Goal: Task Accomplishment & Management: Use online tool/utility

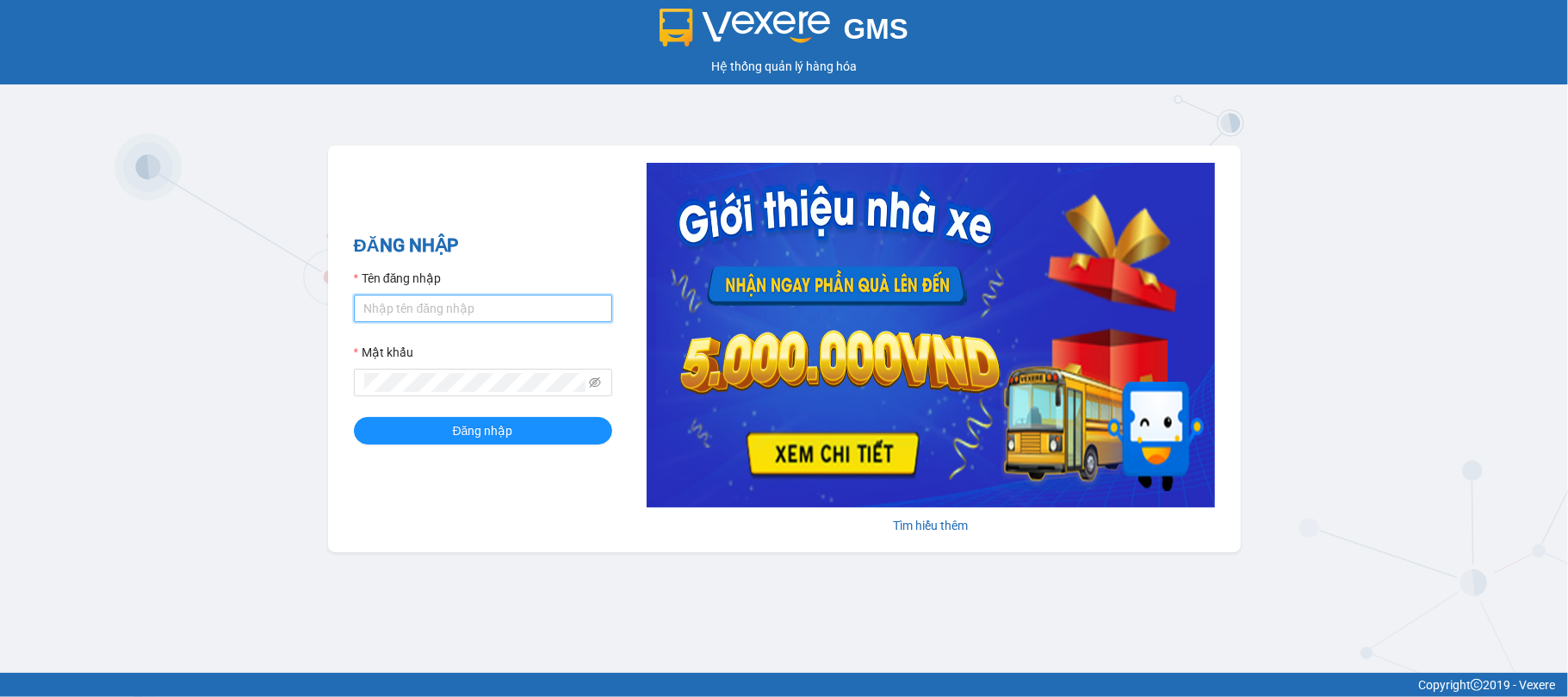
type input "vtthuhuong.phucxuyen"
click at [507, 308] on input "vtthuhuong.phucxuyen" at bounding box center [482, 309] width 258 height 28
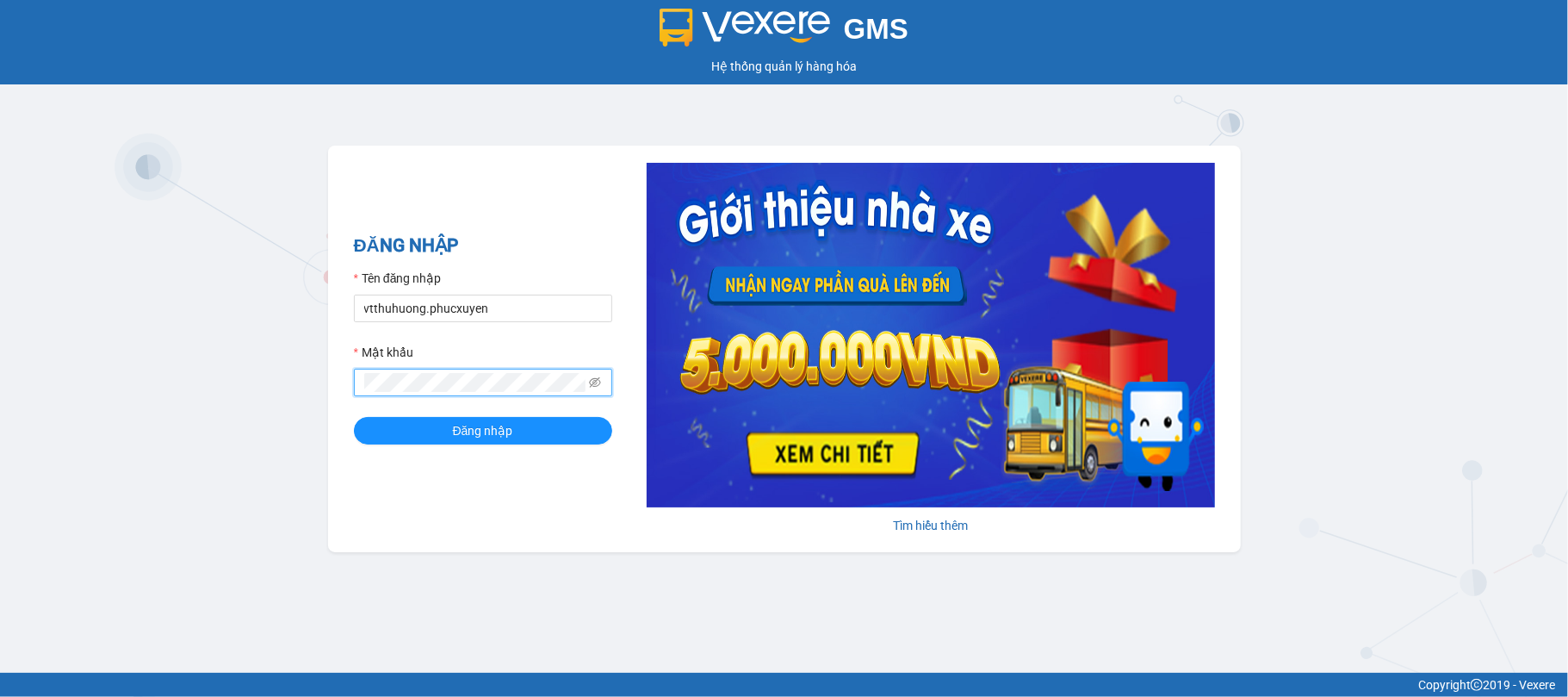
click at [329, 370] on div "ĐĂNG NHẬP Tên đăng nhập vtthuhuong.[PERSON_NAME] Mật khẩu Đăng nhập Tìm hiểu th…" at bounding box center [784, 349] width 913 height 407
click at [354, 417] on button "Đăng nhập" at bounding box center [482, 431] width 258 height 28
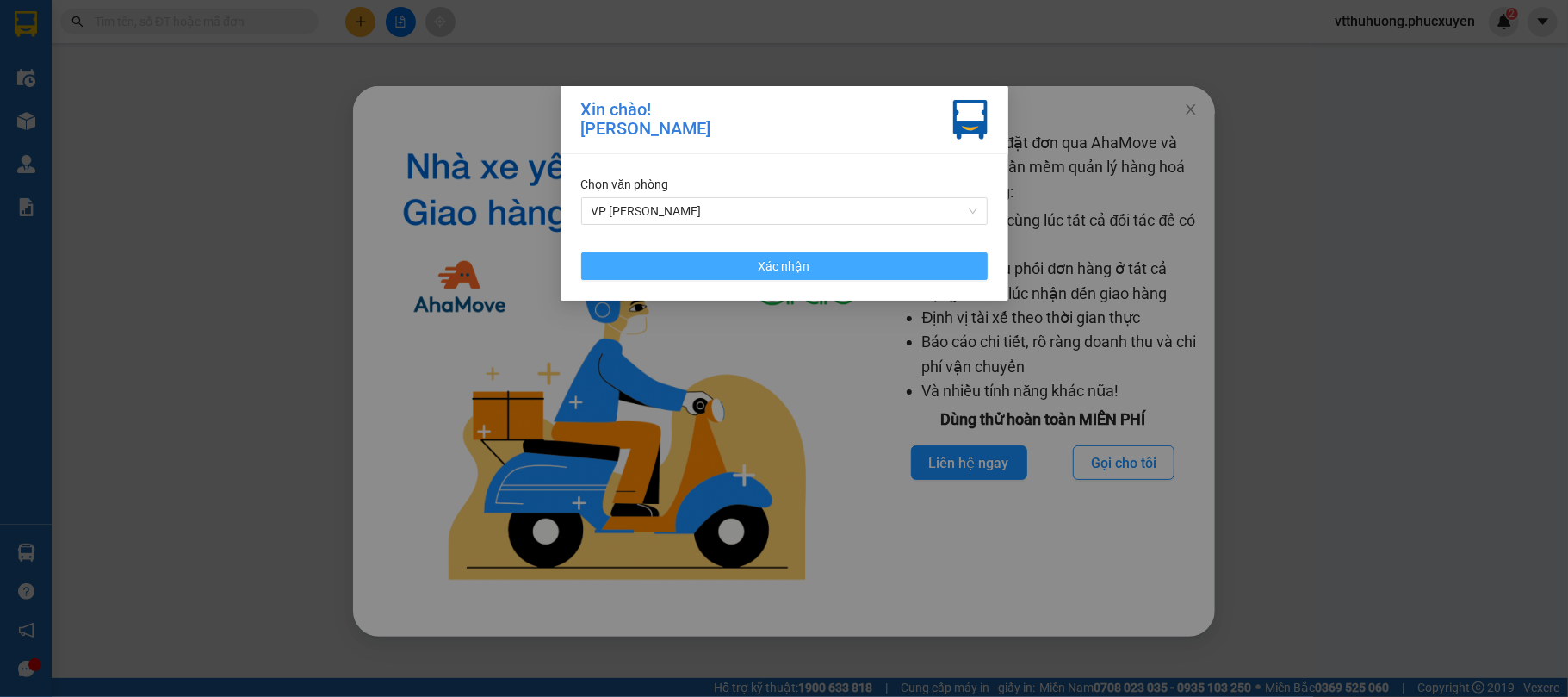
click at [756, 262] on button "Xác nhận" at bounding box center [784, 266] width 407 height 28
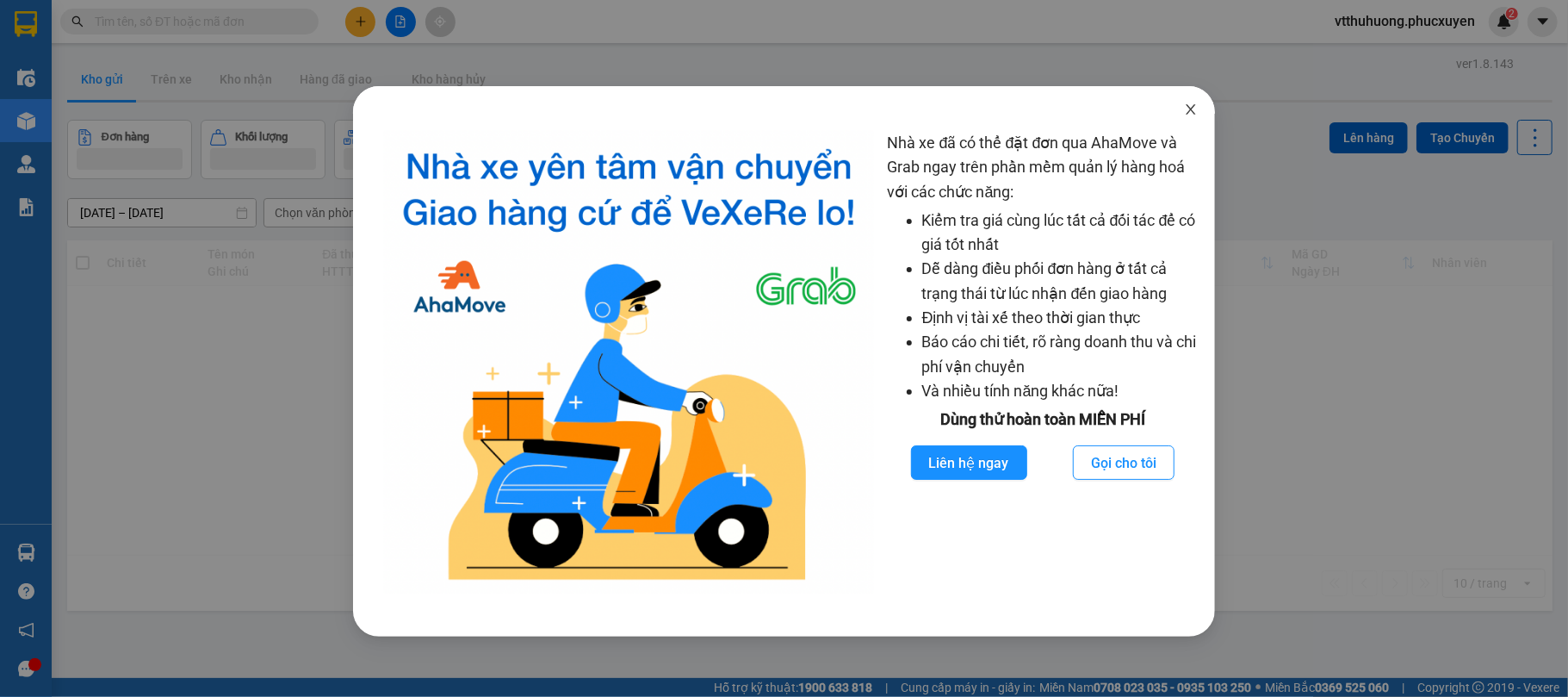
click at [1197, 108] on icon "close" at bounding box center [1191, 110] width 14 height 14
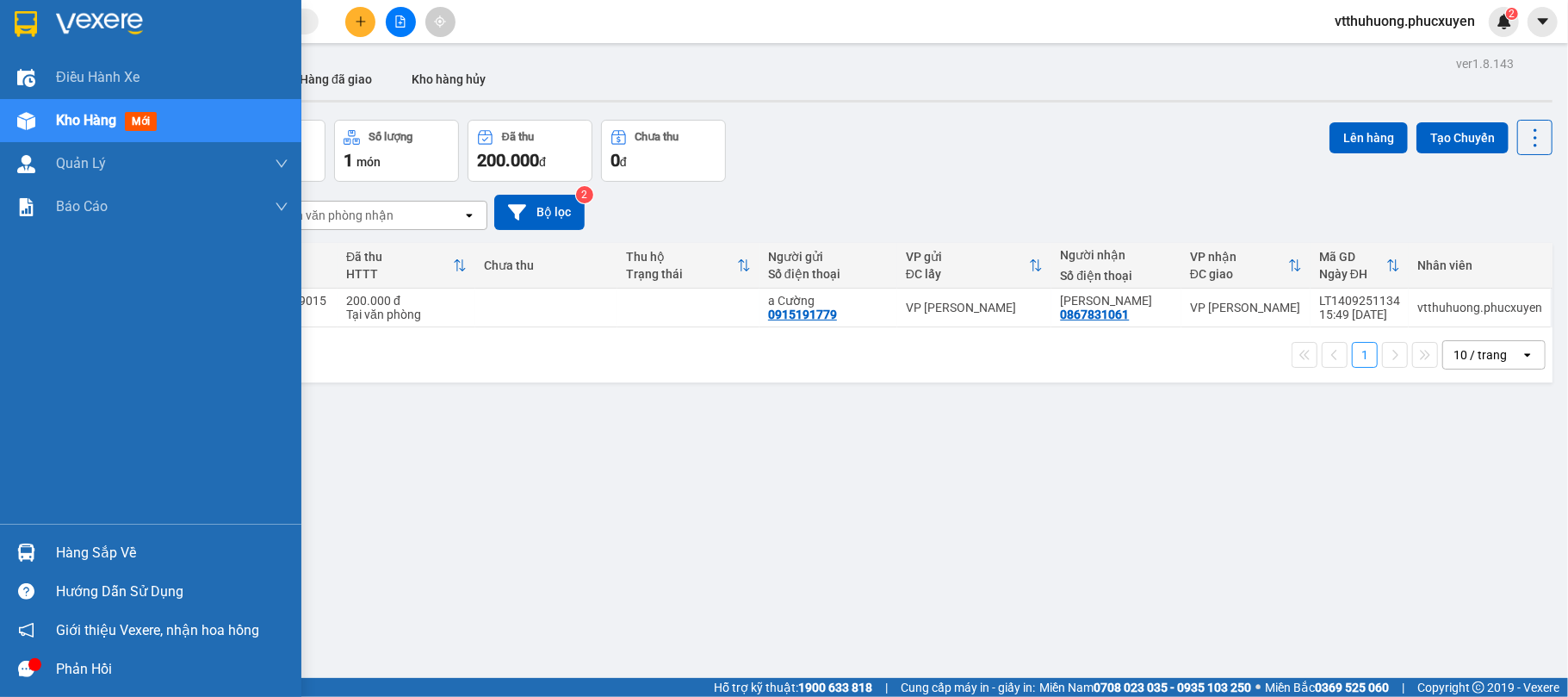
click at [100, 548] on div "Hàng sắp về" at bounding box center [171, 553] width 232 height 26
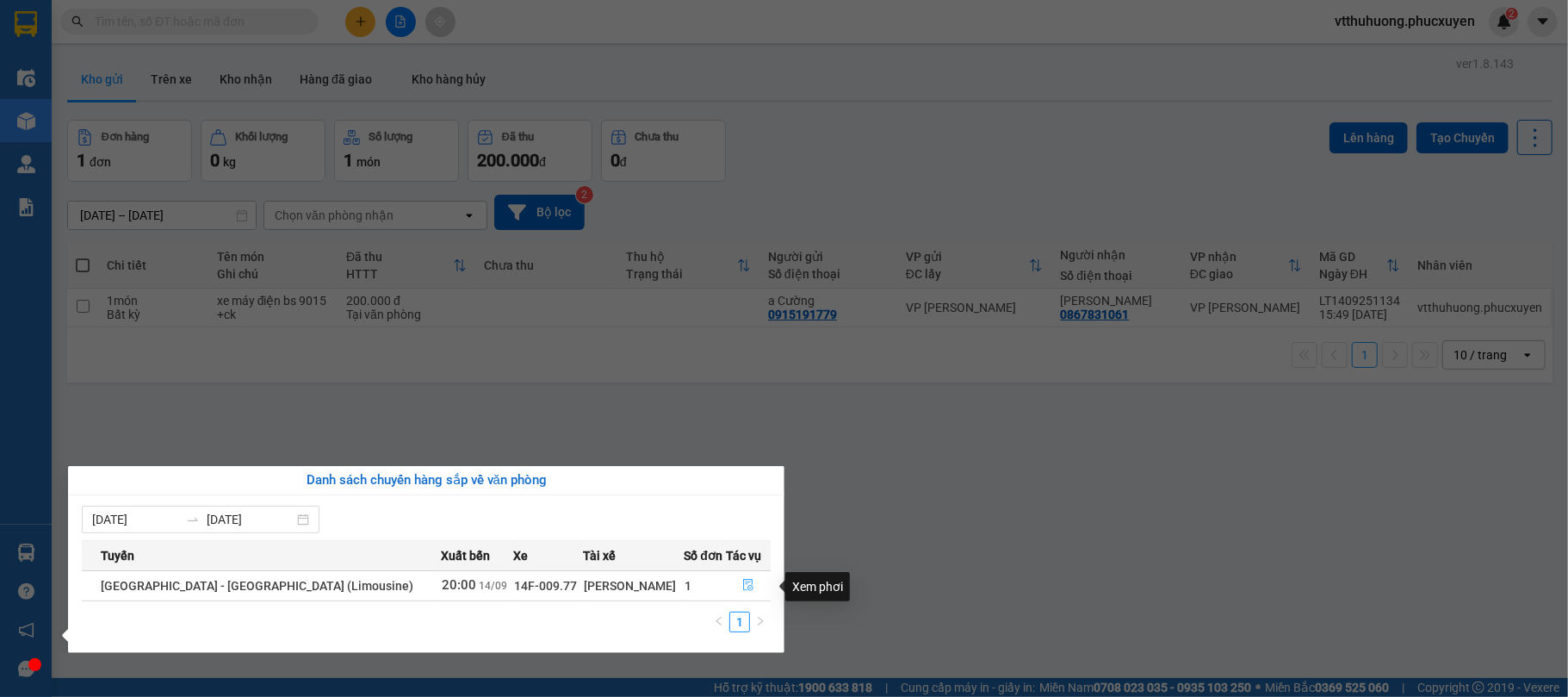
click at [743, 589] on icon "file-done" at bounding box center [749, 585] width 12 height 12
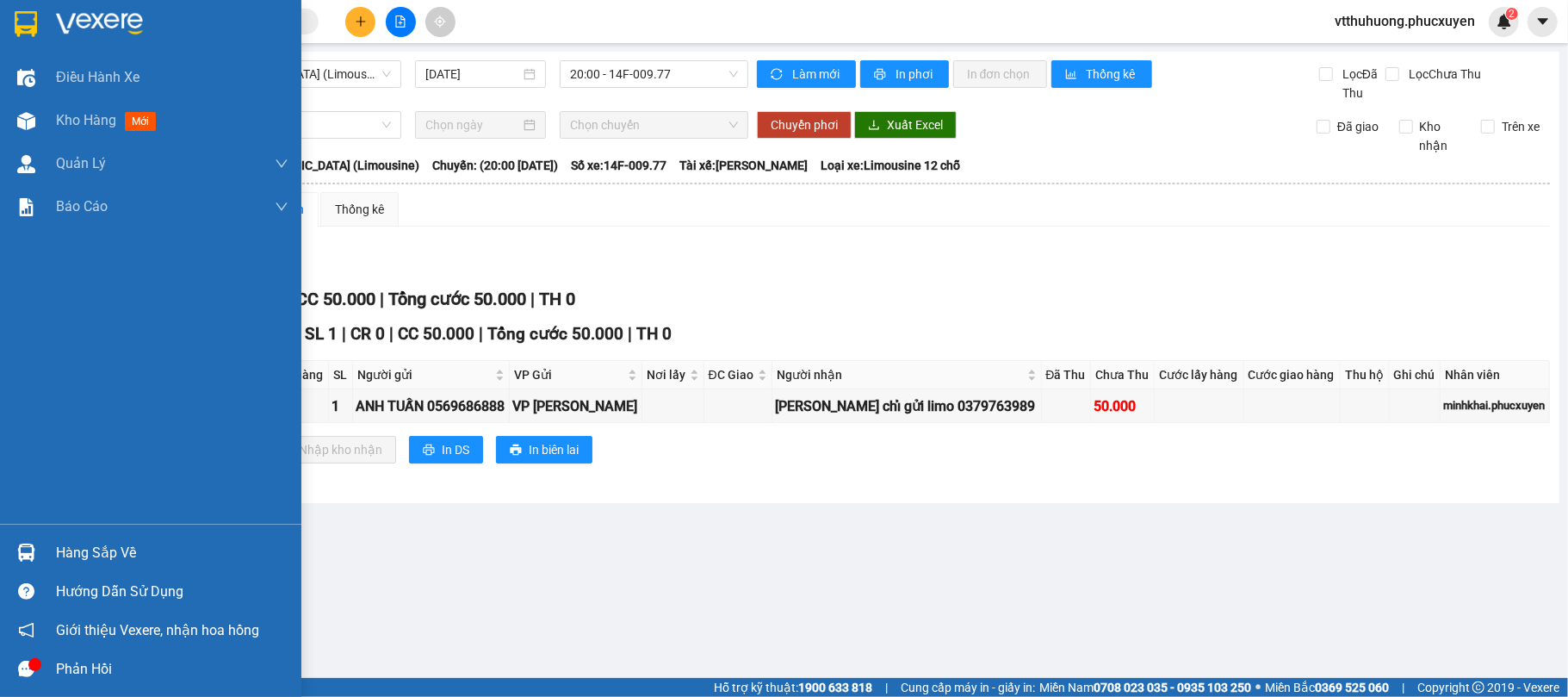
drag, startPoint x: 59, startPoint y: 118, endPoint x: 197, endPoint y: 12, distance: 174.0
click at [60, 118] on span "Kho hàng" at bounding box center [86, 120] width 60 height 16
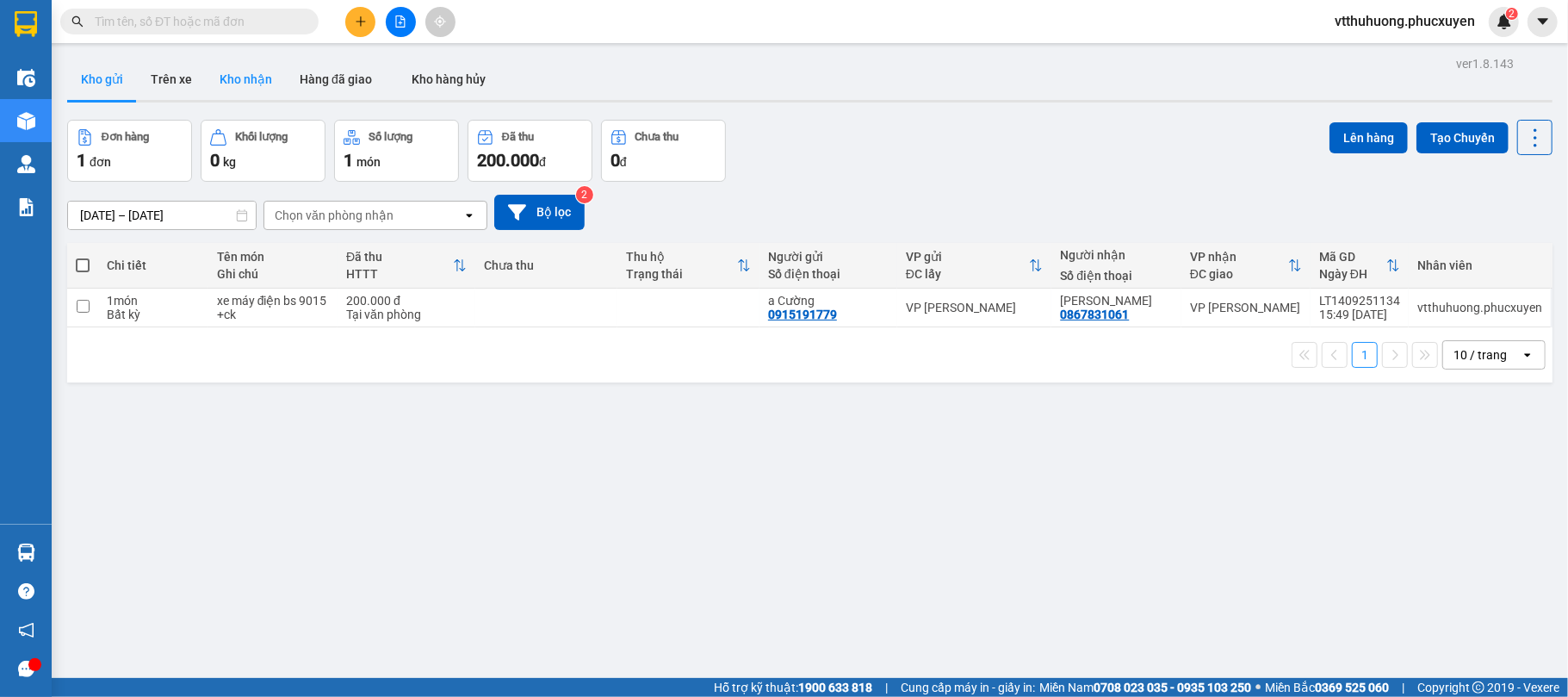
click at [225, 73] on button "Kho nhận" at bounding box center [246, 79] width 80 height 41
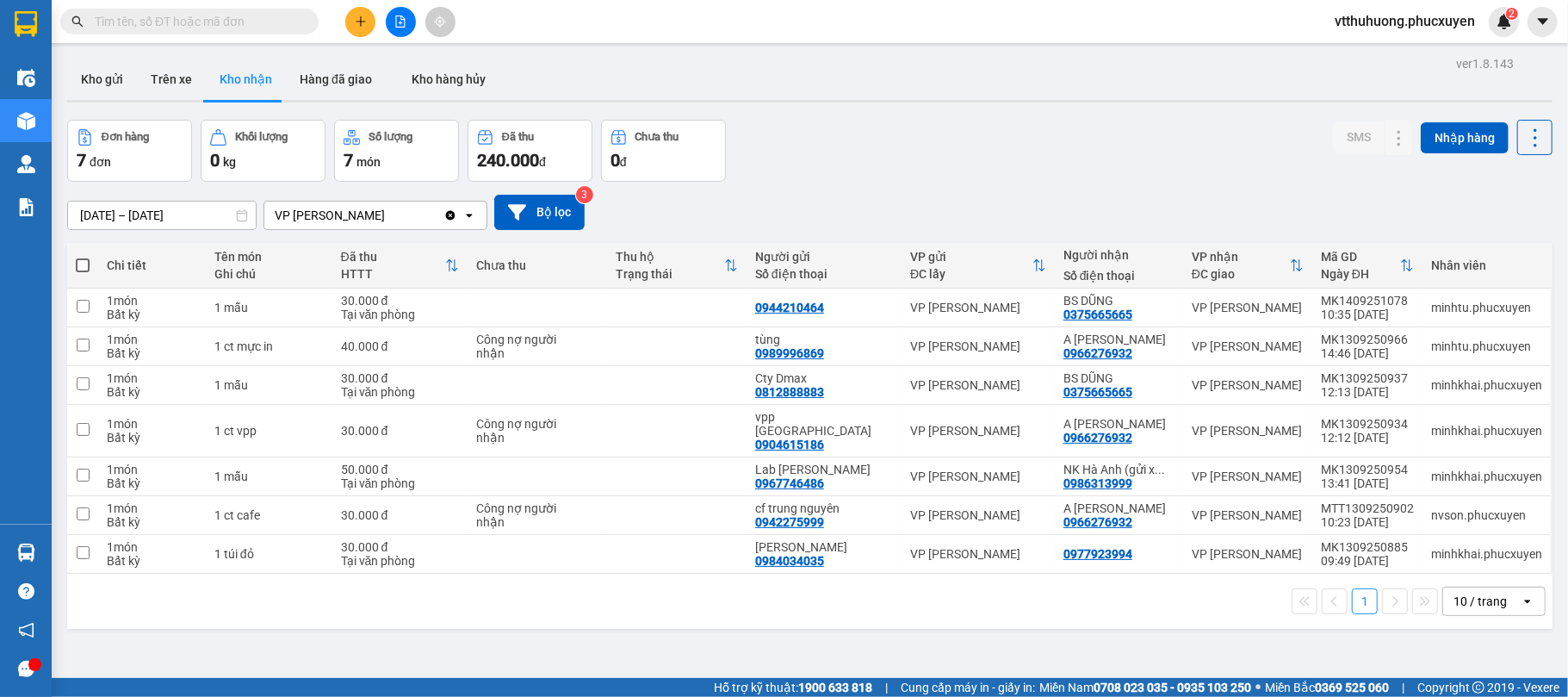
click at [136, 220] on input "[DATE] – [DATE]" at bounding box center [161, 215] width 187 height 28
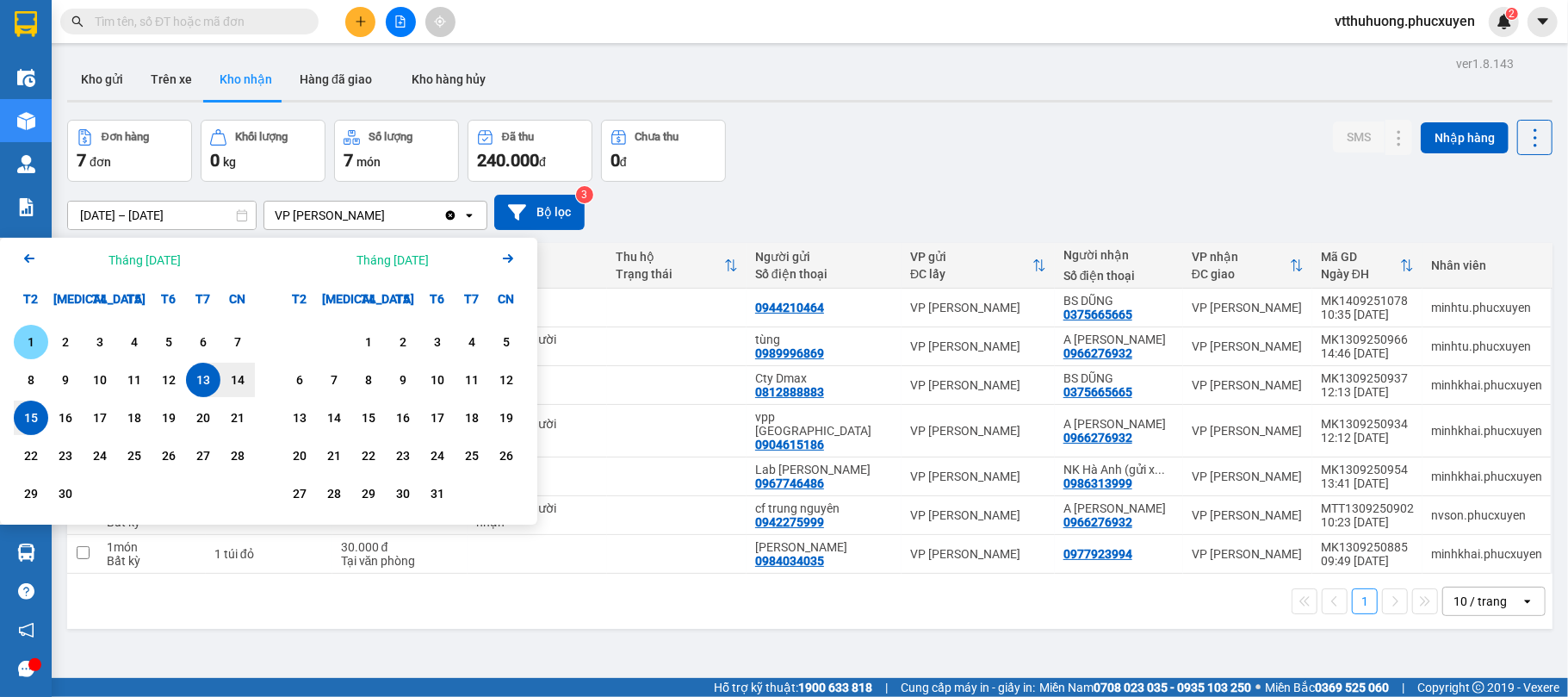
click at [35, 339] on div "1" at bounding box center [31, 342] width 24 height 21
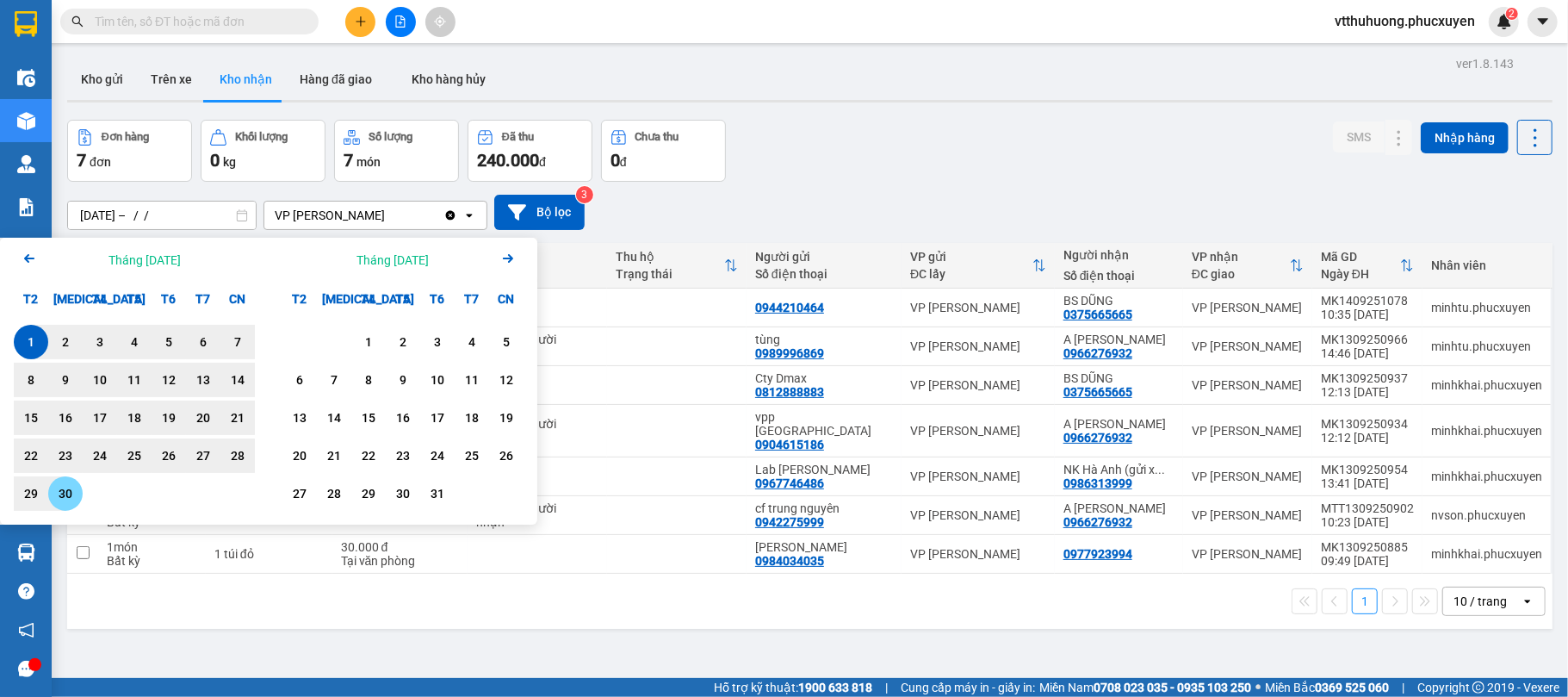
click at [73, 497] on div "30" at bounding box center [66, 494] width 24 height 21
type input "[DATE] – [DATE]"
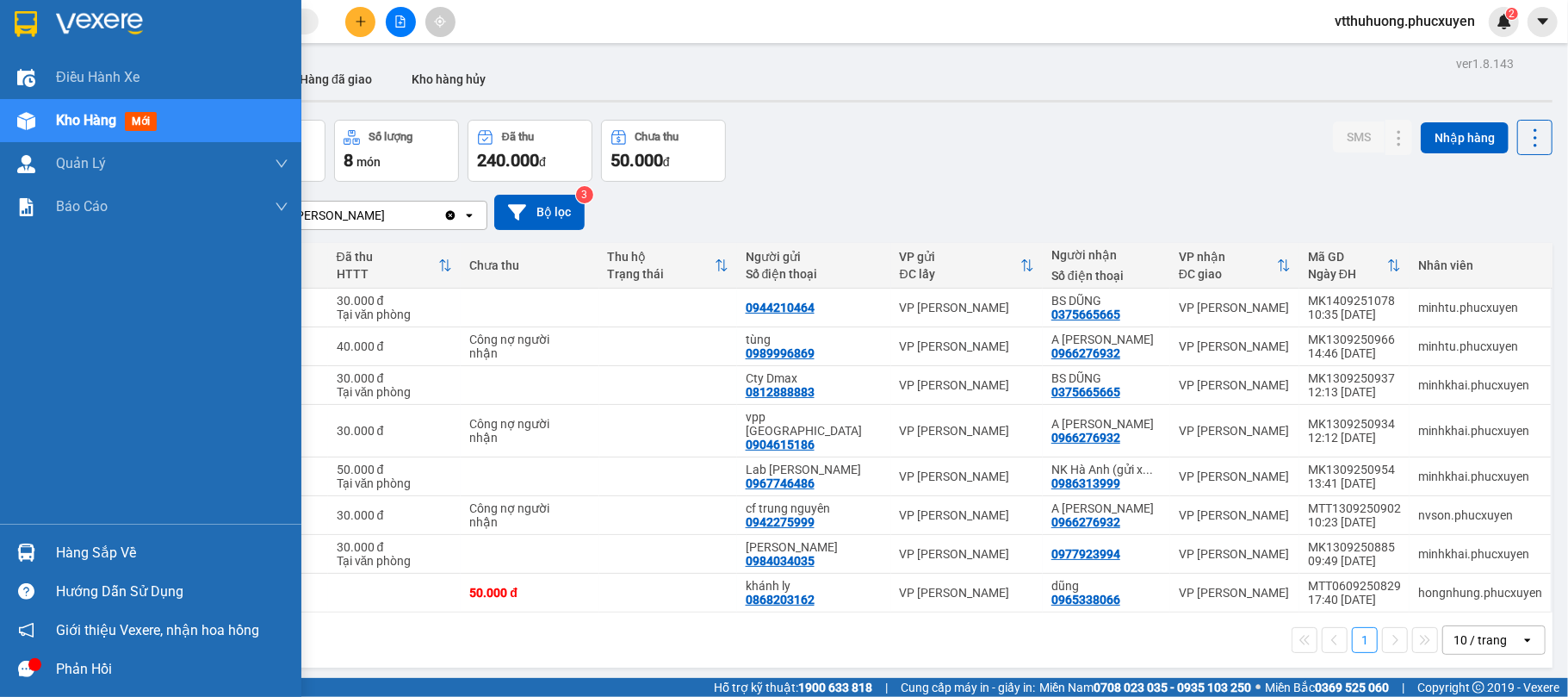
drag, startPoint x: 93, startPoint y: 554, endPoint x: 114, endPoint y: 512, distance: 47.0
click at [95, 554] on div "Hàng sắp về" at bounding box center [171, 553] width 232 height 26
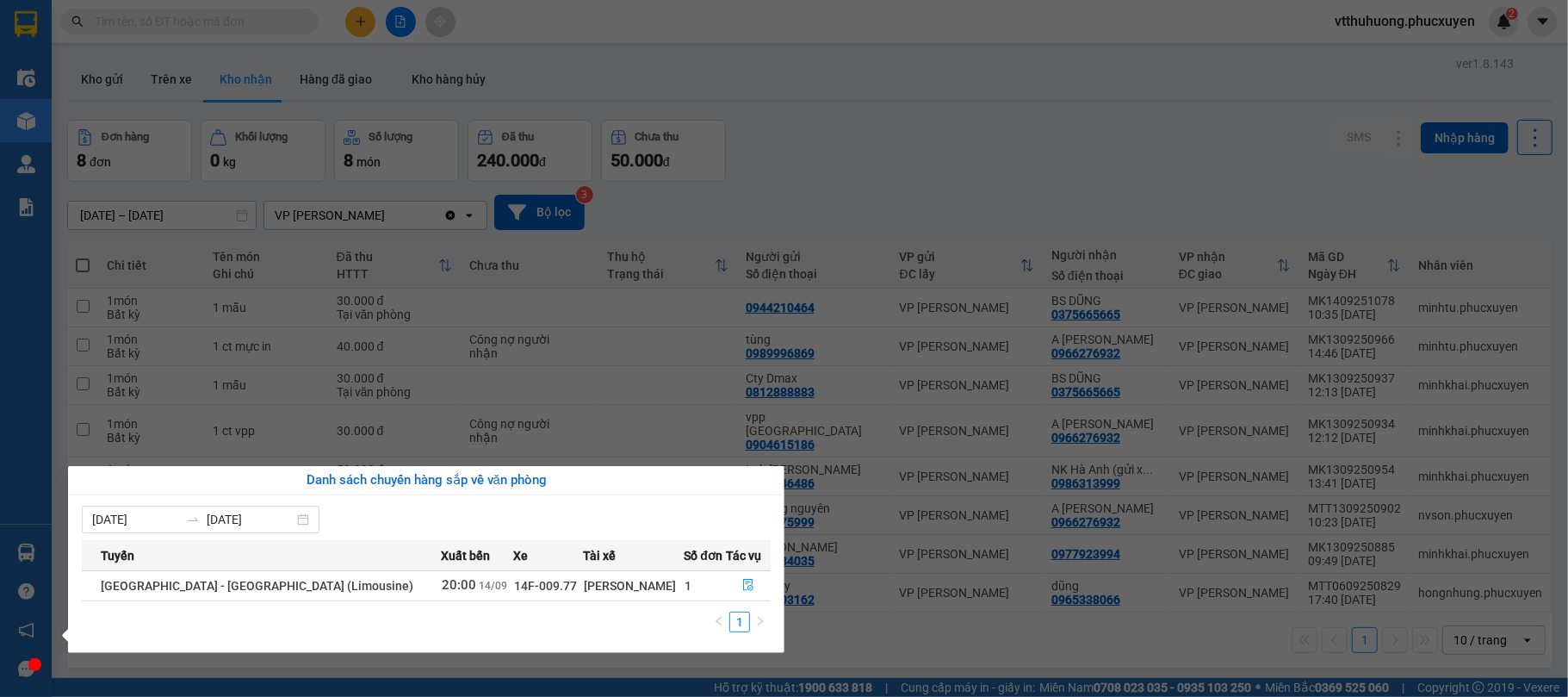
click at [845, 637] on section "Kết quả tìm kiếm ( 0 ) Bộ lọc No Data vtthuhuong.phucxuyen 2 Điều hành xe Kho h…" at bounding box center [784, 348] width 1568 height 697
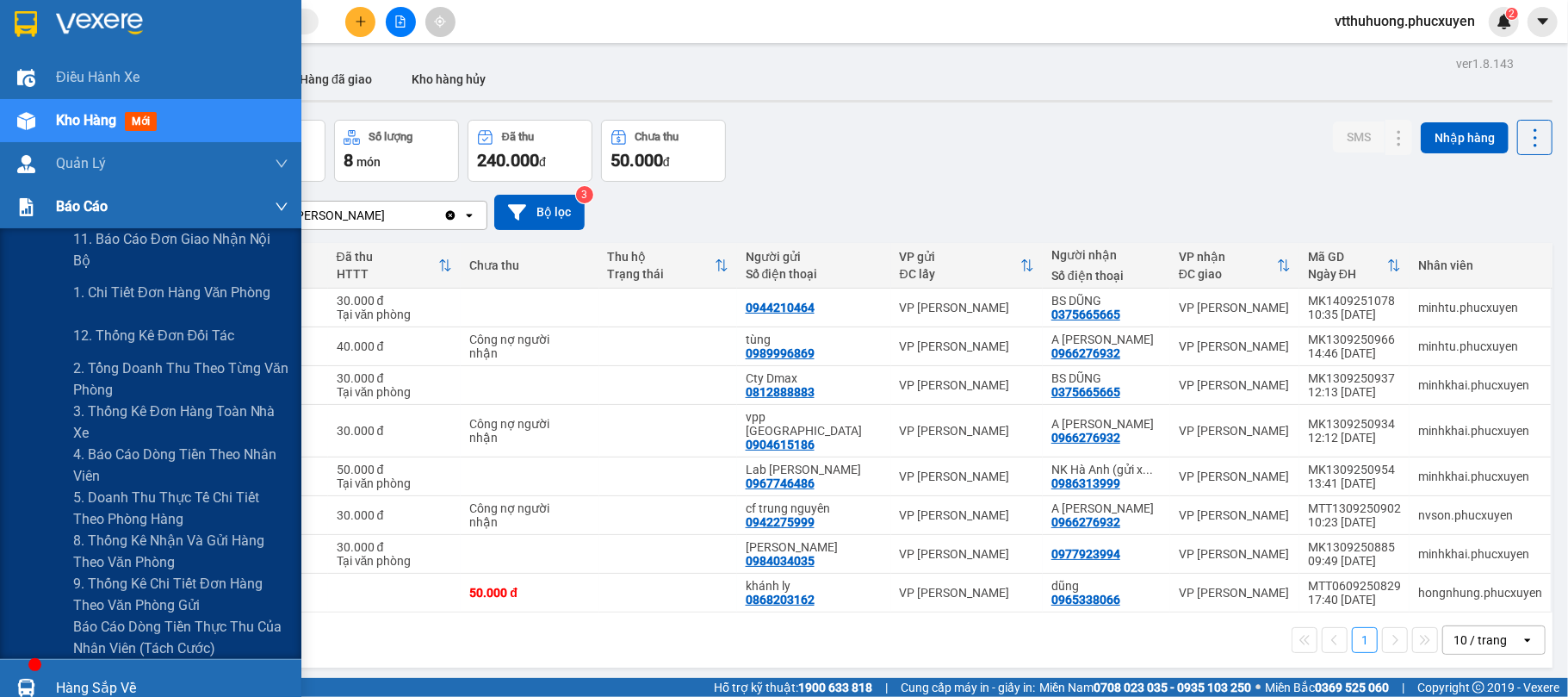
click at [94, 210] on span "Báo cáo" at bounding box center [82, 206] width 52 height 22
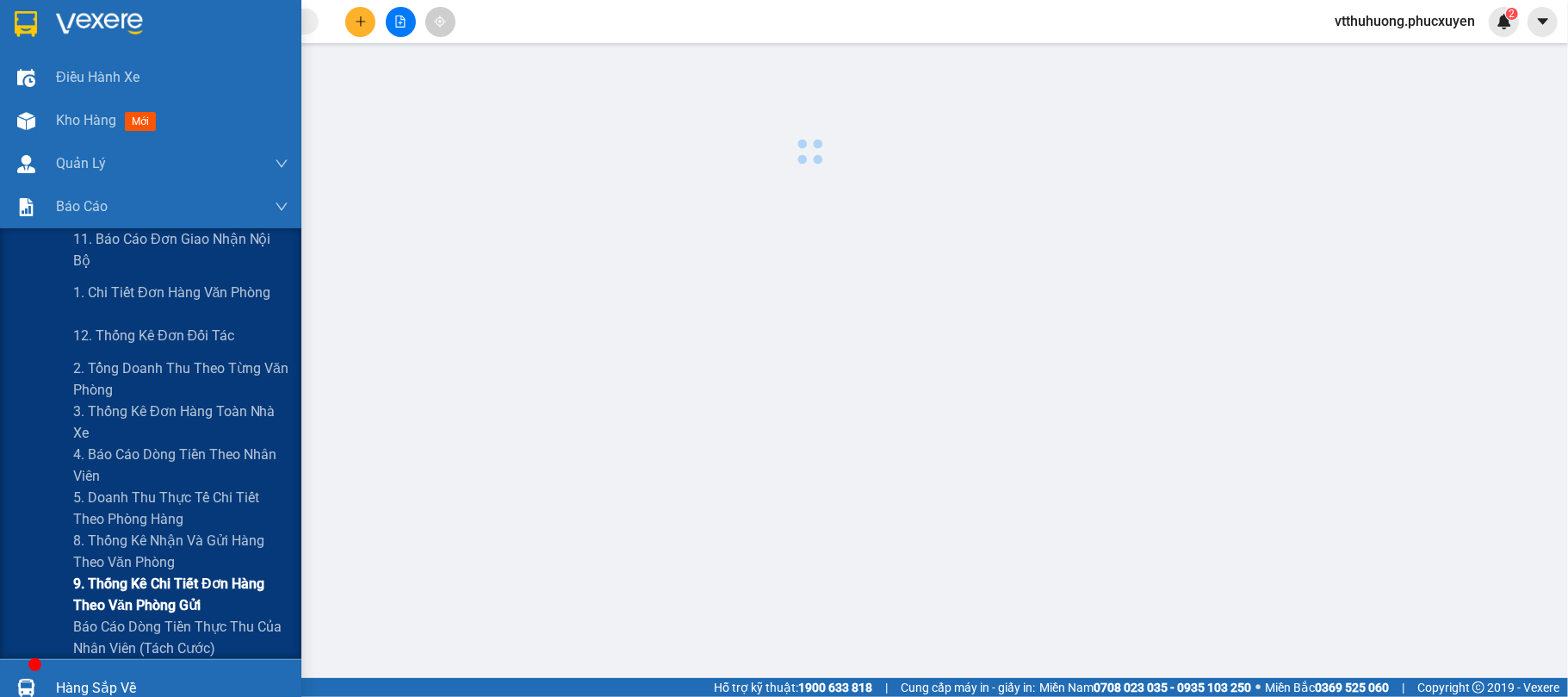
click at [158, 584] on span "9. Thống kê chi tiết đơn hàng theo văn phòng gửi" at bounding box center [180, 594] width 215 height 43
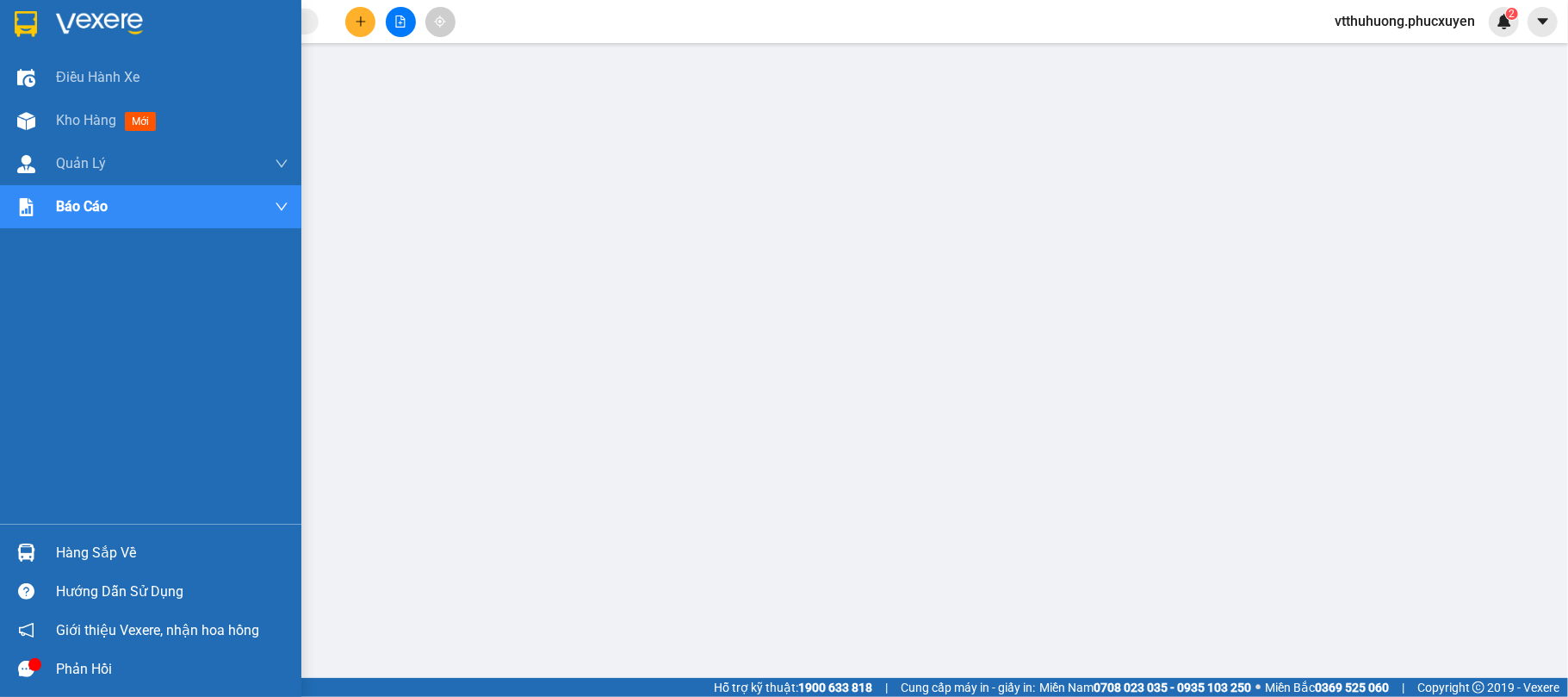
click at [154, 553] on div "Hàng sắp về" at bounding box center [171, 553] width 232 height 26
click at [73, 115] on span "Kho hàng" at bounding box center [86, 120] width 60 height 16
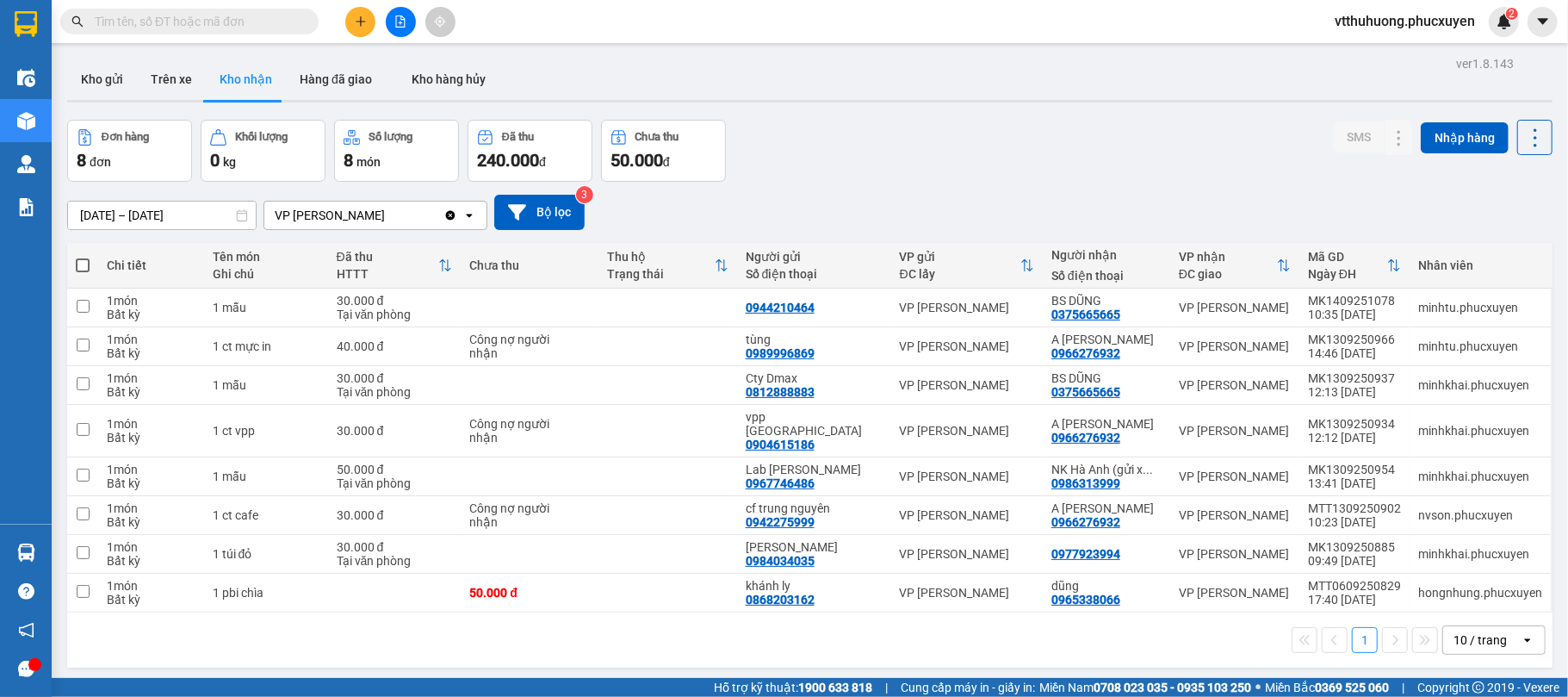
drag, startPoint x: 90, startPoint y: 77, endPoint x: 263, endPoint y: 46, distance: 175.8
click at [90, 76] on button "Kho gửi" at bounding box center [102, 79] width 70 height 41
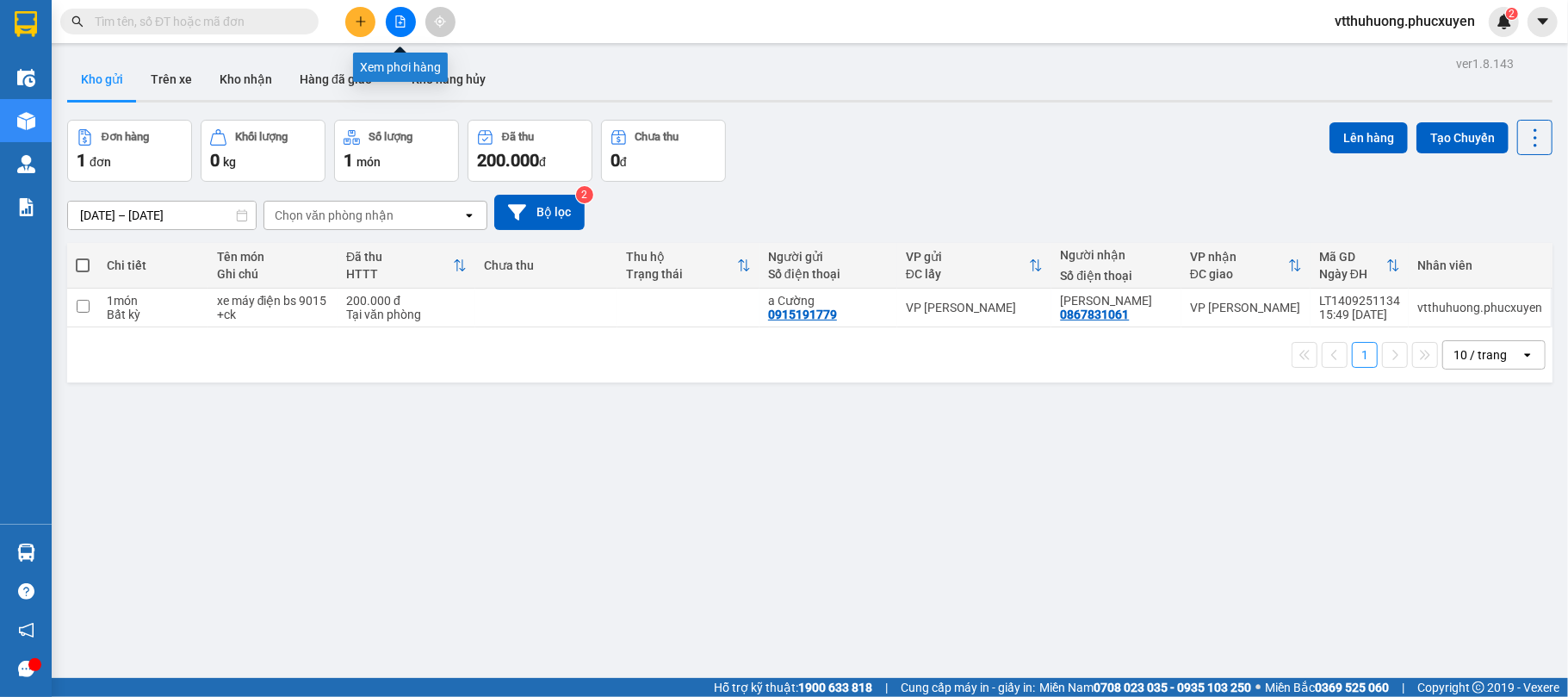
click at [400, 26] on icon "file-add" at bounding box center [401, 22] width 12 height 12
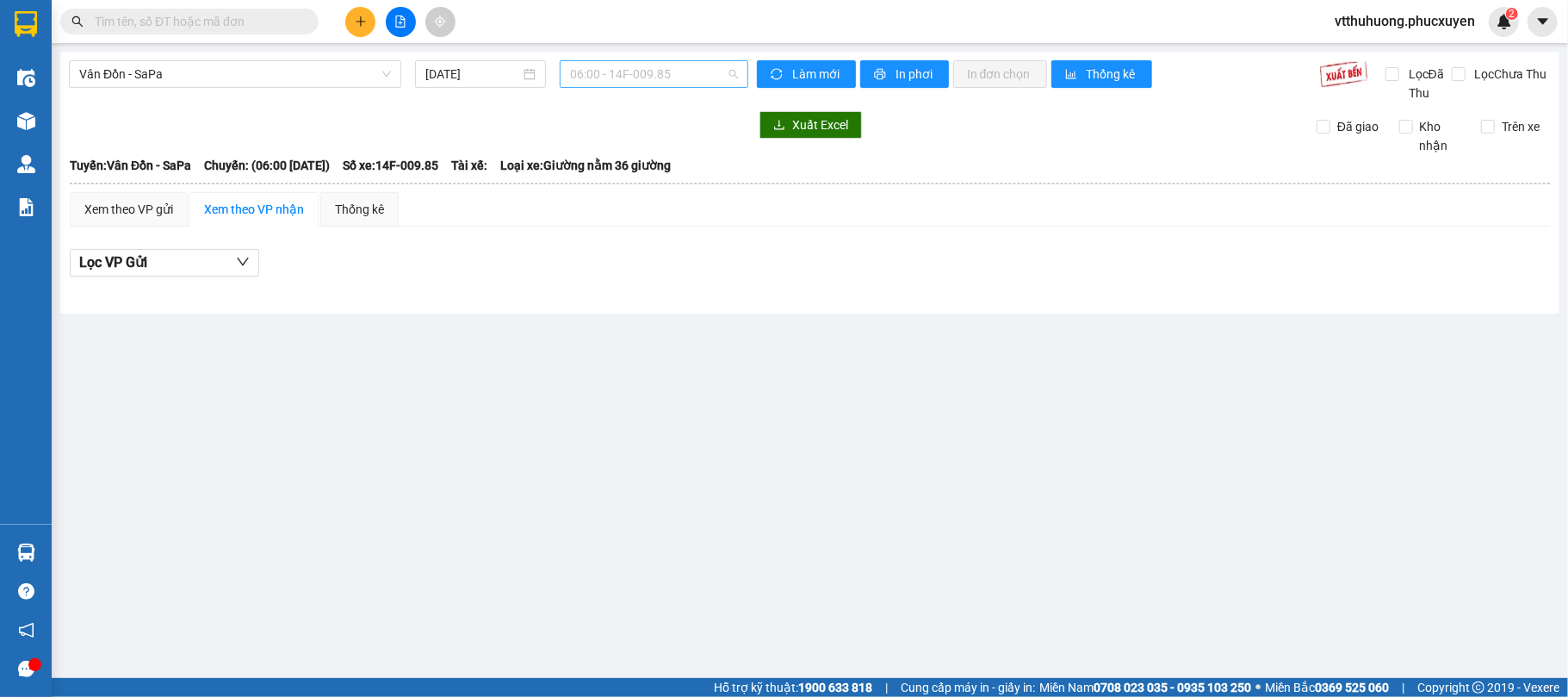
click at [688, 66] on span "06:00 - 14F-009.85" at bounding box center [654, 74] width 167 height 26
click at [482, 74] on input "[DATE]" at bounding box center [472, 74] width 95 height 19
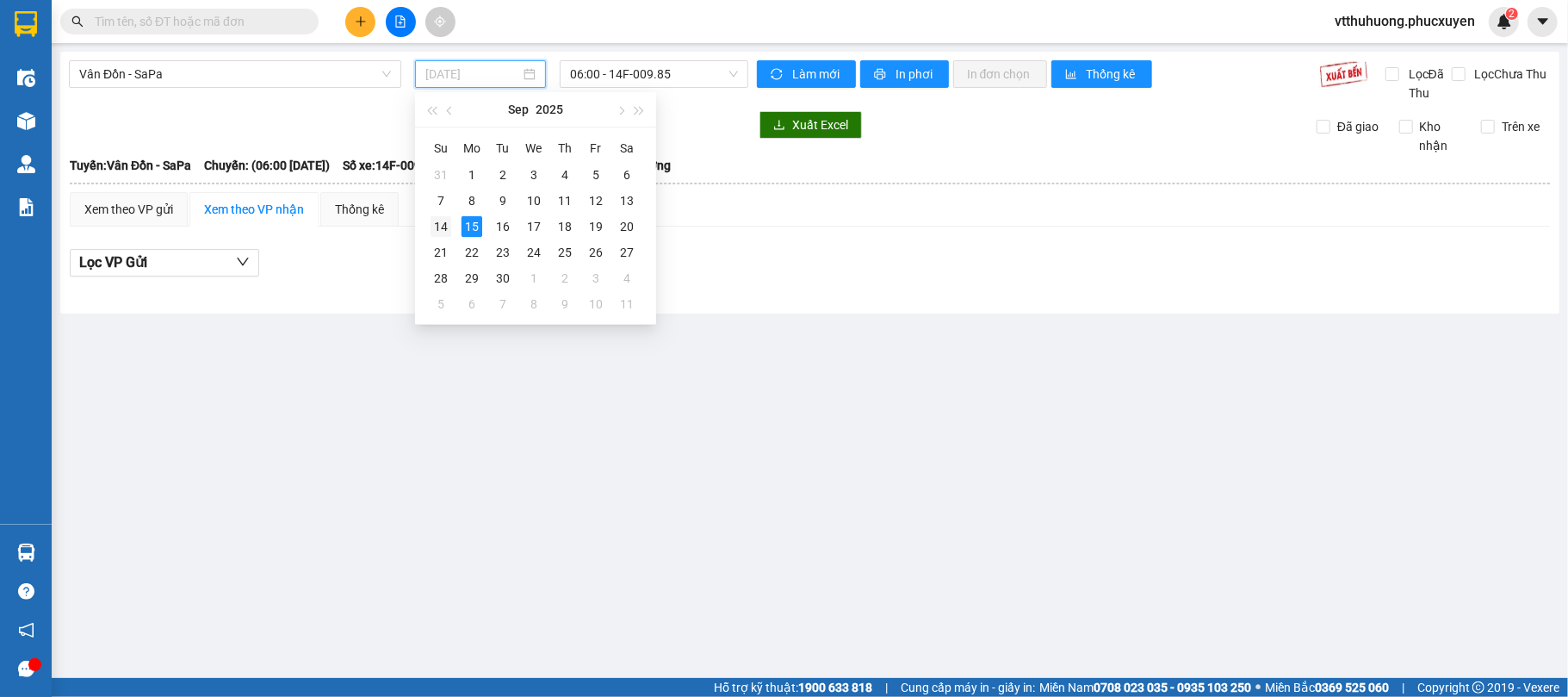
click at [450, 224] on div "14" at bounding box center [441, 226] width 21 height 21
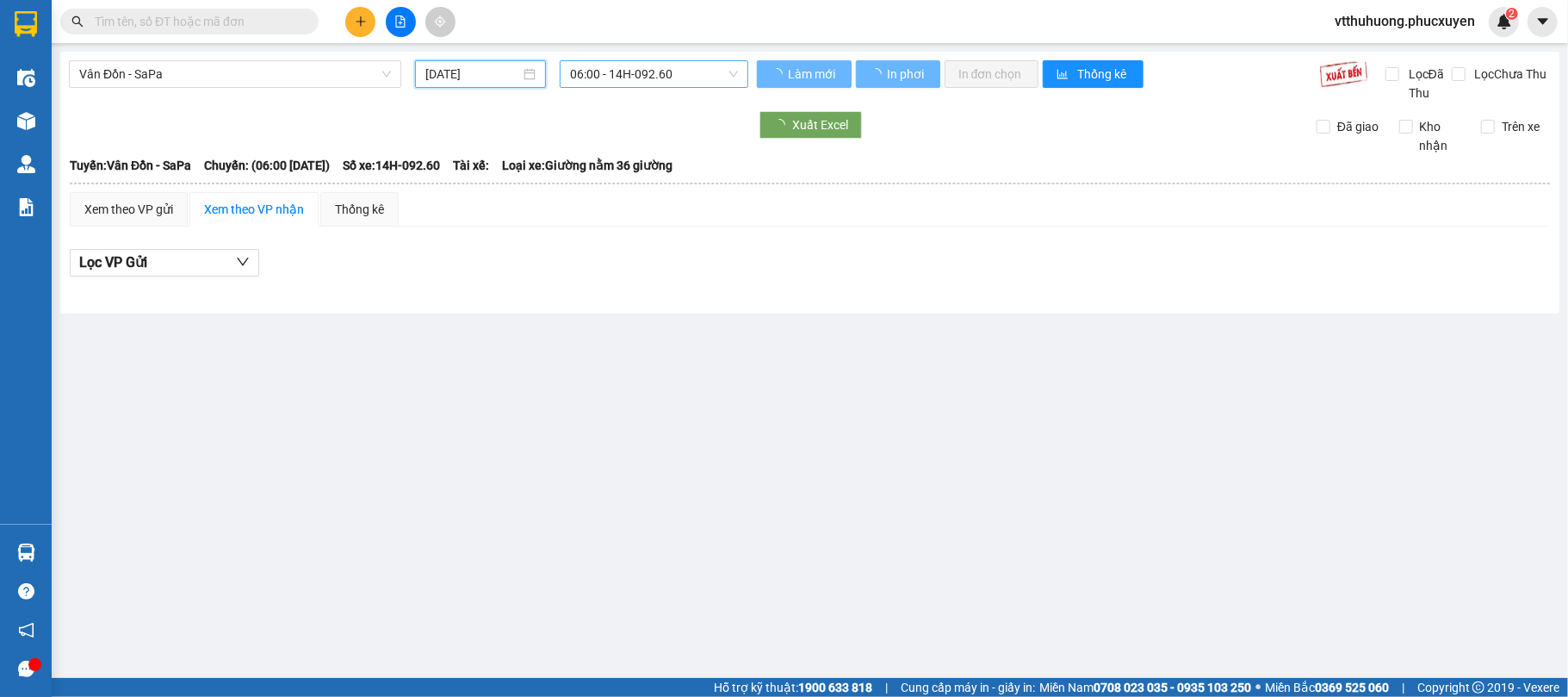
type input "[DATE]"
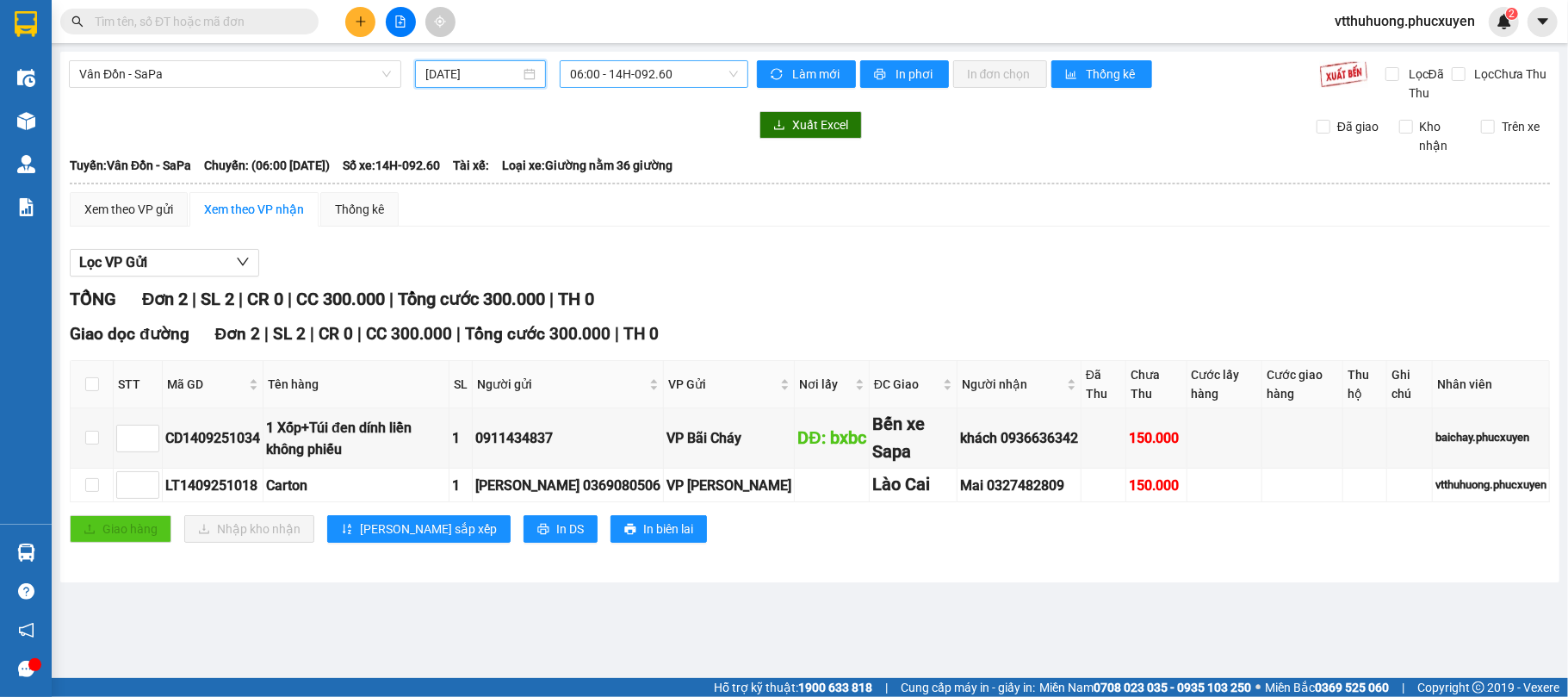
click at [677, 77] on span "06:00 - 14H-092.60" at bounding box center [654, 74] width 167 height 26
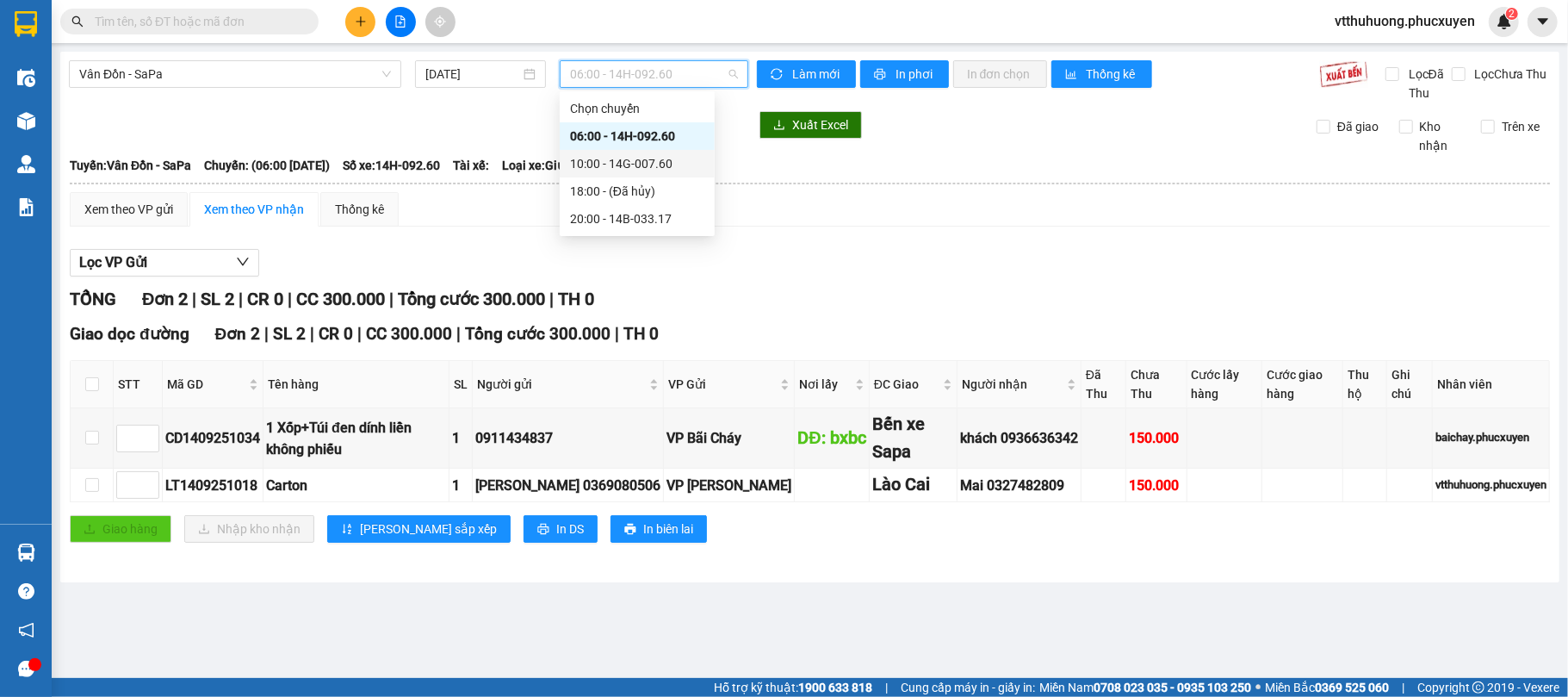
click at [660, 153] on div "10:00 - 14G-007.60" at bounding box center [638, 164] width 156 height 28
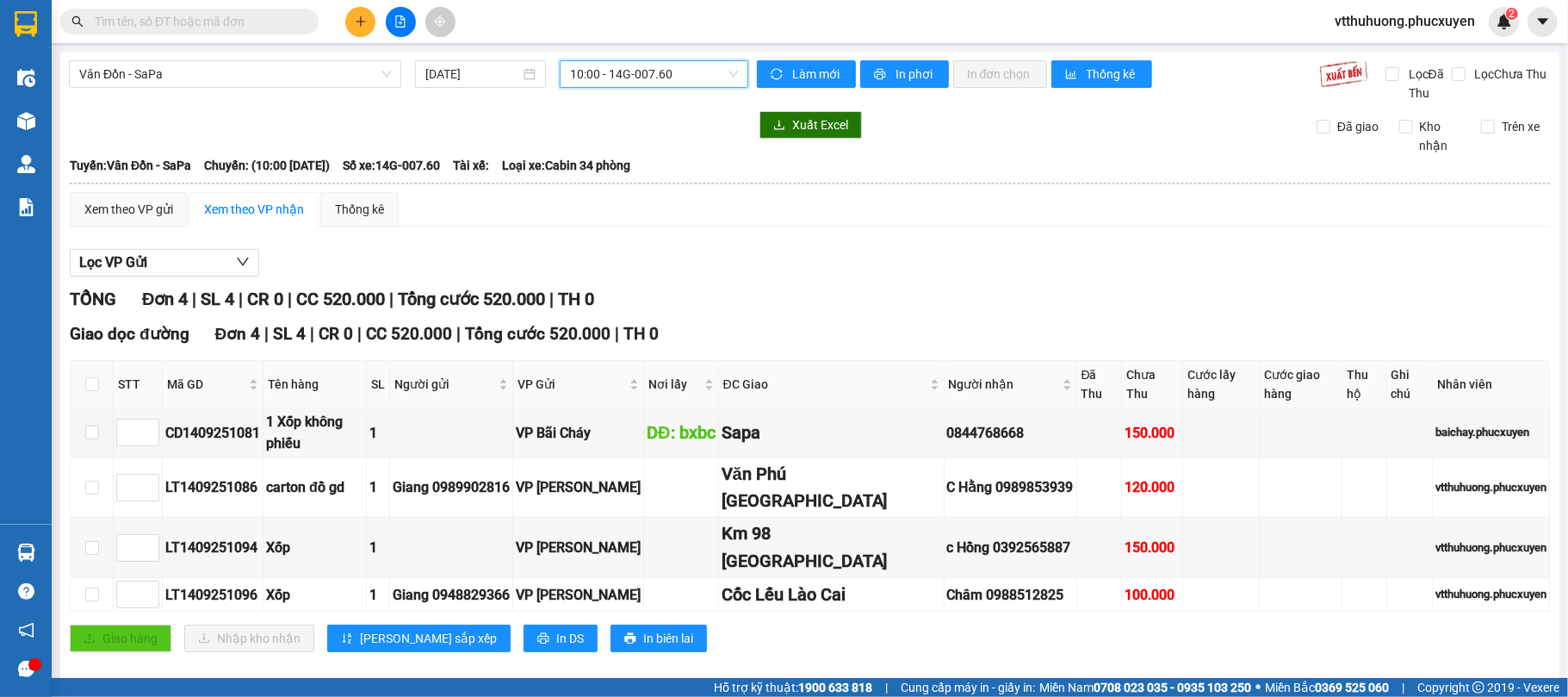
click at [707, 76] on span "10:00 - 14G-007.60" at bounding box center [654, 74] width 167 height 26
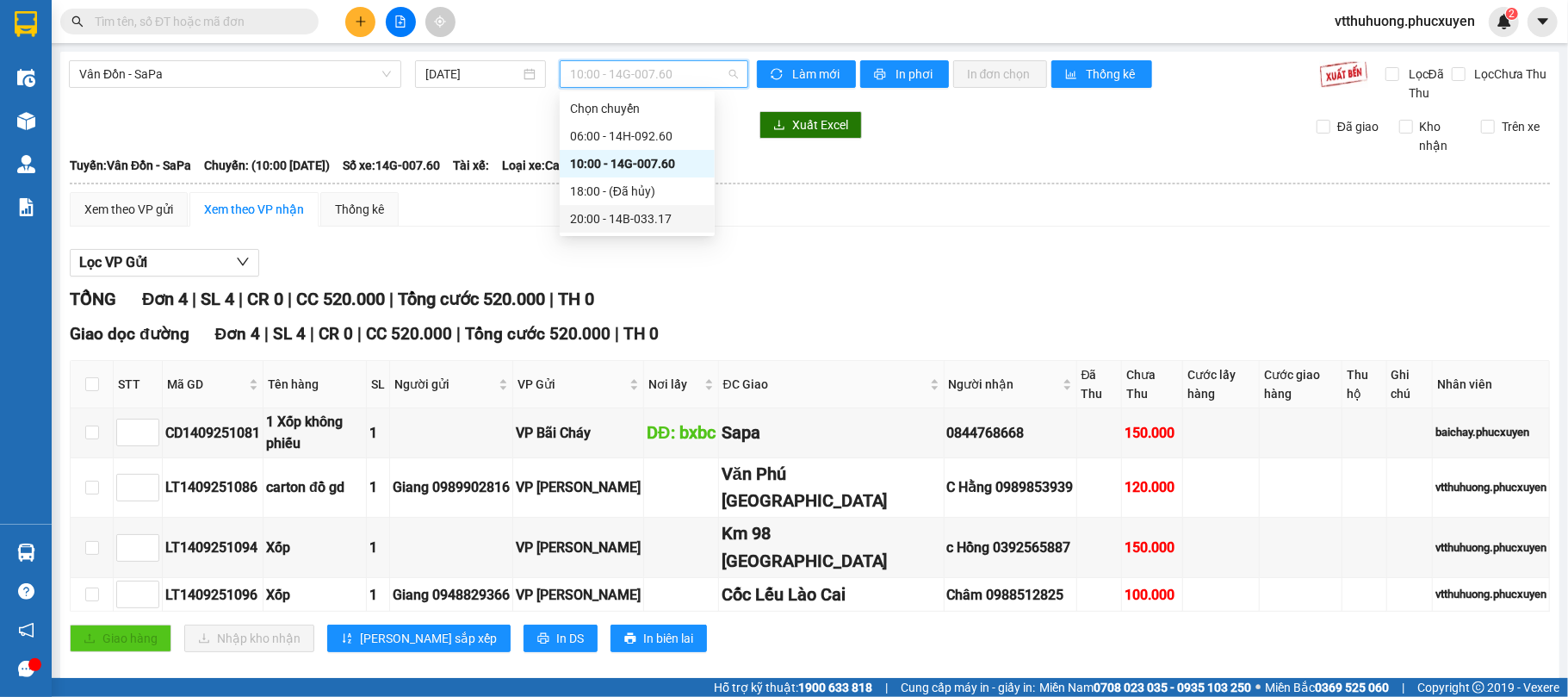
click at [656, 225] on div "20:00 - 14B-033.17" at bounding box center [637, 218] width 135 height 19
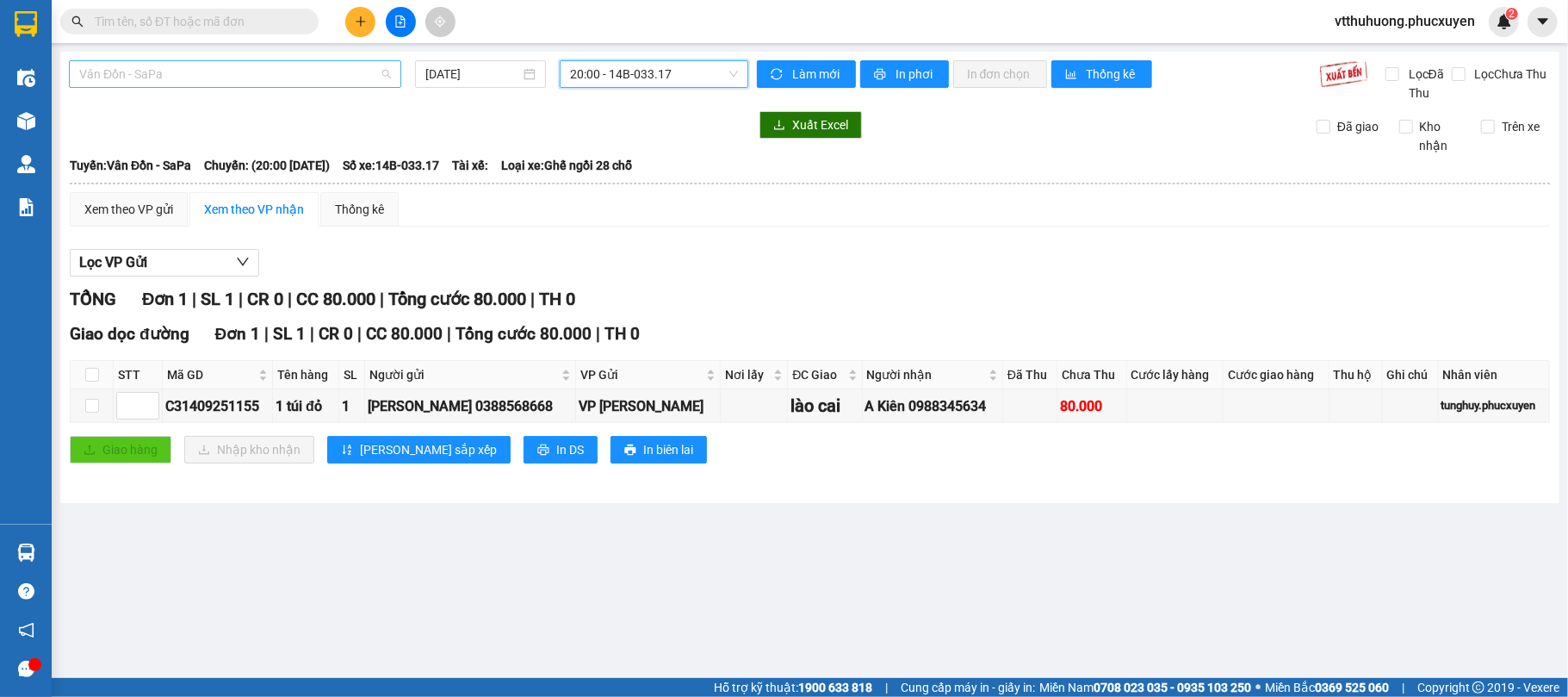
click at [275, 80] on span "Vân Đồn - SaPa" at bounding box center [234, 74] width 312 height 26
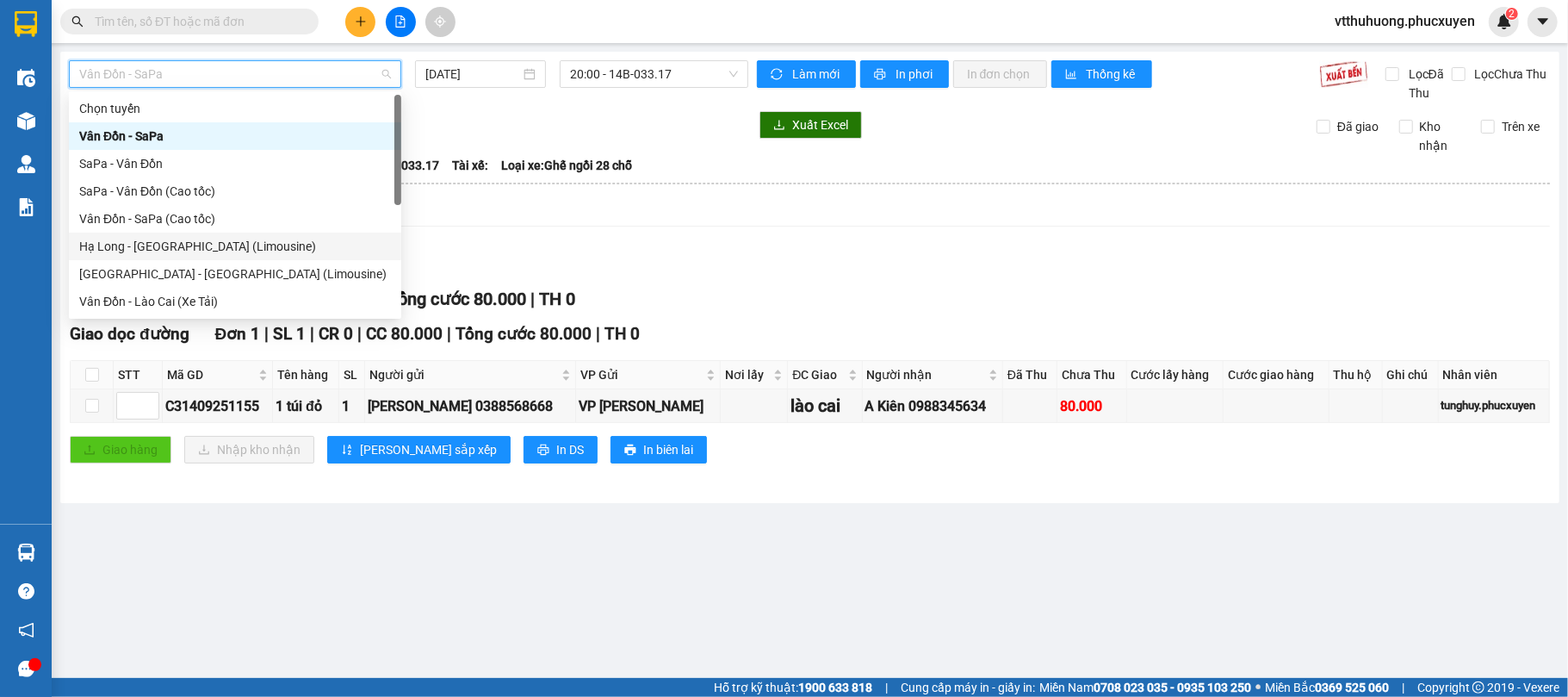
click at [231, 245] on div "Hạ Long - [GEOGRAPHIC_DATA] (Limousine)" at bounding box center [234, 246] width 312 height 19
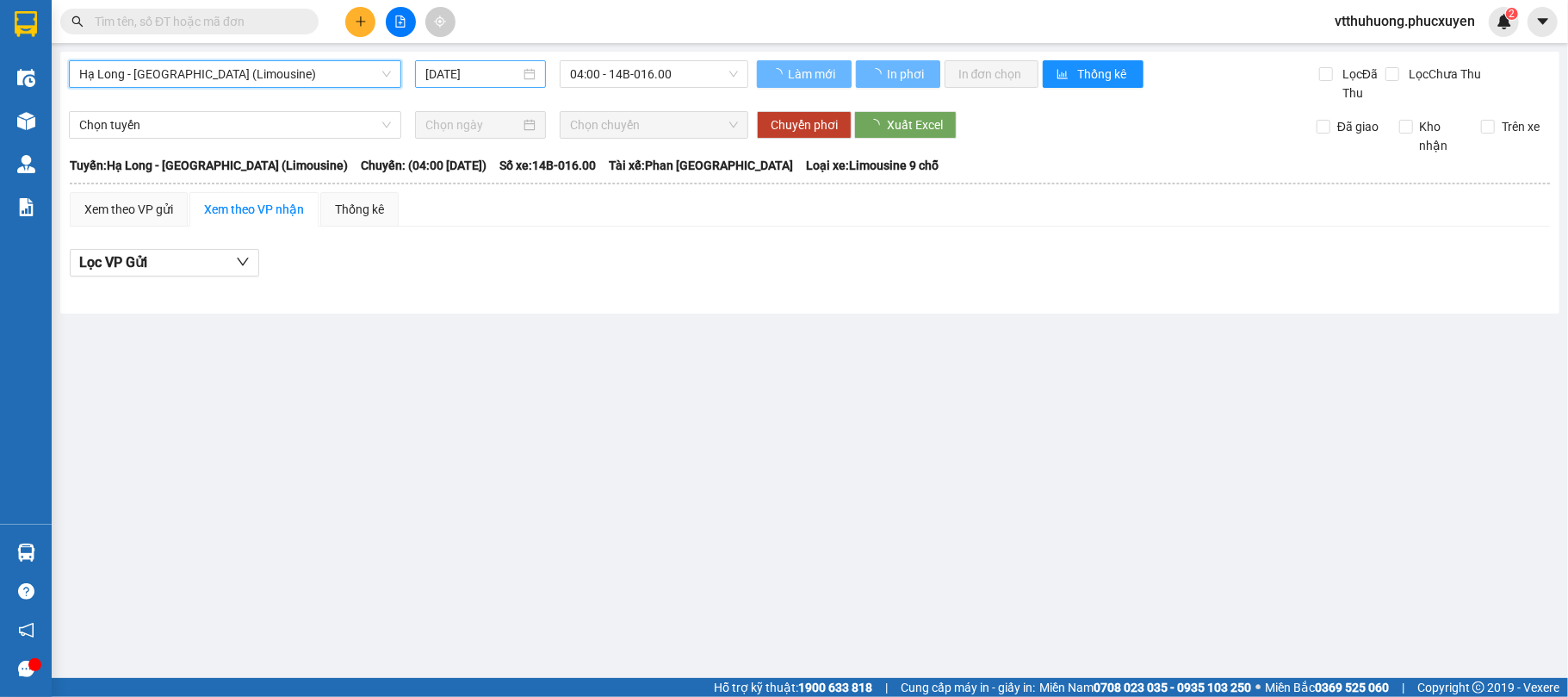
click at [511, 73] on input "[DATE]" at bounding box center [472, 74] width 95 height 19
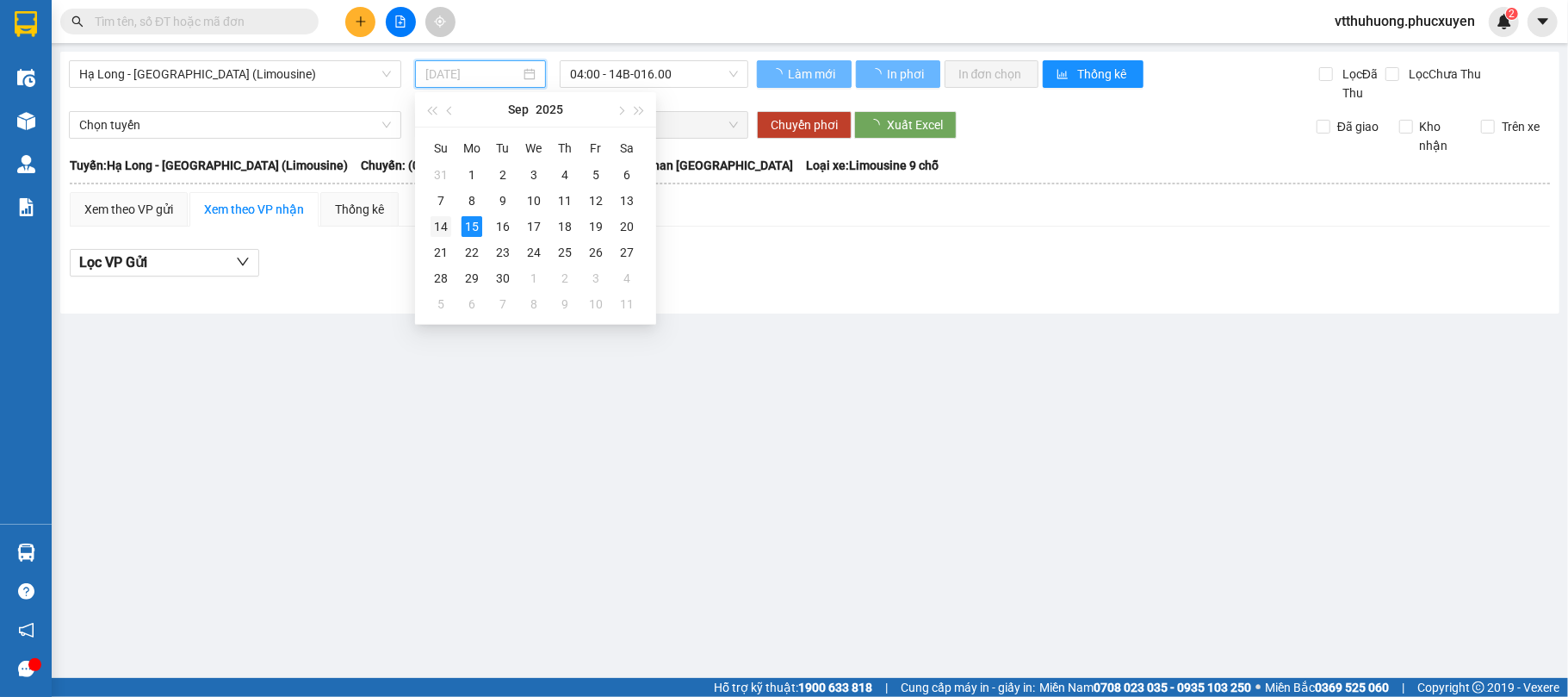
click at [441, 225] on div "14" at bounding box center [441, 226] width 21 height 21
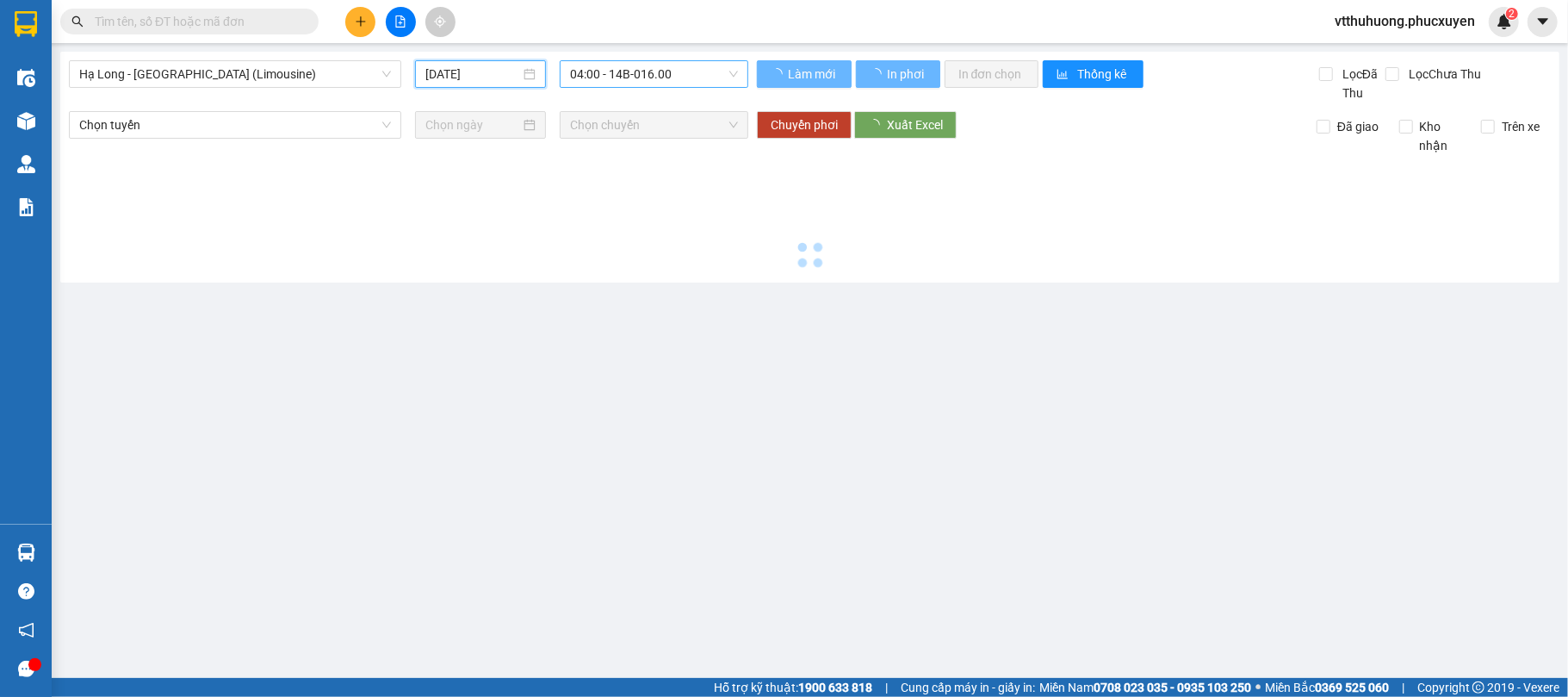
type input "[DATE]"
click at [693, 70] on span "04:00 - 14B-016.00" at bounding box center [654, 74] width 167 height 26
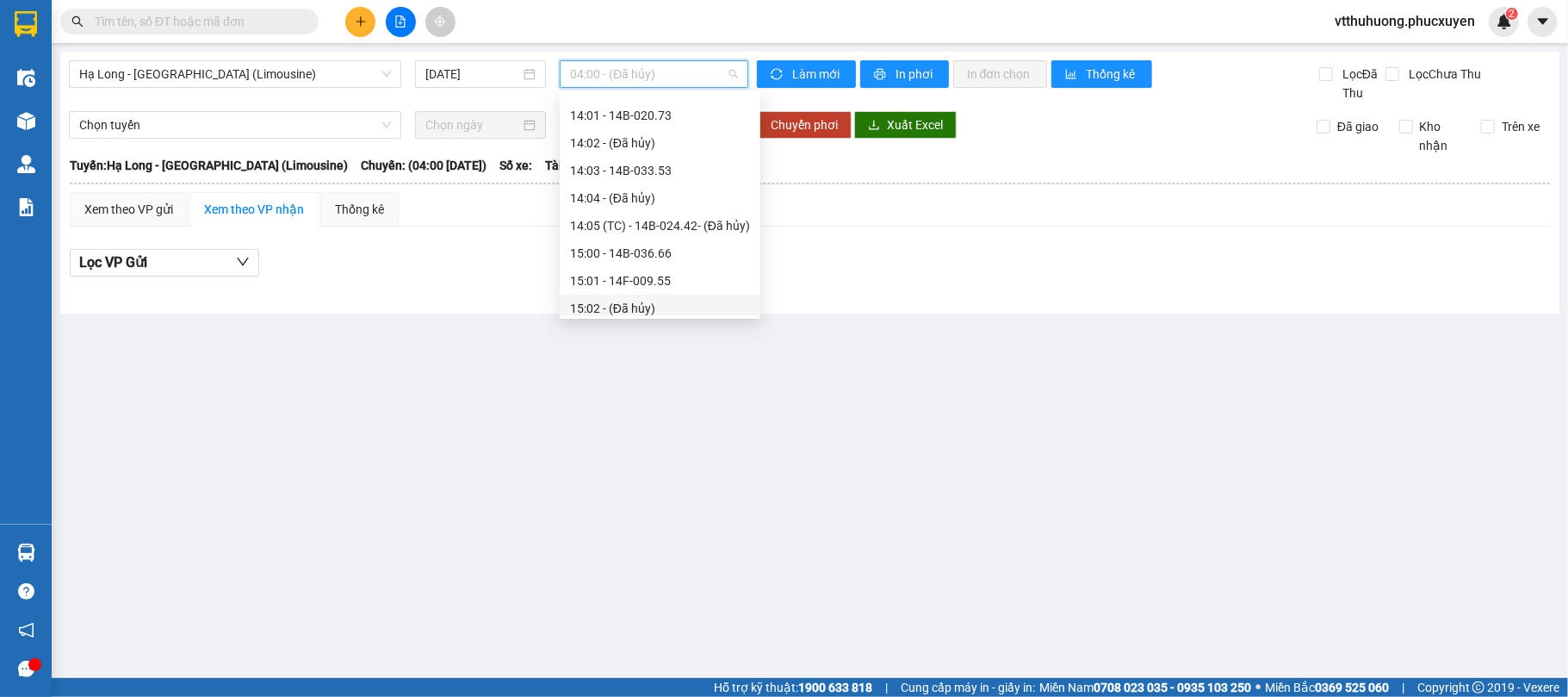
scroll to position [1149, 0]
click at [682, 196] on div "15:00 - 14B-036.66" at bounding box center [660, 200] width 180 height 19
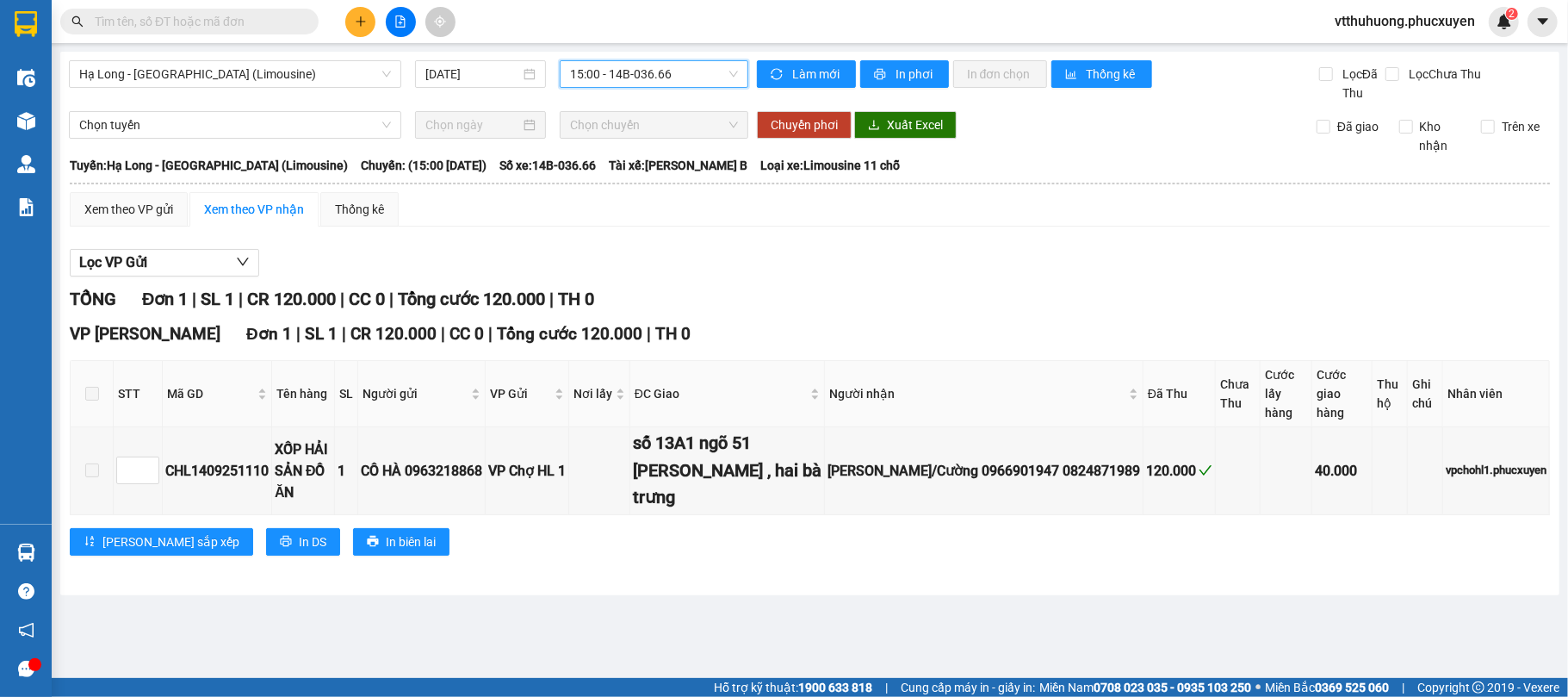
click at [682, 73] on span "15:00 - 14B-036.66" at bounding box center [654, 74] width 167 height 26
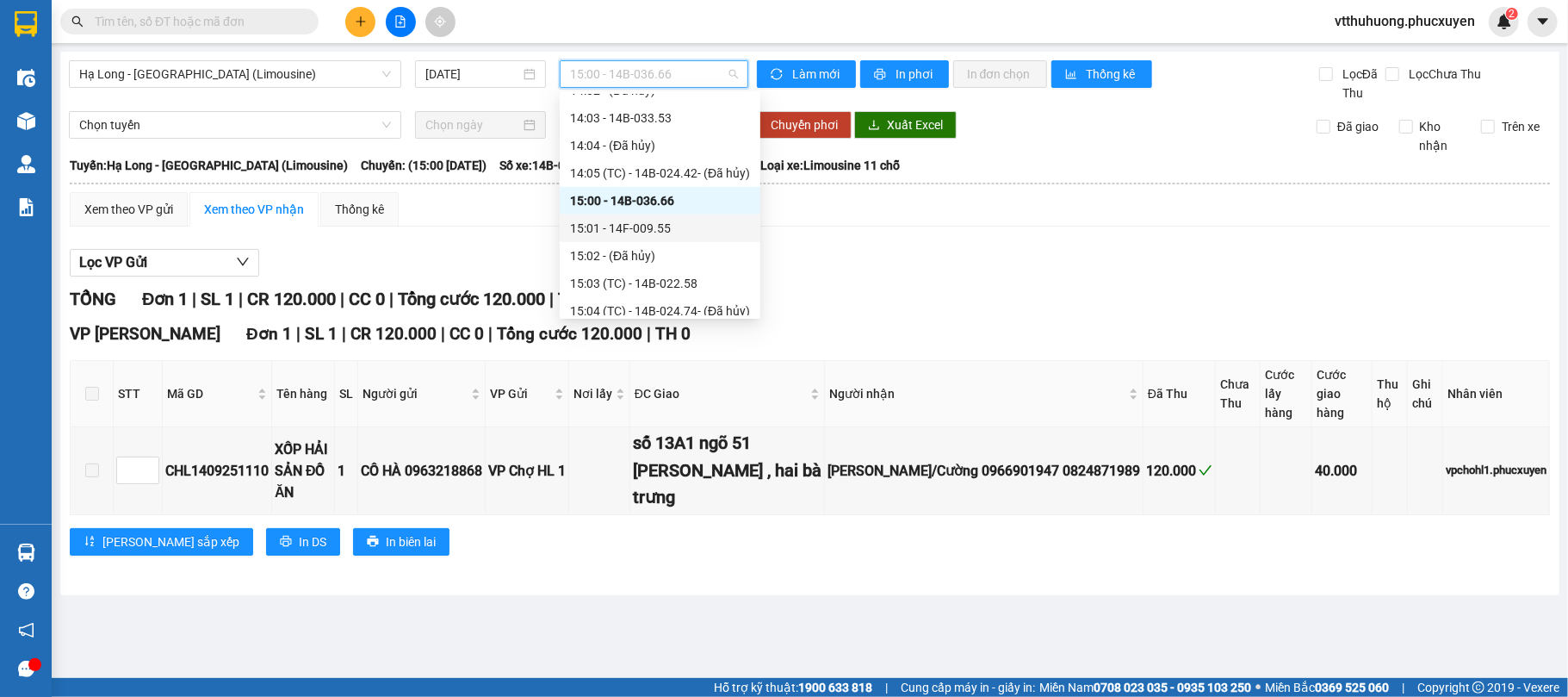
click at [662, 222] on div "15:01 - 14F-009.55" at bounding box center [660, 227] width 180 height 19
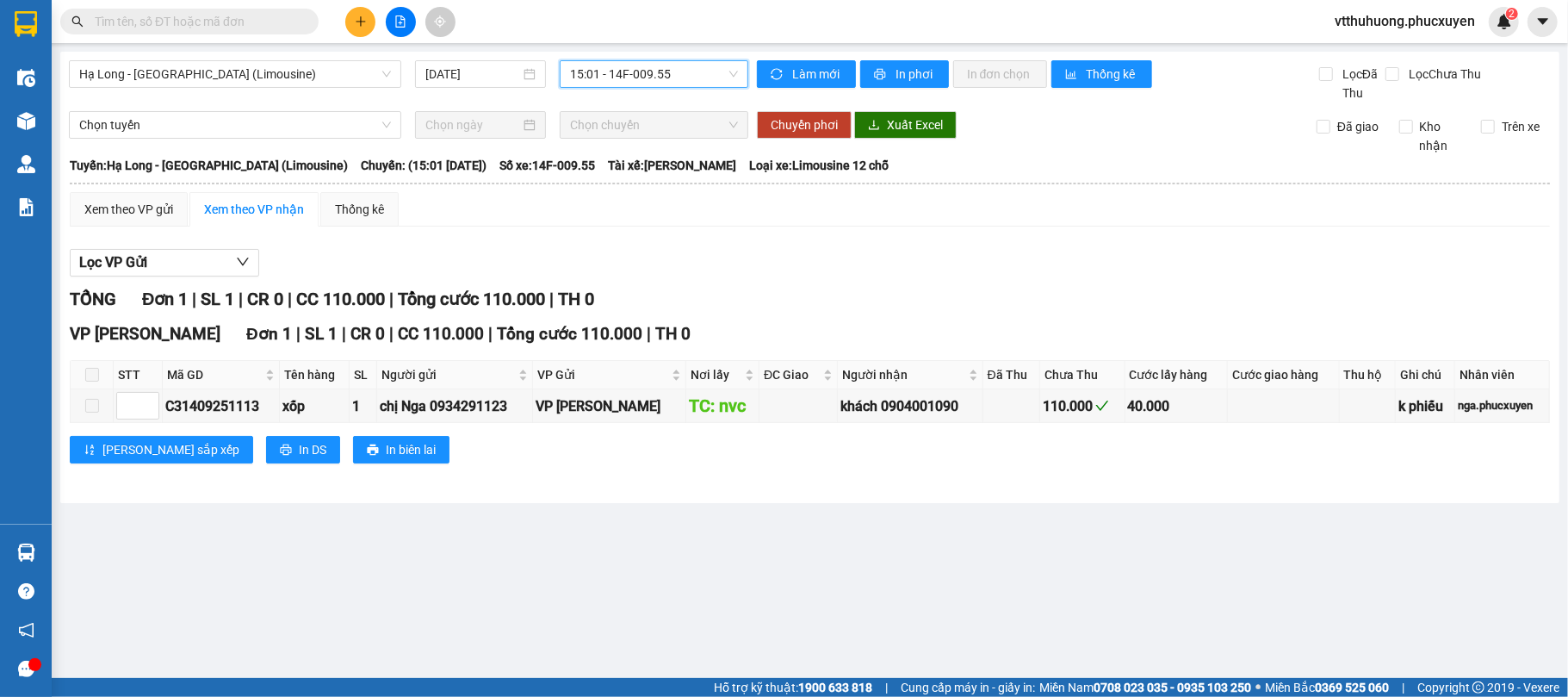
click at [711, 81] on span "15:01 - 14F-009.55" at bounding box center [654, 74] width 167 height 26
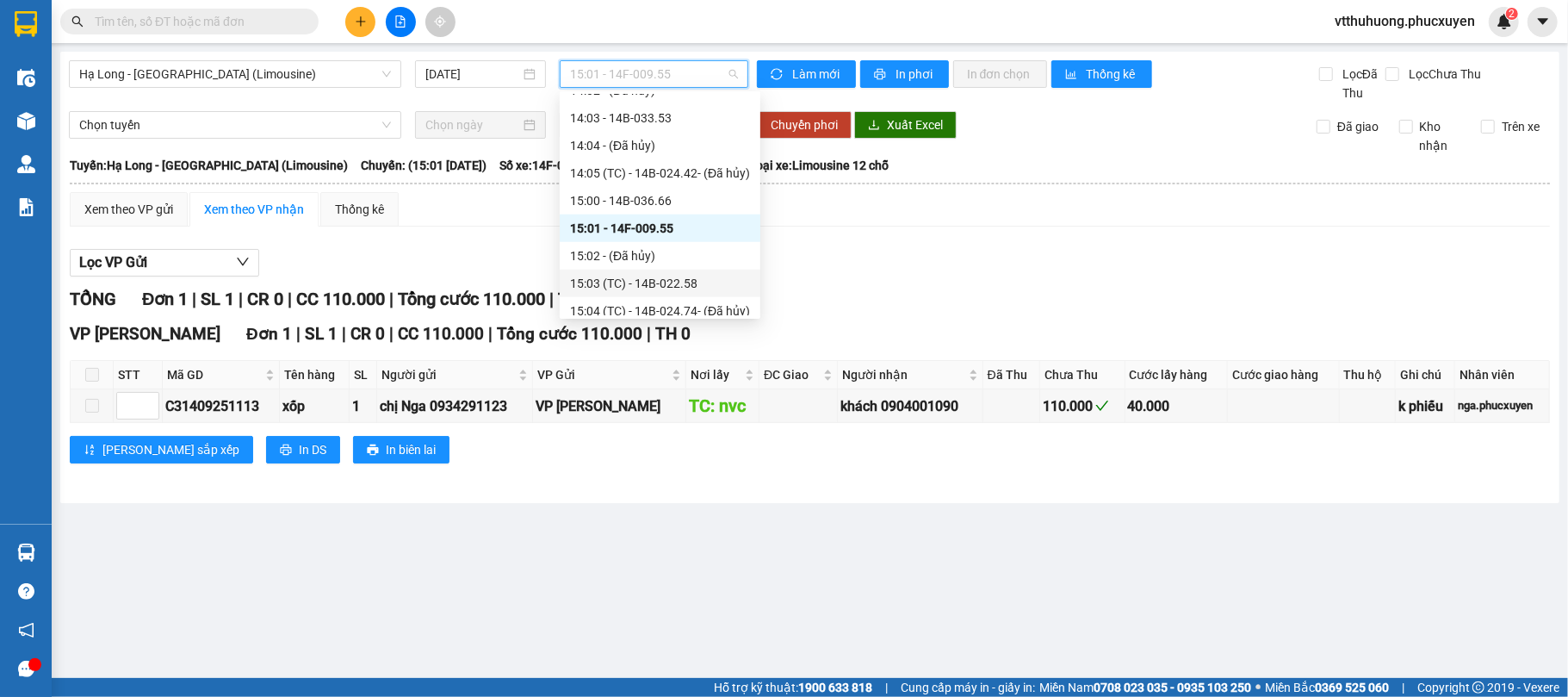
click at [683, 283] on div "15:03 (TC) - 14B-022.58" at bounding box center [660, 283] width 180 height 19
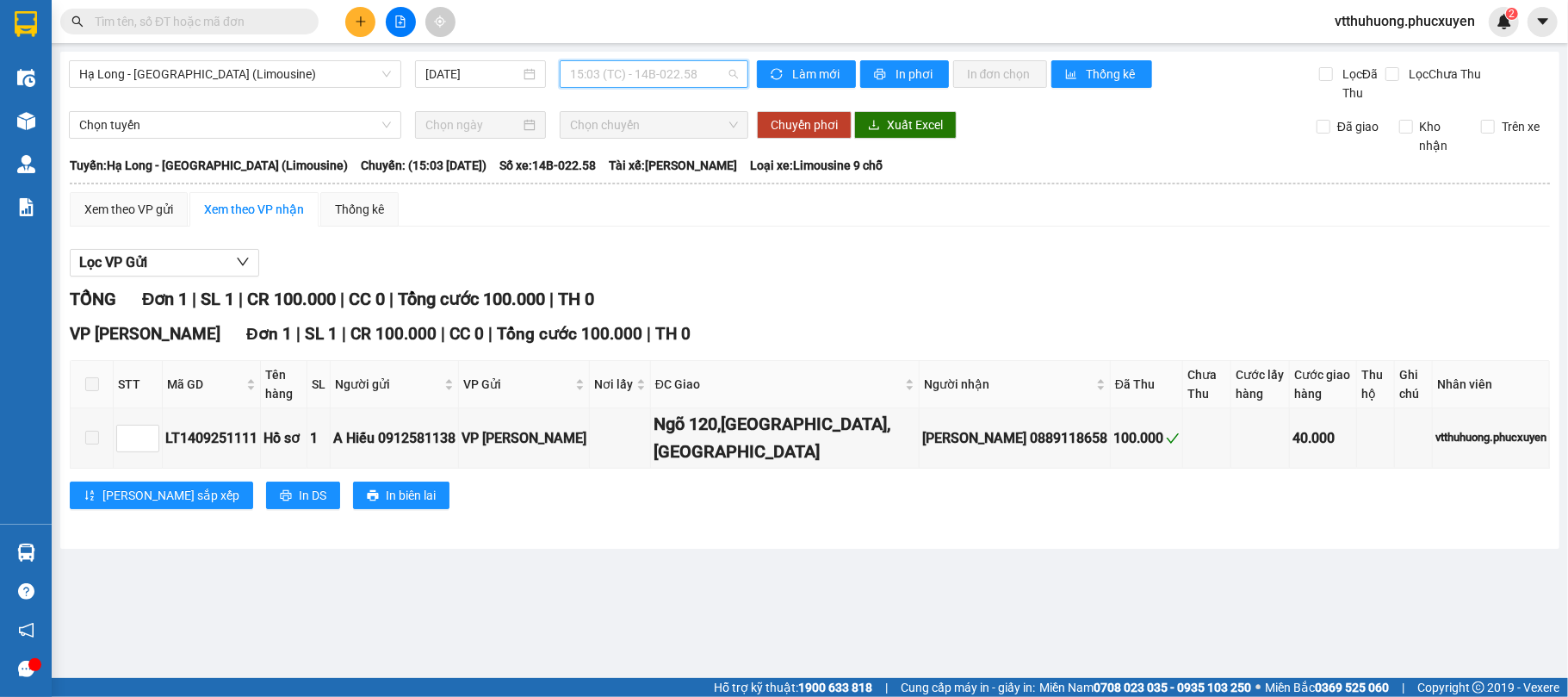
click at [710, 77] on span "15:03 (TC) - 14B-022.58" at bounding box center [654, 74] width 167 height 26
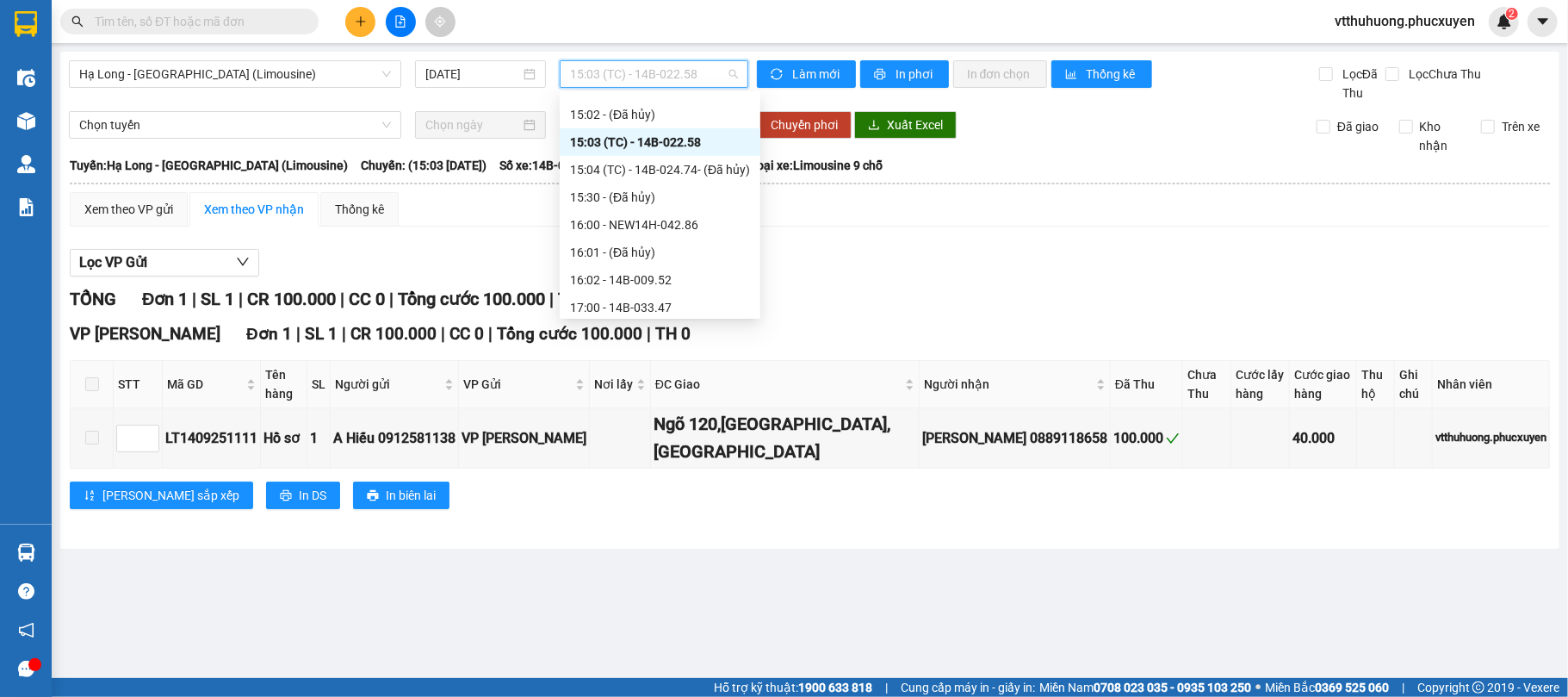
scroll to position [1303, 0]
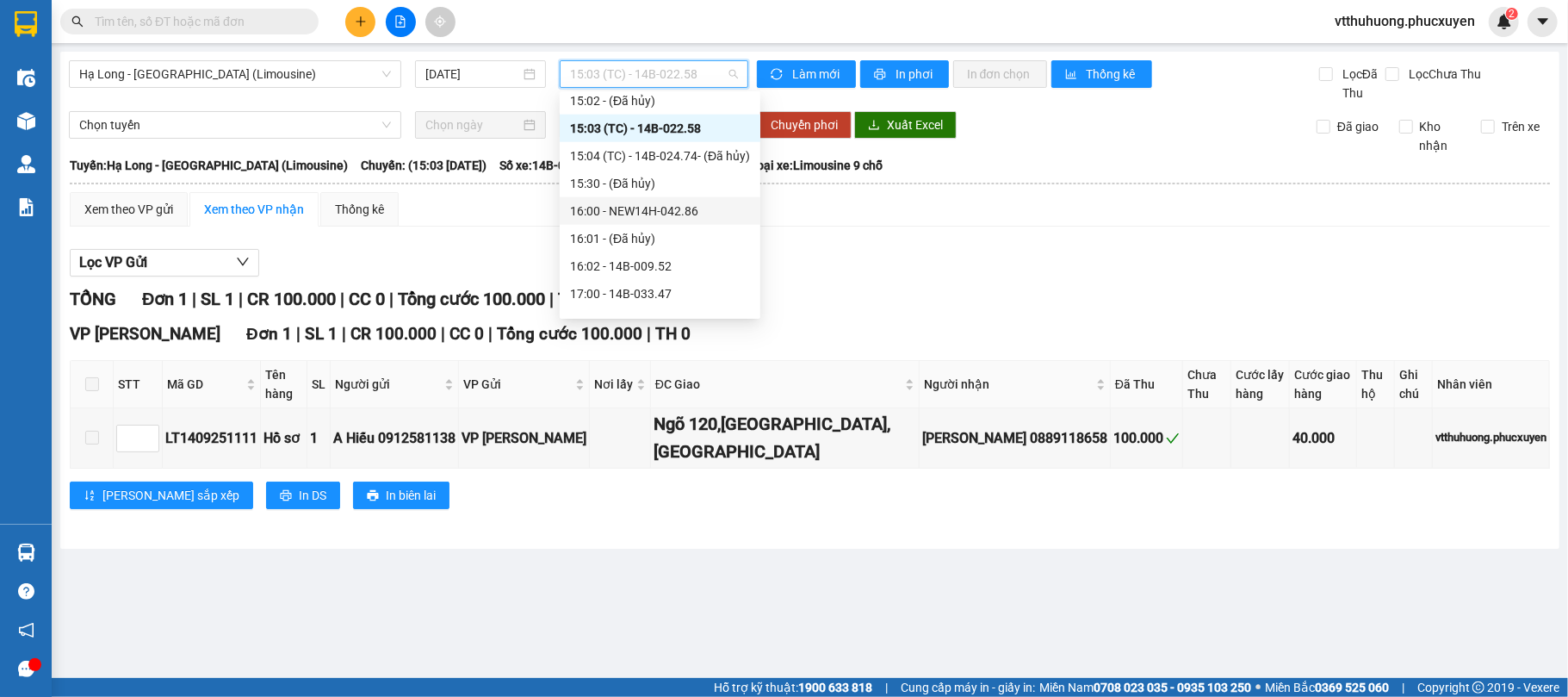
click at [697, 208] on div "16:00 - NEW14H-042.86" at bounding box center [660, 210] width 180 height 19
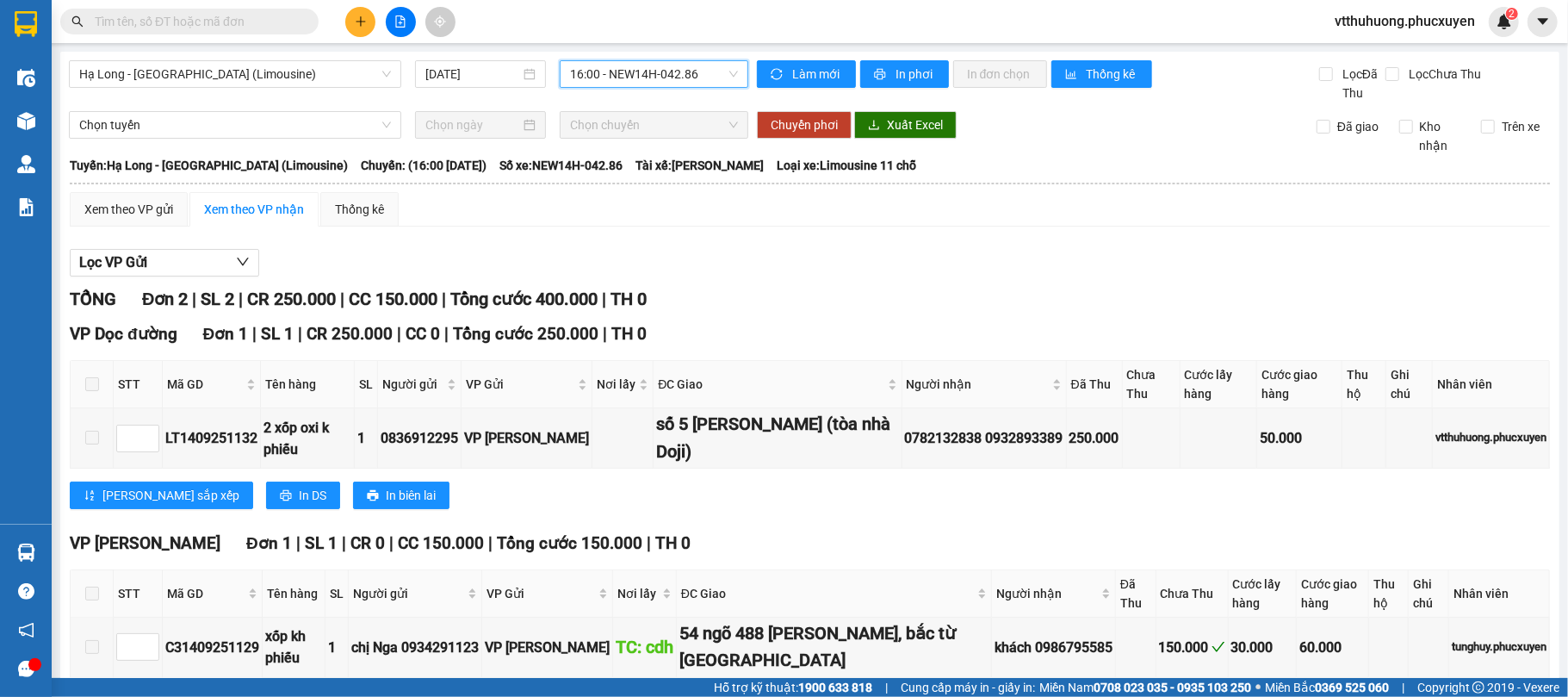
drag, startPoint x: 712, startPoint y: 77, endPoint x: 713, endPoint y: 86, distance: 9.1
click at [711, 77] on span "16:00 - NEW14H-042.86" at bounding box center [654, 74] width 167 height 26
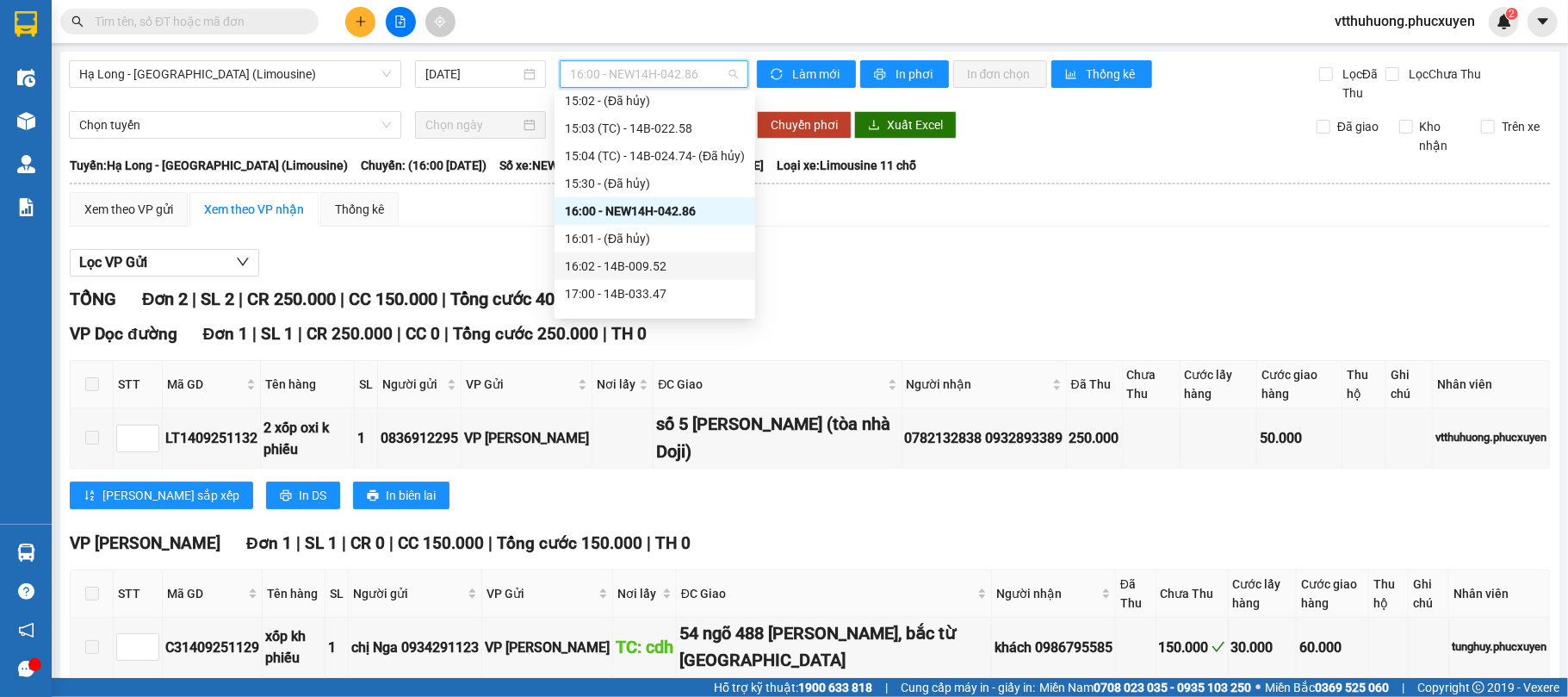
click at [656, 259] on div "16:02 - 14B-009.52" at bounding box center [655, 265] width 180 height 19
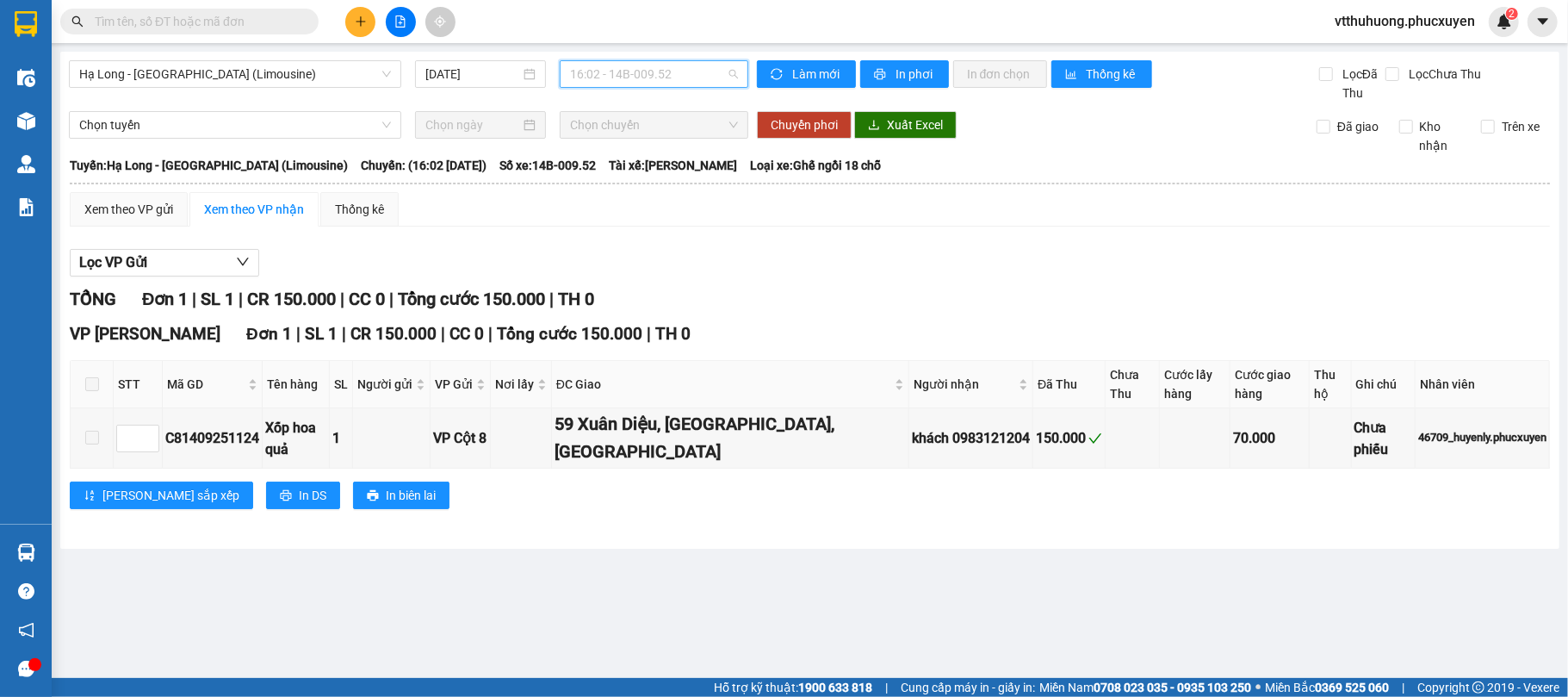
click at [698, 74] on span "16:02 - 14B-009.52" at bounding box center [654, 74] width 167 height 26
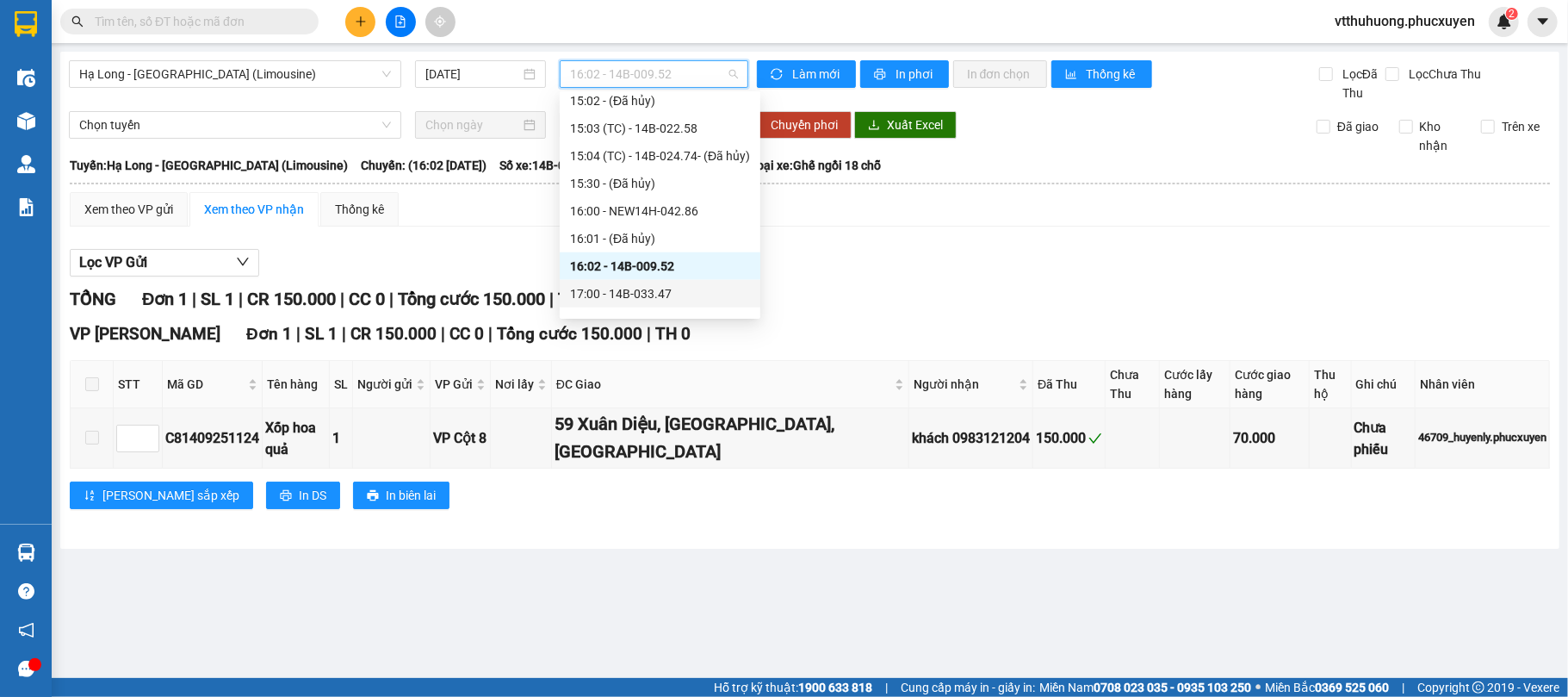
drag, startPoint x: 659, startPoint y: 293, endPoint x: 724, endPoint y: 69, distance: 233.2
click at [659, 287] on div "17:00 - 14B-033.47" at bounding box center [660, 293] width 180 height 19
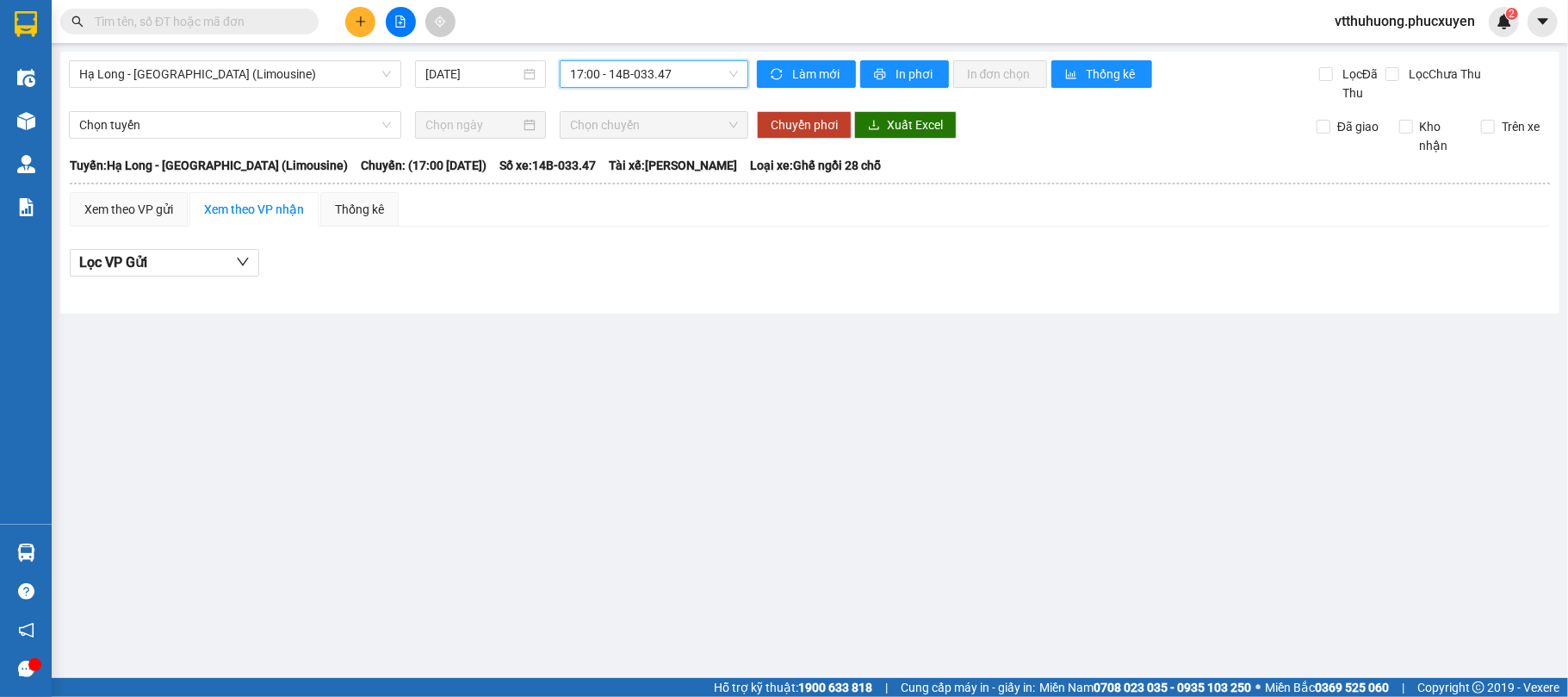
click at [704, 76] on span "17:00 - 14B-033.47" at bounding box center [654, 74] width 167 height 26
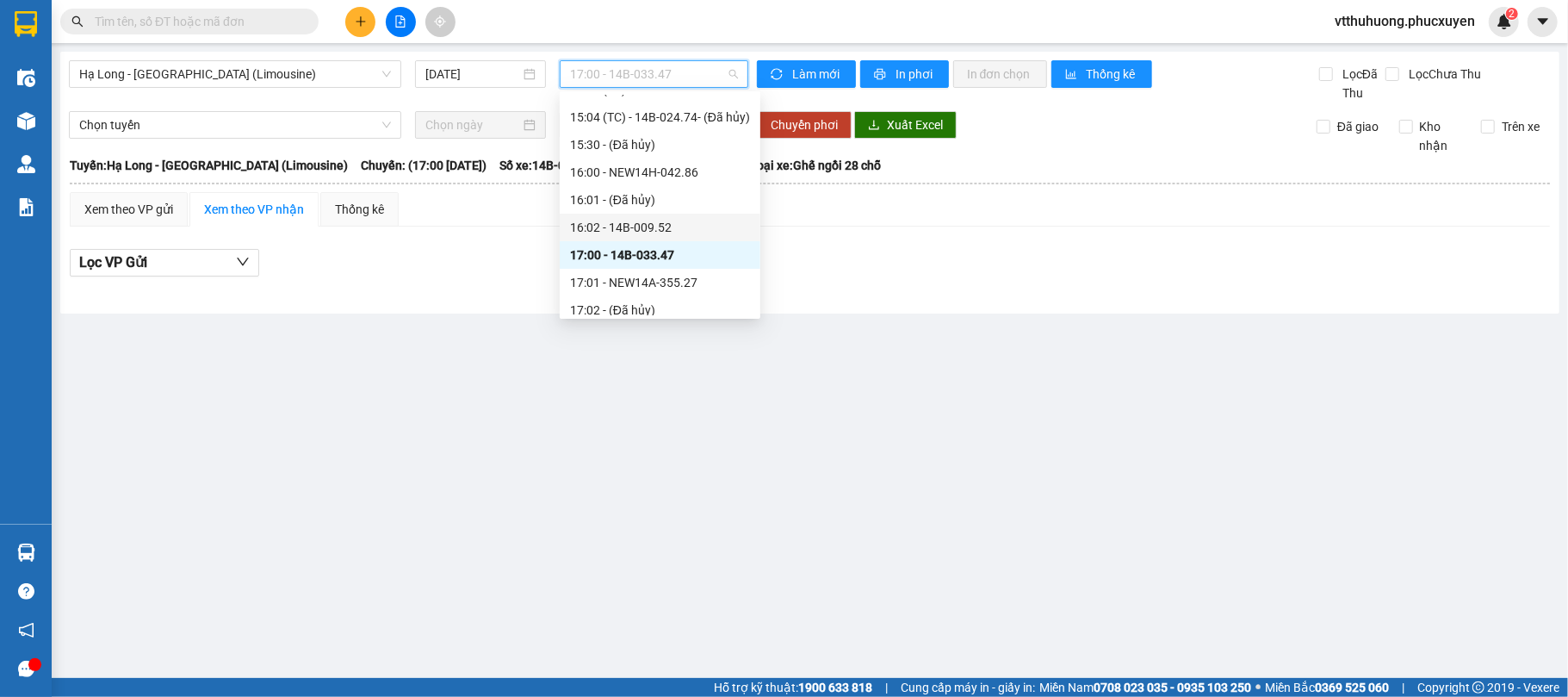
scroll to position [1355, 0]
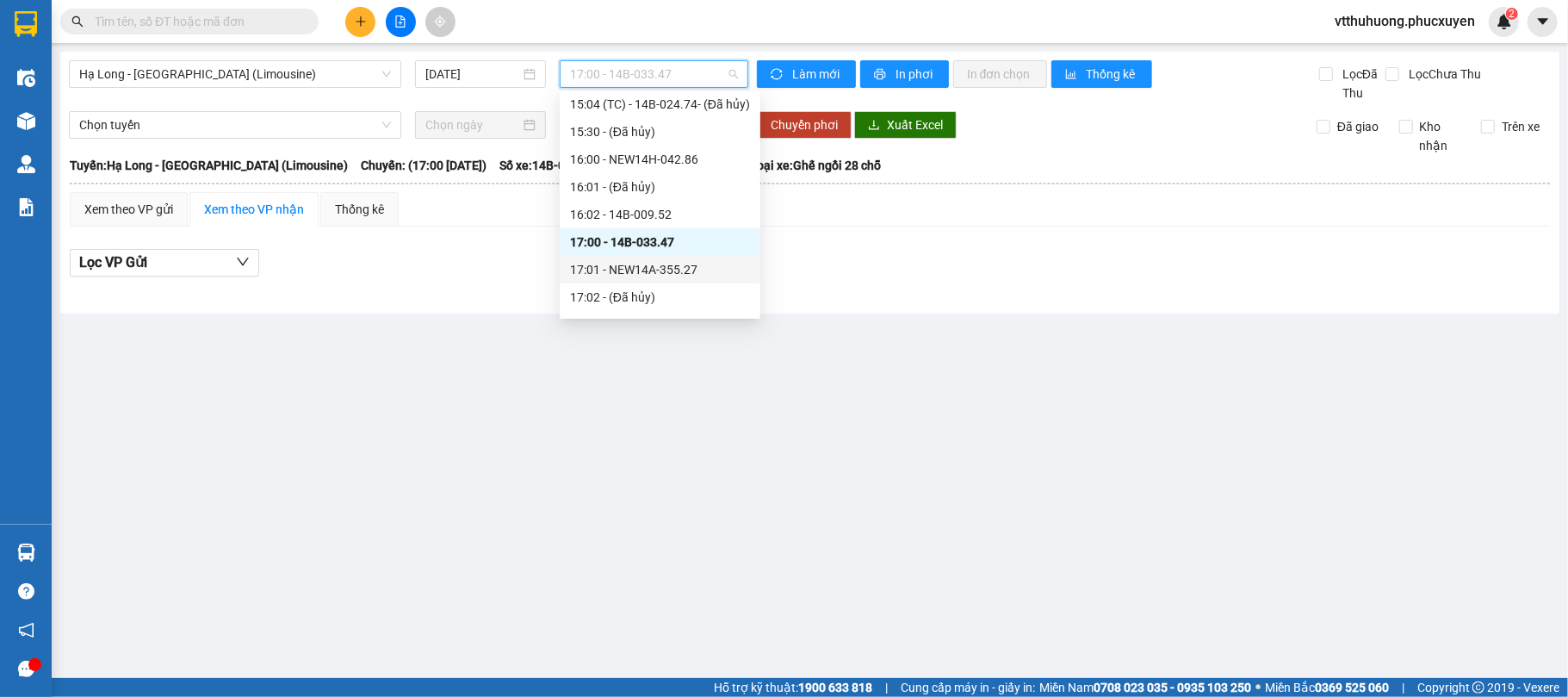
click at [690, 269] on div "17:01 - NEW14A-355.27" at bounding box center [660, 269] width 180 height 19
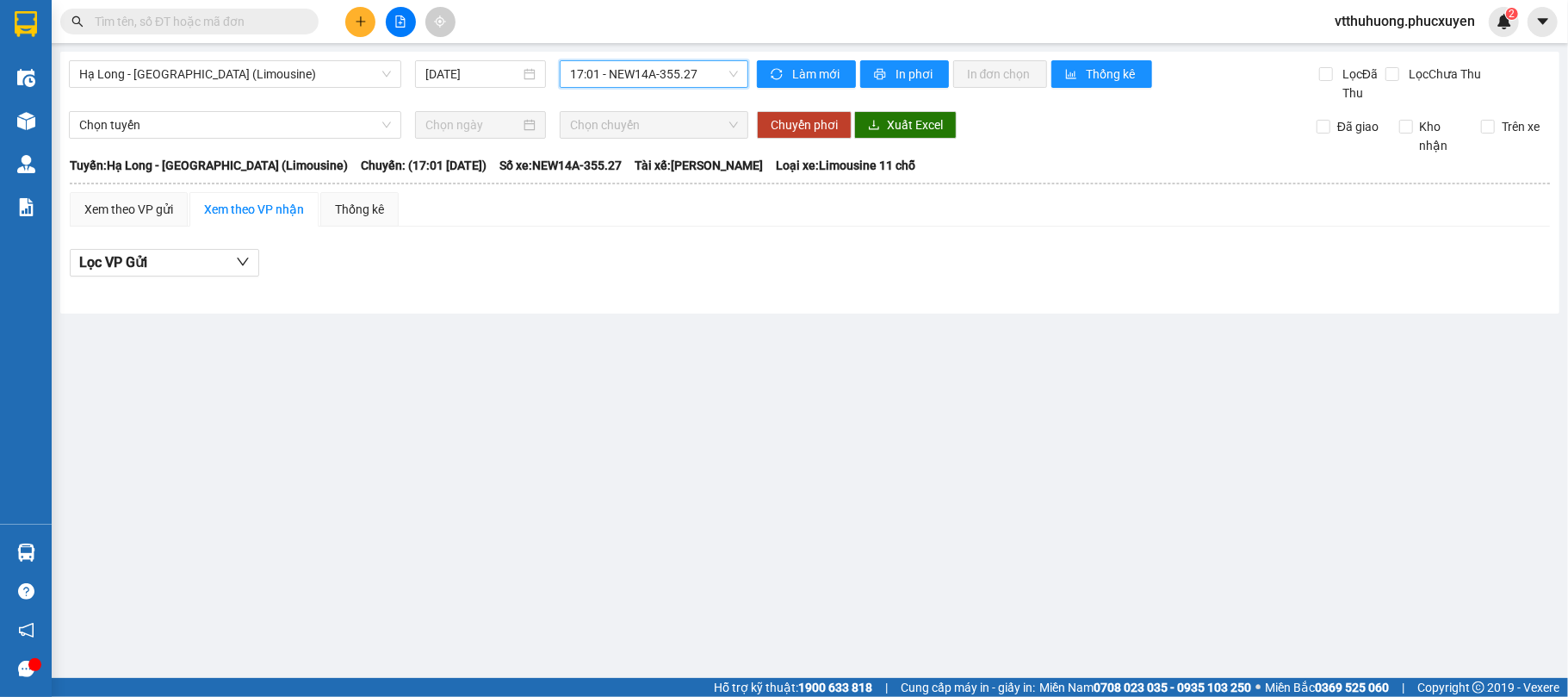
click at [710, 69] on span "17:01 - NEW14A-355.27" at bounding box center [654, 74] width 167 height 26
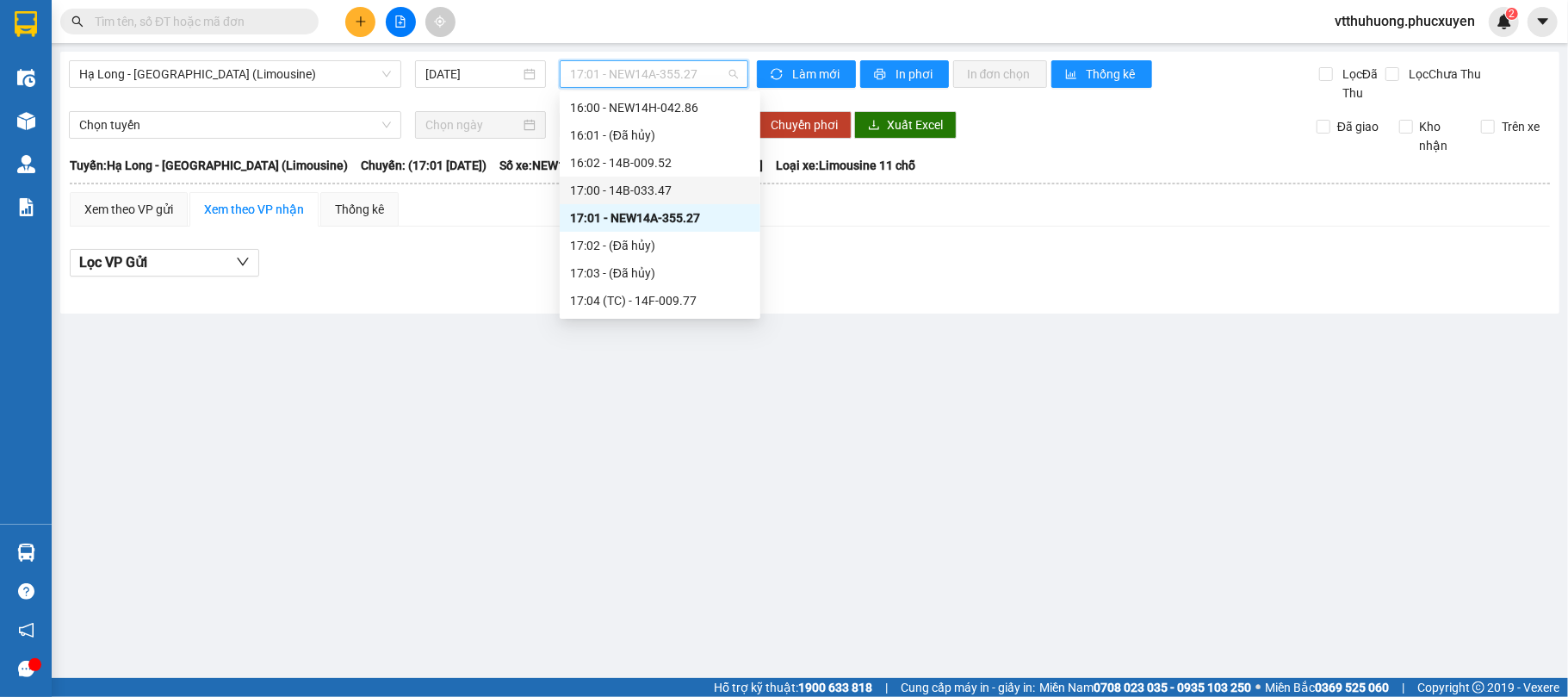
scroll to position [1420, 0]
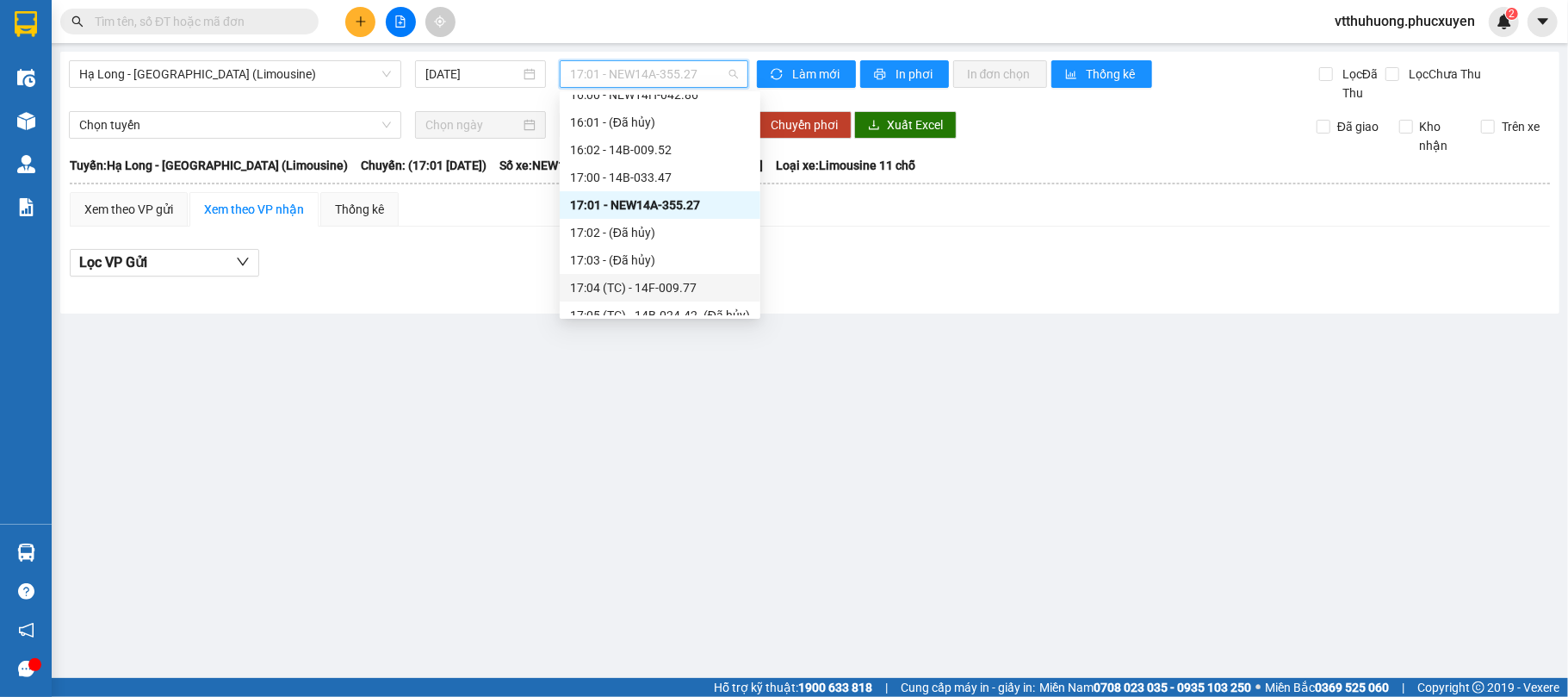
click at [666, 279] on div "17:04 (TC) - 14F-009.77" at bounding box center [660, 287] width 180 height 19
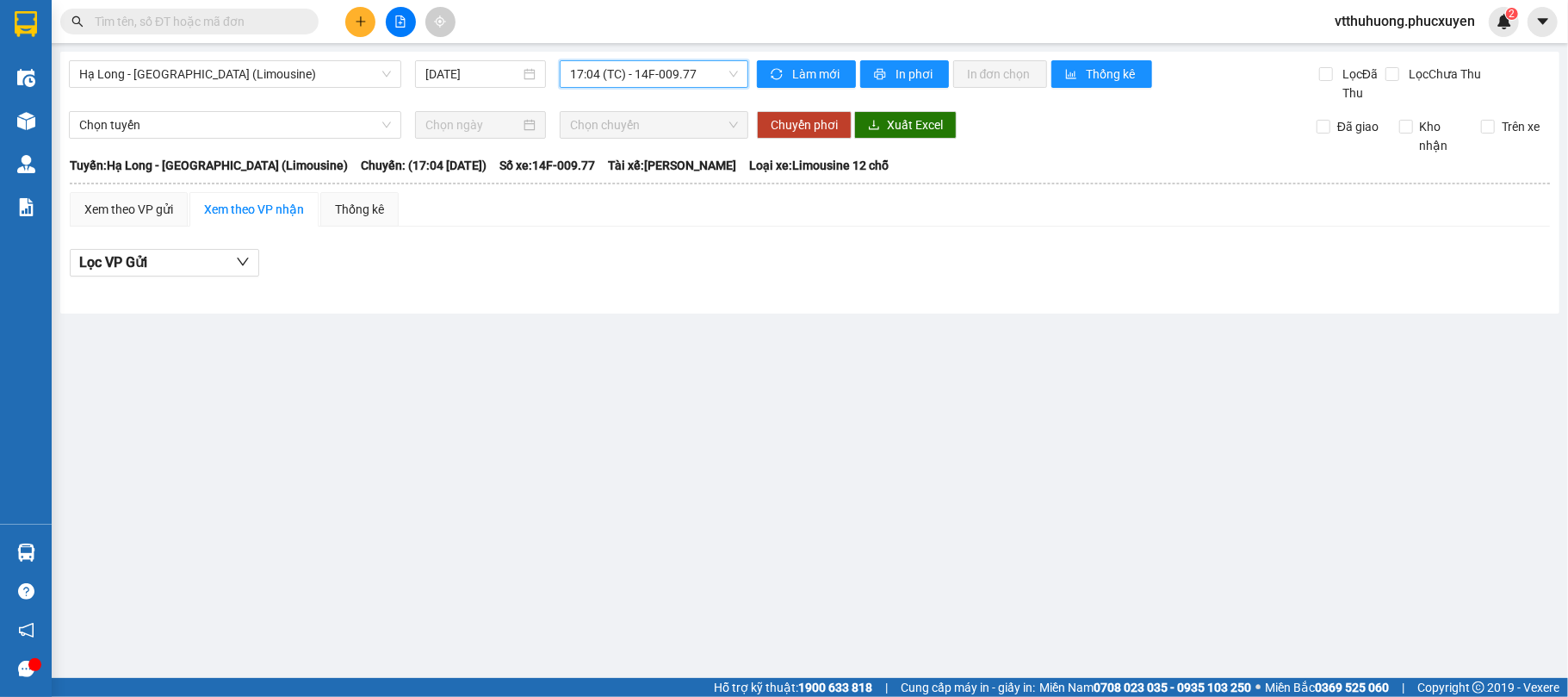
click at [711, 80] on span "17:04 (TC) - 14F-009.77" at bounding box center [654, 74] width 167 height 26
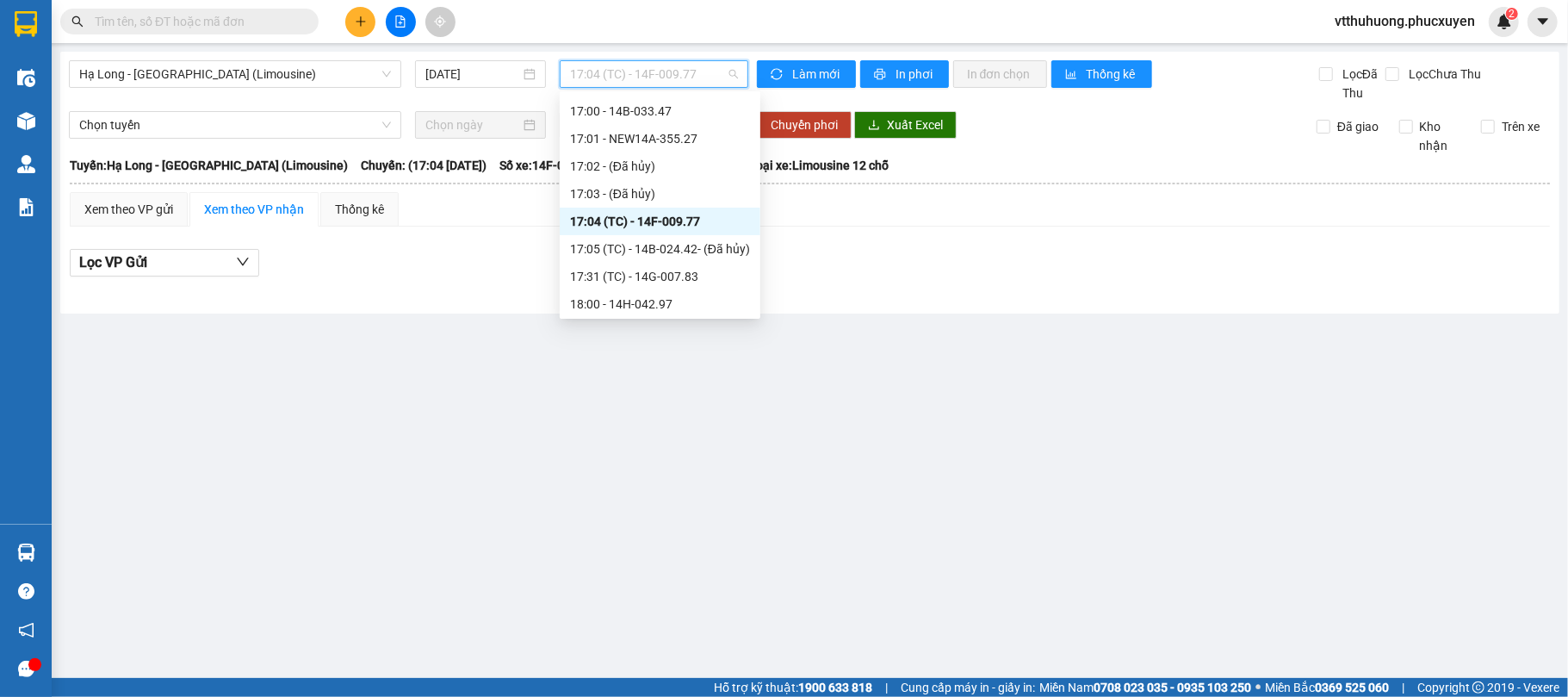
scroll to position [1499, 0]
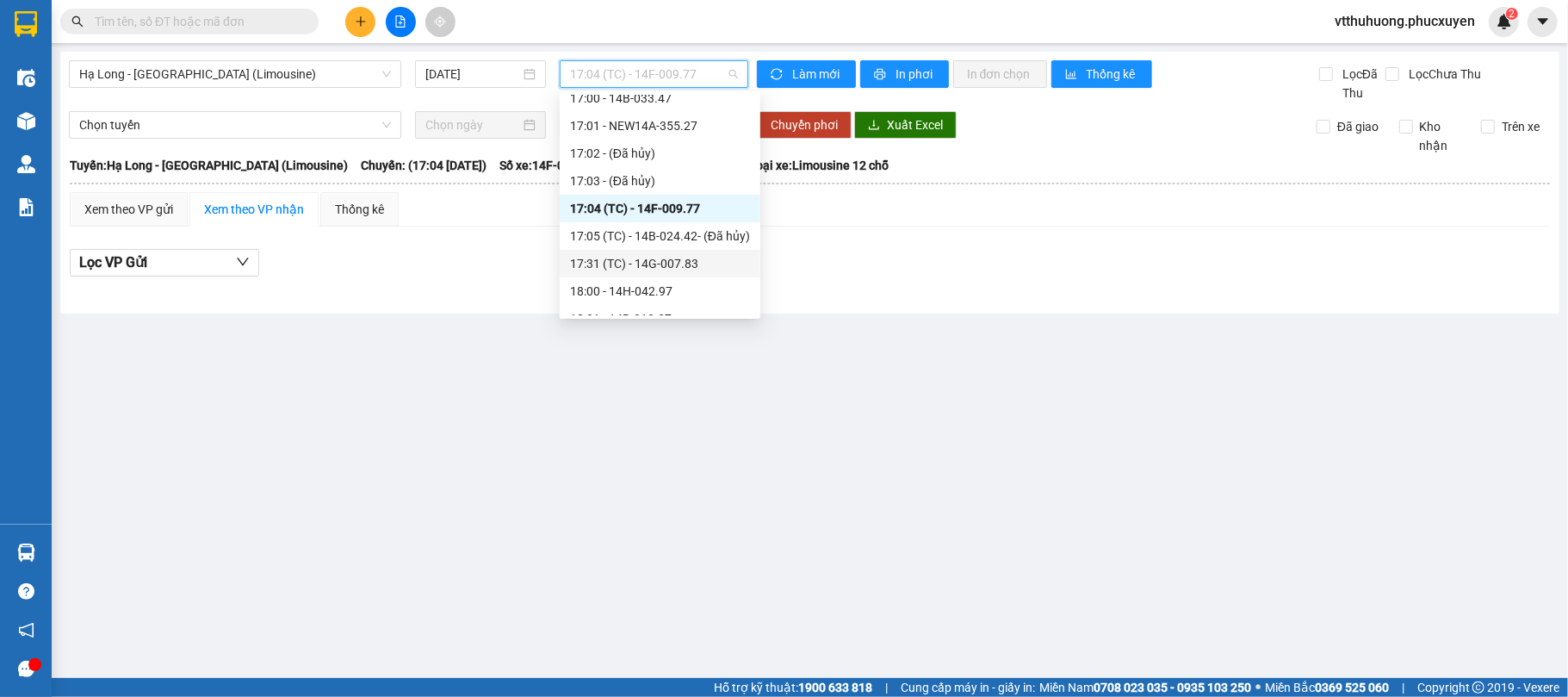
click at [696, 255] on div "17:31 (TC) - 14G-007.83" at bounding box center [660, 263] width 180 height 19
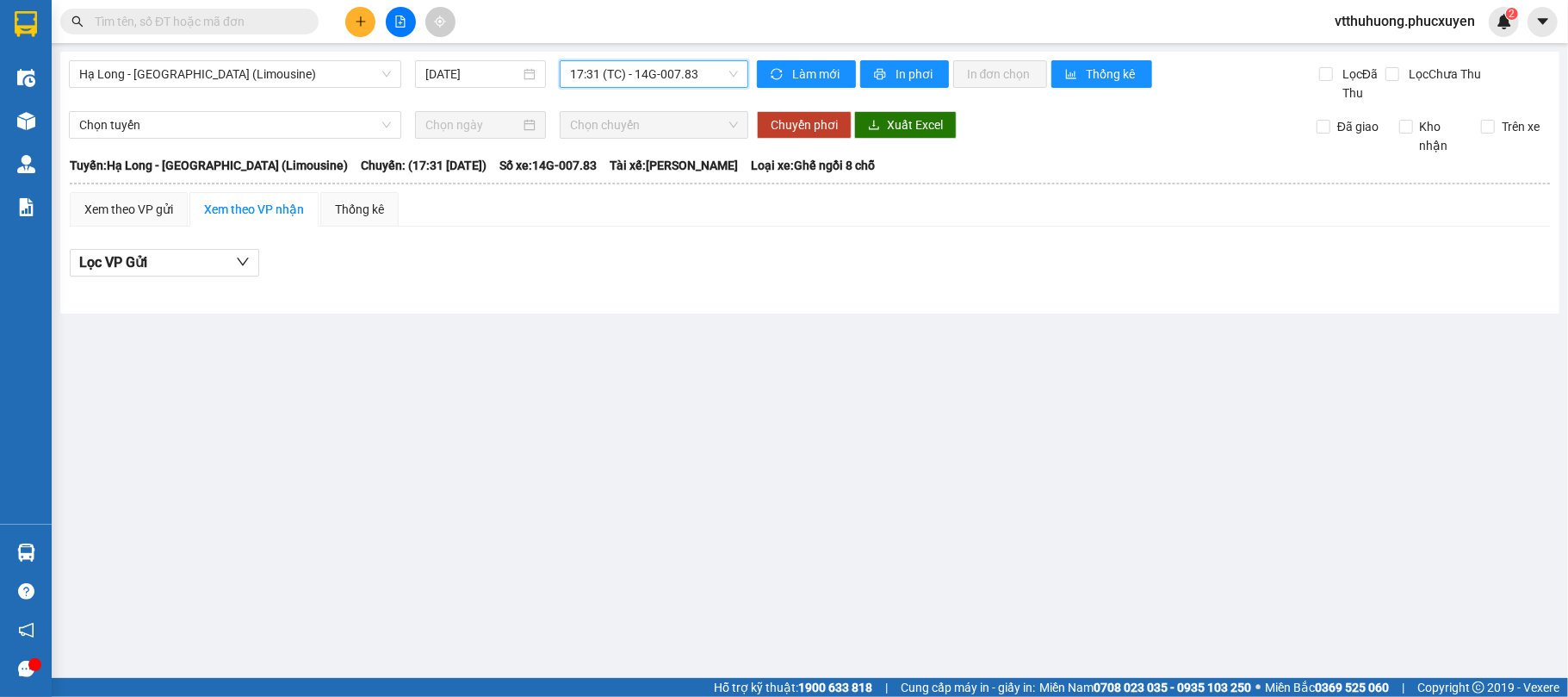
click at [712, 76] on span "17:31 (TC) - 14G-007.83" at bounding box center [654, 74] width 167 height 26
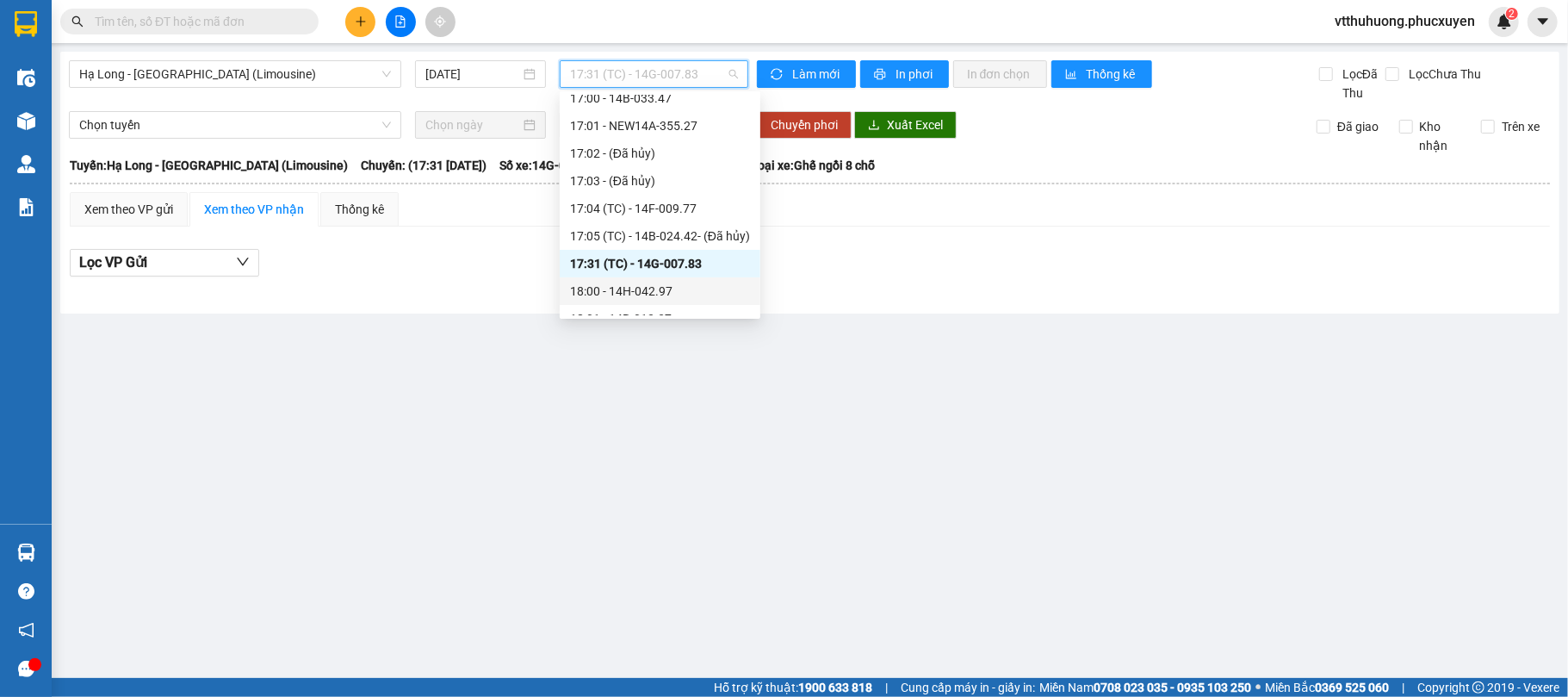
click at [660, 289] on div "18:00 - 14H-042.97" at bounding box center [660, 291] width 180 height 19
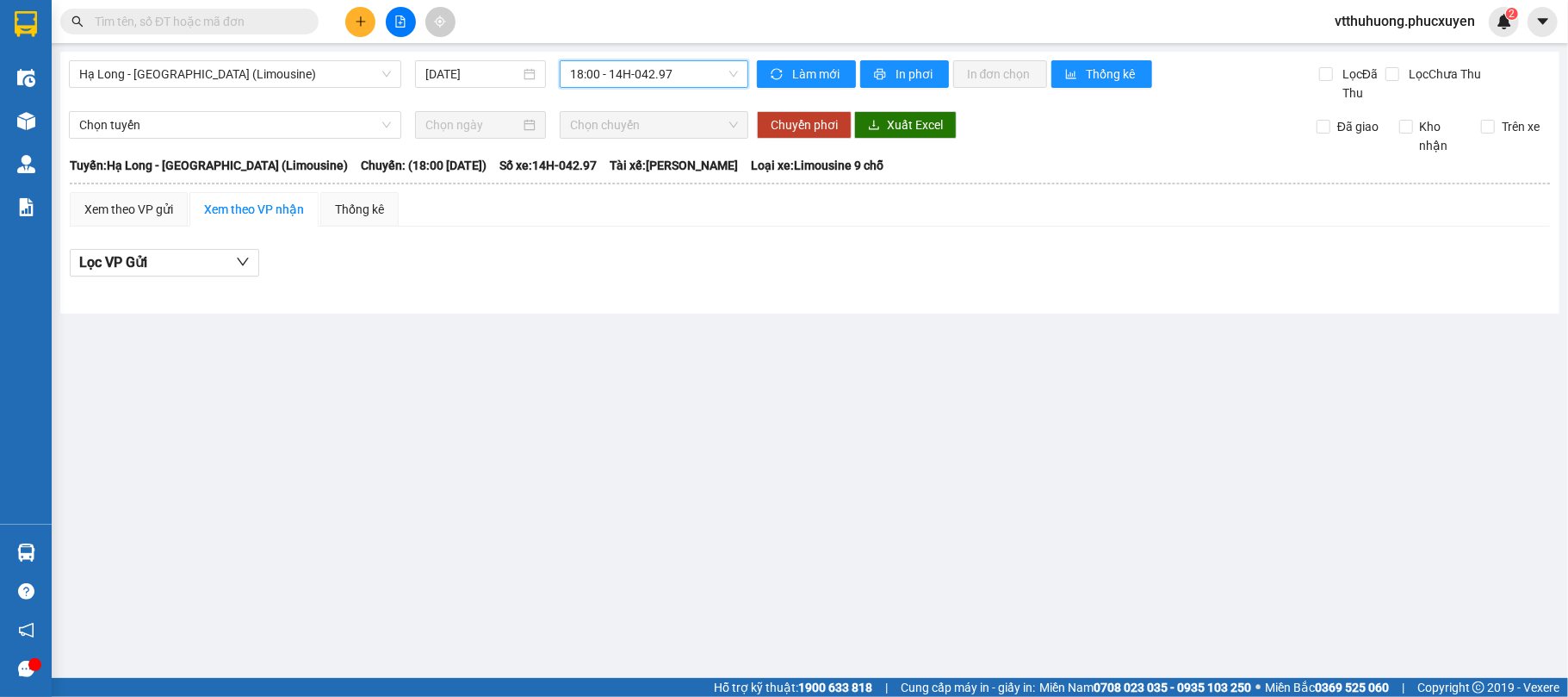
click at [707, 73] on span "18:00 - 14H-042.97" at bounding box center [654, 74] width 167 height 26
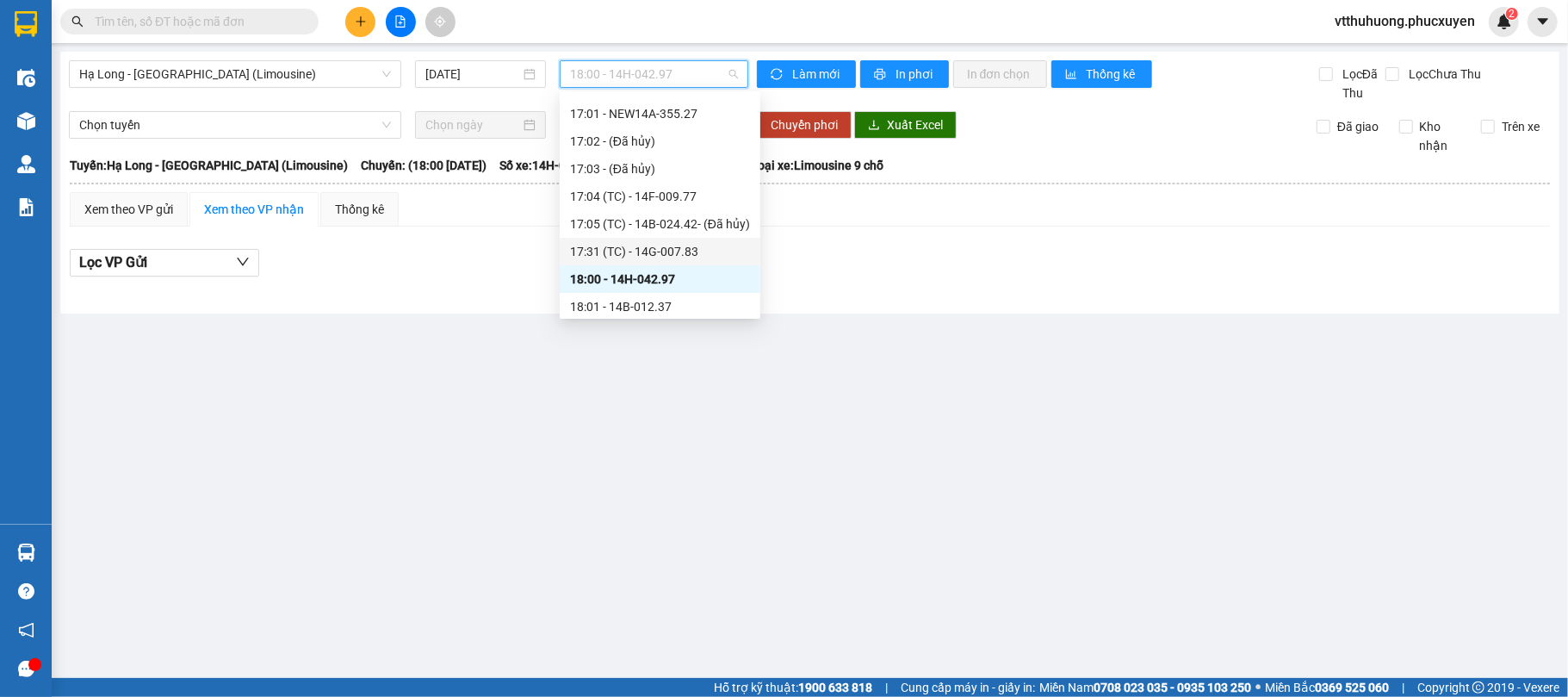
scroll to position [1538, 0]
click at [672, 273] on div "18:01 - 14B-012.37" at bounding box center [660, 279] width 180 height 19
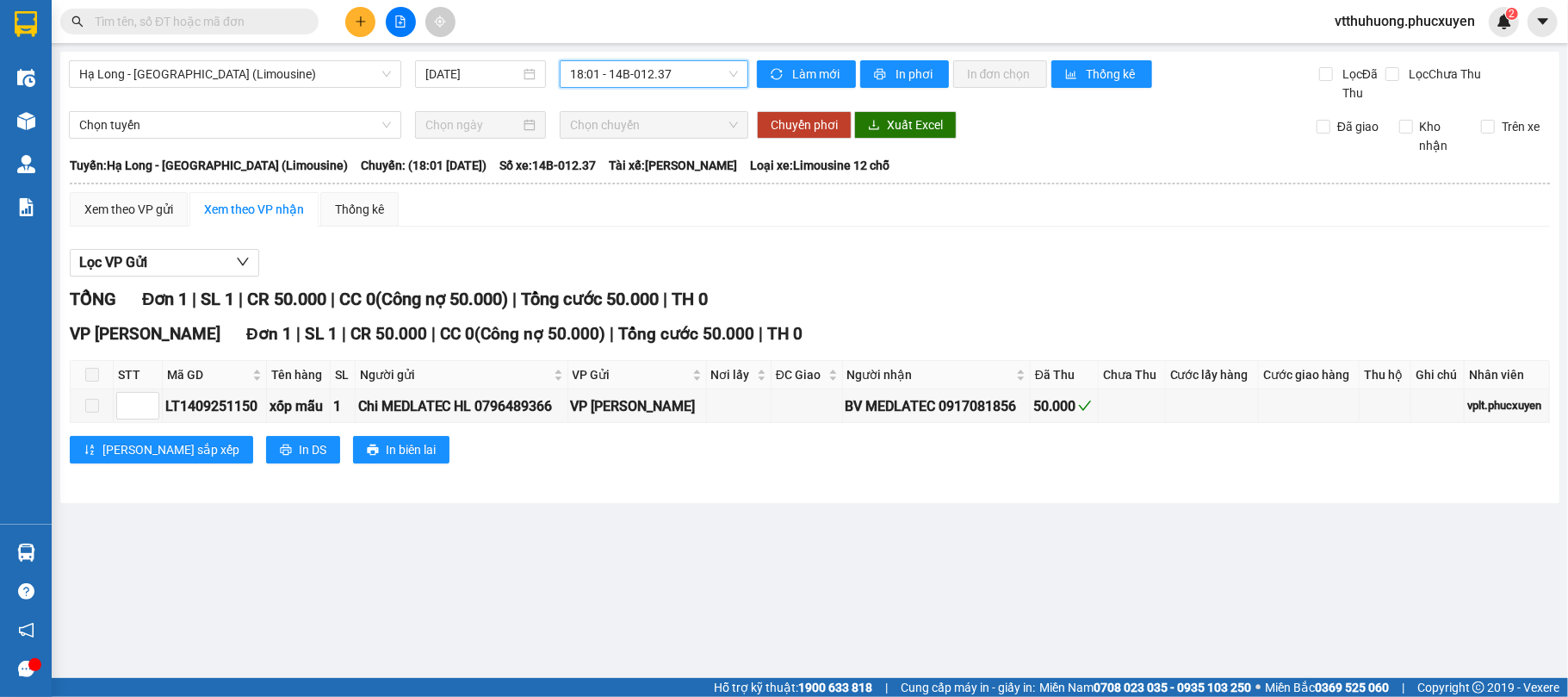
click at [707, 76] on span "18:01 - 14B-012.37" at bounding box center [654, 74] width 167 height 26
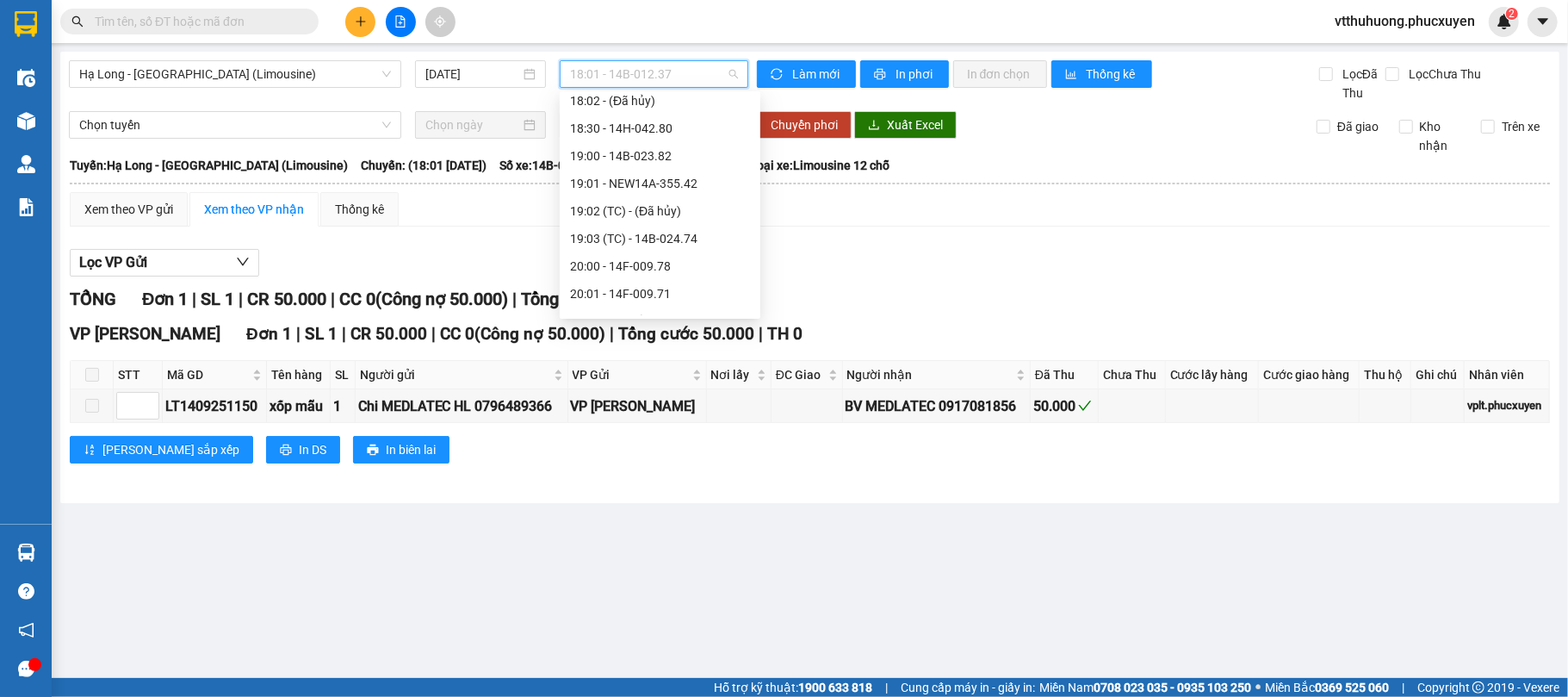
scroll to position [1758, 0]
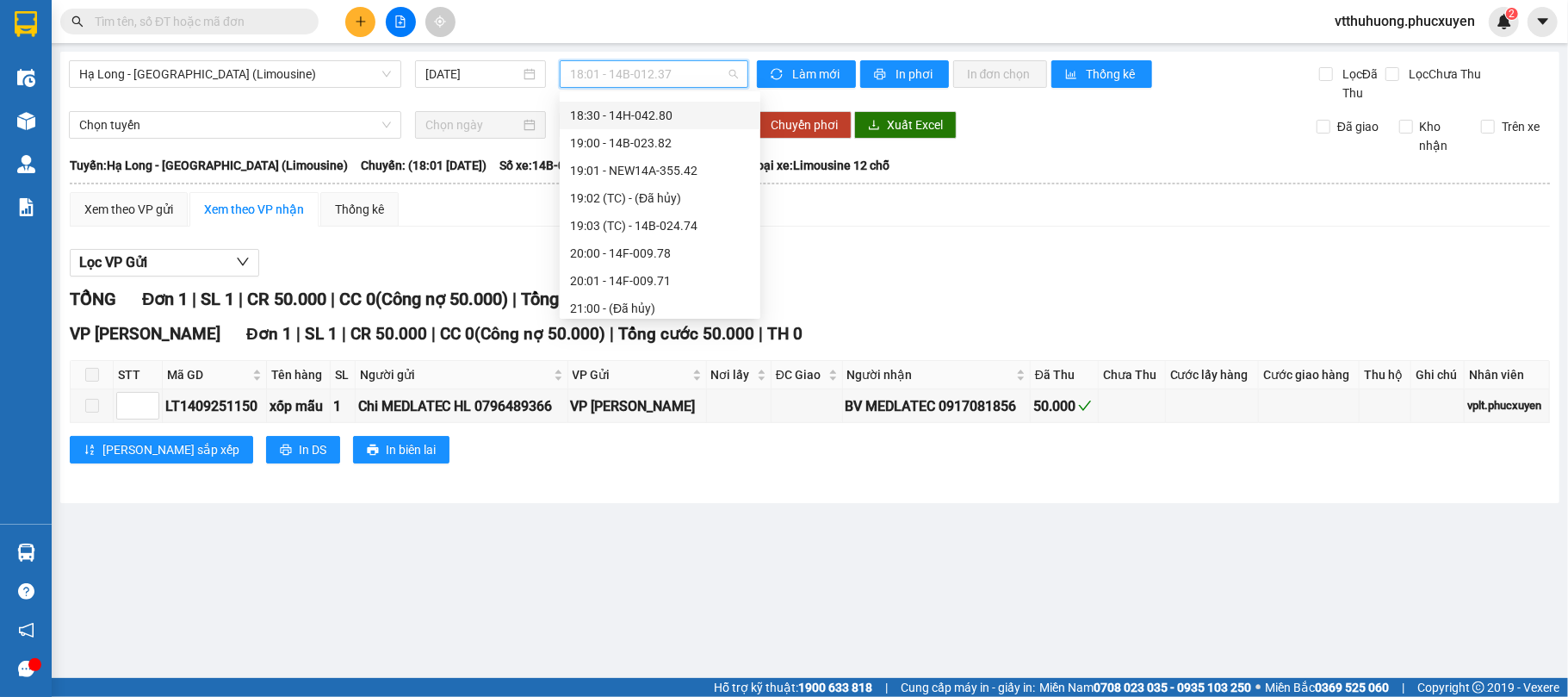
click at [684, 112] on div "18:30 - 14H-042.80" at bounding box center [660, 115] width 180 height 19
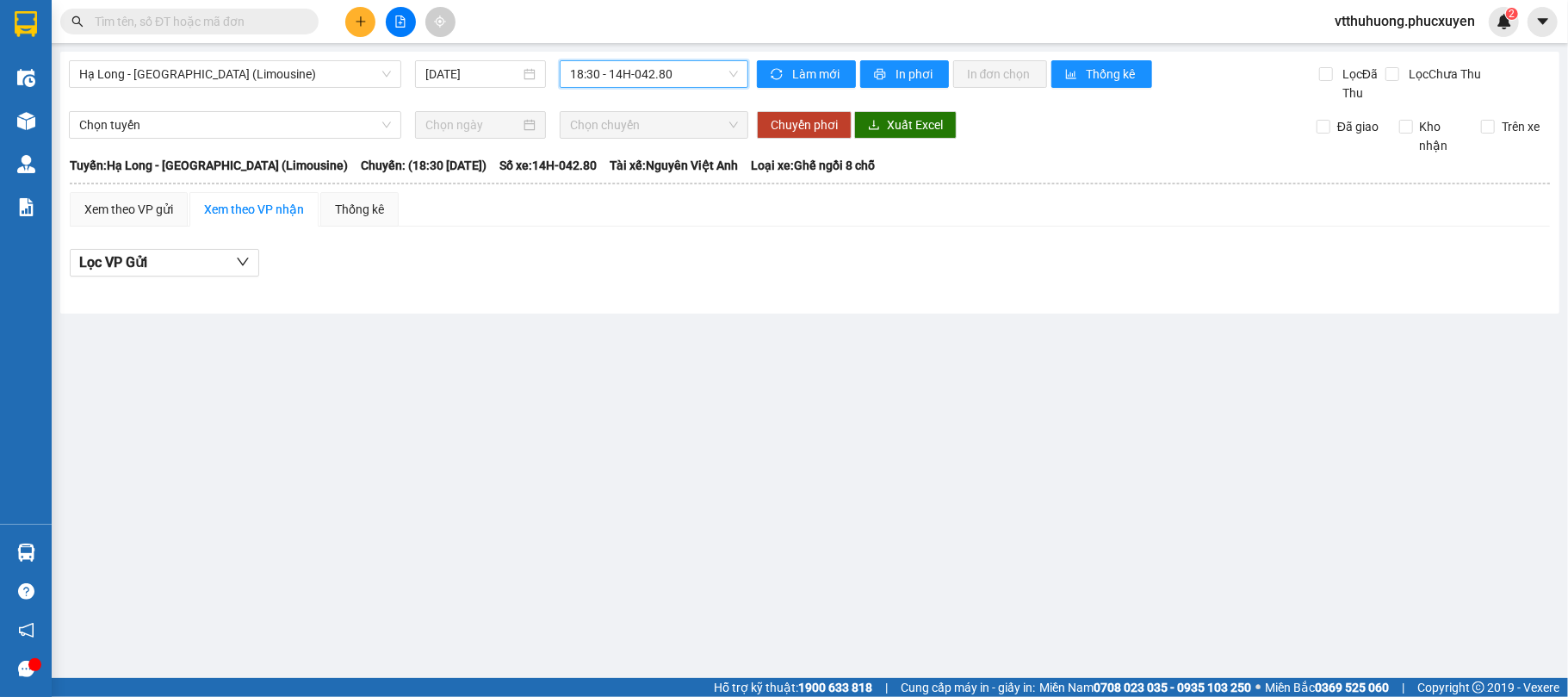
click at [688, 74] on span "18:30 - 14H-042.80" at bounding box center [654, 74] width 167 height 26
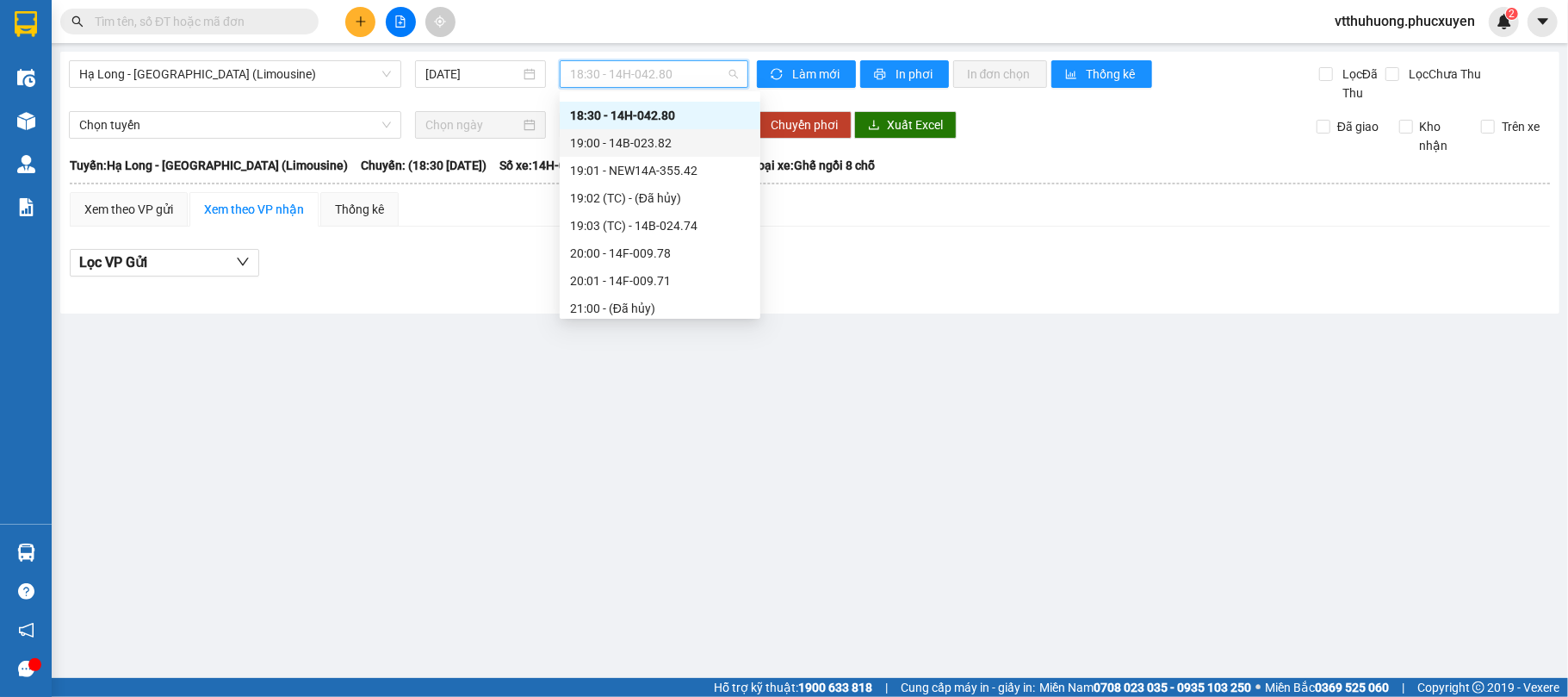
click at [669, 149] on div "19:00 - 14B-023.82" at bounding box center [660, 143] width 180 height 19
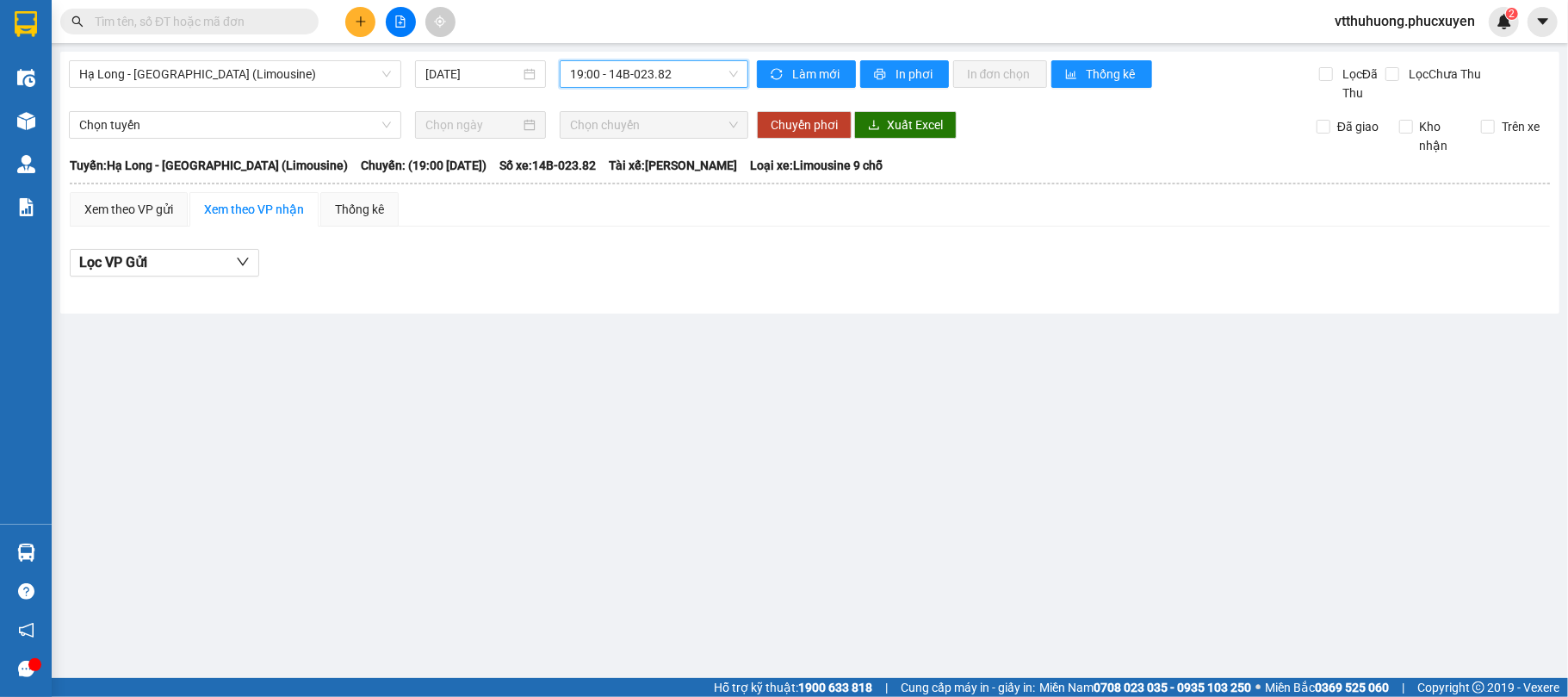
click at [707, 77] on span "19:00 - 14B-023.82" at bounding box center [654, 74] width 167 height 26
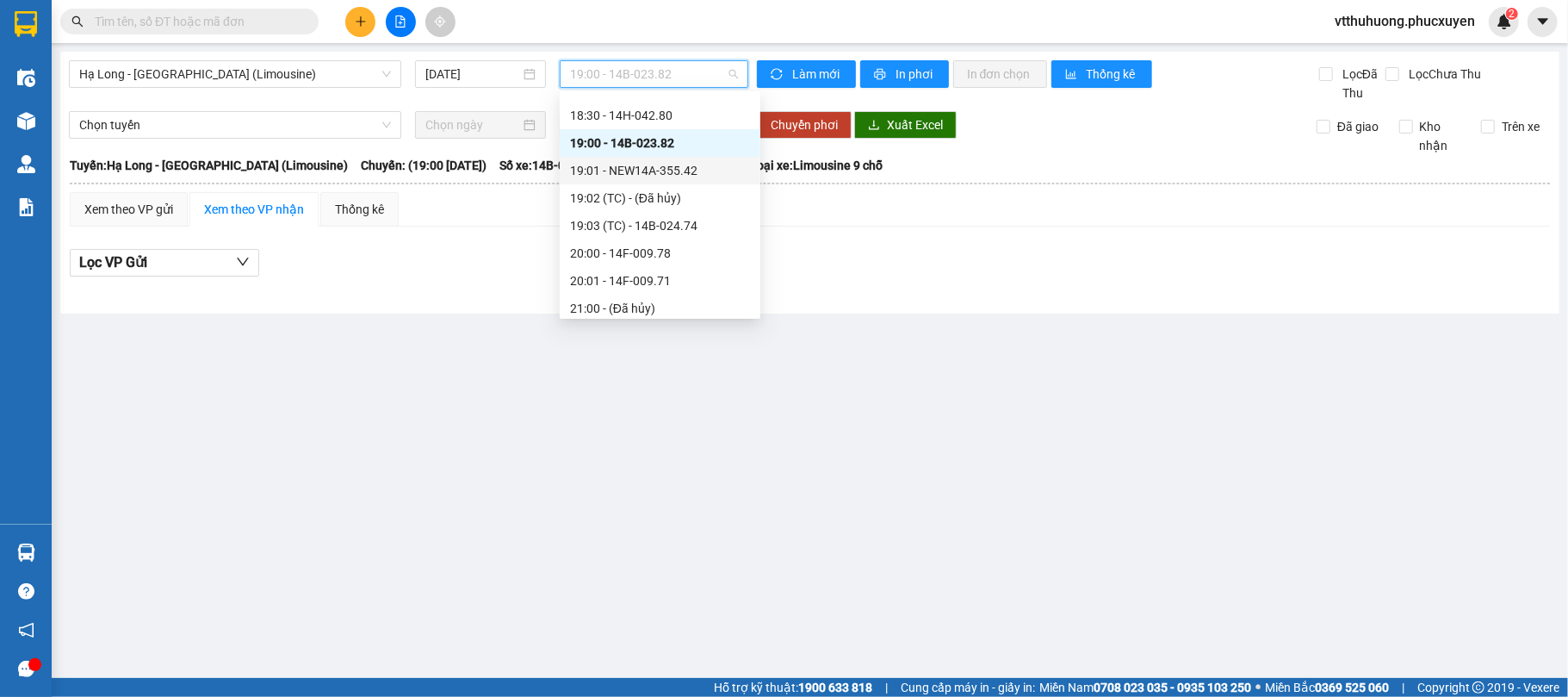
click at [679, 170] on div "19:01 - NEW14A-355.42" at bounding box center [660, 171] width 180 height 19
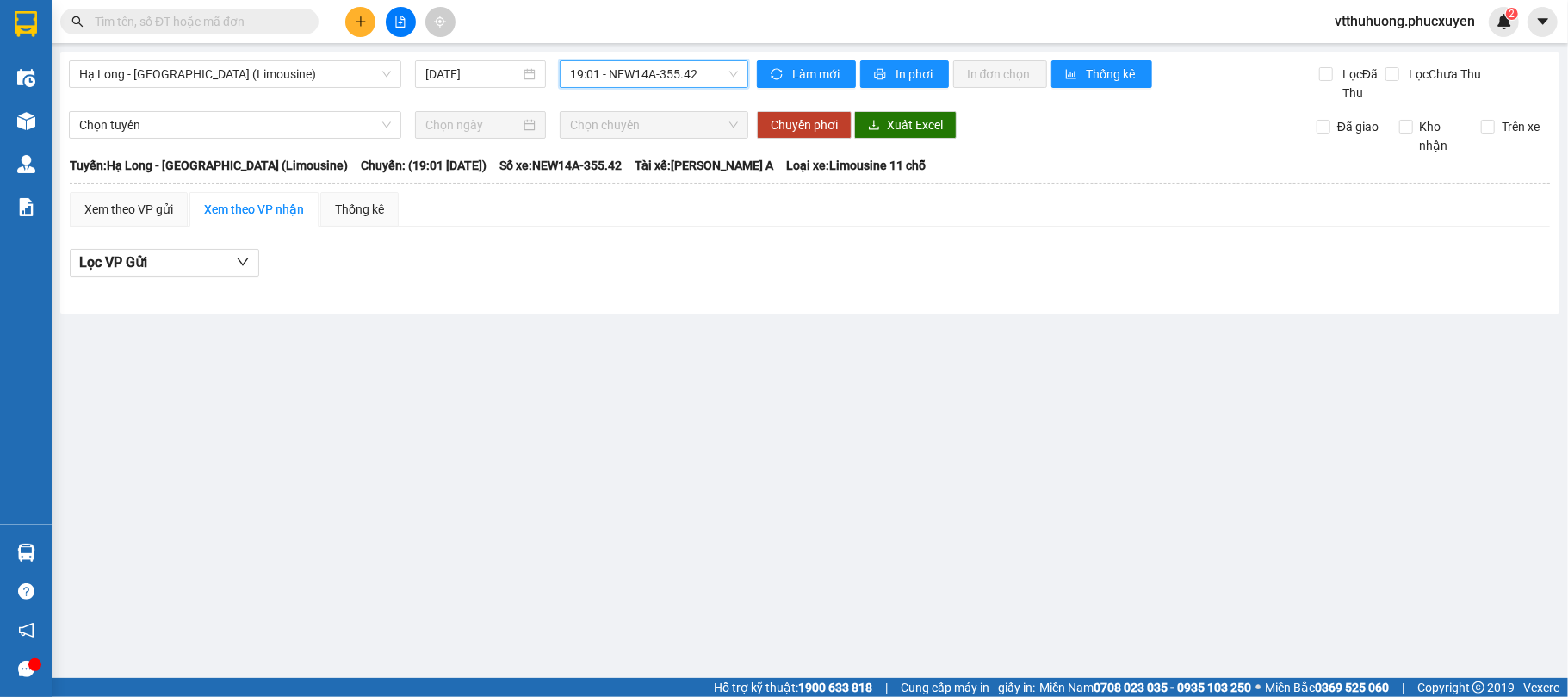
click at [711, 74] on span "19:01 - NEW14A-355.42" at bounding box center [654, 74] width 167 height 26
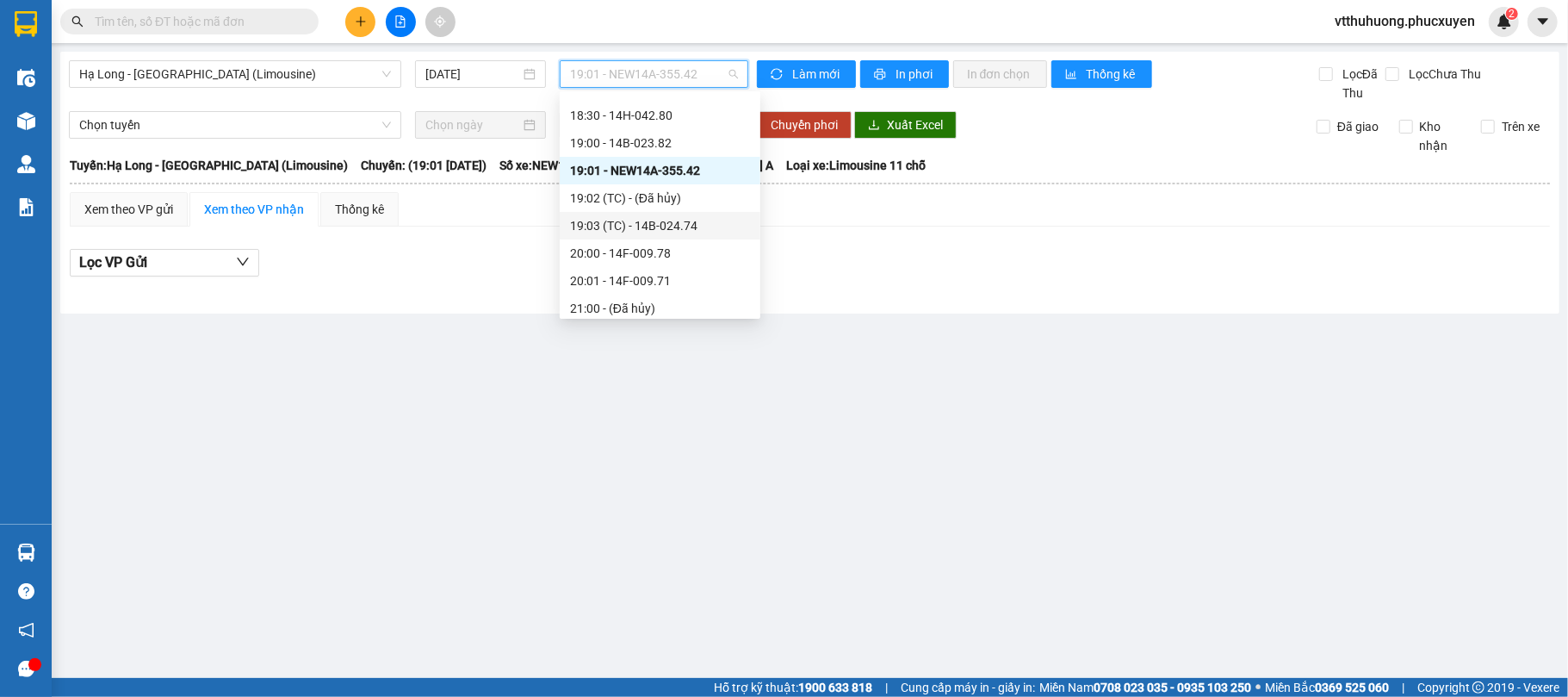
click at [689, 225] on div "19:03 (TC) - 14B-024.74" at bounding box center [660, 225] width 180 height 19
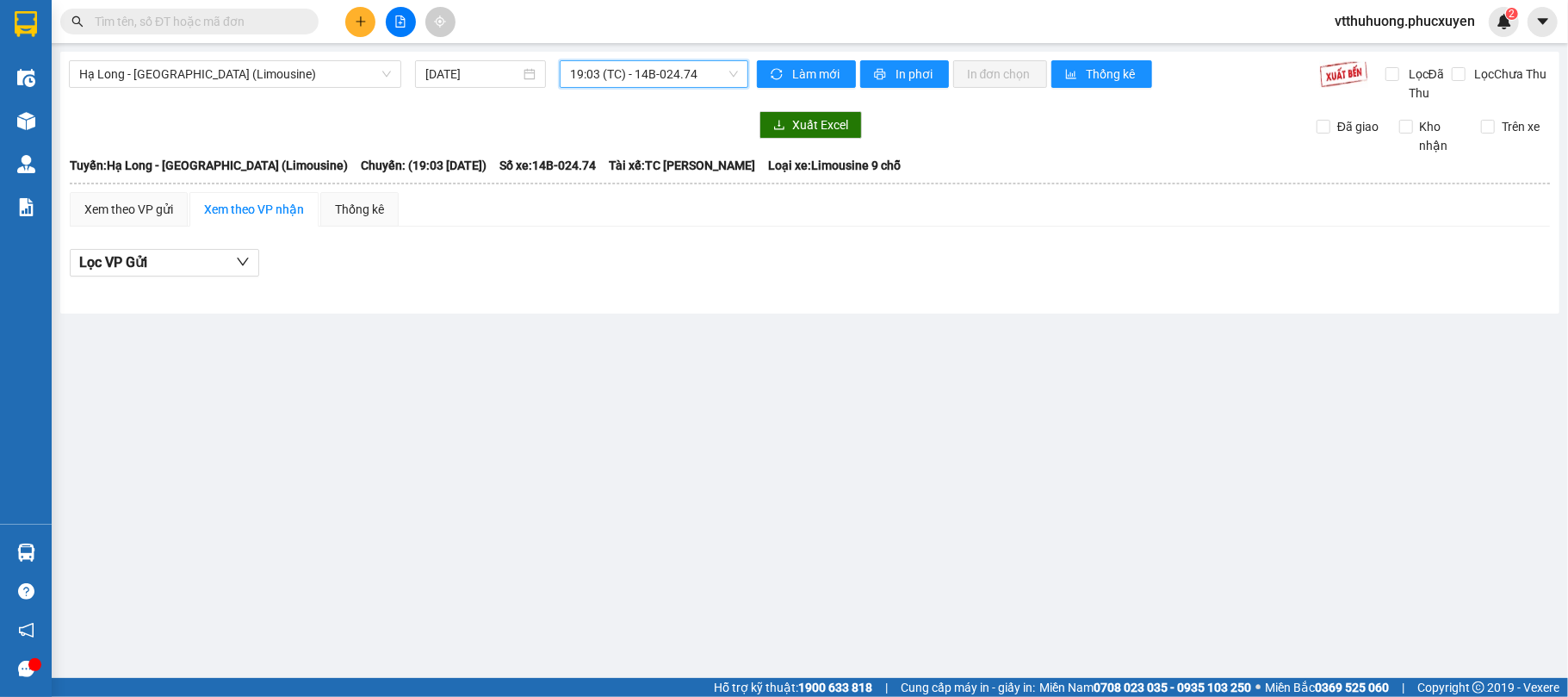
click at [704, 79] on span "19:03 (TC) - 14B-024.74" at bounding box center [654, 74] width 167 height 26
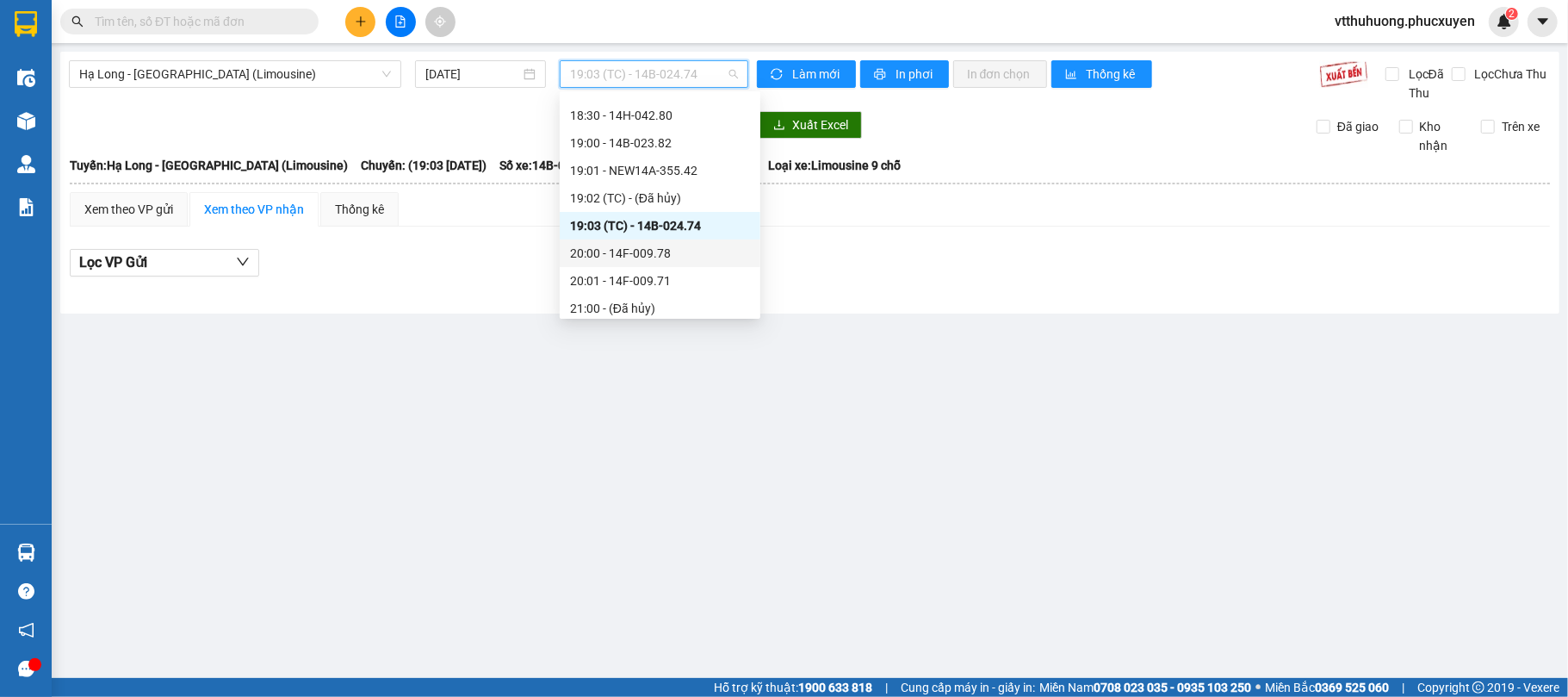
click at [659, 250] on div "20:00 - 14F-009.78" at bounding box center [660, 253] width 180 height 19
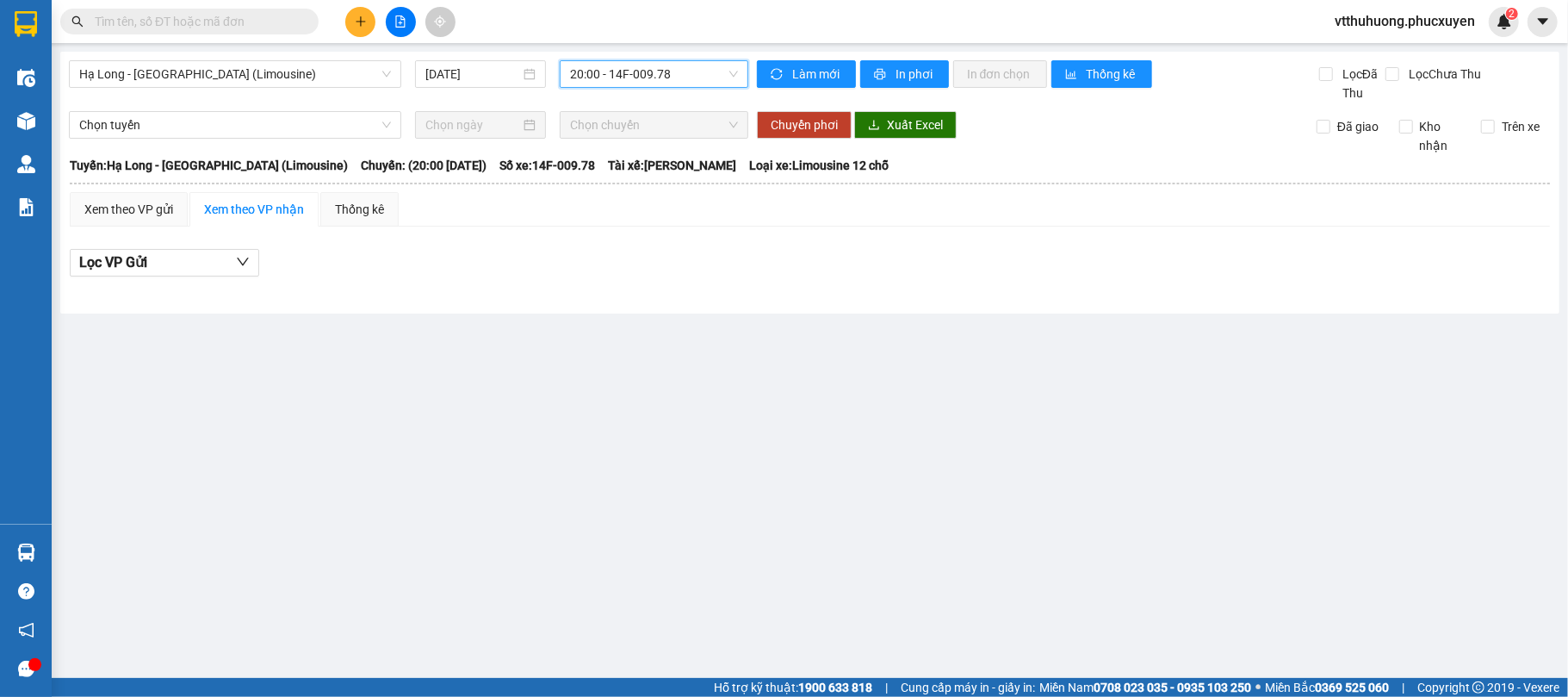
click at [711, 77] on span "20:00 - 14F-009.78" at bounding box center [654, 74] width 167 height 26
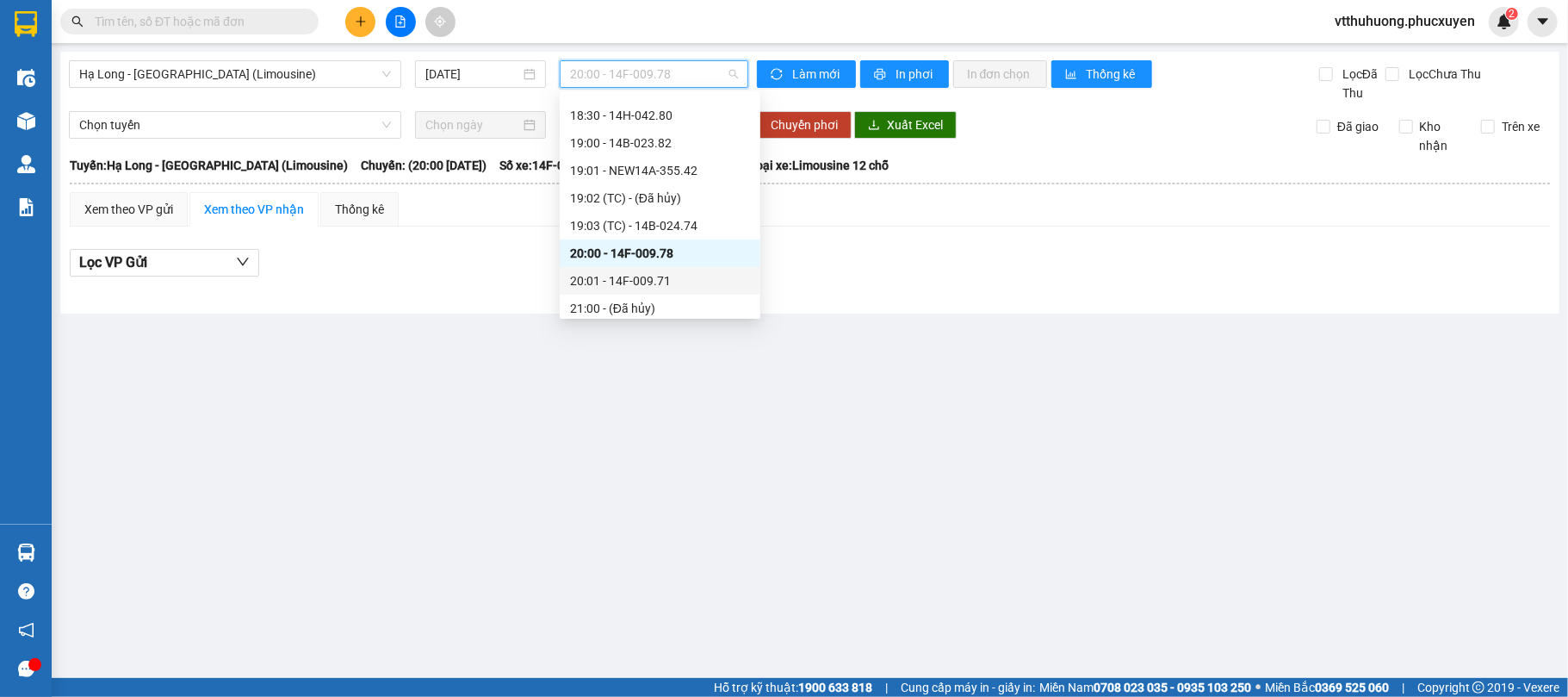
click at [651, 276] on div "20:01 - 14F-009.71" at bounding box center [660, 280] width 180 height 19
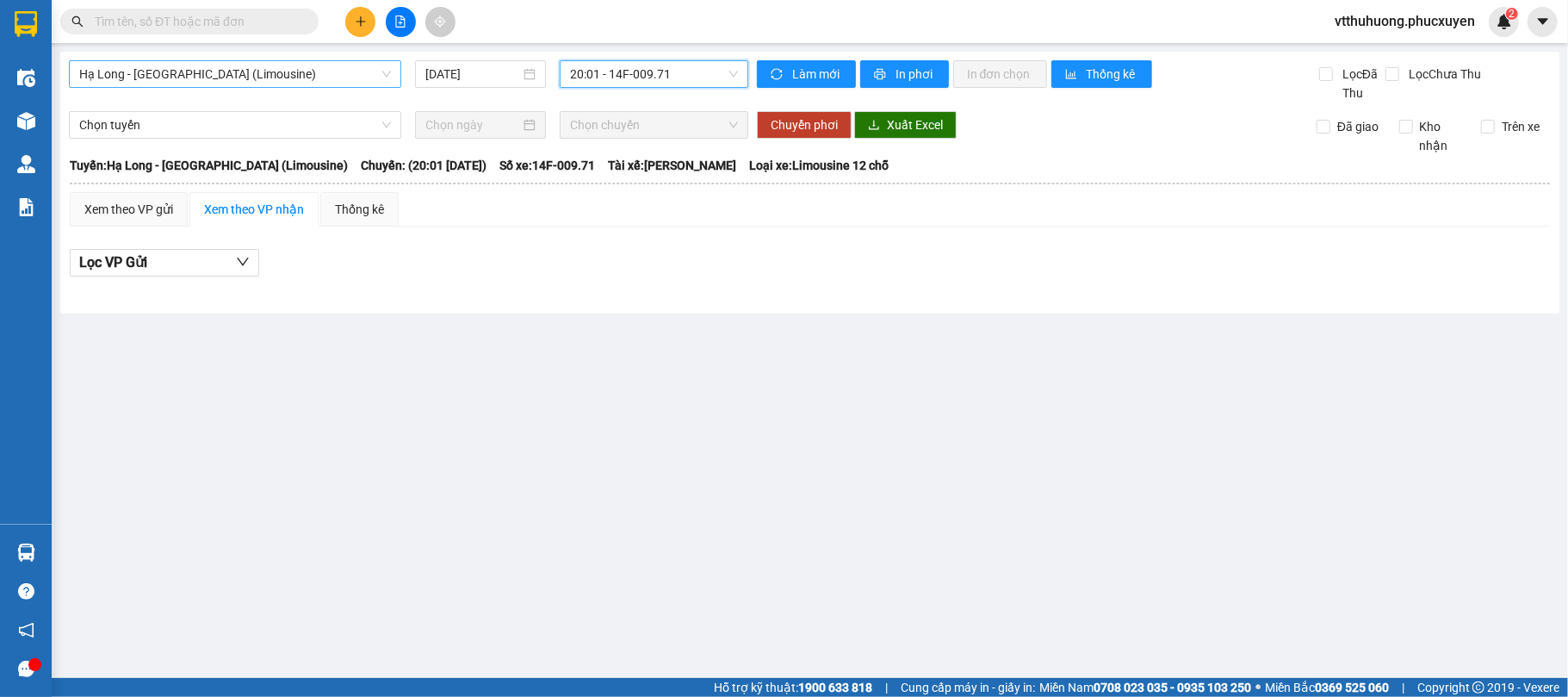
click at [307, 78] on span "Hạ Long - [GEOGRAPHIC_DATA] (Limousine)" at bounding box center [234, 74] width 312 height 26
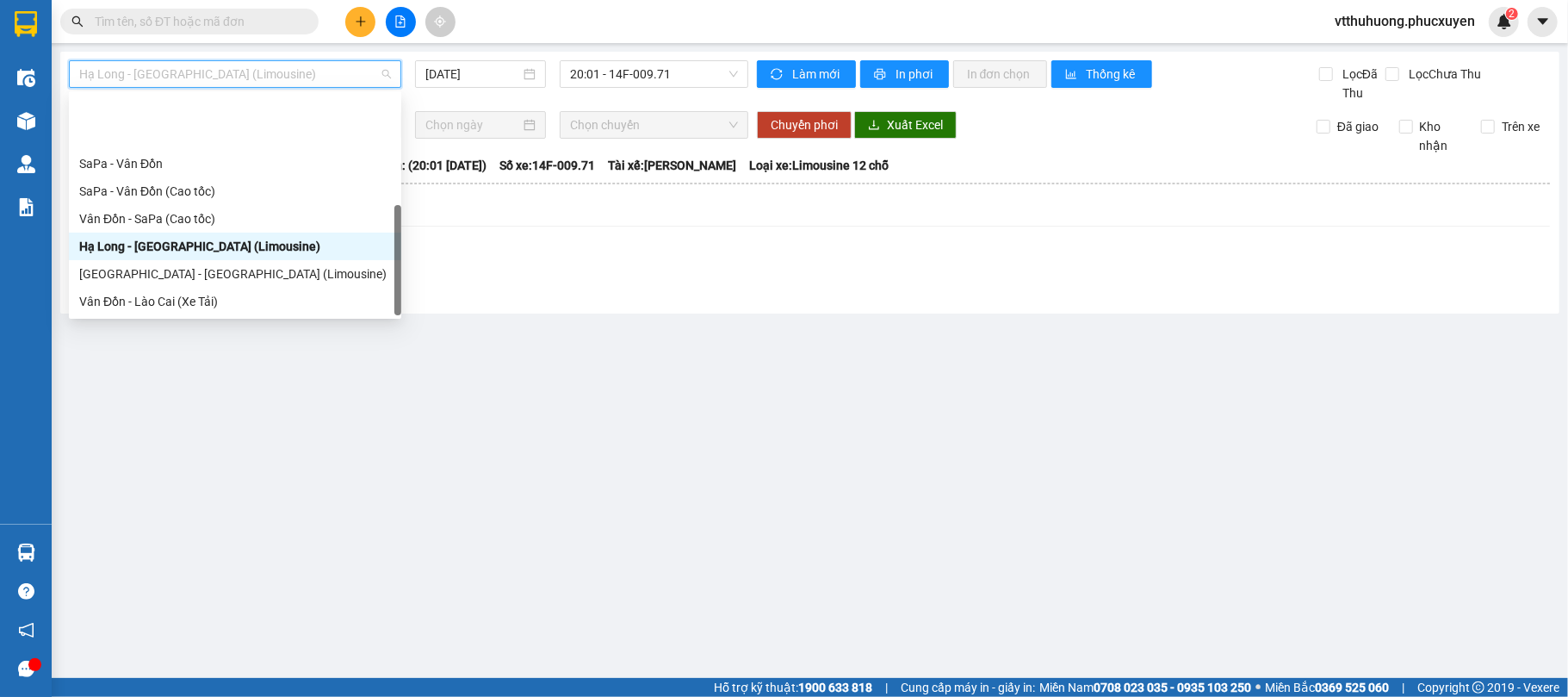
scroll to position [83, 0]
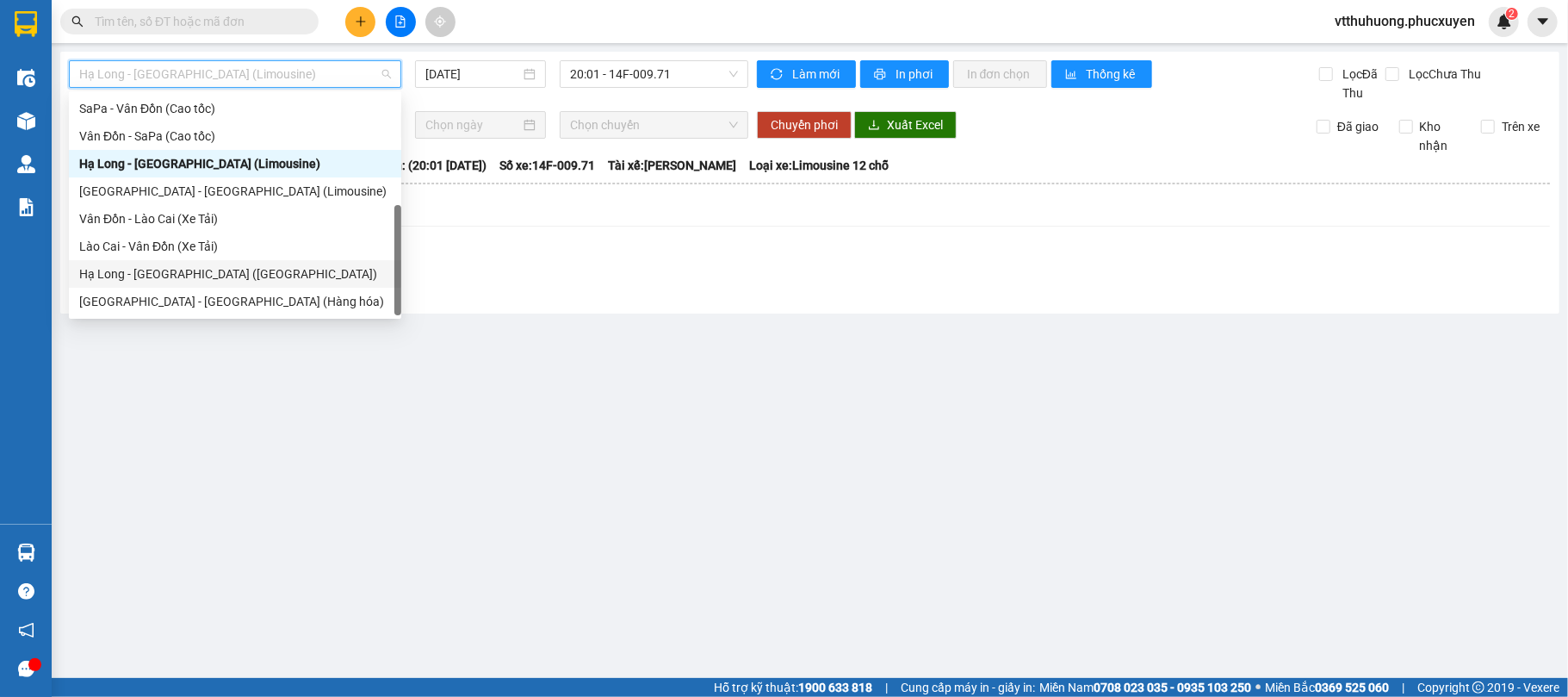
drag, startPoint x: 217, startPoint y: 274, endPoint x: 499, endPoint y: 149, distance: 308.5
click at [218, 274] on div "Hạ Long - [GEOGRAPHIC_DATA] ([GEOGRAPHIC_DATA])" at bounding box center [234, 273] width 312 height 19
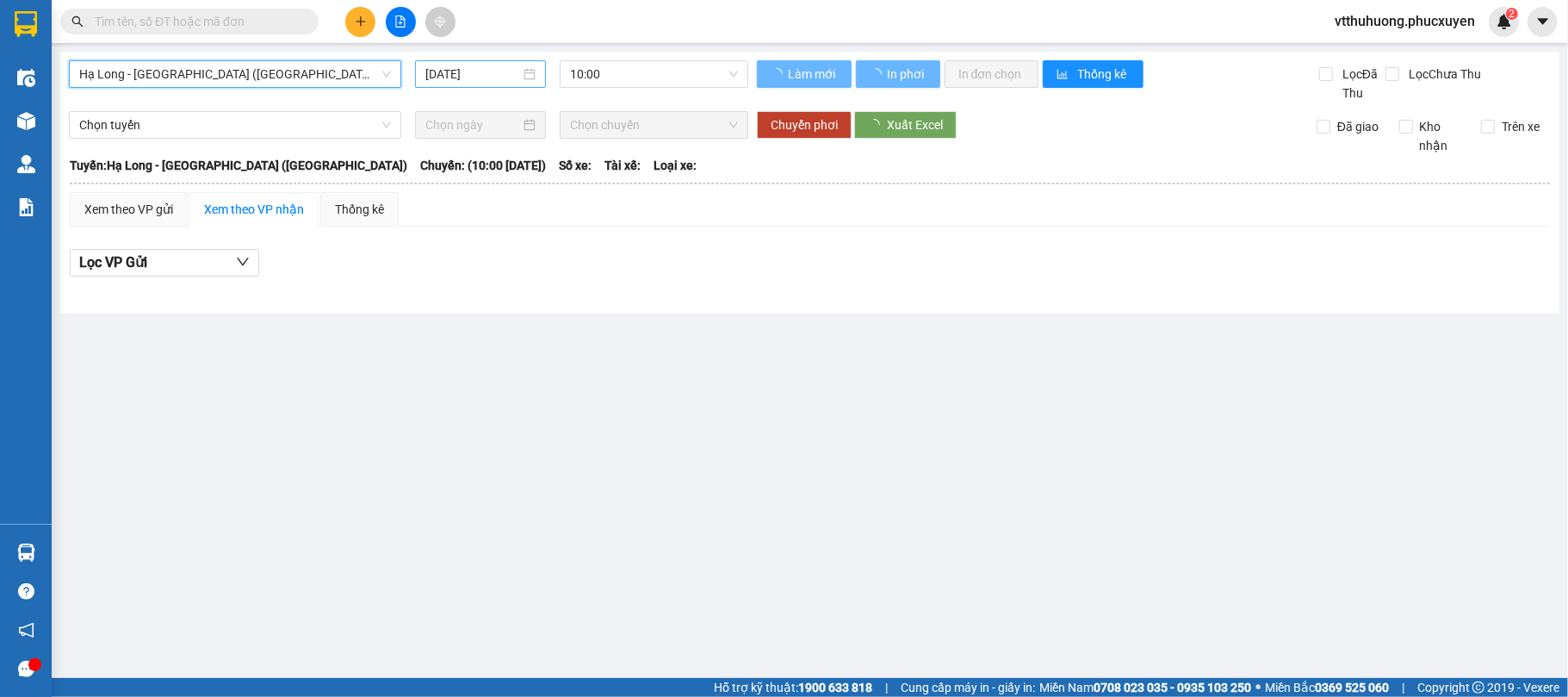
click at [484, 77] on input "[DATE]" at bounding box center [472, 74] width 95 height 19
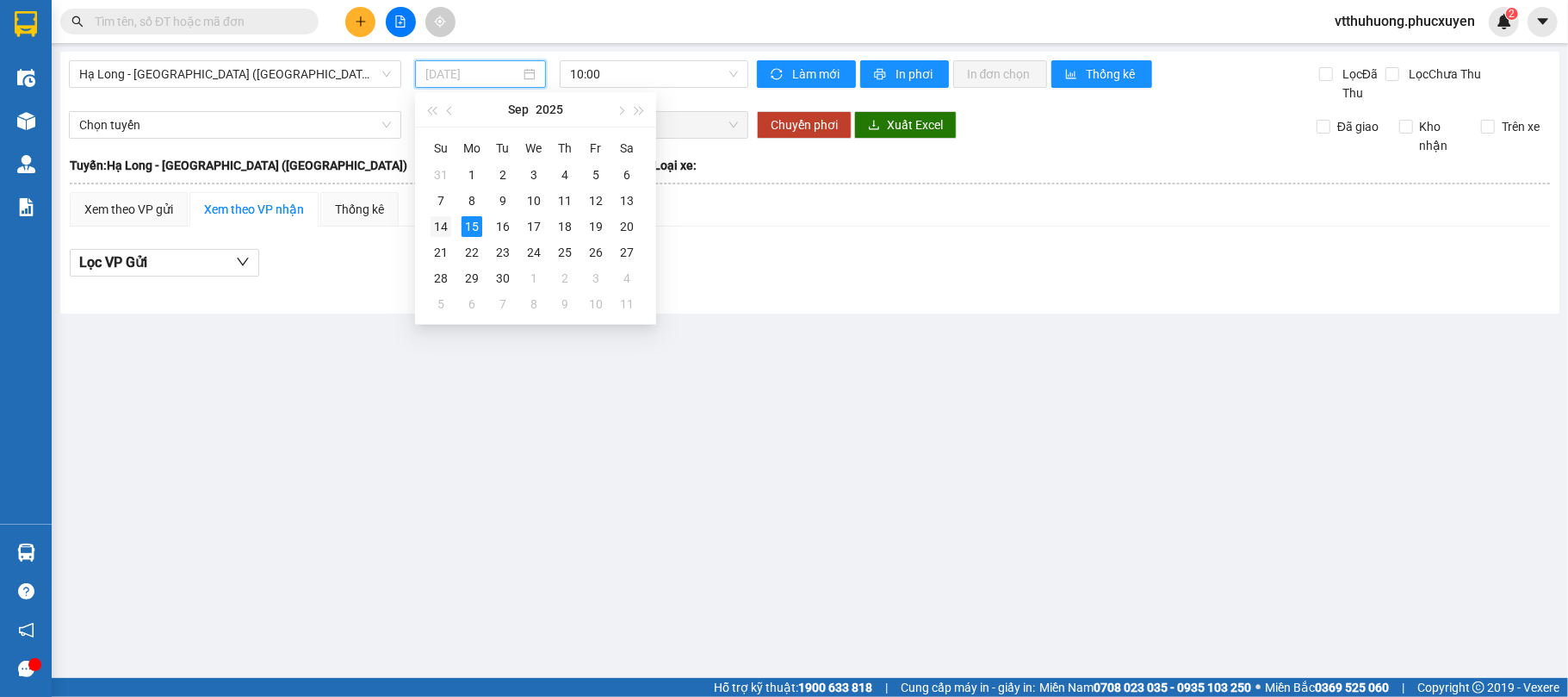
click at [442, 225] on div "14" at bounding box center [441, 226] width 21 height 21
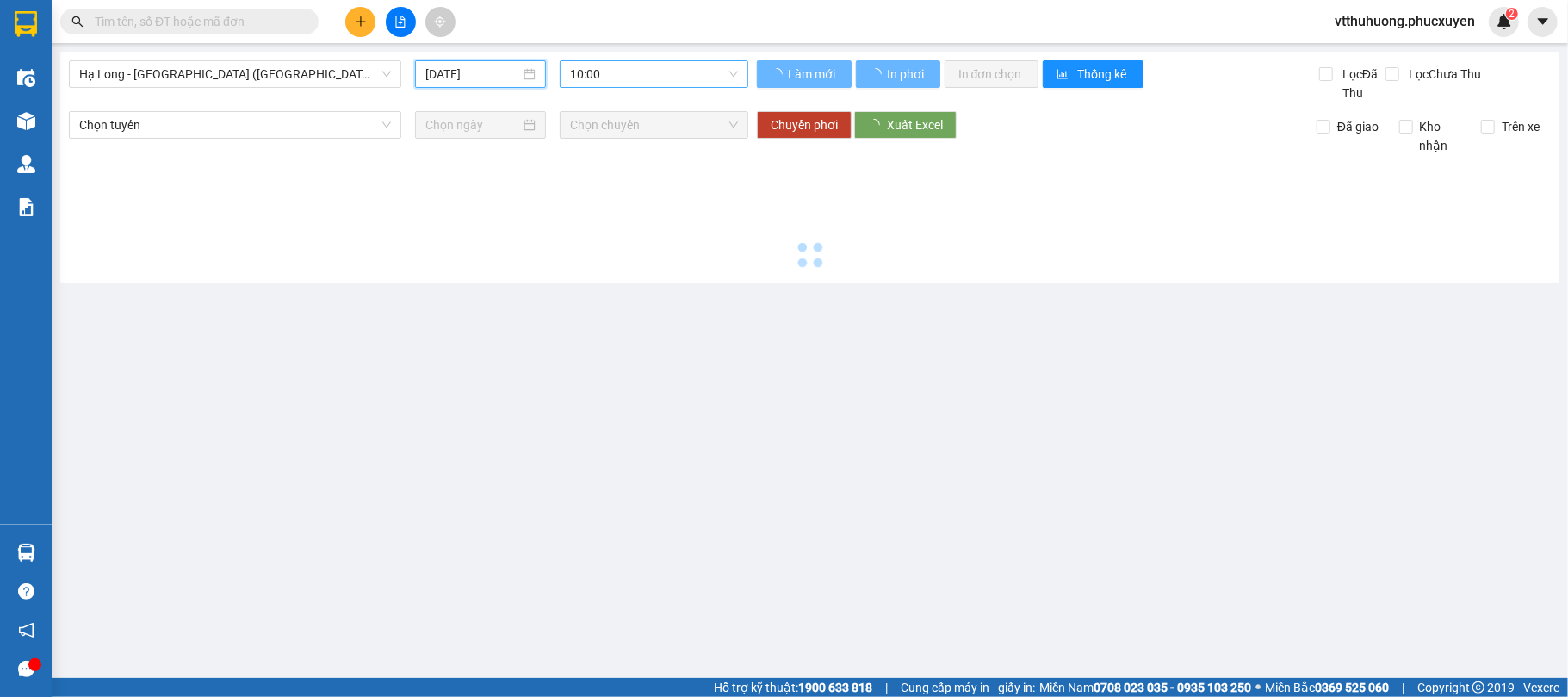
type input "[DATE]"
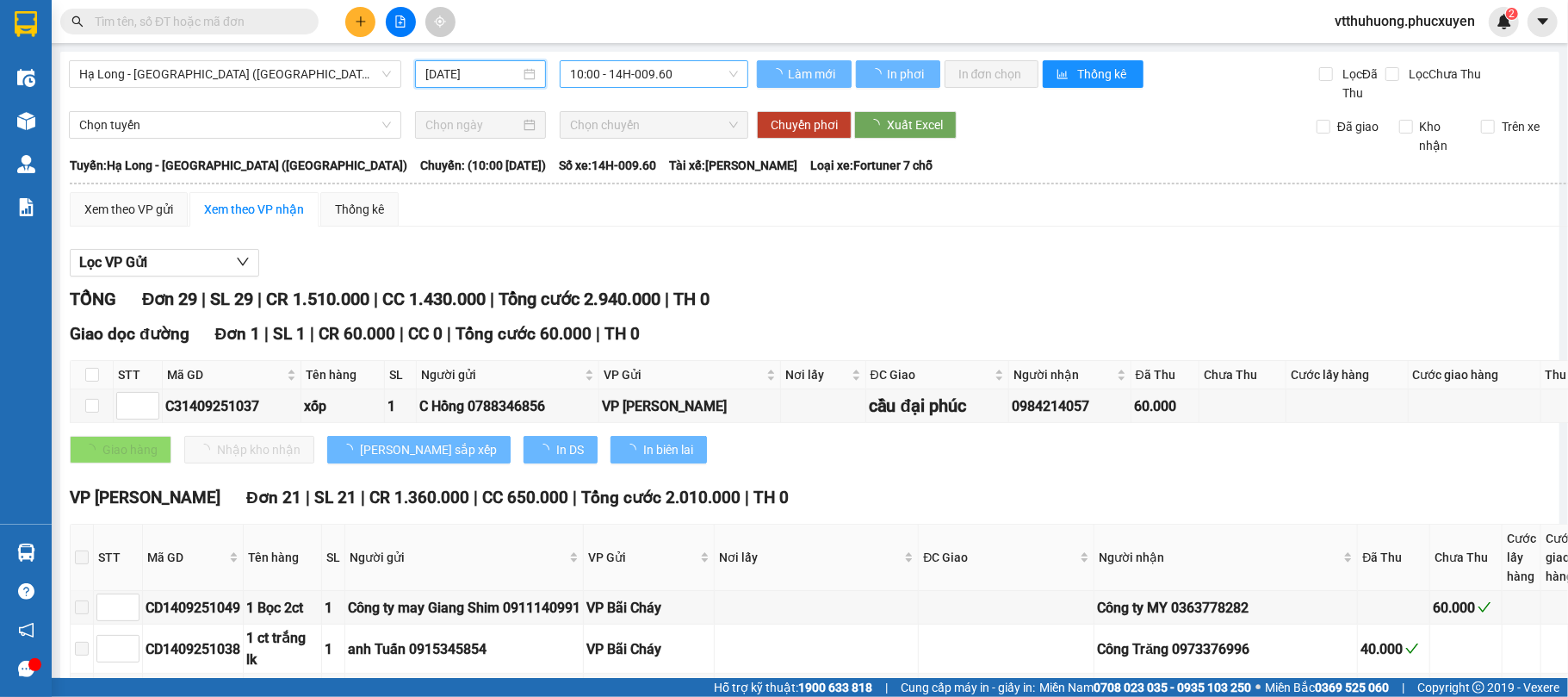
click at [687, 73] on span "10:00 - 14H-009.60" at bounding box center [654, 74] width 167 height 26
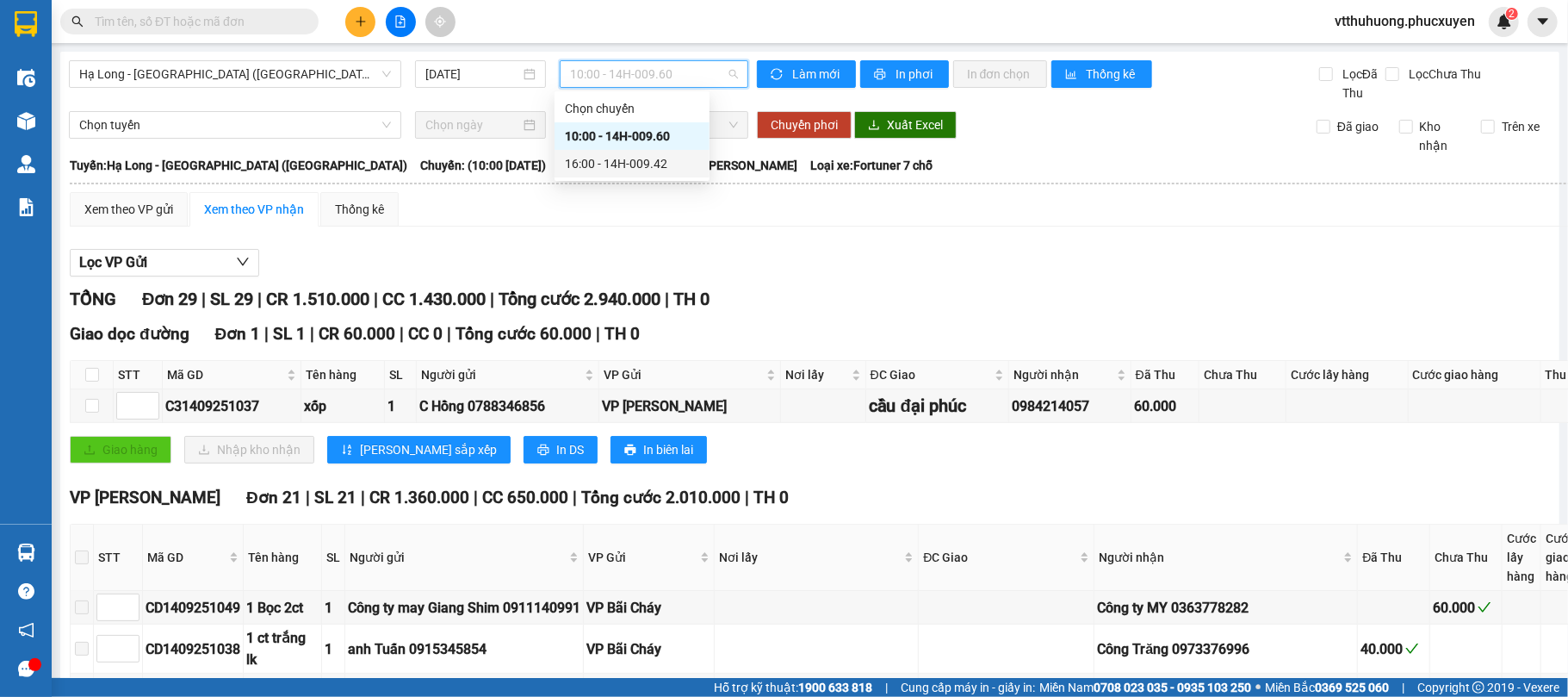
click at [644, 156] on div "16:00 - 14H-009.42" at bounding box center [632, 164] width 135 height 19
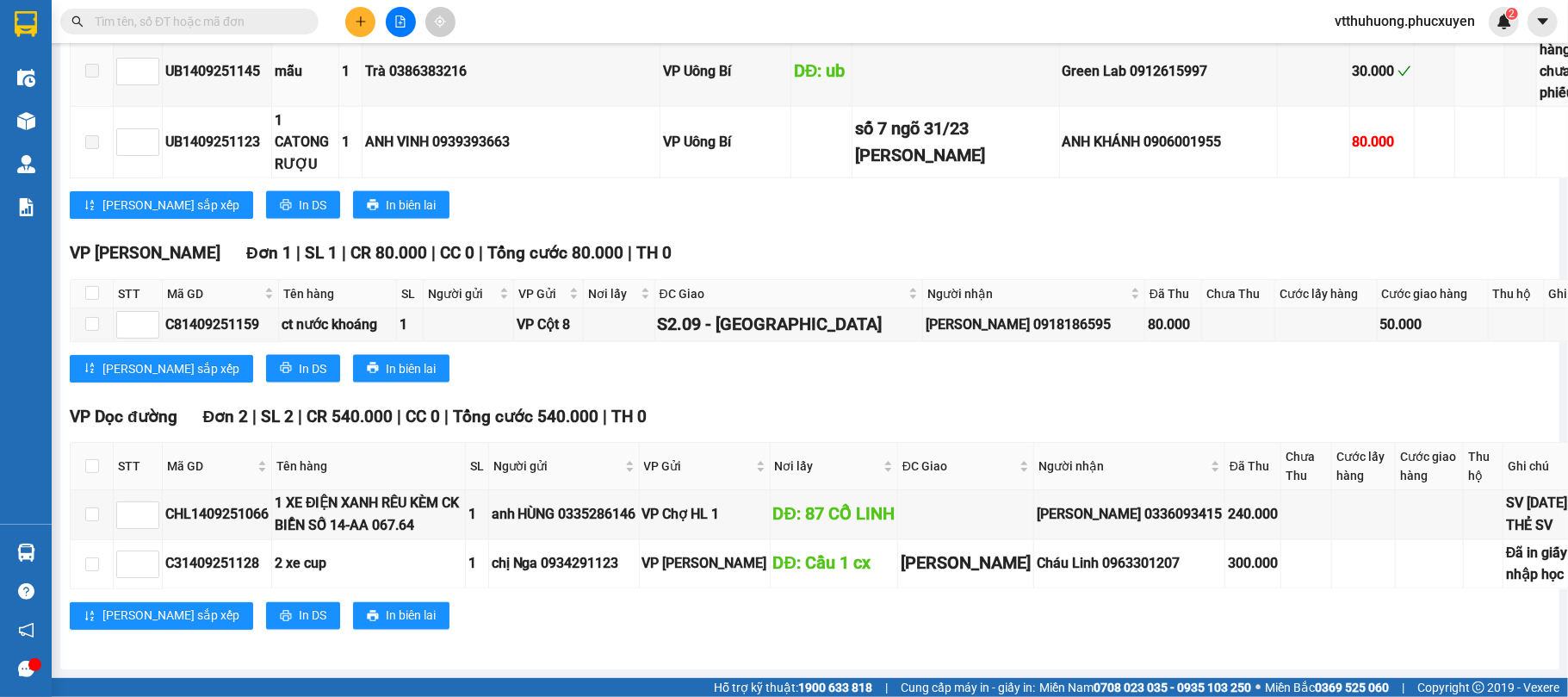
scroll to position [2324, 0]
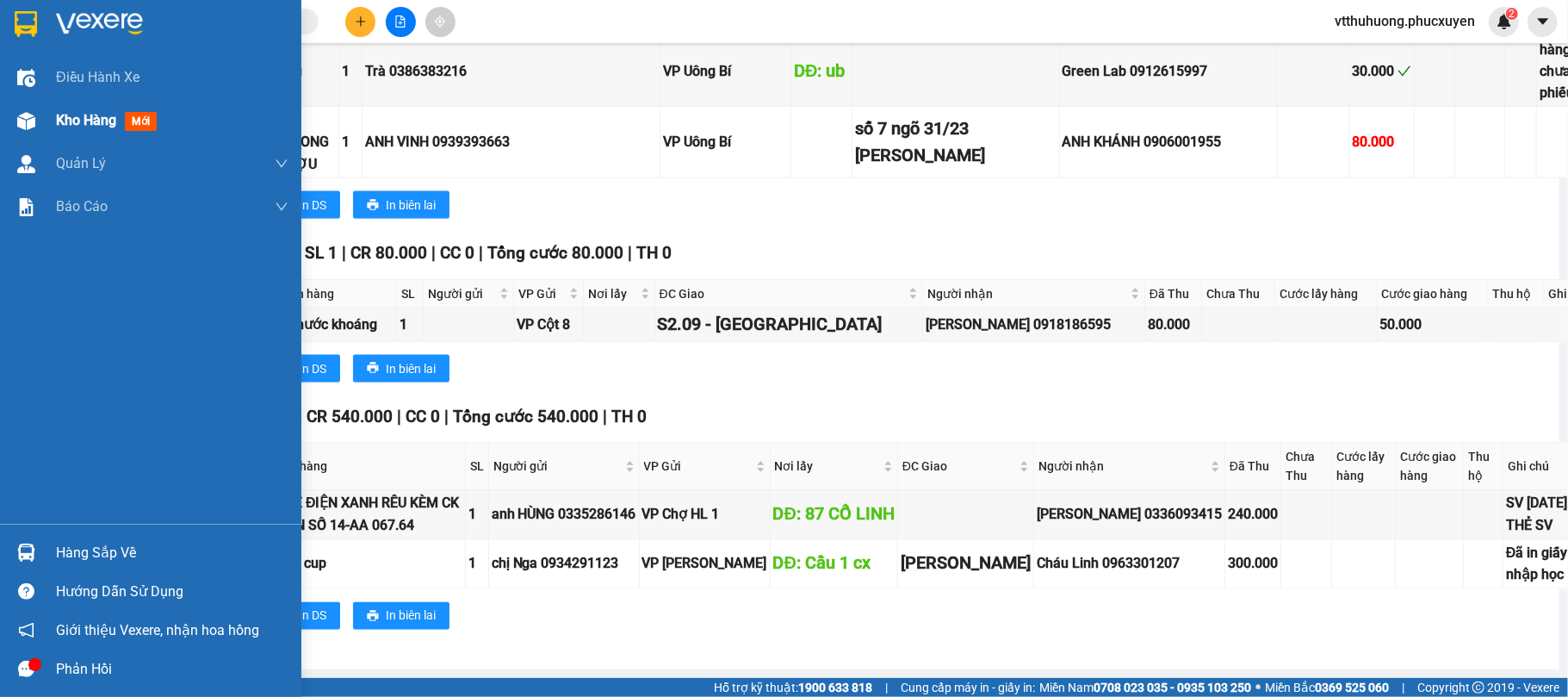
click at [86, 118] on span "Kho hàng" at bounding box center [86, 120] width 60 height 16
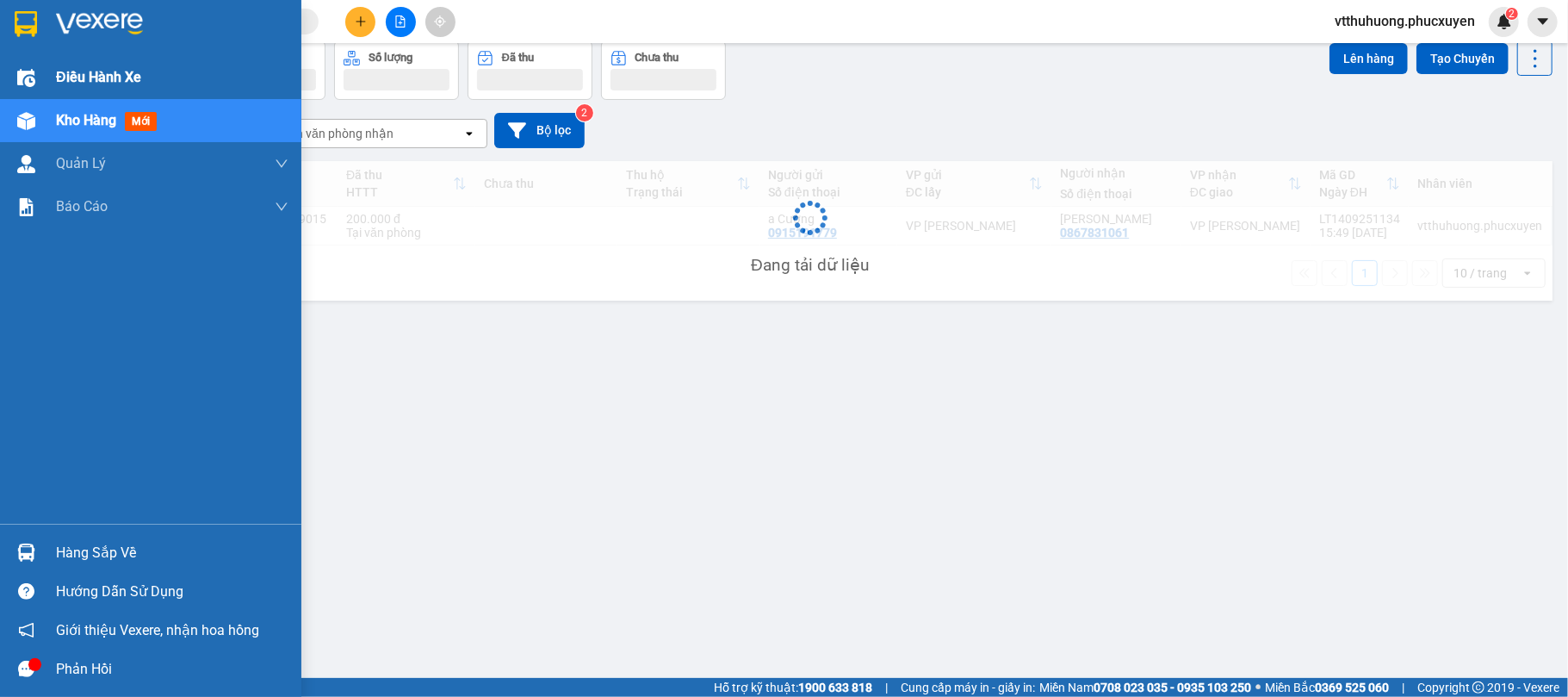
scroll to position [79, 0]
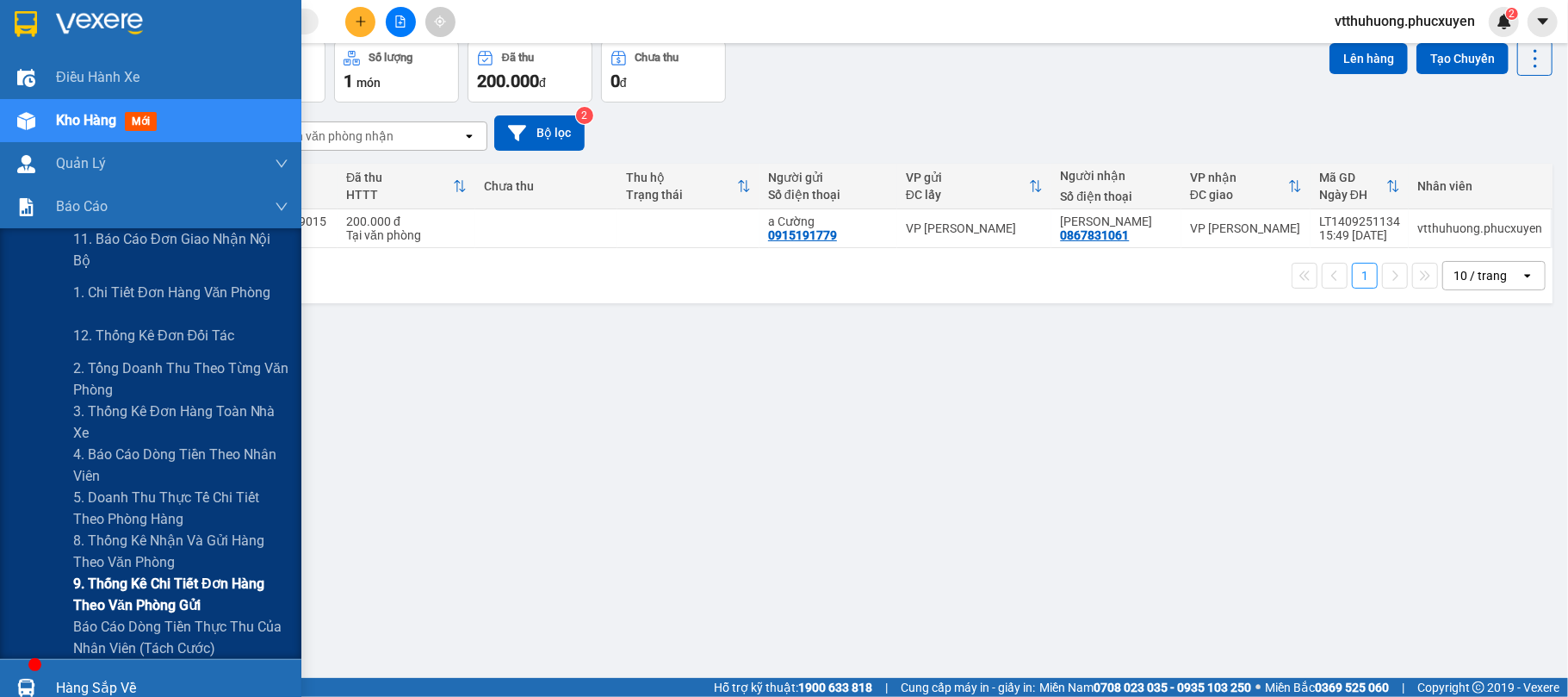
click at [161, 586] on span "9. Thống kê chi tiết đơn hàng theo văn phòng gửi" at bounding box center [180, 594] width 215 height 43
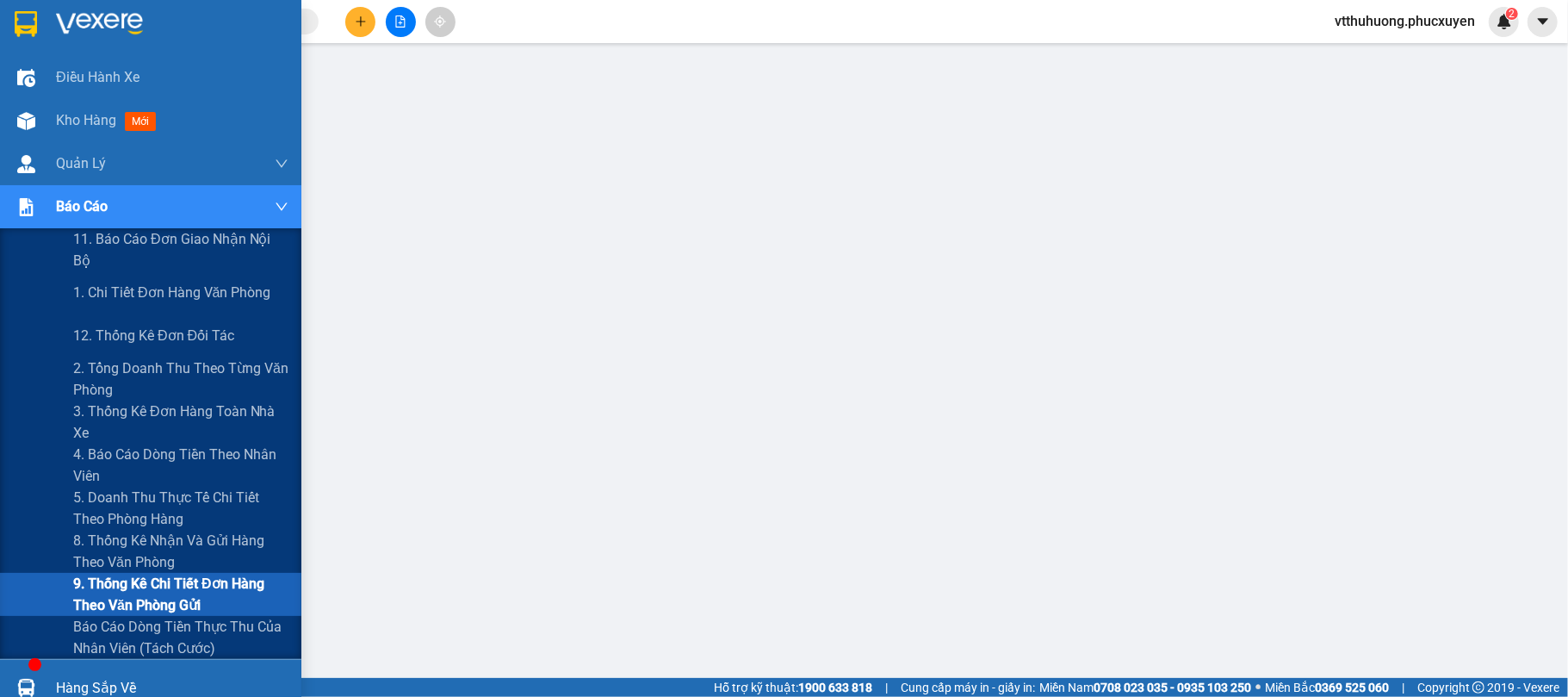
click at [143, 596] on span "9. Thống kê chi tiết đơn hàng theo văn phòng gửi" at bounding box center [180, 594] width 215 height 43
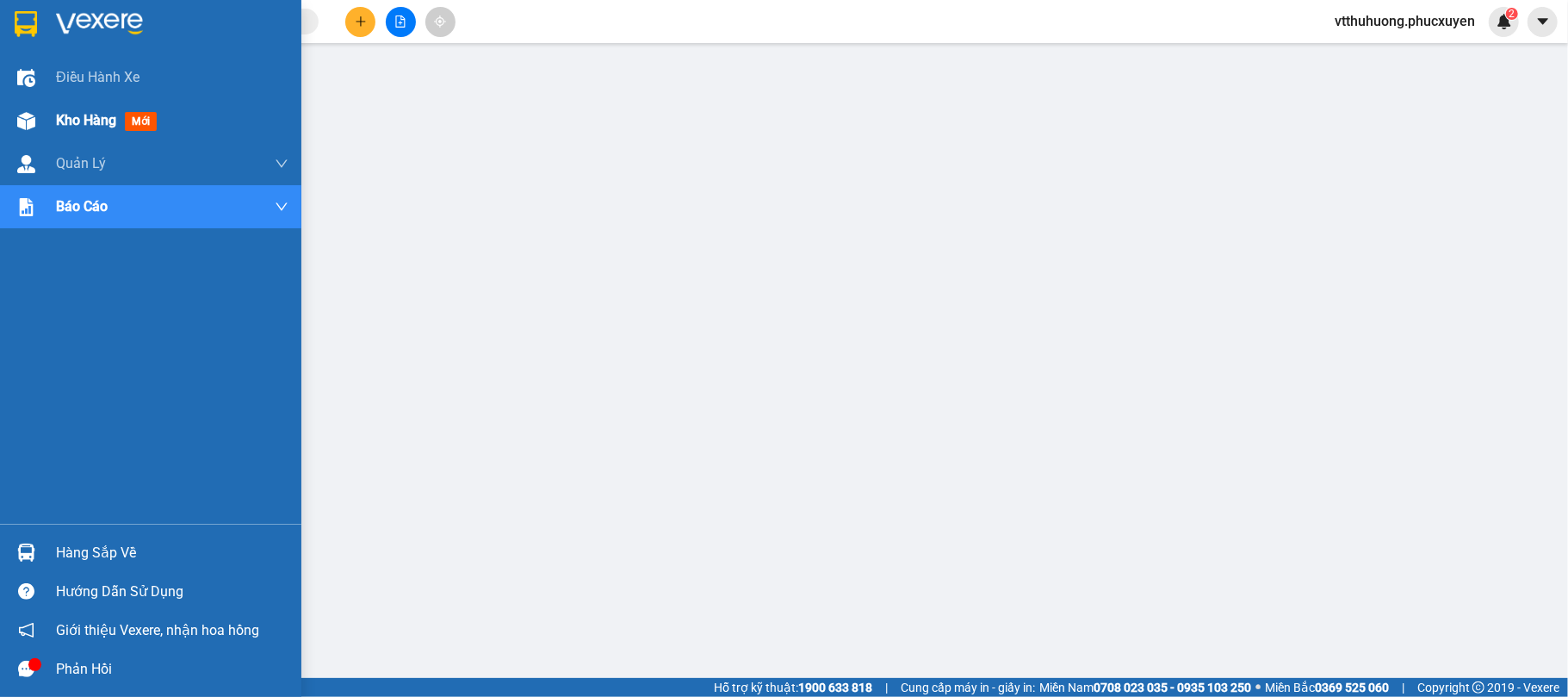
click at [99, 110] on div "Kho hàng mới" at bounding box center [110, 121] width 108 height 22
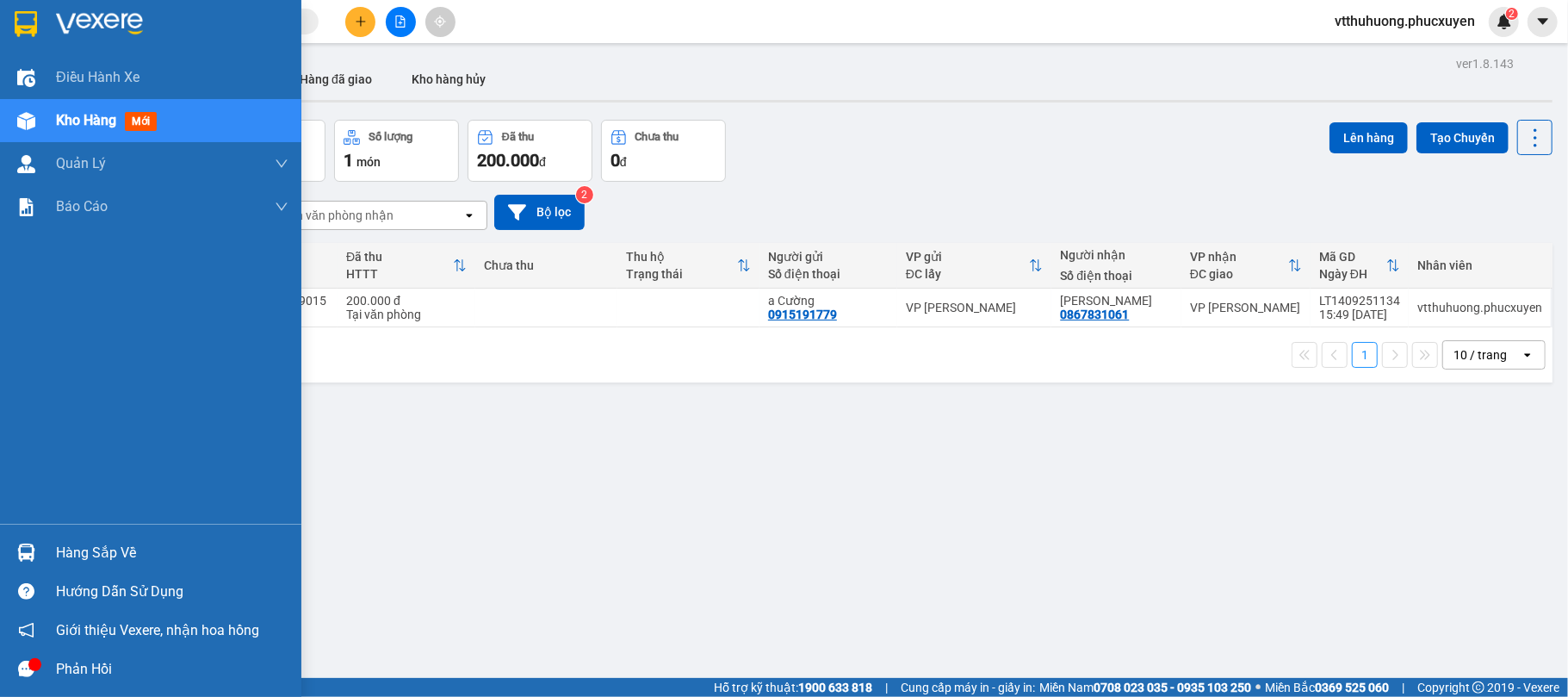
click at [101, 554] on div "Hàng sắp về" at bounding box center [171, 553] width 232 height 26
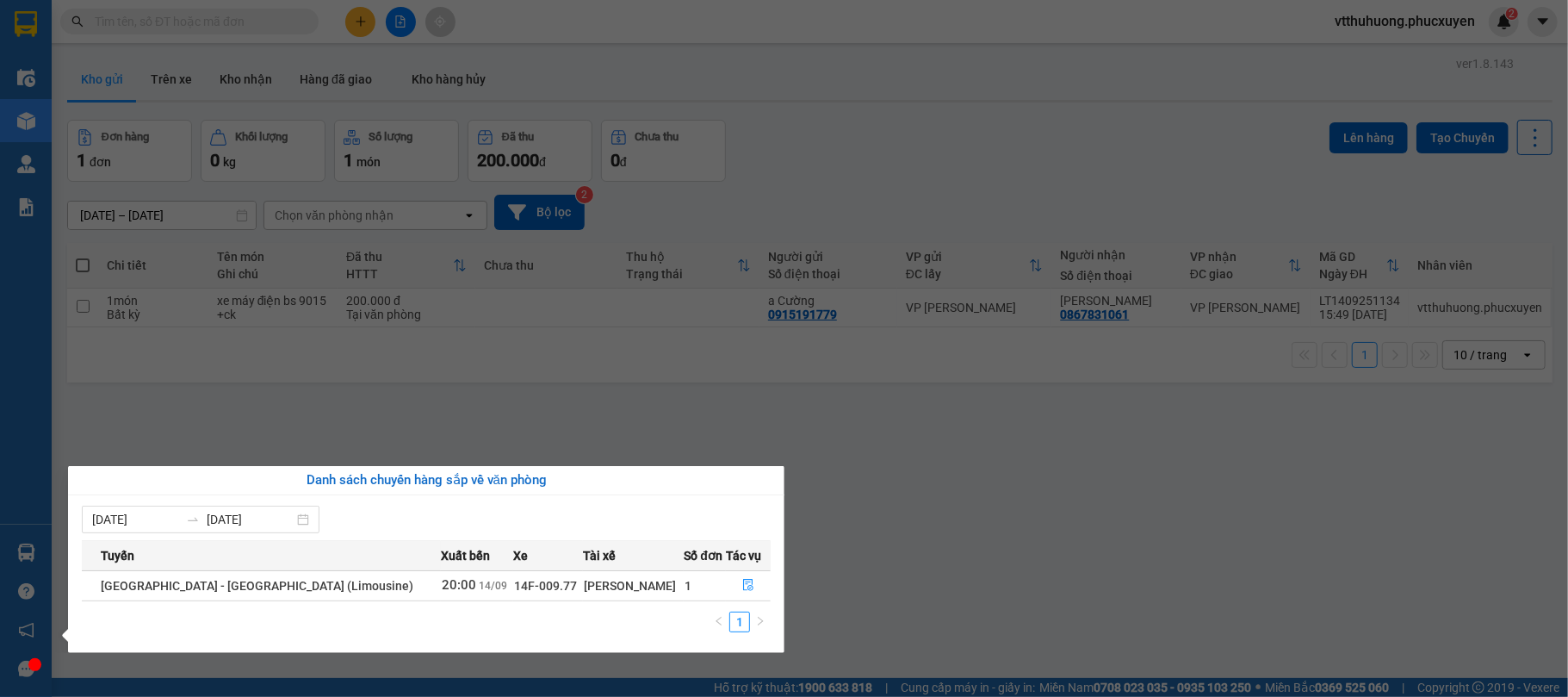
click at [900, 607] on section "Kết quả tìm kiếm ( 0 ) Bộ lọc No Data vtthuhuong.phucxuyen 2 Điều hành xe Kho h…" at bounding box center [784, 348] width 1568 height 697
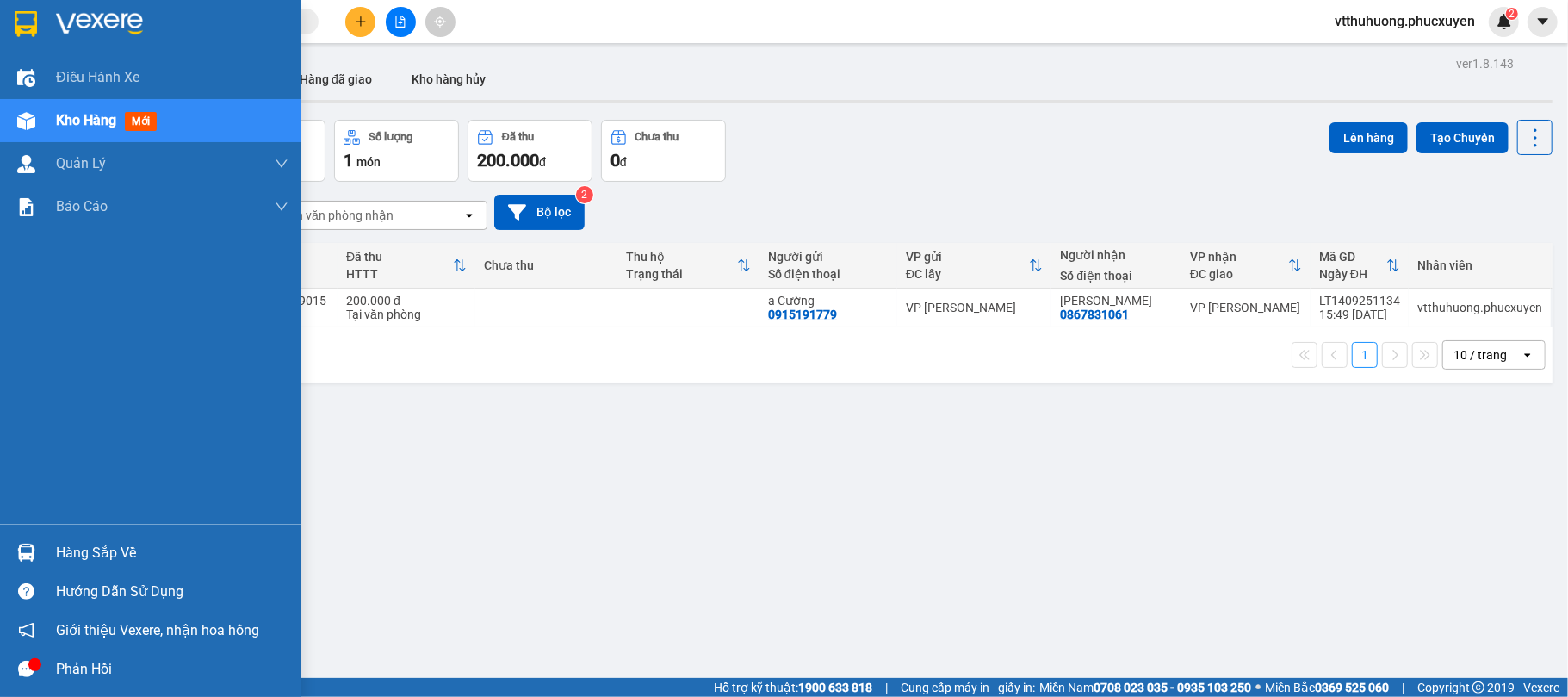
click at [97, 549] on div "Hàng sắp về" at bounding box center [171, 553] width 232 height 26
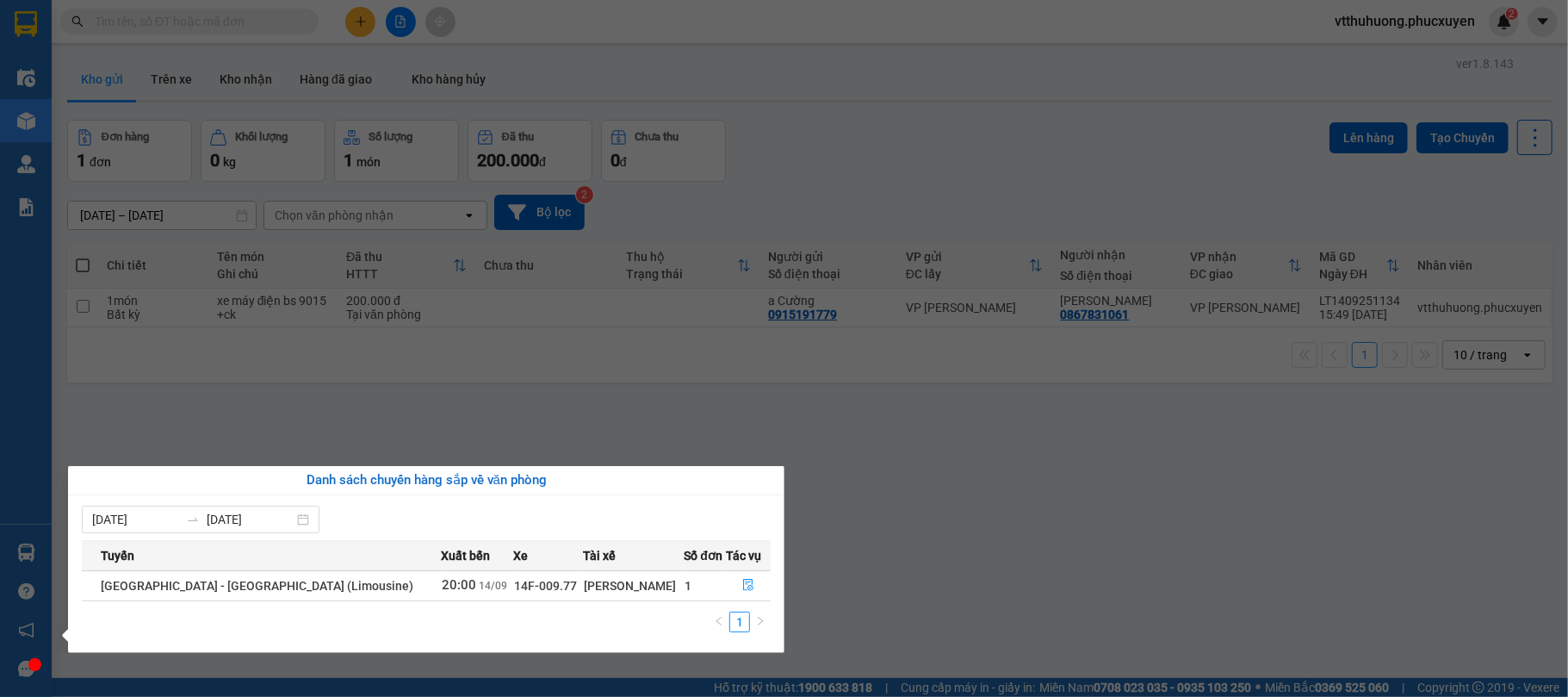
drag, startPoint x: 972, startPoint y: 549, endPoint x: 893, endPoint y: 415, distance: 155.6
click at [972, 546] on section "Kết quả tìm kiếm ( 0 ) Bộ lọc No Data vtthuhuong.phucxuyen 2 Điều hành xe Kho h…" at bounding box center [784, 348] width 1568 height 697
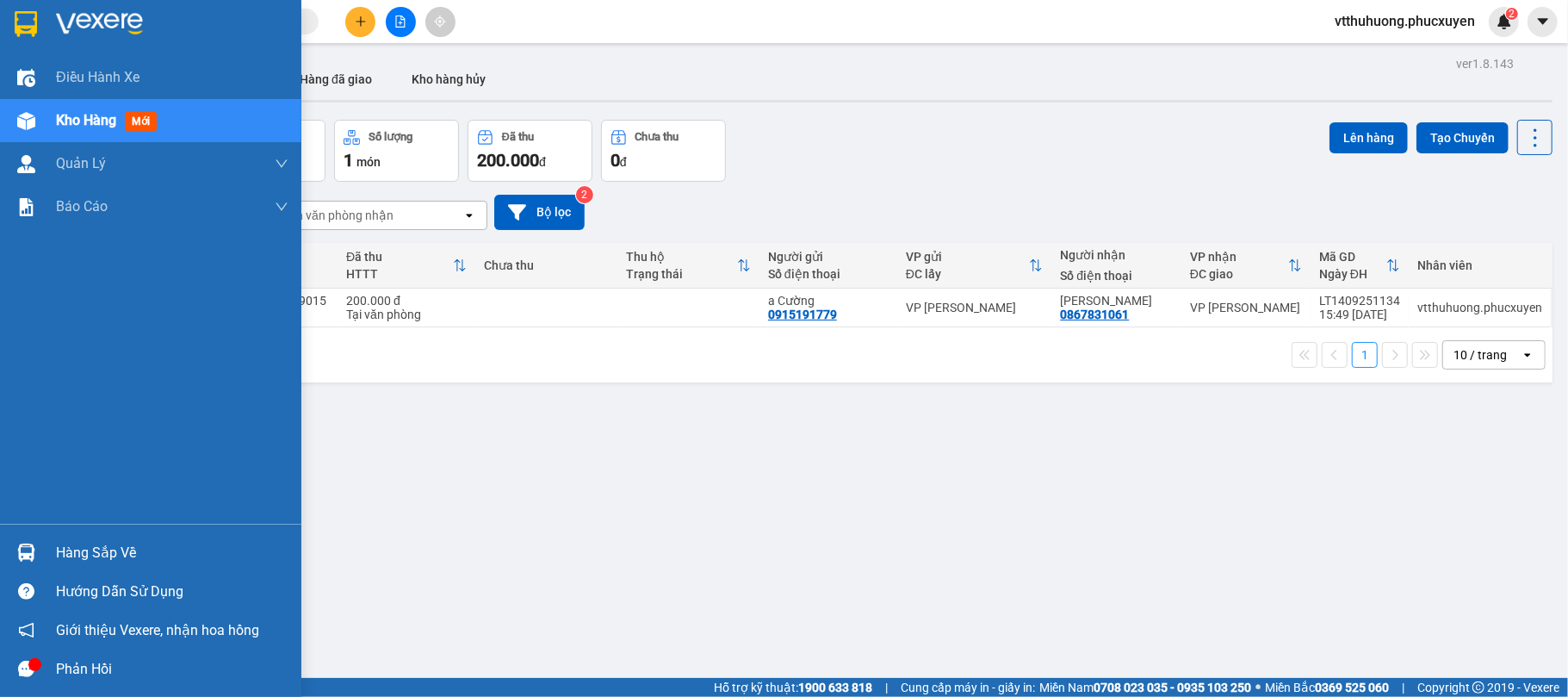
drag, startPoint x: 91, startPoint y: 553, endPoint x: 780, endPoint y: 599, distance: 690.5
click at [97, 554] on div "Hàng sắp về" at bounding box center [171, 553] width 232 height 26
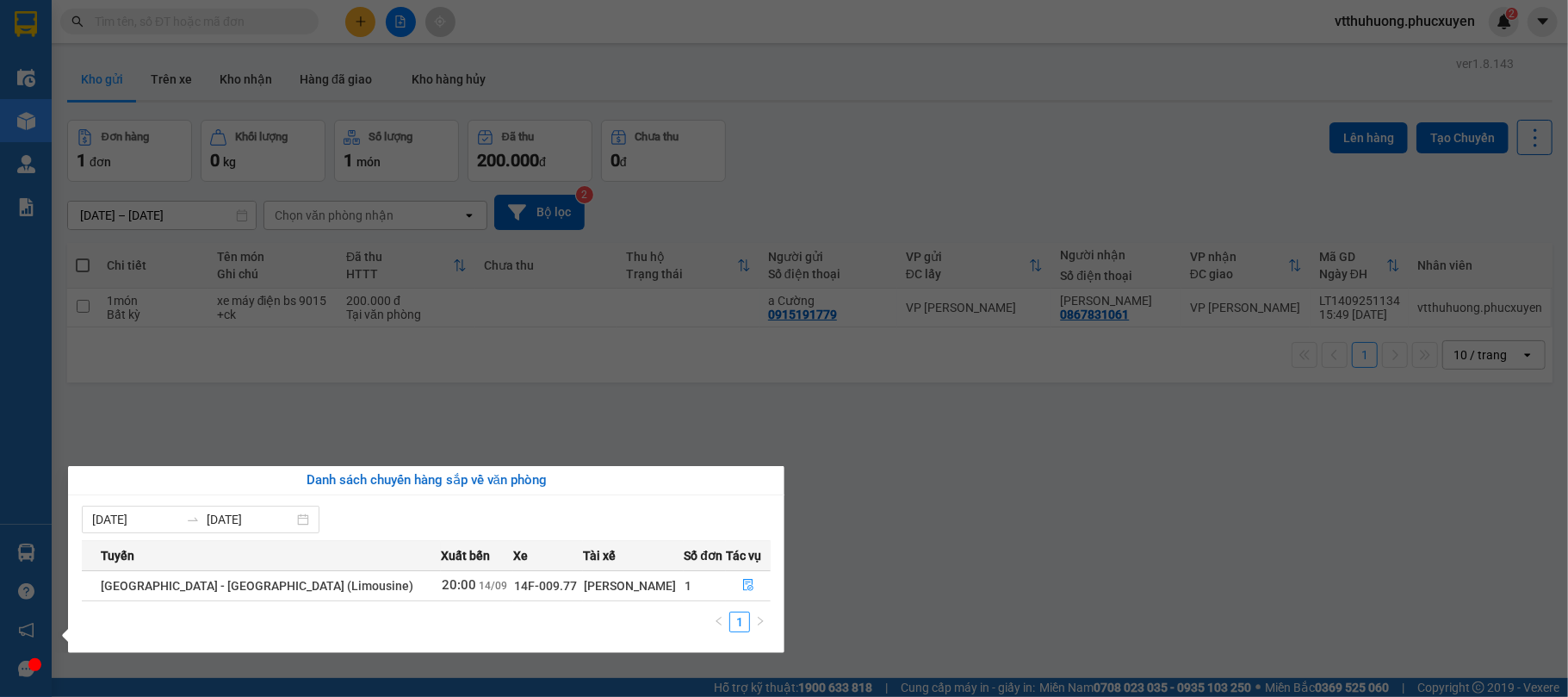
click at [962, 637] on section "Kết quả tìm kiếm ( 0 ) Bộ lọc No Data vtthuhuong.phucxuyen 2 Điều hành xe Kho h…" at bounding box center [784, 348] width 1568 height 697
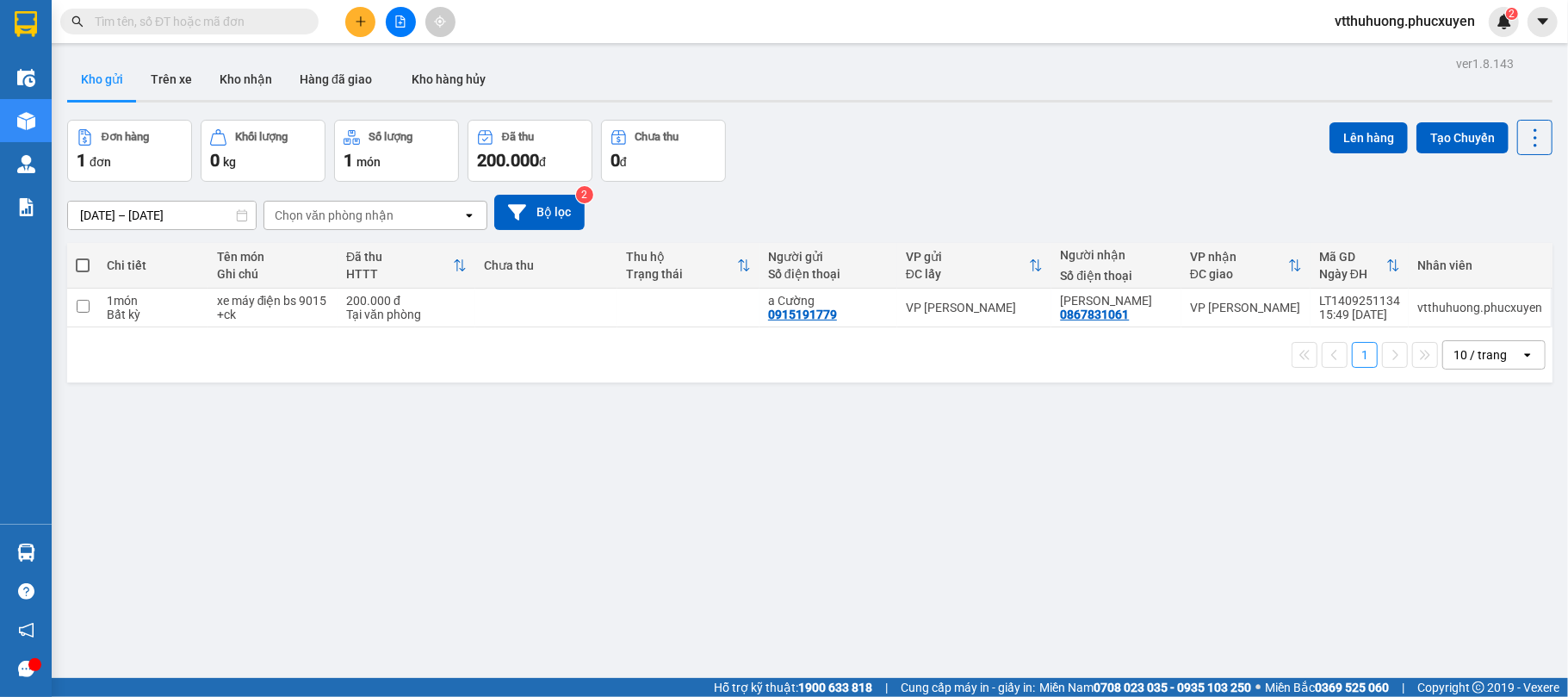
click at [832, 147] on div "Đơn hàng 1 đơn Khối lượng 0 kg Số lượng 1 món Đã thu 200.000 đ Chưa thu 0 đ Lên…" at bounding box center [809, 151] width 1485 height 62
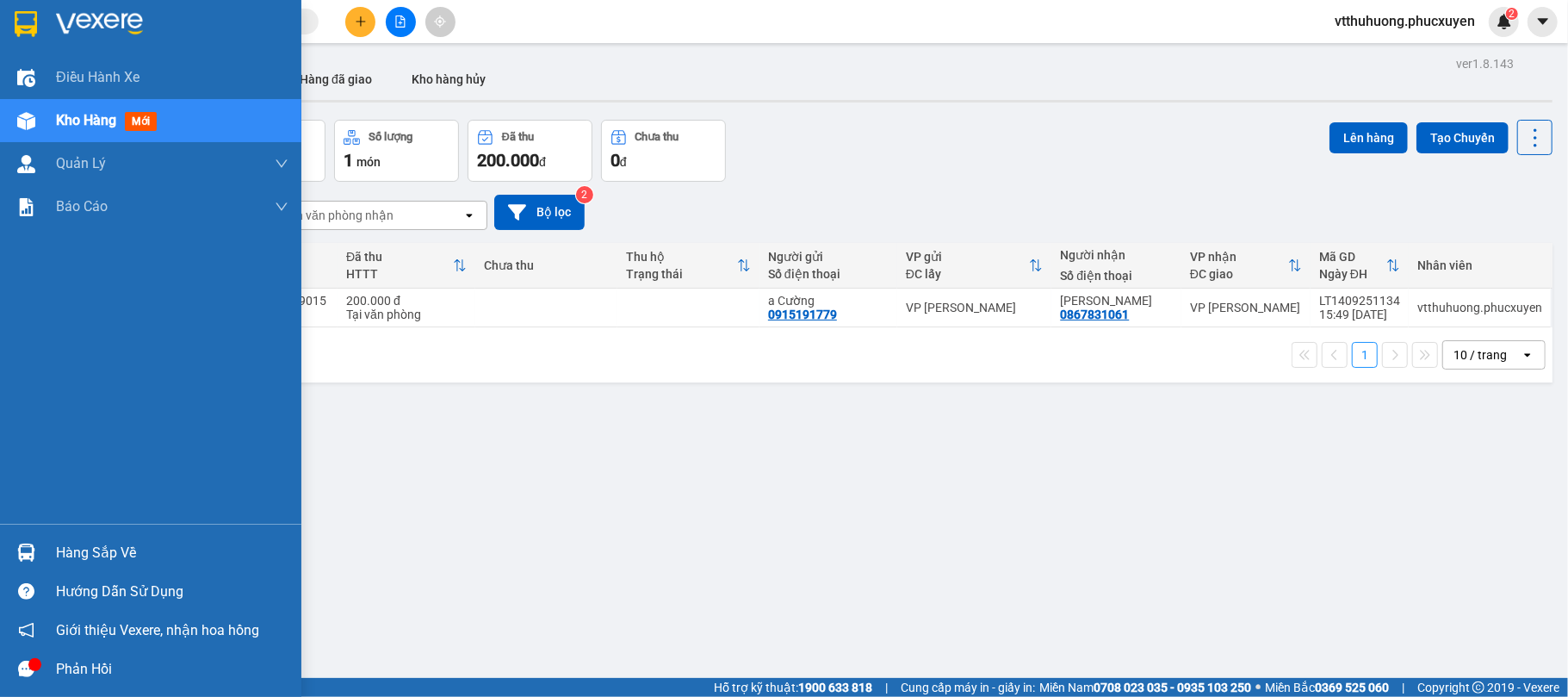
click at [84, 556] on div "Hàng sắp về" at bounding box center [171, 553] width 232 height 26
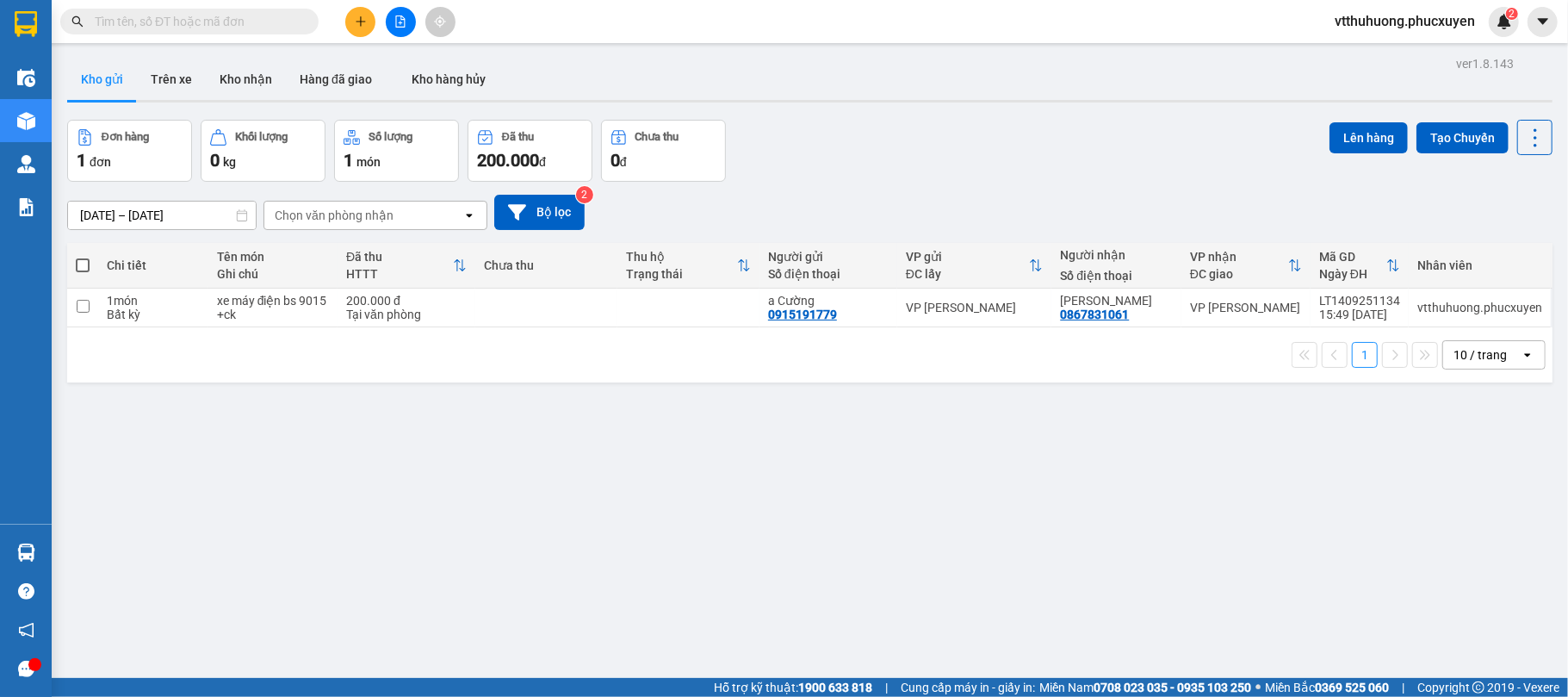
click at [882, 535] on section "Kết quả tìm kiếm ( 0 ) Bộ lọc No Data vtthuhuong.phucxuyen 2 Điều hành xe Kho h…" at bounding box center [784, 348] width 1568 height 697
click at [229, 70] on button "Kho nhận" at bounding box center [246, 79] width 80 height 41
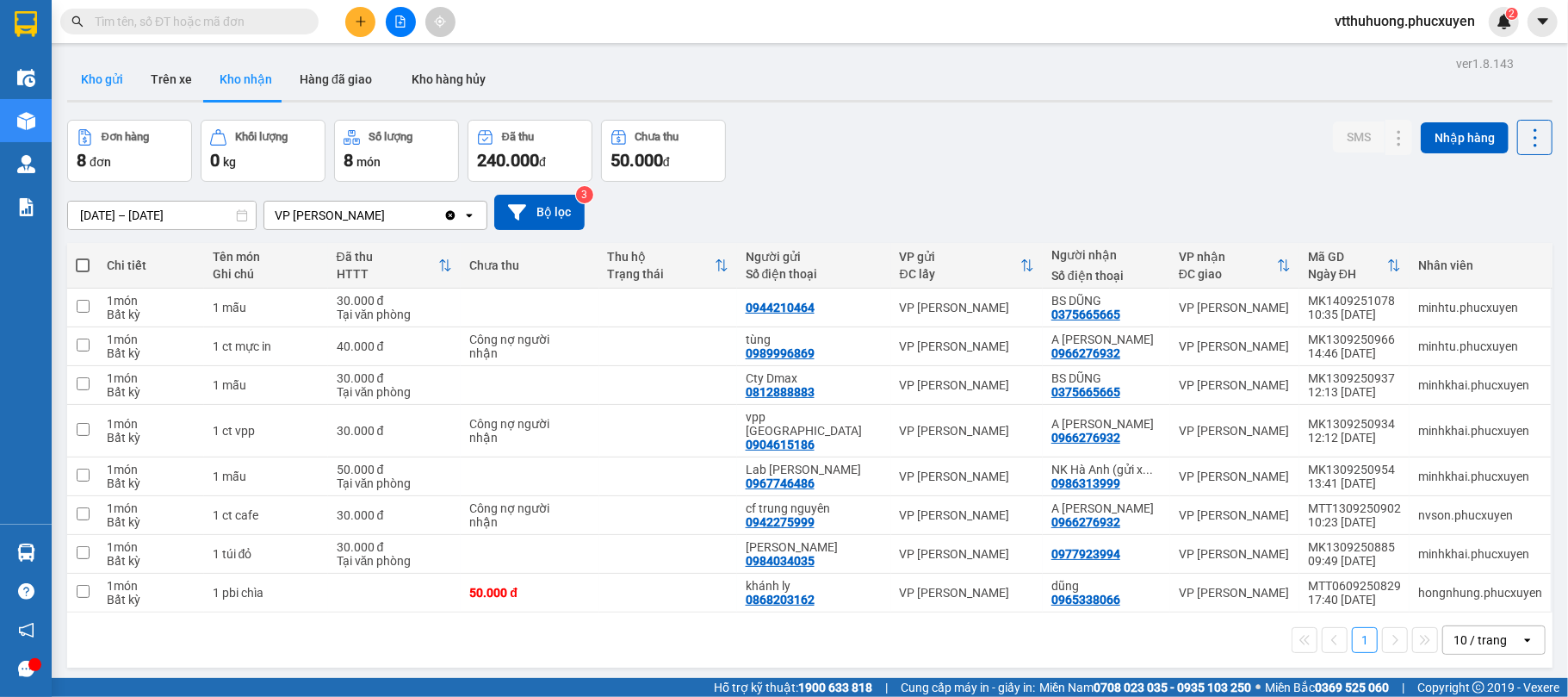
click at [101, 84] on button "Kho gửi" at bounding box center [102, 79] width 70 height 41
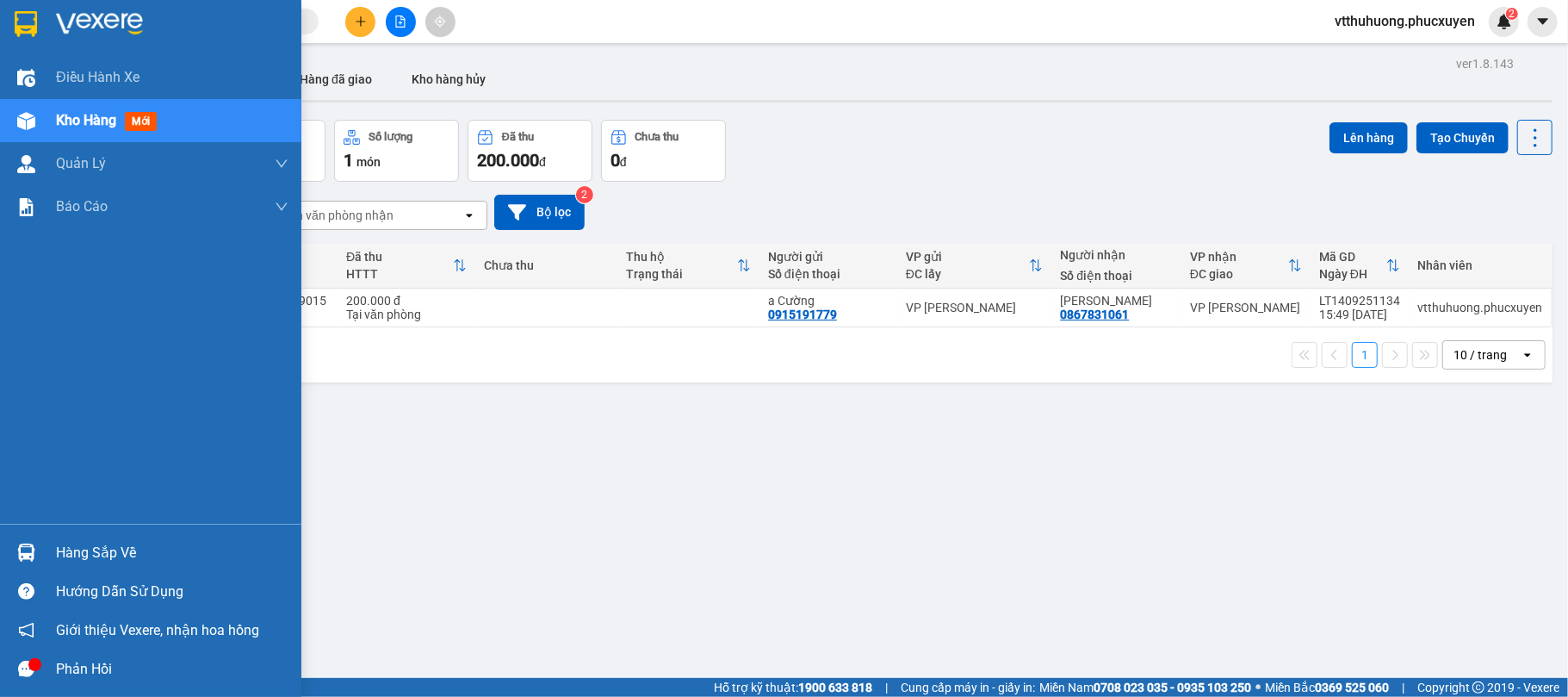
drag, startPoint x: 111, startPoint y: 539, endPoint x: 150, endPoint y: 552, distance: 41.1
click at [112, 541] on div "Hàng sắp về" at bounding box center [171, 553] width 232 height 26
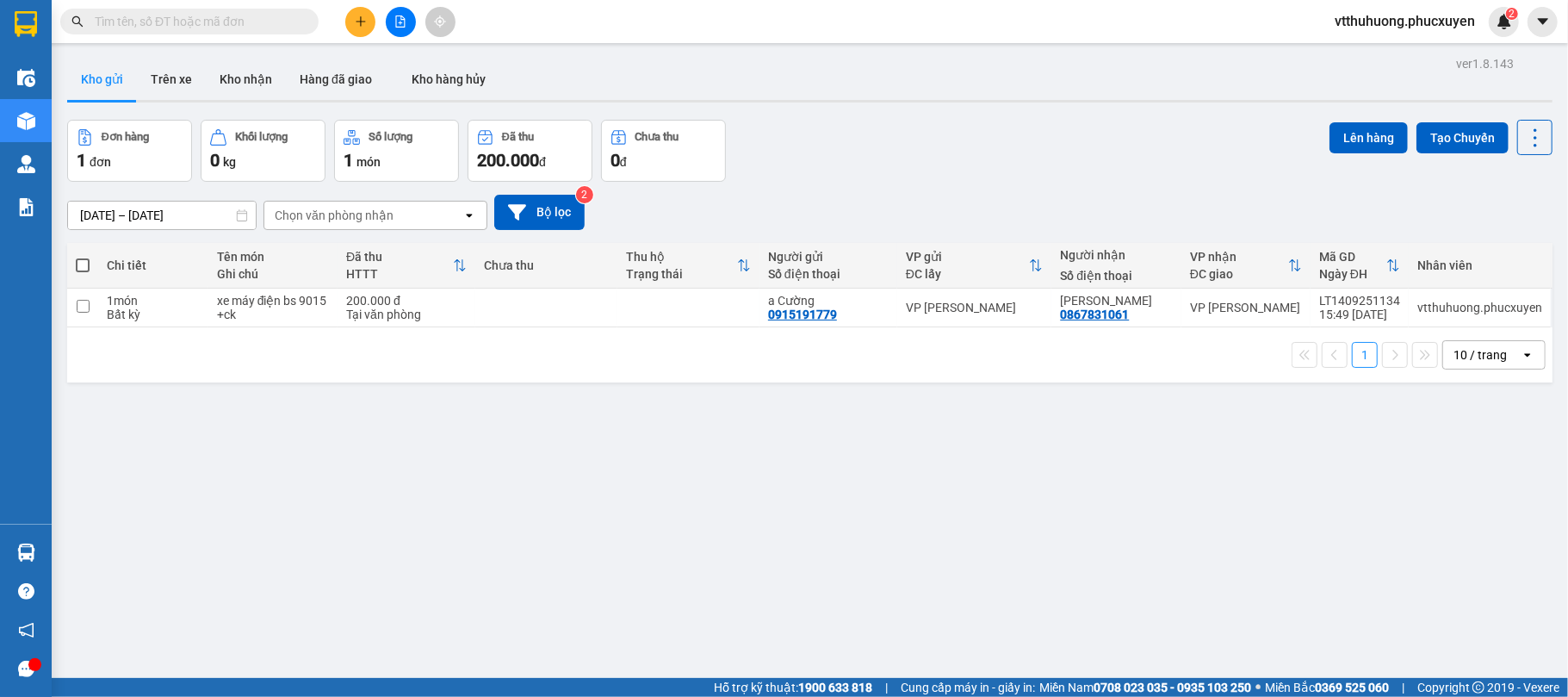
click at [876, 605] on section "Kết quả tìm kiếm ( 0 ) Bộ lọc No Data vtthuhuong.phucxuyen 2 Điều hành xe Kho h…" at bounding box center [784, 348] width 1568 height 697
drag, startPoint x: 242, startPoint y: 76, endPoint x: 175, endPoint y: 90, distance: 68.4
click at [243, 76] on button "Kho nhận" at bounding box center [246, 79] width 80 height 41
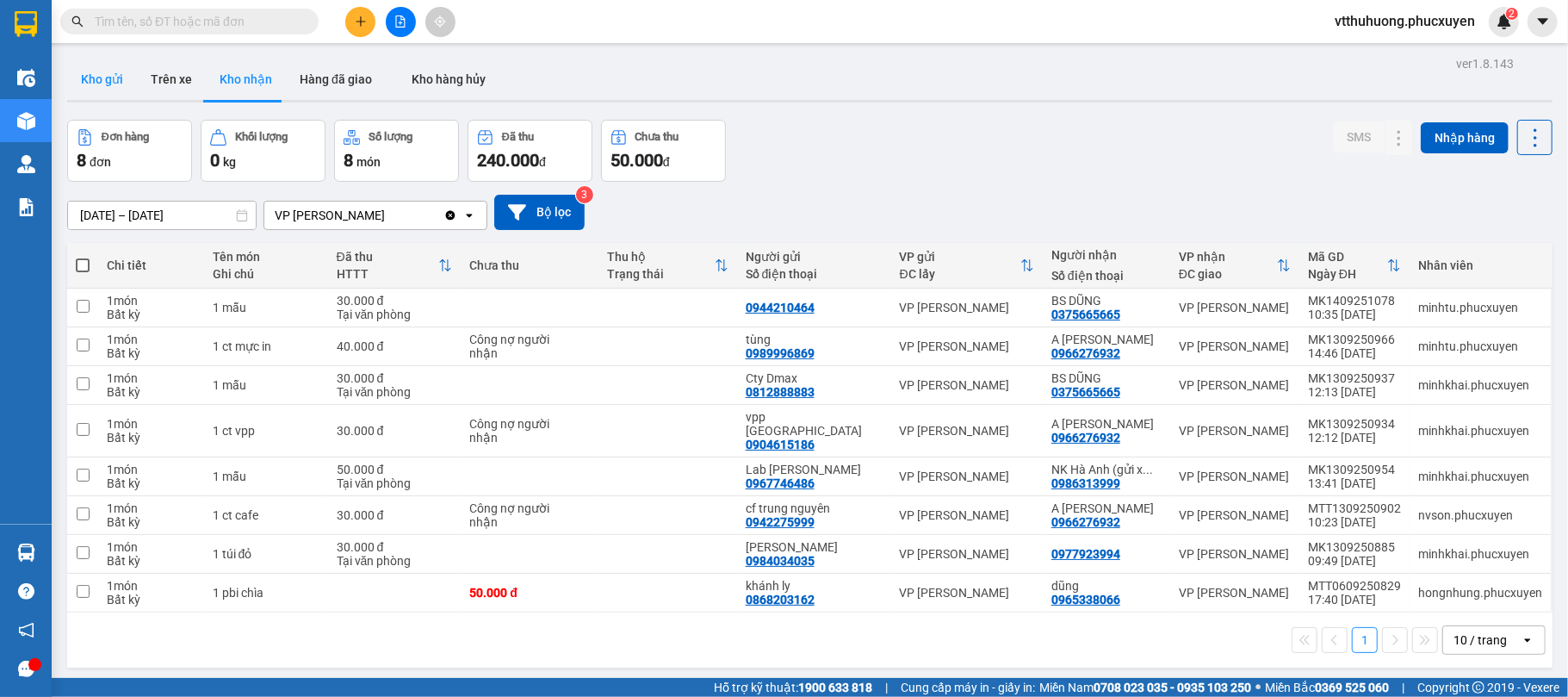
click at [105, 81] on button "Kho gửi" at bounding box center [102, 79] width 70 height 41
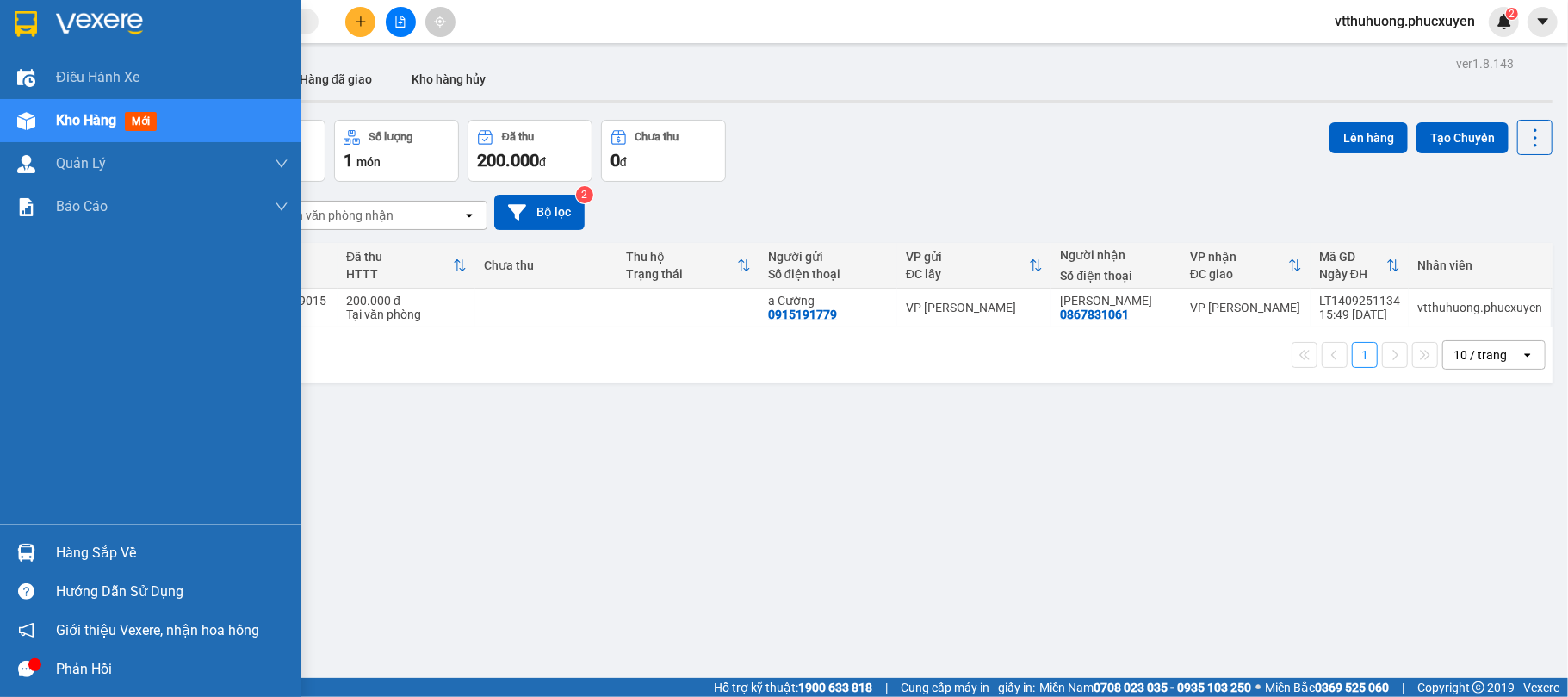
click at [25, 549] on img at bounding box center [26, 552] width 18 height 18
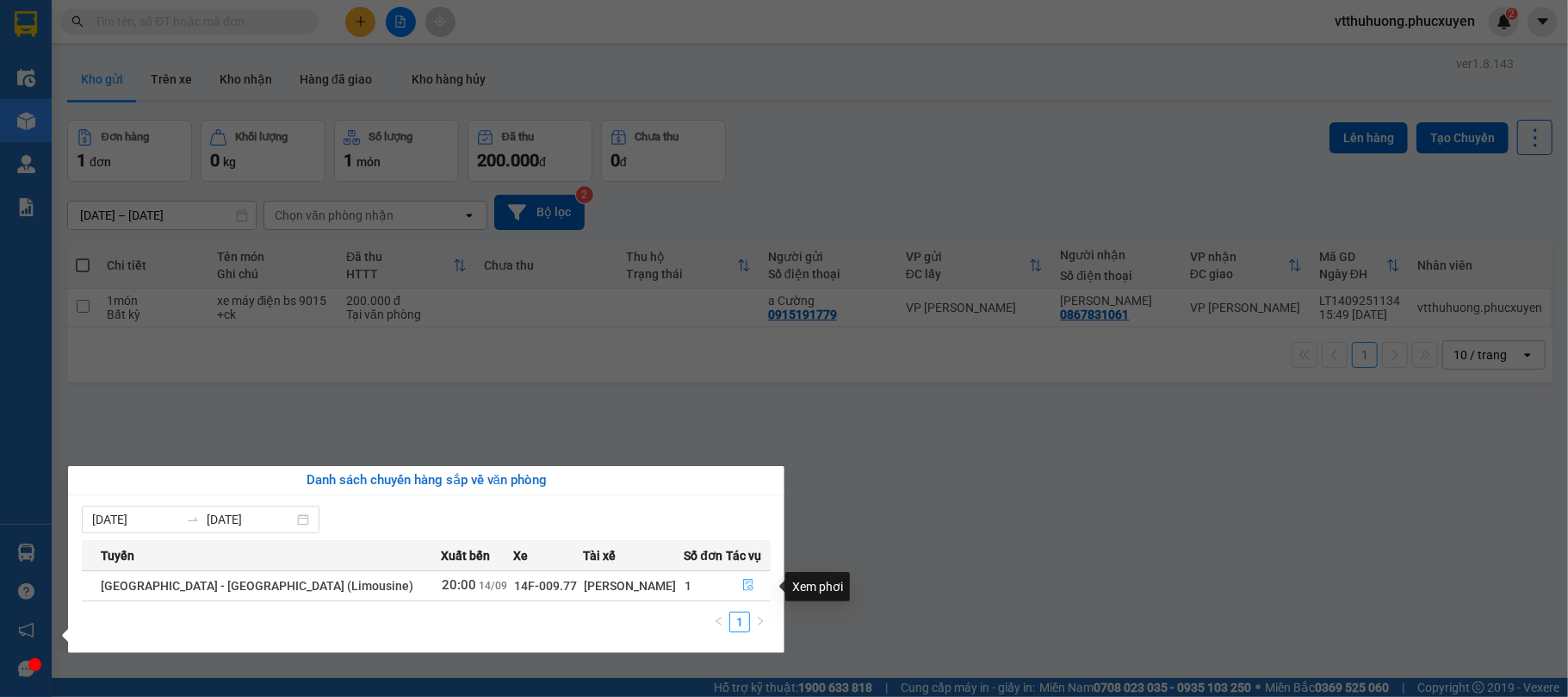
click at [746, 582] on icon "file-done" at bounding box center [749, 585] width 12 height 12
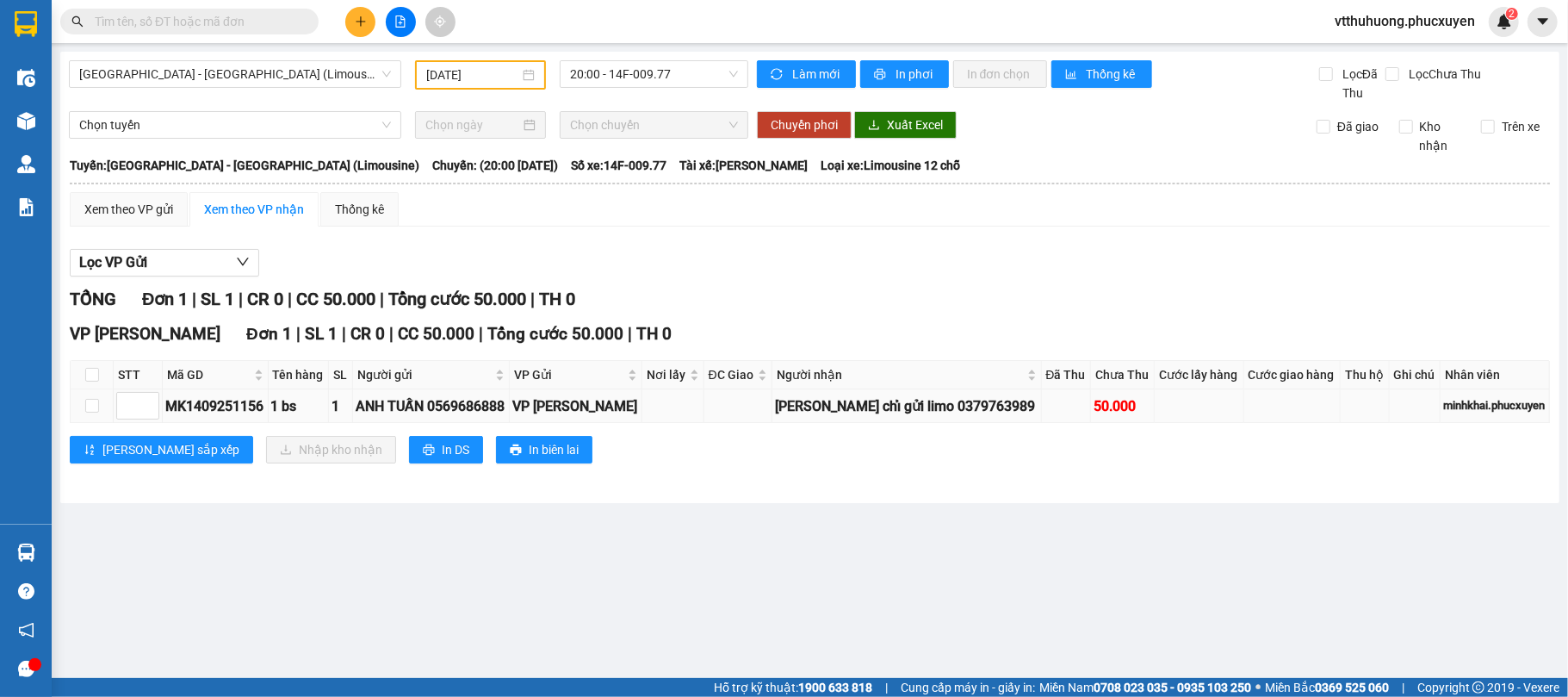
click at [224, 414] on div "MK1409251156" at bounding box center [215, 407] width 100 height 22
copy div "MK1409251156"
click at [115, 19] on input "text" at bounding box center [196, 21] width 203 height 19
paste input "MK1409251156"
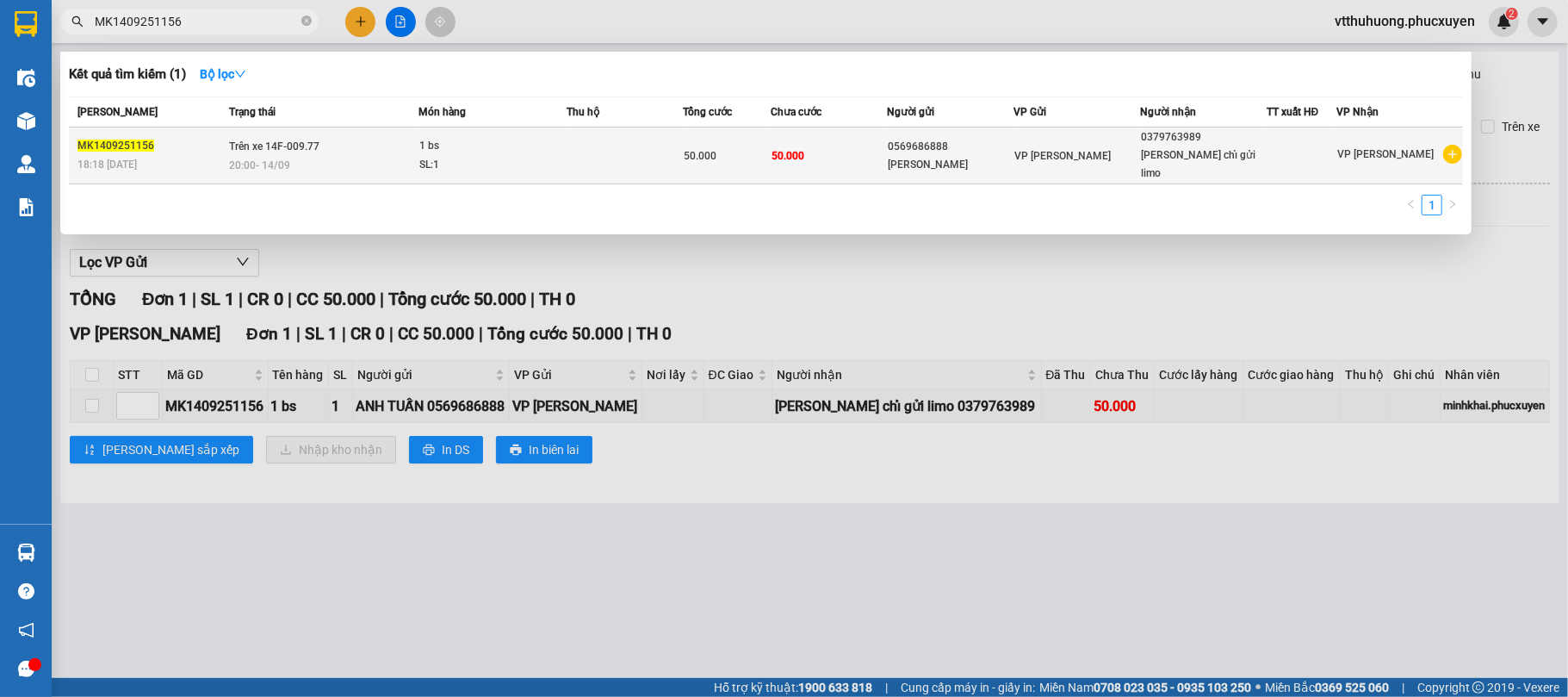
type input "MK1409251156"
click at [327, 140] on td "Trên xe 14F-009.77 20:00 [DATE]" at bounding box center [322, 156] width 194 height 57
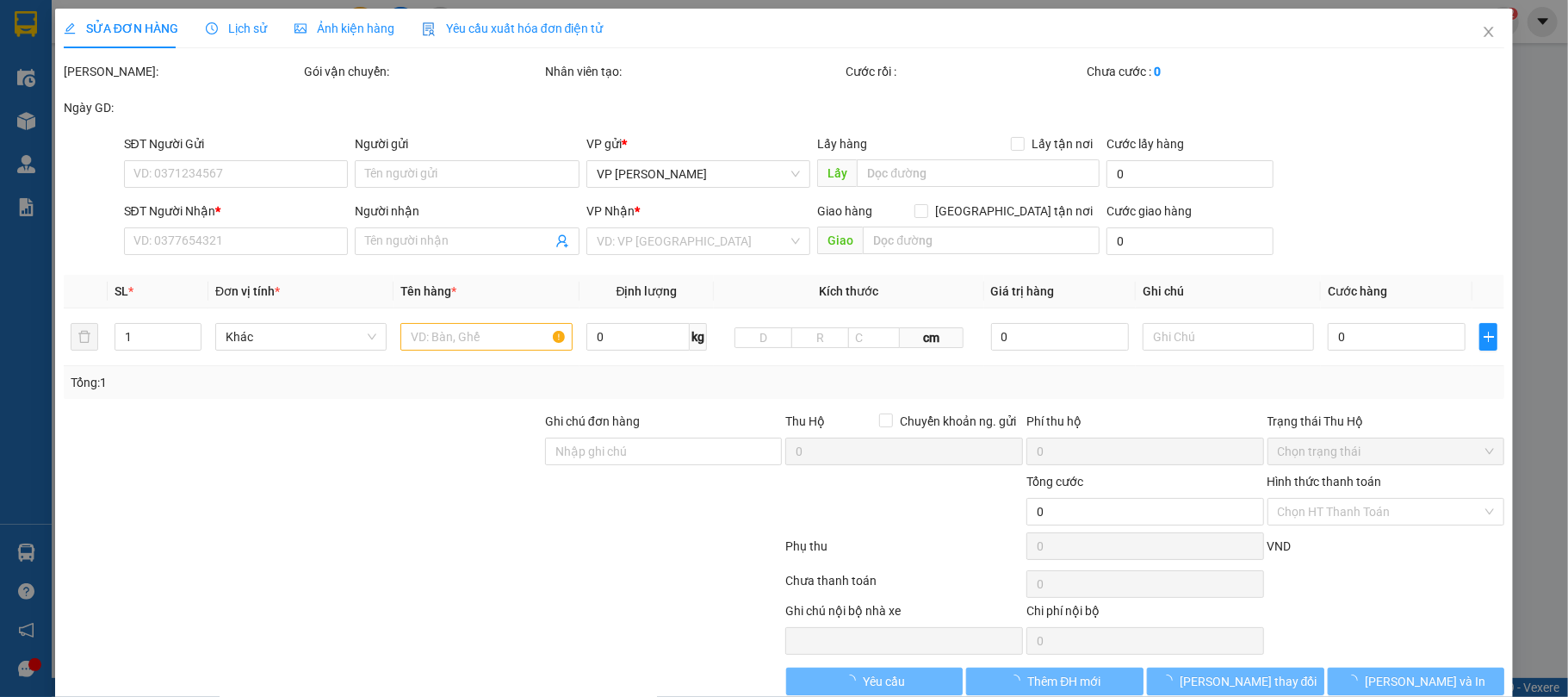
drag, startPoint x: 237, startPoint y: 29, endPoint x: 256, endPoint y: 2, distance: 33.0
click at [237, 28] on span "Lịch sử" at bounding box center [236, 29] width 61 height 14
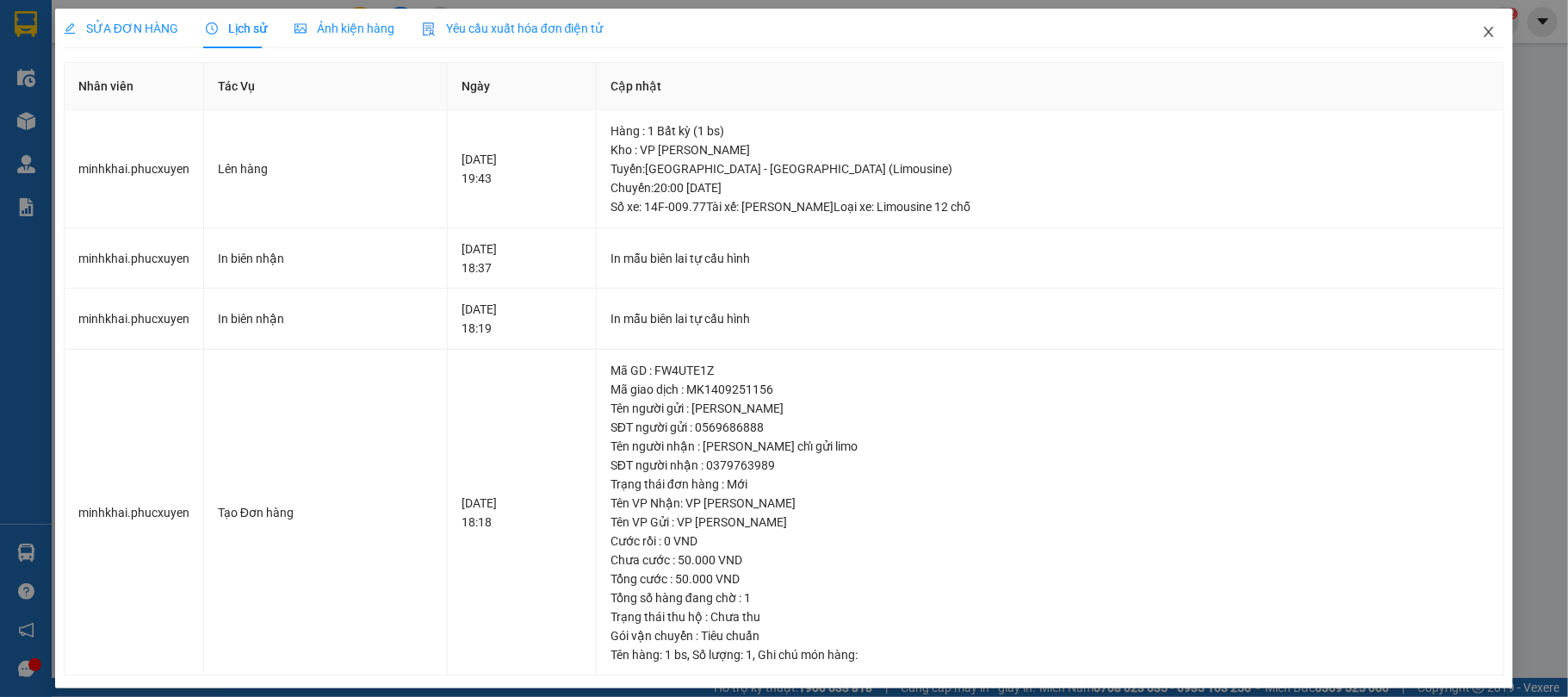
drag, startPoint x: 1473, startPoint y: 31, endPoint x: 638, endPoint y: 5, distance: 835.4
click at [1465, 29] on span "Close" at bounding box center [1489, 33] width 48 height 48
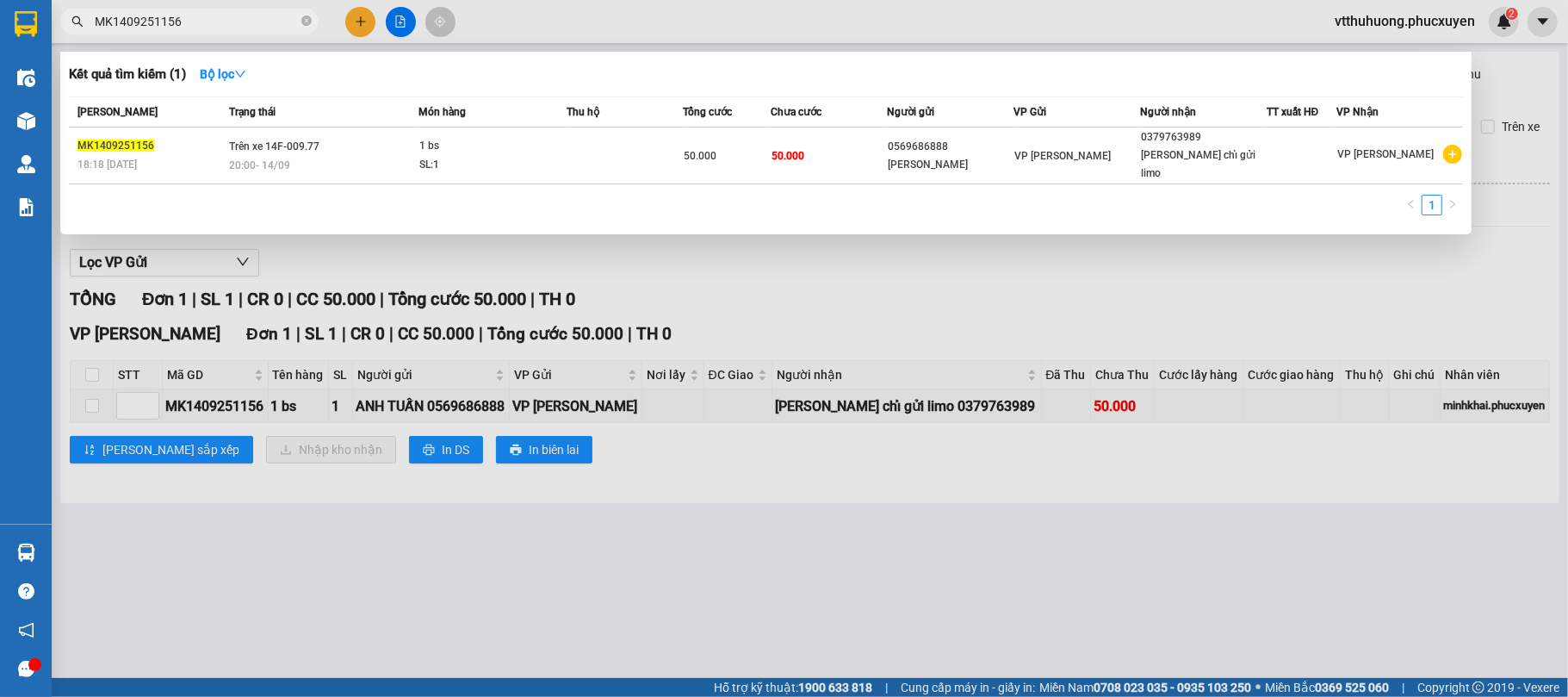
drag, startPoint x: 314, startPoint y: 17, endPoint x: 222, endPoint y: 35, distance: 93.7
click at [307, 18] on span "MK1409251156" at bounding box center [188, 22] width 258 height 26
click at [304, 21] on icon "close-circle" at bounding box center [306, 21] width 10 height 10
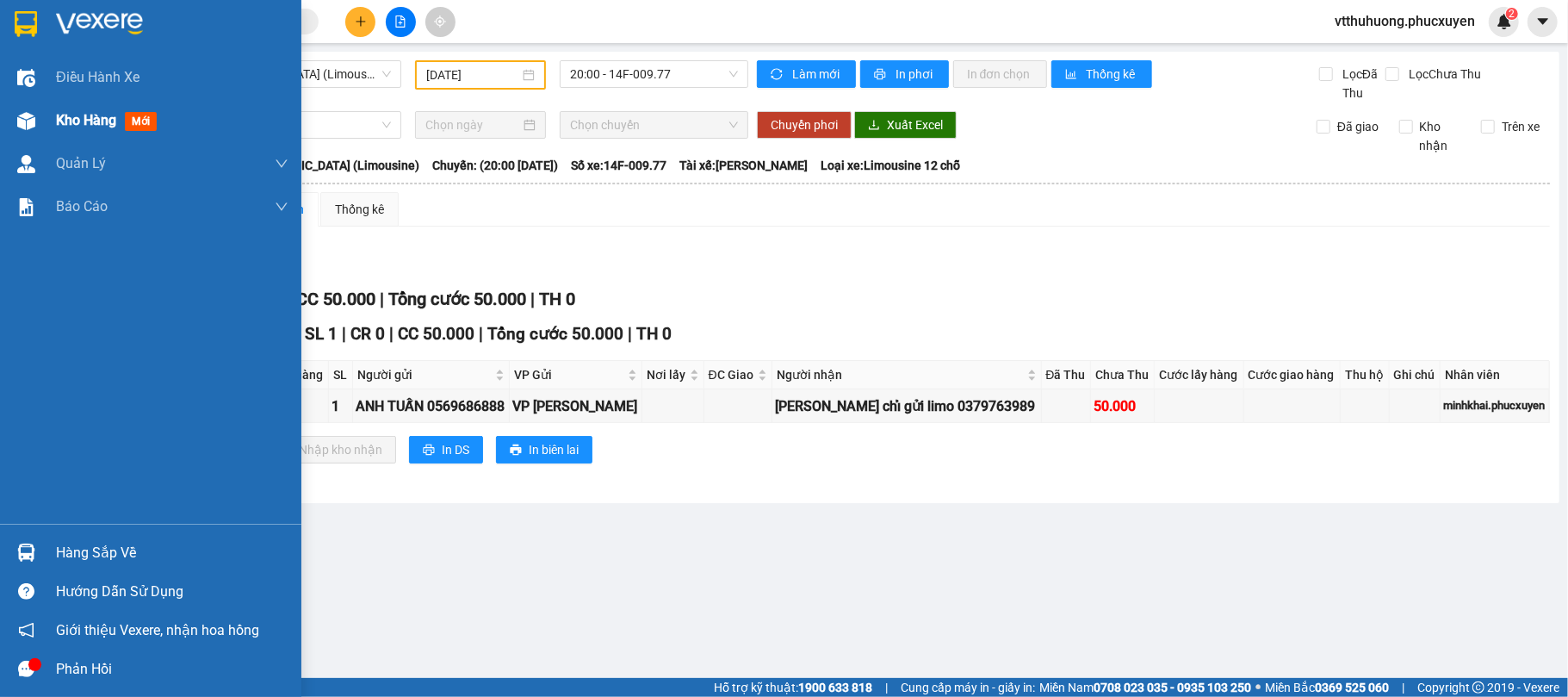
click at [60, 119] on span "Kho hàng" at bounding box center [86, 120] width 60 height 16
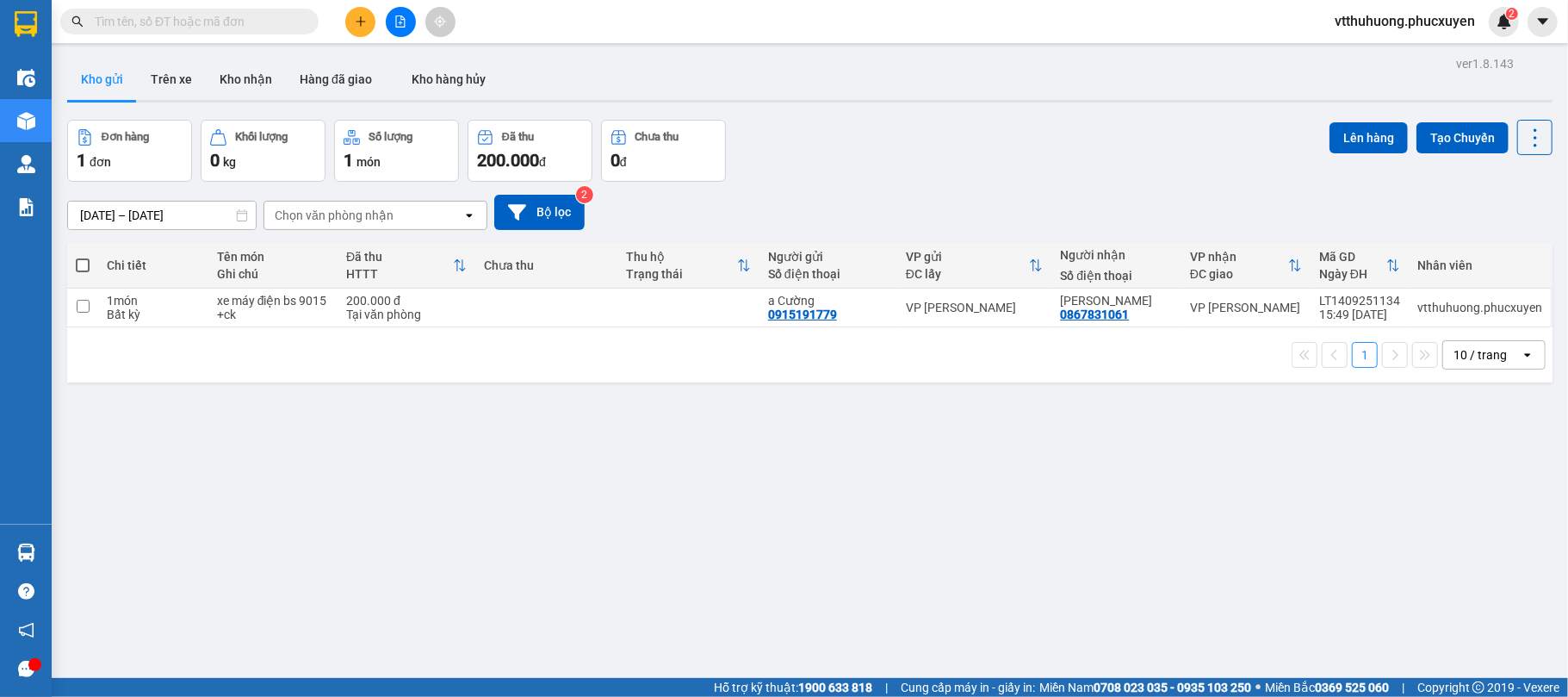
drag, startPoint x: 259, startPoint y: 74, endPoint x: 783, endPoint y: 112, distance: 525.4
click at [263, 74] on button "Kho nhận" at bounding box center [246, 79] width 80 height 41
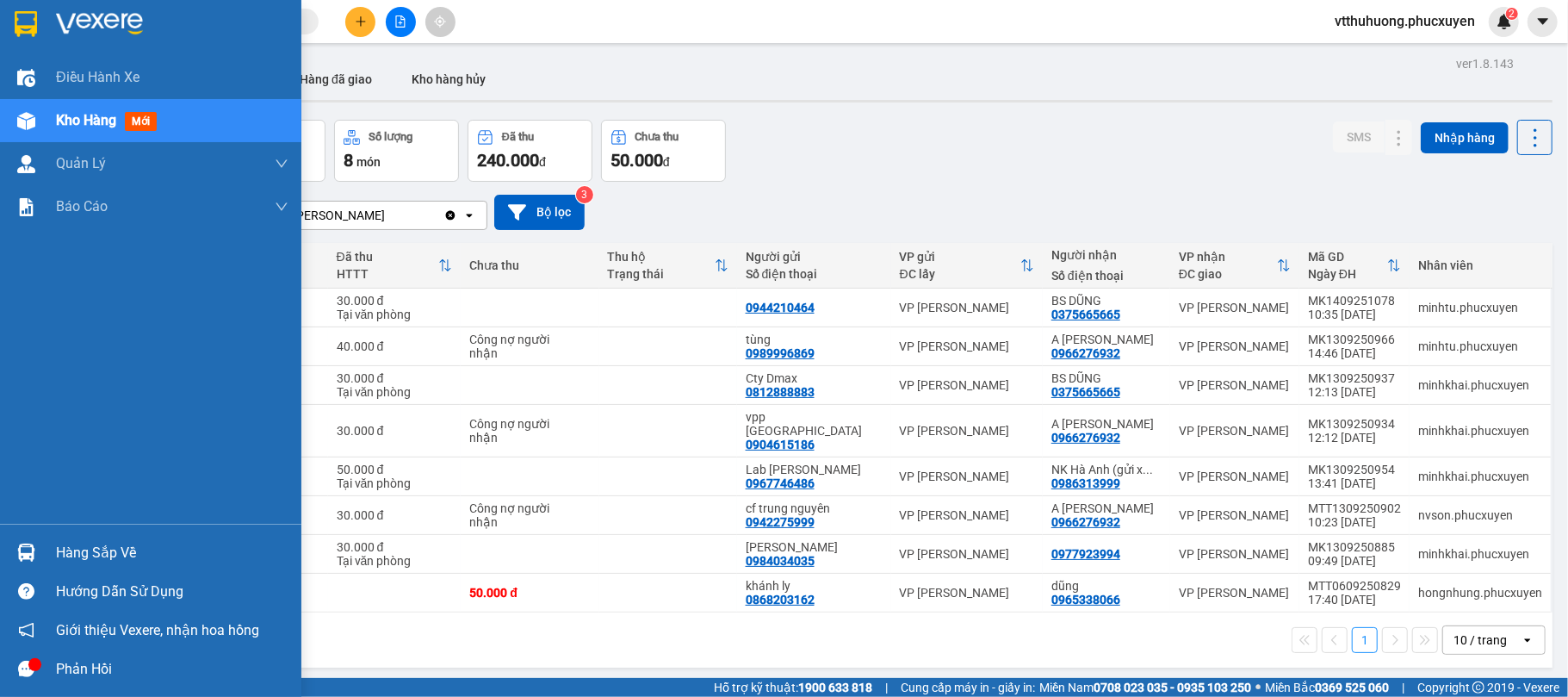
click at [121, 551] on div "Hàng sắp về" at bounding box center [171, 553] width 232 height 26
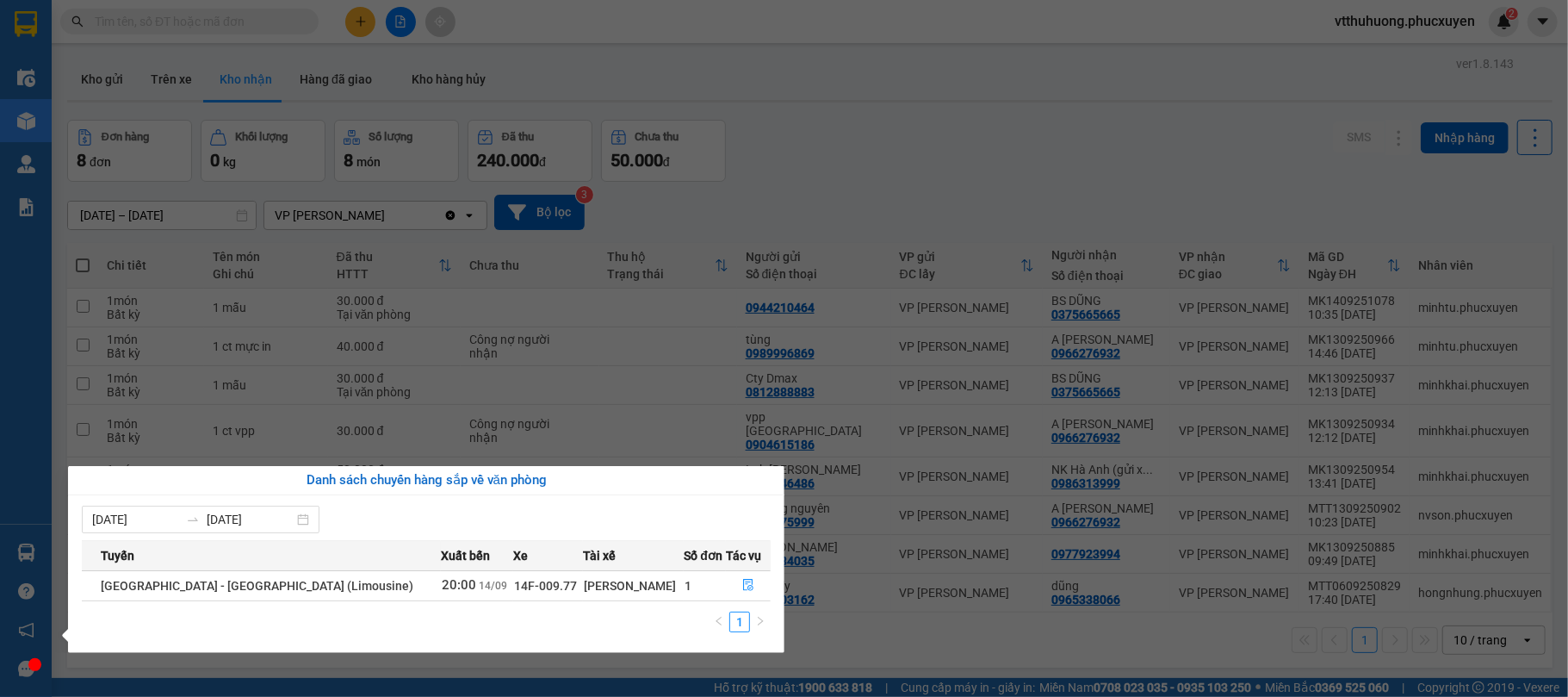
drag, startPoint x: 890, startPoint y: 206, endPoint x: 510, endPoint y: 428, distance: 440.1
click at [886, 205] on section "Kết quả tìm kiếm ( 1 ) Bộ lọc Mã ĐH Trạng thái Món hàng Thu hộ Tổng cước Chưa c…" at bounding box center [784, 348] width 1568 height 697
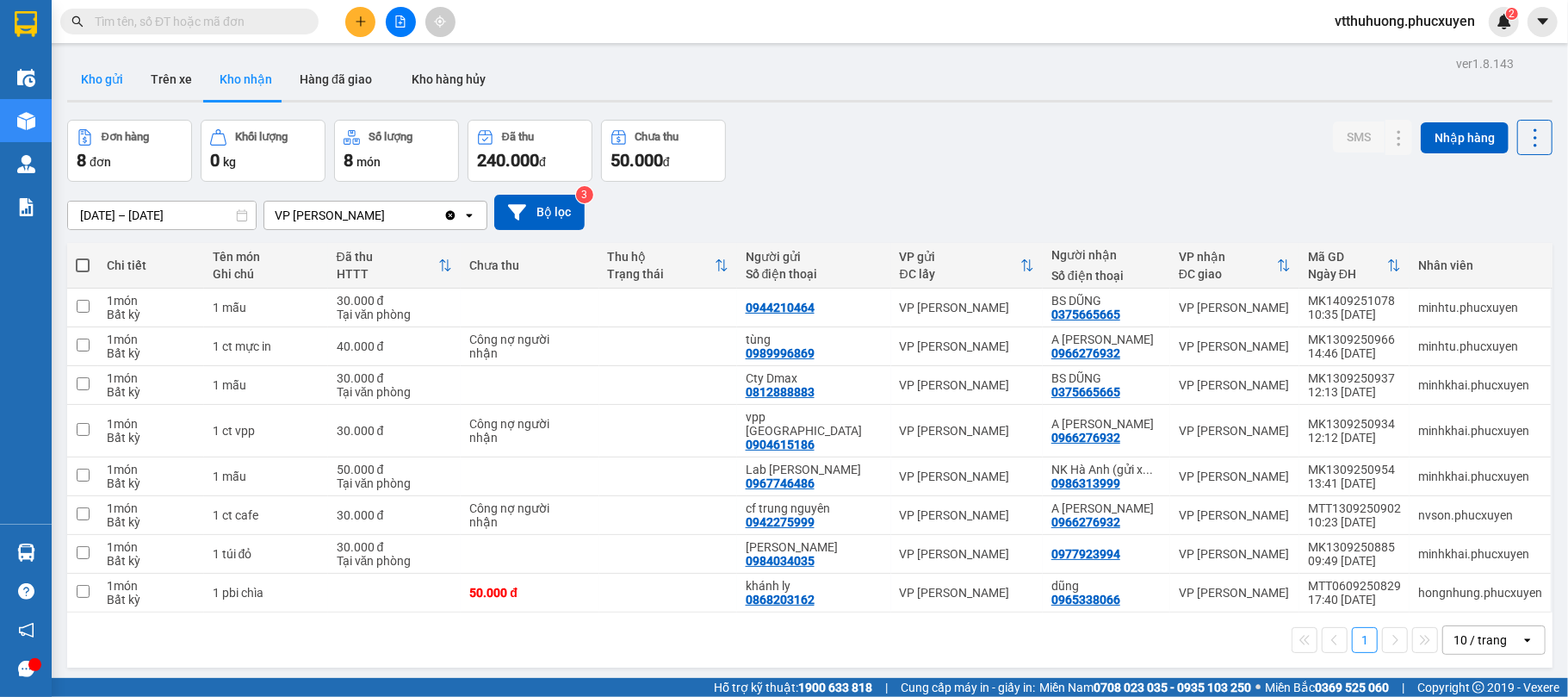
click at [118, 71] on button "Kho gửi" at bounding box center [102, 79] width 70 height 41
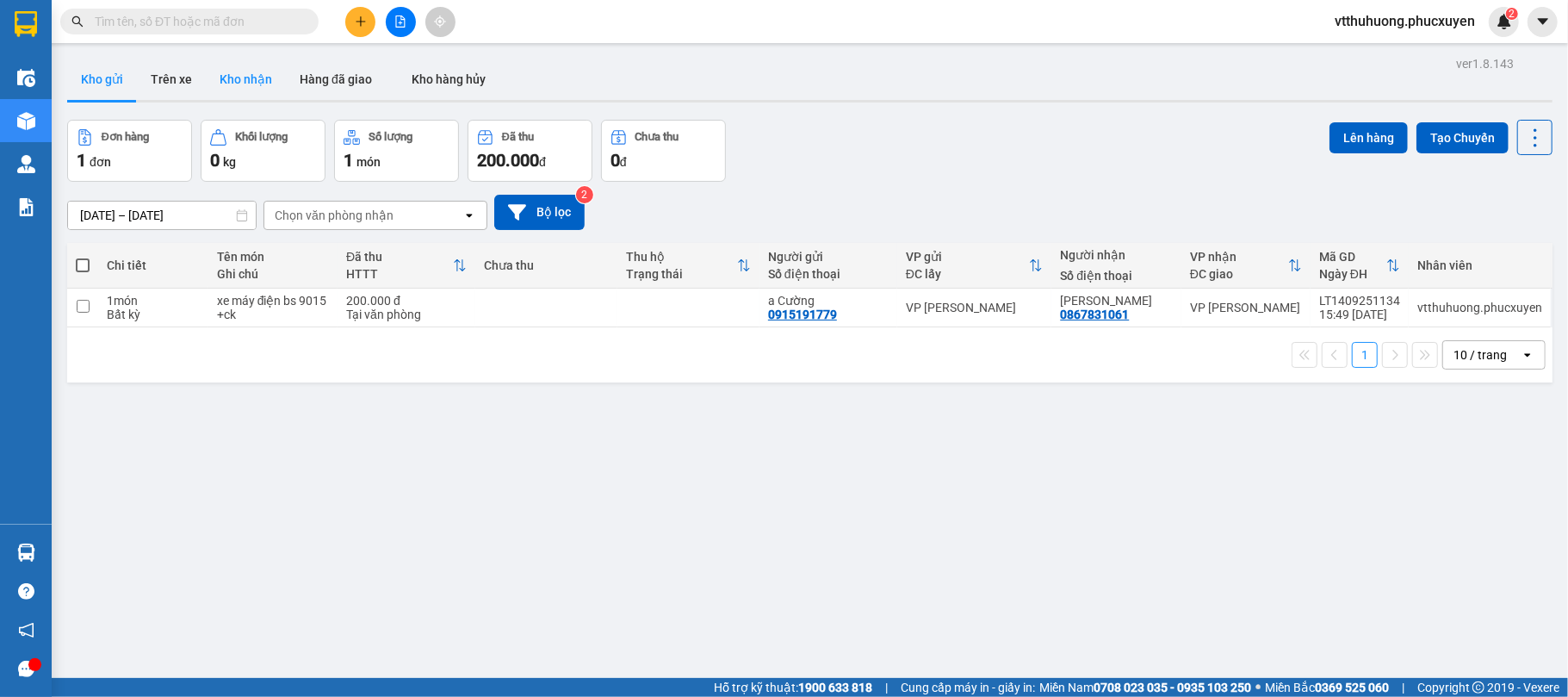
click at [242, 62] on button "Kho nhận" at bounding box center [246, 79] width 80 height 41
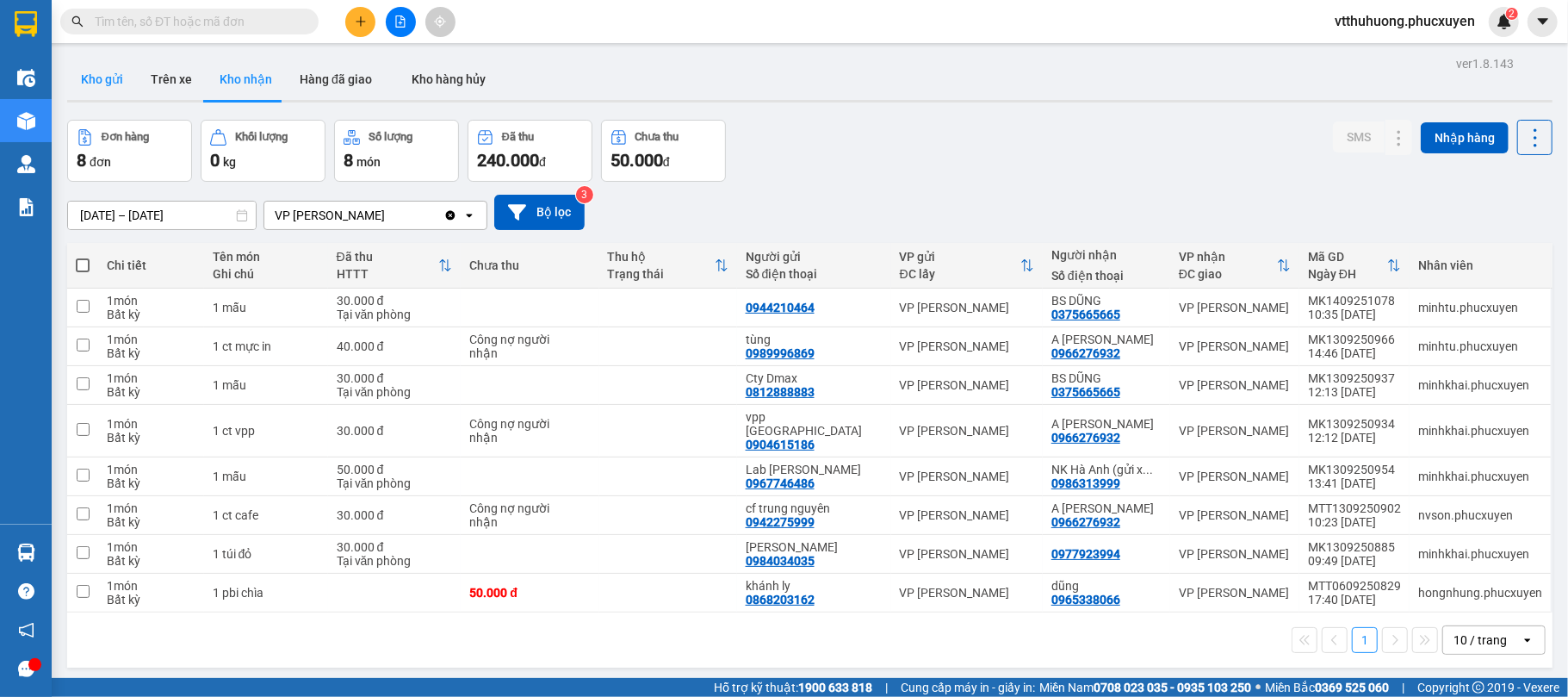
click at [119, 84] on button "Kho gửi" at bounding box center [102, 79] width 70 height 41
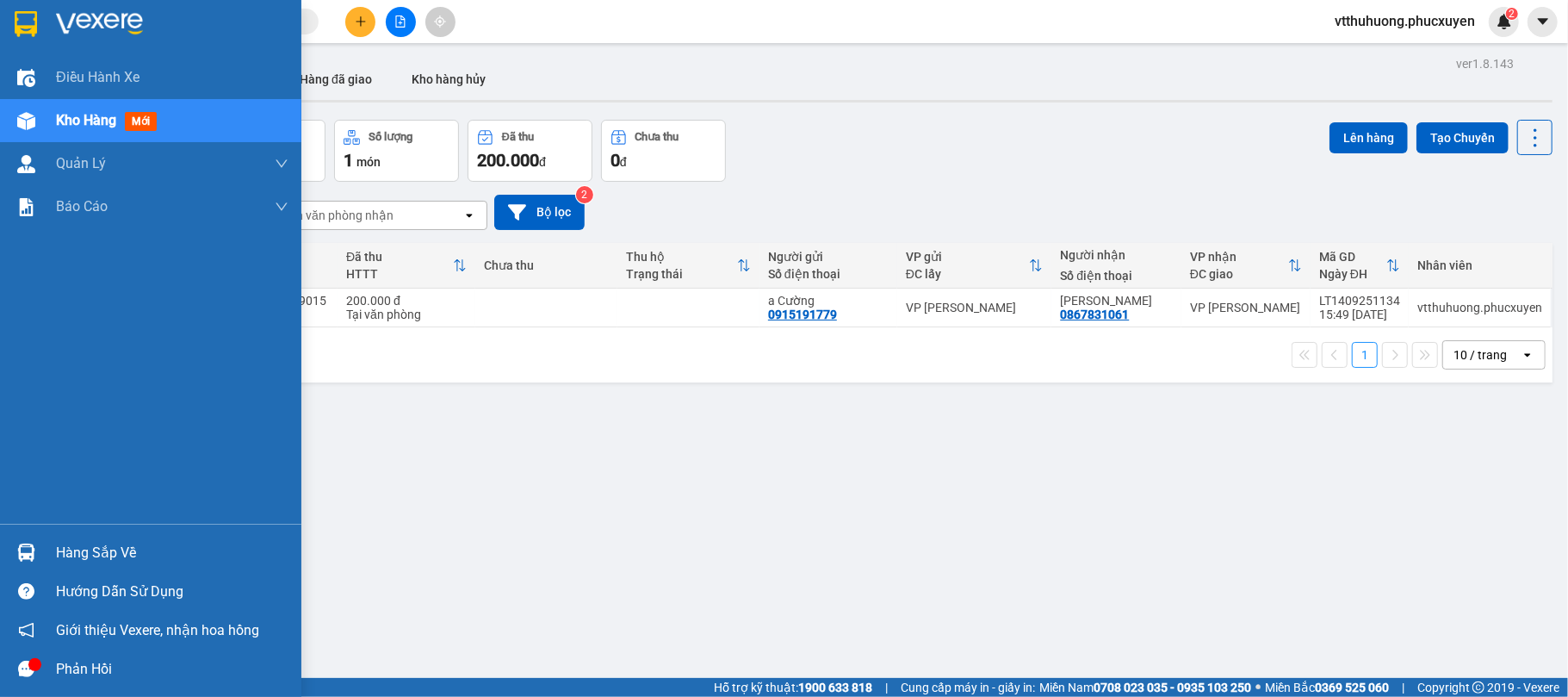
click at [105, 542] on div "Hàng sắp về" at bounding box center [171, 553] width 232 height 26
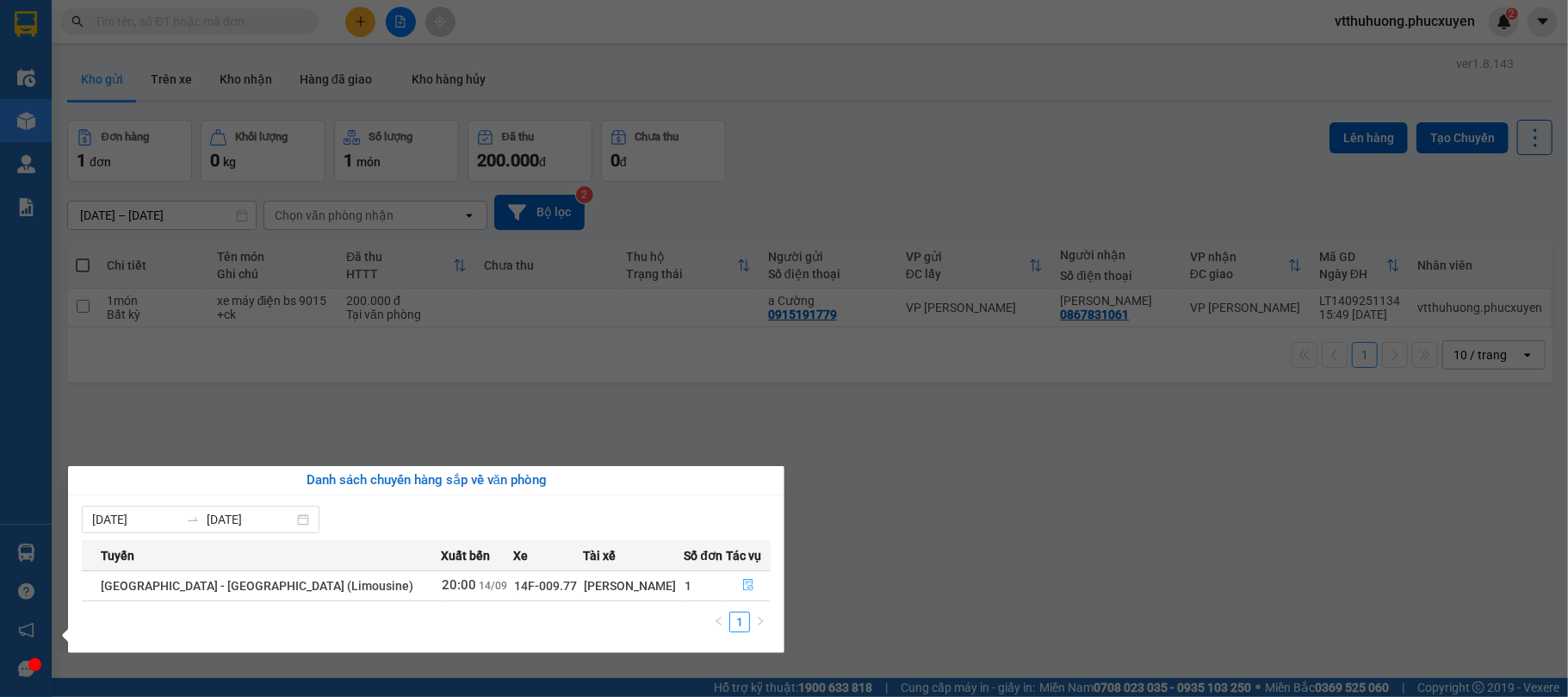
click at [745, 586] on icon "file-done" at bounding box center [749, 585] width 12 height 12
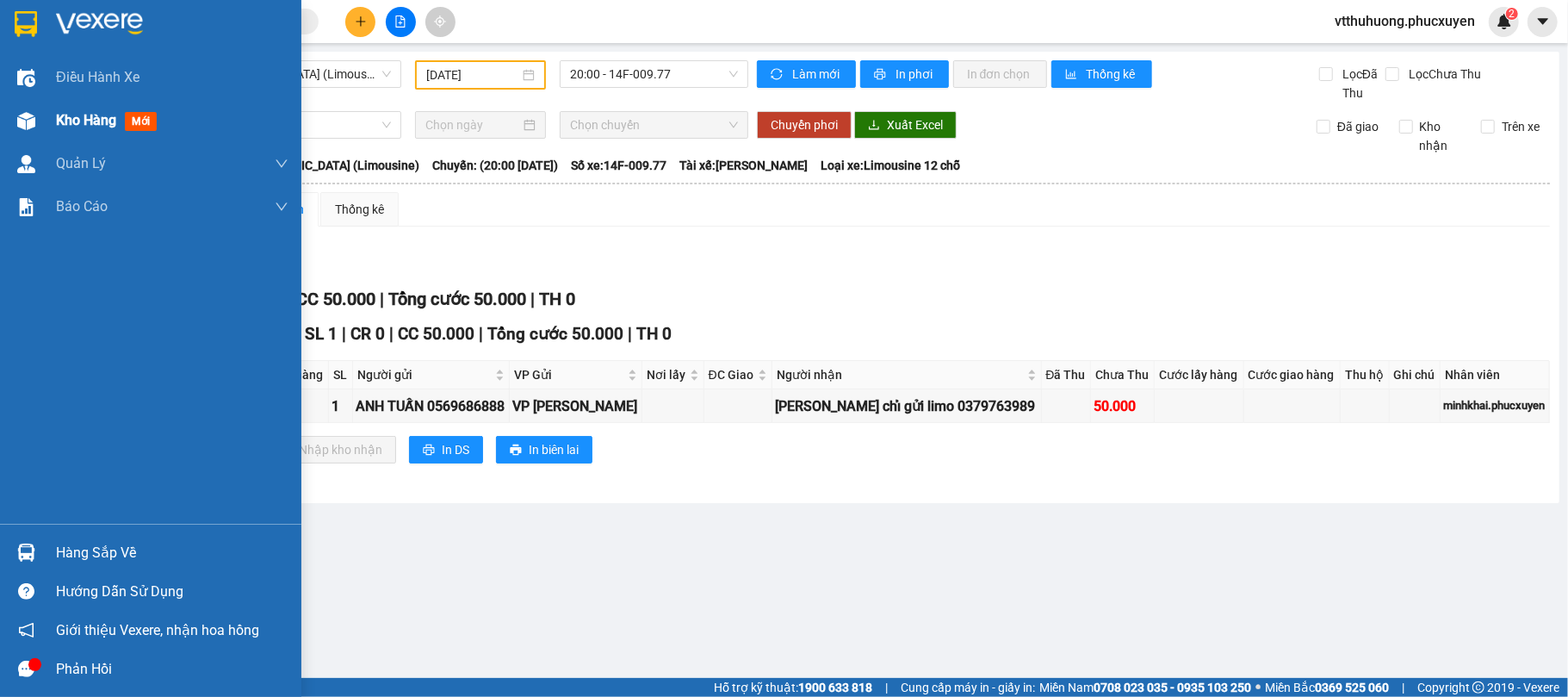
click at [83, 124] on span "Kho hàng" at bounding box center [86, 120] width 60 height 16
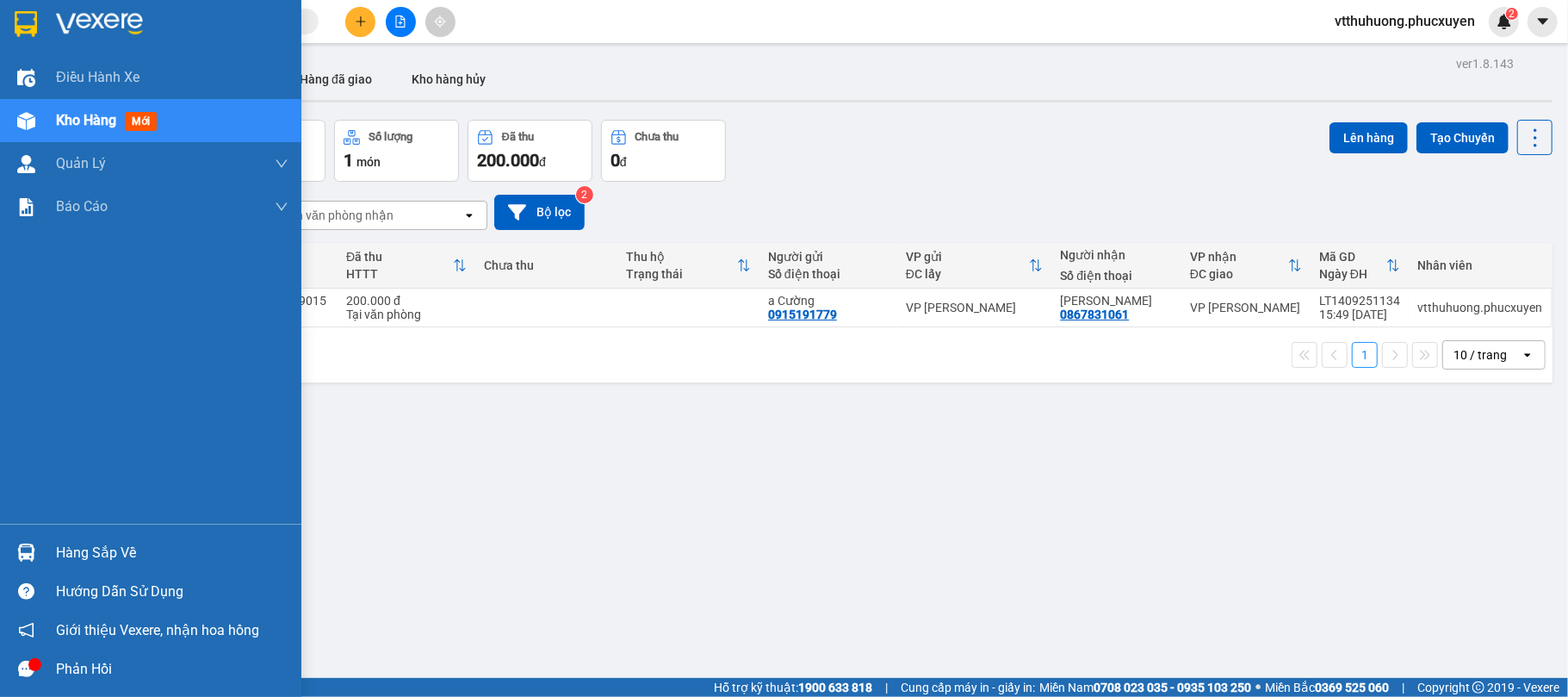
click at [129, 560] on div "Hàng sắp về" at bounding box center [171, 553] width 232 height 26
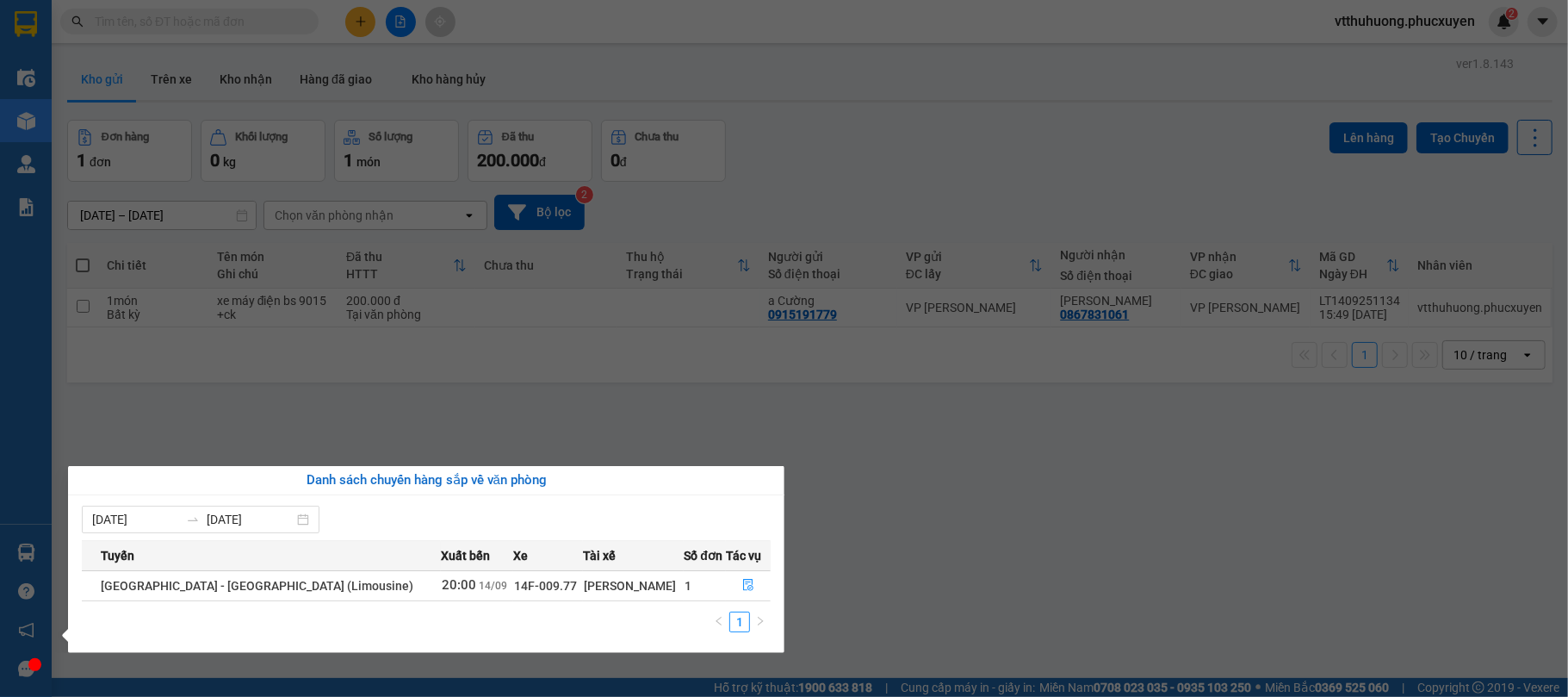
click at [821, 593] on section "Kết quả tìm kiếm ( 1 ) Bộ lọc Mã ĐH Trạng thái Món hàng Thu hộ Tổng cước Chưa c…" at bounding box center [784, 348] width 1568 height 697
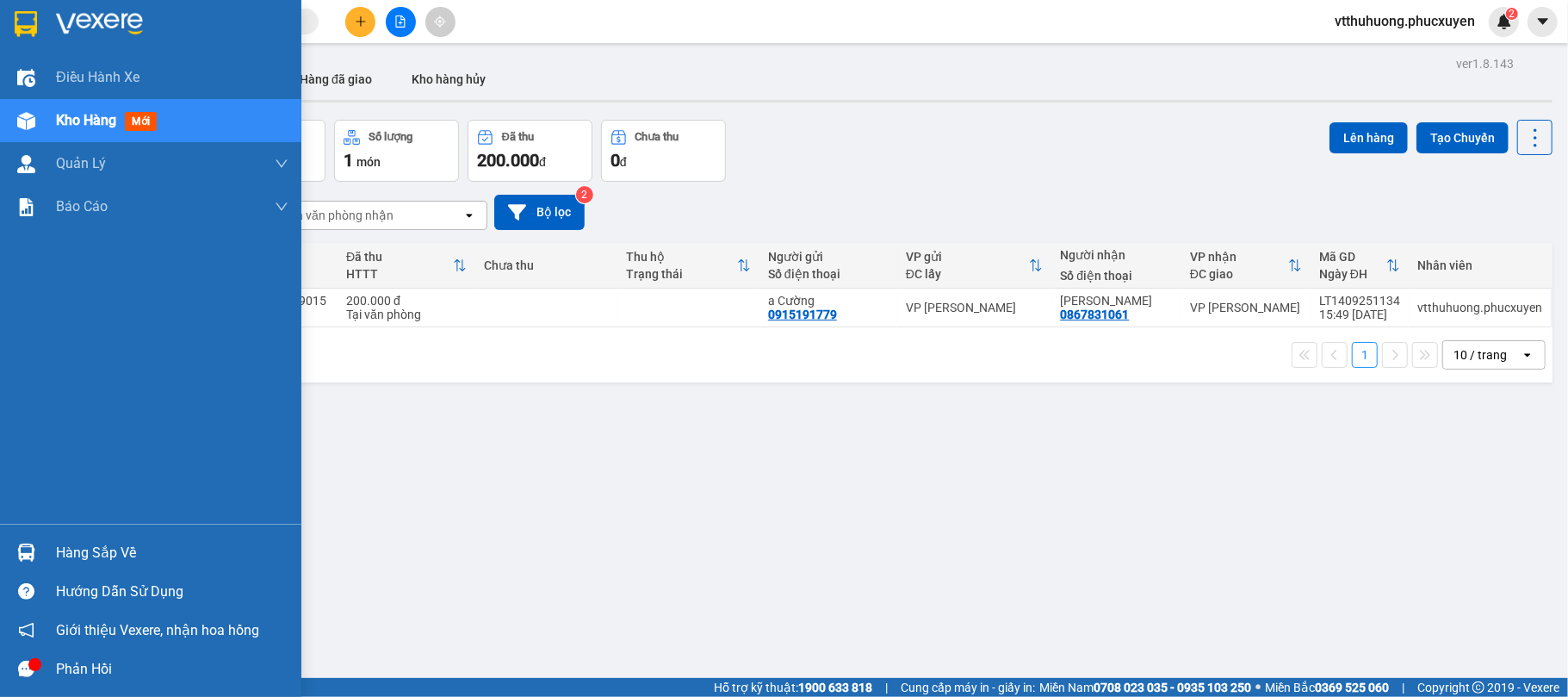
drag, startPoint x: 98, startPoint y: 548, endPoint x: 713, endPoint y: 562, distance: 615.2
click at [108, 548] on div "Hàng sắp về" at bounding box center [171, 553] width 232 height 26
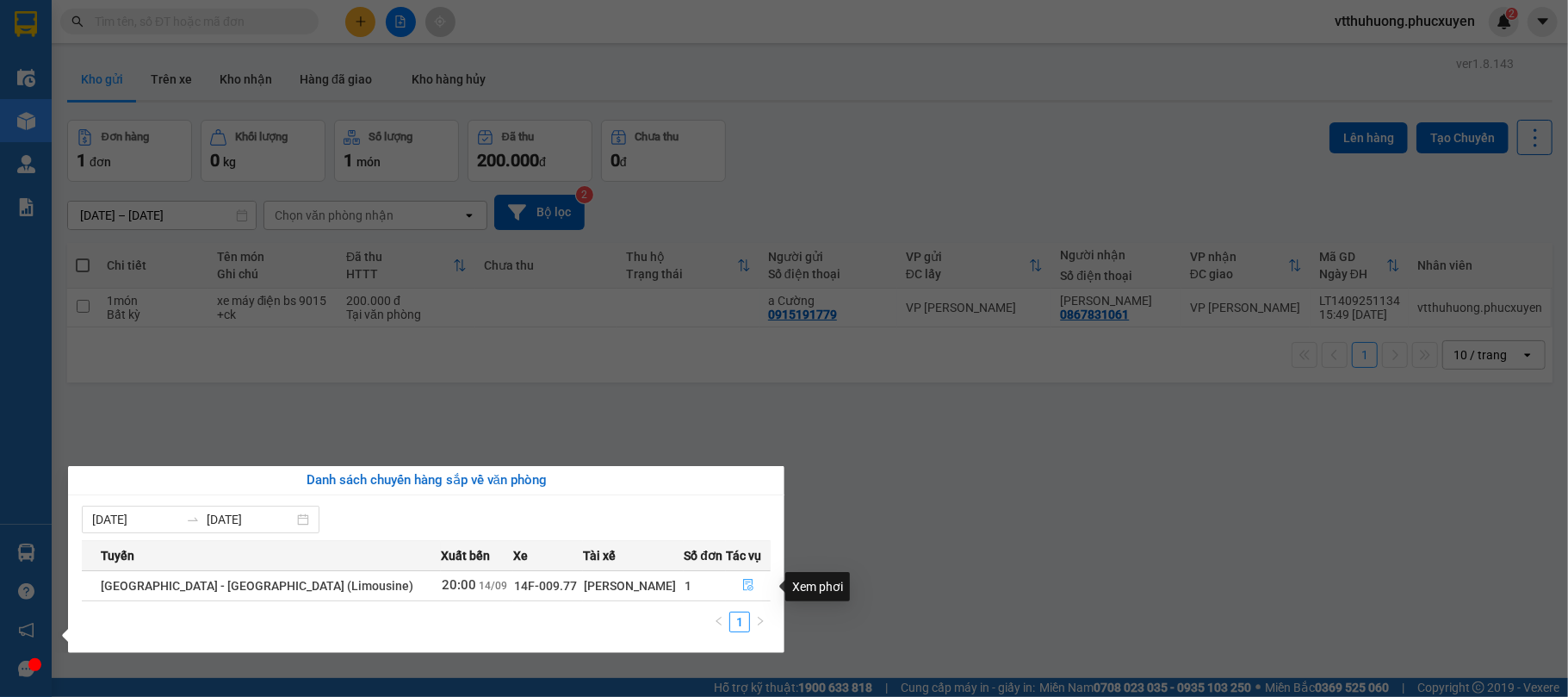
click at [745, 583] on icon "file-done" at bounding box center [750, 586] width 10 height 12
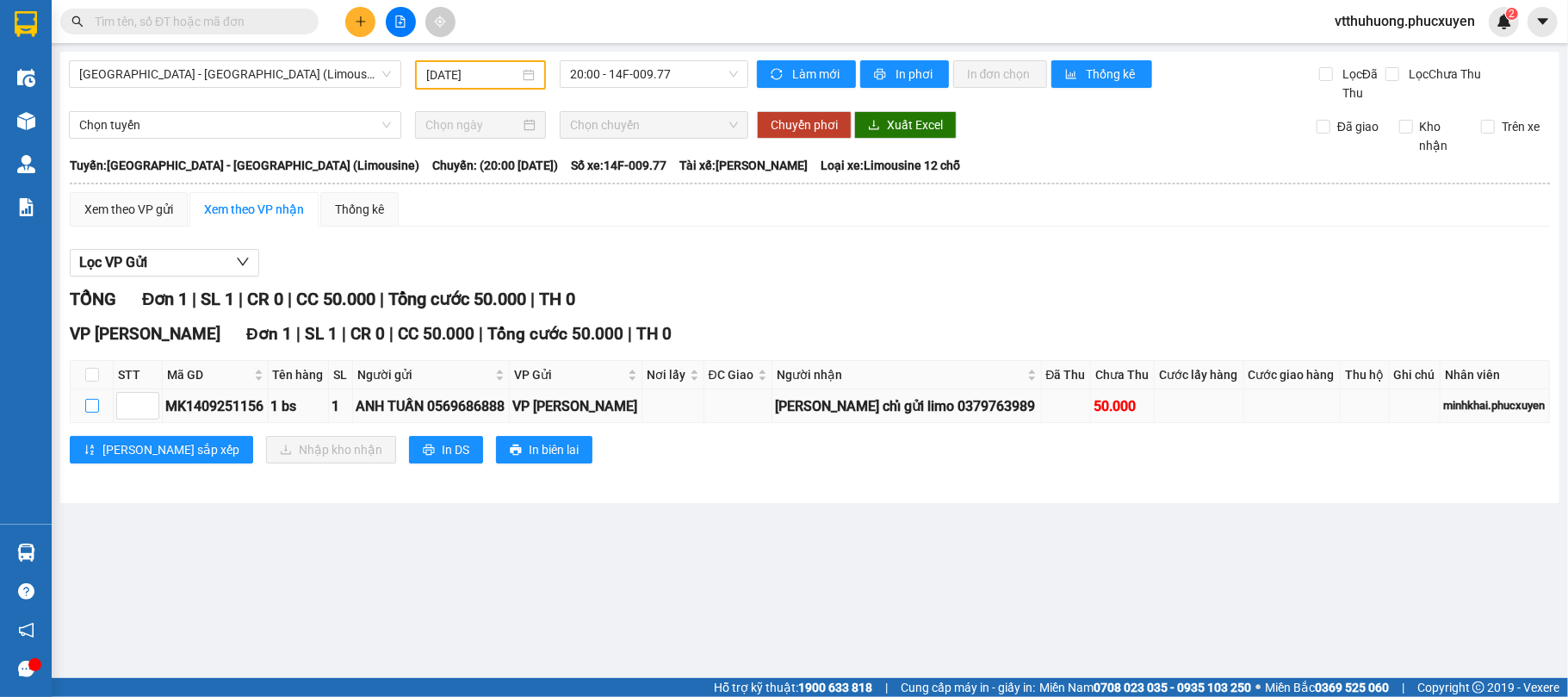
click at [94, 409] on input "checkbox" at bounding box center [93, 406] width 14 height 14
checkbox input "true"
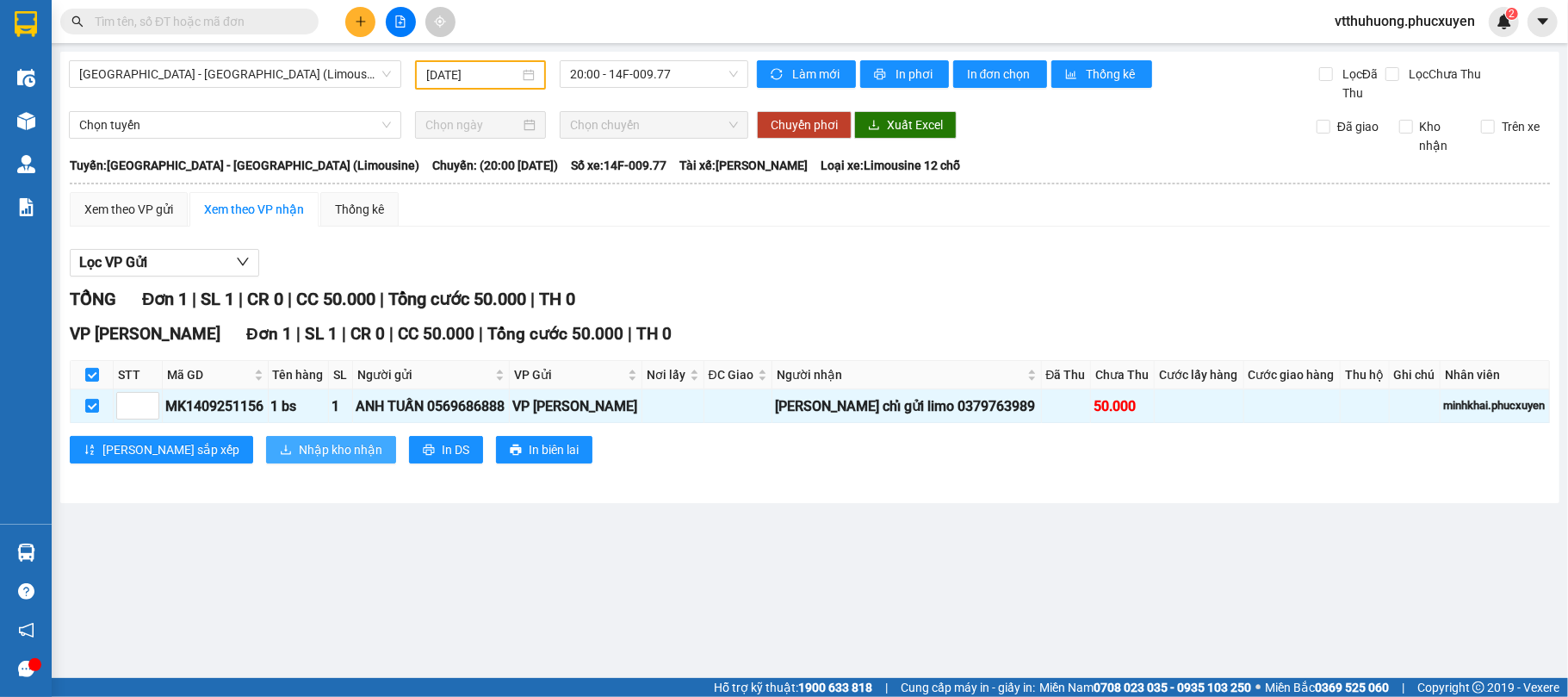
click at [299, 457] on span "Nhập kho nhận" at bounding box center [341, 450] width 84 height 19
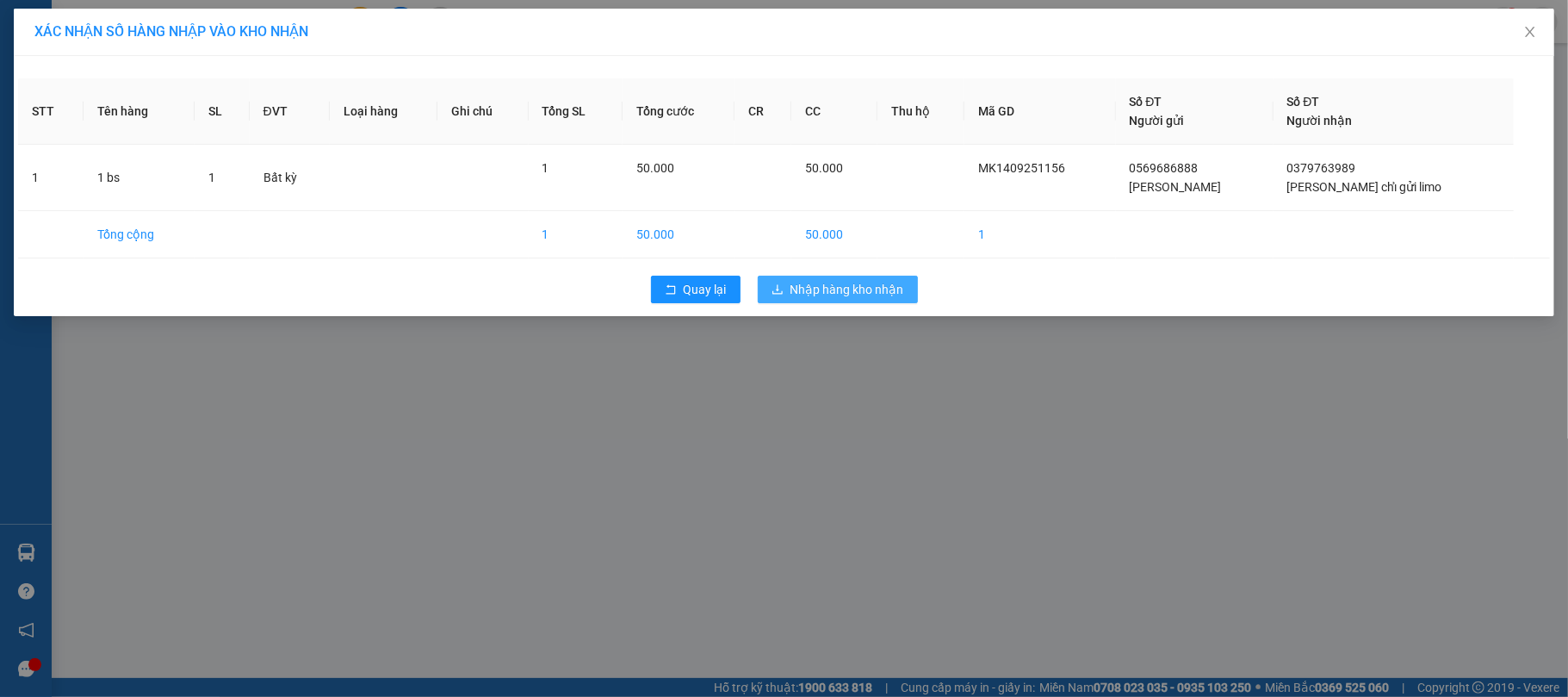
click at [861, 291] on span "Nhập hàng kho nhận" at bounding box center [847, 289] width 114 height 19
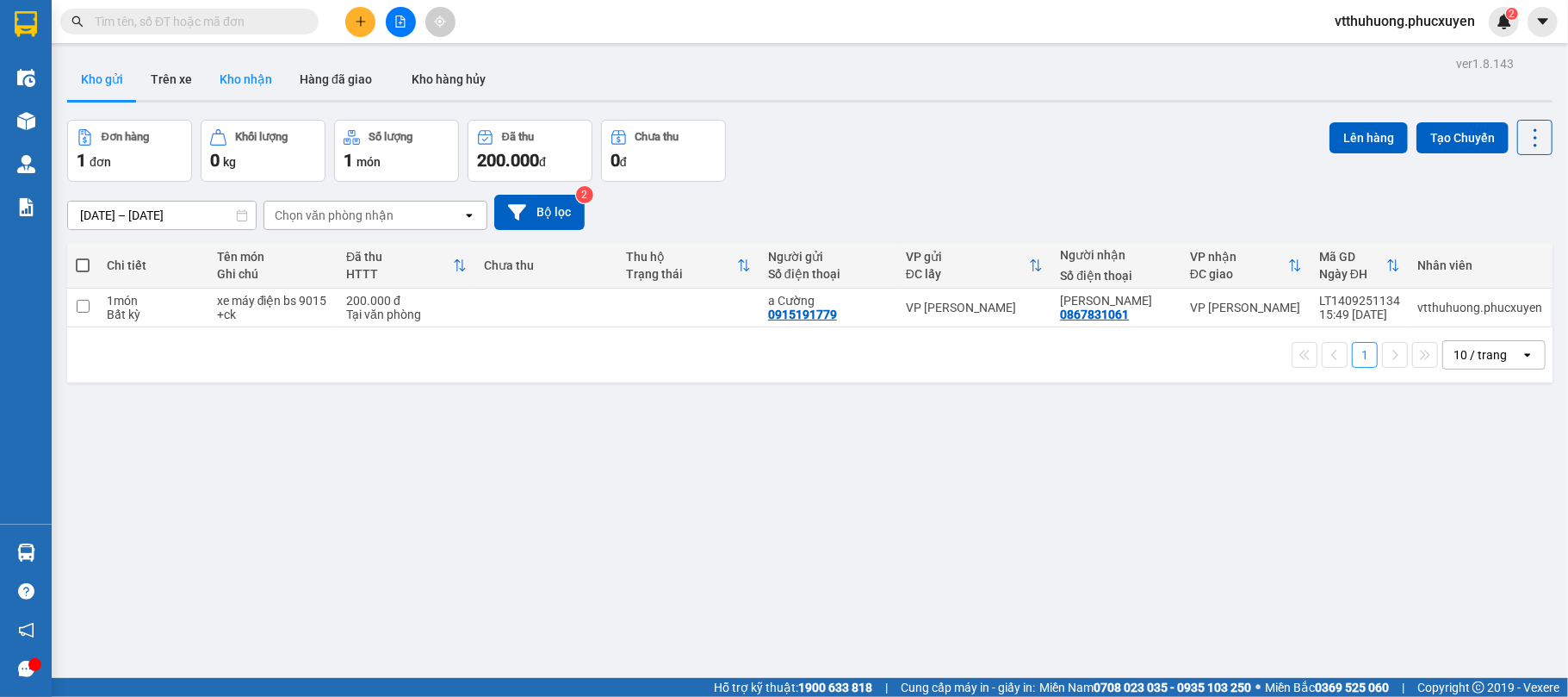
drag, startPoint x: 222, startPoint y: 74, endPoint x: 896, endPoint y: 118, distance: 675.4
click at [225, 74] on button "Kho nhận" at bounding box center [246, 79] width 80 height 41
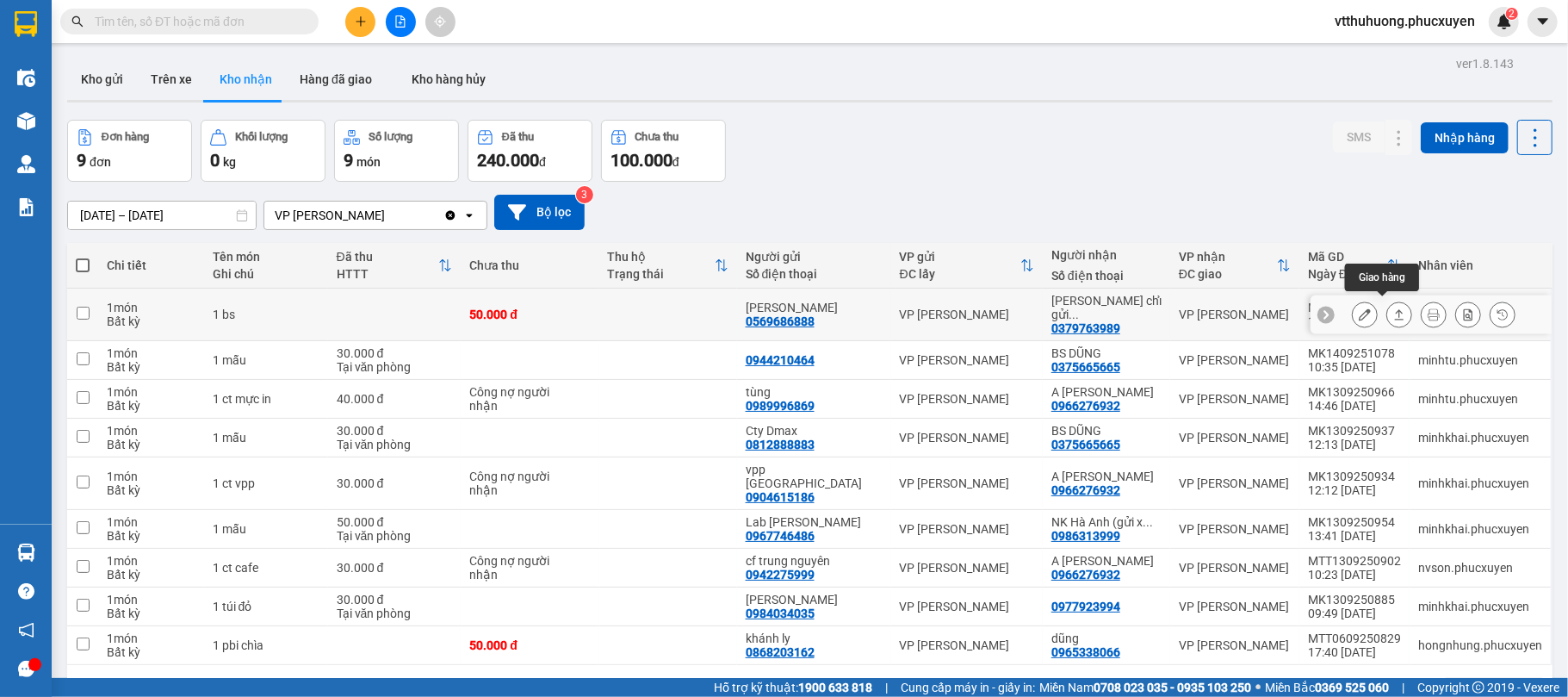
click at [1394, 308] on icon at bounding box center [1400, 314] width 12 height 12
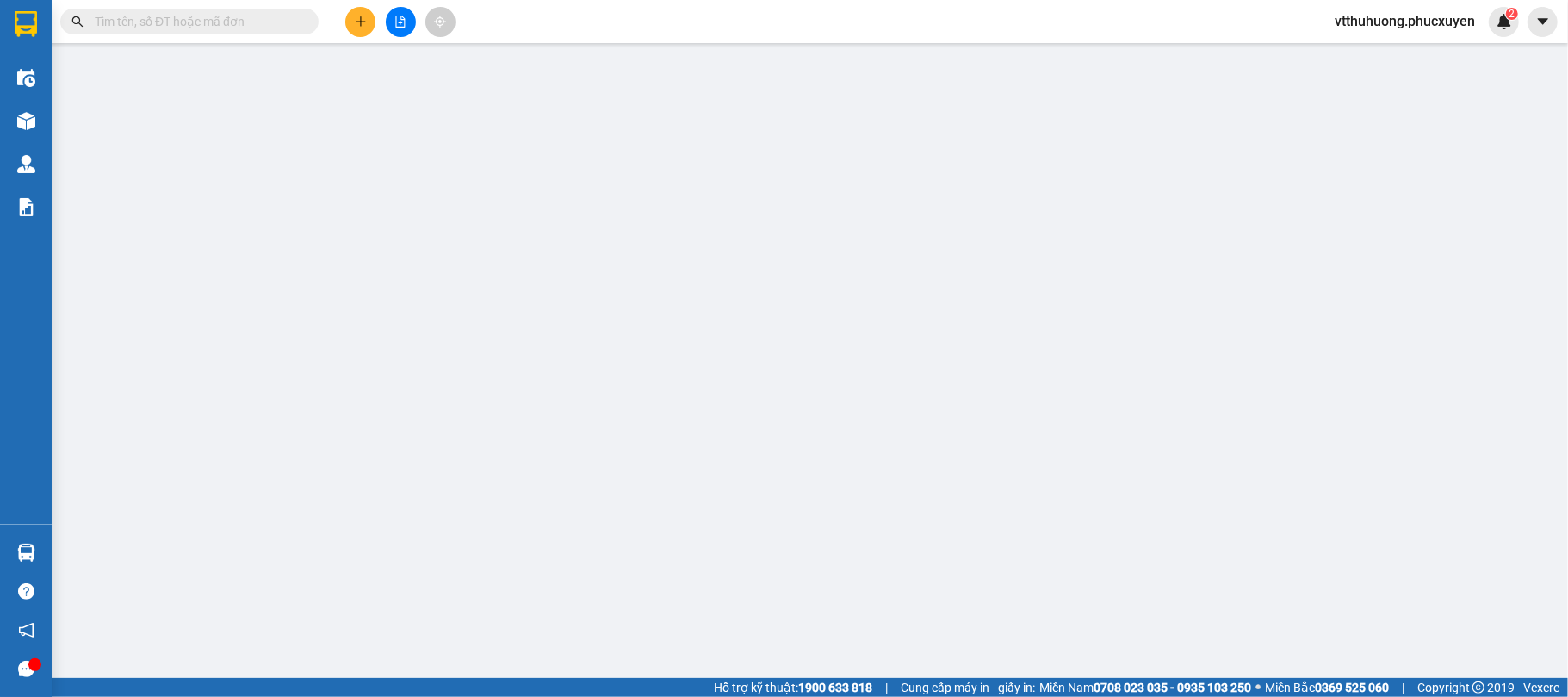
type input "0569686888"
type input "[PERSON_NAME]"
type input "0379763989"
type input "[PERSON_NAME] chỉ gửi limo"
type input "50.000"
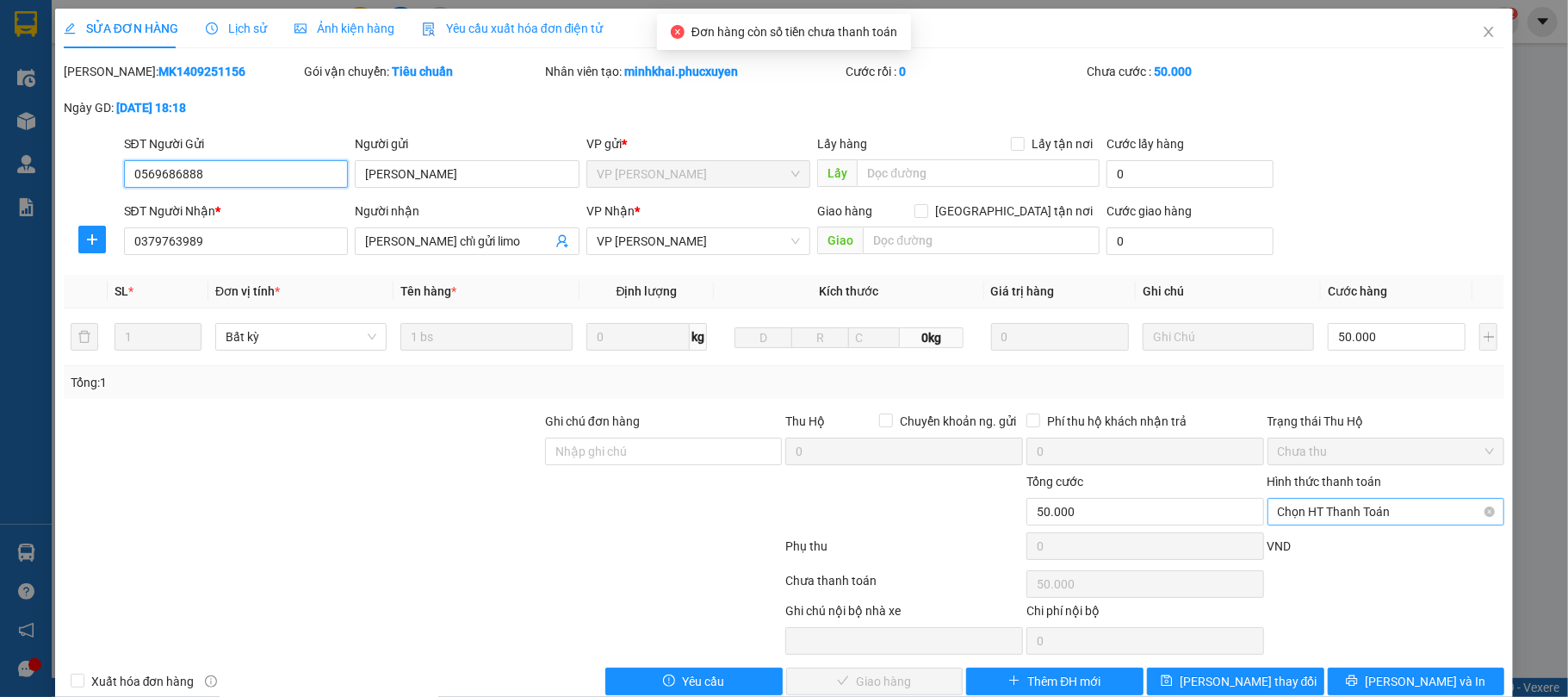
click at [1325, 509] on span "Chọn HT Thanh Toán" at bounding box center [1387, 512] width 217 height 26
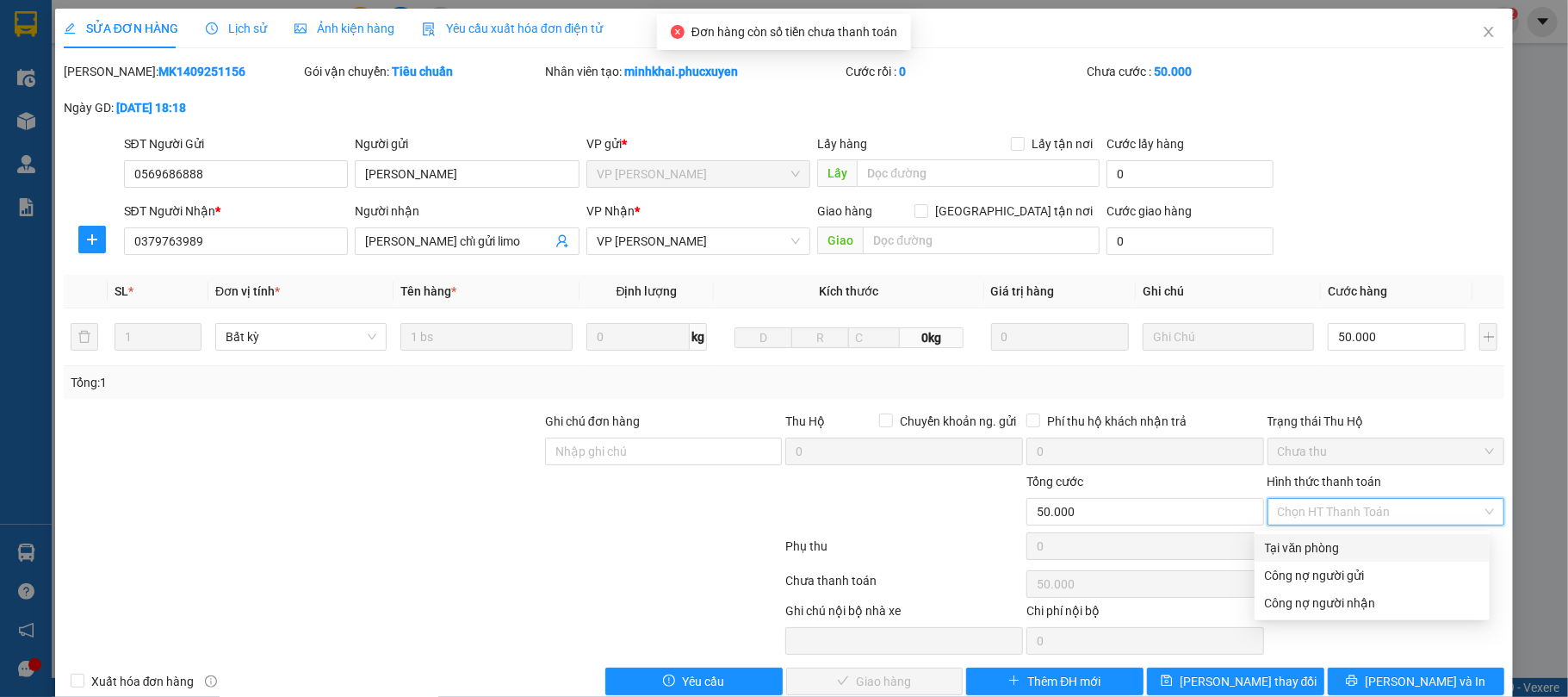
drag, startPoint x: 1296, startPoint y: 548, endPoint x: 924, endPoint y: 649, distance: 385.5
click at [1278, 546] on div "Tại văn phòng" at bounding box center [1372, 547] width 214 height 19
type input "0"
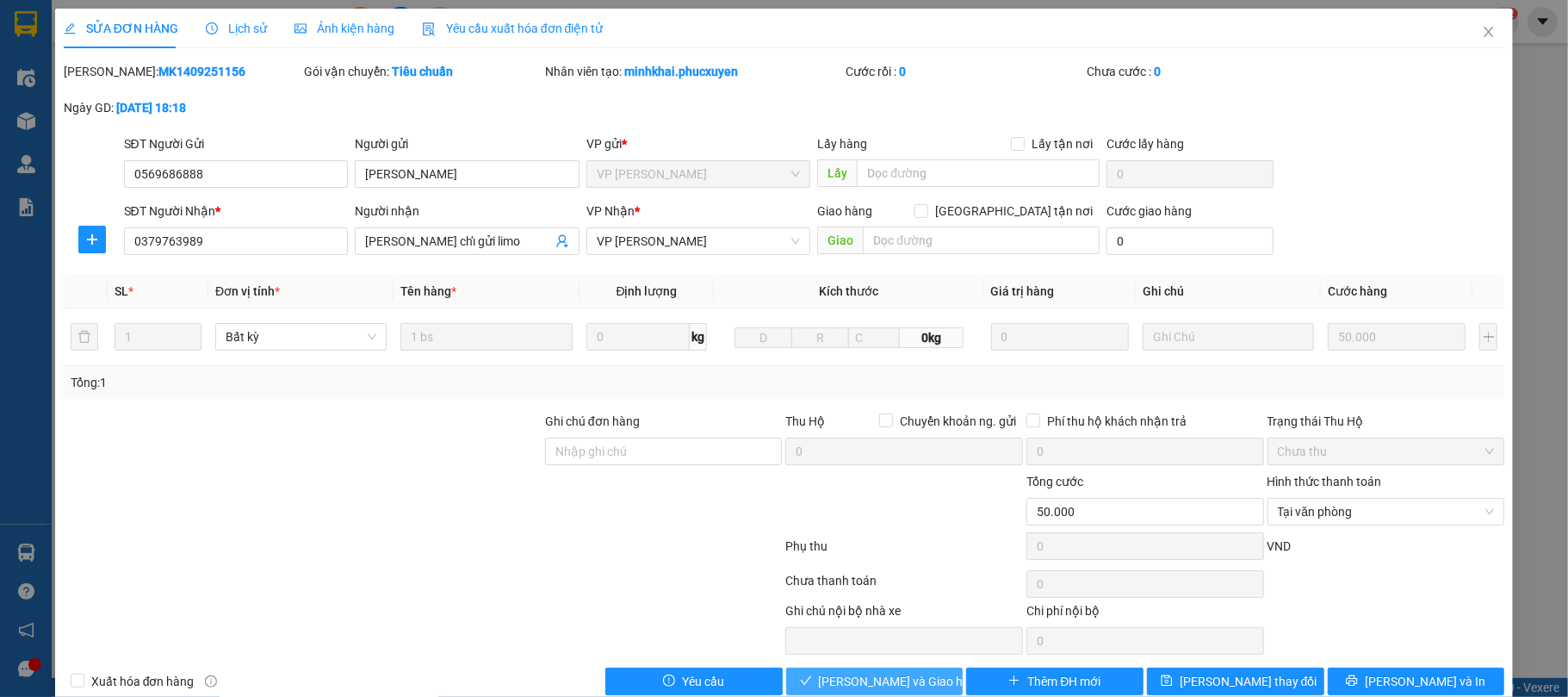
click at [906, 680] on span "[PERSON_NAME] và Giao hàng" at bounding box center [902, 681] width 165 height 19
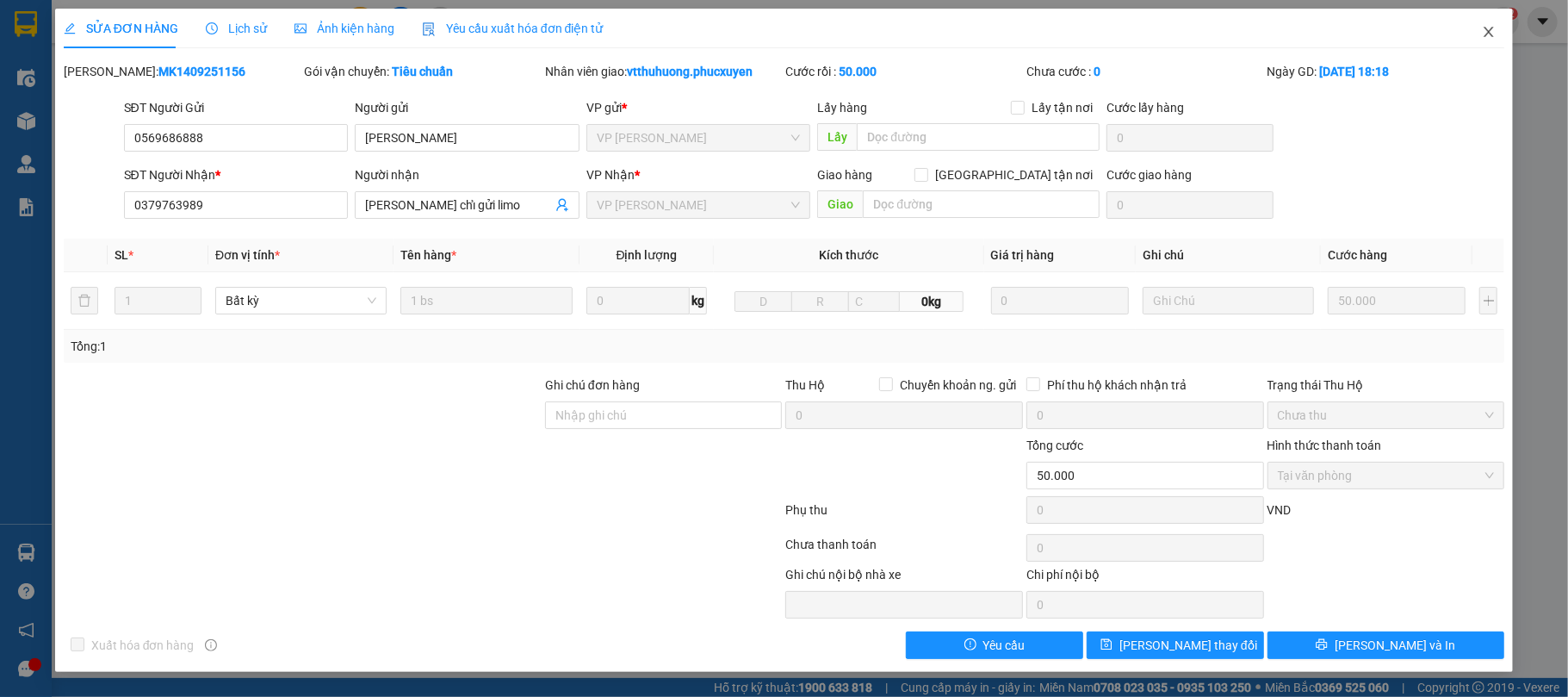
click at [1488, 28] on icon "close" at bounding box center [1489, 32] width 14 height 14
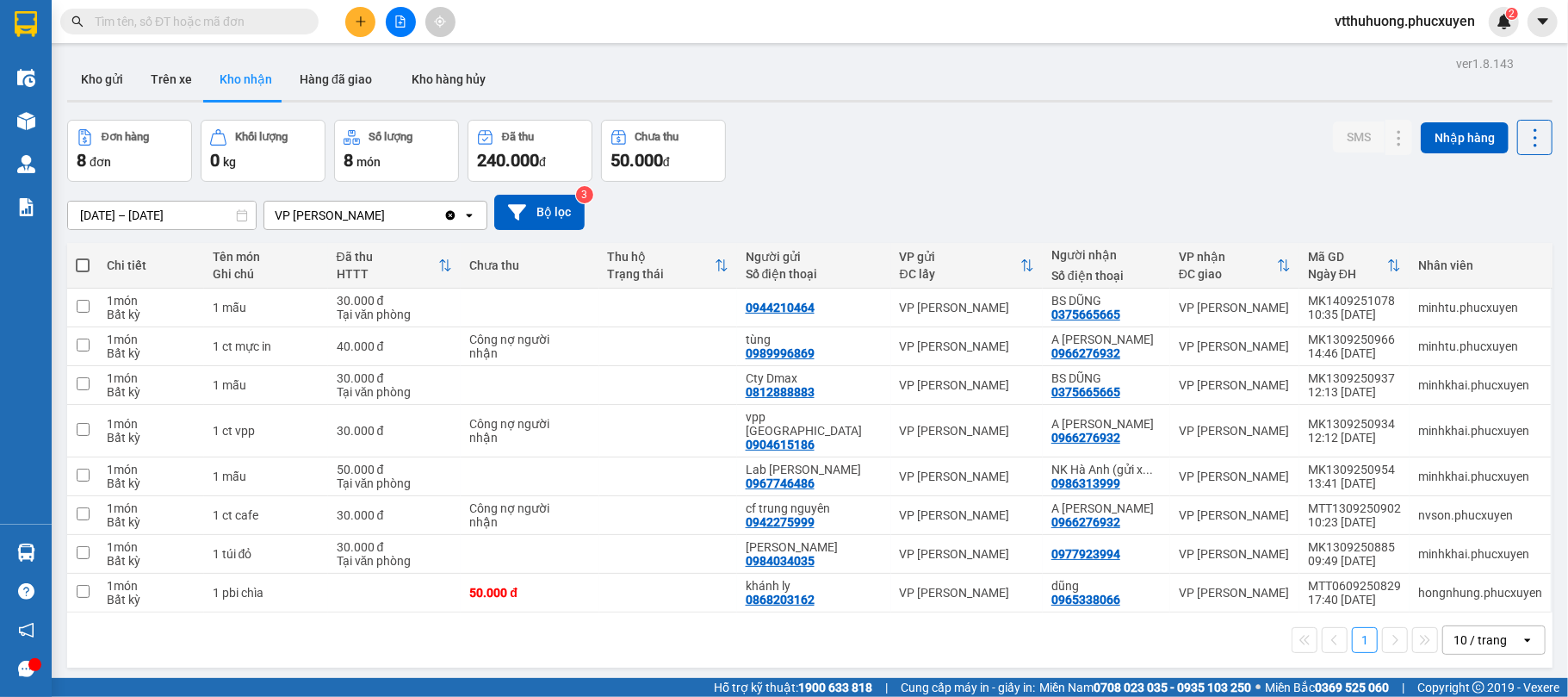
drag, startPoint x: 108, startPoint y: 73, endPoint x: 167, endPoint y: 41, distance: 67.1
click at [109, 73] on button "Kho gửi" at bounding box center [102, 79] width 70 height 41
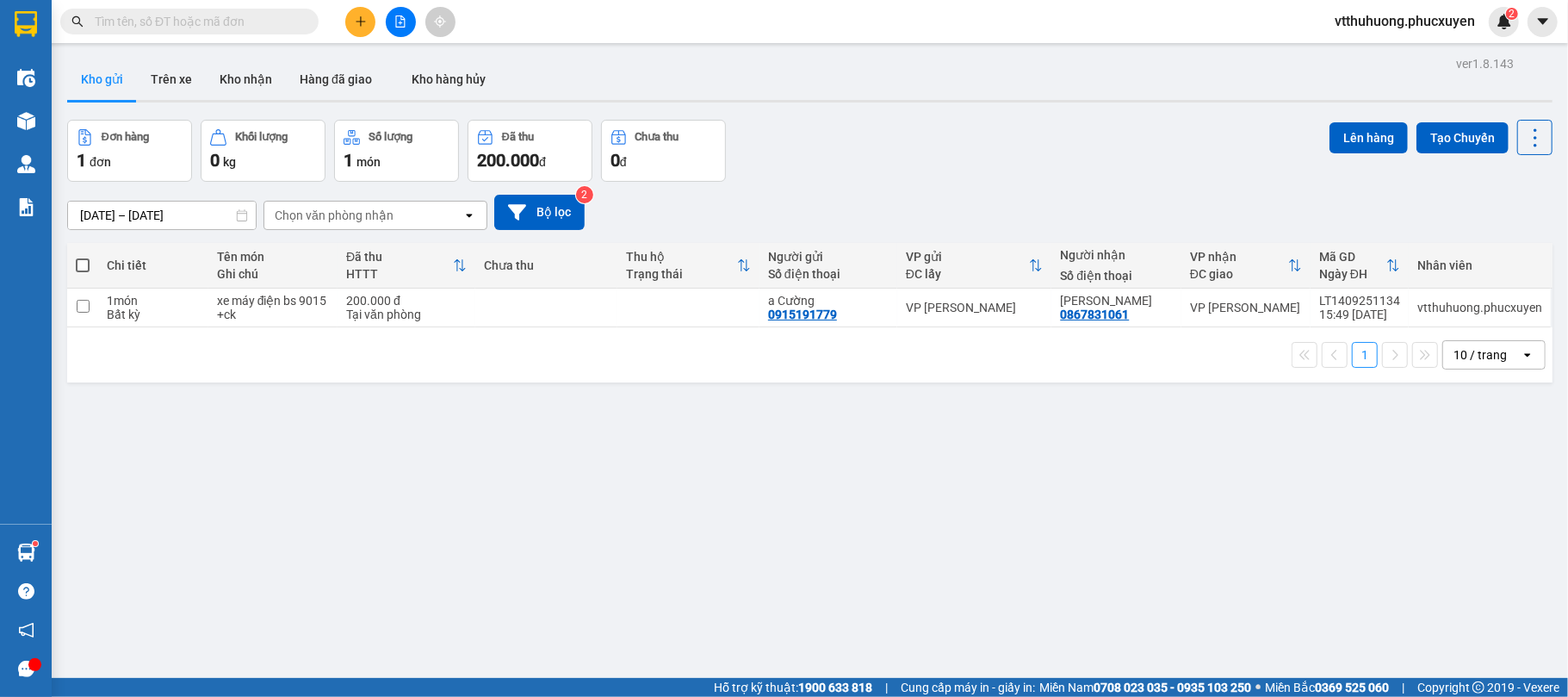
drag, startPoint x: 243, startPoint y: 86, endPoint x: 231, endPoint y: 49, distance: 38.9
click at [242, 79] on button "Kho nhận" at bounding box center [246, 79] width 80 height 41
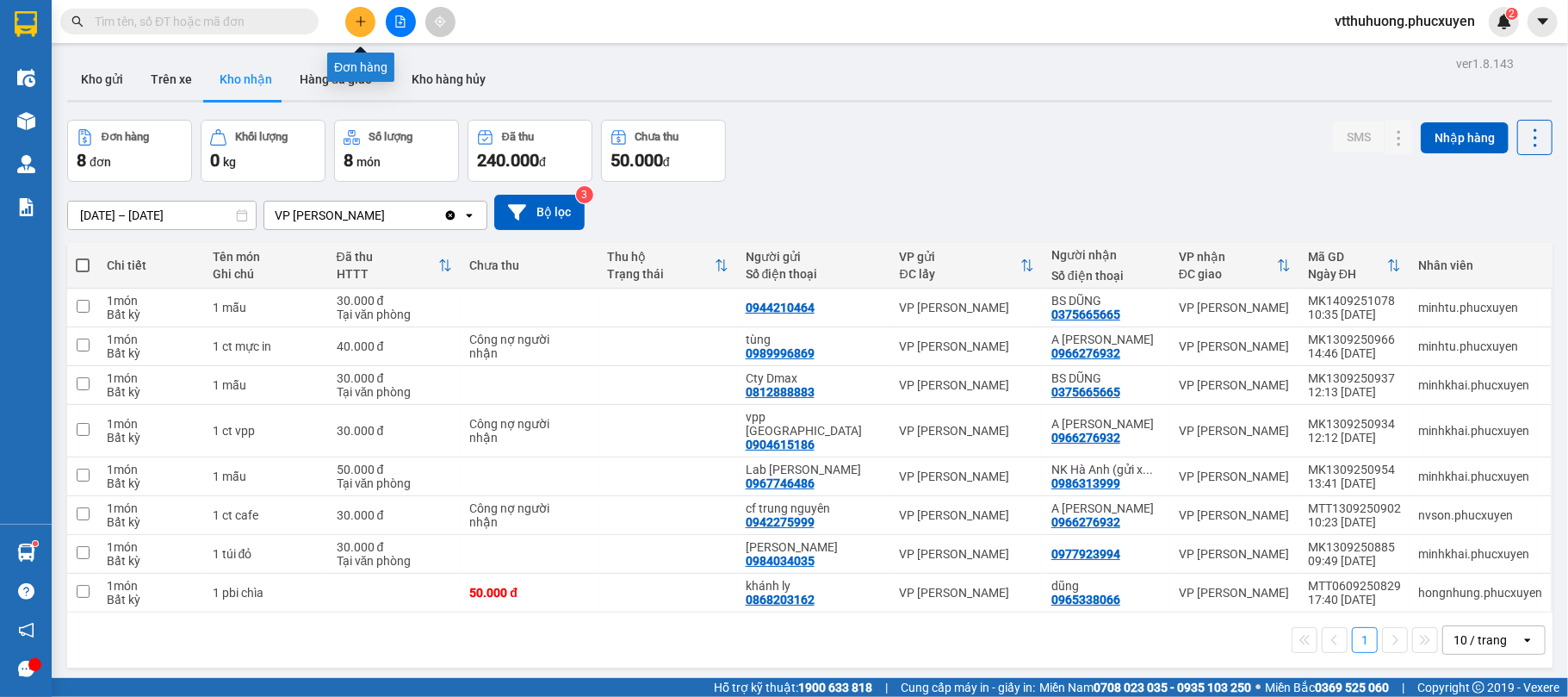
click at [360, 17] on icon "plus" at bounding box center [360, 21] width 1 height 10
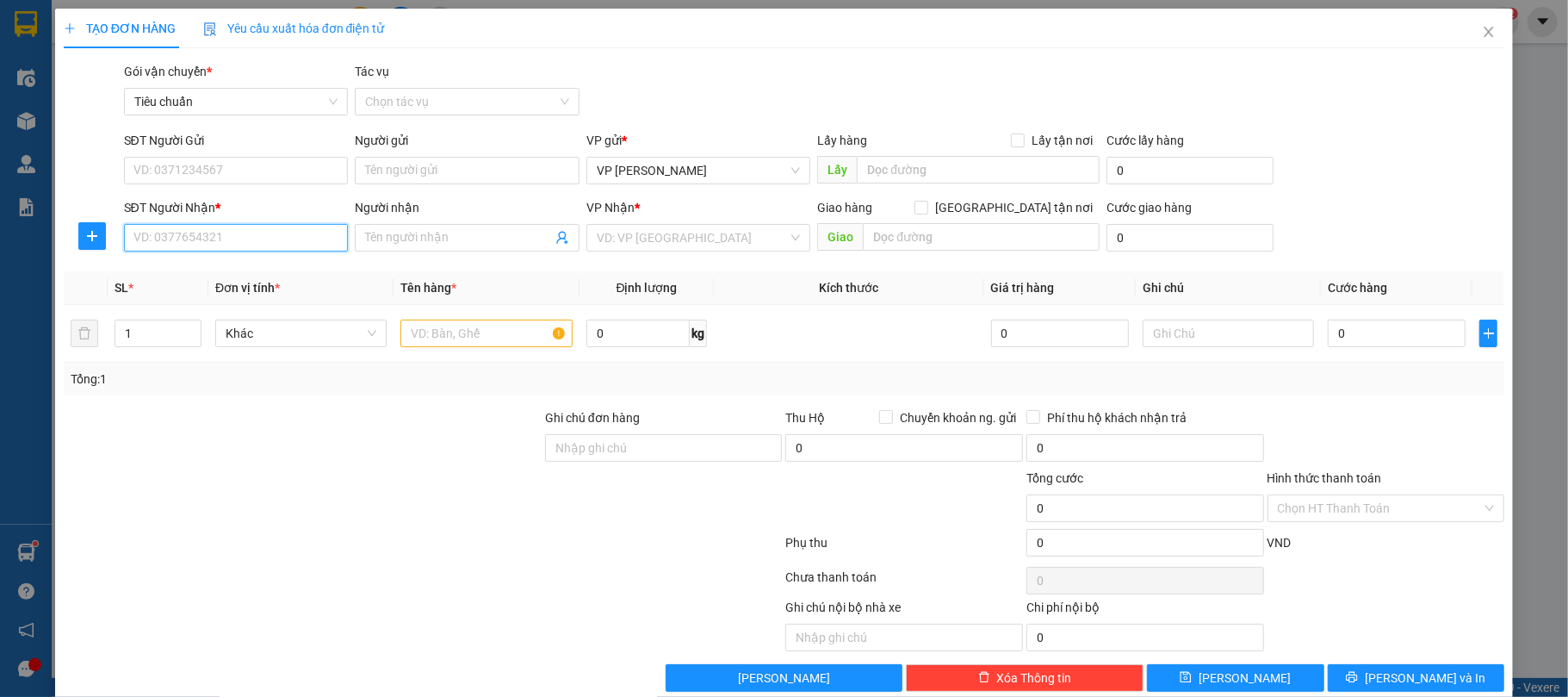
click at [288, 241] on input "SĐT Người Nhận *" at bounding box center [236, 238] width 225 height 28
click at [197, 238] on input "SĐT Người Nhận *" at bounding box center [236, 238] width 225 height 28
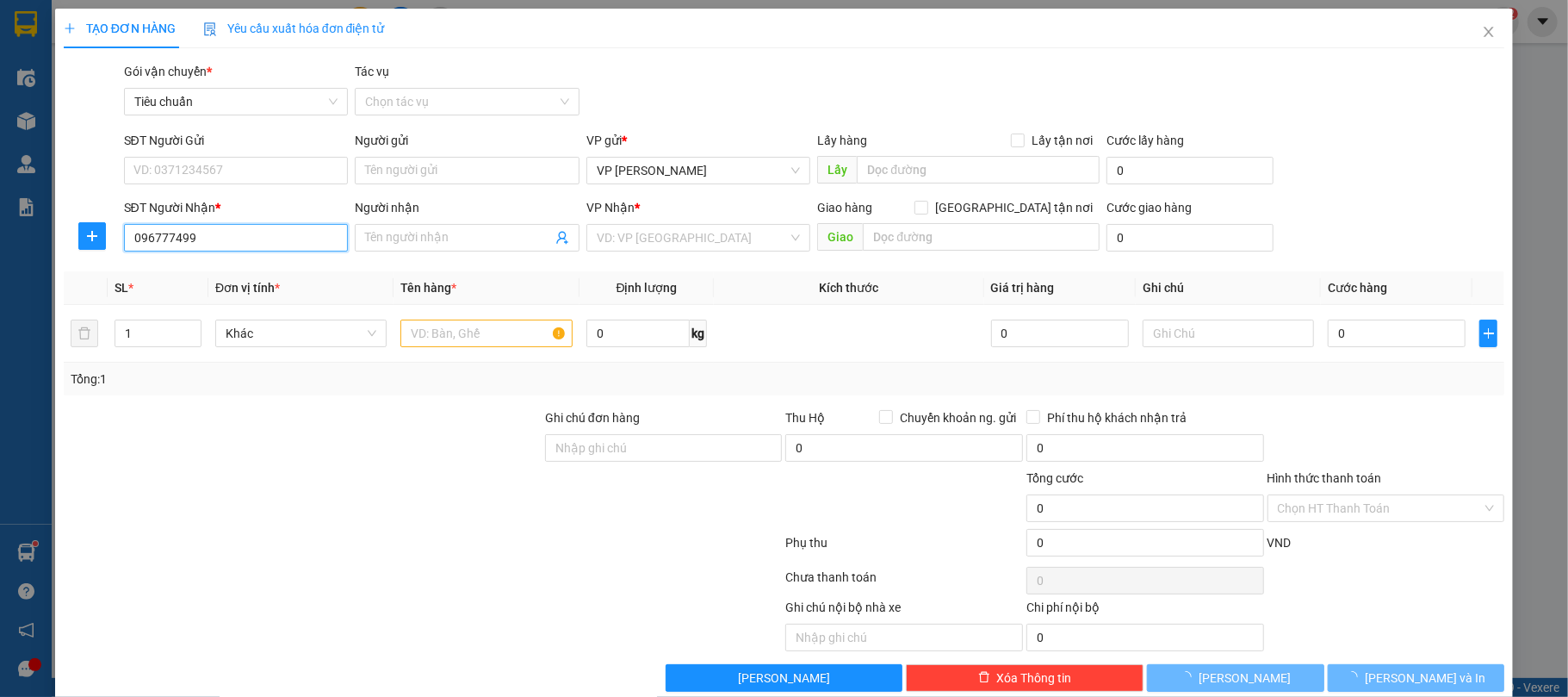
scroll to position [32, 0]
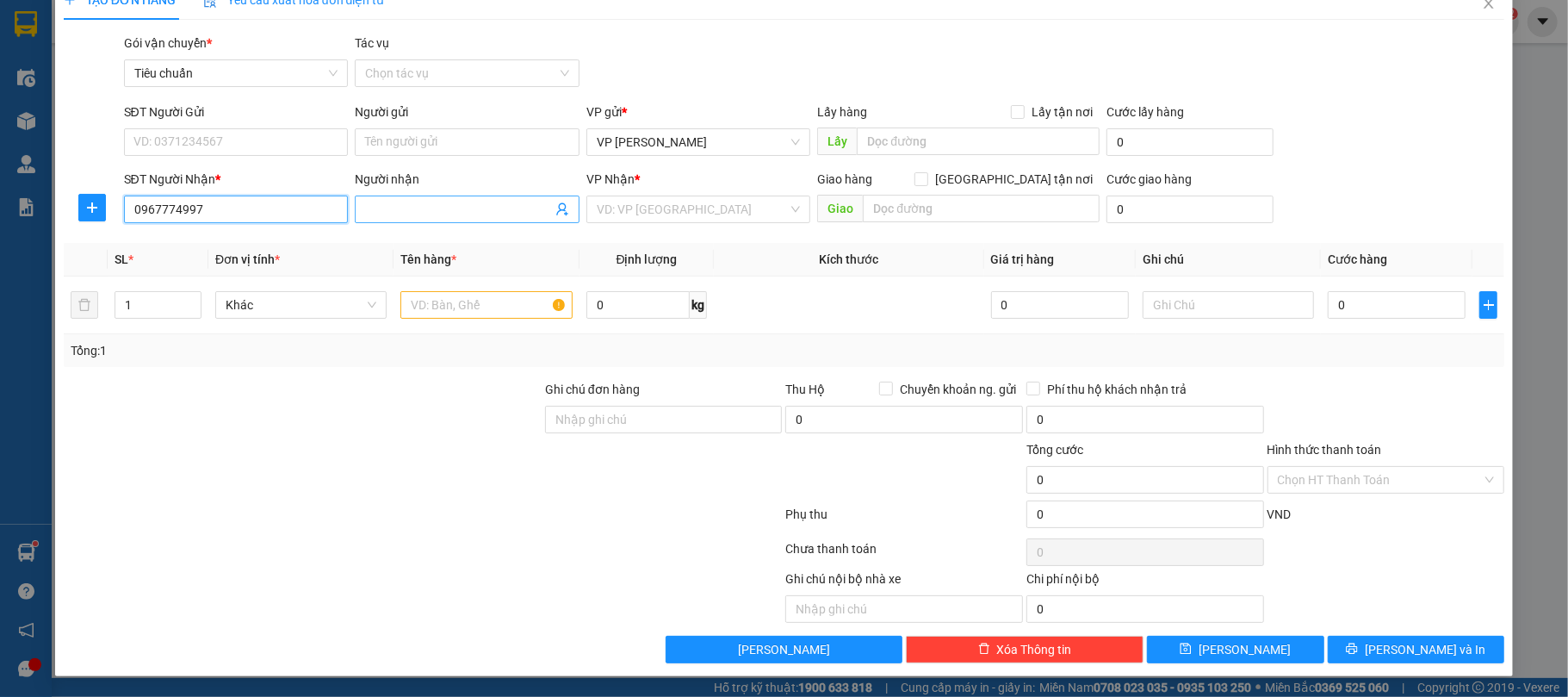
type input "0967774997"
click at [396, 206] on input "Người nhận" at bounding box center [459, 208] width 187 height 19
type input "Y"
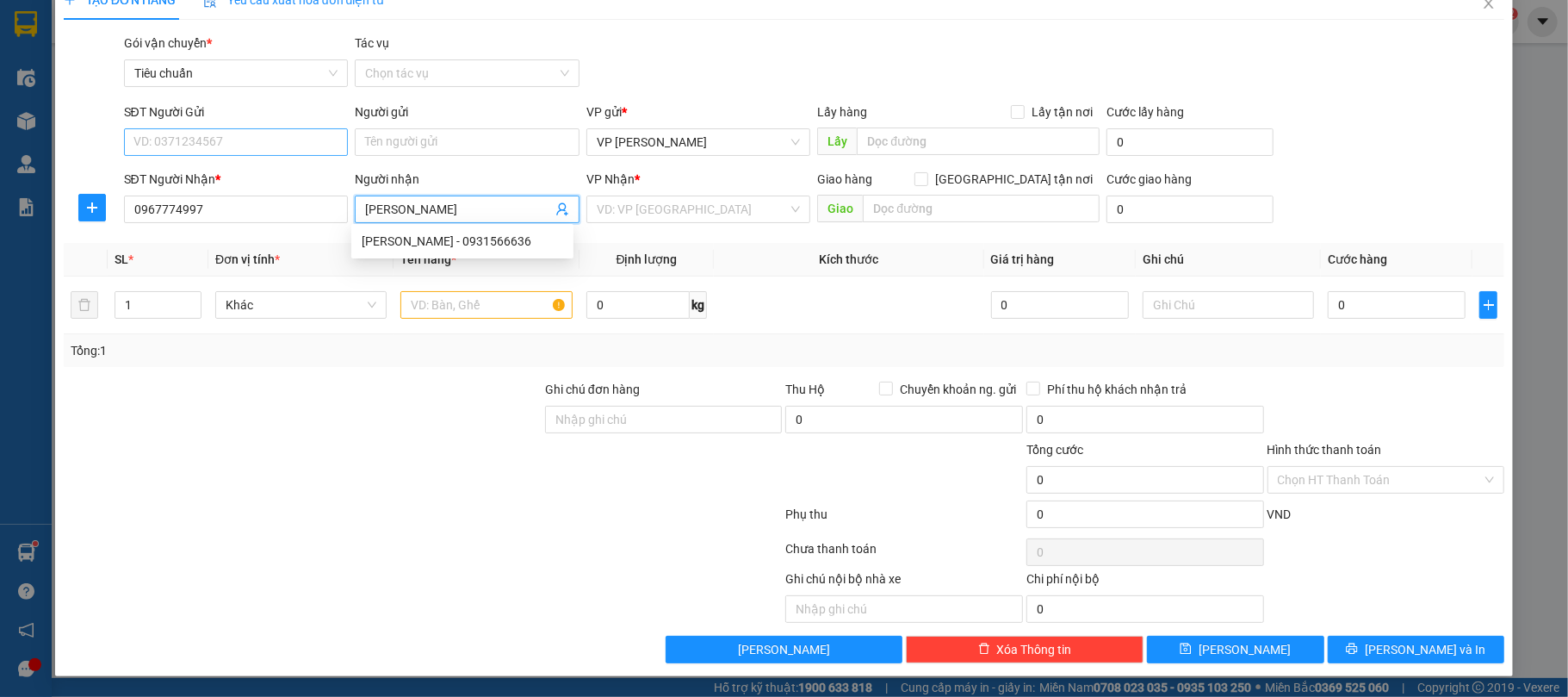
type input "[PERSON_NAME]"
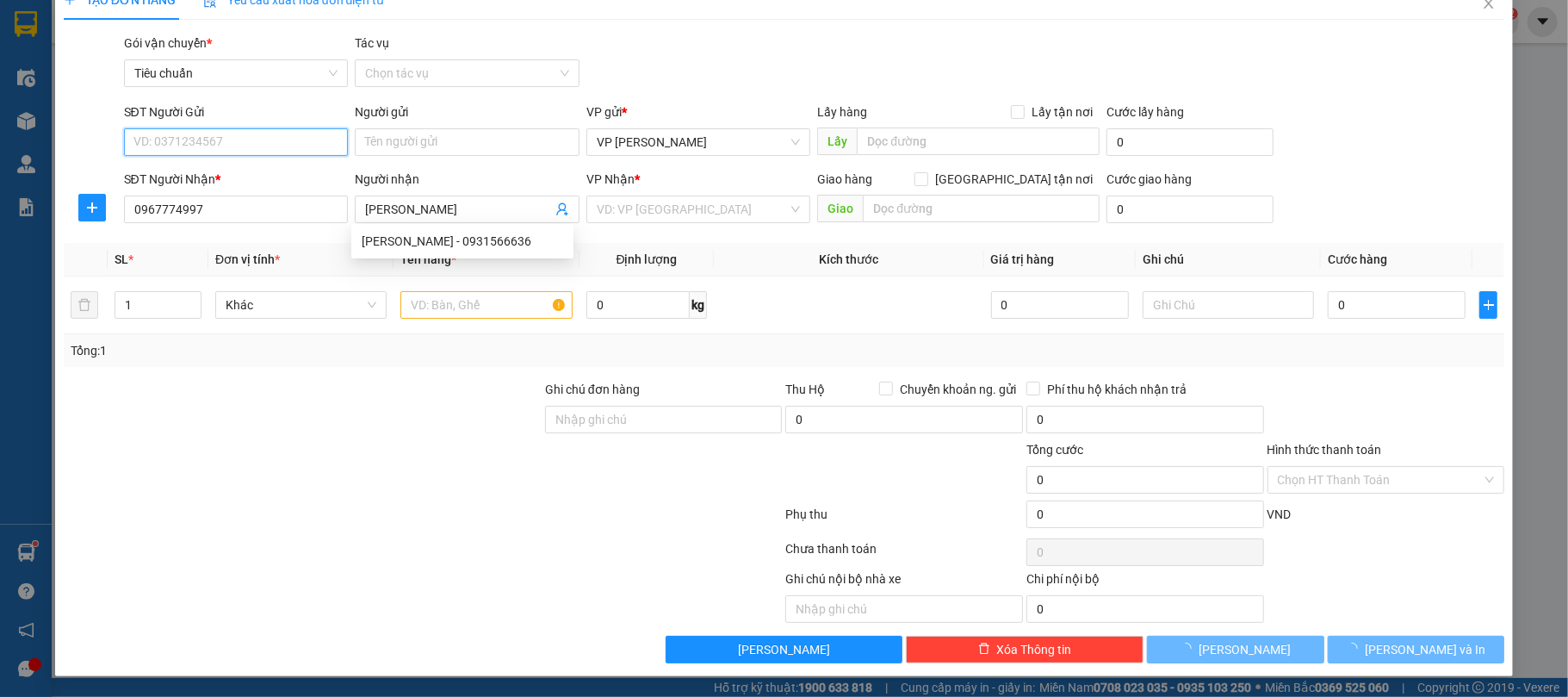
click at [242, 138] on input "SĐT Người Gửi" at bounding box center [236, 143] width 225 height 28
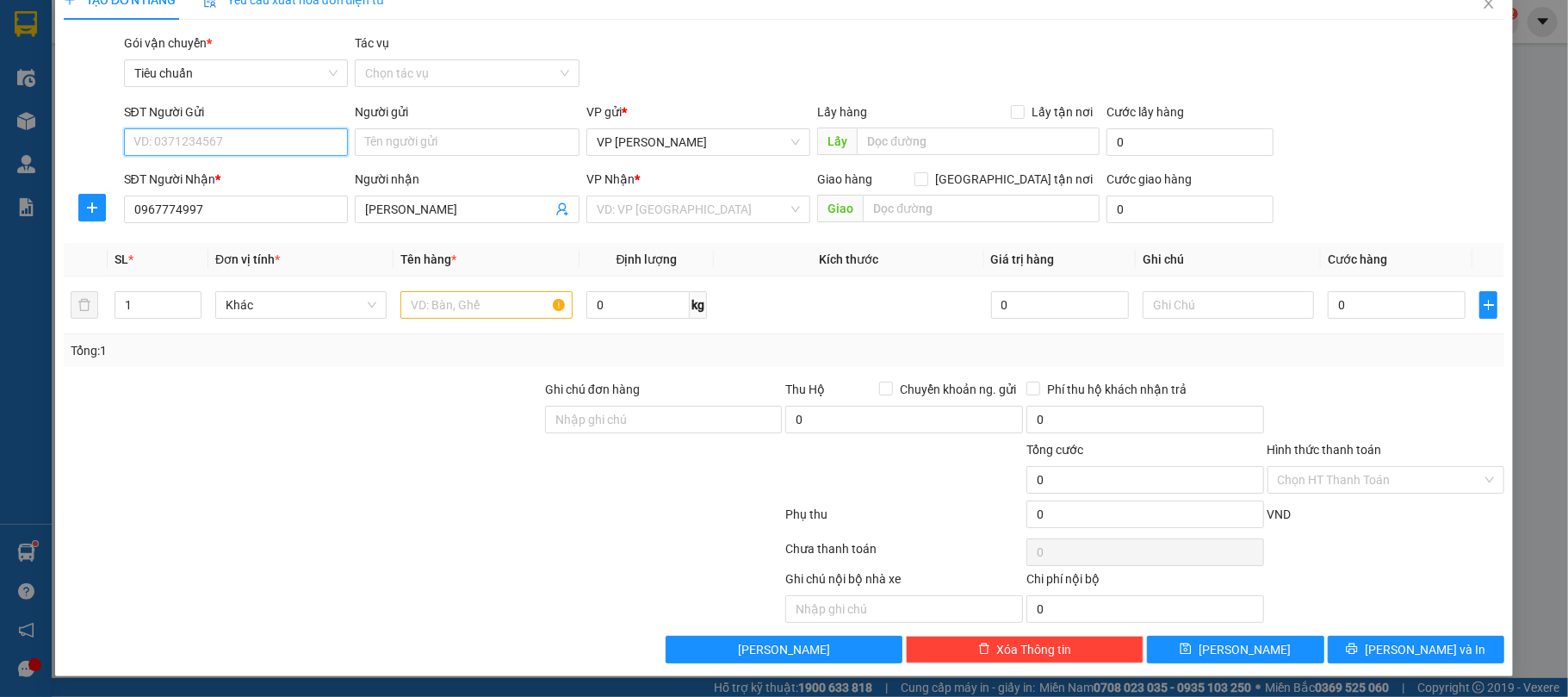
click at [260, 129] on input "SĐT Người Gửi" at bounding box center [236, 143] width 225 height 28
drag, startPoint x: 207, startPoint y: 146, endPoint x: 218, endPoint y: 143, distance: 11.4
click at [218, 143] on input "0898280601" at bounding box center [236, 143] width 225 height 28
type input "0898280601"
click at [421, 143] on input "Người gửi" at bounding box center [468, 143] width 225 height 28
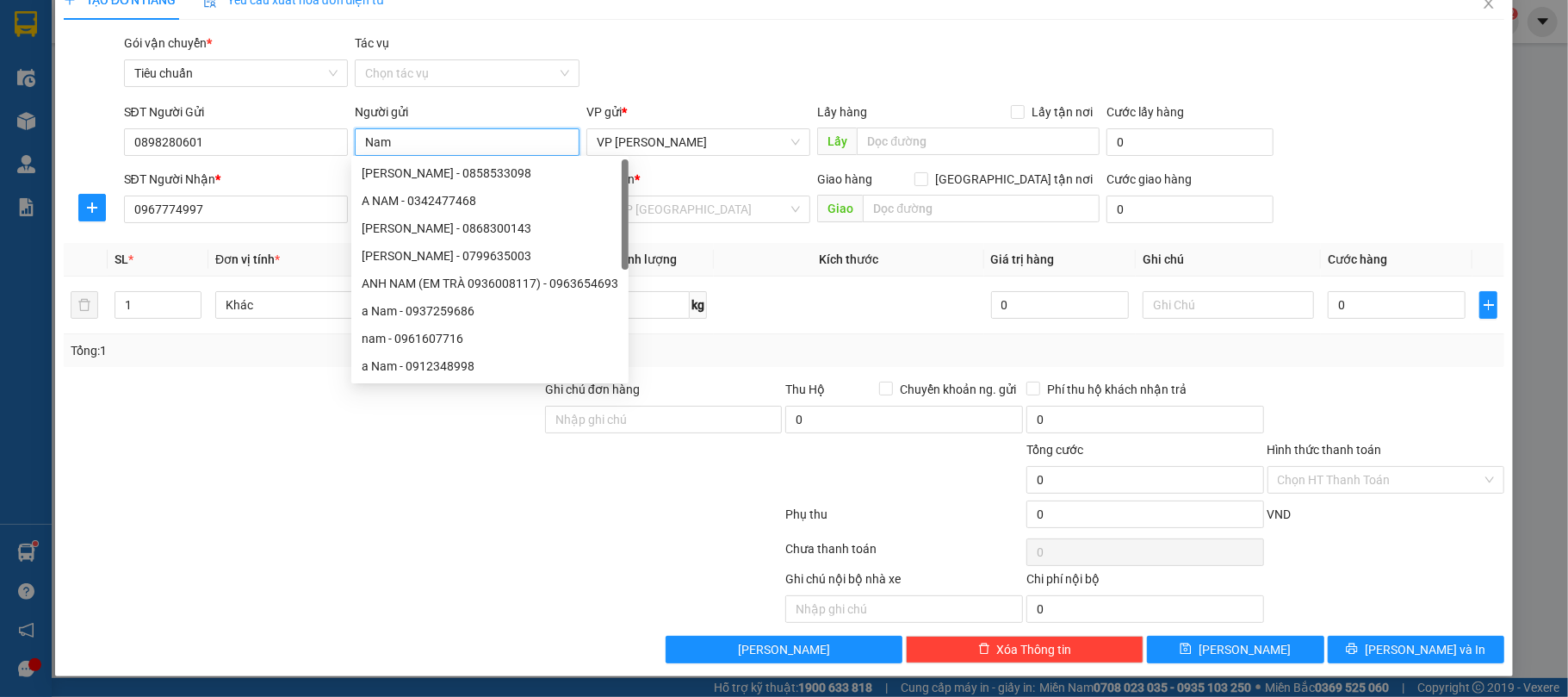
type input "Nam"
drag, startPoint x: 670, startPoint y: 224, endPoint x: 688, endPoint y: 203, distance: 27.7
click at [673, 218] on div "VP Nhận * VD: VP [GEOGRAPHIC_DATA]" at bounding box center [699, 199] width 225 height 60
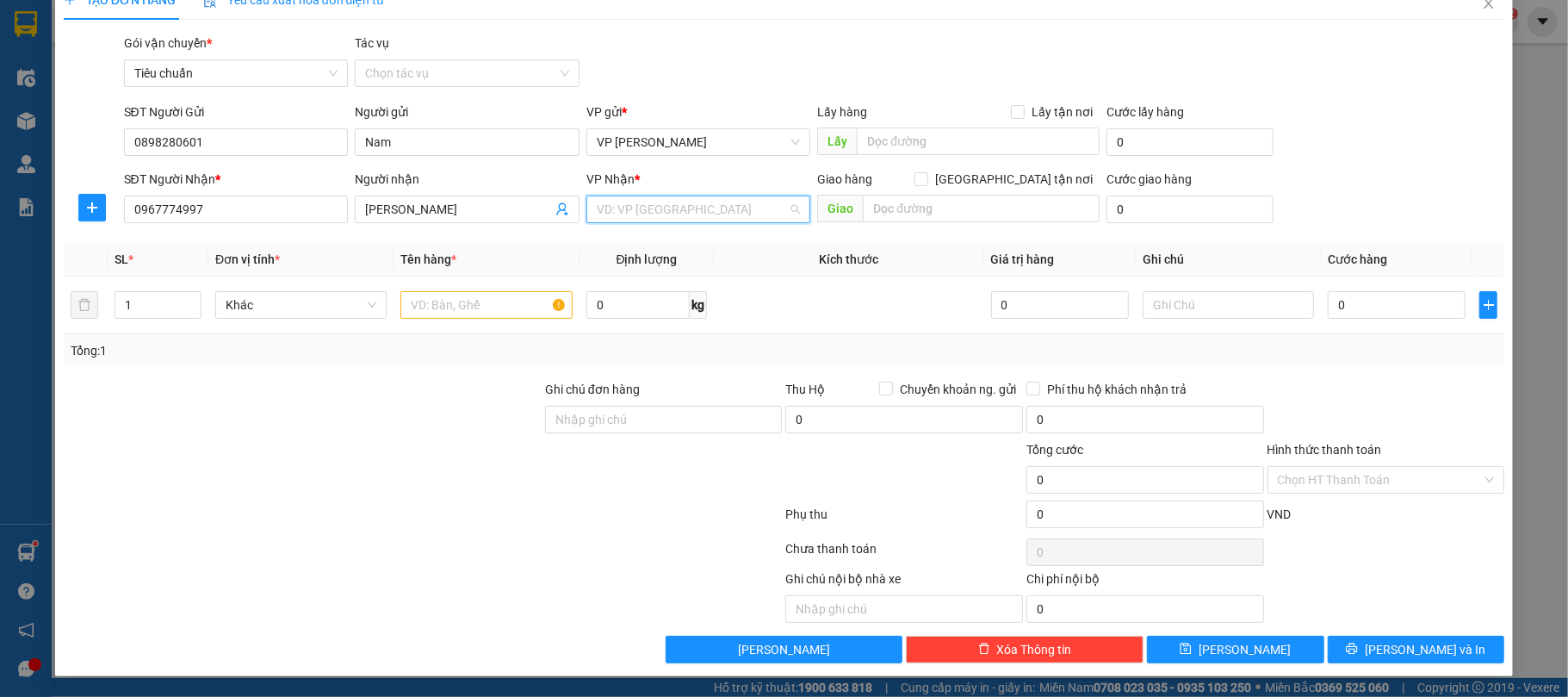
click at [688, 203] on input "search" at bounding box center [693, 209] width 192 height 26
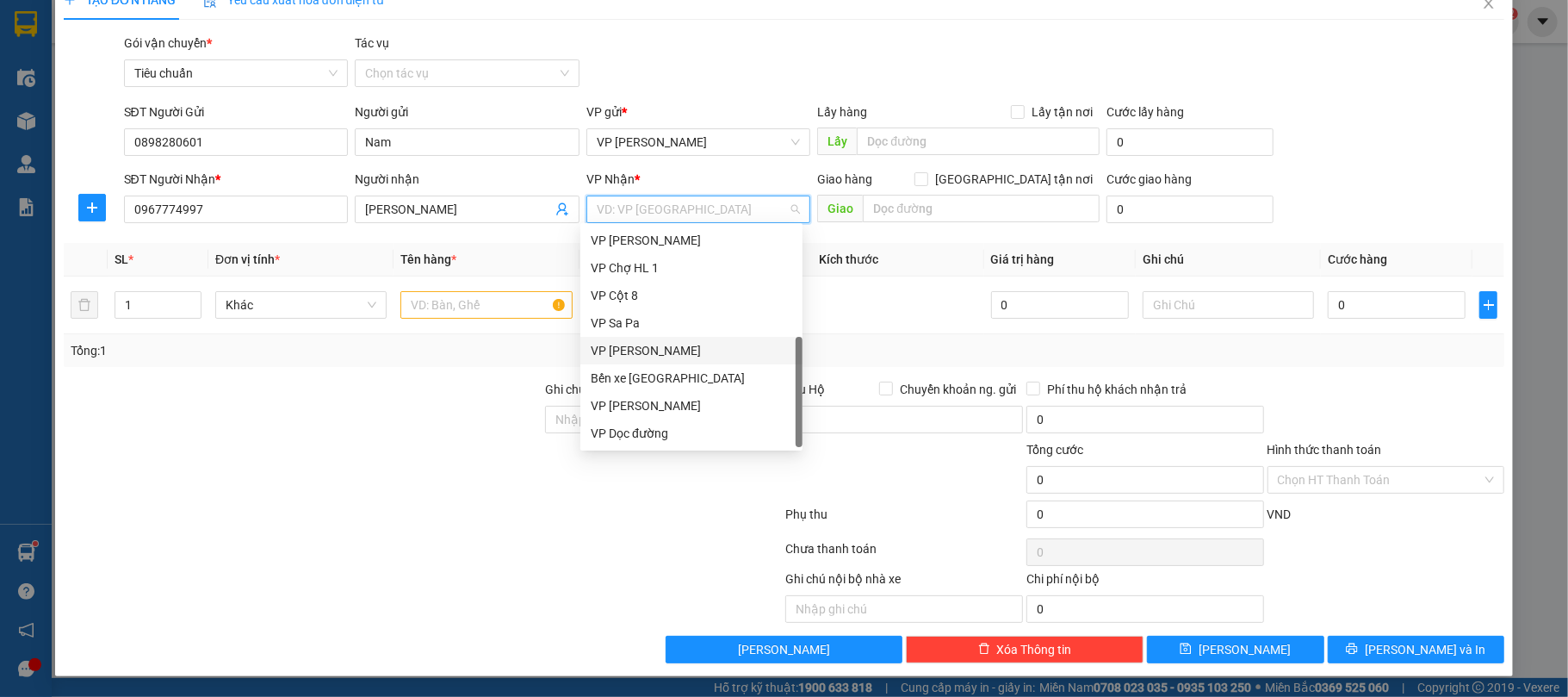
drag, startPoint x: 656, startPoint y: 348, endPoint x: 965, endPoint y: 200, distance: 342.6
click at [656, 345] on div "VP [PERSON_NAME]" at bounding box center [692, 350] width 201 height 19
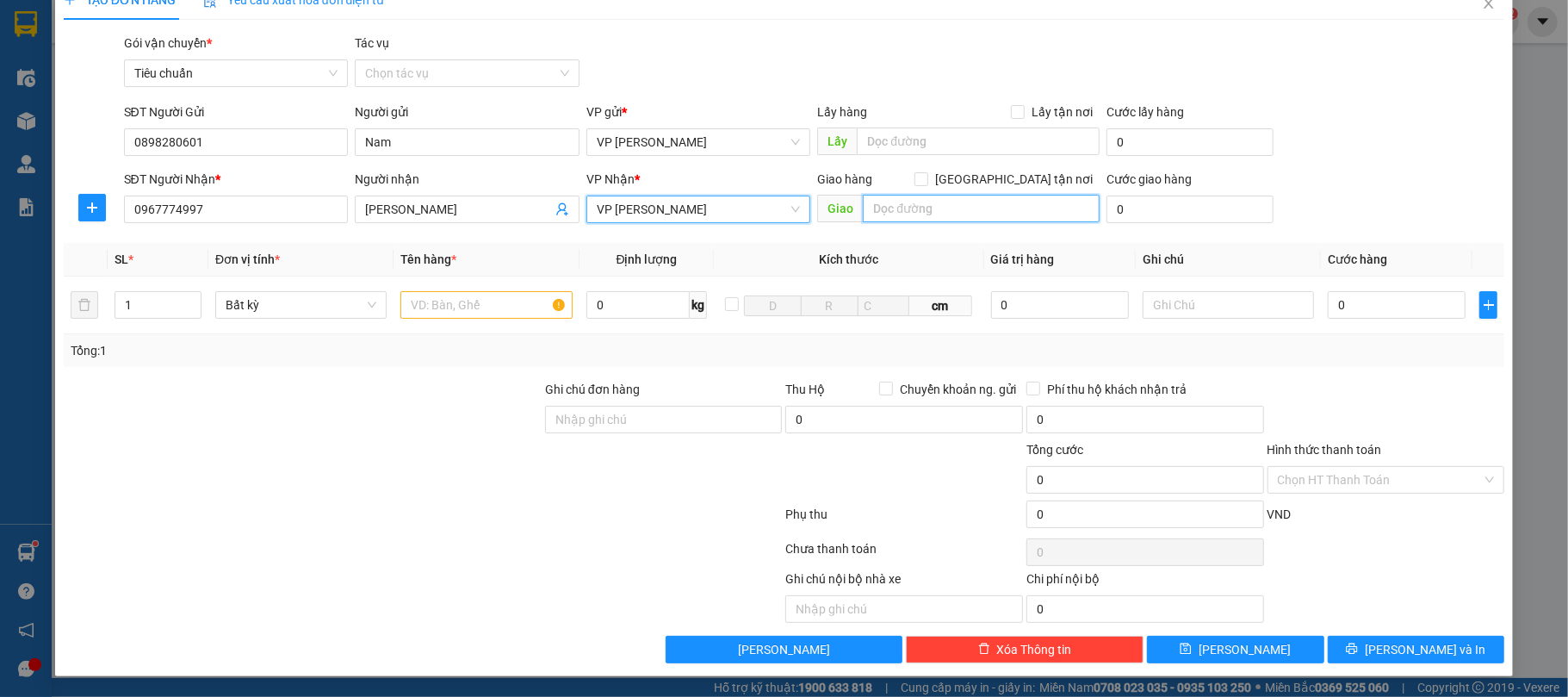
click at [959, 203] on input "text" at bounding box center [982, 208] width 237 height 28
drag, startPoint x: 1093, startPoint y: 203, endPoint x: 1042, endPoint y: 207, distance: 51.2
click at [966, 210] on div "SĐT Người Nhận * 0967774997 Người nhận Thùy Hương VP Nhận * VP Cổ Linh Giao hàn…" at bounding box center [814, 199] width 1389 height 60
drag, startPoint x: 1073, startPoint y: 201, endPoint x: 1096, endPoint y: 199, distance: 23.1
click at [1074, 201] on input "Tòa S2,[GEOGRAPHIC_DATA]" at bounding box center [982, 208] width 237 height 28
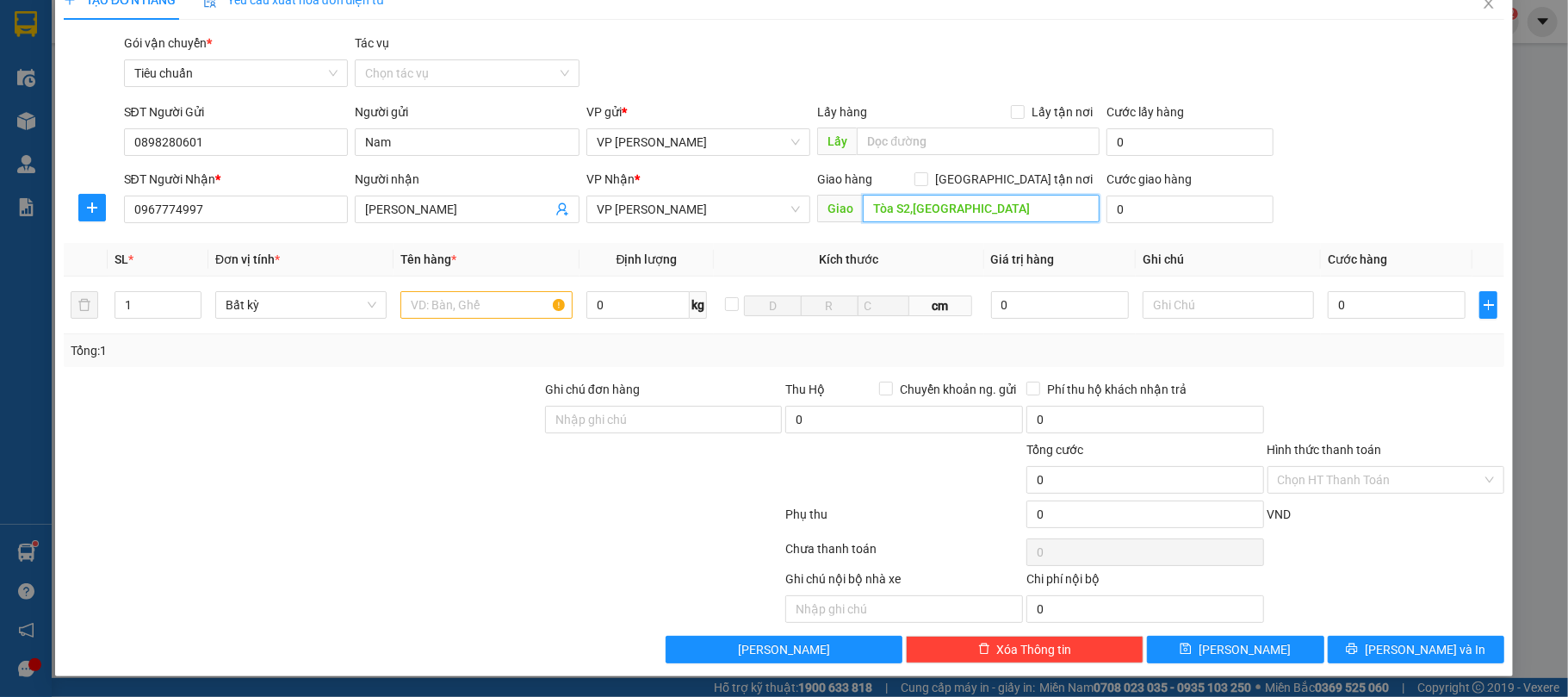
click at [1079, 199] on input "Tòa S2,[GEOGRAPHIC_DATA]" at bounding box center [982, 208] width 237 height 28
drag, startPoint x: 1080, startPoint y: 203, endPoint x: 952, endPoint y: 201, distance: 128.0
click at [952, 201] on input "Tòa S2,[GEOGRAPHIC_DATA]" at bounding box center [982, 208] width 237 height 28
type input "Tòa S2,[GEOGRAPHIC_DATA],[GEOGRAPHIC_DATA]"
click at [927, 173] on input "[GEOGRAPHIC_DATA] tận nơi" at bounding box center [921, 178] width 12 height 12
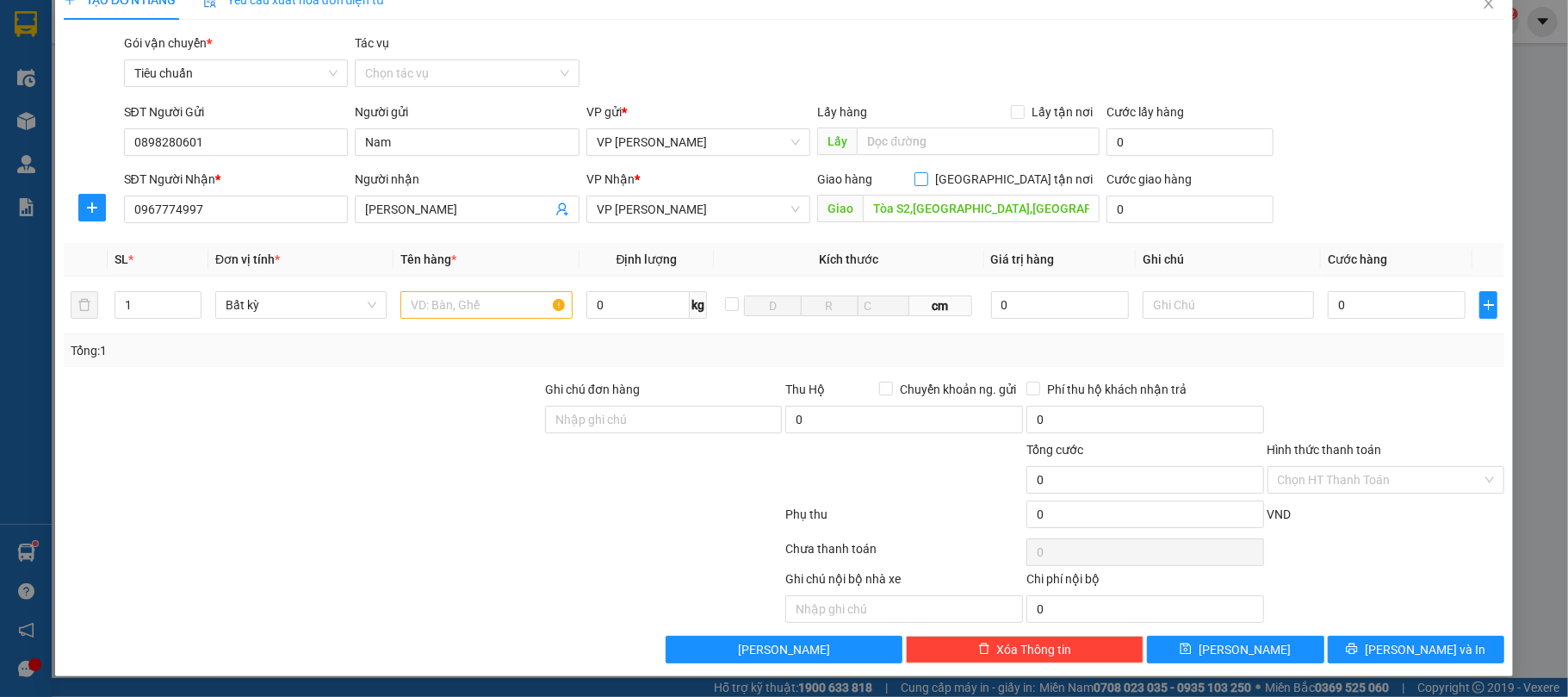
checkbox input "true"
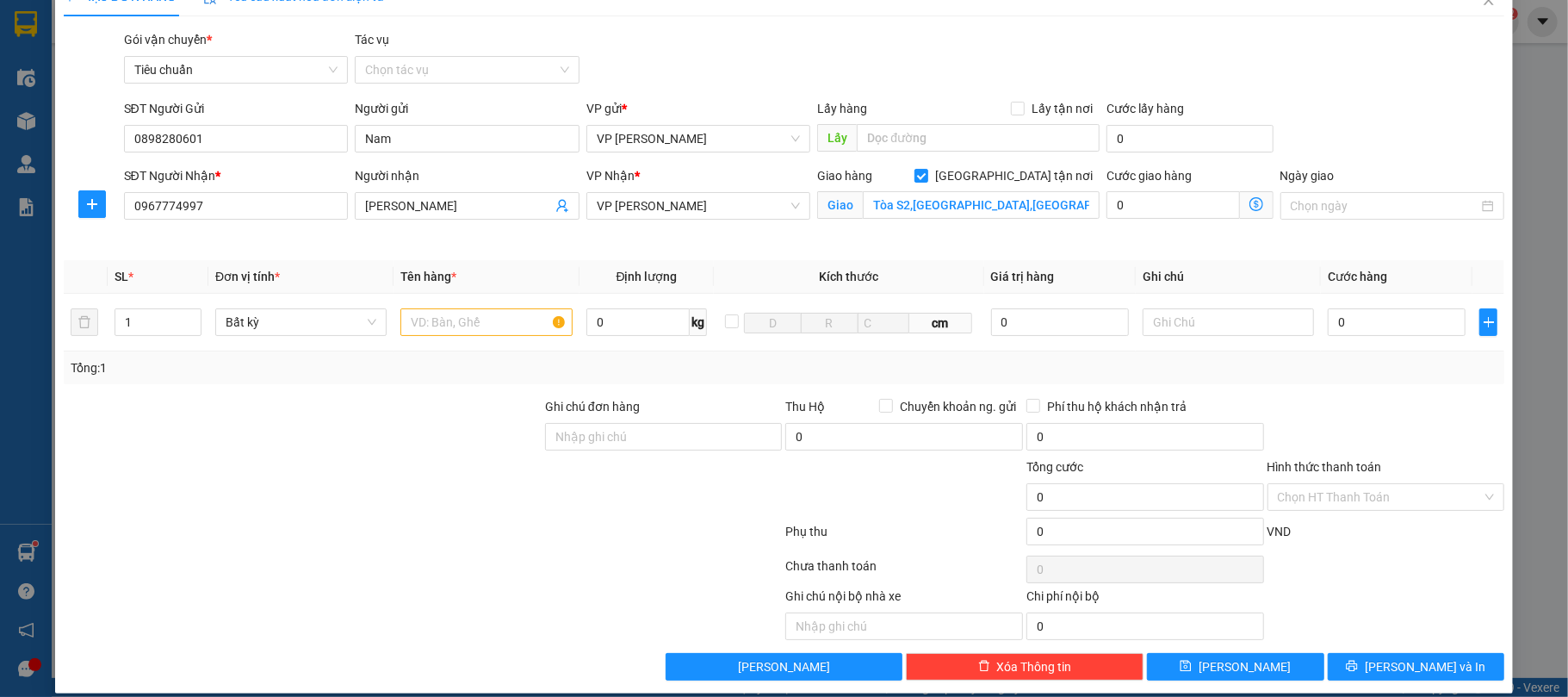
click at [1250, 206] on icon "dollar-circle" at bounding box center [1257, 204] width 14 height 14
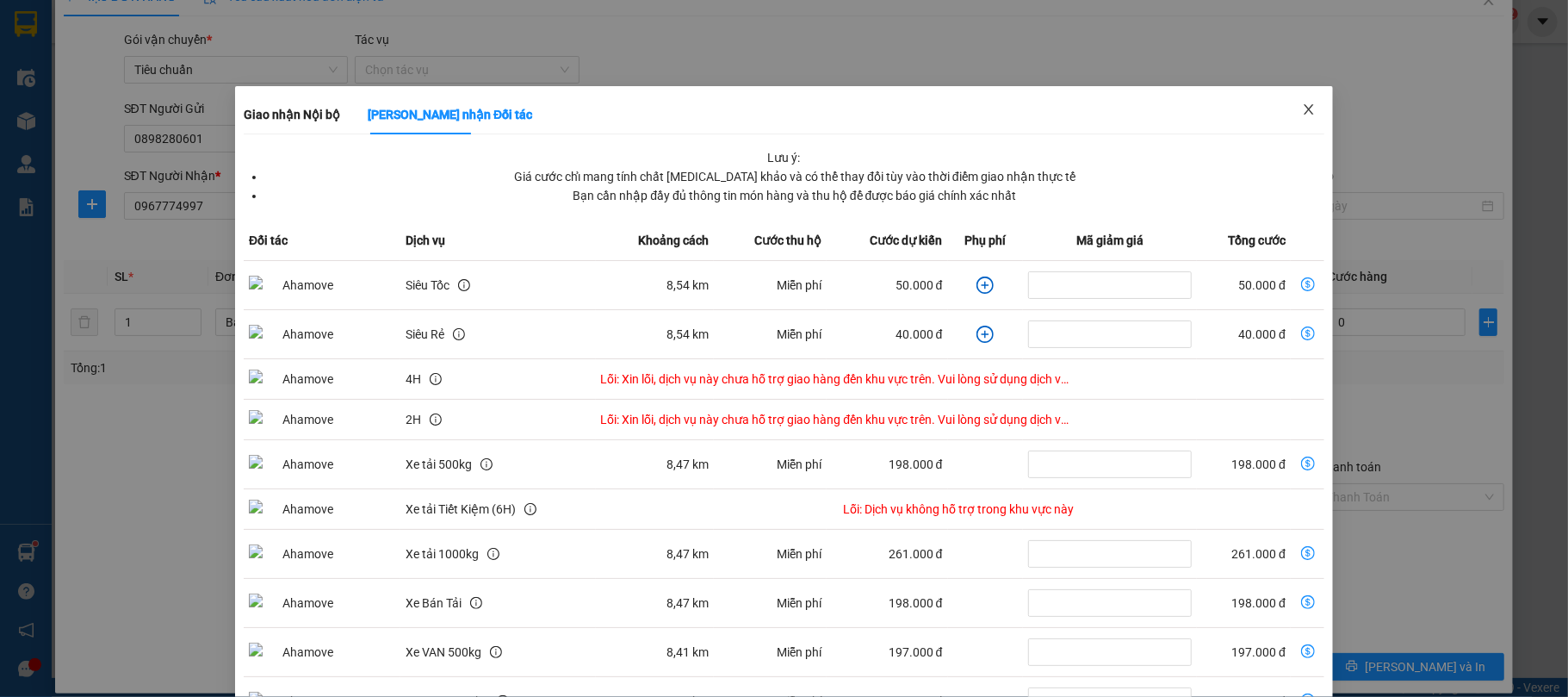
click at [1302, 108] on icon "close" at bounding box center [1309, 110] width 14 height 14
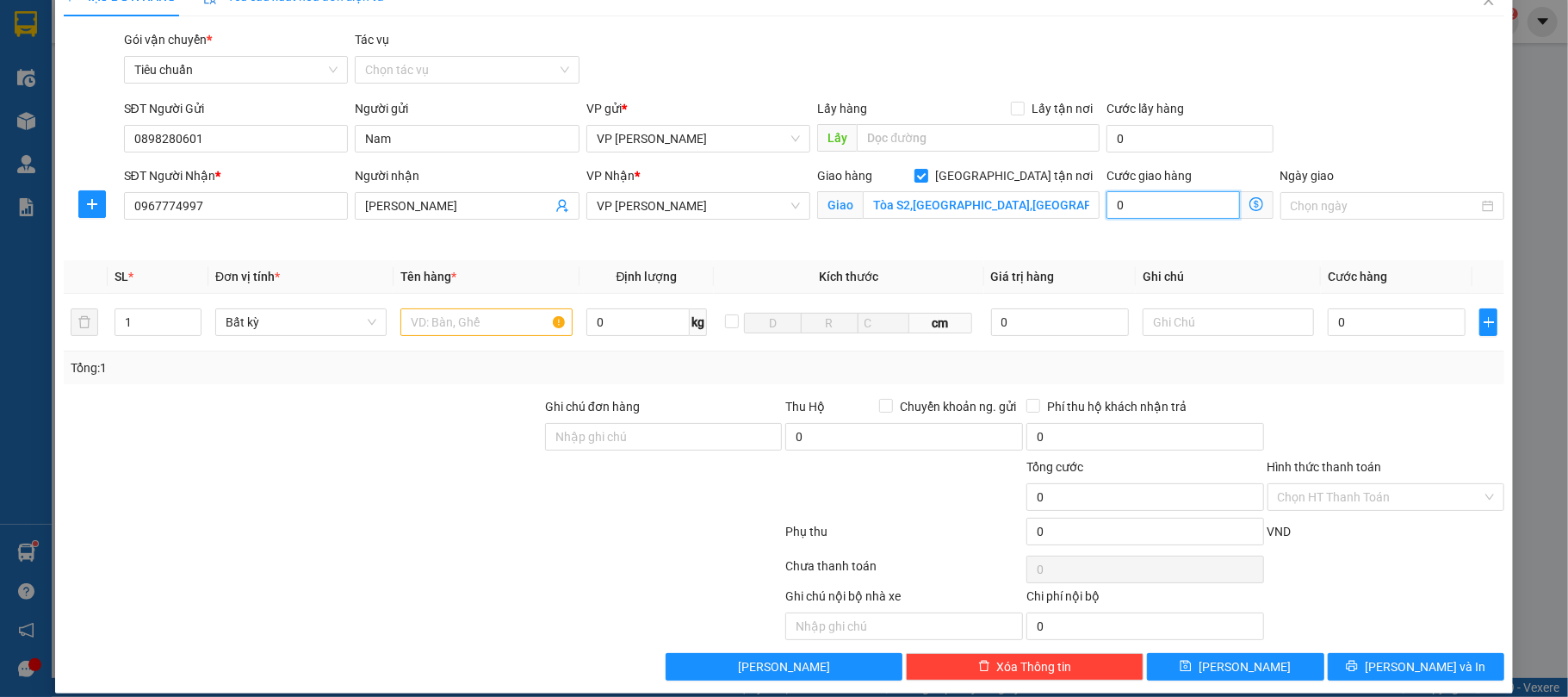
click at [1157, 210] on input "0" at bounding box center [1172, 205] width 133 height 28
type input "7"
type input "70"
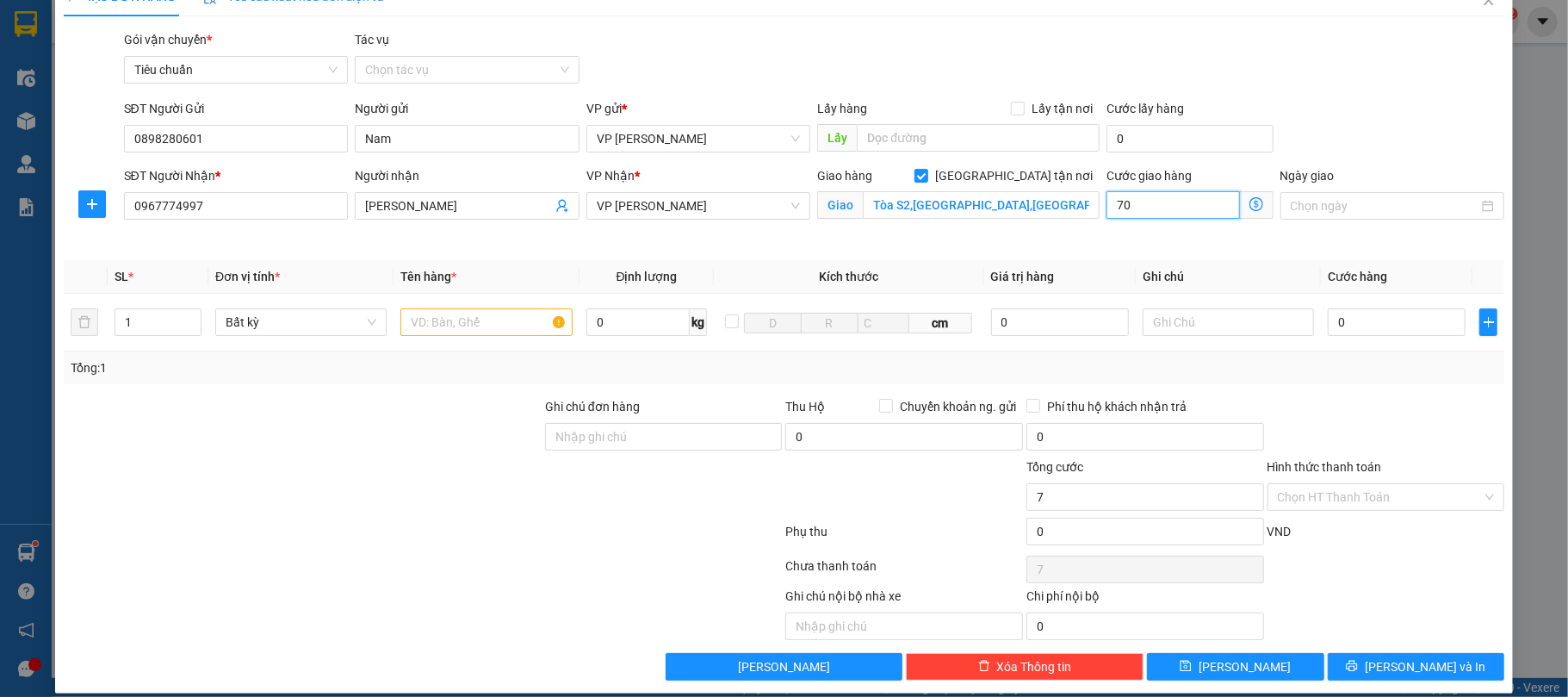
type input "70"
type input "70.000"
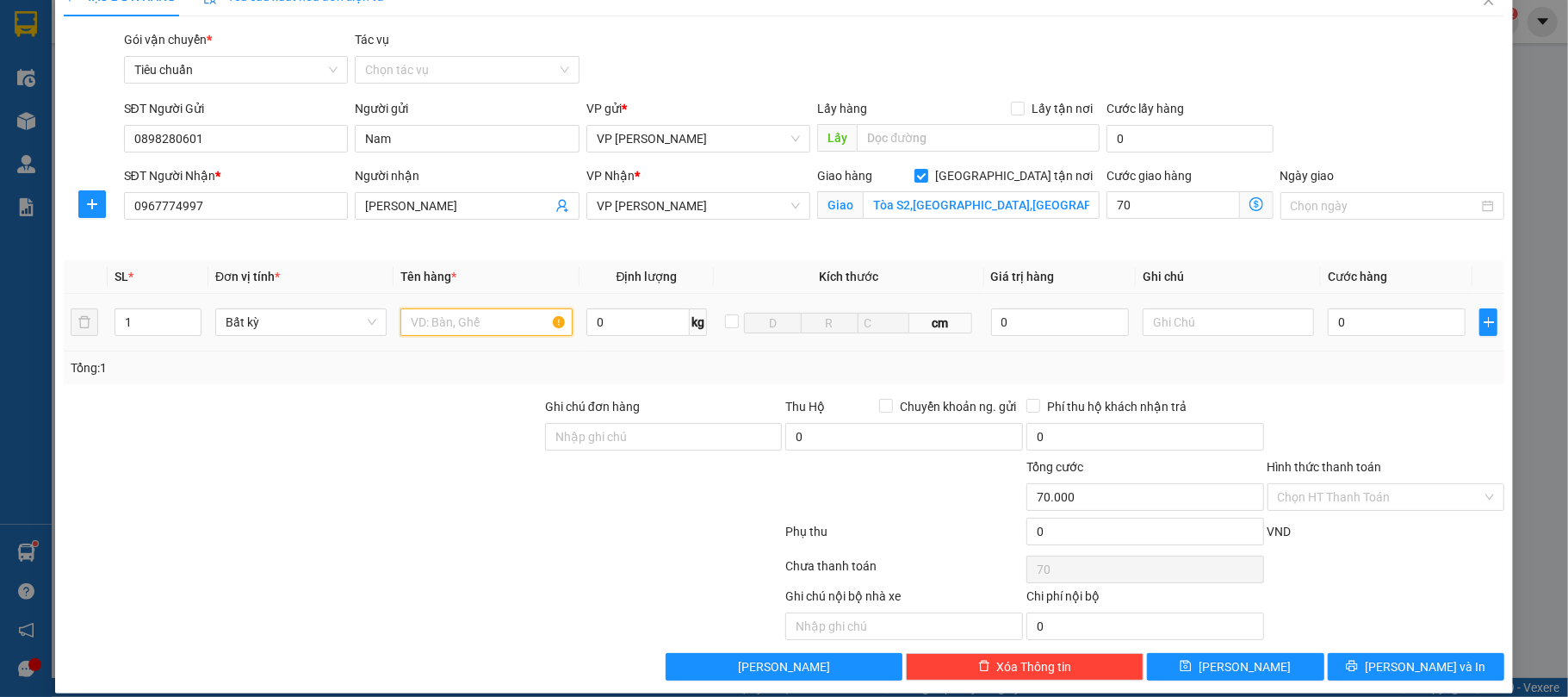
type input "70.000"
click at [438, 319] on input "text" at bounding box center [486, 322] width 171 height 28
type input "T"
drag, startPoint x: 422, startPoint y: 311, endPoint x: 336, endPoint y: 311, distance: 86.0
click at [336, 311] on tr "1 Bất kỳ Bọc vàng đồ ăn 0 kg cm 0 0" at bounding box center [784, 323] width 1441 height 58
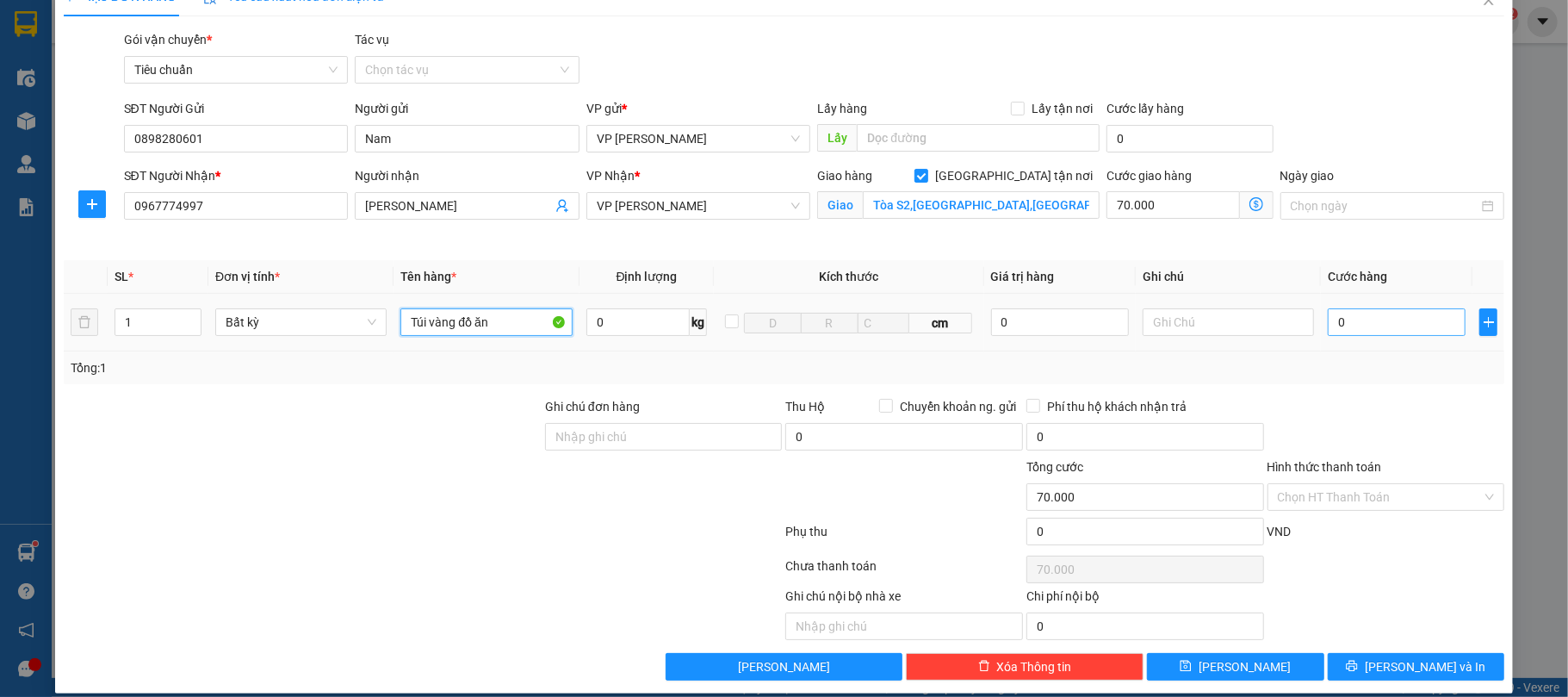
type input "Túi vàng đồ ăn"
click at [1384, 322] on input "0" at bounding box center [1397, 322] width 138 height 28
type input "5"
type input "70.005"
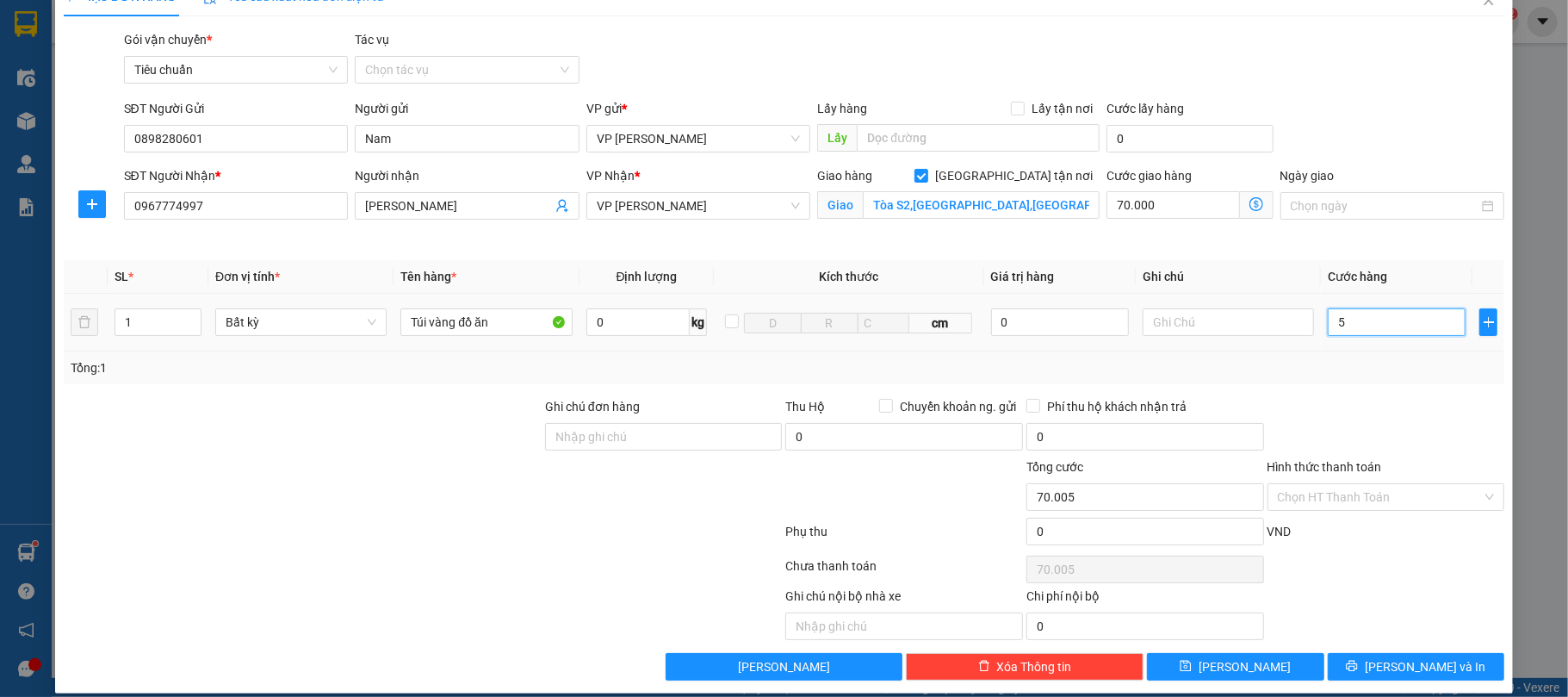
type input "50"
type input "70.050"
type input "50.000"
type input "120.000"
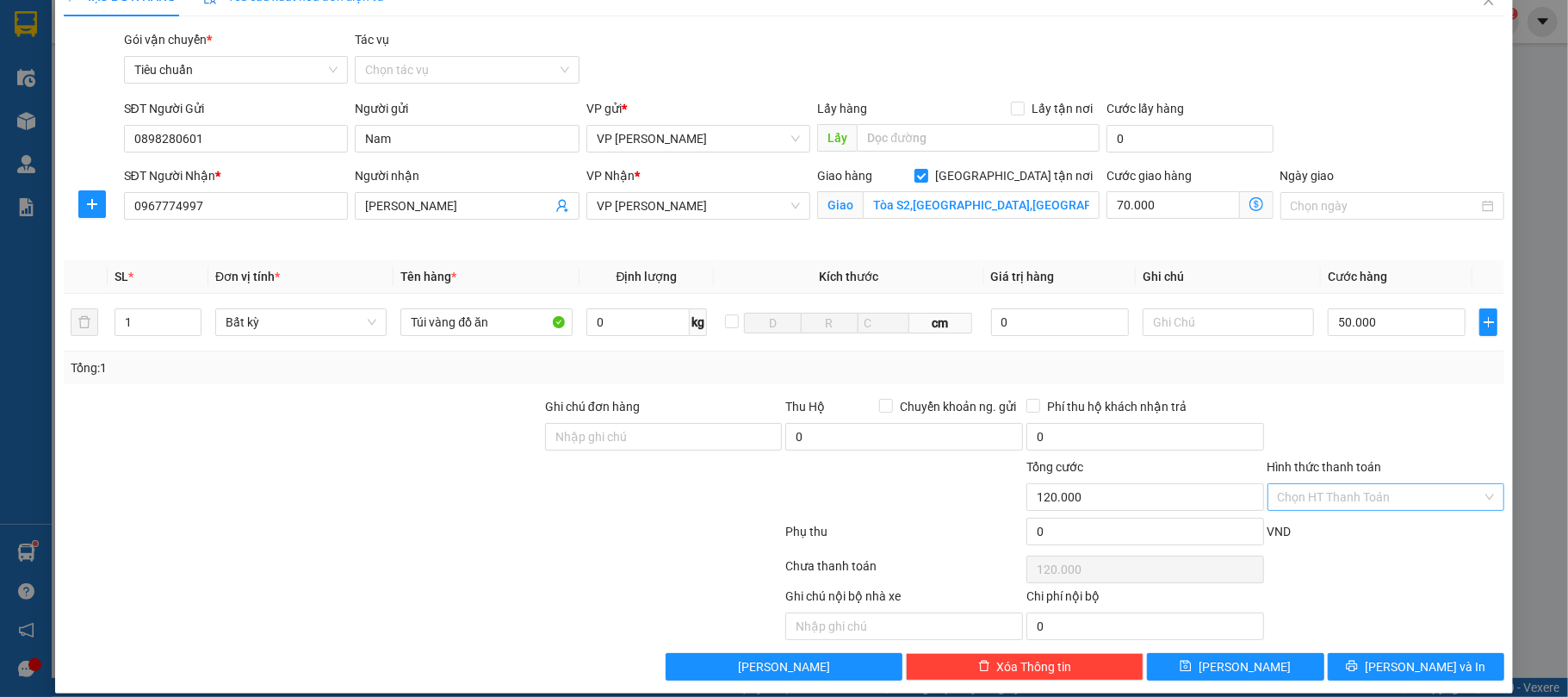
click at [1286, 494] on input "Hình thức thanh toán" at bounding box center [1381, 498] width 205 height 26
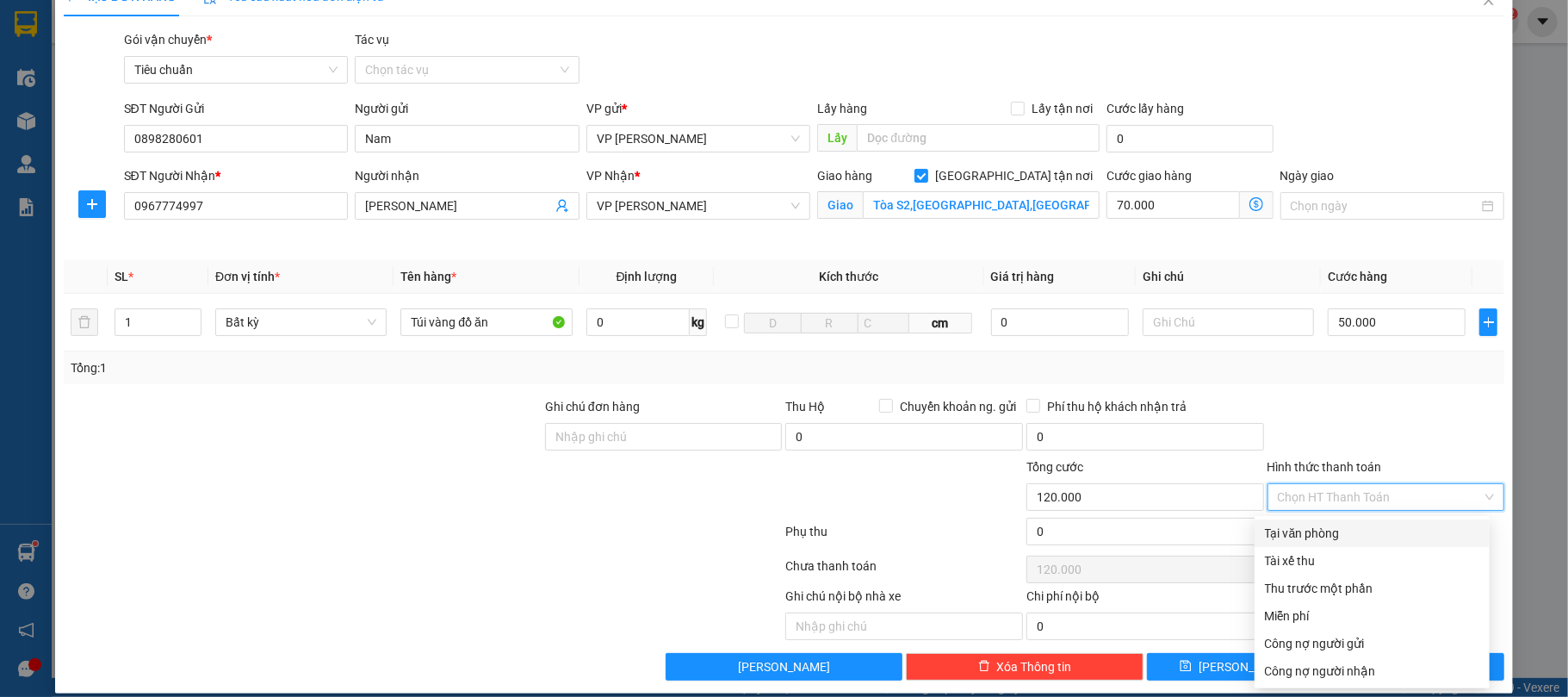
drag, startPoint x: 1303, startPoint y: 530, endPoint x: 1469, endPoint y: 614, distance: 186.0
click at [1306, 528] on div "Tại văn phòng" at bounding box center [1372, 532] width 214 height 19
type input "0"
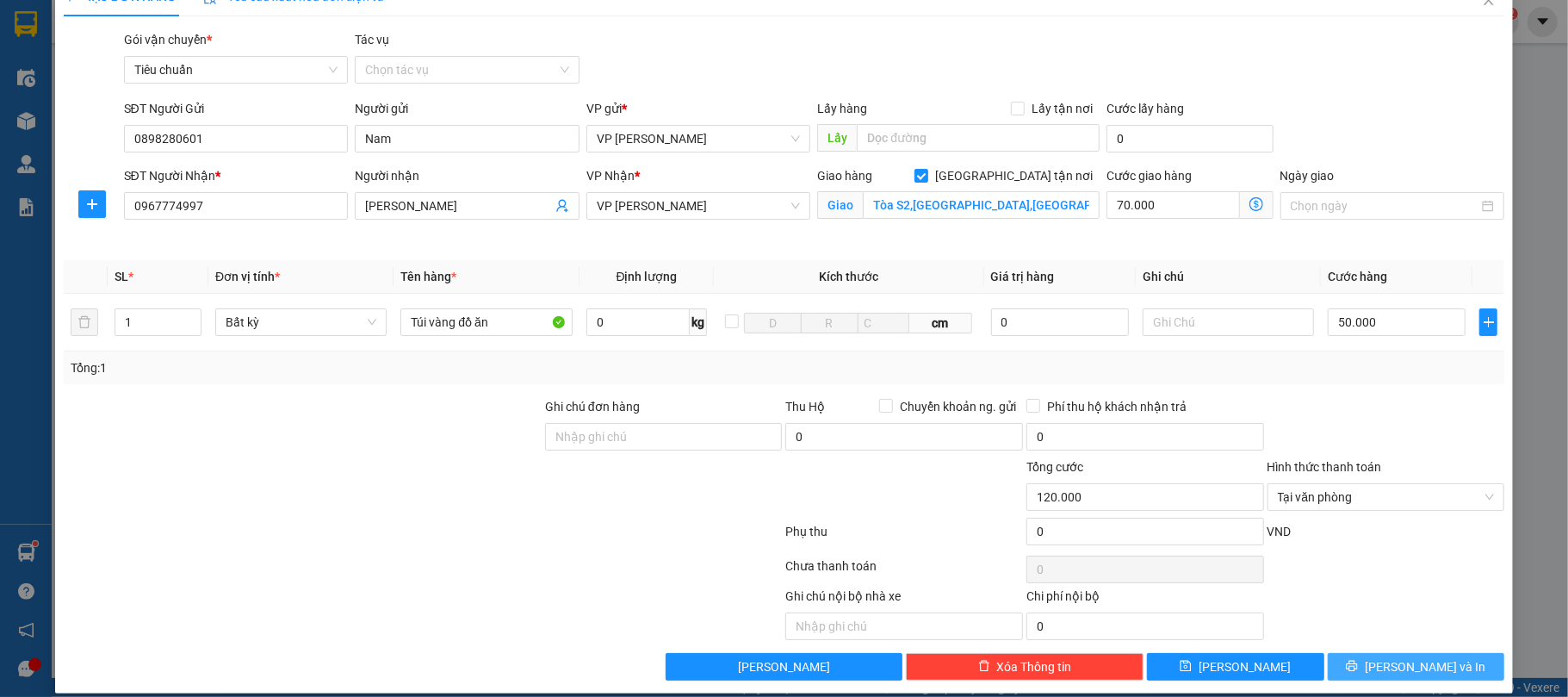
drag, startPoint x: 1448, startPoint y: 667, endPoint x: 799, endPoint y: 15, distance: 919.9
click at [1435, 665] on button "[PERSON_NAME] và In" at bounding box center [1416, 667] width 177 height 28
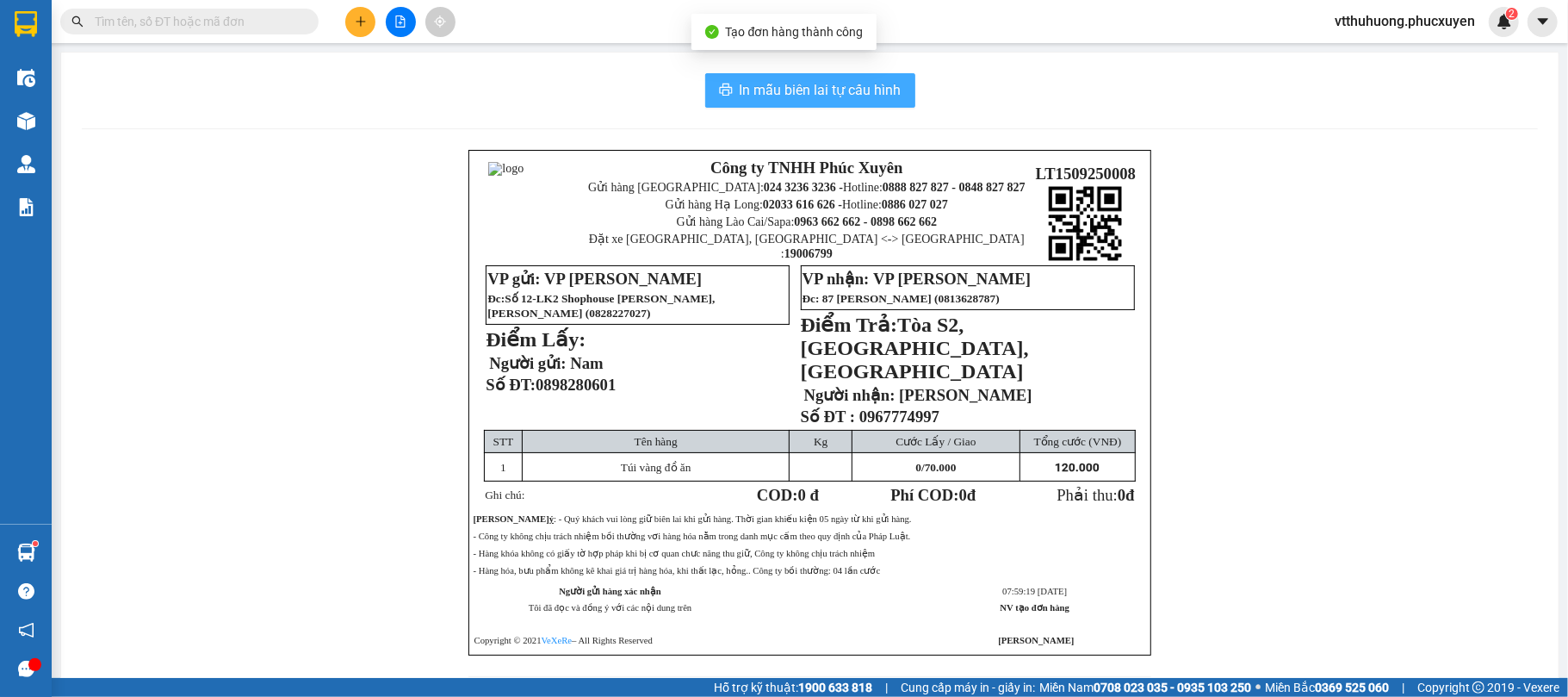
drag, startPoint x: 858, startPoint y: 84, endPoint x: 954, endPoint y: 111, distance: 99.7
click at [858, 85] on span "In mẫu biên lai tự cấu hình" at bounding box center [820, 90] width 161 height 22
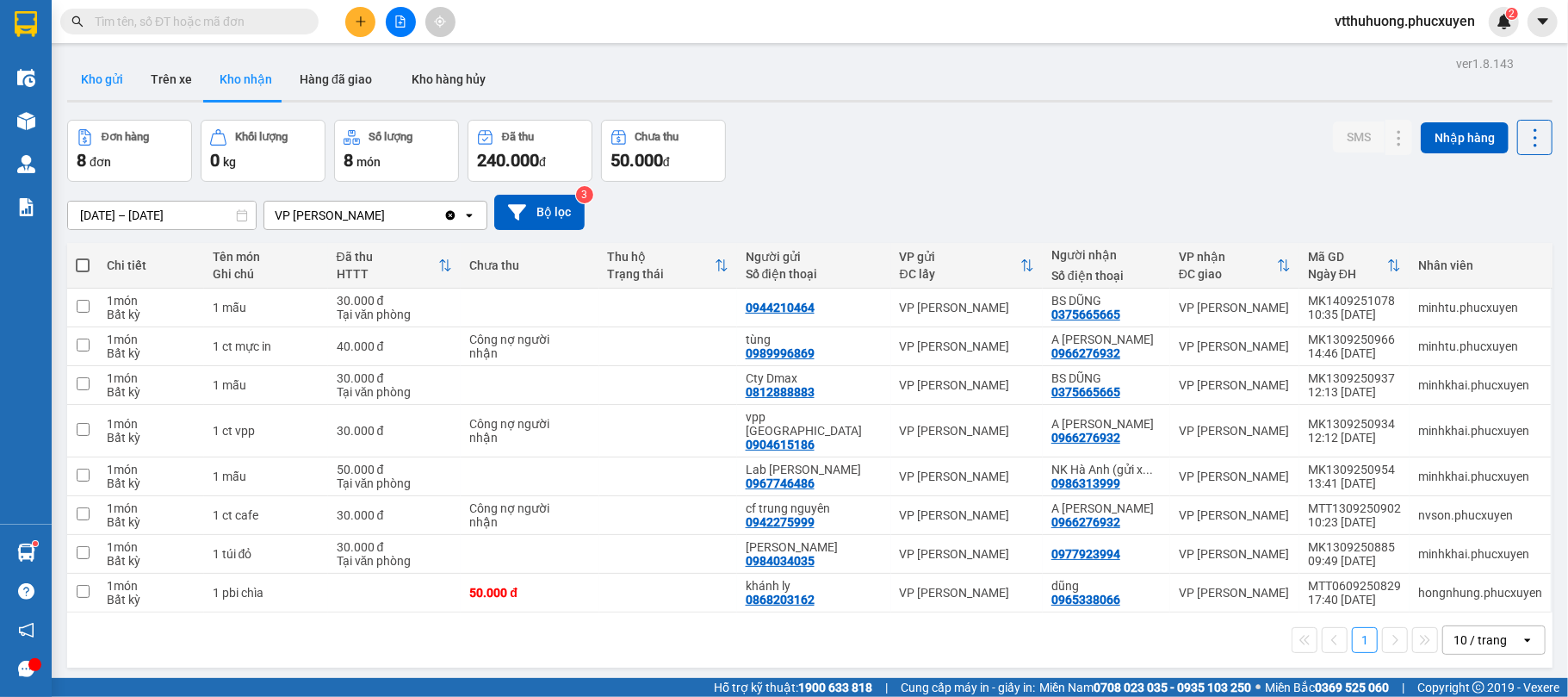
drag, startPoint x: 102, startPoint y: 83, endPoint x: 130, endPoint y: 81, distance: 28.1
click at [102, 83] on button "Kho gửi" at bounding box center [102, 79] width 70 height 41
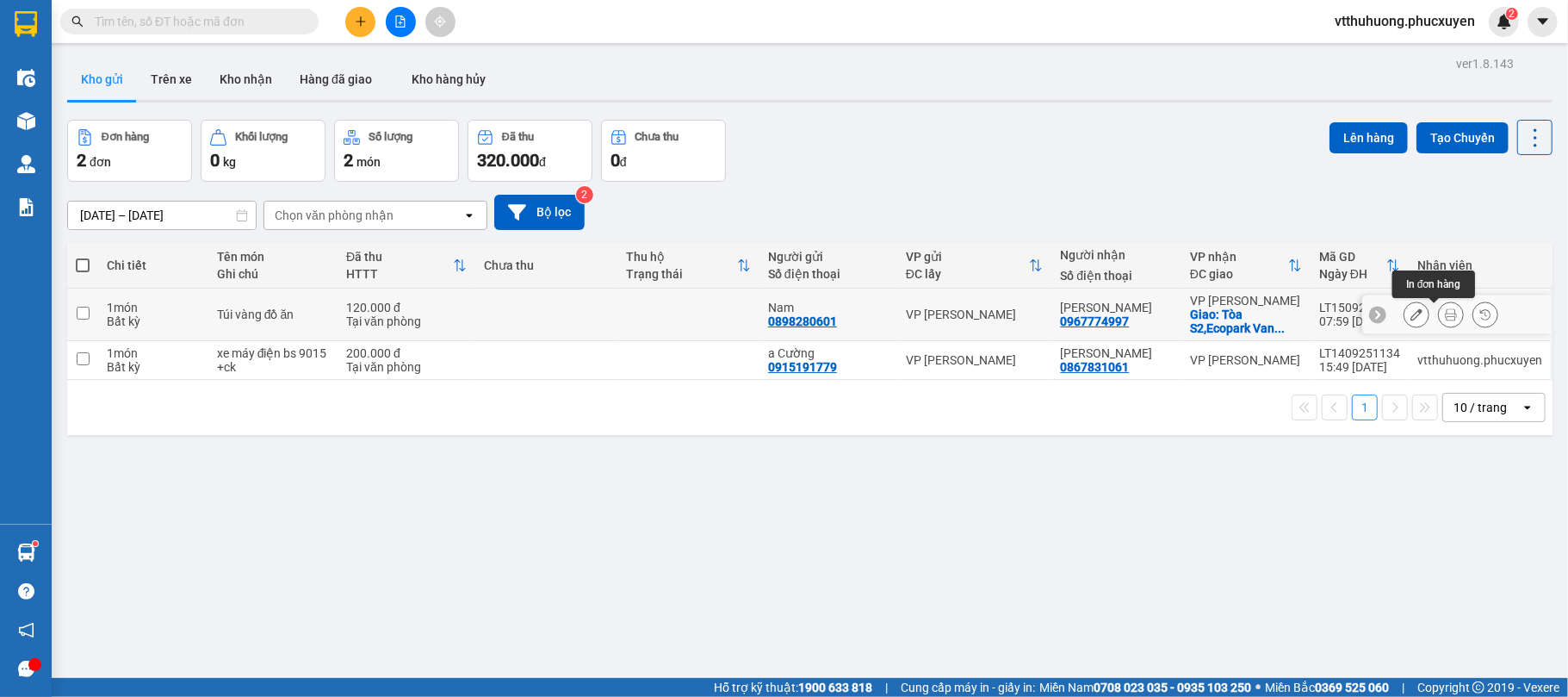
click at [1445, 314] on icon at bounding box center [1451, 314] width 12 height 12
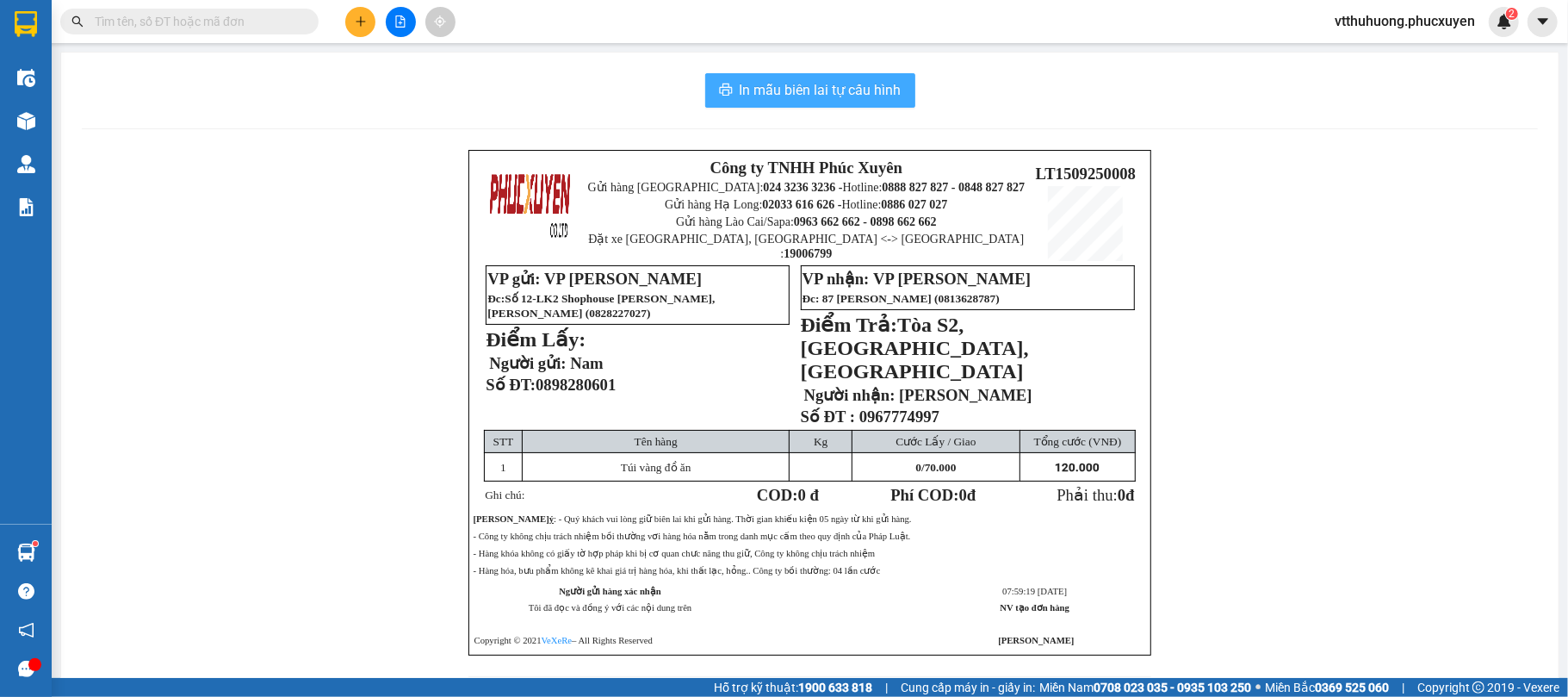
click at [807, 86] on span "In mẫu biên lai tự cấu hình" at bounding box center [820, 90] width 161 height 22
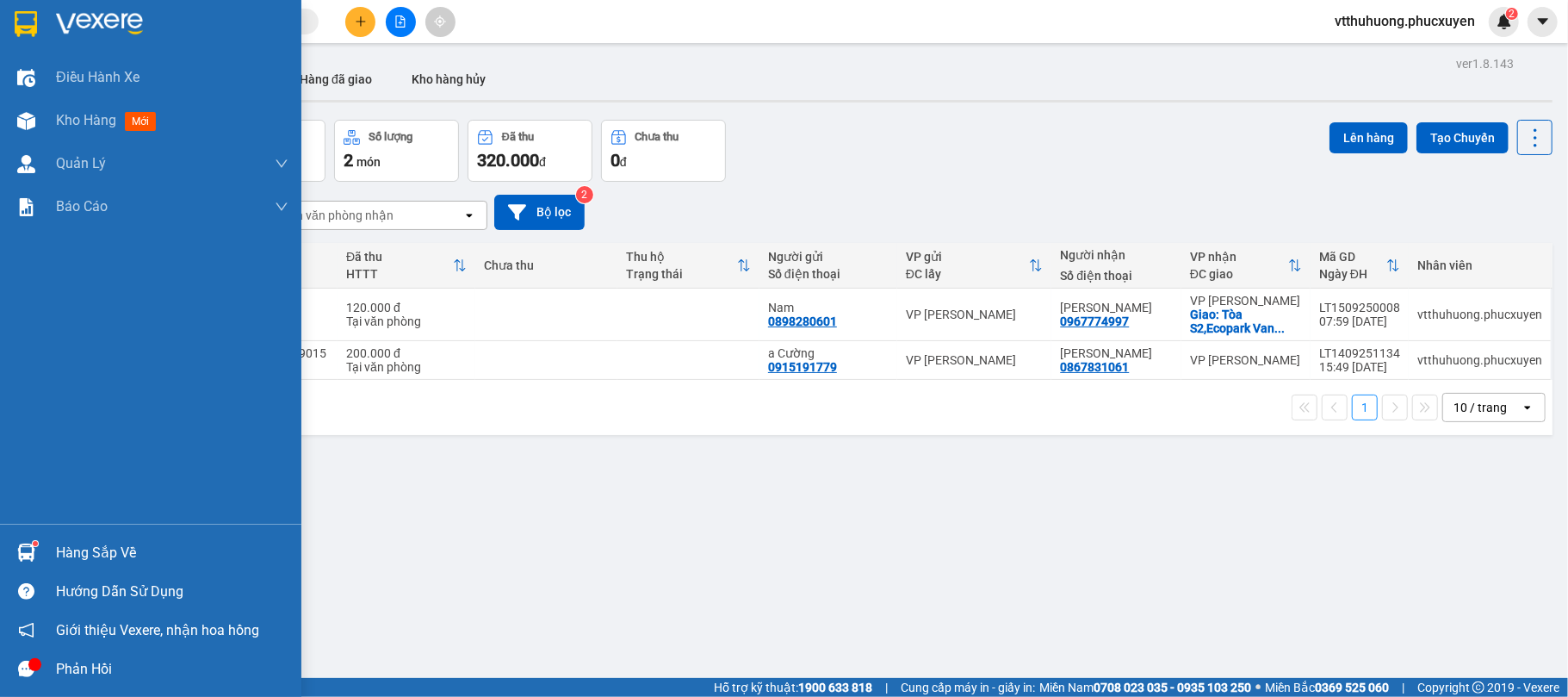
drag, startPoint x: 78, startPoint y: 546, endPoint x: 743, endPoint y: 565, distance: 665.3
click at [79, 548] on div "Hàng sắp về" at bounding box center [171, 553] width 232 height 26
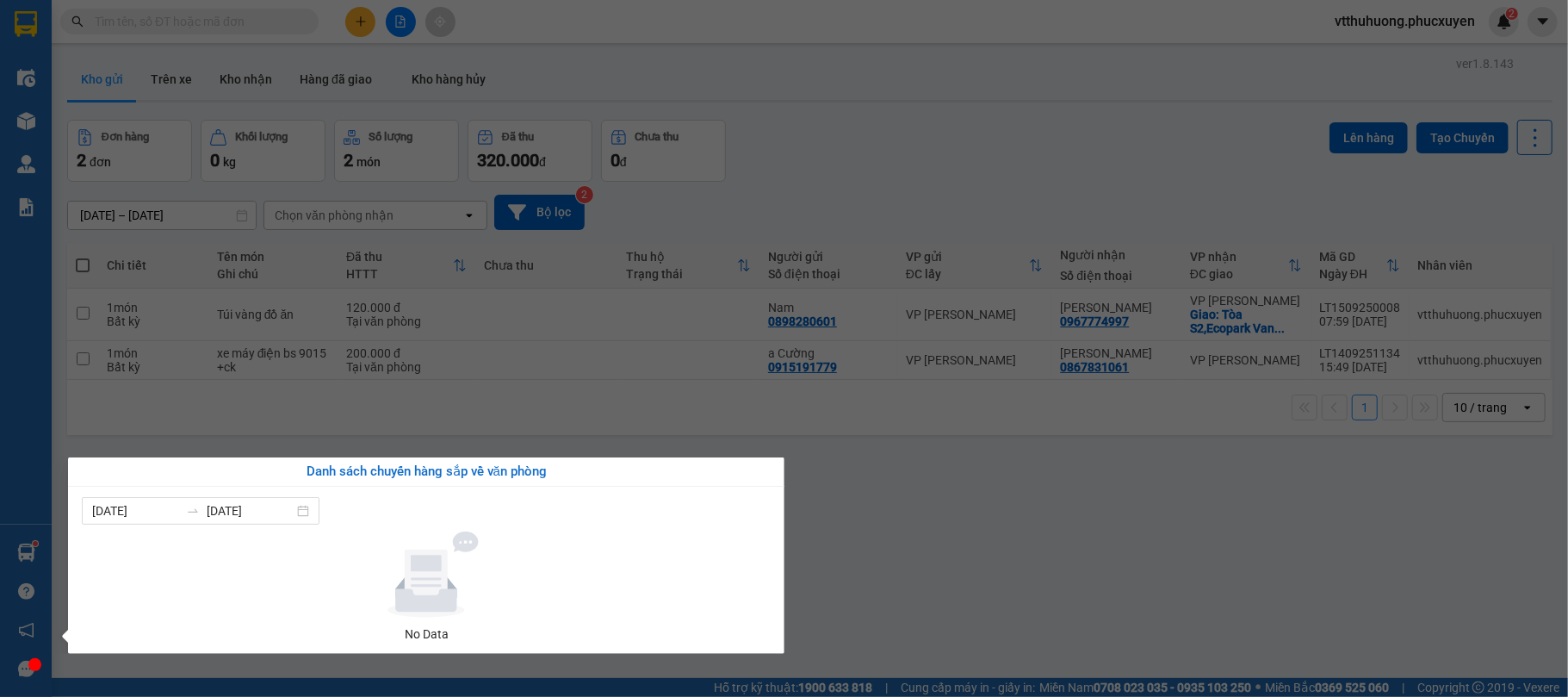
click at [896, 589] on section "Kết quả tìm kiếm ( 1 ) Bộ lọc Mã ĐH Trạng thái Món hàng Thu hộ Tổng cước Chưa c…" at bounding box center [784, 348] width 1568 height 697
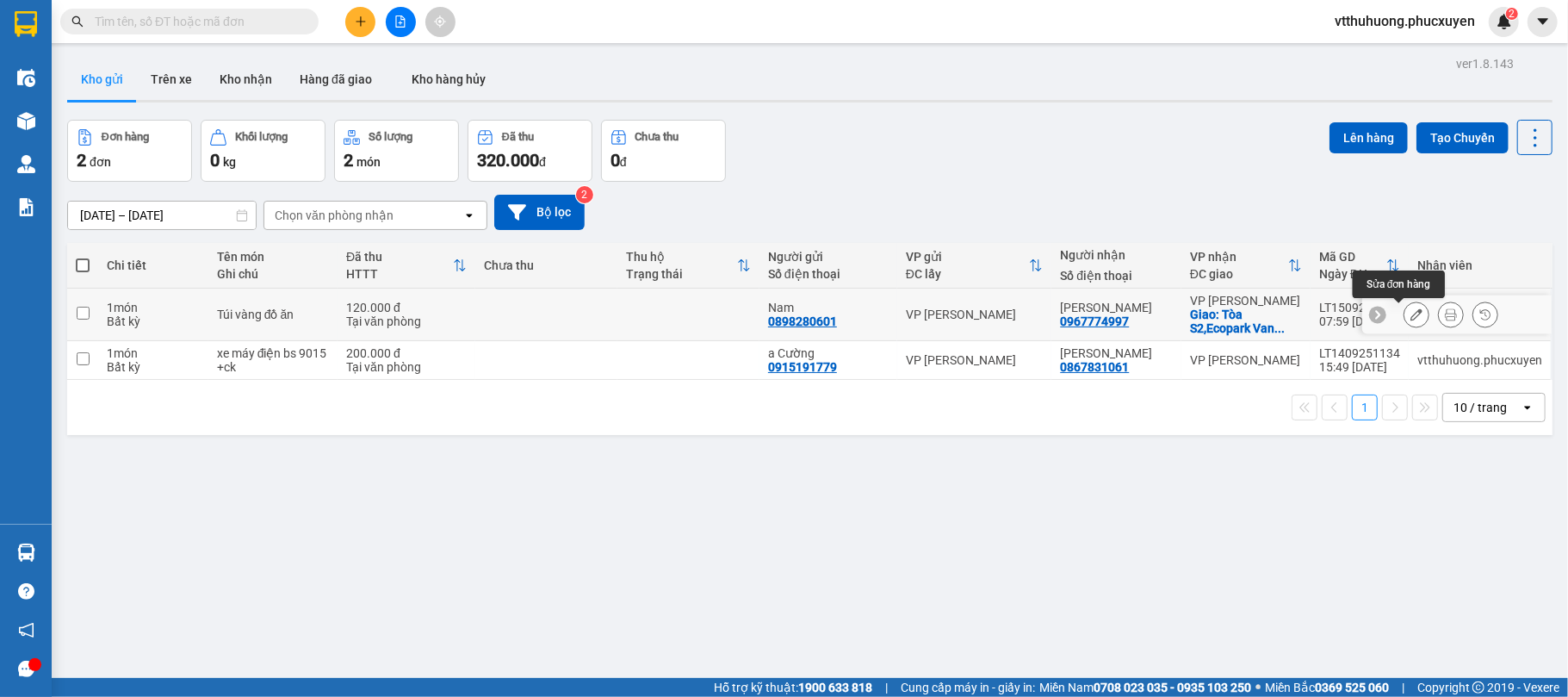
click at [1411, 312] on icon at bounding box center [1416, 314] width 12 height 12
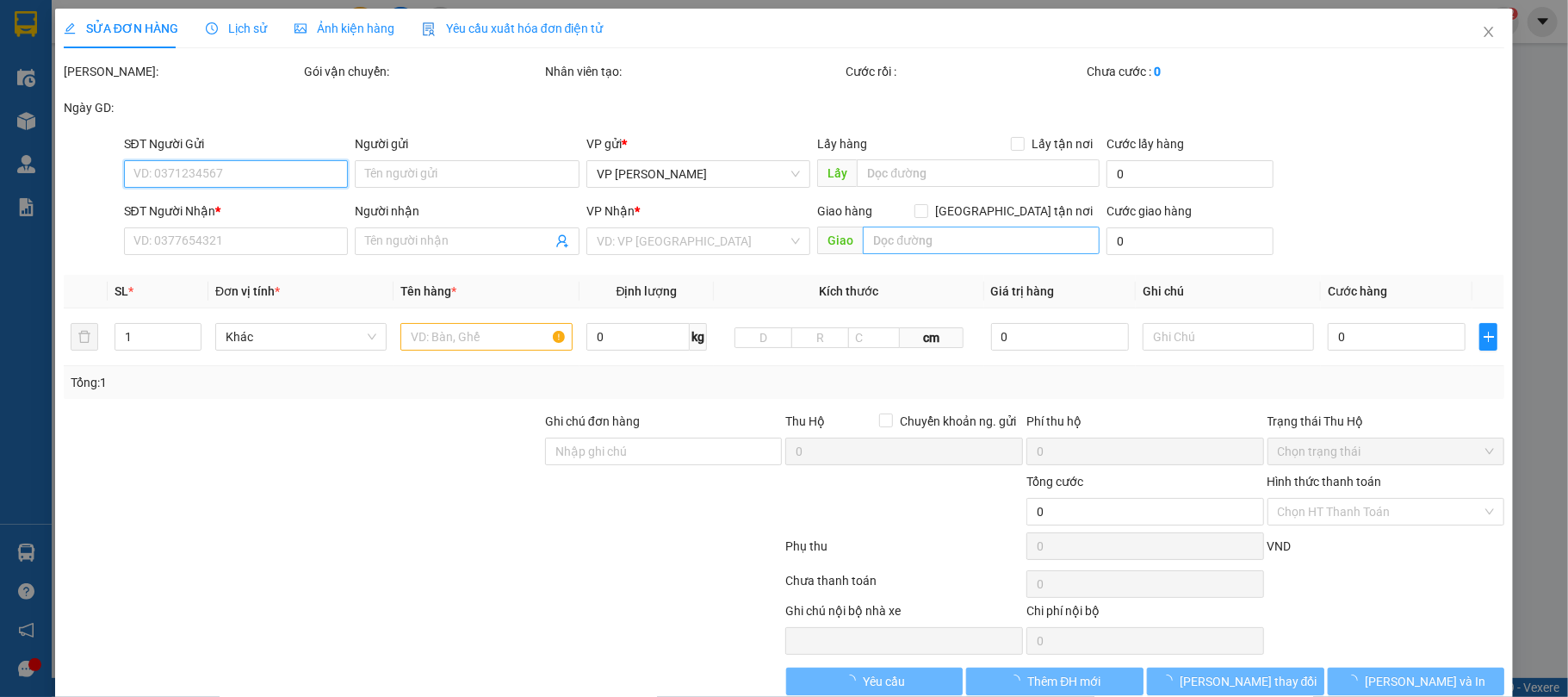
type input "0898280601"
type input "Nam"
type input "0967774997"
type input "[PERSON_NAME]"
checkbox input "true"
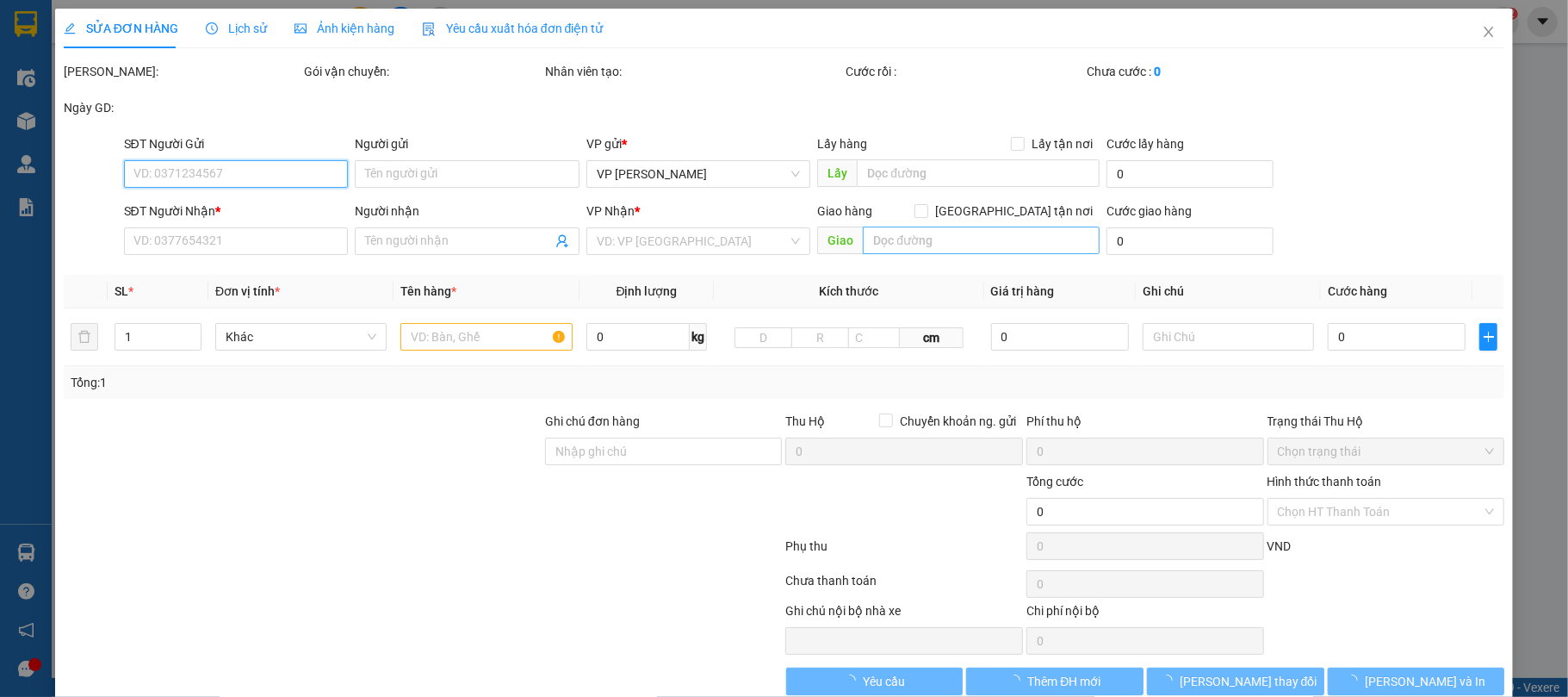
type input "Tòa S2,[GEOGRAPHIC_DATA],[GEOGRAPHIC_DATA]"
type input "120.000"
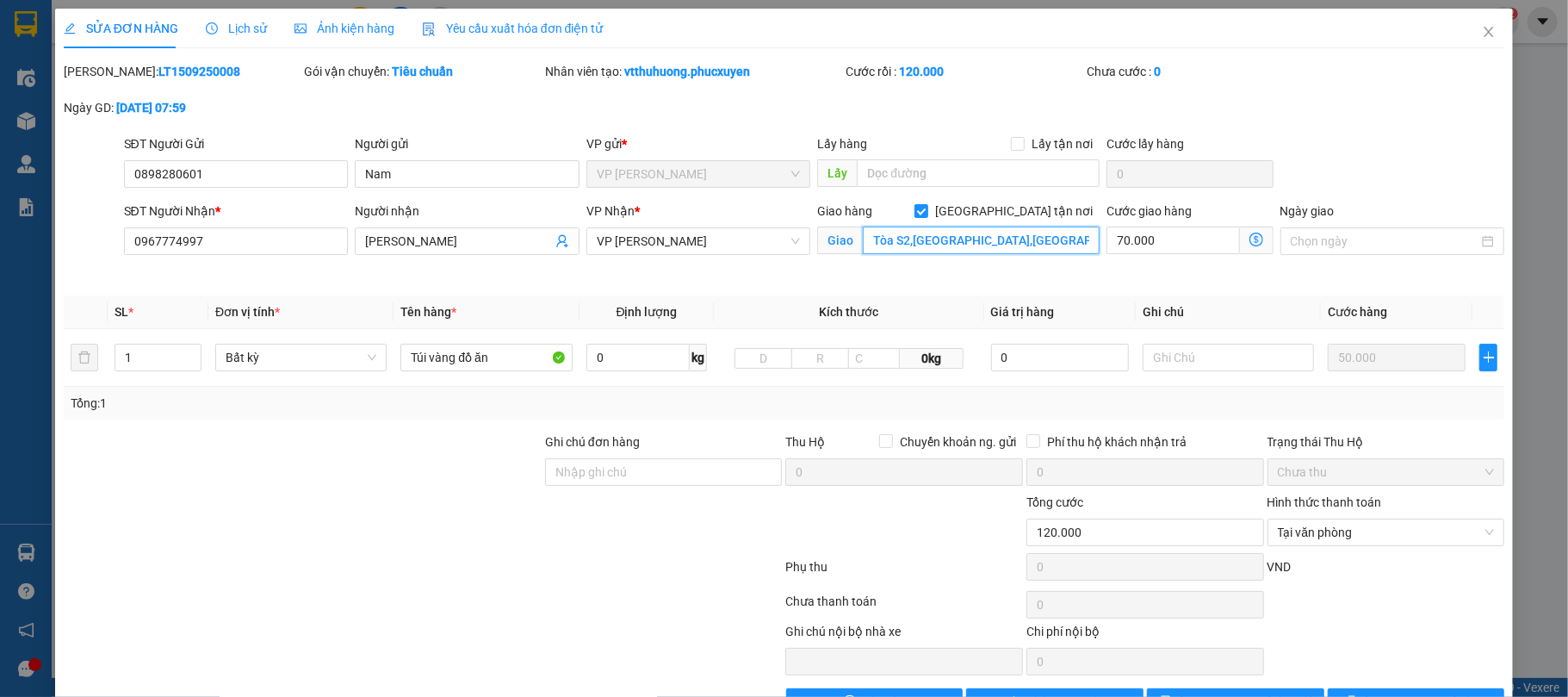
click at [1070, 239] on input "Tòa S2,[GEOGRAPHIC_DATA],[GEOGRAPHIC_DATA]" at bounding box center [982, 240] width 237 height 28
click at [1072, 238] on input "Tòa S2,[GEOGRAPHIC_DATA],[GEOGRAPHIC_DATA]" at bounding box center [982, 240] width 237 height 28
click at [960, 237] on input "Tòa S2,[GEOGRAPHIC_DATA],[GEOGRAPHIC_DATA]" at bounding box center [982, 240] width 237 height 28
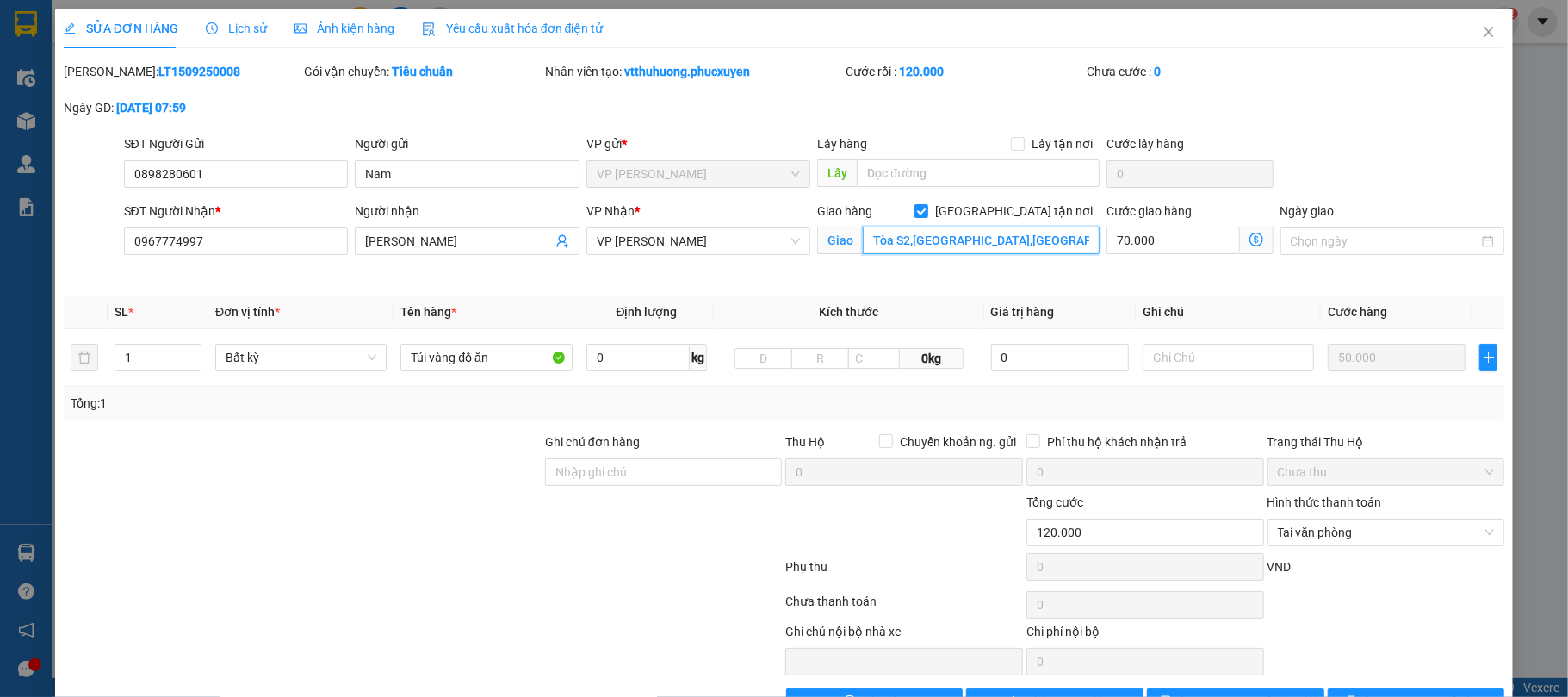
drag, startPoint x: 1073, startPoint y: 245, endPoint x: 952, endPoint y: 232, distance: 121.7
click at [952, 232] on input "Tòa S2,[GEOGRAPHIC_DATA],[GEOGRAPHIC_DATA]" at bounding box center [982, 240] width 237 height 28
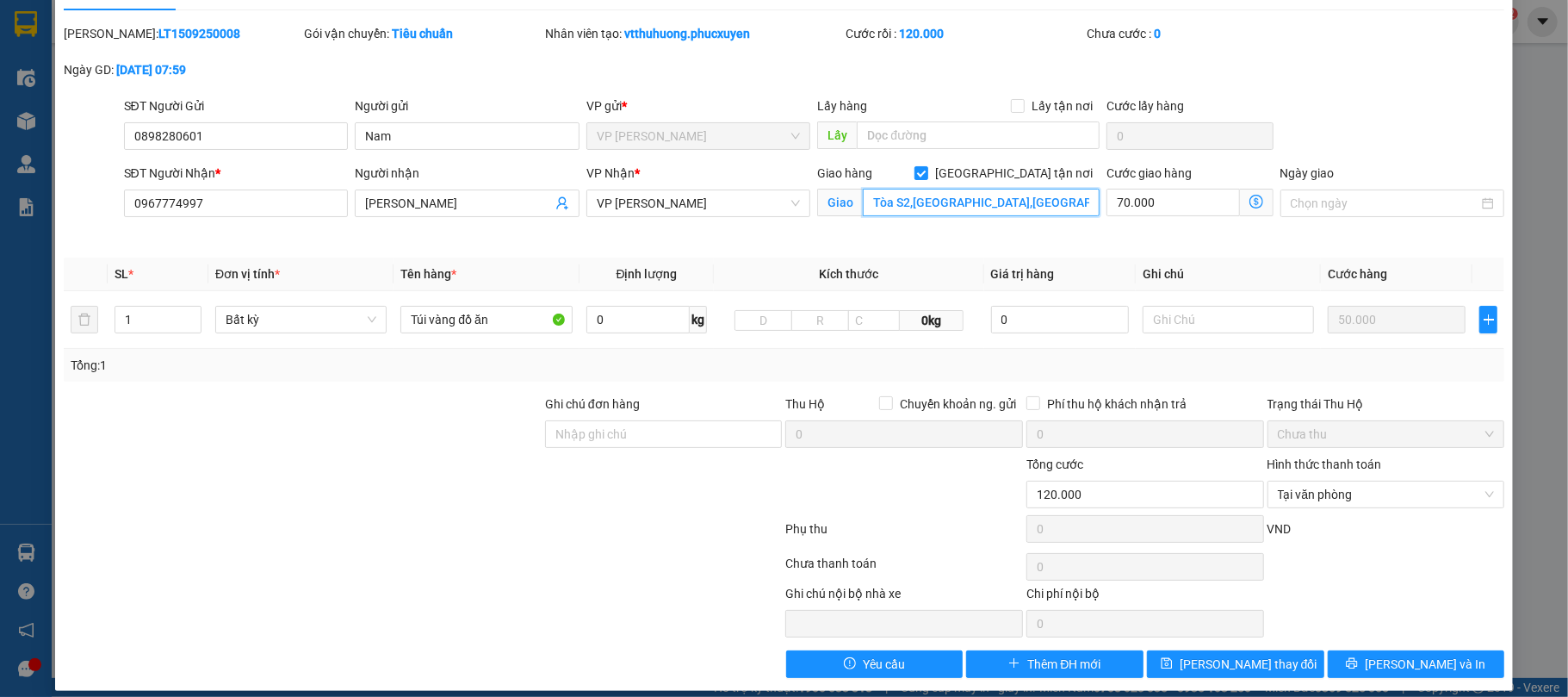
scroll to position [56, 0]
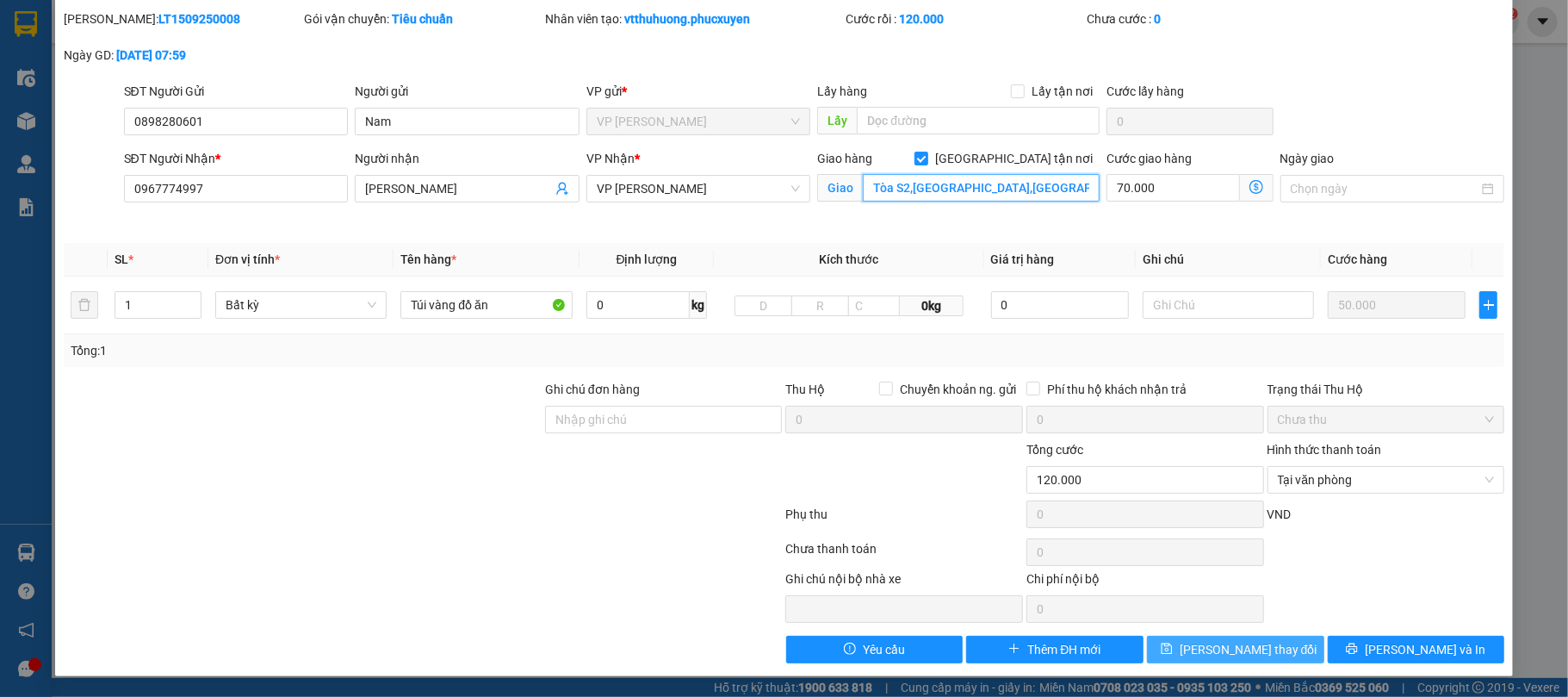
type input "Tòa S2,[GEOGRAPHIC_DATA],[GEOGRAPHIC_DATA]"
click at [1262, 651] on span "[PERSON_NAME] thay đổi" at bounding box center [1249, 649] width 138 height 19
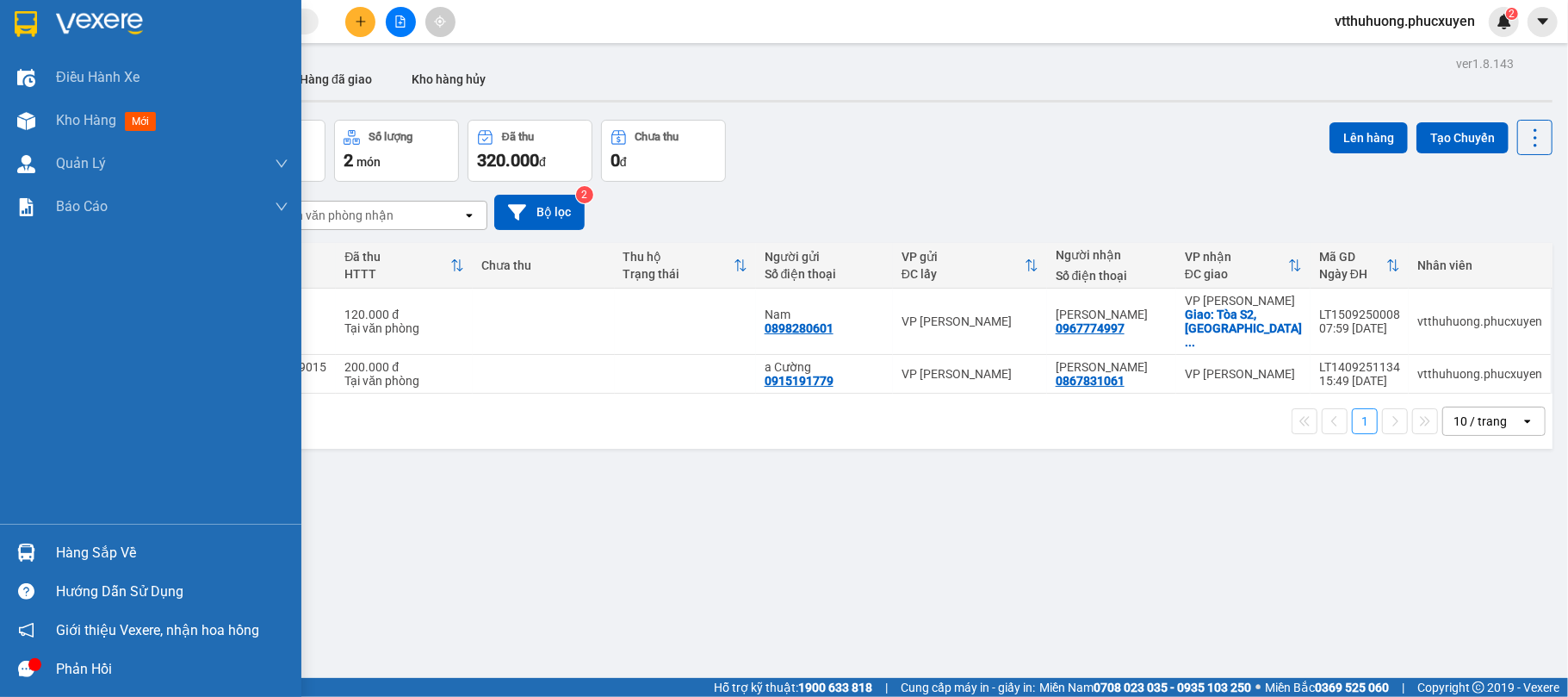
drag, startPoint x: 107, startPoint y: 548, endPoint x: 138, endPoint y: 548, distance: 31.0
click at [109, 548] on div "Hàng sắp về" at bounding box center [171, 553] width 232 height 26
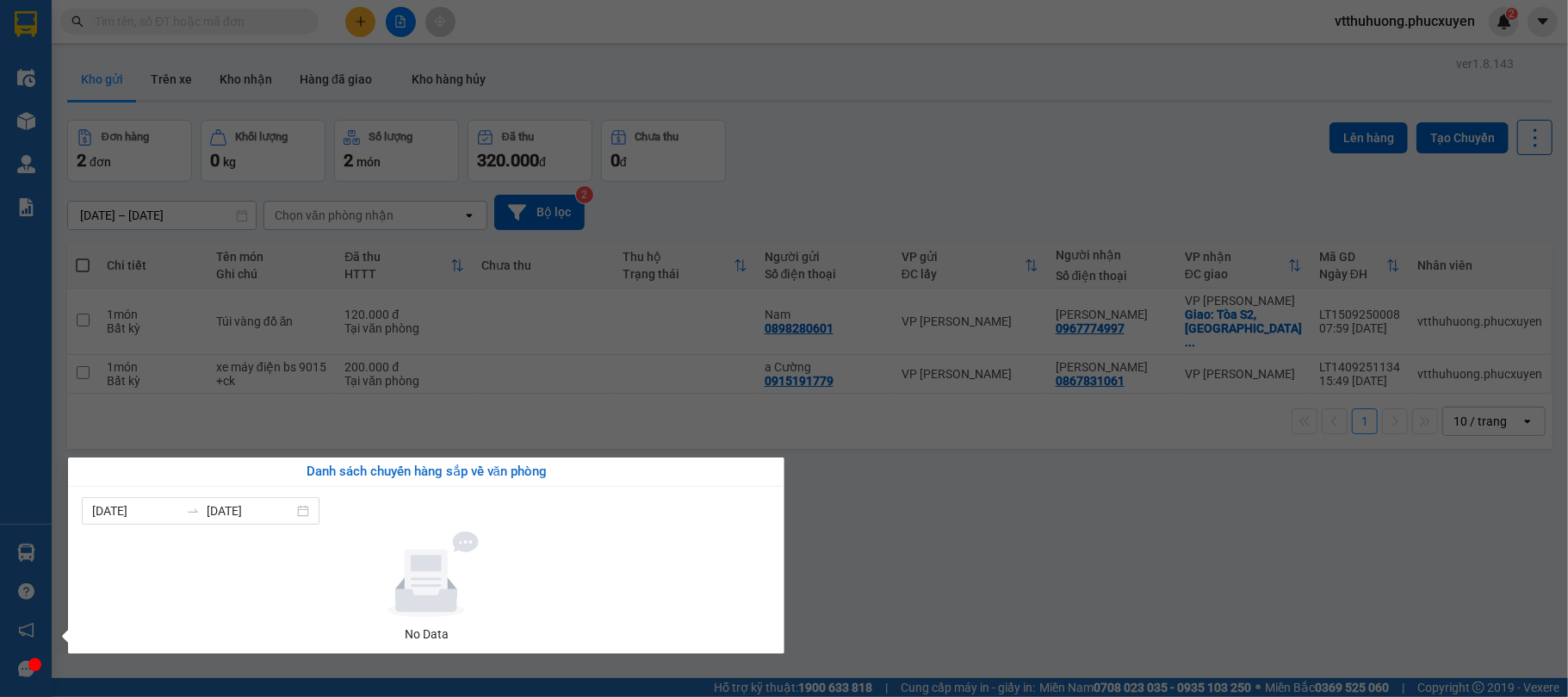
click at [820, 577] on section "Kết quả tìm kiếm ( 1 ) Bộ lọc Mã ĐH Trạng thái Món hàng Thu hộ Tổng cước Chưa c…" at bounding box center [784, 348] width 1568 height 697
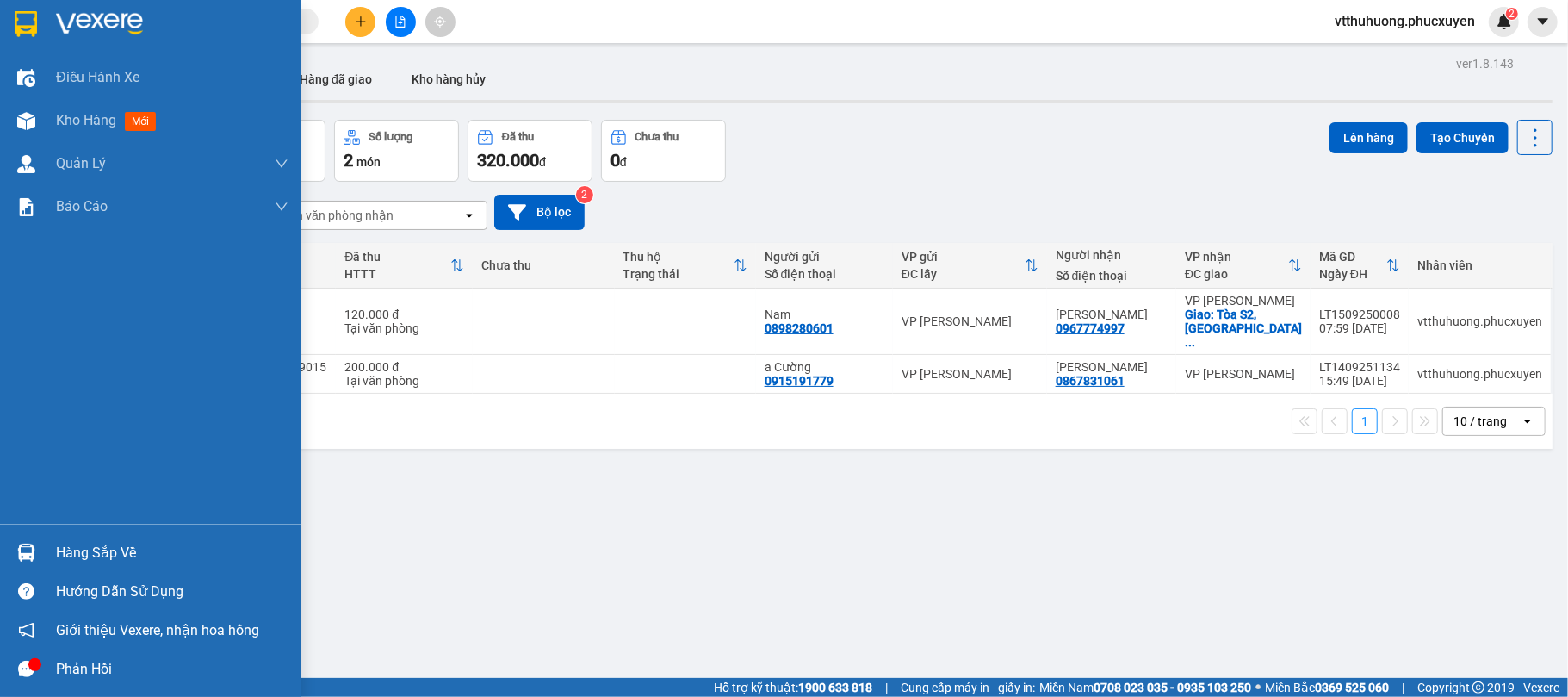
click at [98, 563] on div "Hàng sắp về" at bounding box center [171, 553] width 232 height 26
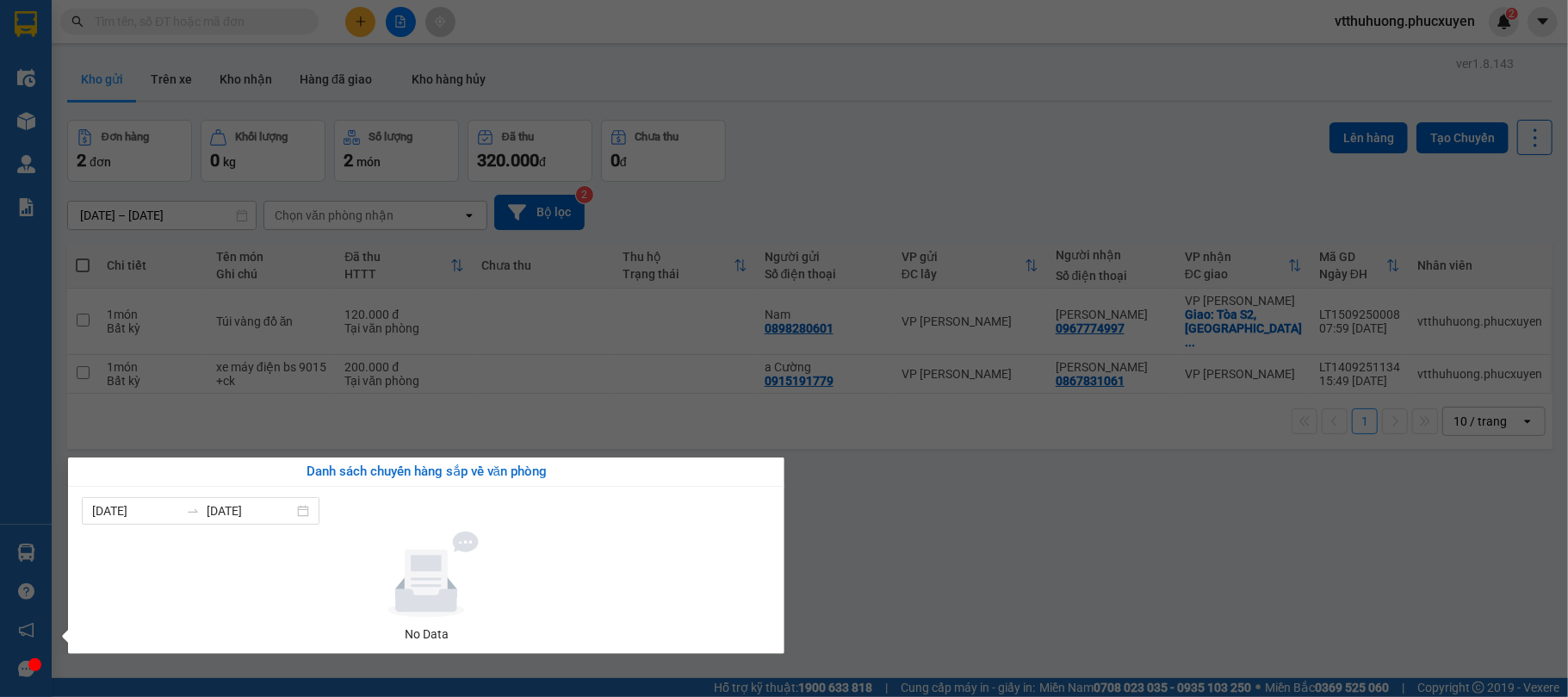
click at [251, 74] on section "Kết quả tìm kiếm ( 1 ) Bộ lọc Mã ĐH Trạng thái Món hàng Thu hộ Tổng cước Chưa c…" at bounding box center [784, 348] width 1568 height 697
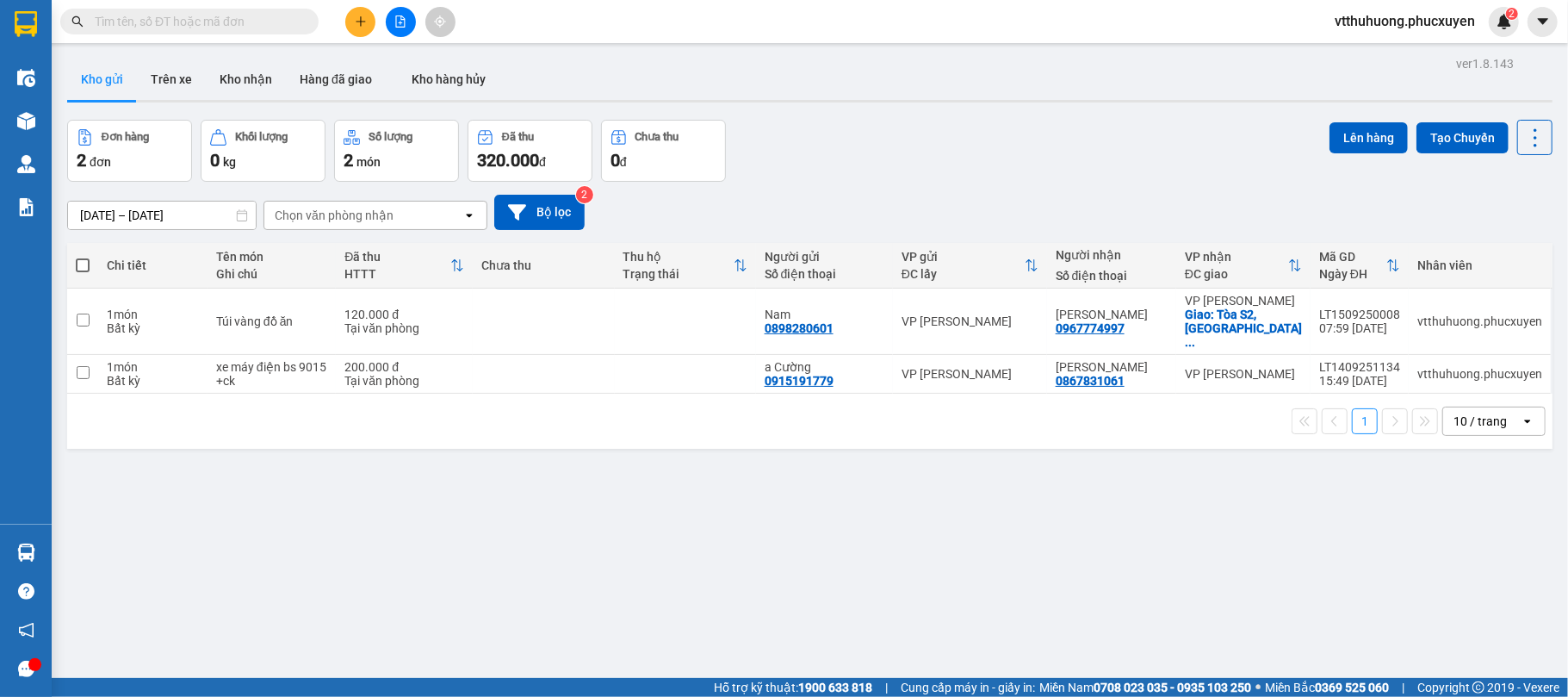
drag, startPoint x: 231, startPoint y: 67, endPoint x: 112, endPoint y: 67, distance: 119.0
click at [229, 67] on button "Kho nhận" at bounding box center [246, 79] width 80 height 41
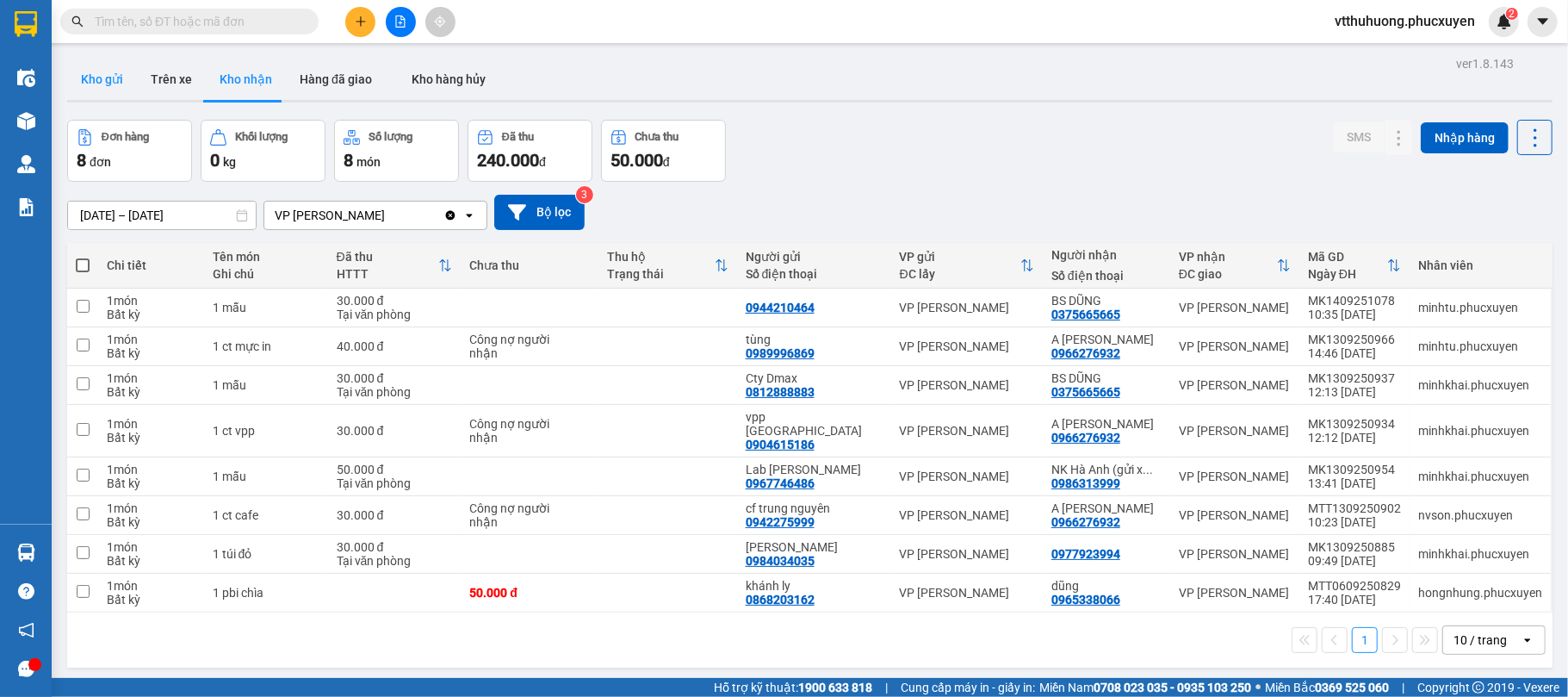
click at [99, 85] on button "Kho gửi" at bounding box center [102, 79] width 70 height 41
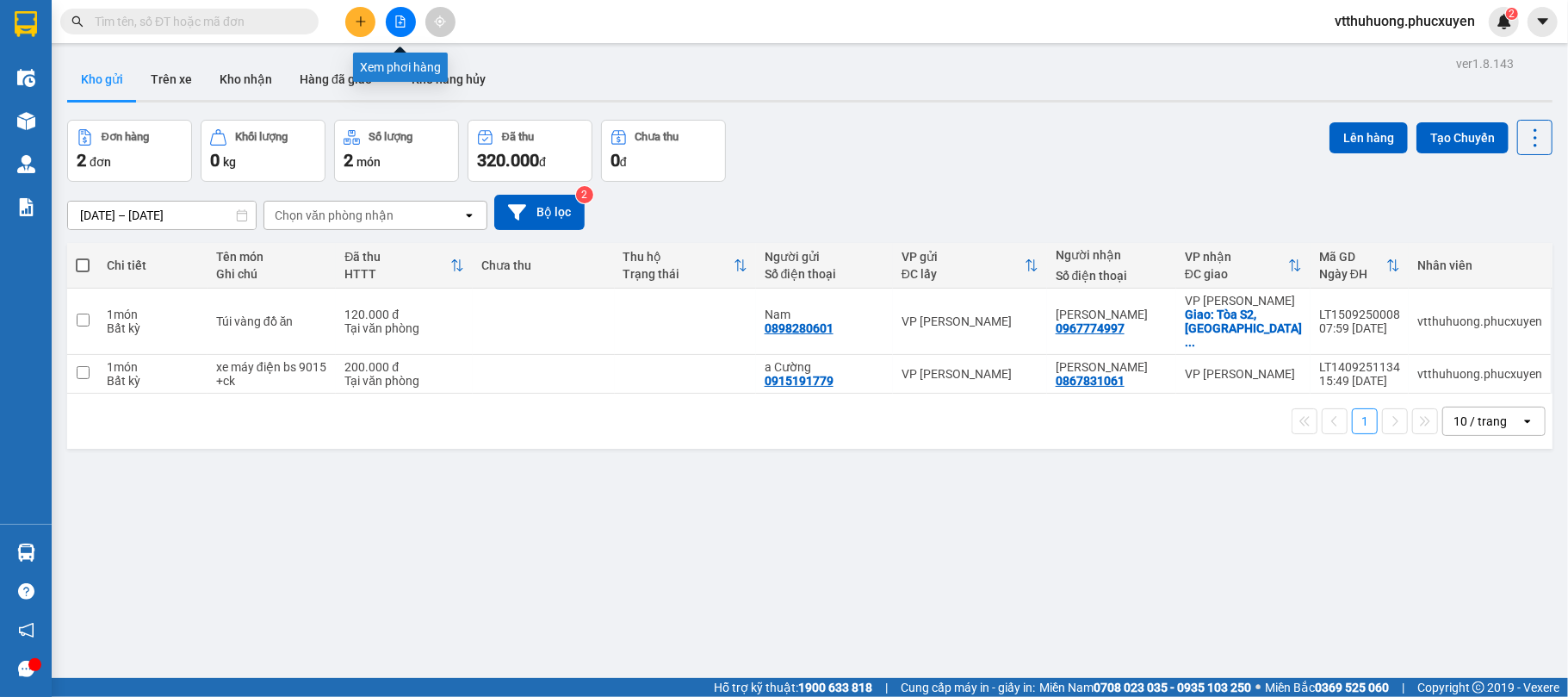
click at [367, 16] on button at bounding box center [360, 22] width 30 height 30
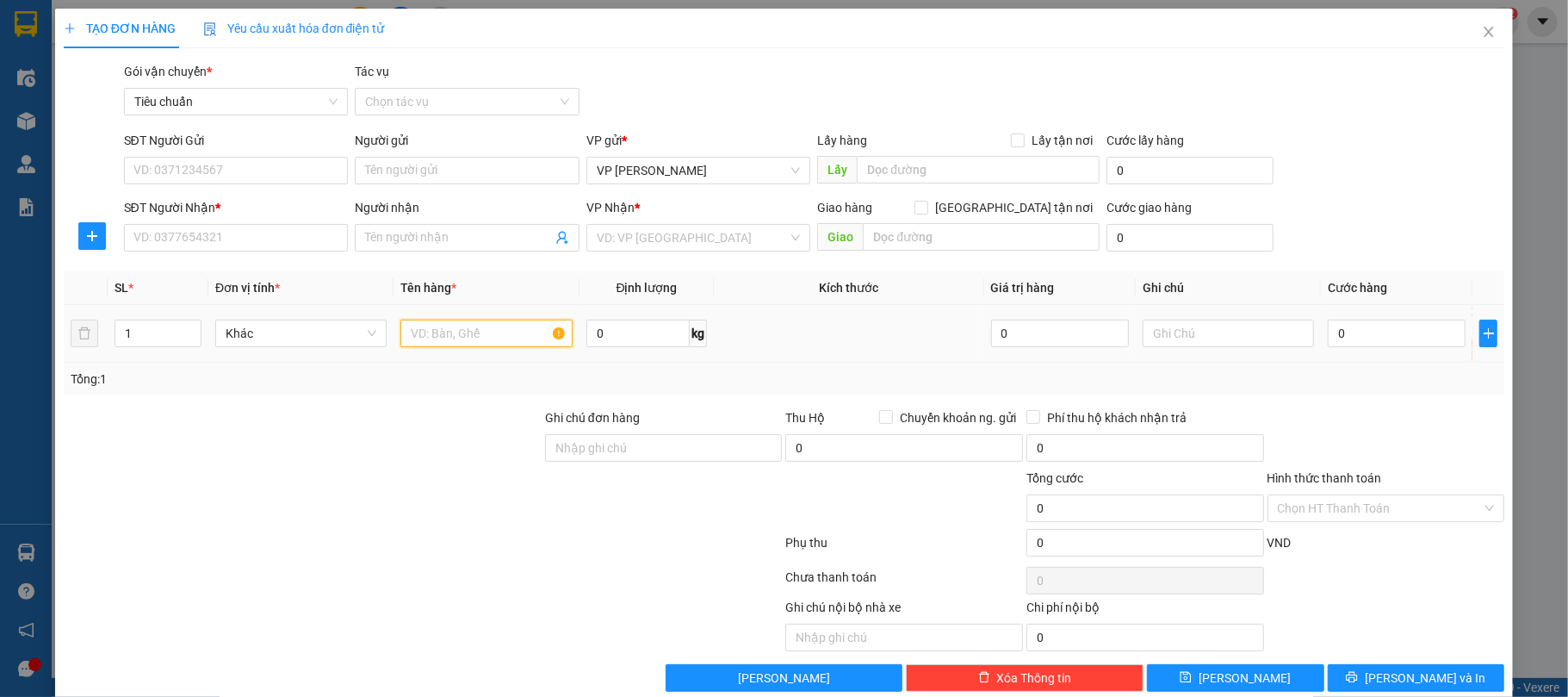
click at [464, 339] on input "text" at bounding box center [486, 334] width 171 height 28
type input "Hộp xanh mẫu"
click at [277, 156] on div "SĐT Người Gửi" at bounding box center [236, 144] width 225 height 26
click at [339, 198] on div "SĐT Người Nhận *" at bounding box center [236, 207] width 225 height 19
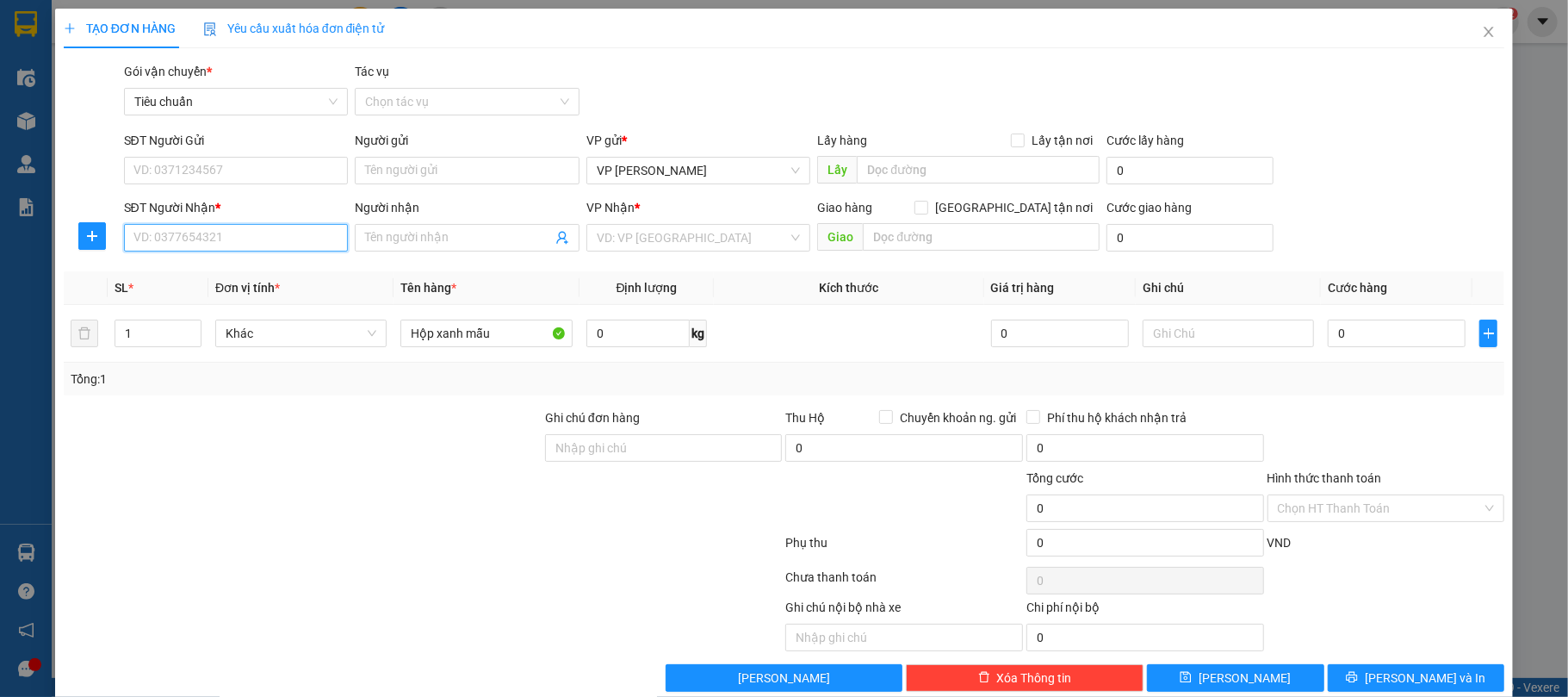
click at [339, 224] on input "SĐT Người Nhận *" at bounding box center [236, 238] width 225 height 28
click at [229, 164] on input "SĐT Người Gửi" at bounding box center [236, 171] width 225 height 28
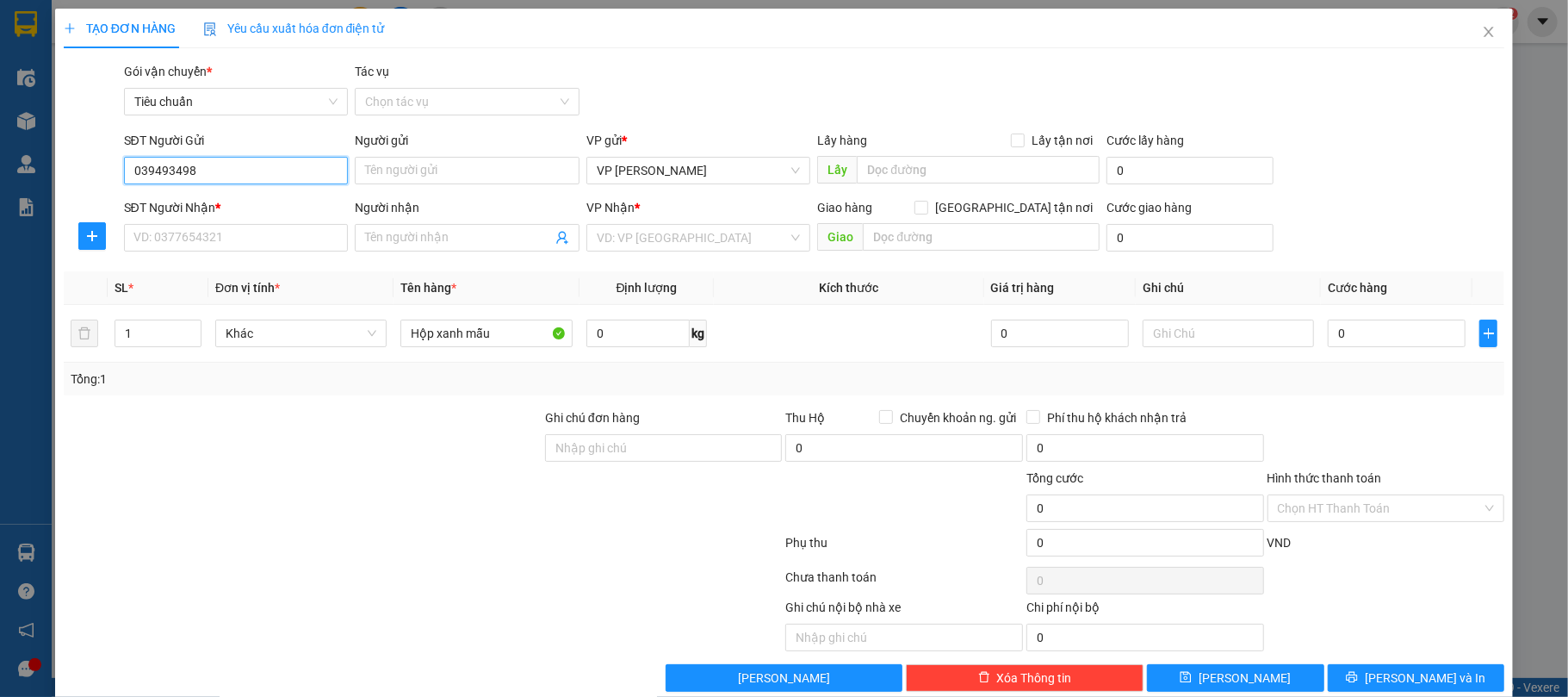
type input "0394934980"
click at [238, 168] on input "0394934980" at bounding box center [236, 171] width 225 height 28
click at [244, 201] on div "0394934980 - C Sang nhận VPLT" at bounding box center [233, 205] width 201 height 19
type input "C Sang nhận VPLT"
type input "0394934980"
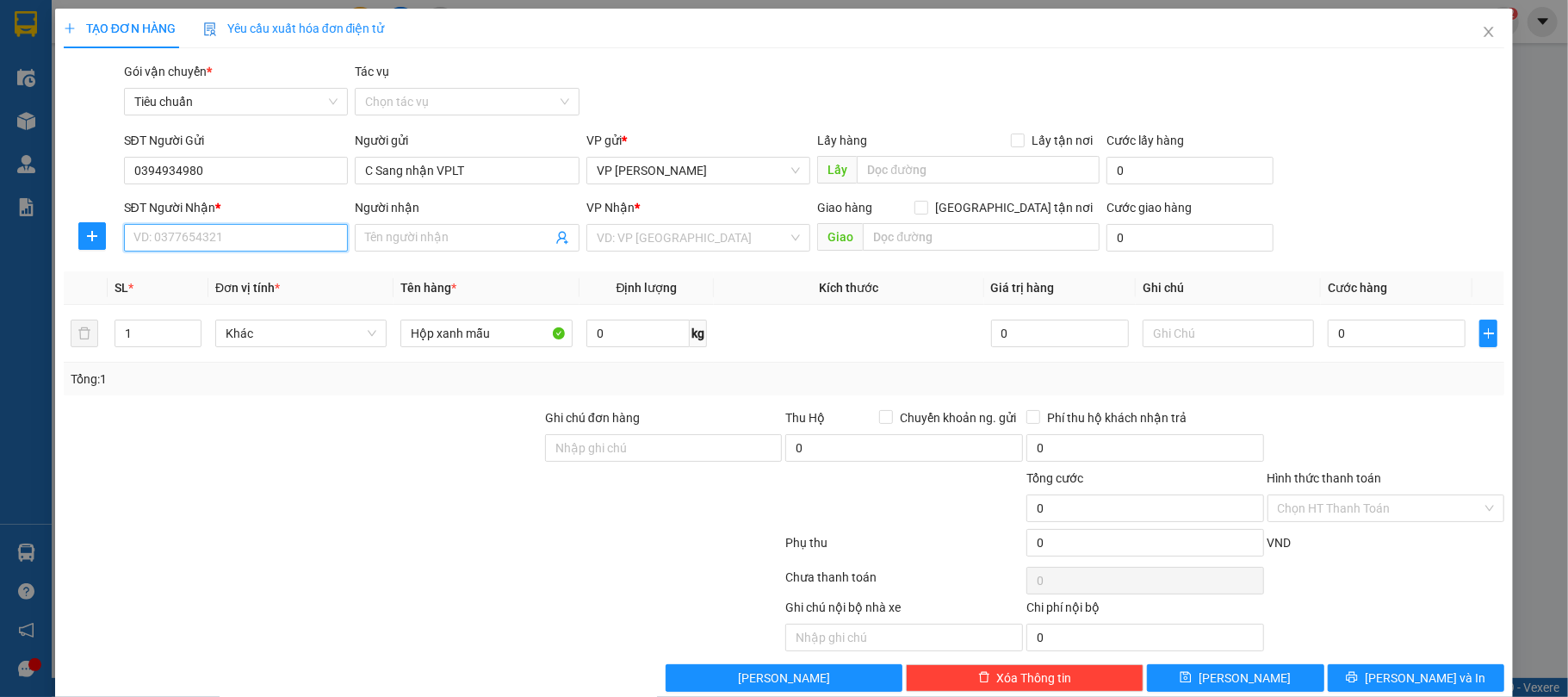
click at [239, 238] on input "SĐT Người Nhận *" at bounding box center [236, 238] width 225 height 28
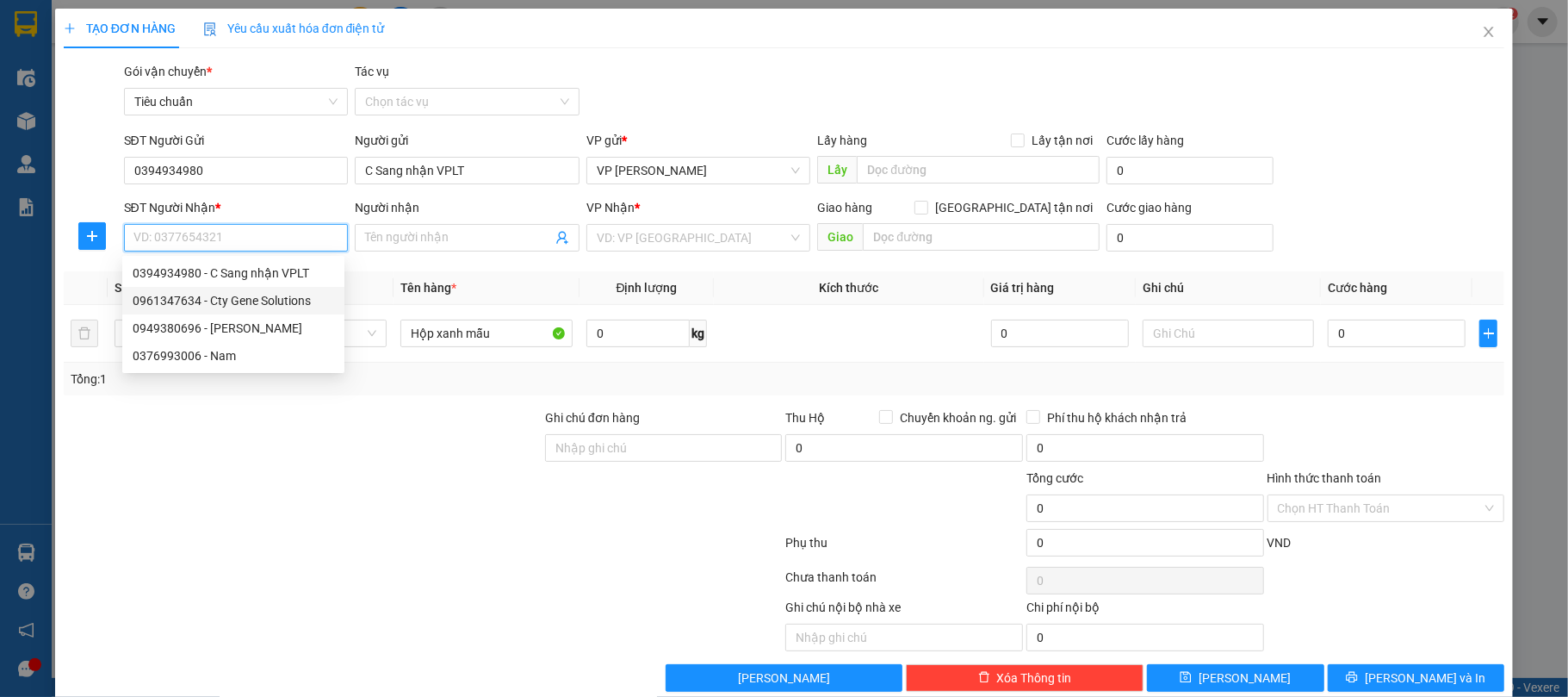
drag, startPoint x: 269, startPoint y: 307, endPoint x: 307, endPoint y: 293, distance: 40.5
click at [269, 305] on div "0961347634 - Cty Gene Solutions" at bounding box center [233, 300] width 201 height 19
type input "0961347634"
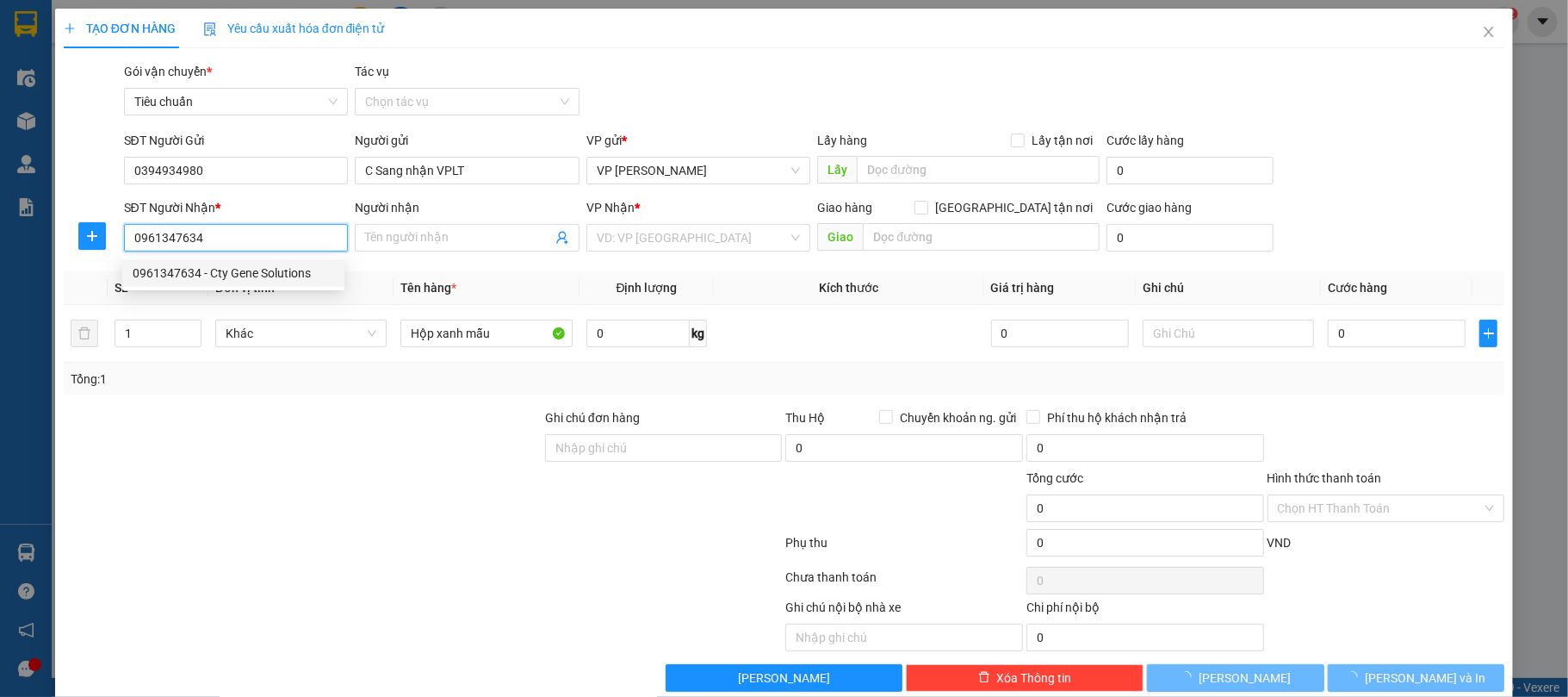
type input "Cty Gene Solutions"
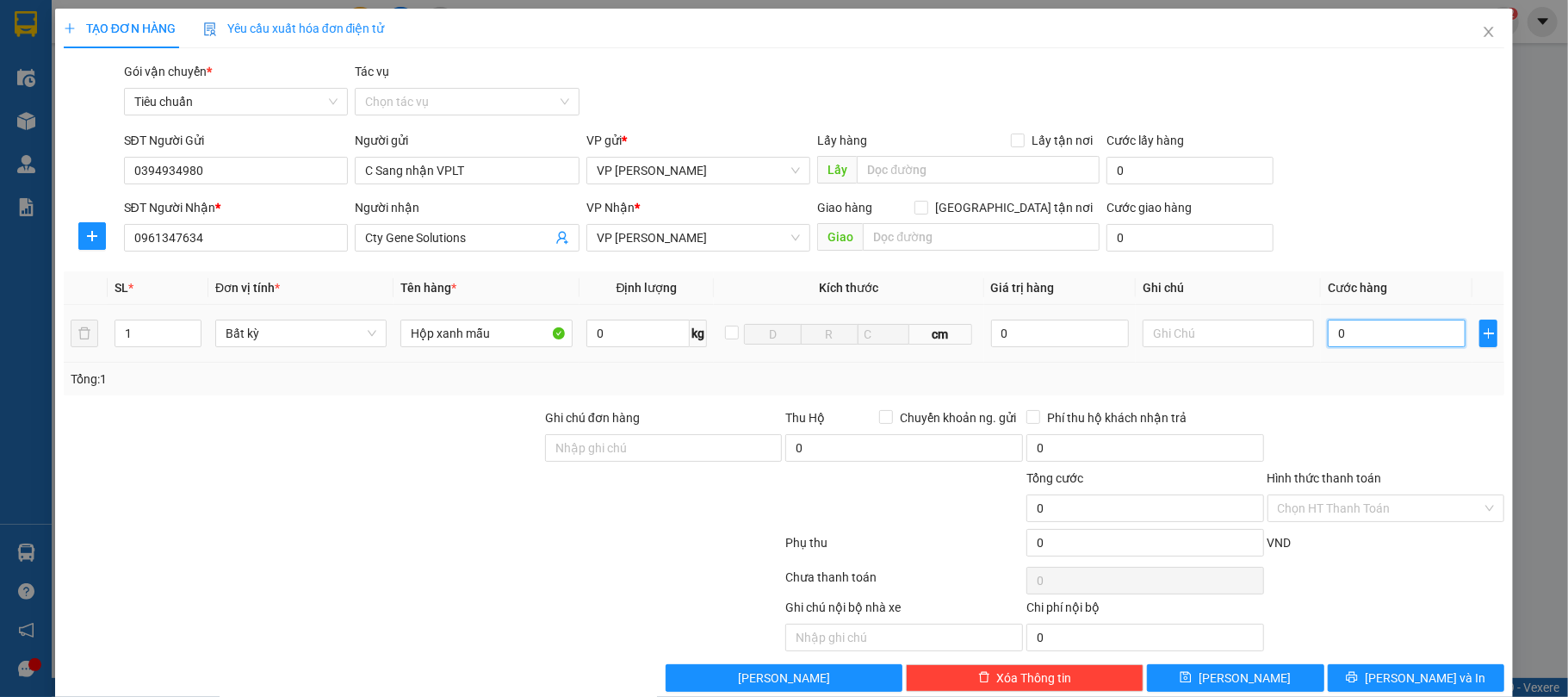
click at [1380, 343] on input "0" at bounding box center [1397, 334] width 138 height 28
type input "5"
type input "50"
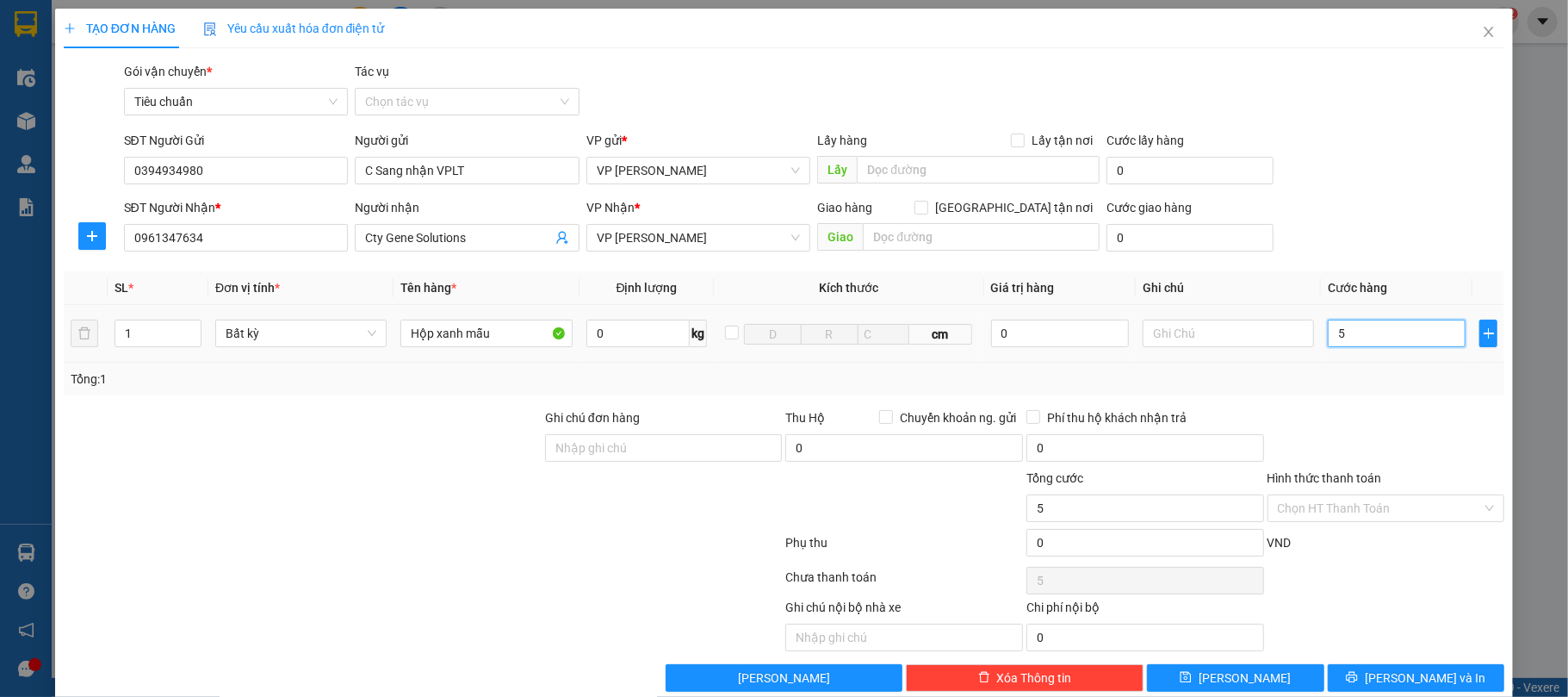
type input "50"
type input "50.000"
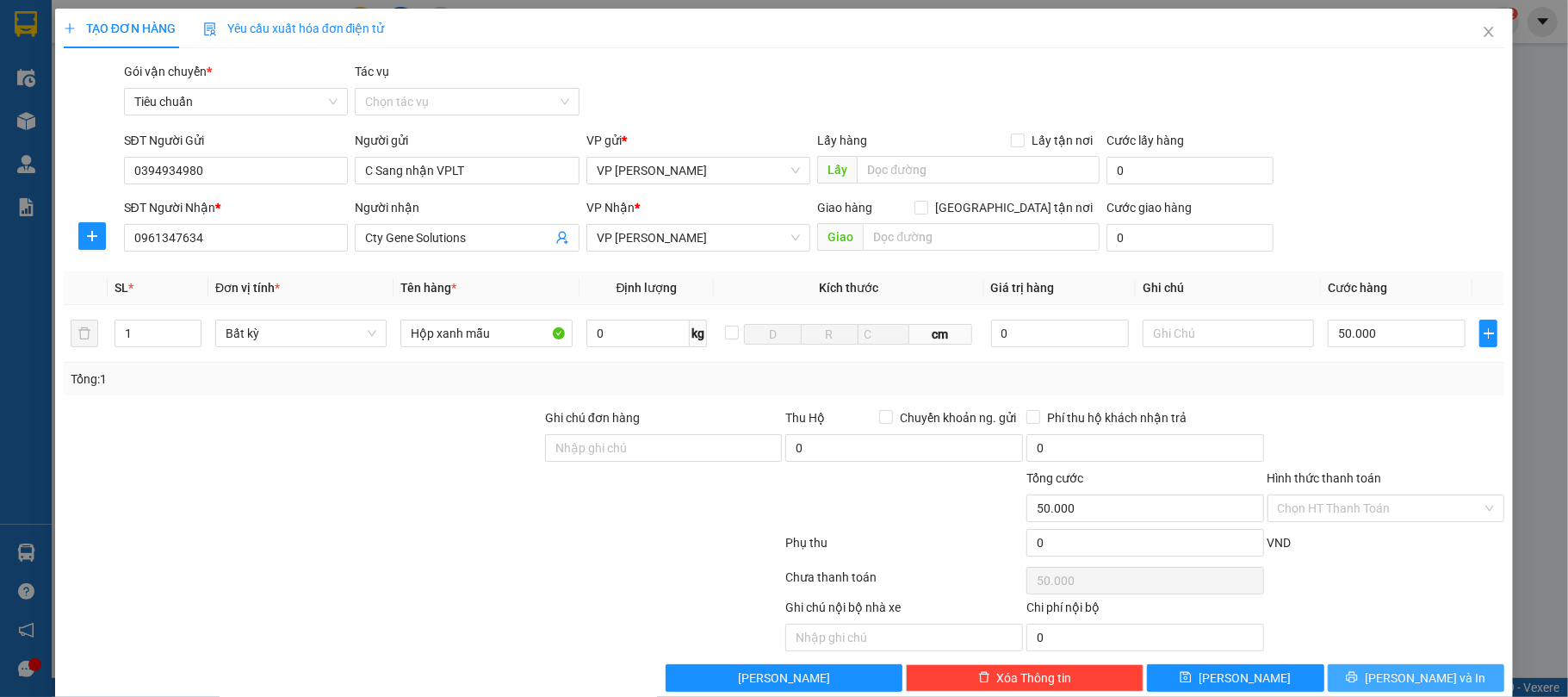
drag, startPoint x: 1447, startPoint y: 670, endPoint x: 1001, endPoint y: 32, distance: 778.4
click at [1440, 665] on div "Transit Pickup Surcharge Ids Transit Deliver Surcharge Ids Transit Deliver Surc…" at bounding box center [784, 377] width 1441 height 630
click at [1404, 688] on span "[PERSON_NAME] và In" at bounding box center [1425, 678] width 121 height 19
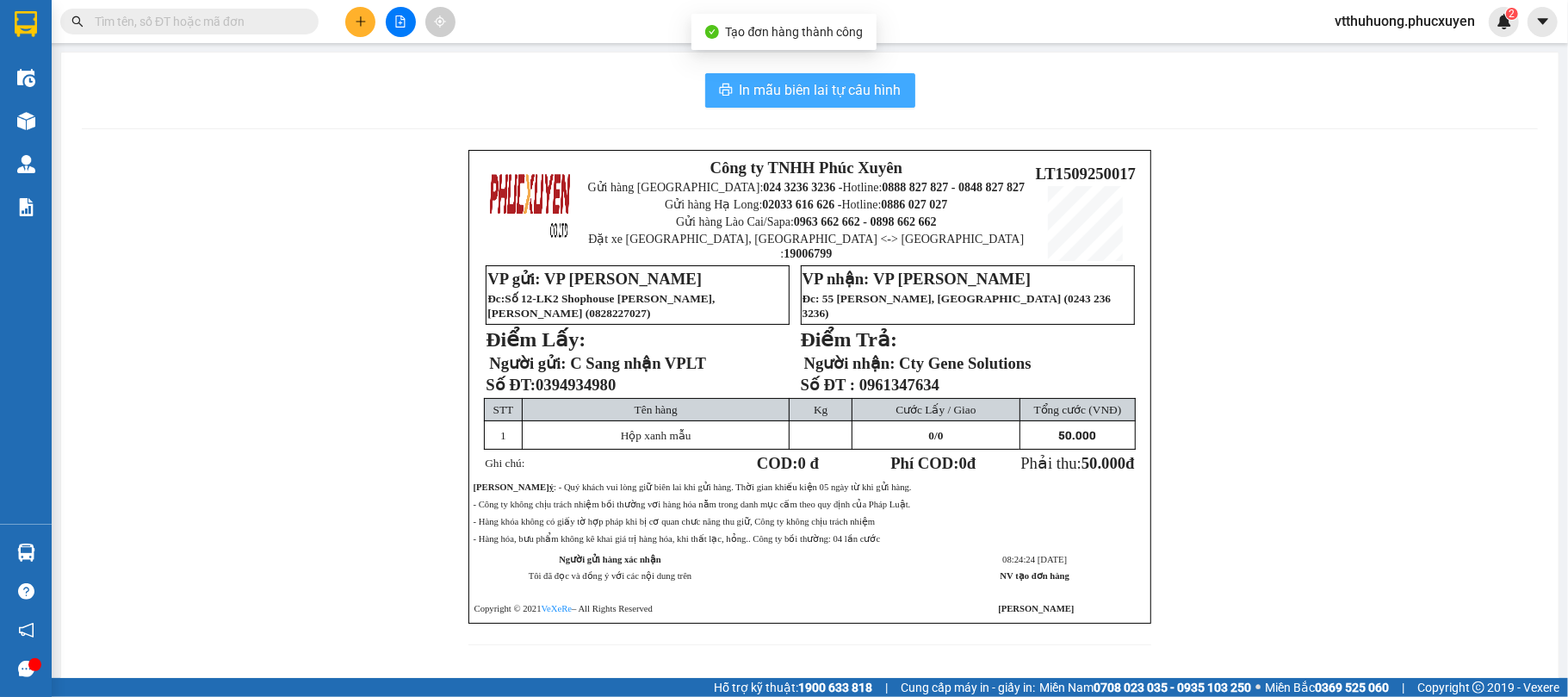
click at [837, 93] on span "In mẫu biên lai tự cấu hình" at bounding box center [820, 90] width 161 height 22
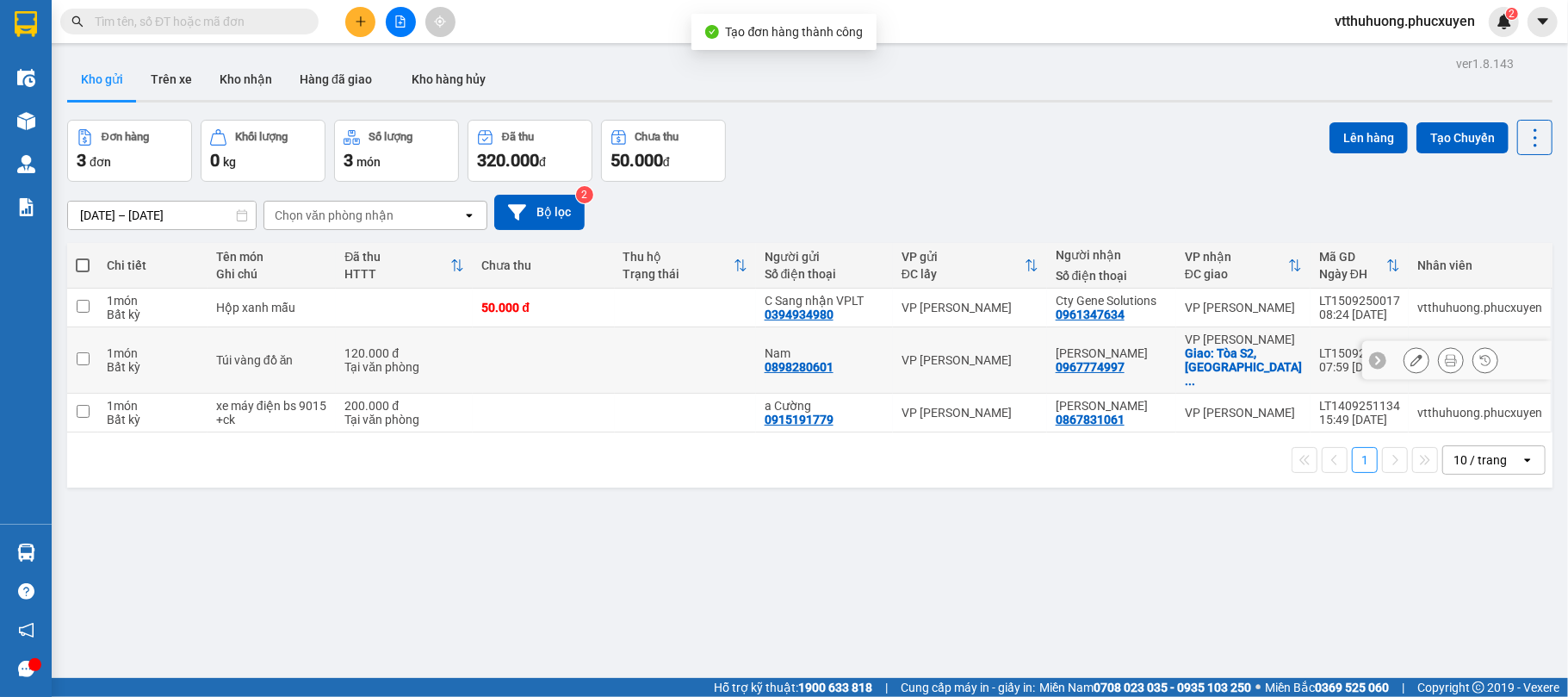
drag, startPoint x: 621, startPoint y: 350, endPoint x: 1062, endPoint y: 194, distance: 467.8
click at [622, 350] on td at bounding box center [686, 360] width 142 height 67
checkbox input "true"
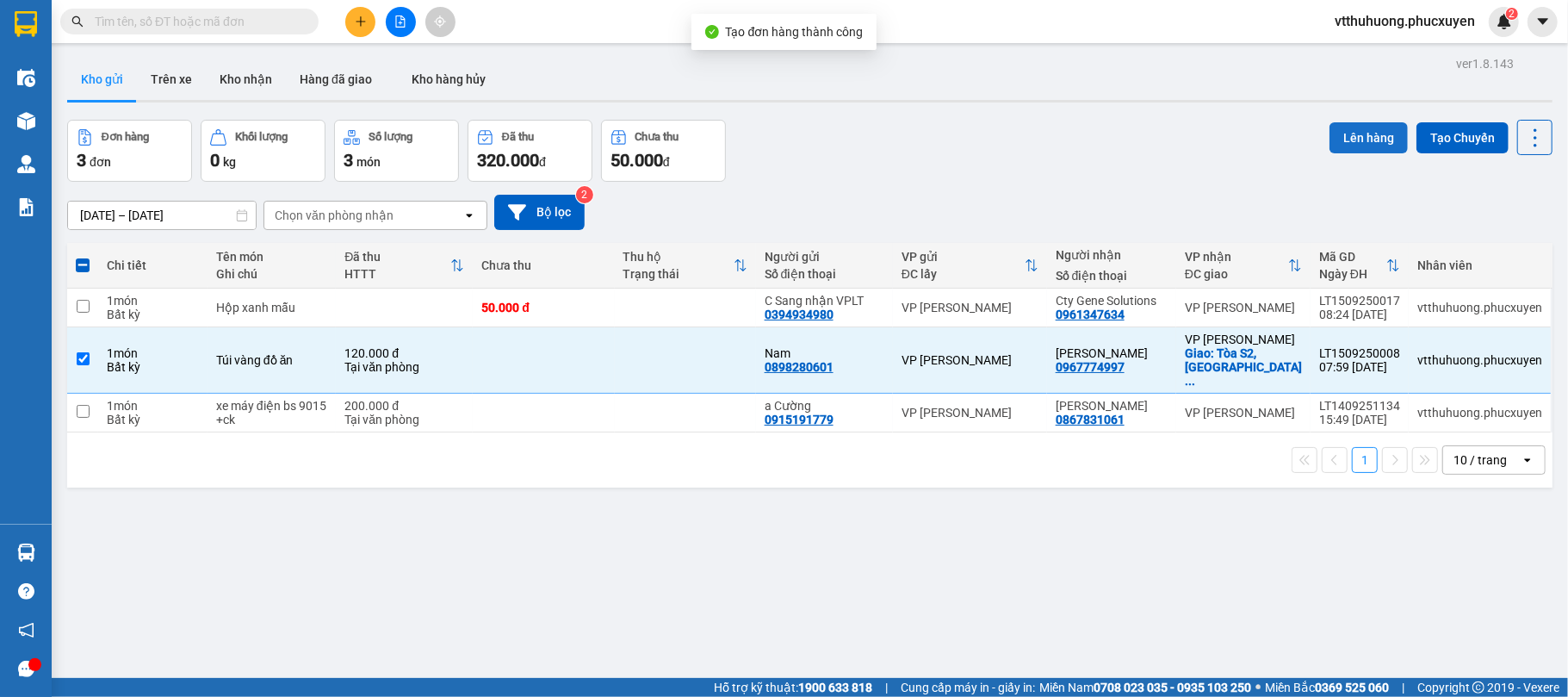
click at [1330, 133] on button "Lên hàng" at bounding box center [1369, 138] width 79 height 31
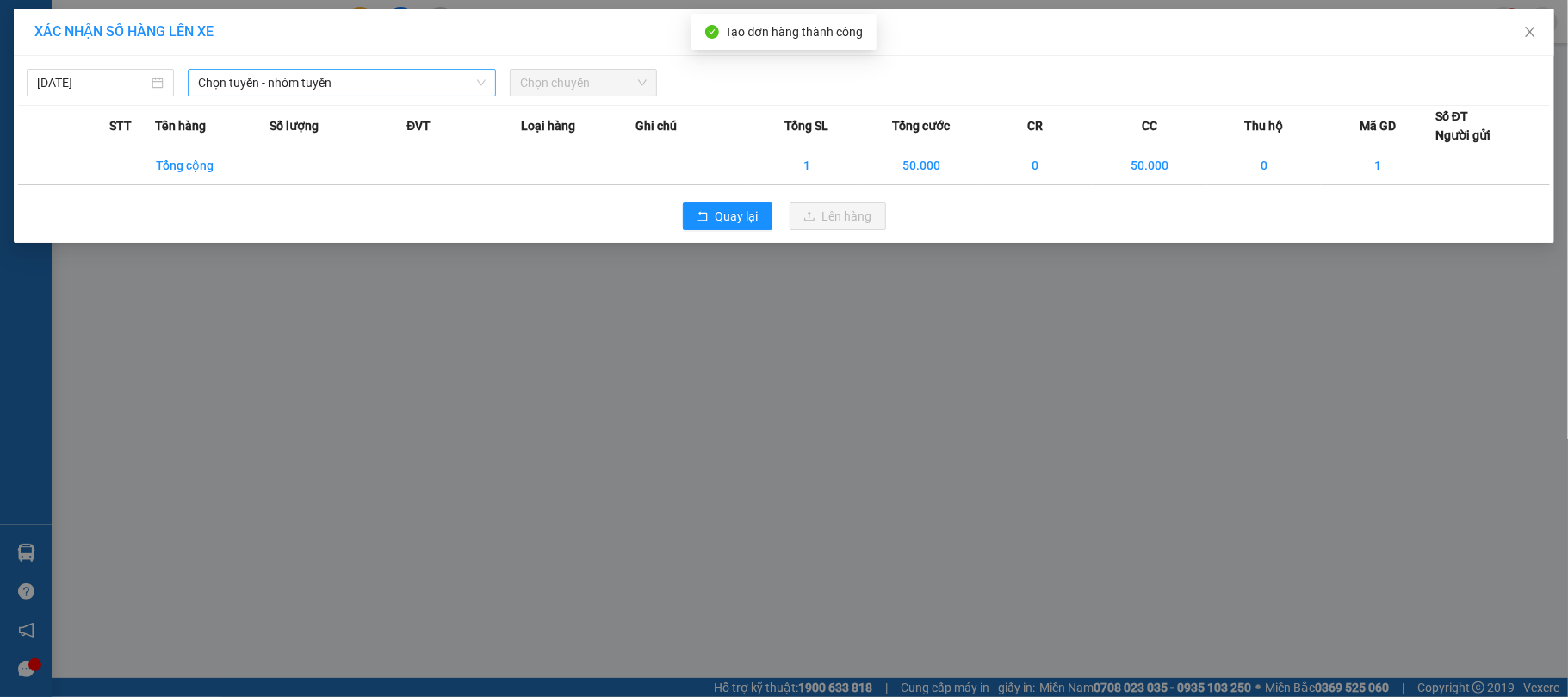
click at [400, 95] on span "Chọn tuyến - nhóm tuyến" at bounding box center [342, 83] width 288 height 26
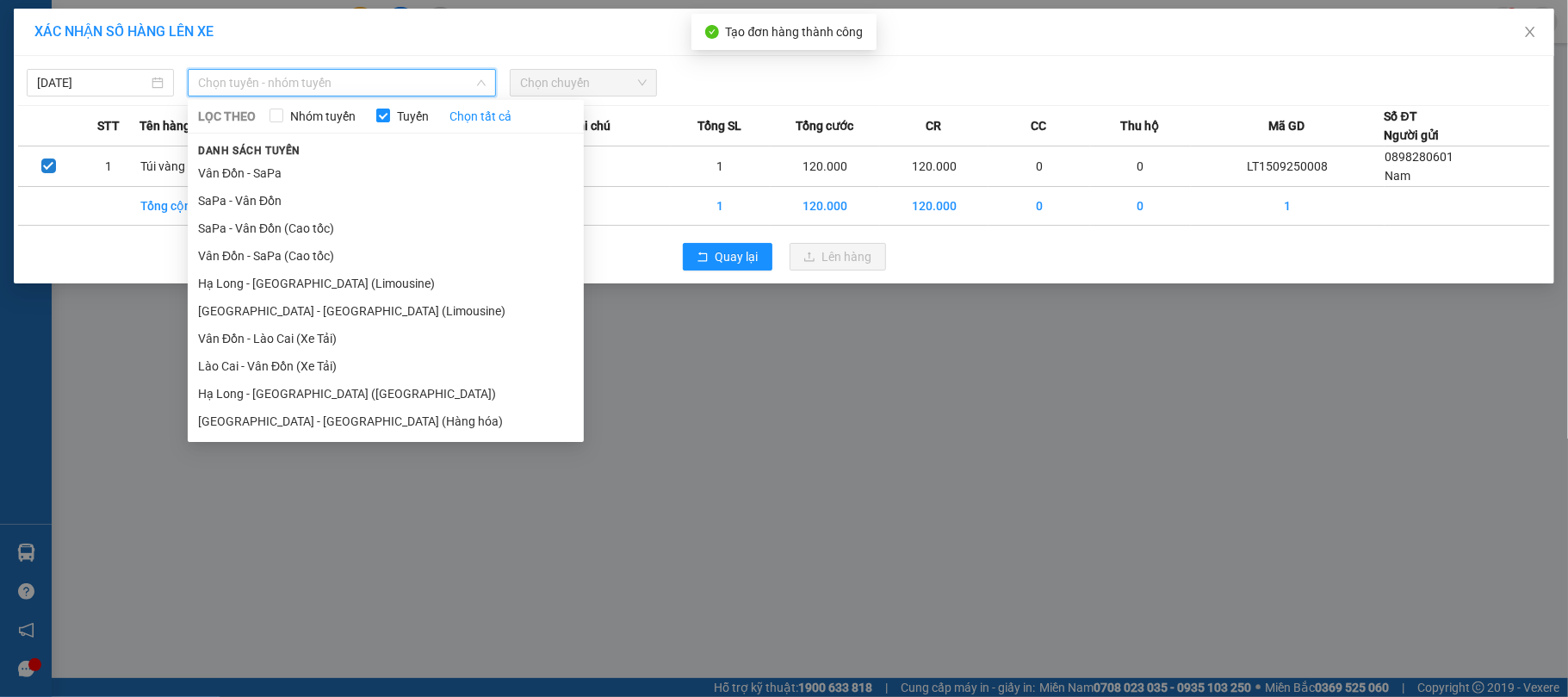
click at [370, 275] on li "Hạ Long - [GEOGRAPHIC_DATA] (Limousine)" at bounding box center [385, 283] width 396 height 28
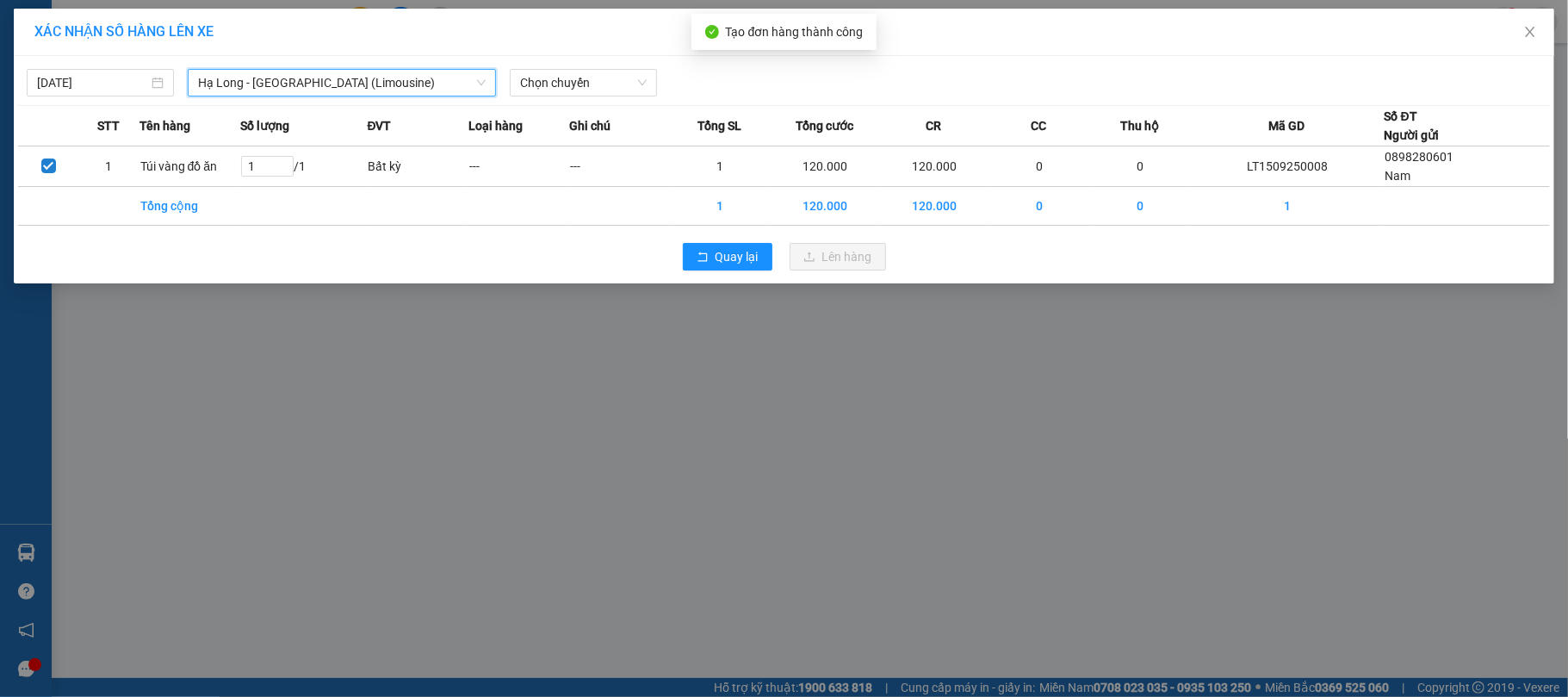
click at [610, 87] on span "Chọn chuyến" at bounding box center [583, 83] width 127 height 26
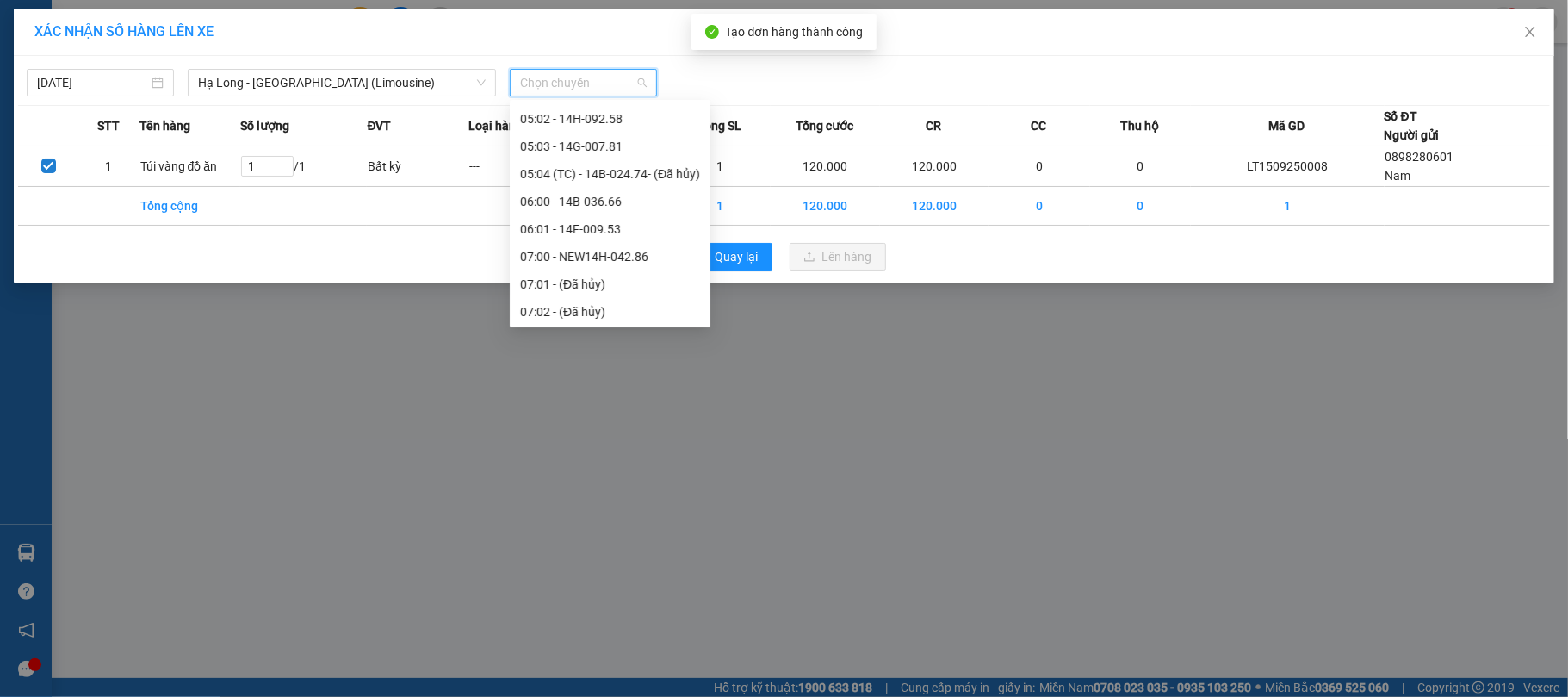
scroll to position [263, 0]
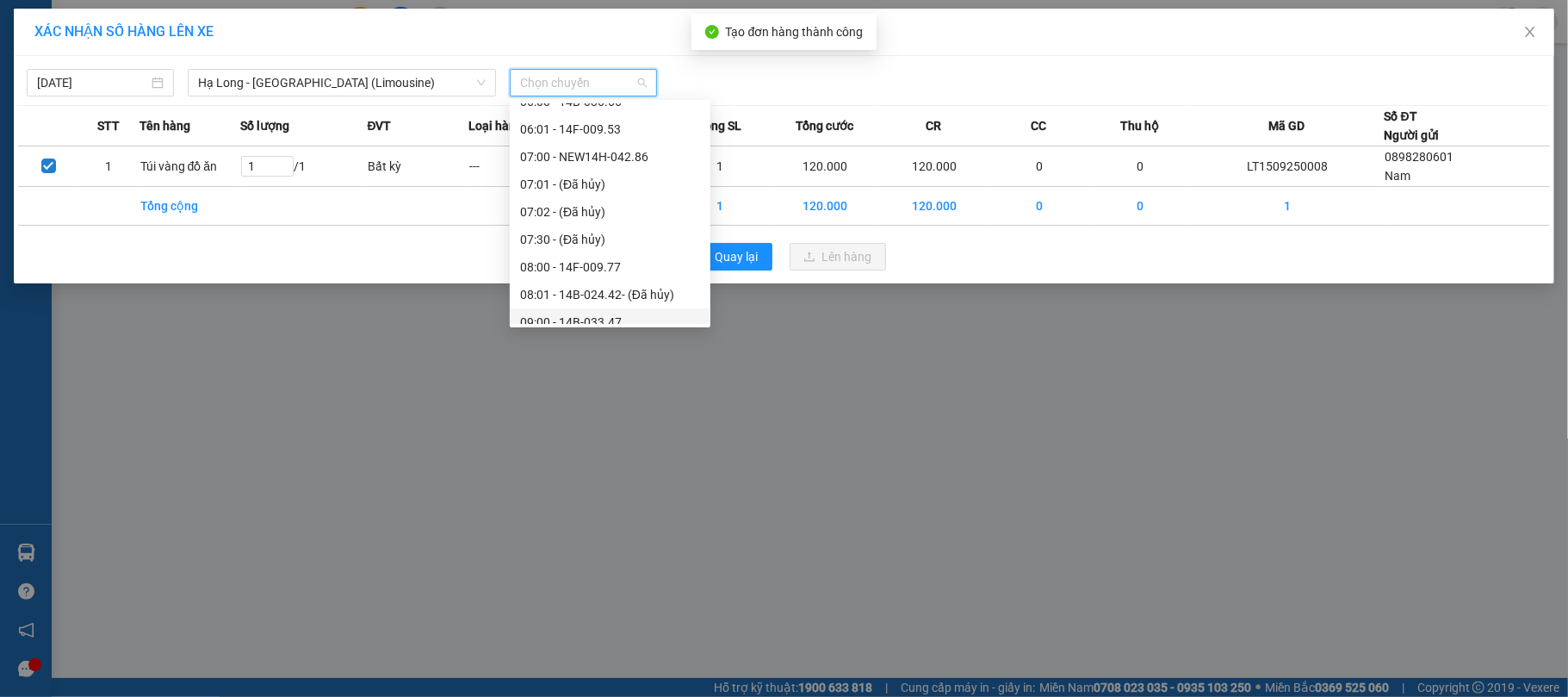
click at [622, 314] on div "09:00 - 14B-033.47" at bounding box center [610, 322] width 180 height 19
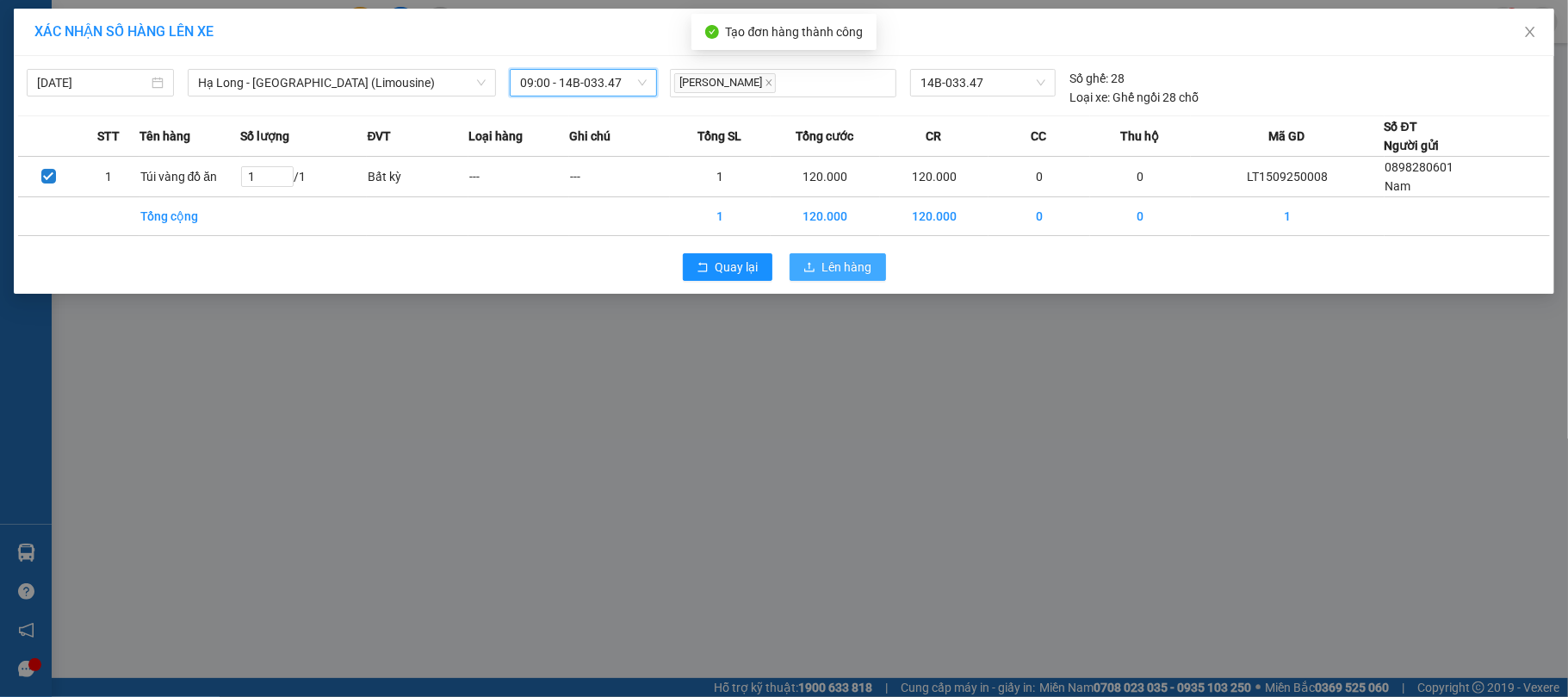
drag, startPoint x: 848, startPoint y: 272, endPoint x: 863, endPoint y: 273, distance: 15.0
click at [849, 273] on span "Lên hàng" at bounding box center [847, 266] width 50 height 19
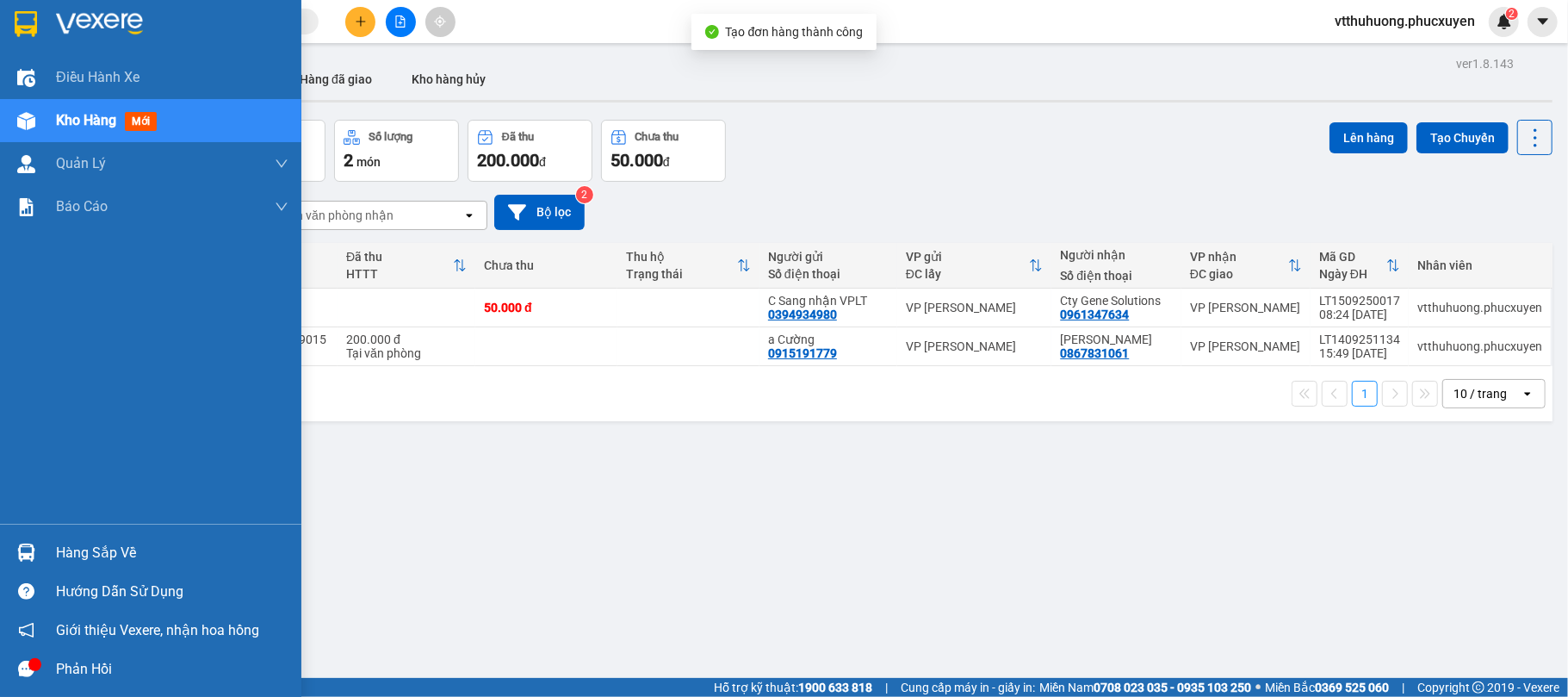
click at [87, 555] on div "Hàng sắp về" at bounding box center [171, 553] width 232 height 26
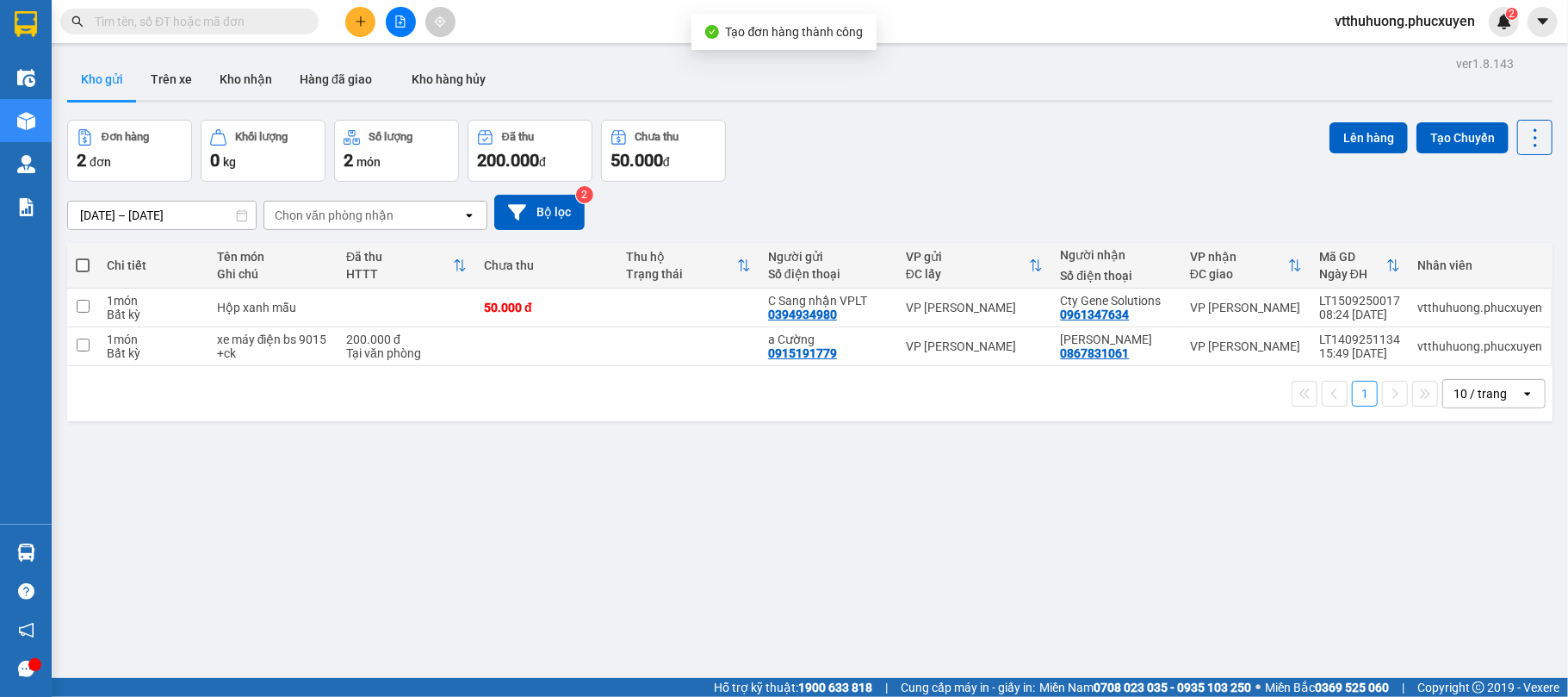
drag, startPoint x: 841, startPoint y: 568, endPoint x: 482, endPoint y: 693, distance: 380.1
click at [832, 576] on section "Kết quả tìm kiếm ( 1 ) Bộ lọc Mã ĐH Trạng thái Món hàng Thu hộ Tổng cước Chưa c…" at bounding box center [784, 348] width 1568 height 697
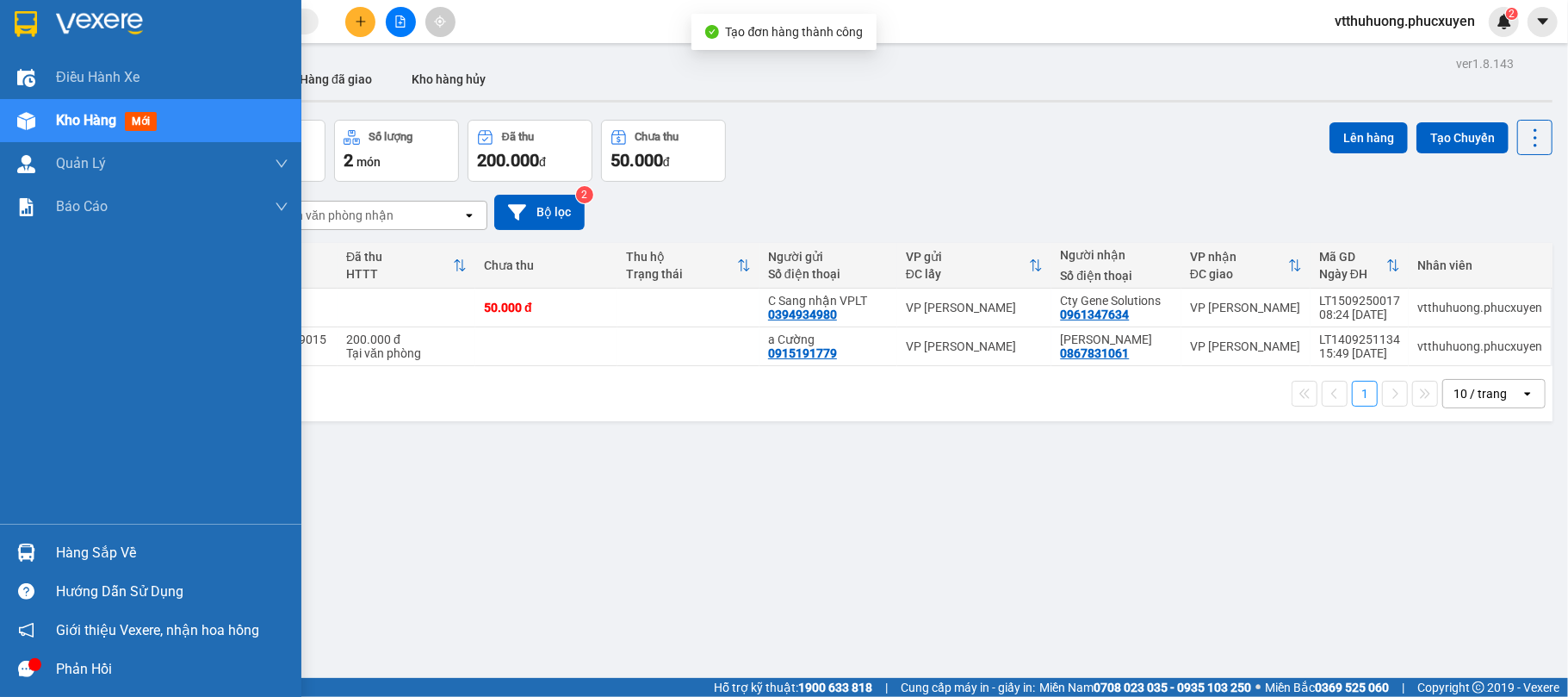
drag, startPoint x: 71, startPoint y: 558, endPoint x: 193, endPoint y: 558, distance: 122.0
click at [73, 558] on div "Hàng sắp về" at bounding box center [171, 553] width 232 height 26
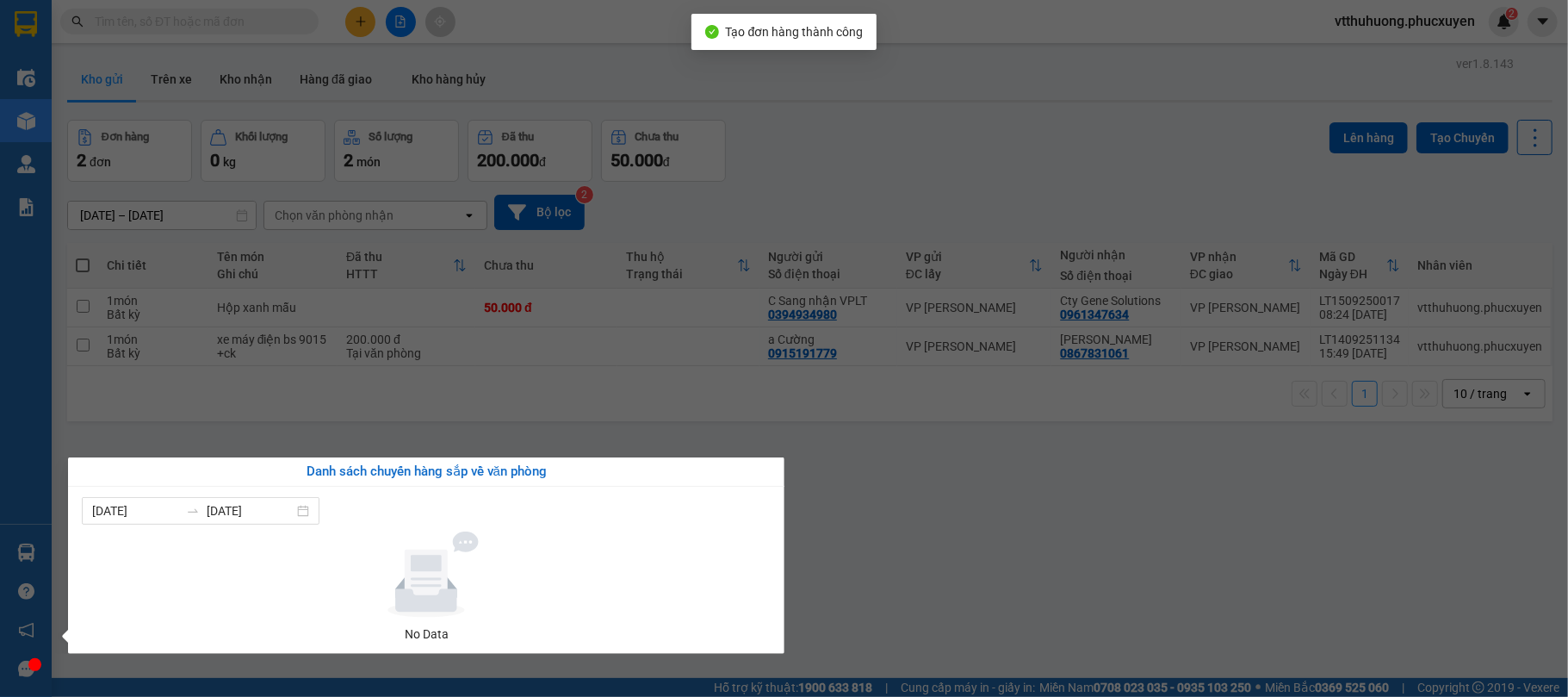
click at [1008, 613] on section "Kết quả tìm kiếm ( 1 ) Bộ lọc Mã ĐH Trạng thái Món hàng Thu hộ Tổng cước Chưa c…" at bounding box center [784, 348] width 1568 height 697
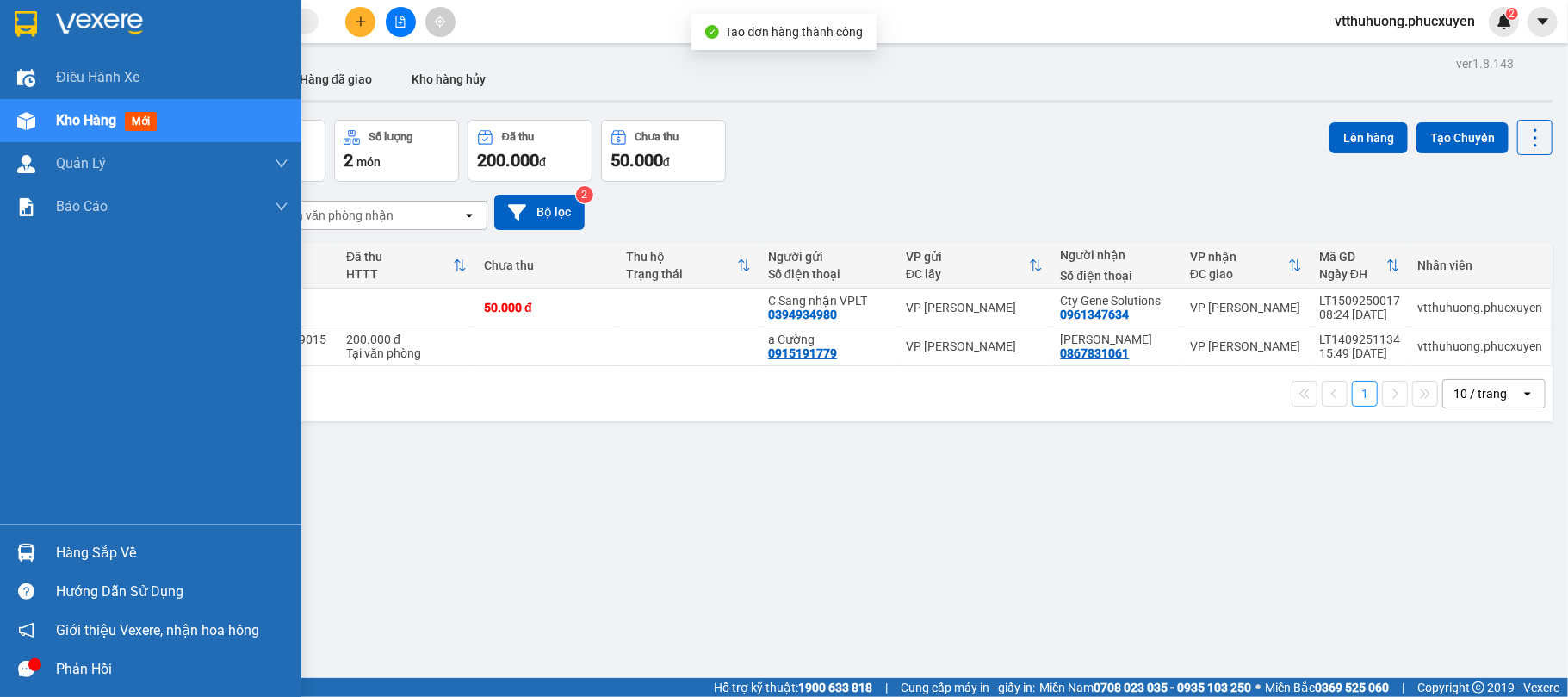
drag, startPoint x: 66, startPoint y: 544, endPoint x: 352, endPoint y: 565, distance: 286.8
click at [69, 544] on div "Hàng sắp về" at bounding box center [171, 553] width 232 height 26
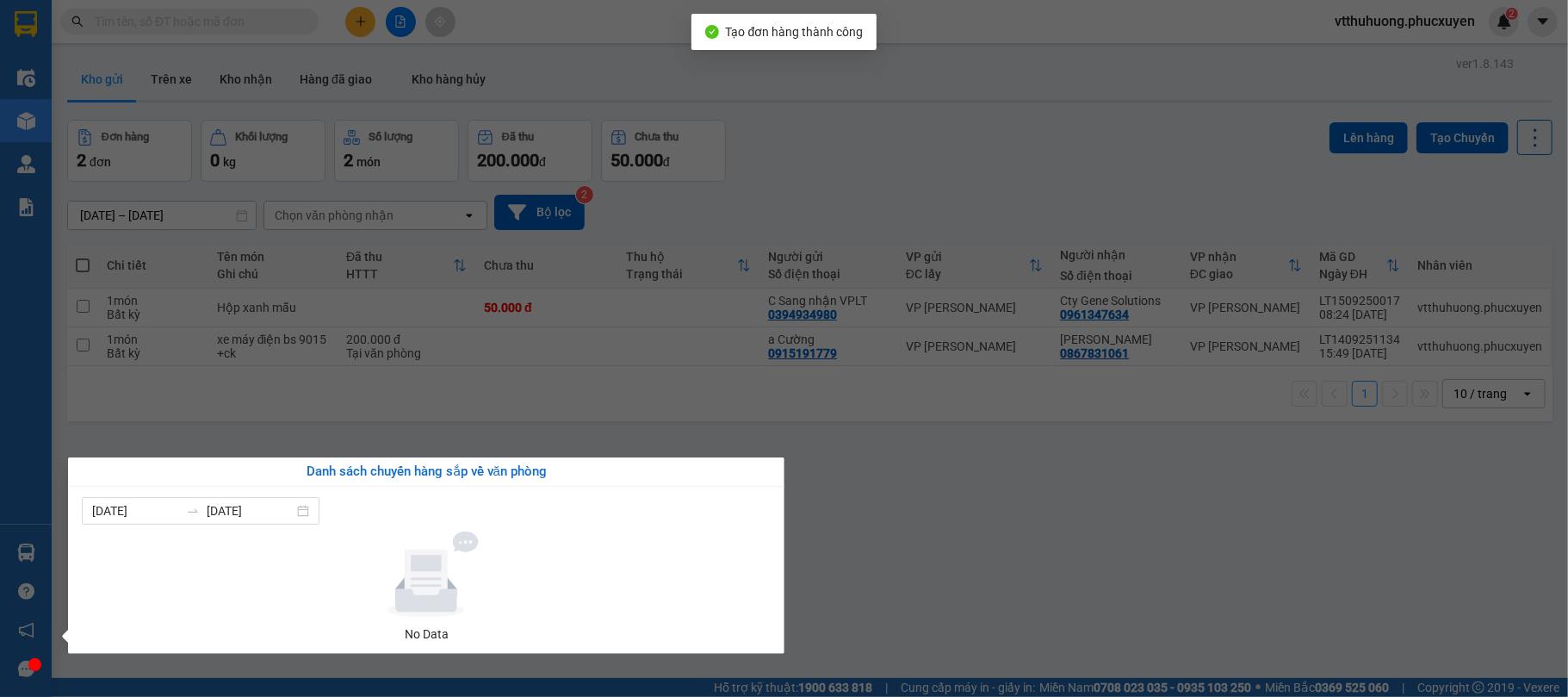
drag, startPoint x: 941, startPoint y: 599, endPoint x: 973, endPoint y: 614, distance: 35.3
click at [942, 599] on section "Kết quả tìm kiếm ( 1 ) Bộ lọc Mã ĐH Trạng thái Món hàng Thu hộ Tổng cước Chưa c…" at bounding box center [784, 348] width 1568 height 697
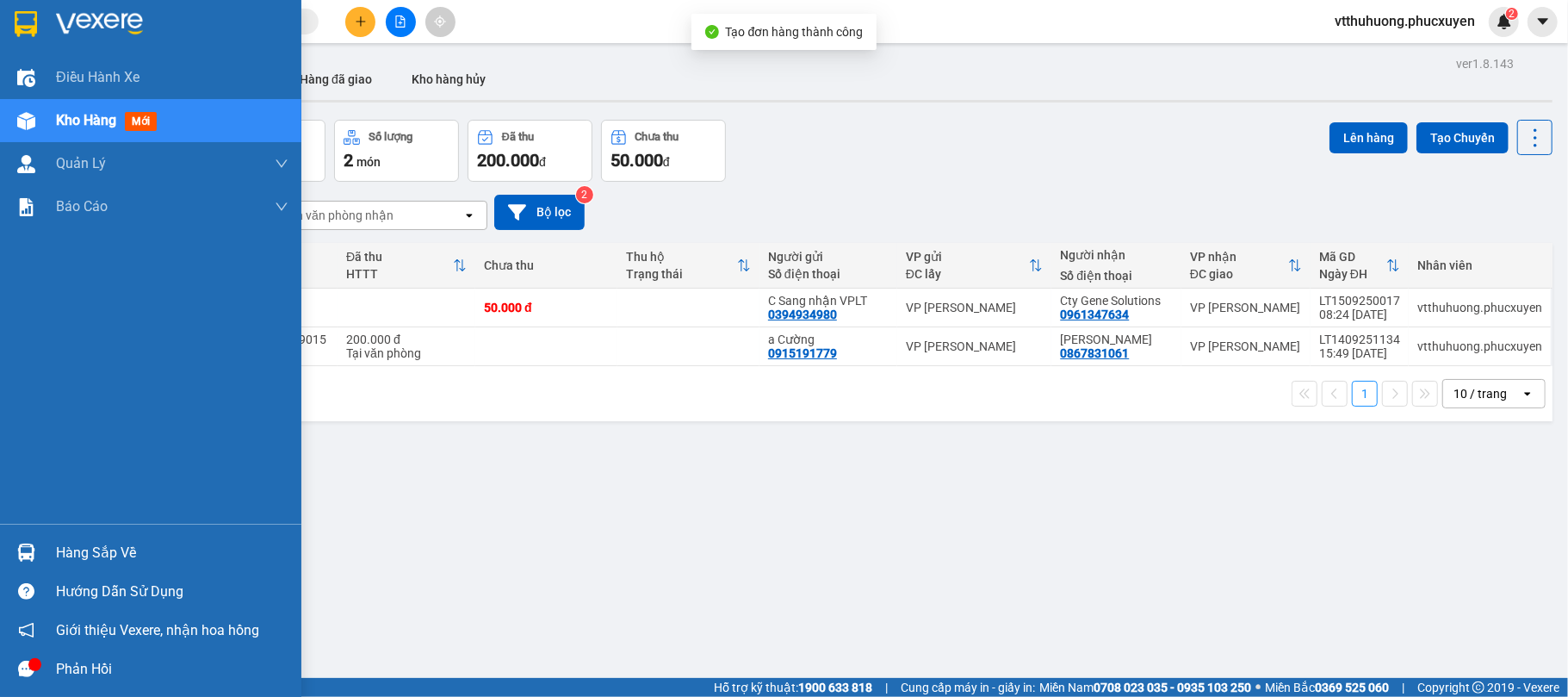
drag, startPoint x: 57, startPoint y: 548, endPoint x: 363, endPoint y: 541, distance: 306.1
click at [64, 549] on div "Hàng sắp về" at bounding box center [171, 553] width 232 height 26
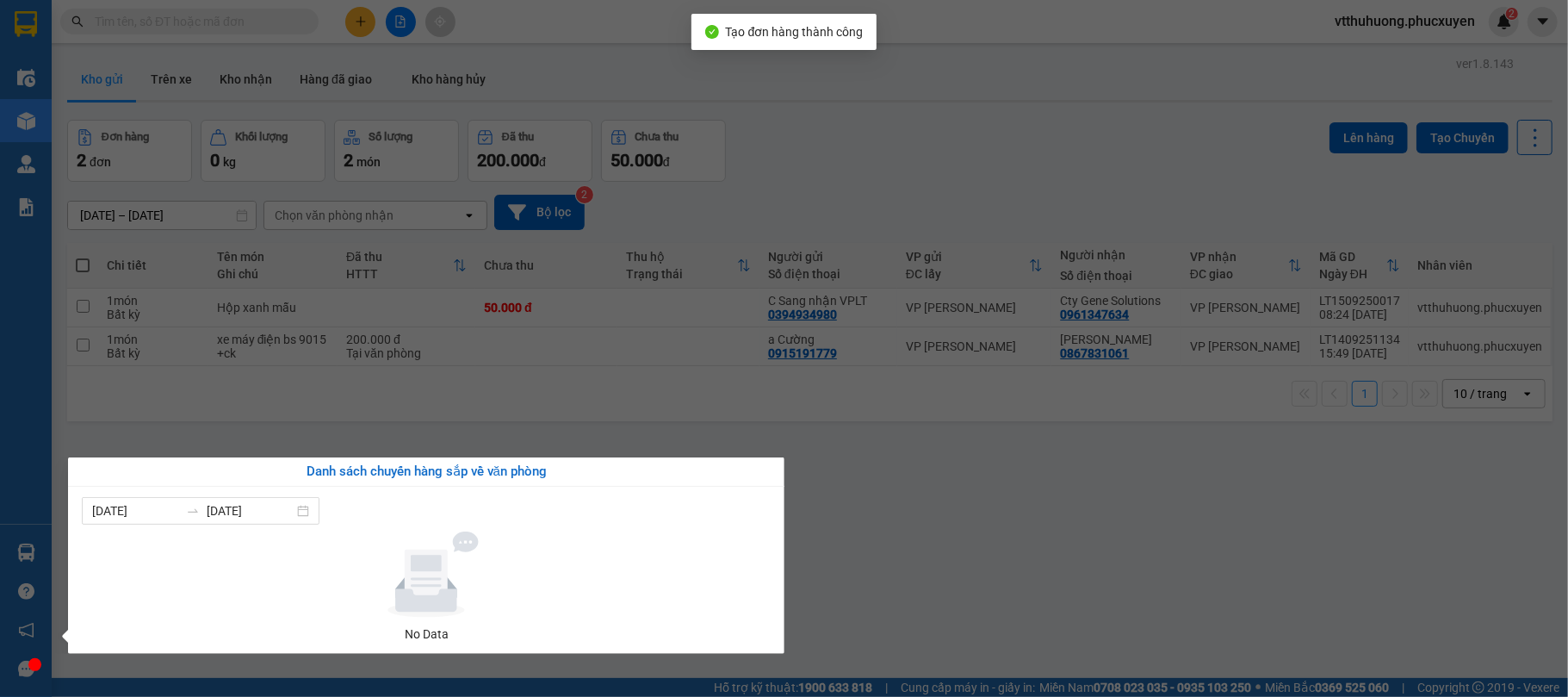
click at [1056, 504] on section "Kết quả tìm kiếm ( 1 ) Bộ lọc Mã ĐH Trạng thái Món hàng Thu hộ Tổng cước Chưa c…" at bounding box center [784, 348] width 1568 height 697
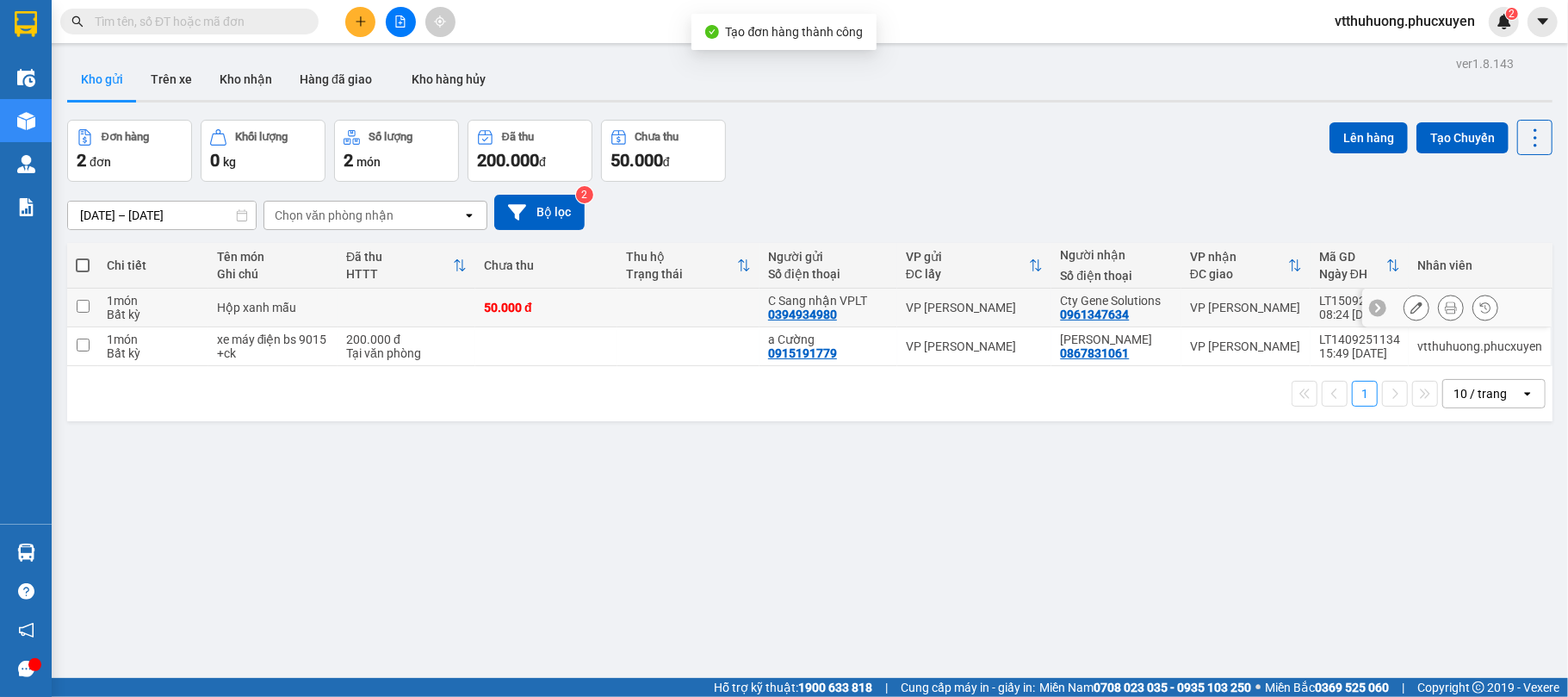
click at [886, 310] on div "C Sang nhận VPLT 0394934980" at bounding box center [828, 308] width 121 height 28
checkbox input "true"
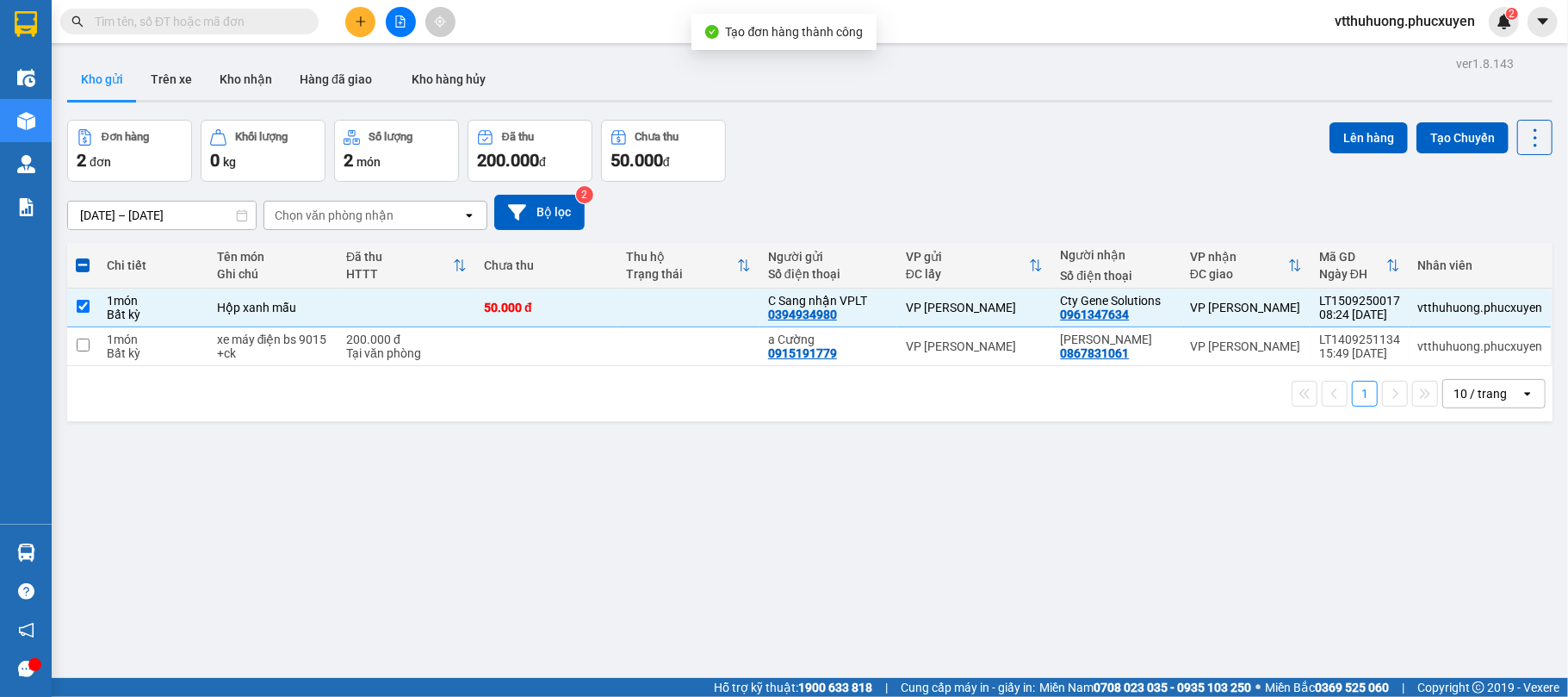
drag, startPoint x: 1355, startPoint y: 143, endPoint x: 1290, endPoint y: 135, distance: 65.5
click at [1334, 142] on button "Lên hàng" at bounding box center [1369, 138] width 79 height 31
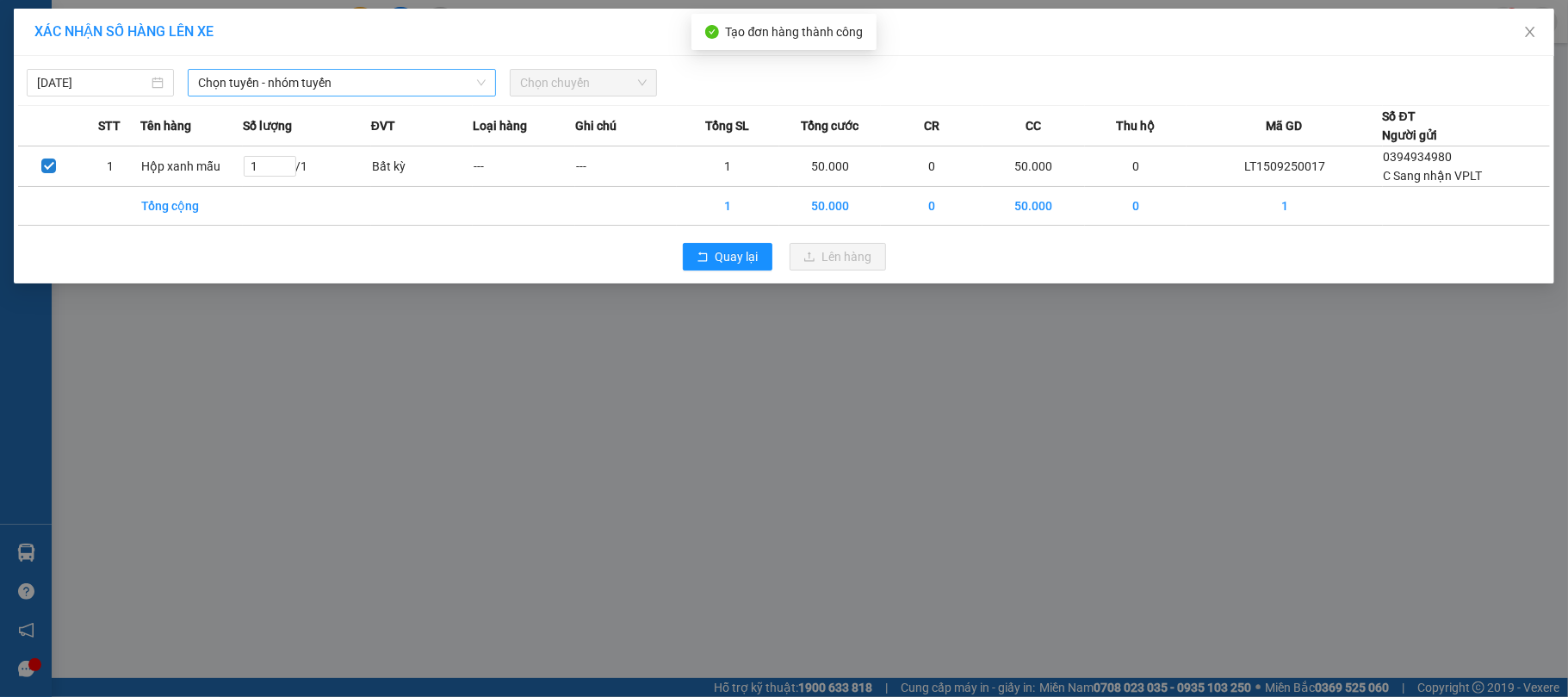
click at [370, 83] on span "Chọn tuyến - nhóm tuyến" at bounding box center [342, 83] width 288 height 26
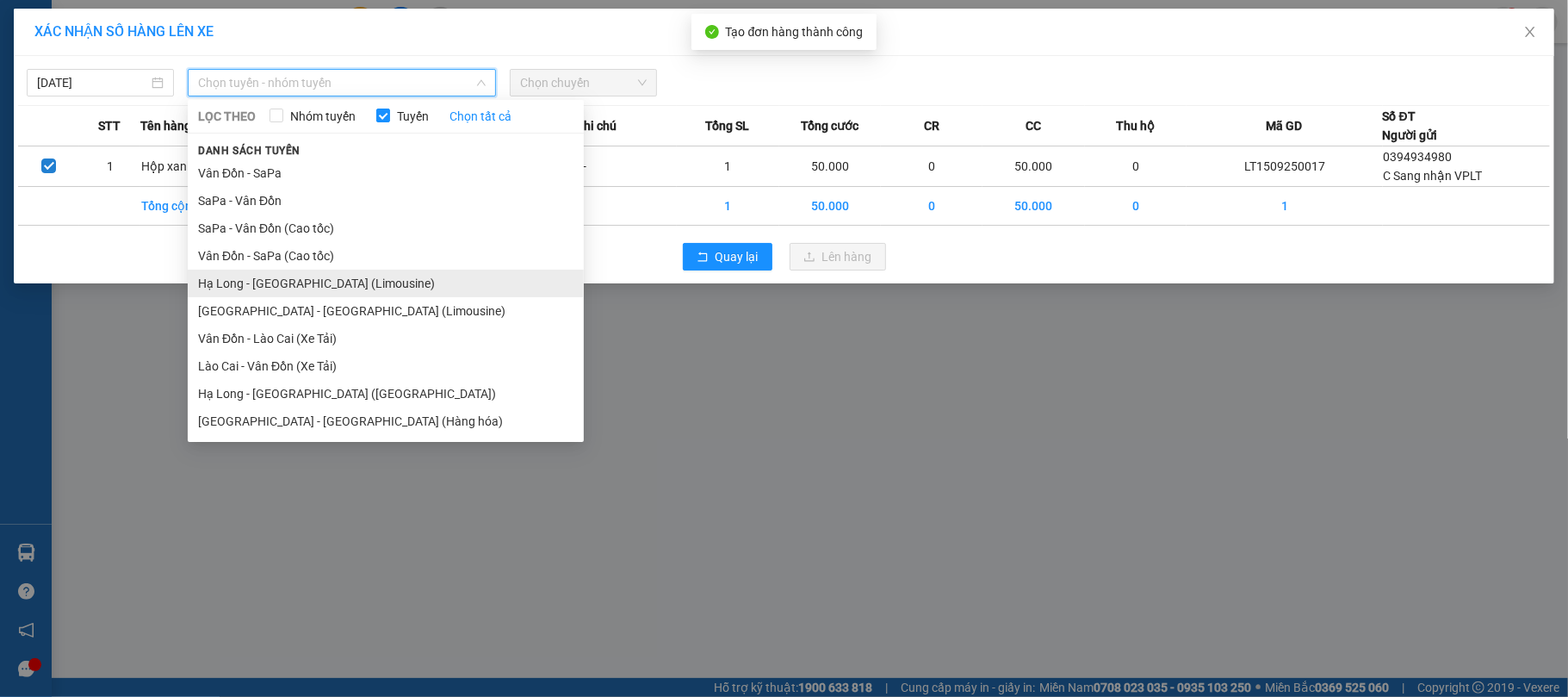
click at [345, 282] on li "Hạ Long - [GEOGRAPHIC_DATA] (Limousine)" at bounding box center [385, 283] width 396 height 28
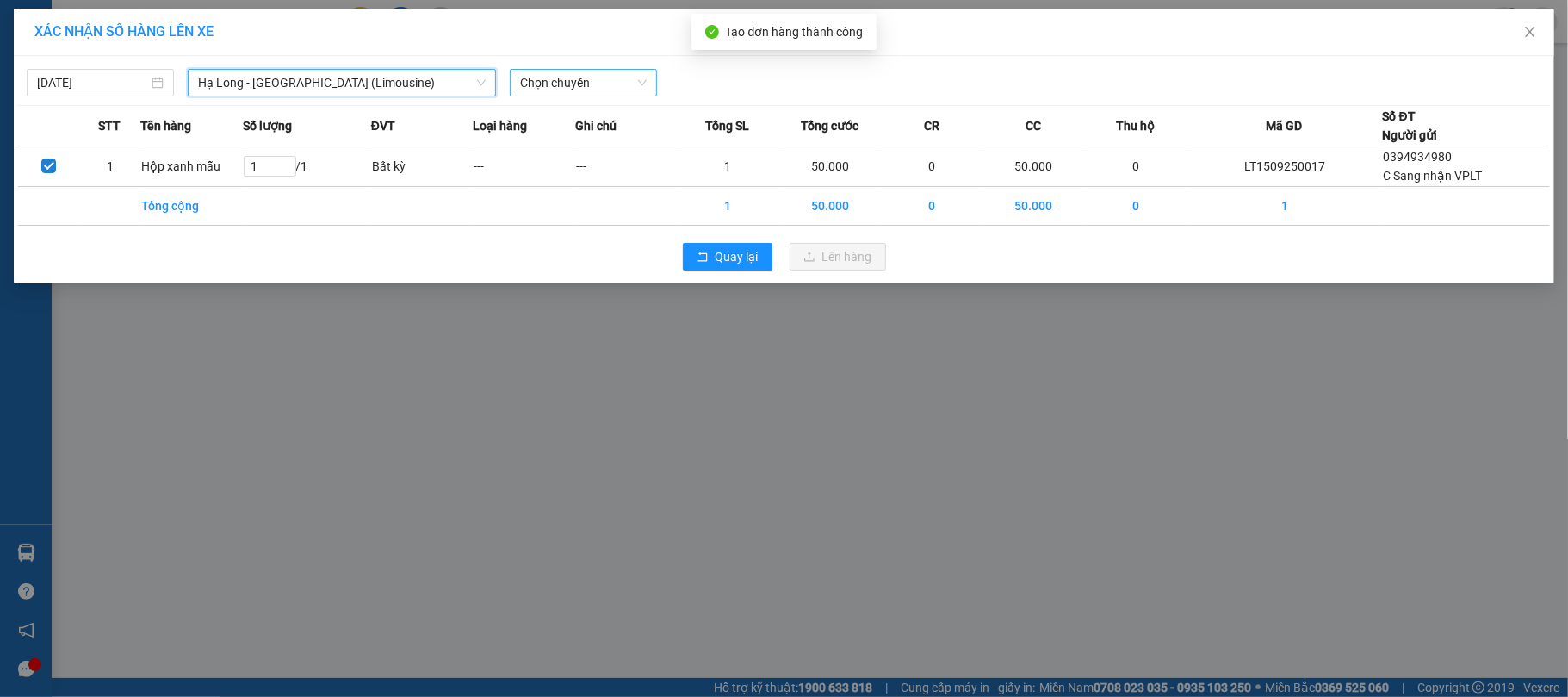
click at [624, 78] on span "Chọn chuyến" at bounding box center [583, 83] width 127 height 26
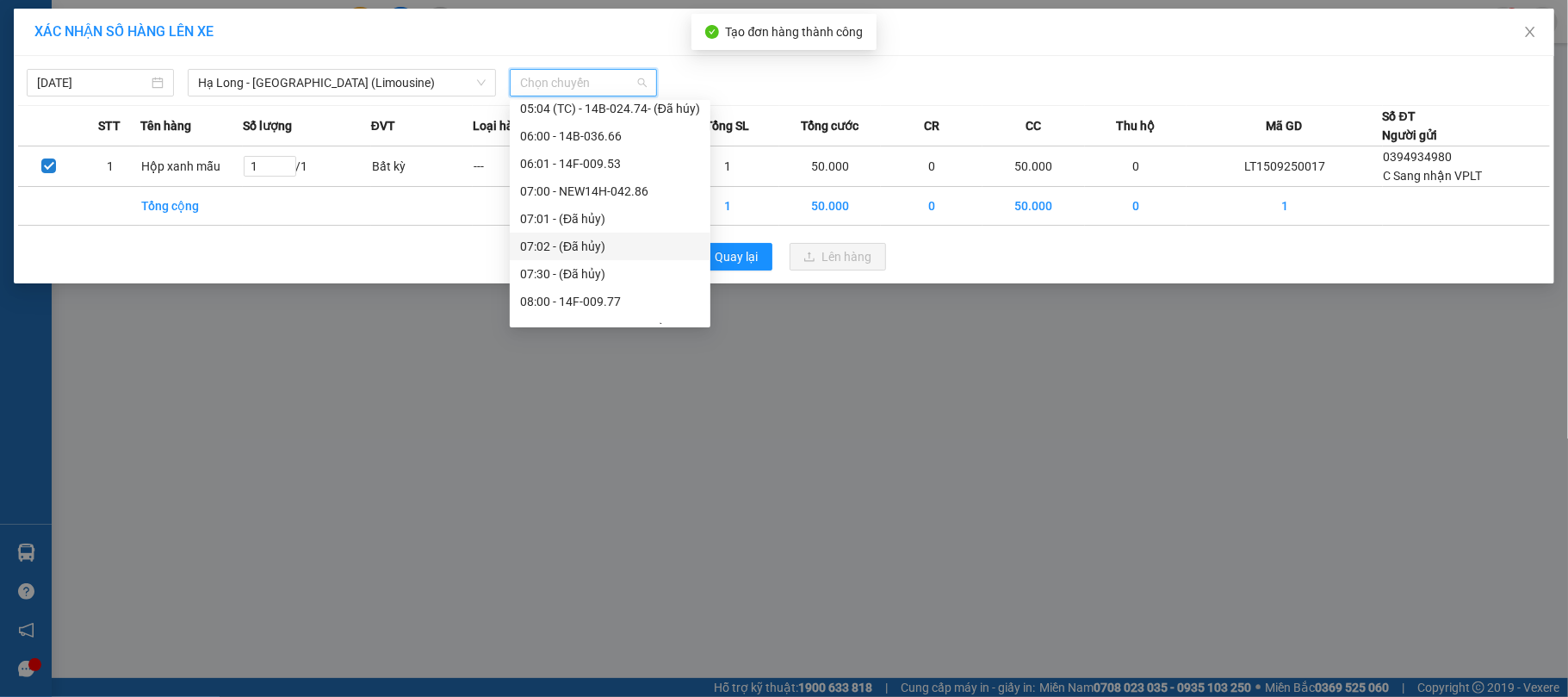
scroll to position [460, 0]
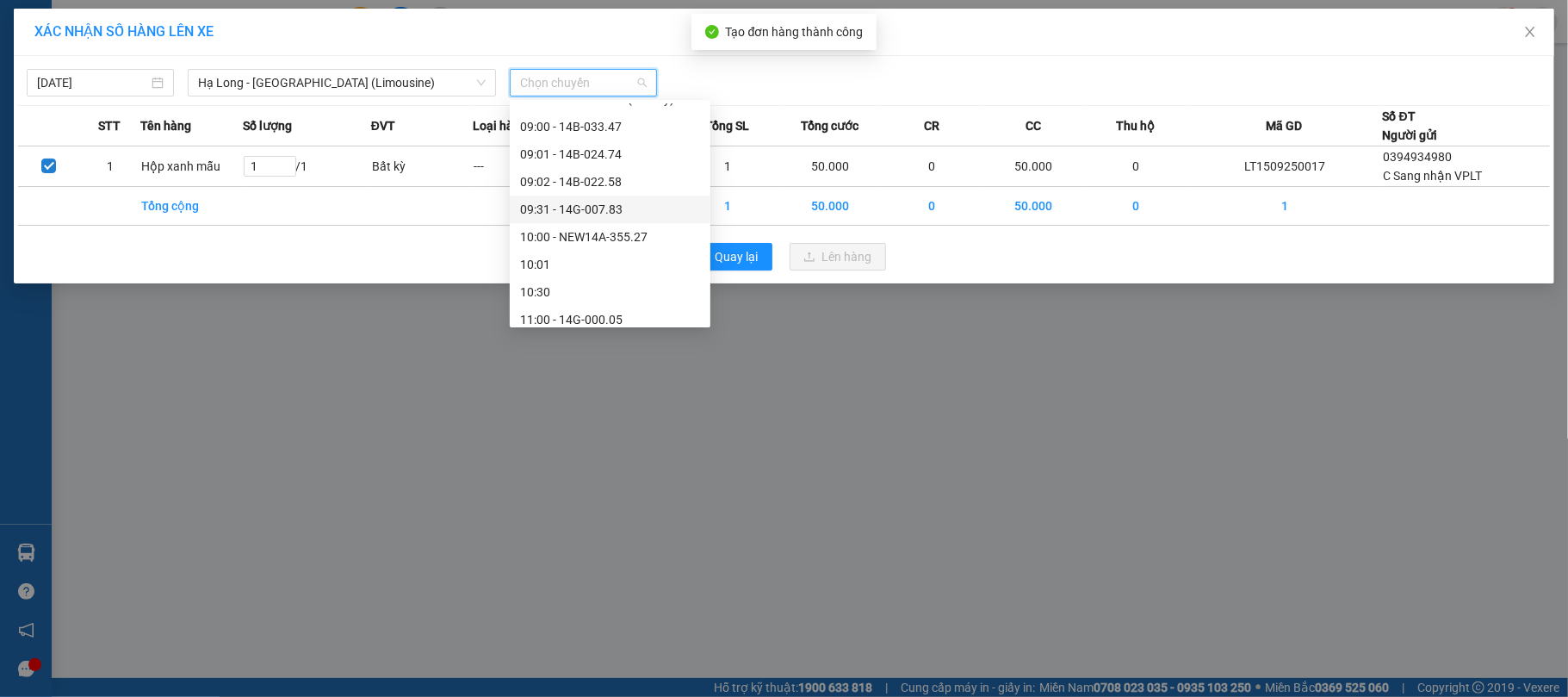
click at [618, 197] on div "09:31 - 14G-007.83" at bounding box center [610, 209] width 200 height 28
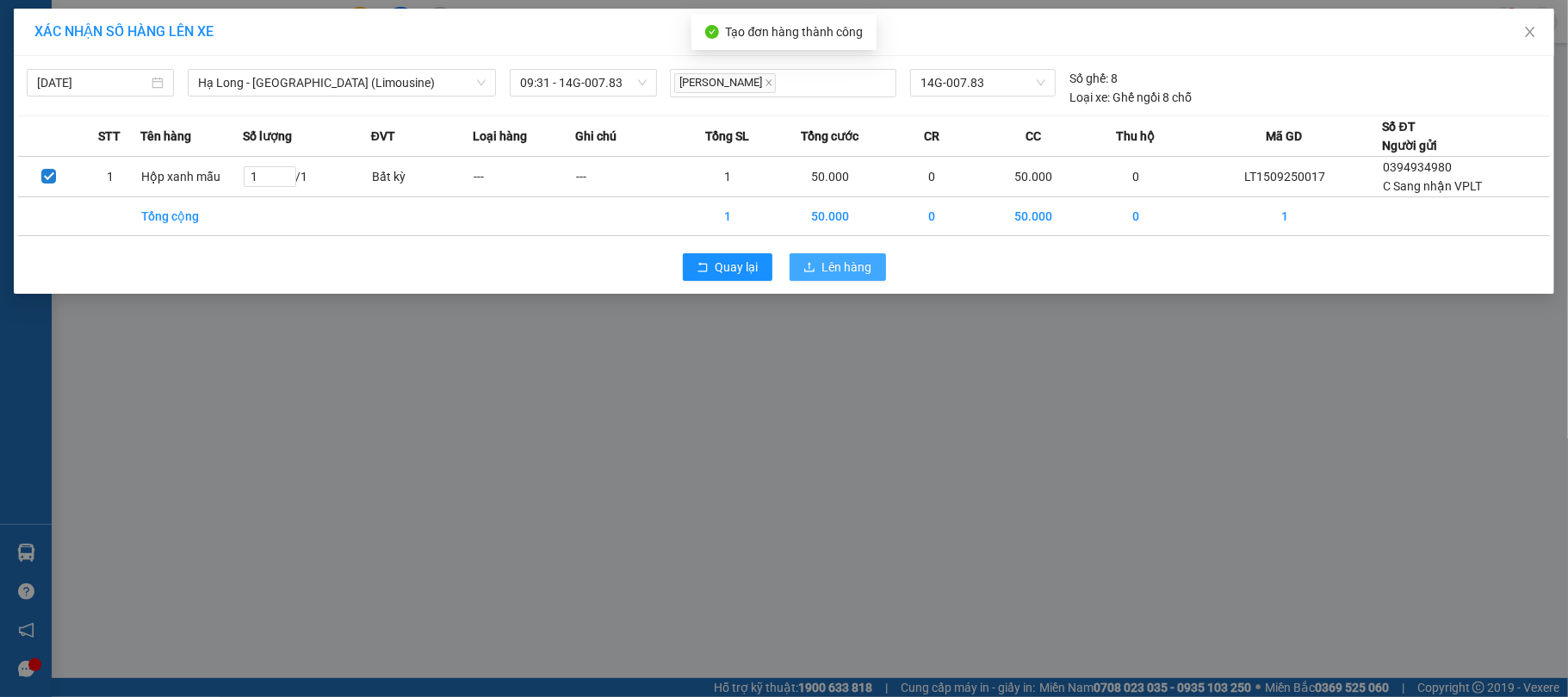
click at [838, 269] on span "Lên hàng" at bounding box center [847, 266] width 50 height 19
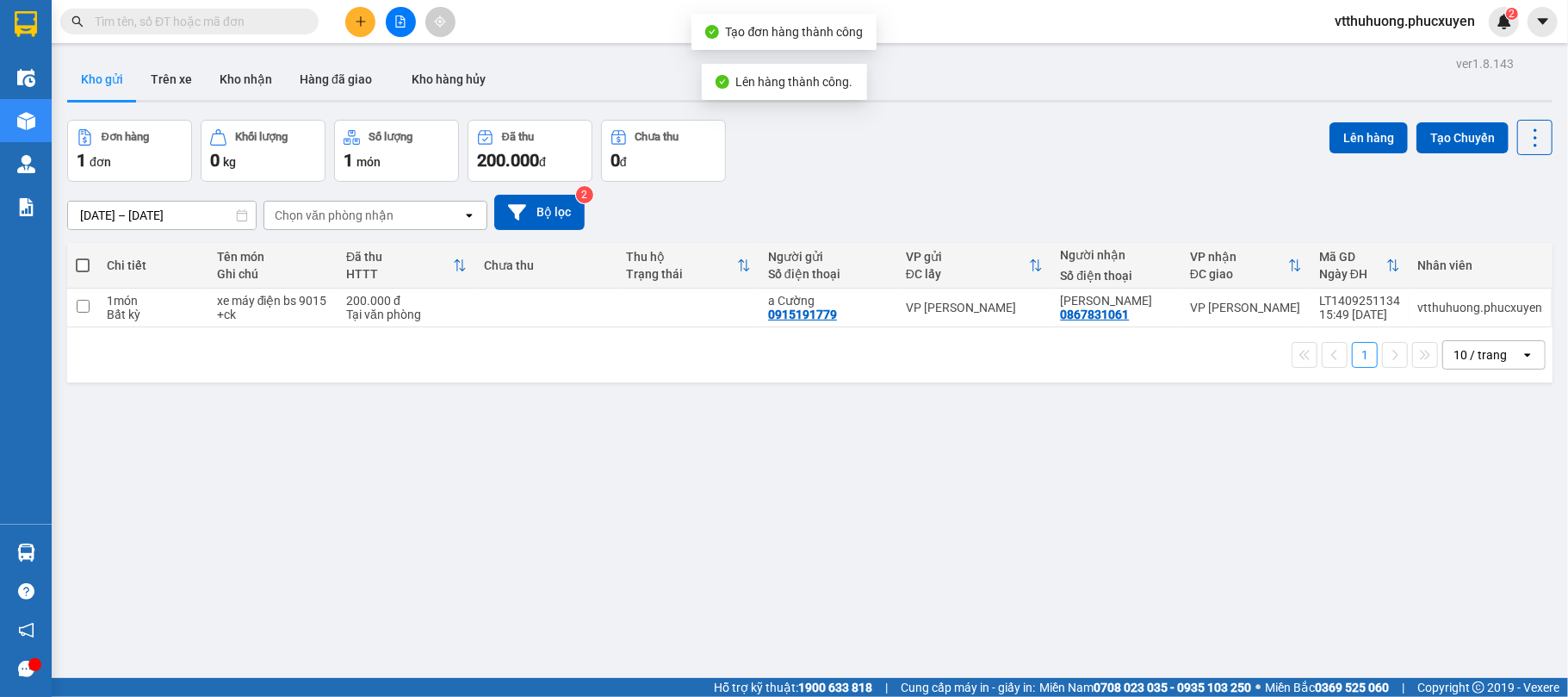
click at [1006, 142] on div "Đơn hàng 1 đơn Khối lượng 0 kg Số lượng 1 món Đã thu 200.000 đ Chưa thu 0 đ Lên…" at bounding box center [809, 151] width 1485 height 62
drag, startPoint x: 457, startPoint y: 525, endPoint x: 269, endPoint y: 690, distance: 250.1
click at [457, 527] on div "ver 1.8.143 Kho gửi Trên xe Kho nhận Hàng đã giao Kho hàng hủy Đơn hàng 1 đơn K…" at bounding box center [809, 400] width 1499 height 697
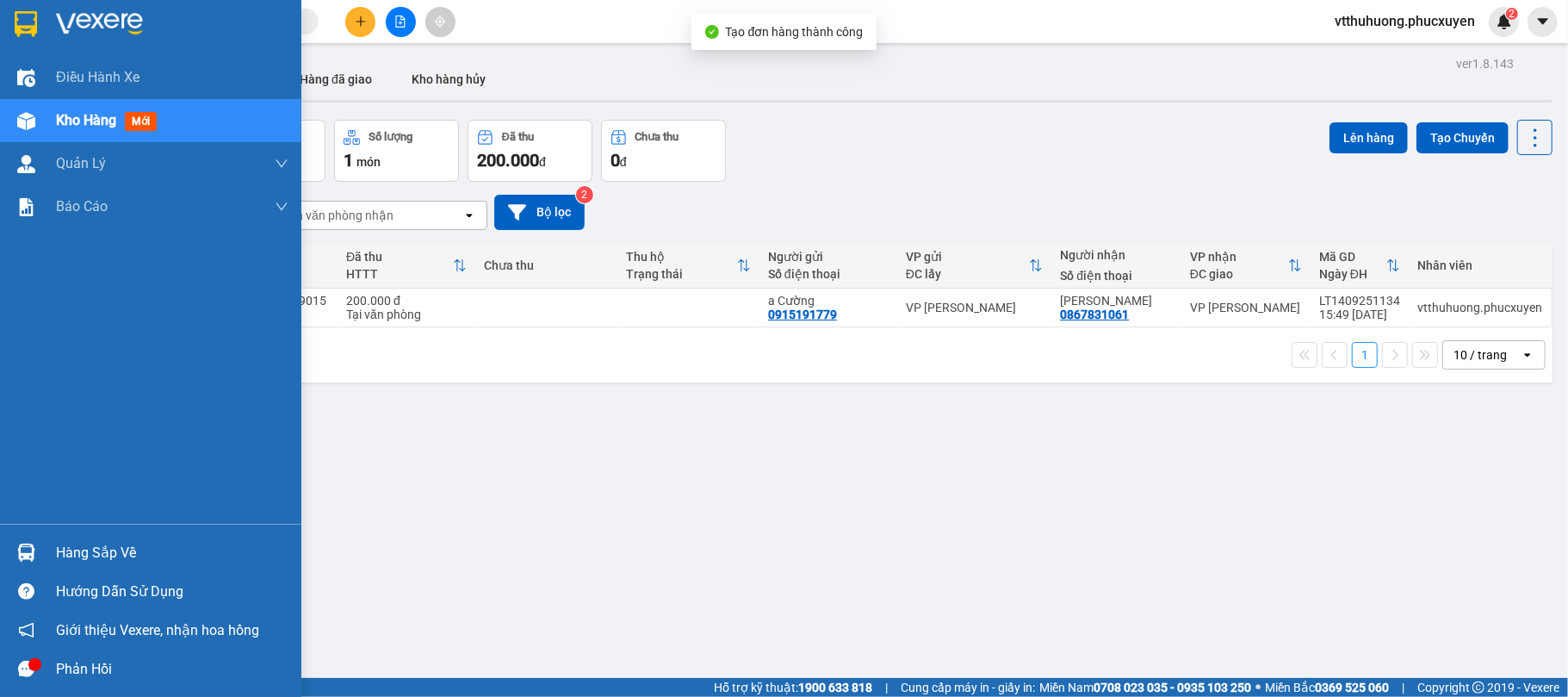
click at [105, 541] on div "Hàng sắp về" at bounding box center [171, 553] width 232 height 26
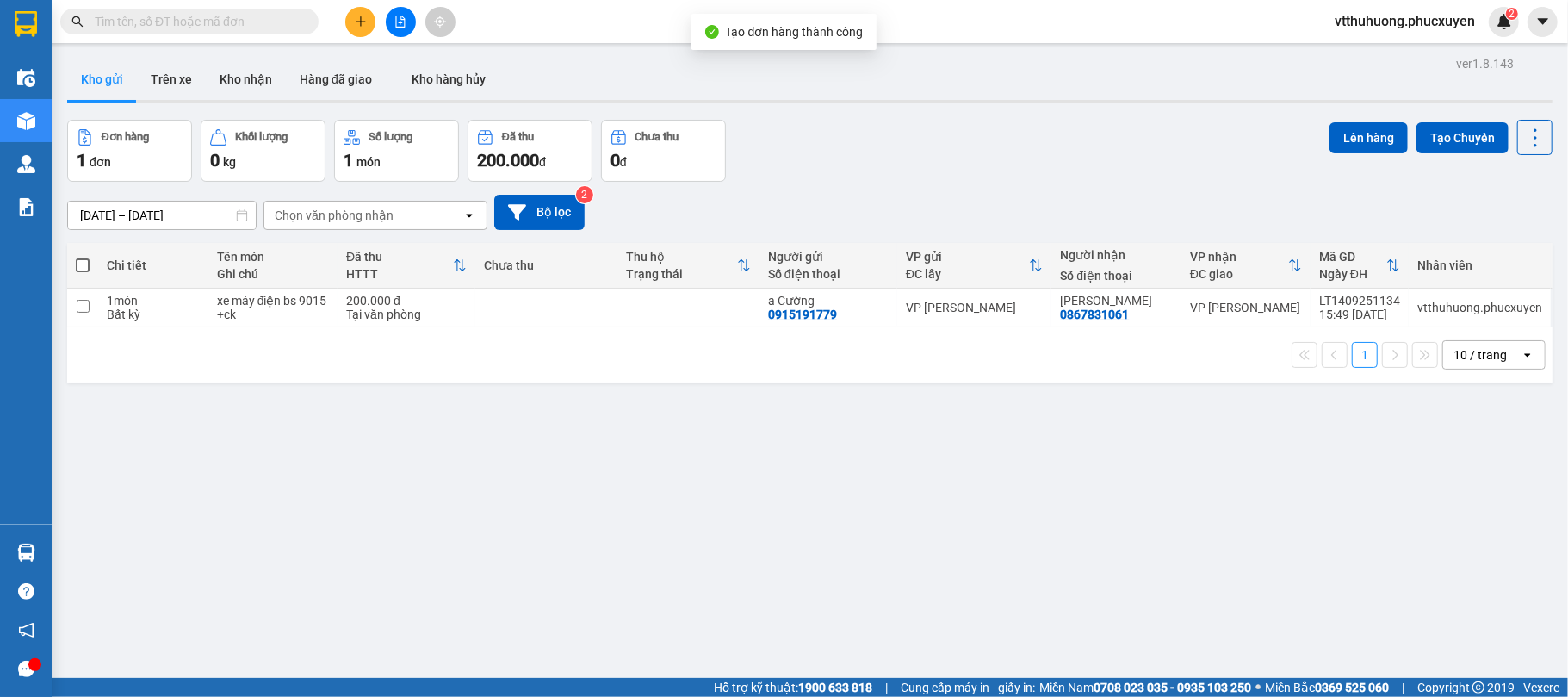
drag, startPoint x: 911, startPoint y: 532, endPoint x: 455, endPoint y: 694, distance: 483.9
click at [908, 531] on section "Kết quả tìm kiếm ( 1 ) Bộ lọc Mã ĐH Trạng thái Món hàng Thu hộ Tổng cước Chưa c…" at bounding box center [784, 348] width 1568 height 697
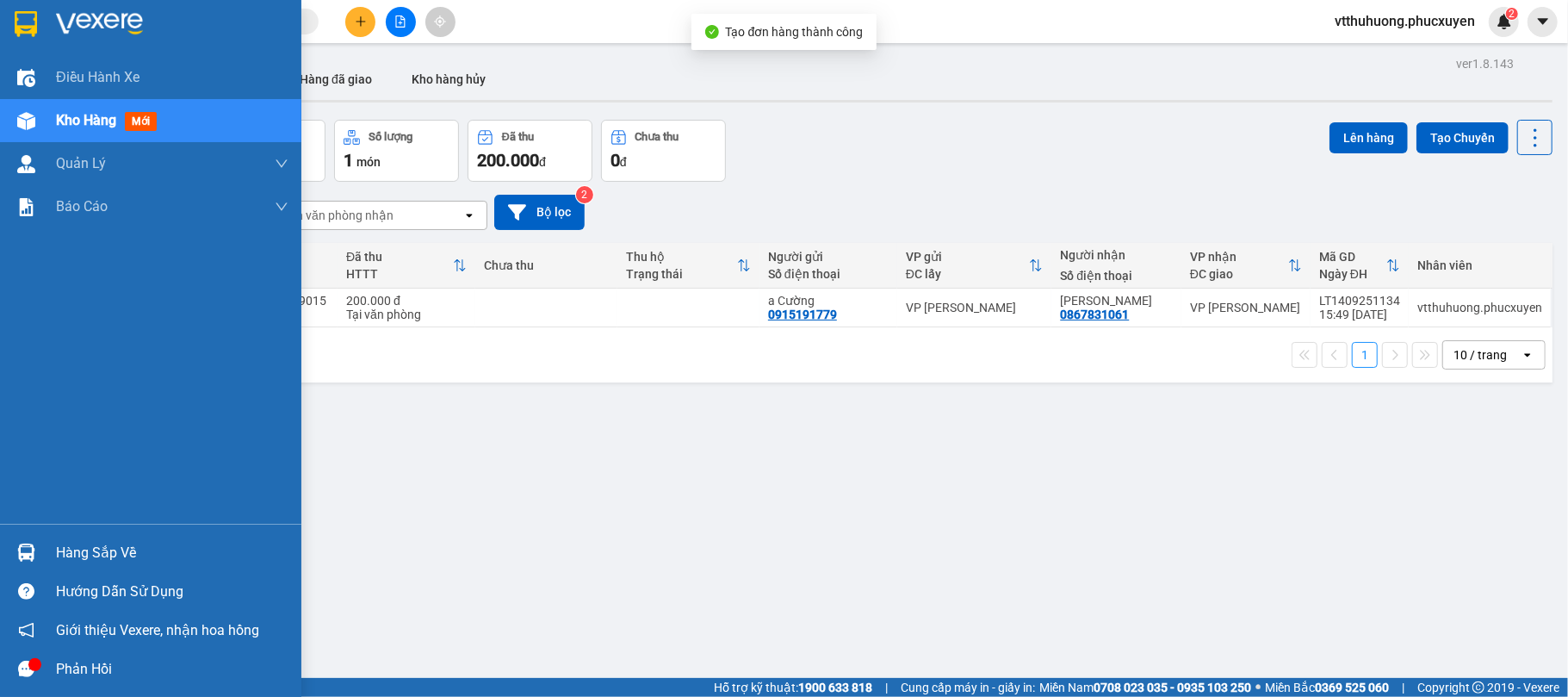
click at [91, 553] on div "Hàng sắp về" at bounding box center [171, 553] width 232 height 26
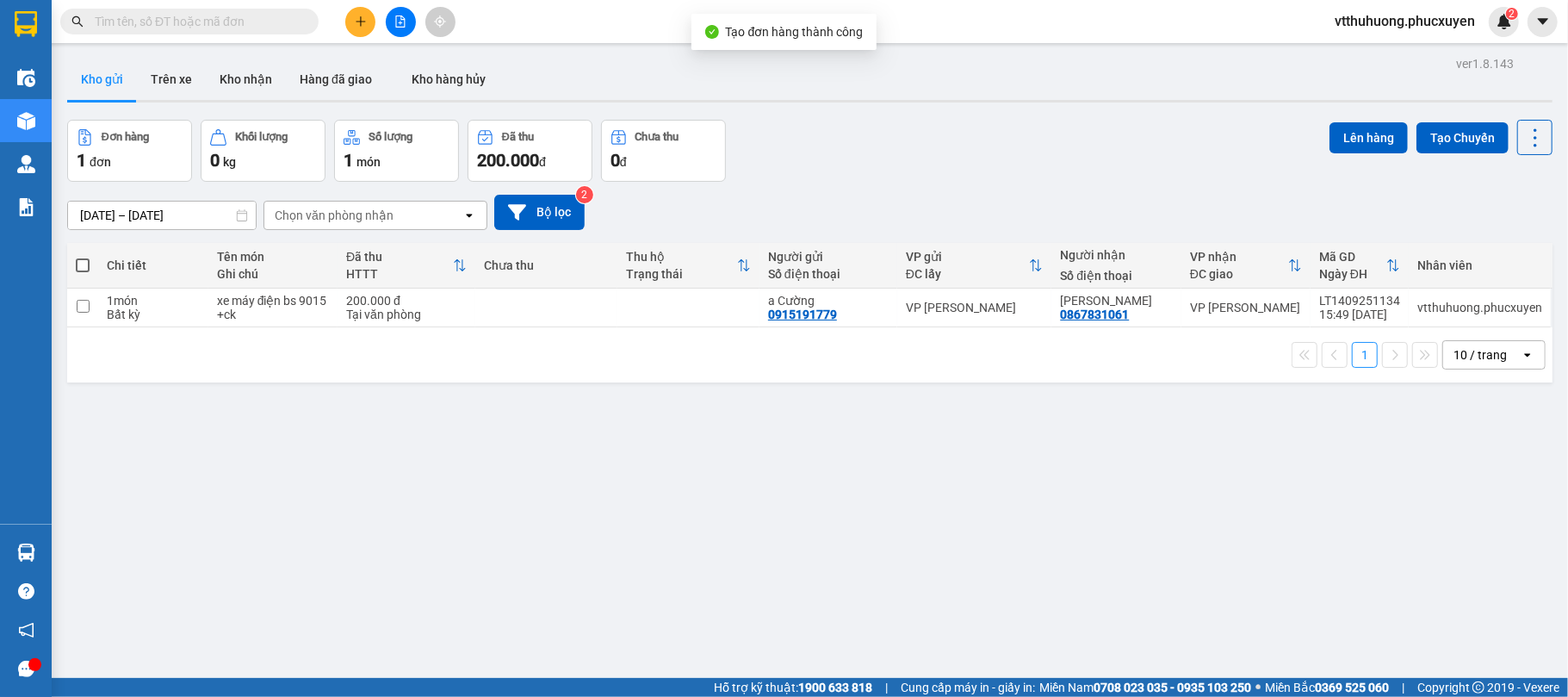
click at [903, 576] on section "Kết quả tìm kiếm ( 1 ) Bộ lọc Mã ĐH Trạng thái Món hàng Thu hộ Tổng cước Chưa c…" at bounding box center [784, 348] width 1568 height 697
click at [231, 22] on input "text" at bounding box center [196, 21] width 203 height 19
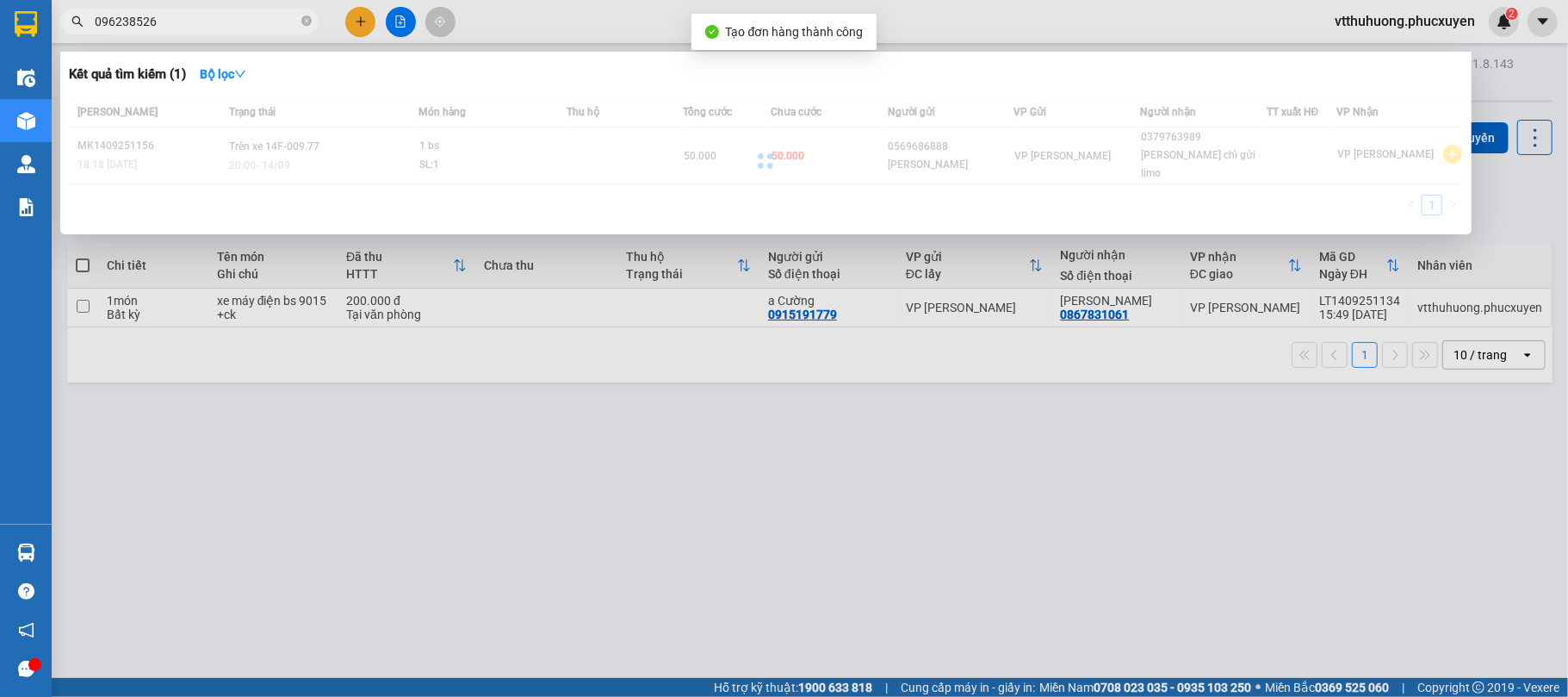
type input "0962385261"
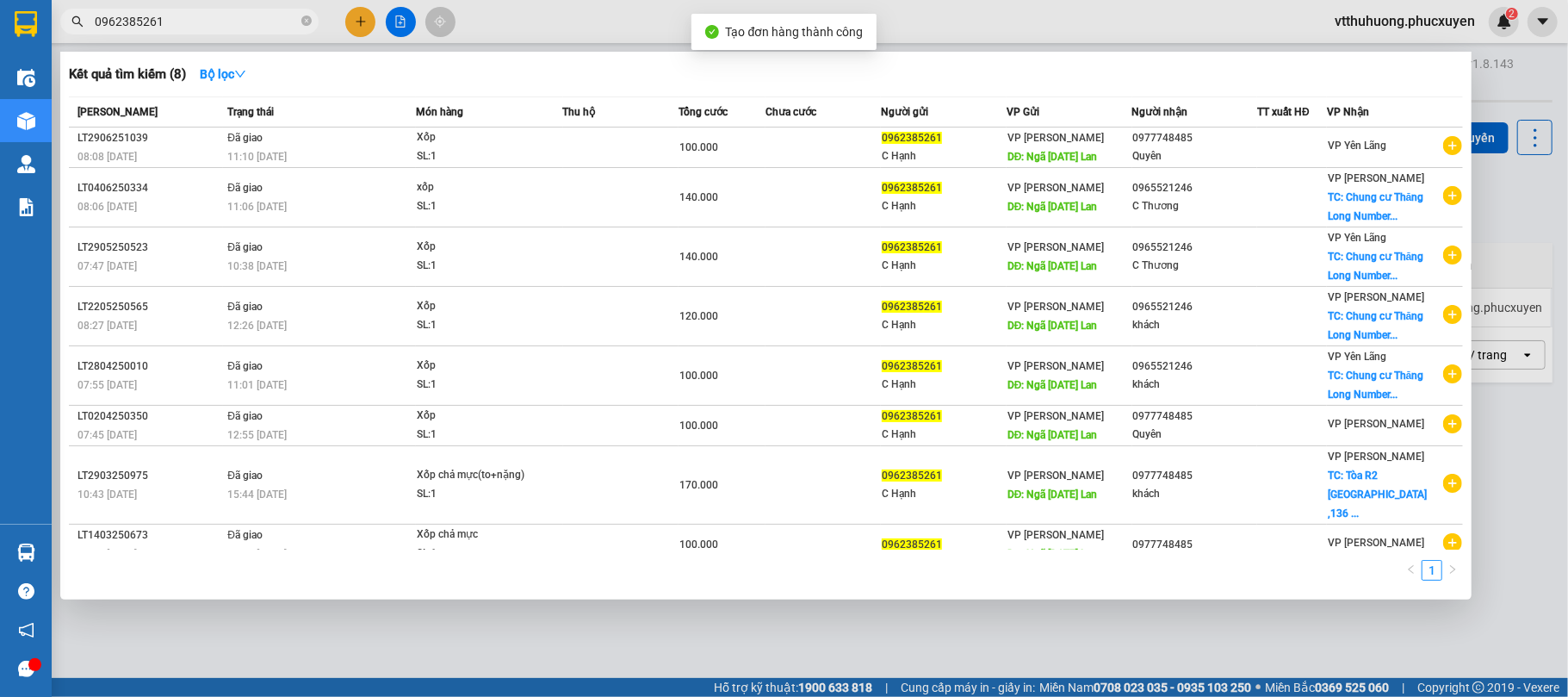
drag, startPoint x: 311, startPoint y: 18, endPoint x: 242, endPoint y: 26, distance: 69.5
click at [310, 17] on icon "close-circle" at bounding box center [306, 21] width 10 height 10
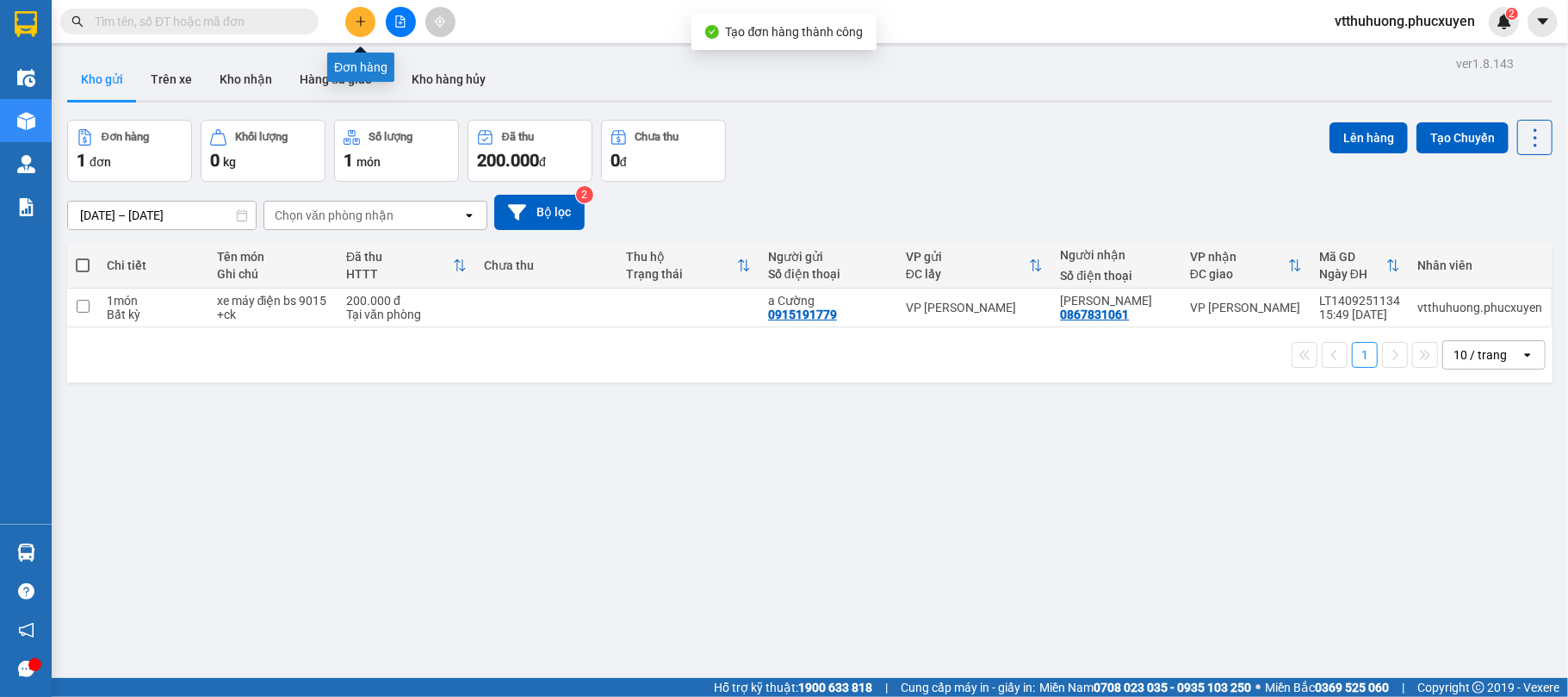
click at [363, 21] on icon "plus" at bounding box center [361, 22] width 12 height 12
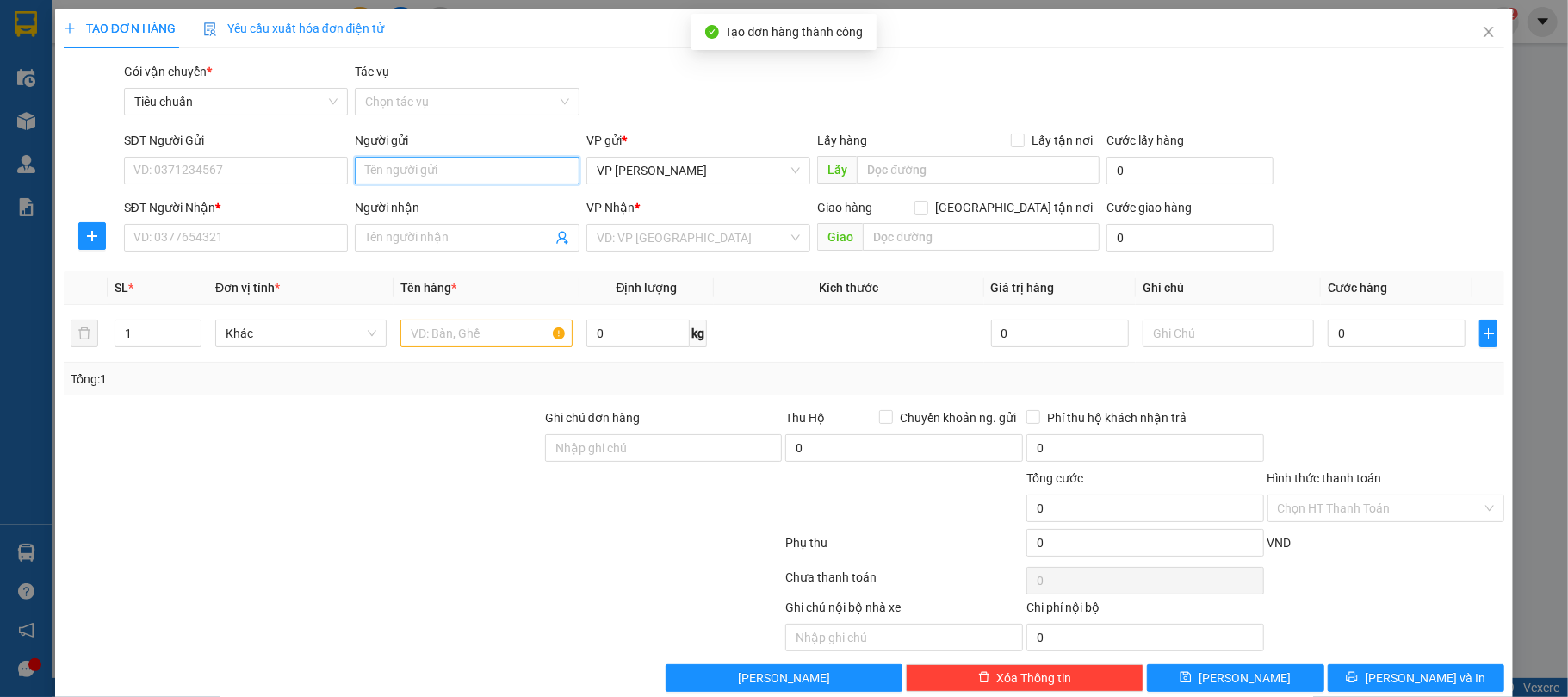
click at [409, 171] on input "Người gửi" at bounding box center [468, 171] width 225 height 28
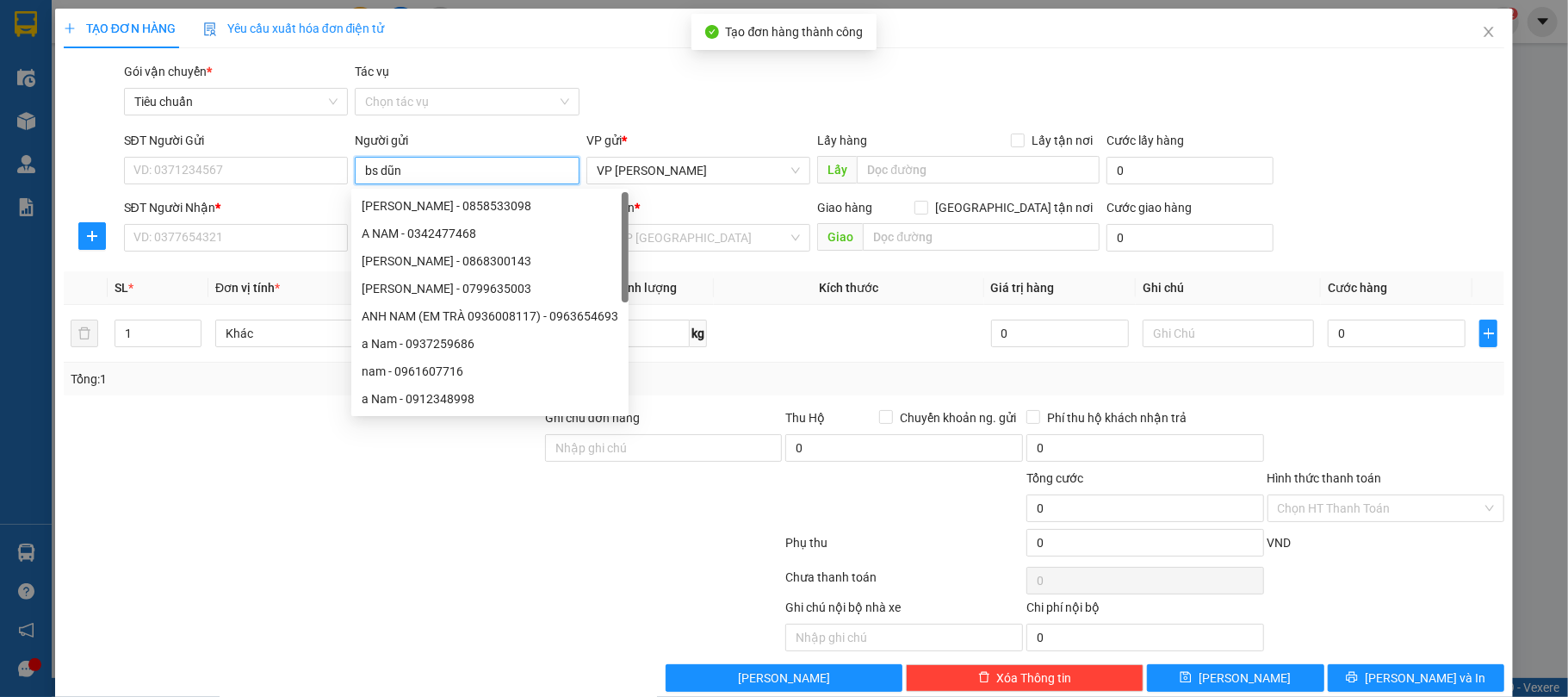
type input "bs dũng"
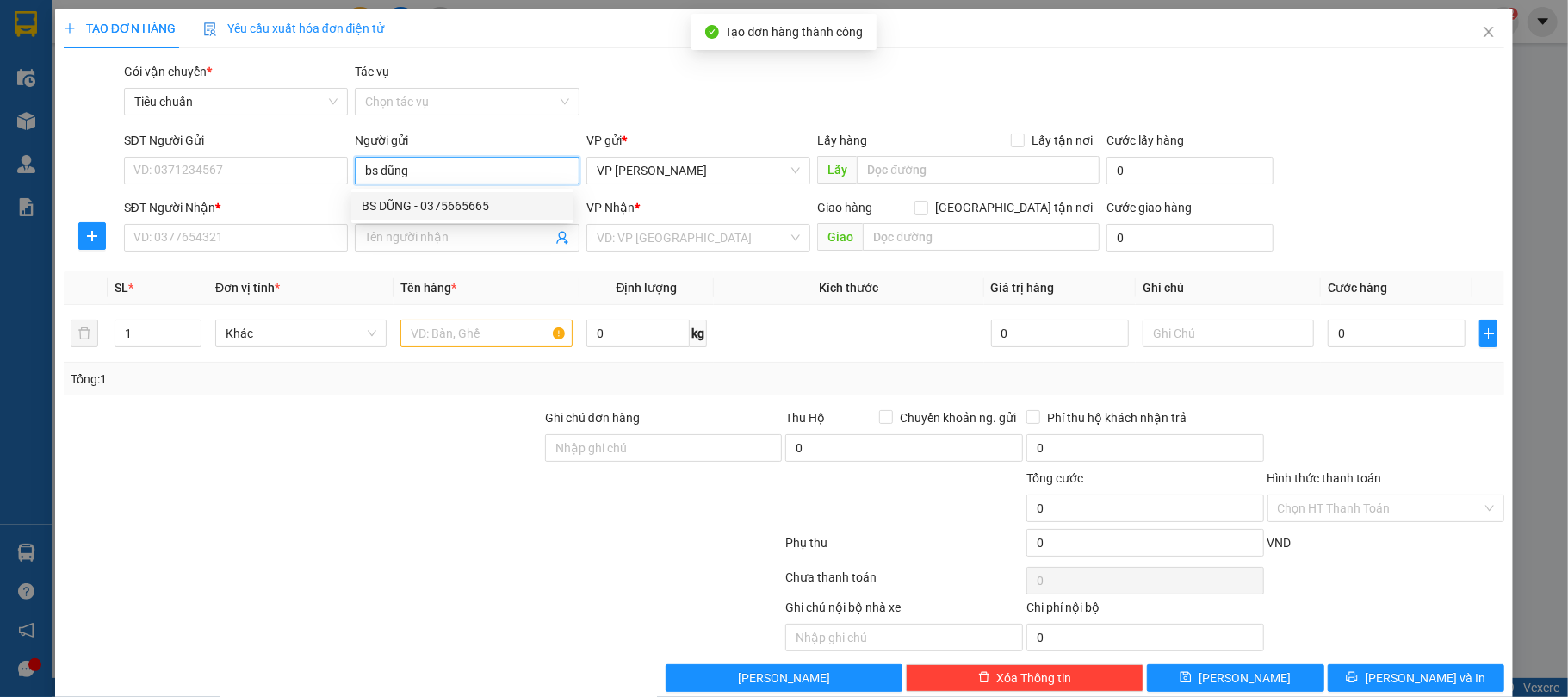
click at [464, 210] on div "BS DŨNG - 0375665665" at bounding box center [463, 205] width 201 height 19
type input "0375665665"
type input "BS DŨNG"
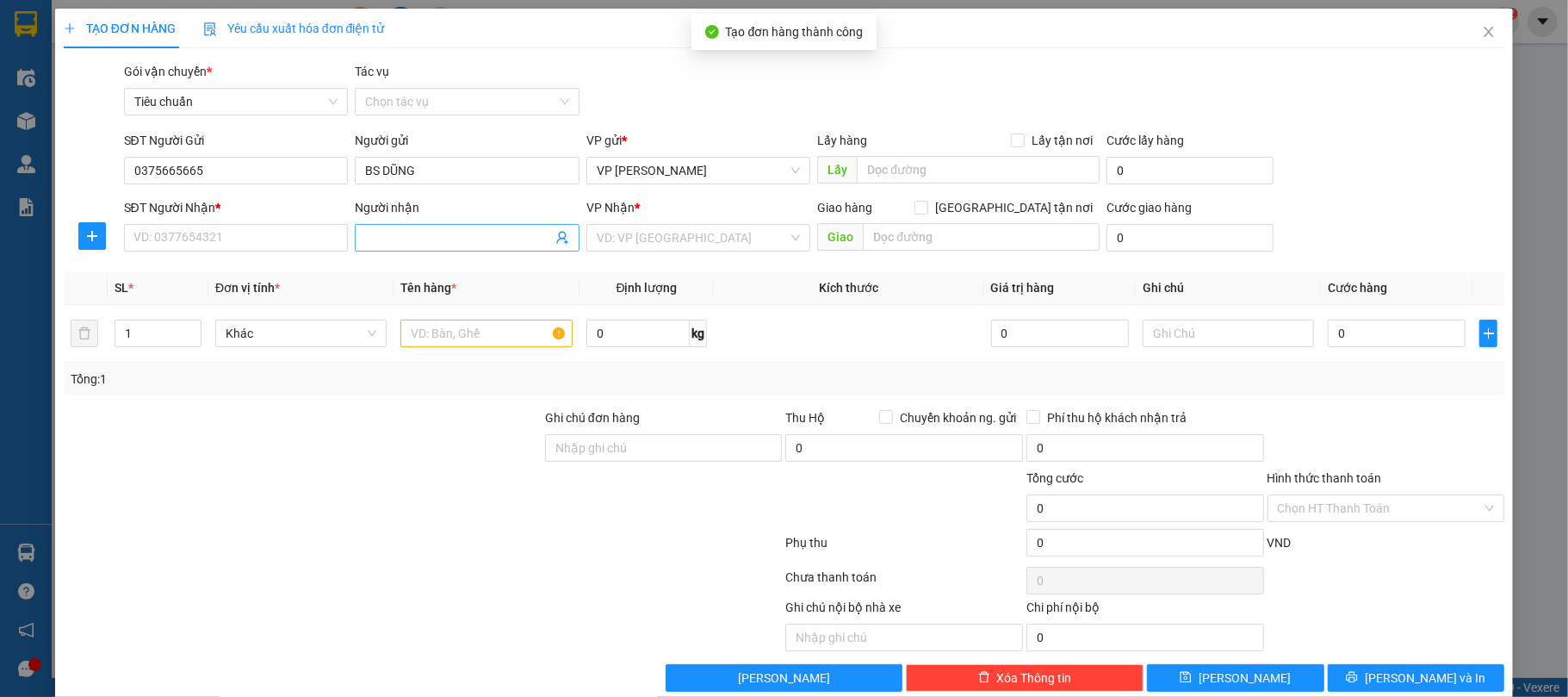
click at [556, 241] on icon "user-add" at bounding box center [562, 238] width 14 height 14
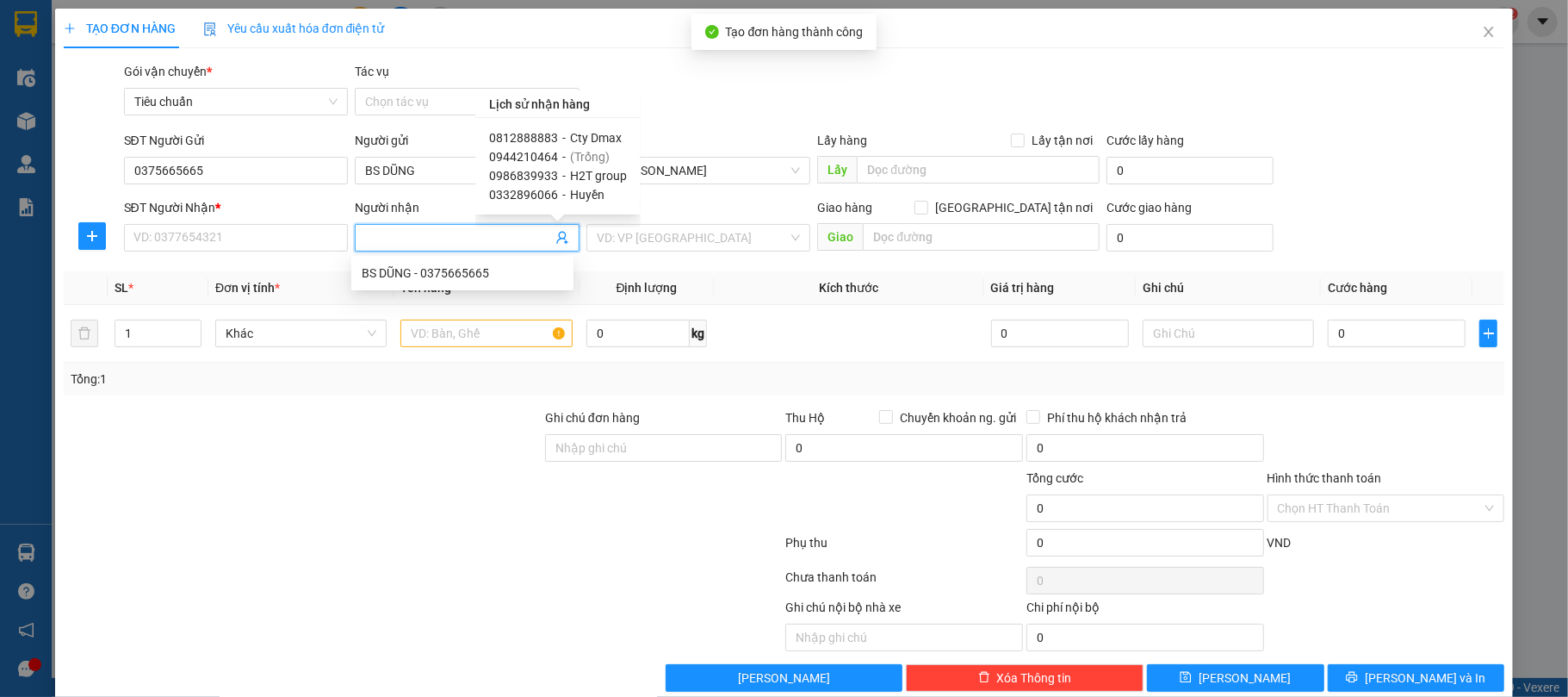
click at [600, 137] on span "Cty Dmax" at bounding box center [596, 138] width 52 height 14
type input "0812888883"
type input "Cty Dmax"
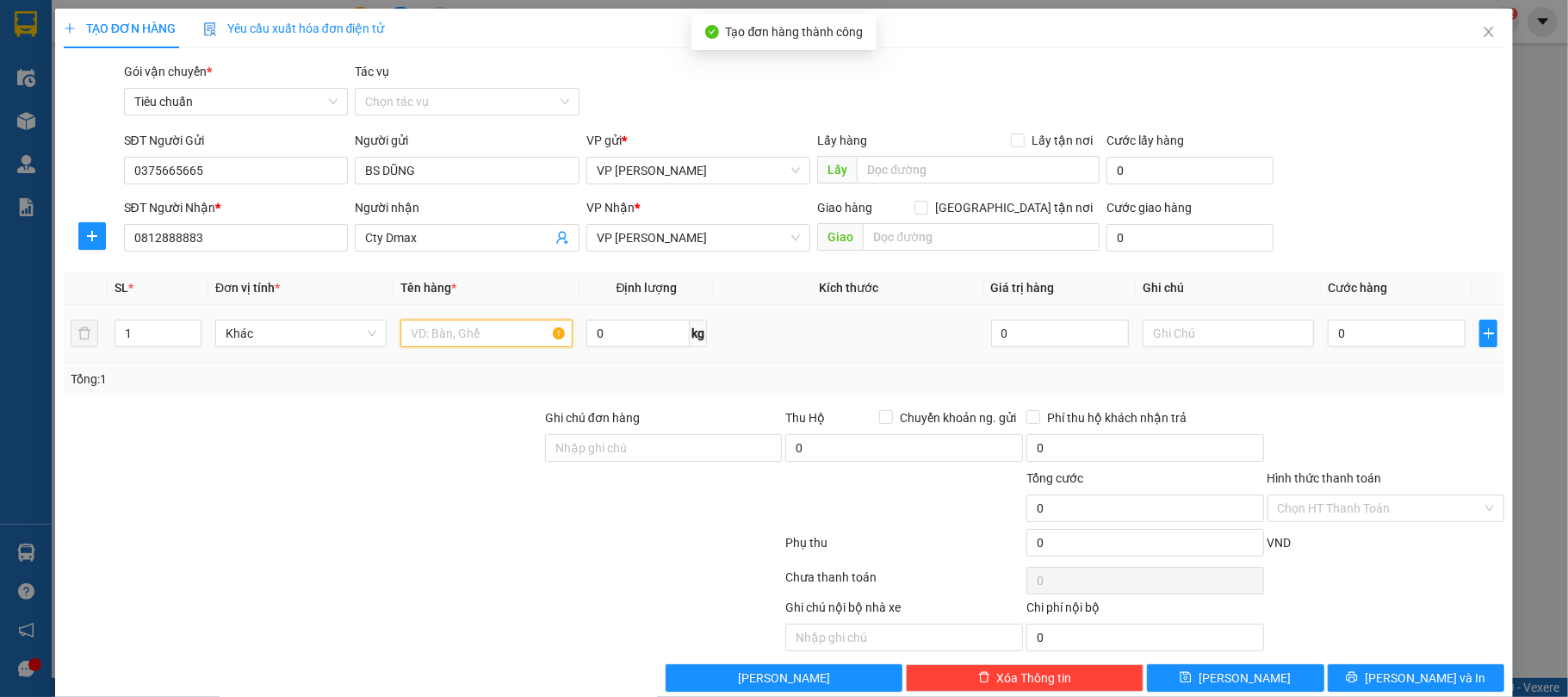
click at [441, 339] on input "text" at bounding box center [486, 334] width 171 height 28
type input "Mẫu nk"
type input "3"
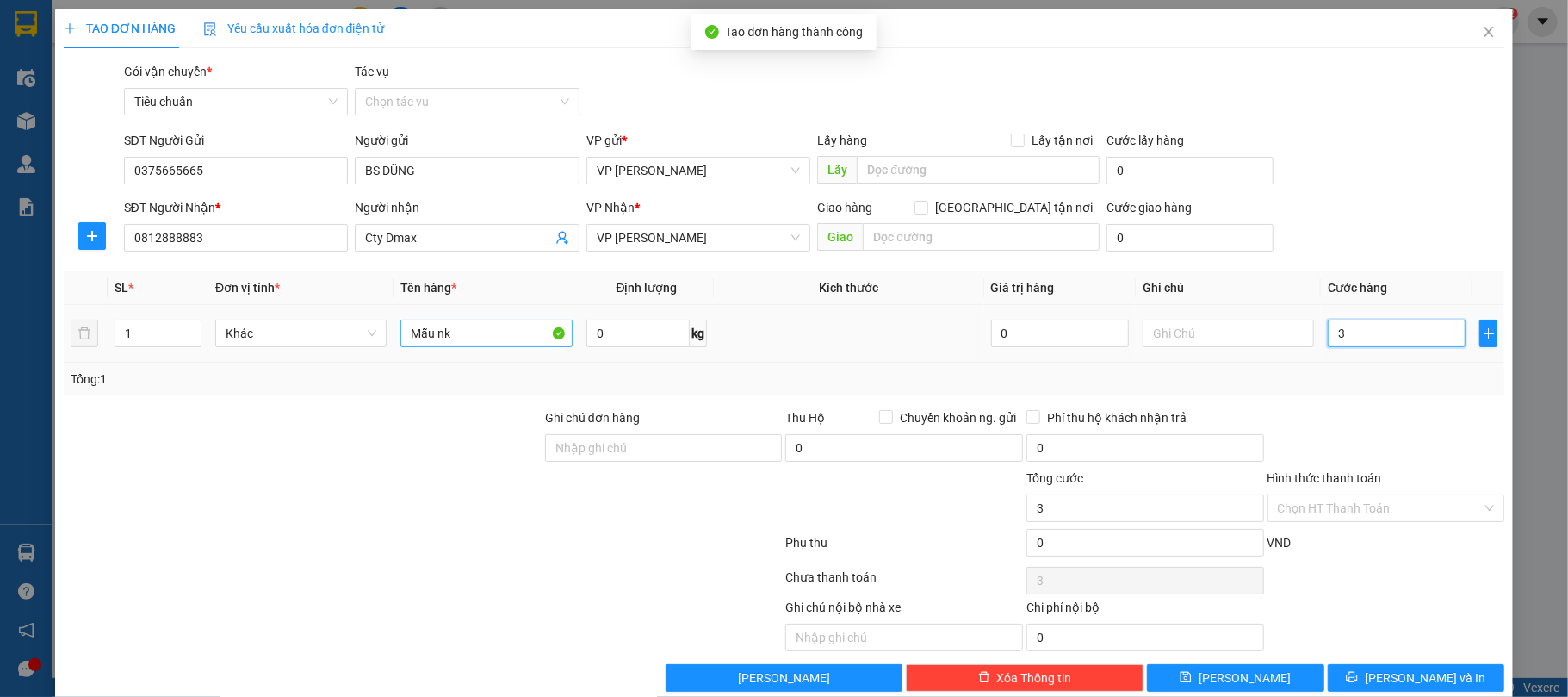
type input "30"
type input "30.000"
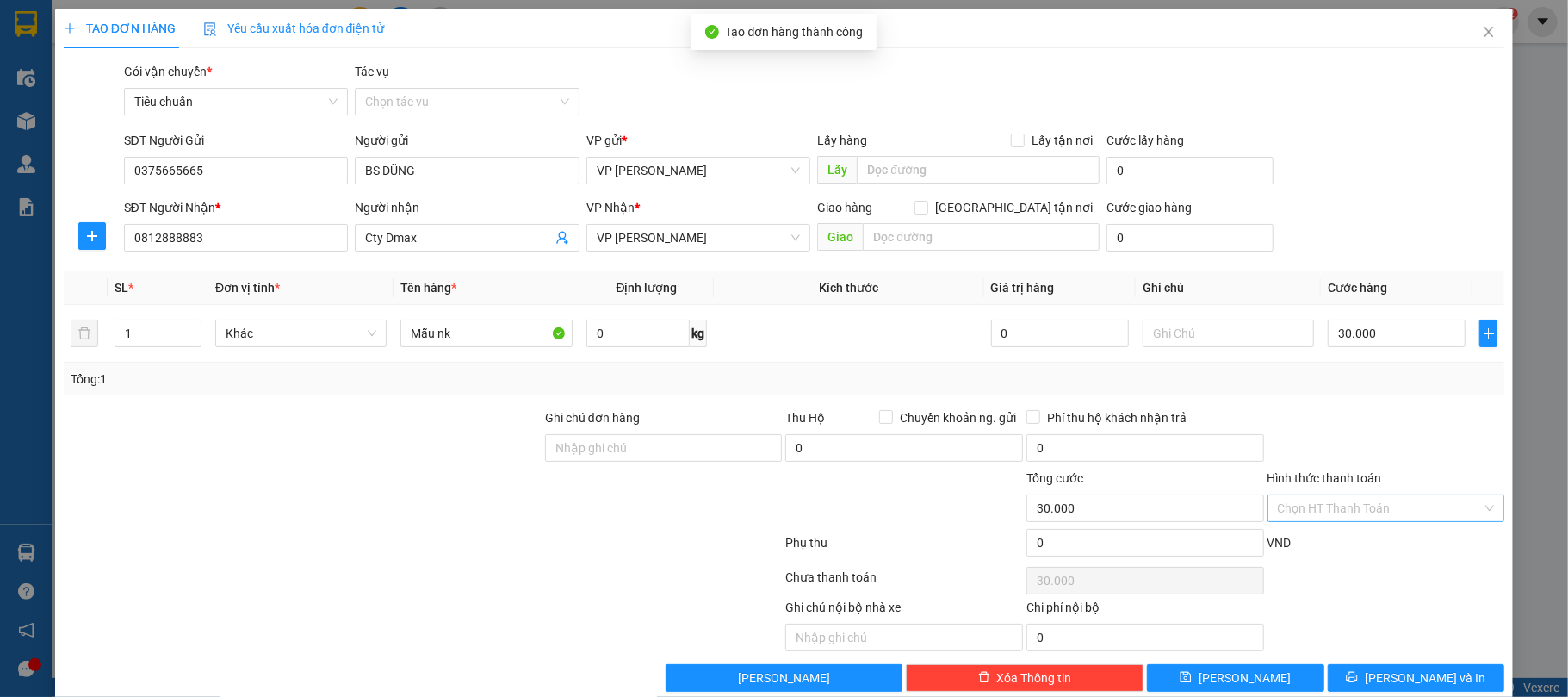
click at [1290, 504] on input "Hình thức thanh toán" at bounding box center [1381, 509] width 205 height 26
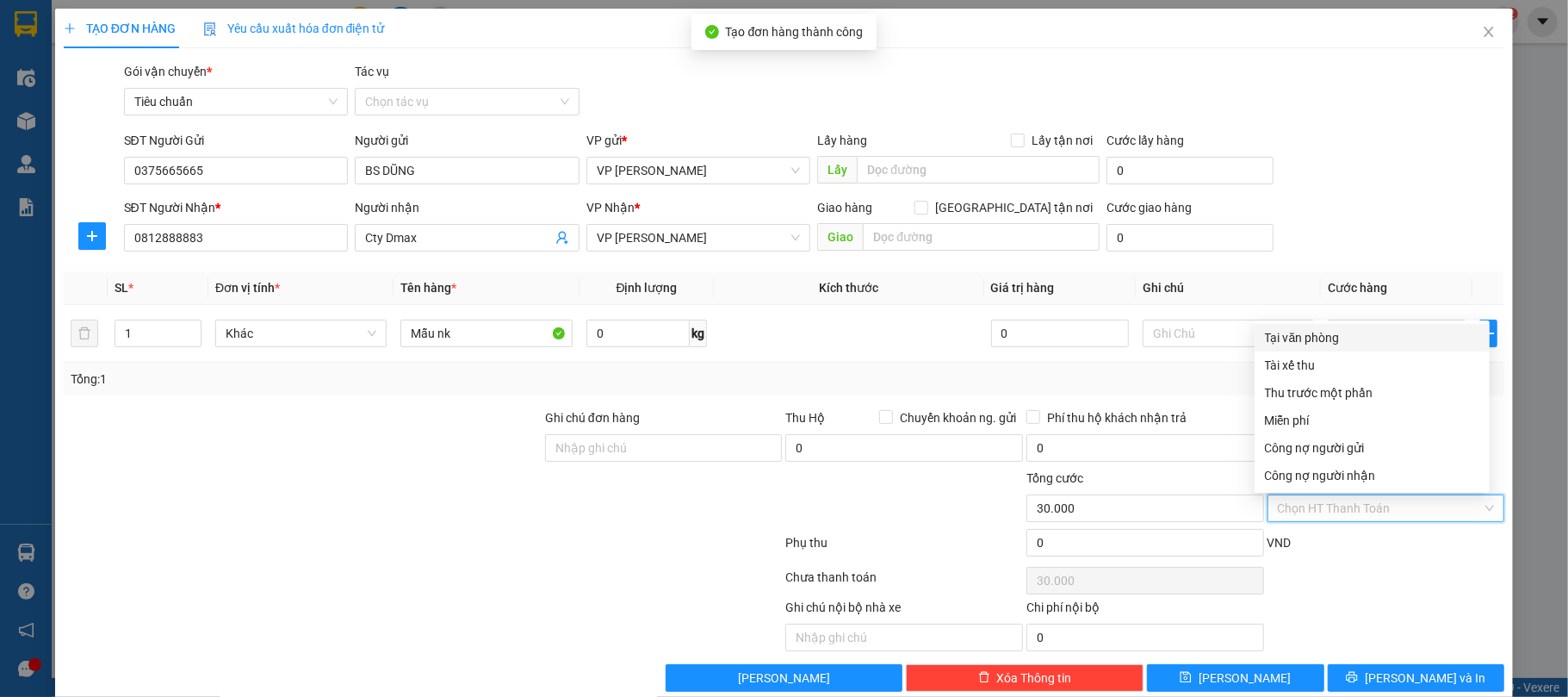
click at [1307, 334] on div "Tại văn phòng" at bounding box center [1372, 337] width 214 height 19
type input "0"
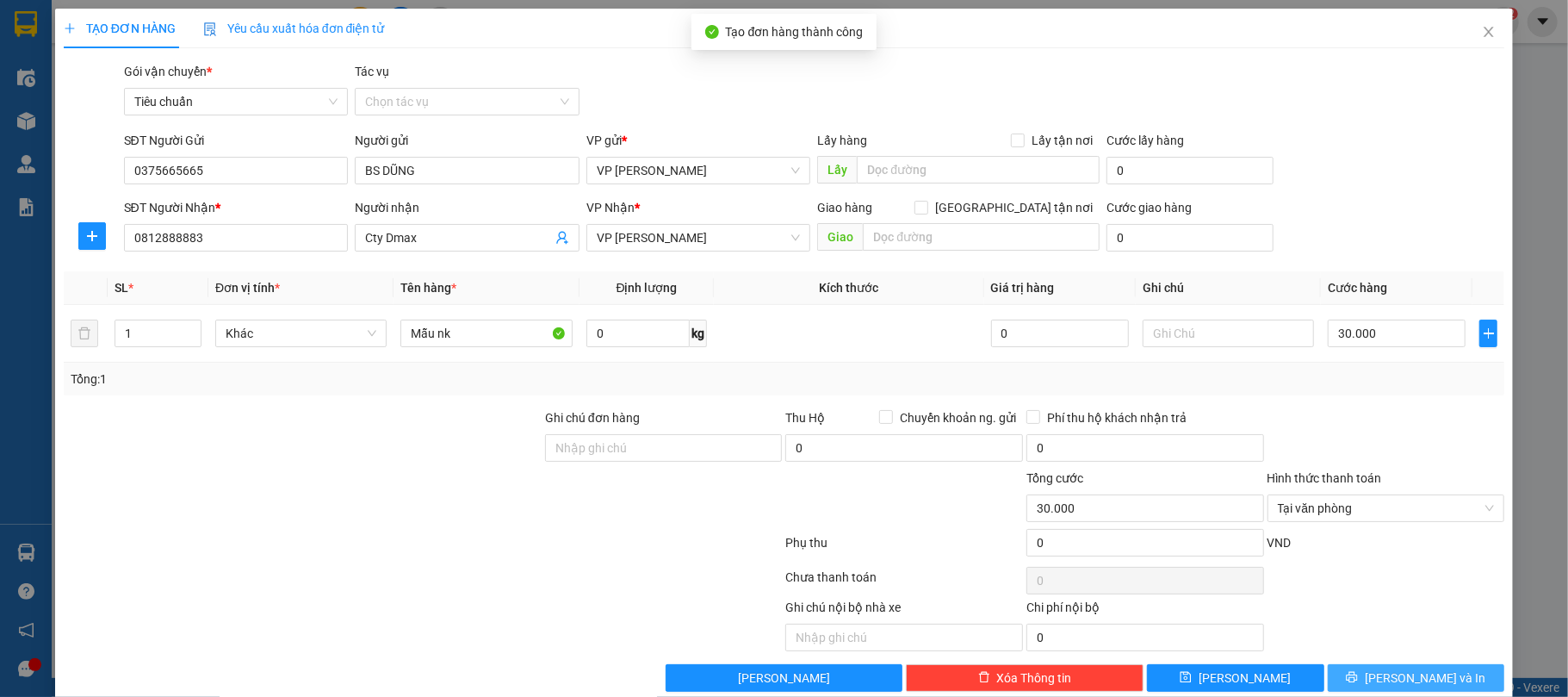
click at [1434, 669] on button "[PERSON_NAME] và In" at bounding box center [1416, 678] width 177 height 28
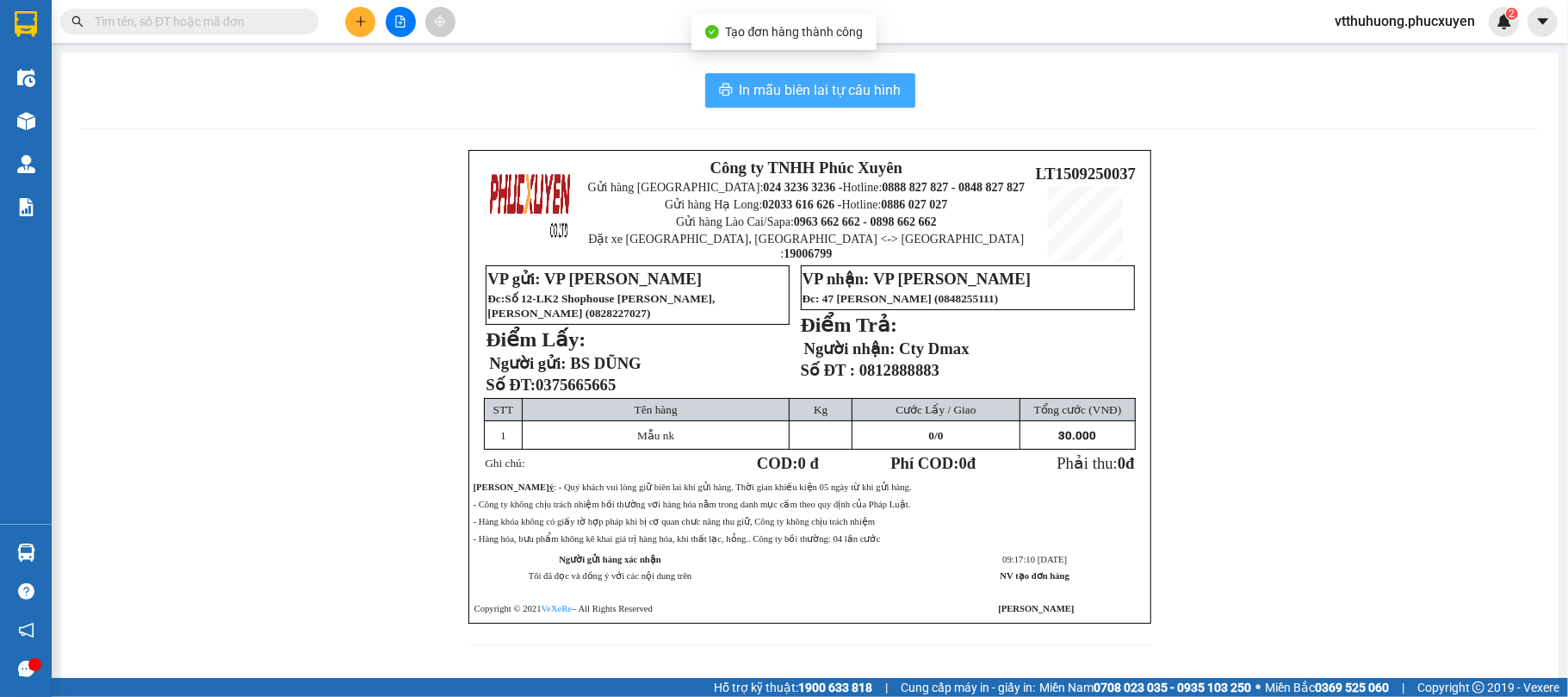
drag, startPoint x: 799, startPoint y: 95, endPoint x: 984, endPoint y: 38, distance: 193.6
click at [799, 92] on span "In mẫu biên lai tự cấu hình" at bounding box center [820, 90] width 161 height 22
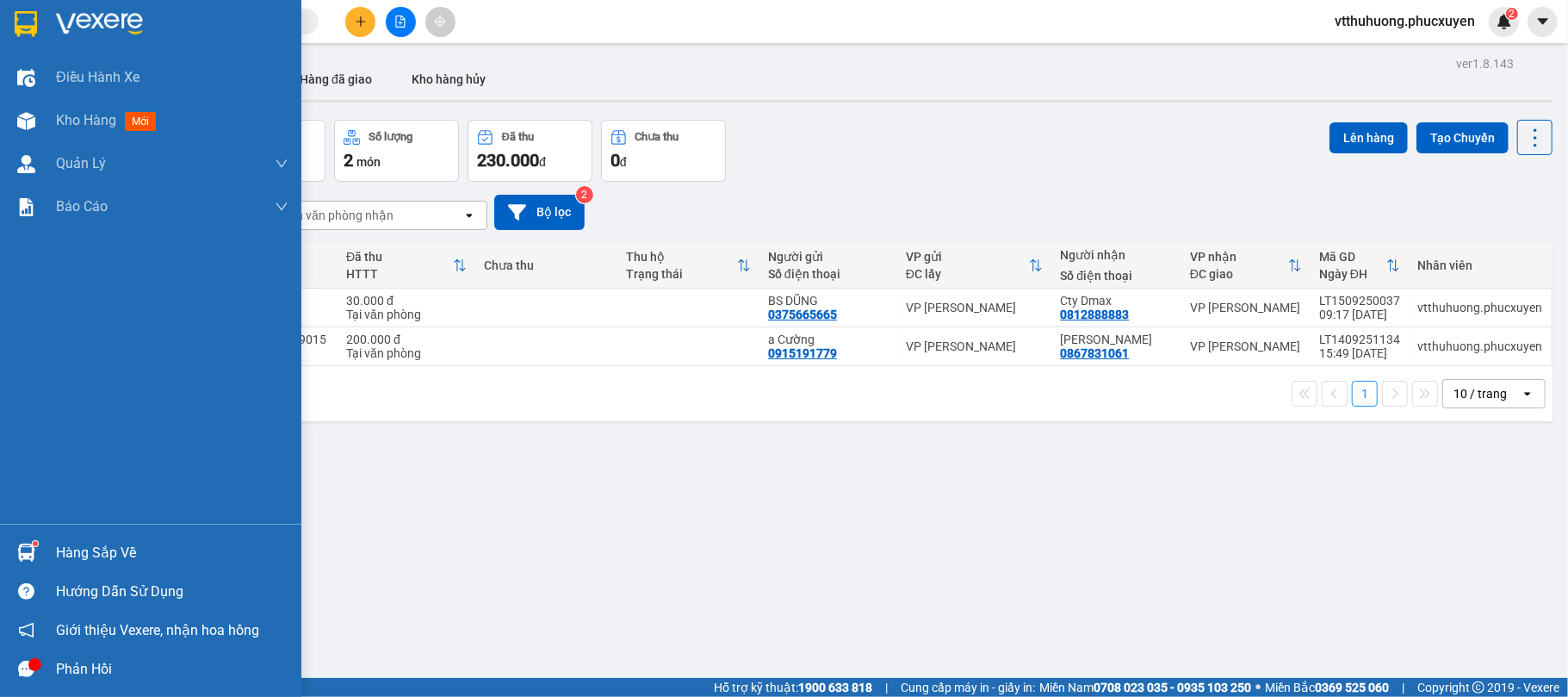
drag, startPoint x: 105, startPoint y: 552, endPoint x: 165, endPoint y: 552, distance: 60.0
click at [107, 552] on div "Hàng sắp về" at bounding box center [171, 553] width 232 height 26
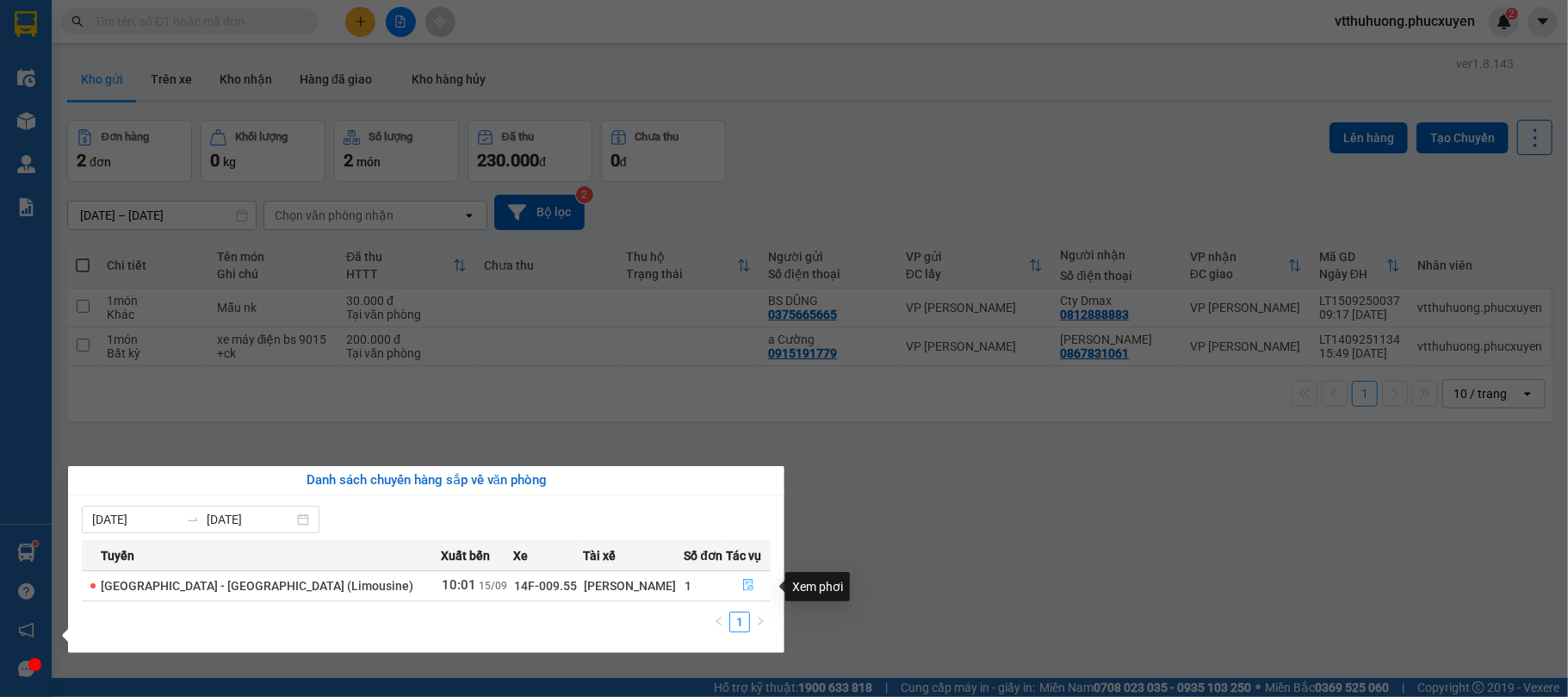
click at [749, 584] on icon "file-done" at bounding box center [749, 585] width 12 height 12
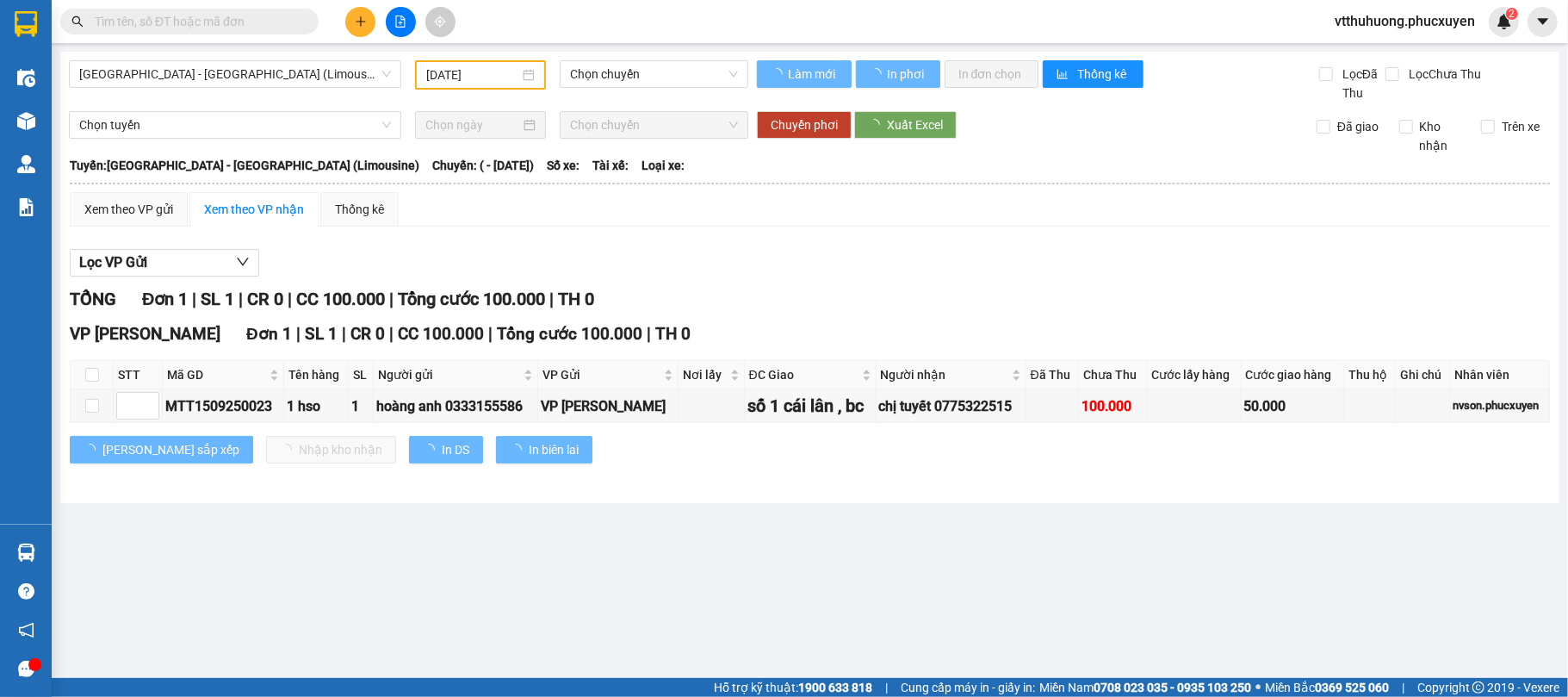
type input "[DATE]"
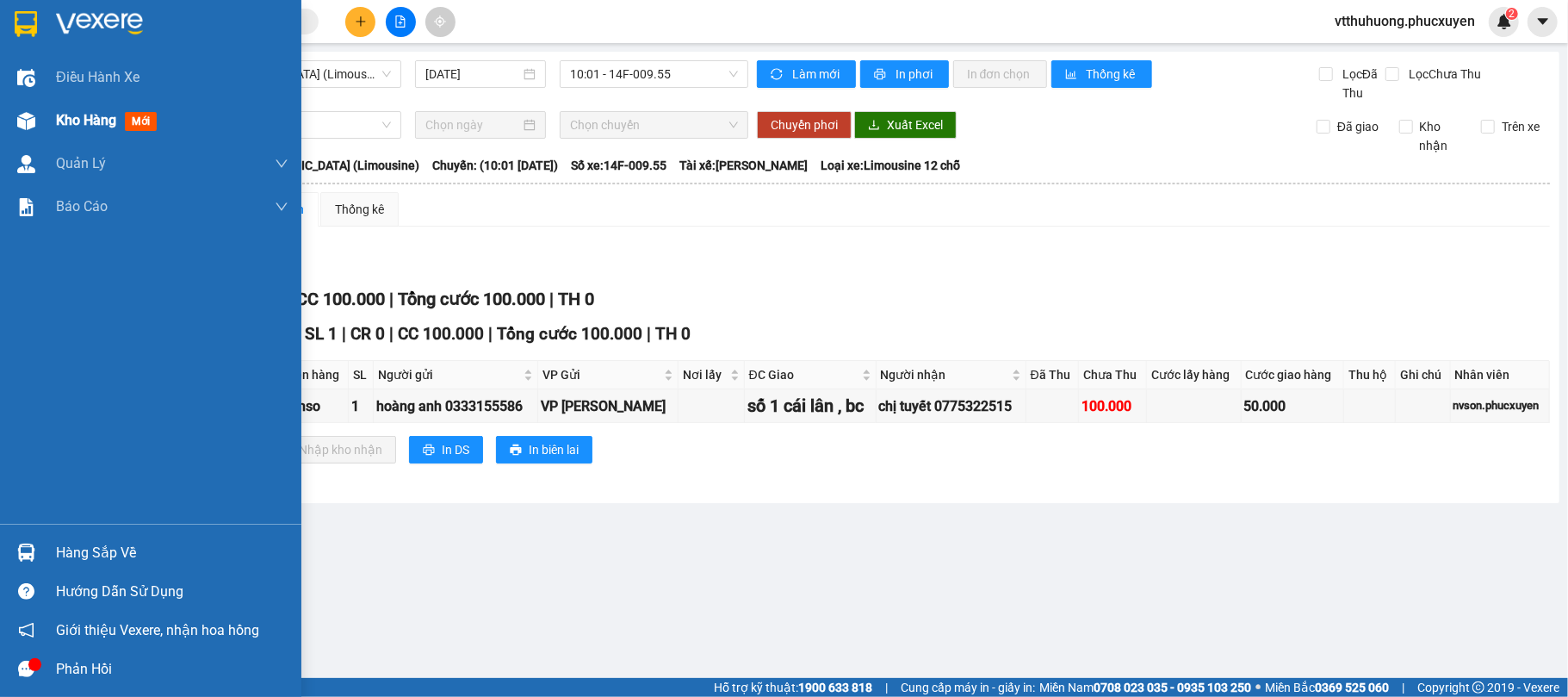
click at [90, 119] on span "Kho hàng" at bounding box center [86, 120] width 60 height 16
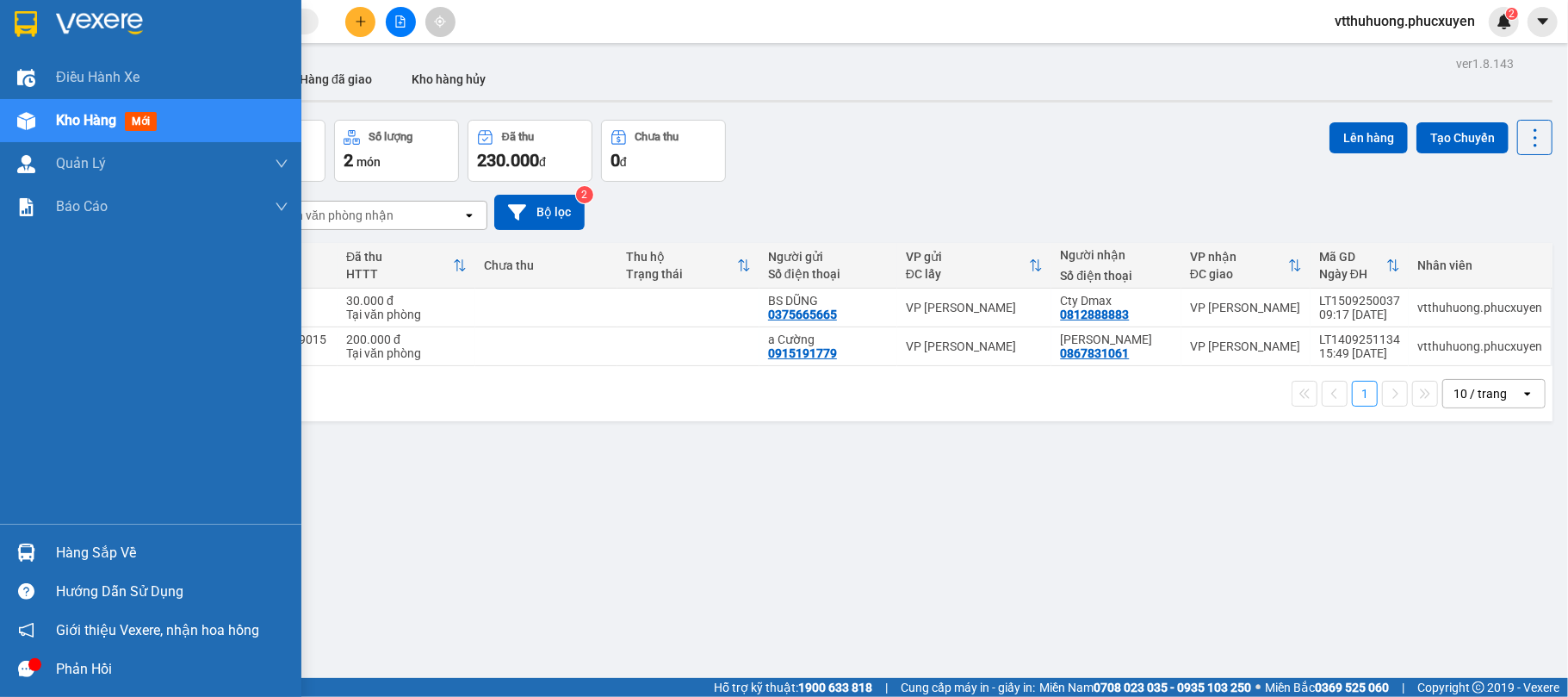
drag, startPoint x: 100, startPoint y: 545, endPoint x: 672, endPoint y: 584, distance: 573.3
click at [105, 545] on div "Hàng sắp về" at bounding box center [171, 553] width 232 height 26
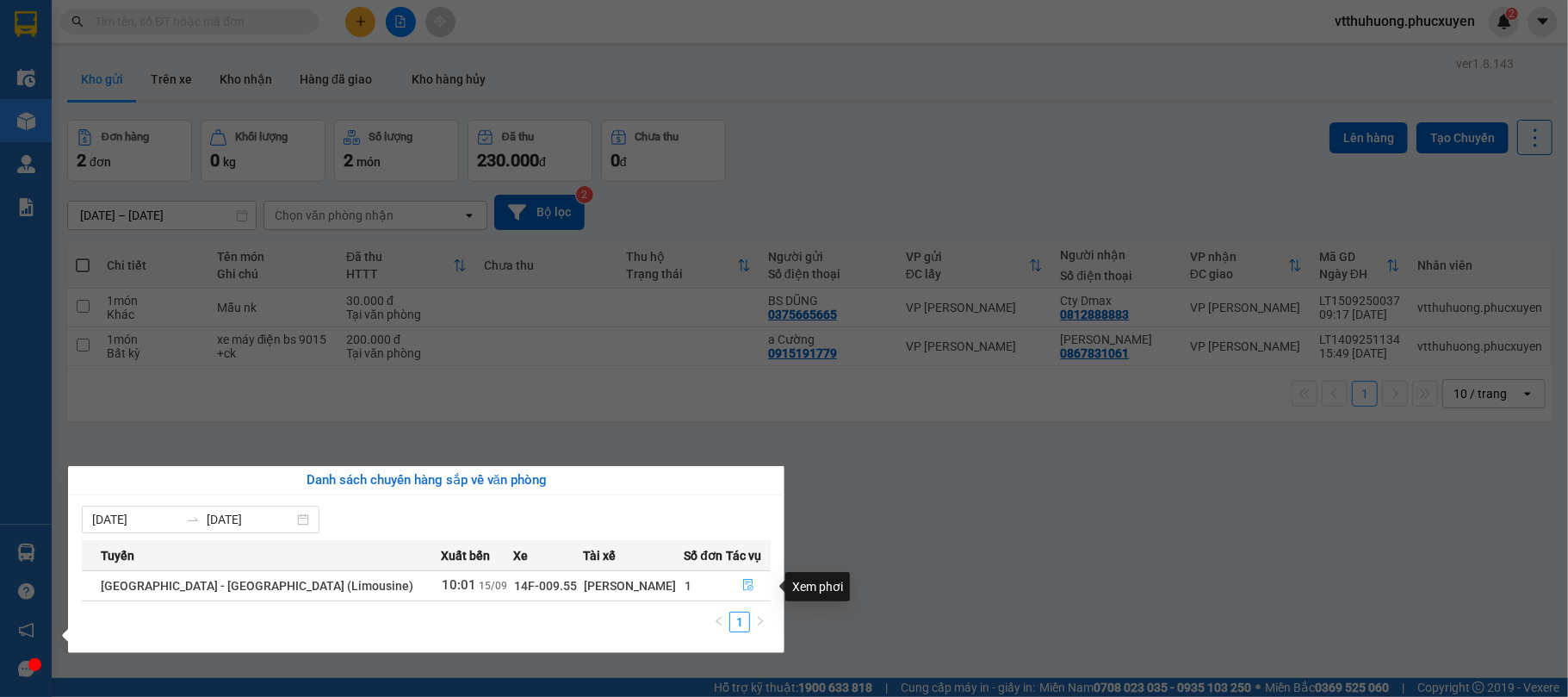
click at [746, 587] on icon "file-done" at bounding box center [749, 585] width 12 height 12
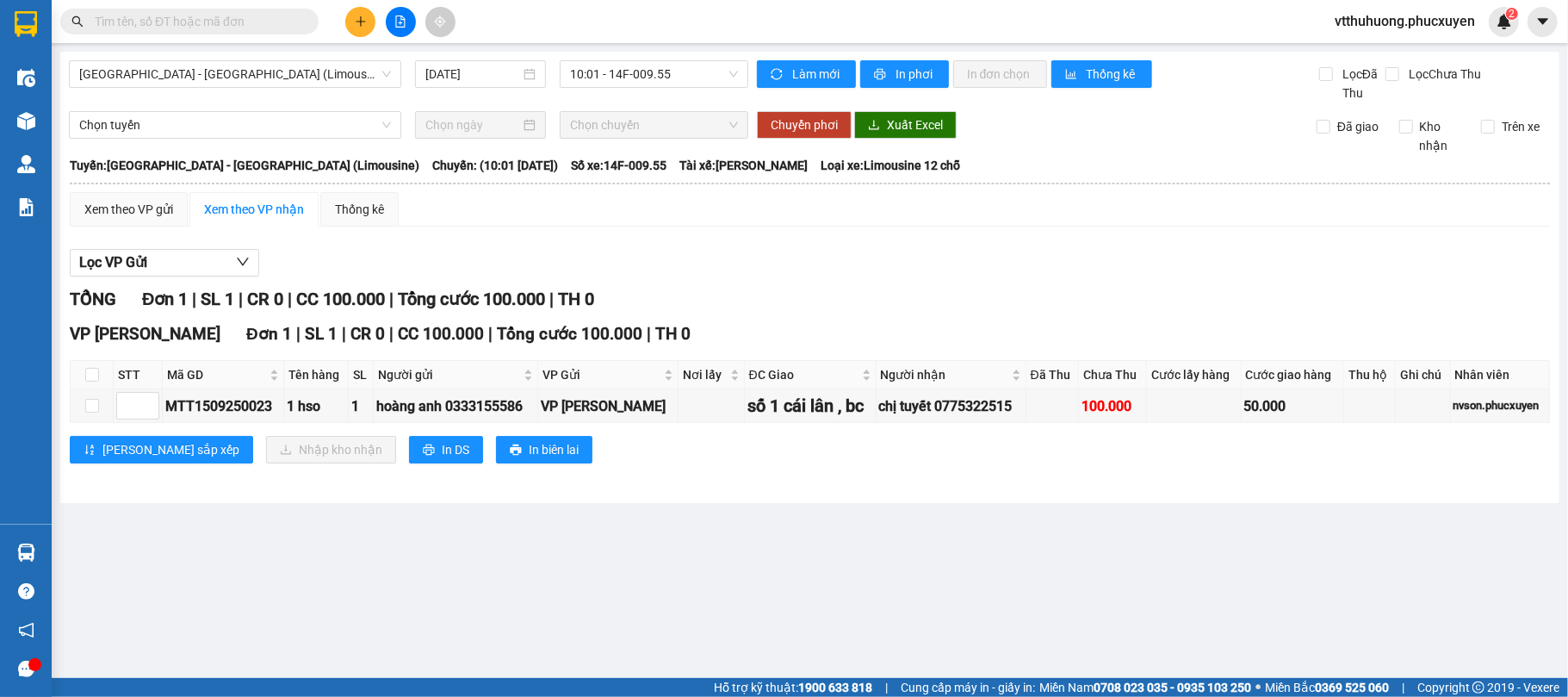
click at [138, 22] on input "text" at bounding box center [196, 21] width 203 height 19
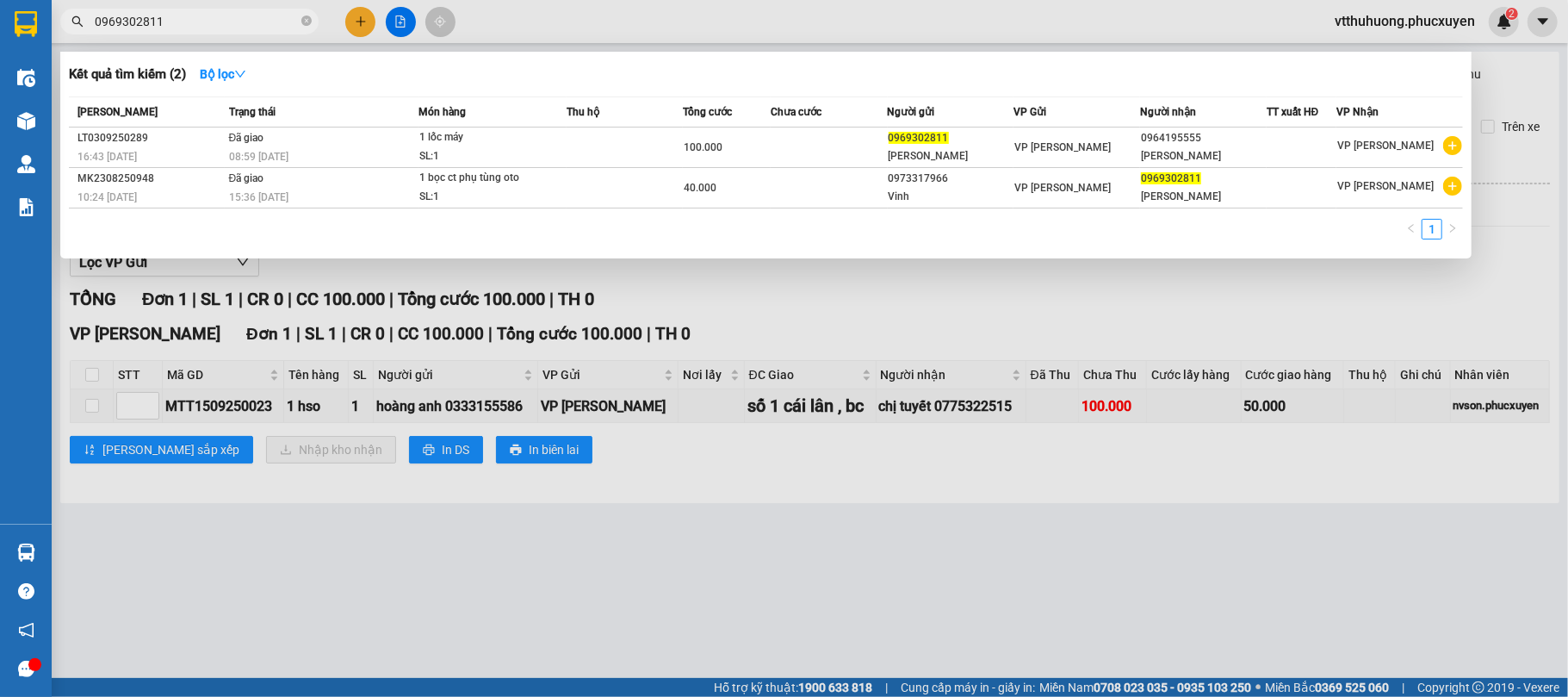
type input "0969302811"
click at [770, 552] on div at bounding box center [784, 348] width 1568 height 697
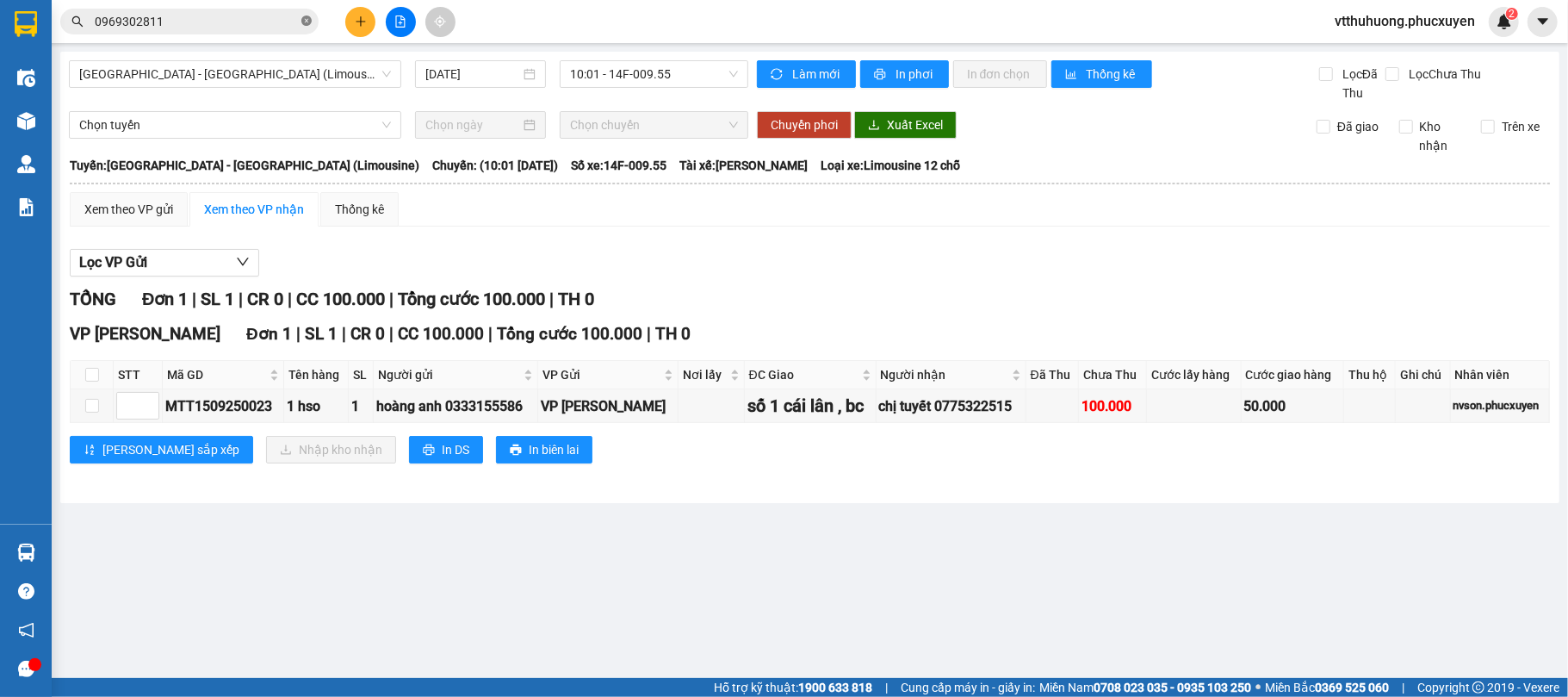
click at [305, 22] on icon "close-circle" at bounding box center [306, 21] width 10 height 10
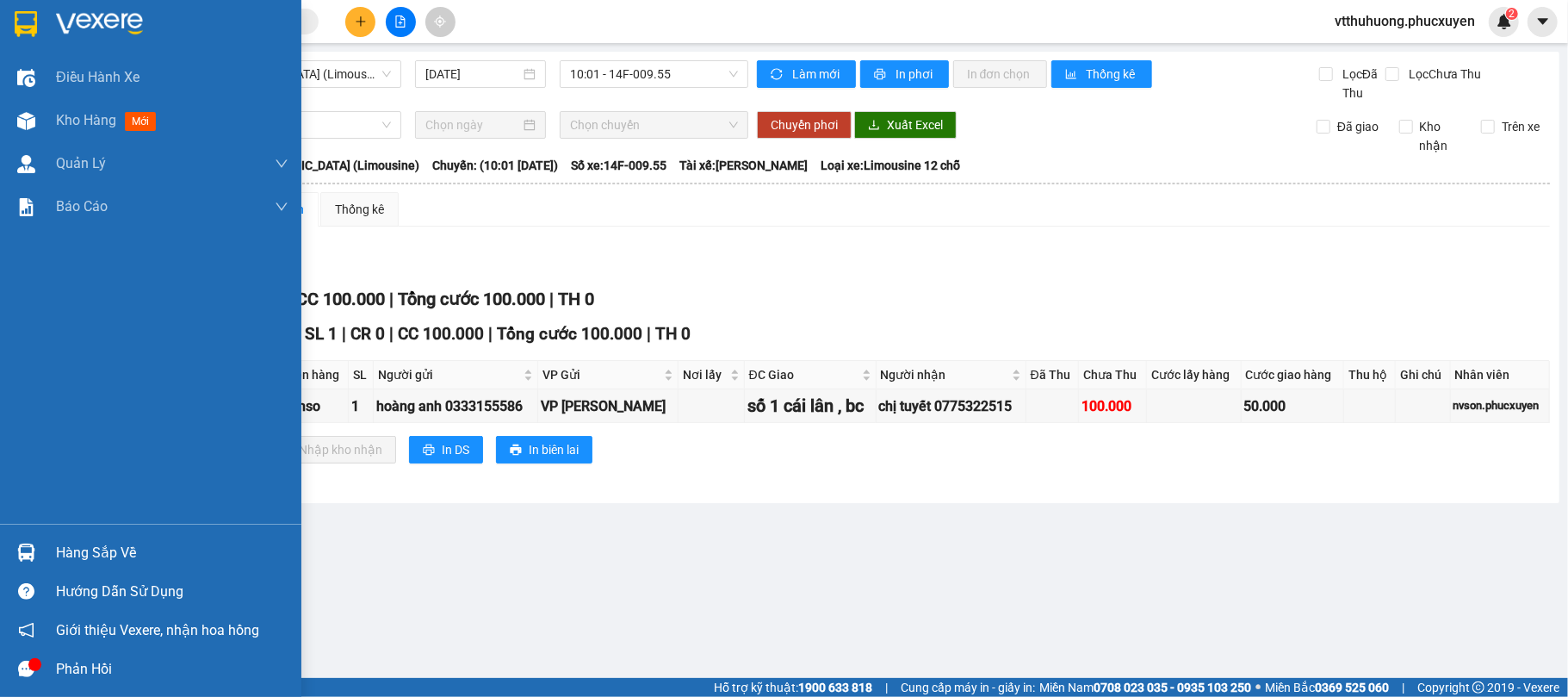
drag, startPoint x: 102, startPoint y: 554, endPoint x: 487, endPoint y: 583, distance: 386.1
click at [102, 553] on div "Hàng sắp về" at bounding box center [171, 553] width 232 height 26
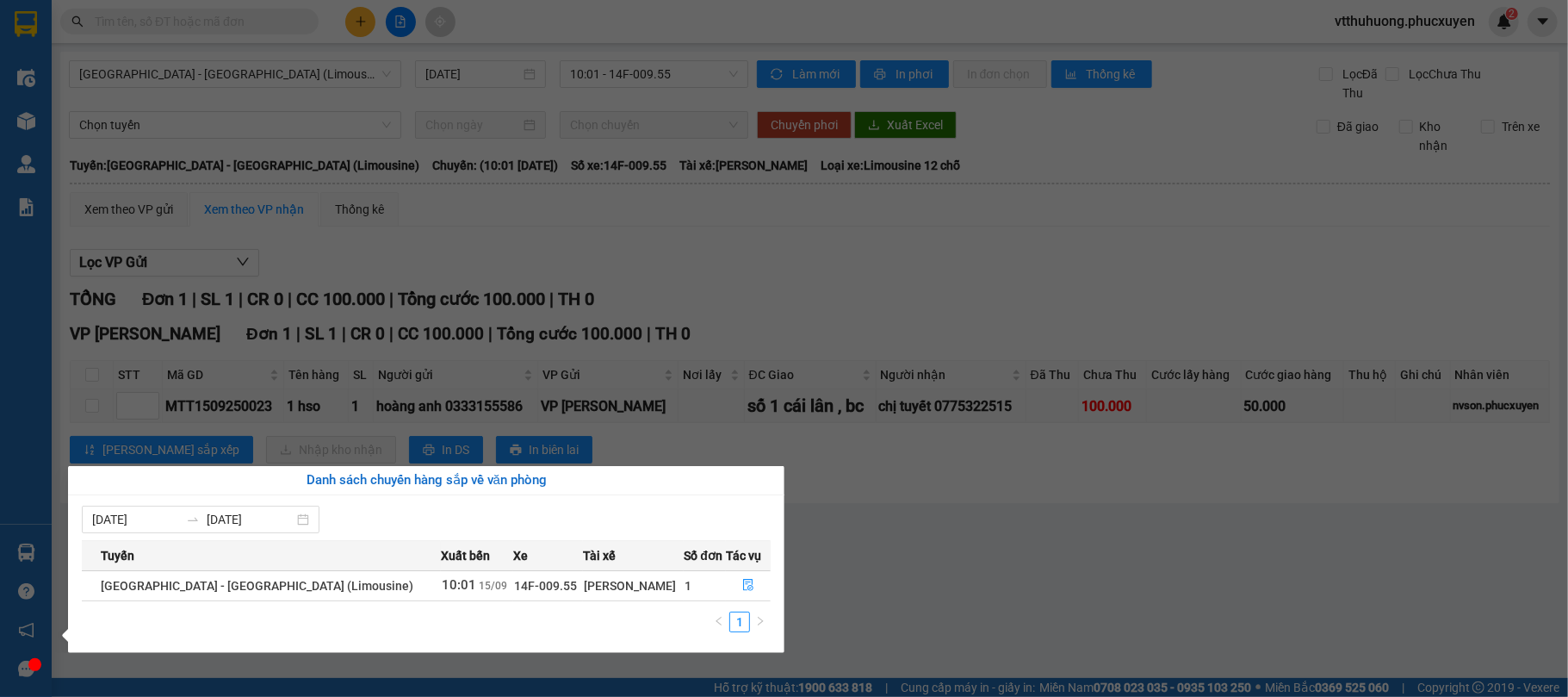
click at [1107, 566] on section "Kết quả tìm kiếm ( 2 ) Bộ lọc Mã ĐH Trạng thái Món hàng Thu hộ Tổng cước Chưa c…" at bounding box center [784, 348] width 1568 height 697
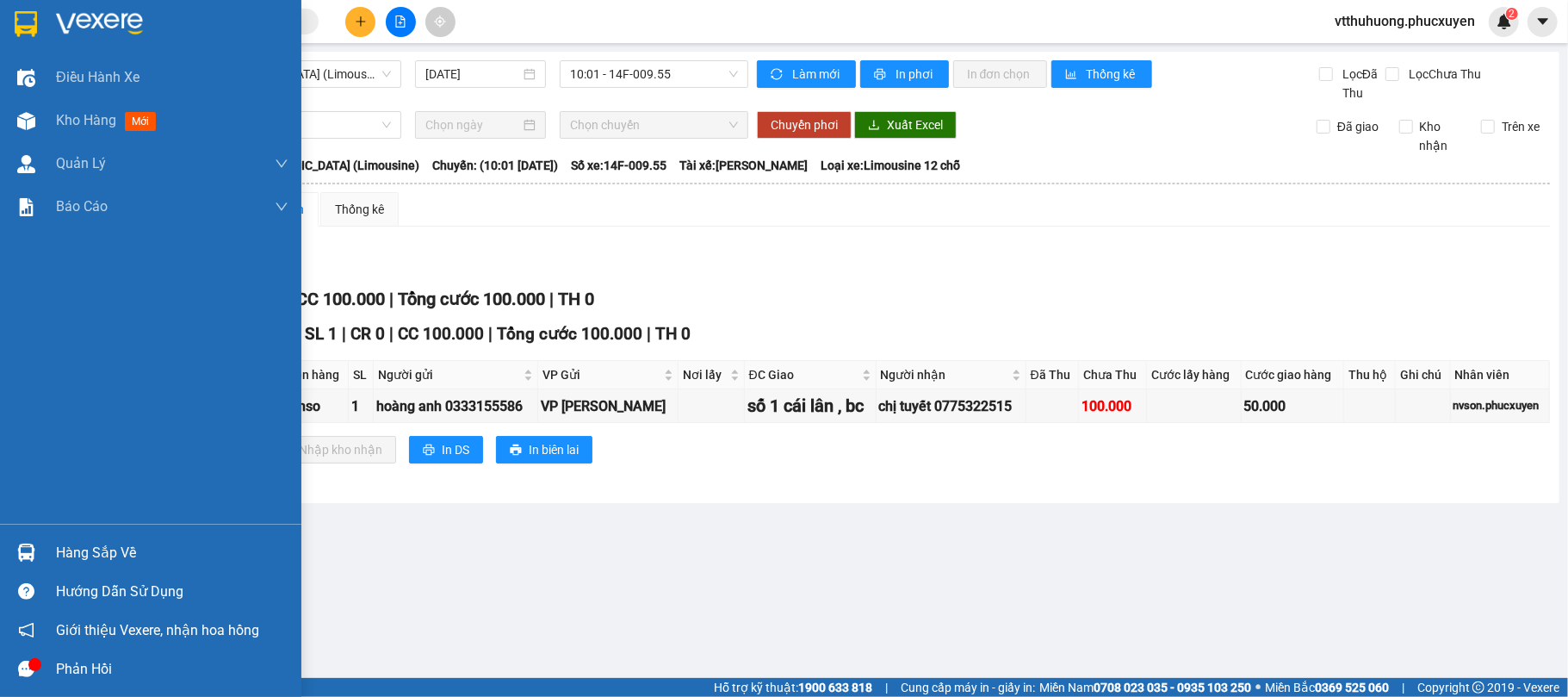
click at [92, 118] on span "Kho hàng" at bounding box center [86, 120] width 60 height 16
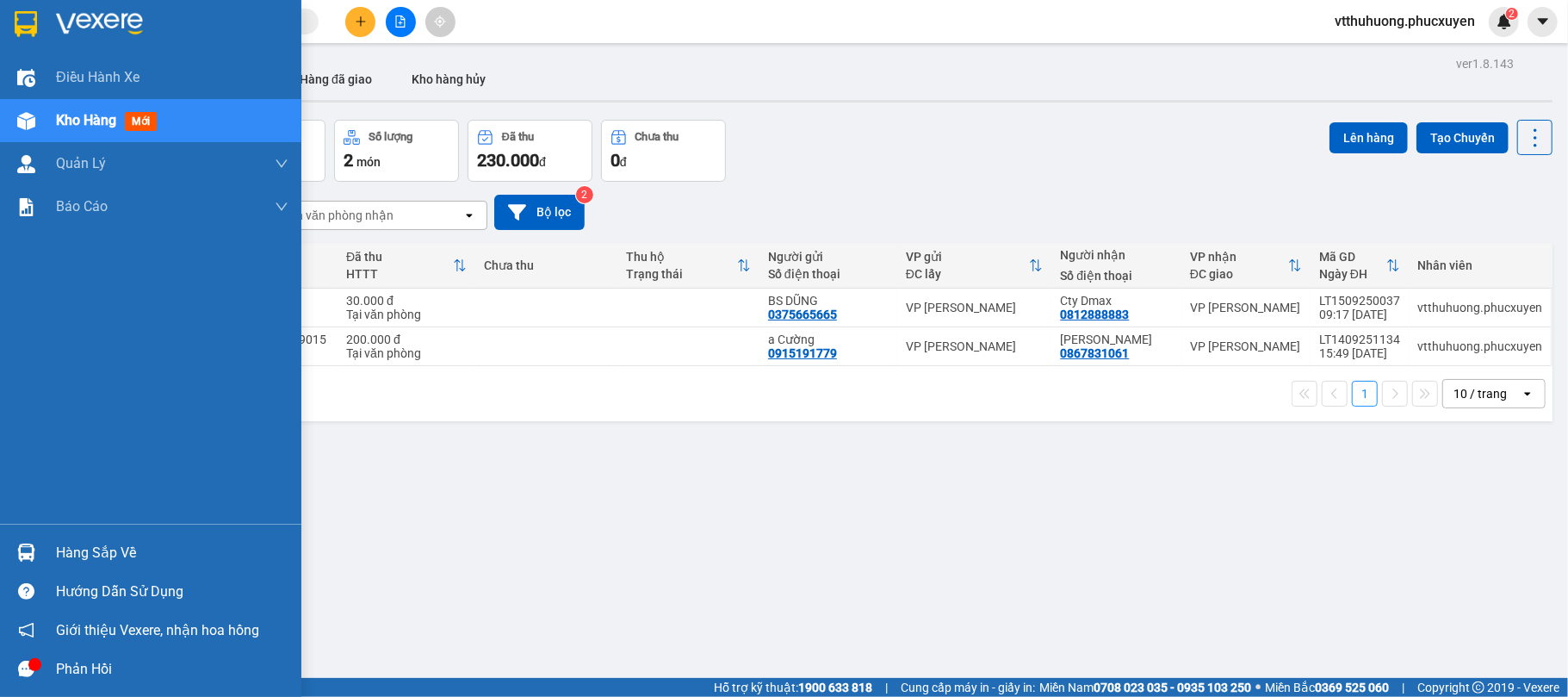
drag, startPoint x: 112, startPoint y: 569, endPoint x: 466, endPoint y: 561, distance: 354.1
click at [118, 569] on div "Hàng sắp về" at bounding box center [151, 552] width 301 height 39
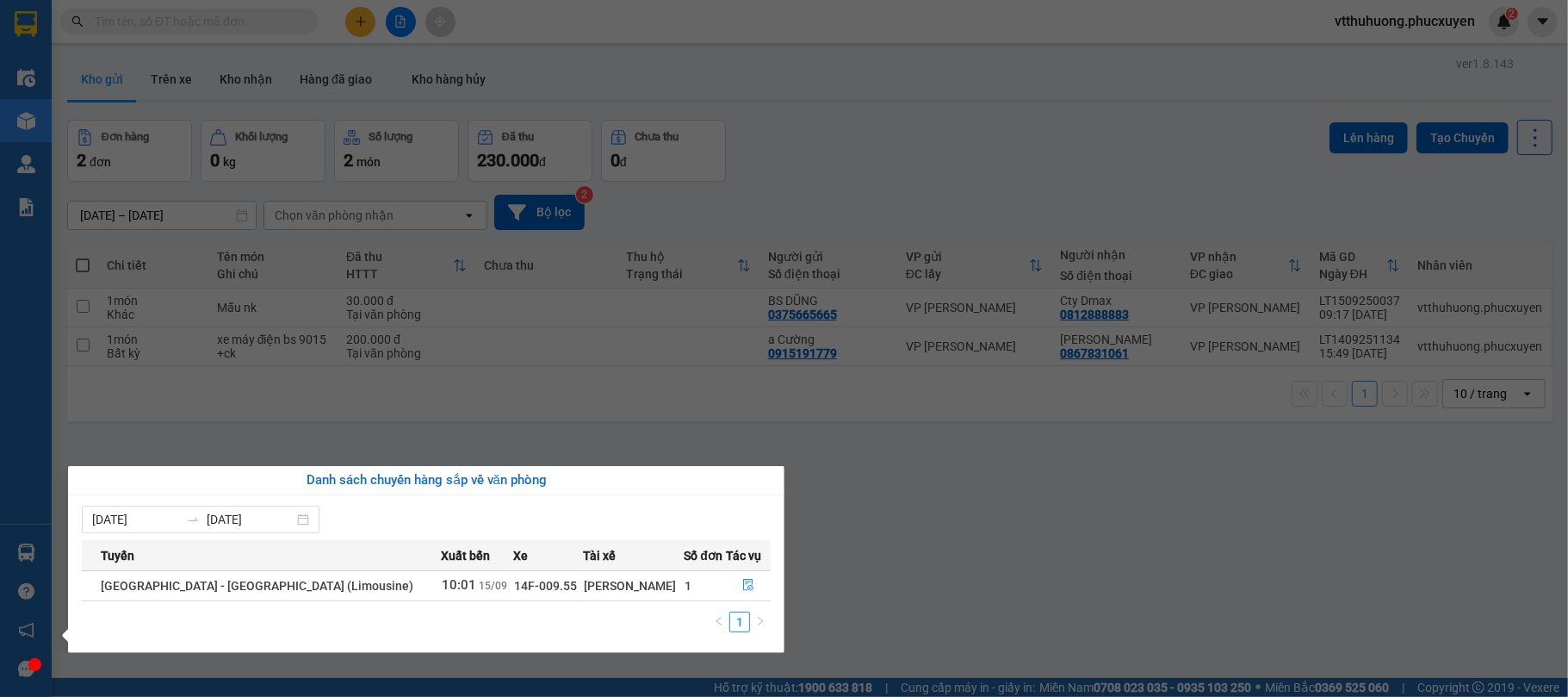
click at [916, 570] on section "Kết quả tìm kiếm ( 2 ) Bộ lọc Mã ĐH Trạng thái Món hàng Thu hộ Tổng cước Chưa c…" at bounding box center [784, 348] width 1568 height 697
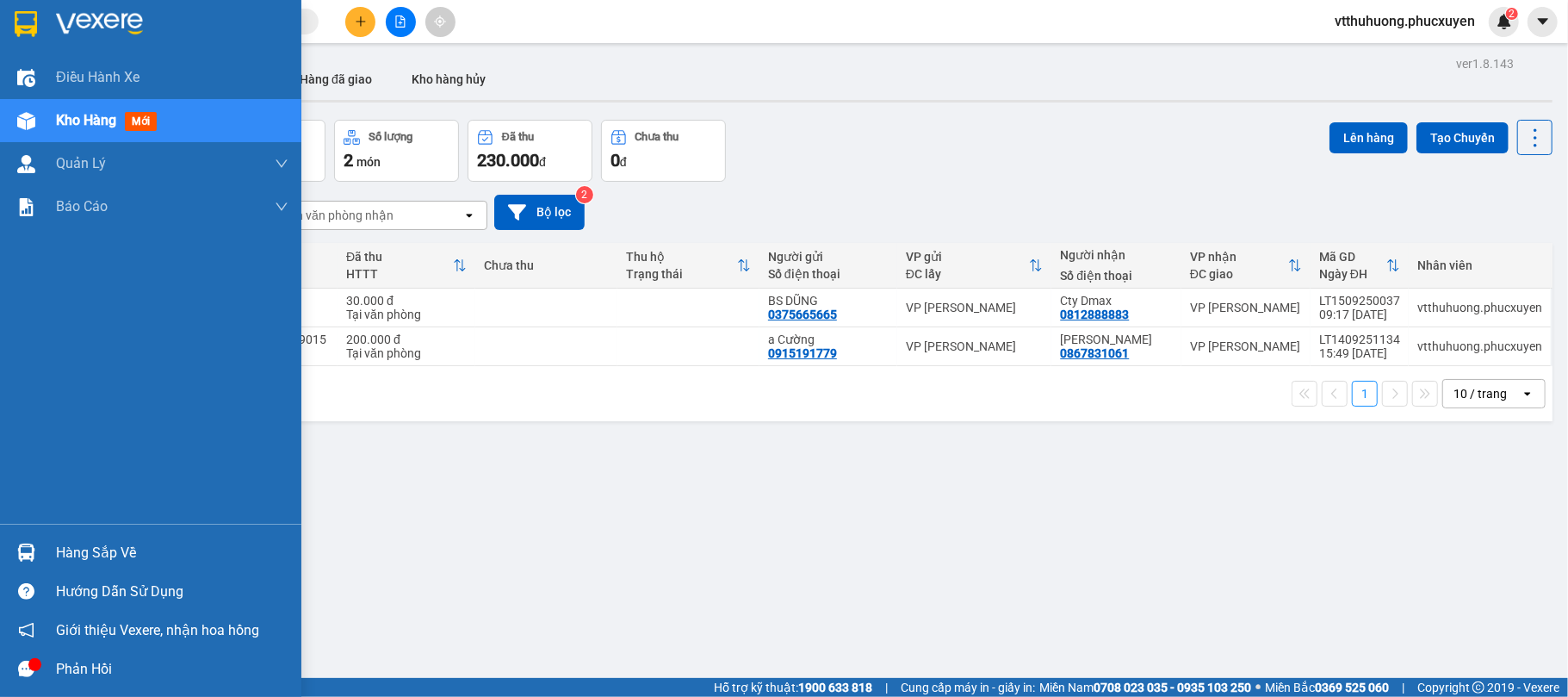
click at [118, 538] on div "Hàng sắp về" at bounding box center [151, 552] width 301 height 39
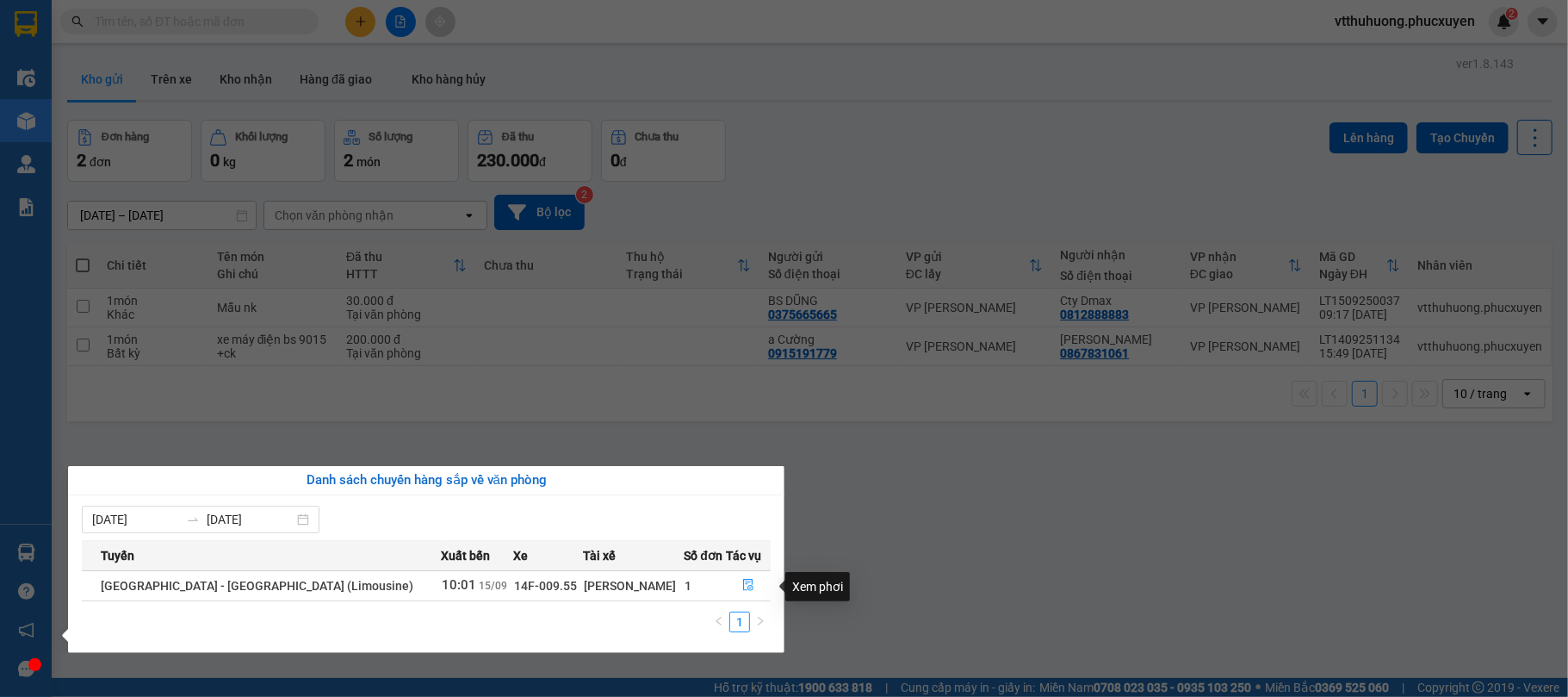
click at [1066, 546] on section "Kết quả tìm kiếm ( 2 ) Bộ lọc Mã ĐH Trạng thái Món hàng Thu hộ Tổng cước Chưa c…" at bounding box center [784, 348] width 1568 height 697
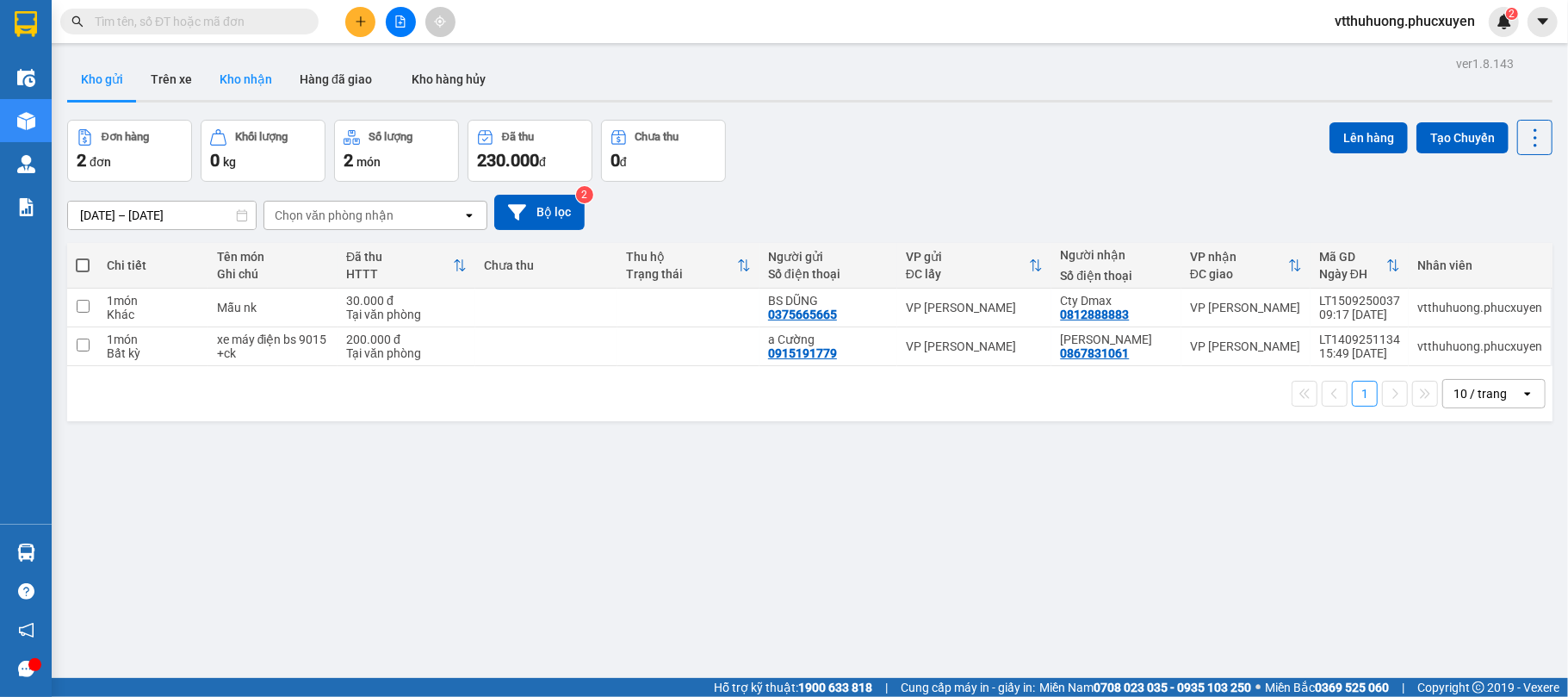
click at [265, 73] on button "Kho nhận" at bounding box center [246, 79] width 80 height 41
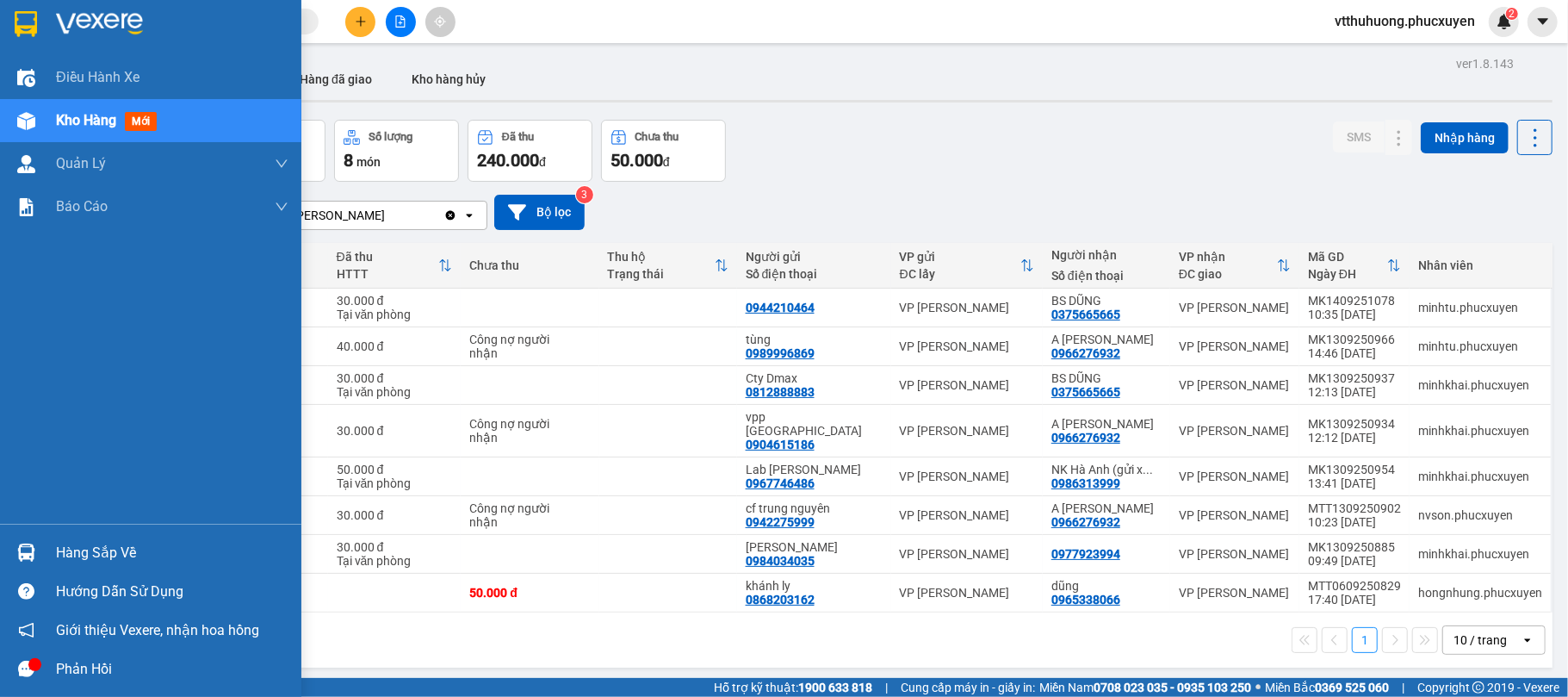
drag, startPoint x: 104, startPoint y: 553, endPoint x: 400, endPoint y: 541, distance: 296.2
click at [105, 553] on div "Hàng sắp về" at bounding box center [171, 553] width 232 height 26
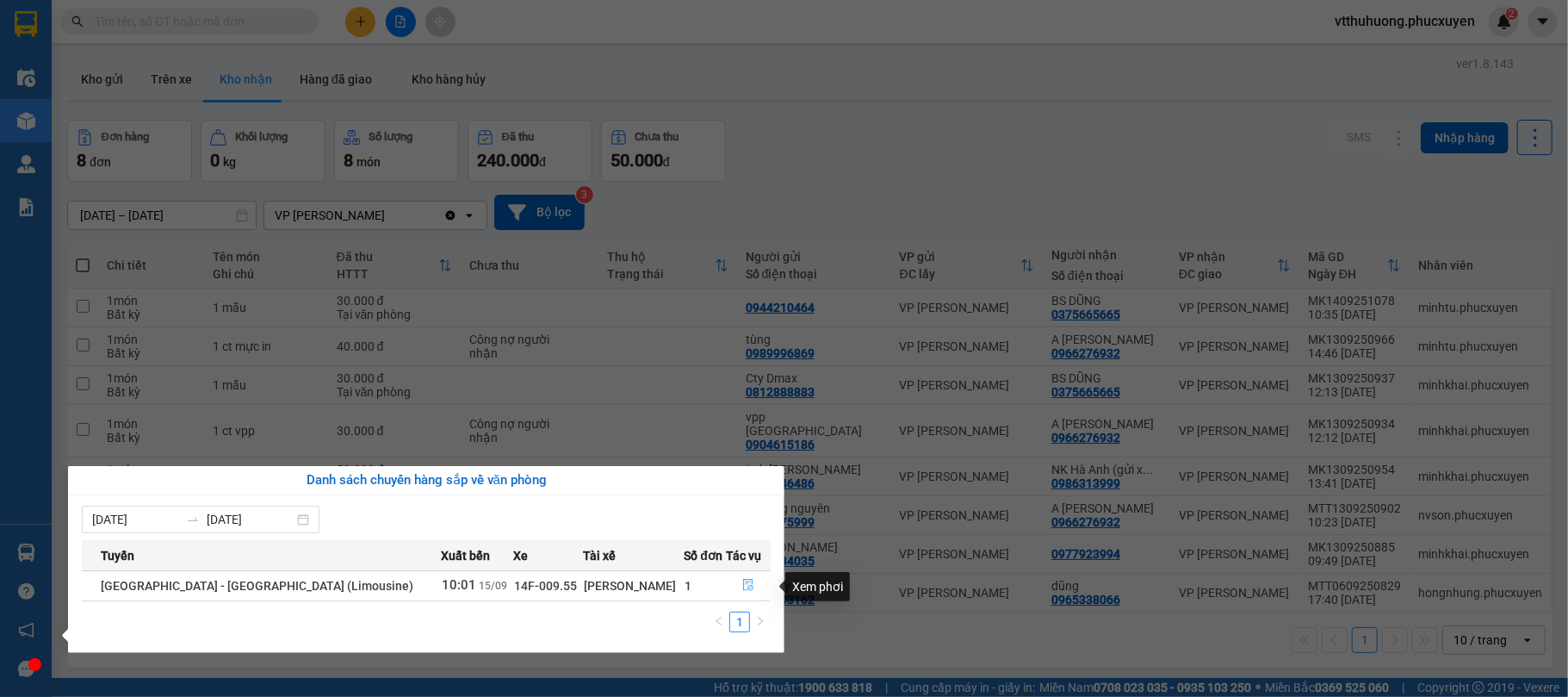
click at [743, 582] on icon "file-done" at bounding box center [749, 585] width 12 height 12
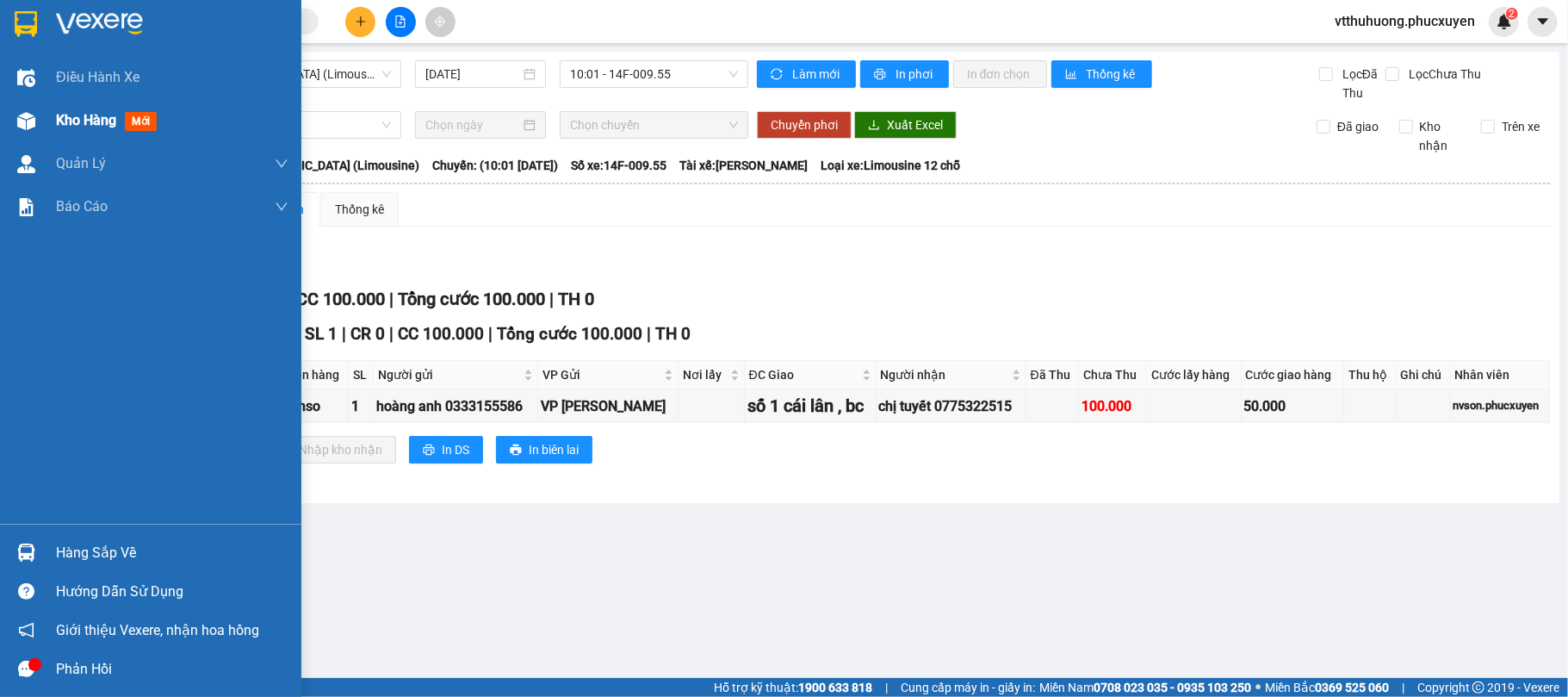
click at [85, 114] on span "Kho hàng" at bounding box center [86, 120] width 60 height 16
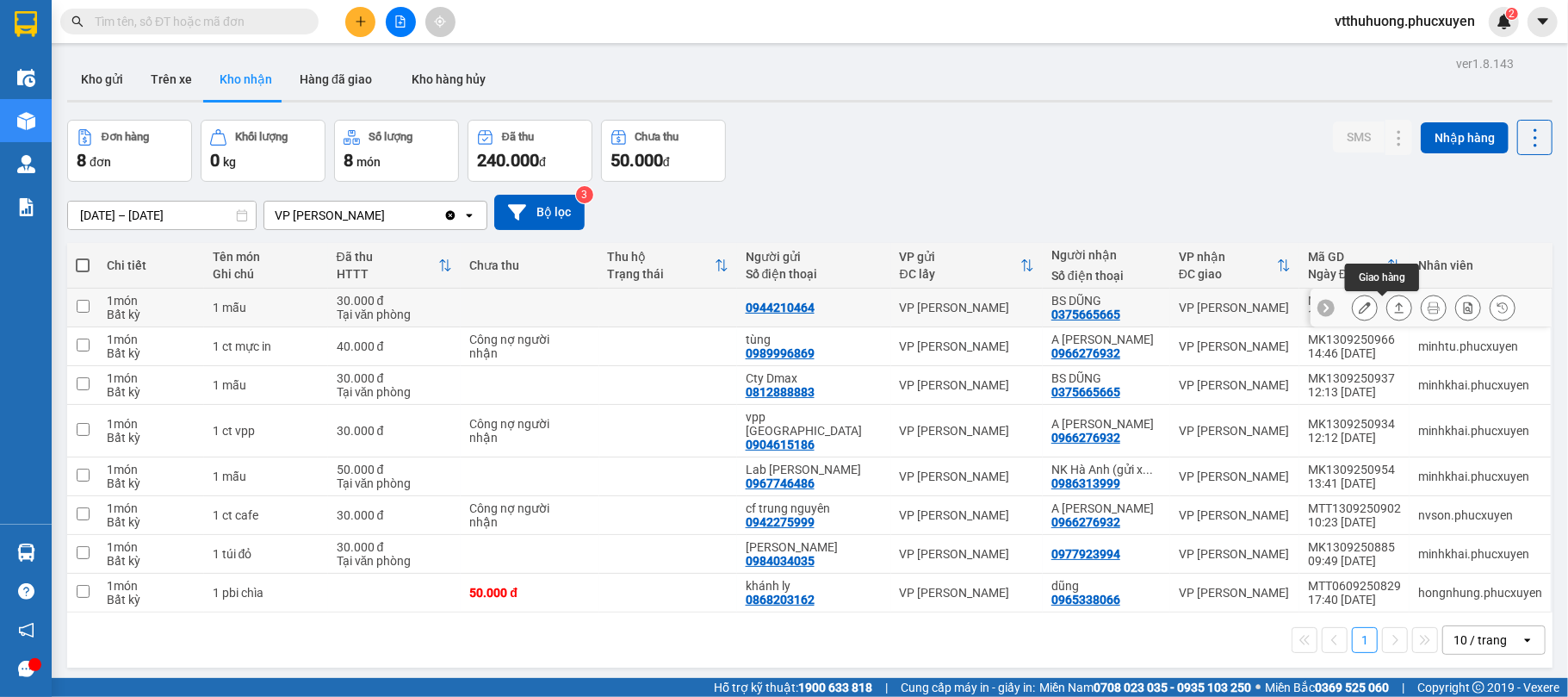
click at [1394, 305] on icon at bounding box center [1400, 307] width 12 height 12
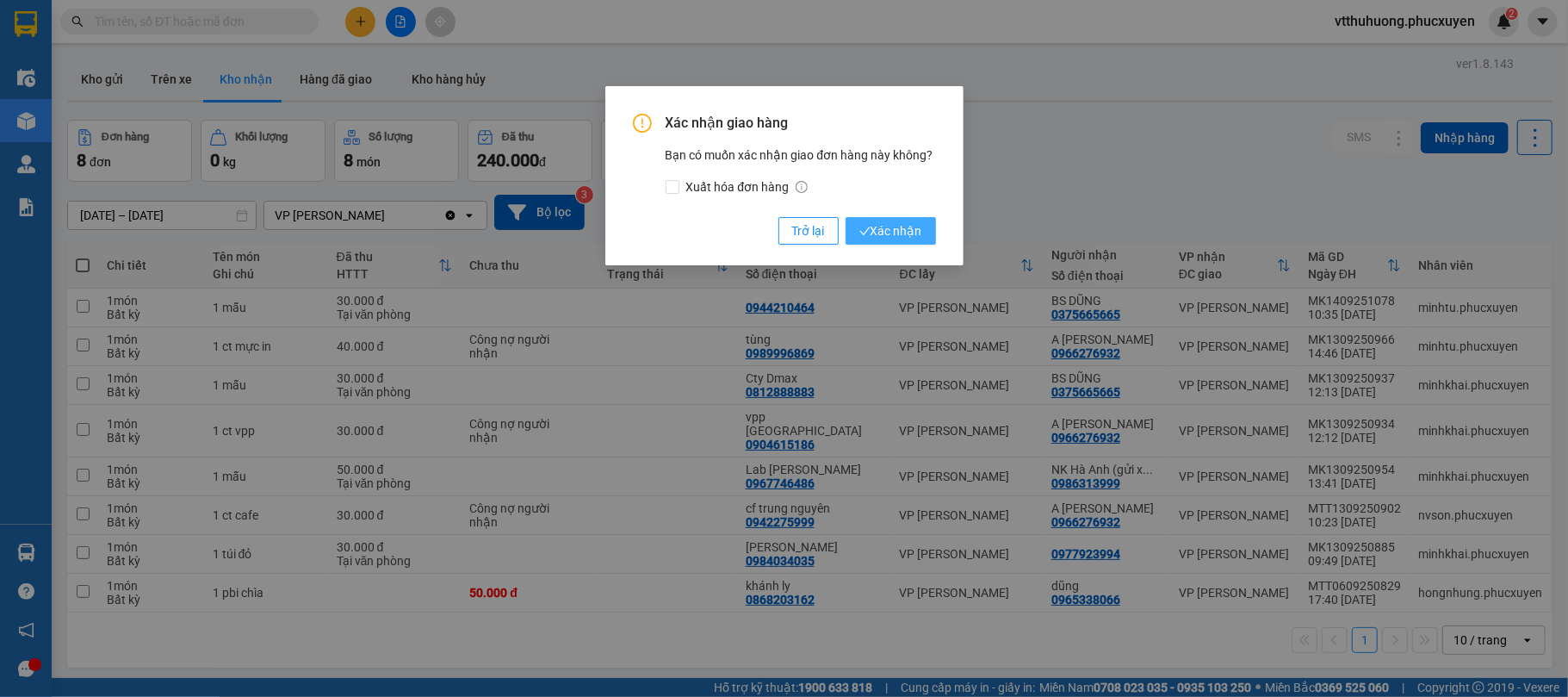
click at [889, 225] on span "Xác nhận" at bounding box center [890, 230] width 63 height 19
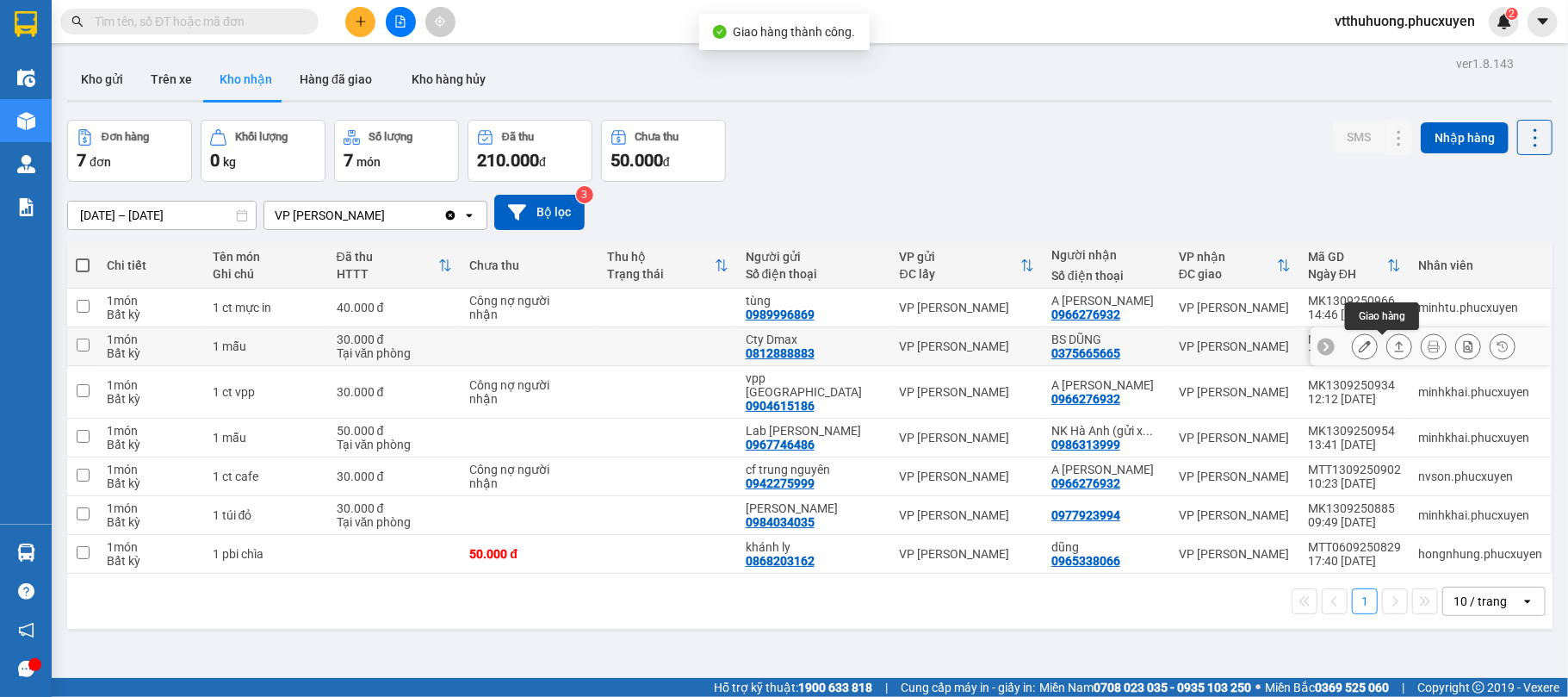
click at [1390, 348] on button at bounding box center [1400, 347] width 24 height 30
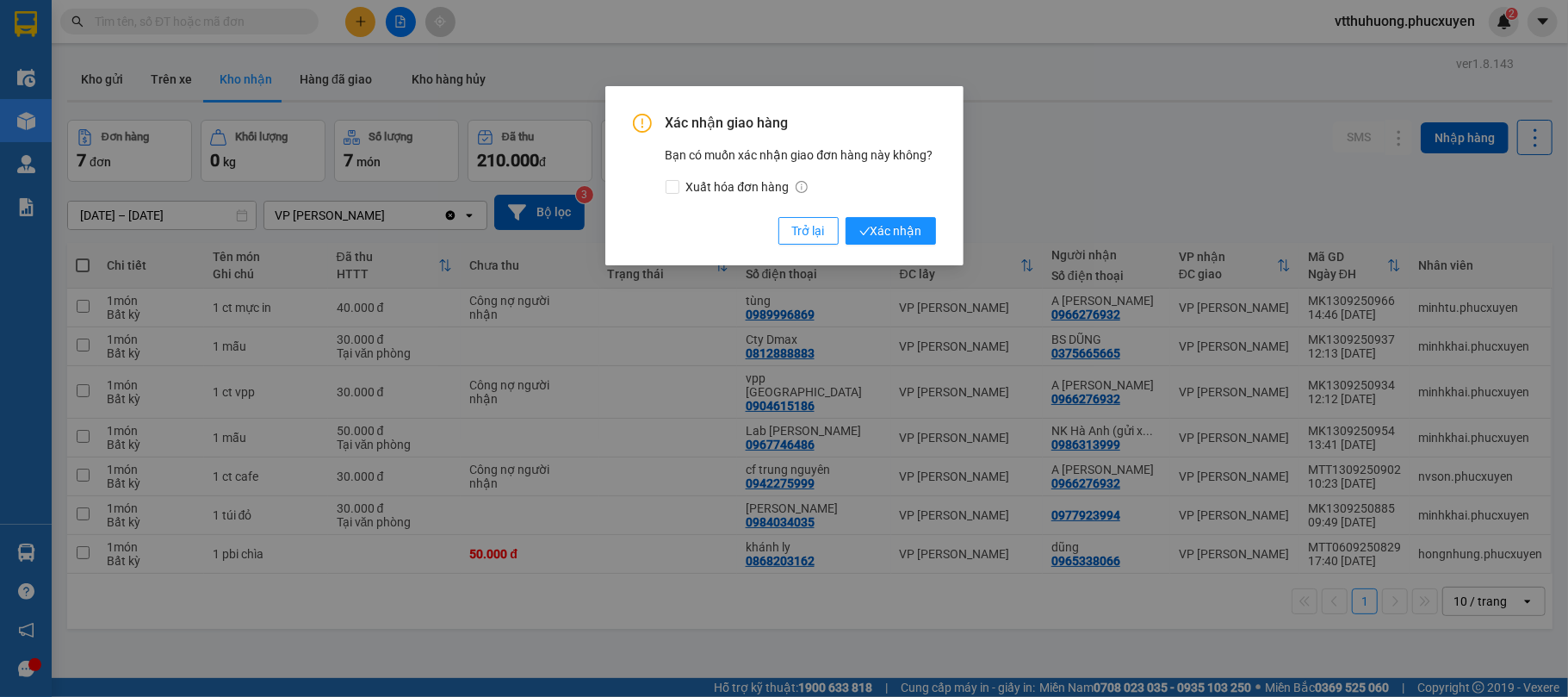
drag, startPoint x: 916, startPoint y: 225, endPoint x: 1052, endPoint y: 227, distance: 136.0
click at [918, 225] on span "Xác nhận" at bounding box center [890, 230] width 63 height 19
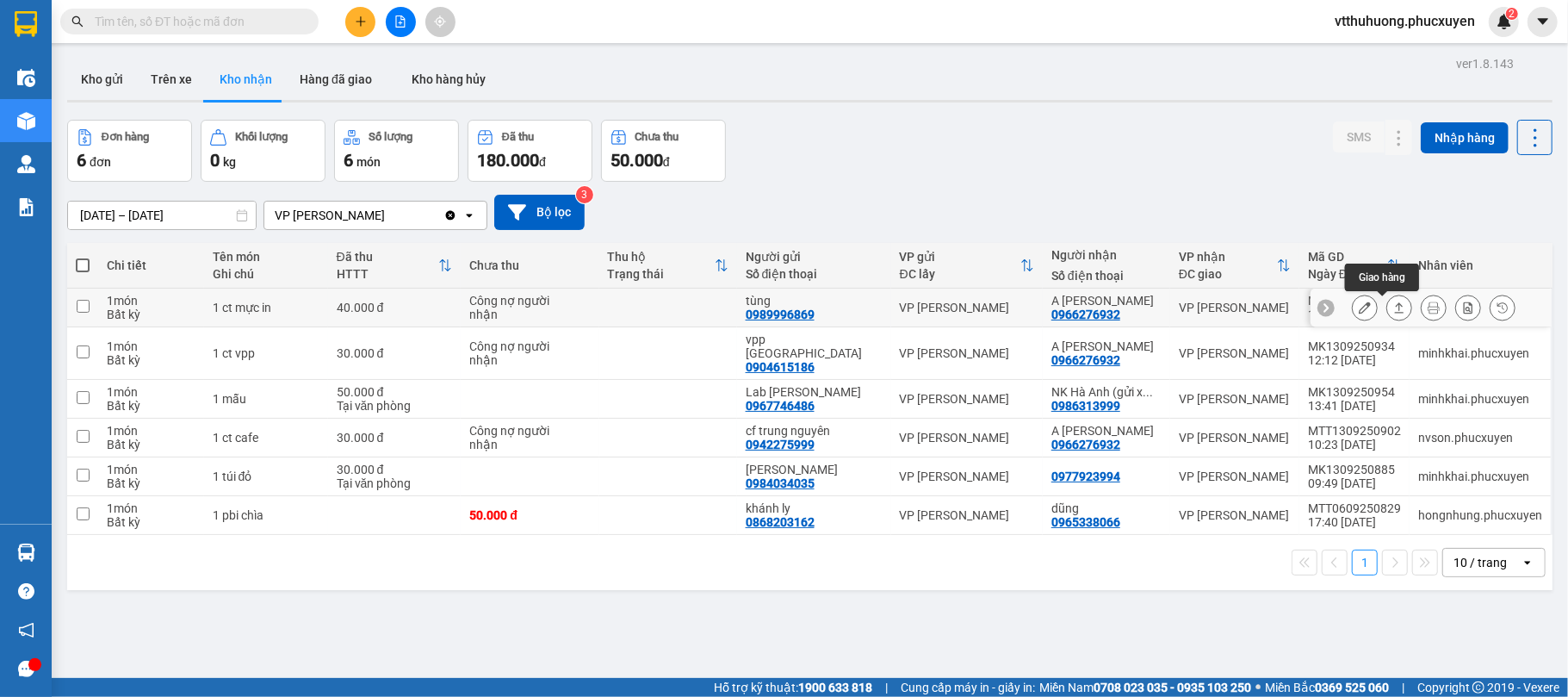
click at [1394, 305] on icon at bounding box center [1400, 307] width 12 height 12
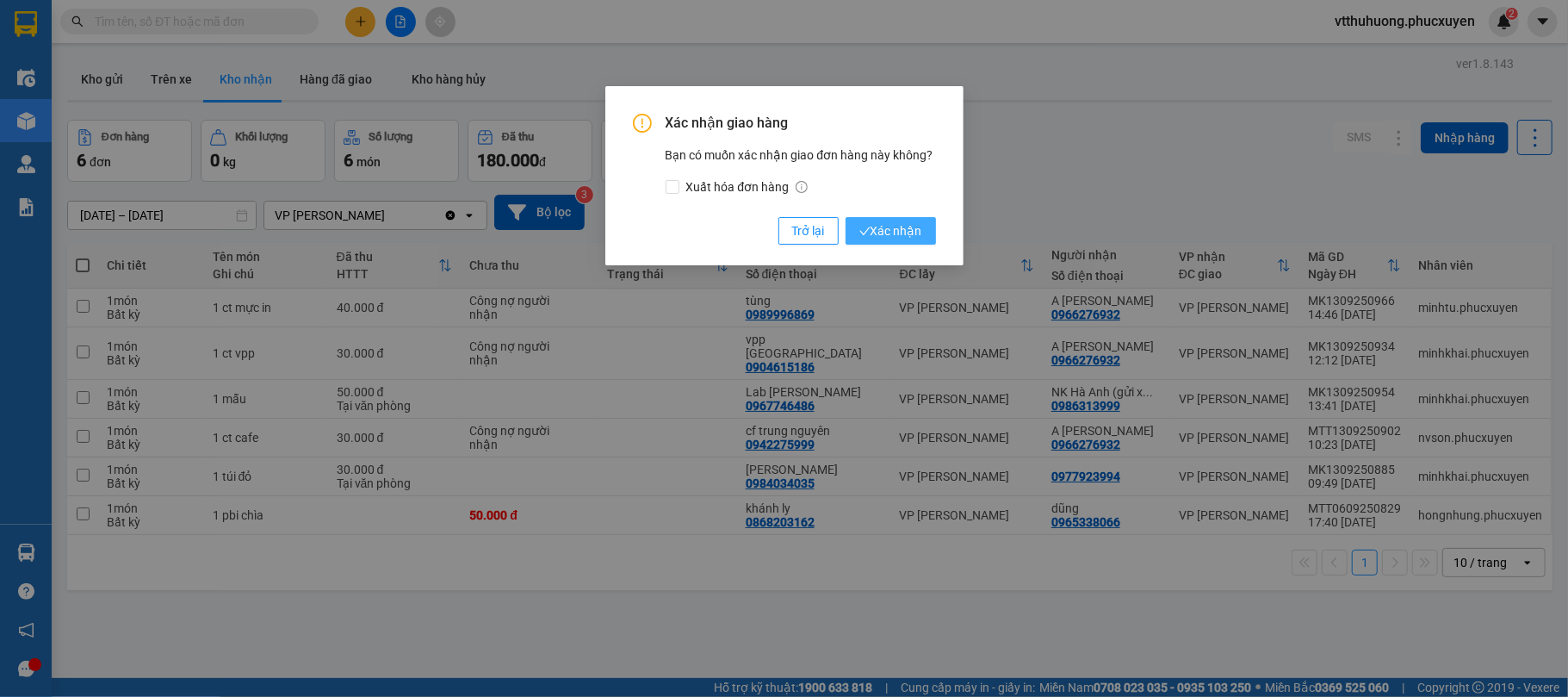
click at [866, 220] on button "Xác nhận" at bounding box center [891, 231] width 91 height 28
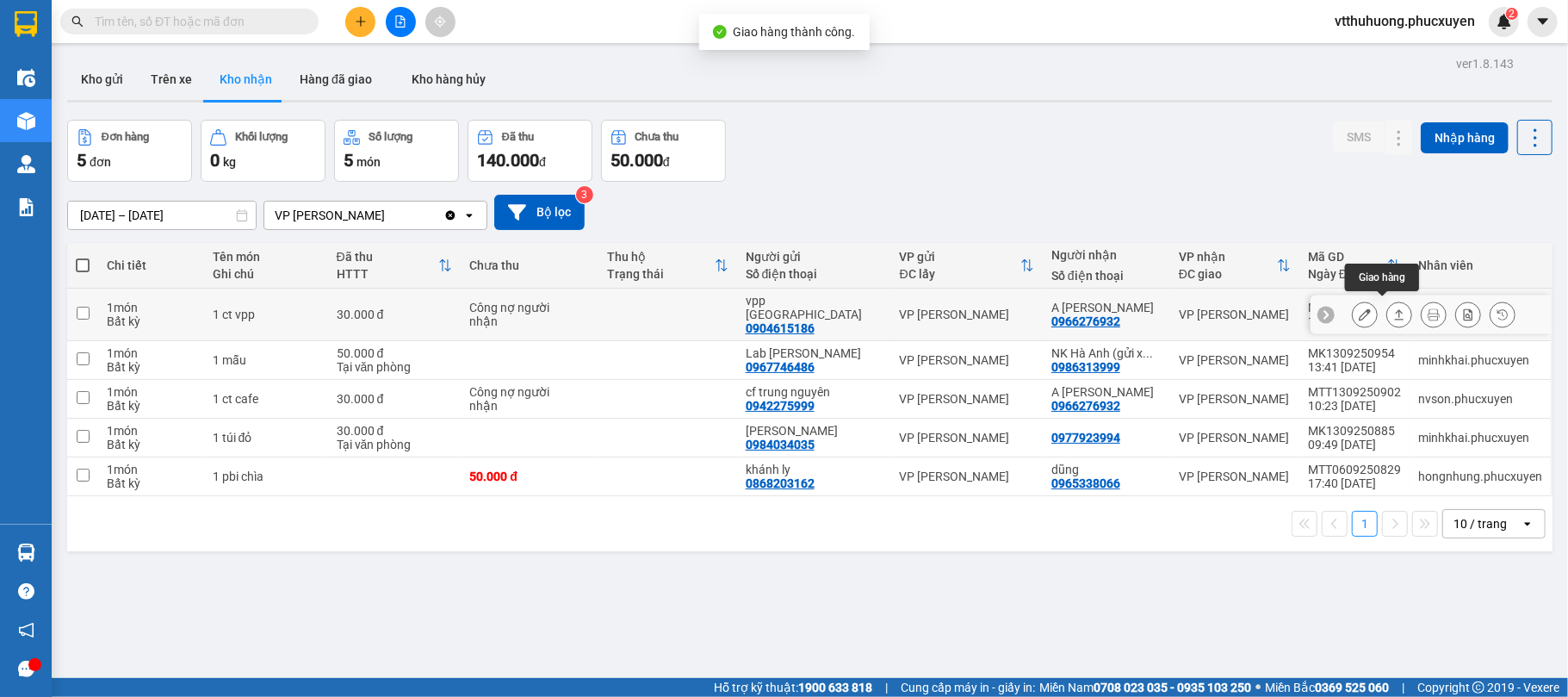
click at [1394, 308] on icon at bounding box center [1400, 314] width 12 height 12
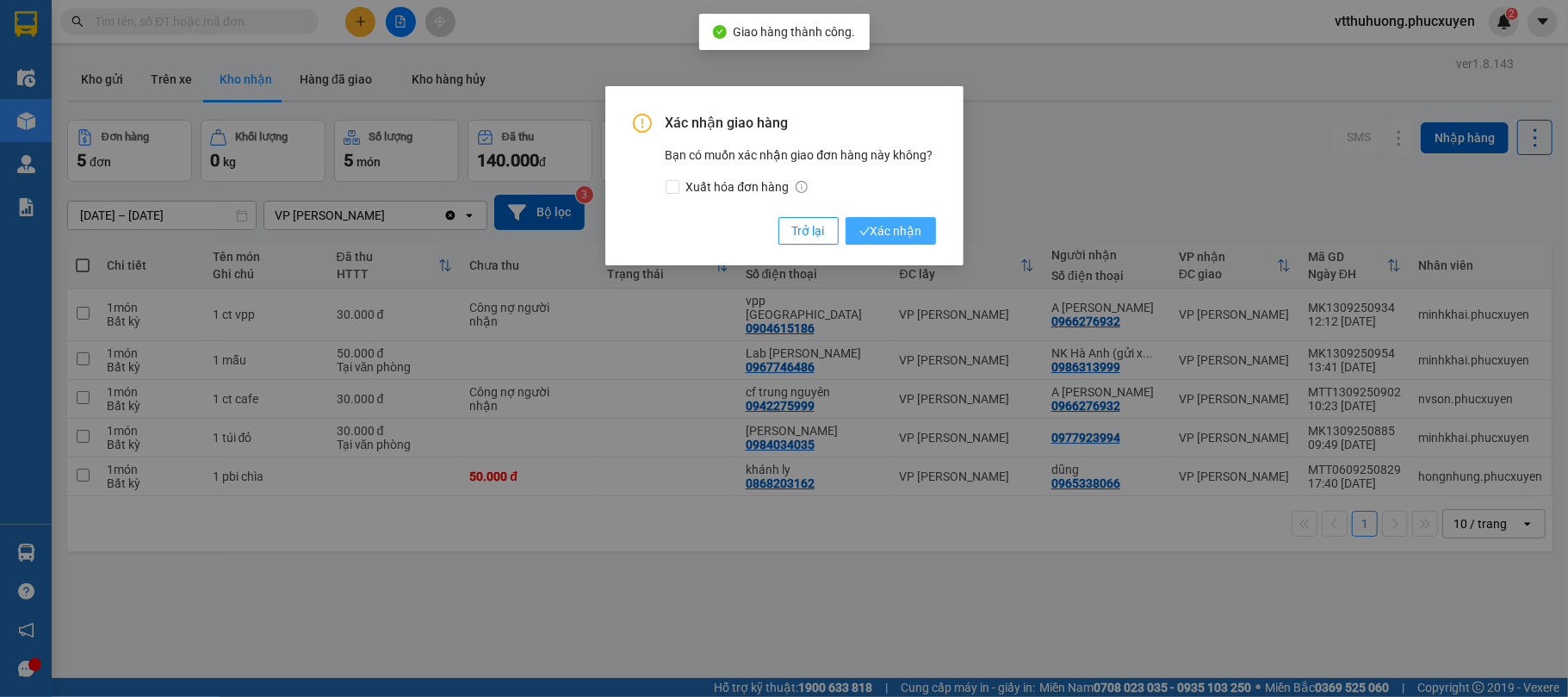
click at [896, 225] on span "Xác nhận" at bounding box center [890, 230] width 63 height 19
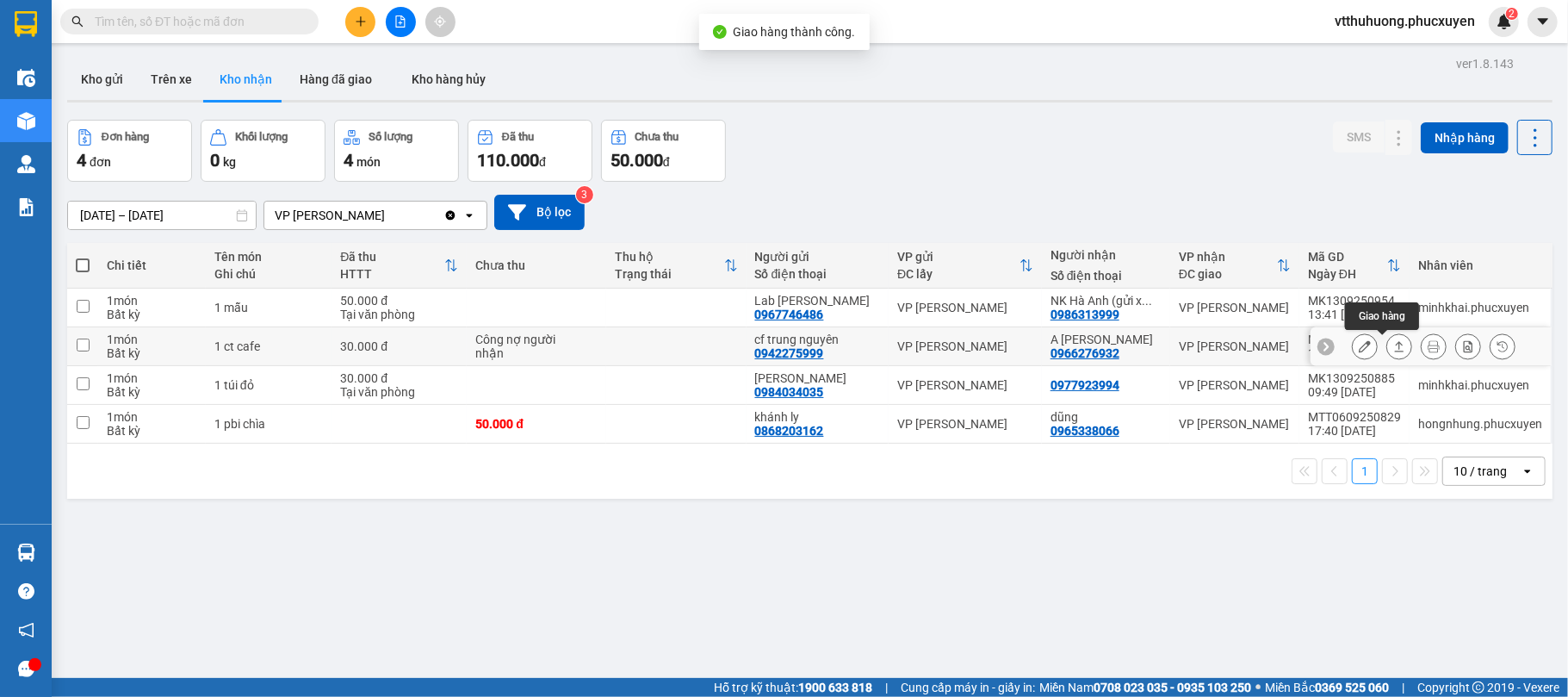
click at [1394, 349] on icon at bounding box center [1400, 346] width 12 height 12
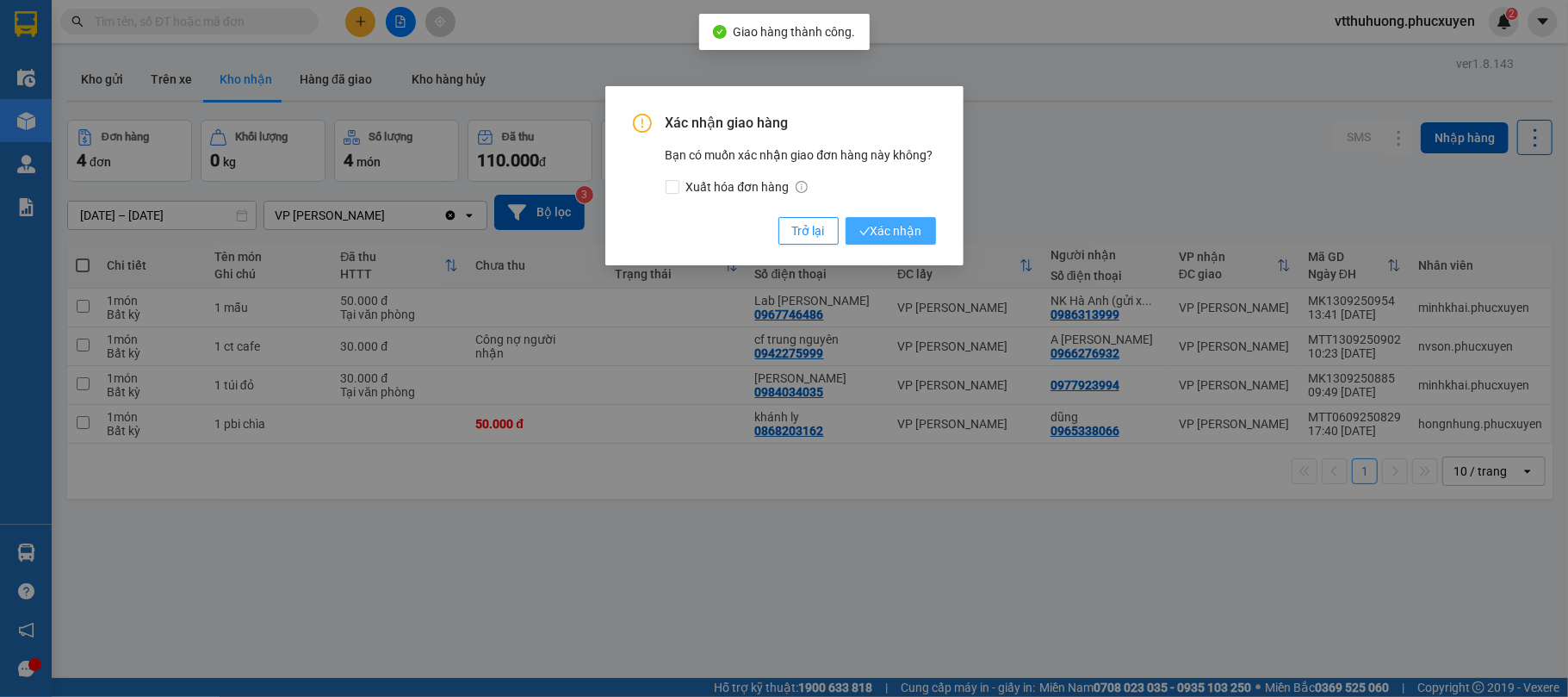
click at [885, 229] on span "Xác nhận" at bounding box center [890, 230] width 63 height 19
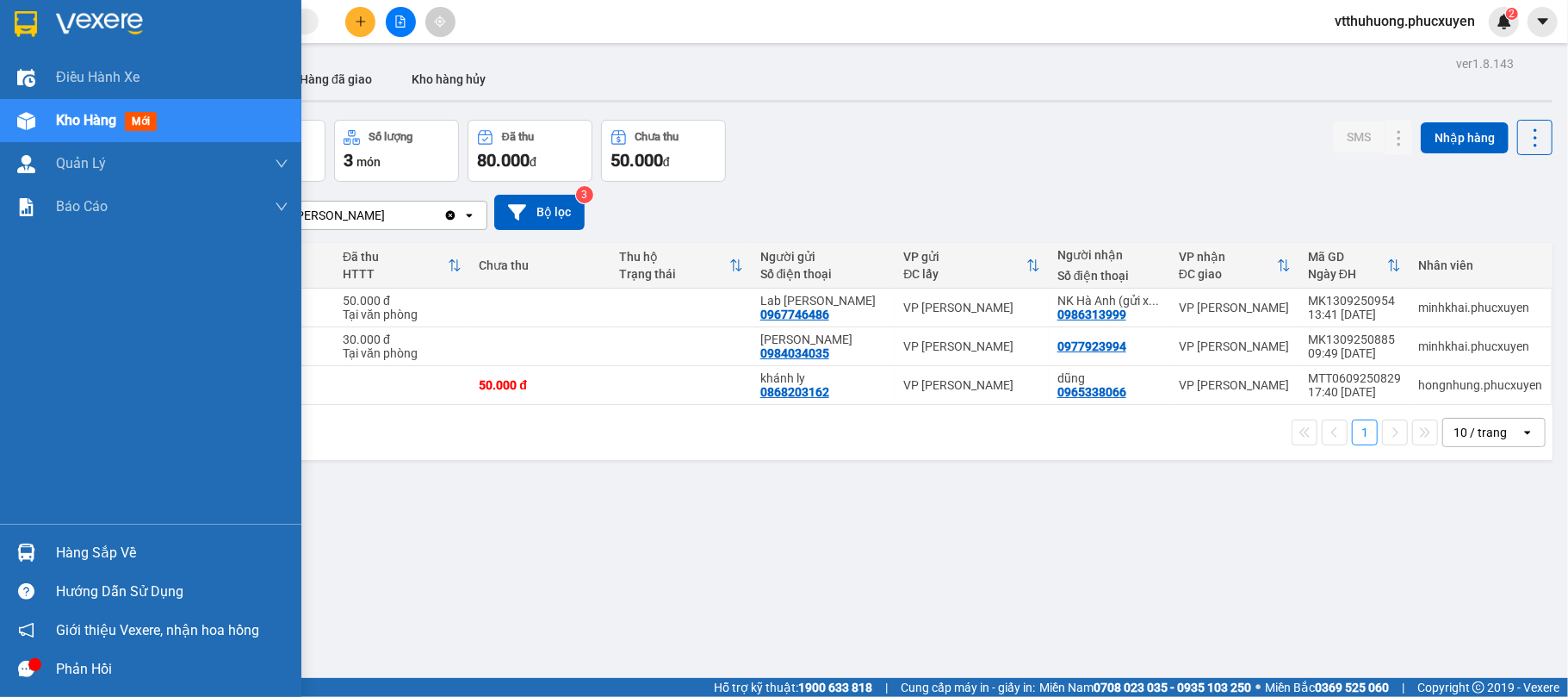
drag, startPoint x: 73, startPoint y: 553, endPoint x: 160, endPoint y: 553, distance: 87.0
click at [78, 553] on div "Hàng sắp về" at bounding box center [171, 553] width 232 height 26
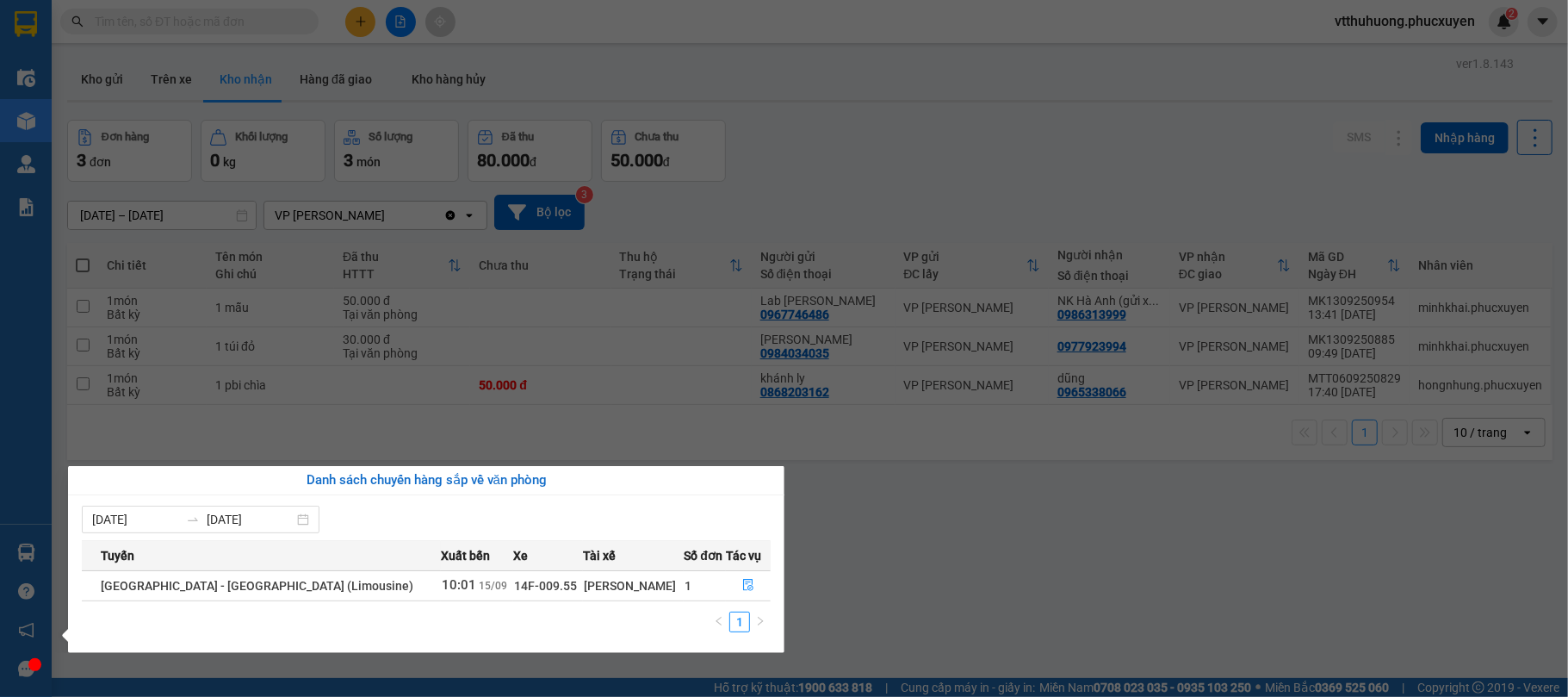
drag, startPoint x: 858, startPoint y: 597, endPoint x: 793, endPoint y: 618, distance: 68.3
click at [858, 599] on section "Kết quả tìm kiếm ( 2 ) Bộ lọc Mã ĐH Trạng thái Món hàng Thu hộ Tổng cước Chưa c…" at bounding box center [784, 348] width 1568 height 697
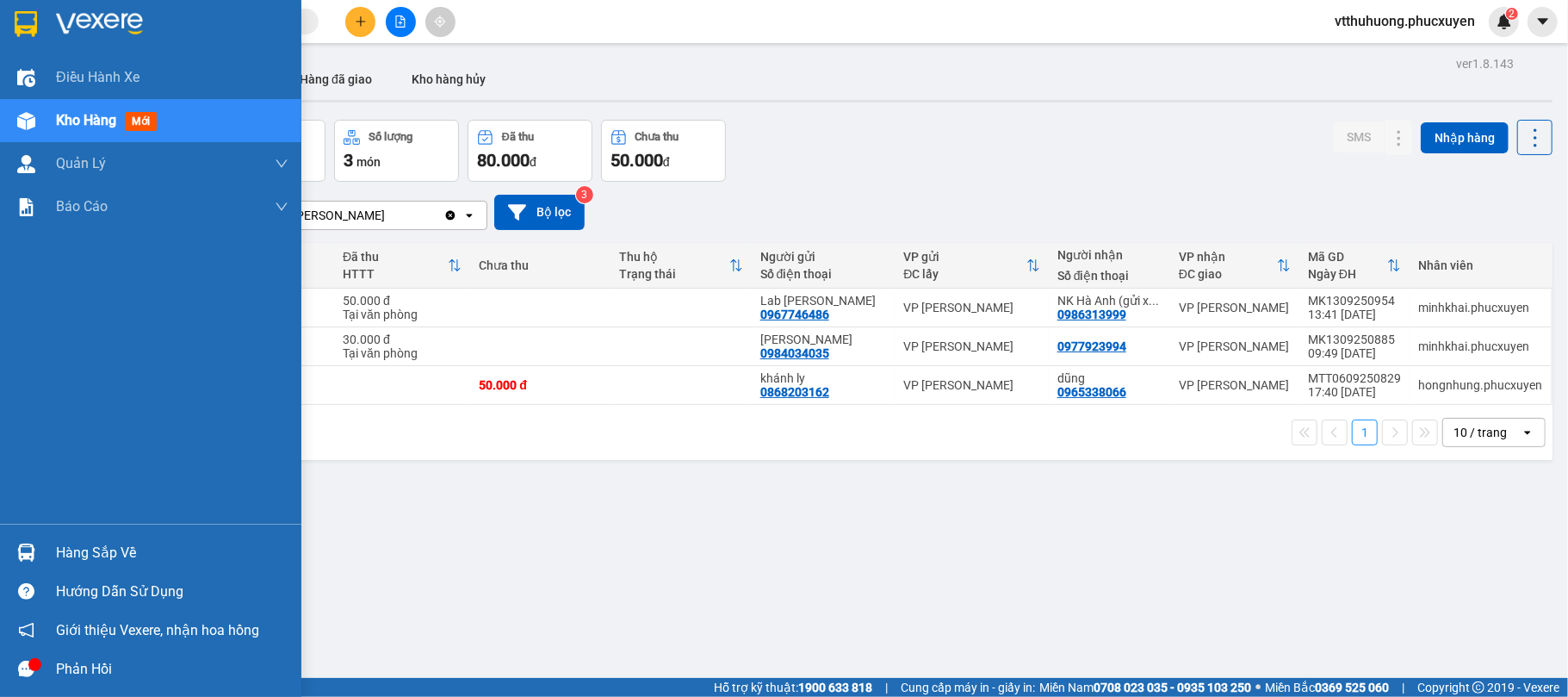
click at [105, 544] on div "Hàng sắp về" at bounding box center [171, 553] width 232 height 26
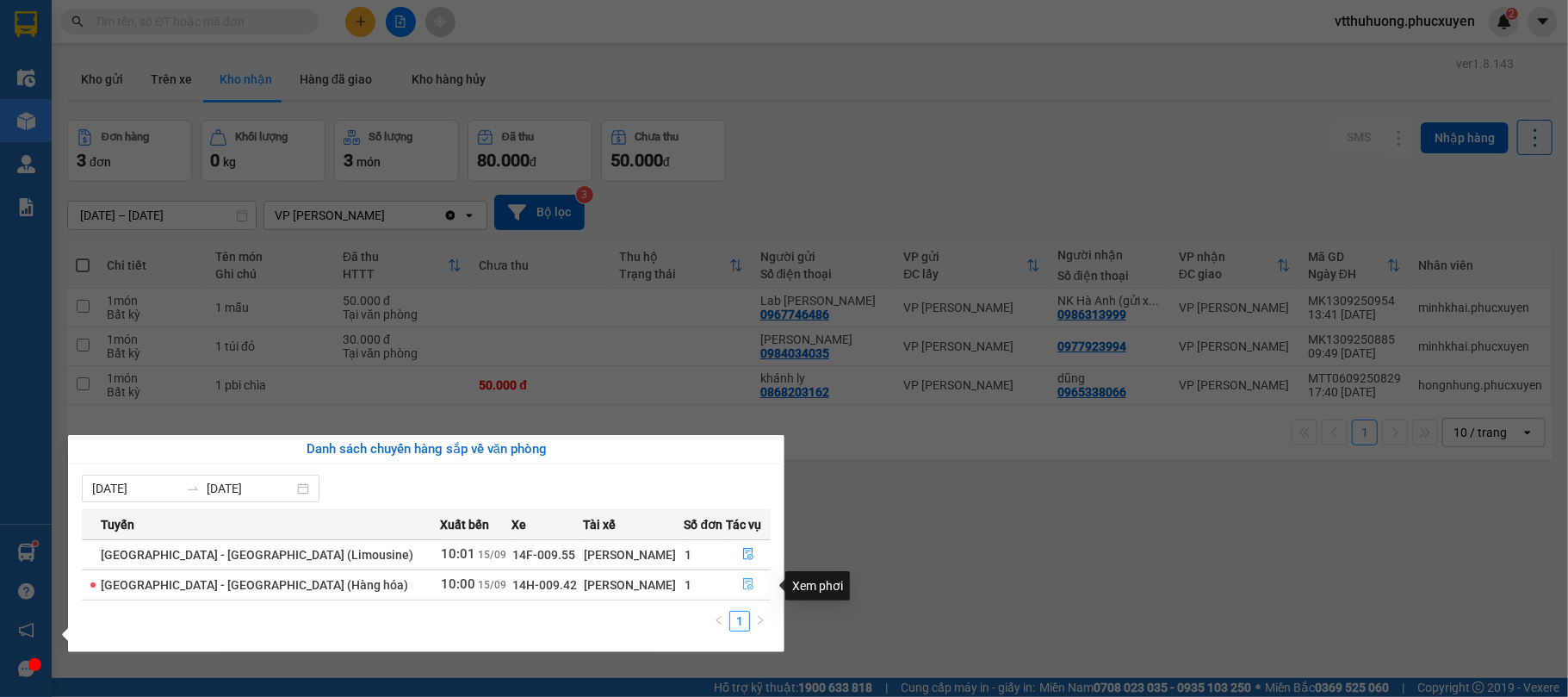
click at [745, 587] on icon "file-done" at bounding box center [749, 584] width 12 height 12
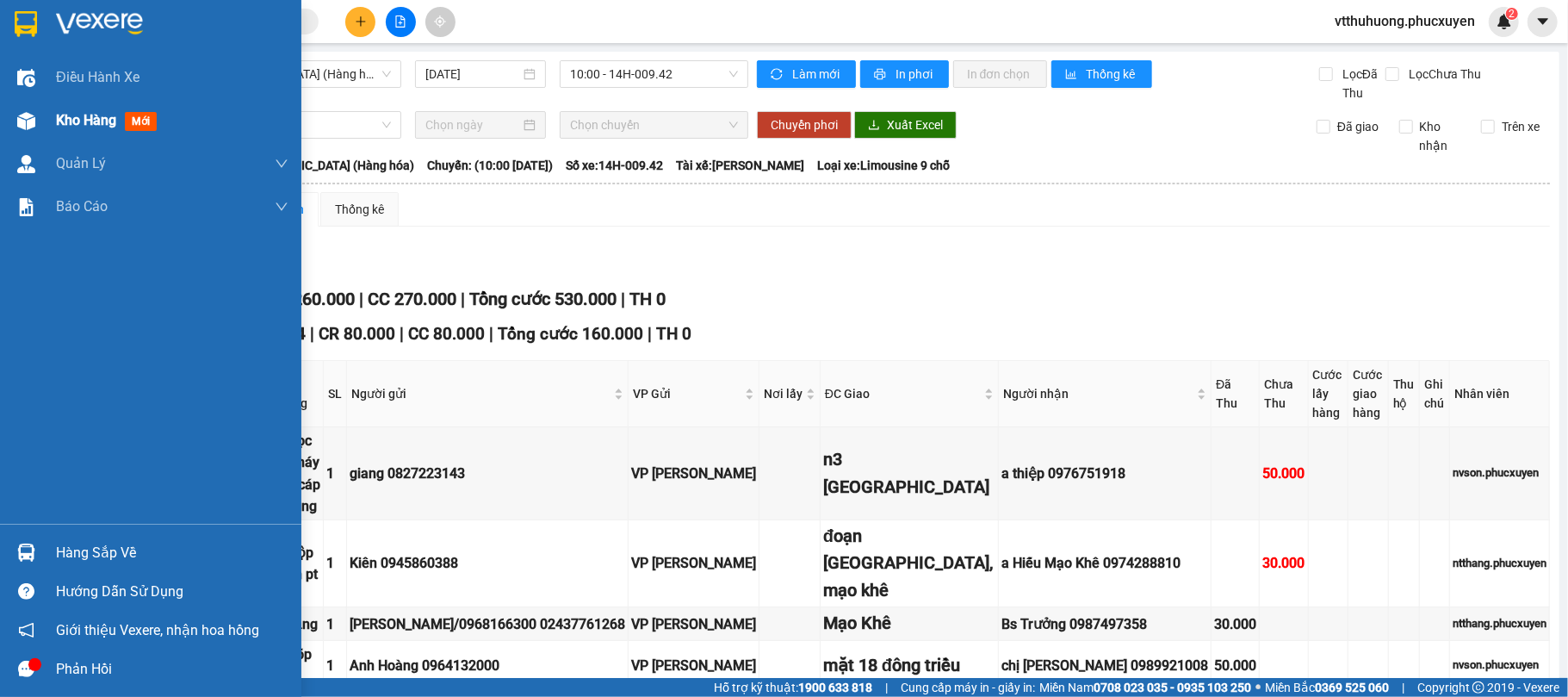
click at [43, 114] on div "Kho hàng mới" at bounding box center [151, 120] width 301 height 43
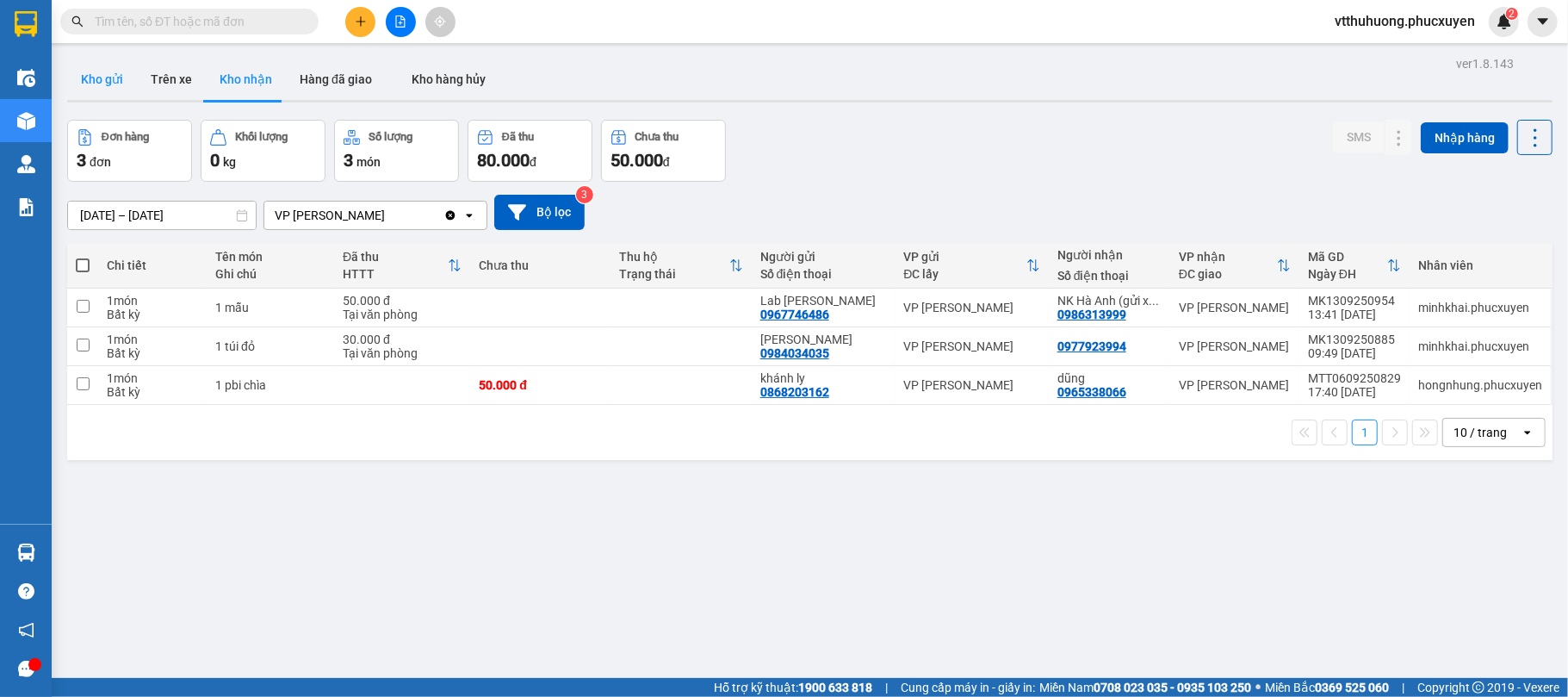
click at [115, 73] on button "Kho gửi" at bounding box center [102, 79] width 70 height 41
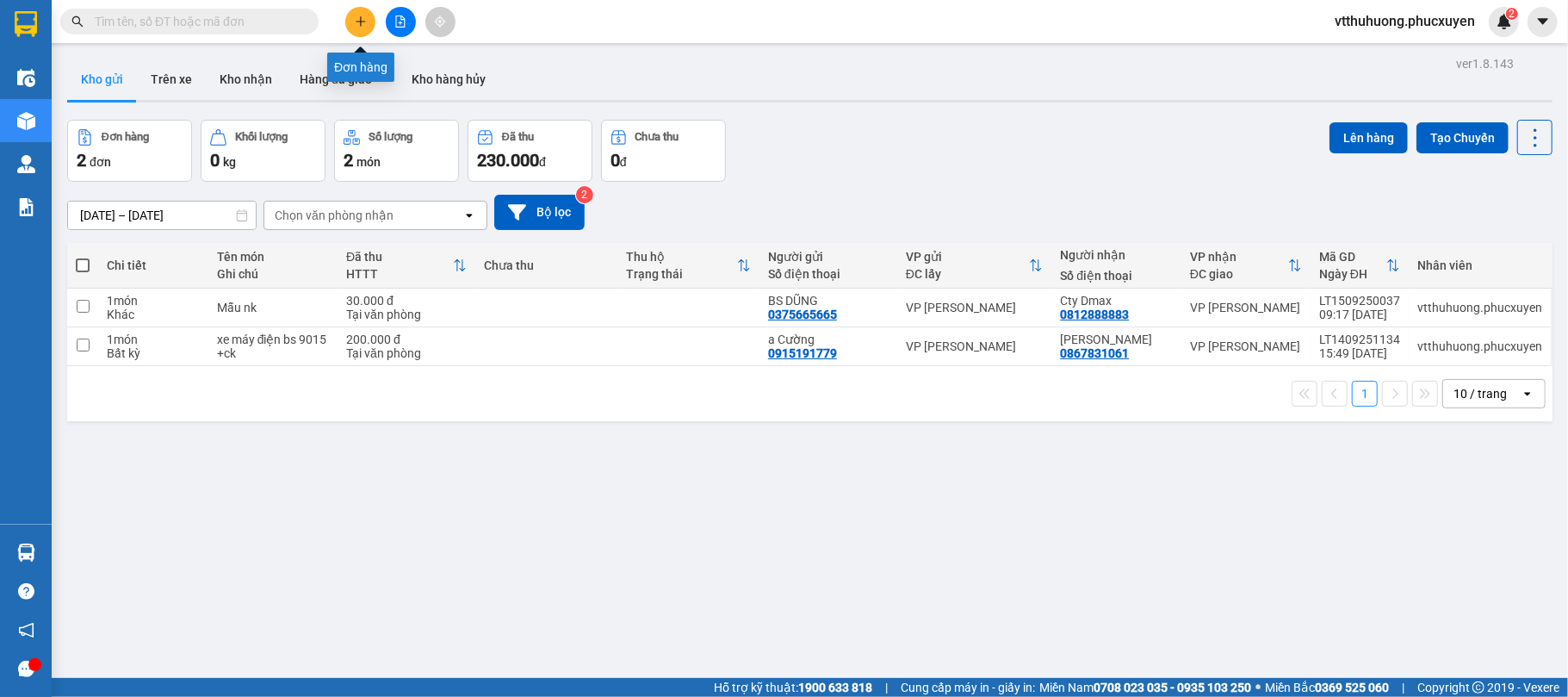
click at [352, 22] on button at bounding box center [360, 22] width 30 height 30
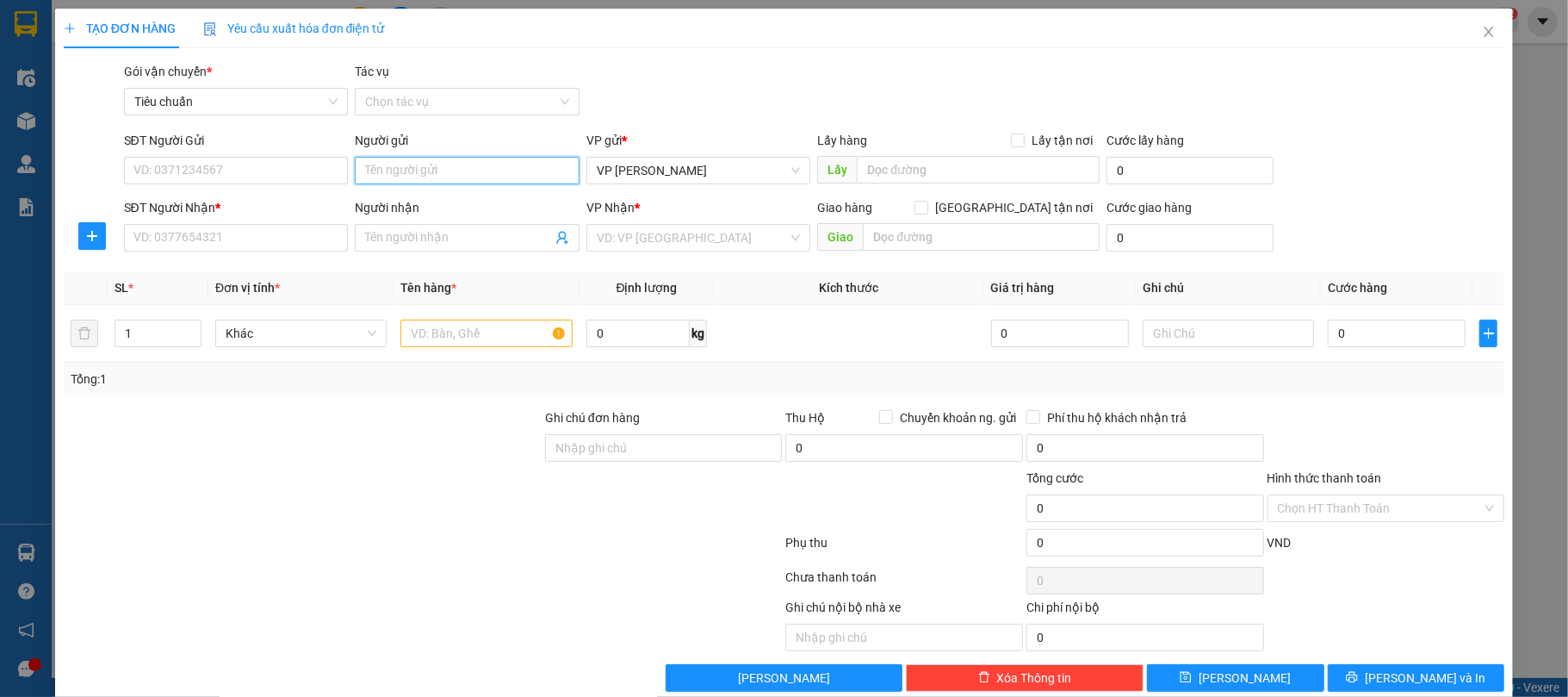
click at [404, 176] on input "Người gửi" at bounding box center [468, 171] width 225 height 28
type input "hs cảng"
click at [472, 205] on div "HS Cảng HL - 0349392772" at bounding box center [463, 205] width 201 height 19
type input "0349392772"
type input "HS Cảng HL"
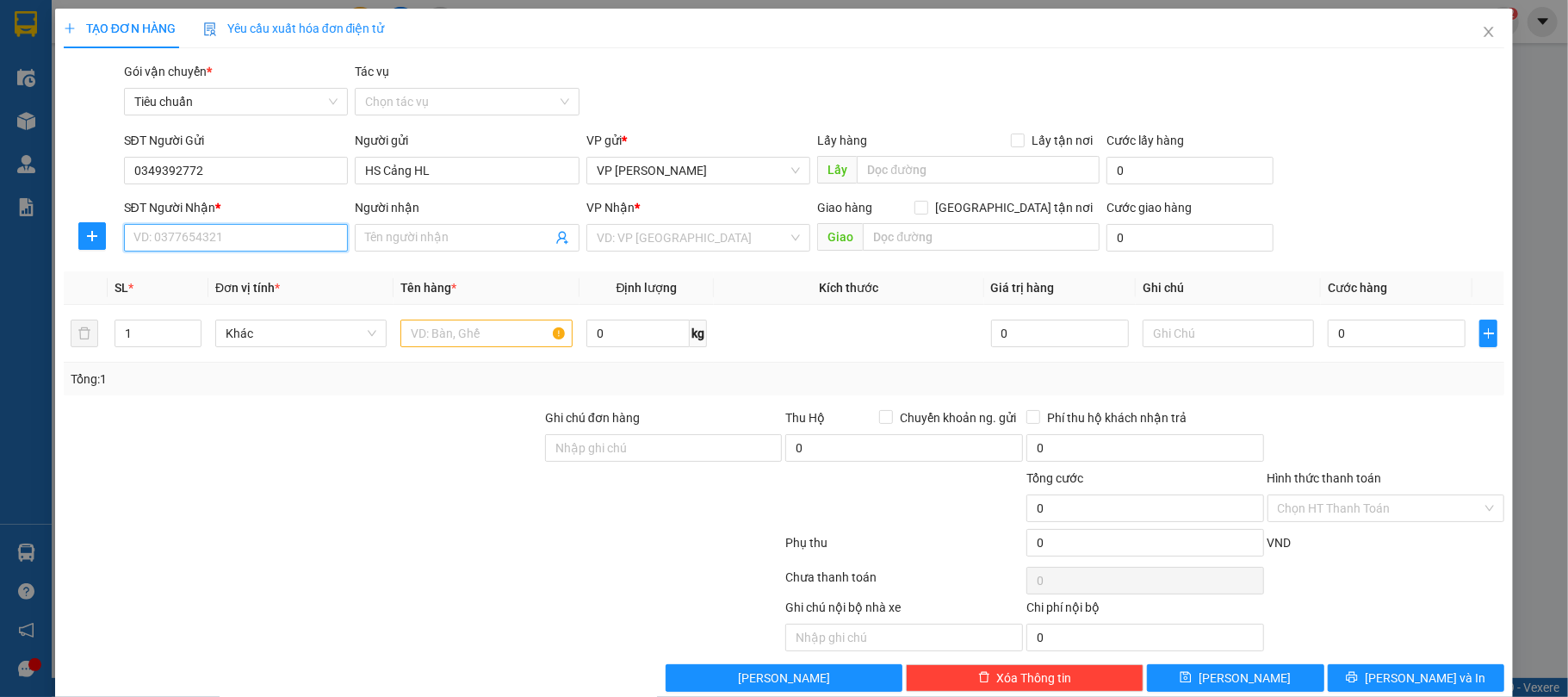
click at [228, 245] on input "SĐT Người Nhận *" at bounding box center [236, 238] width 225 height 28
type input "0354423957"
click at [435, 241] on input "Người nhận" at bounding box center [459, 237] width 187 height 19
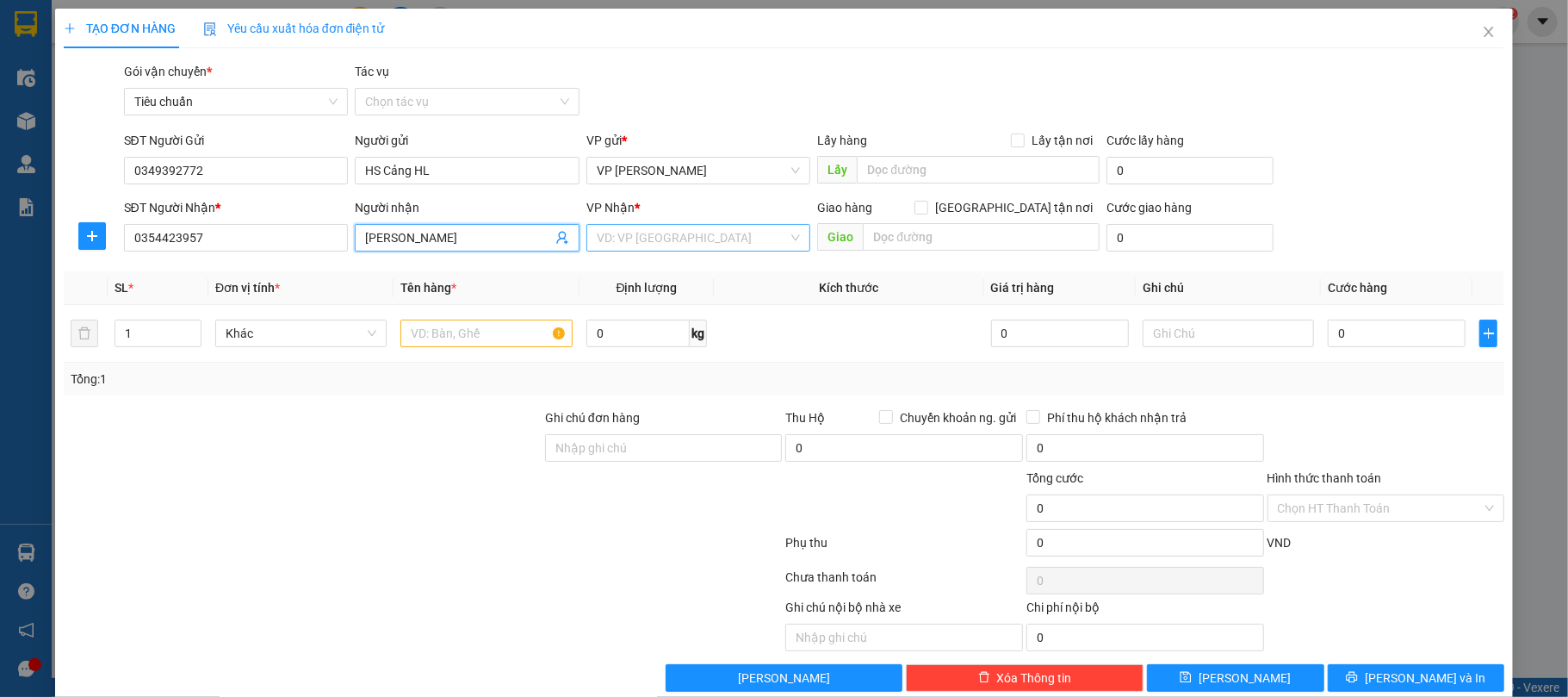
type input "[PERSON_NAME]"
click at [738, 239] on input "search" at bounding box center [693, 238] width 192 height 26
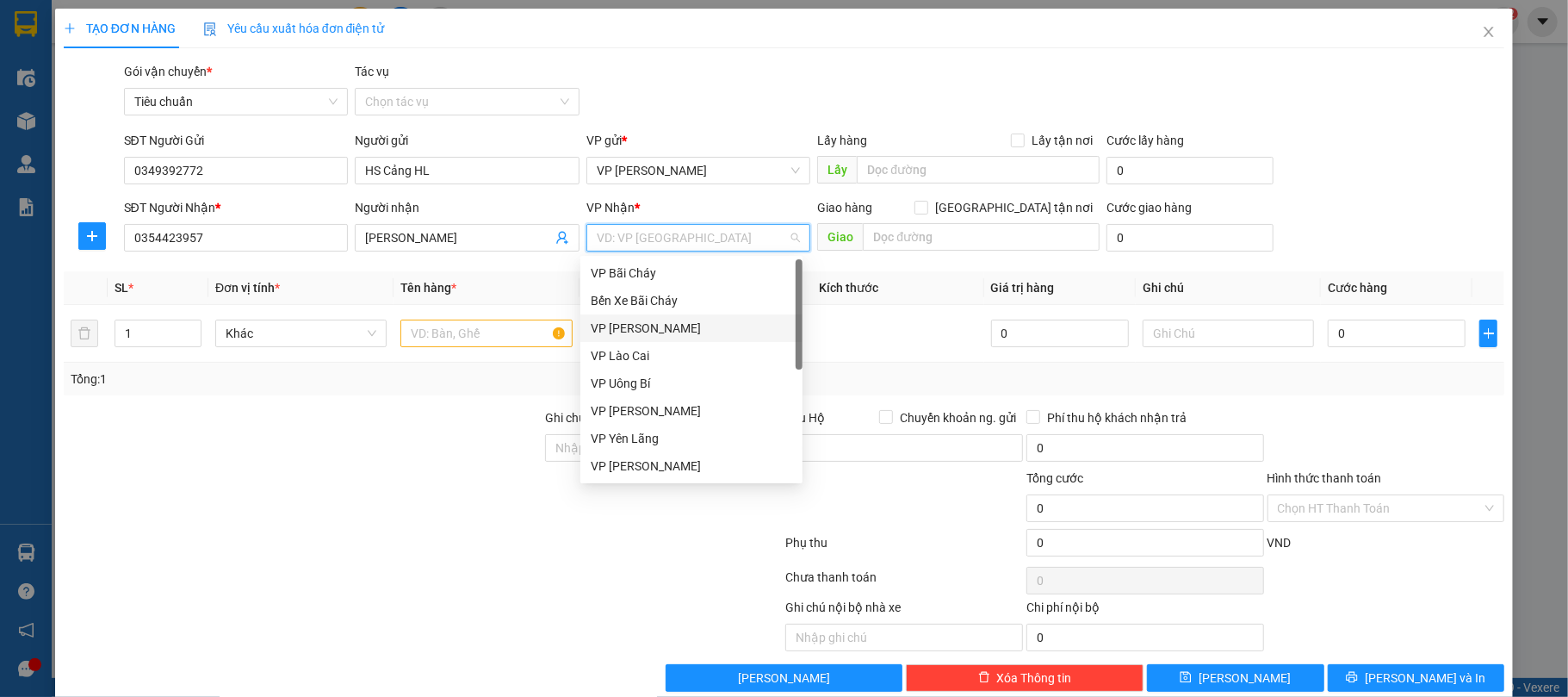
scroll to position [275, 0]
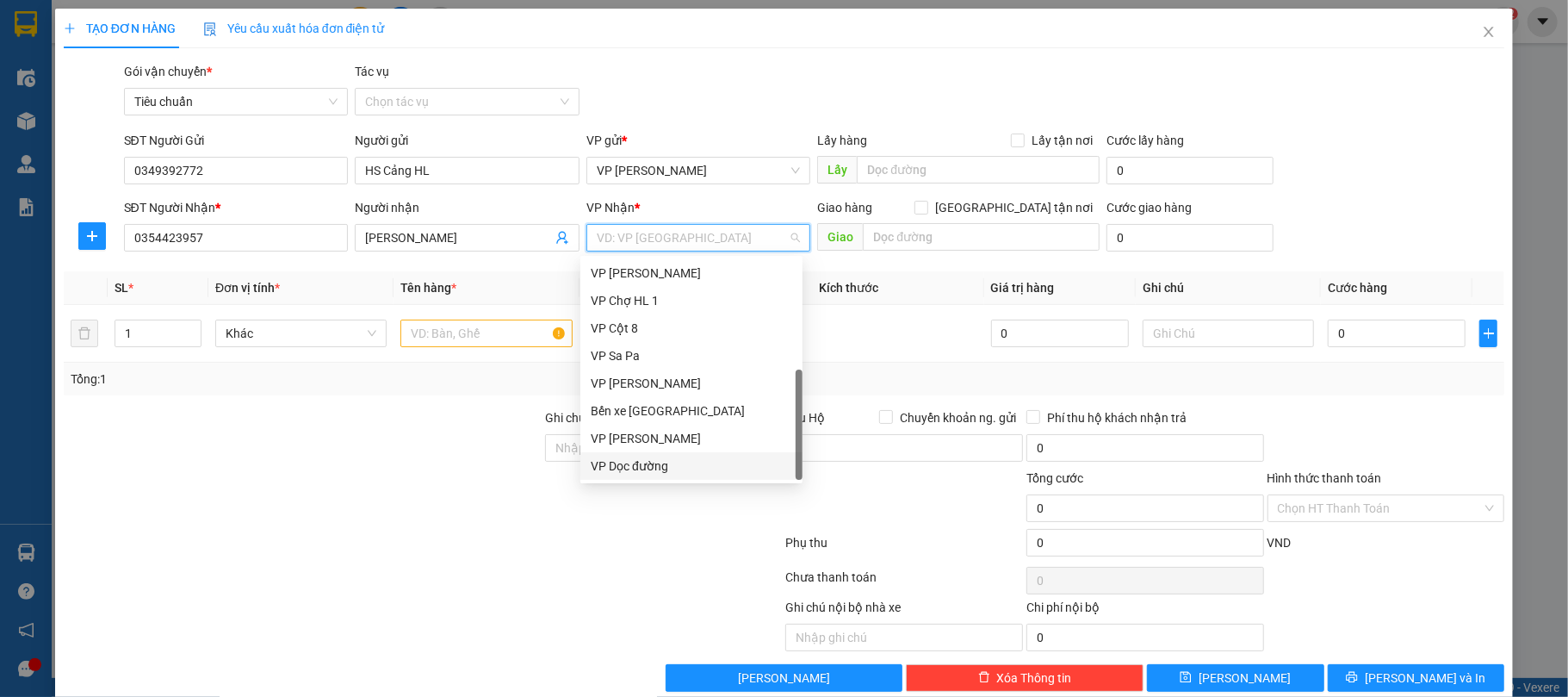
click at [642, 471] on div "VP Dọc đường" at bounding box center [692, 466] width 201 height 19
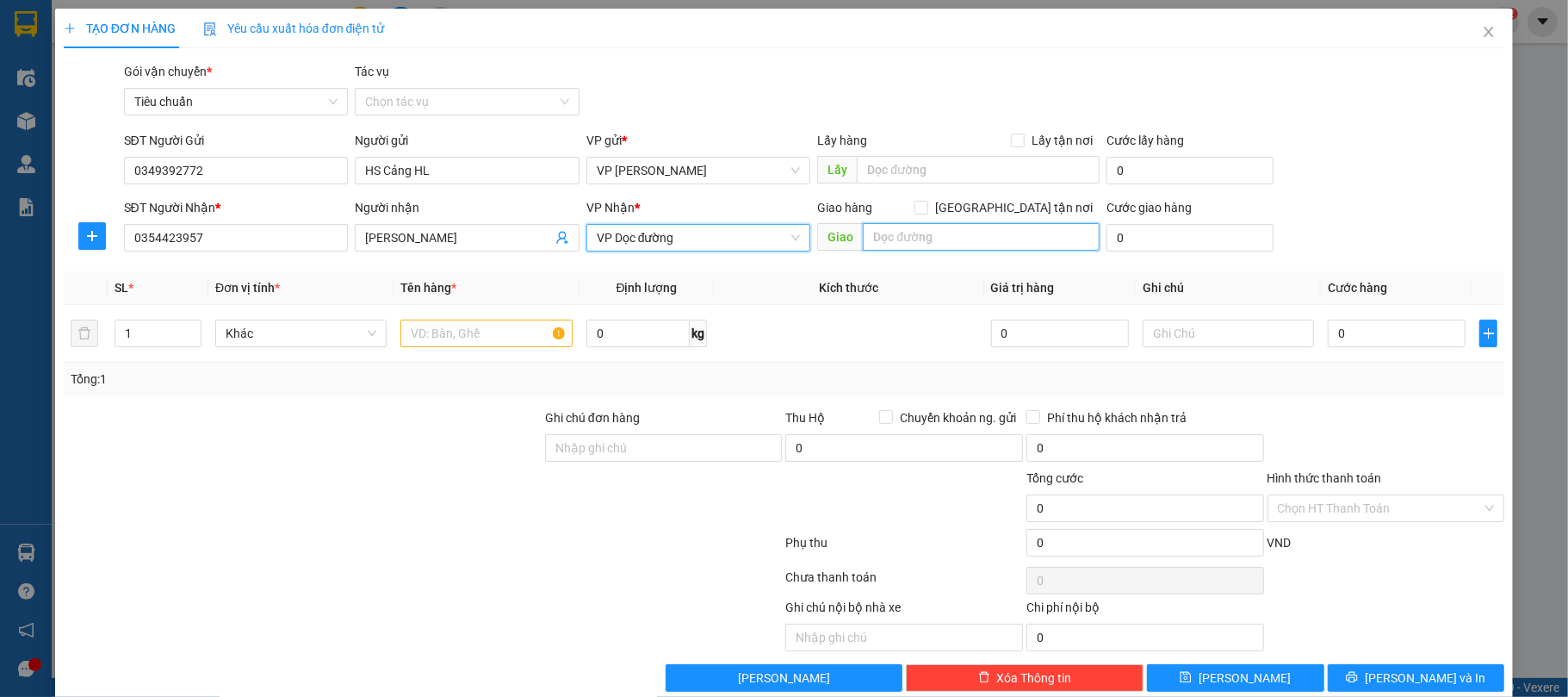
click at [949, 246] on input "text" at bounding box center [982, 237] width 237 height 28
click at [913, 232] on input "Mậu A yên Bái" at bounding box center [982, 237] width 237 height 28
type input "Mậu A [GEOGRAPHIC_DATA]"
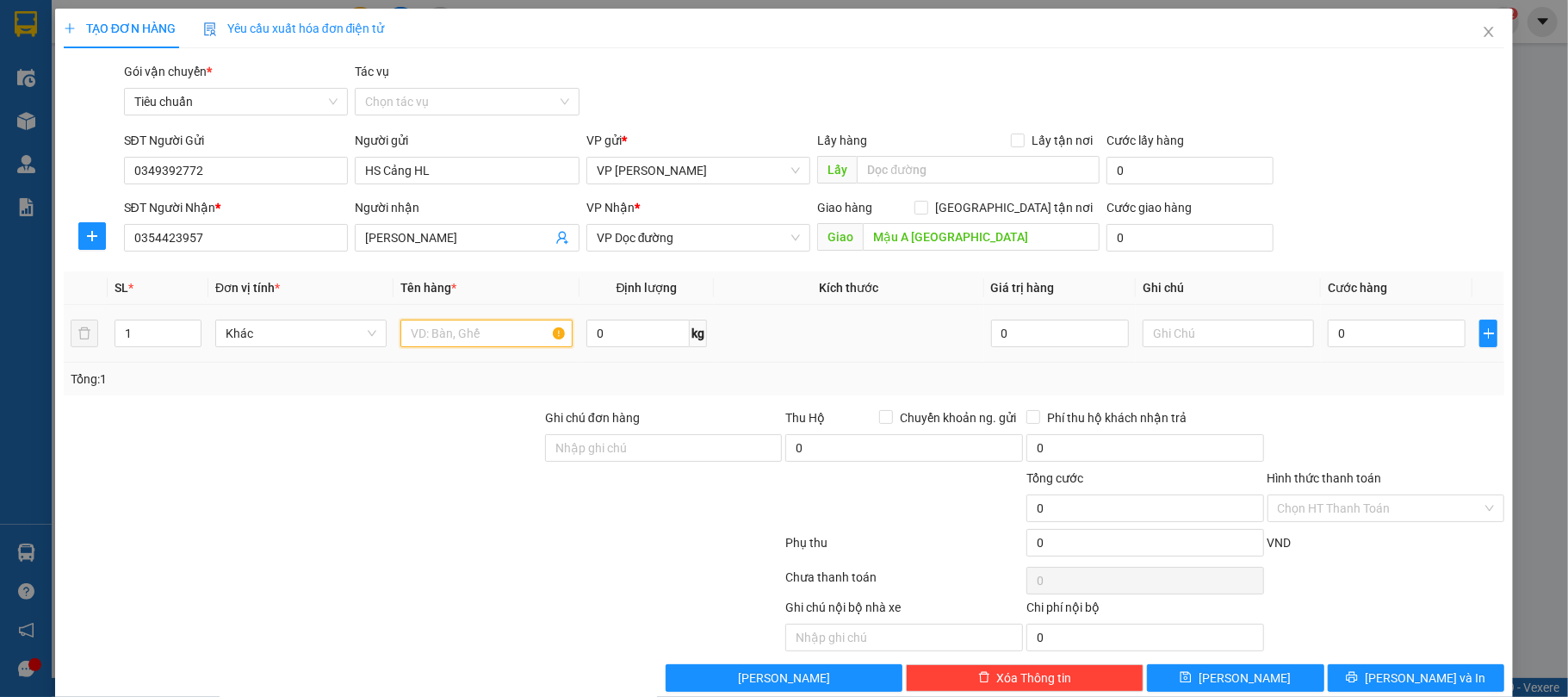
click at [466, 333] on input "text" at bounding box center [486, 334] width 171 height 28
type input "Xốp"
type input "120"
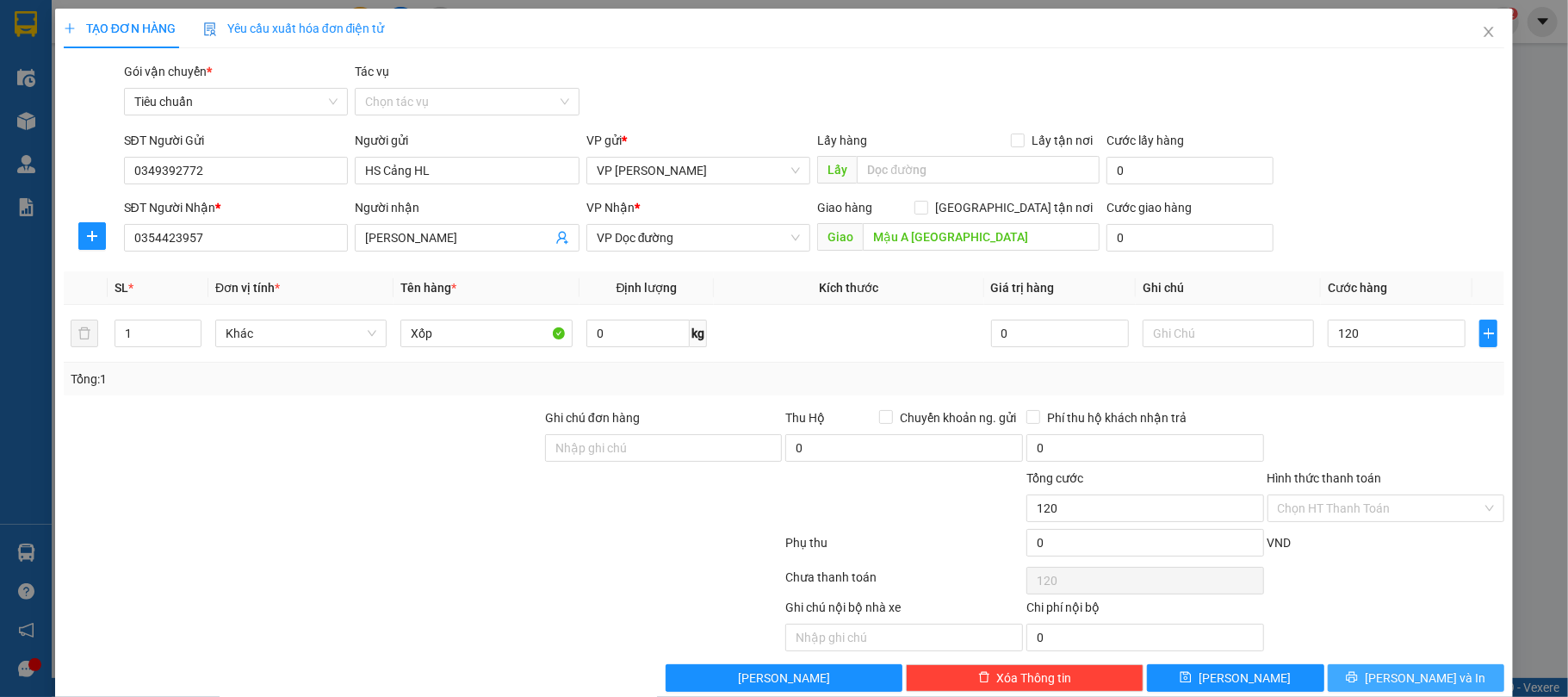
type input "120.000"
click at [1365, 679] on button "[PERSON_NAME] và In" at bounding box center [1416, 678] width 177 height 28
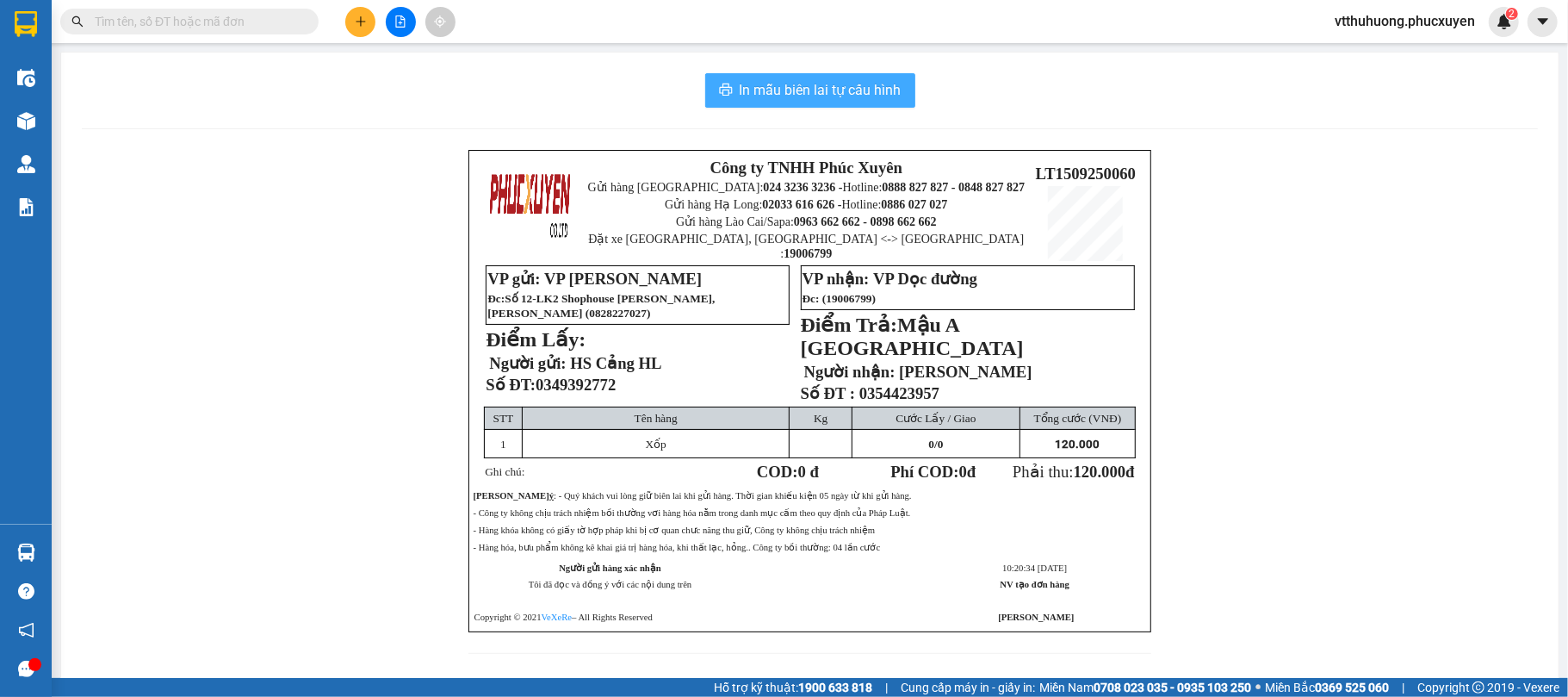
drag, startPoint x: 880, startPoint y: 77, endPoint x: 1158, endPoint y: 606, distance: 597.6
click at [878, 78] on button "In mẫu biên lai tự cấu hình" at bounding box center [810, 90] width 210 height 35
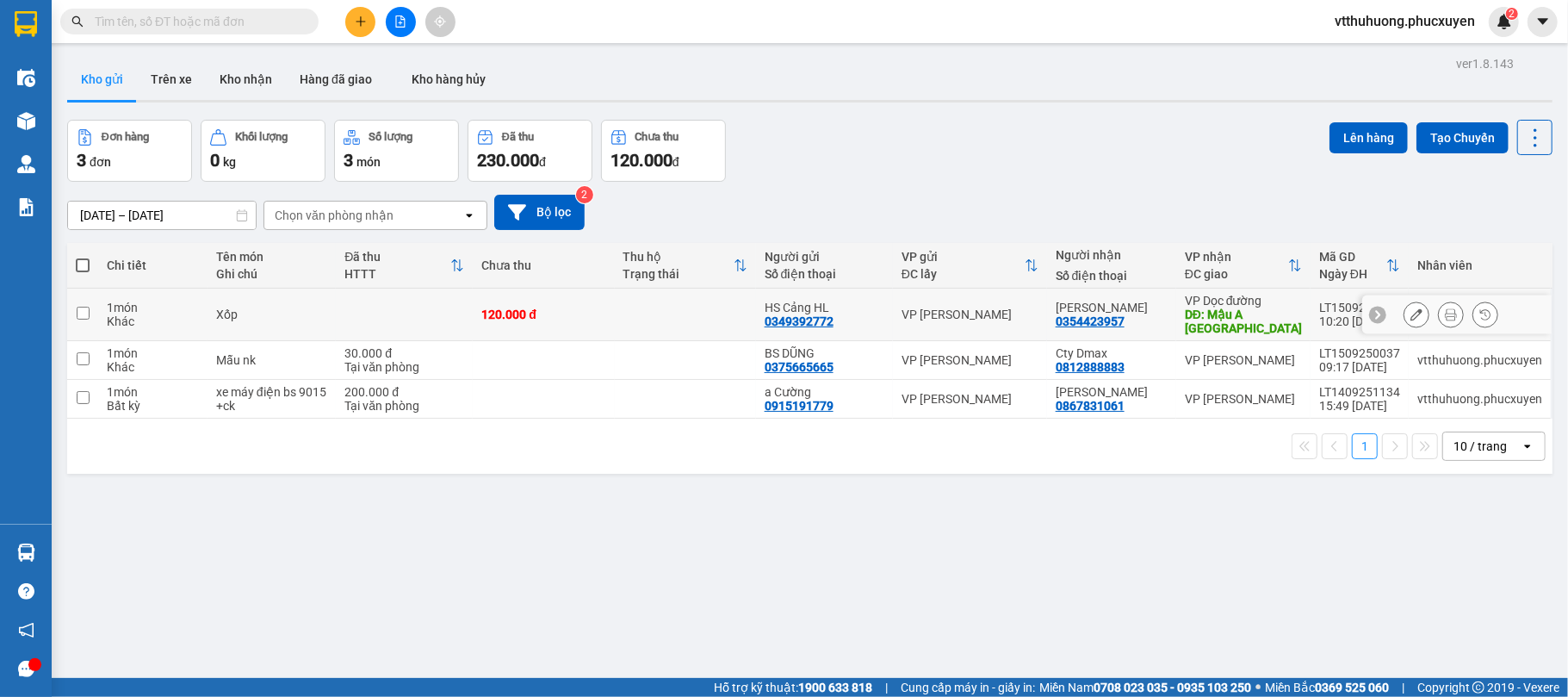
click at [820, 314] on div "0349392772" at bounding box center [798, 321] width 69 height 14
copy div "0349392772"
click at [369, 25] on button at bounding box center [360, 22] width 30 height 30
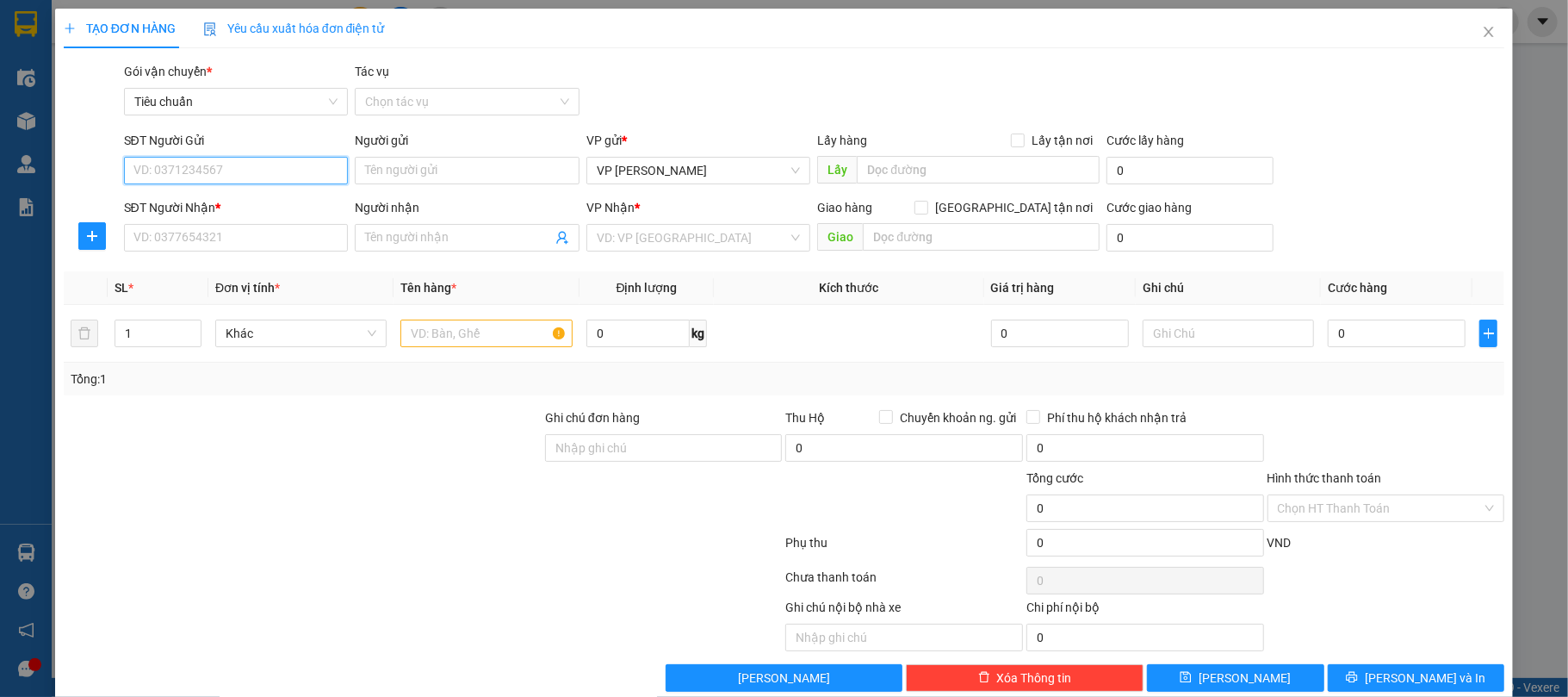
click at [237, 183] on input "SĐT Người Gửi" at bounding box center [236, 171] width 225 height 28
paste input "0349392772"
type input "0349392772"
click at [245, 200] on div "0349392772 - HS Cảng HL" at bounding box center [233, 205] width 201 height 19
type input "HS Cảng HL"
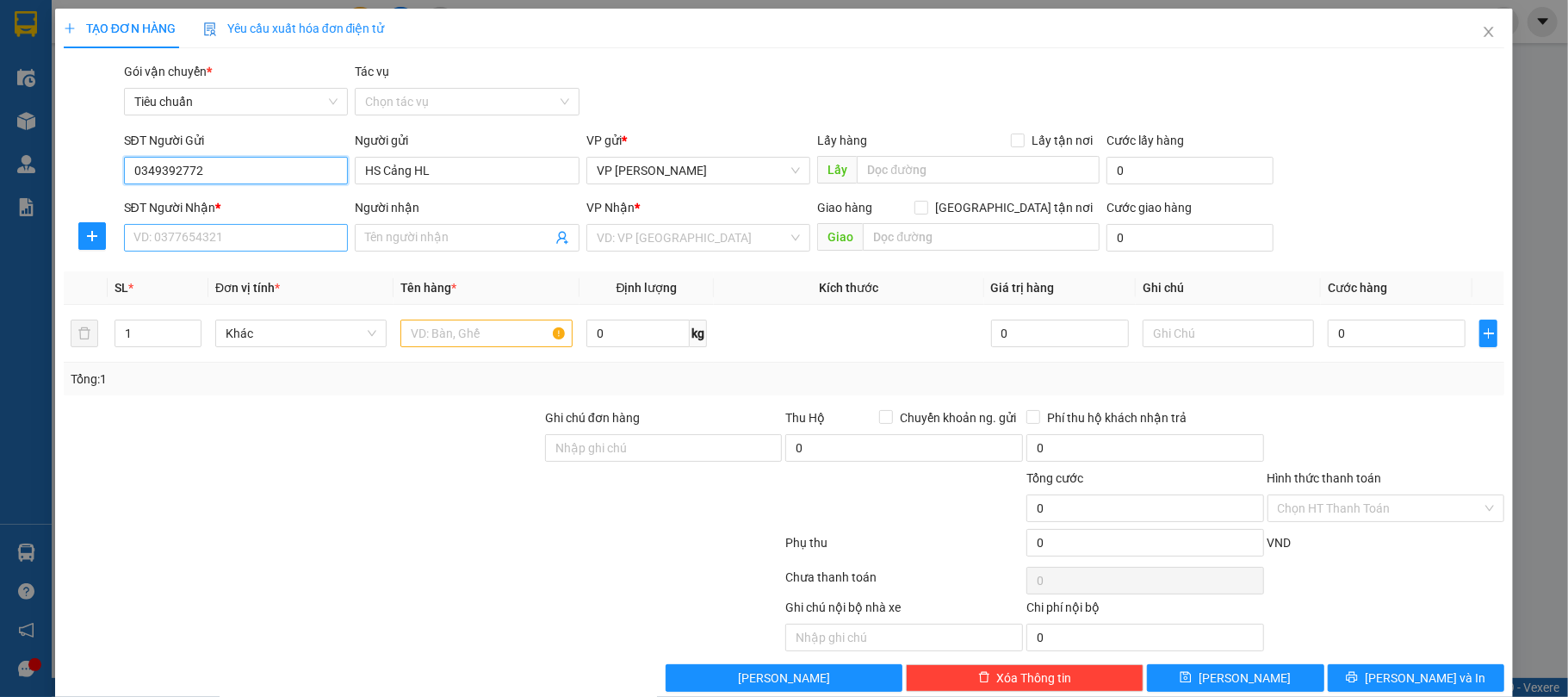
type input "0349392772"
click at [237, 239] on input "SĐT Người Nhận *" at bounding box center [236, 238] width 225 height 28
type input "0963095569"
click at [393, 225] on span at bounding box center [468, 238] width 225 height 28
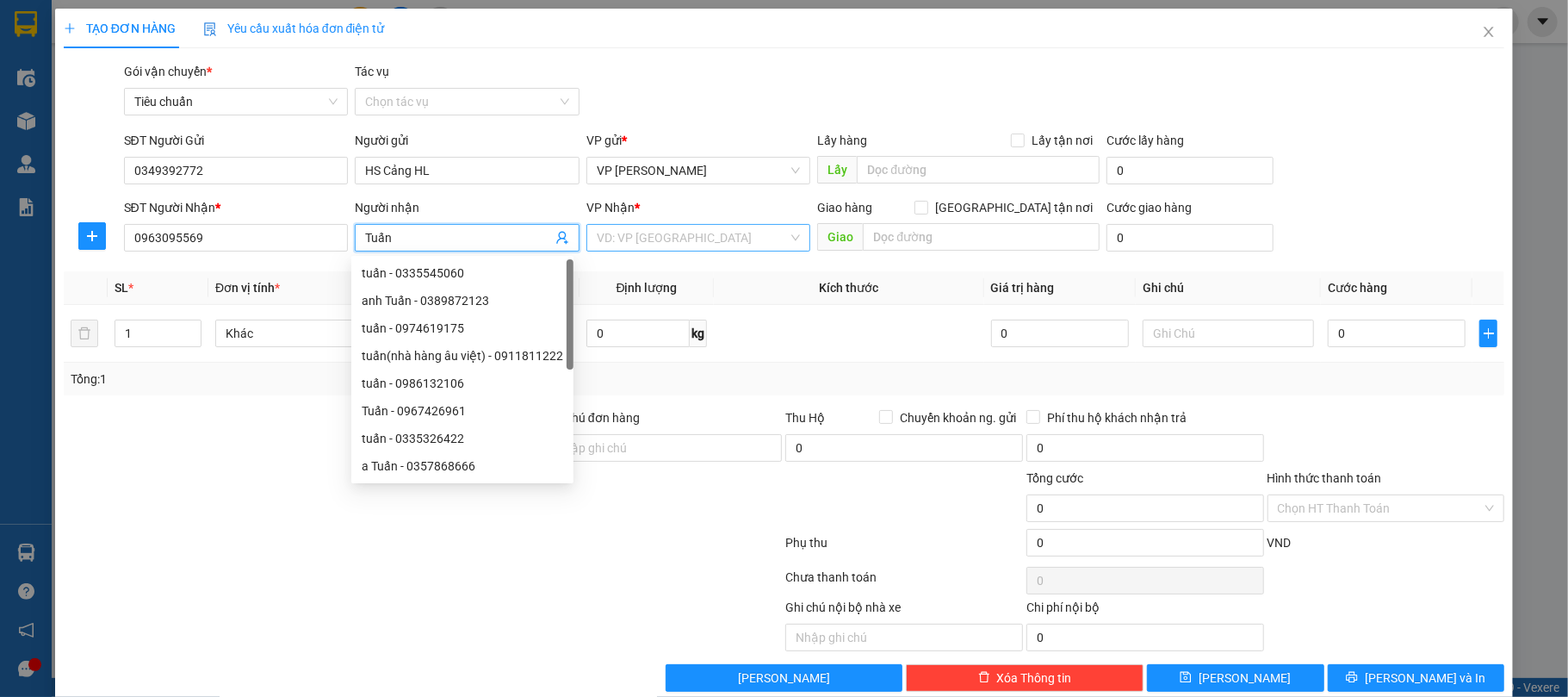
type input "Tuấn"
click at [700, 242] on input "search" at bounding box center [693, 238] width 192 height 26
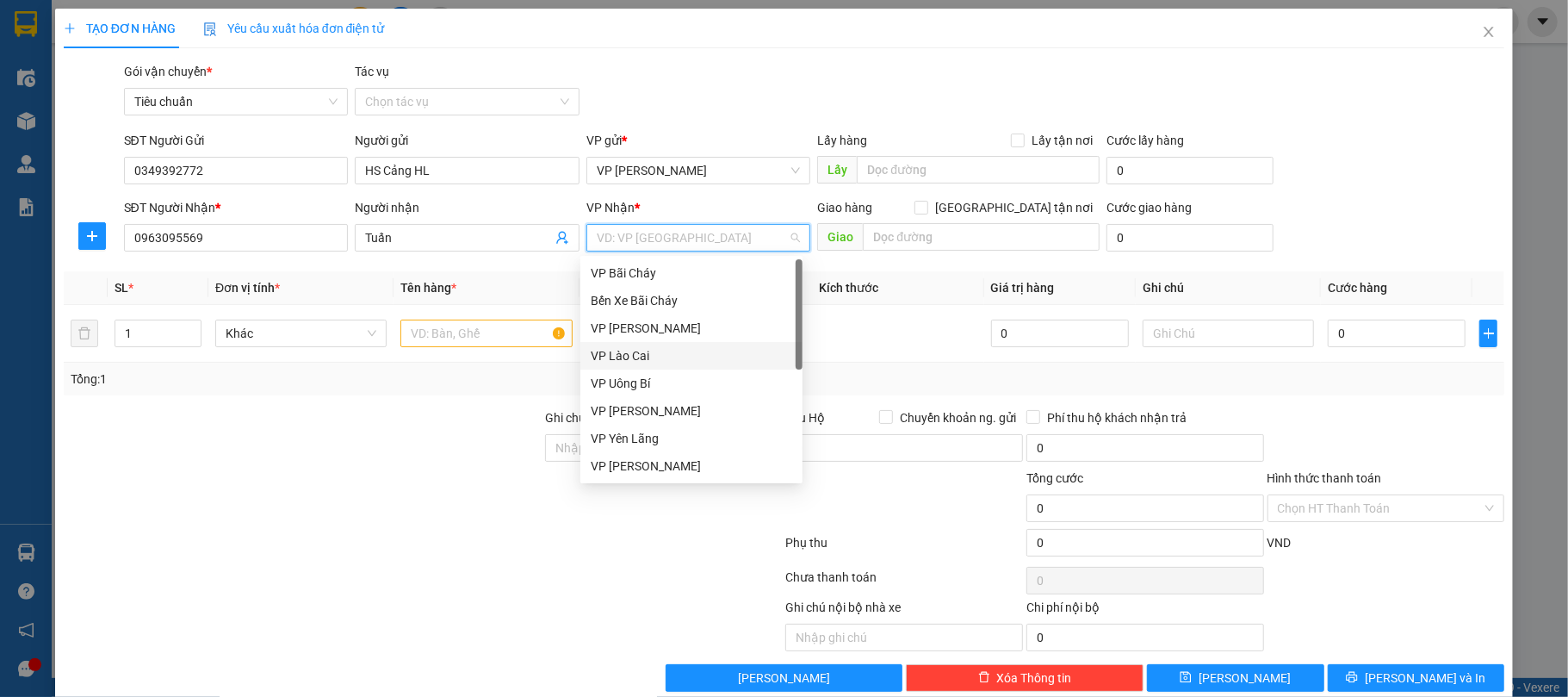
scroll to position [275, 0]
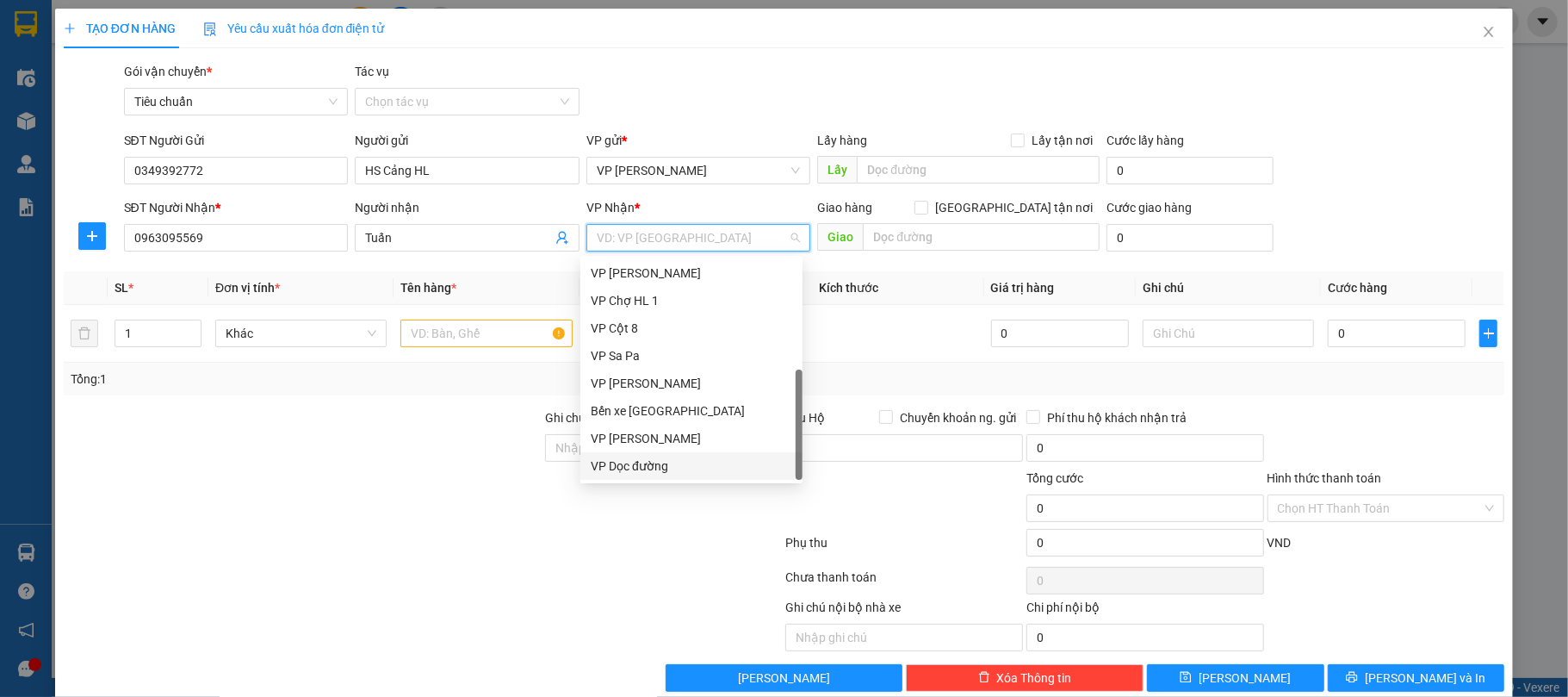
click at [642, 464] on div "VP Dọc đường" at bounding box center [692, 466] width 201 height 19
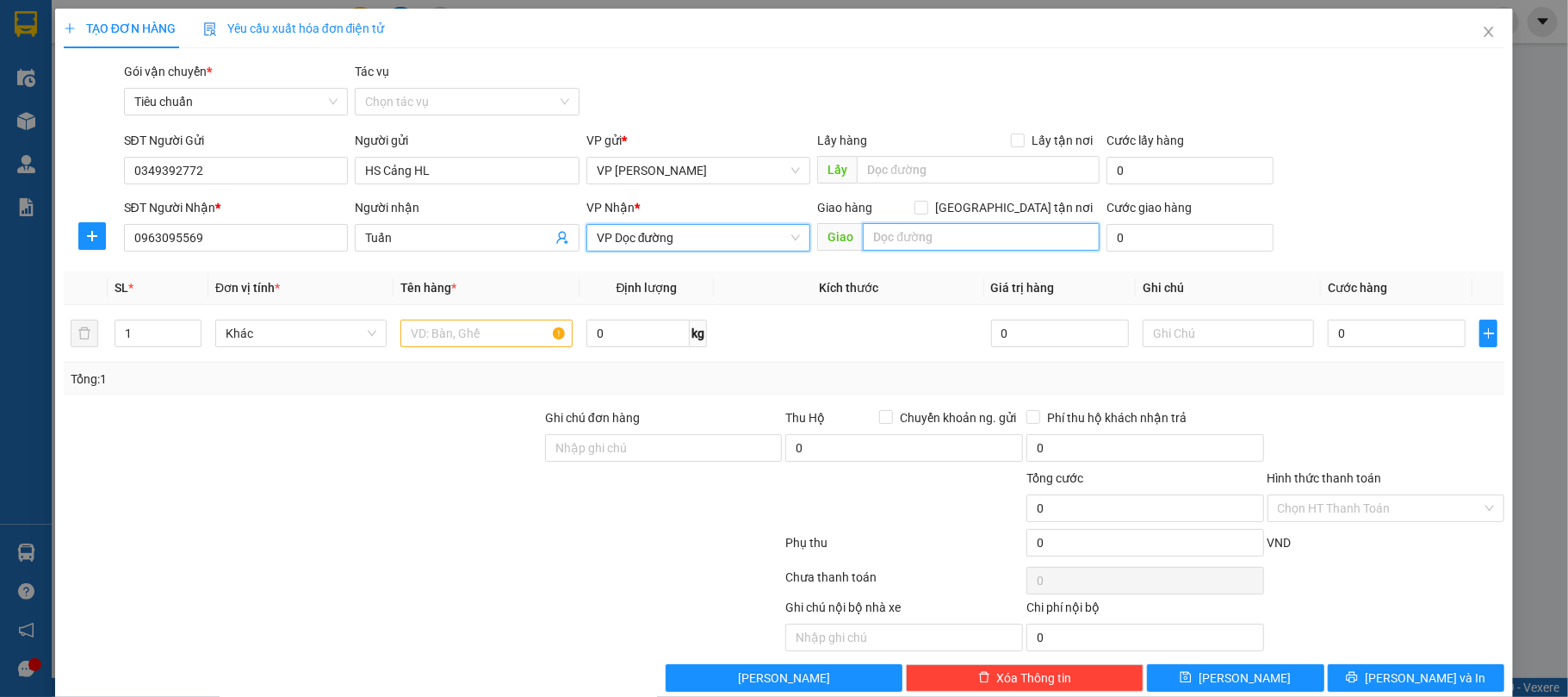
click at [930, 237] on input "text" at bounding box center [982, 237] width 237 height 28
type input "Lào Cai"
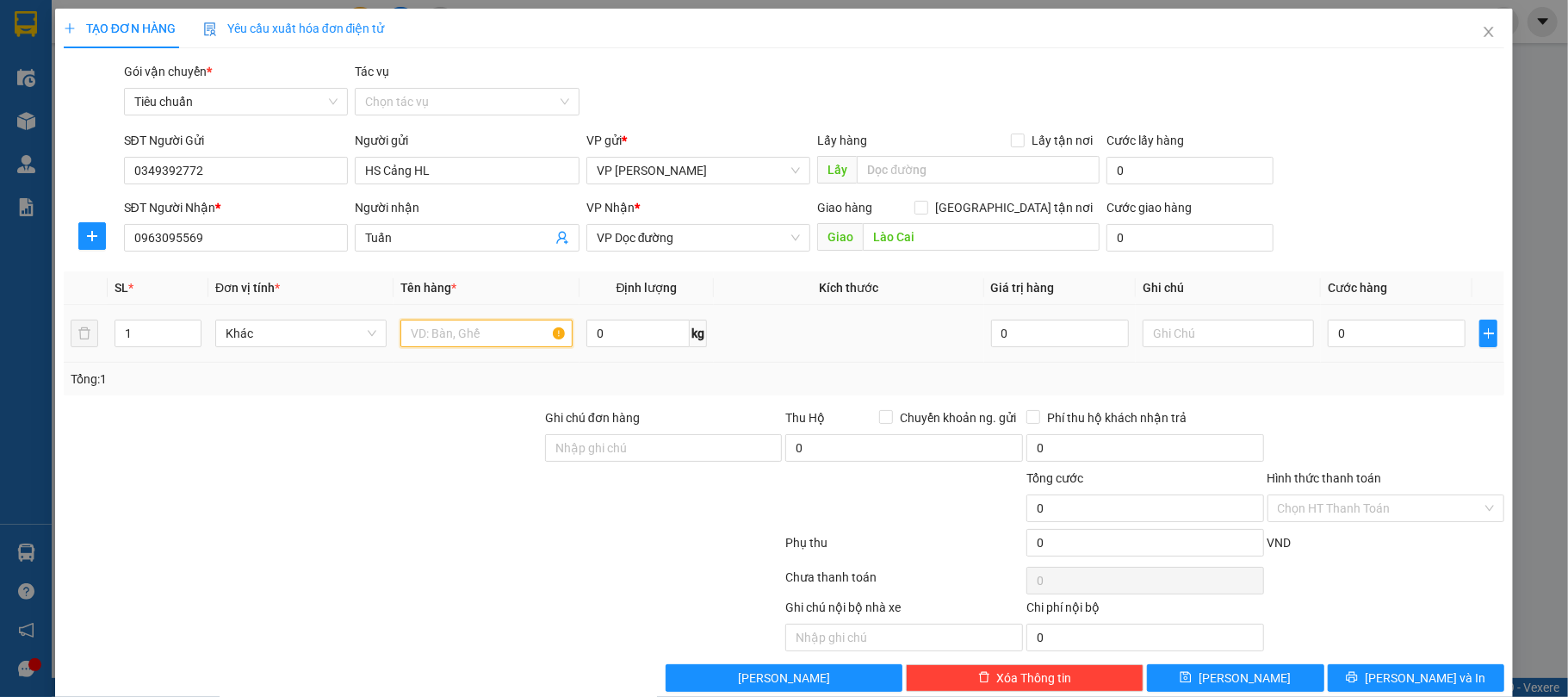
click at [450, 335] on input "text" at bounding box center [486, 334] width 171 height 28
type input "Xốp"
type input "1"
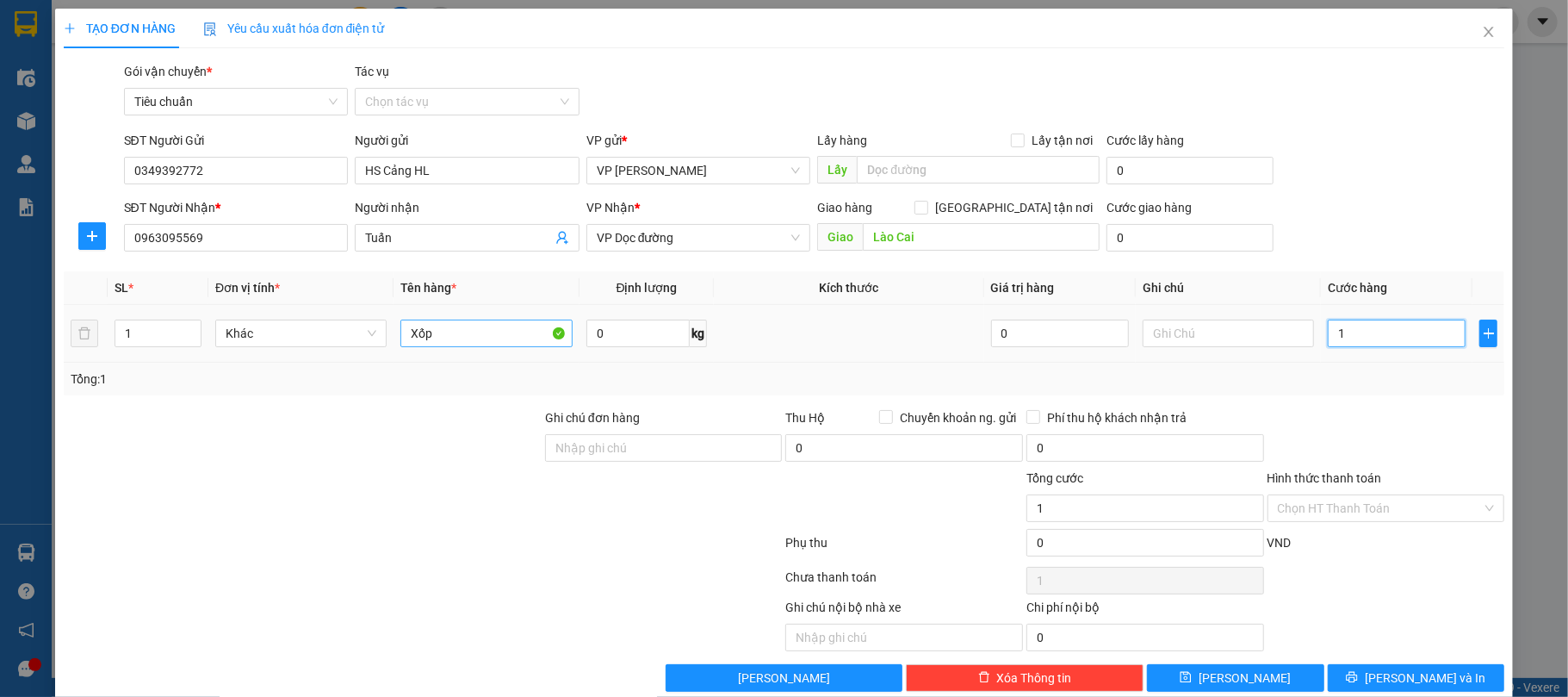
type input "15"
type input "150"
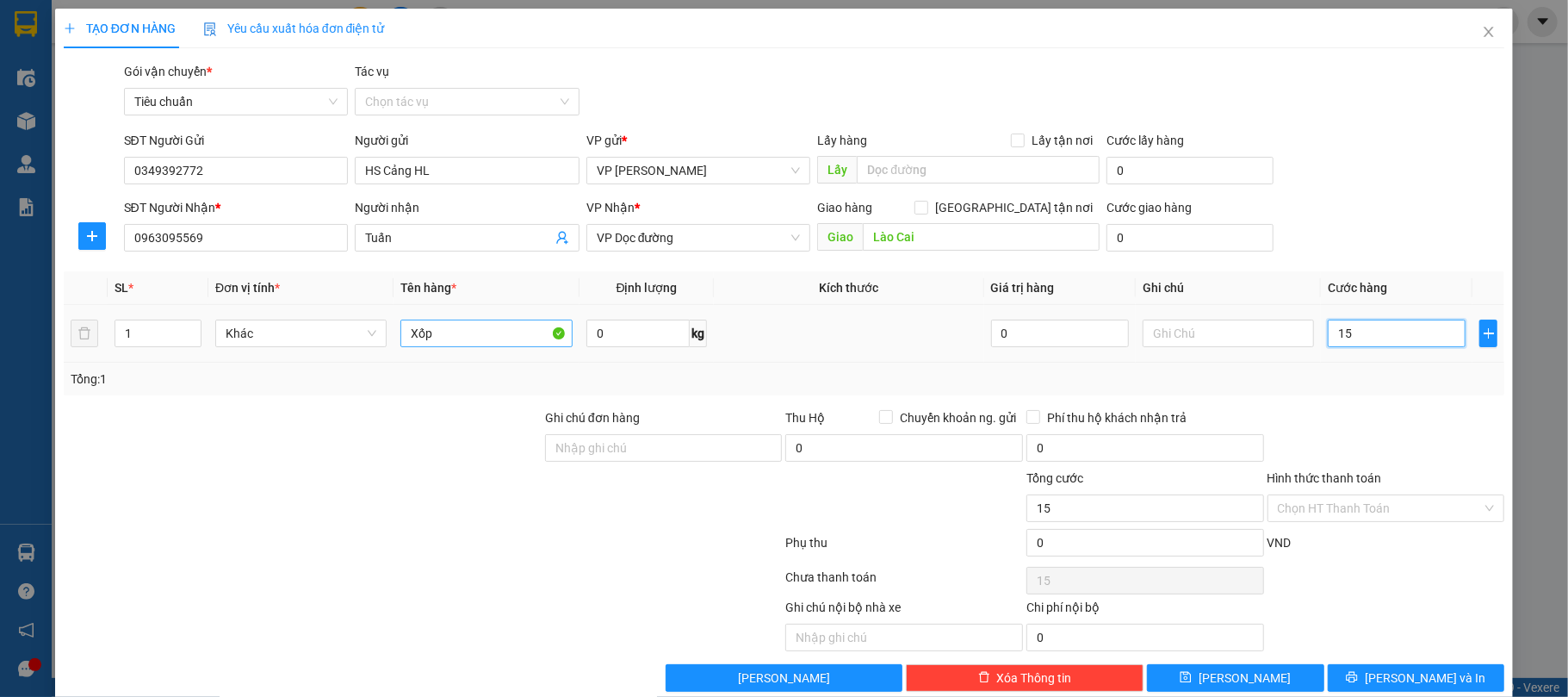
type input "150"
type input "150.000"
click at [1451, 681] on button "[PERSON_NAME] và In" at bounding box center [1416, 678] width 177 height 28
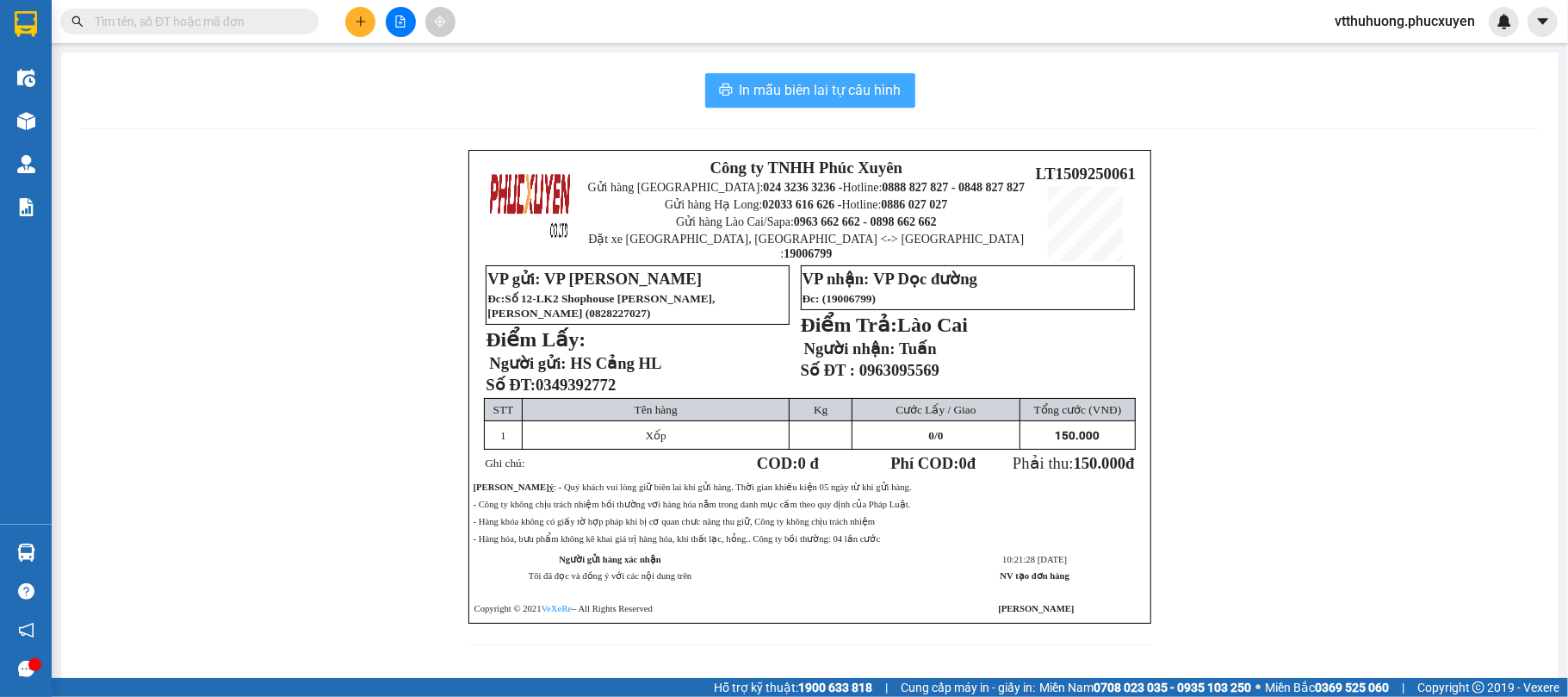
click at [806, 97] on span "In mẫu biên lai tự cấu hình" at bounding box center [820, 90] width 161 height 22
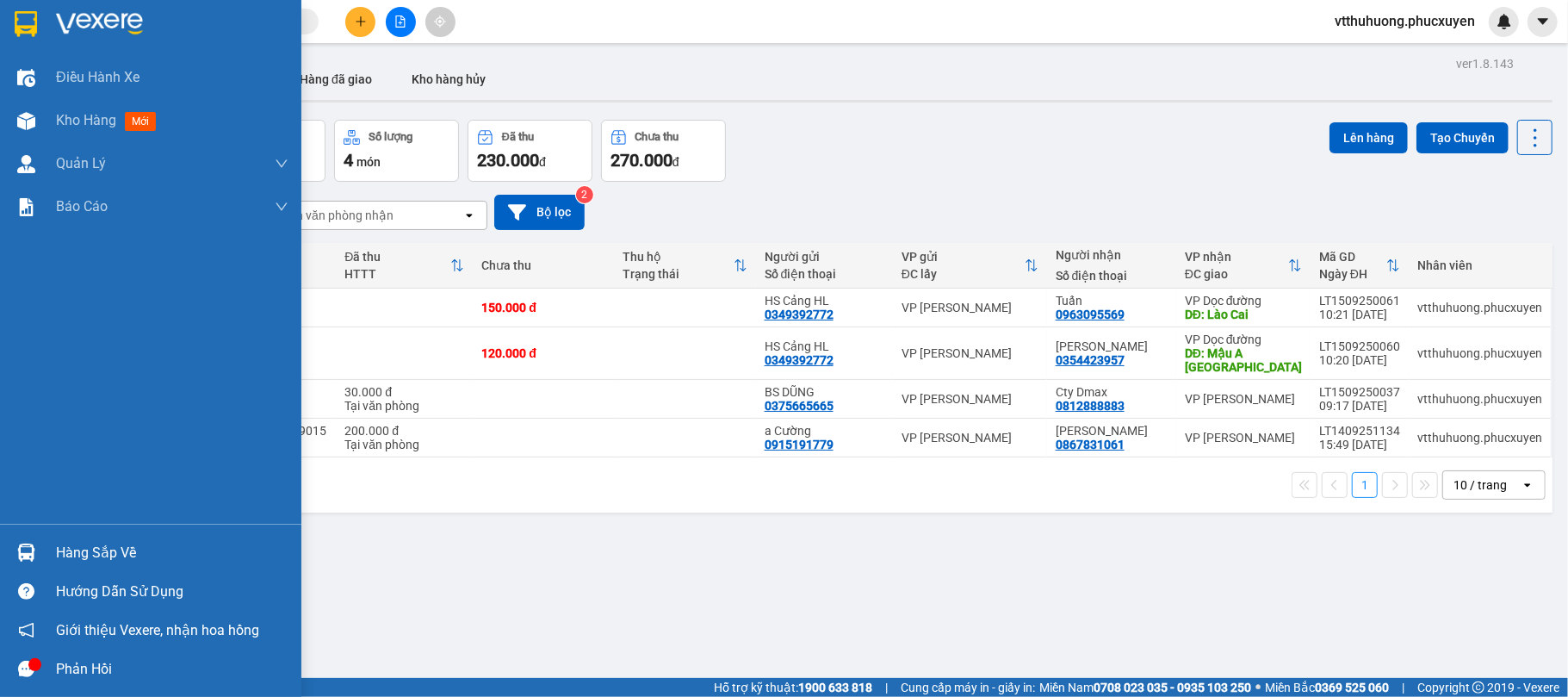
drag, startPoint x: 91, startPoint y: 546, endPoint x: 497, endPoint y: 546, distance: 406.0
click at [97, 546] on div "Hàng sắp về" at bounding box center [171, 553] width 232 height 26
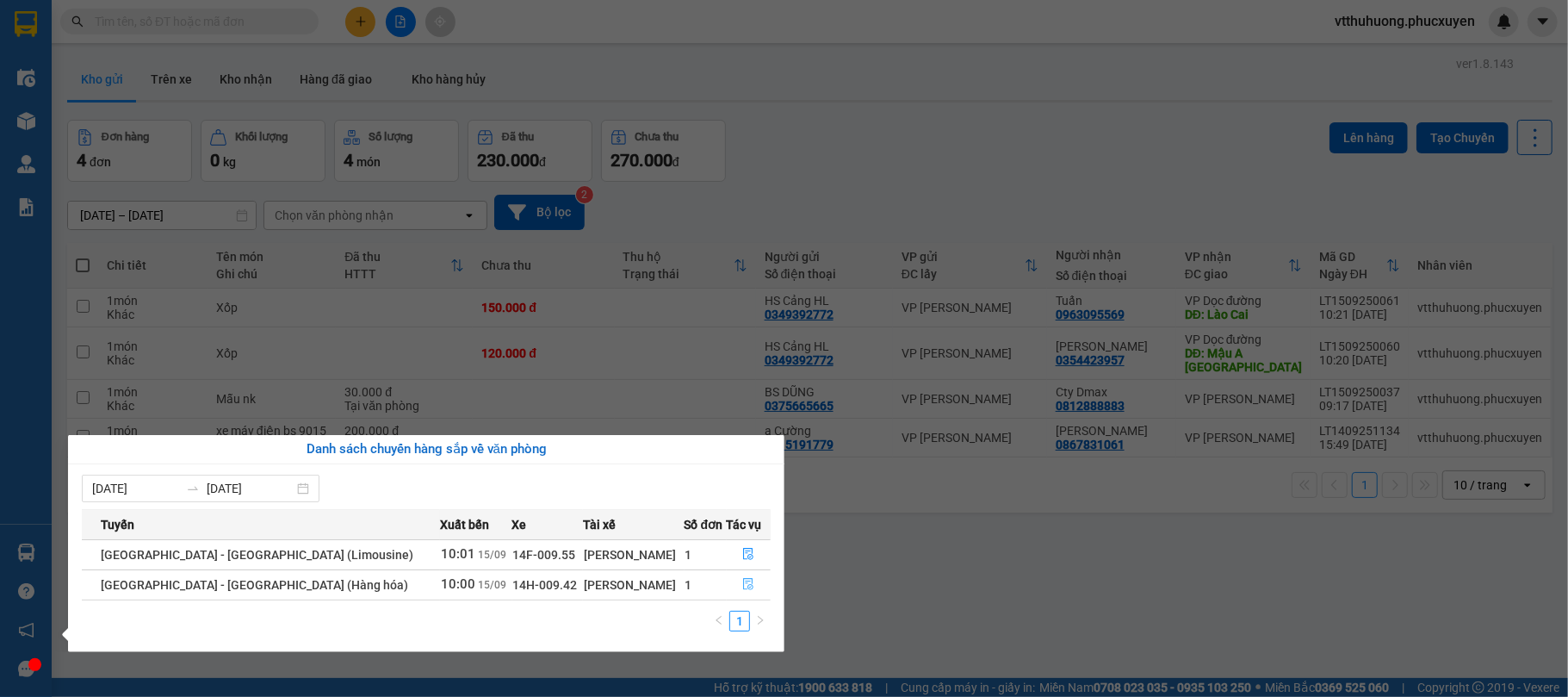
click at [743, 582] on icon "file-done" at bounding box center [749, 584] width 12 height 12
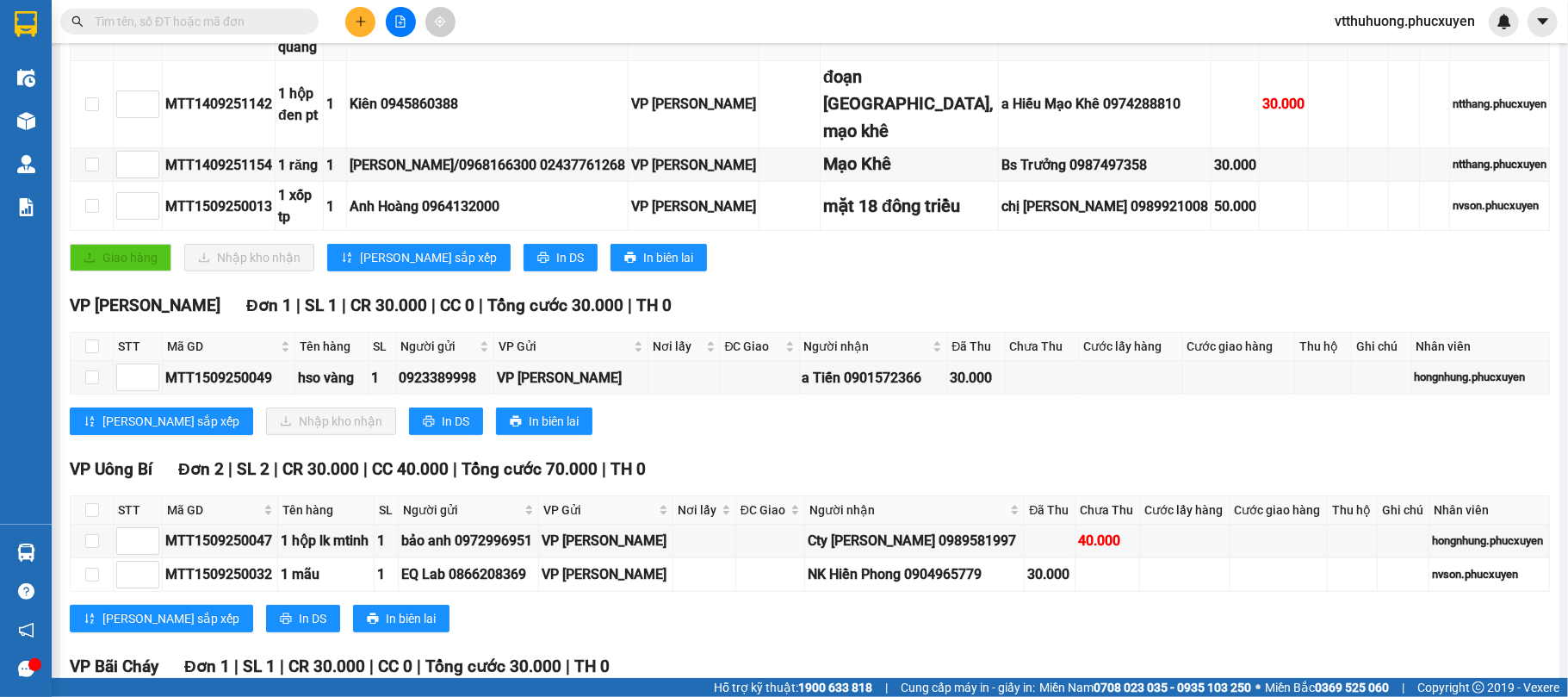
scroll to position [897, 0]
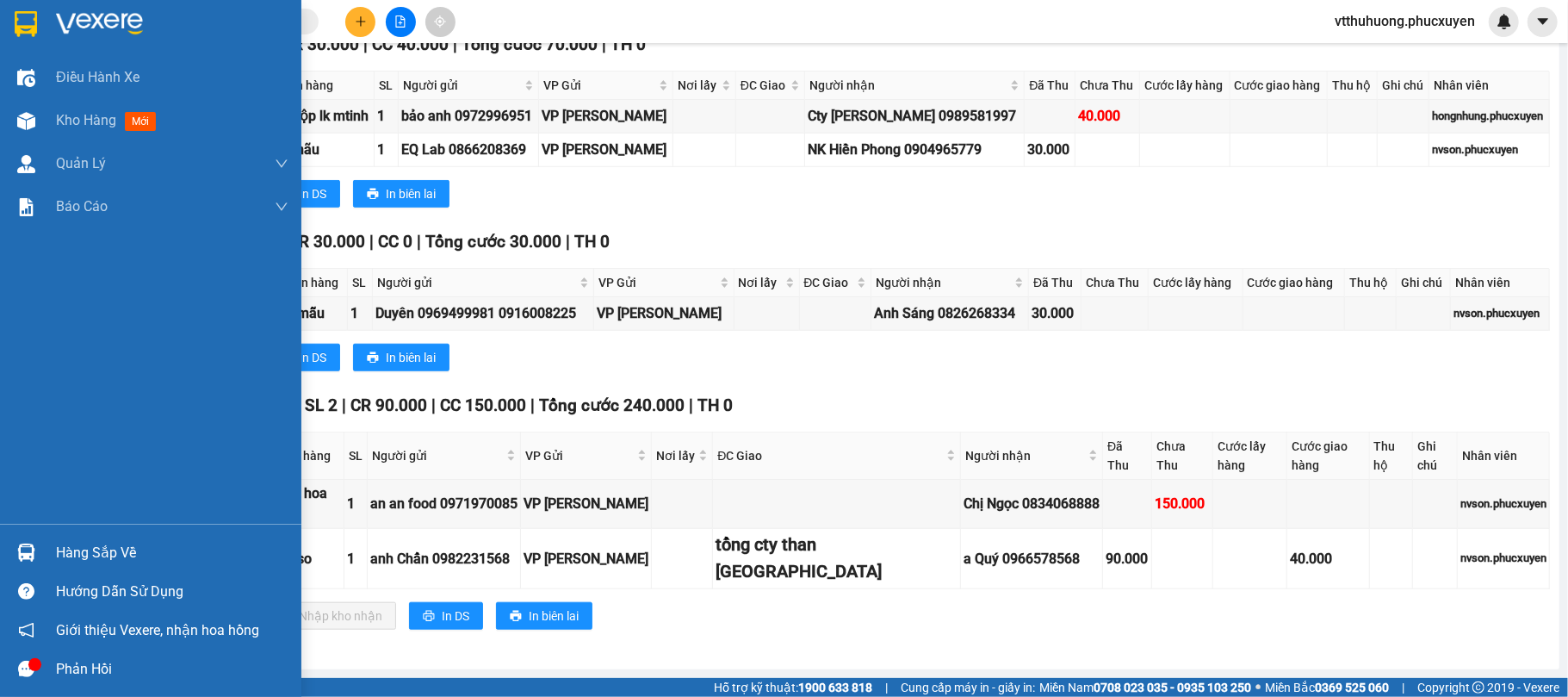
drag, startPoint x: 63, startPoint y: 118, endPoint x: 1485, endPoint y: 690, distance: 1532.7
click at [63, 119] on span "Kho hàng" at bounding box center [86, 120] width 60 height 16
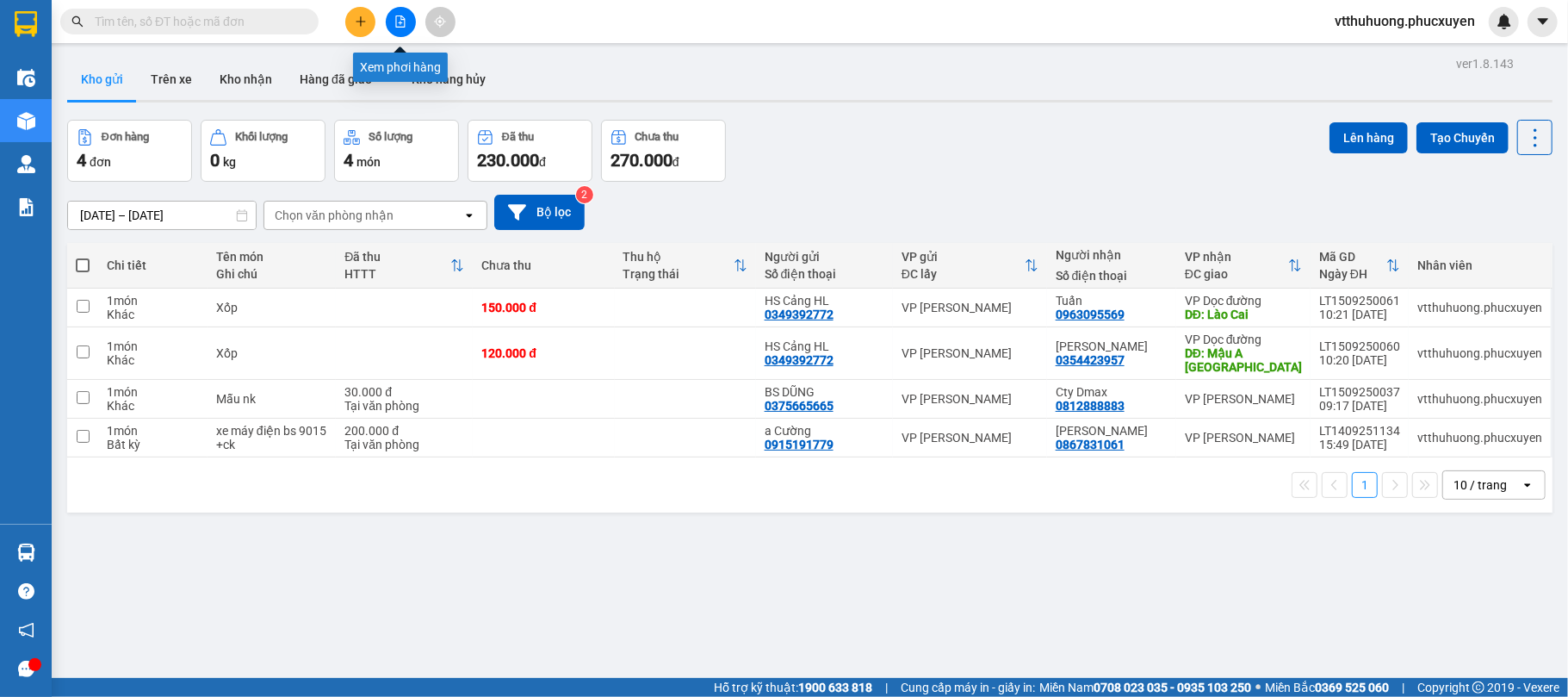
click at [409, 15] on button at bounding box center [401, 22] width 30 height 30
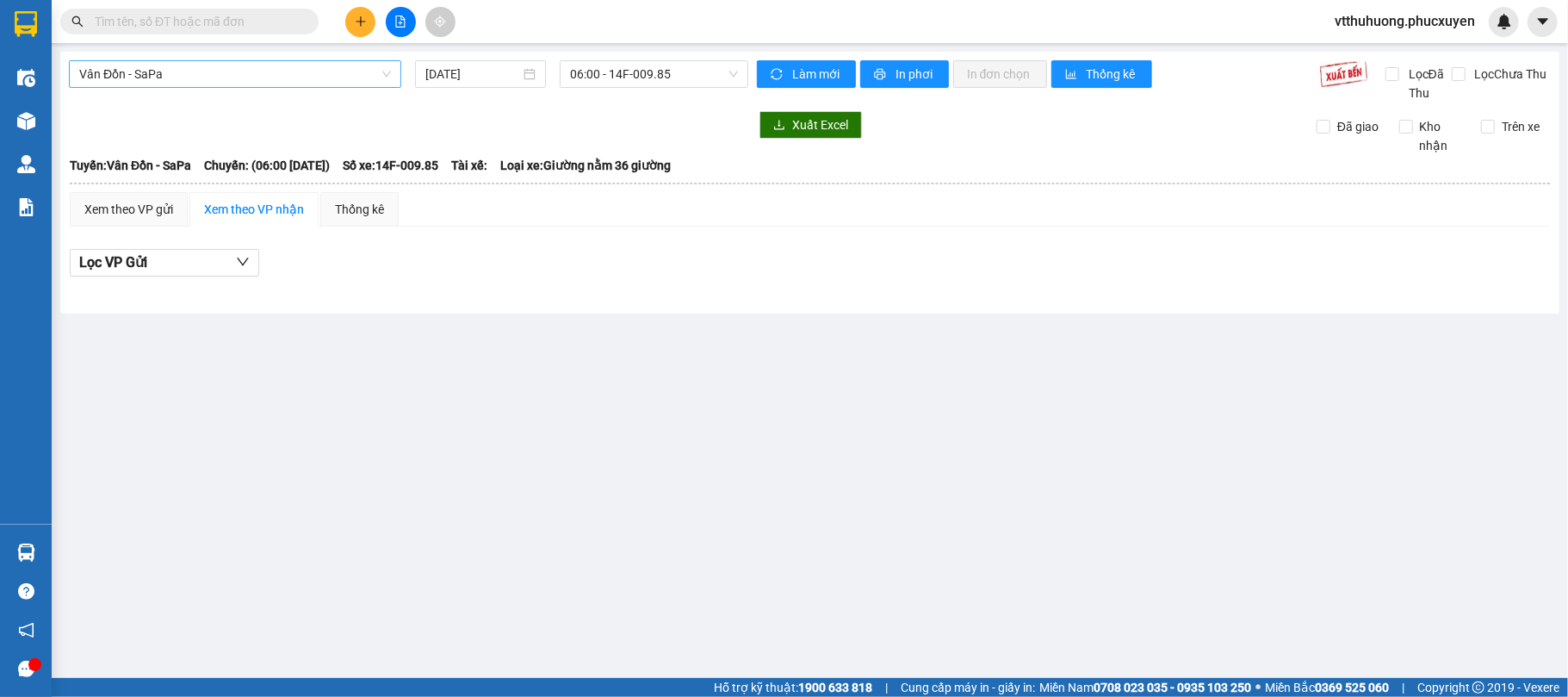
click at [273, 84] on span "Vân Đồn - SaPa" at bounding box center [234, 74] width 312 height 26
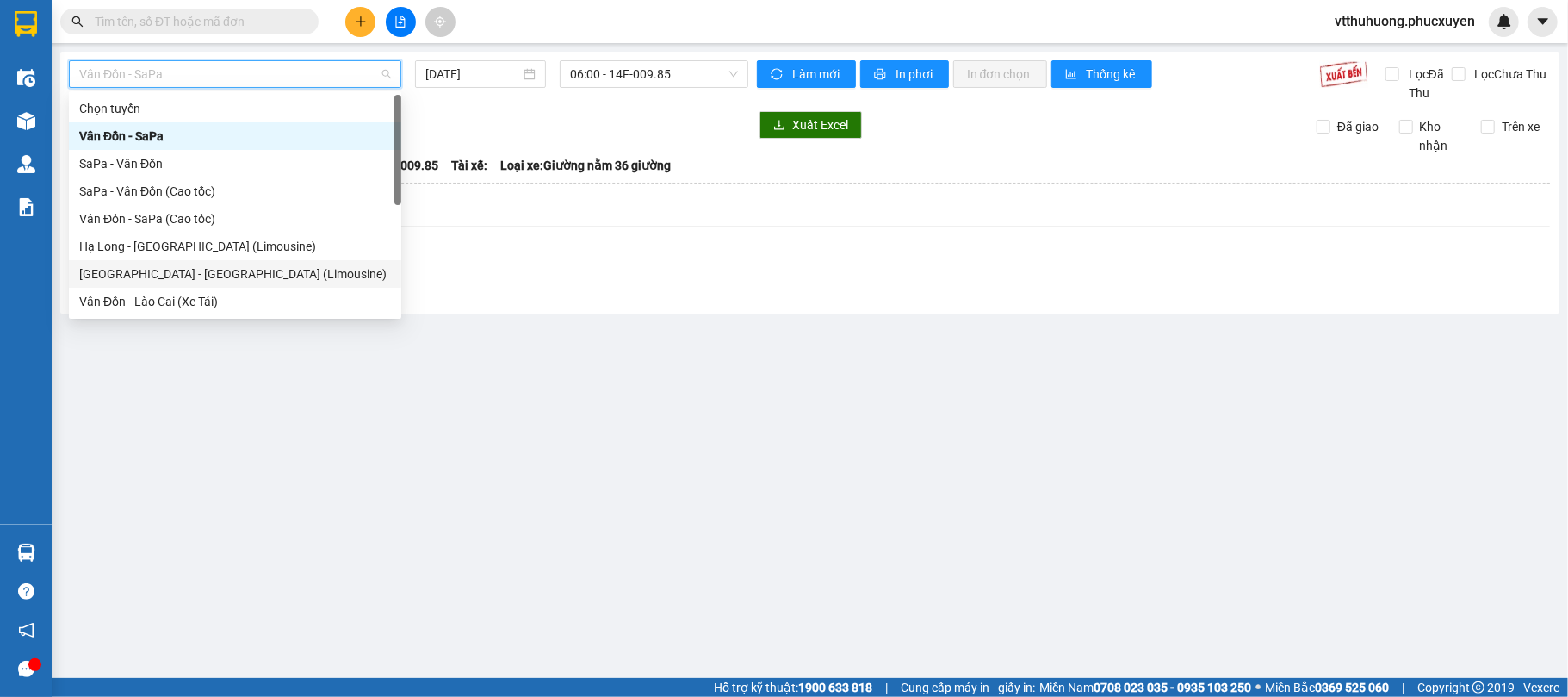
scroll to position [83, 0]
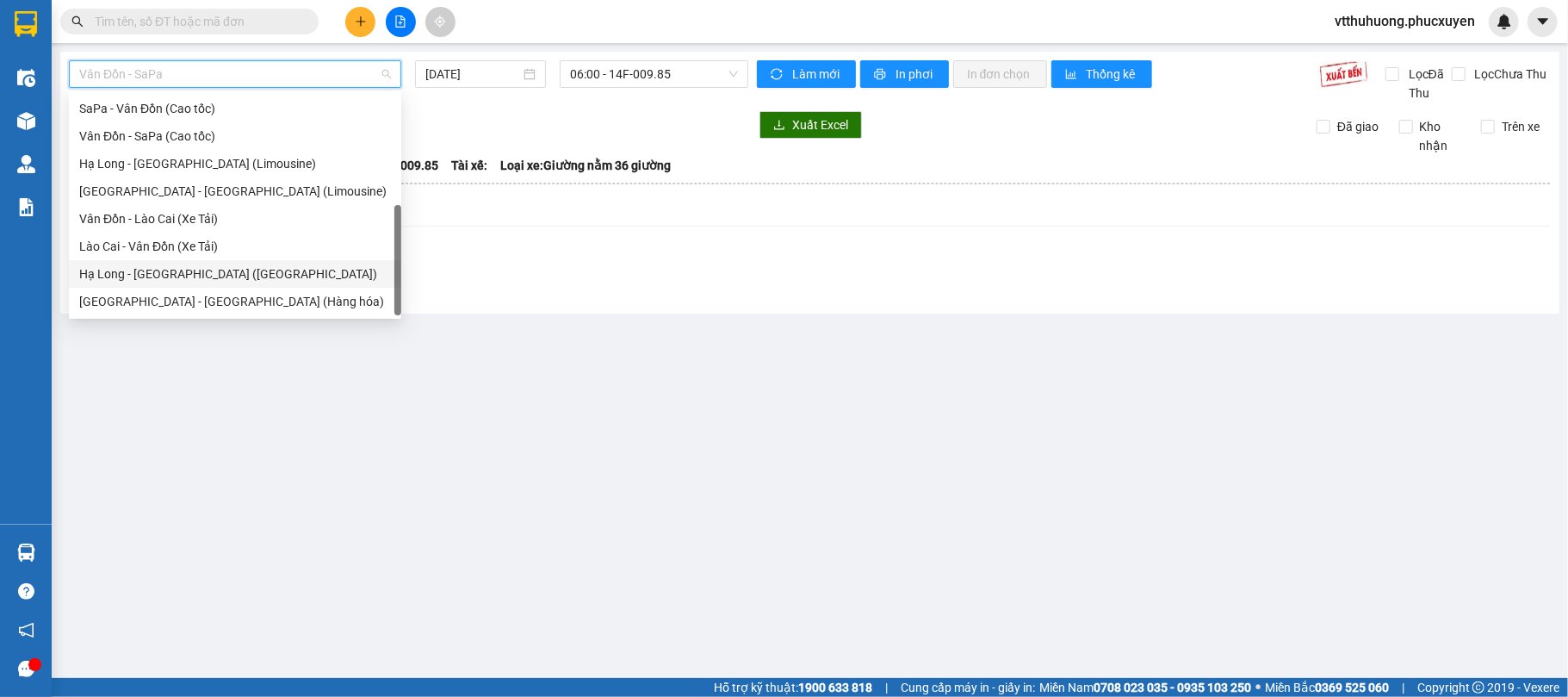
click at [218, 269] on div "Hạ Long - [GEOGRAPHIC_DATA] ([GEOGRAPHIC_DATA])" at bounding box center [234, 273] width 312 height 19
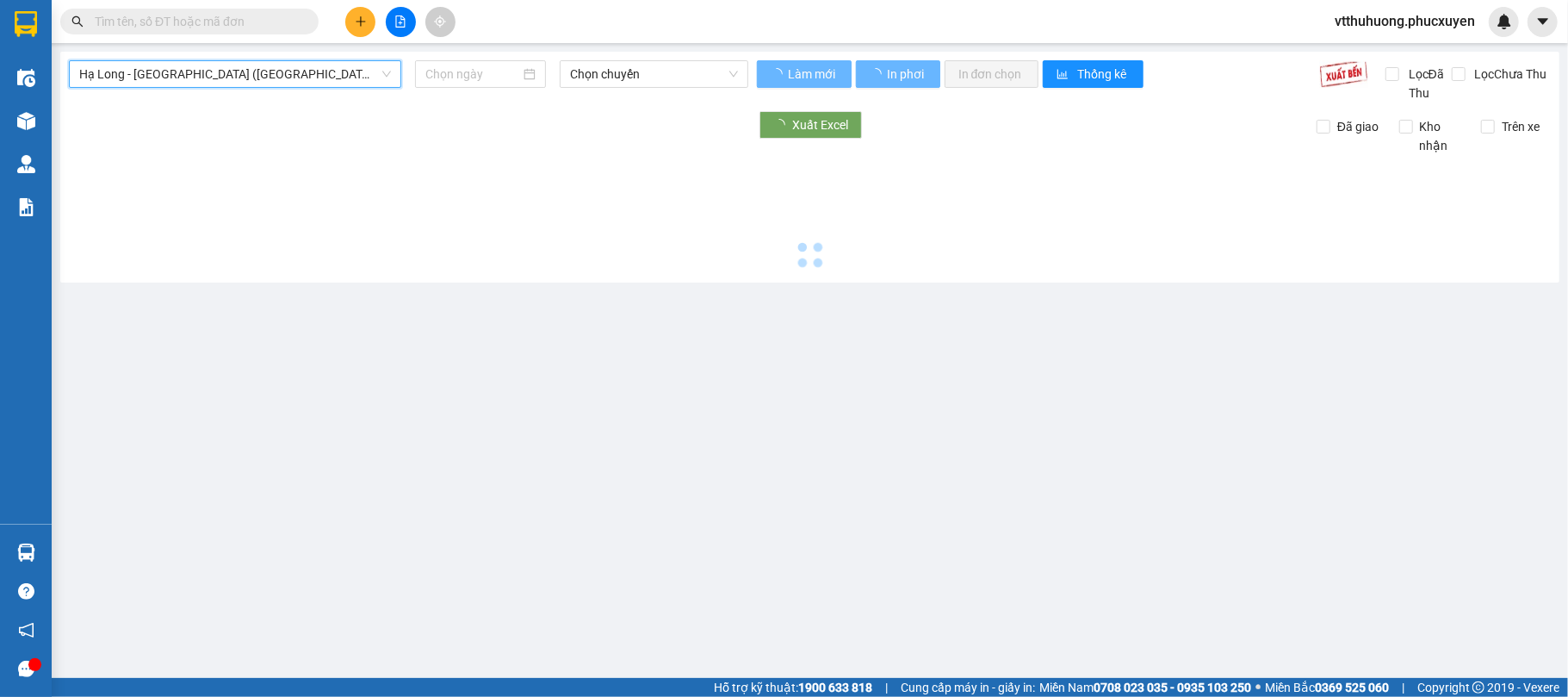
type input "[DATE]"
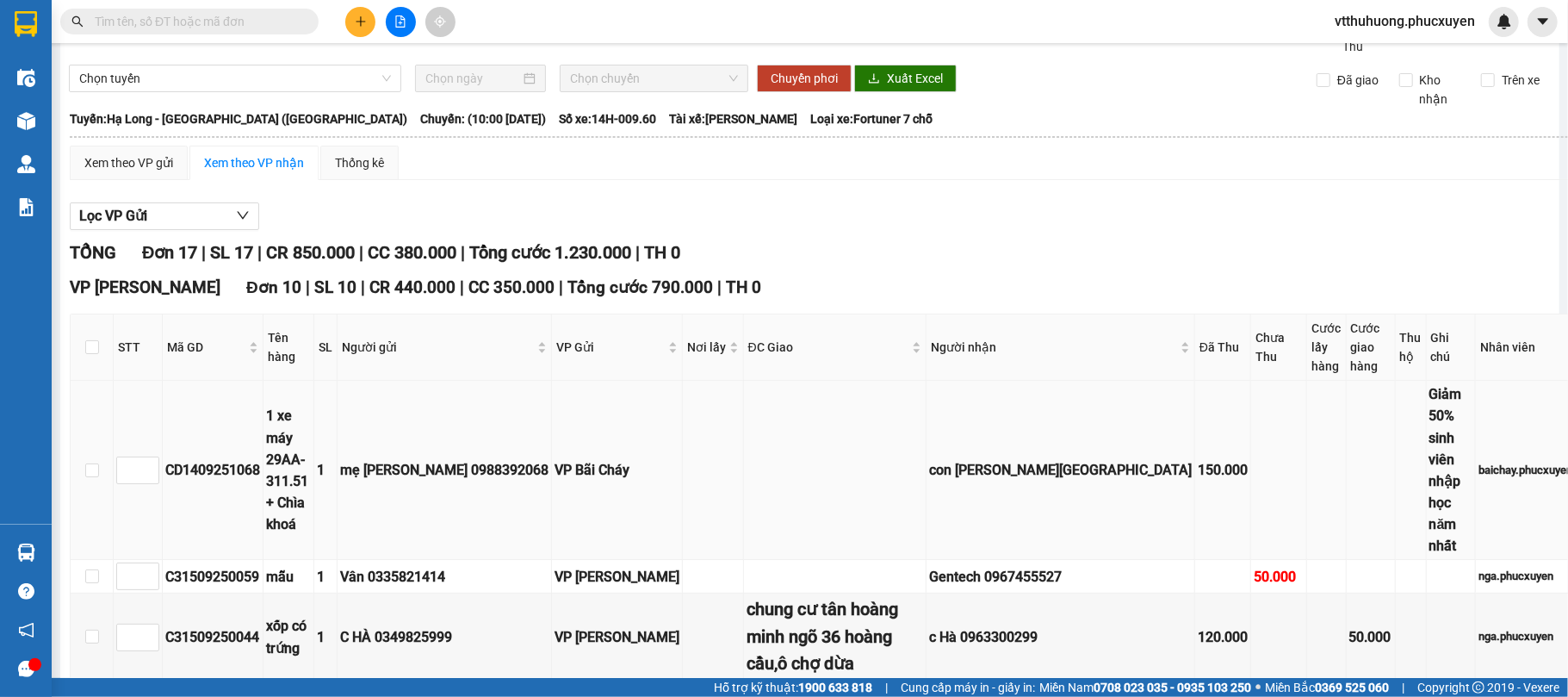
scroll to position [736, 0]
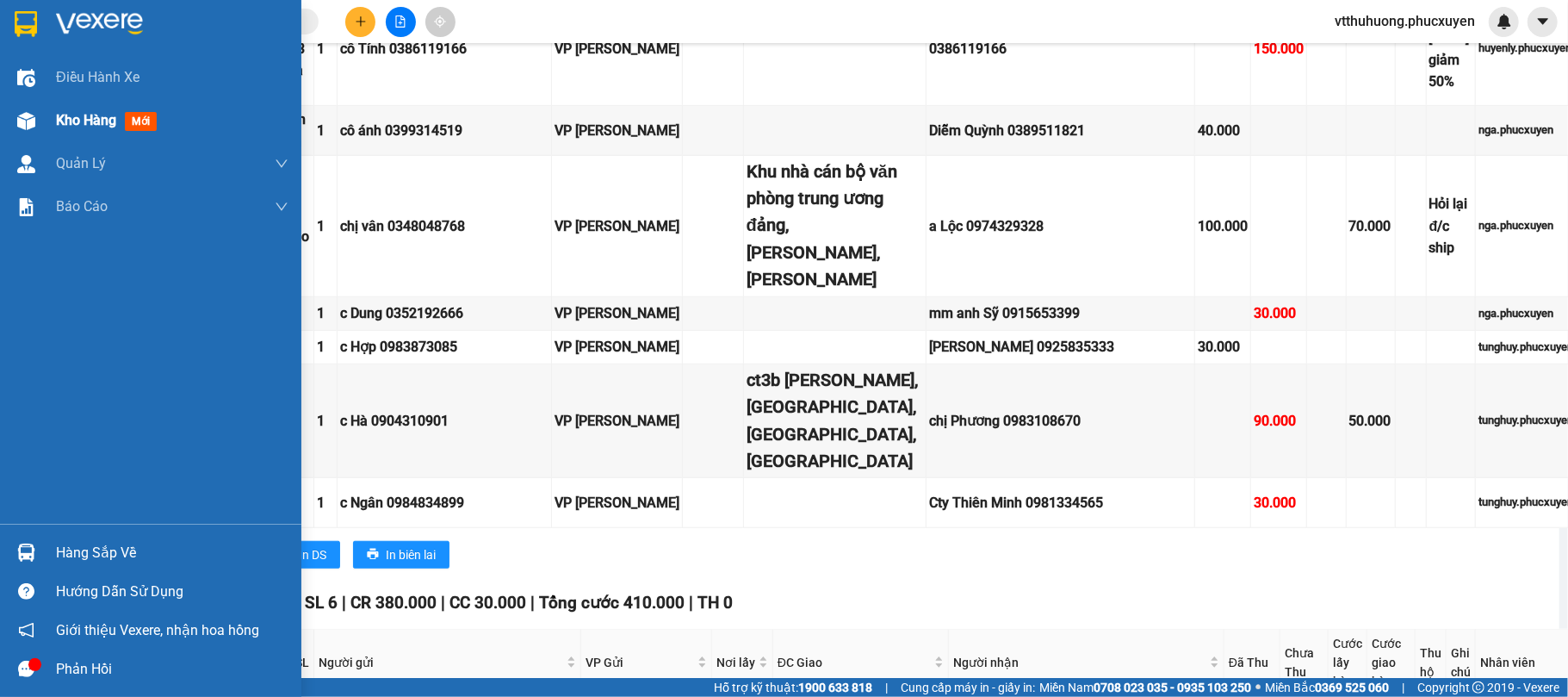
click at [78, 124] on span "Kho hàng" at bounding box center [86, 120] width 60 height 16
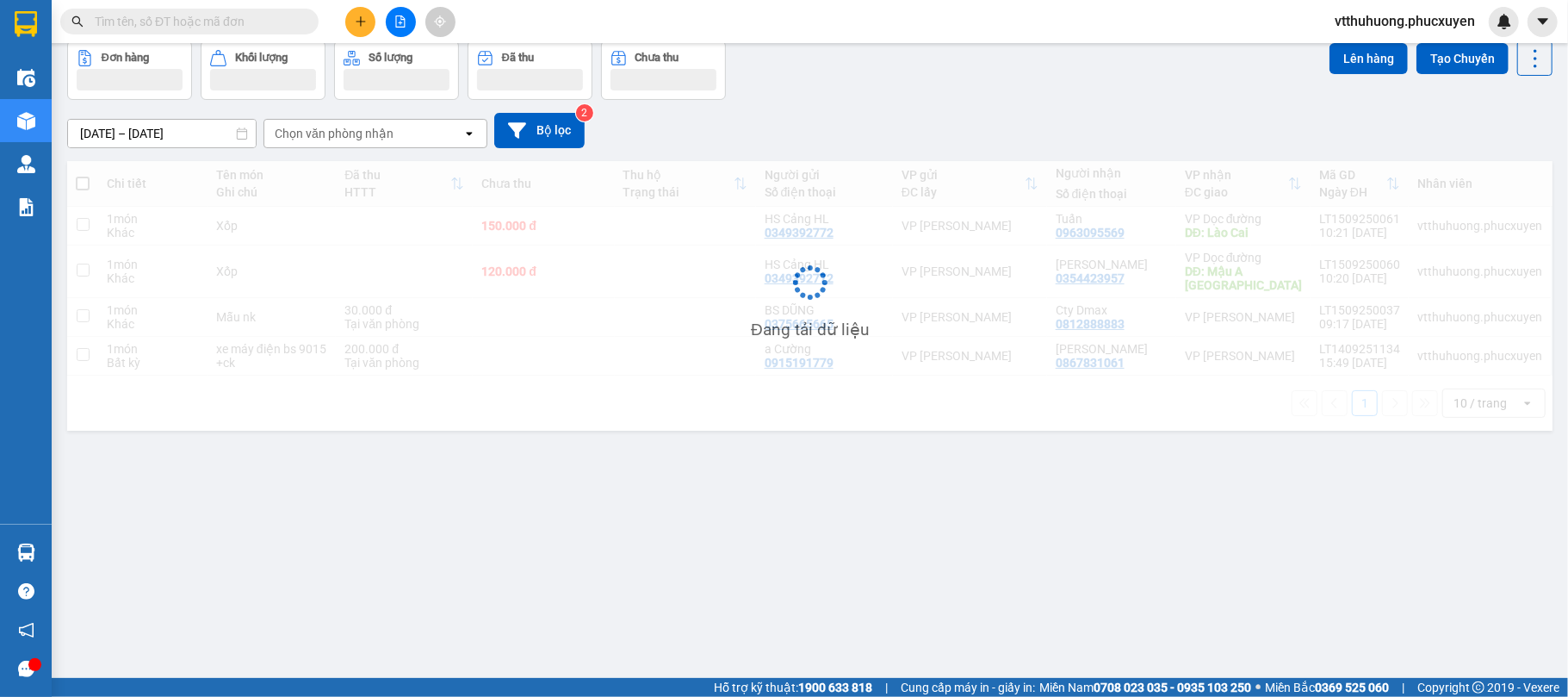
scroll to position [79, 0]
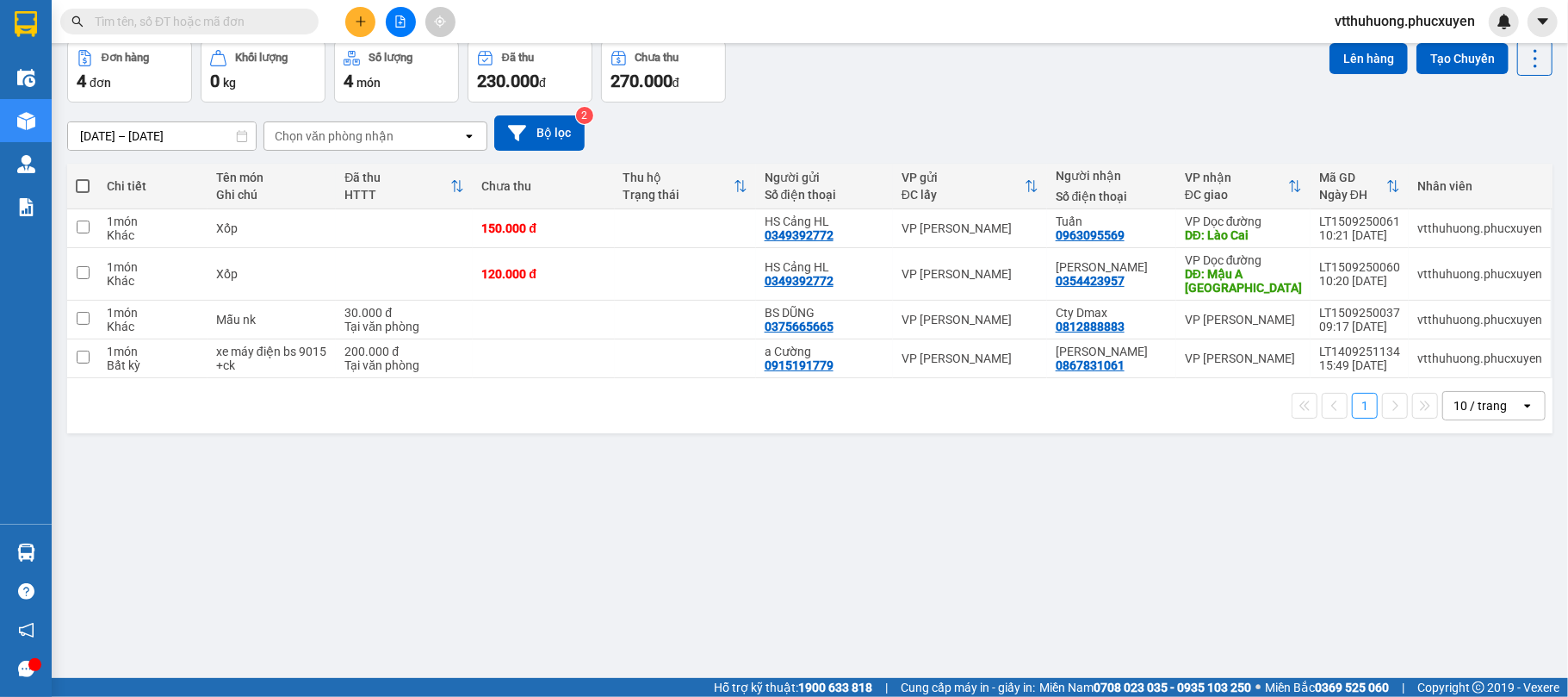
click at [358, 17] on icon "plus" at bounding box center [361, 22] width 12 height 12
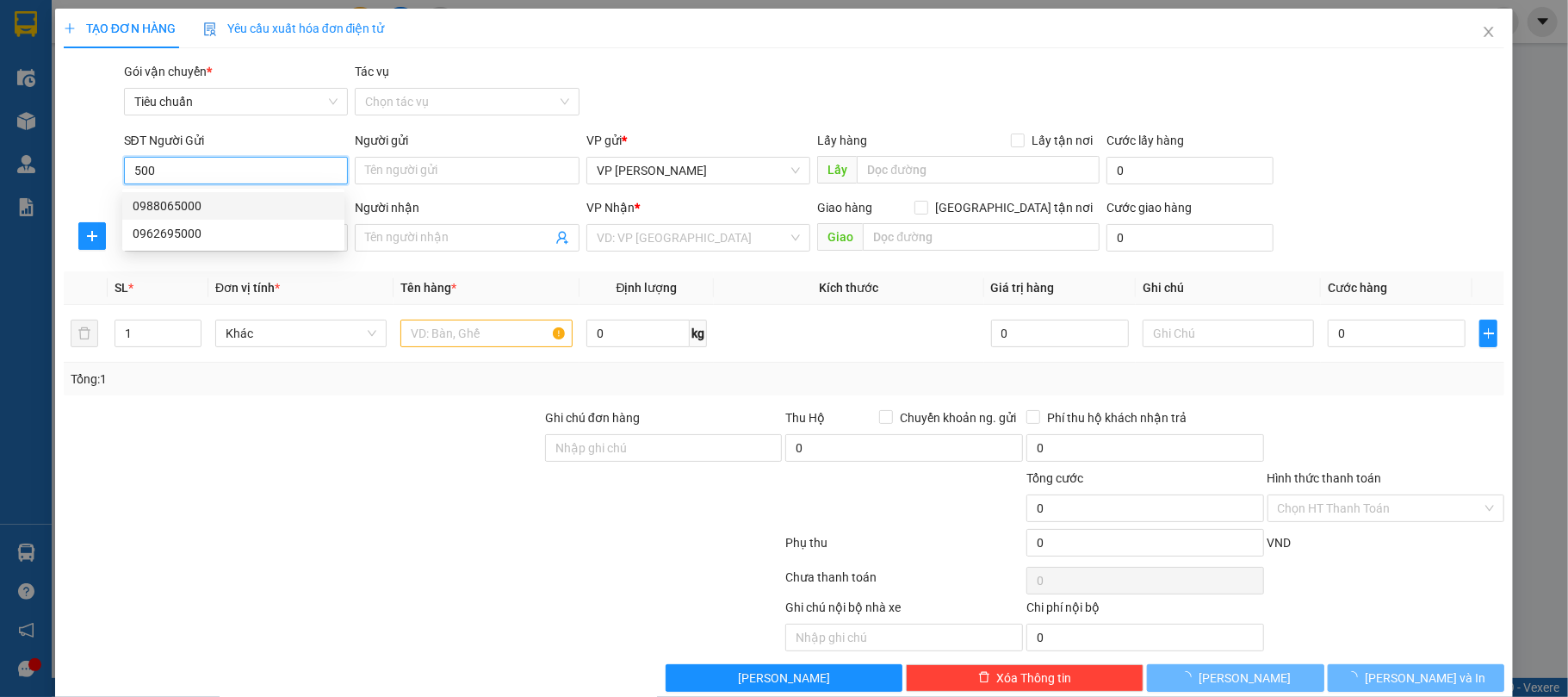
click at [229, 166] on input "500" at bounding box center [236, 171] width 225 height 28
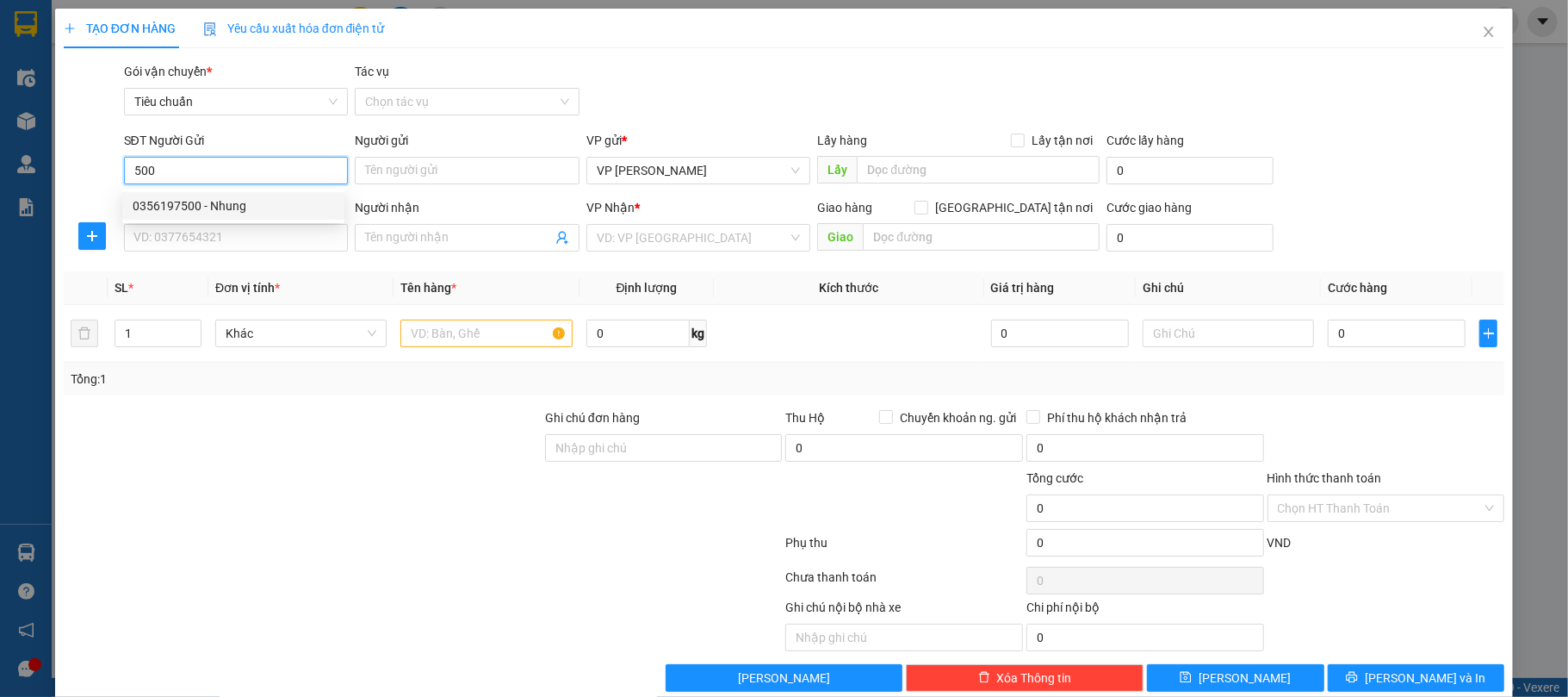
click at [232, 203] on div "0356197500 - Nhung" at bounding box center [233, 205] width 201 height 19
type input "0356197500"
type input "Nhung"
type input "Monbay"
type input "0356197500"
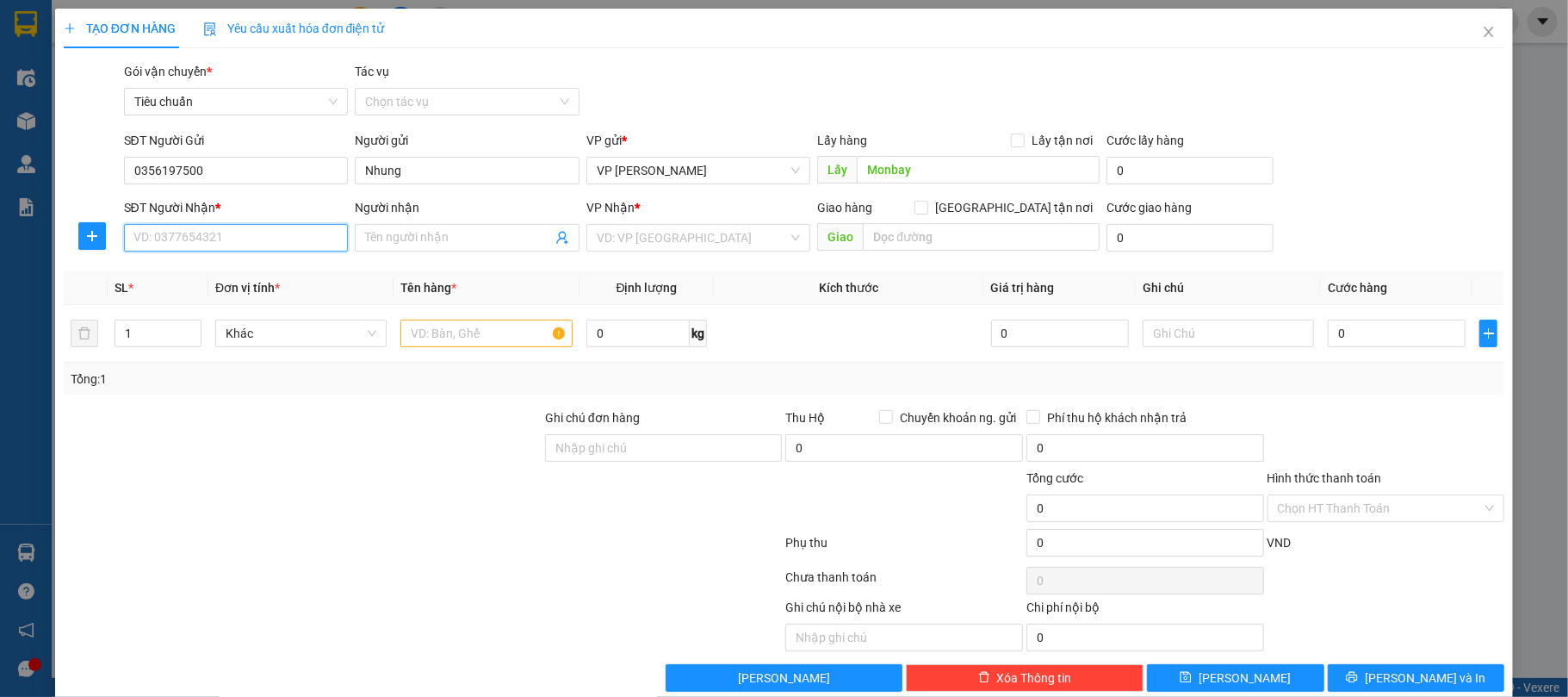
click at [235, 241] on input "SĐT Người Nhận *" at bounding box center [236, 238] width 225 height 28
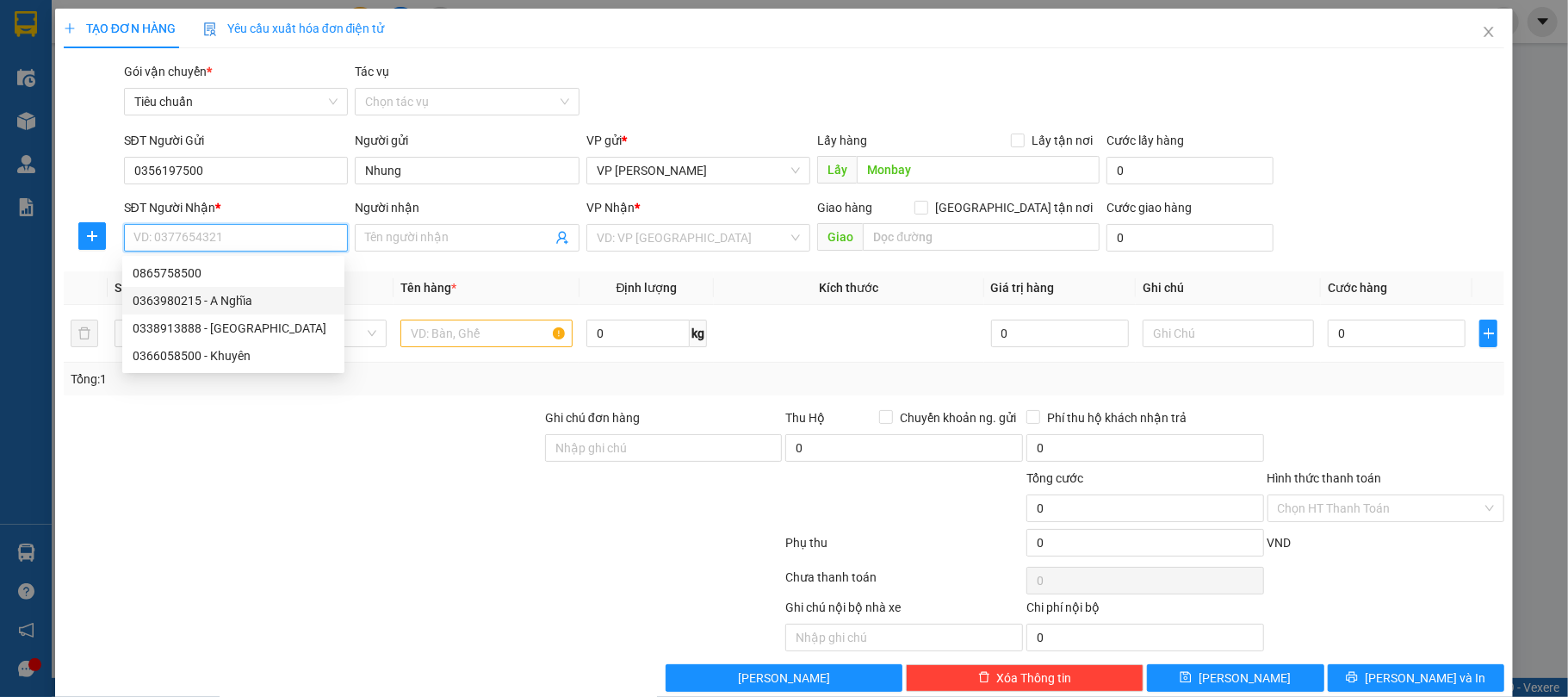
click at [229, 300] on div "0363980215 - A Nghĩa" at bounding box center [233, 300] width 201 height 19
type input "0363980215"
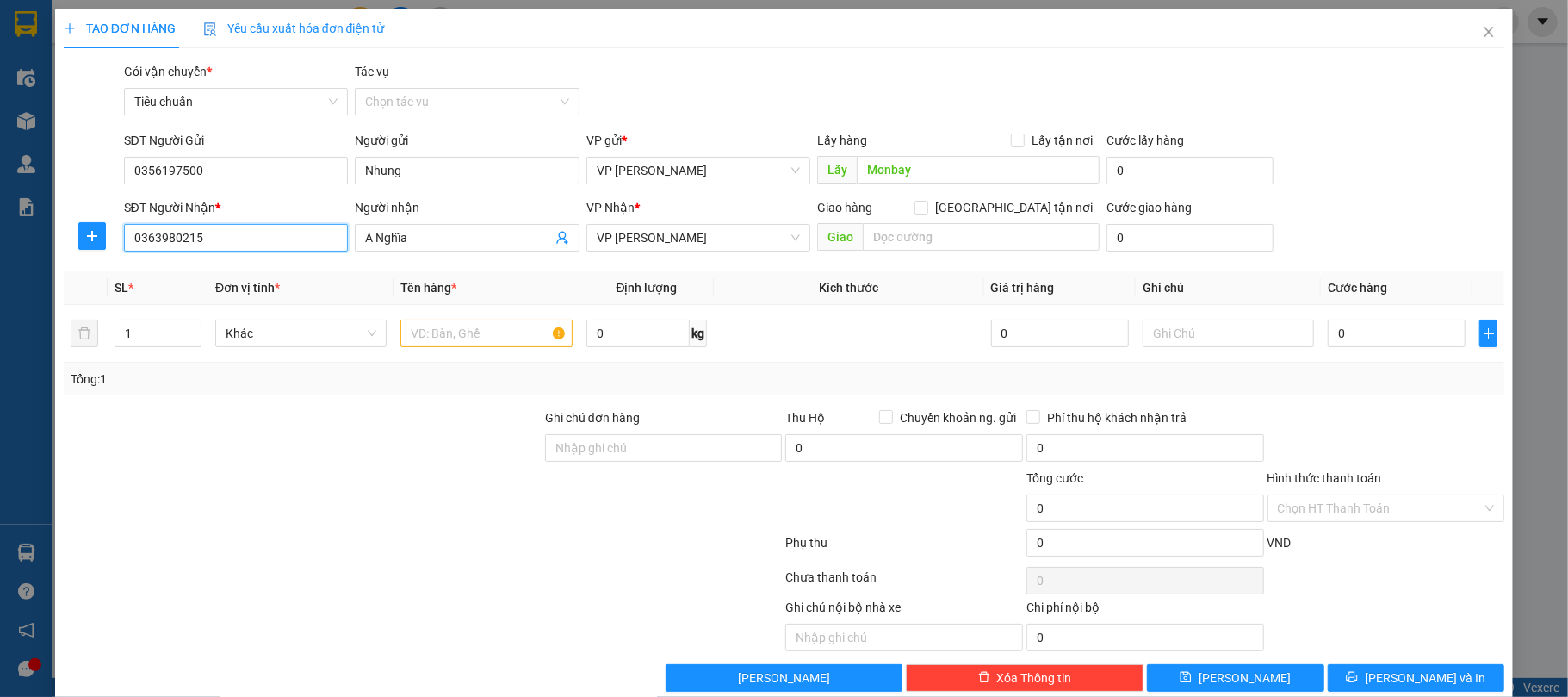
type input "A Nghĩa"
click at [459, 336] on input "text" at bounding box center [486, 334] width 171 height 28
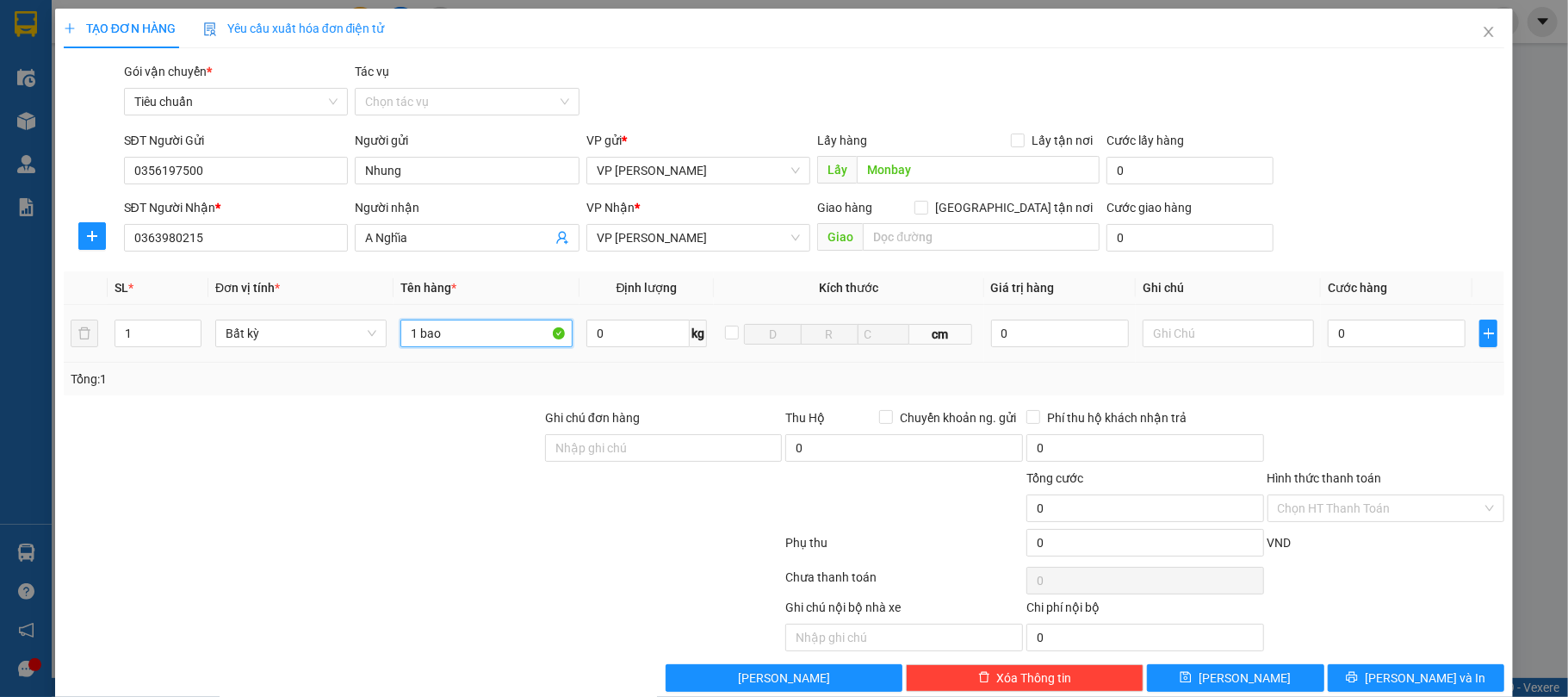
type input "1 bao"
type input "9"
type input "90"
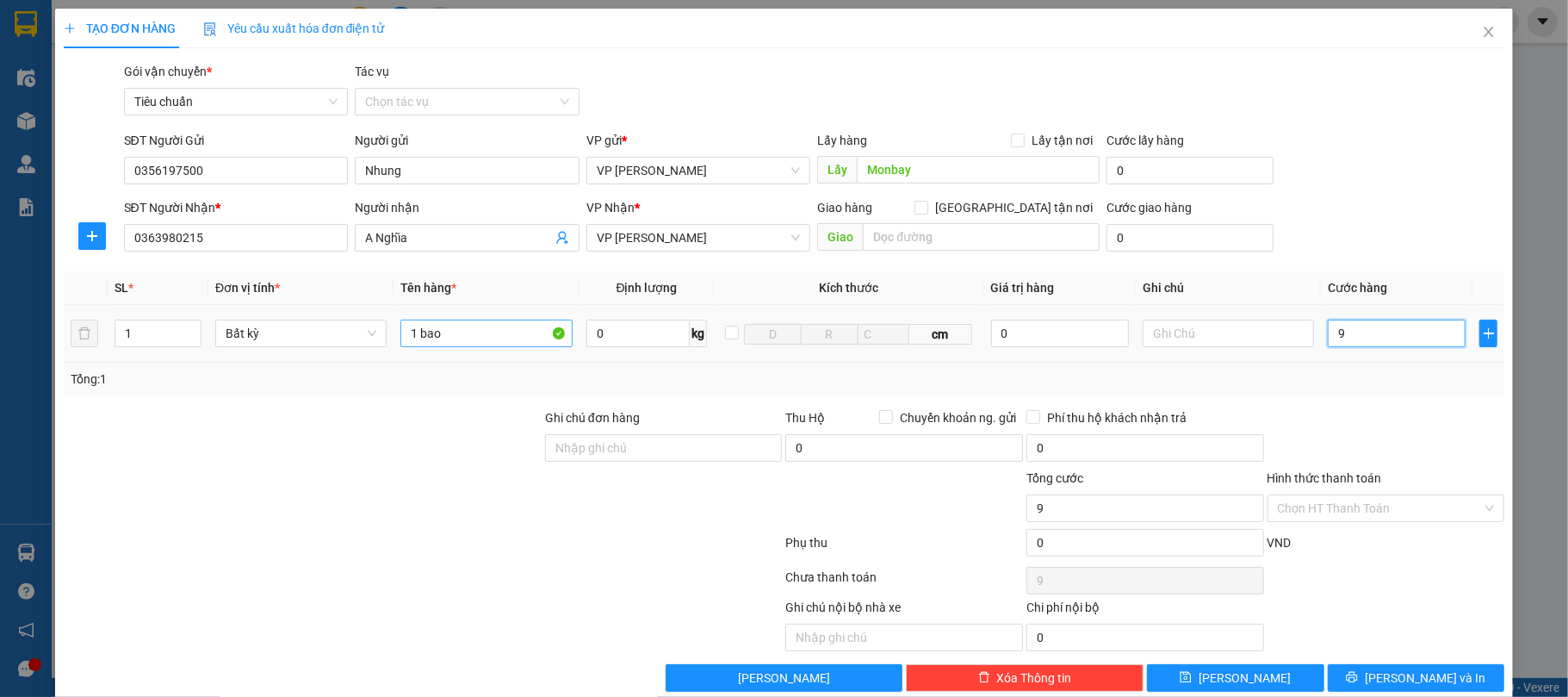
type input "90"
type input "90.000"
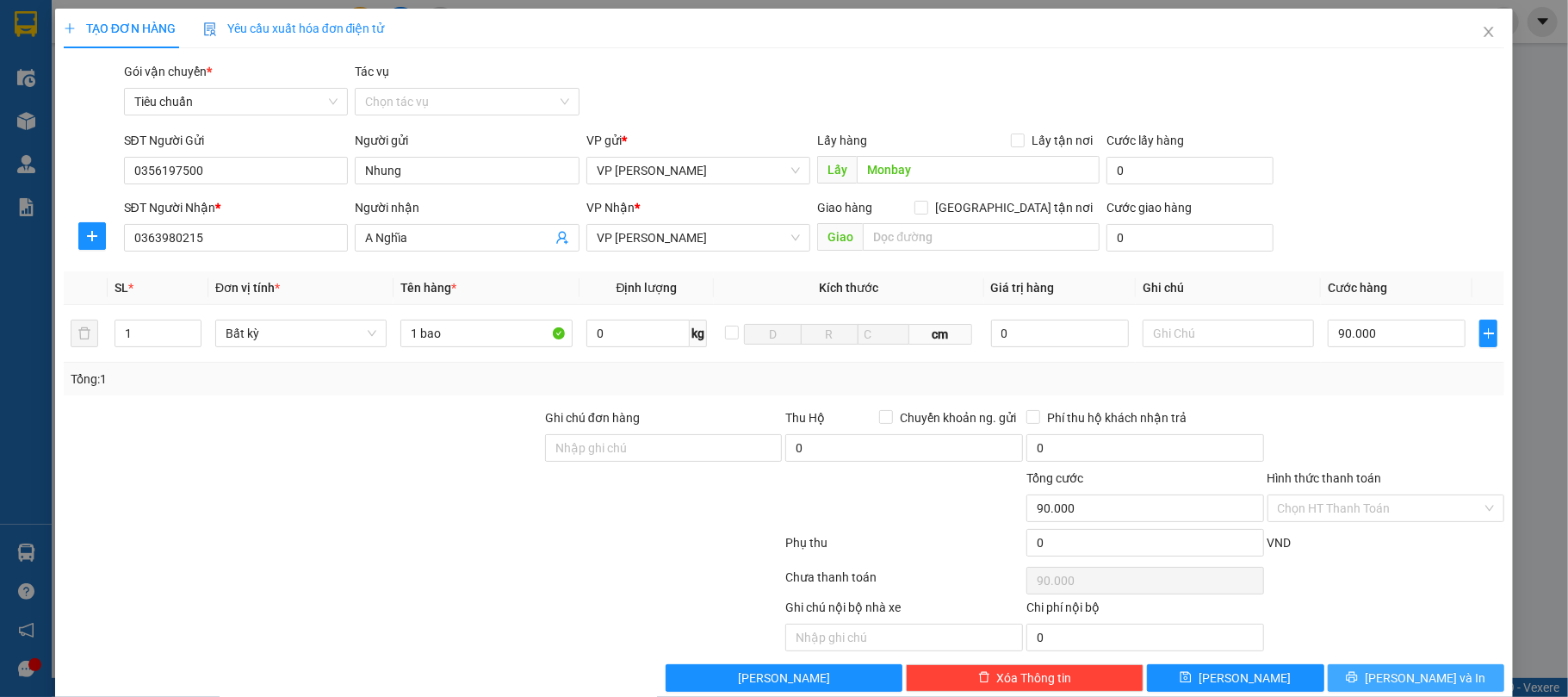
click at [1379, 670] on button "[PERSON_NAME] và In" at bounding box center [1416, 678] width 177 height 28
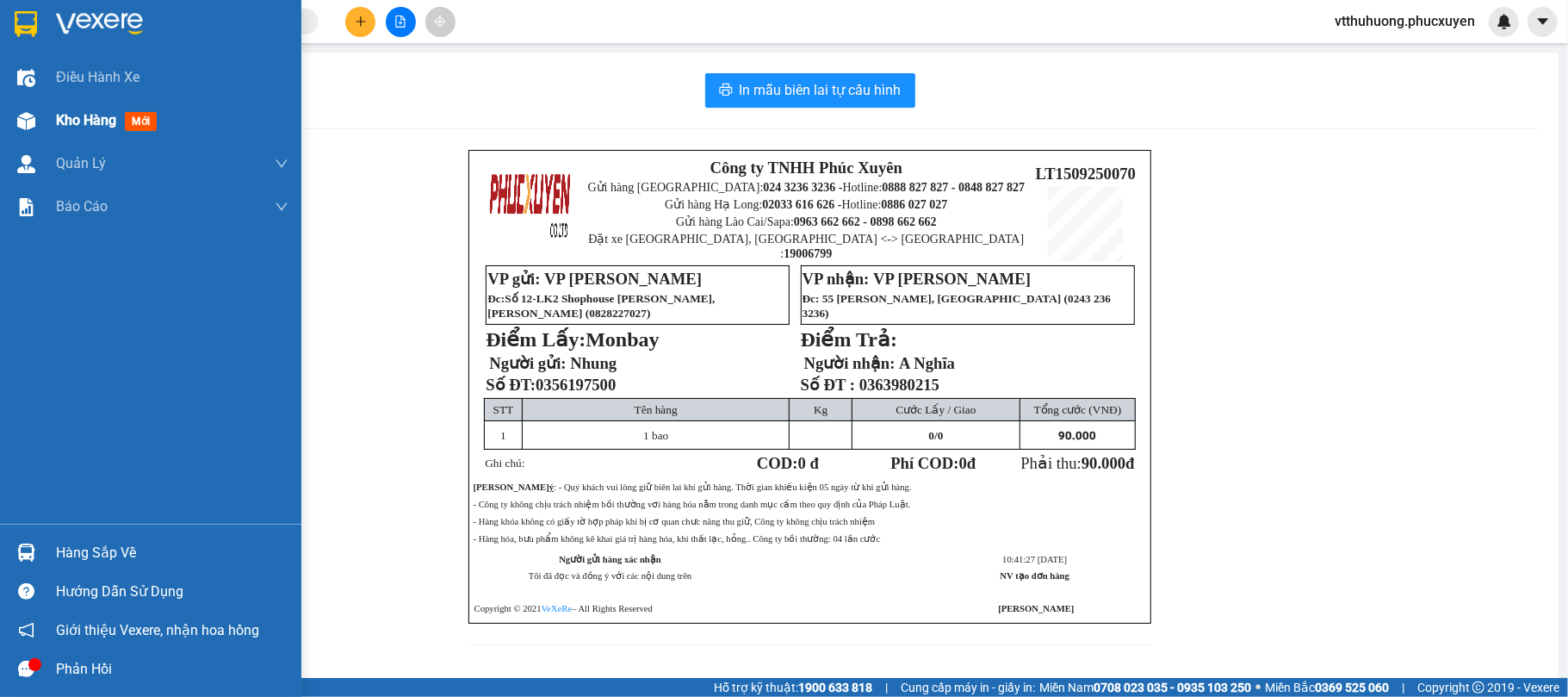
click at [81, 118] on span "Kho hàng" at bounding box center [86, 120] width 60 height 16
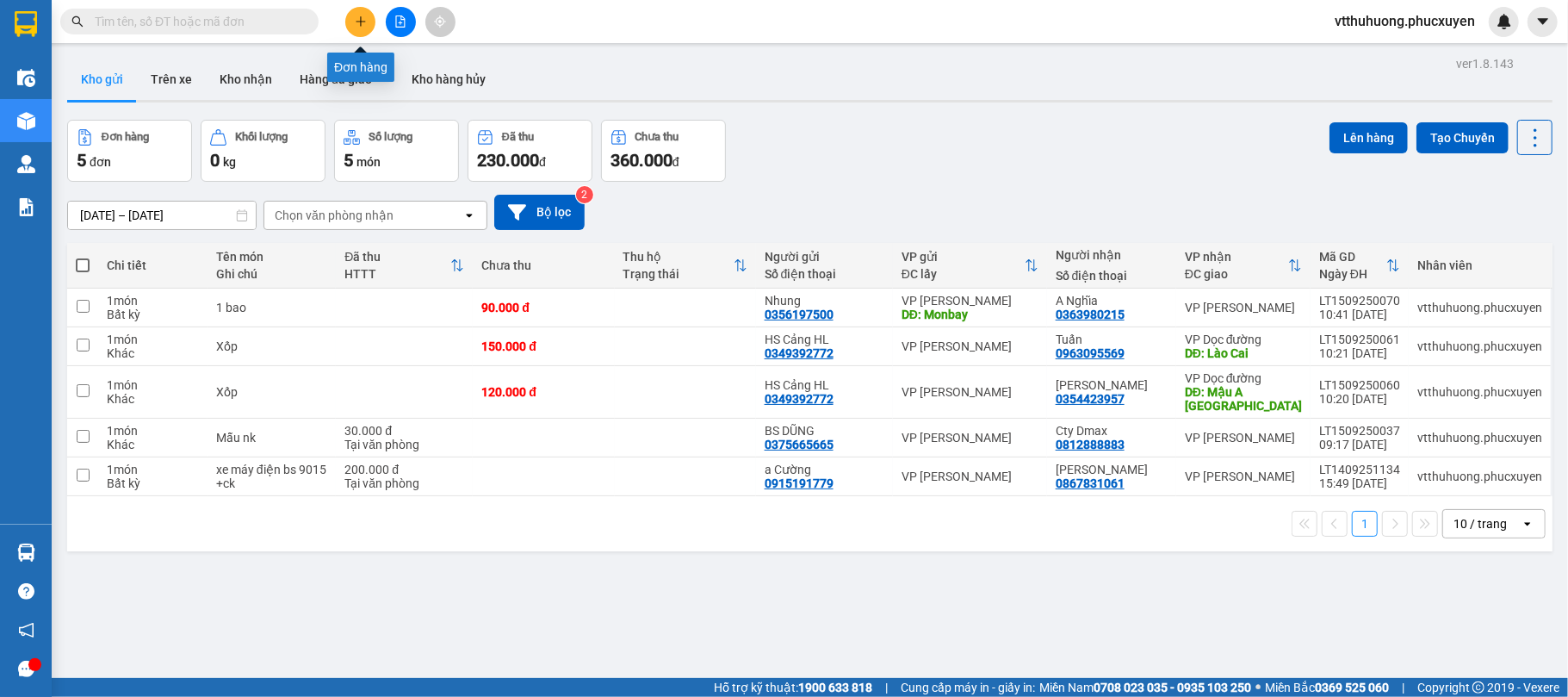
click at [357, 22] on icon "plus" at bounding box center [361, 21] width 10 height 1
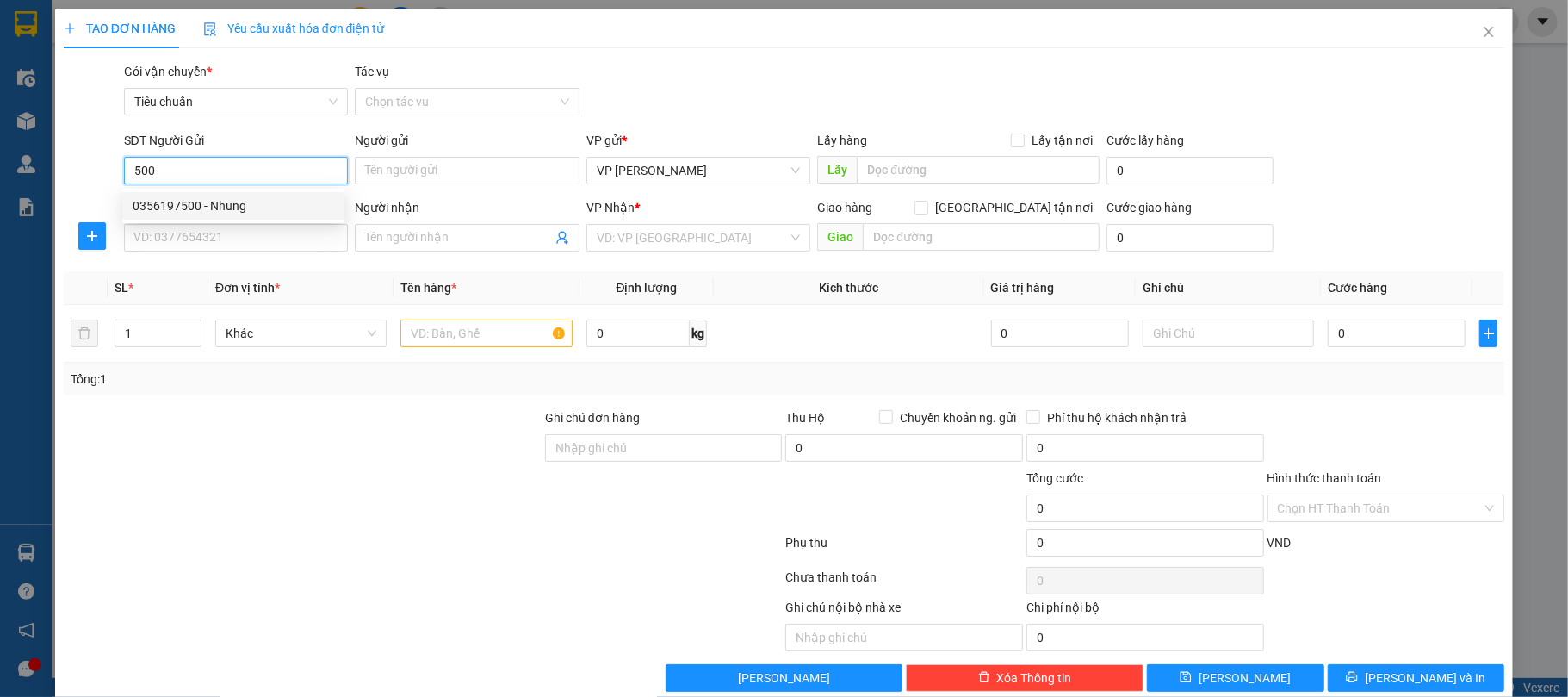
click at [215, 206] on div "0356197500 - Nhung" at bounding box center [233, 205] width 201 height 19
type input "0356197500"
type input "Nhung"
type input "Monbay"
type input "0356197500"
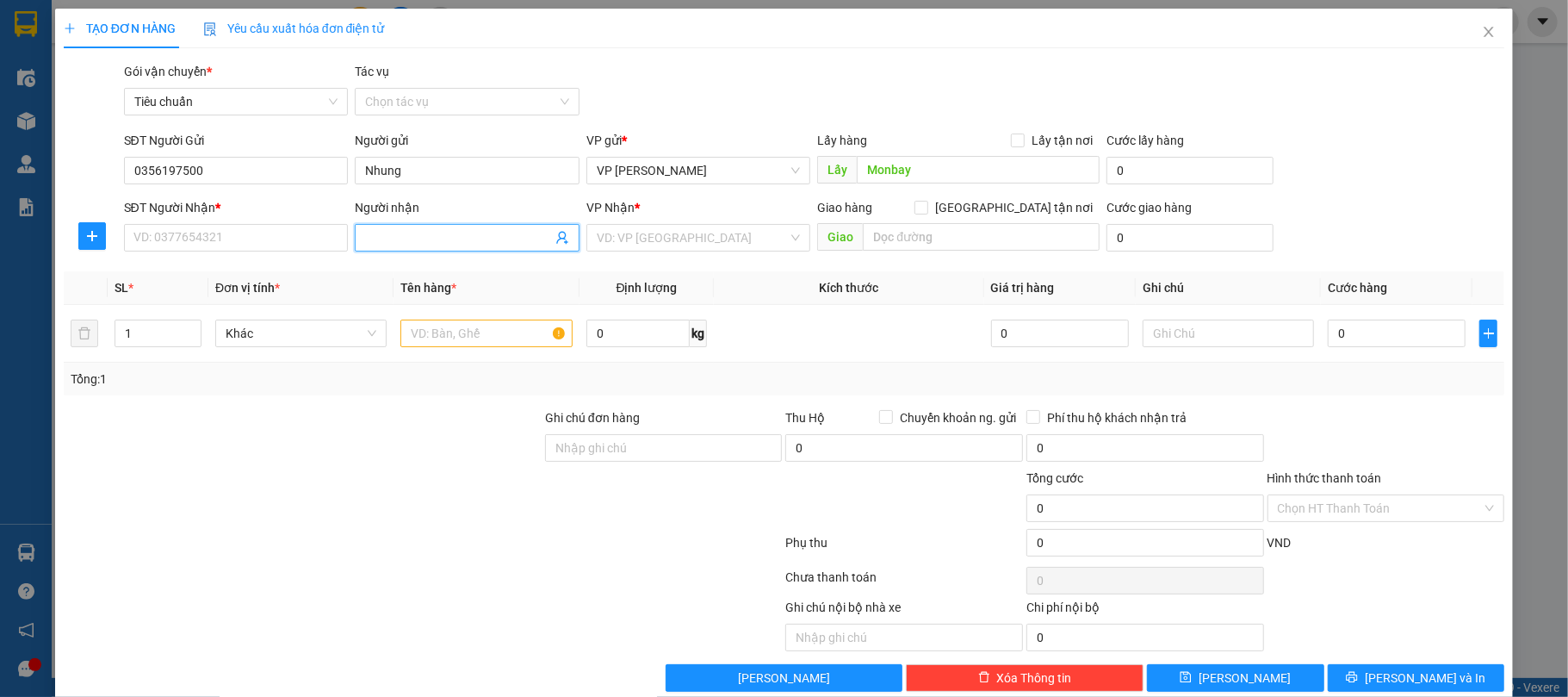
click at [555, 235] on icon "user-add" at bounding box center [562, 238] width 14 height 14
drag, startPoint x: 618, startPoint y: 157, endPoint x: 573, endPoint y: 183, distance: 52.0
click at [617, 157] on span "Anh Phong" at bounding box center [614, 157] width 92 height 14
type input "0338913888"
type input "Anh Phong"
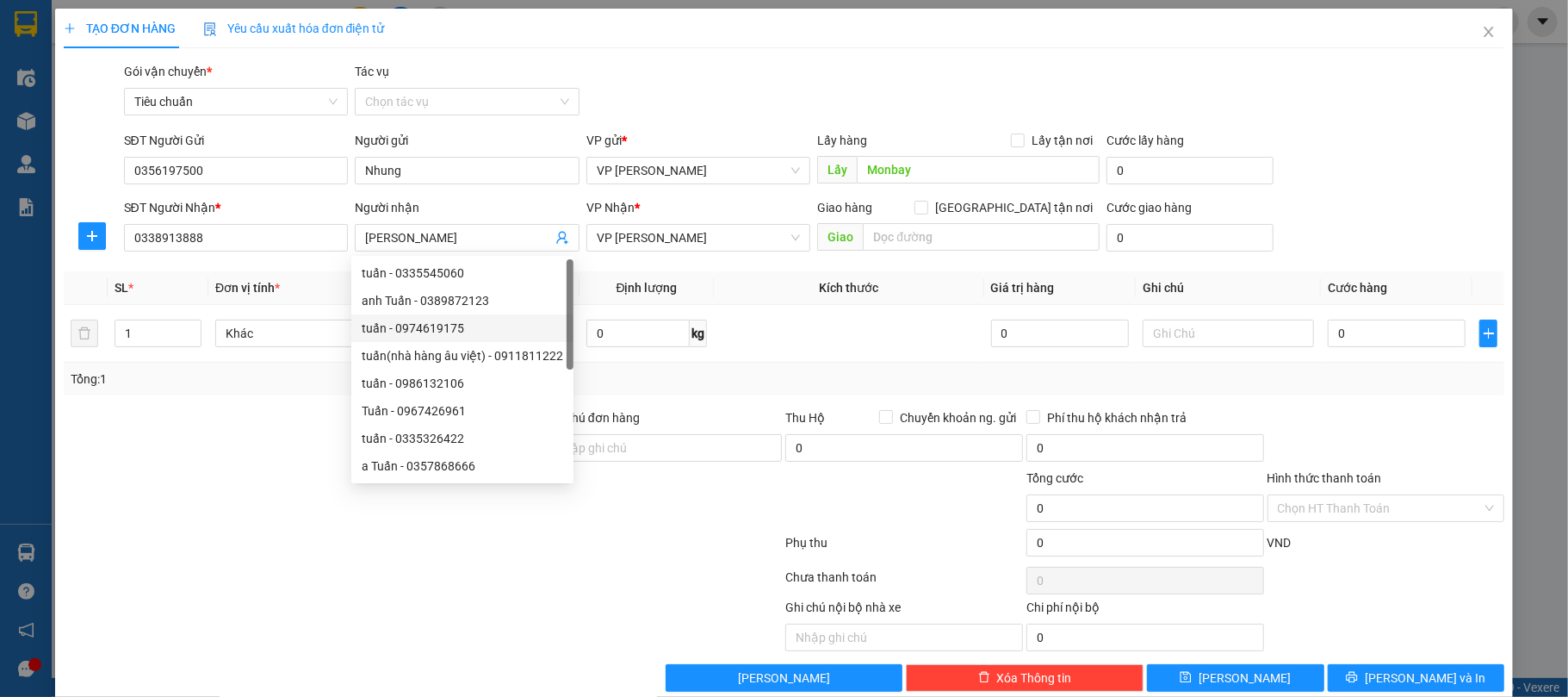
click at [210, 523] on div at bounding box center [302, 499] width 481 height 60
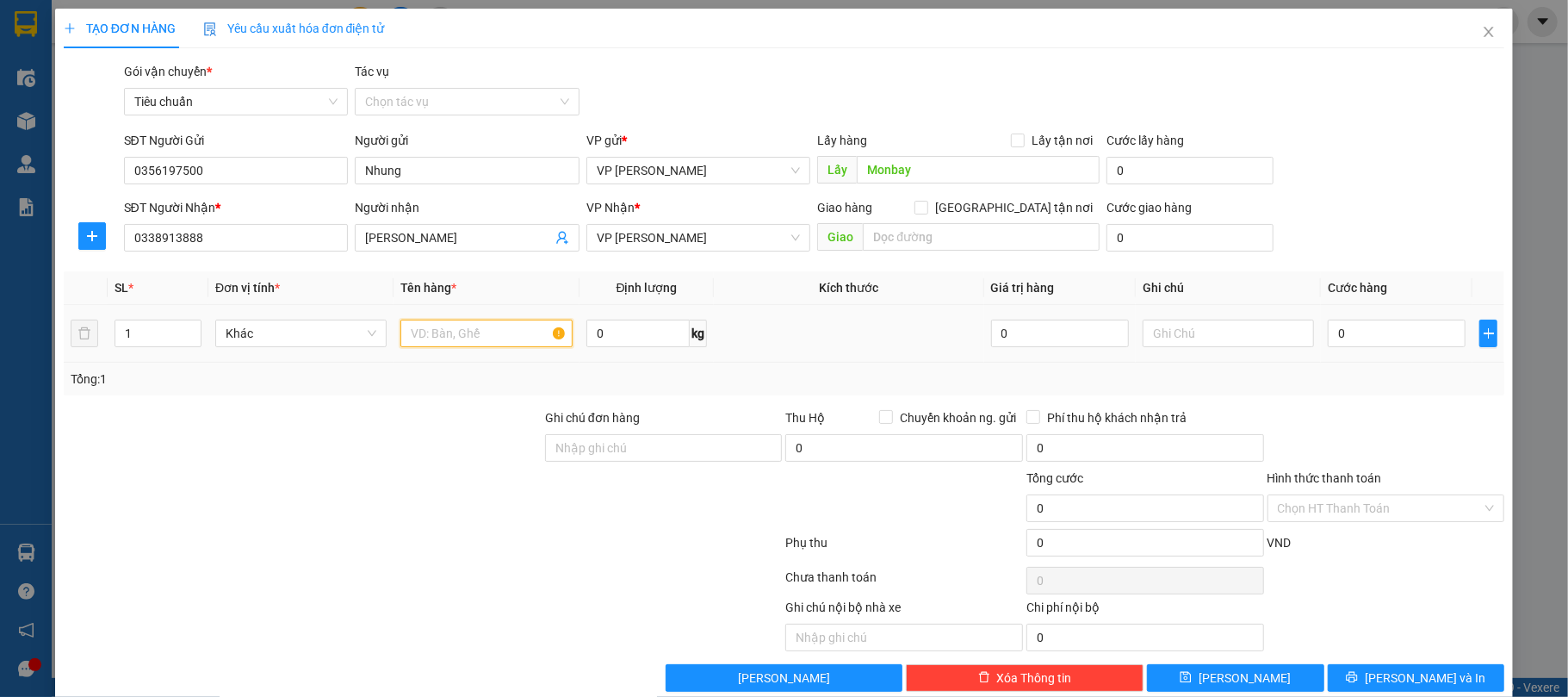
click at [447, 333] on input "text" at bounding box center [486, 334] width 171 height 28
type input "1 bao"
type input "9"
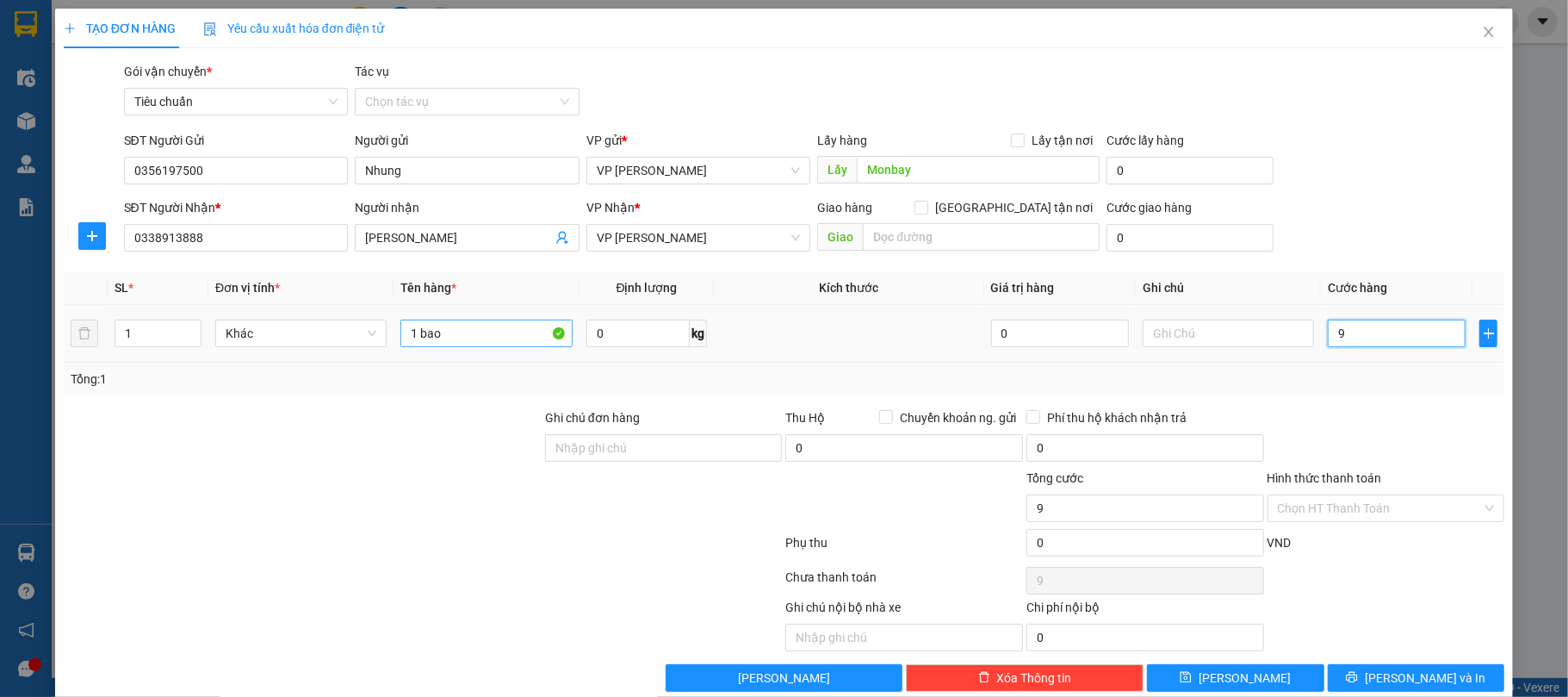
type input "90"
click at [1359, 682] on icon "printer" at bounding box center [1353, 677] width 12 height 12
type input "90.000"
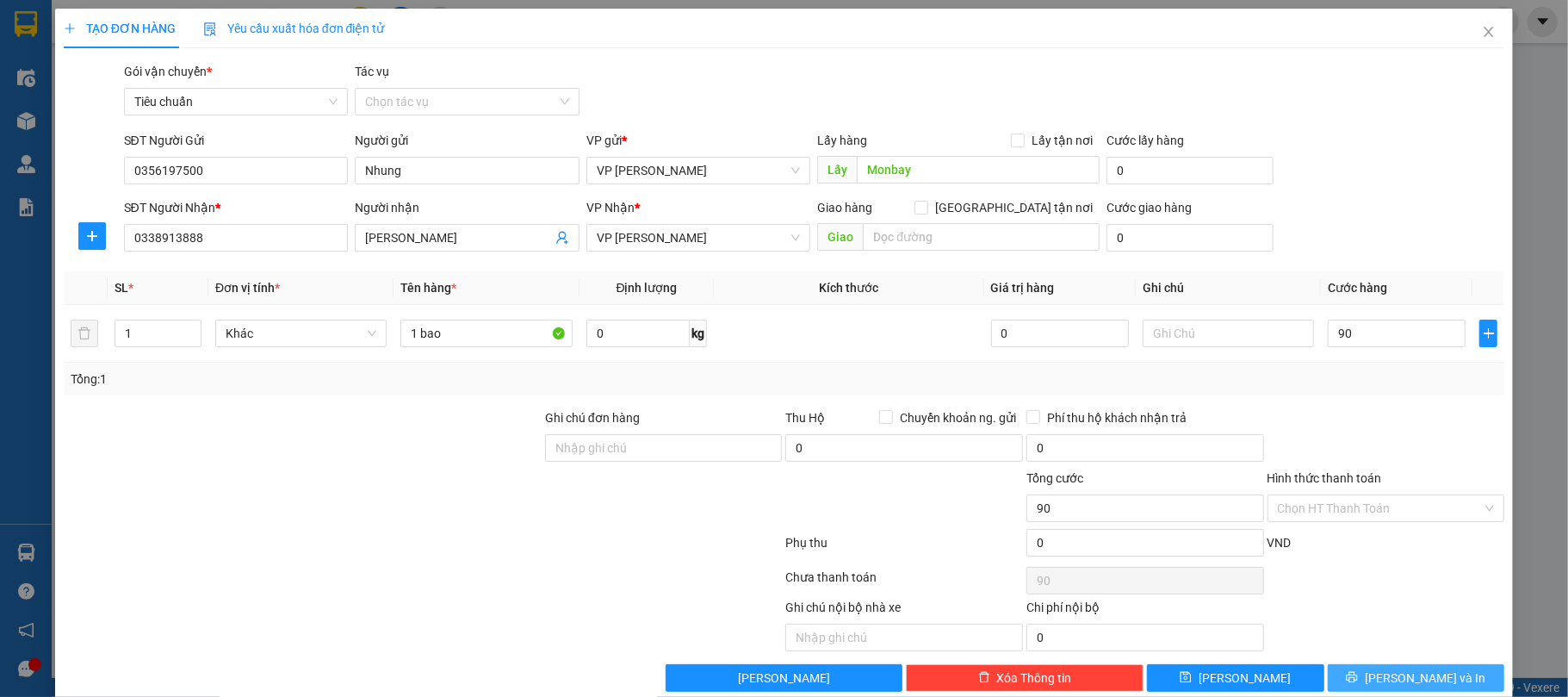
type input "90.000"
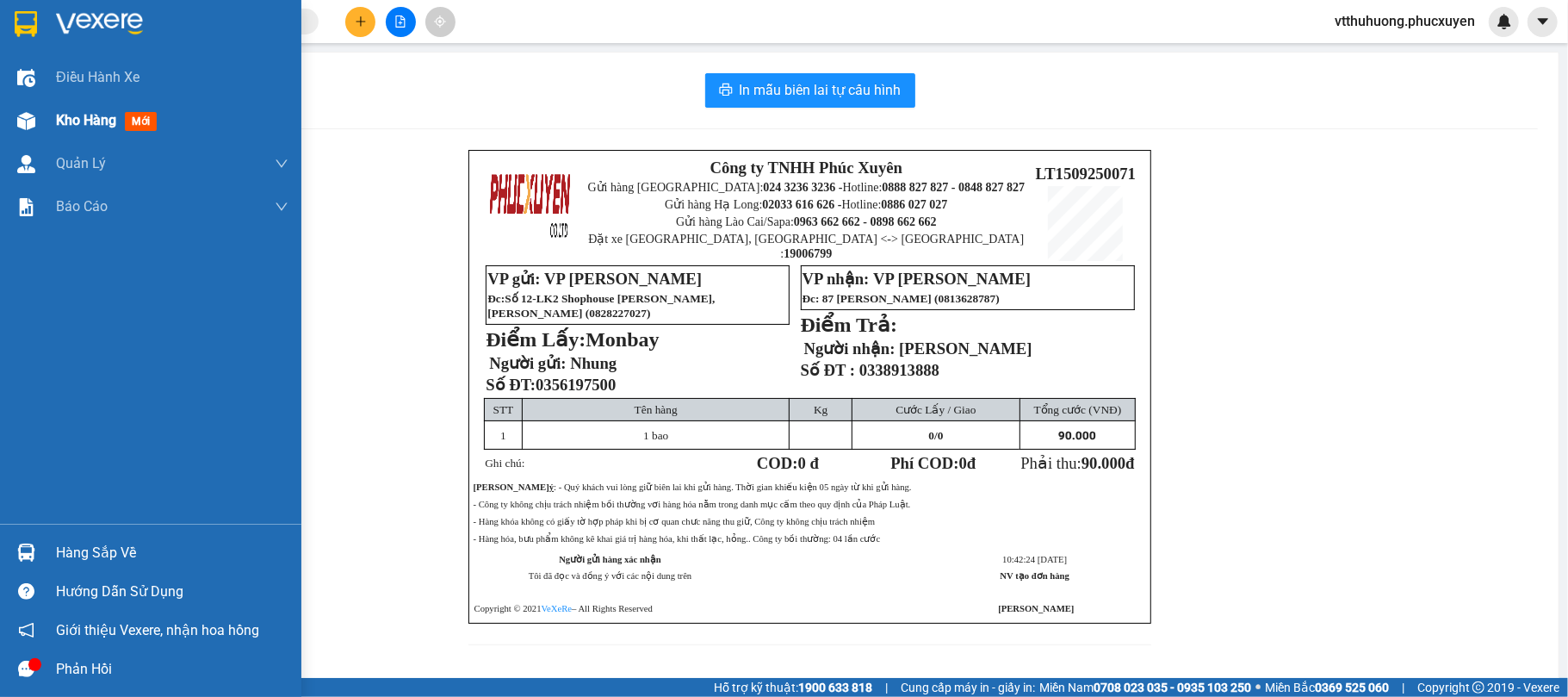
click at [48, 115] on div "Kho hàng mới" at bounding box center [151, 120] width 301 height 43
click at [60, 123] on span "Kho hàng" at bounding box center [86, 120] width 60 height 16
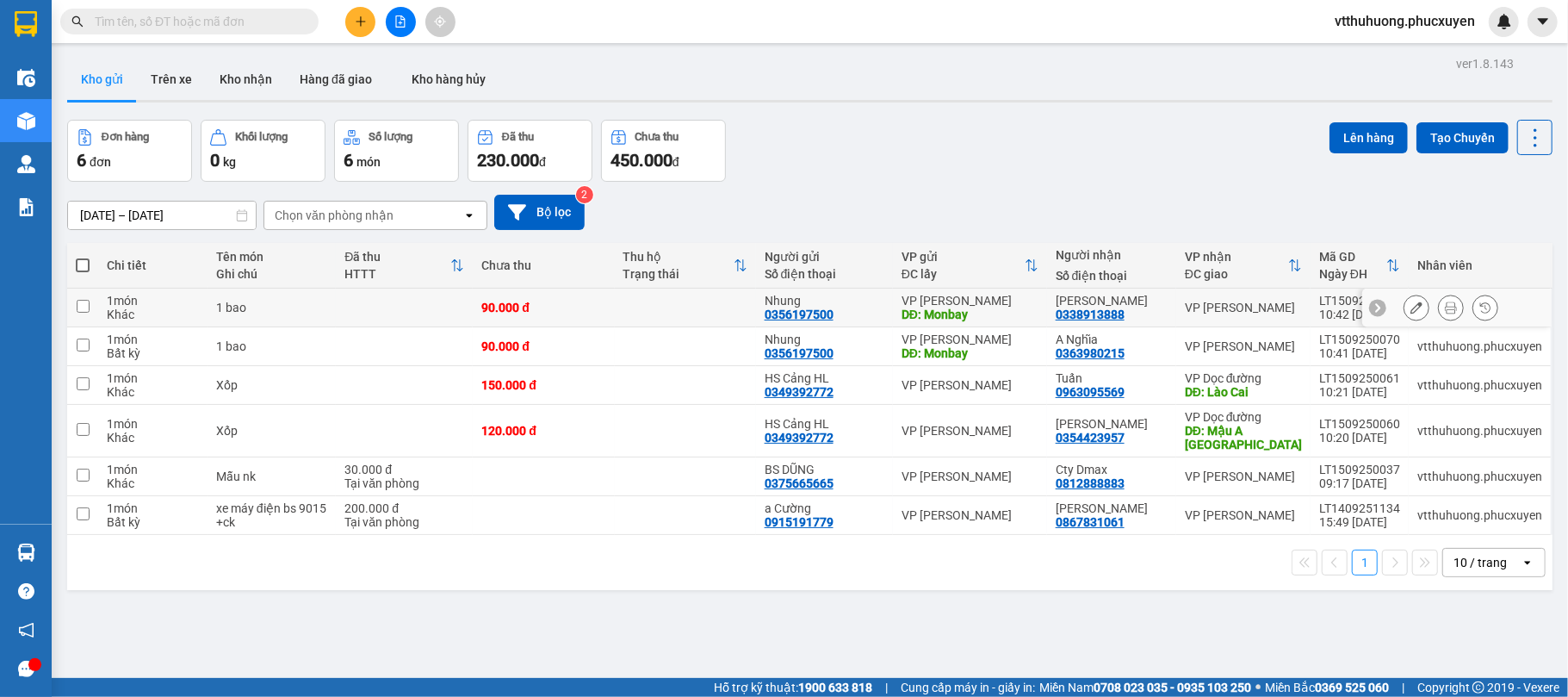
drag, startPoint x: 673, startPoint y: 303, endPoint x: 680, endPoint y: 339, distance: 36.7
click at [674, 304] on td at bounding box center [686, 307] width 142 height 39
checkbox input "true"
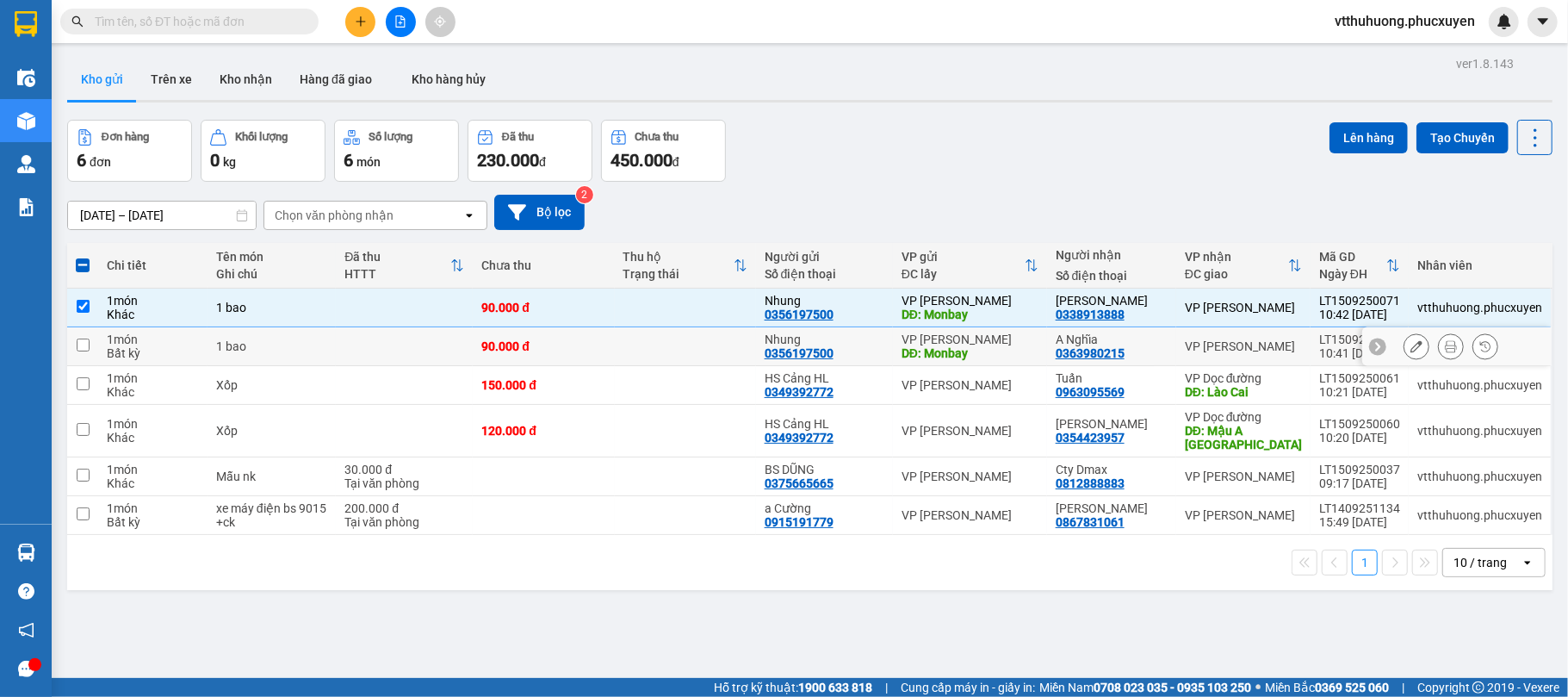
click at [682, 348] on td at bounding box center [686, 346] width 142 height 39
checkbox input "true"
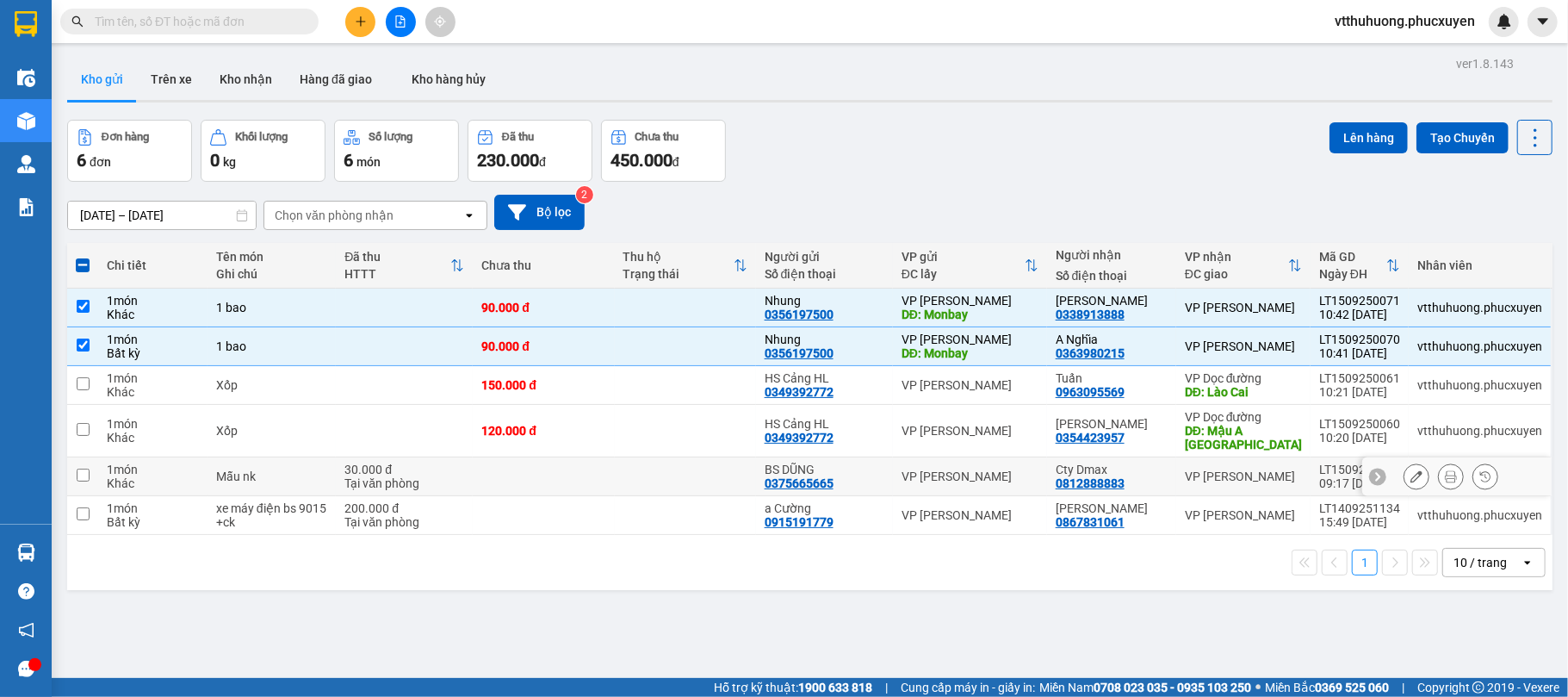
click at [644, 462] on td at bounding box center [686, 477] width 142 height 39
checkbox input "true"
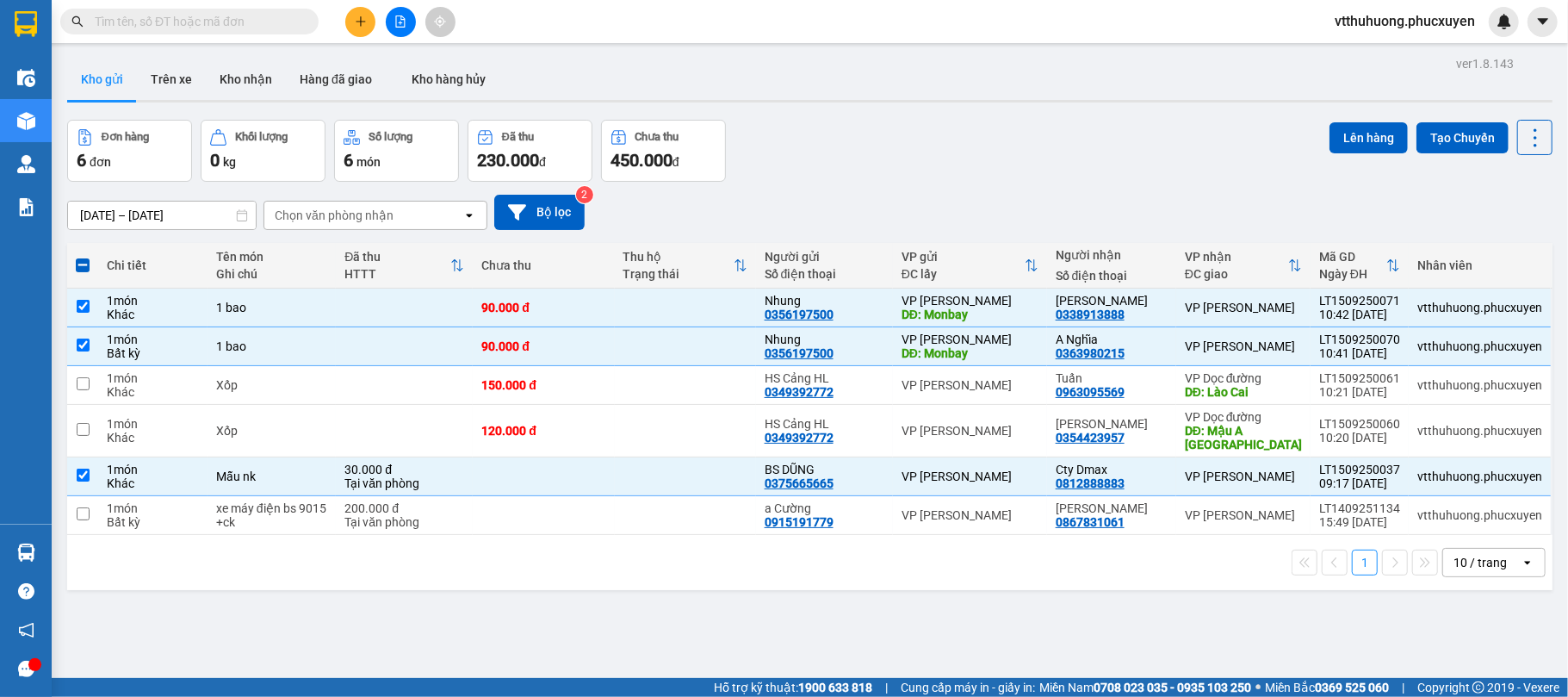
drag, startPoint x: 1344, startPoint y: 130, endPoint x: 1294, endPoint y: 130, distance: 50.0
click at [1330, 130] on button "Lên hàng" at bounding box center [1369, 138] width 79 height 31
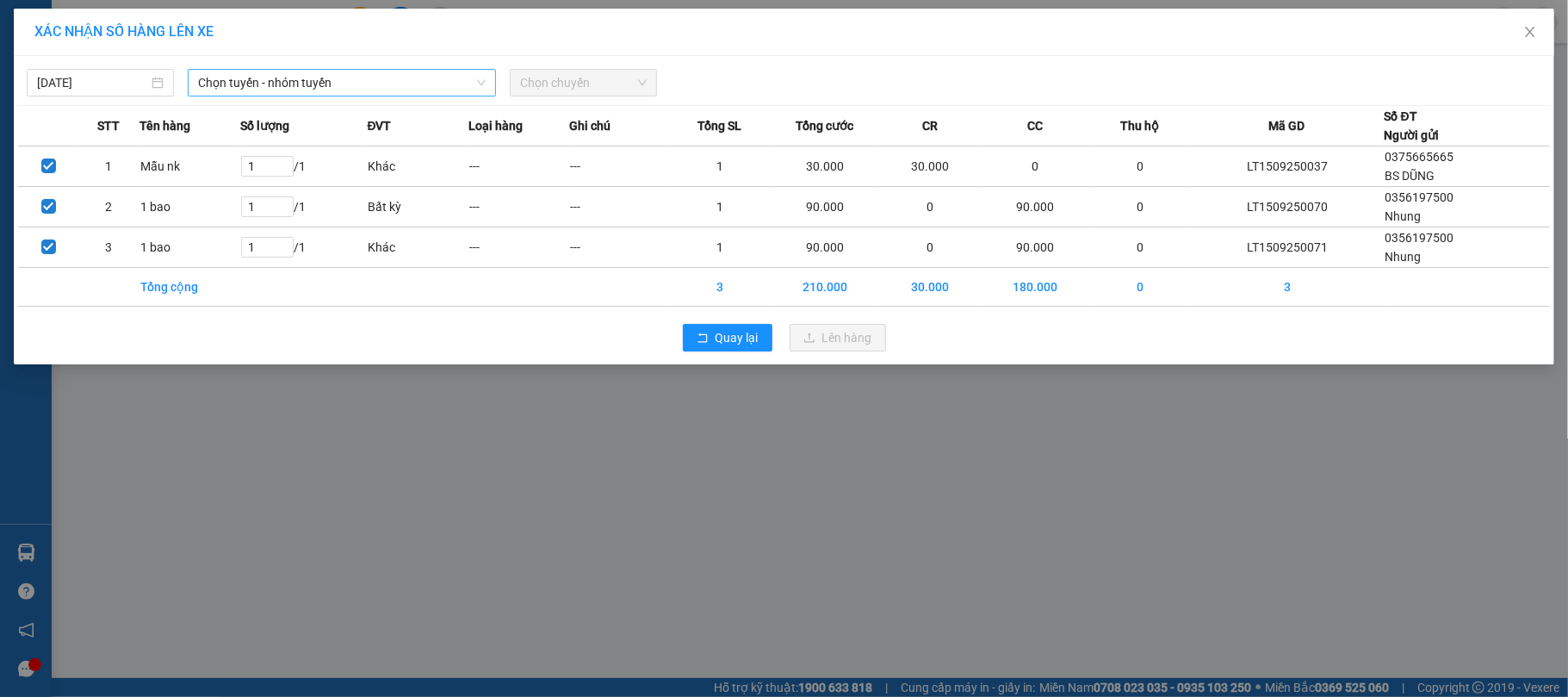
click at [398, 84] on span "Chọn tuyến - nhóm tuyến" at bounding box center [342, 83] width 288 height 26
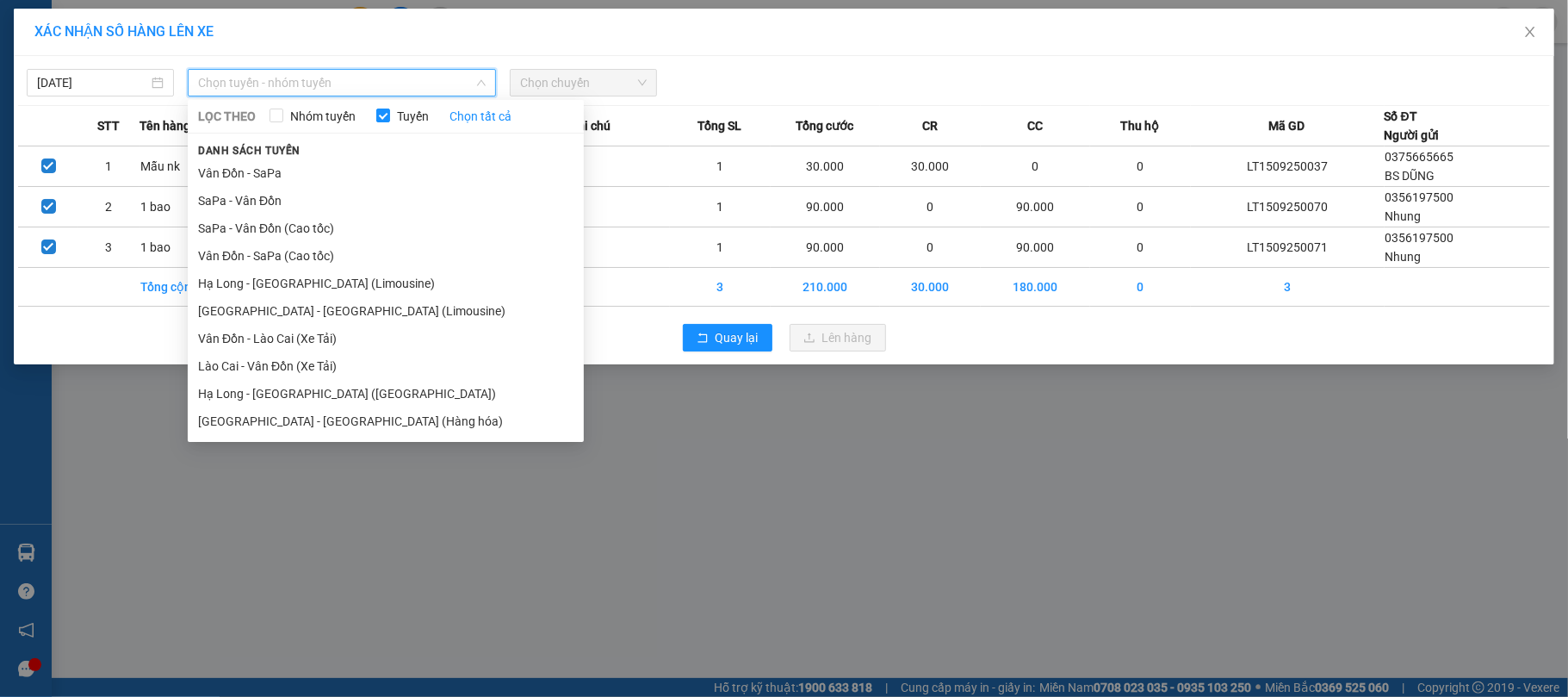
click at [355, 388] on li "Hạ Long - [GEOGRAPHIC_DATA] ([GEOGRAPHIC_DATA])" at bounding box center [385, 394] width 396 height 28
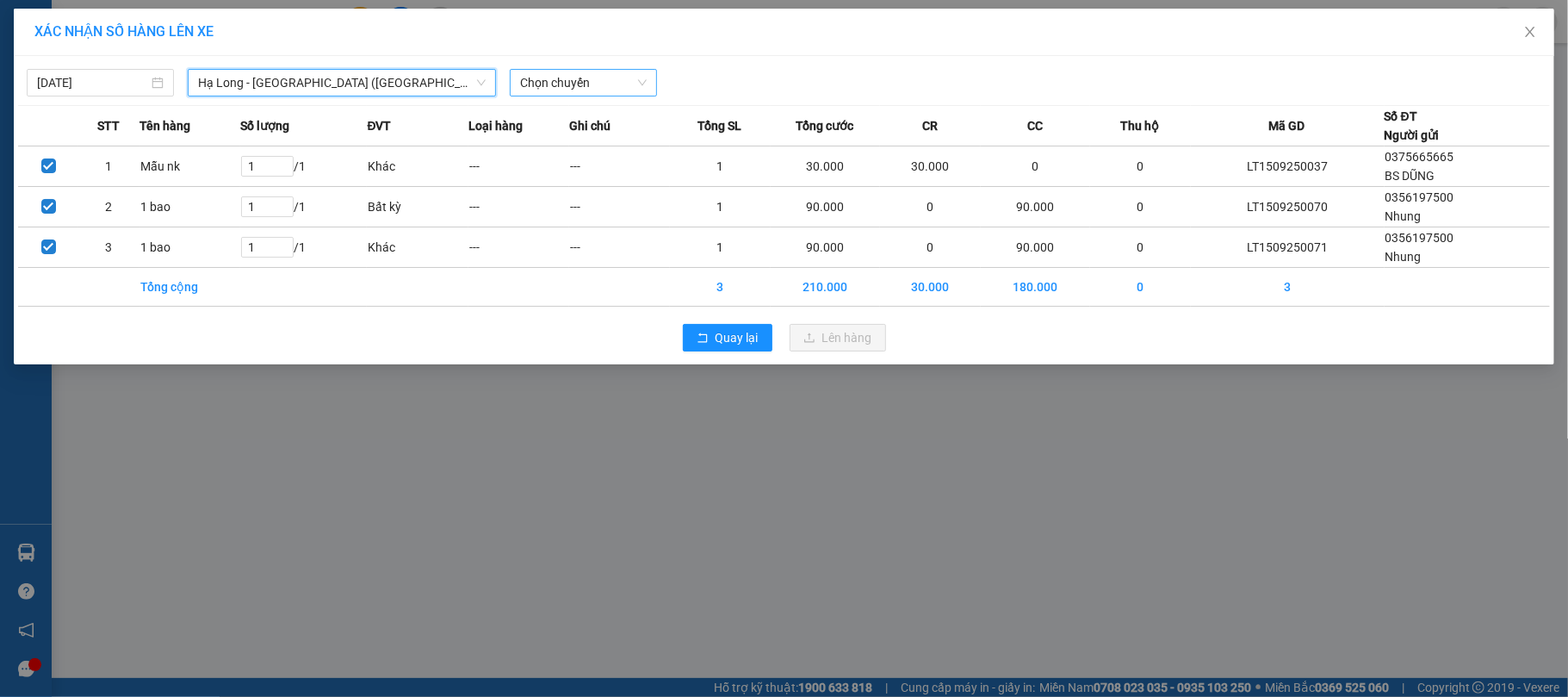
click at [621, 84] on span "Chọn chuyến" at bounding box center [583, 83] width 127 height 26
click at [613, 146] on div "10:00 - 14H-009.60" at bounding box center [587, 145] width 135 height 19
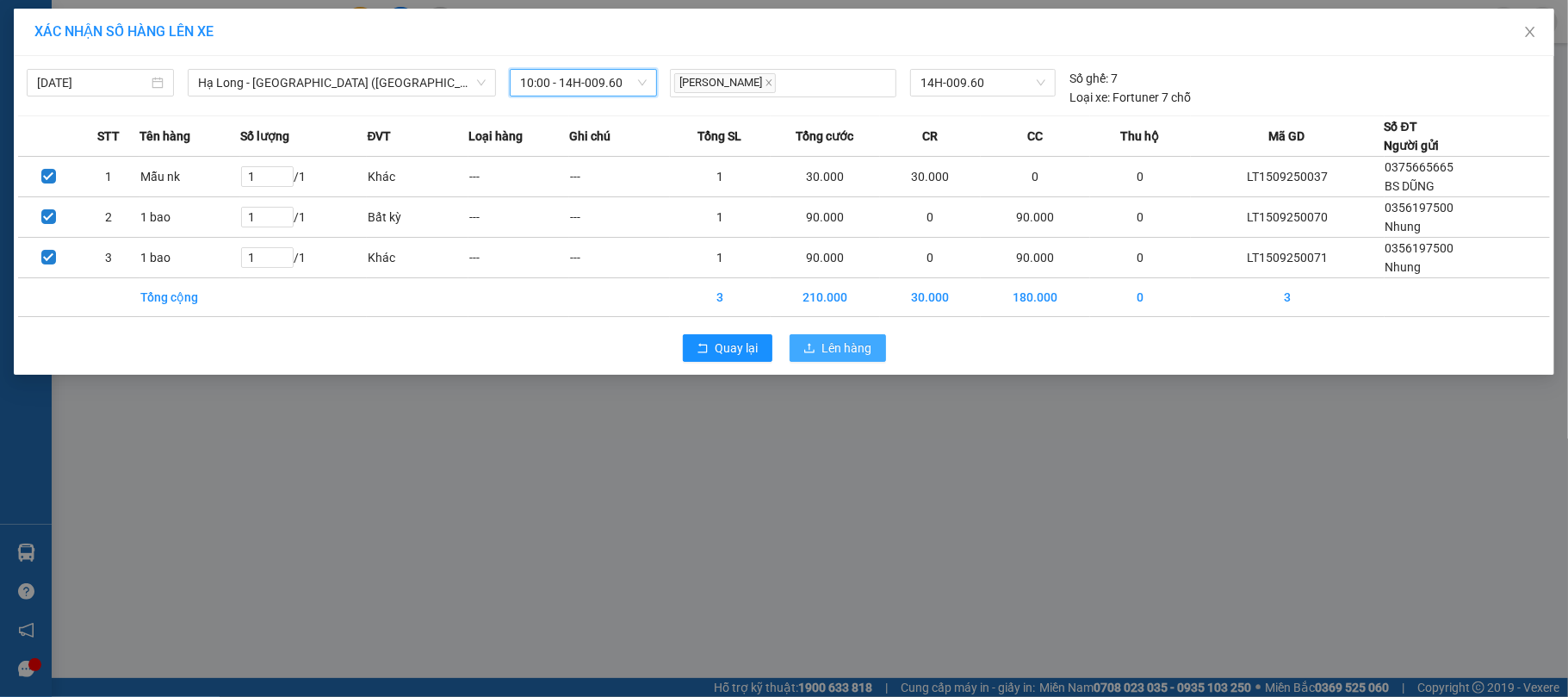
click at [858, 352] on span "Lên hàng" at bounding box center [847, 348] width 50 height 19
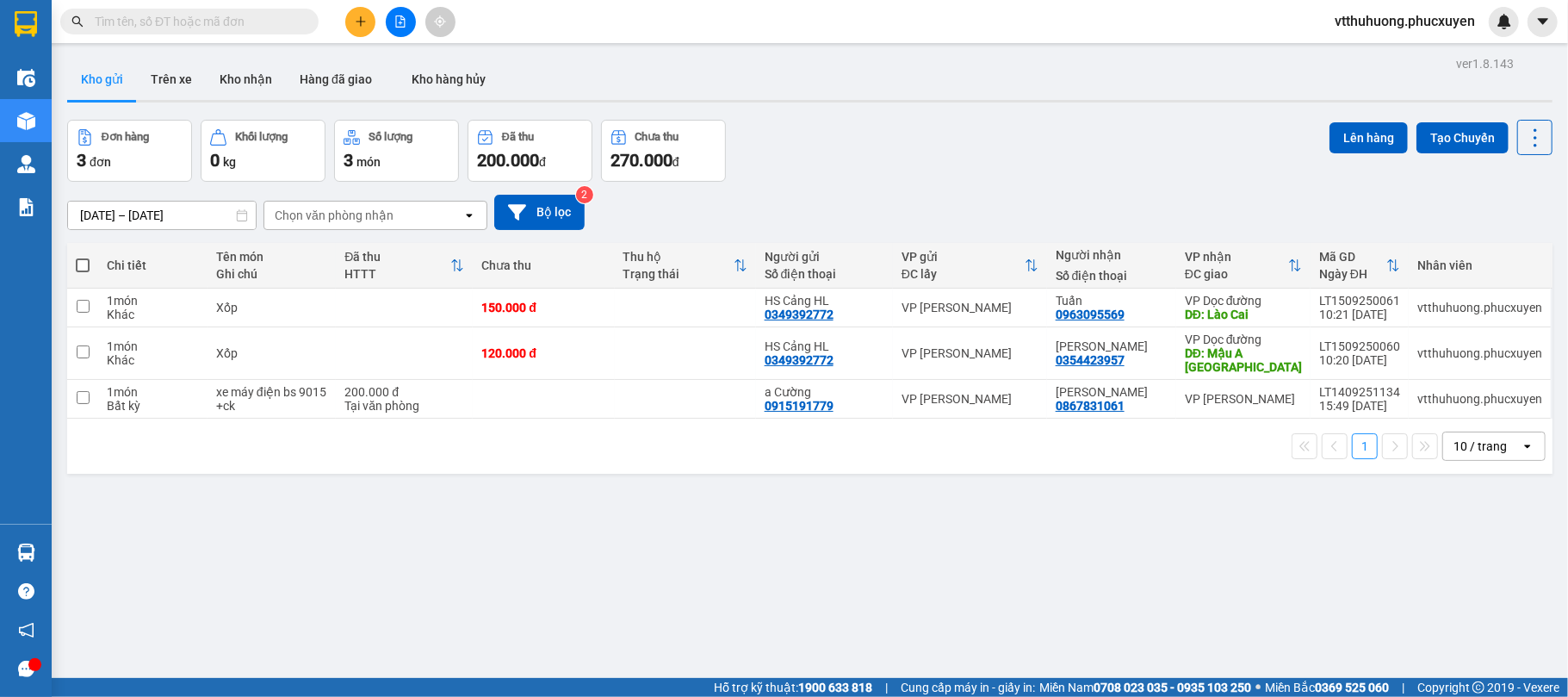
drag, startPoint x: 467, startPoint y: 541, endPoint x: 293, endPoint y: 567, distance: 175.9
click at [460, 535] on div "ver 1.8.143 Kho gửi Trên xe Kho nhận Hàng đã giao Kho hàng hủy Đơn hàng 3 đơn K…" at bounding box center [809, 400] width 1499 height 697
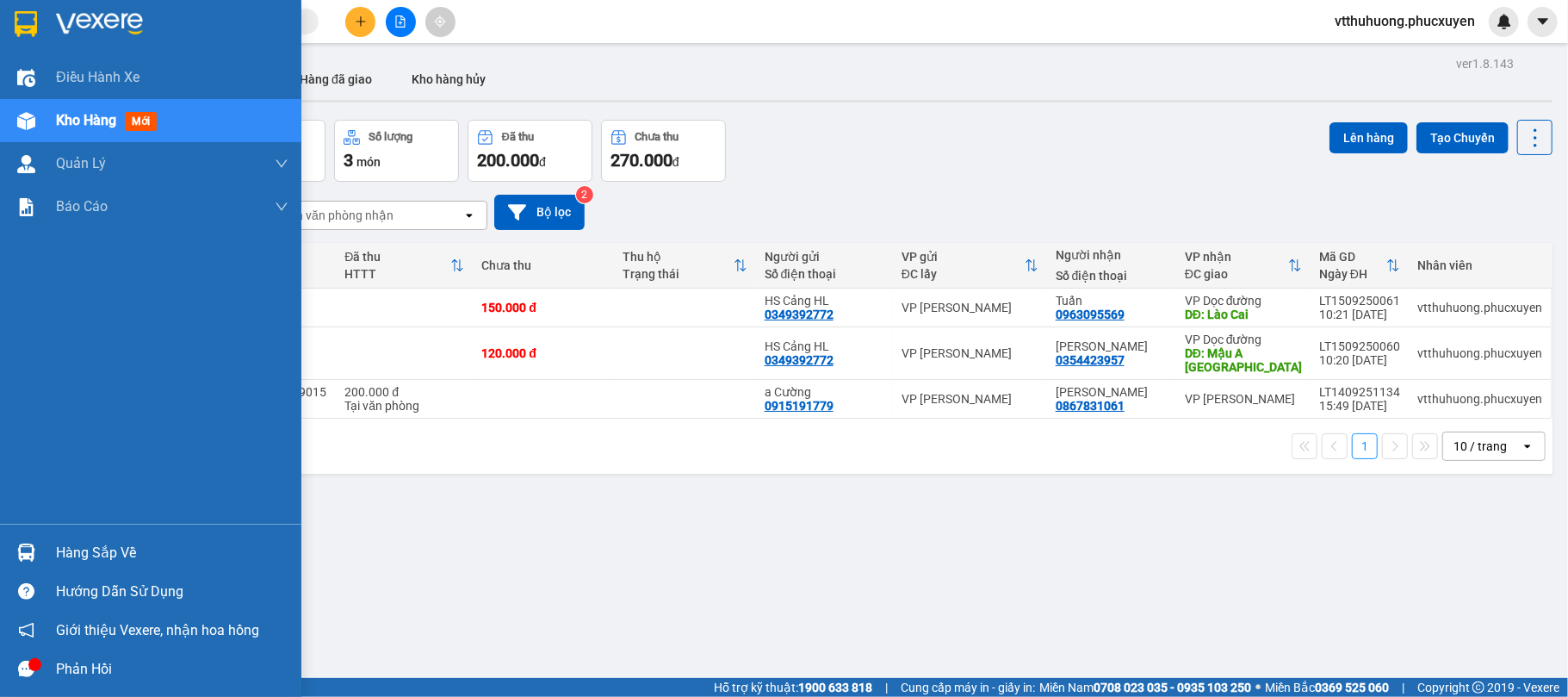
drag, startPoint x: 95, startPoint y: 549, endPoint x: 355, endPoint y: 551, distance: 260.0
click at [94, 549] on div "Hàng sắp về" at bounding box center [171, 553] width 232 height 26
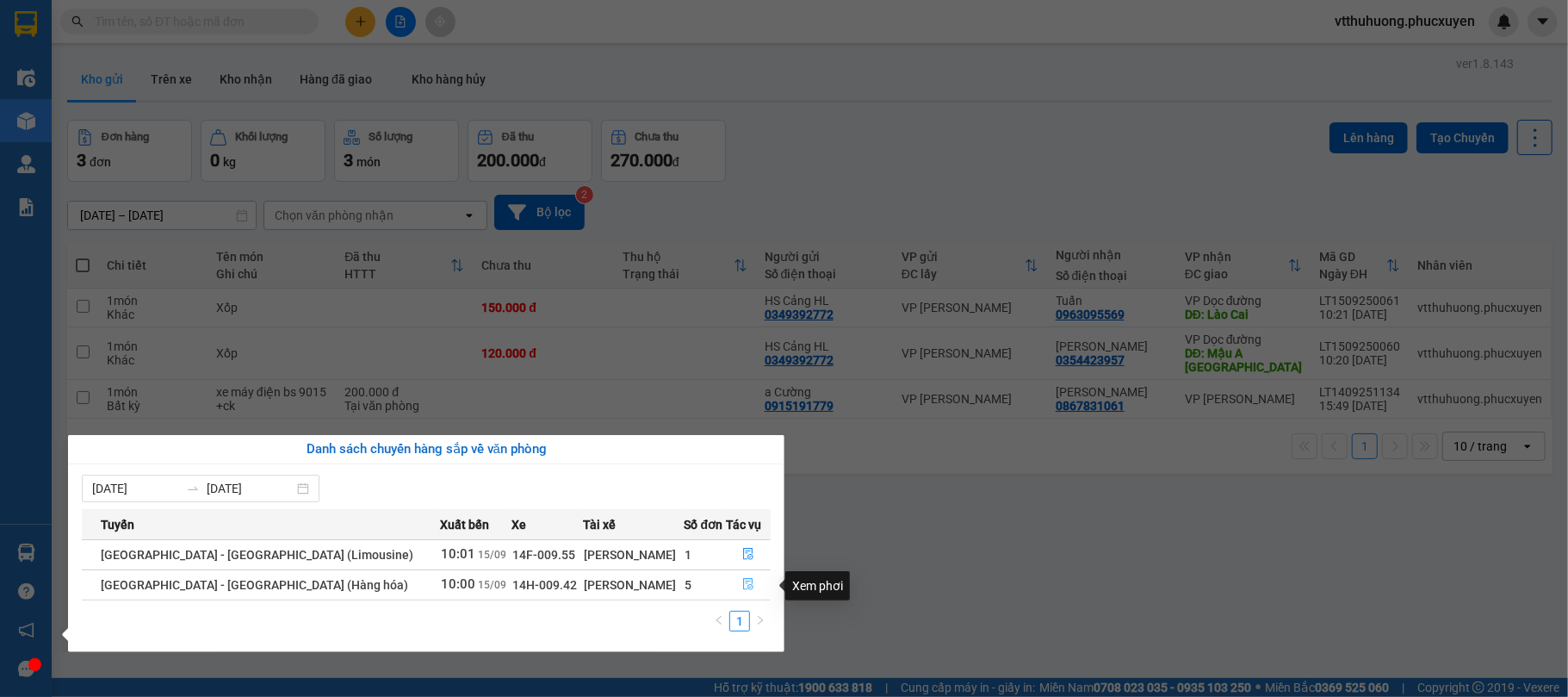
click at [732, 582] on button "button" at bounding box center [749, 585] width 43 height 28
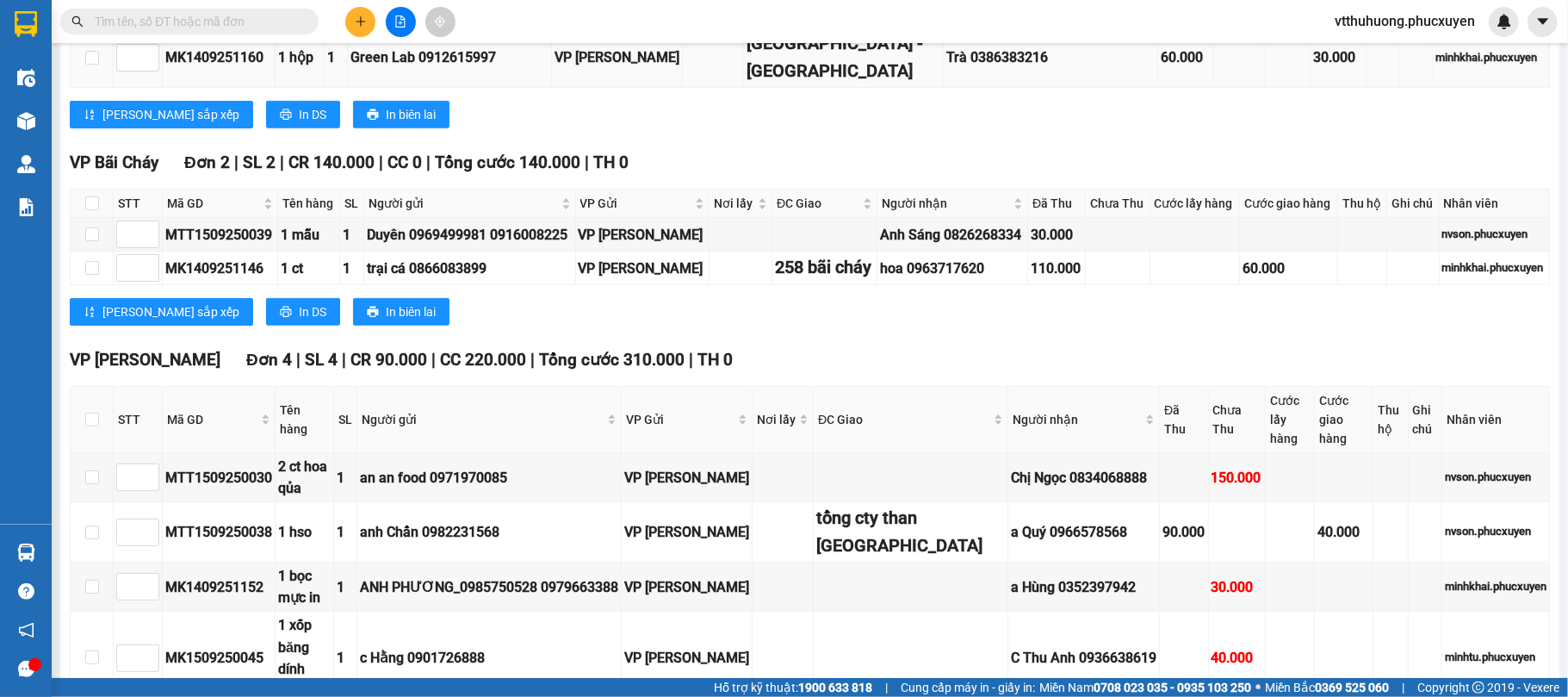
scroll to position [1571, 0]
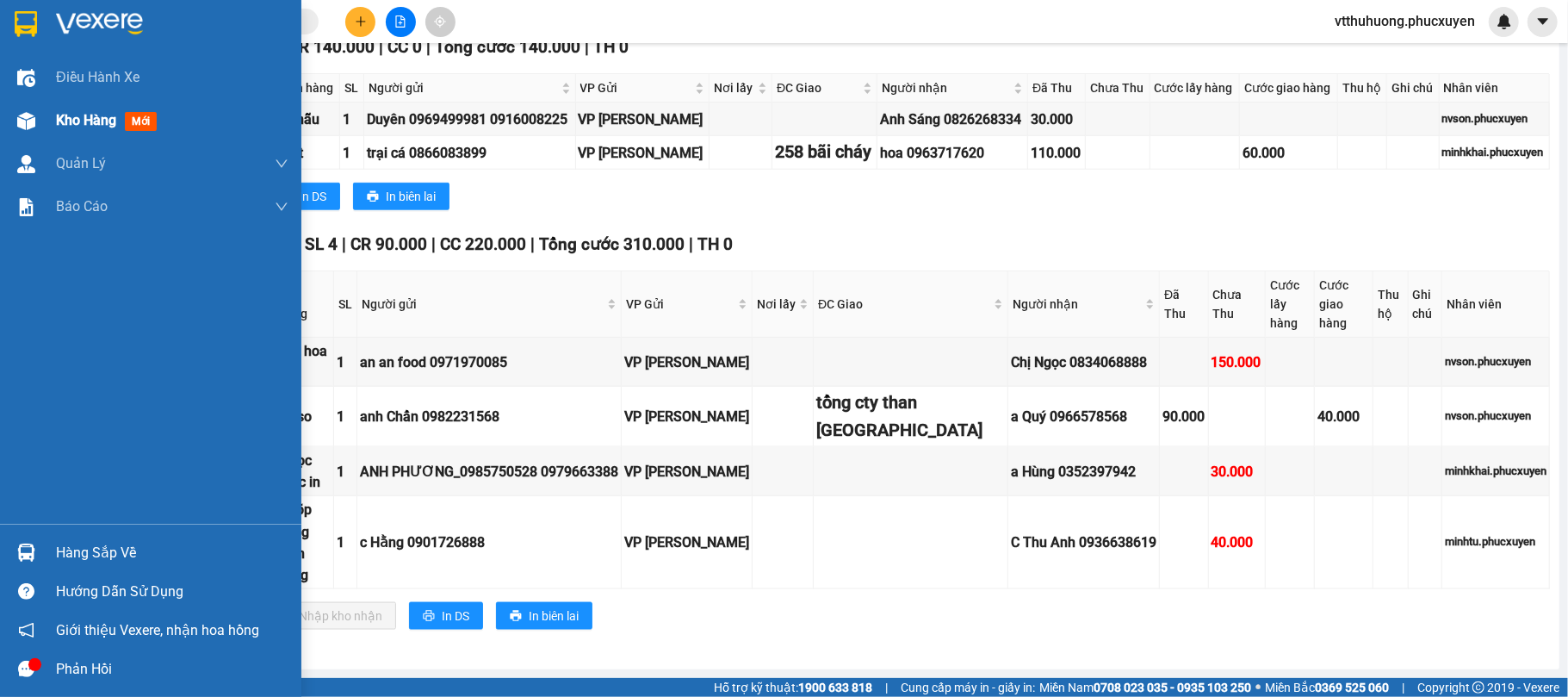
click at [88, 122] on span "Kho hàng" at bounding box center [86, 120] width 60 height 16
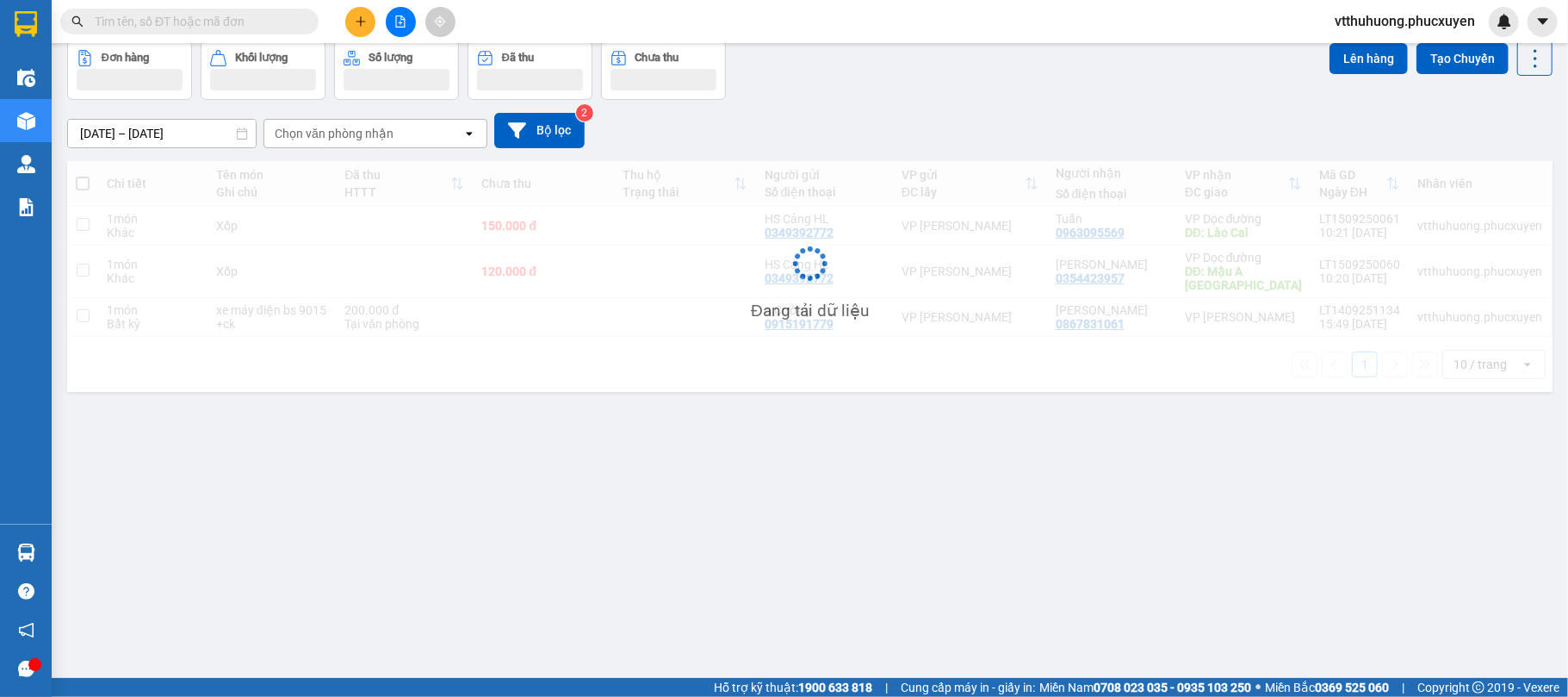
scroll to position [79, 0]
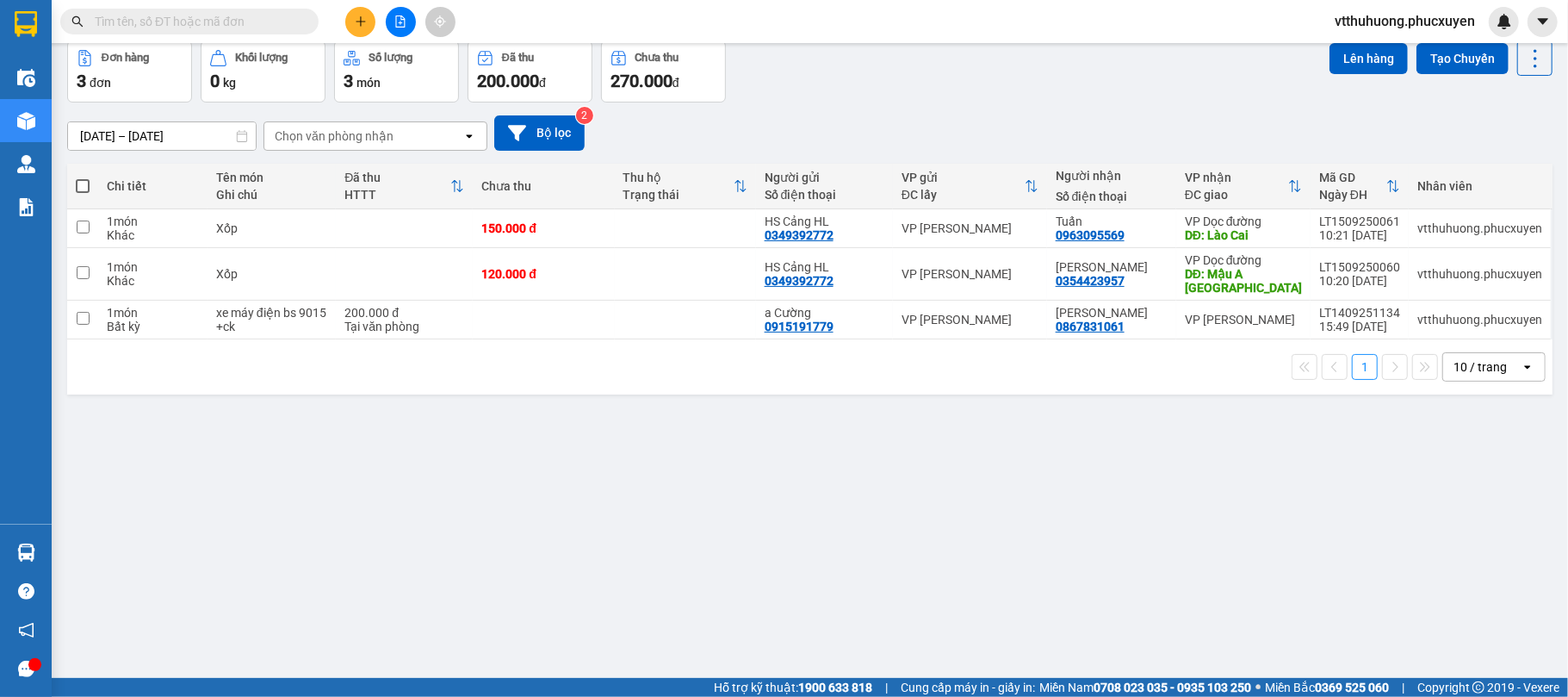
click at [828, 544] on div "ver 1.8.143 Kho gửi Trên xe Kho nhận Hàng đã giao Kho hàng hủy Đơn hàng 3 đơn K…" at bounding box center [809, 320] width 1499 height 697
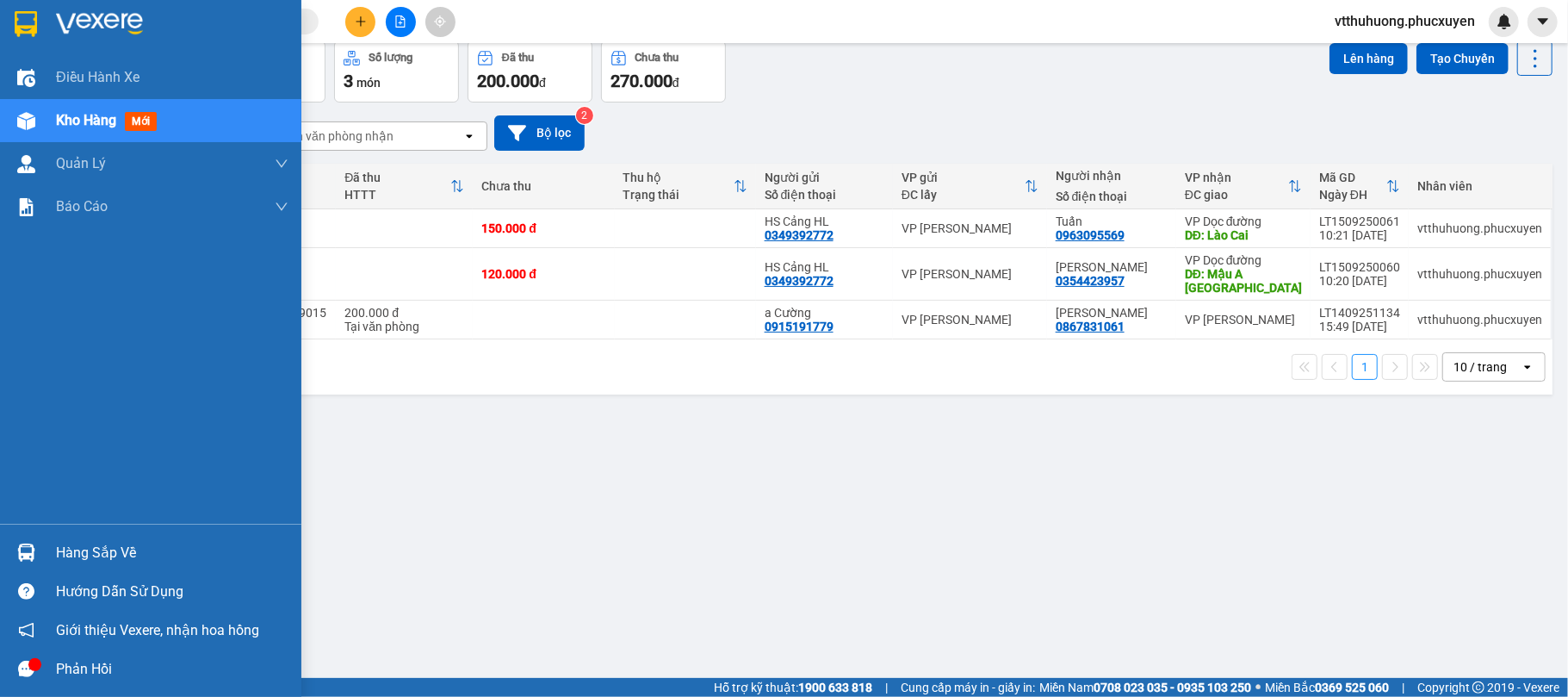
click at [81, 119] on span "Kho hàng" at bounding box center [86, 120] width 60 height 16
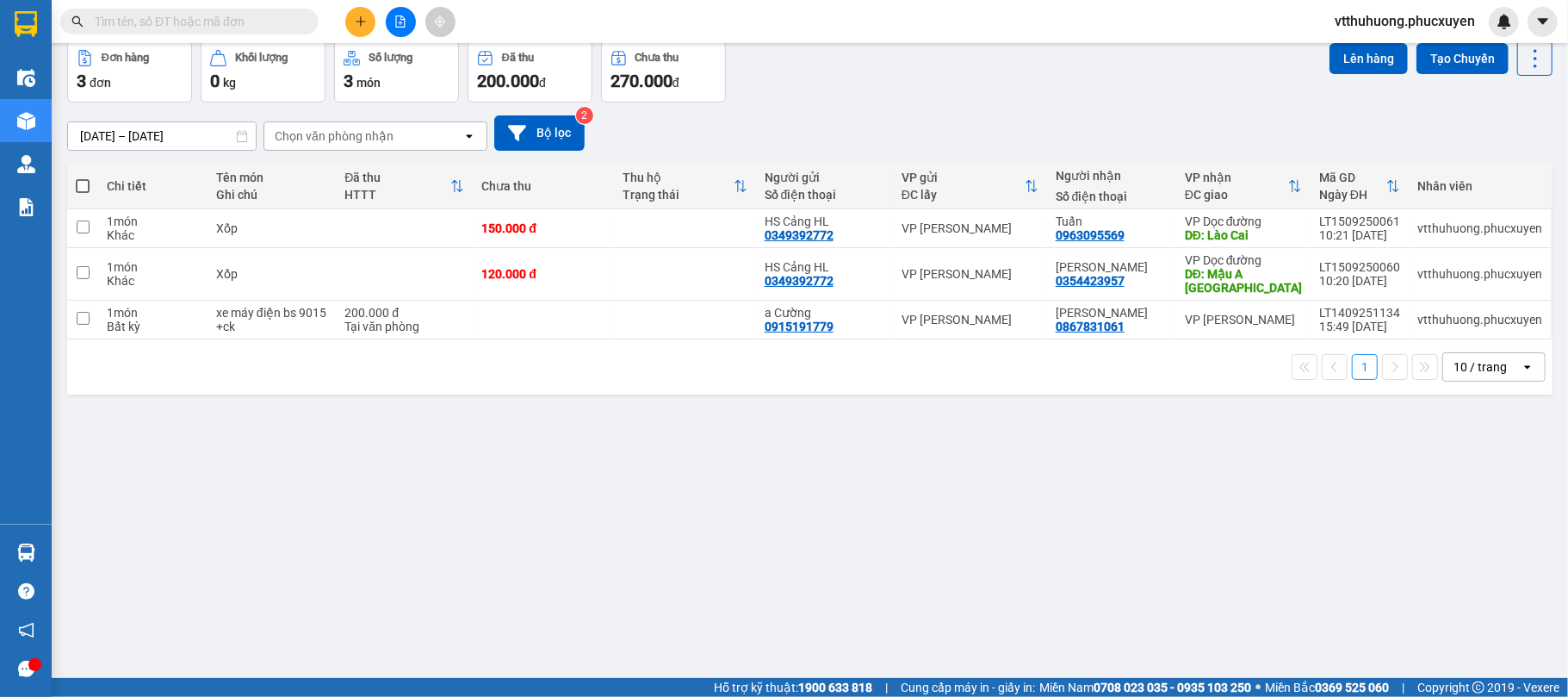
scroll to position [0, 0]
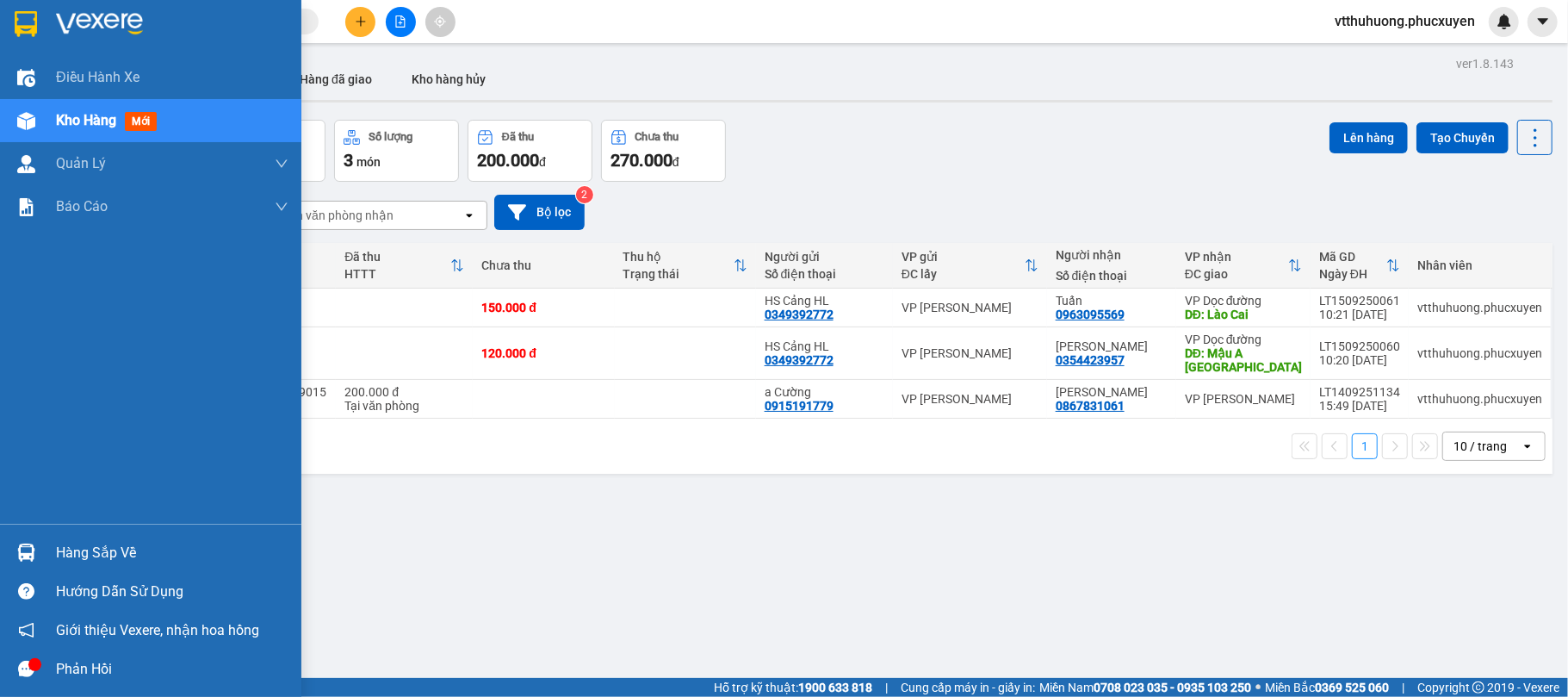
click at [105, 546] on div "Hàng sắp về" at bounding box center [171, 553] width 232 height 26
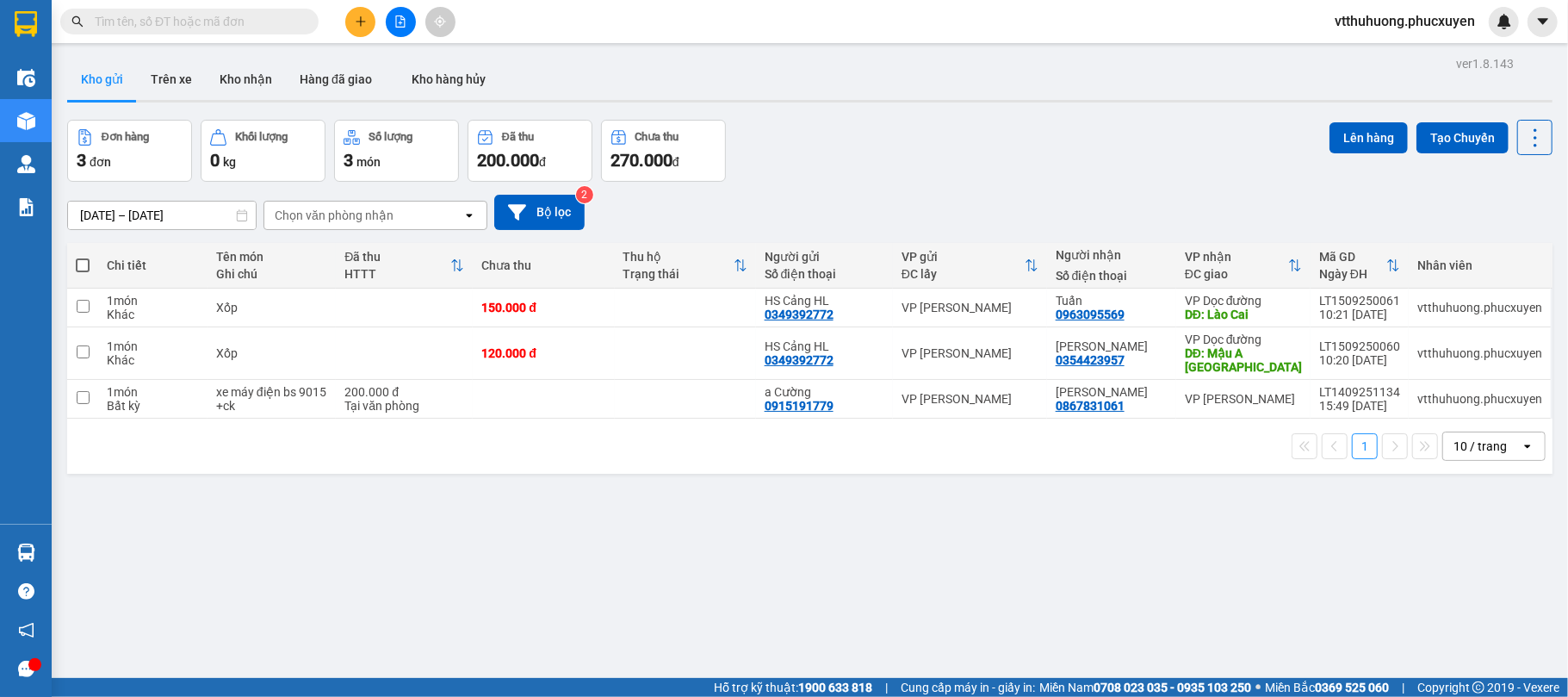
click at [848, 541] on section "Kết quả tìm kiếm ( 2 ) Bộ lọc Mã ĐH Trạng thái Món hàng Thu hộ Tổng cước Chưa c…" at bounding box center [784, 348] width 1568 height 697
click at [232, 83] on button "Kho nhận" at bounding box center [246, 79] width 80 height 41
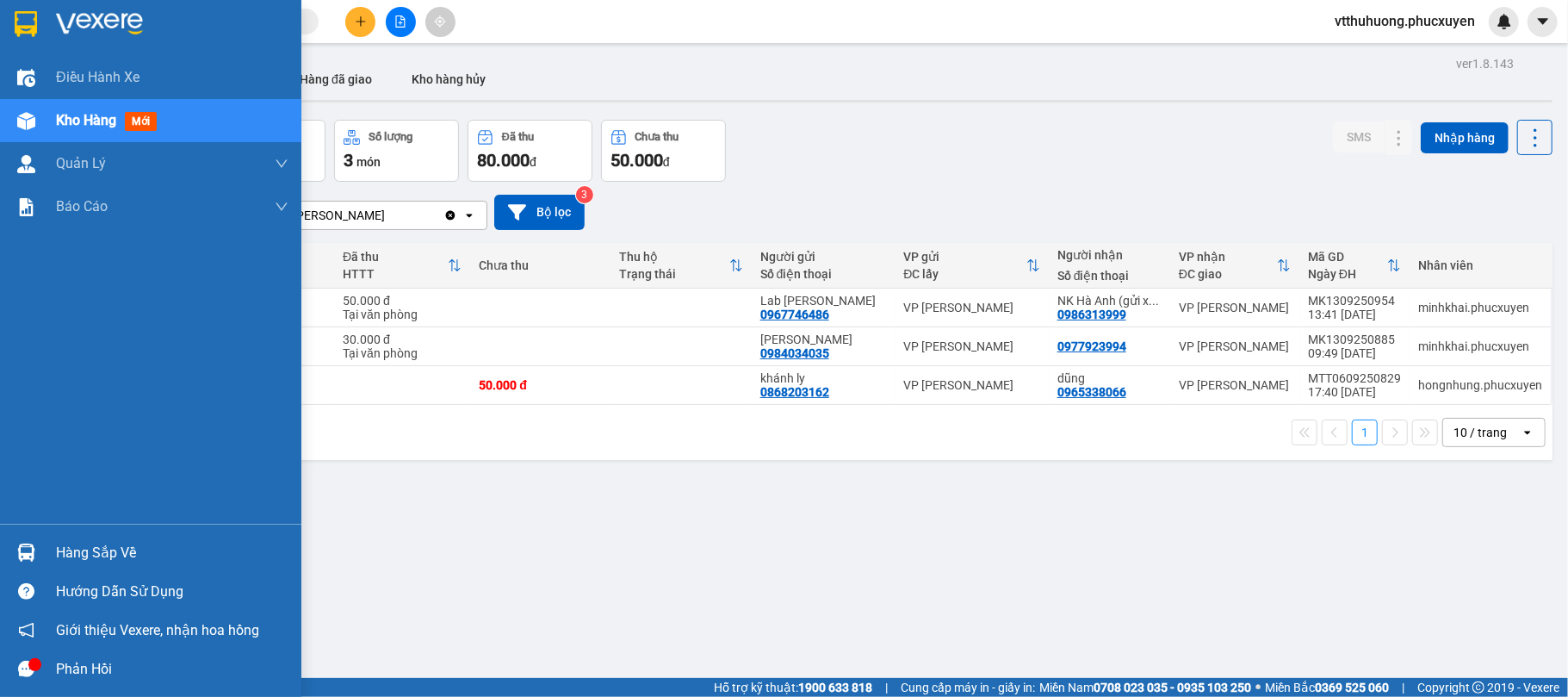
drag, startPoint x: 77, startPoint y: 563, endPoint x: 456, endPoint y: 517, distance: 381.8
click at [83, 563] on div "Hàng sắp về" at bounding box center [171, 553] width 232 height 26
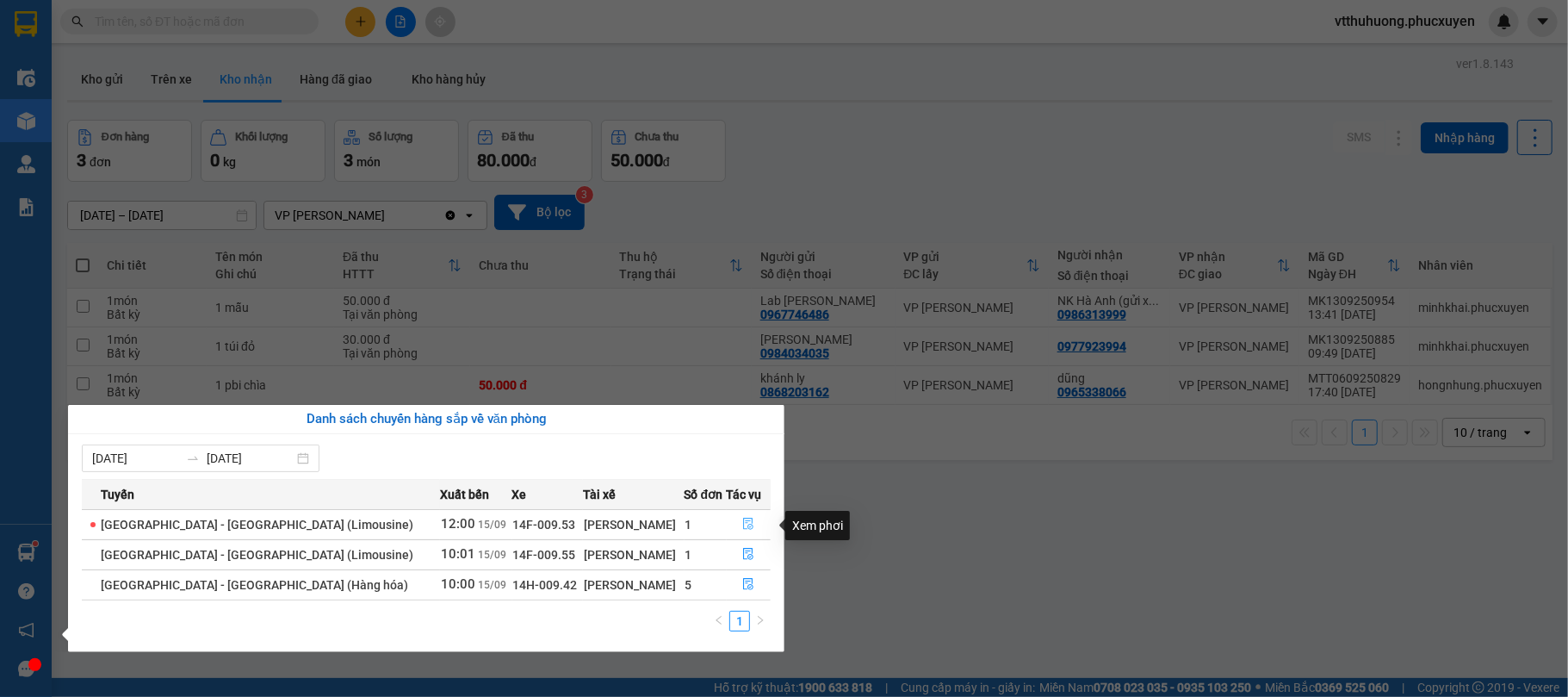
click at [743, 522] on icon "file-done" at bounding box center [749, 523] width 12 height 12
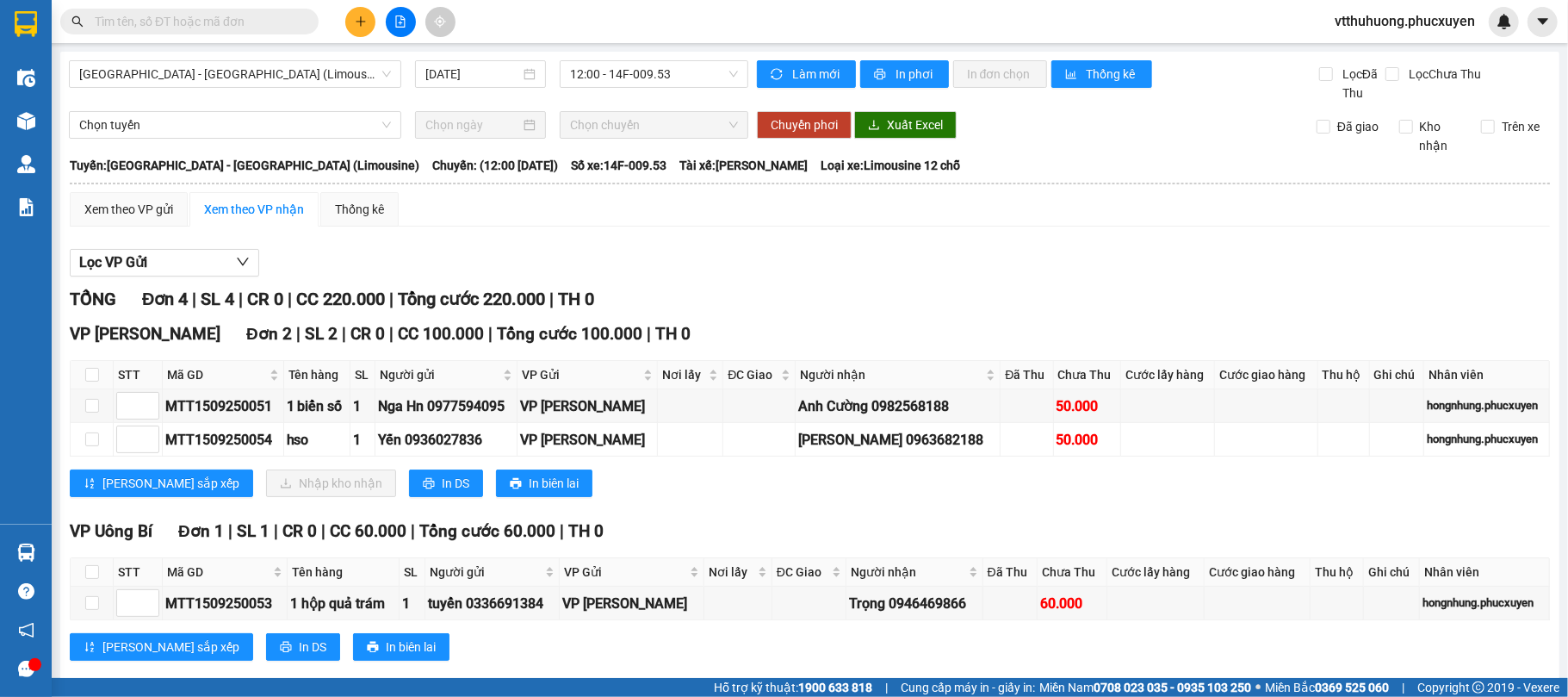
scroll to position [200, 0]
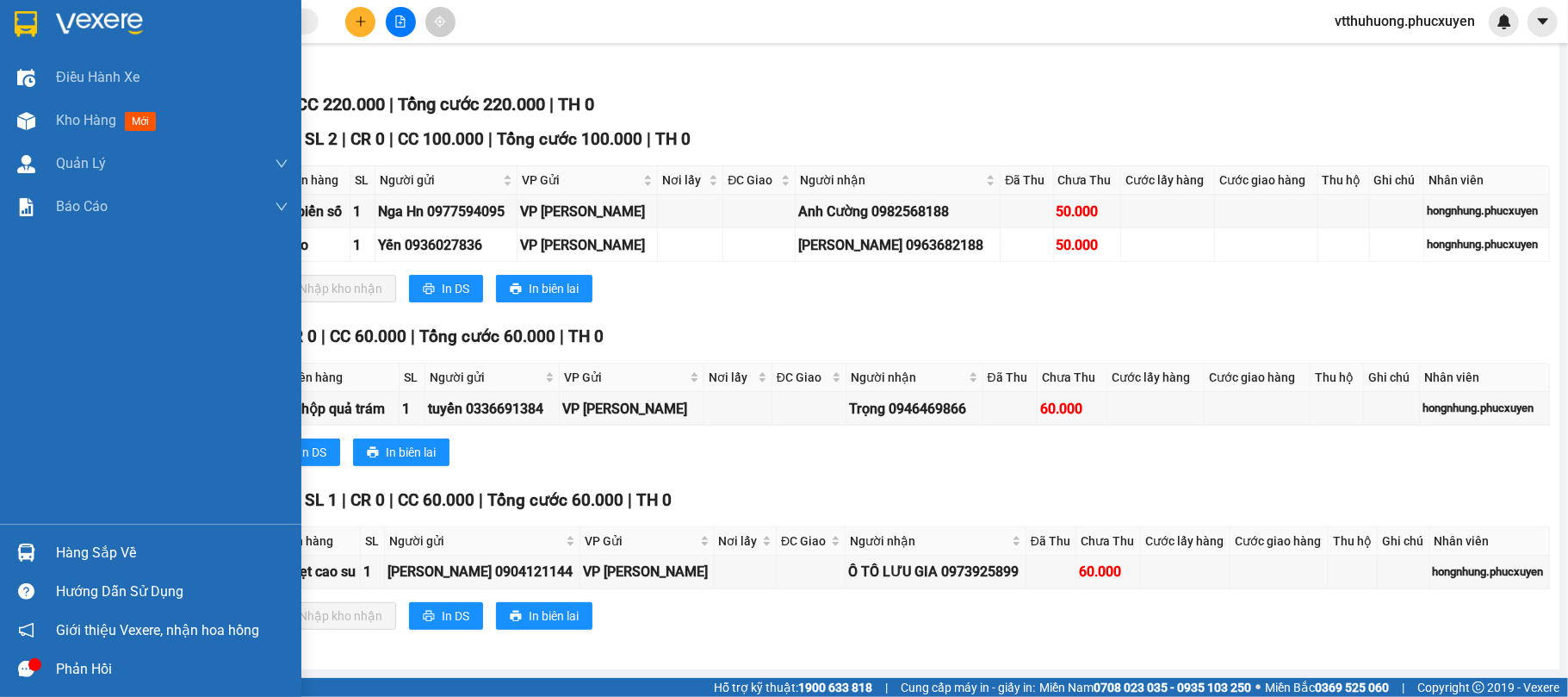
drag, startPoint x: 67, startPoint y: 555, endPoint x: 500, endPoint y: 555, distance: 433.0
click at [76, 555] on div "Hàng sắp về" at bounding box center [171, 553] width 232 height 26
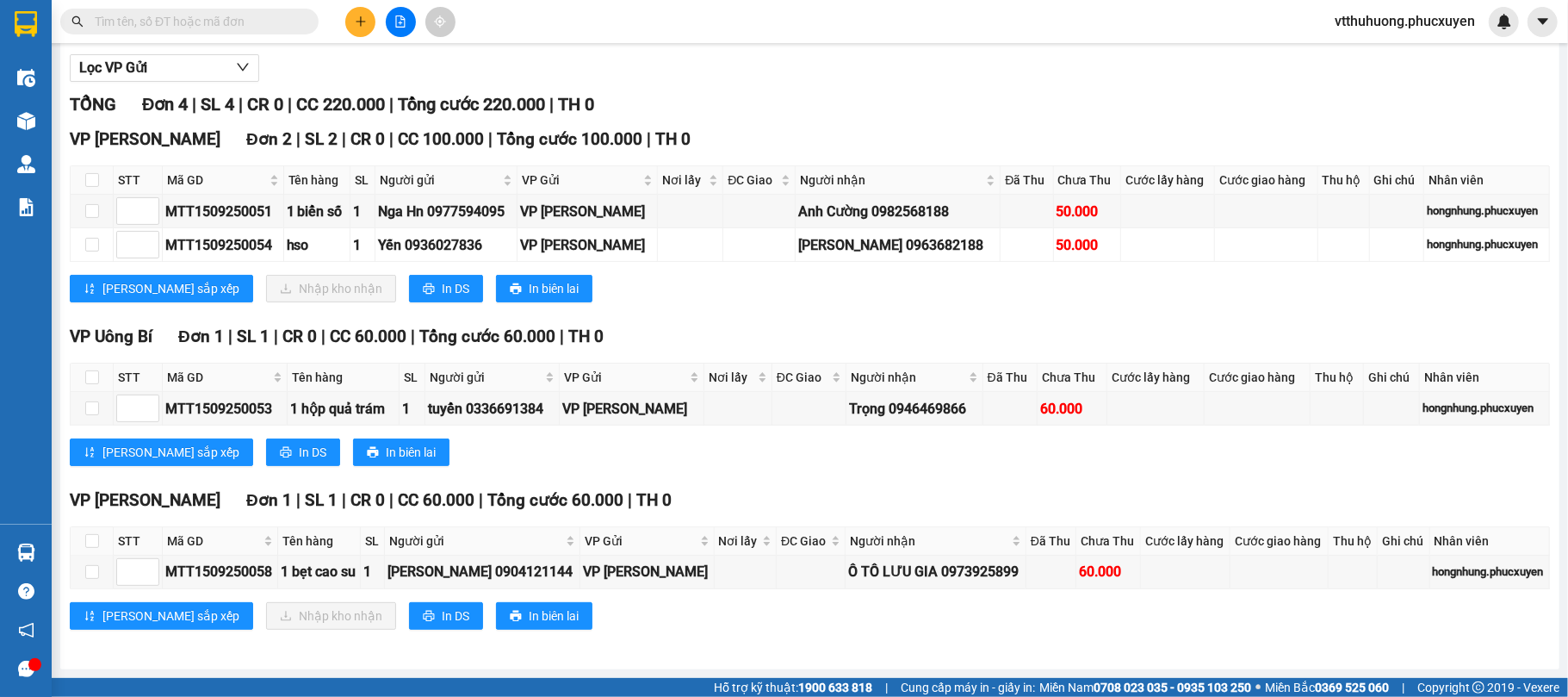
drag, startPoint x: 880, startPoint y: 611, endPoint x: 377, endPoint y: 29, distance: 769.2
click at [877, 611] on section "Kết quả tìm kiếm ( 2 ) Bộ lọc Mã ĐH Trạng thái Món hàng Thu hộ Tổng cước Chưa c…" at bounding box center [784, 348] width 1568 height 697
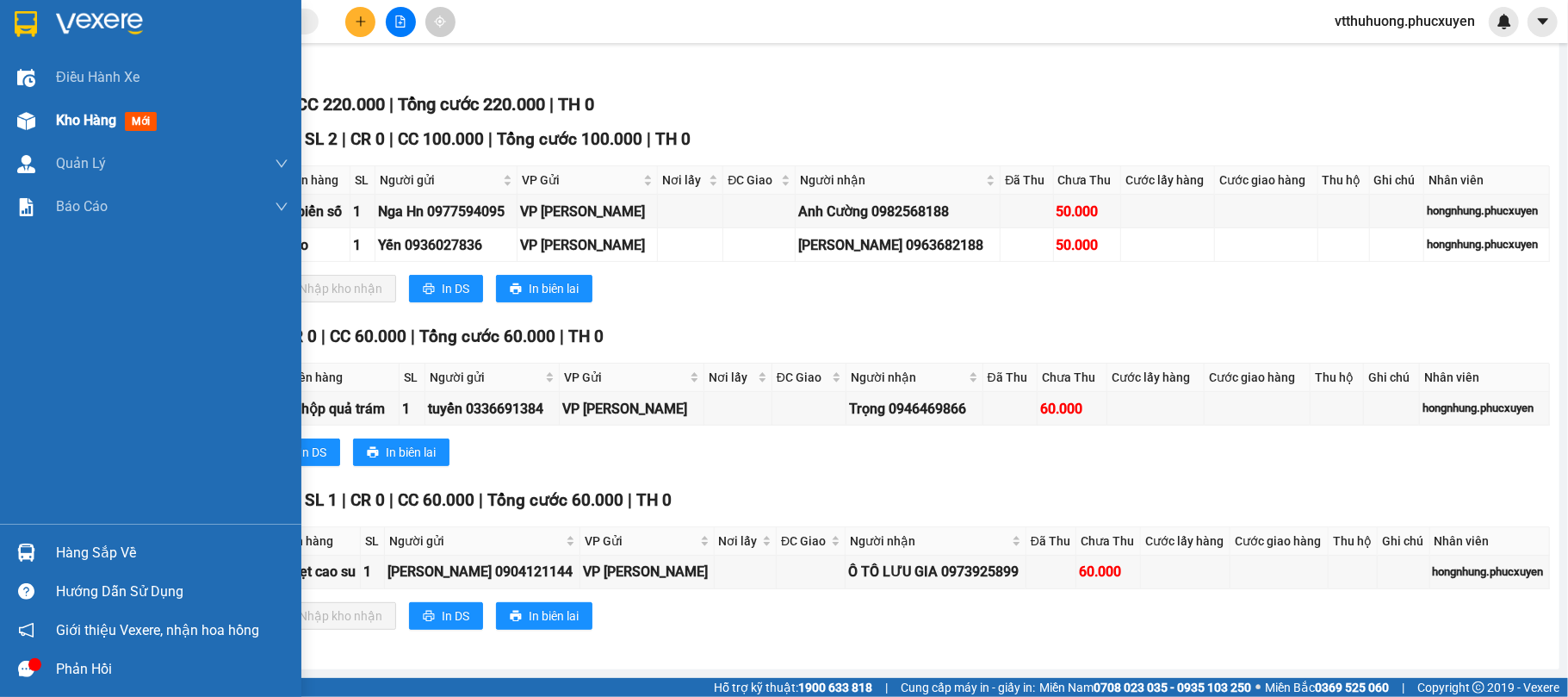
click at [56, 118] on span "Kho hàng" at bounding box center [86, 120] width 60 height 16
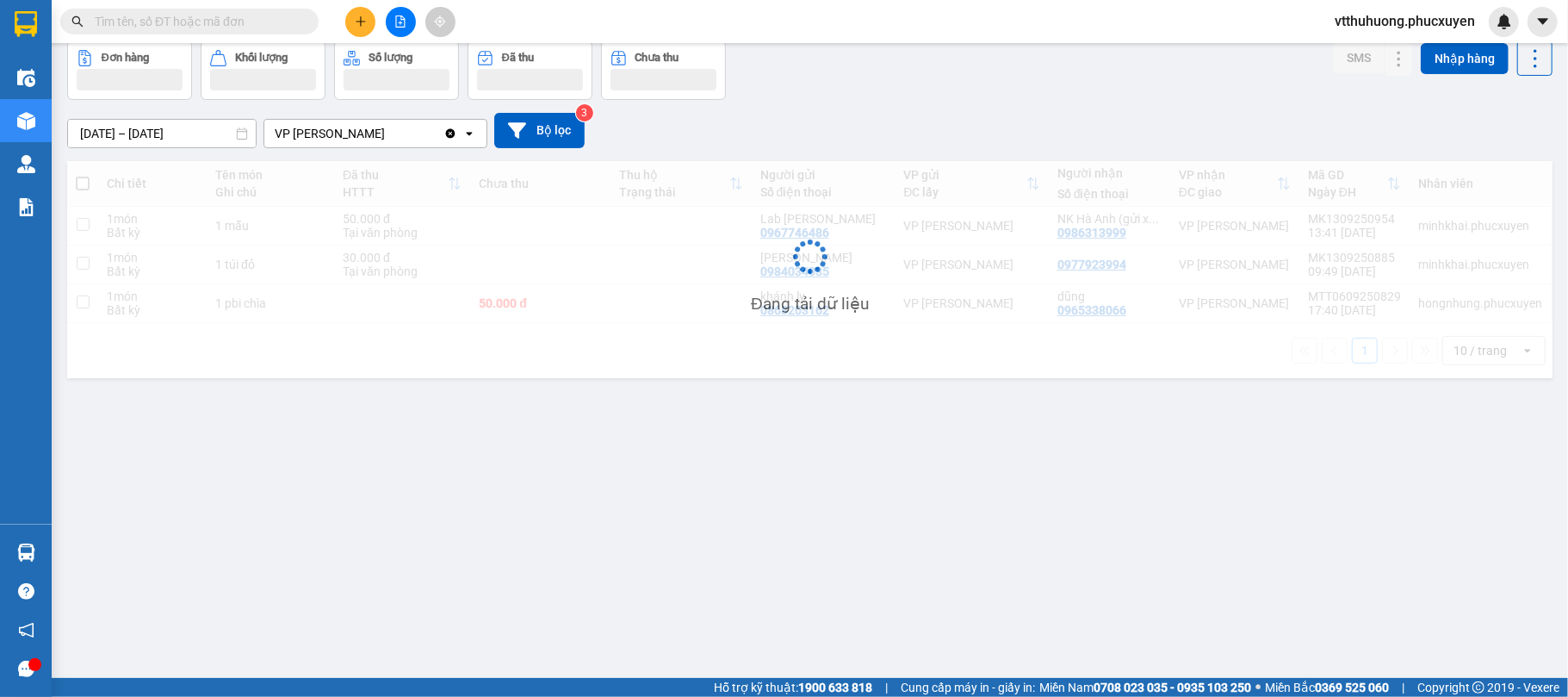
scroll to position [79, 0]
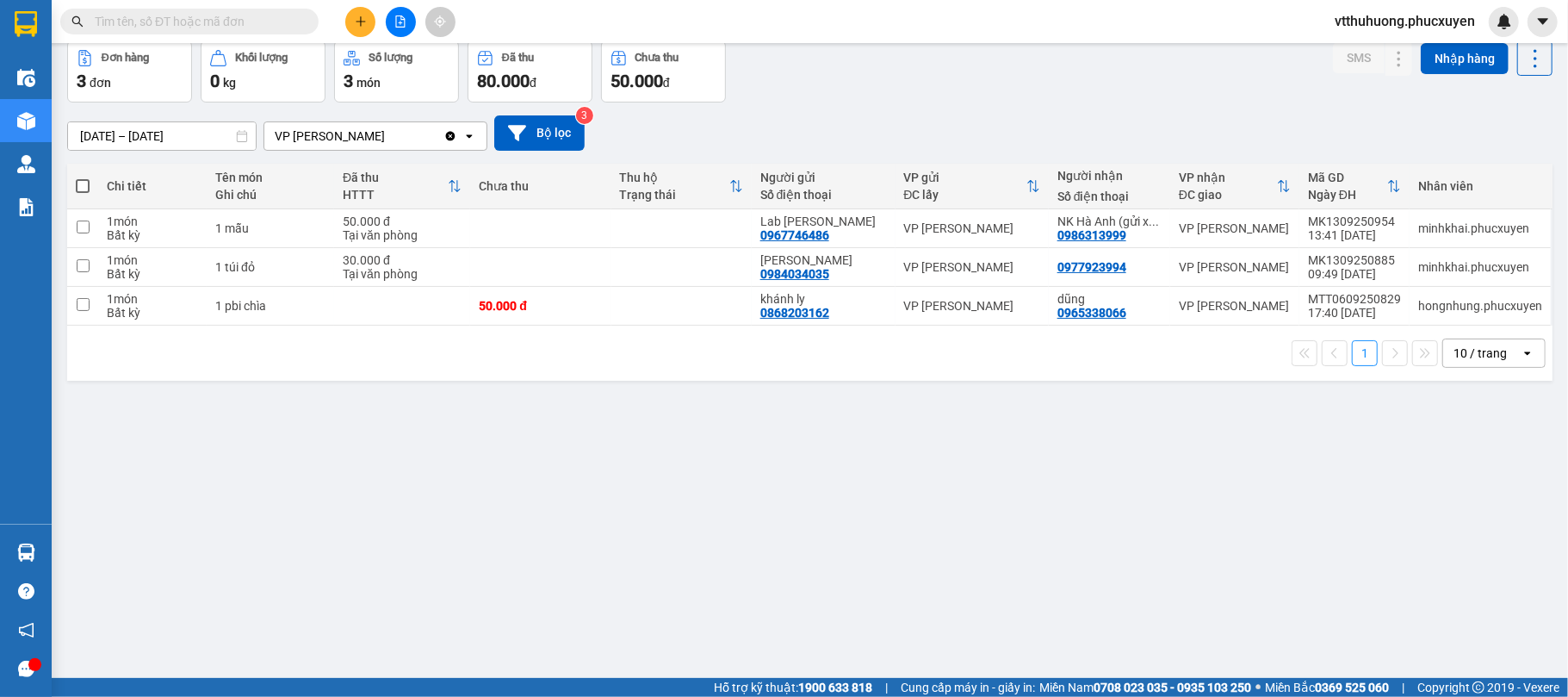
click at [401, 16] on icon "file-add" at bounding box center [401, 22] width 10 height 12
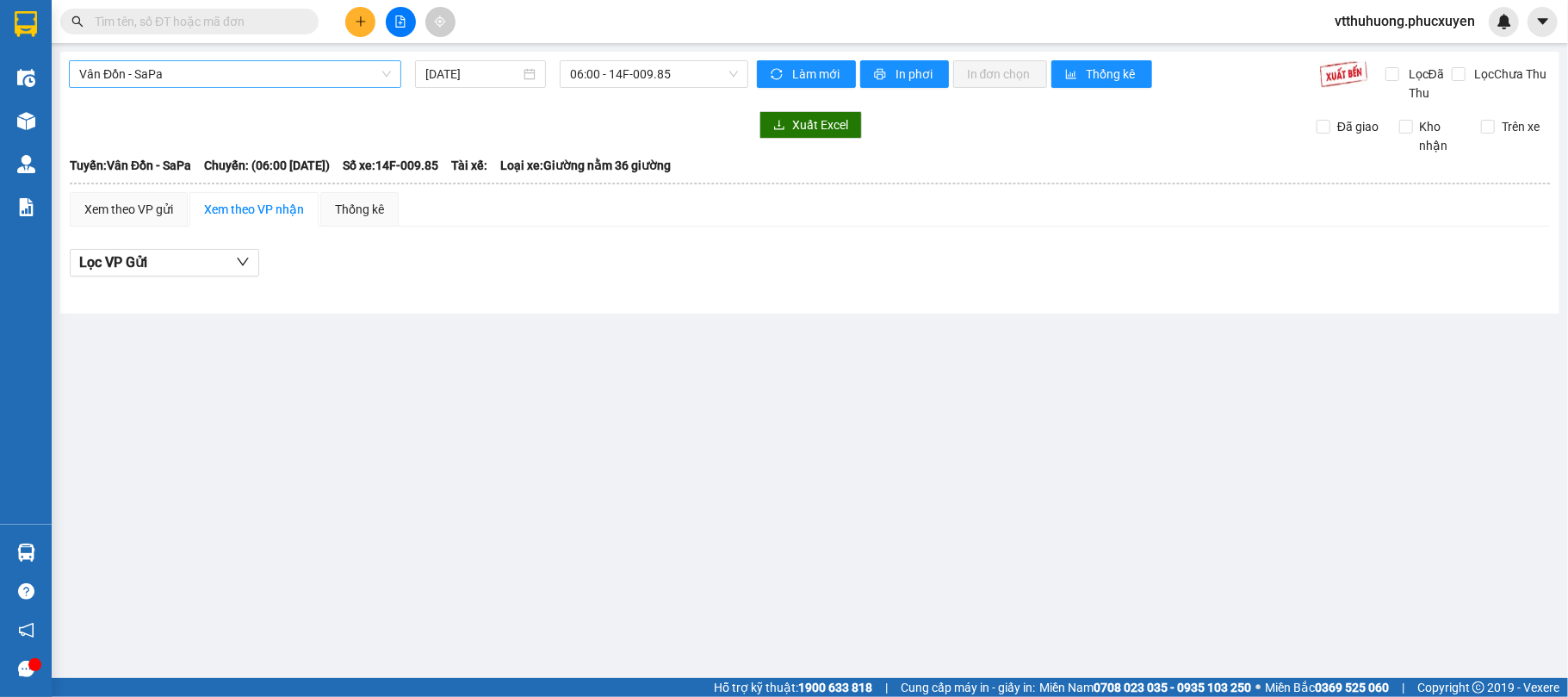
click at [314, 67] on span "Vân Đồn - SaPa" at bounding box center [234, 74] width 312 height 26
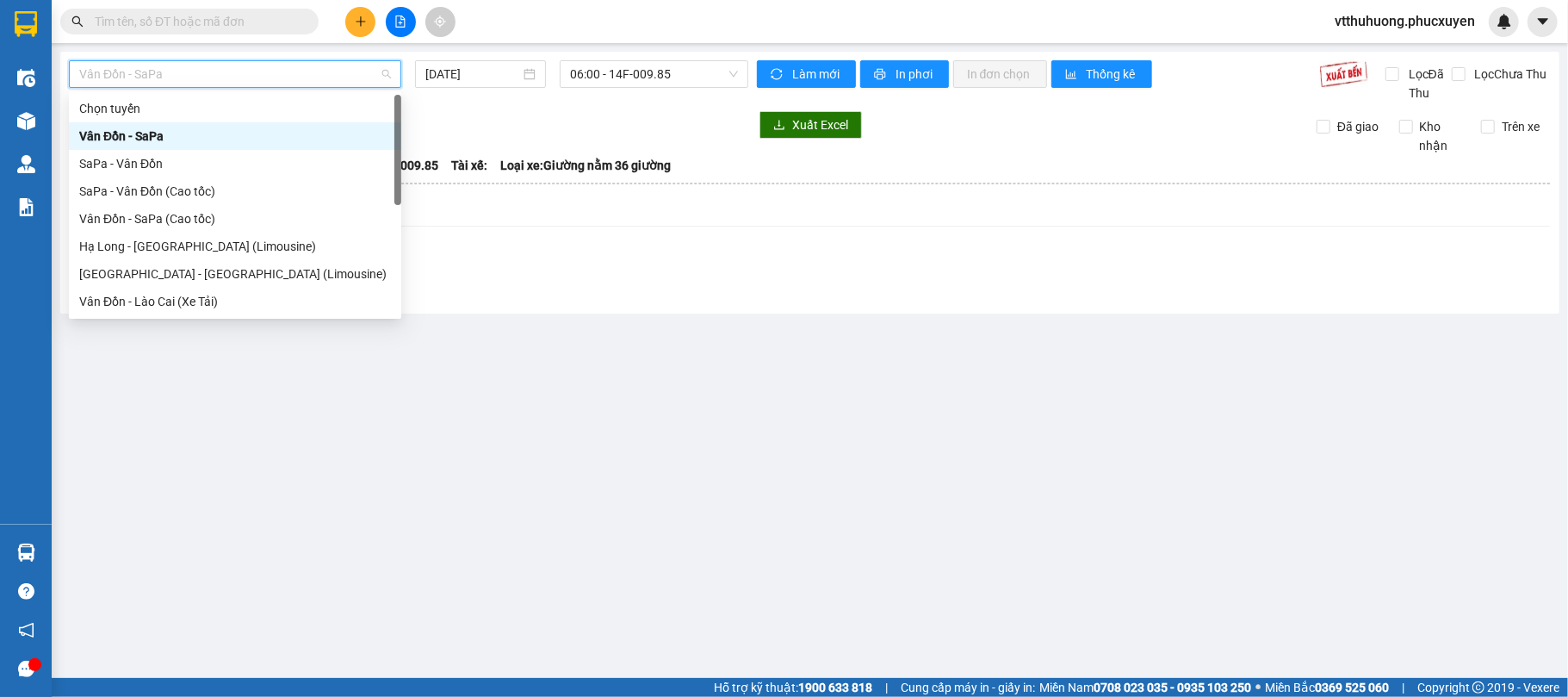
drag, startPoint x: 161, startPoint y: 132, endPoint x: 577, endPoint y: 118, distance: 416.2
click at [165, 132] on div "Vân Đồn - SaPa" at bounding box center [234, 136] width 312 height 19
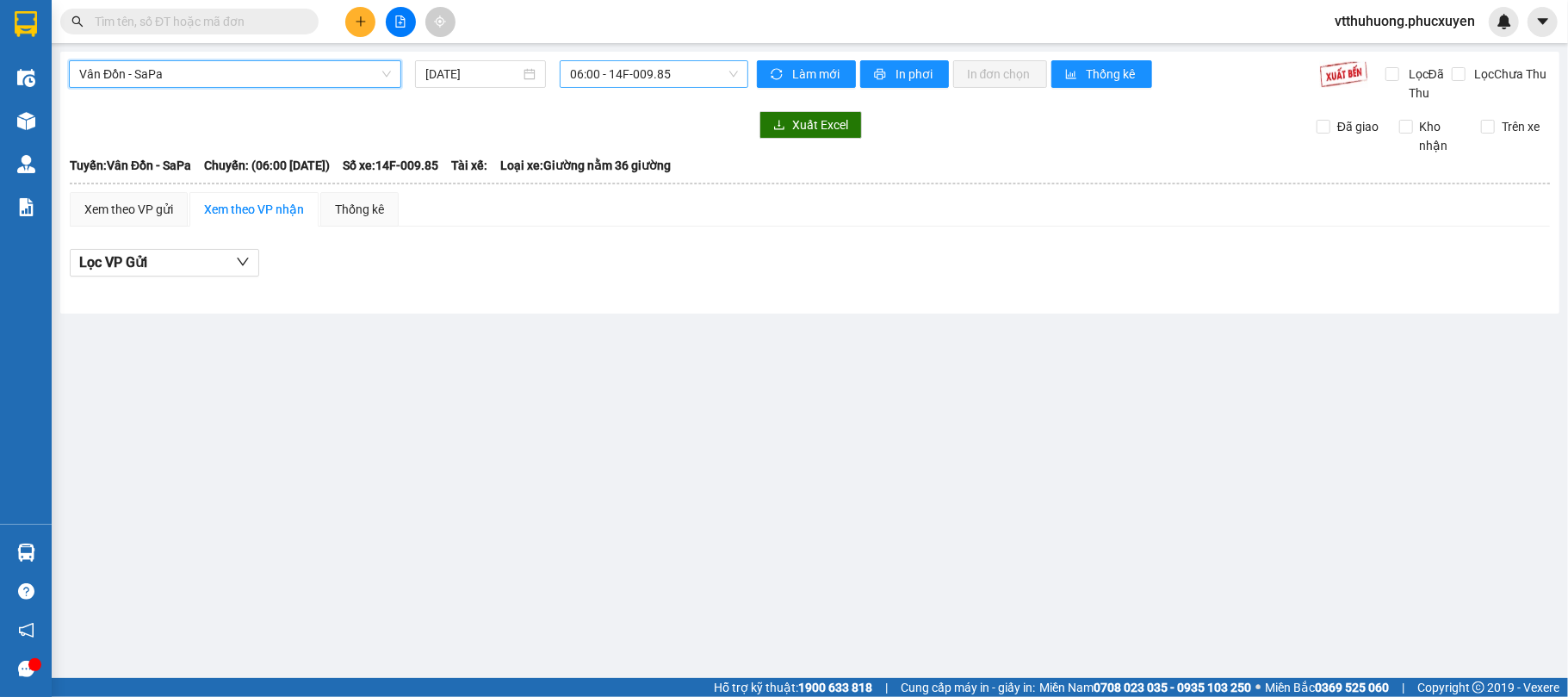
click at [689, 74] on span "06:00 - 14F-009.85" at bounding box center [654, 74] width 167 height 26
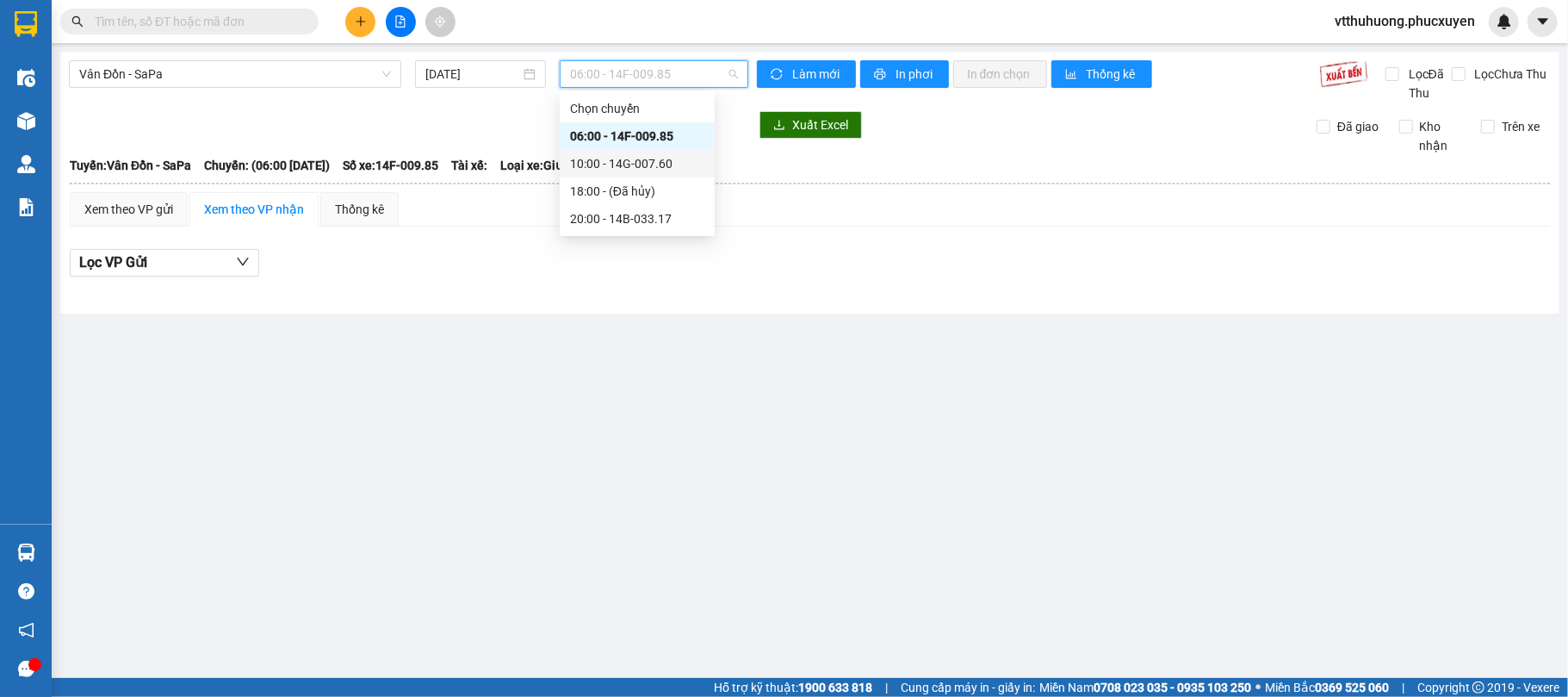
click at [660, 171] on div "10:00 - 14G-007.60" at bounding box center [637, 164] width 135 height 19
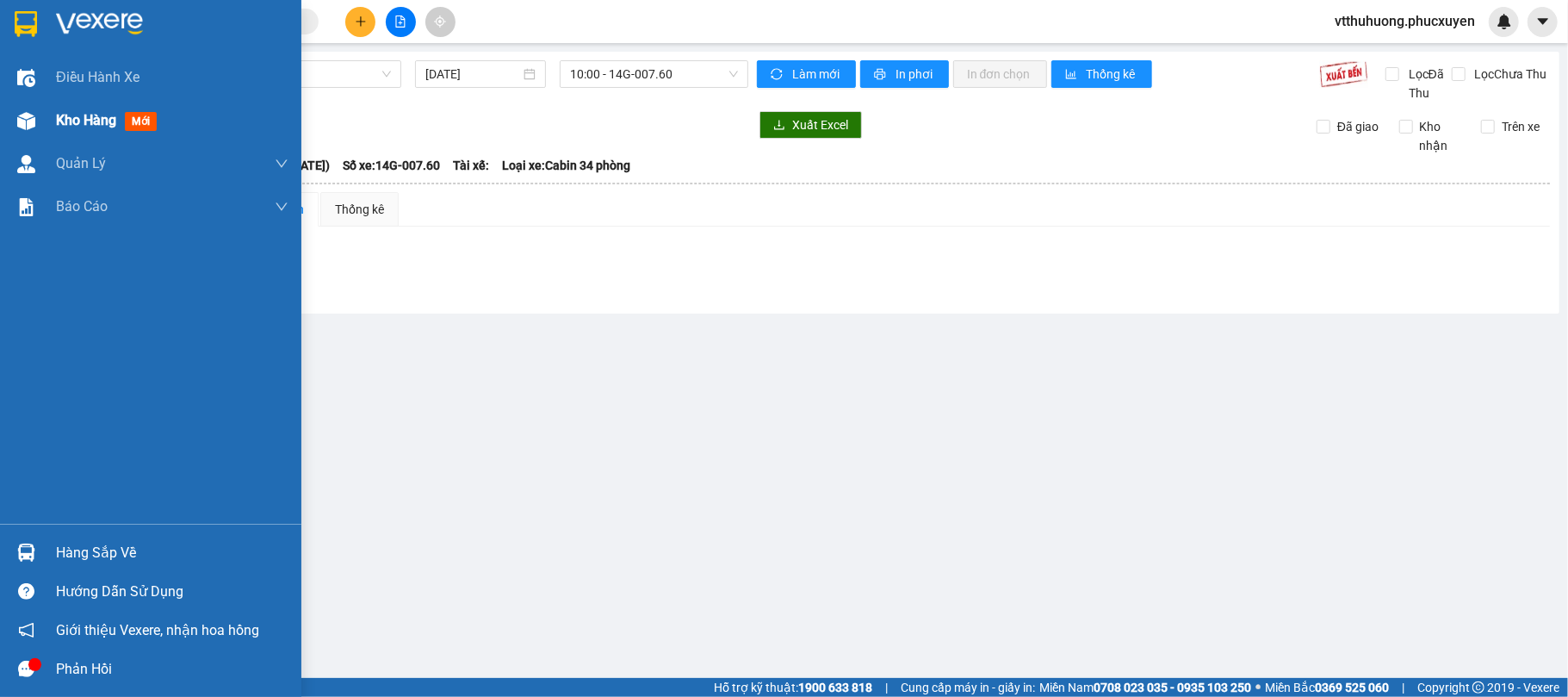
click at [71, 129] on span "Kho hàng" at bounding box center [86, 120] width 60 height 16
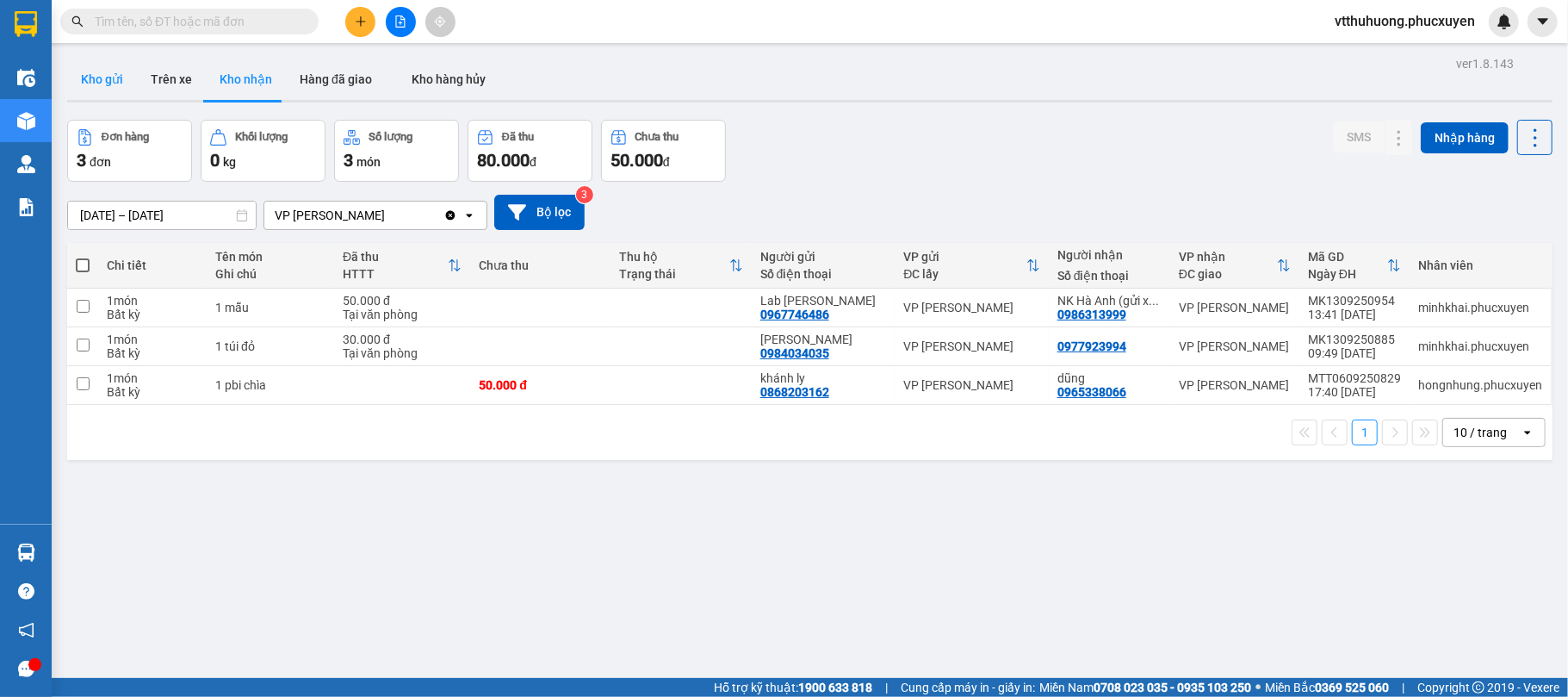
click at [101, 80] on button "Kho gửi" at bounding box center [102, 79] width 70 height 41
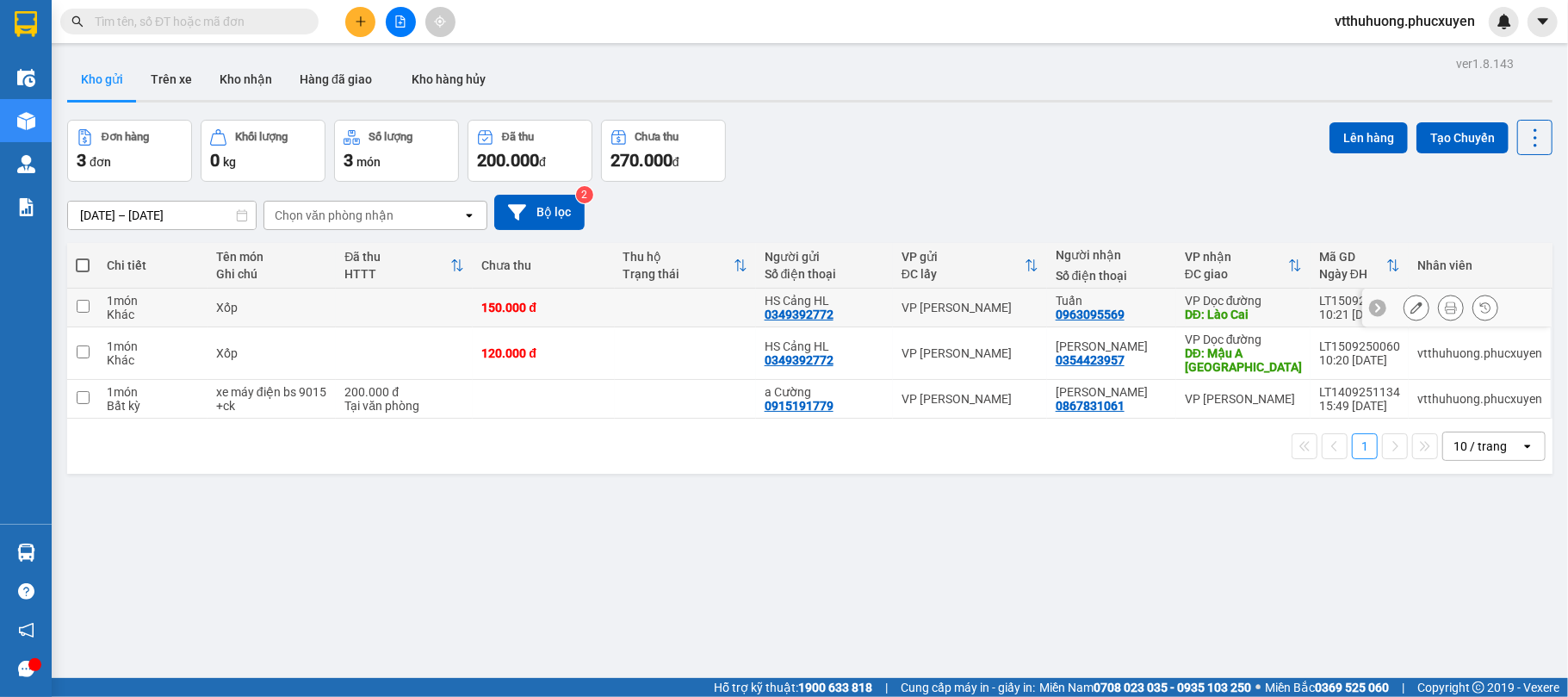
click at [694, 311] on td at bounding box center [686, 307] width 142 height 39
checkbox input "true"
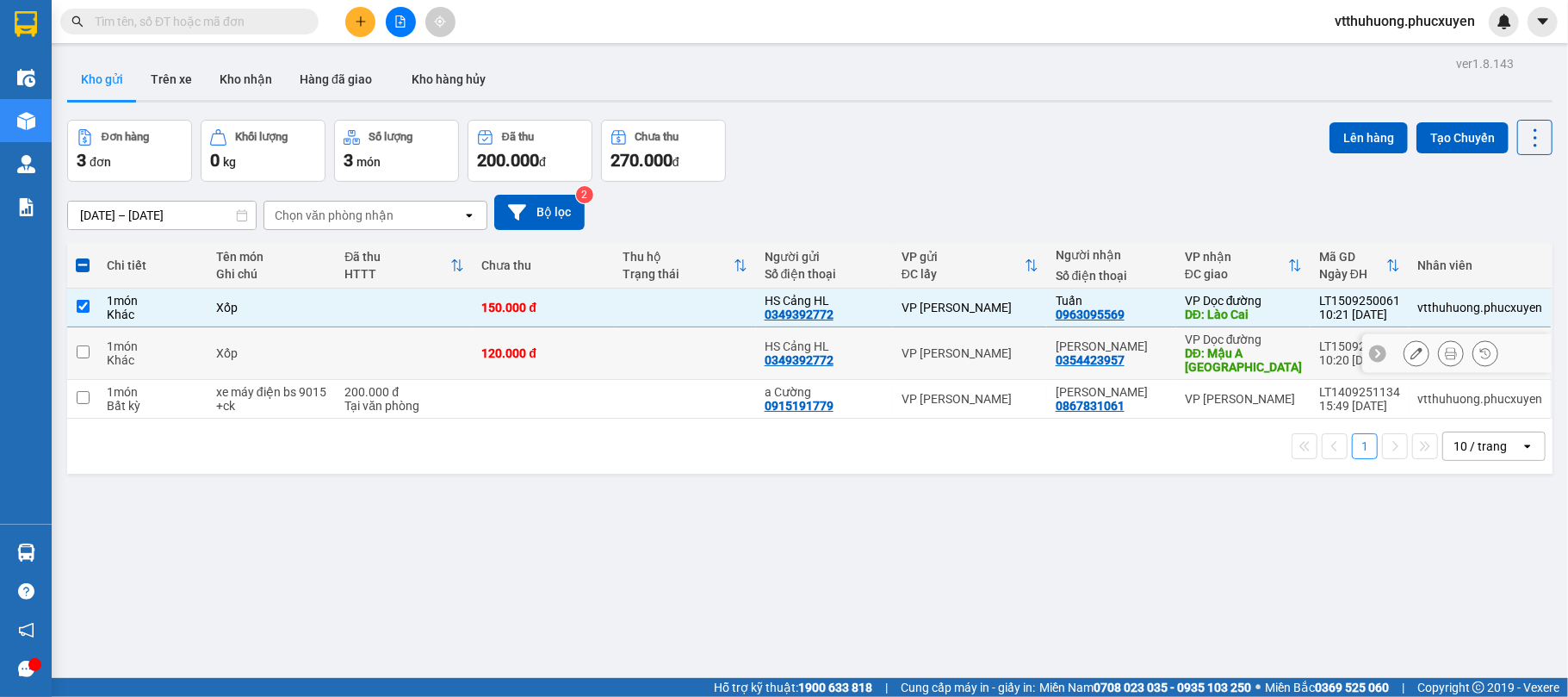
click at [689, 343] on td at bounding box center [686, 353] width 142 height 53
checkbox input "true"
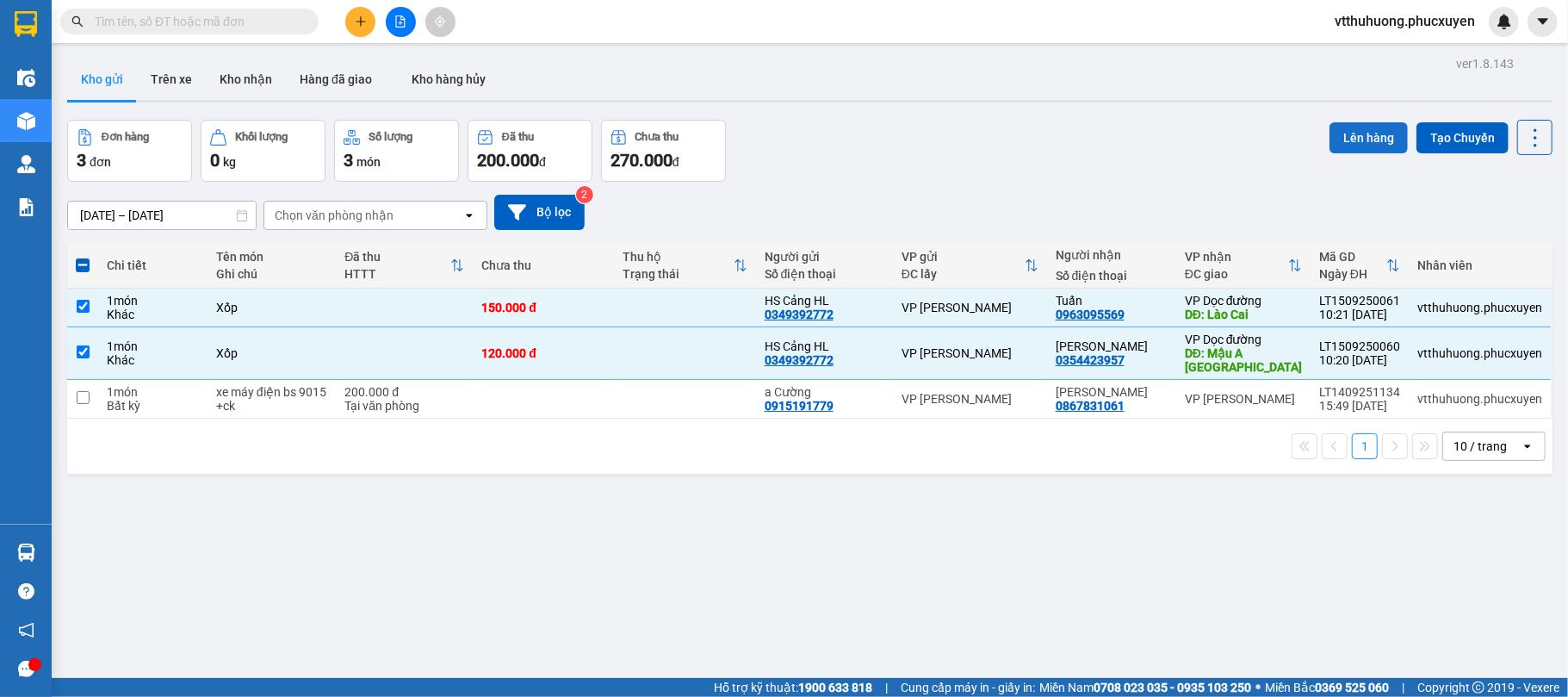
click at [1351, 143] on button "Lên hàng" at bounding box center [1369, 138] width 79 height 31
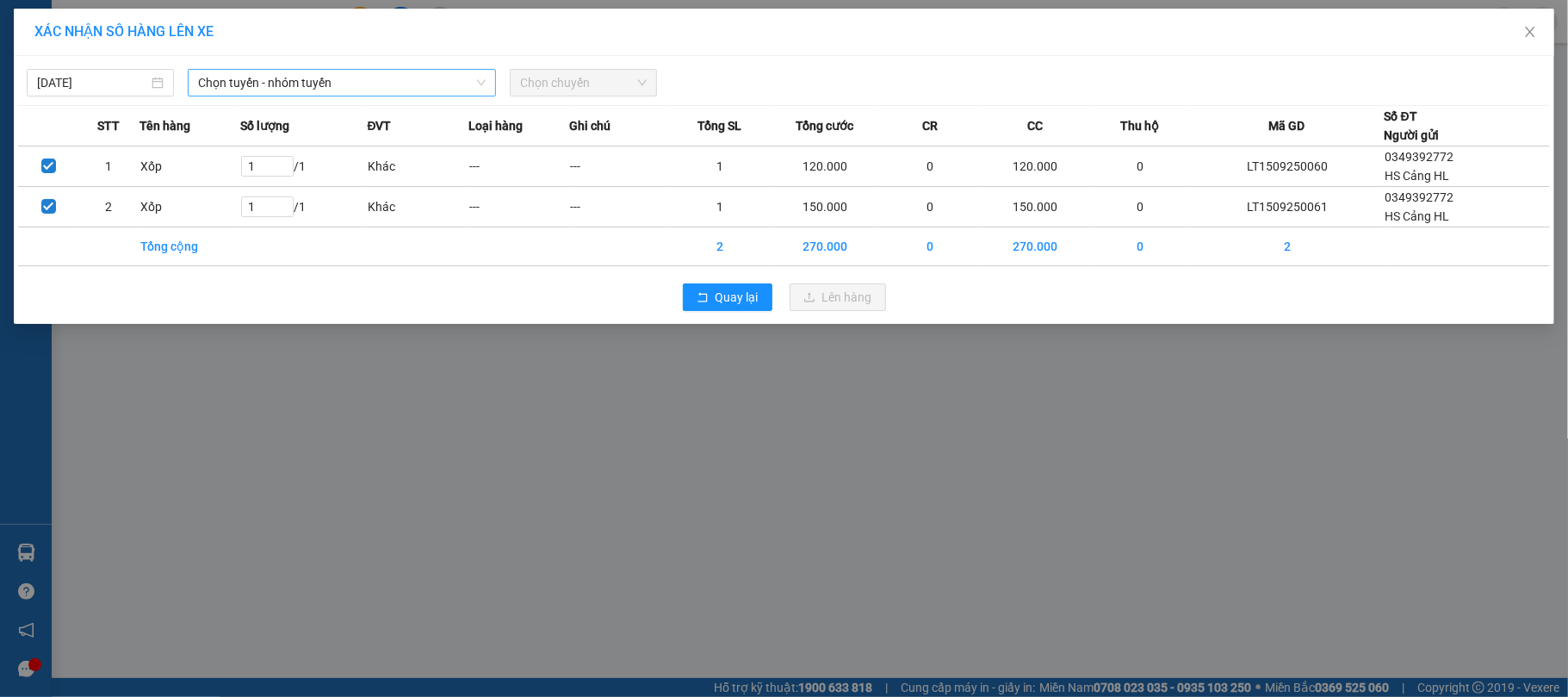
click at [362, 71] on span "Chọn tuyến - nhóm tuyến" at bounding box center [342, 83] width 288 height 26
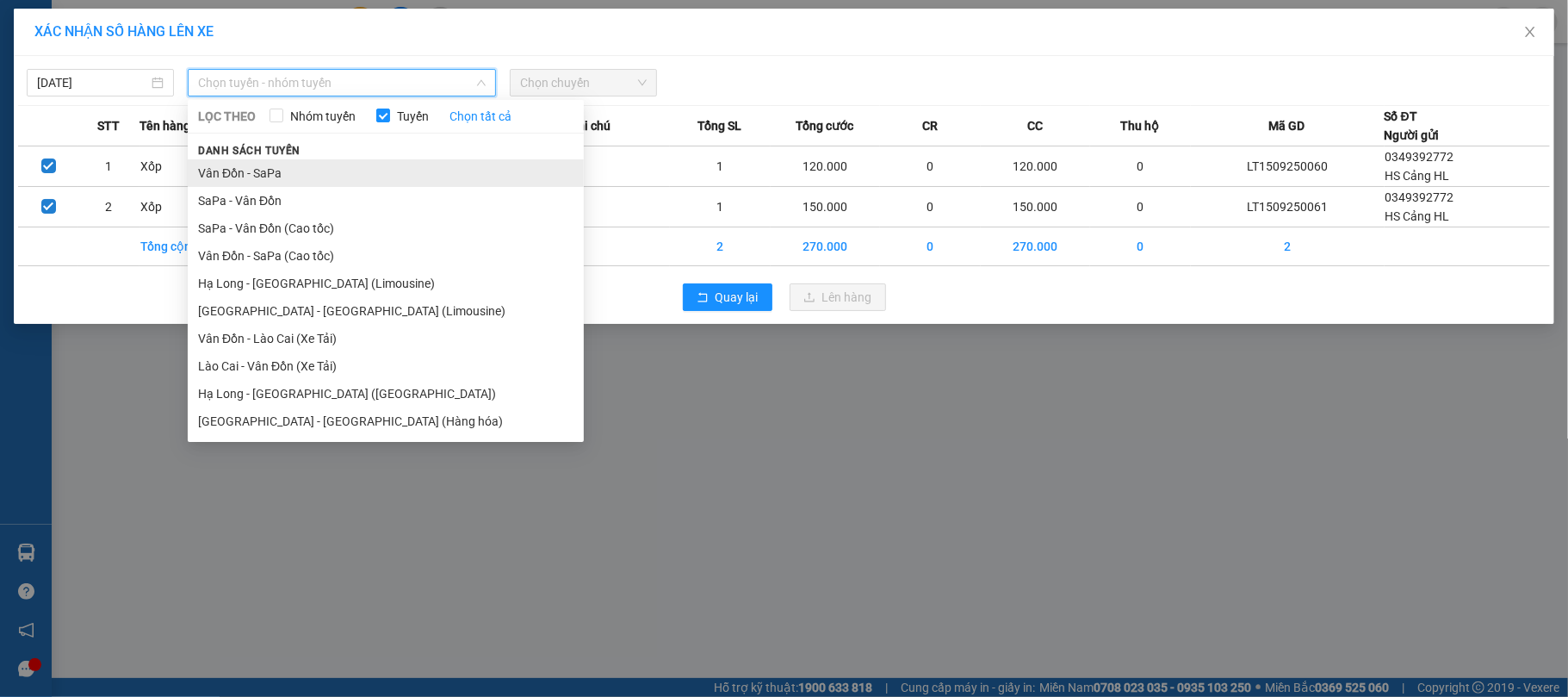
click at [258, 169] on li "Vân Đồn - SaPa" at bounding box center [385, 174] width 396 height 28
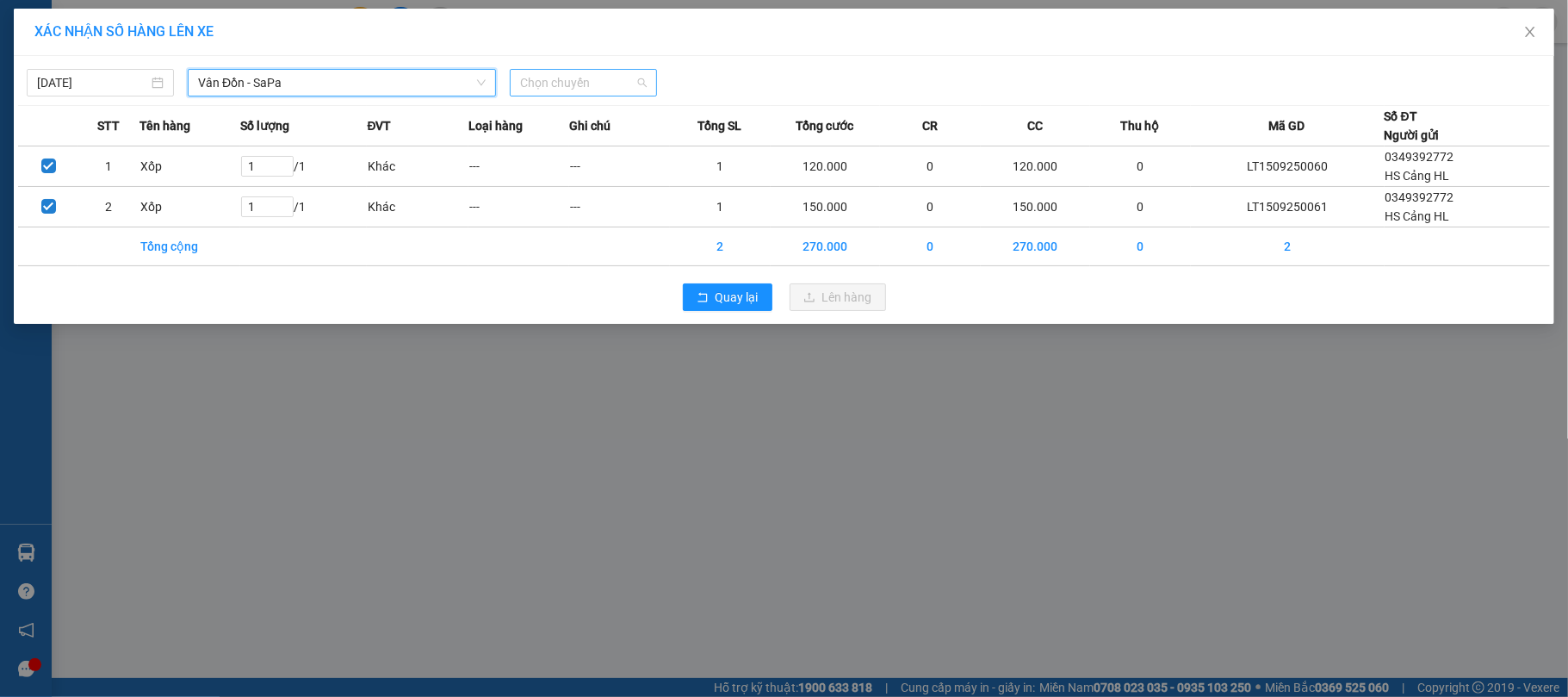
click at [635, 79] on span "Chọn chuyến" at bounding box center [583, 83] width 127 height 26
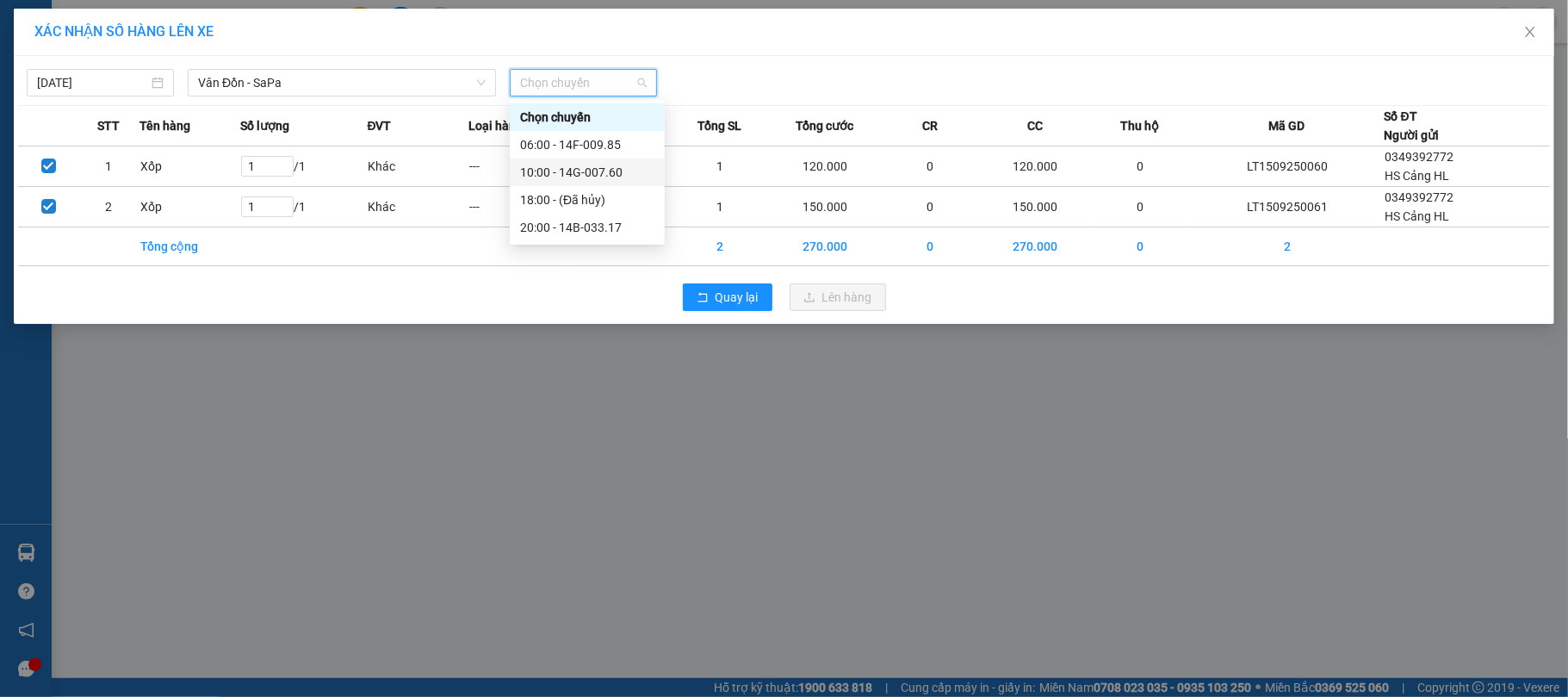
click at [603, 174] on div "10:00 - 14G-007.60" at bounding box center [587, 172] width 135 height 19
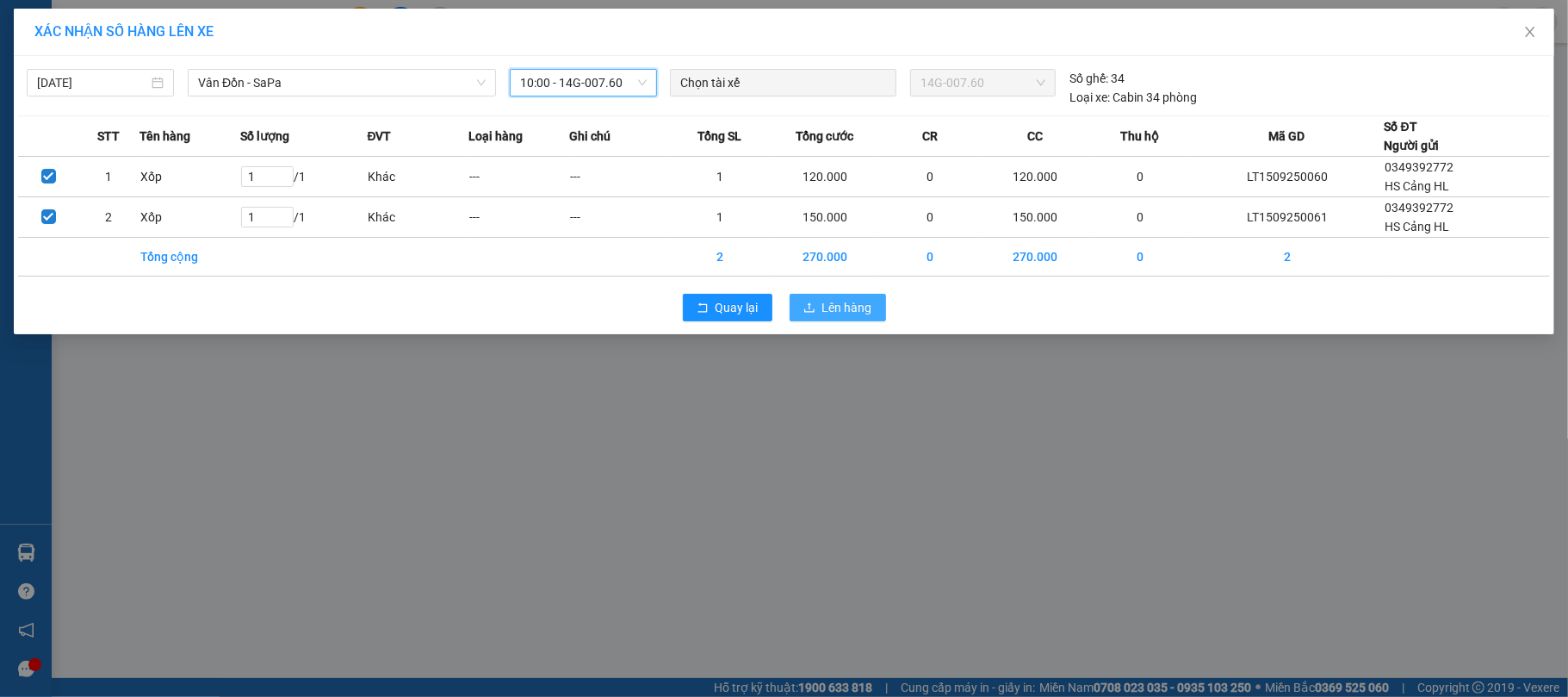
click at [868, 301] on span "Lên hàng" at bounding box center [847, 307] width 50 height 19
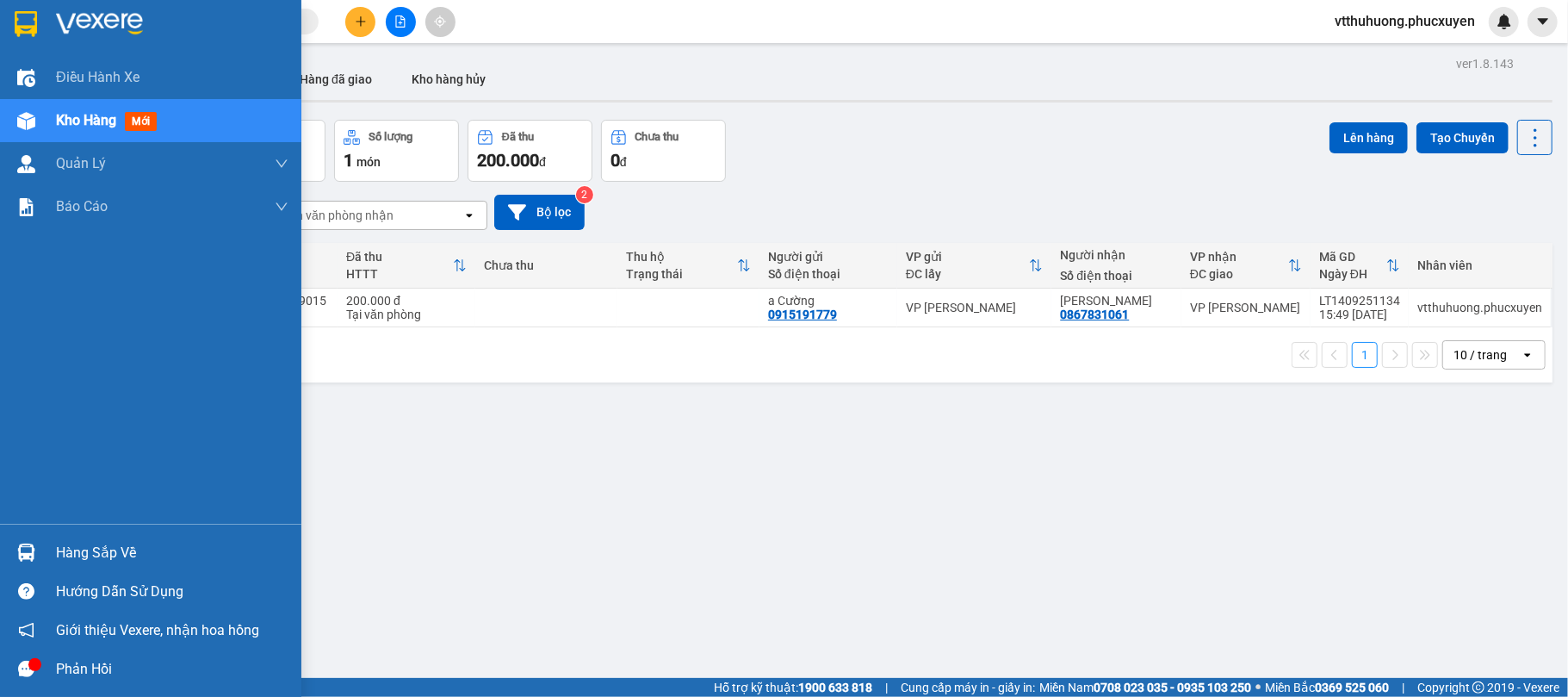
click at [90, 565] on div "Hàng sắp về" at bounding box center [171, 553] width 232 height 26
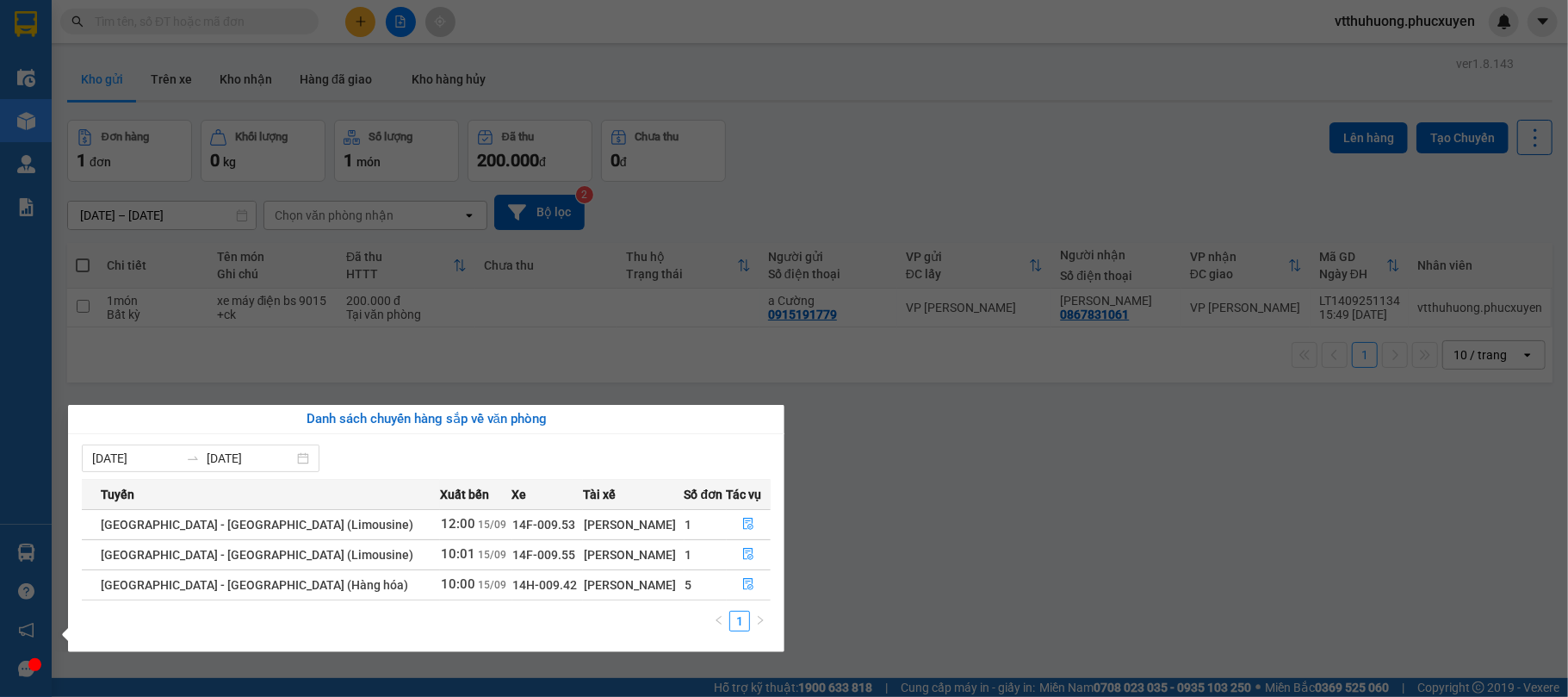
click at [956, 562] on section "Kết quả tìm kiếm ( 2 ) Bộ lọc Mã ĐH Trạng thái Món hàng Thu hộ Tổng cước Chưa c…" at bounding box center [784, 348] width 1568 height 697
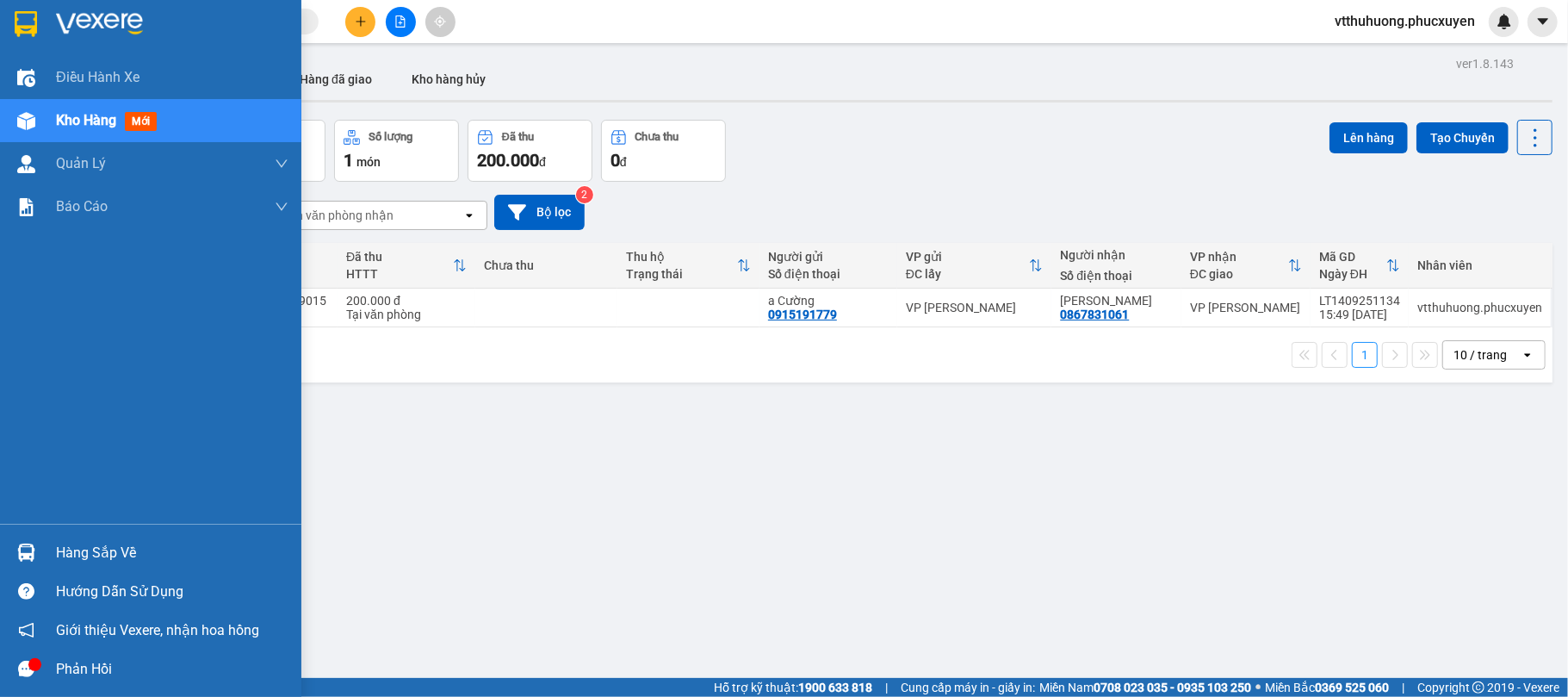
drag, startPoint x: 73, startPoint y: 546, endPoint x: 503, endPoint y: 580, distance: 431.3
click at [77, 546] on div "Hàng sắp về" at bounding box center [171, 553] width 232 height 26
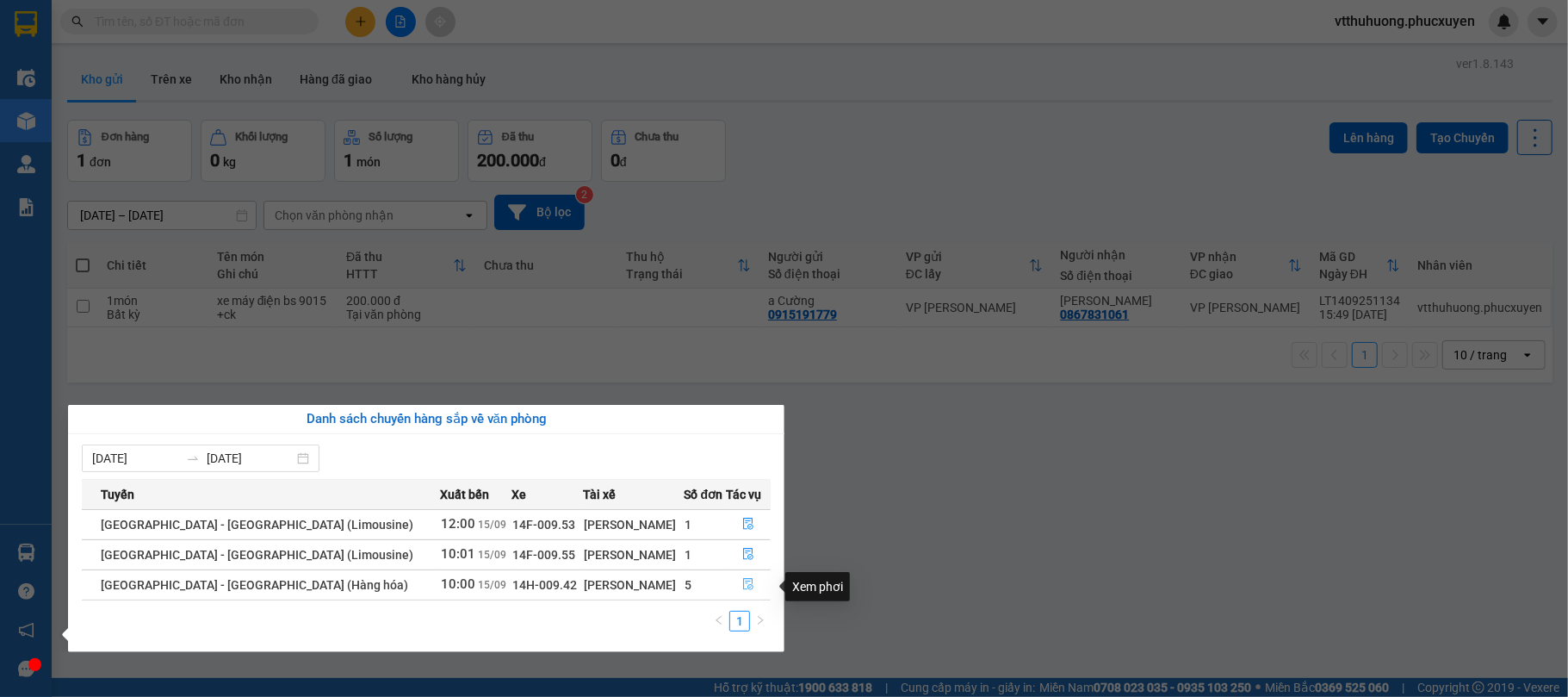
click at [745, 583] on icon "file-done" at bounding box center [750, 585] width 10 height 12
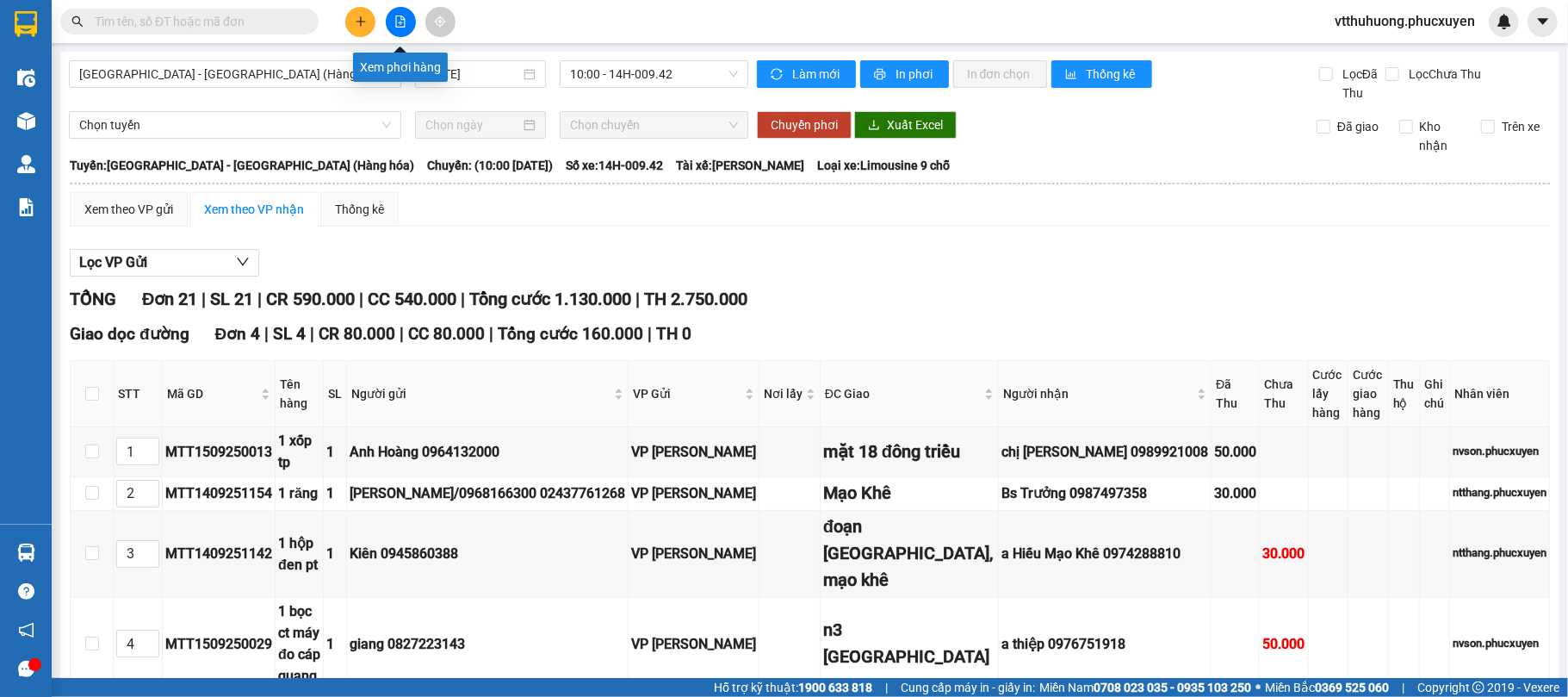
click at [398, 22] on icon "file-add" at bounding box center [401, 22] width 12 height 12
click at [295, 81] on span "[GEOGRAPHIC_DATA] - [GEOGRAPHIC_DATA] (Hàng hóa)" at bounding box center [234, 74] width 312 height 26
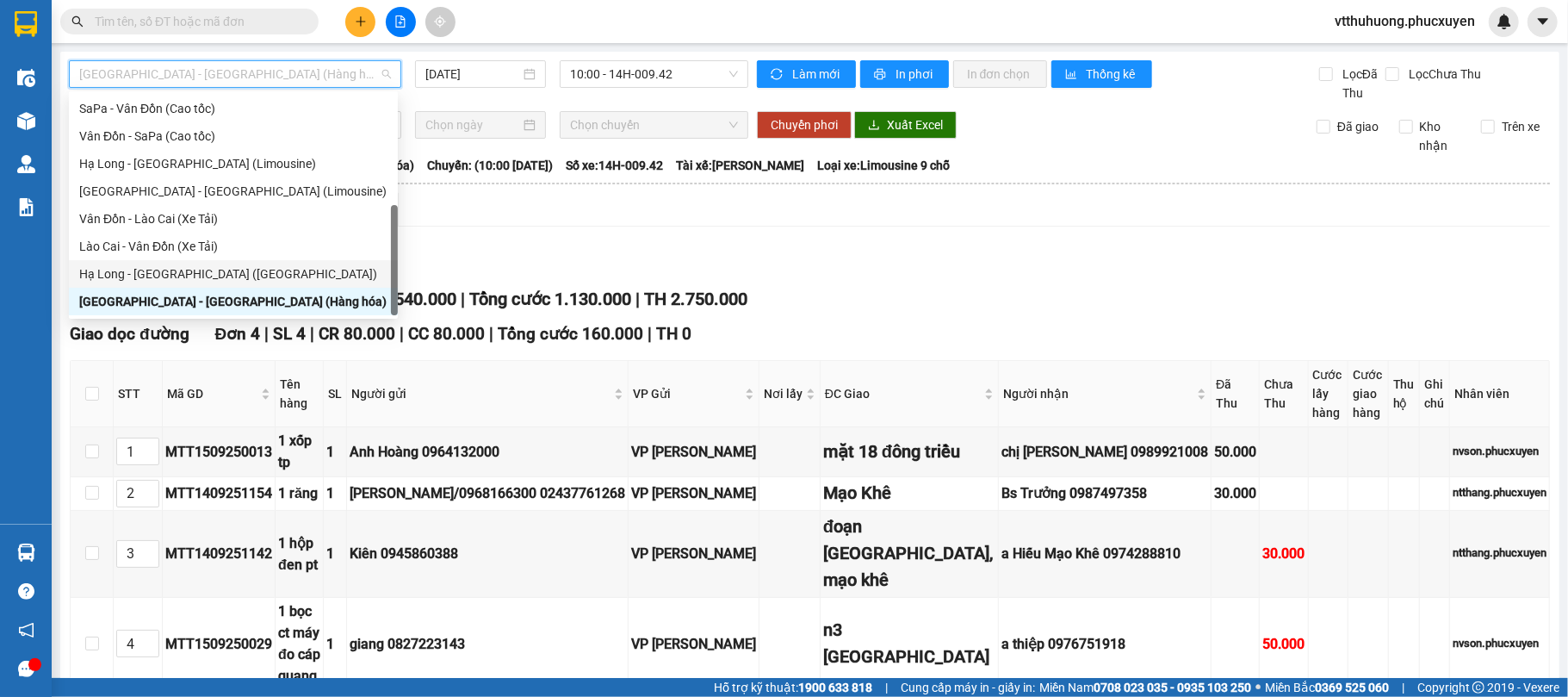
click at [225, 267] on div "Hạ Long - [GEOGRAPHIC_DATA] ([GEOGRAPHIC_DATA])" at bounding box center [232, 273] width 308 height 19
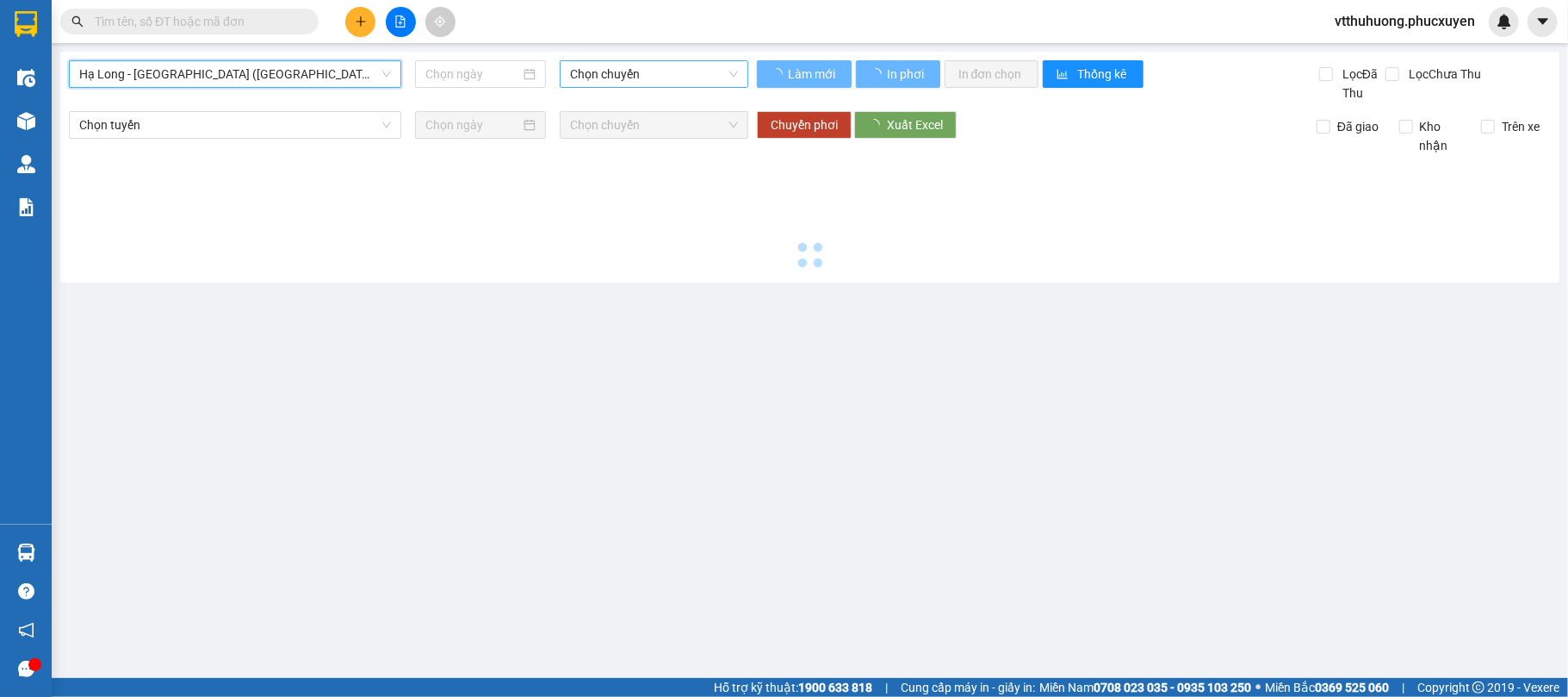
type input "[DATE]"
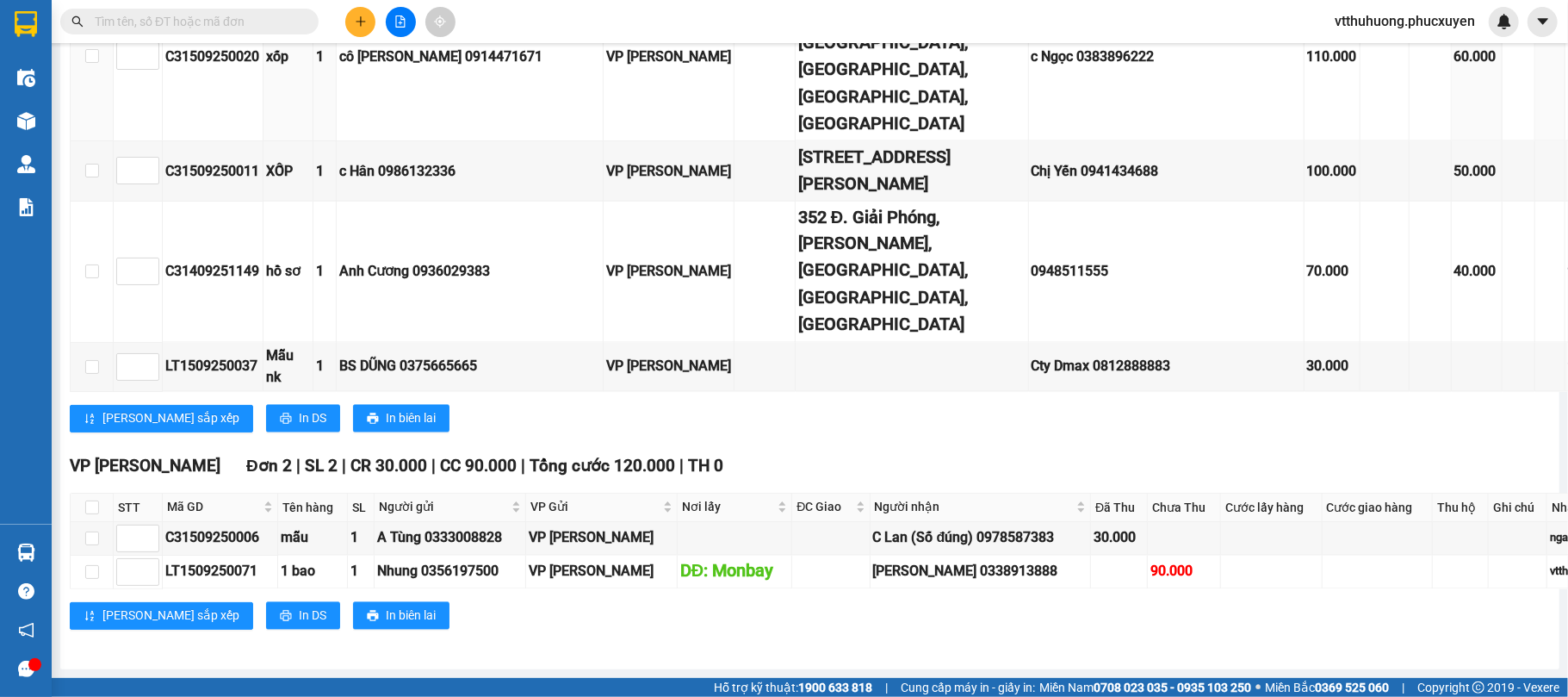
scroll to position [2527, 0]
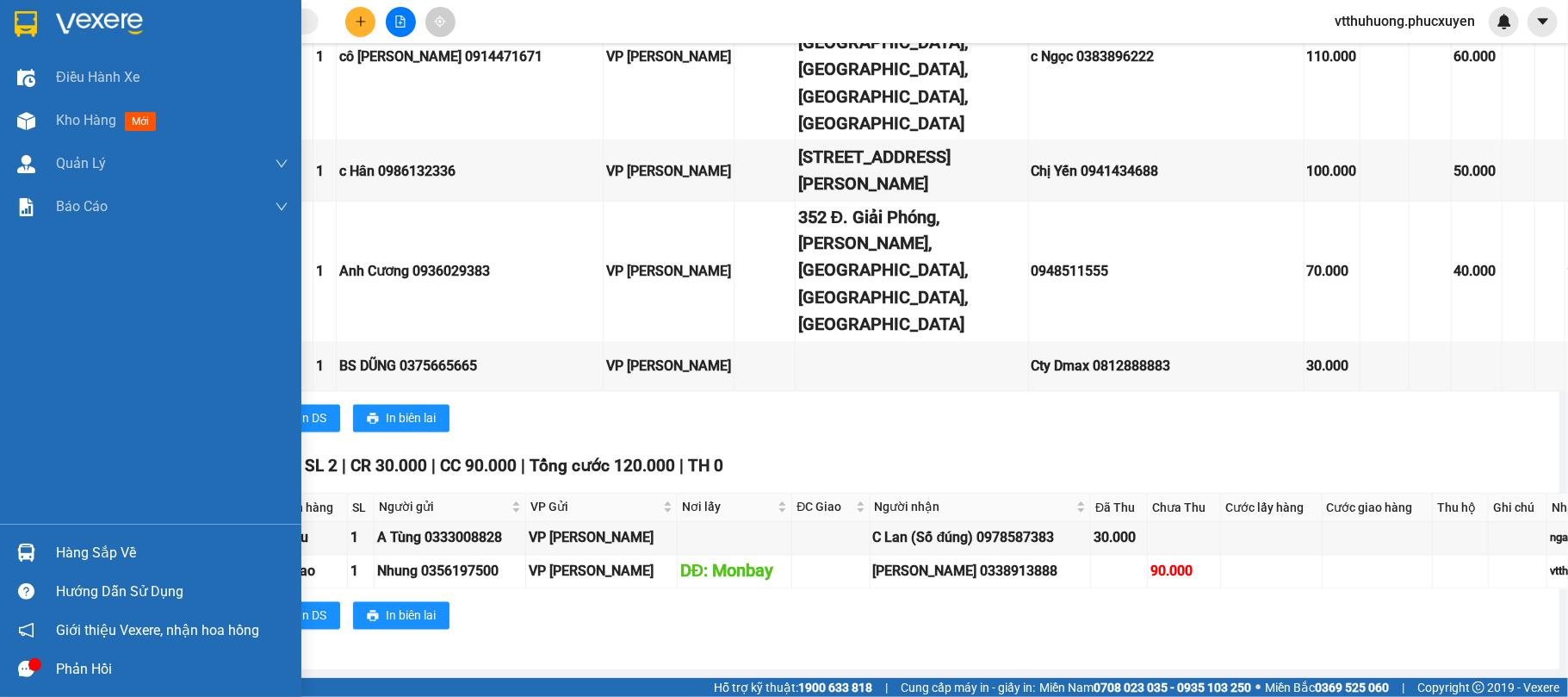
click at [84, 108] on div "Kho hàng mới" at bounding box center [171, 120] width 232 height 43
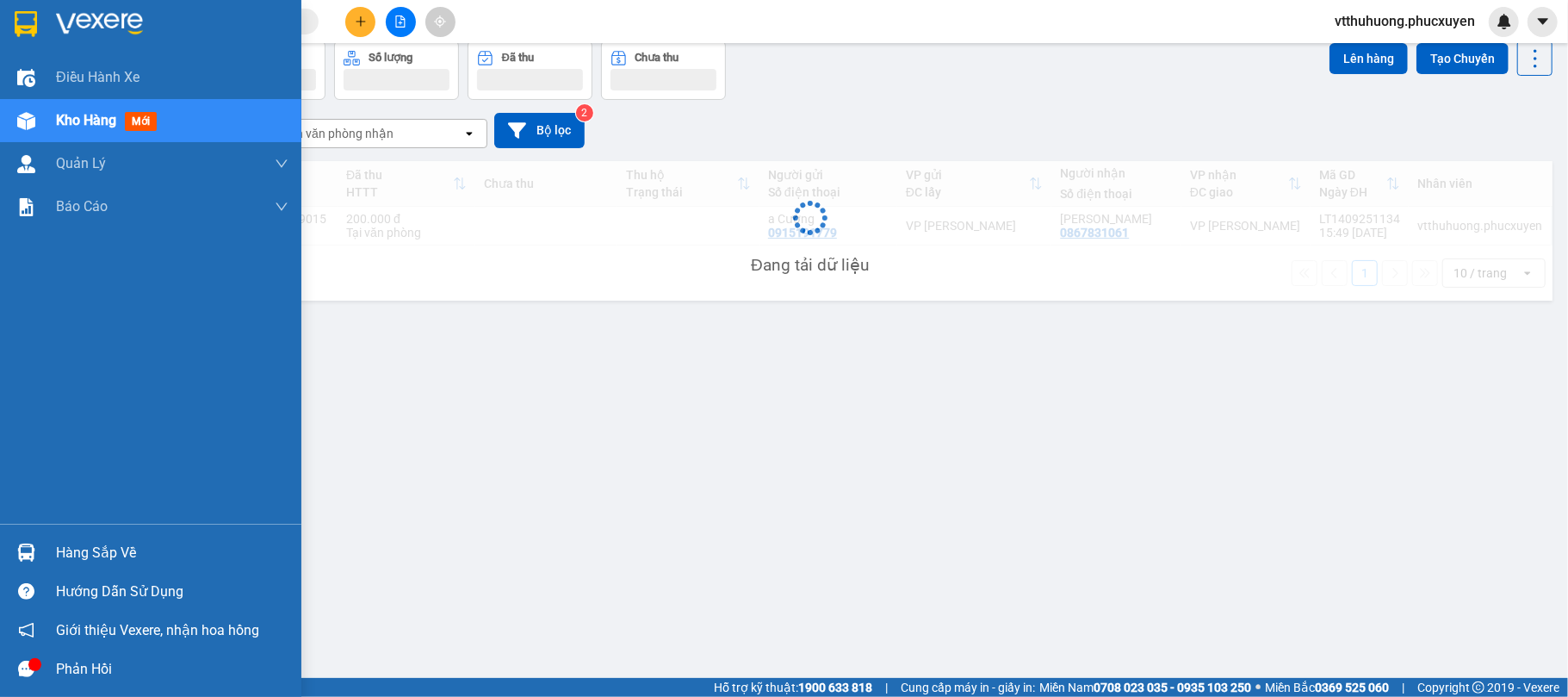
scroll to position [79, 0]
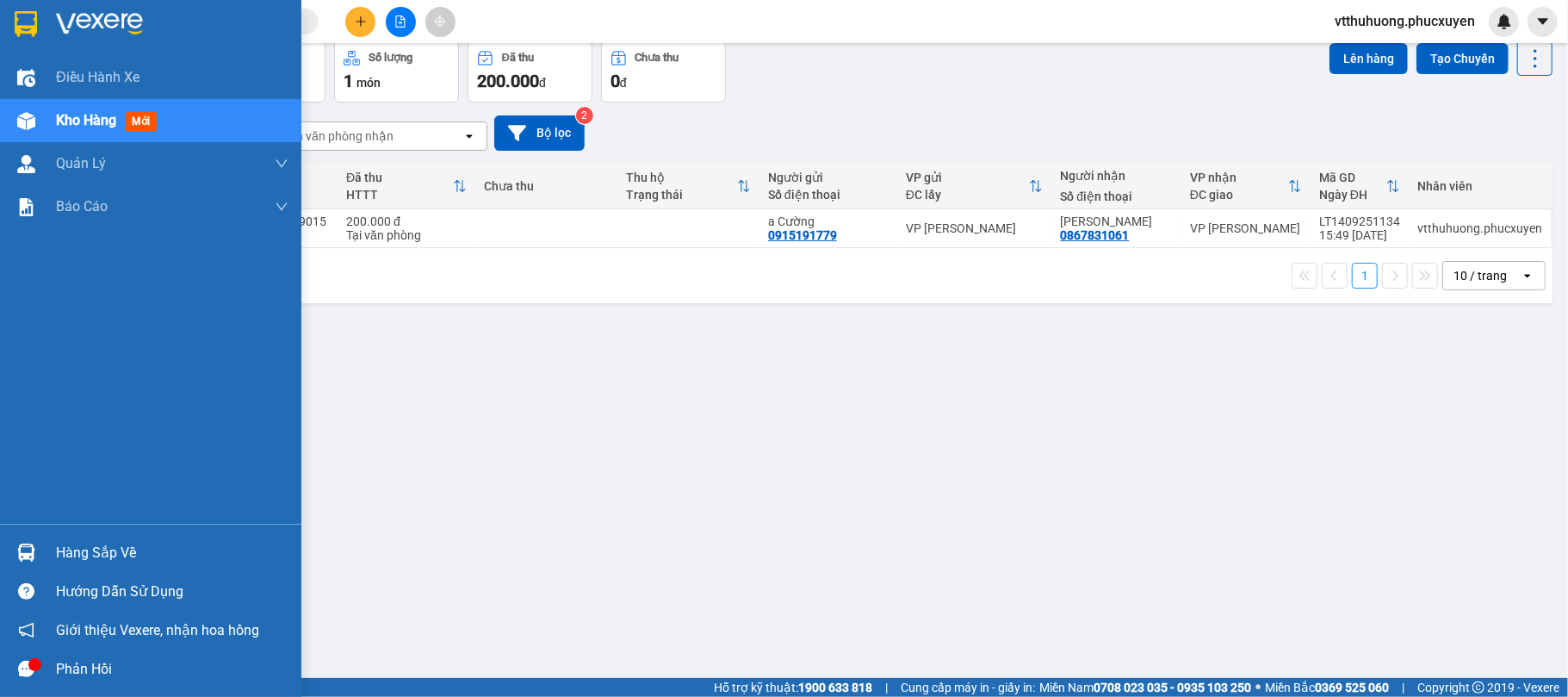
drag, startPoint x: 90, startPoint y: 530, endPoint x: 197, endPoint y: 556, distance: 110.1
click at [91, 530] on div "Hàng sắp về Hướng dẫn sử dụng Giới thiệu Vexere, nhận hoa hồng Phản hồi" at bounding box center [151, 605] width 301 height 165
drag, startPoint x: 101, startPoint y: 545, endPoint x: 333, endPoint y: 532, distance: 232.4
click at [114, 545] on div "Hàng sắp về" at bounding box center [171, 553] width 232 height 26
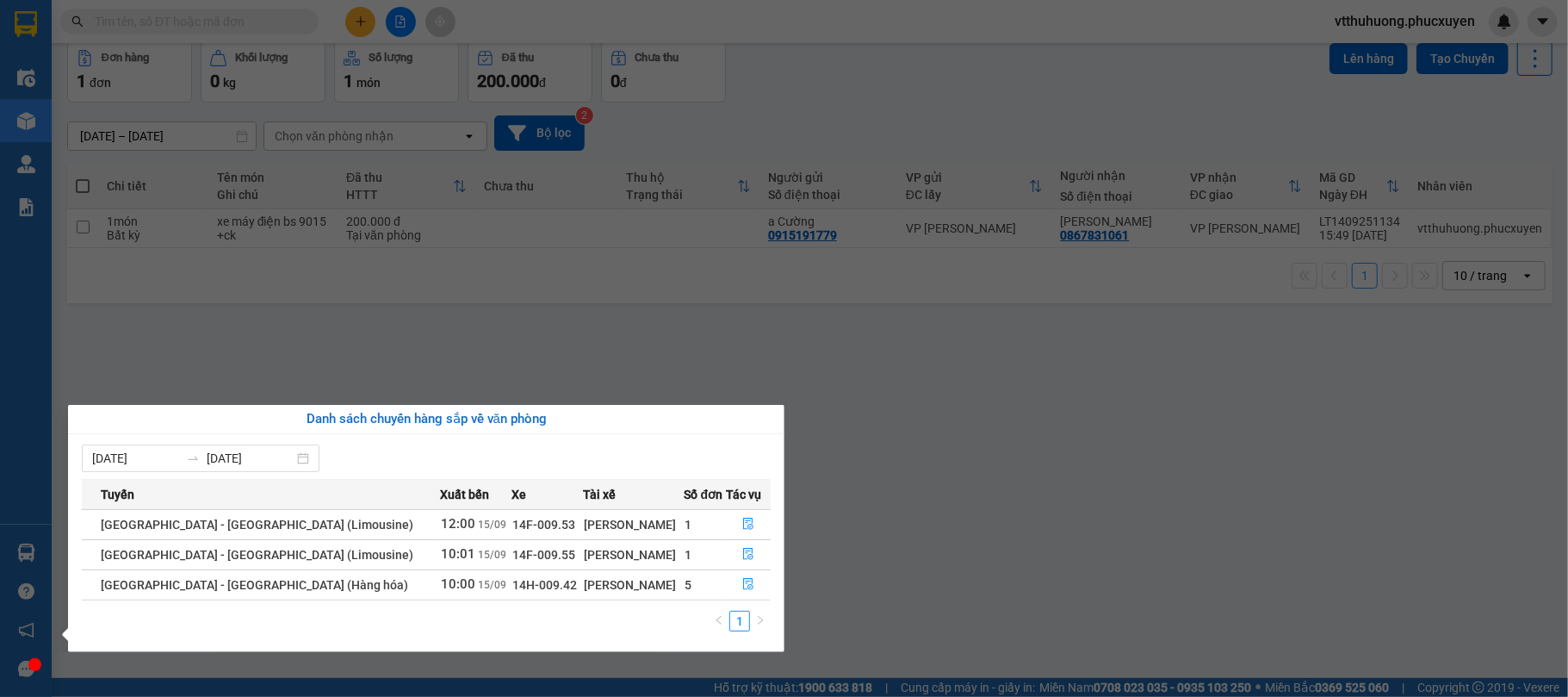
drag, startPoint x: 994, startPoint y: 548, endPoint x: 870, endPoint y: 555, distance: 124.2
click at [990, 548] on section "Kết quả tìm kiếm ( 2 ) Bộ lọc Mã ĐH Trạng thái Món hàng Thu hộ Tổng cước Chưa c…" at bounding box center [784, 348] width 1568 height 697
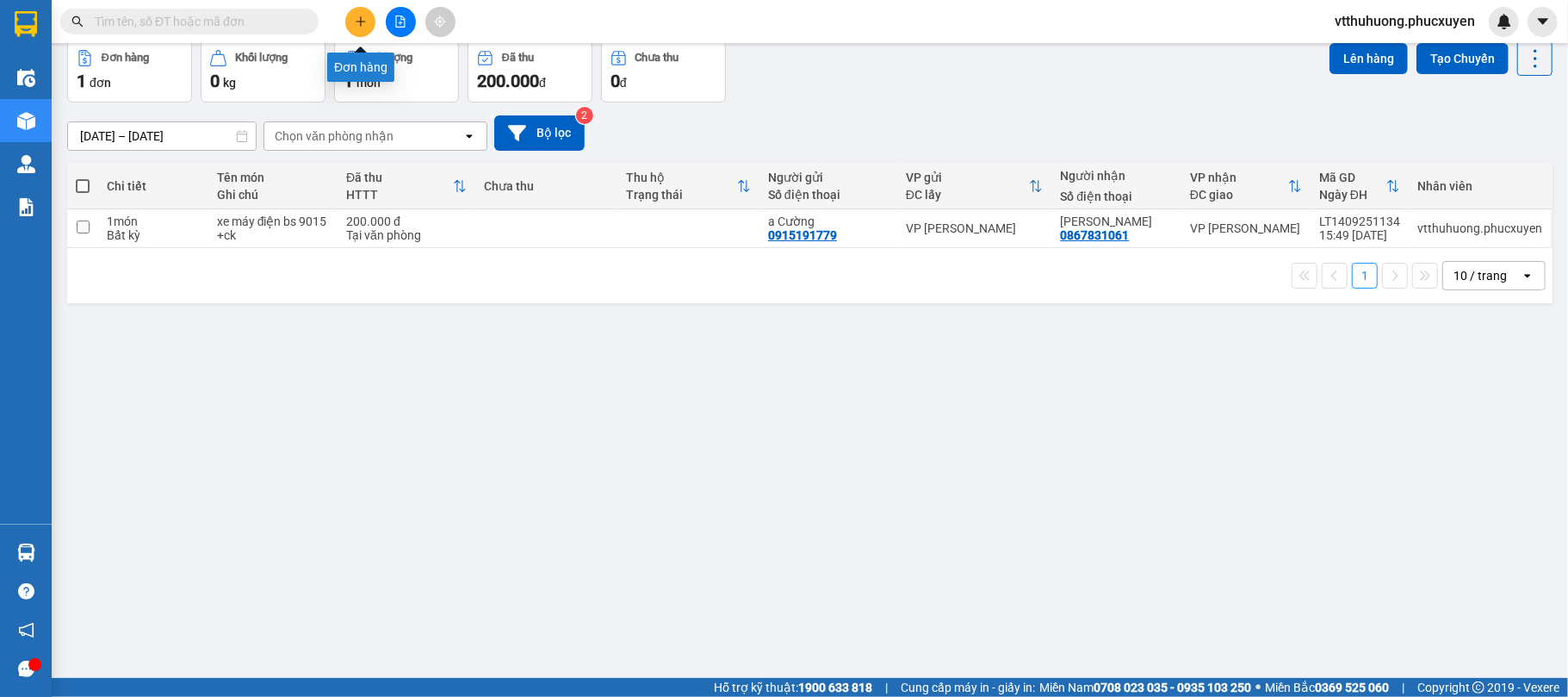
click at [359, 33] on button at bounding box center [360, 22] width 30 height 30
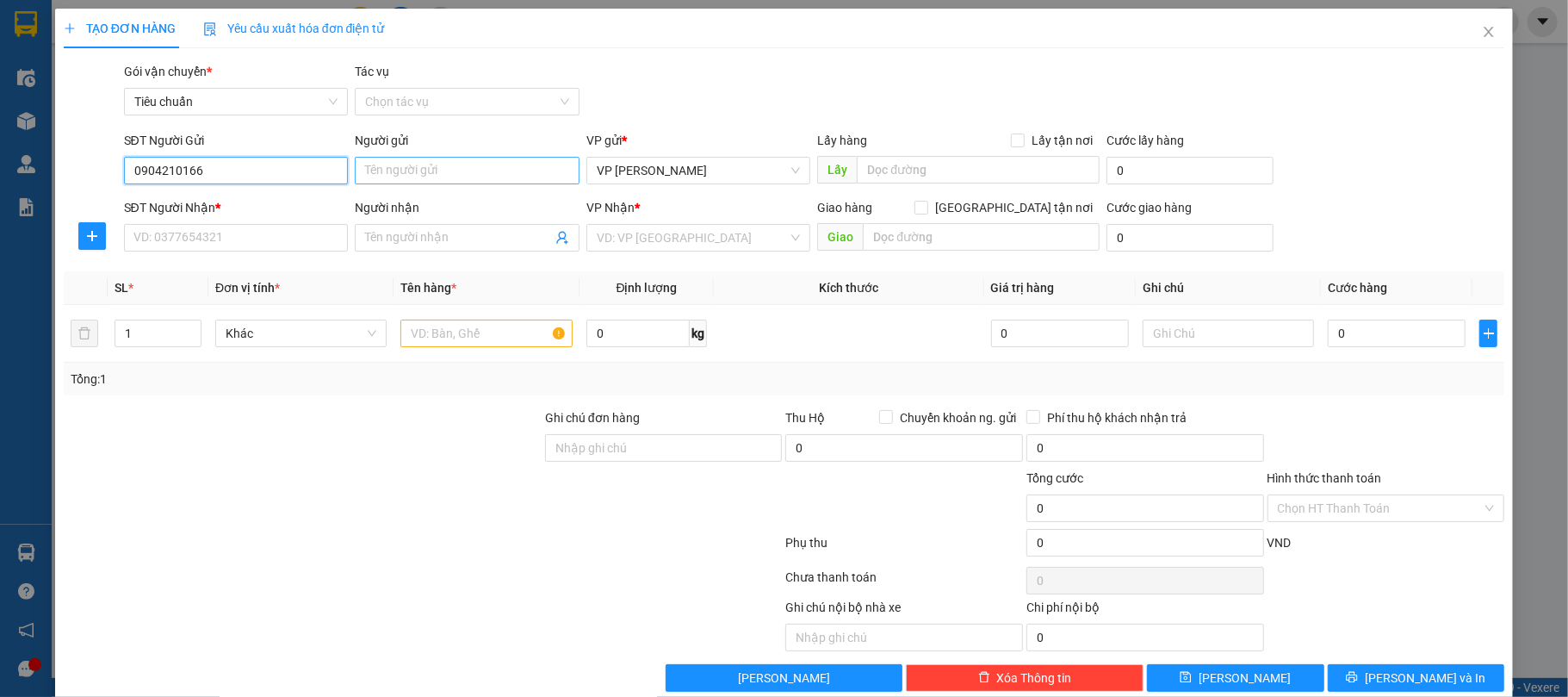
type input "0904210166"
click at [411, 180] on input "Người gửi" at bounding box center [468, 171] width 225 height 28
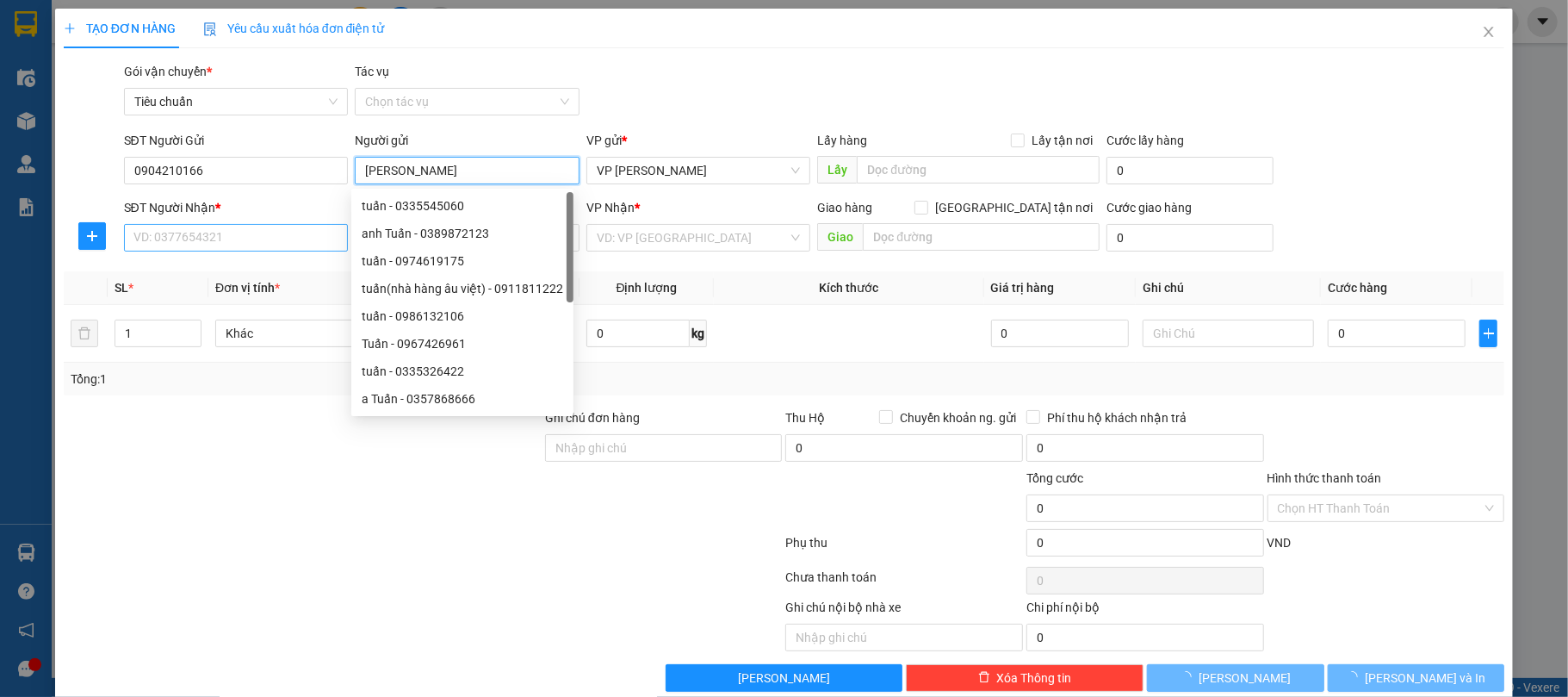
type input "C Hồng"
click at [269, 243] on input "SĐT Người Nhận *" at bounding box center [236, 238] width 225 height 28
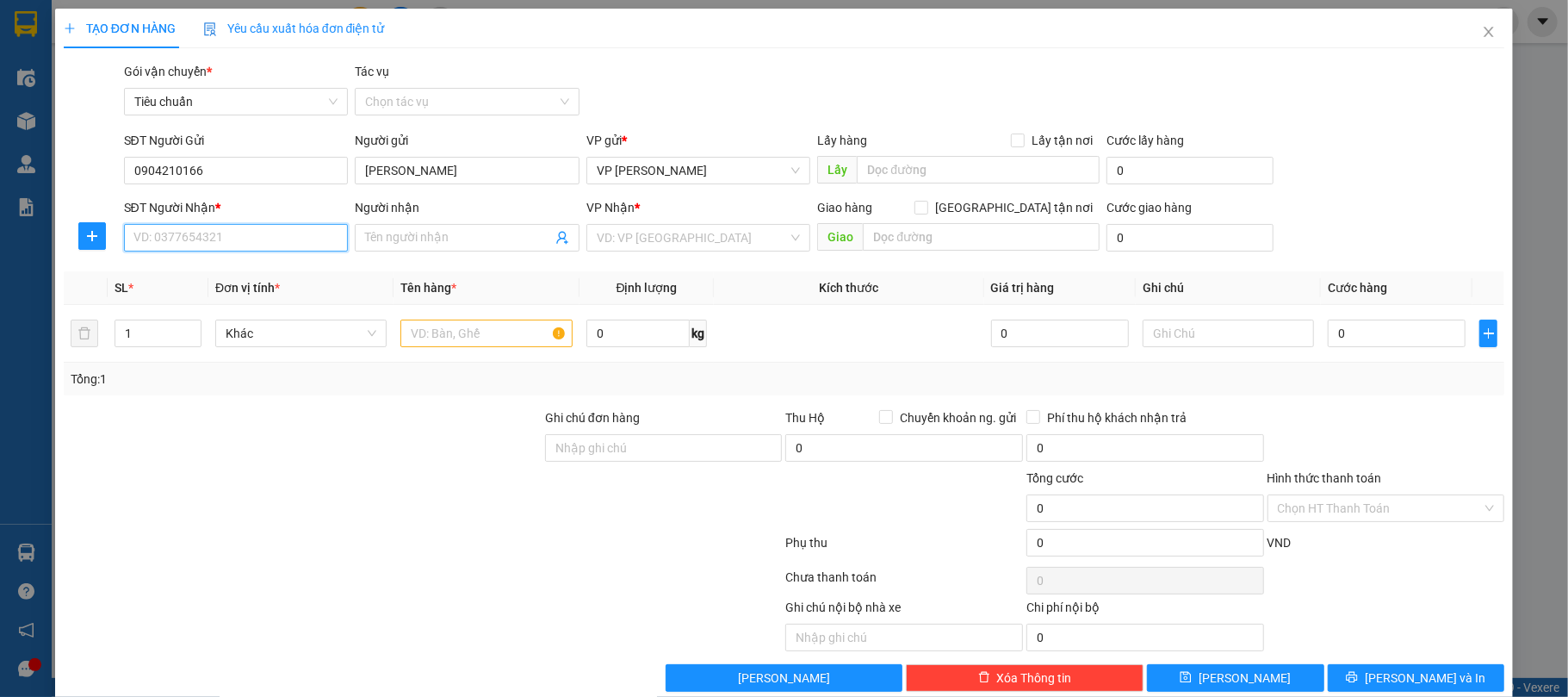
click at [218, 237] on input "SĐT Người Nhận *" at bounding box center [236, 238] width 225 height 28
type input "0362628398"
click at [404, 231] on input "Người nhận" at bounding box center [459, 237] width 187 height 19
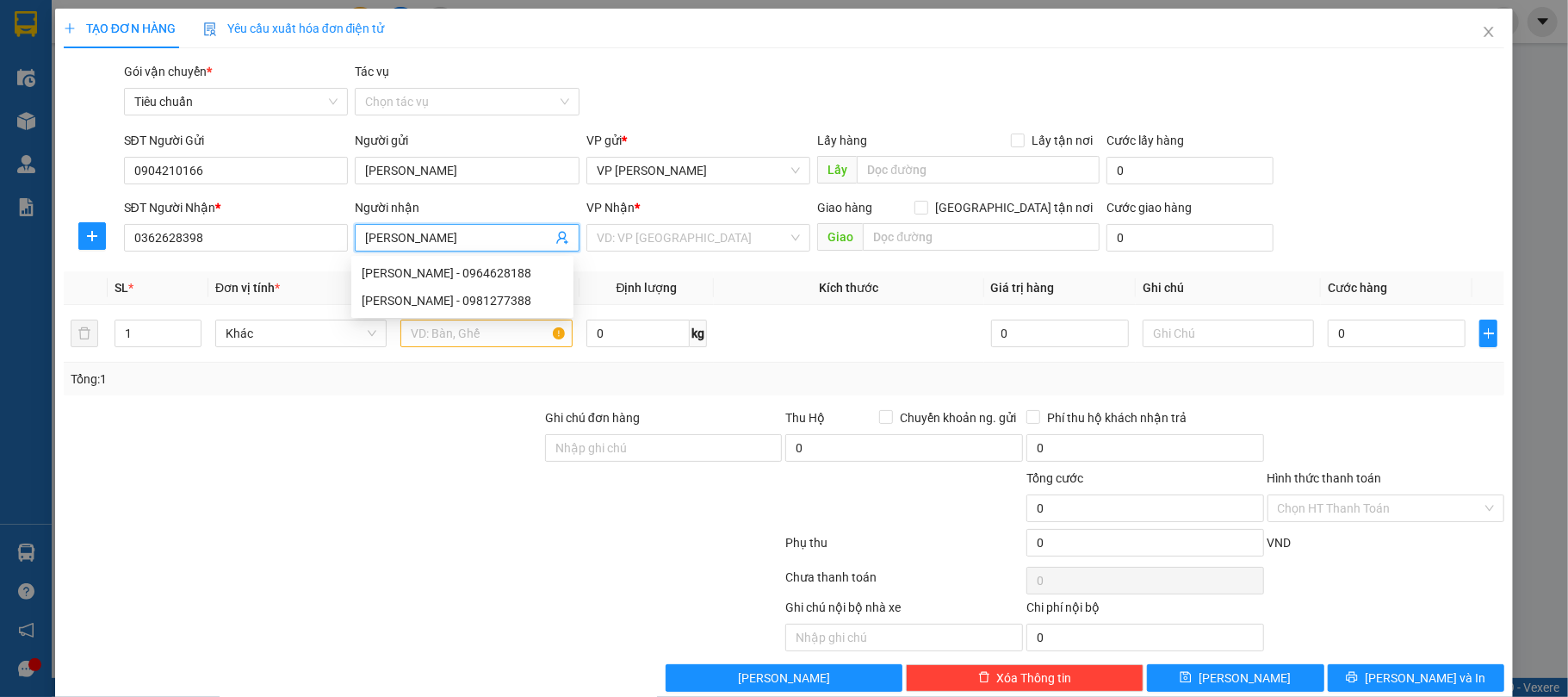
type input "Nam Phong"
click at [662, 222] on div "VP Nhận *" at bounding box center [699, 211] width 225 height 26
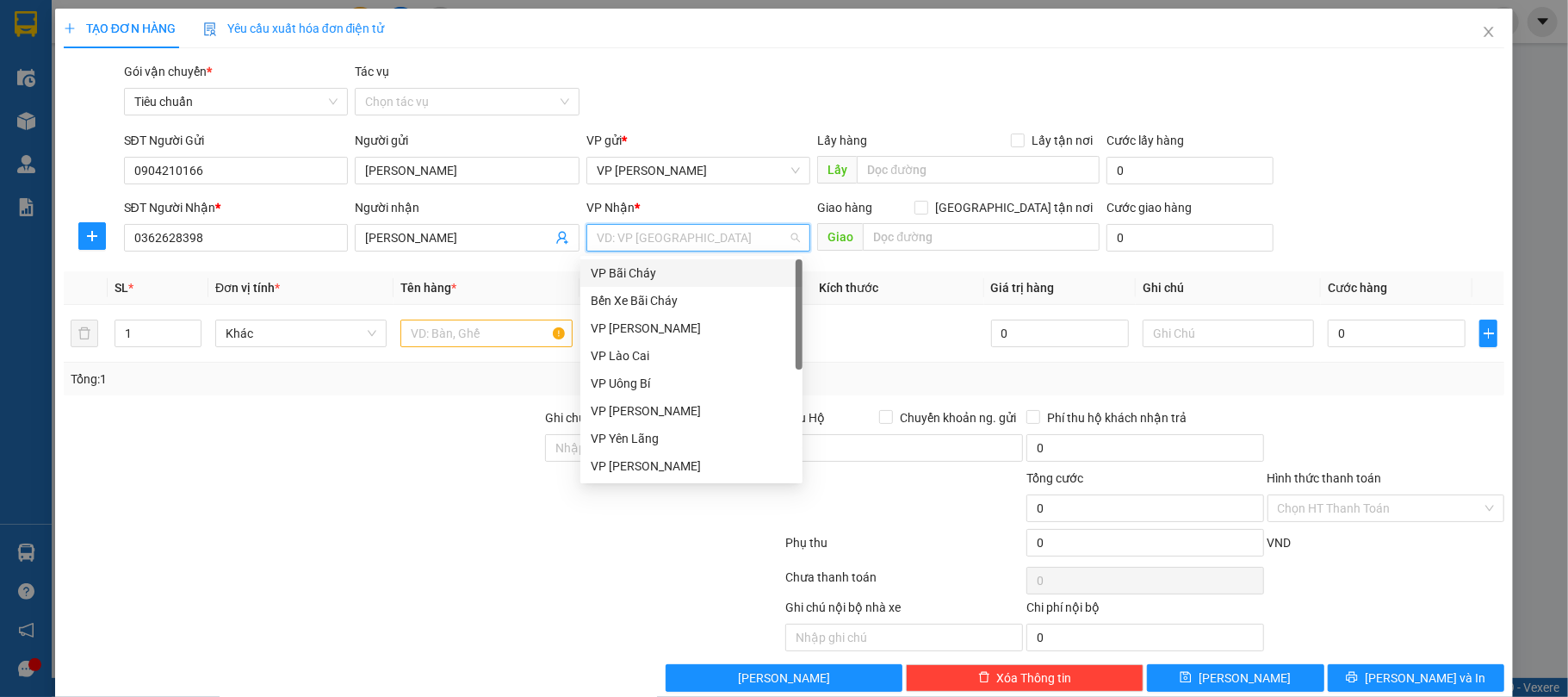
click at [676, 236] on input "search" at bounding box center [693, 238] width 192 height 26
click at [920, 232] on input "text" at bounding box center [982, 237] width 237 height 28
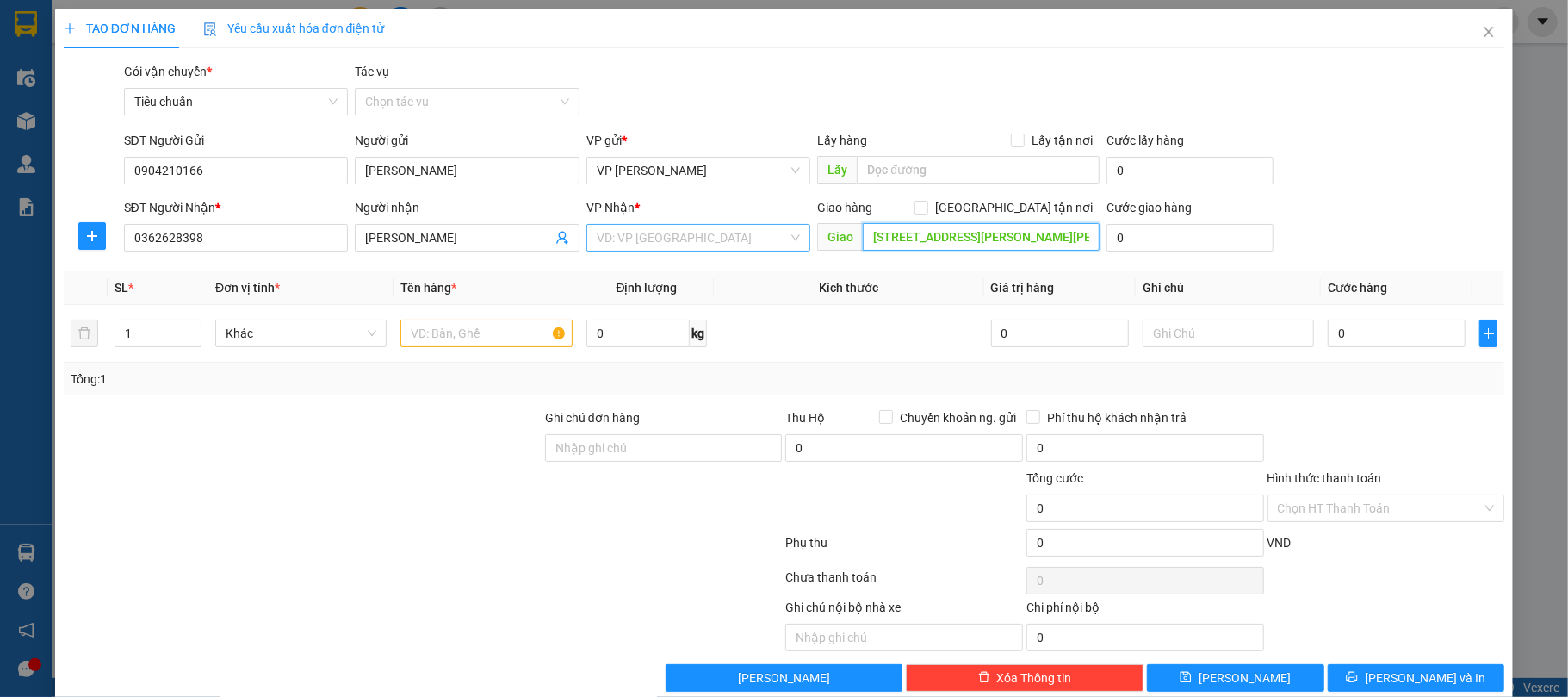
type input "Số 108,Ngõ 296,Minh Khai"
click at [697, 241] on input "search" at bounding box center [693, 238] width 192 height 26
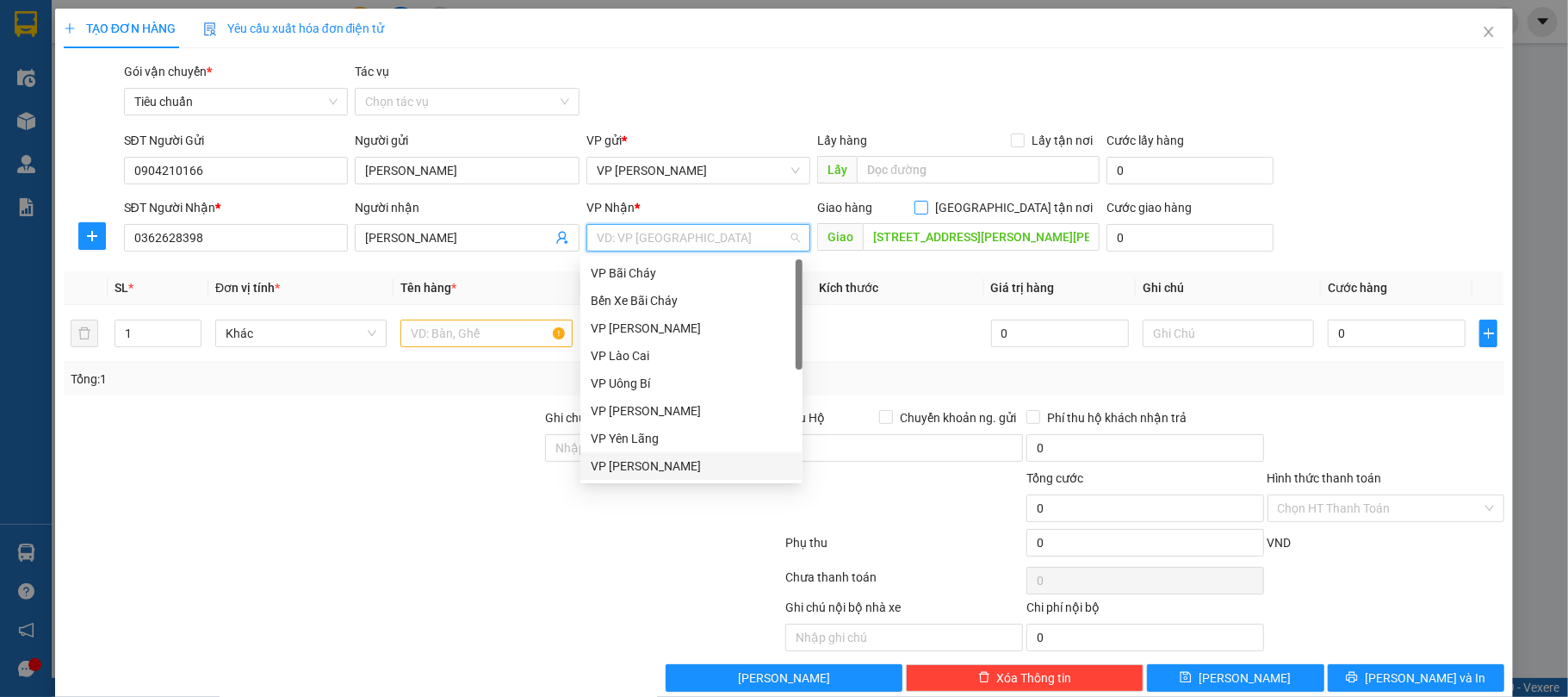
drag, startPoint x: 662, startPoint y: 469, endPoint x: 1062, endPoint y: 210, distance: 476.5
click at [666, 462] on div "VP [PERSON_NAME]" at bounding box center [692, 466] width 201 height 19
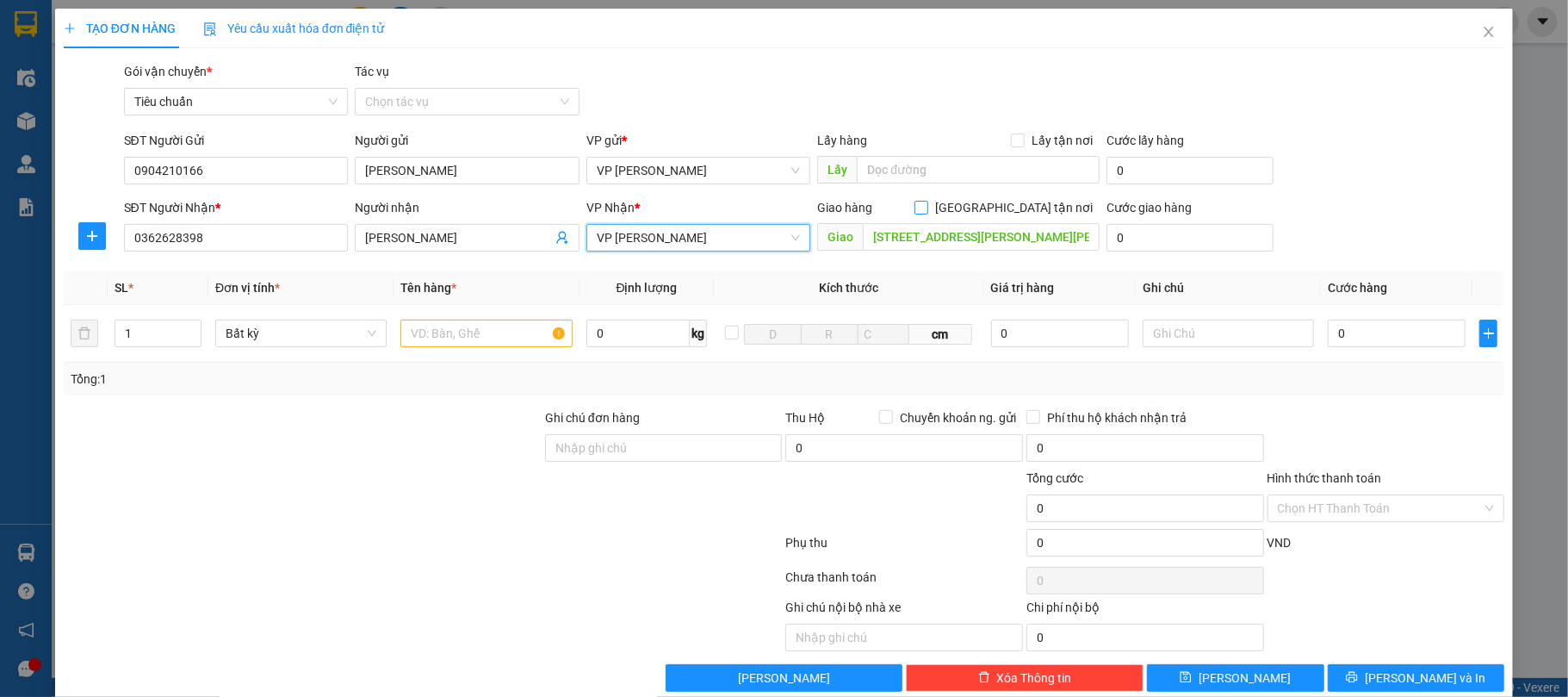
drag, startPoint x: 1003, startPoint y: 208, endPoint x: 1091, endPoint y: 196, distance: 88.8
click at [927, 208] on input "[GEOGRAPHIC_DATA] tận nơi" at bounding box center [921, 206] width 12 height 12
checkbox input "true"
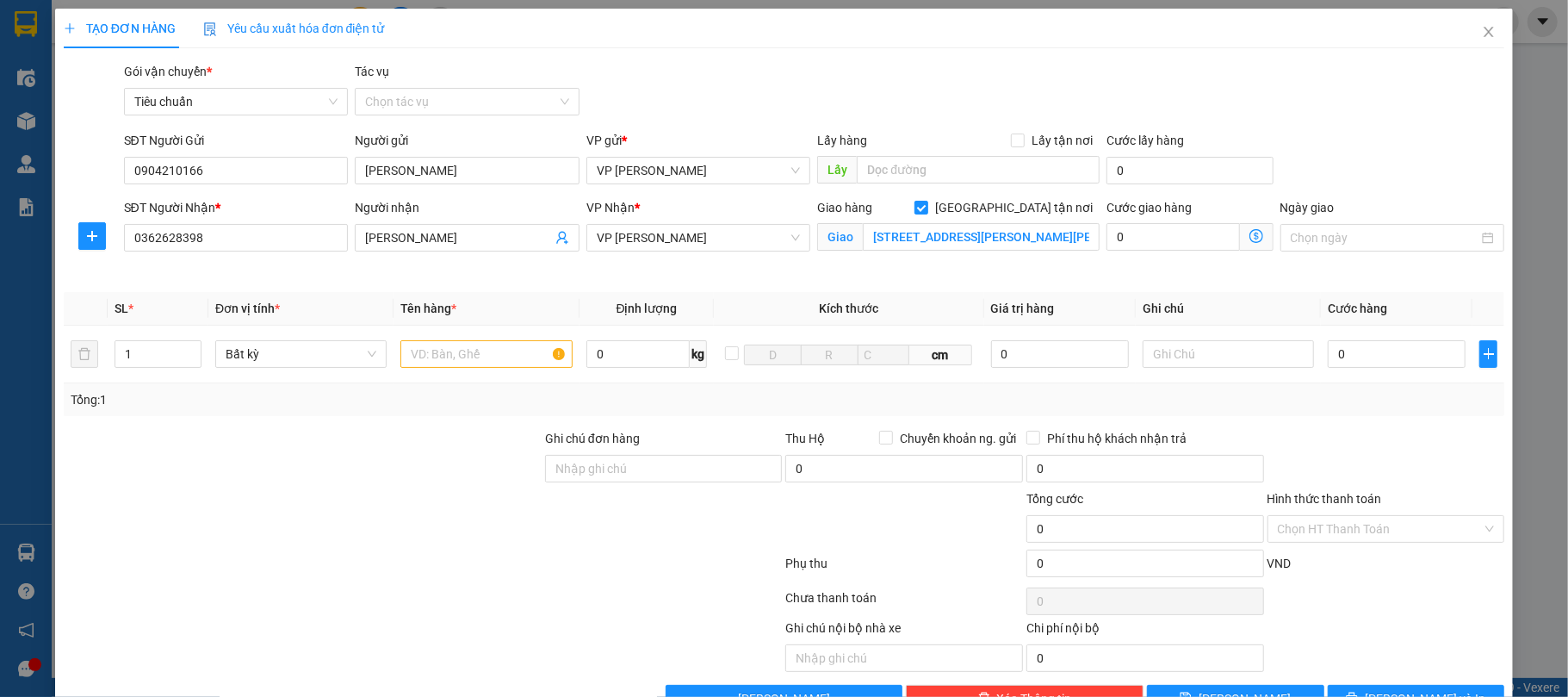
click at [1250, 238] on icon "dollar-circle" at bounding box center [1257, 236] width 14 height 14
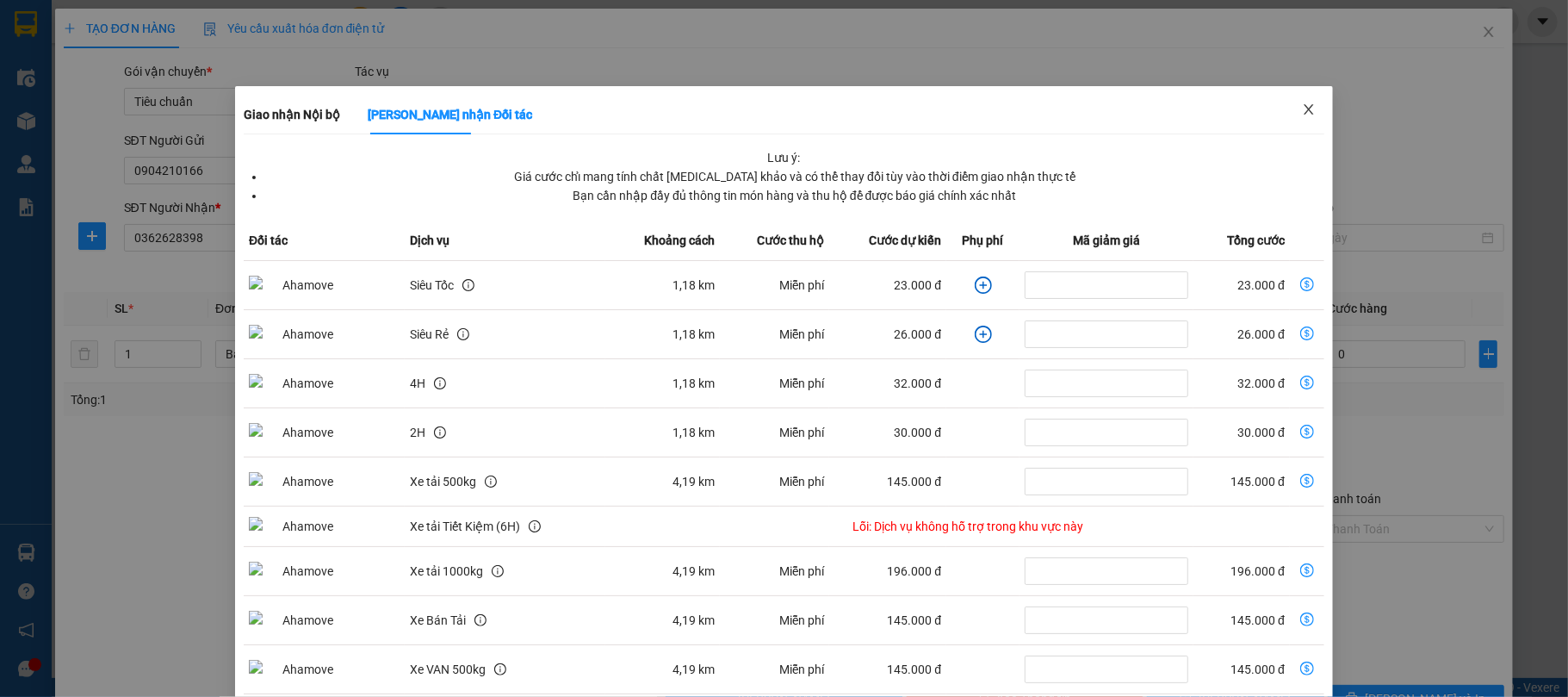
click at [1302, 111] on icon "close" at bounding box center [1309, 110] width 14 height 14
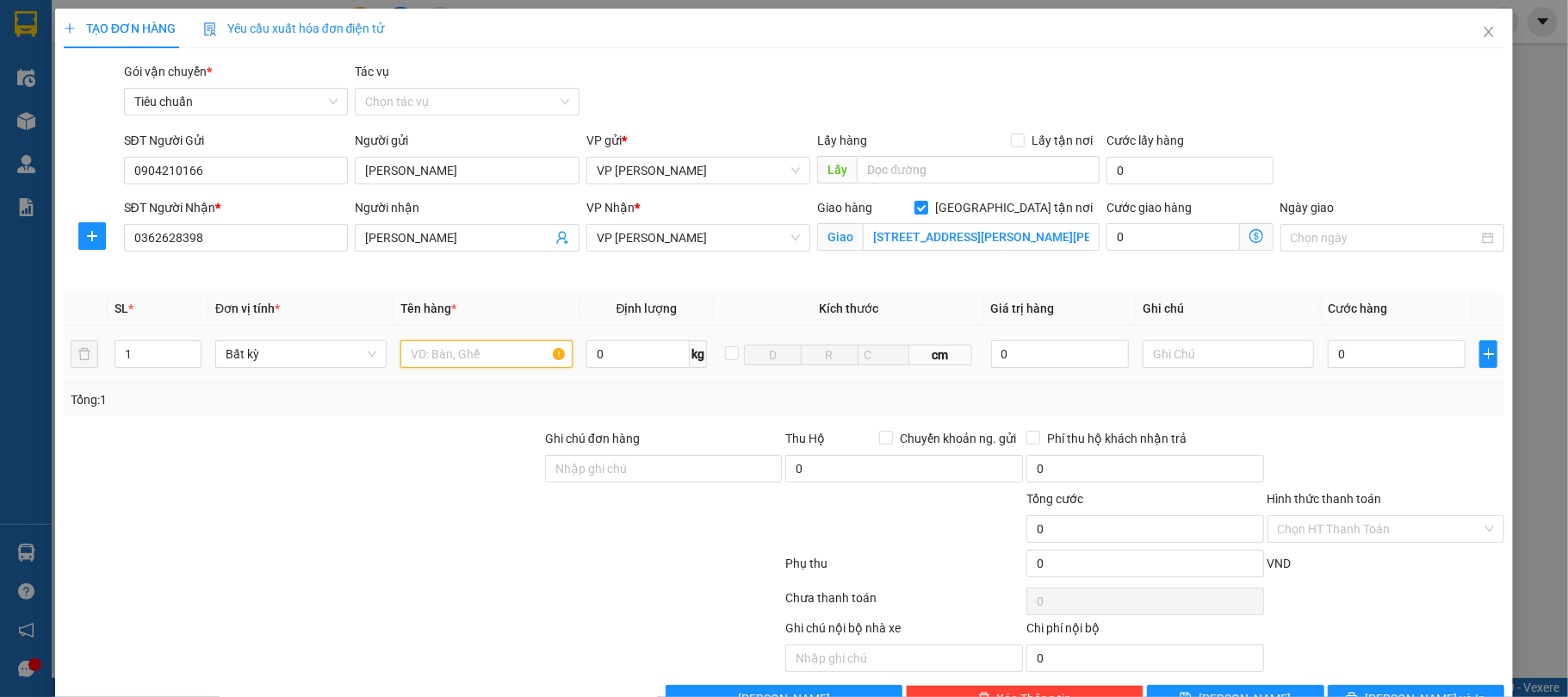
click at [452, 357] on input "text" at bounding box center [486, 354] width 171 height 28
type input "Xốp=bọc đỏ dính liền"
click at [1161, 243] on input "0" at bounding box center [1172, 237] width 133 height 28
type input "4"
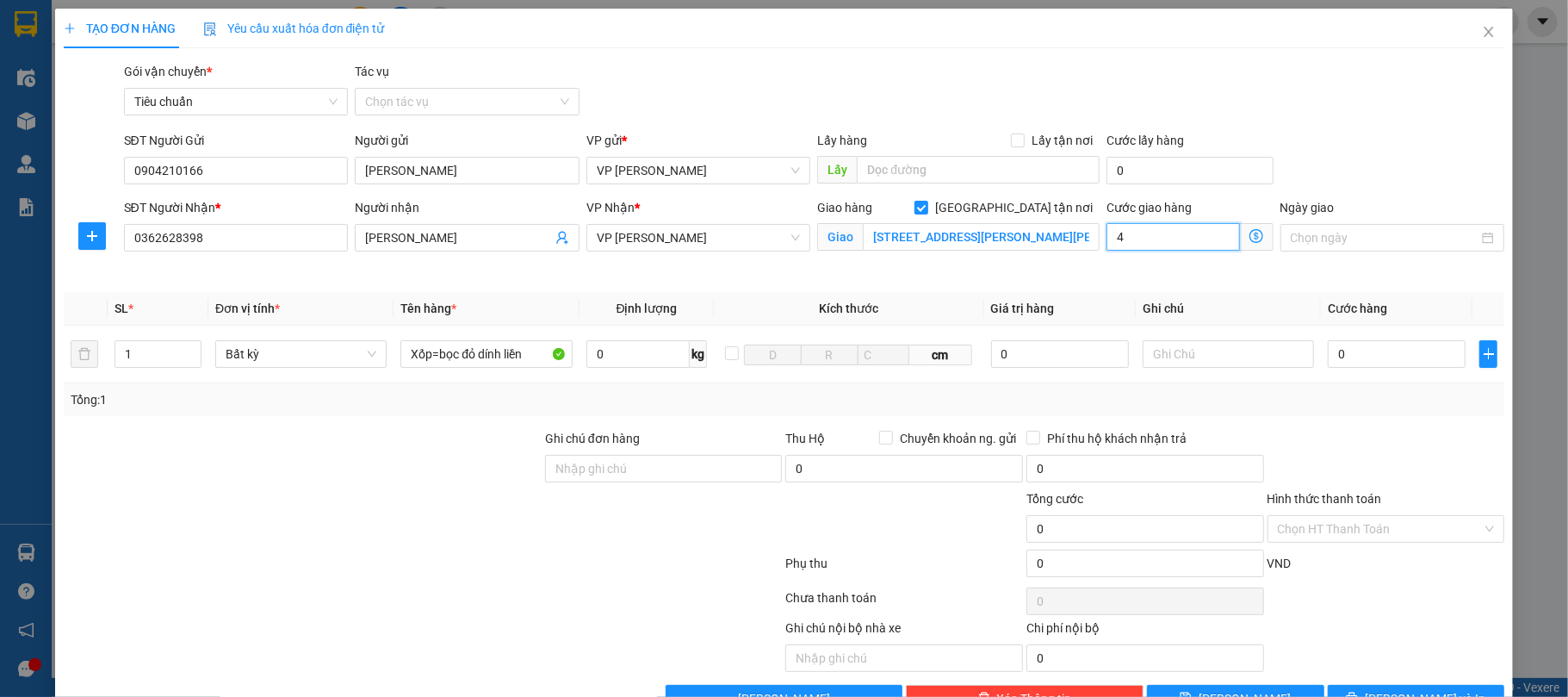
type input "4"
type input "40"
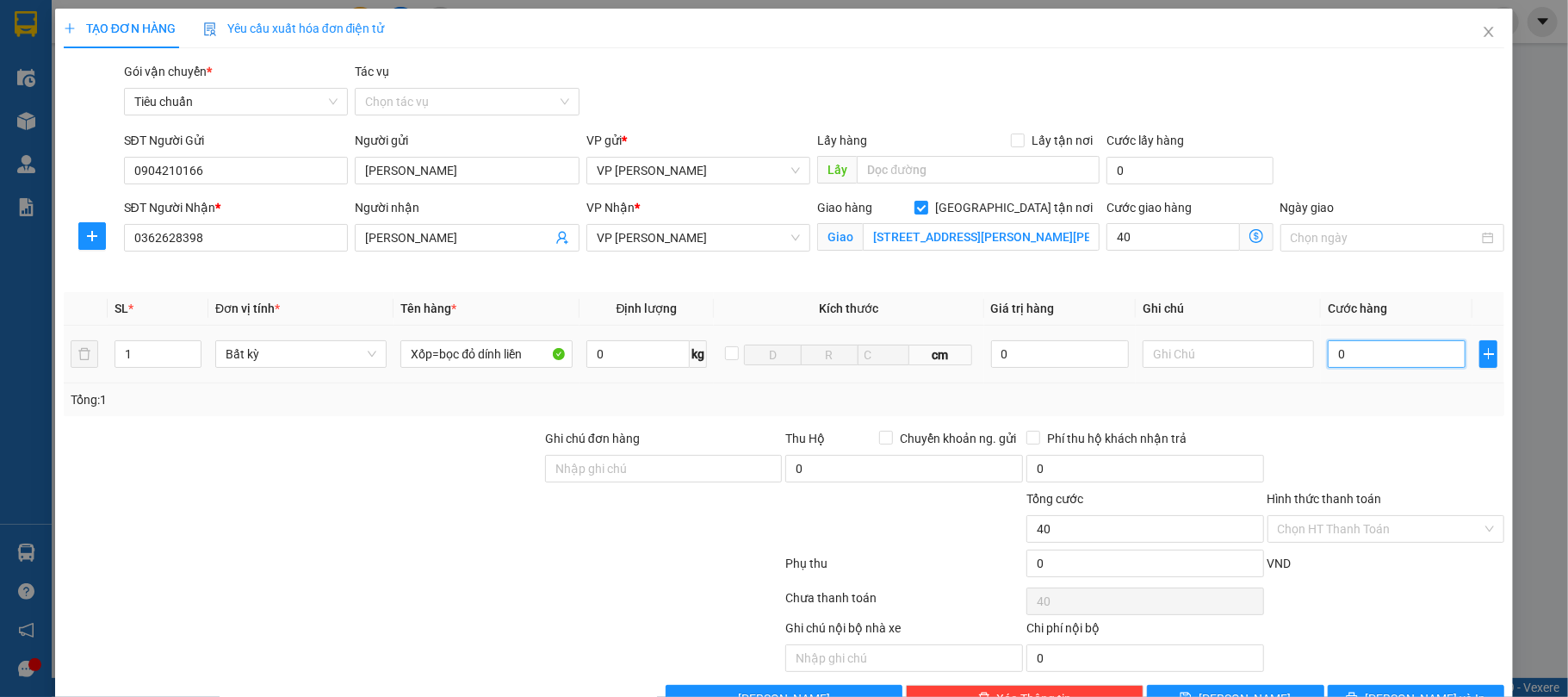
click at [1380, 352] on input "0" at bounding box center [1397, 354] width 138 height 28
type input "40.000"
type input "8"
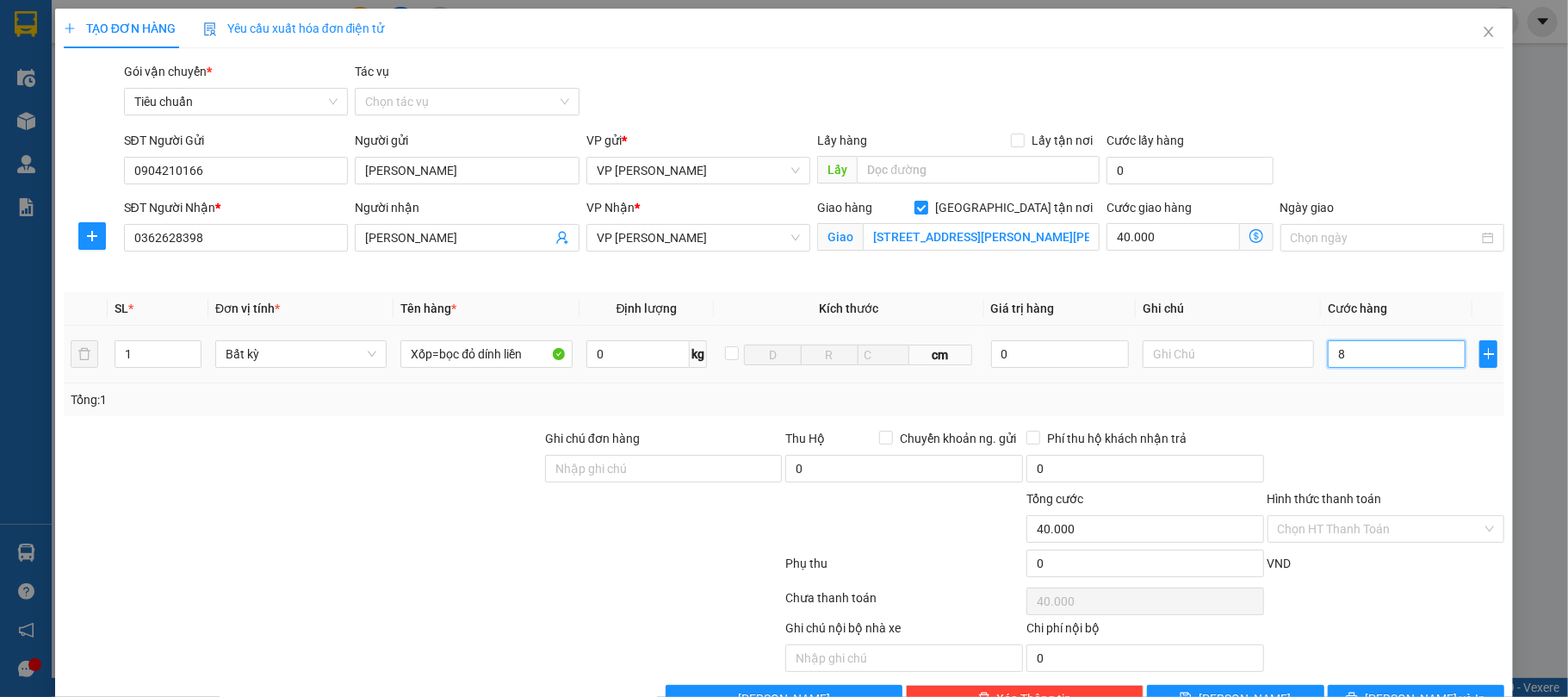
type input "40.008"
type input "80"
type input "40.080"
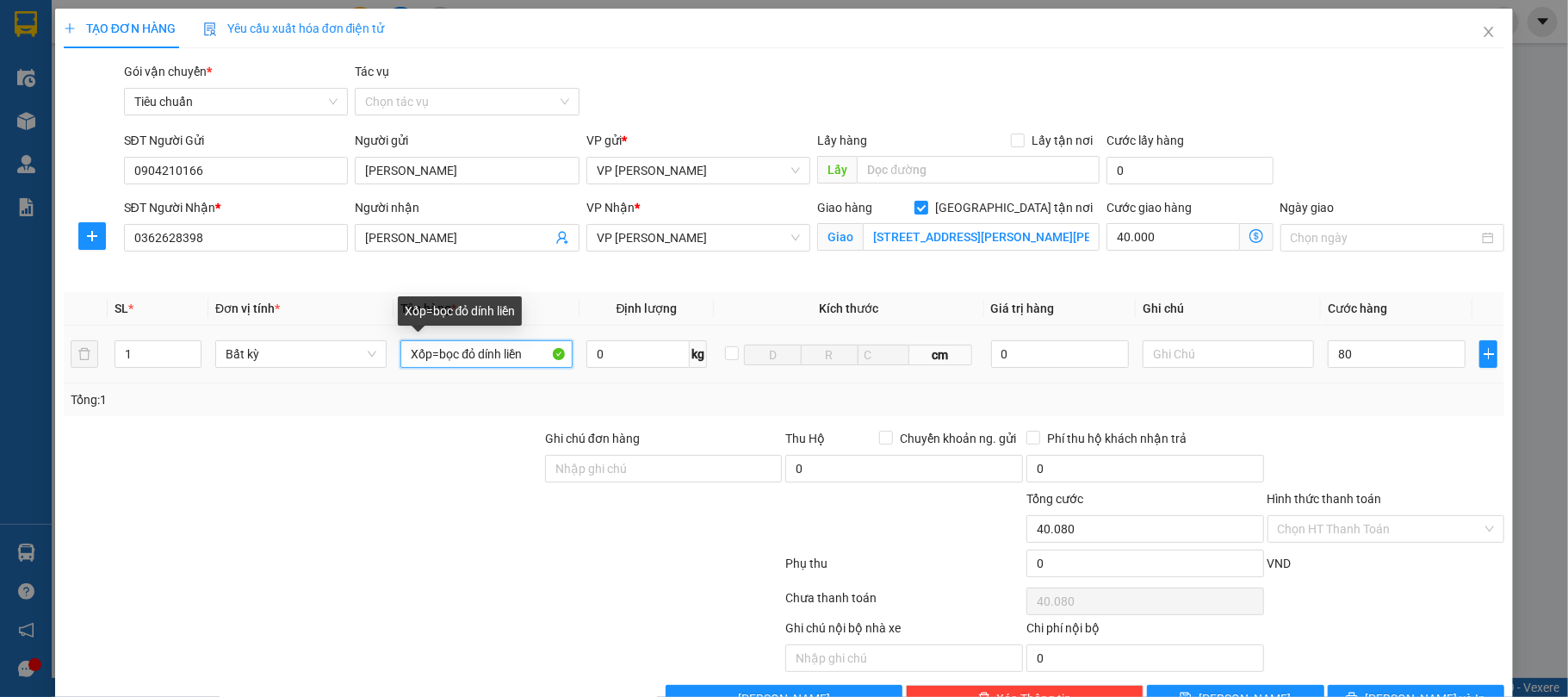
type input "80.000"
type input "120.000"
click at [439, 355] on input "Xốp=bọc đỏ dính liền" at bounding box center [486, 354] width 171 height 28
type input "Xốp+bọc đỏ dính liền"
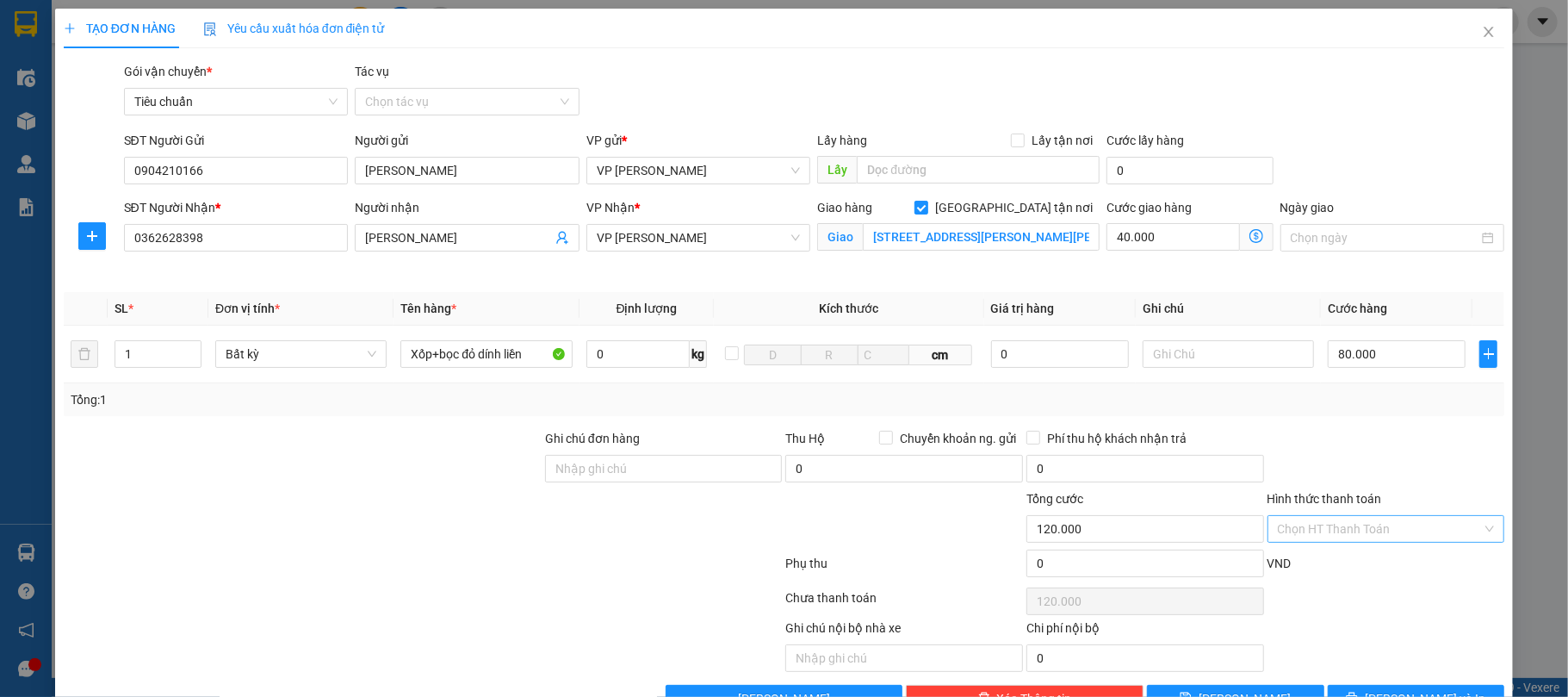
click at [1289, 531] on input "Hình thức thanh toán" at bounding box center [1381, 529] width 205 height 26
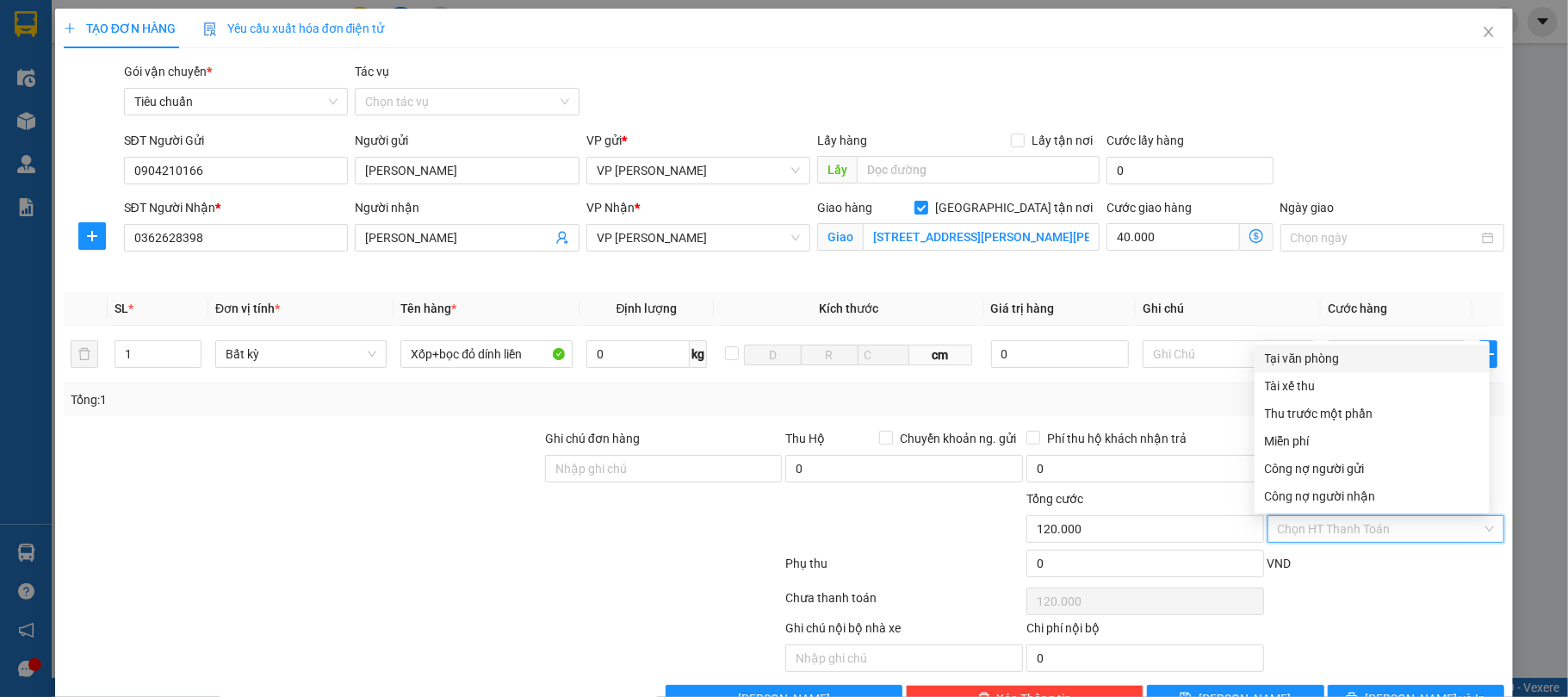
click at [1289, 352] on div "Tại văn phòng" at bounding box center [1372, 358] width 214 height 19
type input "0"
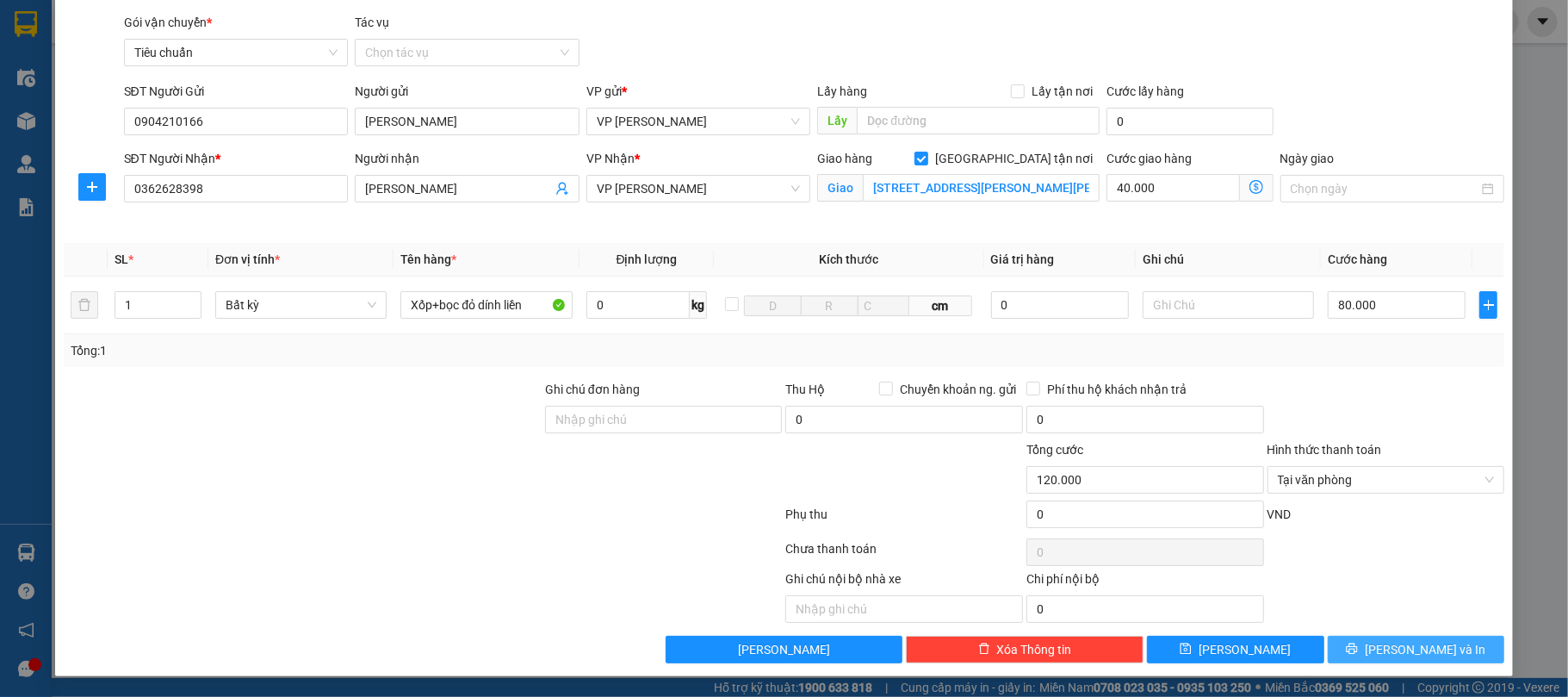
click at [1380, 644] on button "[PERSON_NAME] và In" at bounding box center [1416, 650] width 177 height 28
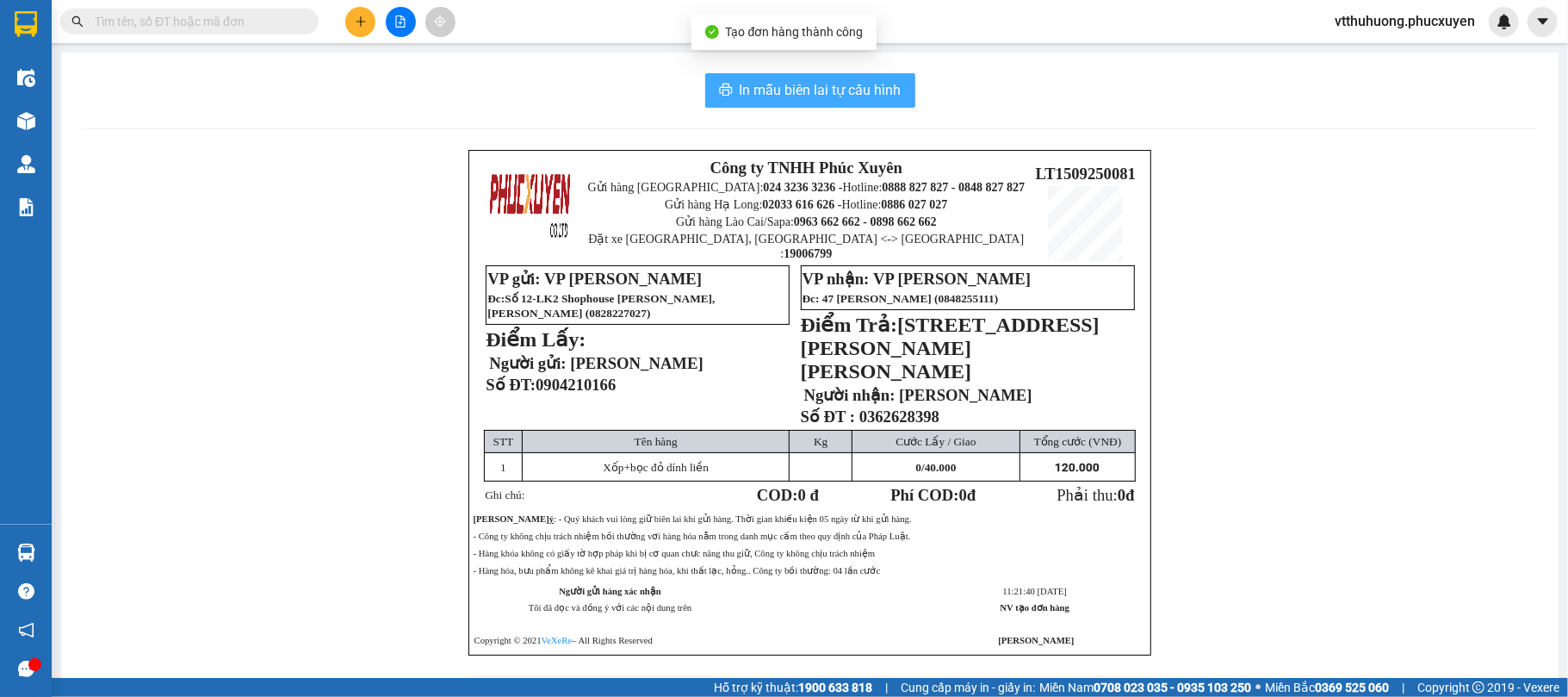
click at [769, 92] on span "In mẫu biên lai tự cấu hình" at bounding box center [820, 90] width 161 height 22
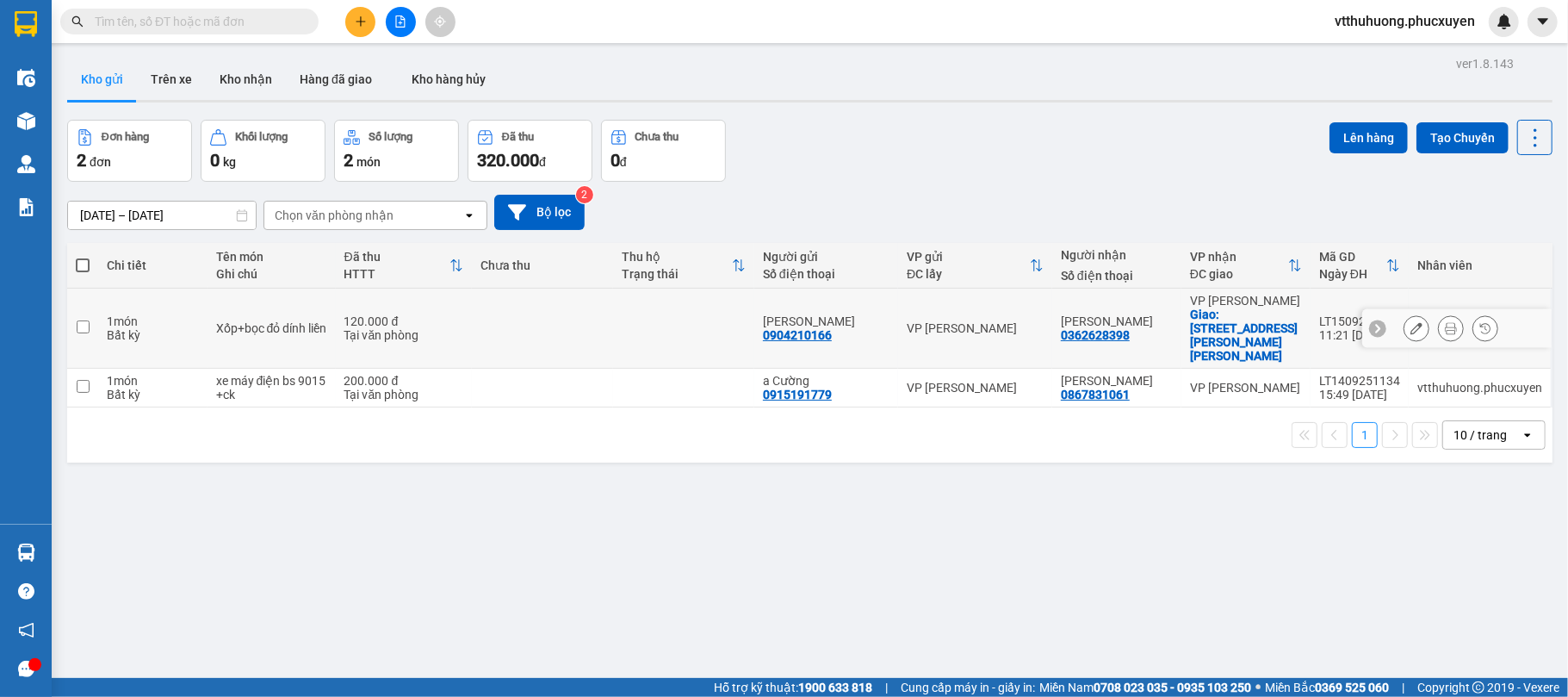
click at [643, 304] on td at bounding box center [684, 328] width 142 height 80
checkbox input "true"
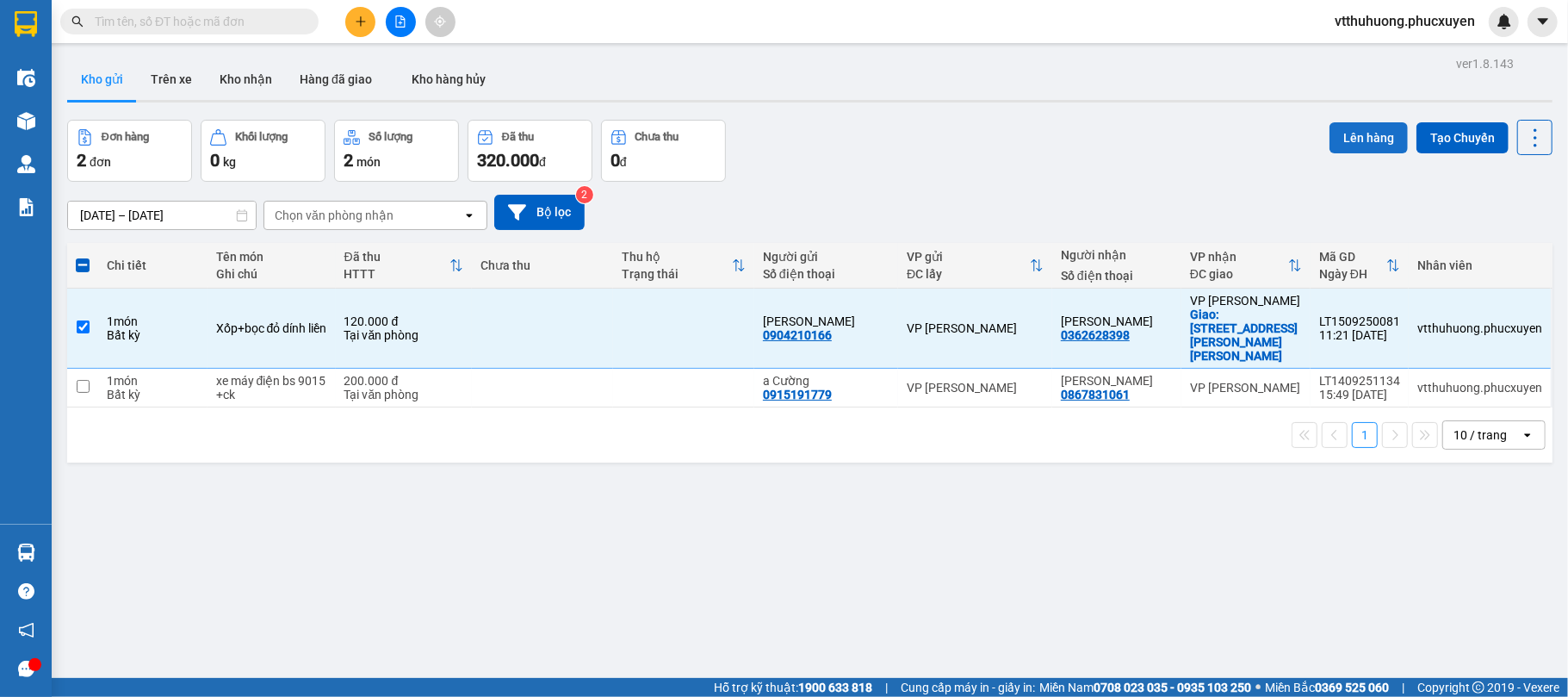
drag, startPoint x: 1353, startPoint y: 126, endPoint x: 1338, endPoint y: 128, distance: 15.1
click at [1352, 126] on button "Lên hàng" at bounding box center [1369, 138] width 79 height 31
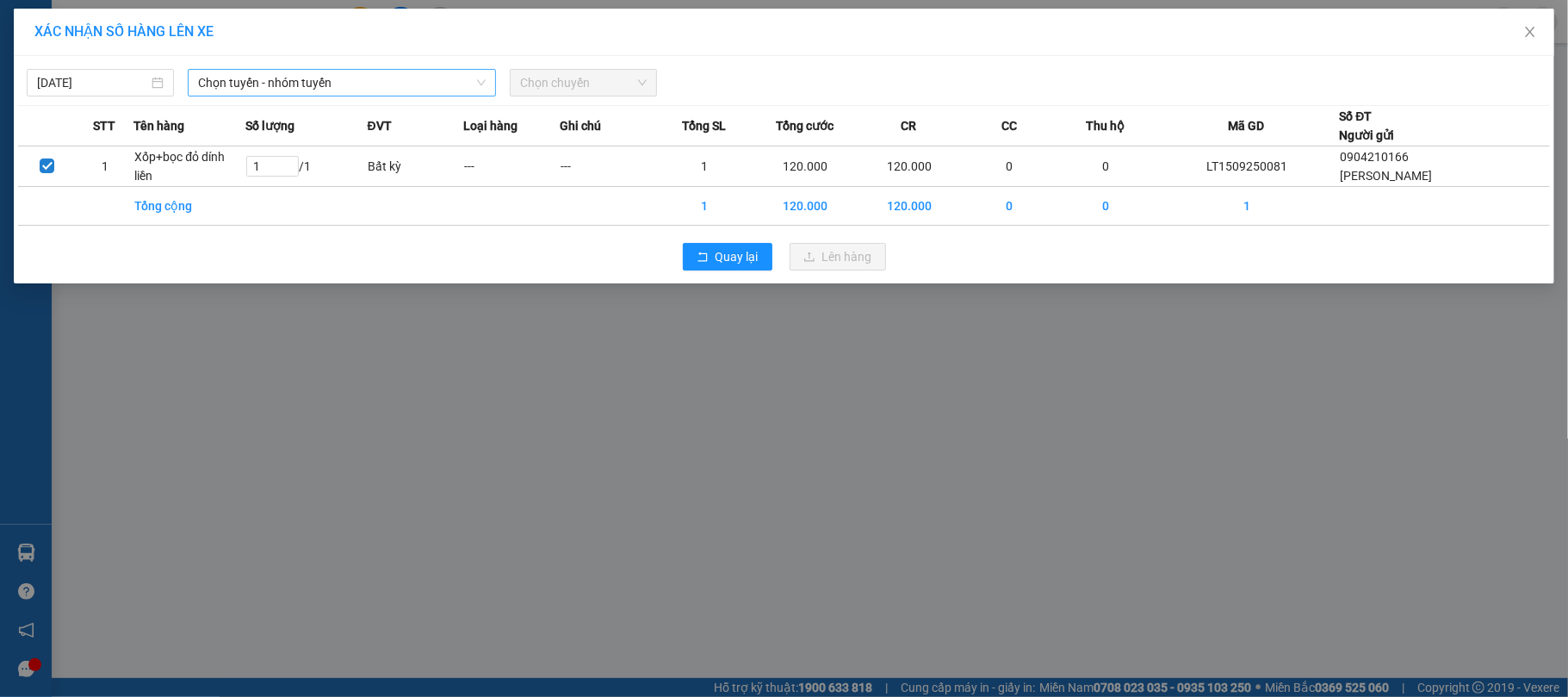
click at [411, 79] on span "Chọn tuyến - nhóm tuyến" at bounding box center [342, 83] width 288 height 26
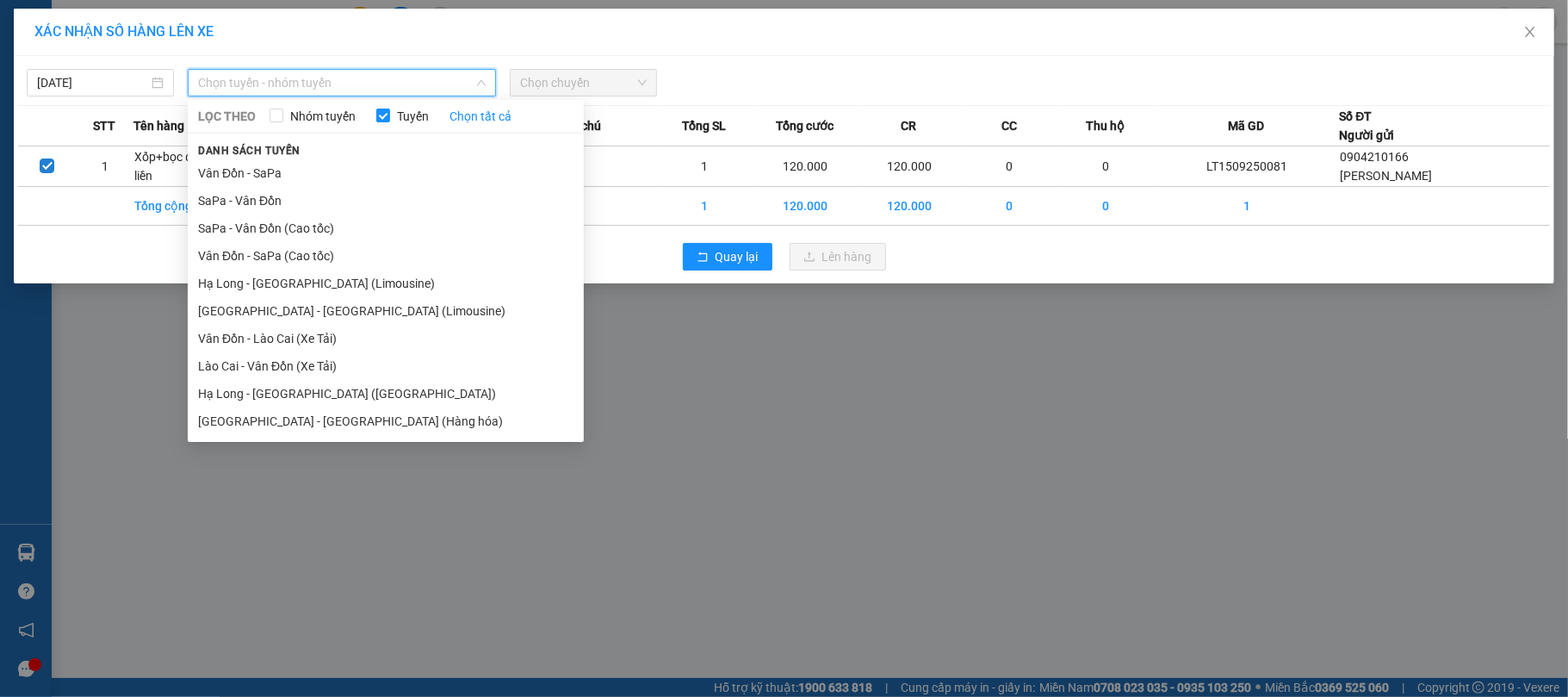
drag, startPoint x: 346, startPoint y: 284, endPoint x: 596, endPoint y: 193, distance: 266.0
click at [346, 282] on li "Hạ Long - [GEOGRAPHIC_DATA] (Limousine)" at bounding box center [385, 283] width 396 height 28
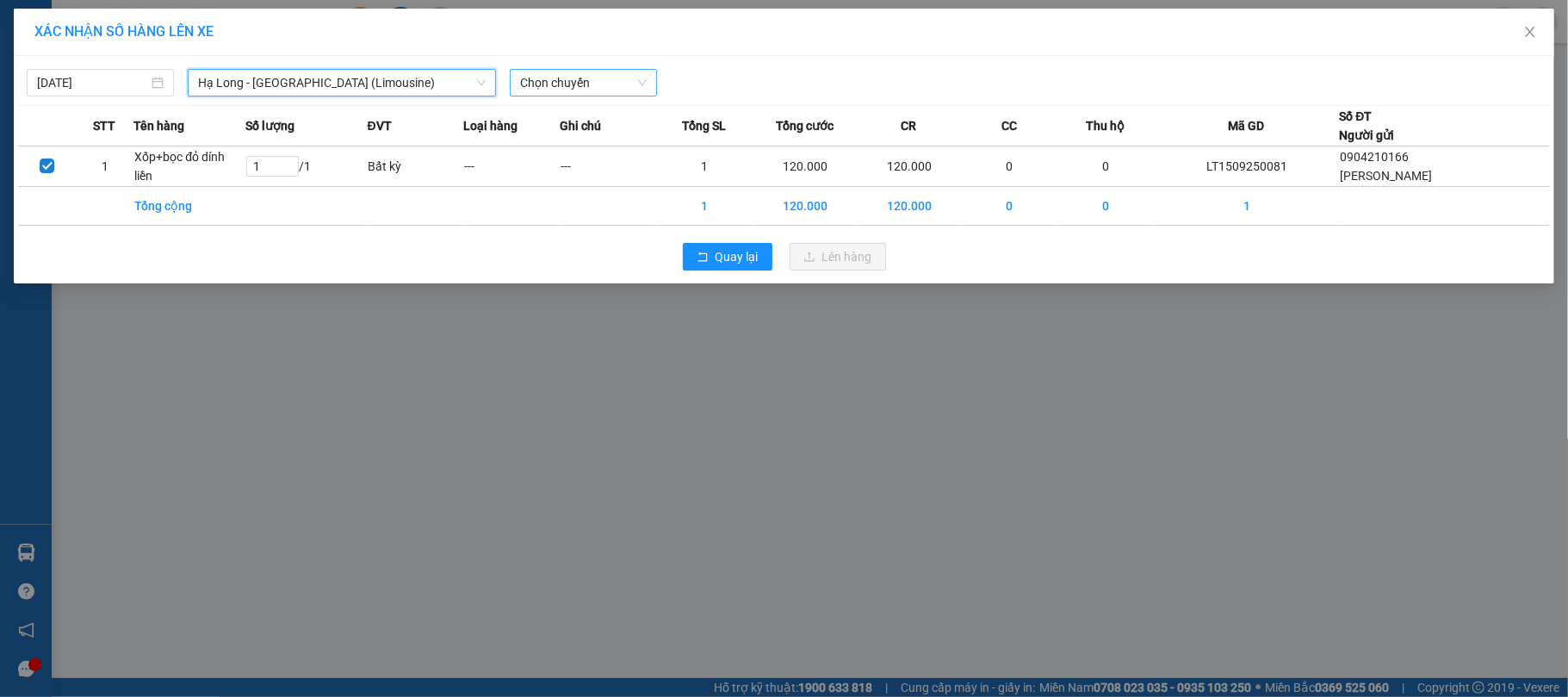
click at [611, 78] on span "Chọn chuyến" at bounding box center [583, 83] width 127 height 26
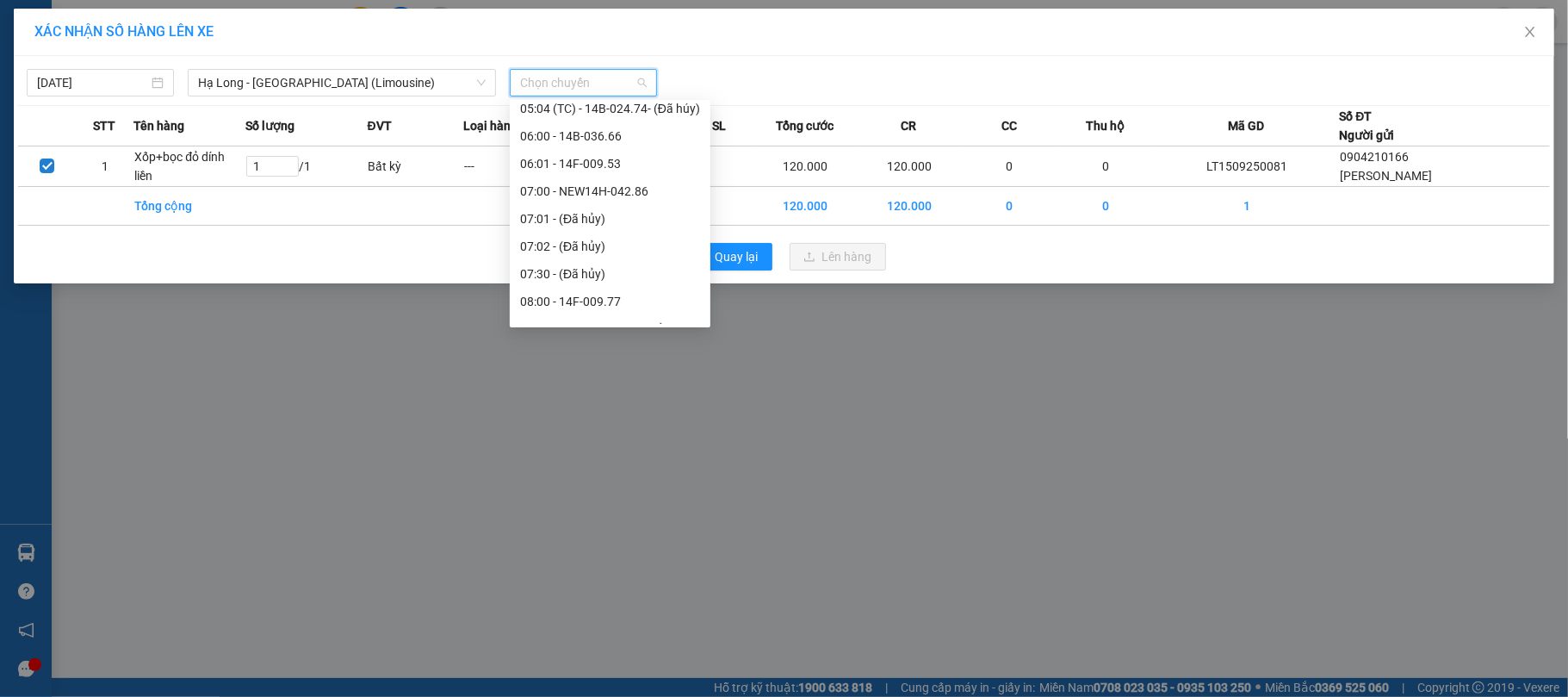
scroll to position [689, 0]
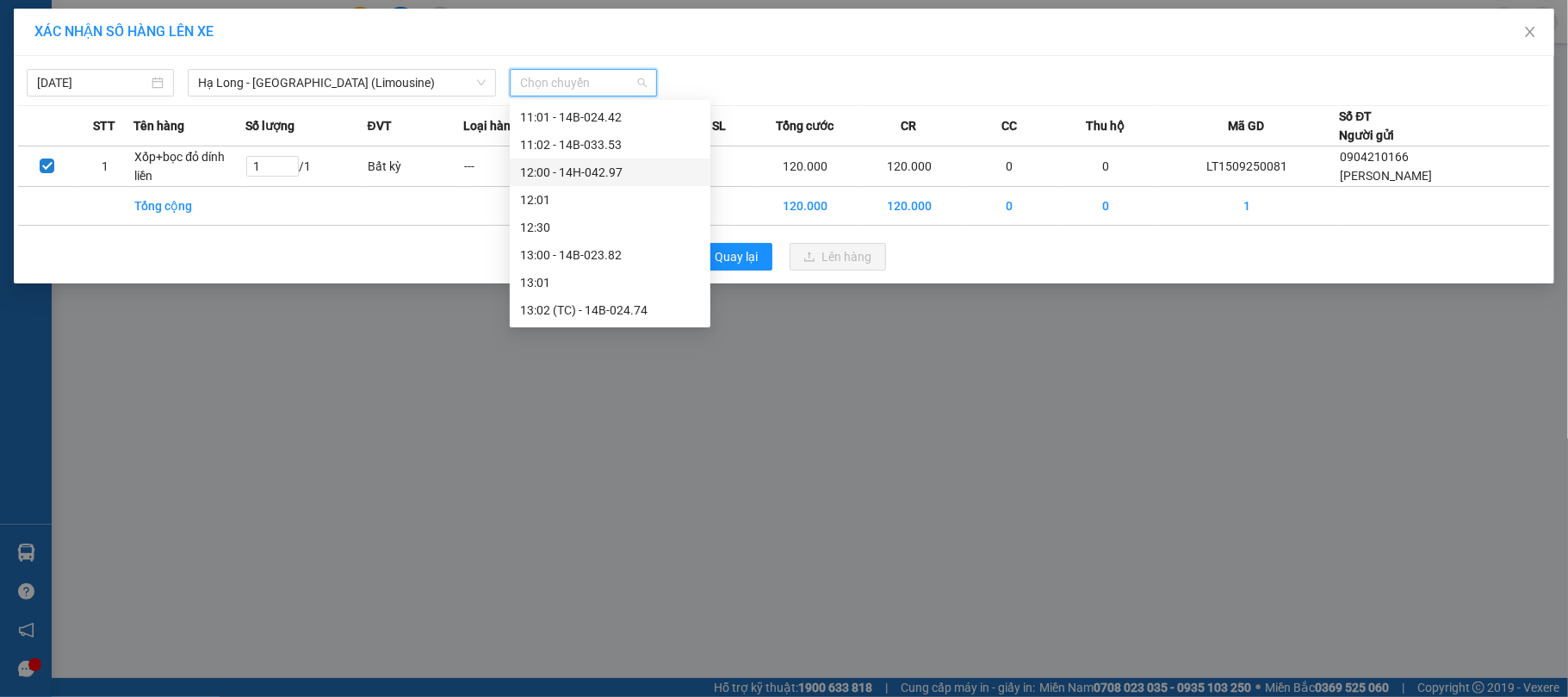
click at [632, 163] on div "12:00 - 14H-042.97" at bounding box center [610, 172] width 180 height 19
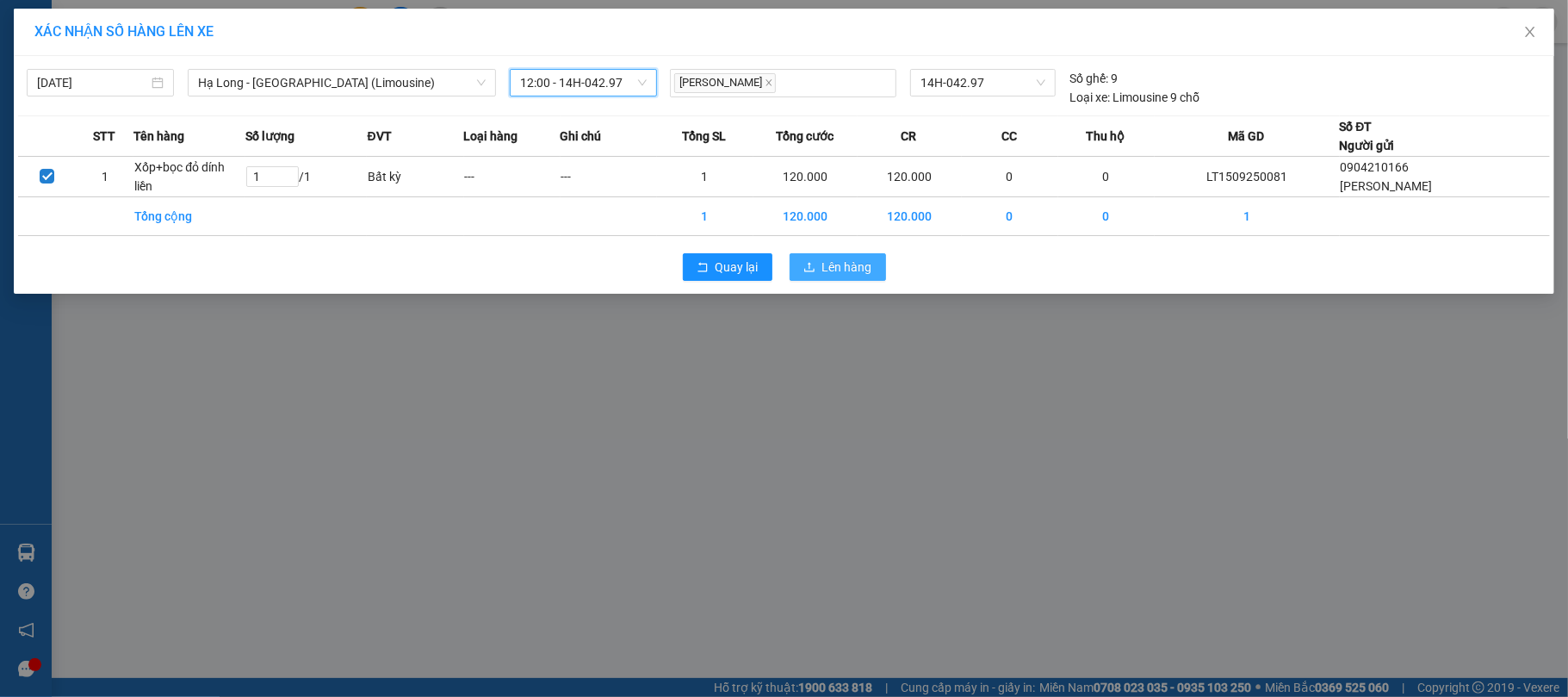
click at [863, 267] on span "Lên hàng" at bounding box center [847, 266] width 50 height 19
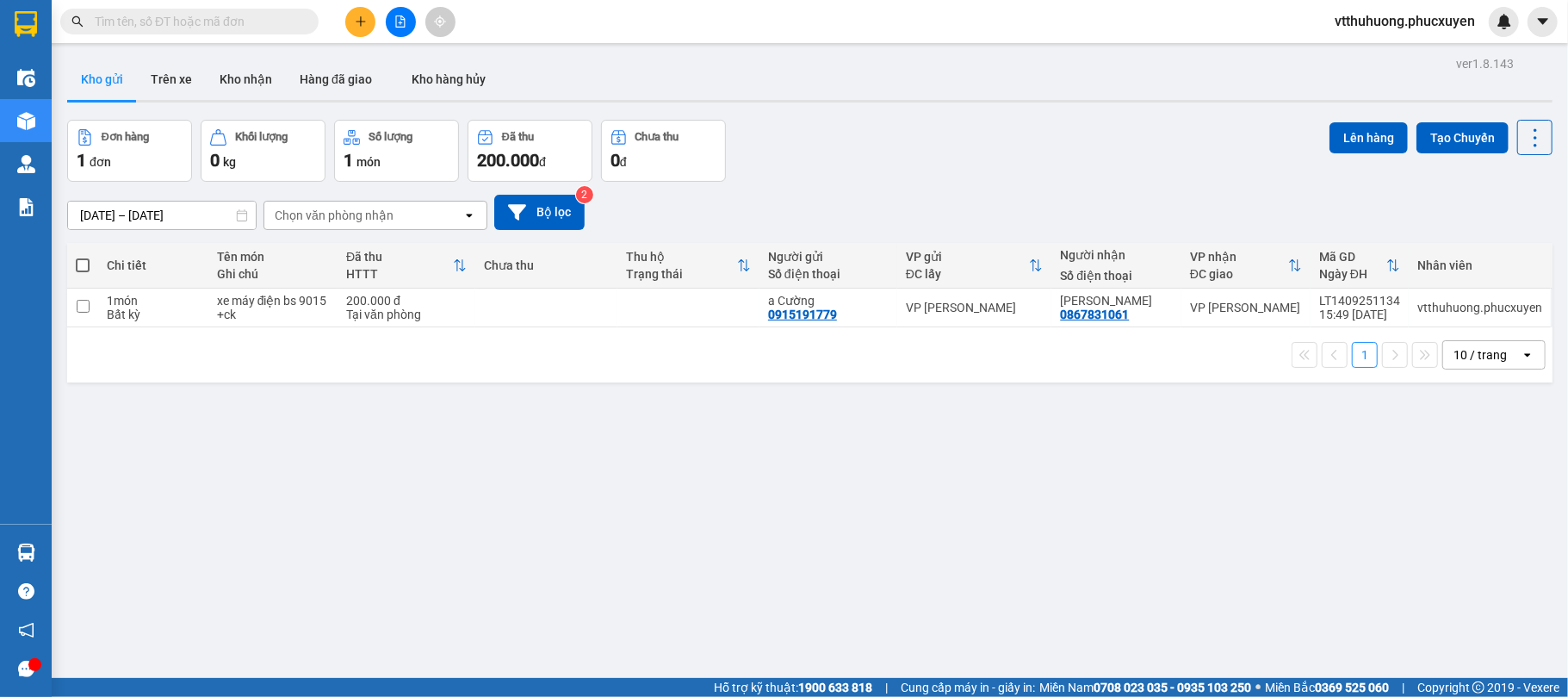
click at [1001, 512] on div "ver 1.8.143 Kho gửi Trên xe Kho nhận Hàng đã giao Kho hàng hủy Đơn hàng 1 đơn K…" at bounding box center [809, 400] width 1499 height 697
click at [358, 24] on icon "plus" at bounding box center [361, 22] width 12 height 12
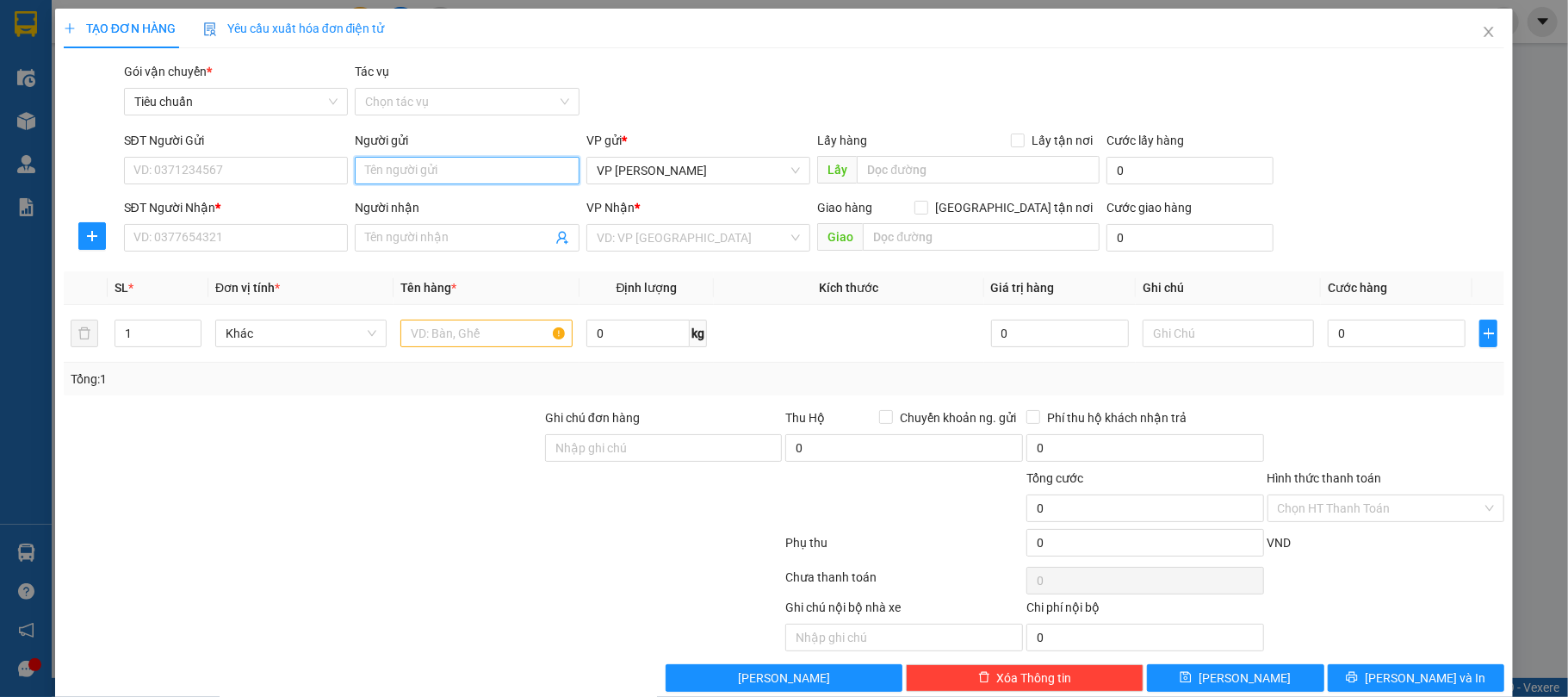
click at [415, 174] on input "Người gửi" at bounding box center [468, 171] width 225 height 28
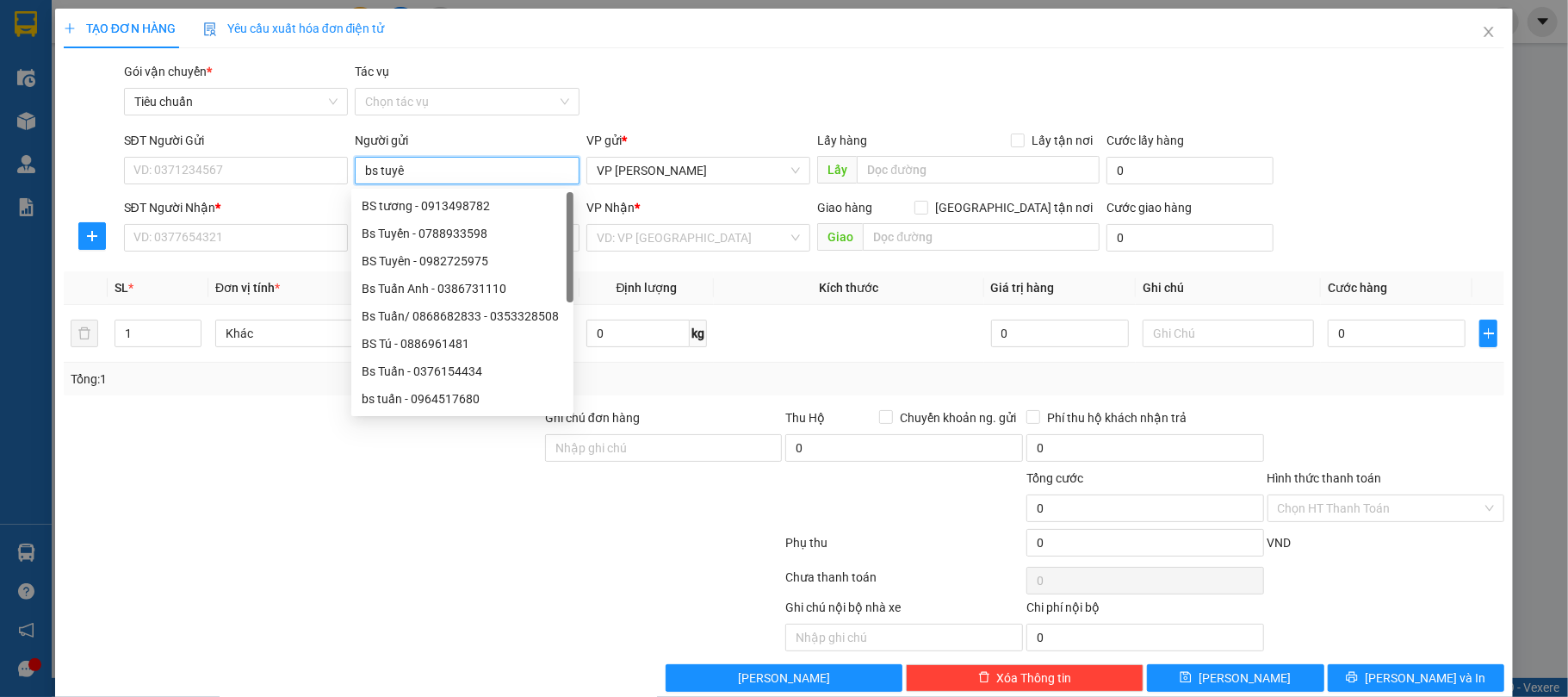
type input "bs tuyên"
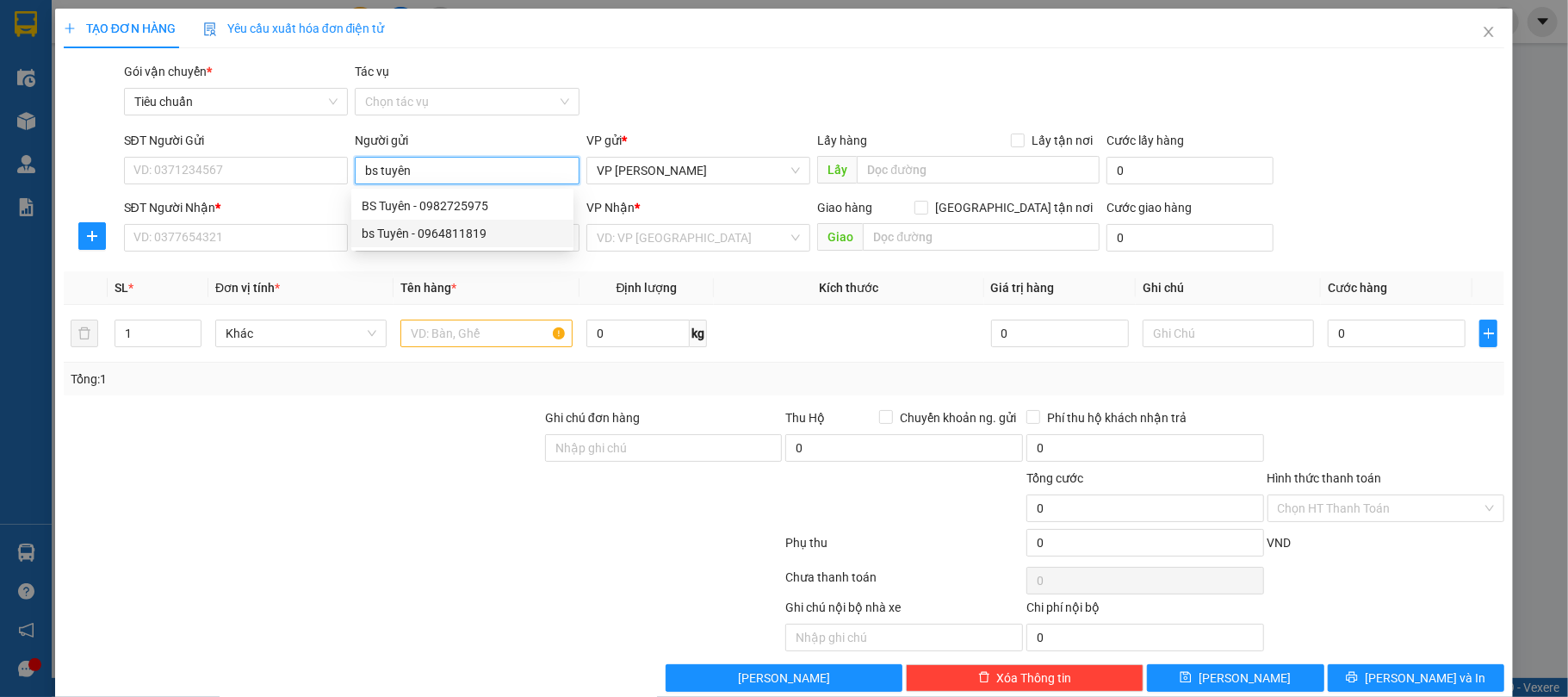
click at [469, 229] on div "bs Tuyên - 0964811819" at bounding box center [463, 233] width 201 height 19
type input "0964811819"
type input "bs Tuyên"
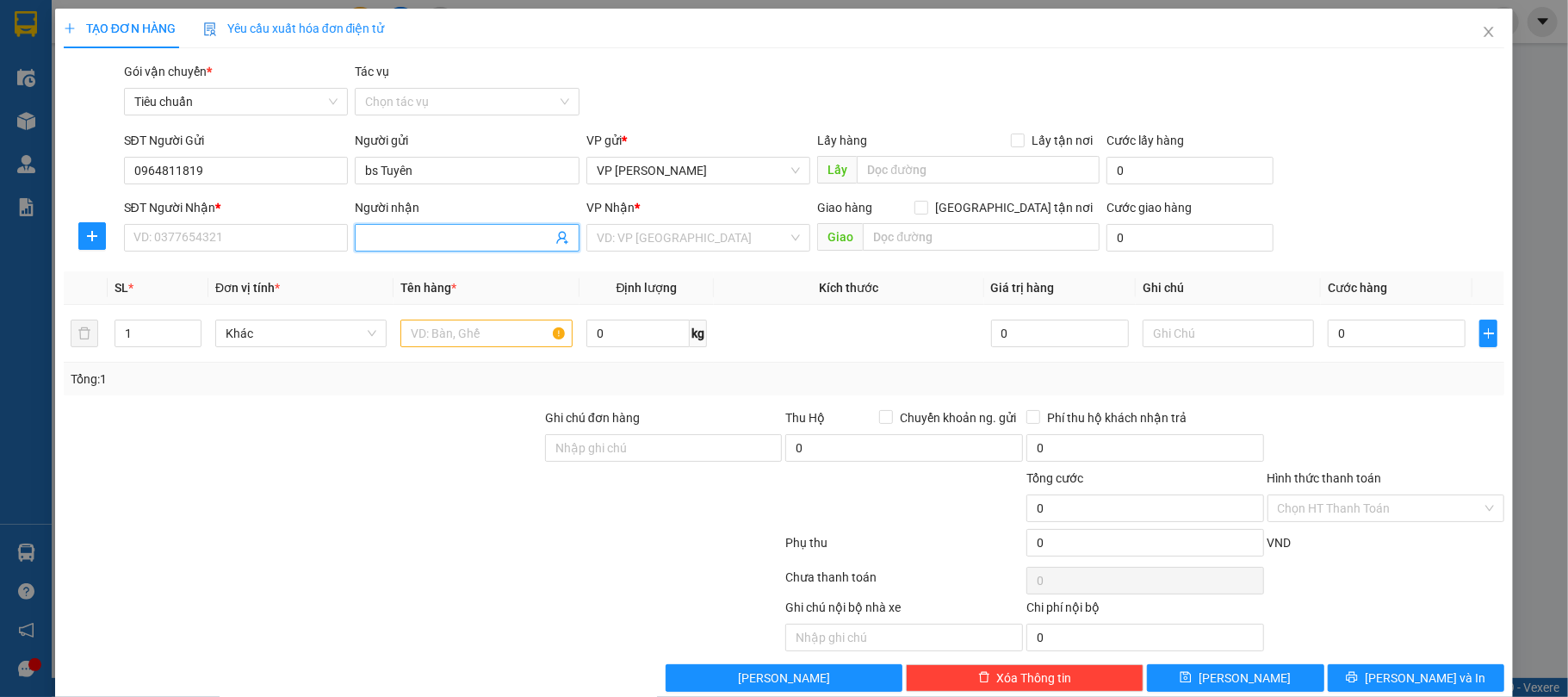
click at [555, 236] on icon "user-add" at bounding box center [562, 238] width 14 height 14
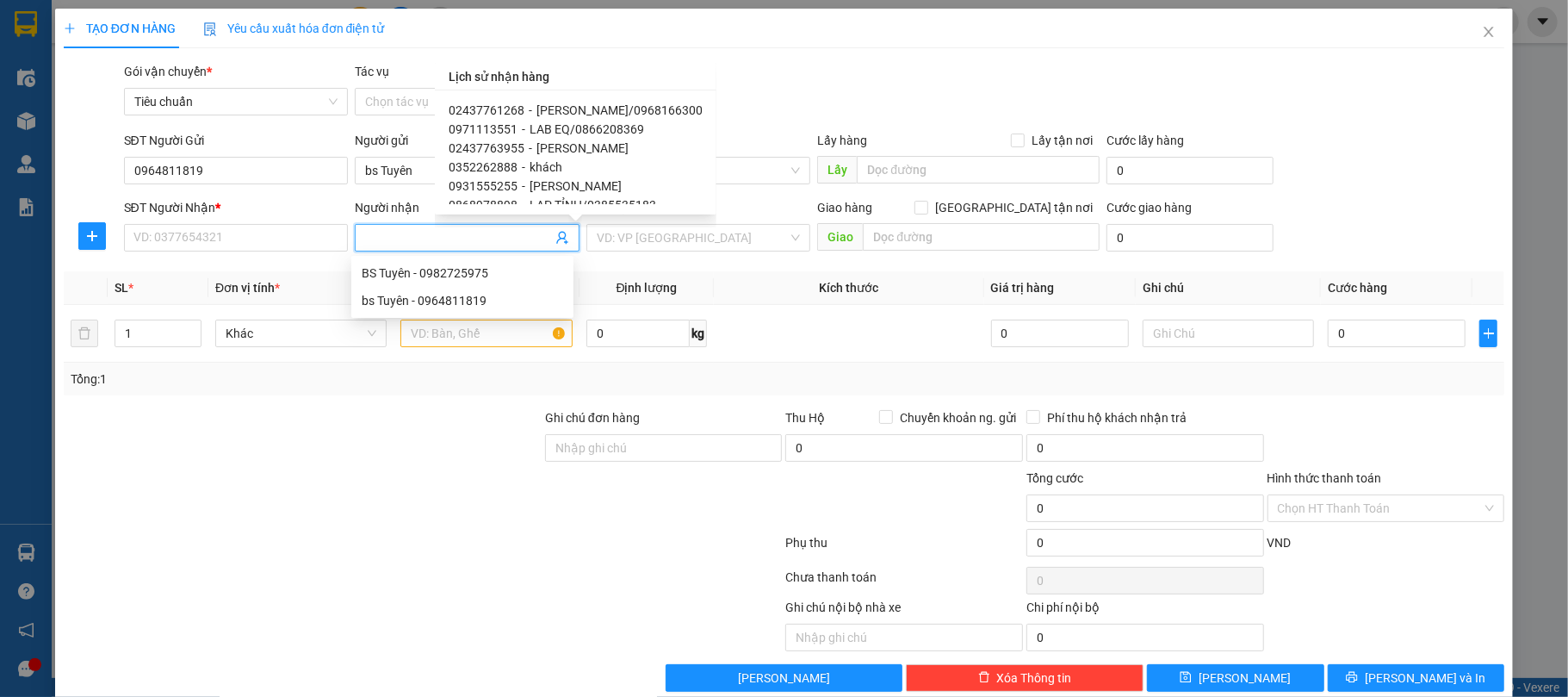
click at [605, 111] on span "Lad Vũ Gia/0968166300" at bounding box center [619, 111] width 166 height 14
type input "02437761268"
type input "Lad Vũ Gia/0968166300"
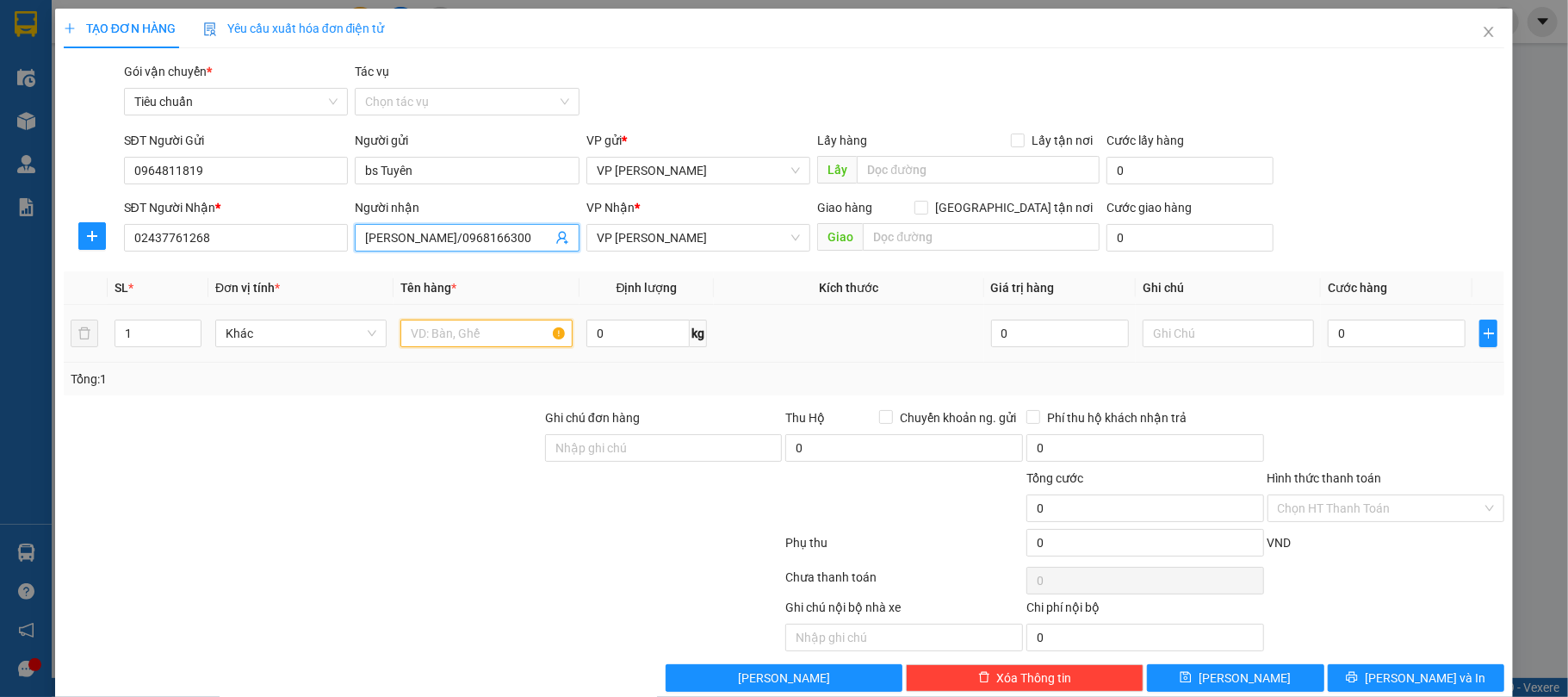
click at [464, 342] on input "text" at bounding box center [486, 334] width 171 height 28
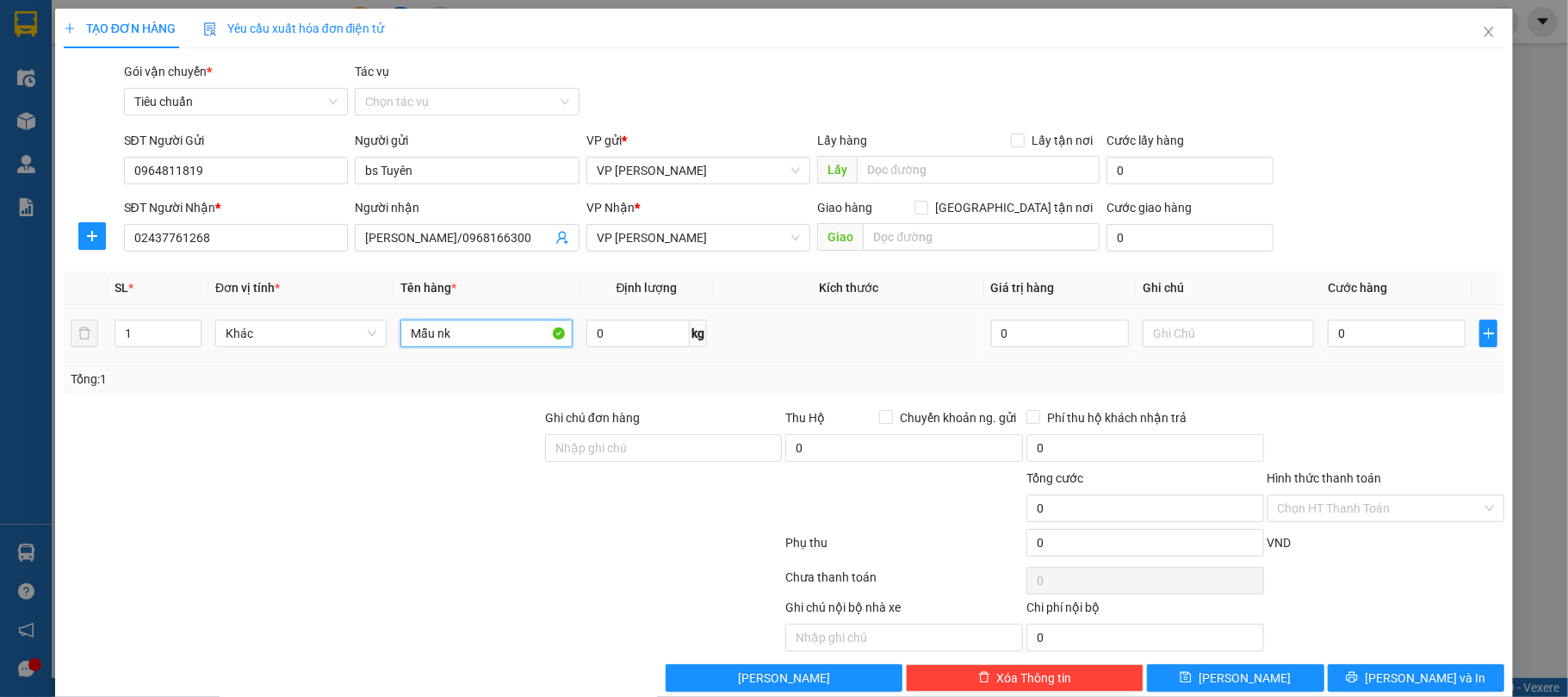
type input "Mẫu nk"
type input "3"
type input "30"
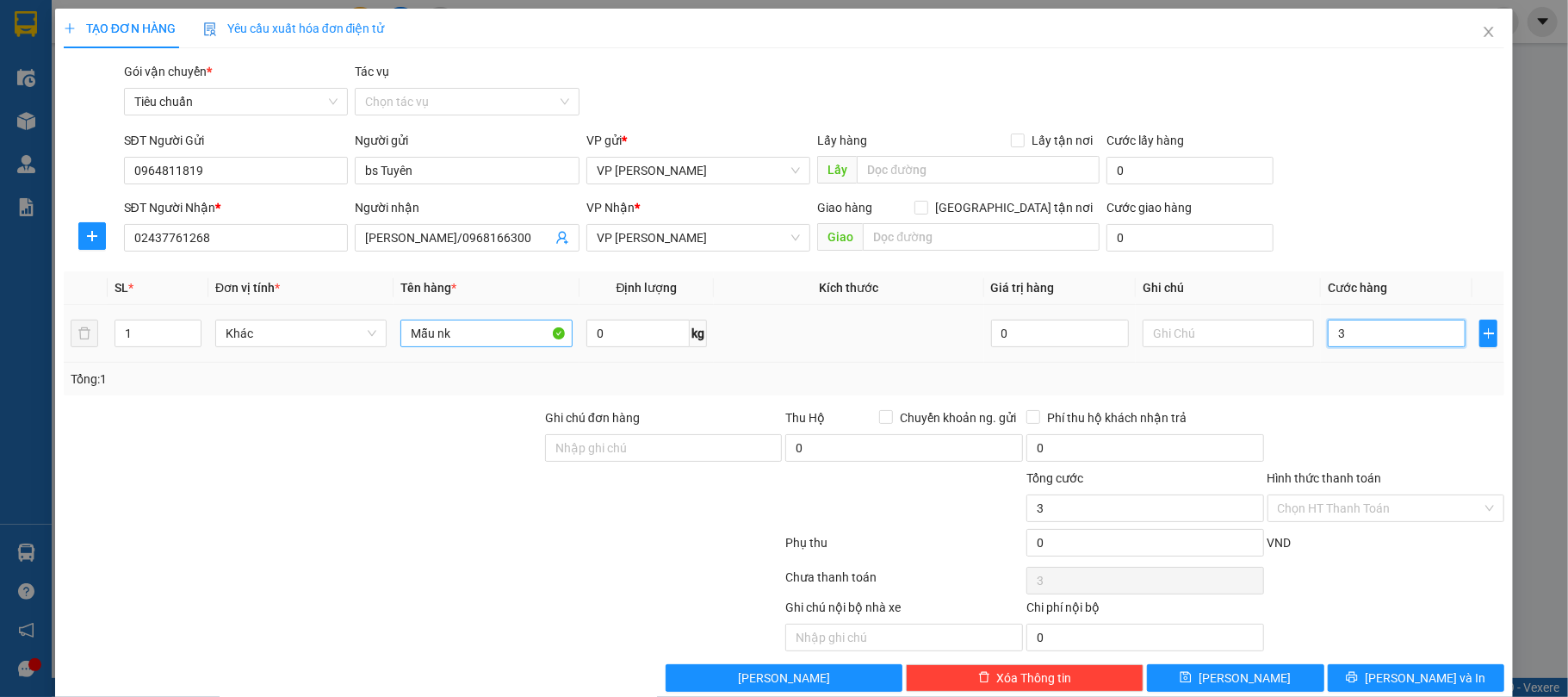
type input "30"
type input "30.000"
click at [1320, 502] on input "Hình thức thanh toán" at bounding box center [1381, 509] width 205 height 26
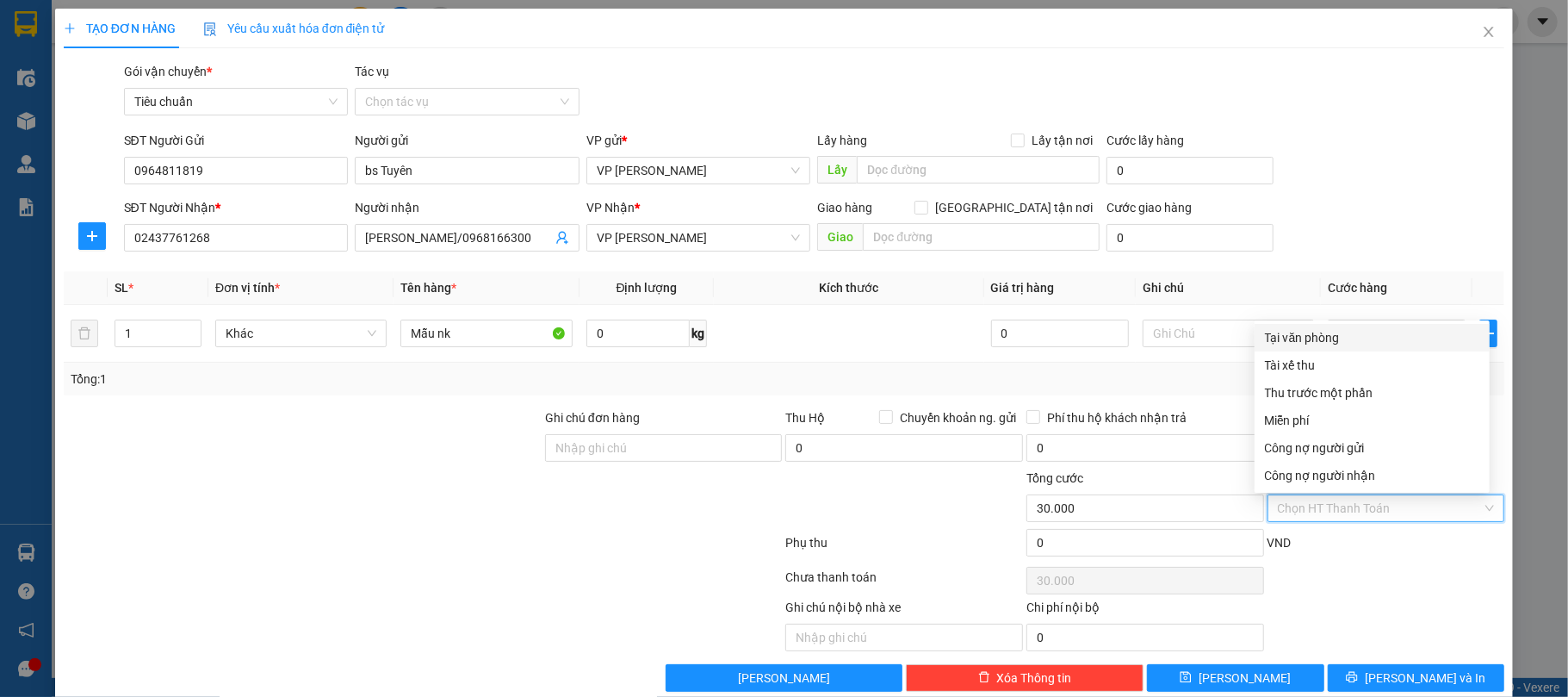
drag, startPoint x: 1282, startPoint y: 338, endPoint x: 1379, endPoint y: 638, distance: 315.3
click at [1285, 345] on div "Tại văn phòng" at bounding box center [1372, 337] width 214 height 19
type input "0"
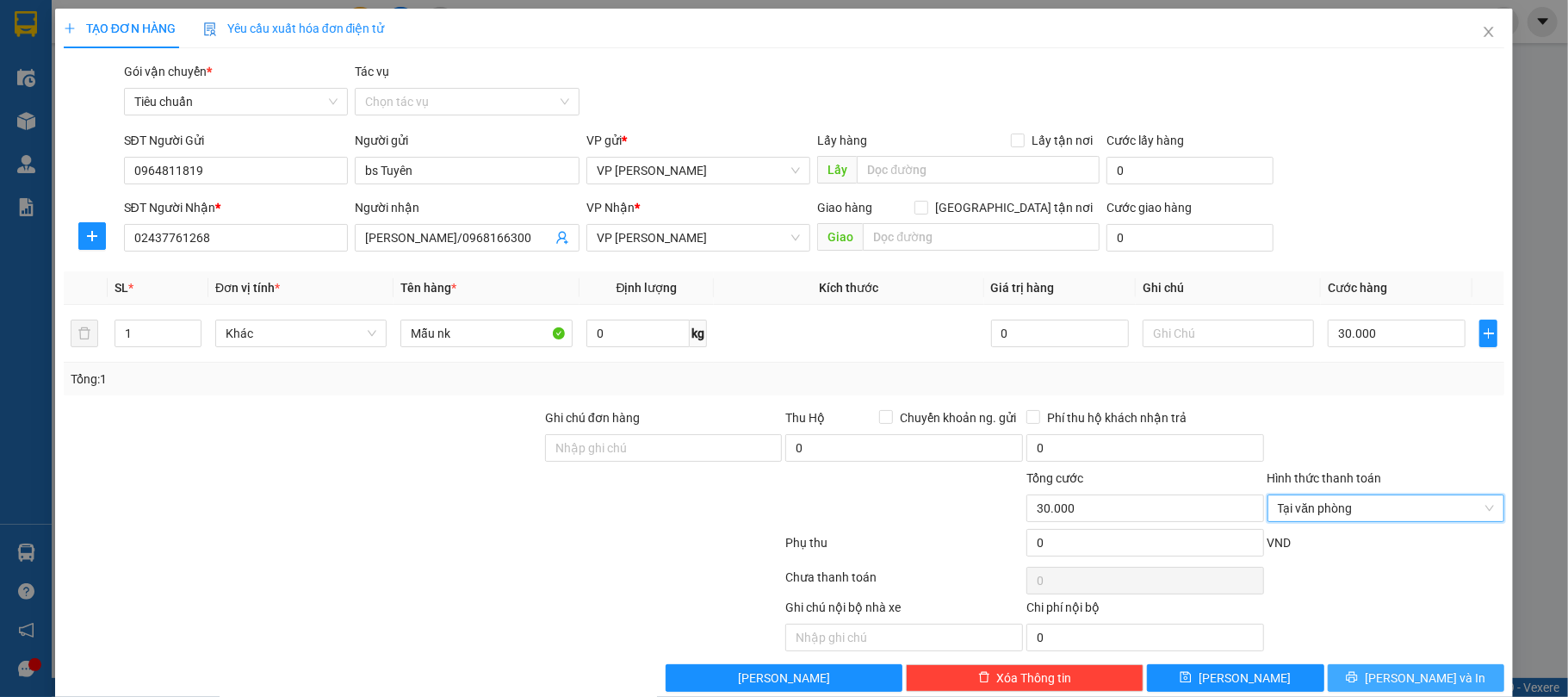
click at [1420, 677] on span "[PERSON_NAME] và In" at bounding box center [1425, 678] width 121 height 19
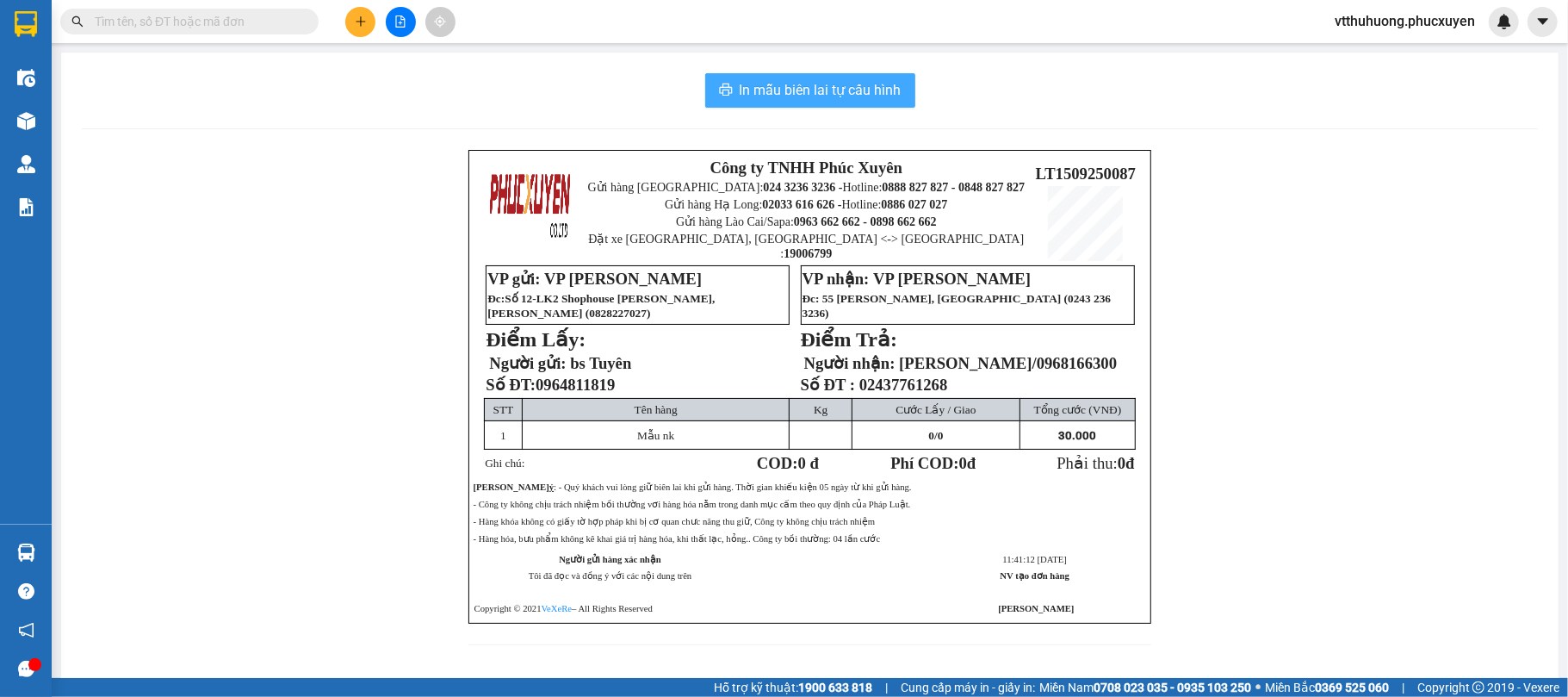
click at [786, 101] on span "In mẫu biên lai tự cấu hình" at bounding box center [820, 90] width 161 height 22
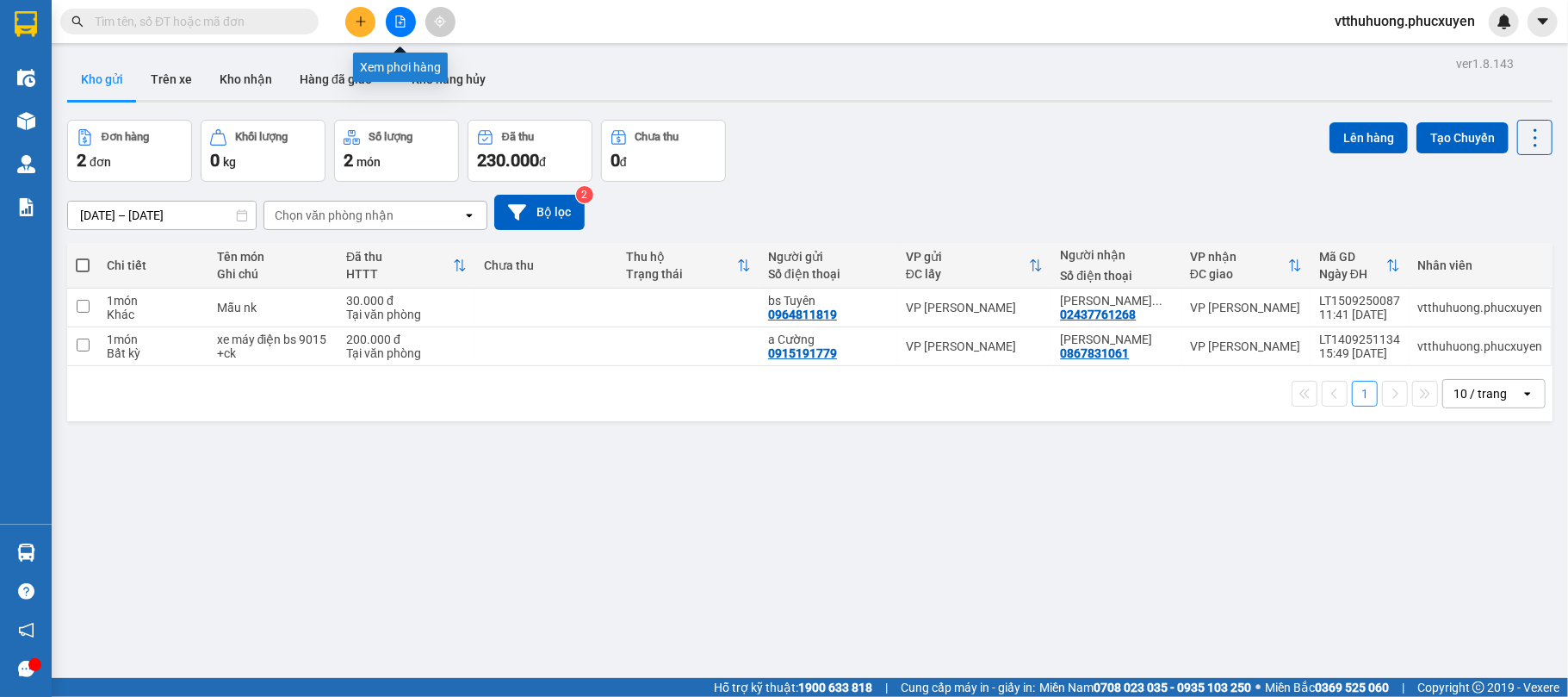
click at [398, 16] on icon "file-add" at bounding box center [401, 22] width 12 height 12
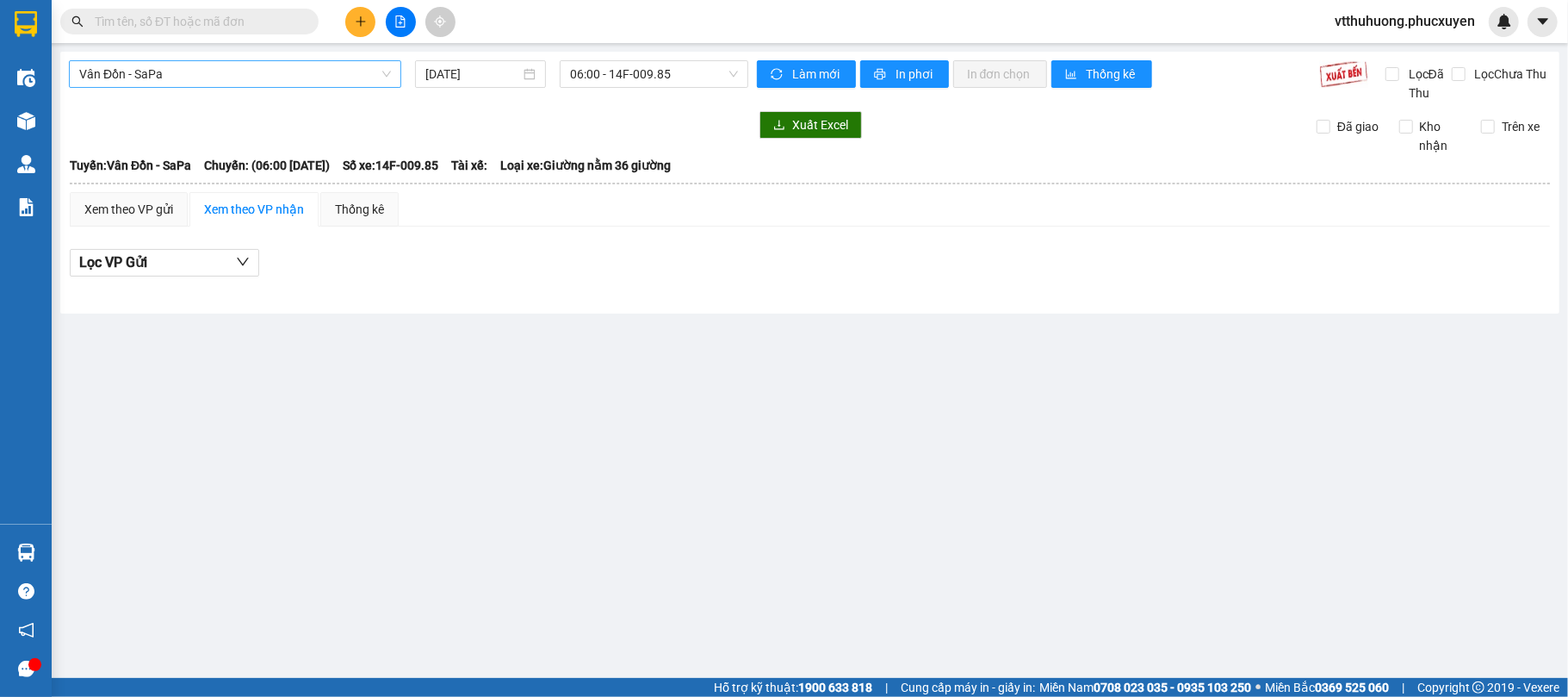
click at [342, 63] on span "Vân Đồn - SaPa" at bounding box center [234, 74] width 312 height 26
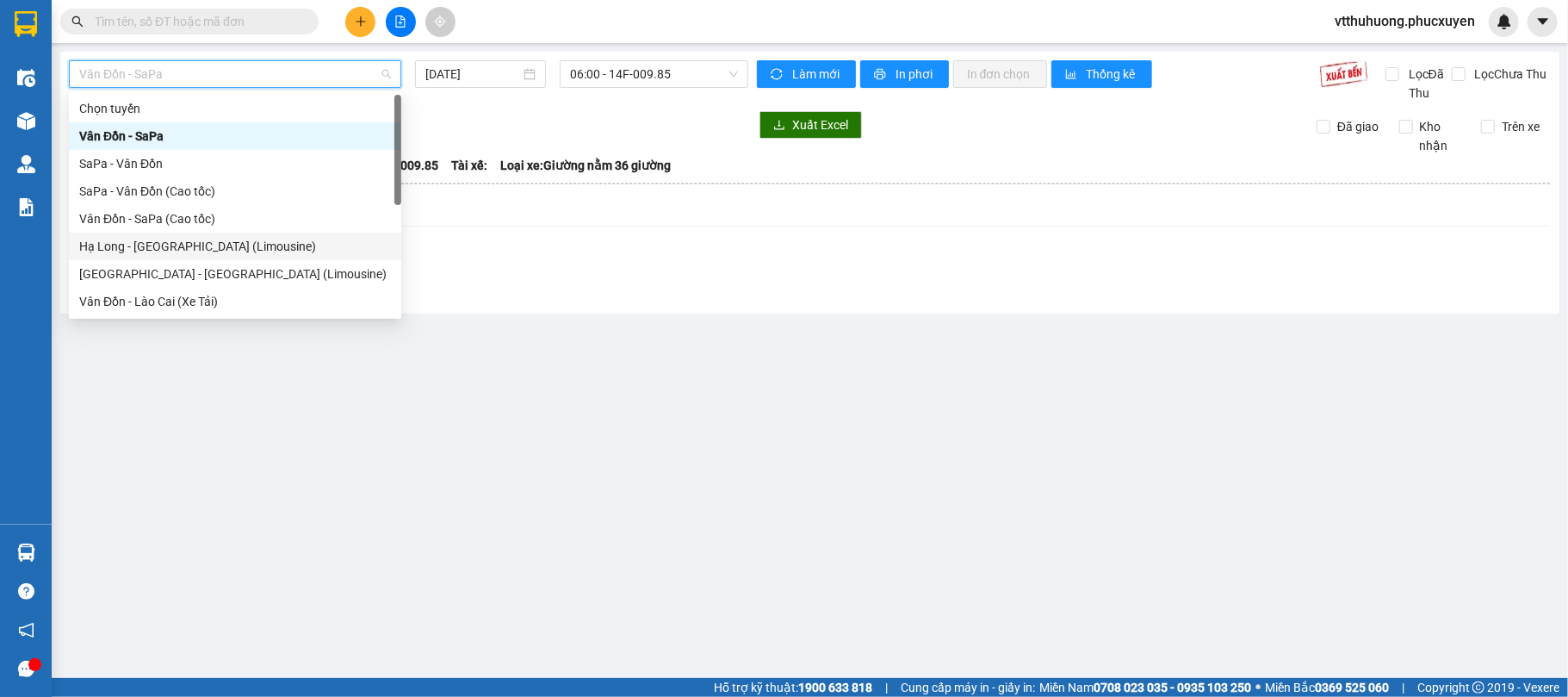
click at [225, 248] on div "Hạ Long - [GEOGRAPHIC_DATA] (Limousine)" at bounding box center [234, 246] width 312 height 19
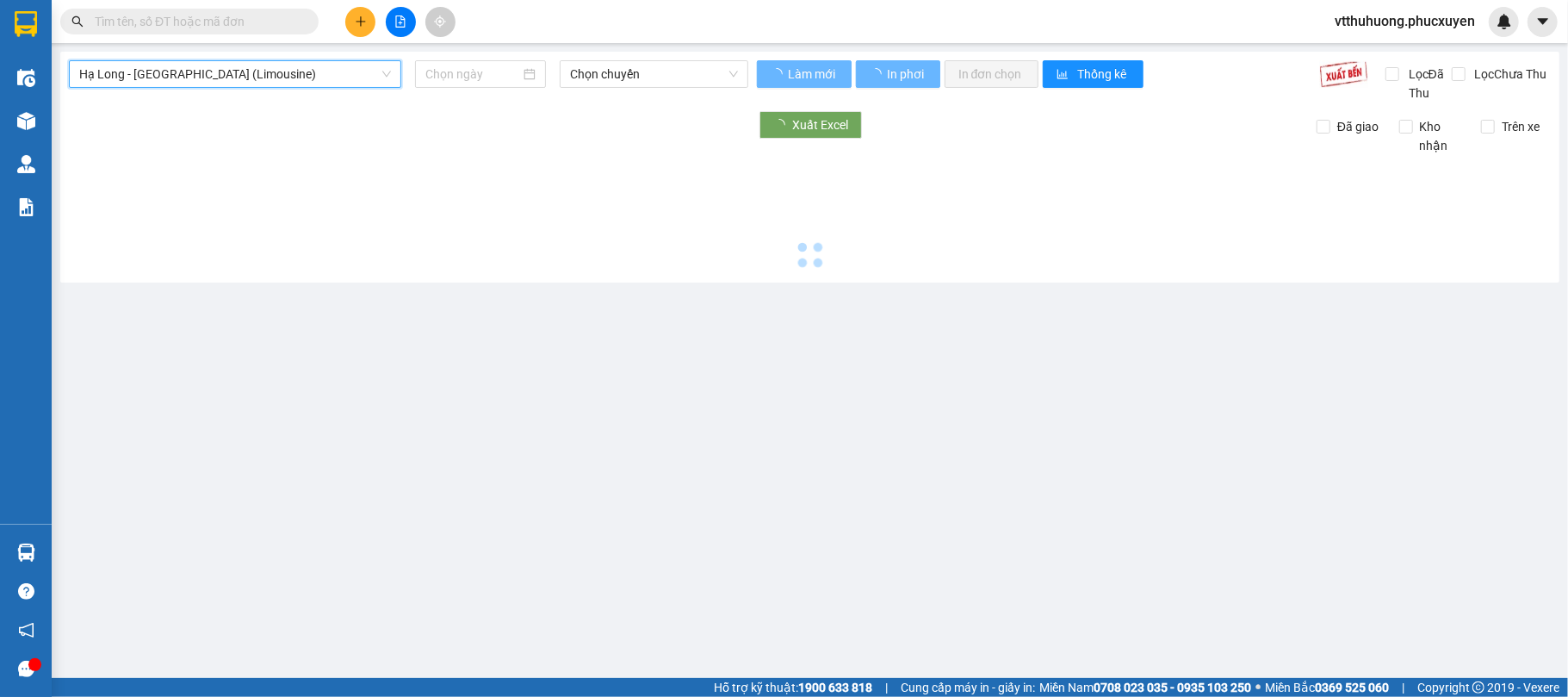
type input "[DATE]"
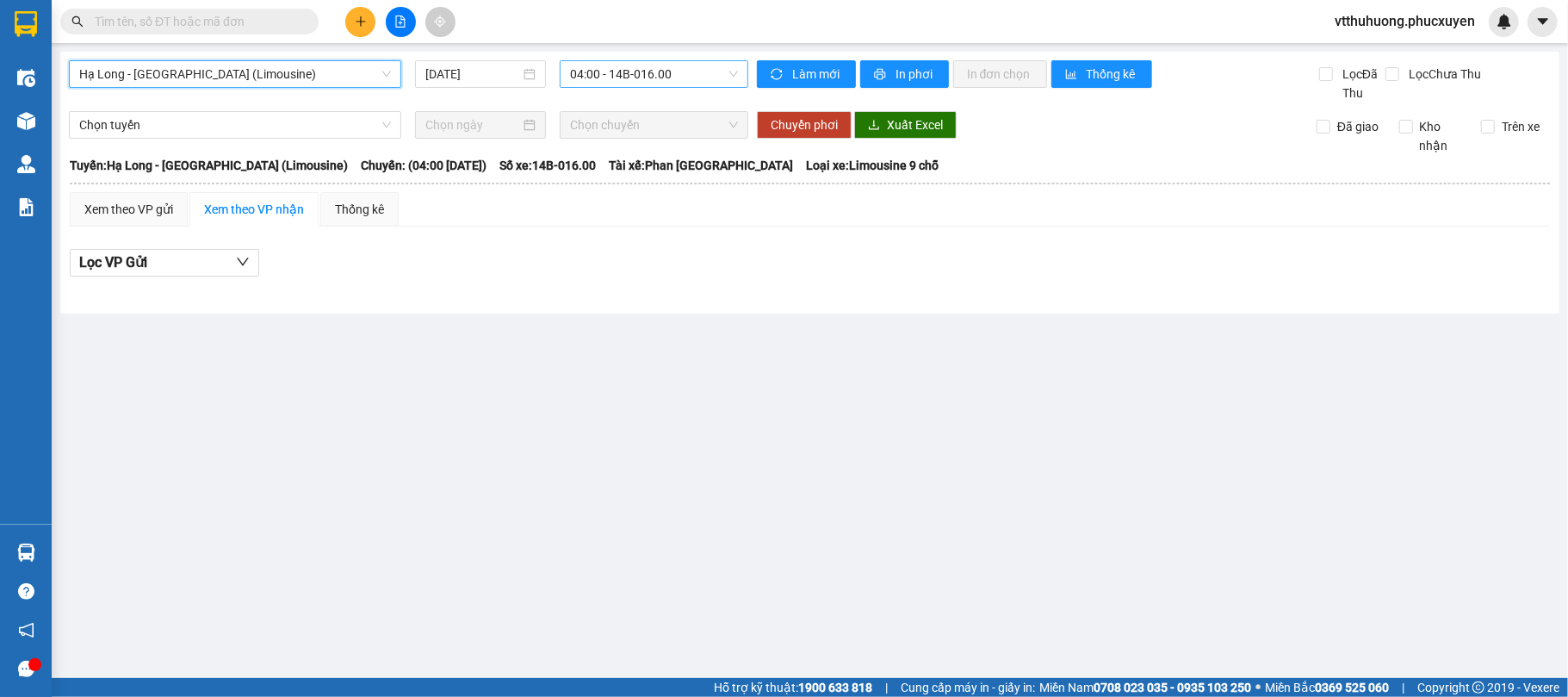
click at [693, 79] on span "04:00 - 14B-016.00" at bounding box center [654, 74] width 167 height 26
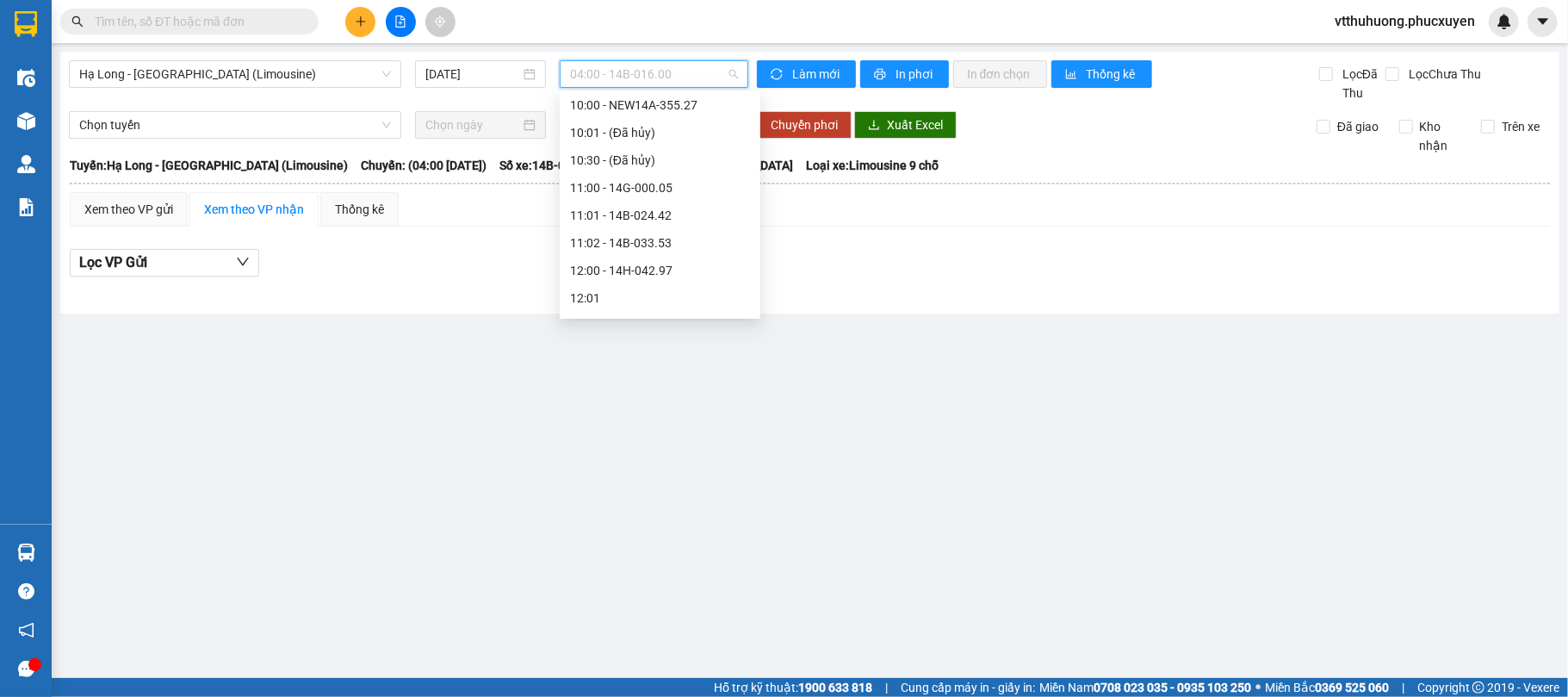
scroll to position [624, 0]
click at [642, 229] on div "12:00 - 14H-042.97" at bounding box center [660, 228] width 180 height 19
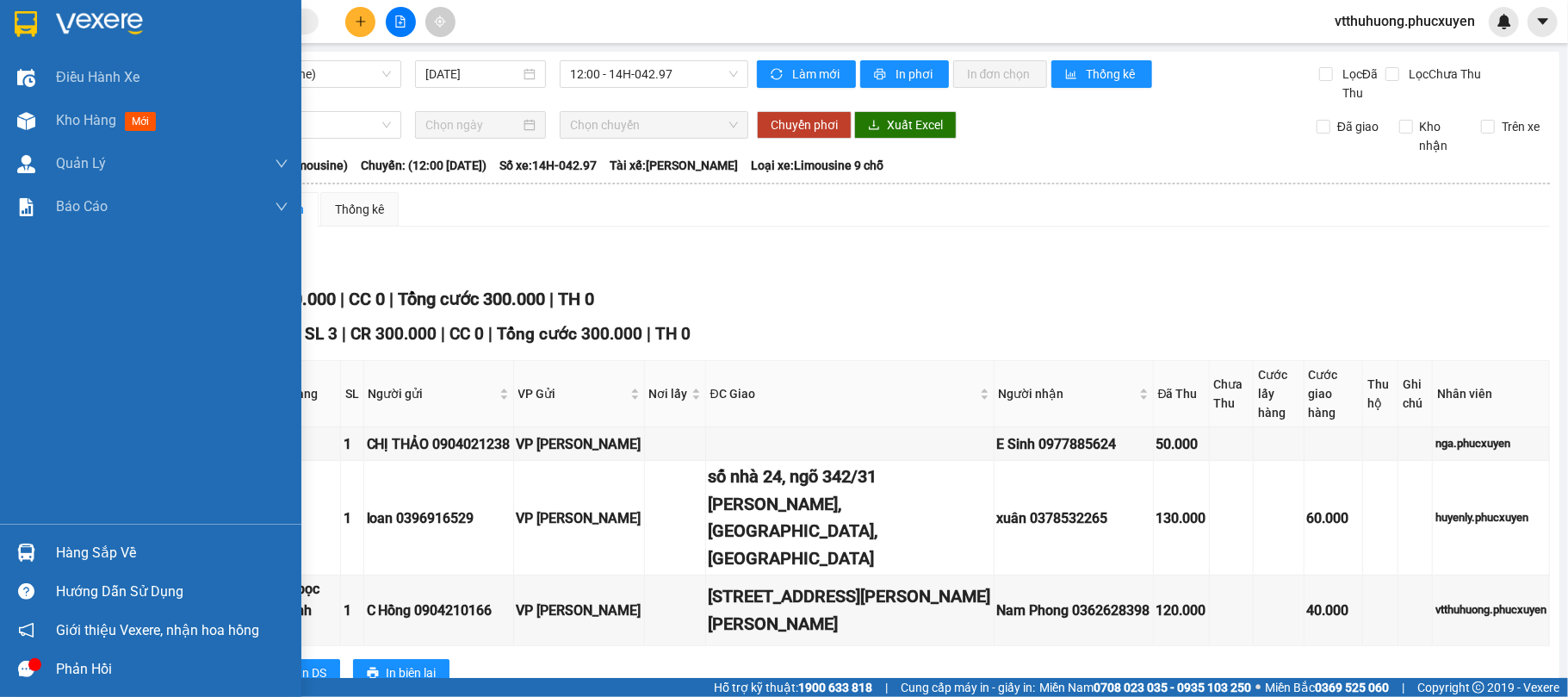
drag, startPoint x: 97, startPoint y: 545, endPoint x: 914, endPoint y: 687, distance: 829.2
click at [100, 545] on div "Hàng sắp về" at bounding box center [171, 553] width 232 height 26
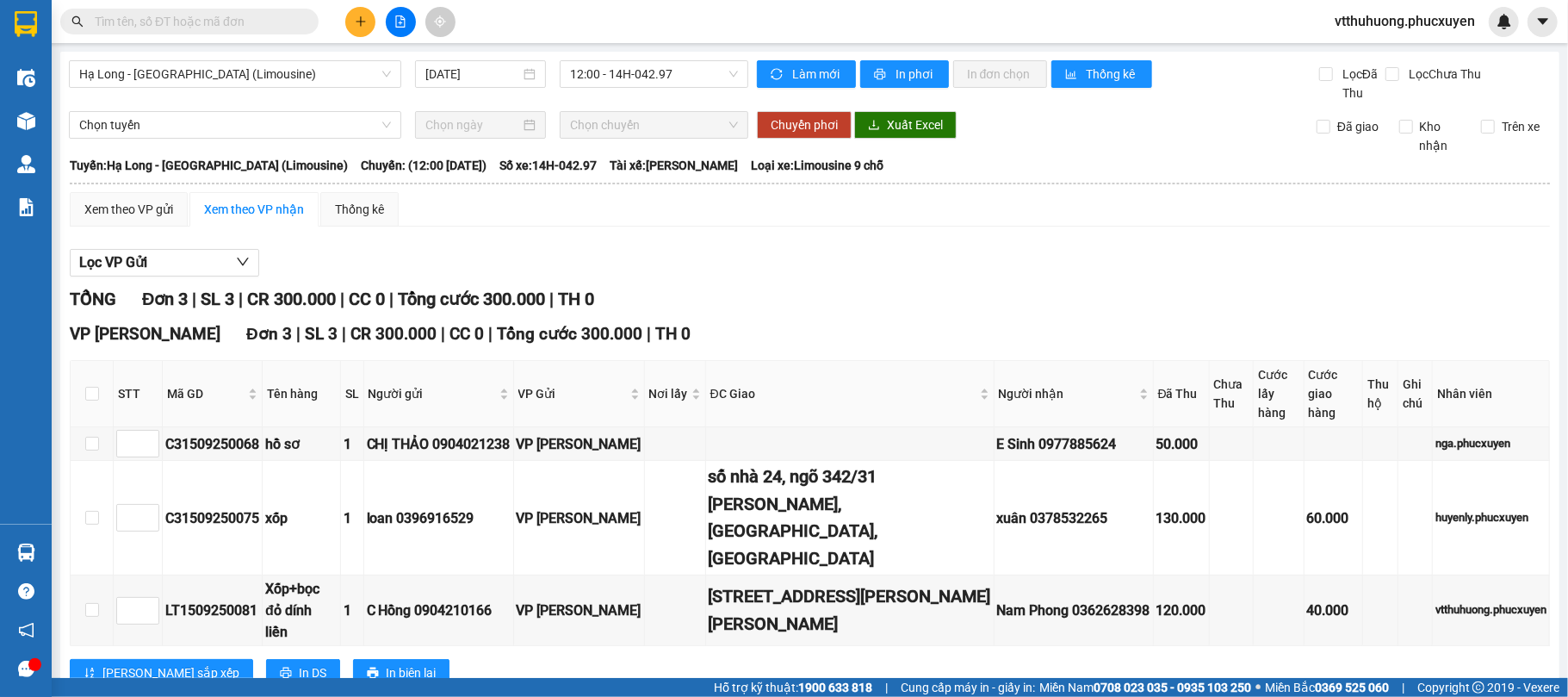
click at [828, 627] on section "Kết quả tìm kiếm ( 2 ) Bộ lọc Mã ĐH Trạng thái Món hàng Thu hộ Tổng cước Chưa c…" at bounding box center [784, 348] width 1568 height 697
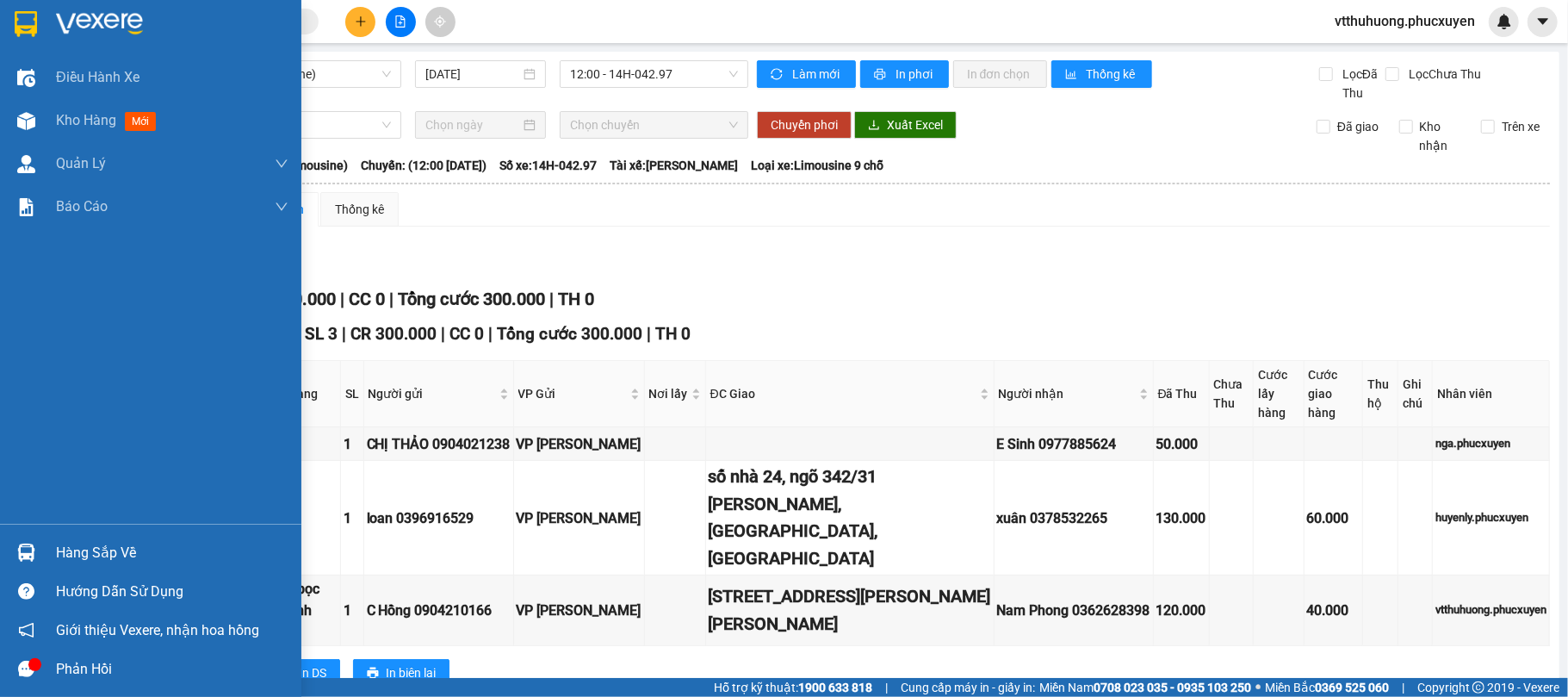
click at [80, 555] on div "Hàng sắp về" at bounding box center [171, 553] width 232 height 26
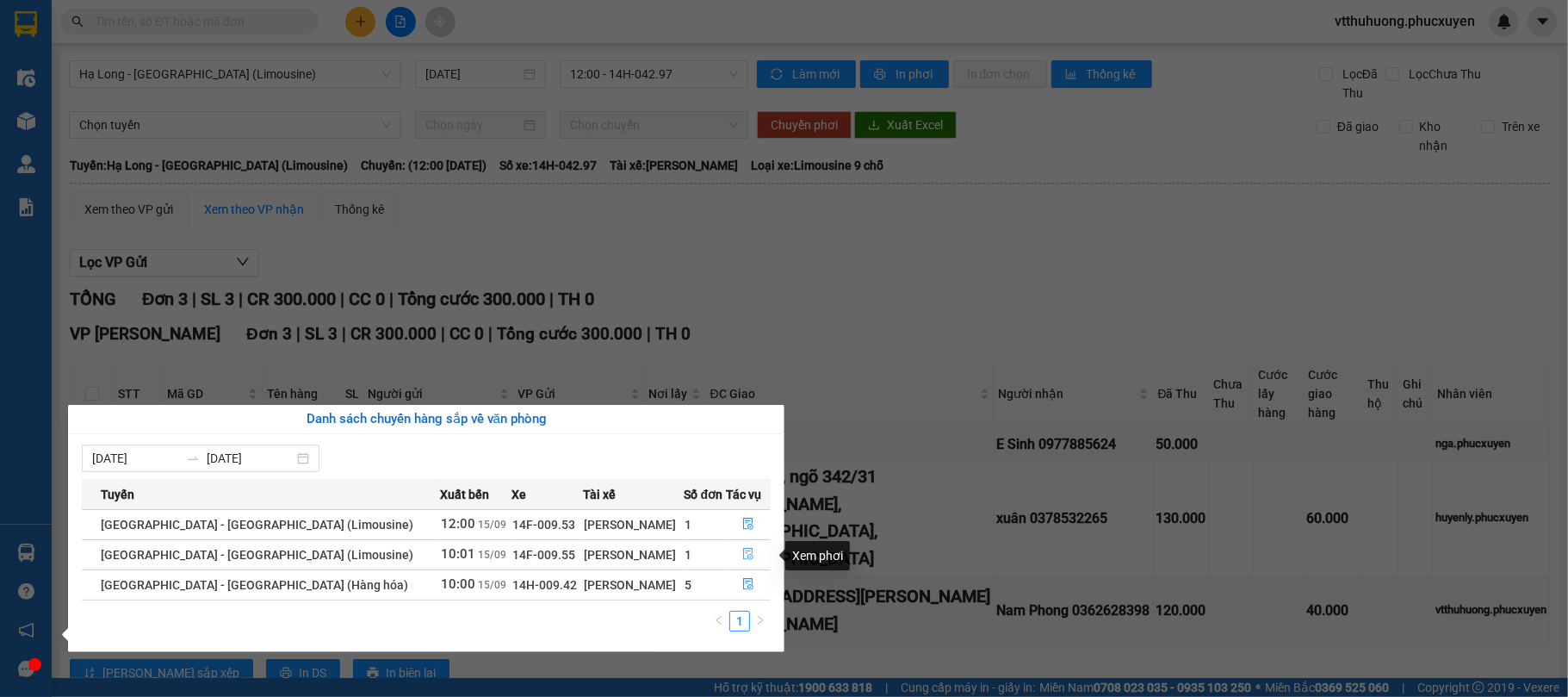
click at [743, 553] on icon "file-done" at bounding box center [749, 554] width 12 height 12
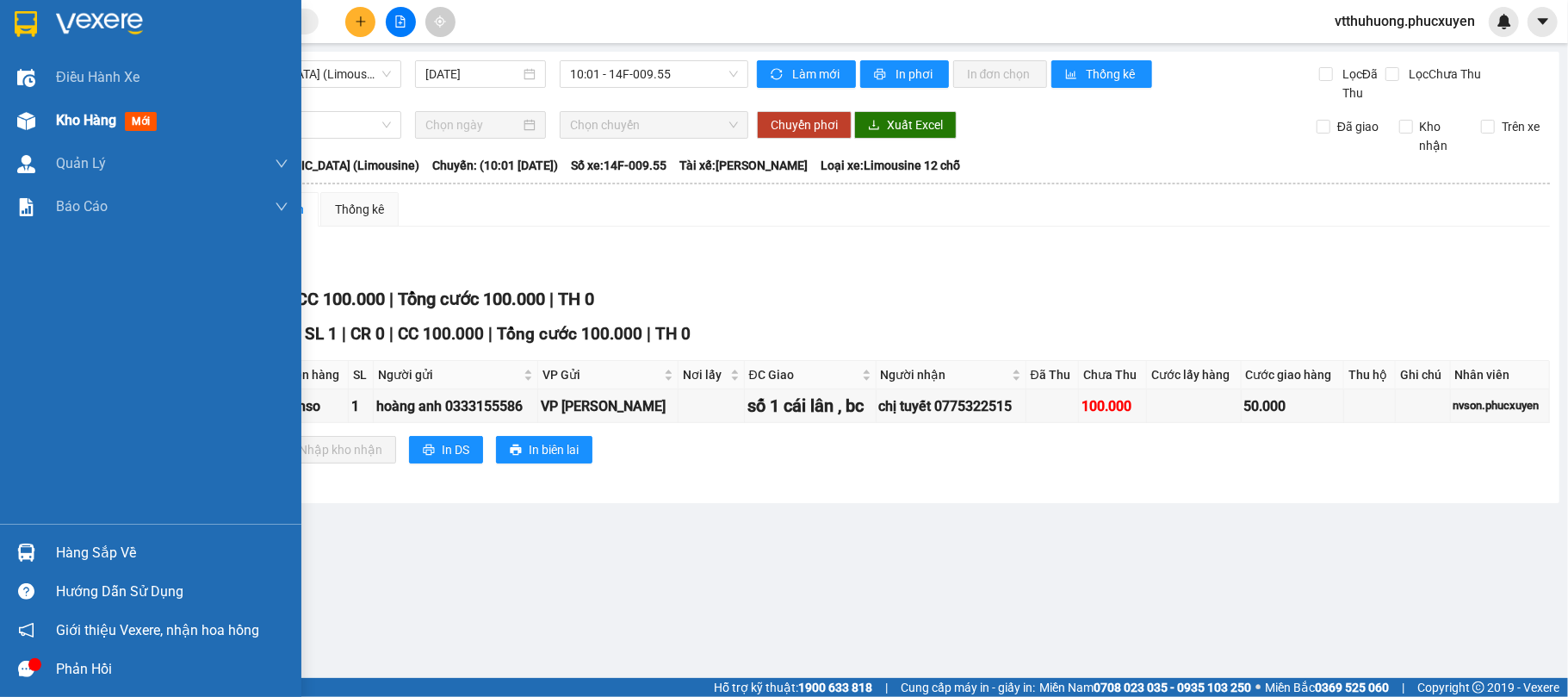
click at [53, 130] on div "Kho hàng mới" at bounding box center [151, 120] width 301 height 43
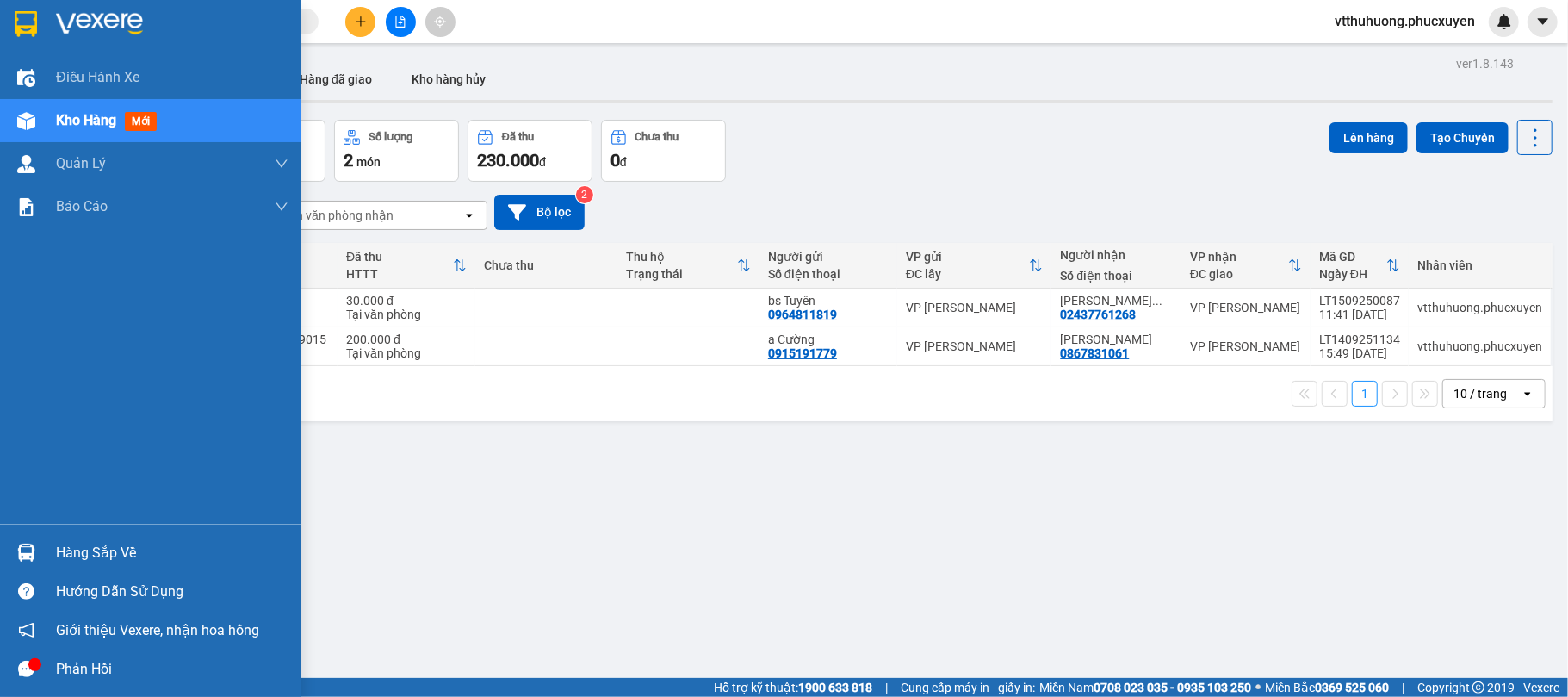
click at [79, 119] on span "Kho hàng" at bounding box center [86, 120] width 60 height 16
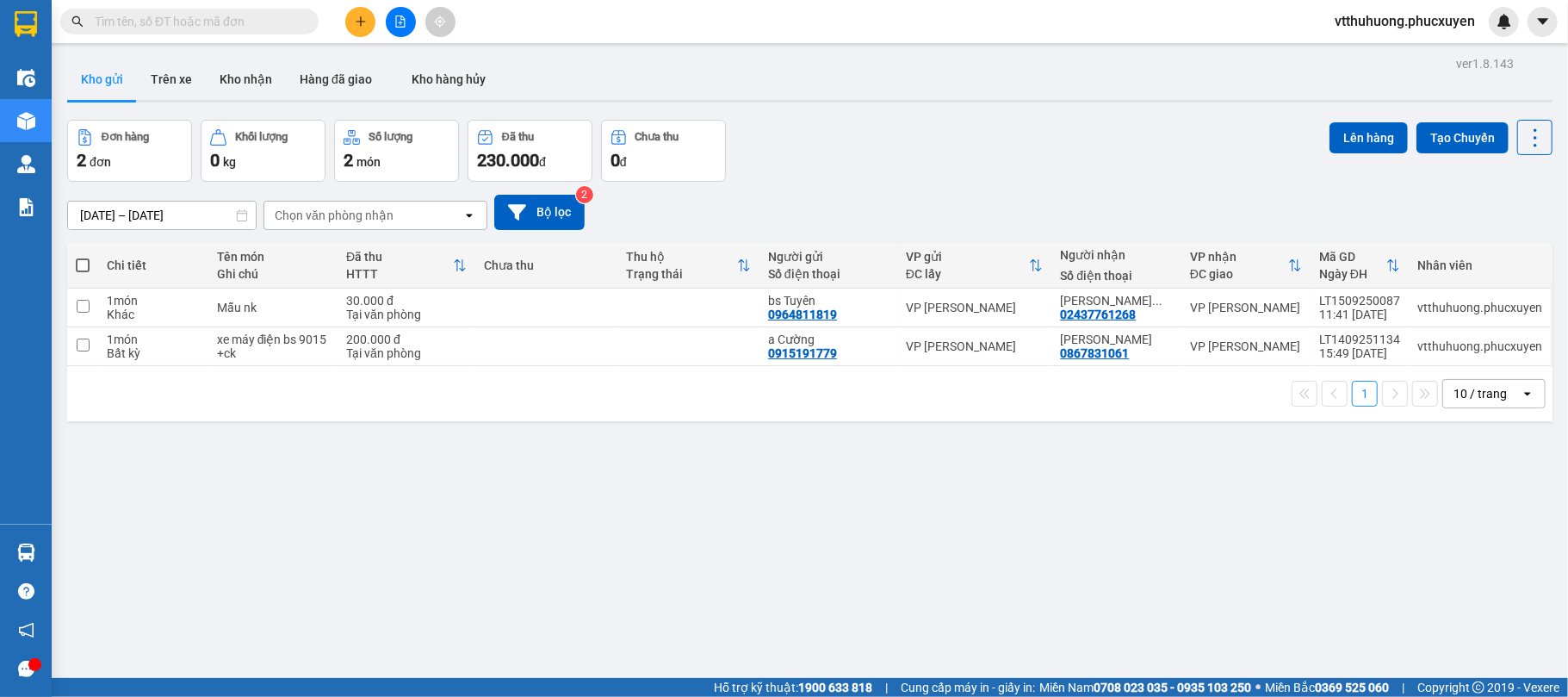
click at [252, 25] on input "text" at bounding box center [196, 21] width 203 height 19
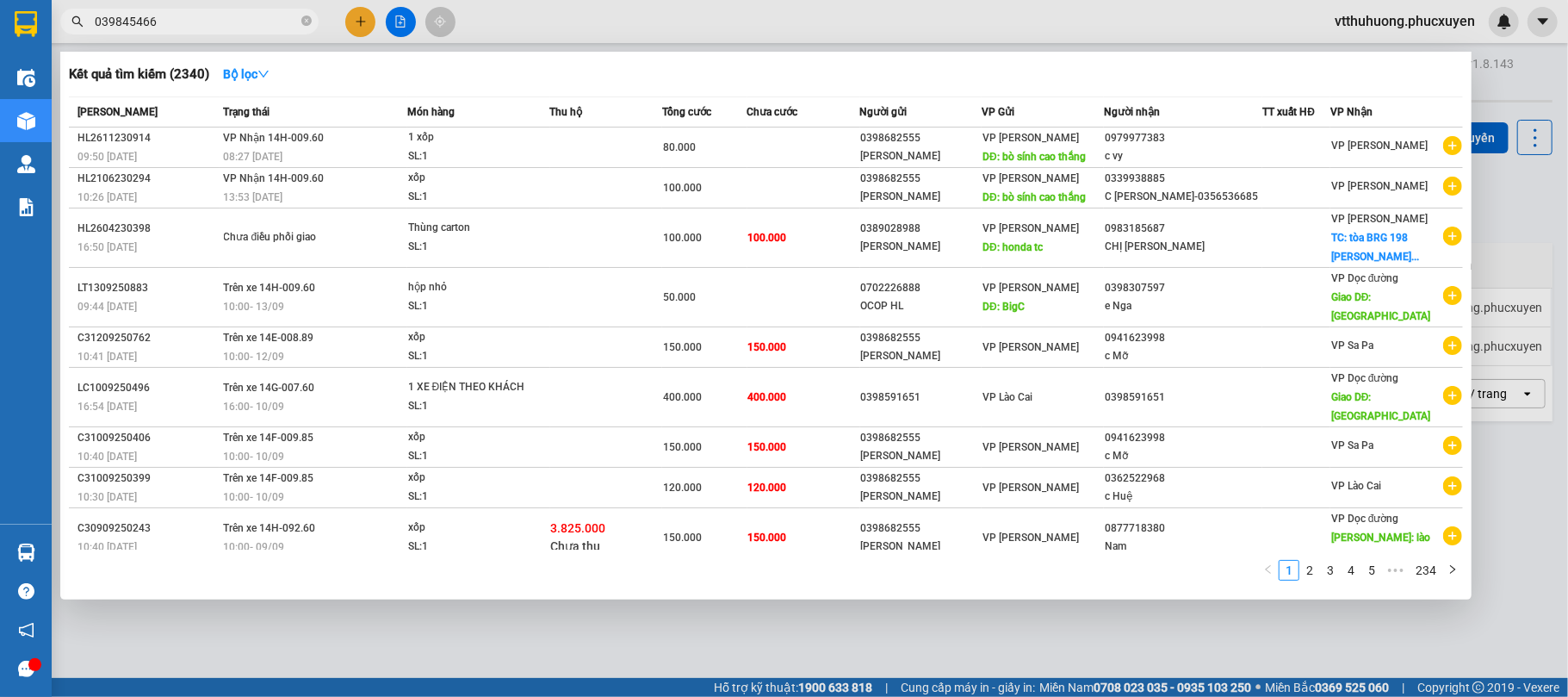
type input "0398454666"
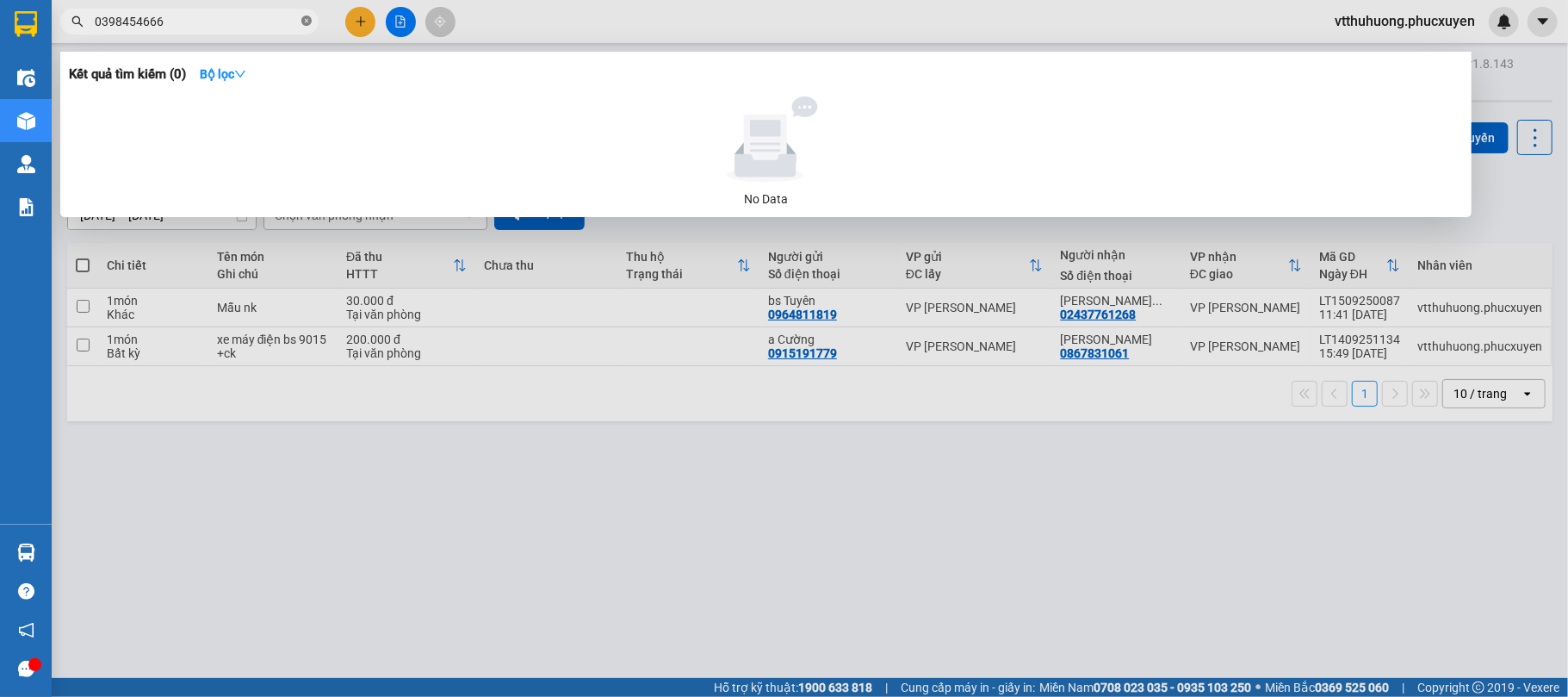
click at [304, 21] on icon "close-circle" at bounding box center [306, 21] width 10 height 10
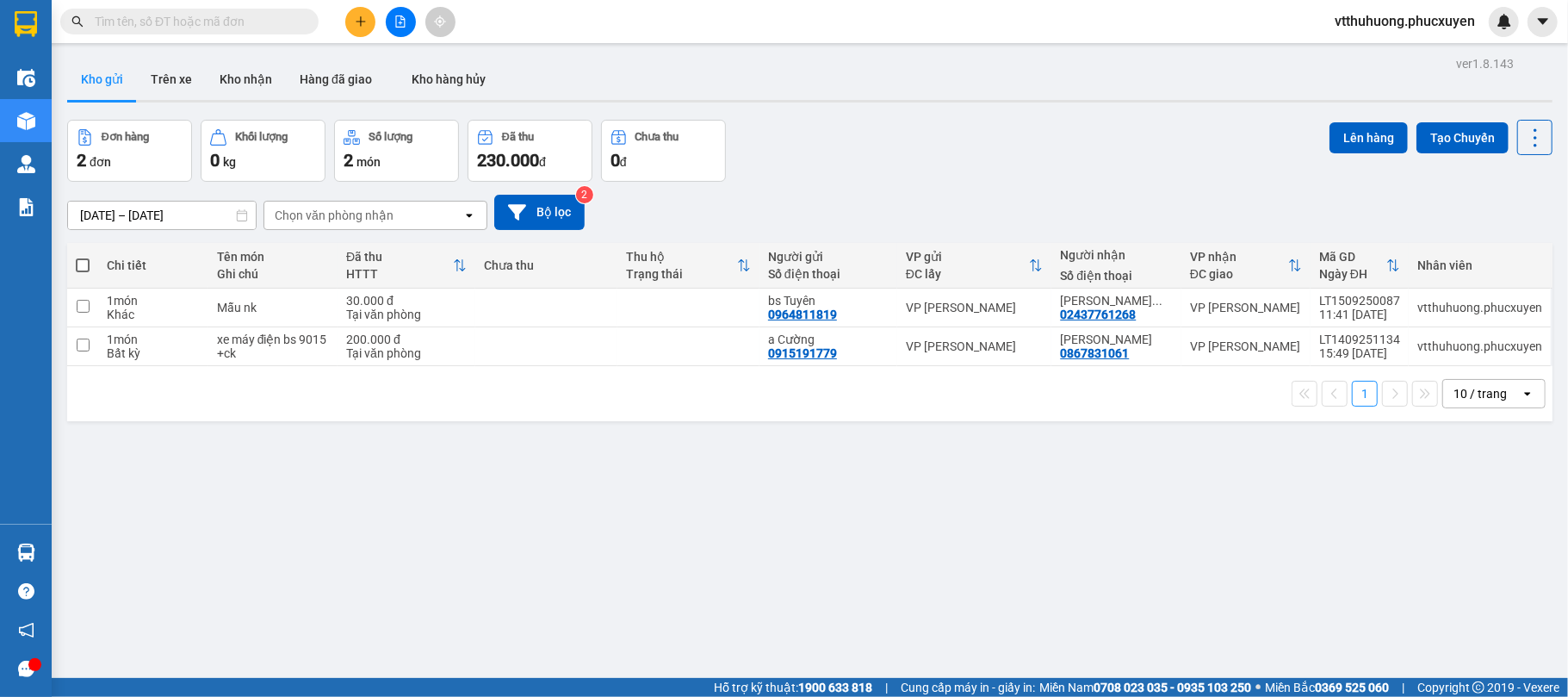
click at [194, 16] on input "text" at bounding box center [196, 21] width 203 height 19
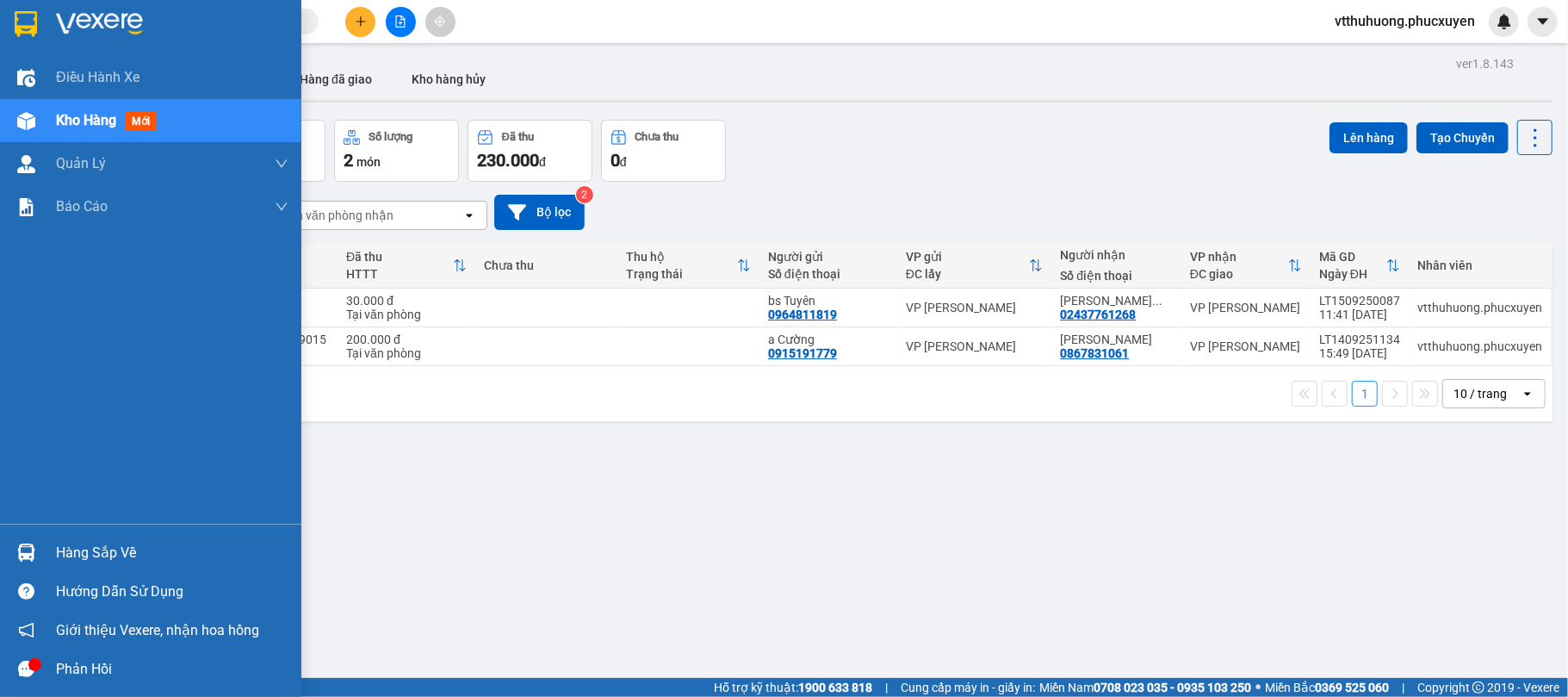
drag, startPoint x: 81, startPoint y: 561, endPoint x: 396, endPoint y: 586, distance: 316.0
click at [85, 561] on div "Hàng sắp về" at bounding box center [171, 553] width 232 height 26
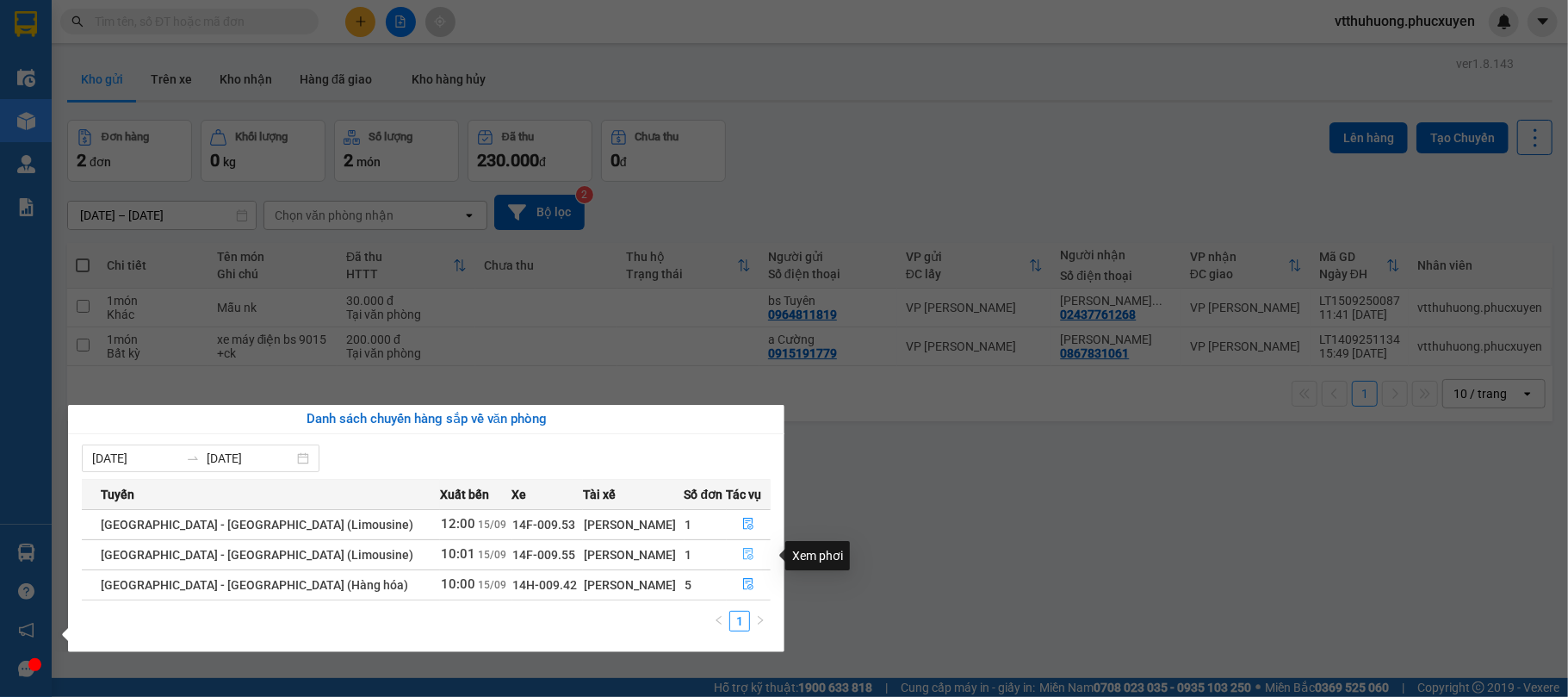
click at [739, 548] on button "button" at bounding box center [749, 555] width 43 height 28
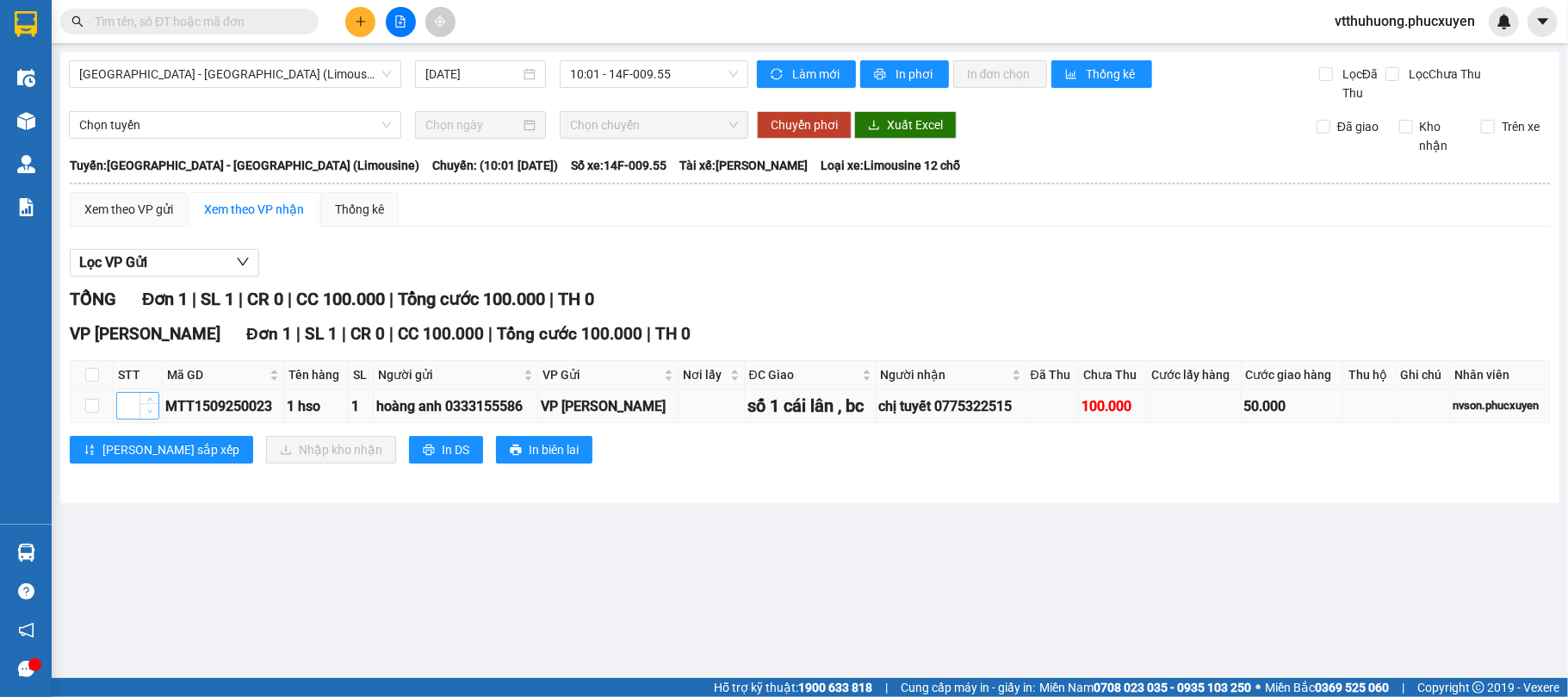
click at [85, 408] on td at bounding box center [92, 407] width 43 height 34
click at [93, 407] on input "checkbox" at bounding box center [93, 406] width 14 height 14
checkbox input "true"
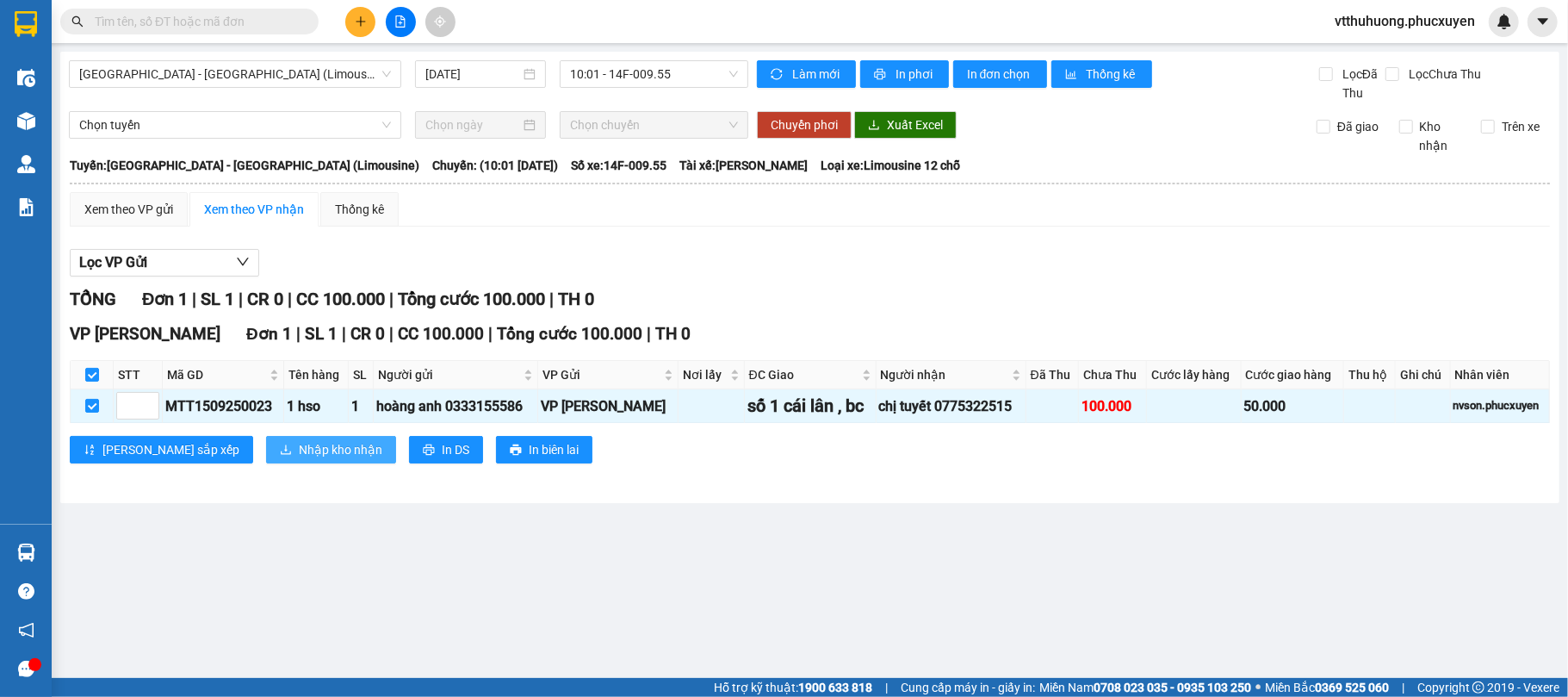
click at [299, 452] on span "Nhập kho nhận" at bounding box center [341, 450] width 84 height 19
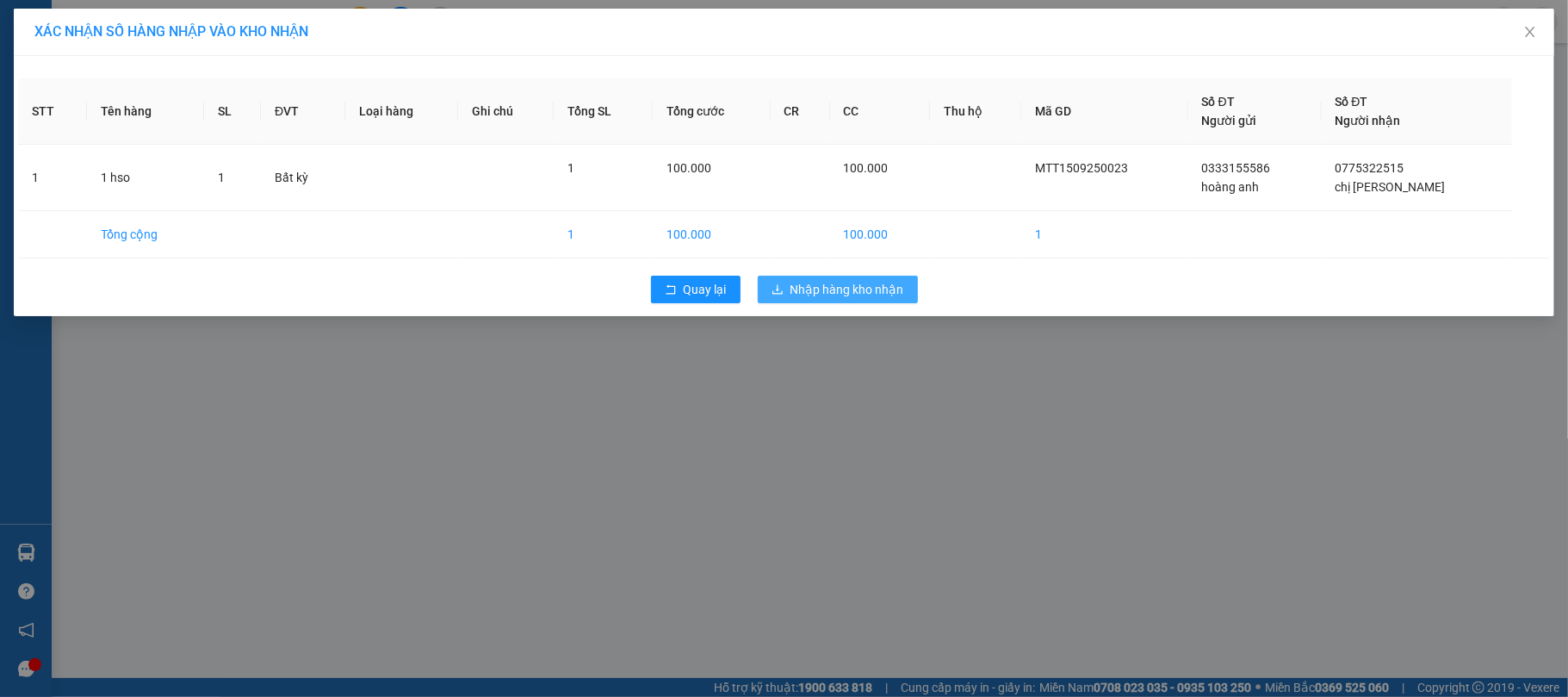
click at [842, 280] on button "Nhập hàng kho nhận" at bounding box center [837, 289] width 160 height 28
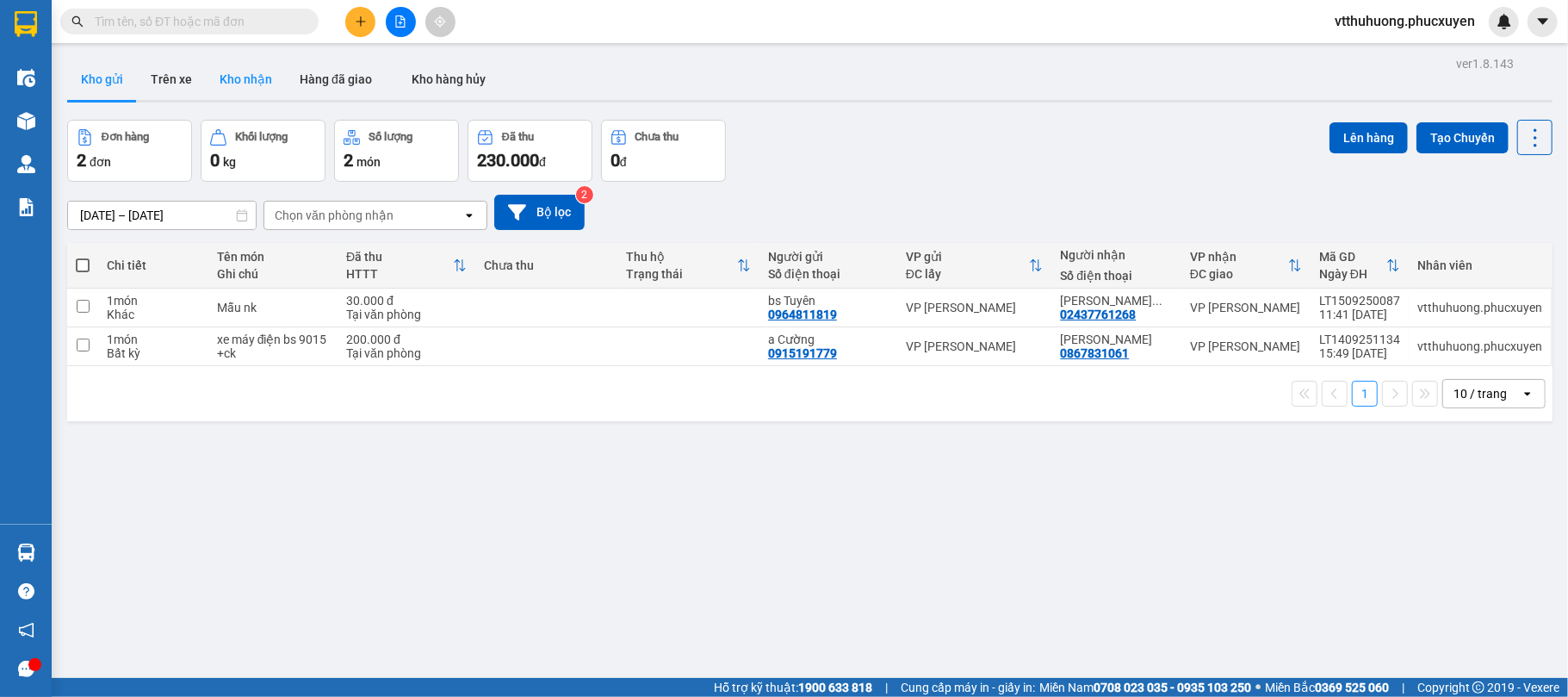
click at [237, 83] on button "Kho nhận" at bounding box center [246, 79] width 80 height 41
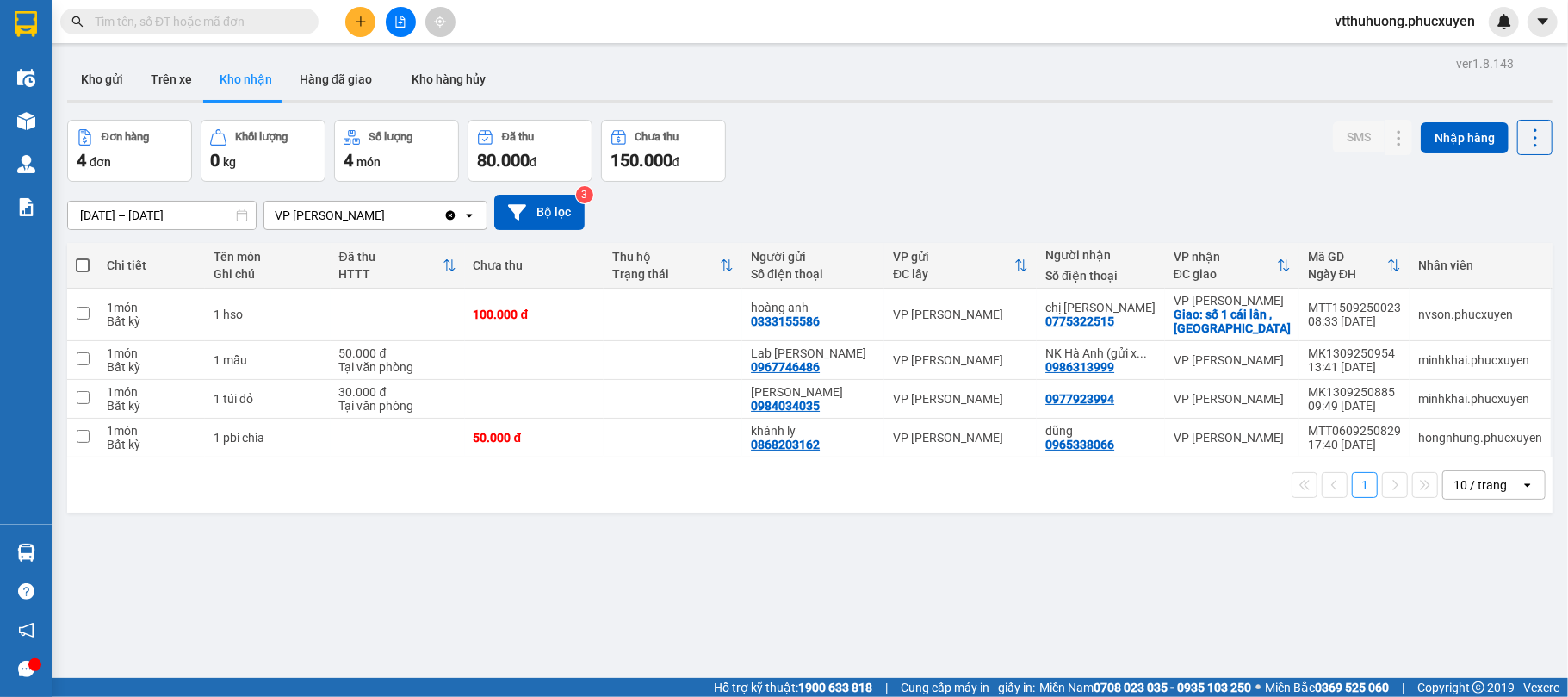
click at [104, 84] on button "Kho gửi" at bounding box center [102, 79] width 70 height 41
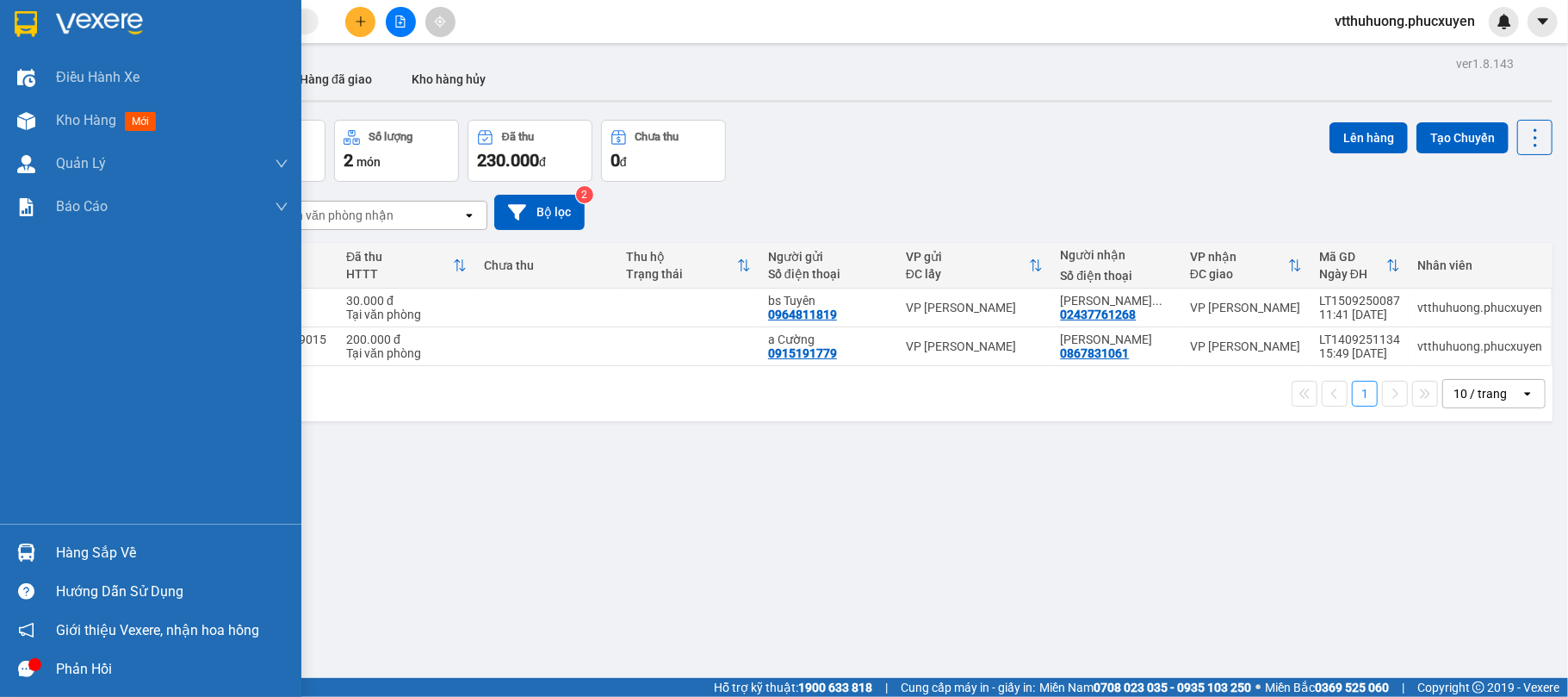
drag, startPoint x: 69, startPoint y: 551, endPoint x: 687, endPoint y: 638, distance: 624.1
click at [77, 552] on div "Hàng sắp về" at bounding box center [171, 553] width 232 height 26
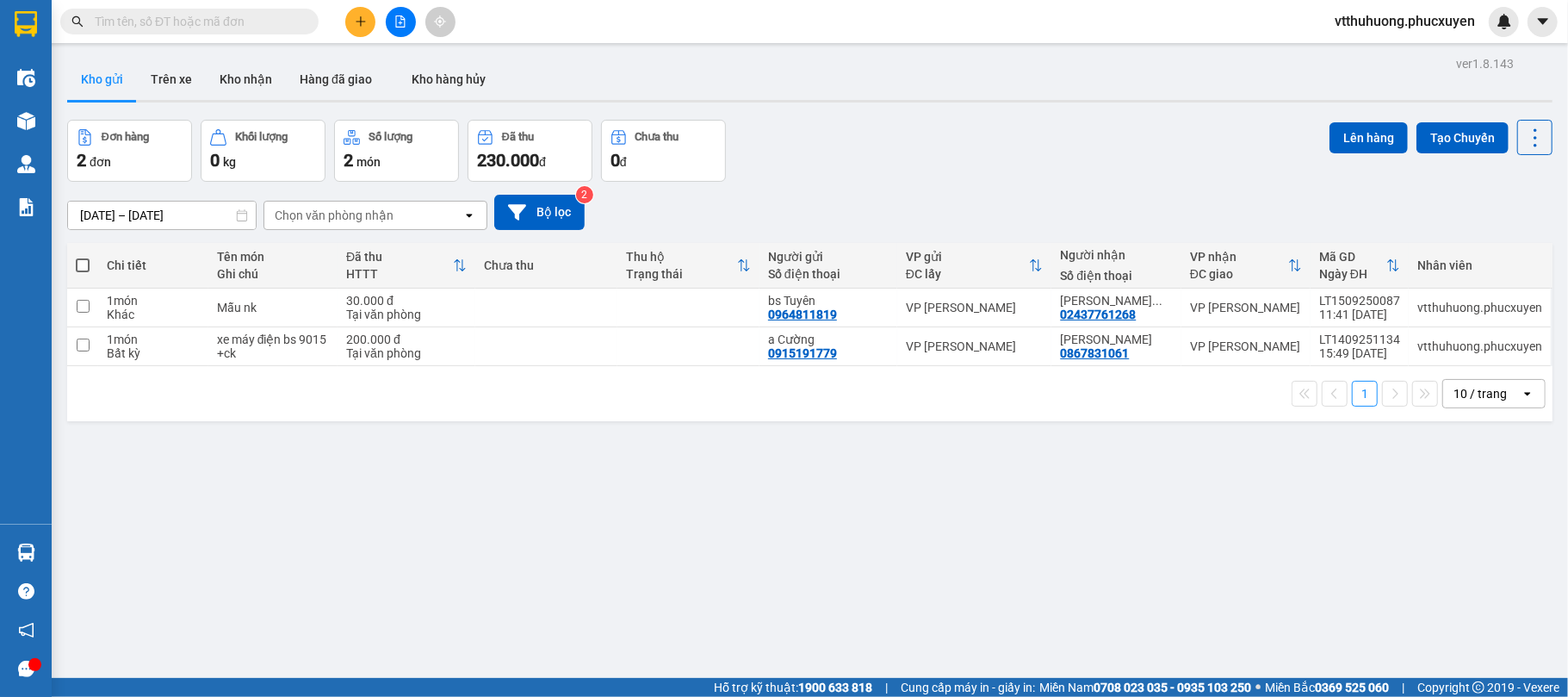
click at [849, 589] on section "Kết quả tìm kiếm ( 0 ) Bộ lọc No Data vtthuhuong.phucxuyen Điều hành xe Kho hàn…" at bounding box center [784, 348] width 1568 height 697
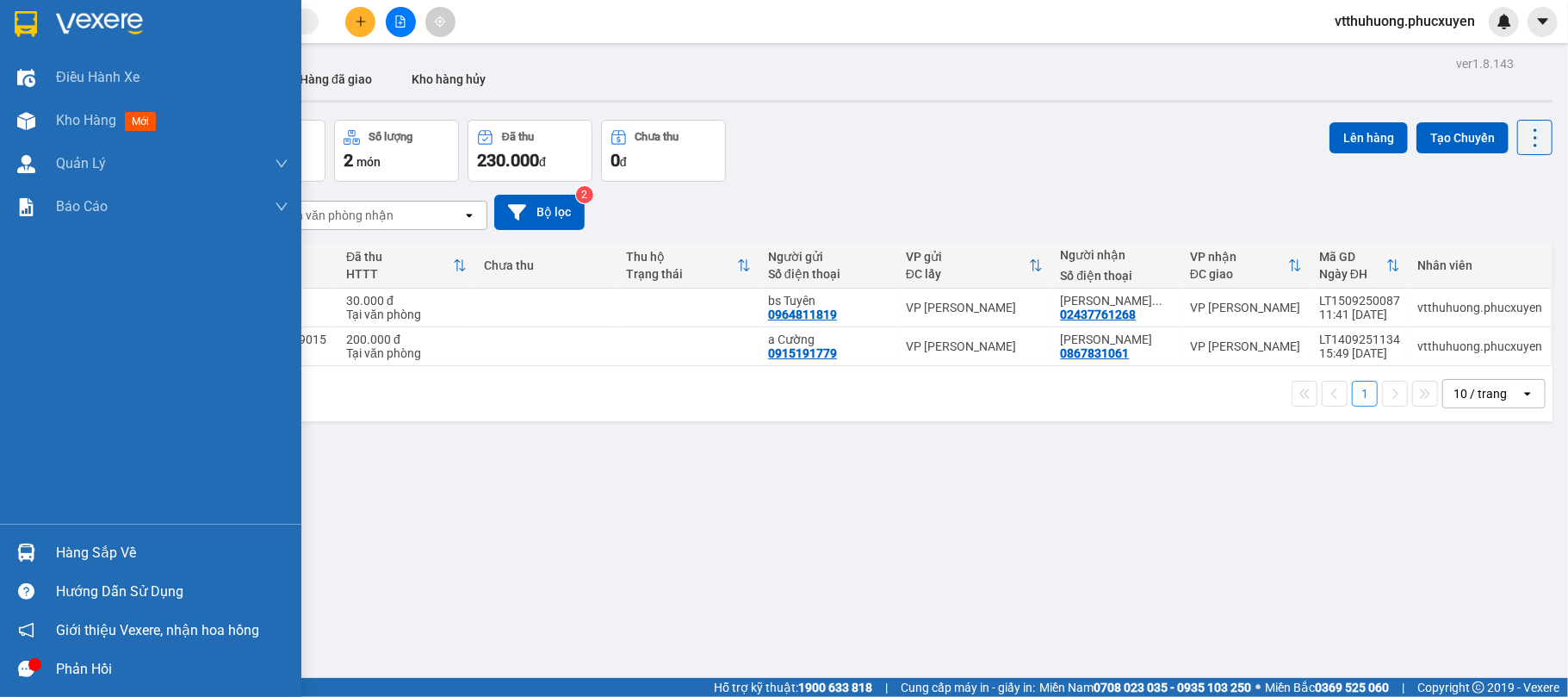
click at [99, 548] on div "Hàng sắp về" at bounding box center [171, 553] width 232 height 26
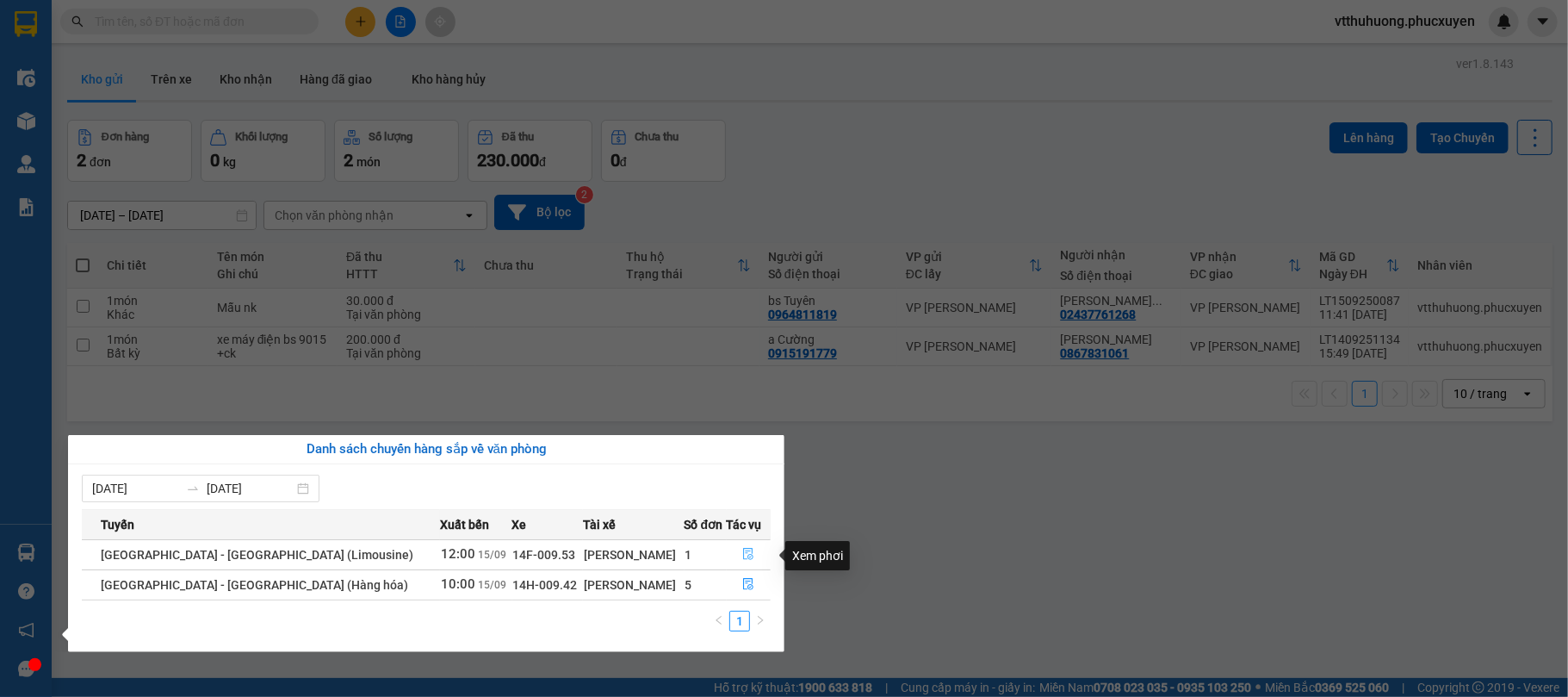
click at [745, 549] on icon "file-done" at bounding box center [750, 554] width 10 height 12
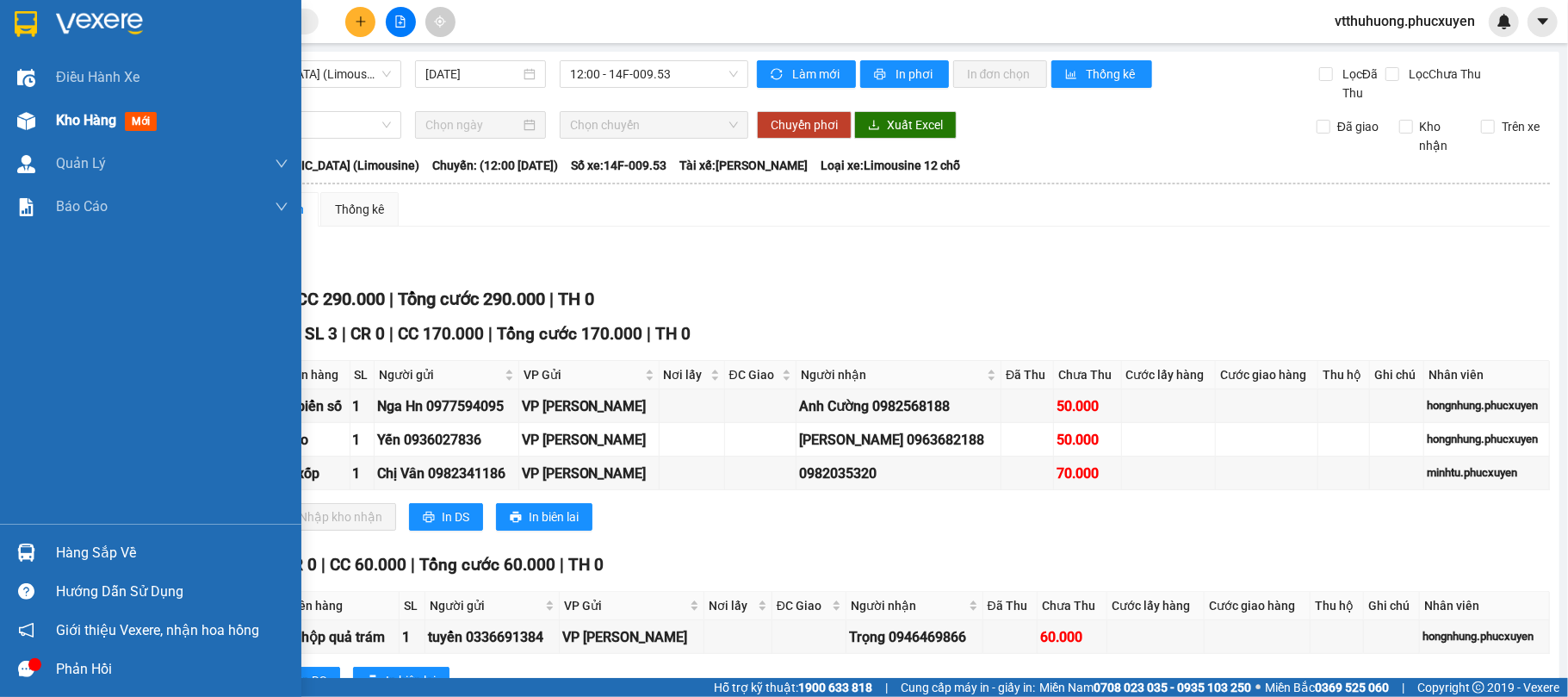
click at [87, 123] on span "Kho hàng" at bounding box center [86, 120] width 60 height 16
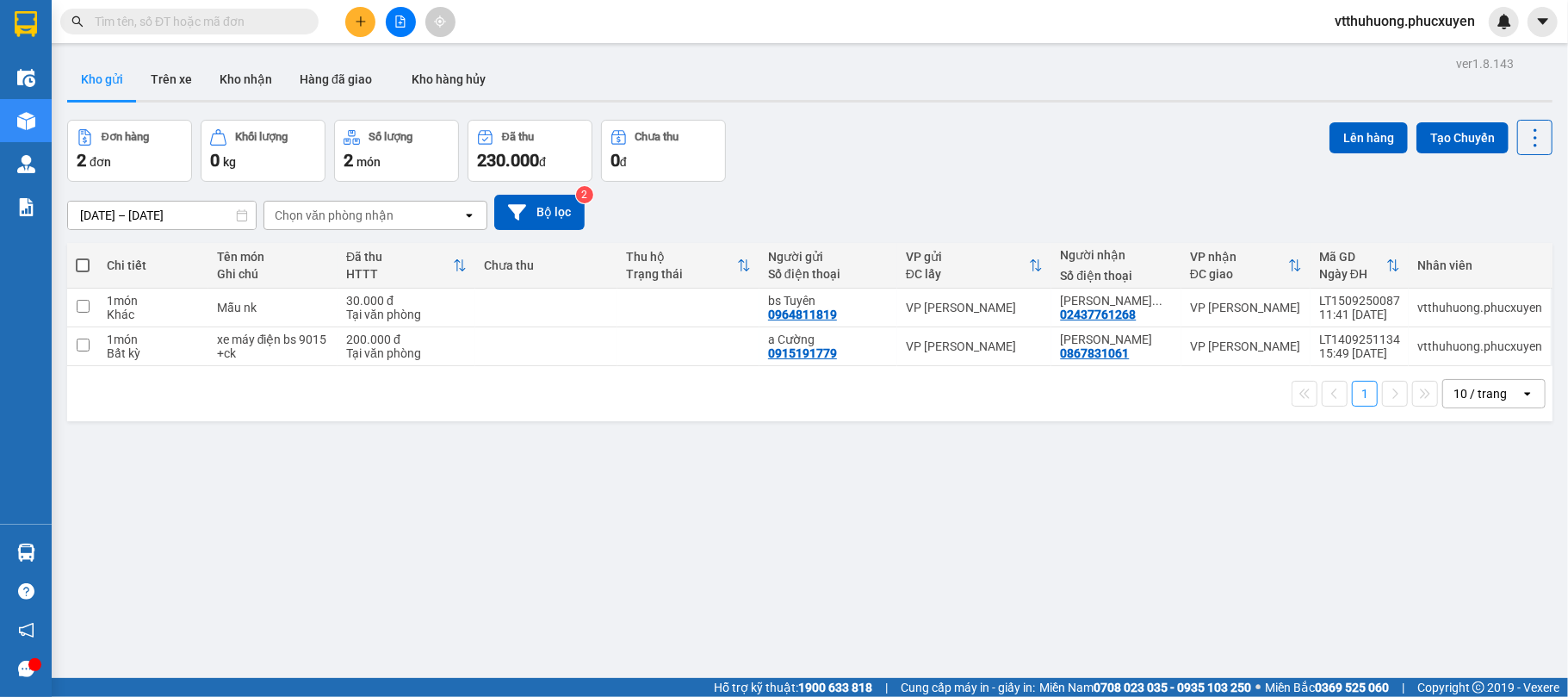
drag, startPoint x: 218, startPoint y: 76, endPoint x: 930, endPoint y: 205, distance: 723.6
click at [221, 76] on button "Kho nhận" at bounding box center [246, 79] width 80 height 41
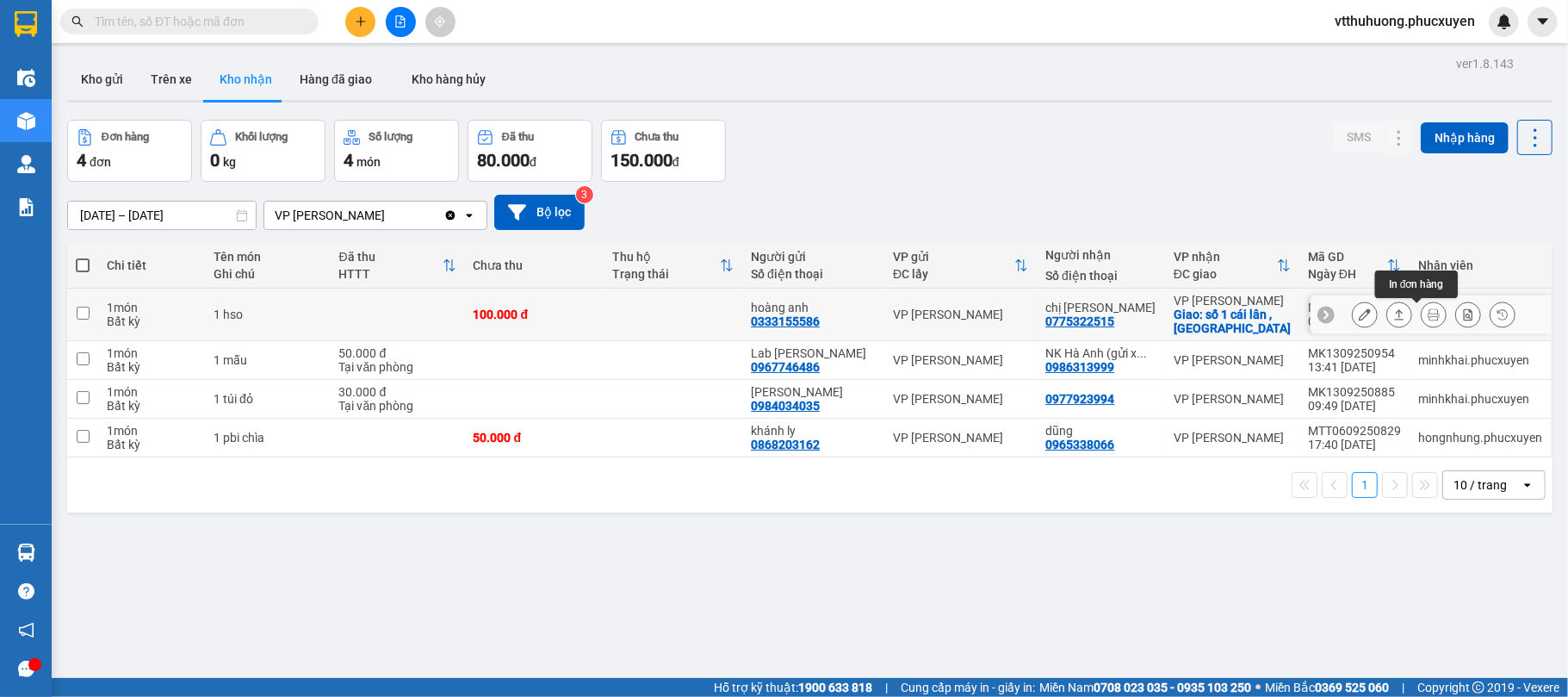
click at [1428, 317] on icon at bounding box center [1434, 314] width 12 height 12
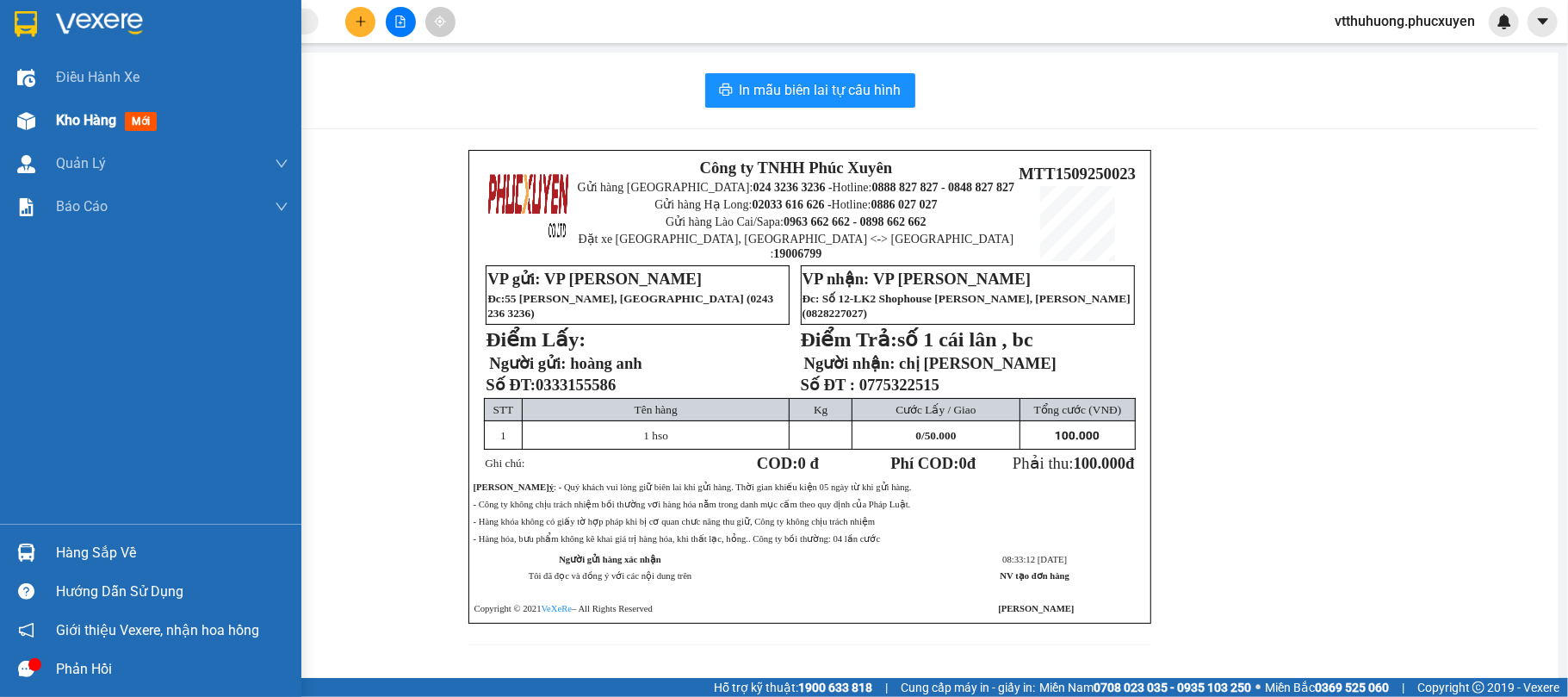
click at [73, 115] on span "Kho hàng" at bounding box center [86, 120] width 60 height 16
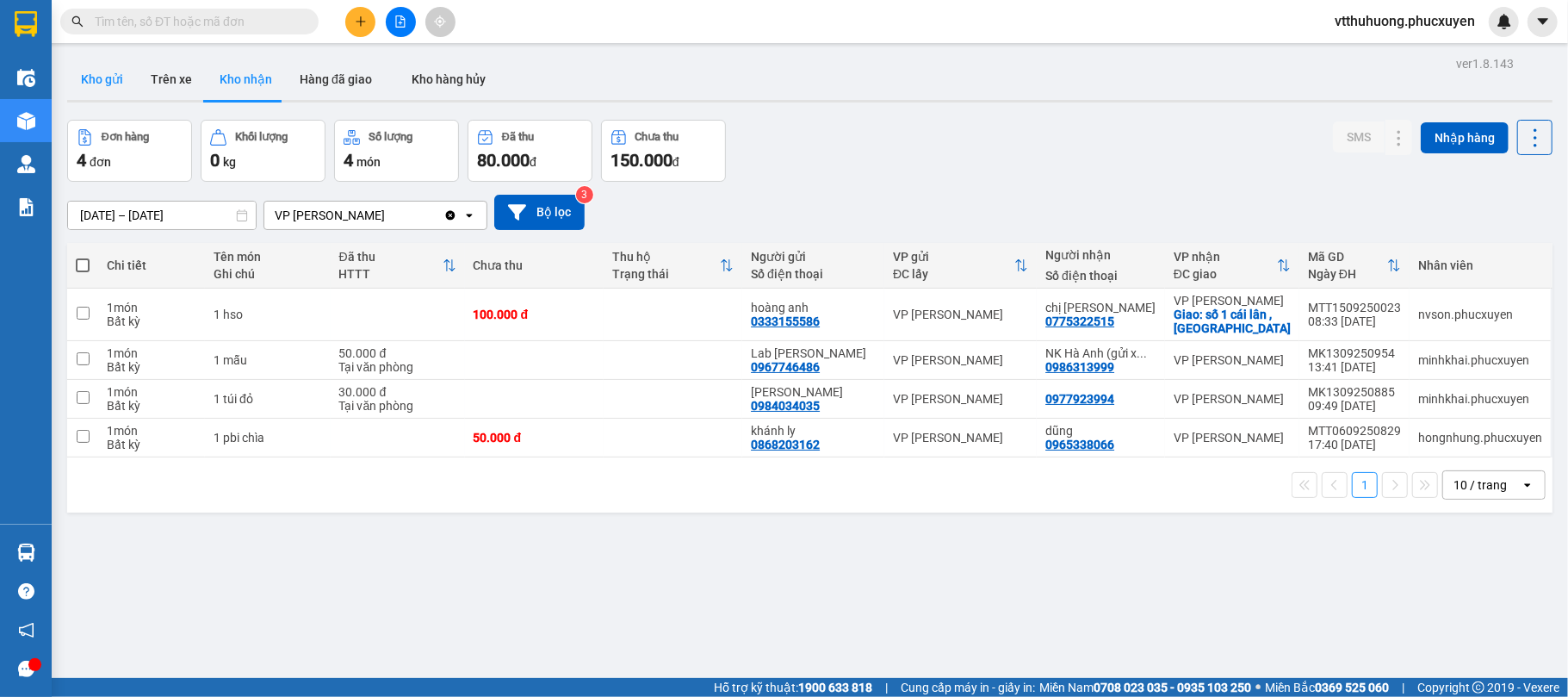
click at [74, 71] on button "Kho gửi" at bounding box center [102, 79] width 70 height 41
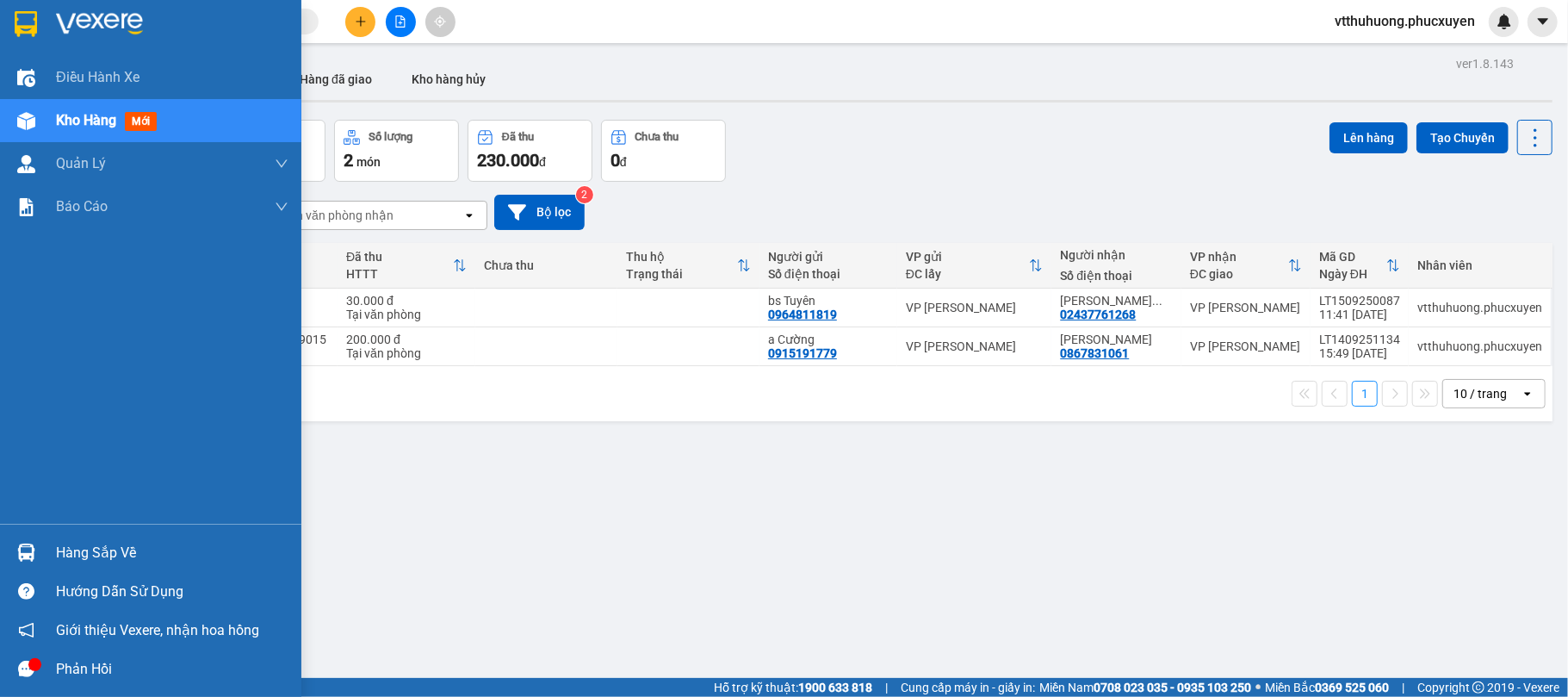
click at [95, 549] on div "Hàng sắp về" at bounding box center [171, 553] width 232 height 26
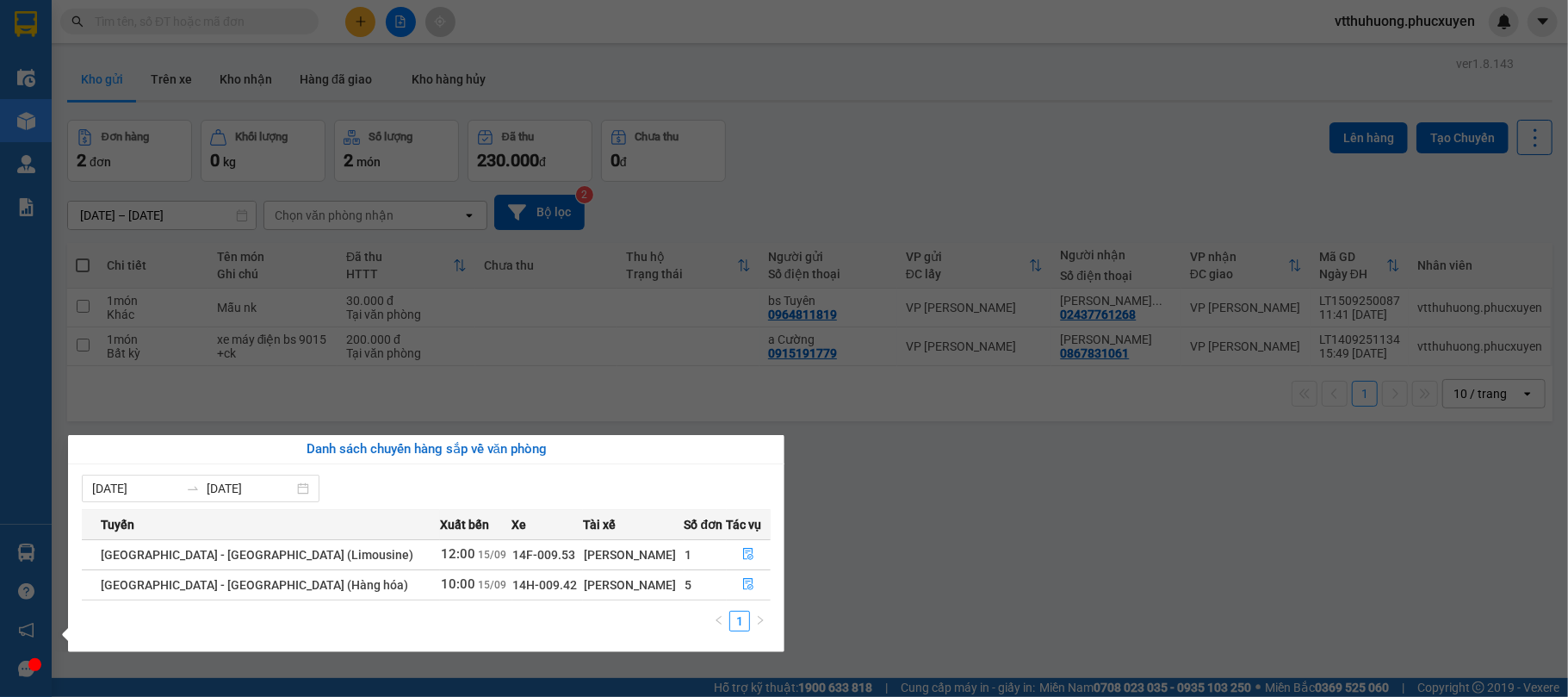
click at [862, 587] on section "Kết quả tìm kiếm ( 0 ) Bộ lọc No Data vtthuhuong.phucxuyen Điều hành xe Kho hàn…" at bounding box center [784, 348] width 1568 height 697
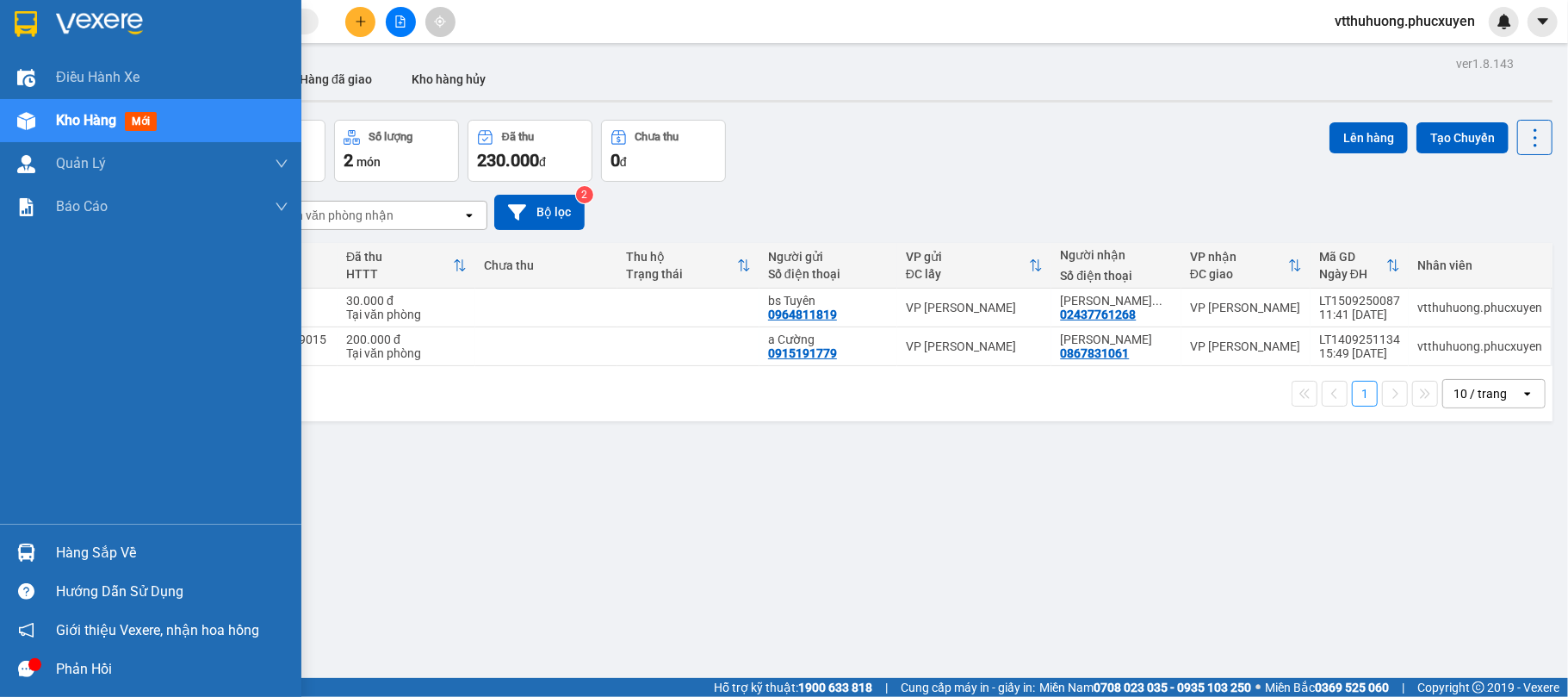
drag, startPoint x: 74, startPoint y: 558, endPoint x: 386, endPoint y: 556, distance: 312.0
click at [76, 558] on div "Hàng sắp về" at bounding box center [171, 553] width 232 height 26
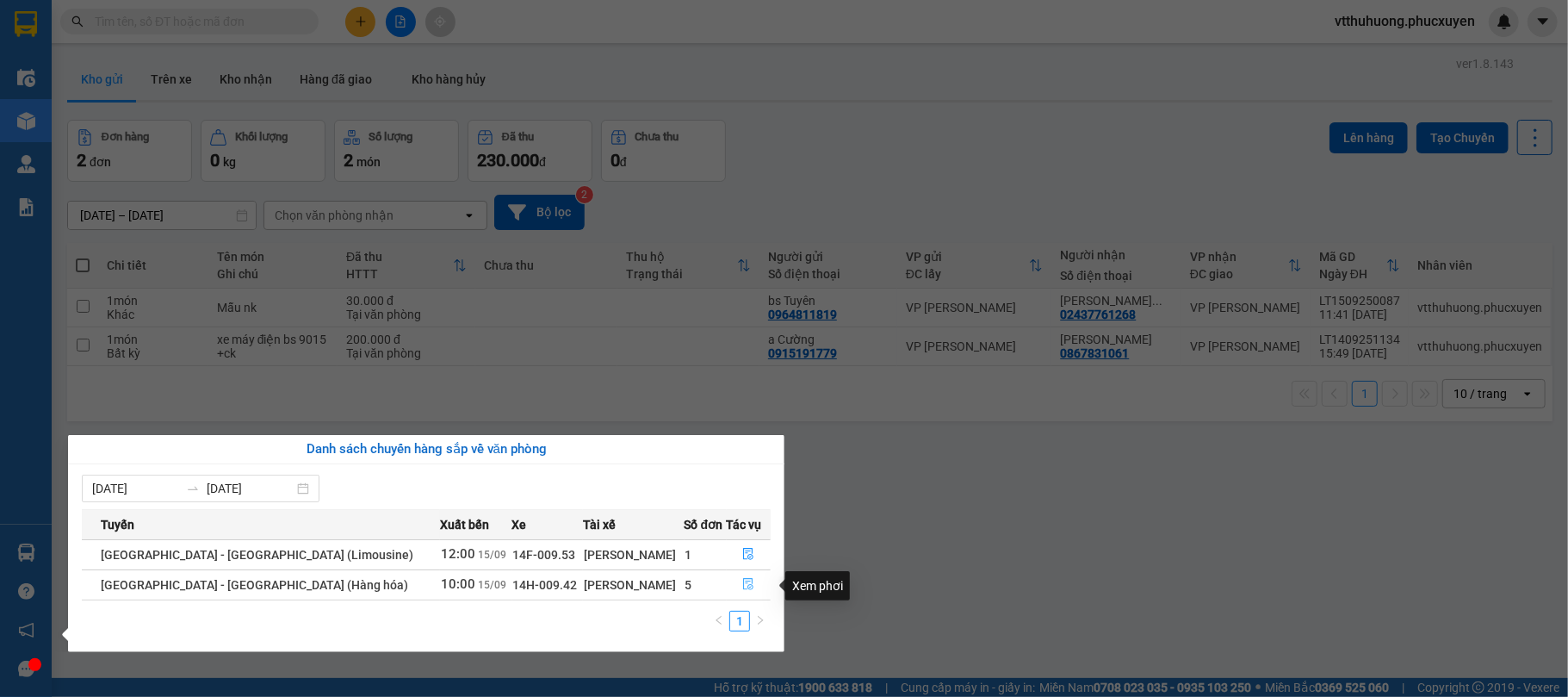
click at [743, 584] on icon "file-done" at bounding box center [749, 584] width 12 height 12
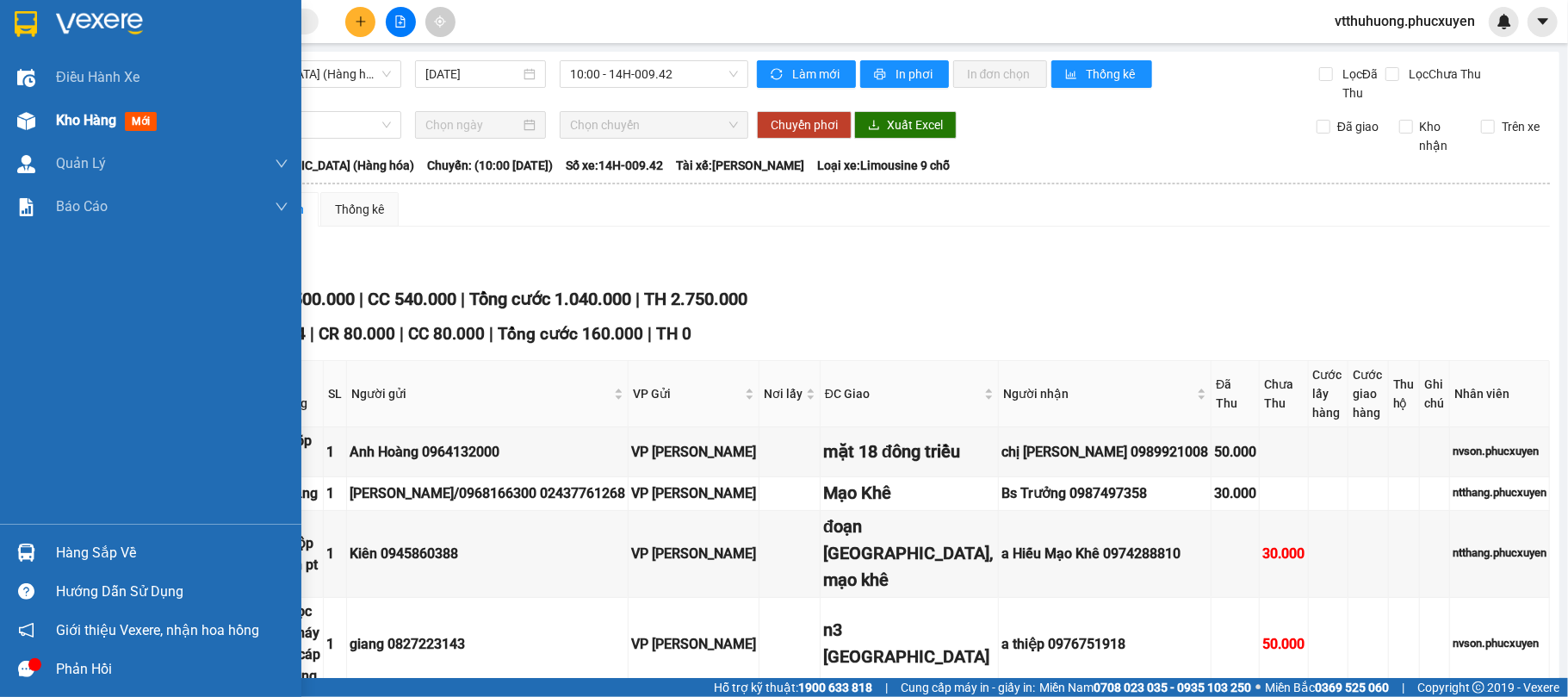
click at [67, 114] on span "Kho hàng" at bounding box center [86, 120] width 60 height 16
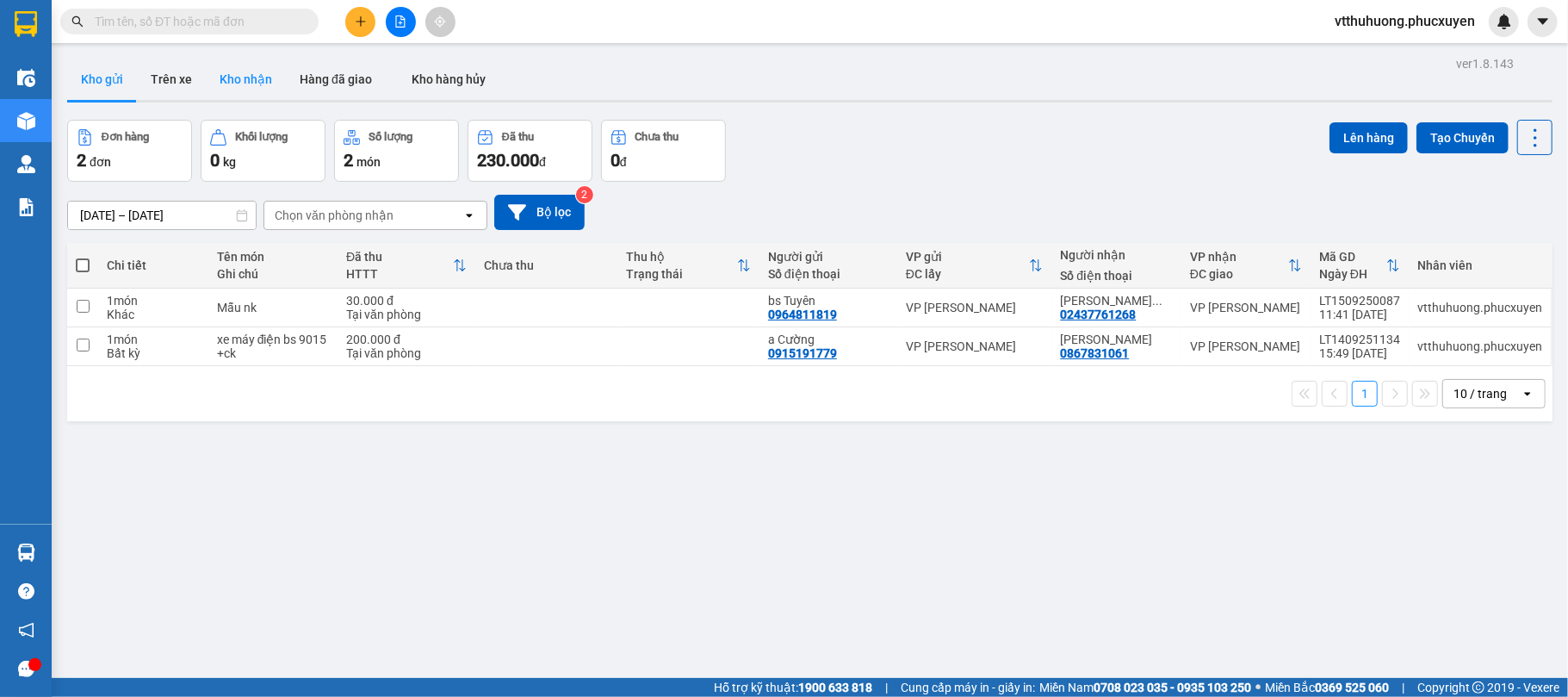
click at [231, 77] on button "Kho nhận" at bounding box center [246, 79] width 80 height 41
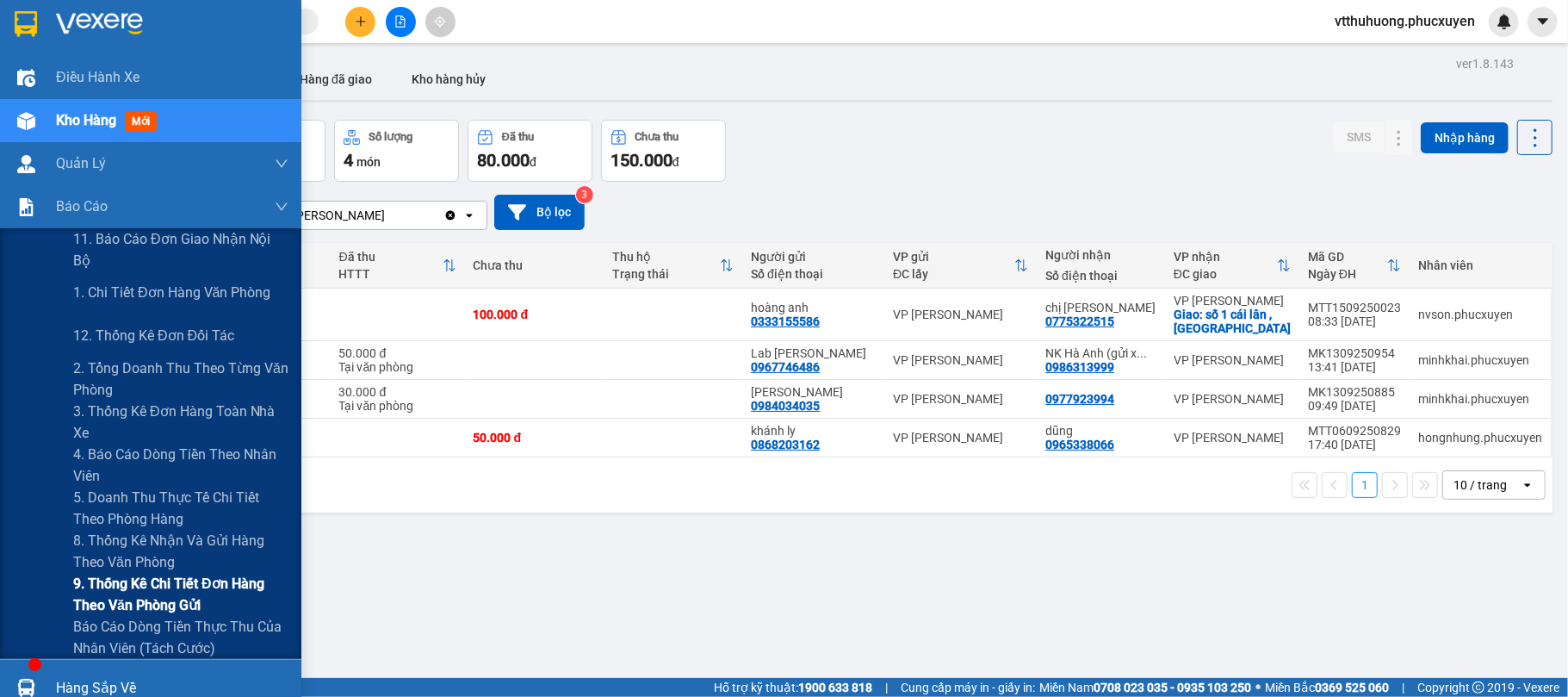
click at [157, 589] on span "9. Thống kê chi tiết đơn hàng theo văn phòng gửi" at bounding box center [180, 594] width 215 height 43
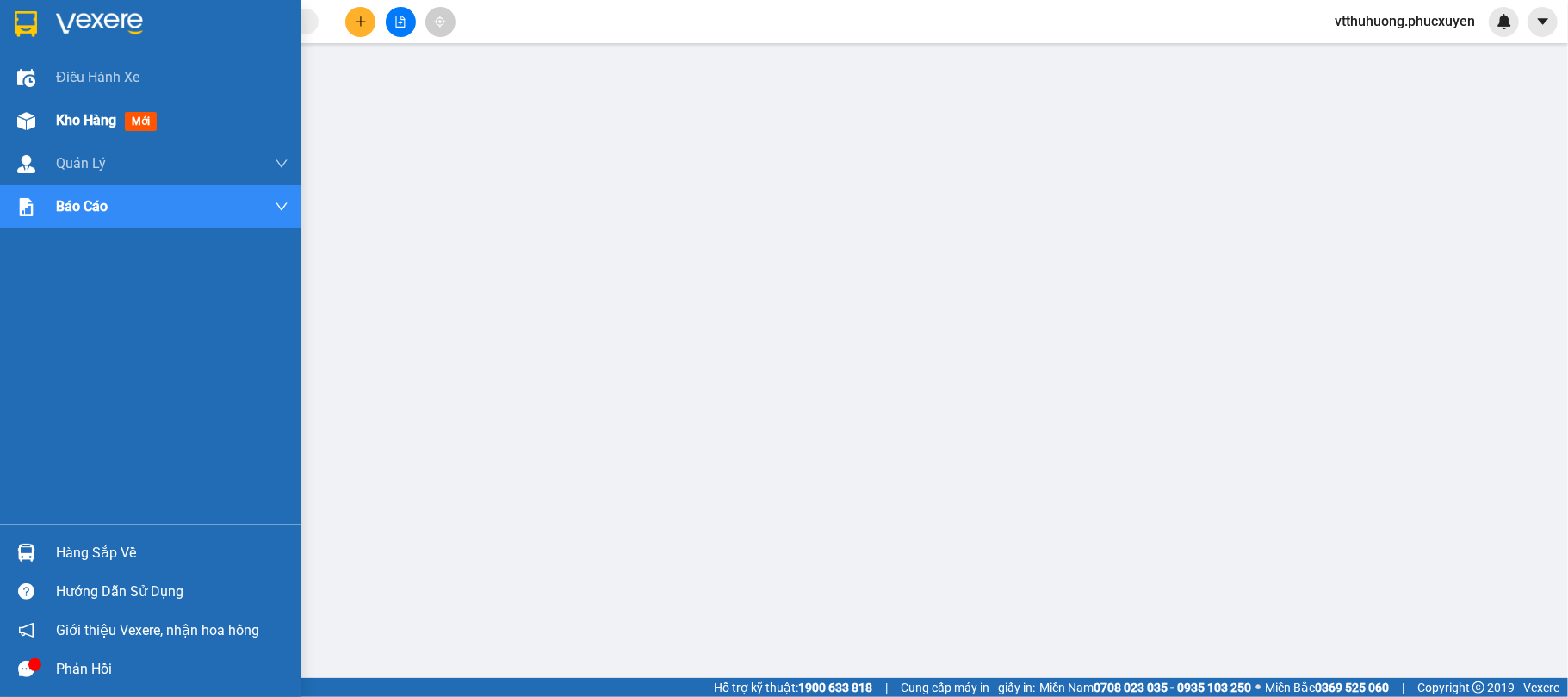
click at [69, 121] on span "Kho hàng" at bounding box center [86, 120] width 60 height 16
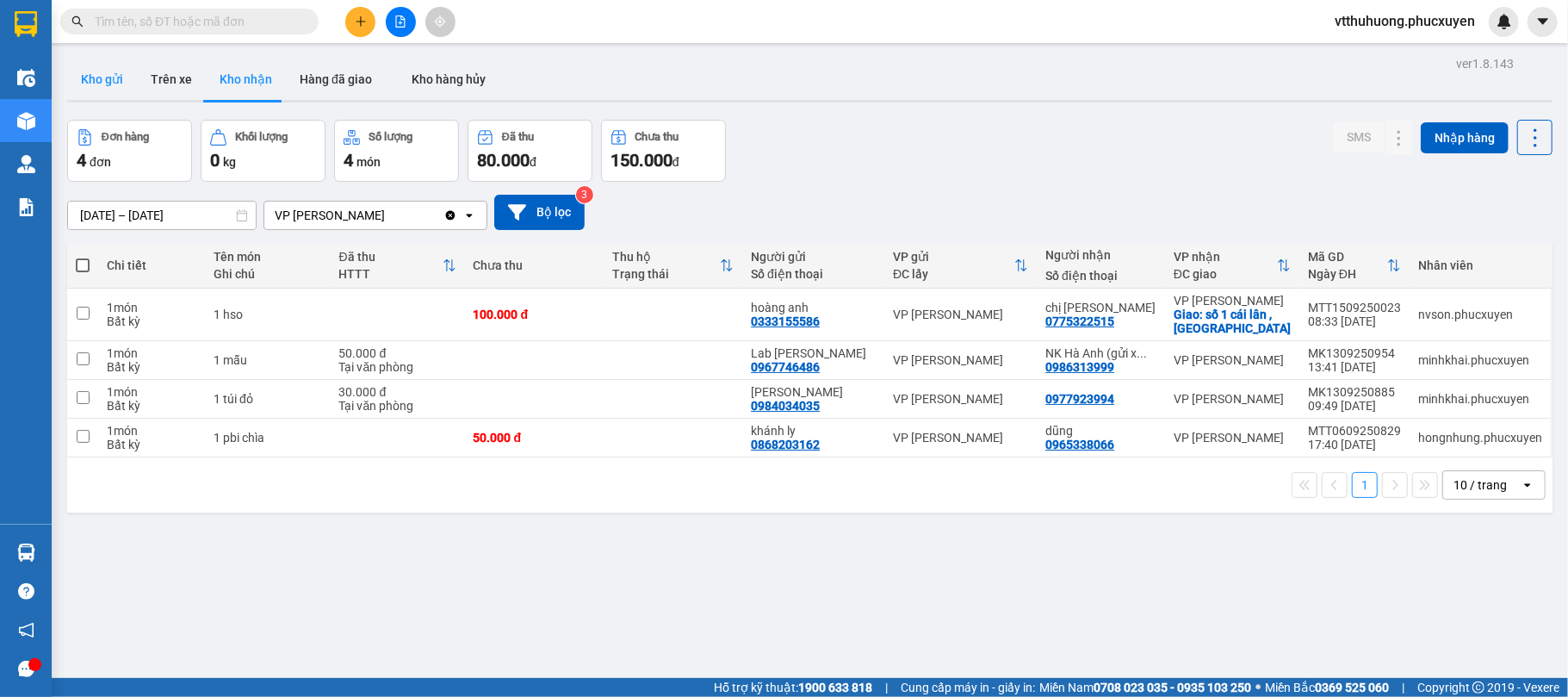
click at [108, 80] on button "Kho gửi" at bounding box center [102, 79] width 70 height 41
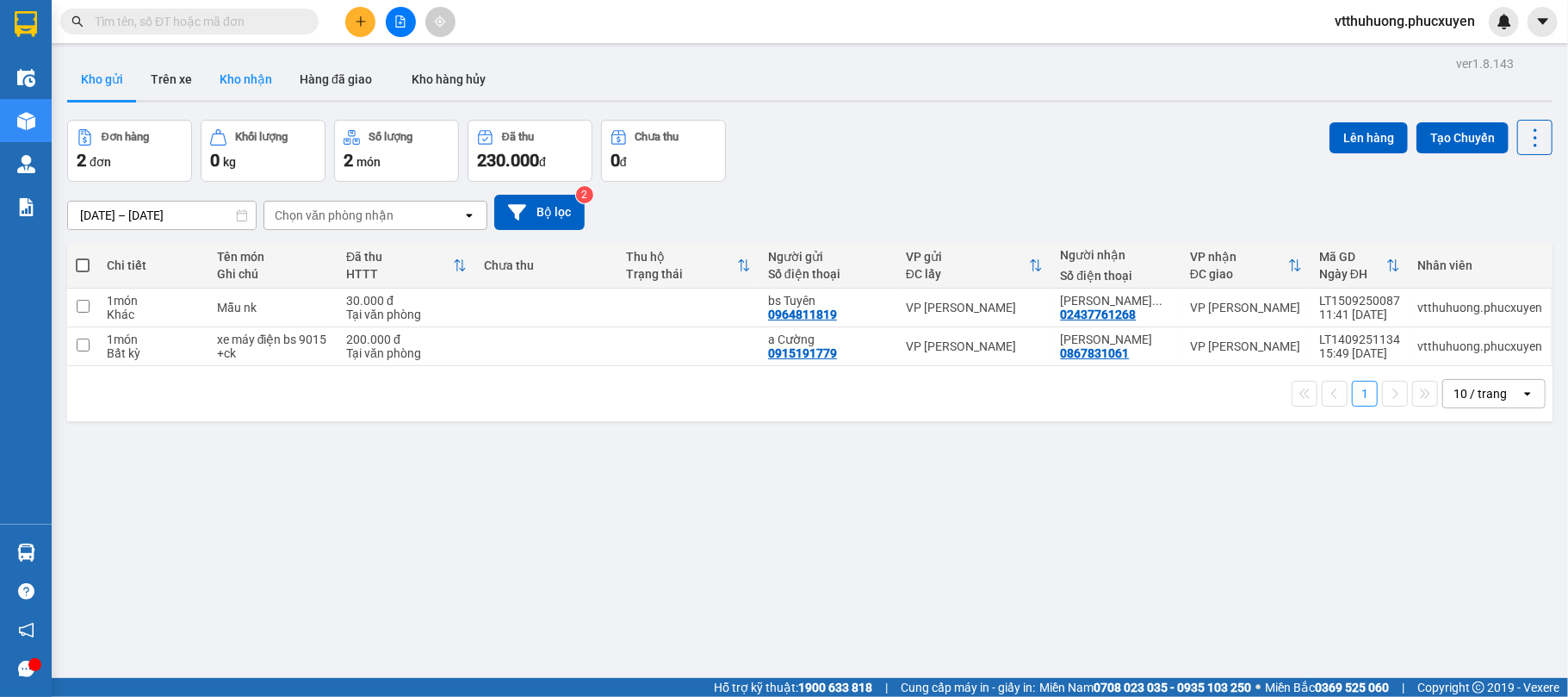
click at [245, 77] on button "Kho nhận" at bounding box center [246, 79] width 80 height 41
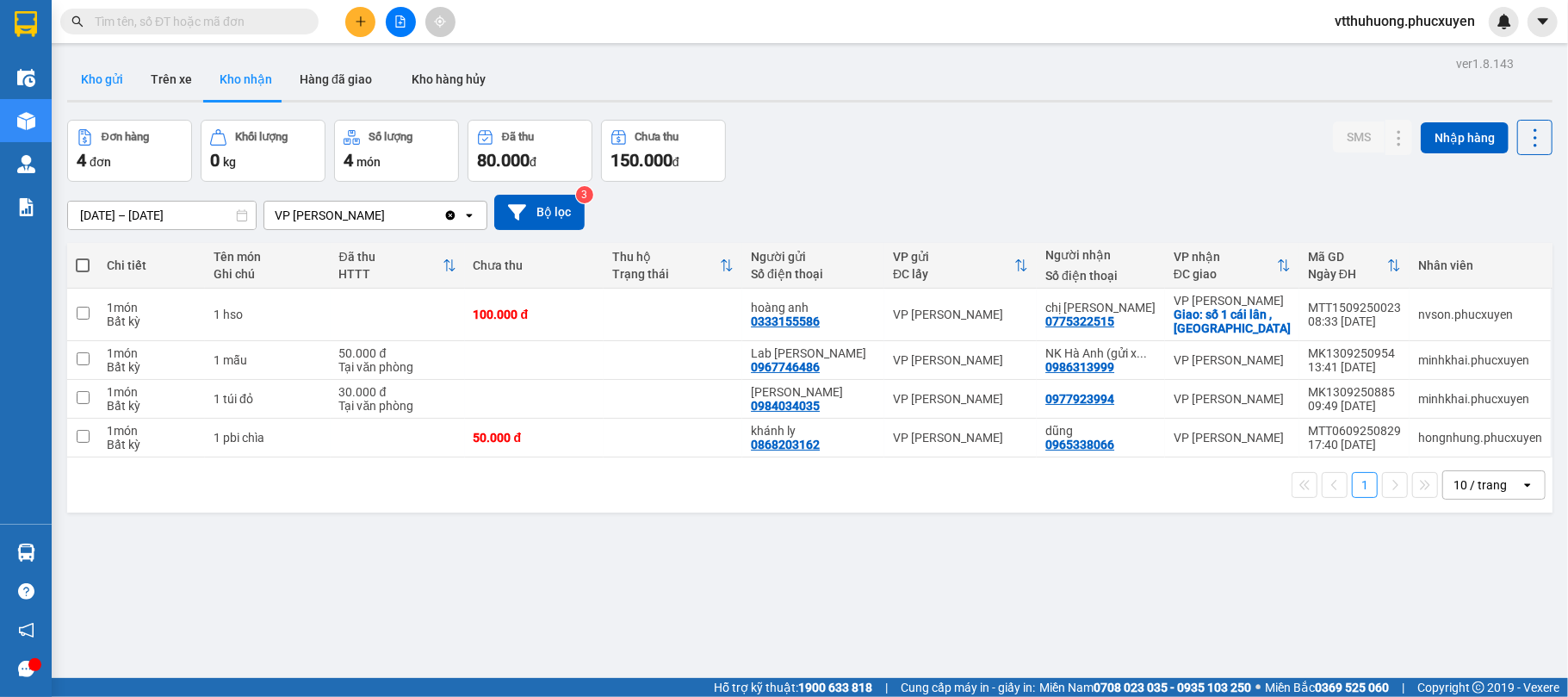
click at [91, 76] on button "Kho gửi" at bounding box center [102, 79] width 70 height 41
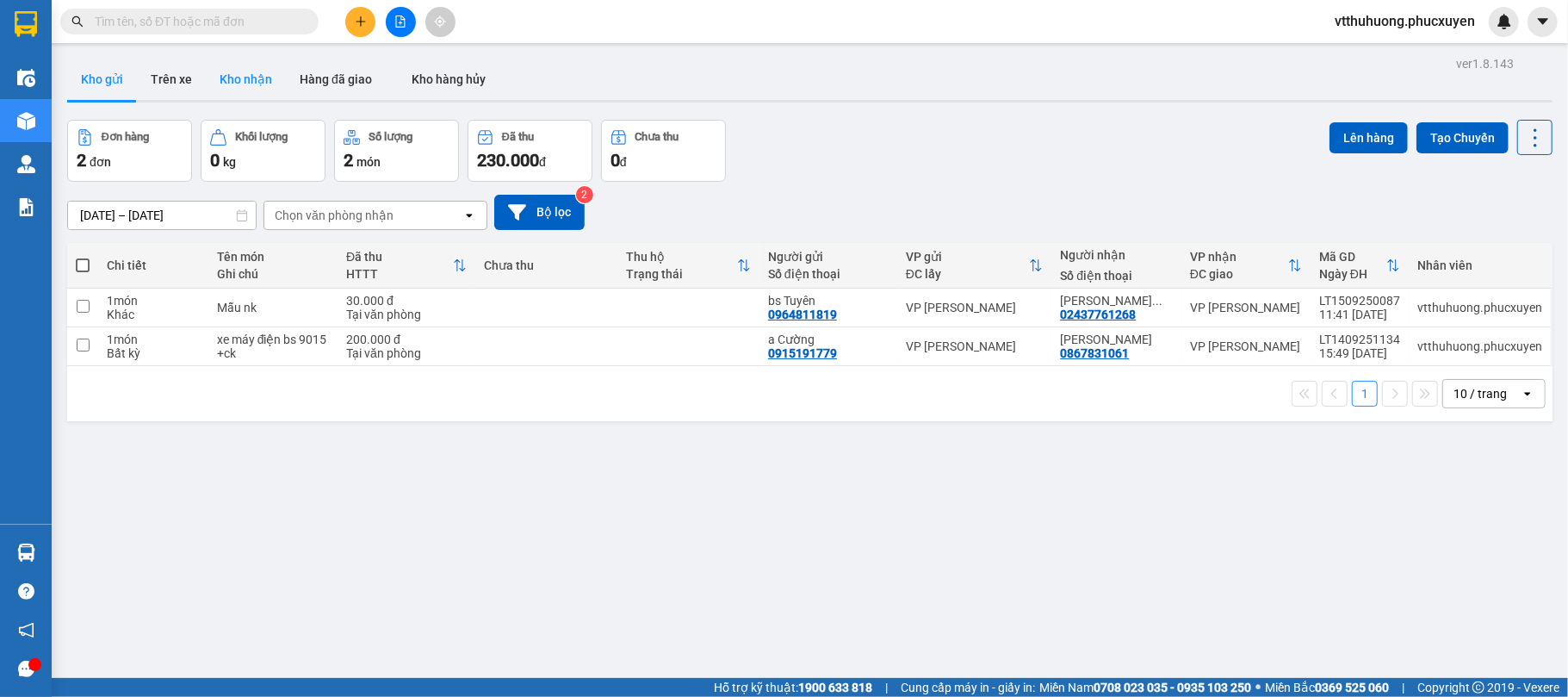
click at [236, 71] on button "Kho nhận" at bounding box center [246, 79] width 80 height 41
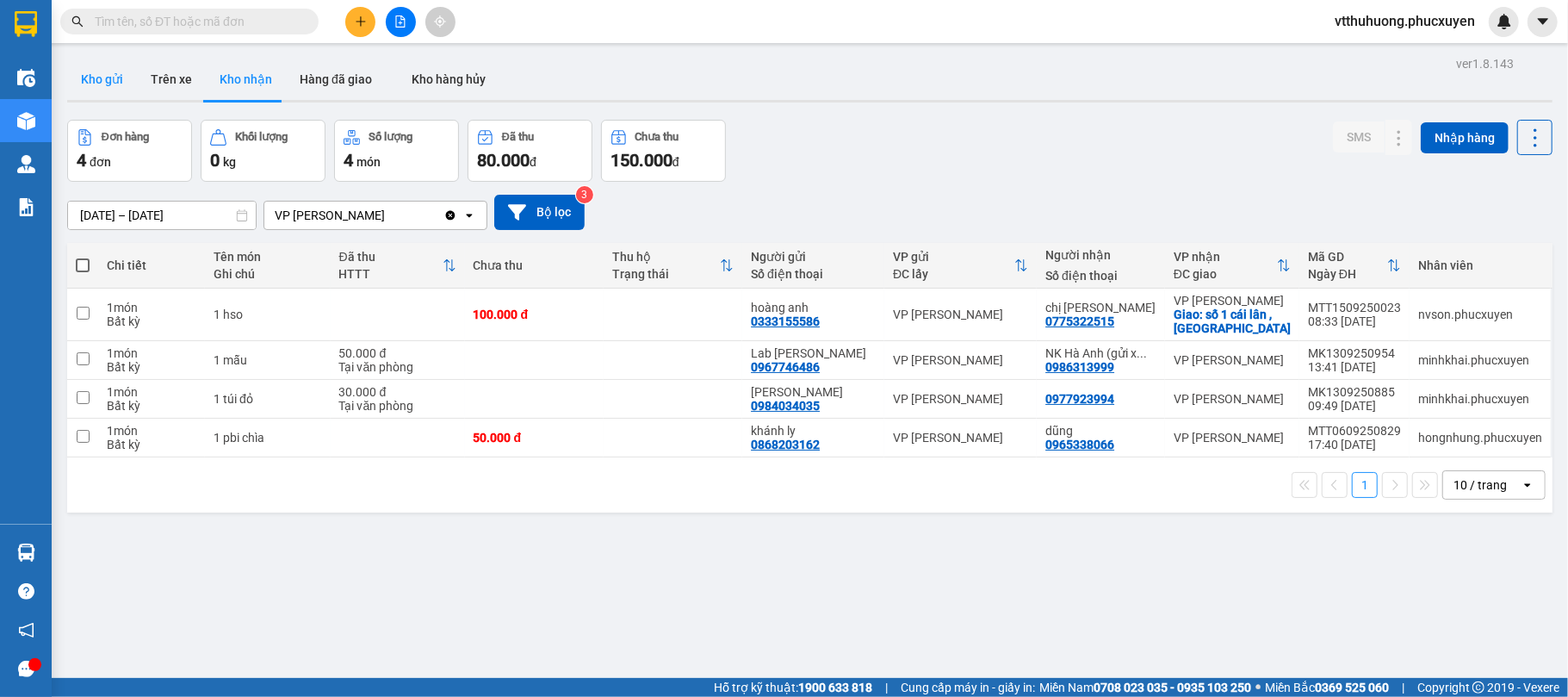
click at [92, 84] on button "Kho gửi" at bounding box center [102, 79] width 70 height 41
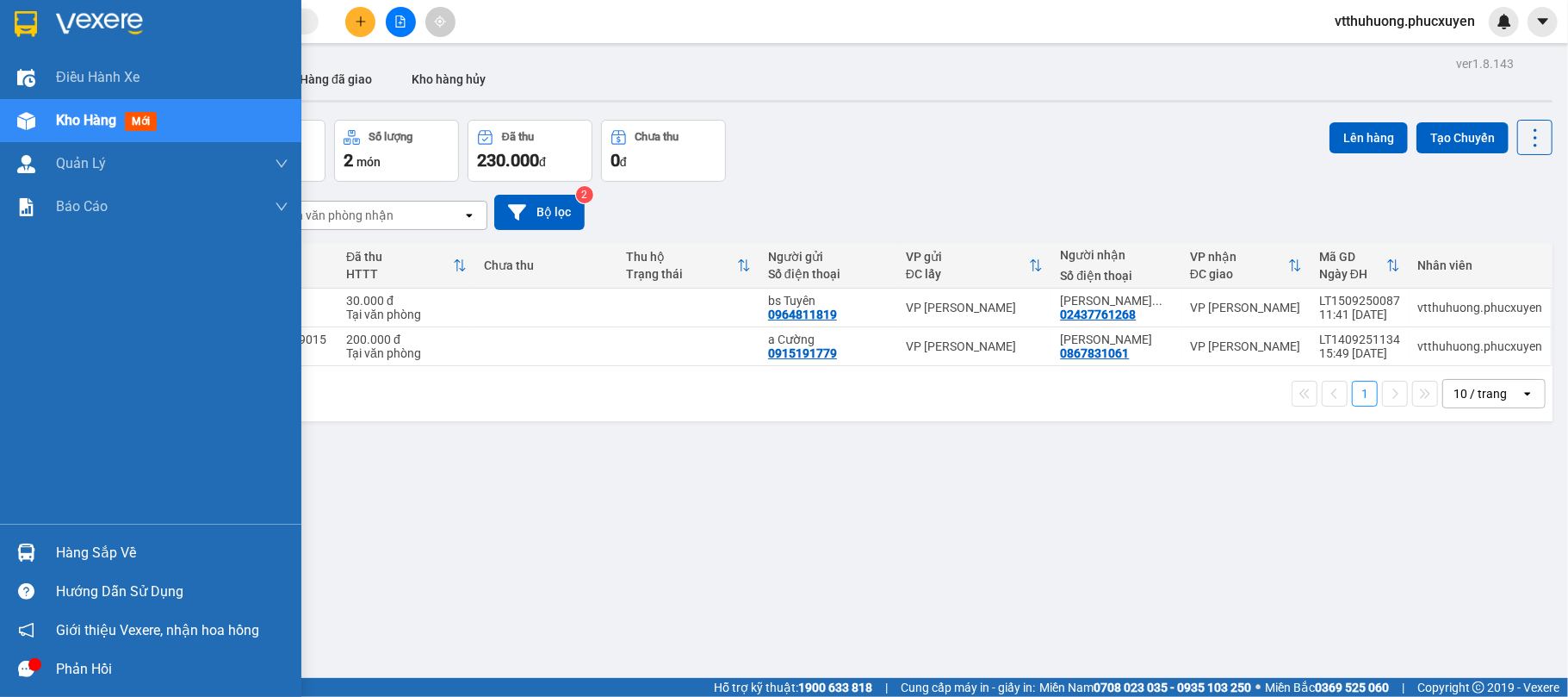
click at [87, 554] on div "Hàng sắp về" at bounding box center [171, 553] width 232 height 26
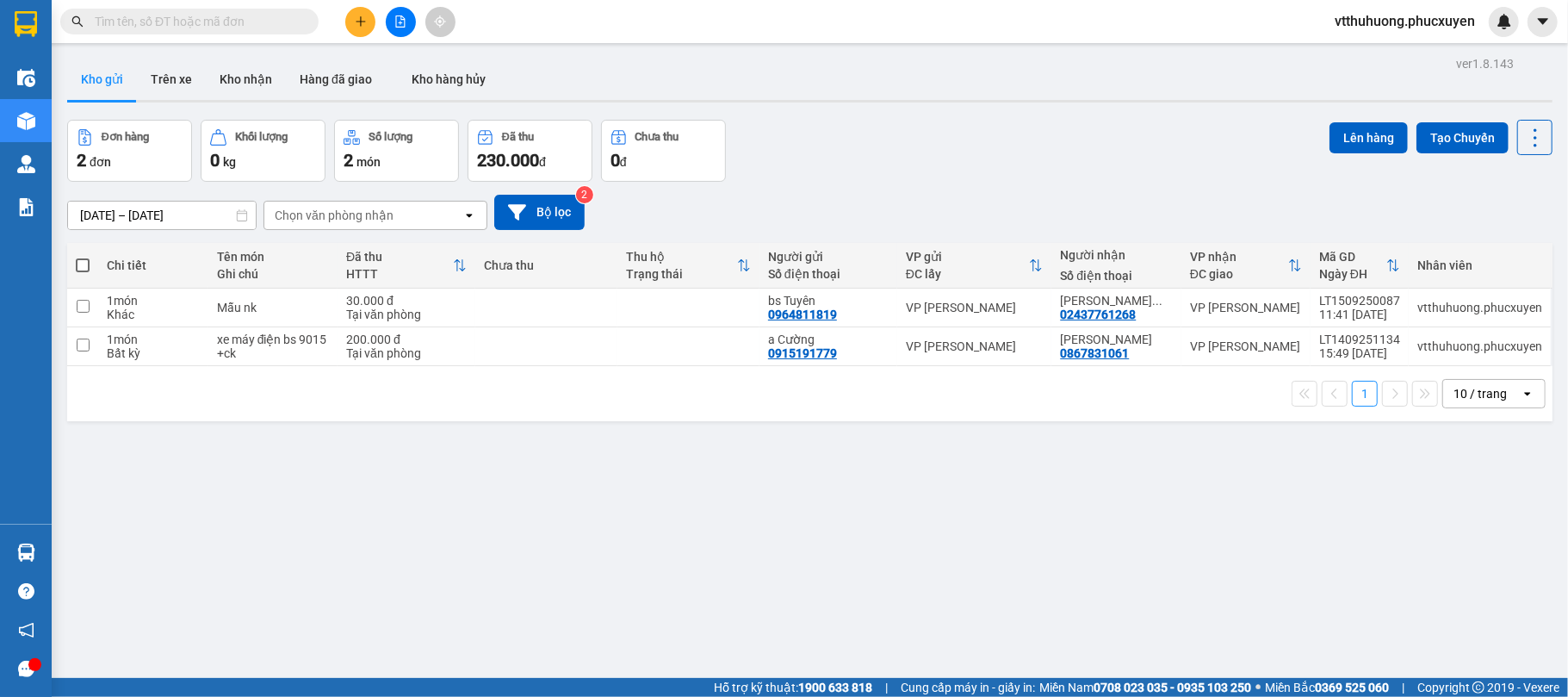
click at [1087, 531] on section "Kết quả tìm kiếm ( 0 ) Bộ lọc No Data vtthuhuong.phucxuyen Điều hành xe Kho hàn…" at bounding box center [784, 348] width 1568 height 697
click at [232, 79] on button "Kho nhận" at bounding box center [246, 79] width 80 height 41
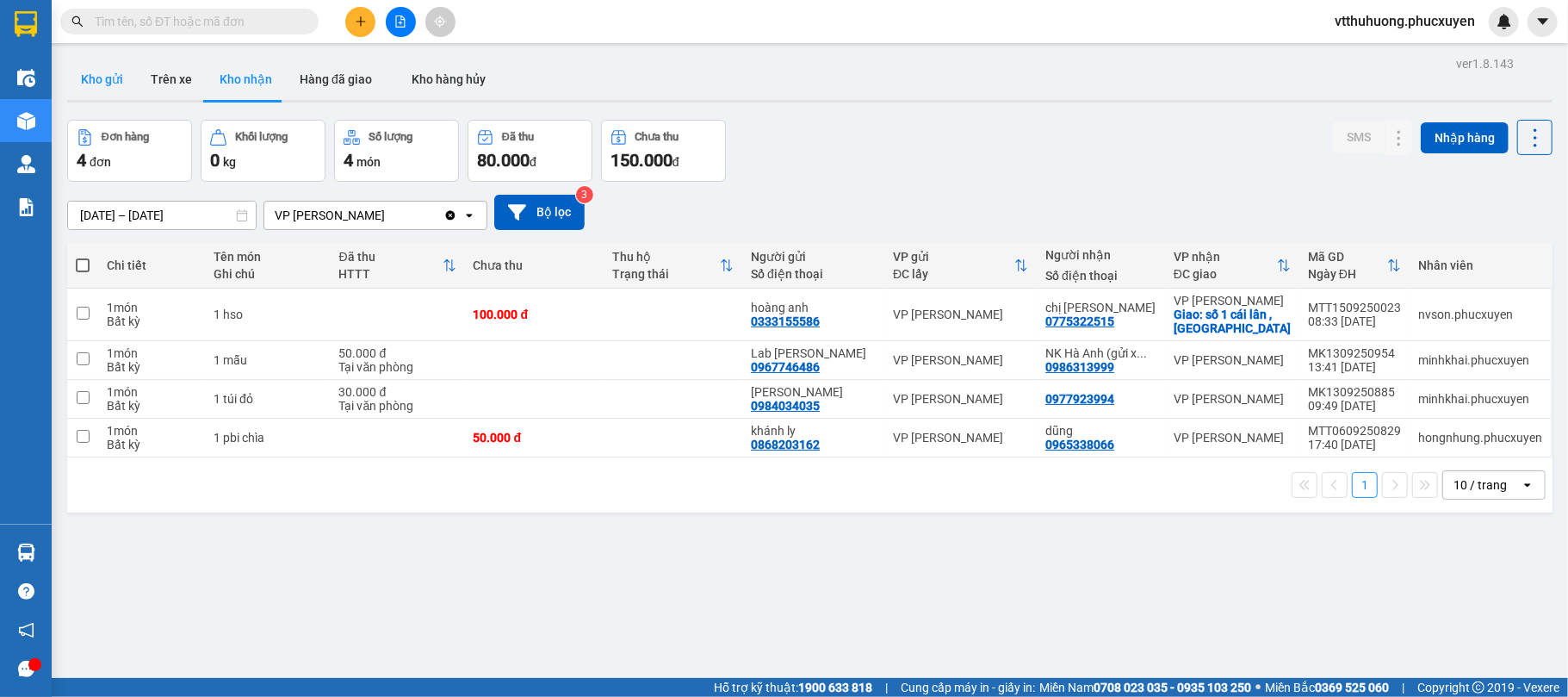
click at [90, 76] on button "Kho gửi" at bounding box center [102, 79] width 70 height 41
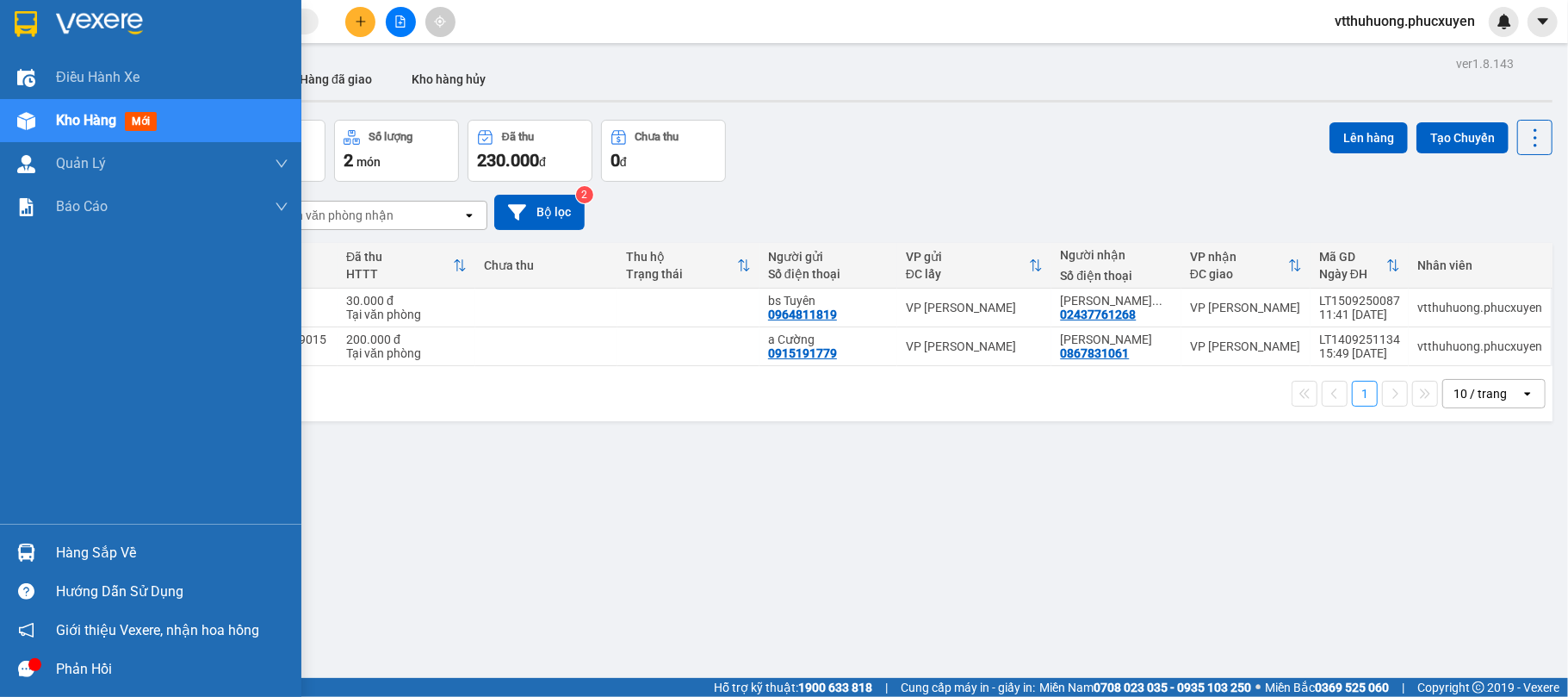
drag, startPoint x: 104, startPoint y: 560, endPoint x: 758, endPoint y: 560, distance: 654.0
click at [115, 560] on div "Hàng sắp về" at bounding box center [171, 553] width 232 height 26
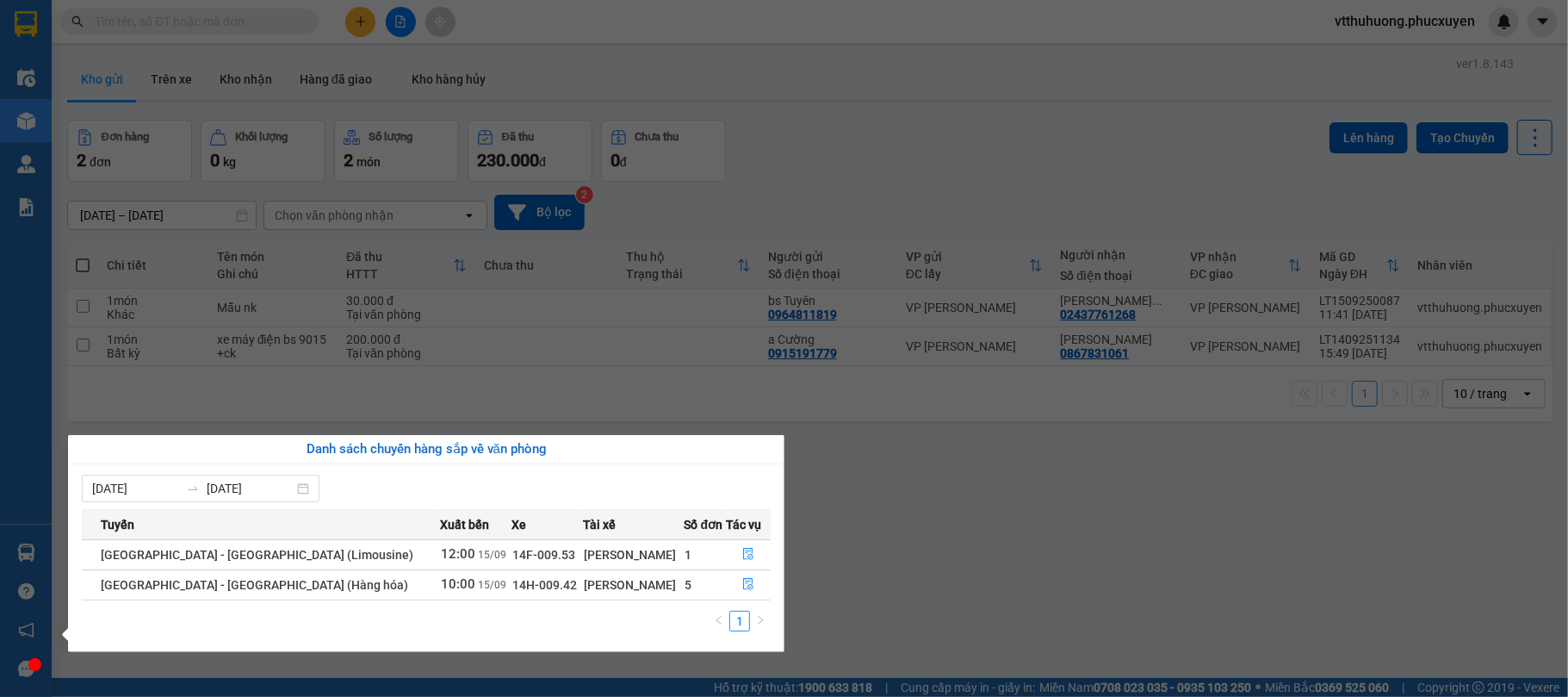
click at [1035, 535] on section "Kết quả tìm kiếm ( 0 ) Bộ lọc No Data vtthuhuong.phucxuyen Điều hành xe Kho hàn…" at bounding box center [784, 348] width 1568 height 697
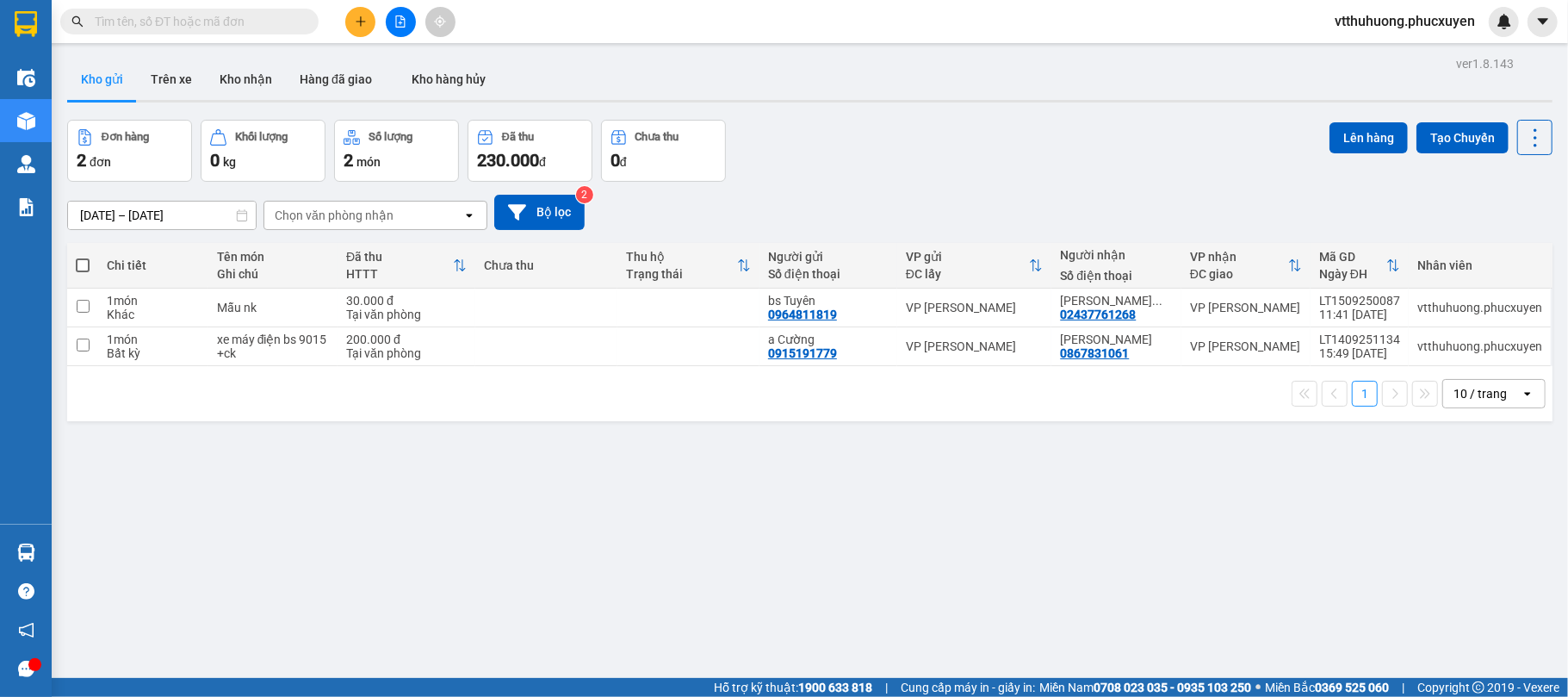
drag, startPoint x: 237, startPoint y: 77, endPoint x: 401, endPoint y: 48, distance: 166.5
click at [249, 76] on button "Kho nhận" at bounding box center [246, 79] width 80 height 41
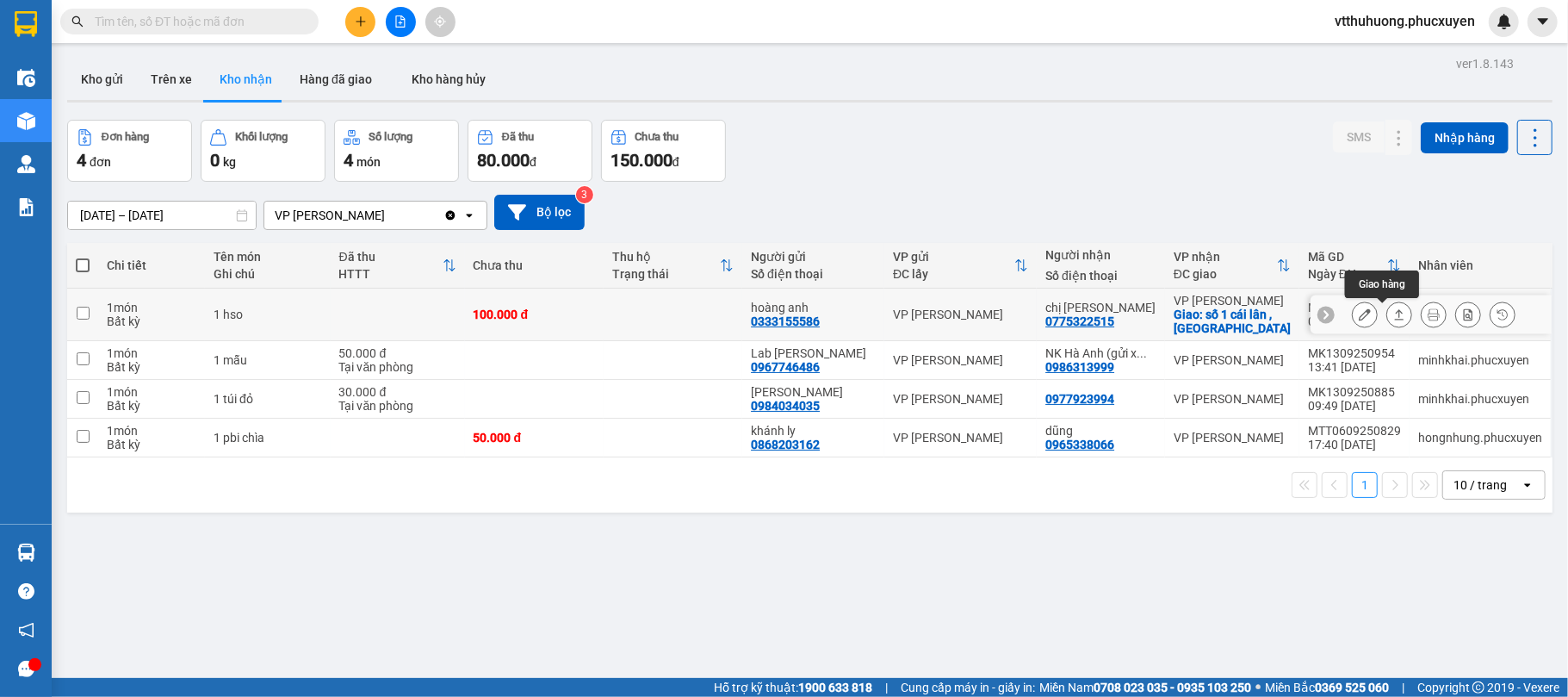
click at [1394, 317] on icon at bounding box center [1400, 314] width 12 height 12
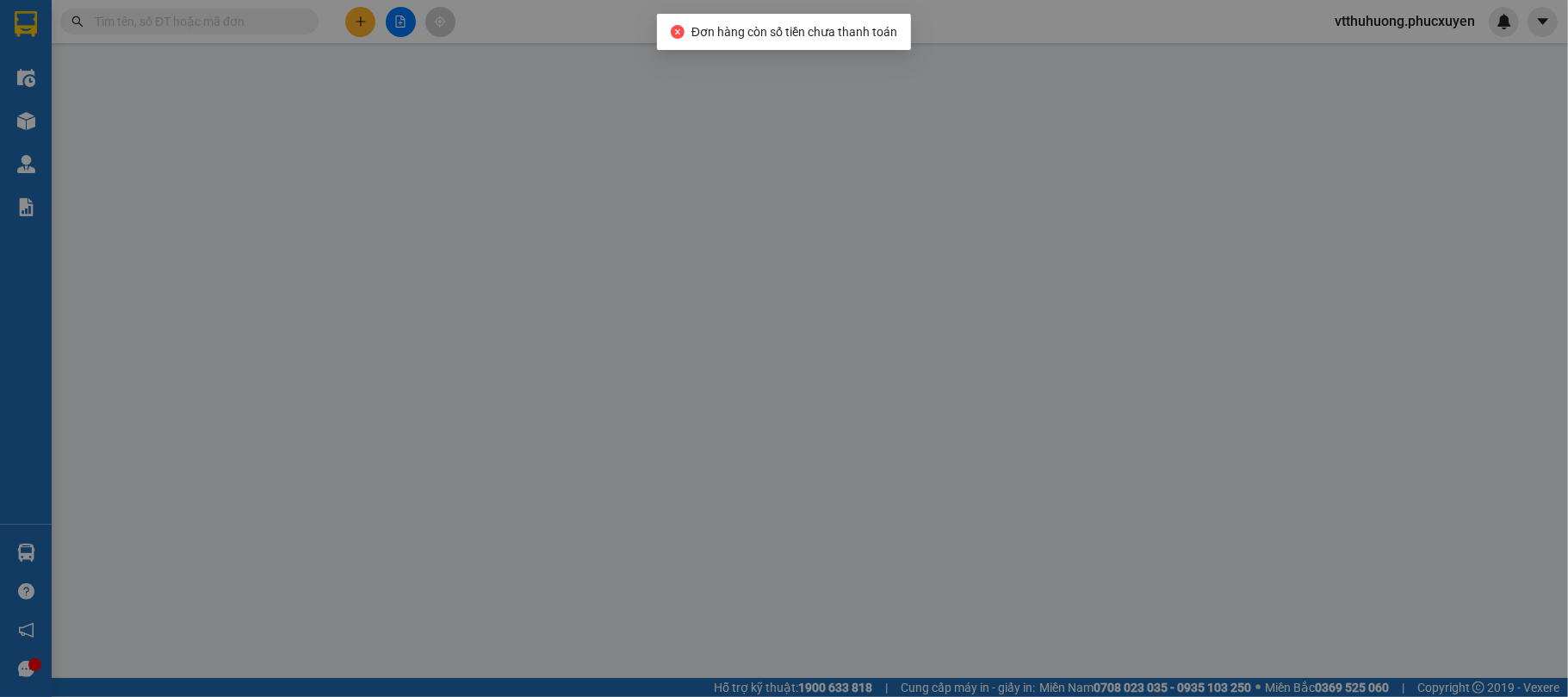
type input "0333155586"
type input "hoàng anh"
type input "0775322515"
type input "chị tuyết"
checkbox input "true"
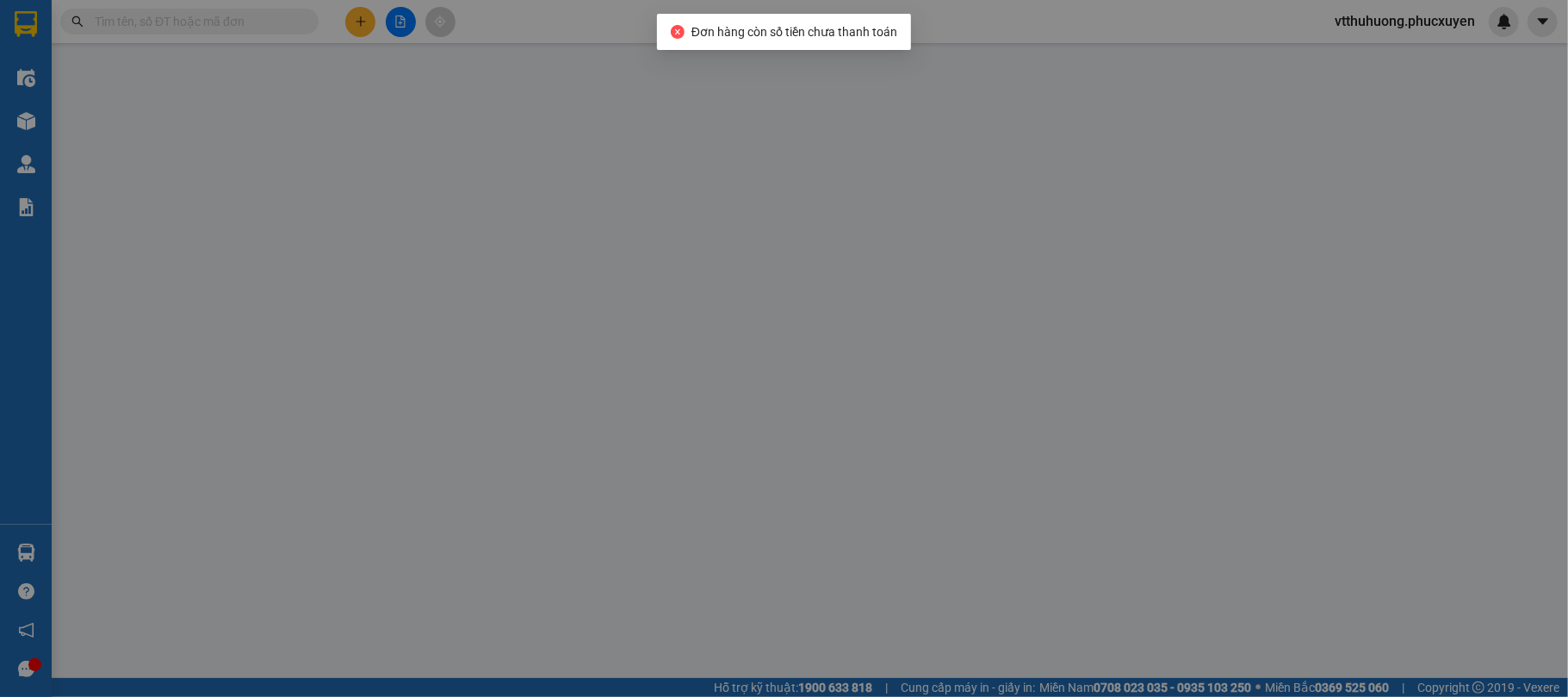
type input "số 1 cái lân , bc"
type input "100.000"
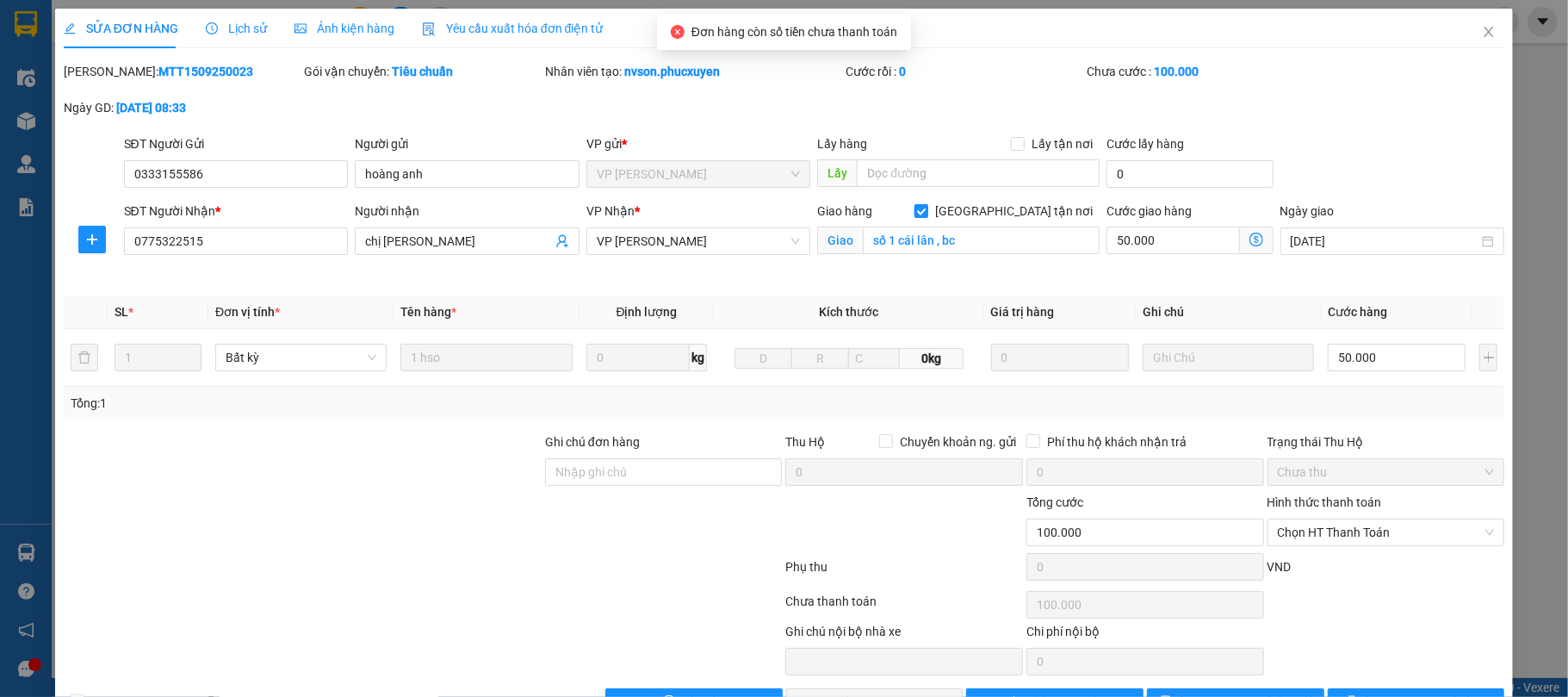
click at [1006, 203] on label "[GEOGRAPHIC_DATA] tận nơi" at bounding box center [1008, 210] width 185 height 19
click at [927, 204] on input "[GEOGRAPHIC_DATA] tận nơi" at bounding box center [921, 210] width 12 height 12
checkbox input "false"
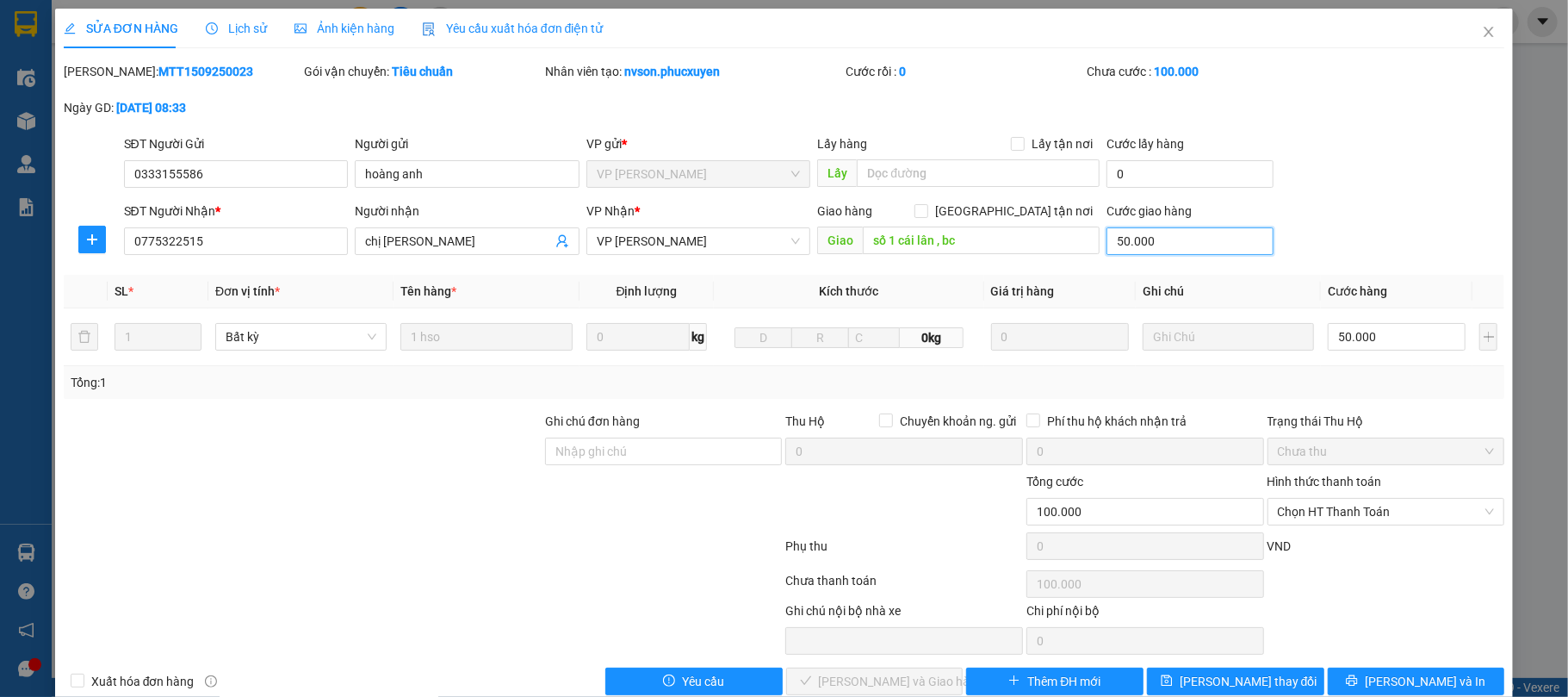
click at [1166, 250] on input "50.000" at bounding box center [1189, 241] width 166 height 28
type input "50.000"
click at [1321, 505] on span "Chọn HT Thanh Toán" at bounding box center [1387, 512] width 217 height 26
type input "0"
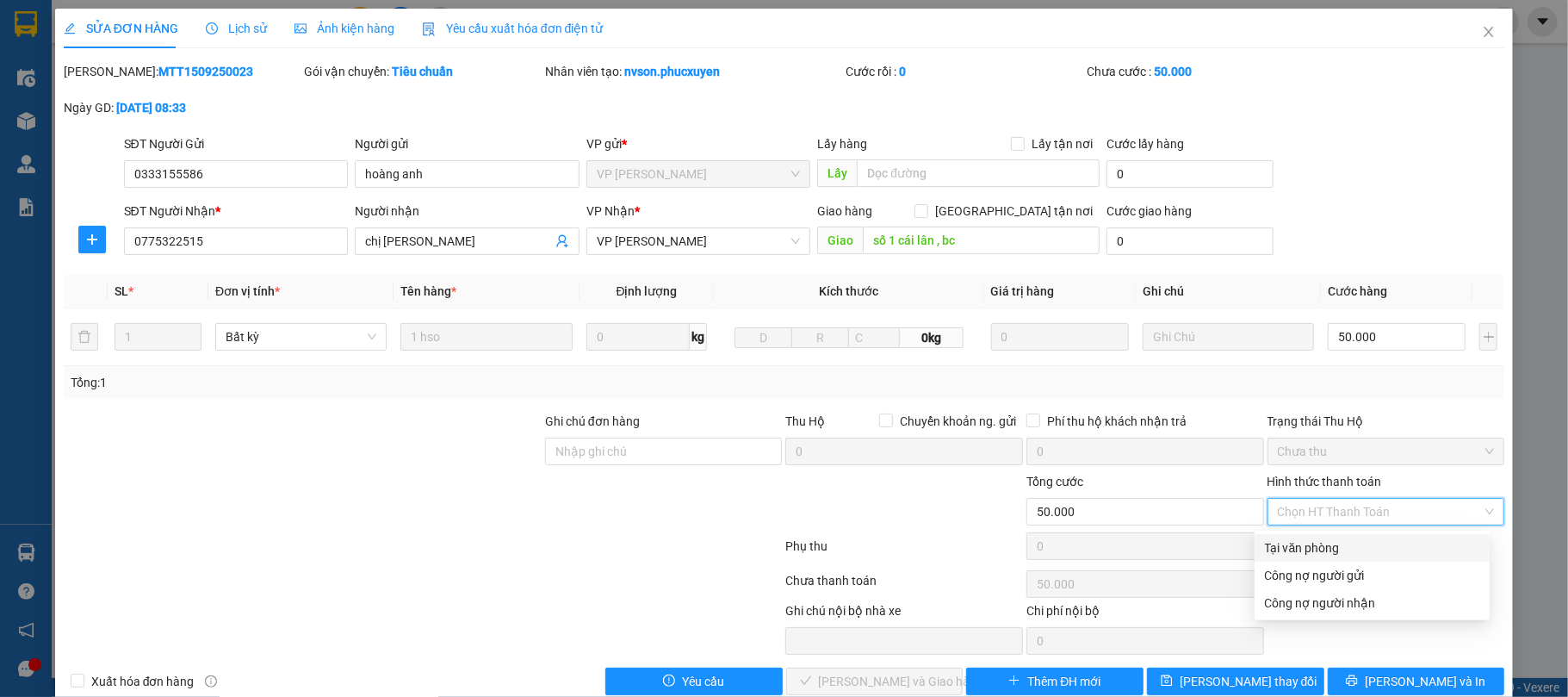
click at [1294, 534] on div "Tại văn phòng" at bounding box center [1373, 548] width 235 height 28
type input "0"
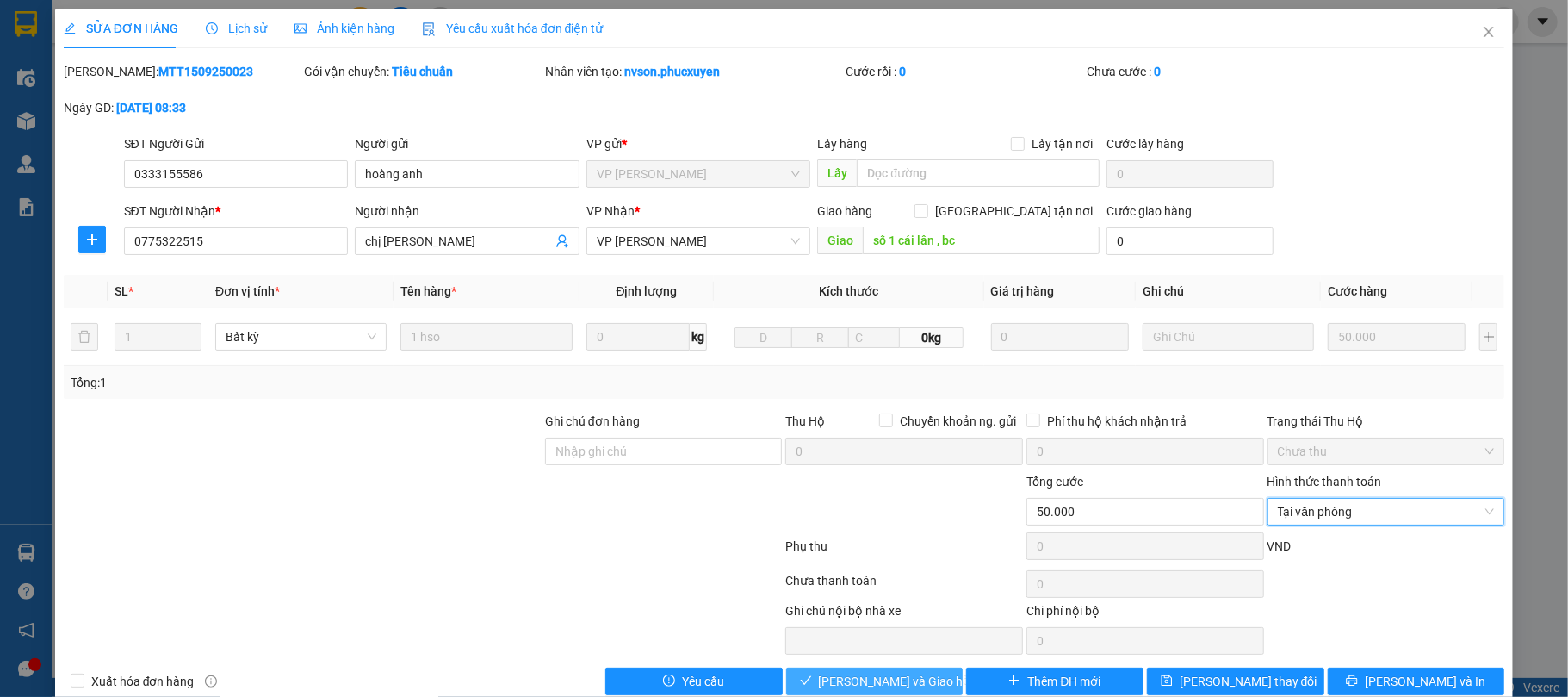
click at [886, 683] on span "[PERSON_NAME] và Giao hàng" at bounding box center [902, 681] width 165 height 19
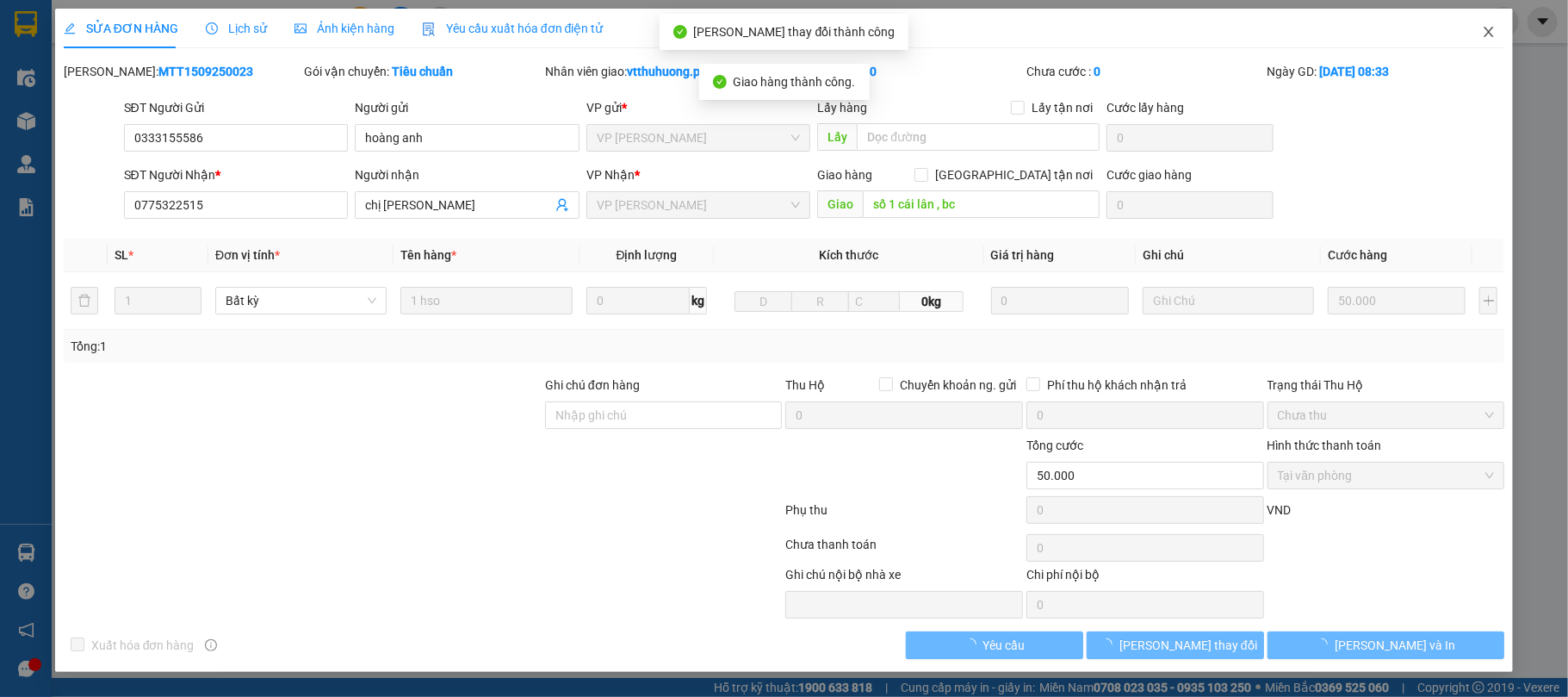
drag, startPoint x: 1475, startPoint y: 32, endPoint x: 1063, endPoint y: 14, distance: 412.4
click at [1473, 29] on span "Close" at bounding box center [1489, 33] width 48 height 48
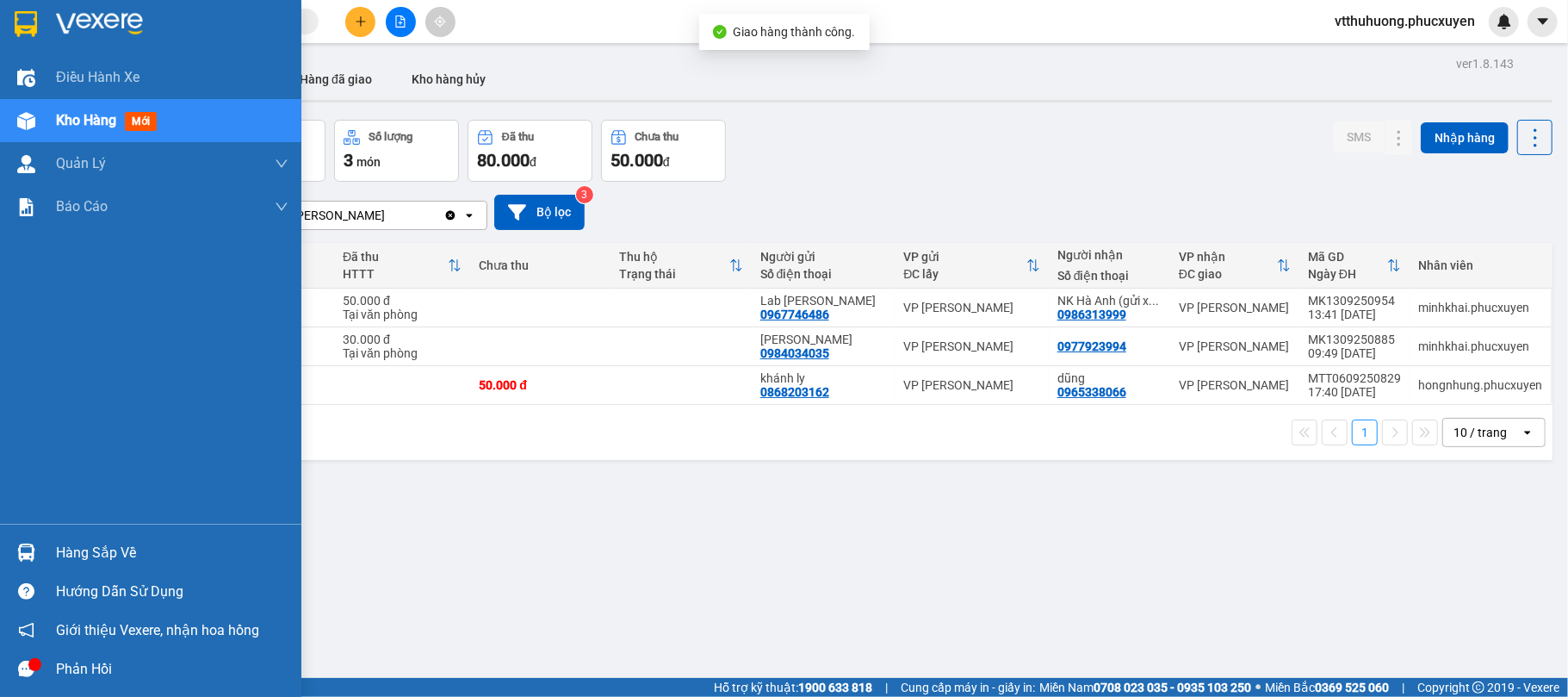
drag, startPoint x: 47, startPoint y: 548, endPoint x: 553, endPoint y: 601, distance: 508.8
click at [50, 548] on div "Hàng sắp về" at bounding box center [151, 552] width 301 height 39
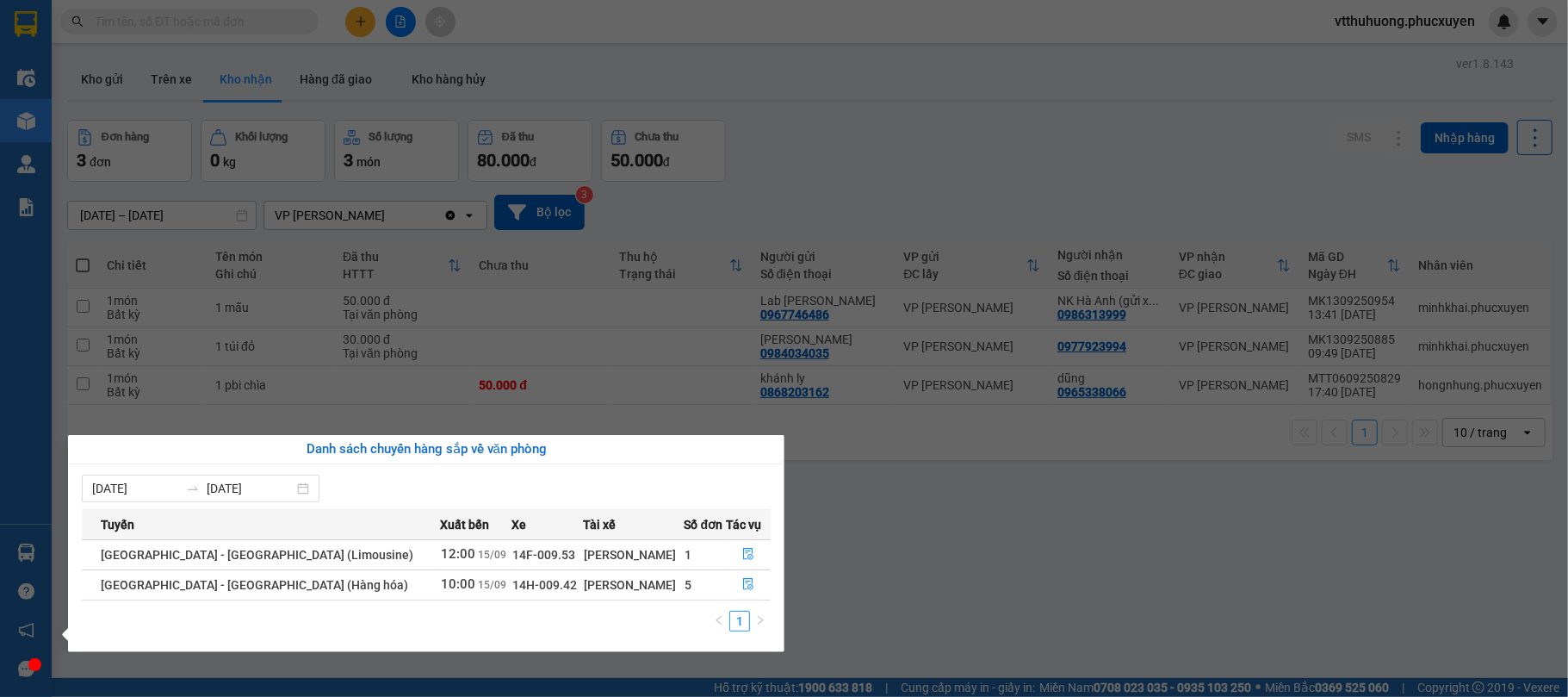
click at [880, 603] on section "Kết quả tìm kiếm ( 0 ) Bộ lọc No Data vtthuhuong.phucxuyen Điều hành xe Kho hàn…" at bounding box center [784, 348] width 1568 height 697
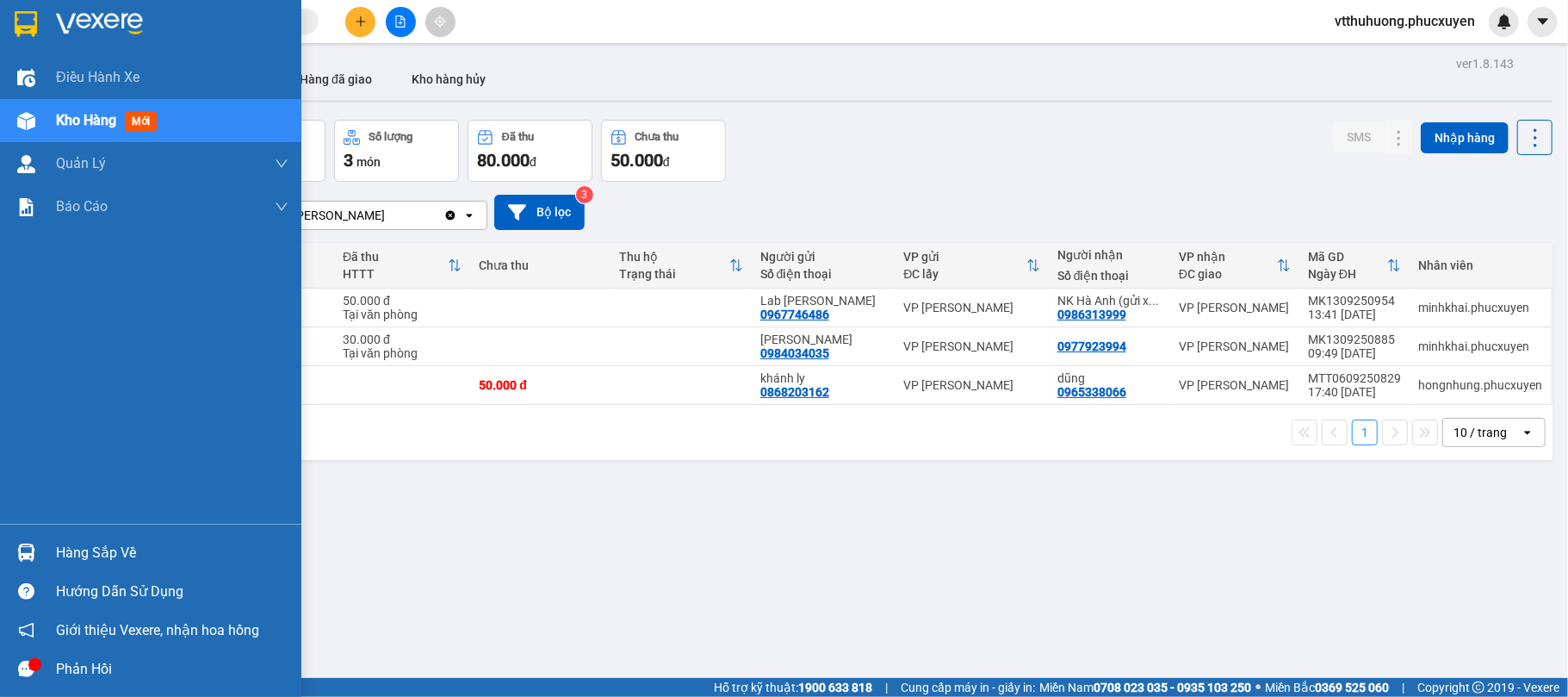
click at [105, 542] on div "Hàng sắp về" at bounding box center [171, 553] width 232 height 26
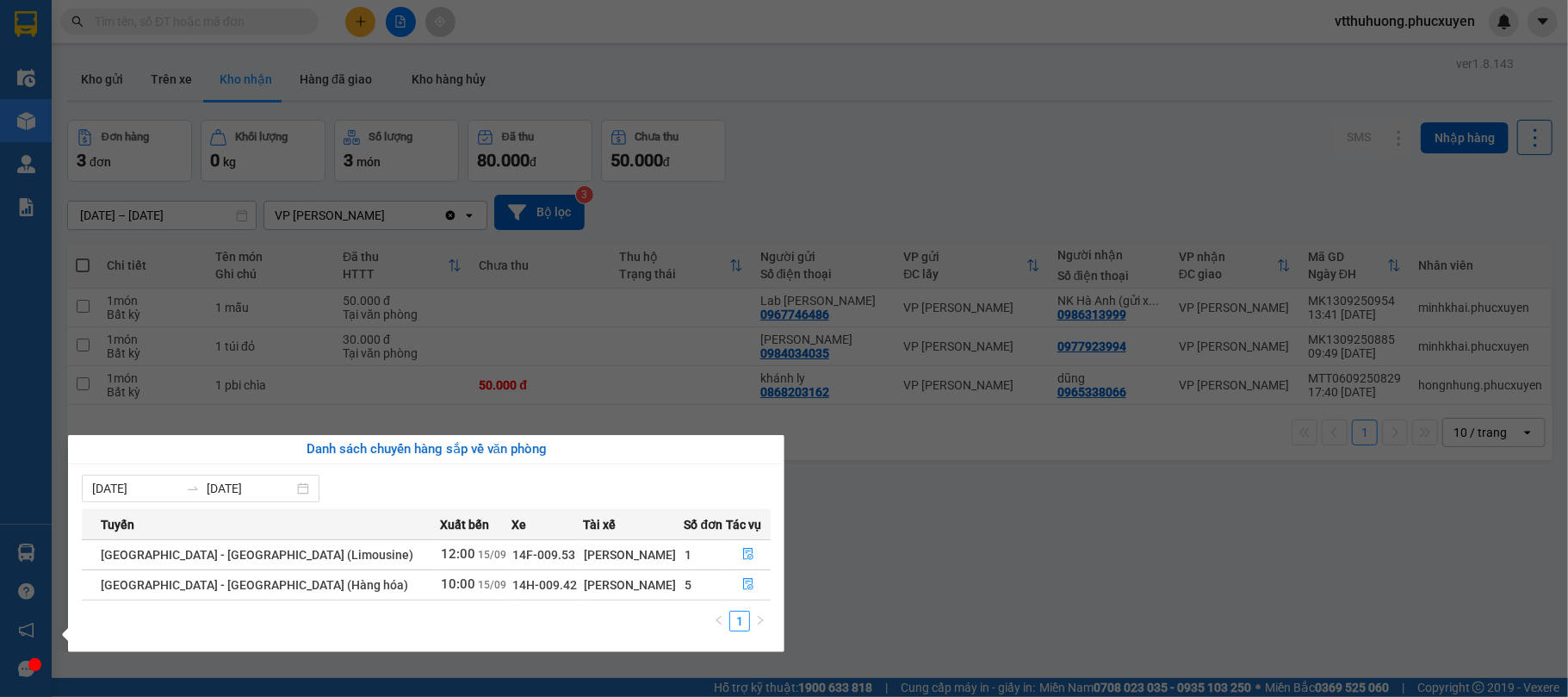
click at [945, 597] on section "Kết quả tìm kiếm ( 0 ) Bộ lọc No Data vtthuhuong.phucxuyen Điều hành xe Kho hàn…" at bounding box center [784, 348] width 1568 height 697
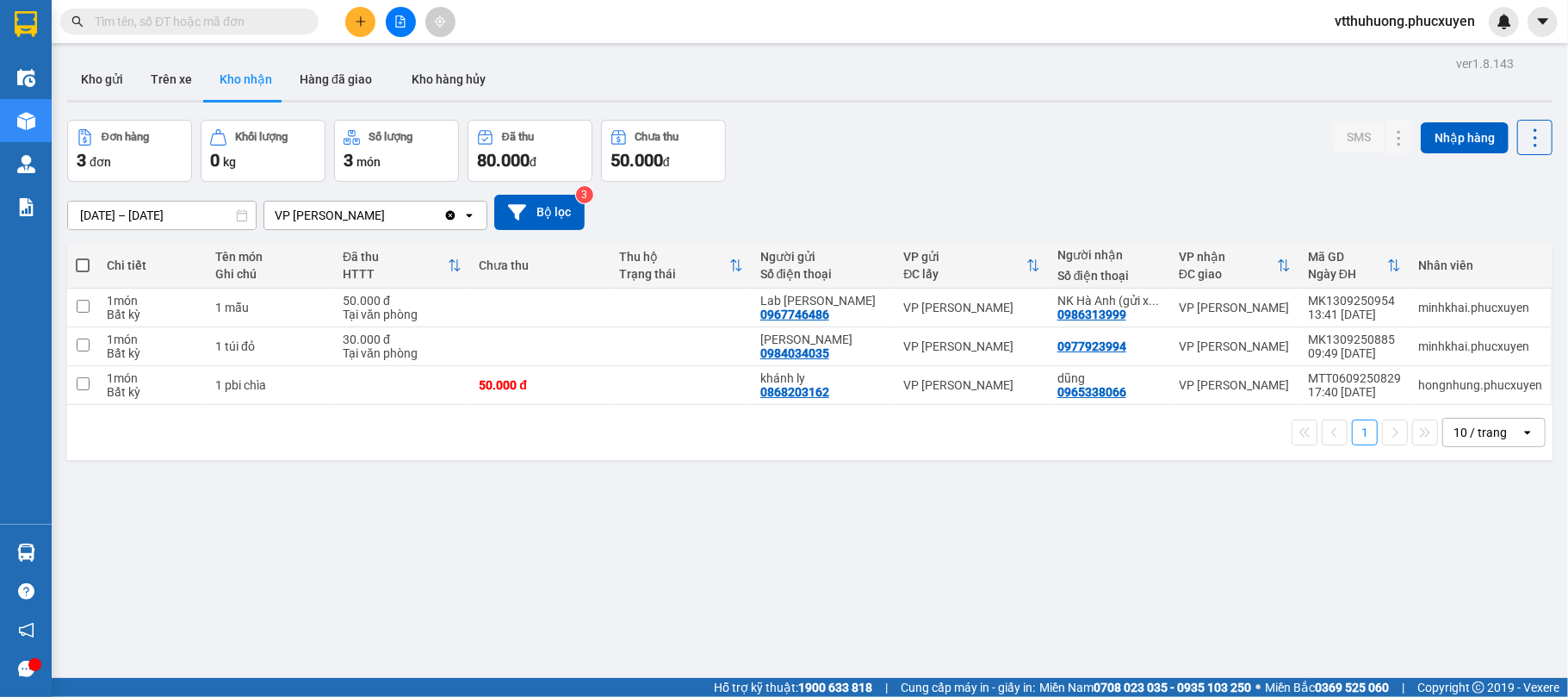
drag, startPoint x: 105, startPoint y: 70, endPoint x: 131, endPoint y: 39, distance: 40.5
click at [107, 70] on button "Kho gửi" at bounding box center [102, 79] width 70 height 41
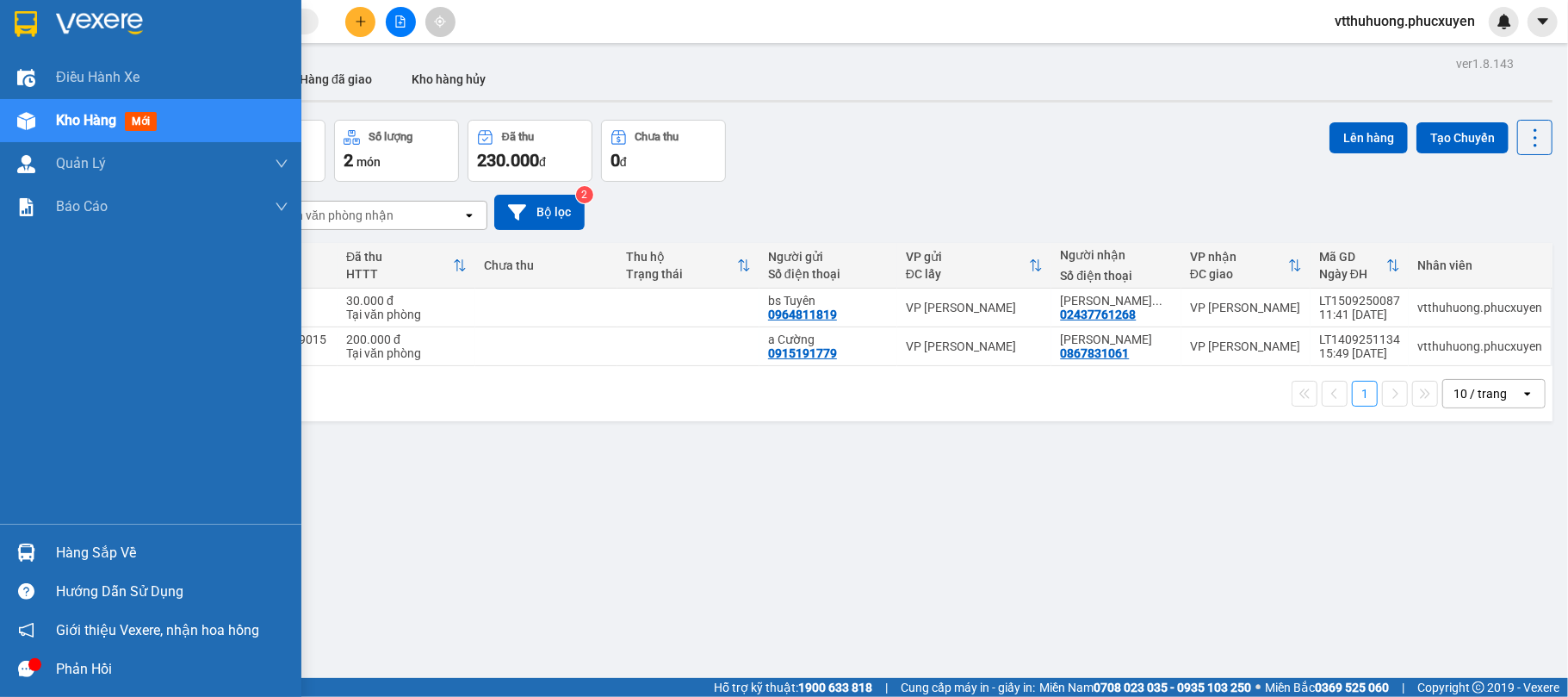
click at [49, 534] on div "Hàng sắp về" at bounding box center [151, 552] width 301 height 39
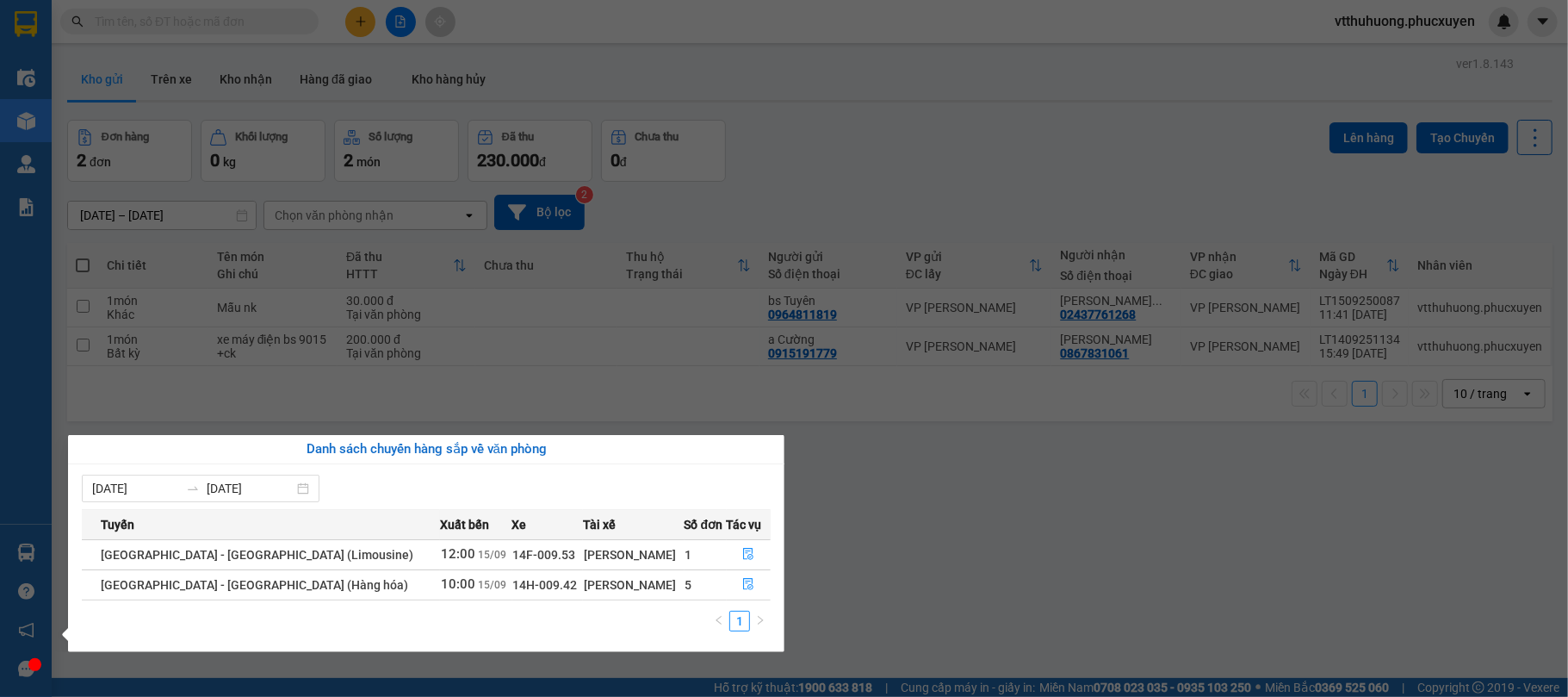
drag, startPoint x: 961, startPoint y: 194, endPoint x: 607, endPoint y: 130, distance: 359.7
click at [858, 180] on section "Kết quả tìm kiếm ( 0 ) Bộ lọc No Data vtthuhuong.phucxuyen Điều hành xe Kho hàn…" at bounding box center [784, 348] width 1568 height 697
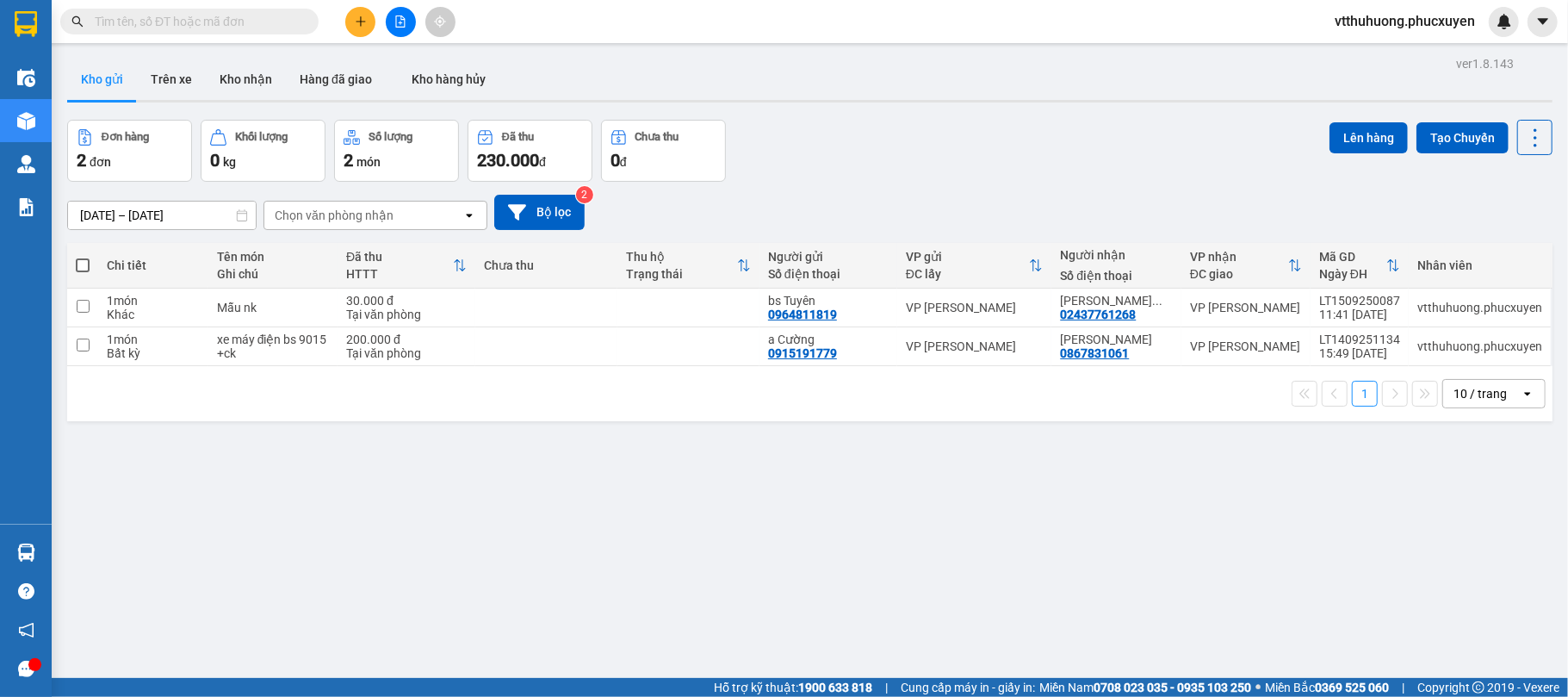
click at [222, 88] on button "Kho nhận" at bounding box center [246, 79] width 80 height 41
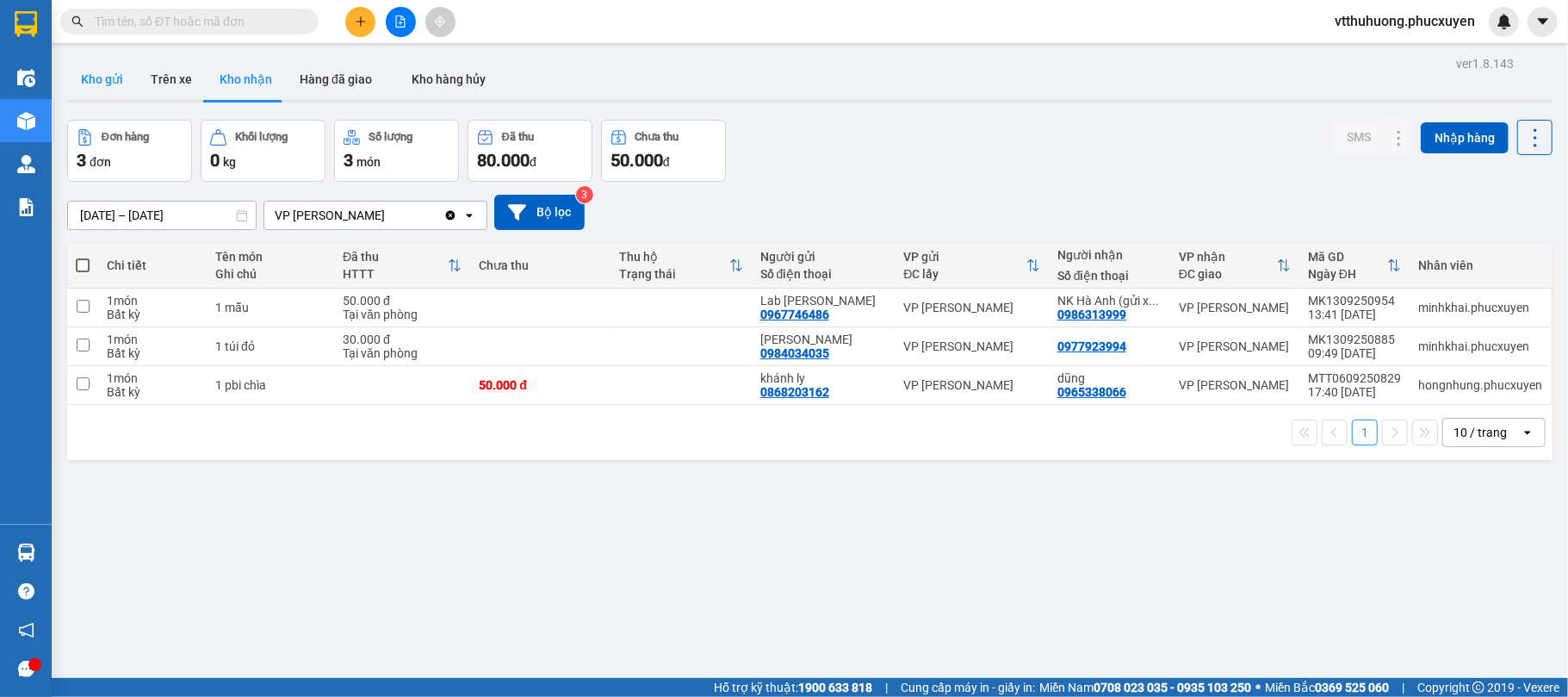
click at [102, 71] on button "Kho gửi" at bounding box center [102, 79] width 70 height 41
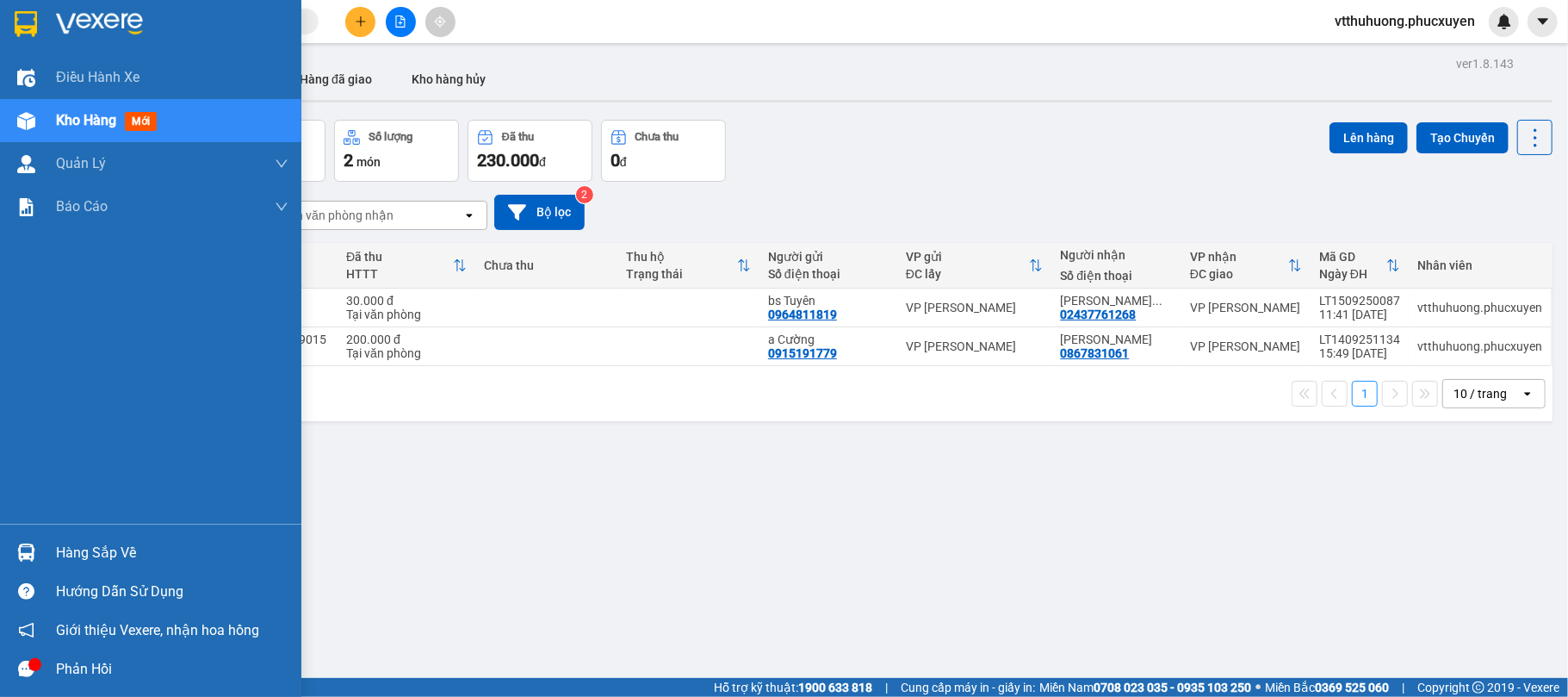
click at [140, 544] on div "Hàng sắp về" at bounding box center [171, 553] width 232 height 26
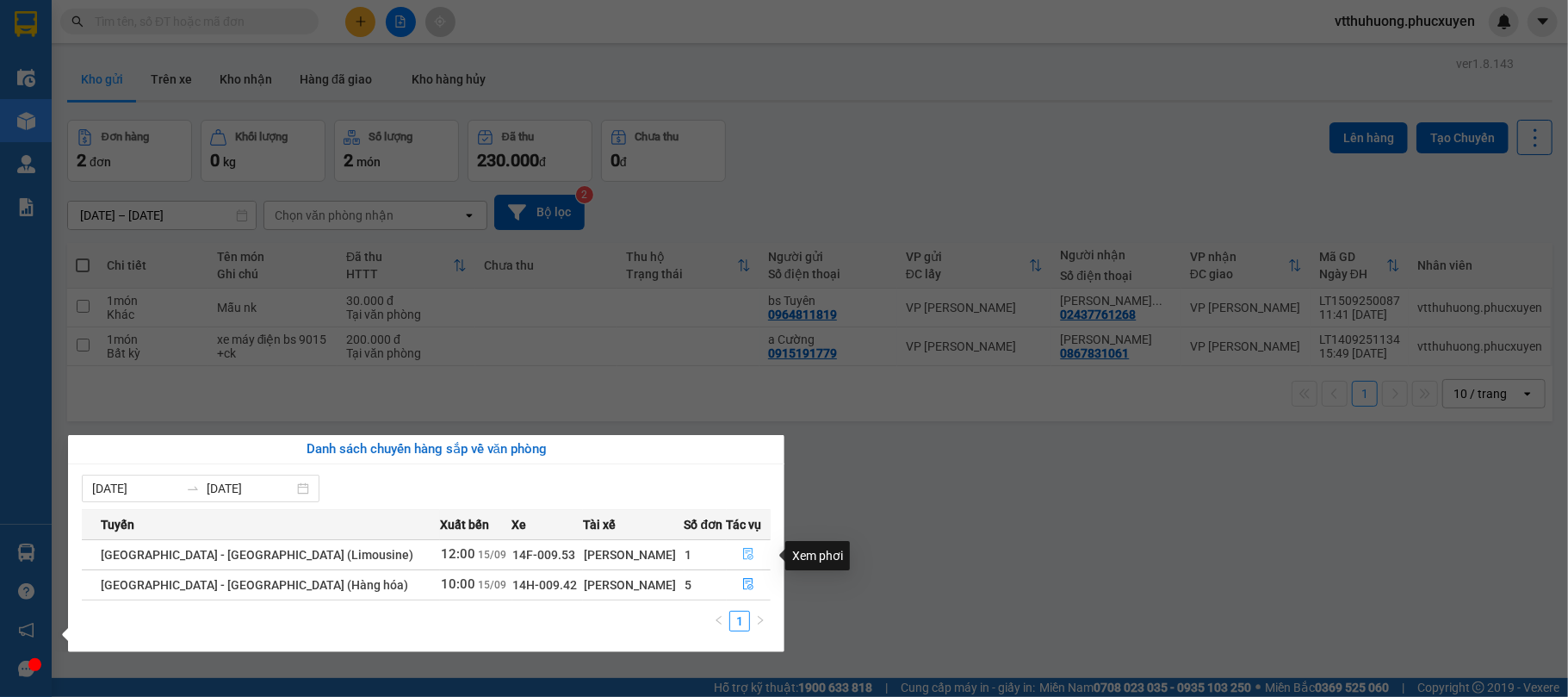
click at [743, 555] on icon "file-done" at bounding box center [749, 554] width 12 height 12
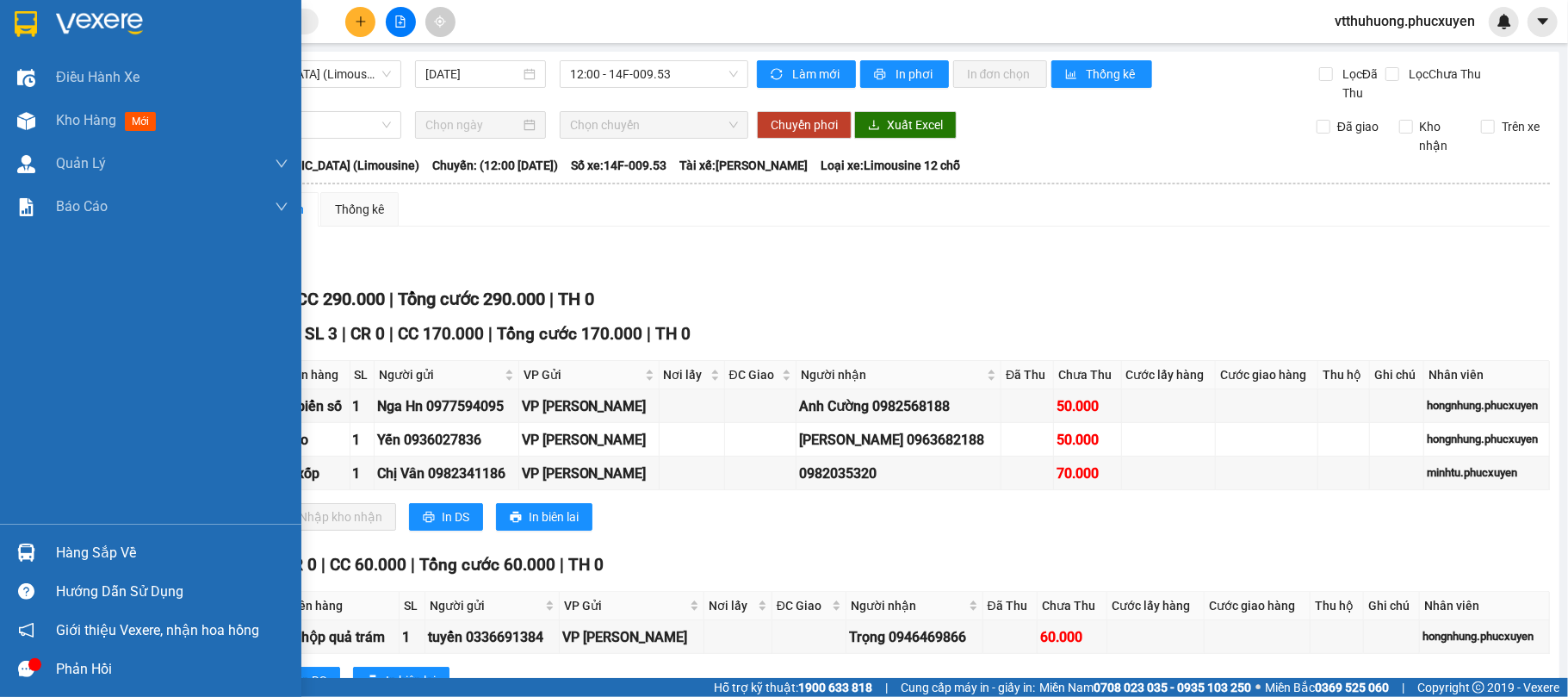
click at [108, 558] on div "Hàng sắp về" at bounding box center [171, 553] width 232 height 26
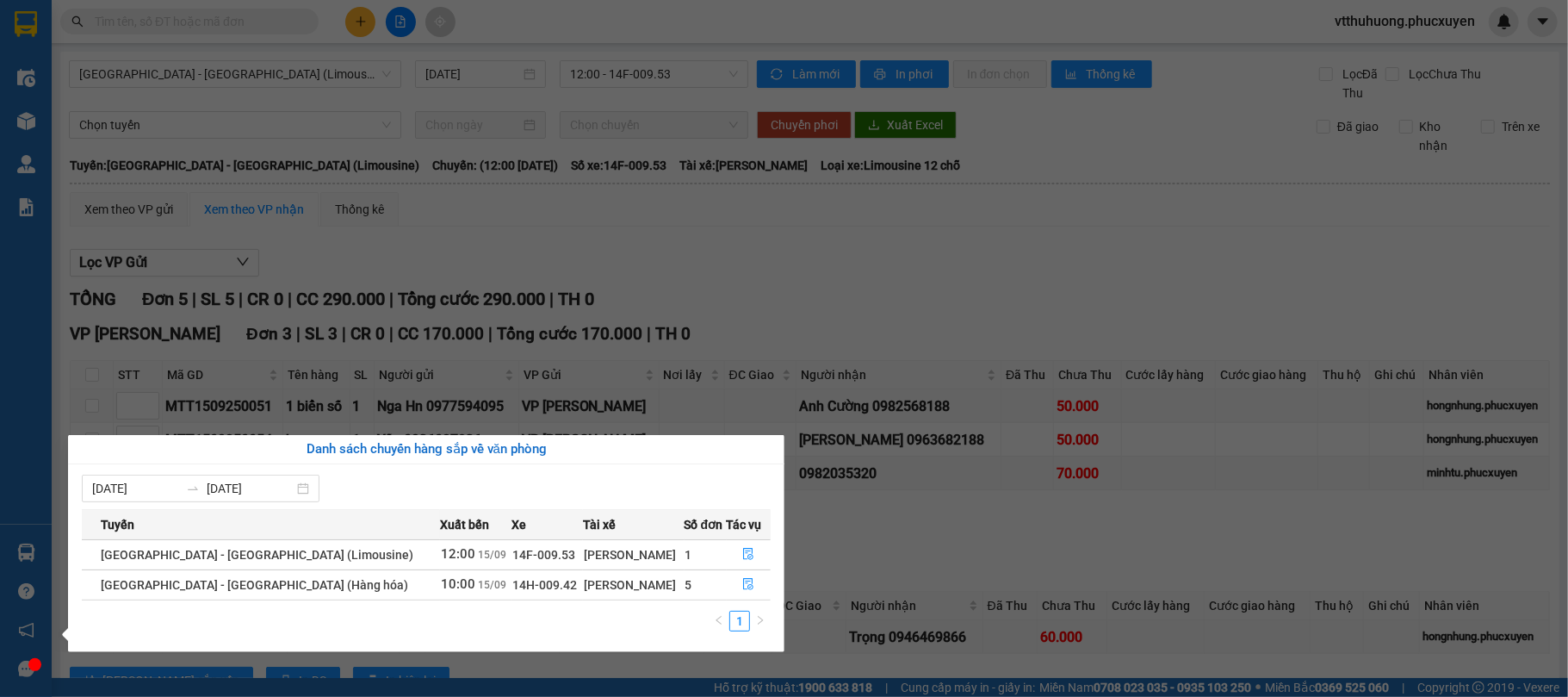
click at [1359, 197] on section "Kết quả tìm kiếm ( 0 ) Bộ lọc No Data vtthuhuong.phucxuyen Điều hành xe Kho hàn…" at bounding box center [784, 348] width 1568 height 697
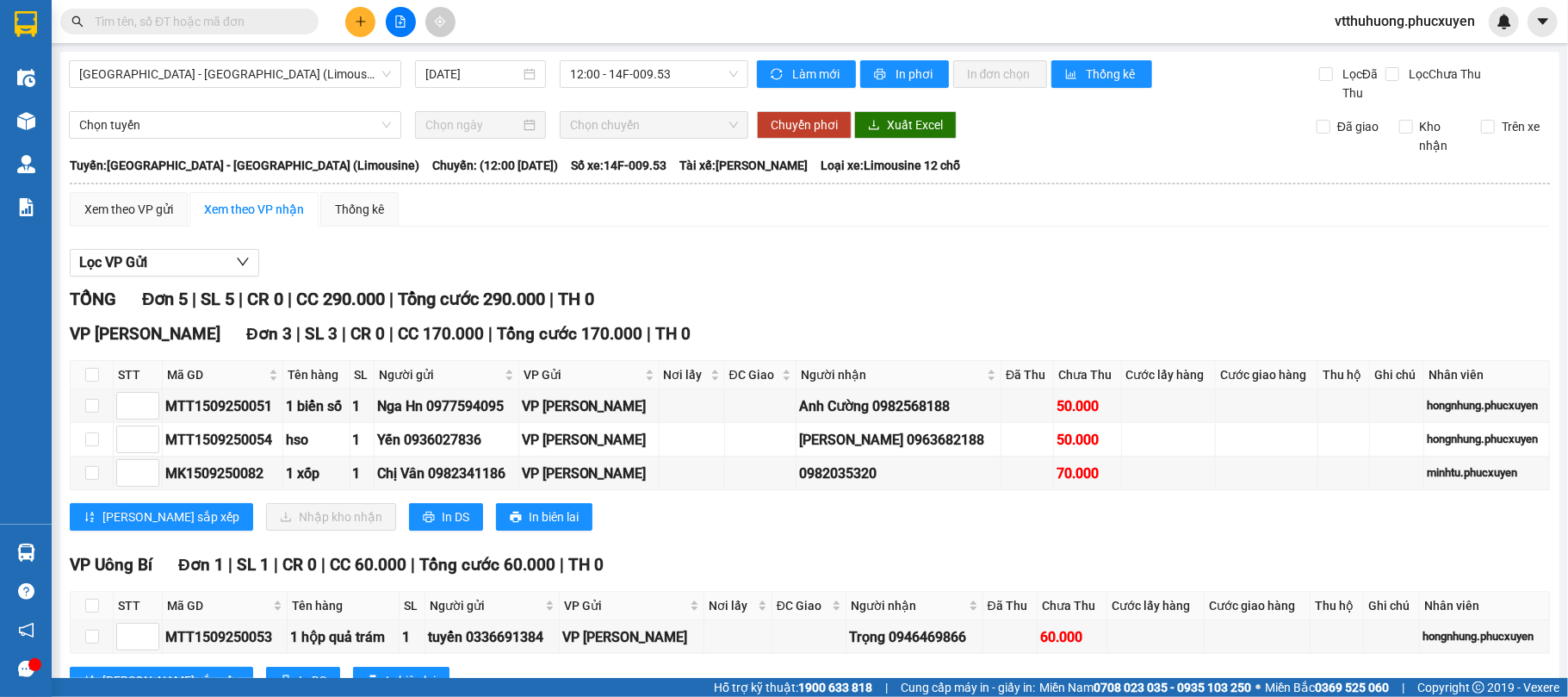
click at [1393, 22] on span "vtthuhuong.phucxuyen" at bounding box center [1405, 21] width 167 height 22
click at [1387, 56] on span "Đăng xuất" at bounding box center [1411, 53] width 135 height 19
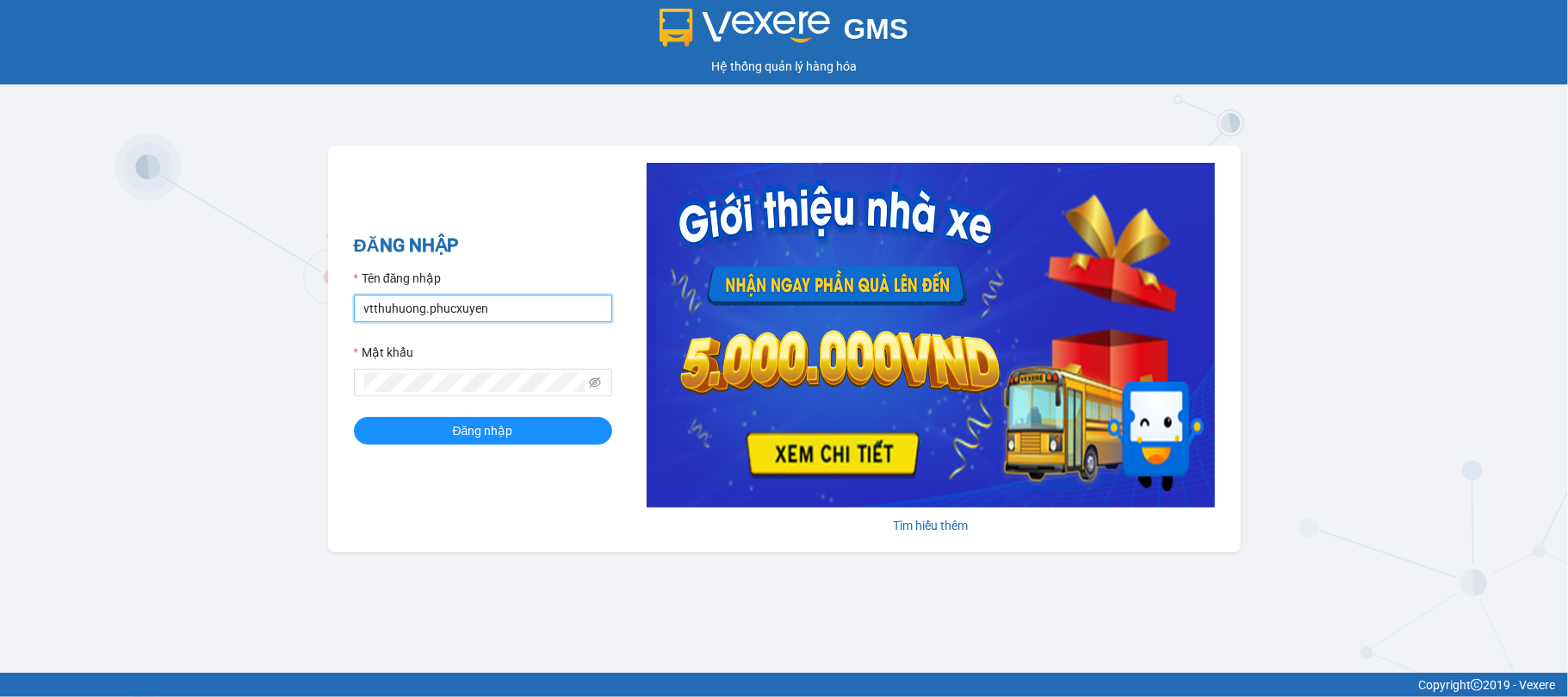
click at [521, 304] on input "vtthuhuong.phucxuyen" at bounding box center [482, 309] width 258 height 28
type input "vplt.phucxuyen"
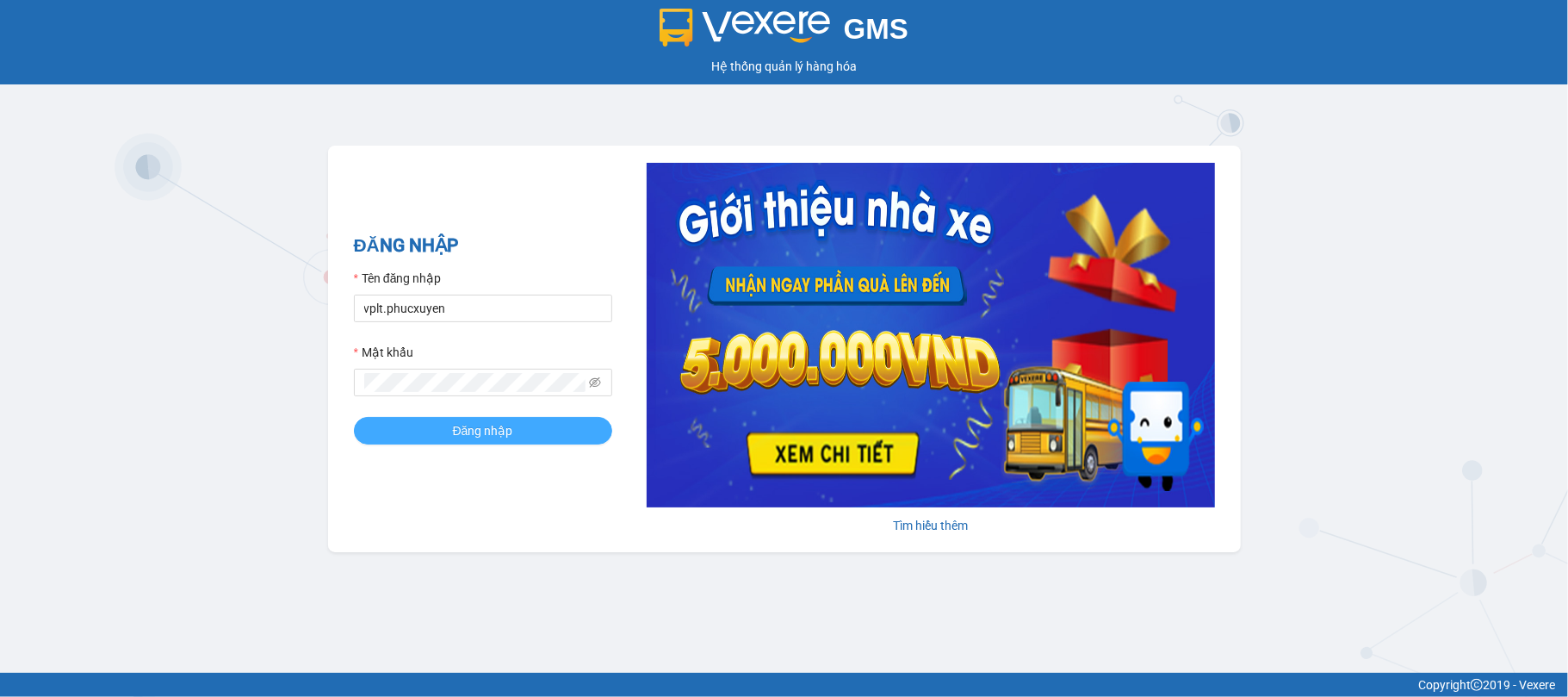
click at [485, 426] on span "Đăng nhập" at bounding box center [482, 431] width 60 height 19
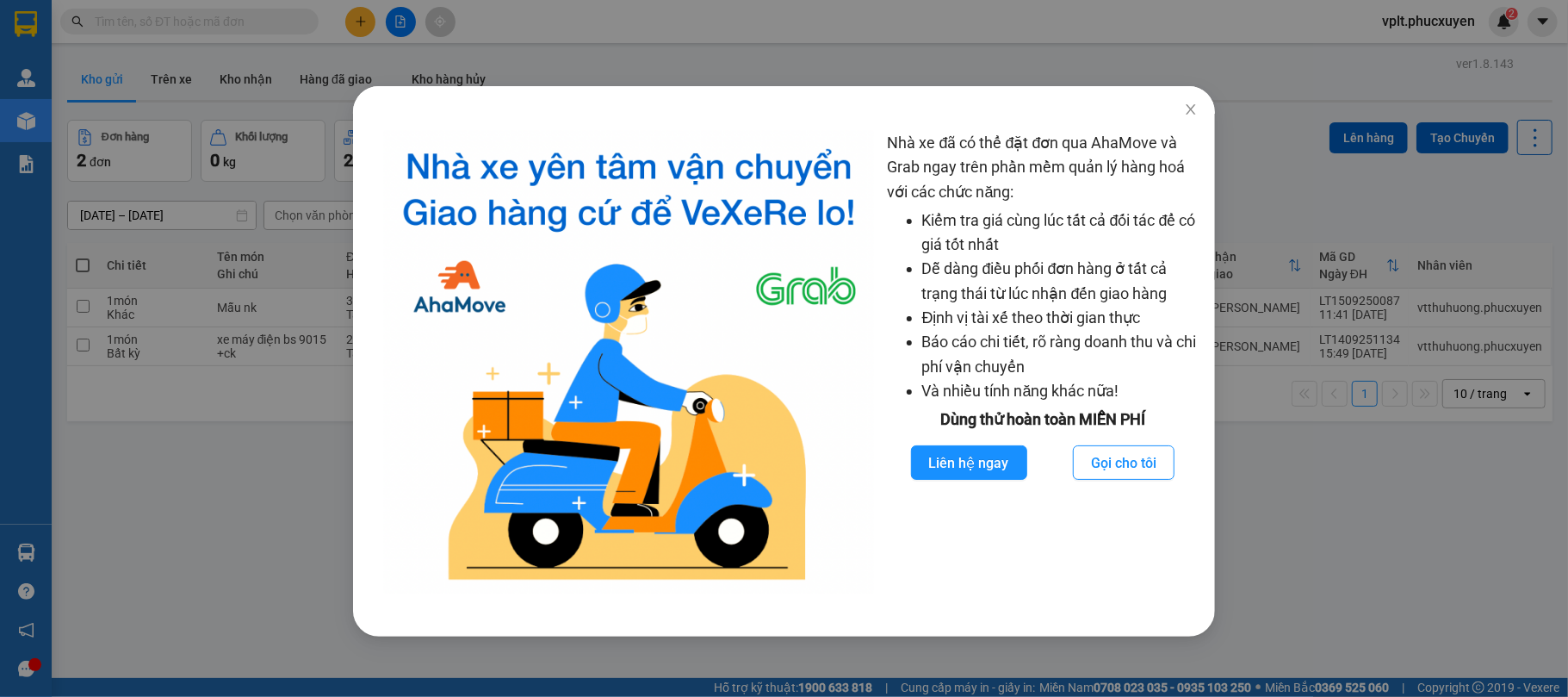
click at [336, 546] on div "Nhà xe đã có thể đặt đơn qua AhaMove và Grab ngay trên phần mềm quản lý hàng ho…" at bounding box center [784, 348] width 1568 height 697
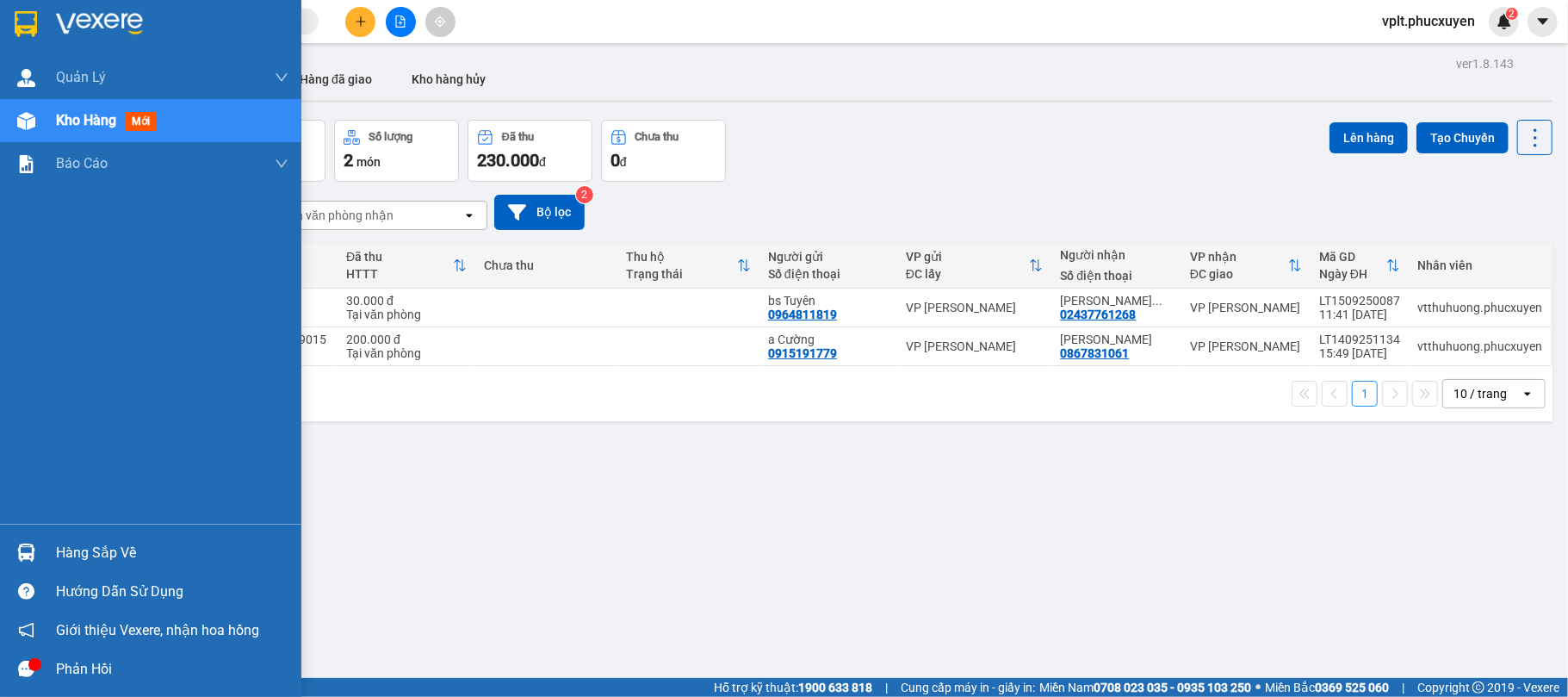
click at [73, 535] on div "Hàng sắp về" at bounding box center [151, 552] width 301 height 39
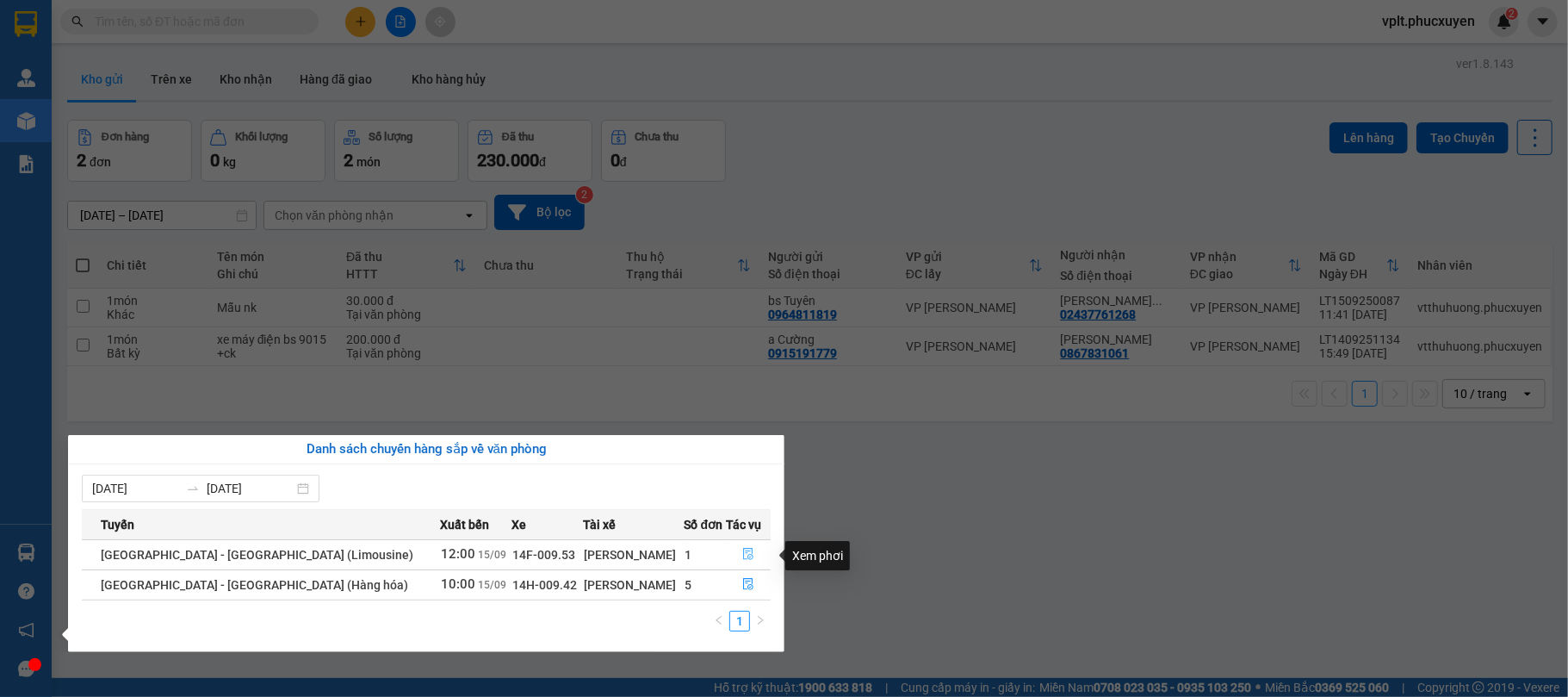
click at [745, 552] on icon "file-done" at bounding box center [750, 554] width 10 height 12
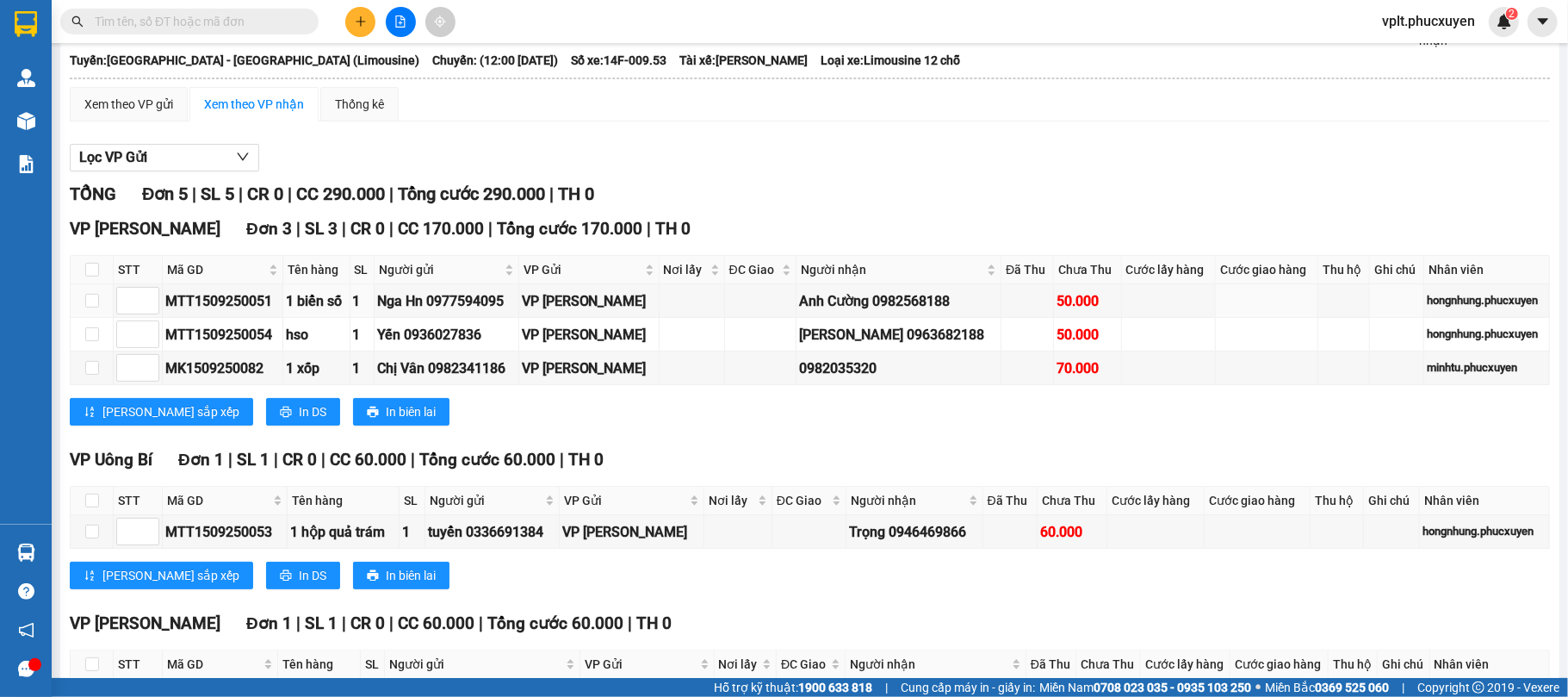
scroll to position [235, 0]
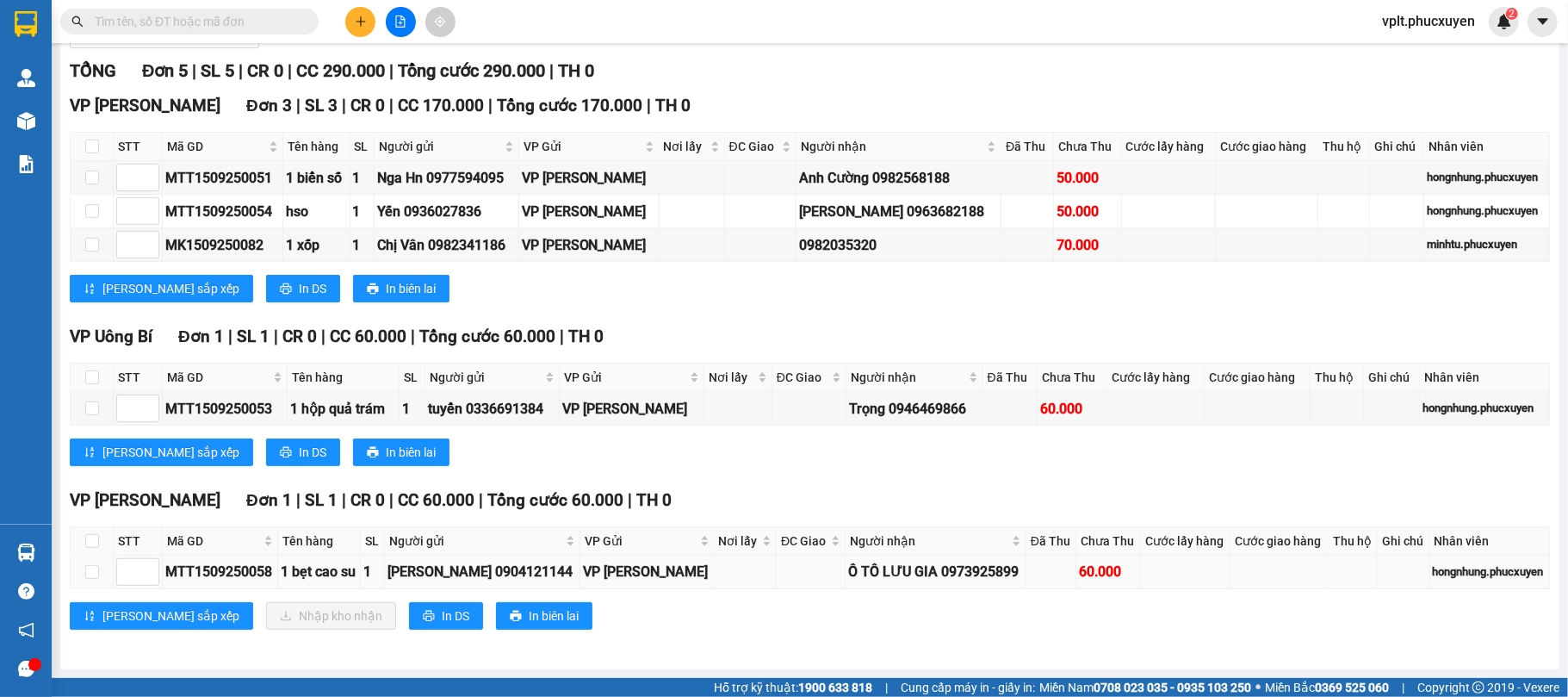
click at [227, 576] on div "MTT1509250058" at bounding box center [220, 572] width 110 height 22
copy div "MTT1509250058"
click at [253, 25] on input "text" at bounding box center [196, 21] width 203 height 19
paste input "MTT1509250058"
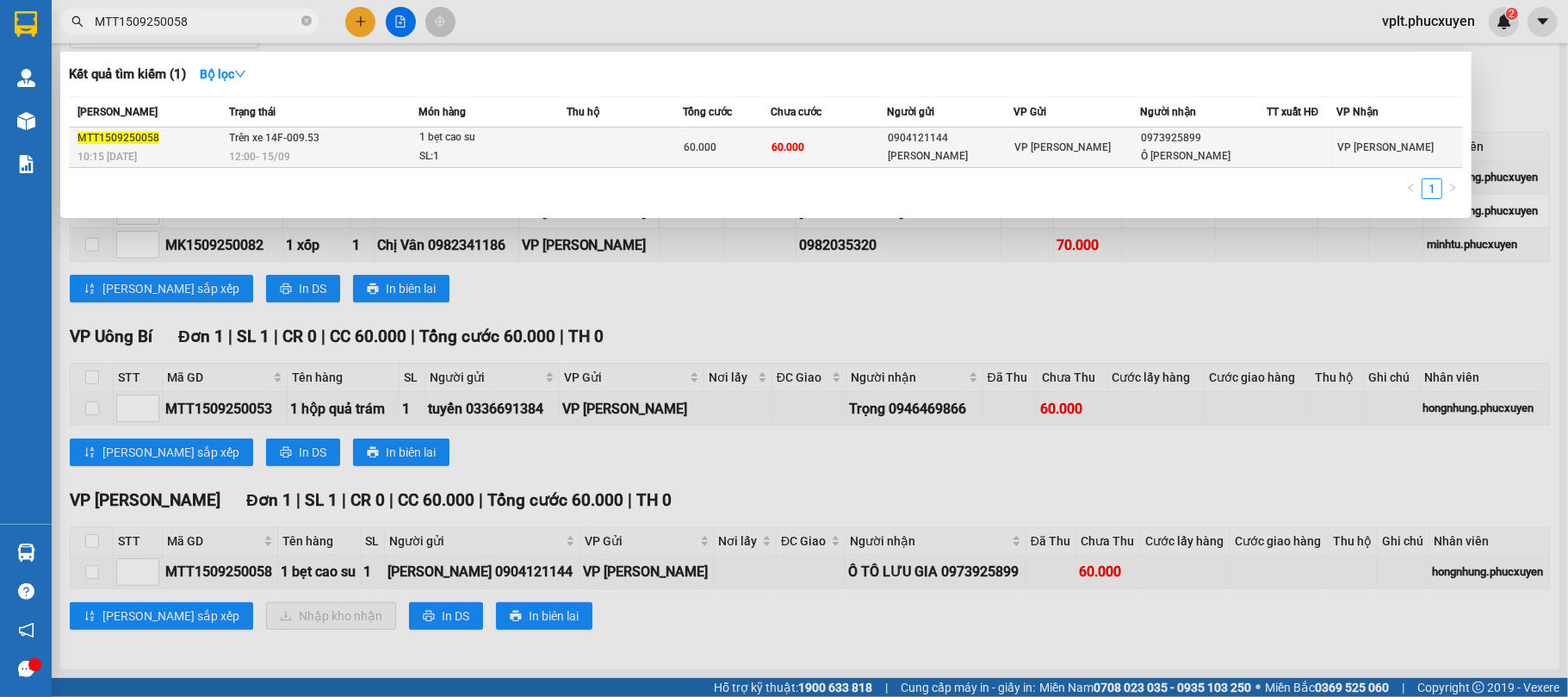
type input "MTT1509250058"
click at [359, 135] on td "Trên xe 14F-009.53 12:00 - 15/09" at bounding box center [322, 148] width 194 height 41
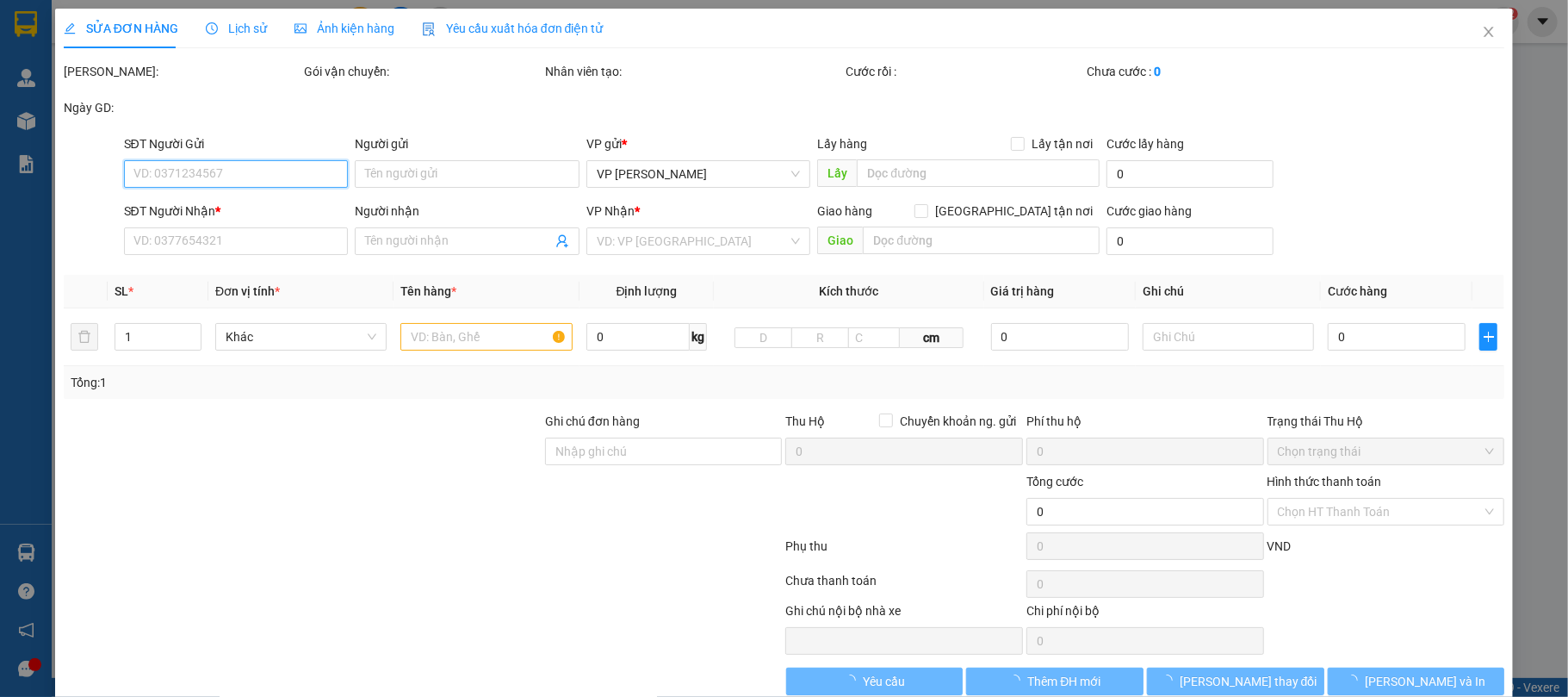
type input "0904121144"
type input "Anh Hùng"
type input "0973925899"
type input "Ô TÔ LƯU GIA"
type input "60.000"
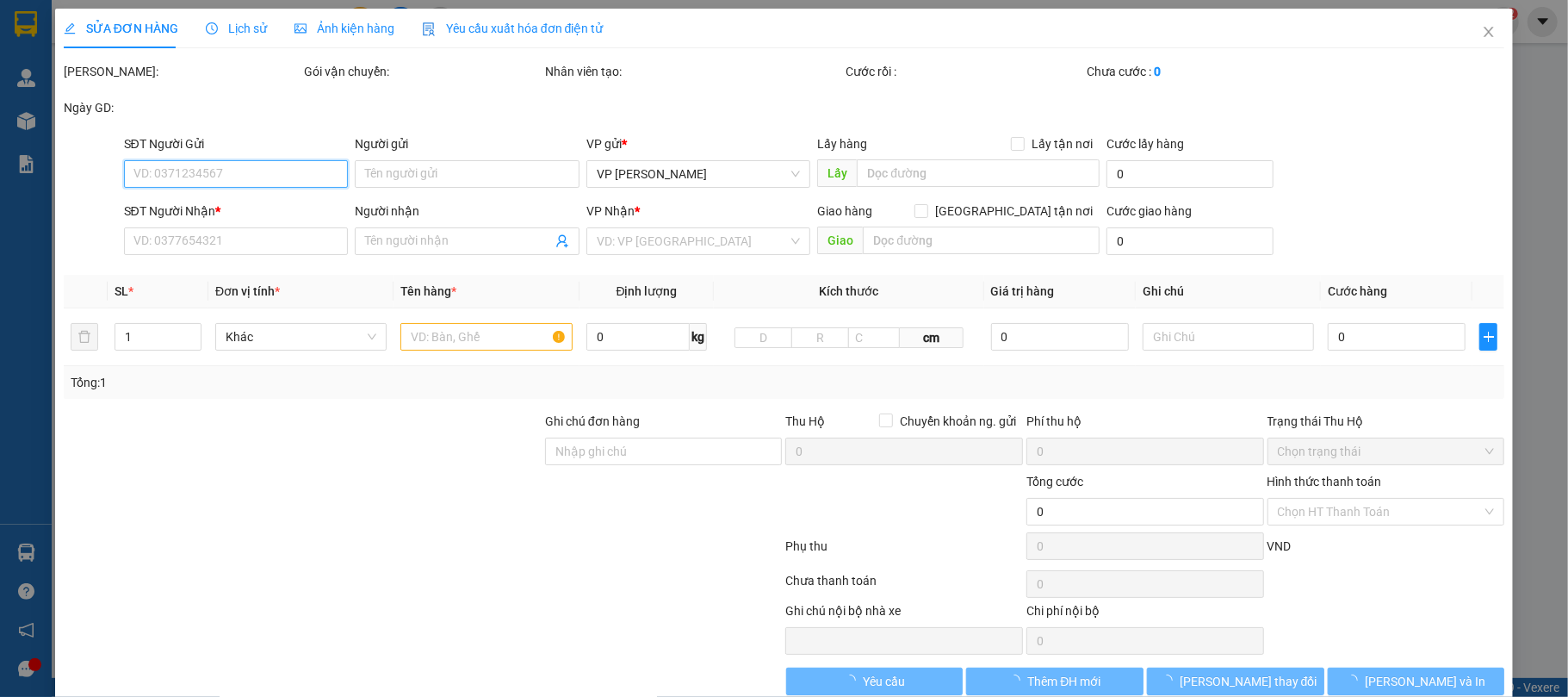
type input "60.000"
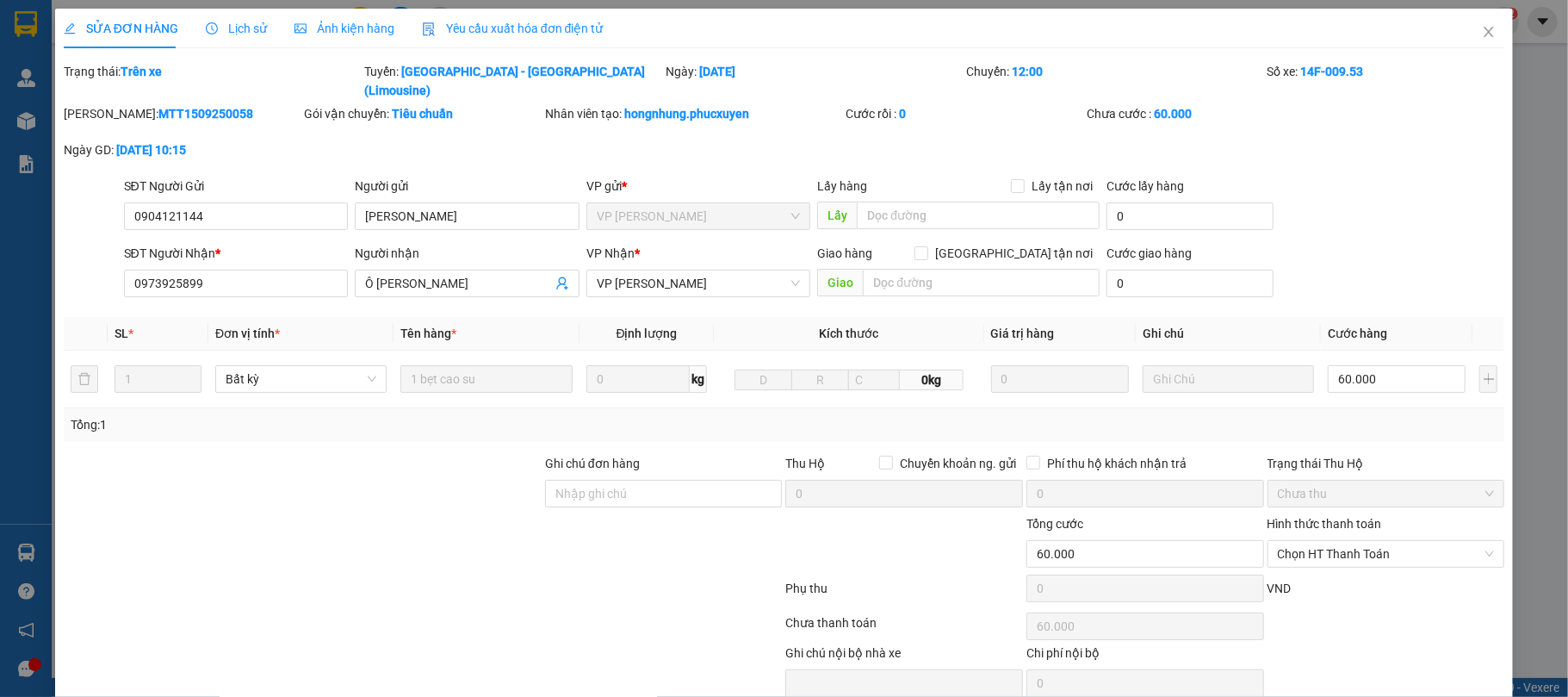
click at [236, 22] on span "Lịch sử" at bounding box center [236, 29] width 61 height 14
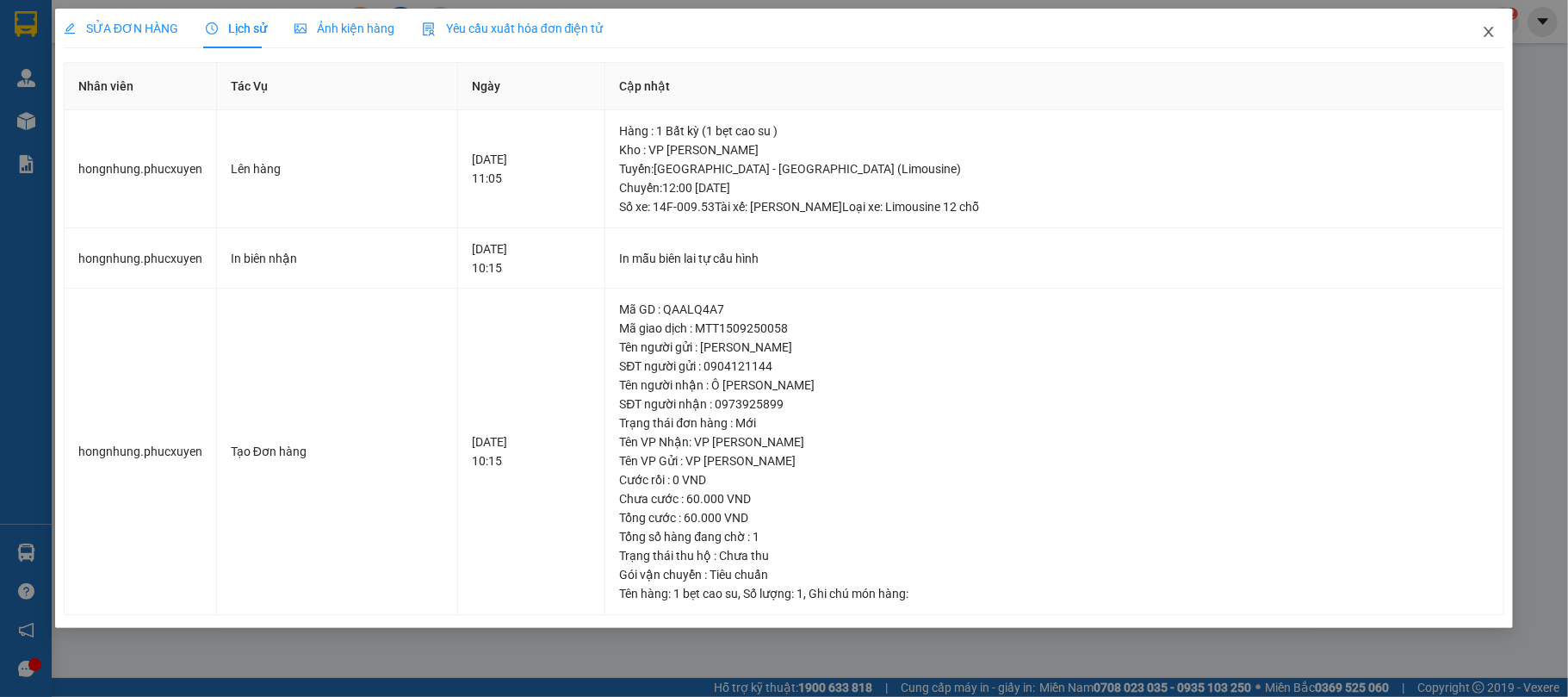
click at [1490, 35] on icon "close" at bounding box center [1489, 32] width 14 height 14
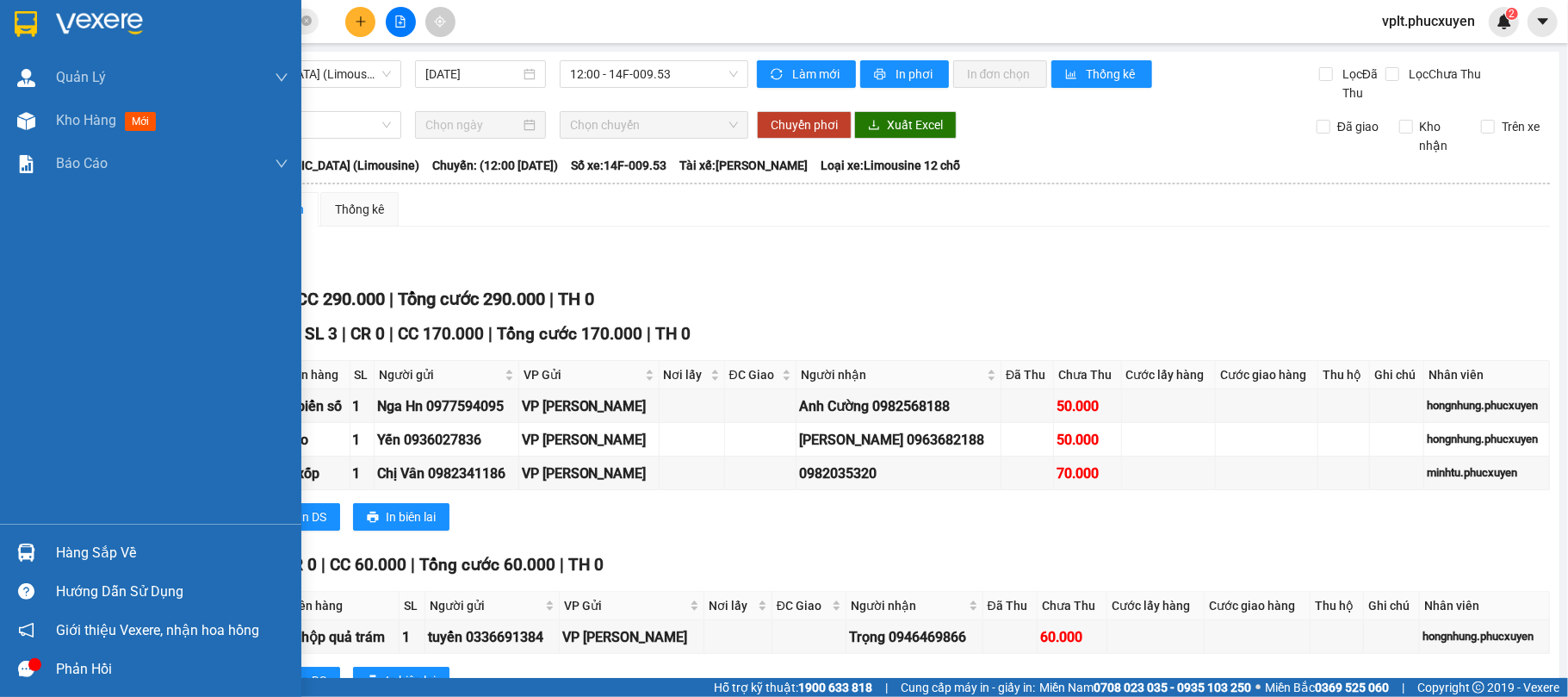
click at [81, 544] on div "Hàng sắp về" at bounding box center [171, 553] width 232 height 26
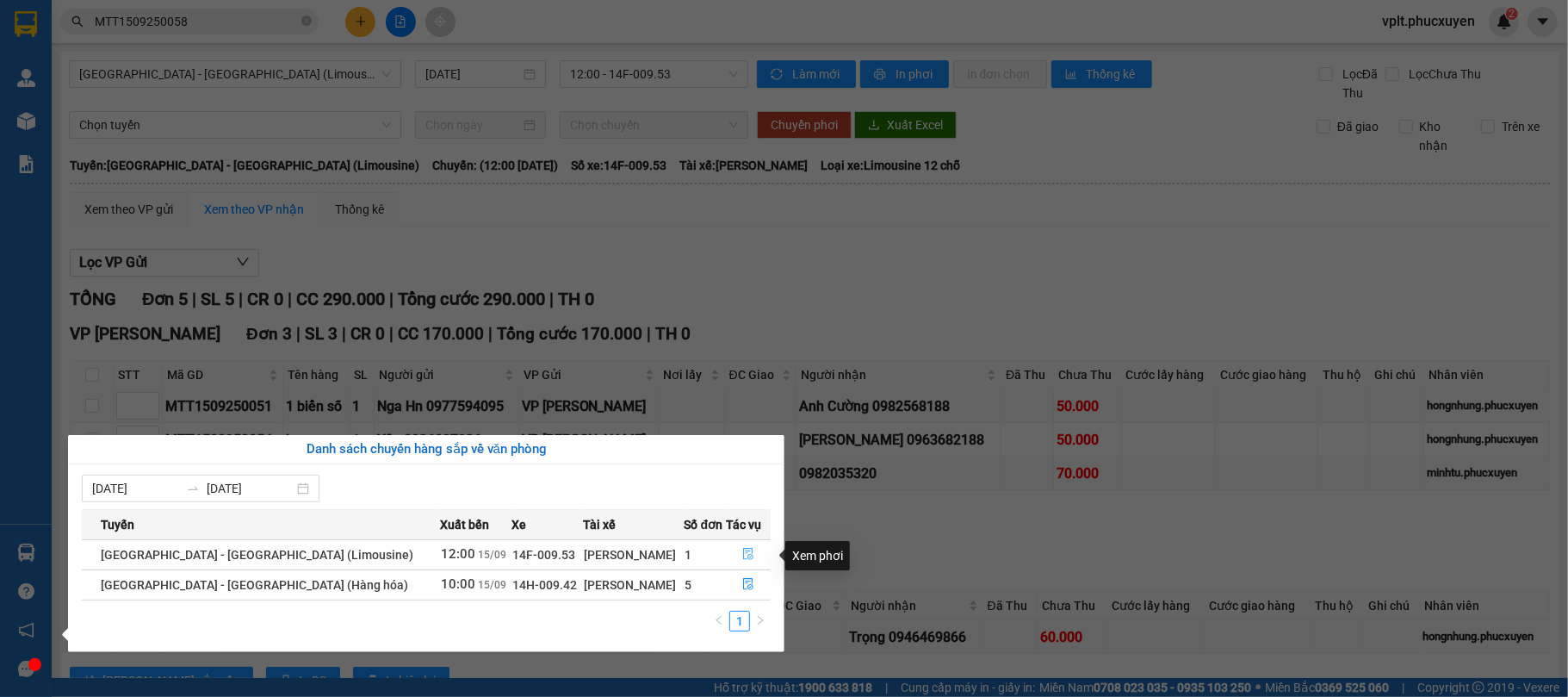
click at [745, 549] on icon "file-done" at bounding box center [750, 554] width 10 height 12
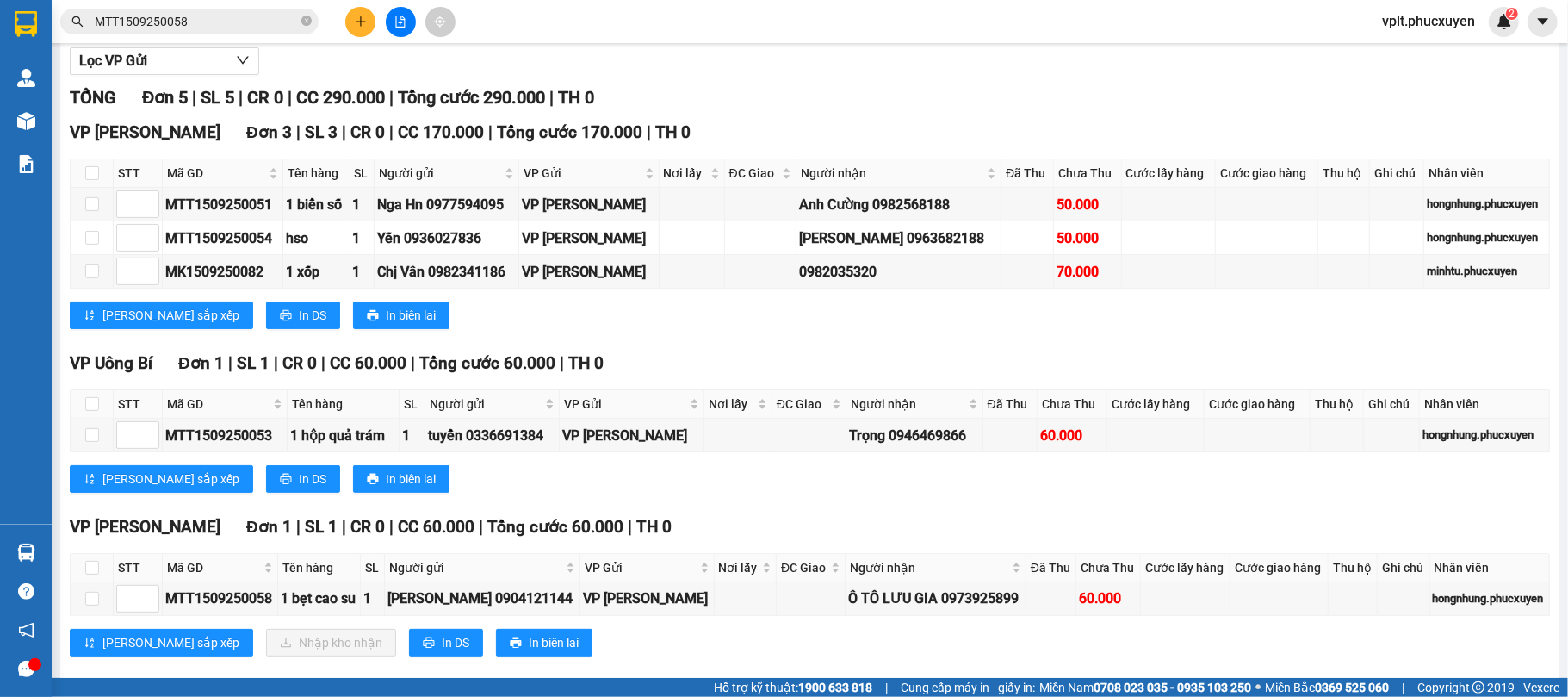
scroll to position [229, 0]
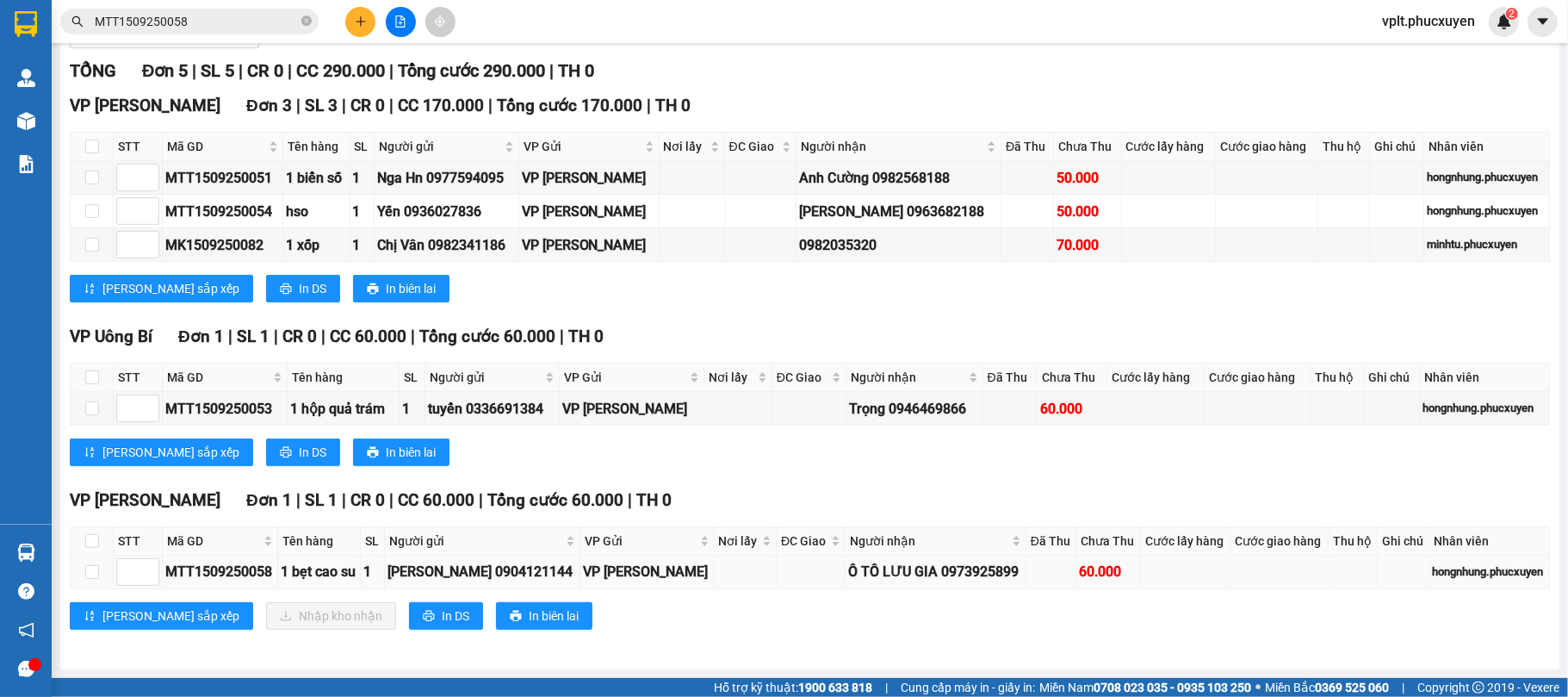
click at [949, 580] on div "Ô TÔ LƯU GIA 0973925899" at bounding box center [935, 572] width 174 height 22
copy div "0973925899"
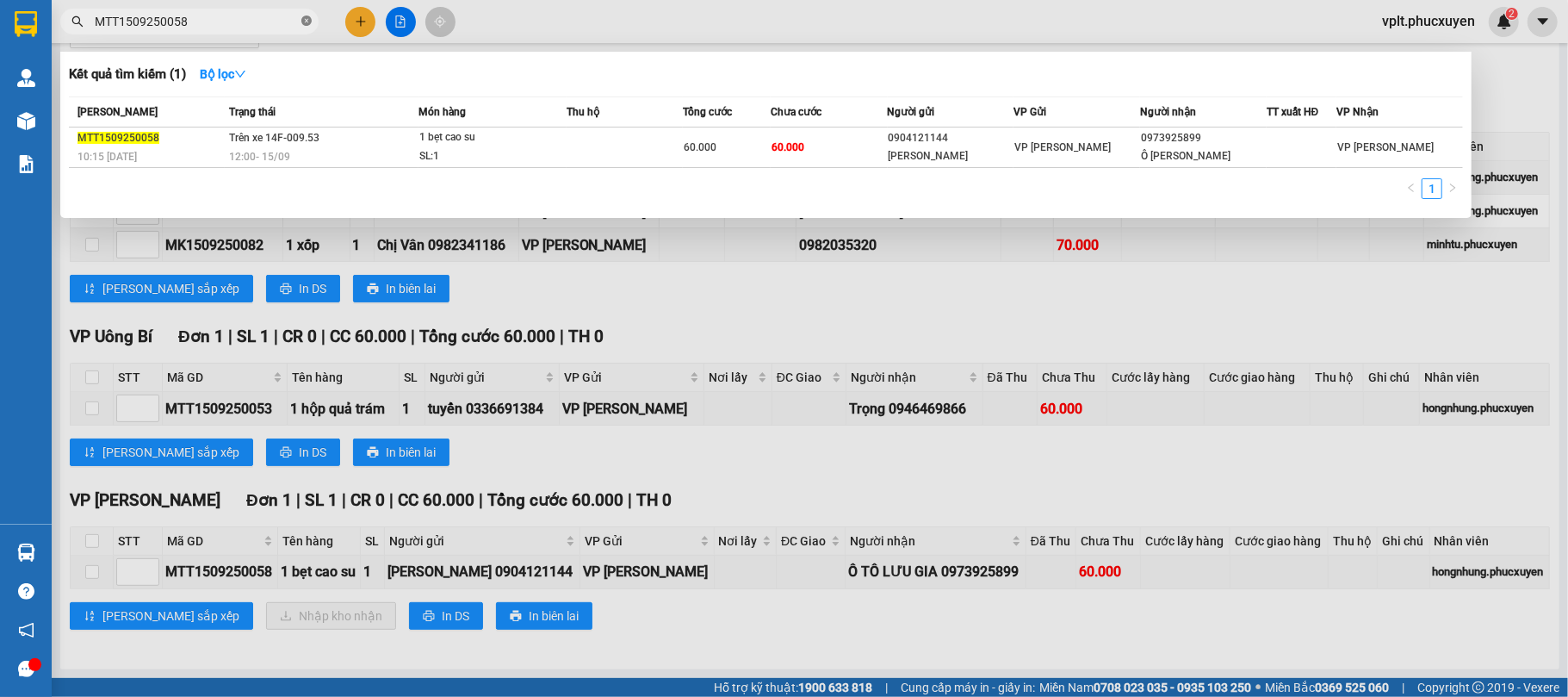
click at [301, 22] on icon "close-circle" at bounding box center [306, 21] width 10 height 10
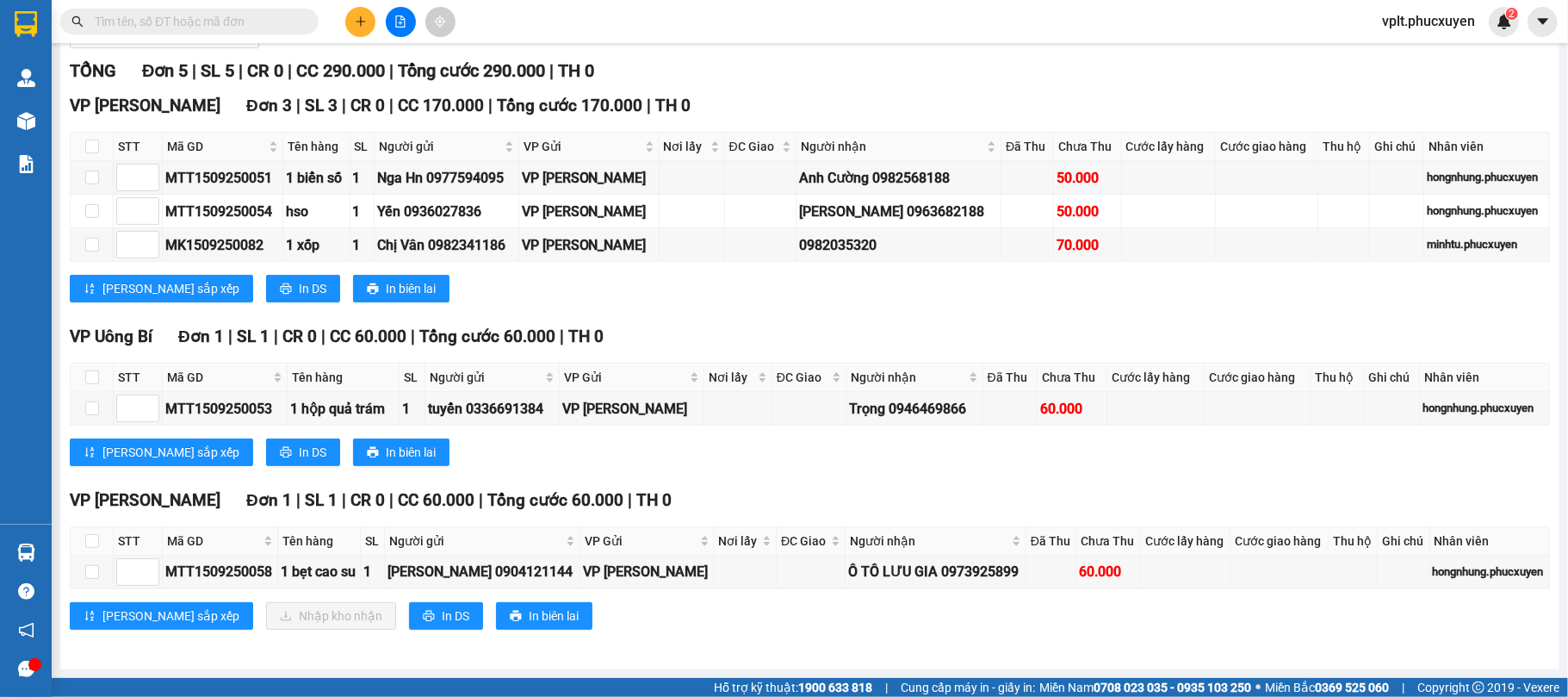
click at [284, 22] on input "text" at bounding box center [196, 21] width 203 height 19
paste input "0973925899"
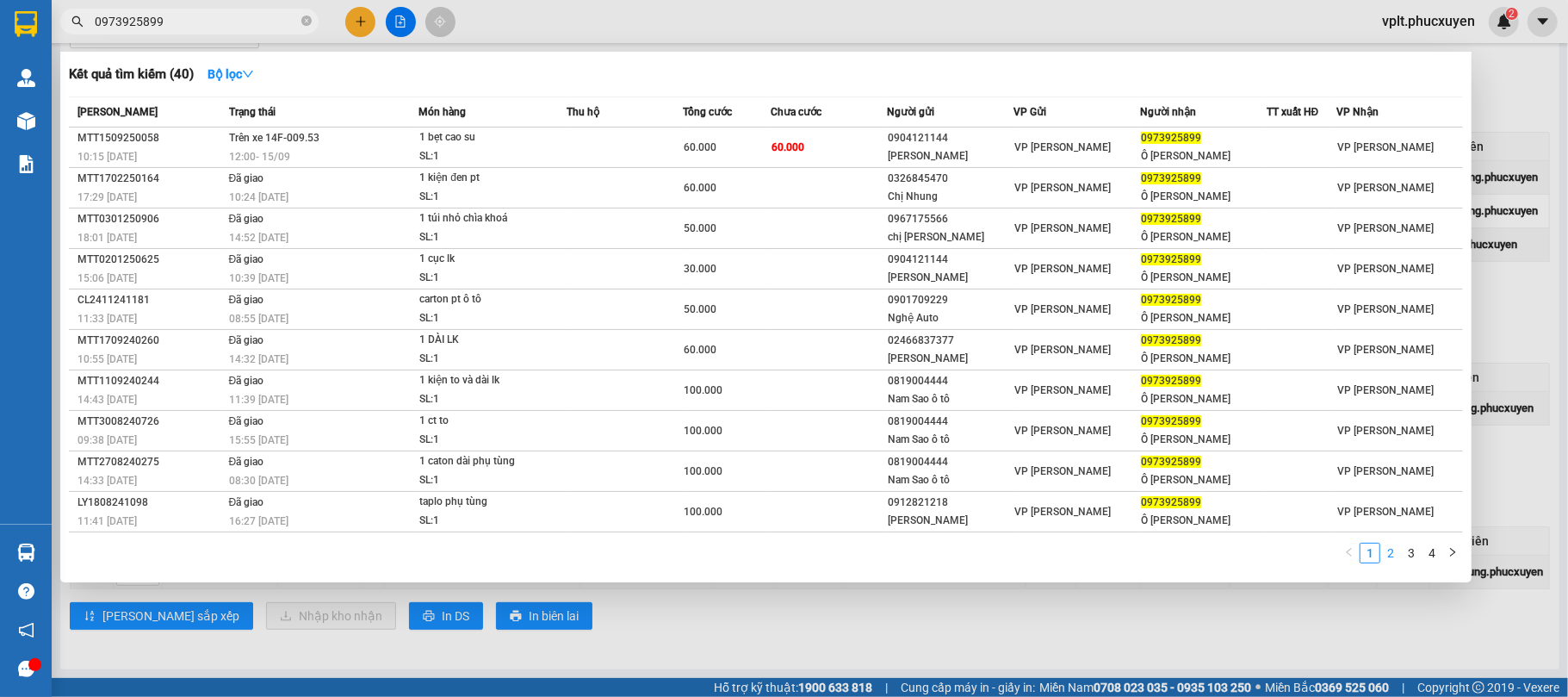
type input "0973925899"
click at [1391, 546] on link "2" at bounding box center [1391, 552] width 19 height 19
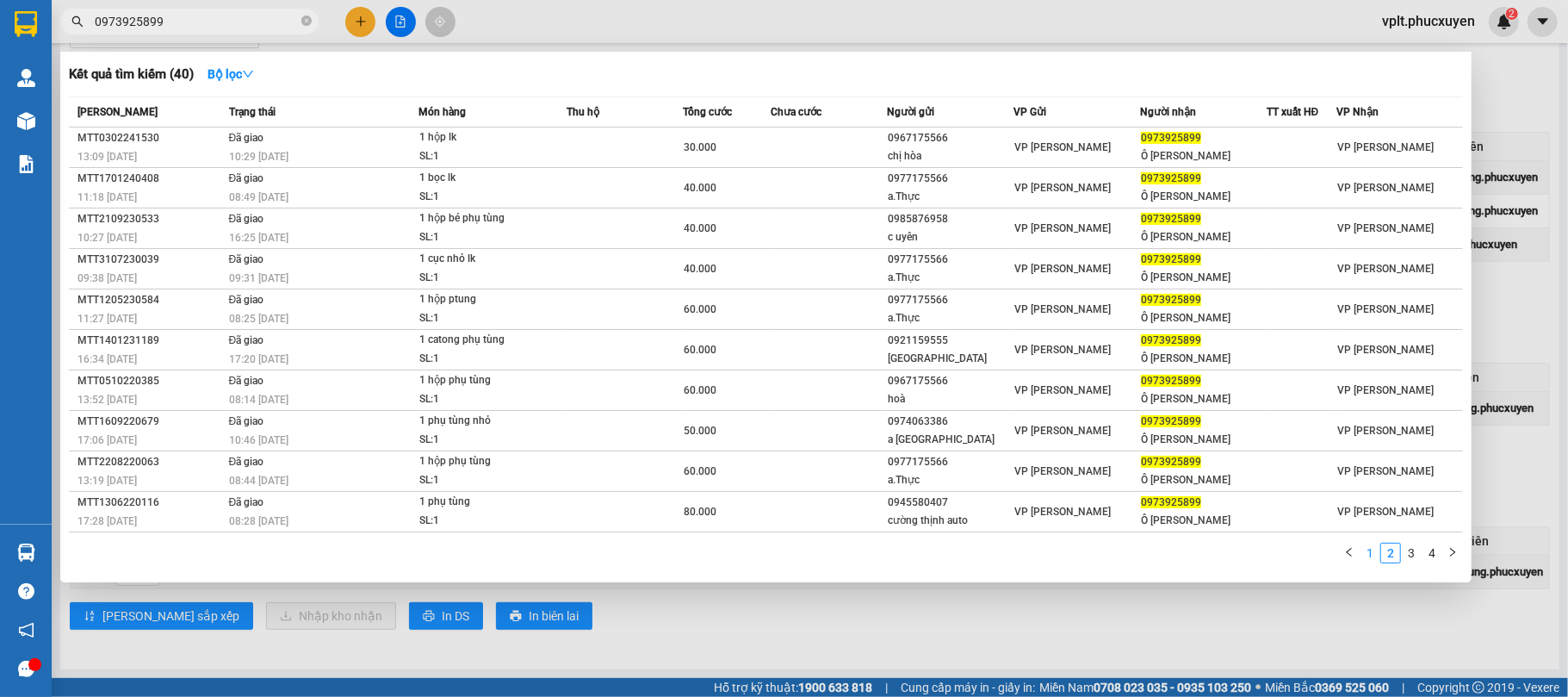
click at [1376, 546] on link "1" at bounding box center [1370, 552] width 19 height 19
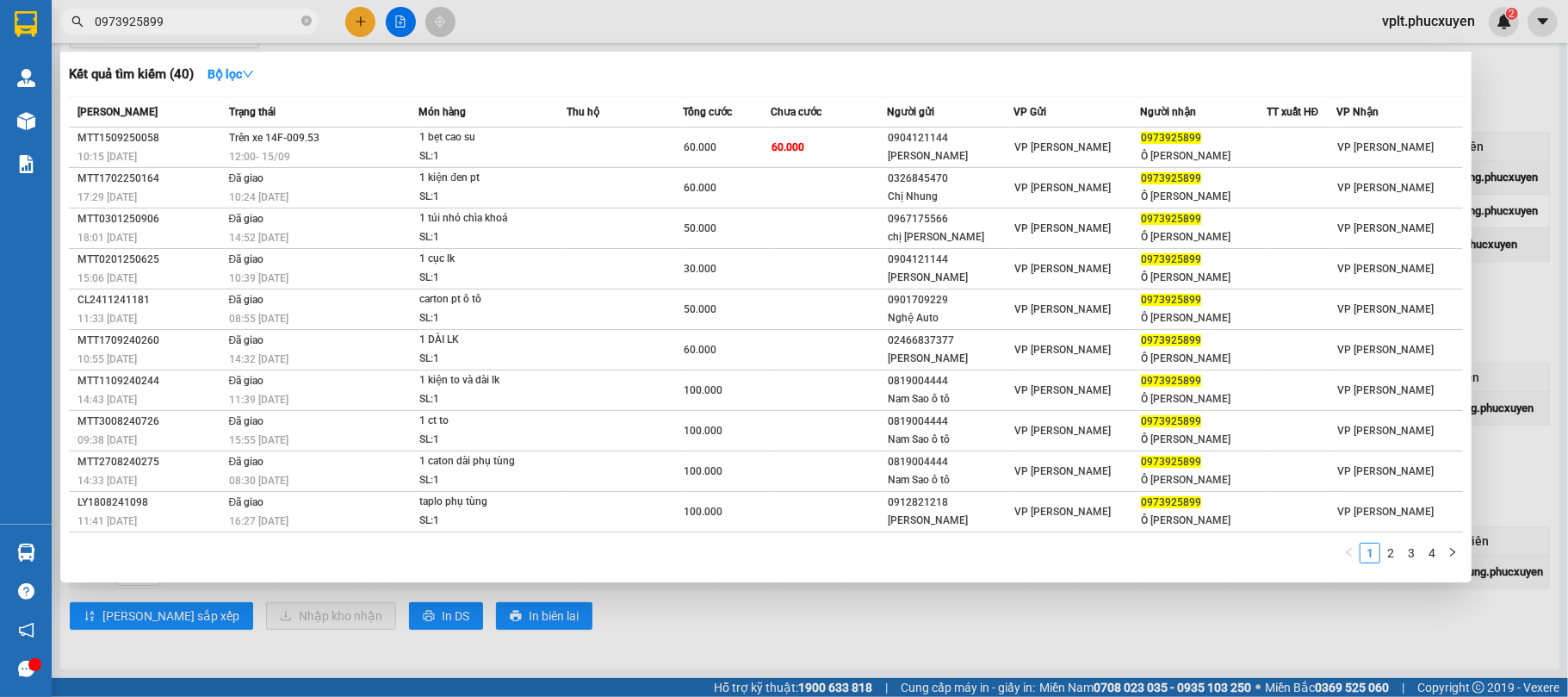
click at [838, 649] on div at bounding box center [784, 348] width 1568 height 697
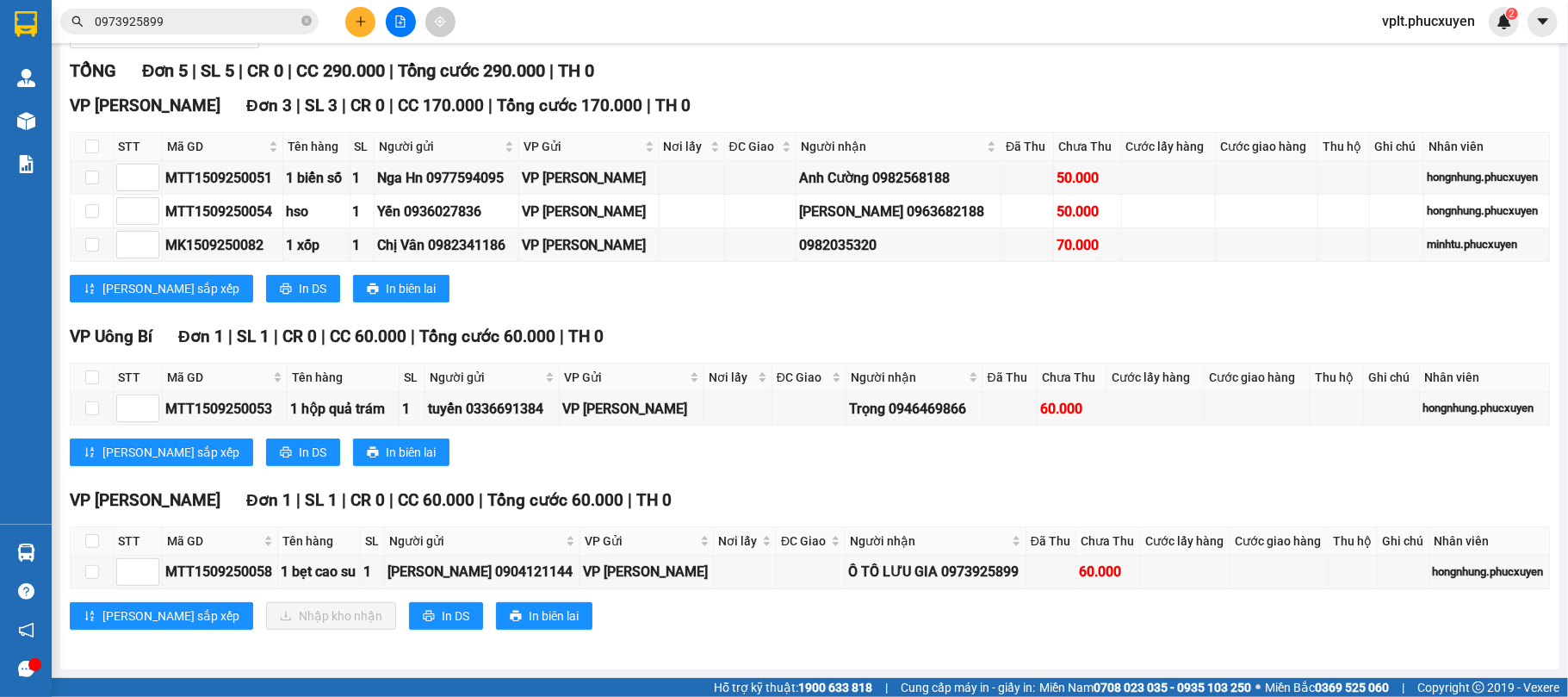
click at [205, 25] on input "0973925899" at bounding box center [196, 21] width 203 height 19
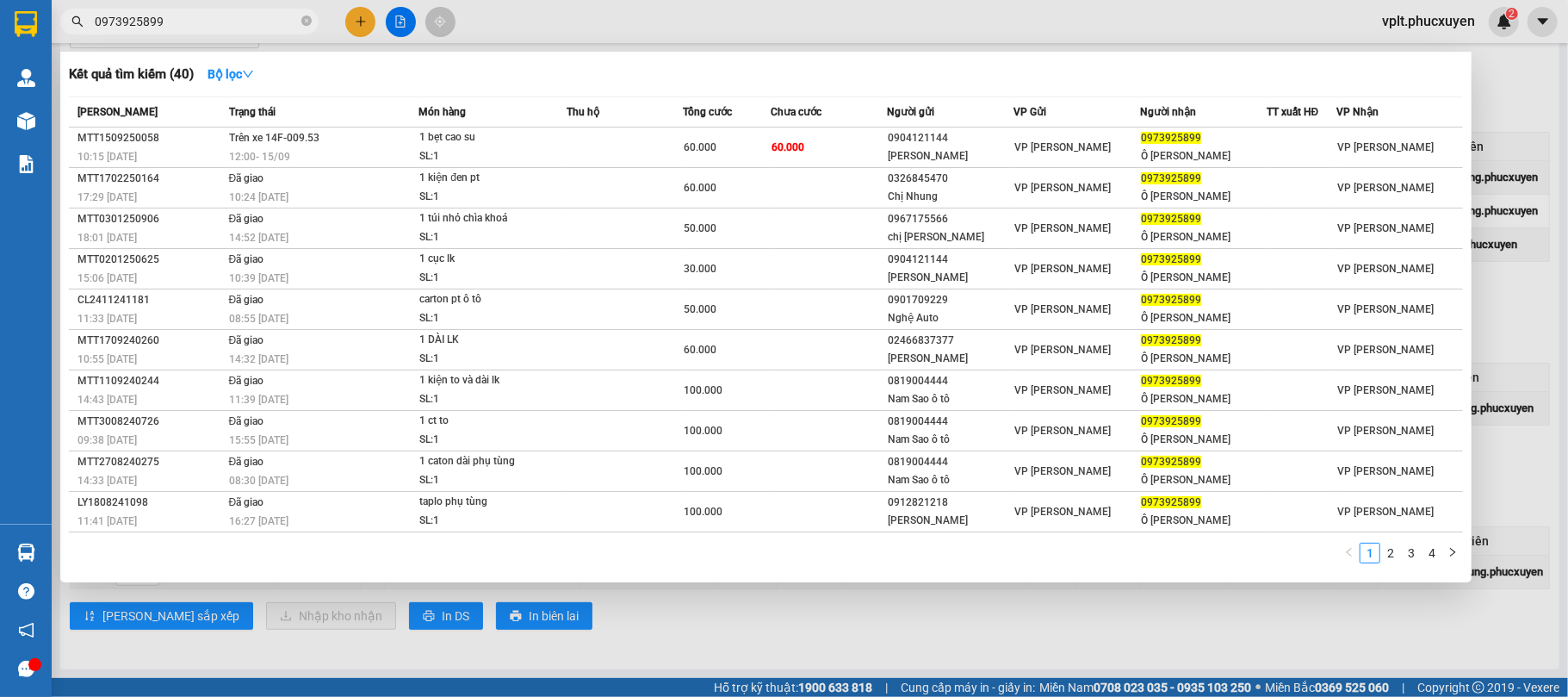
click at [628, 681] on div at bounding box center [784, 348] width 1568 height 697
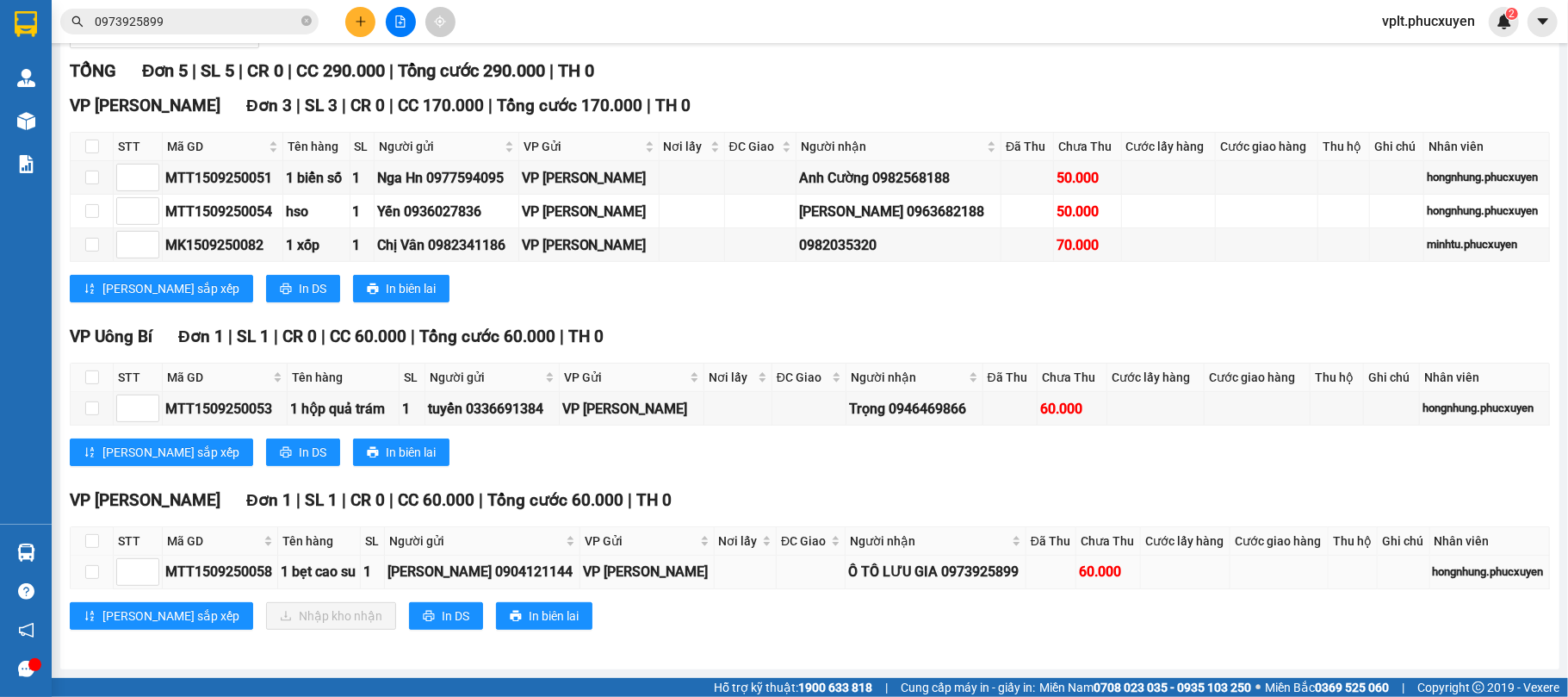
click at [221, 577] on div "MTT1509250058" at bounding box center [220, 572] width 110 height 22
copy div "MTT1509250058"
click at [304, 19] on icon "close-circle" at bounding box center [306, 21] width 10 height 10
click at [253, 18] on input "text" at bounding box center [196, 21] width 203 height 19
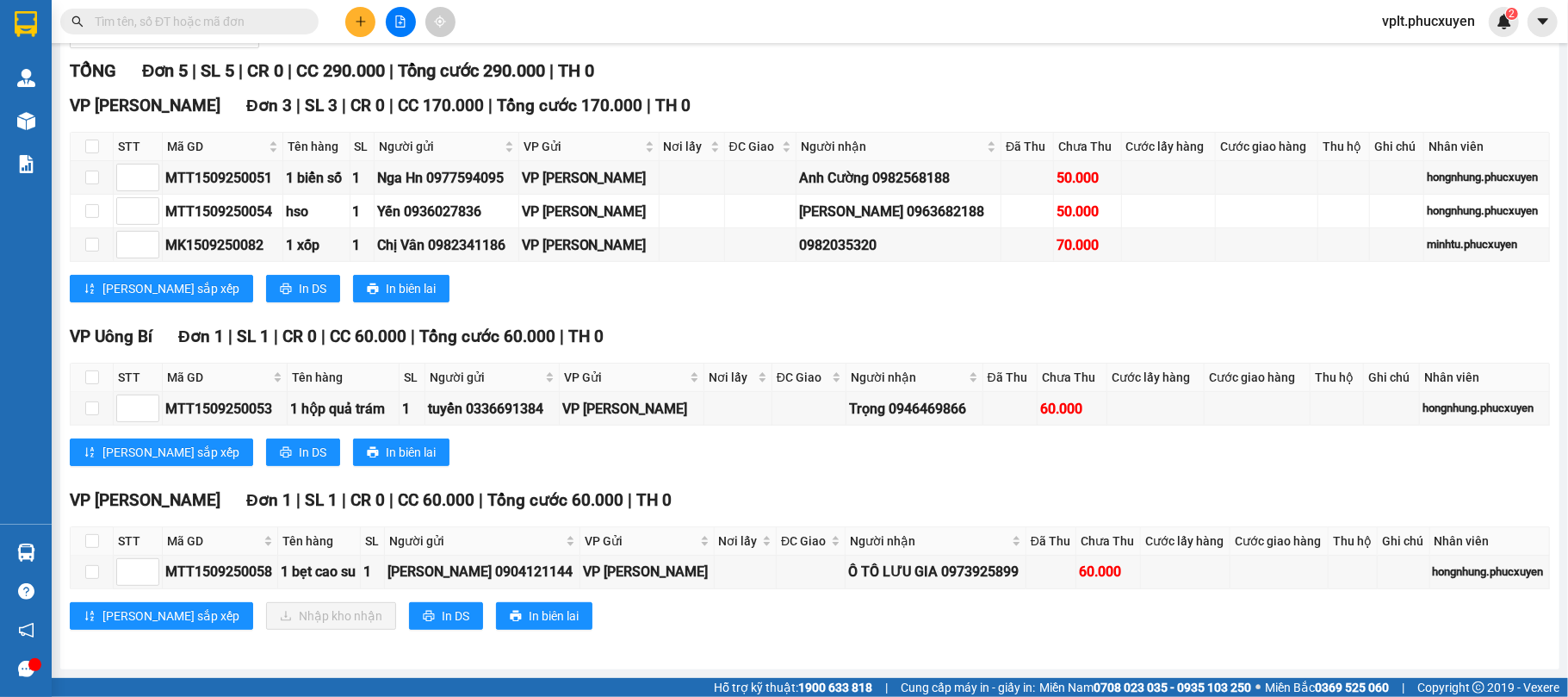
paste input "MTT1509250058"
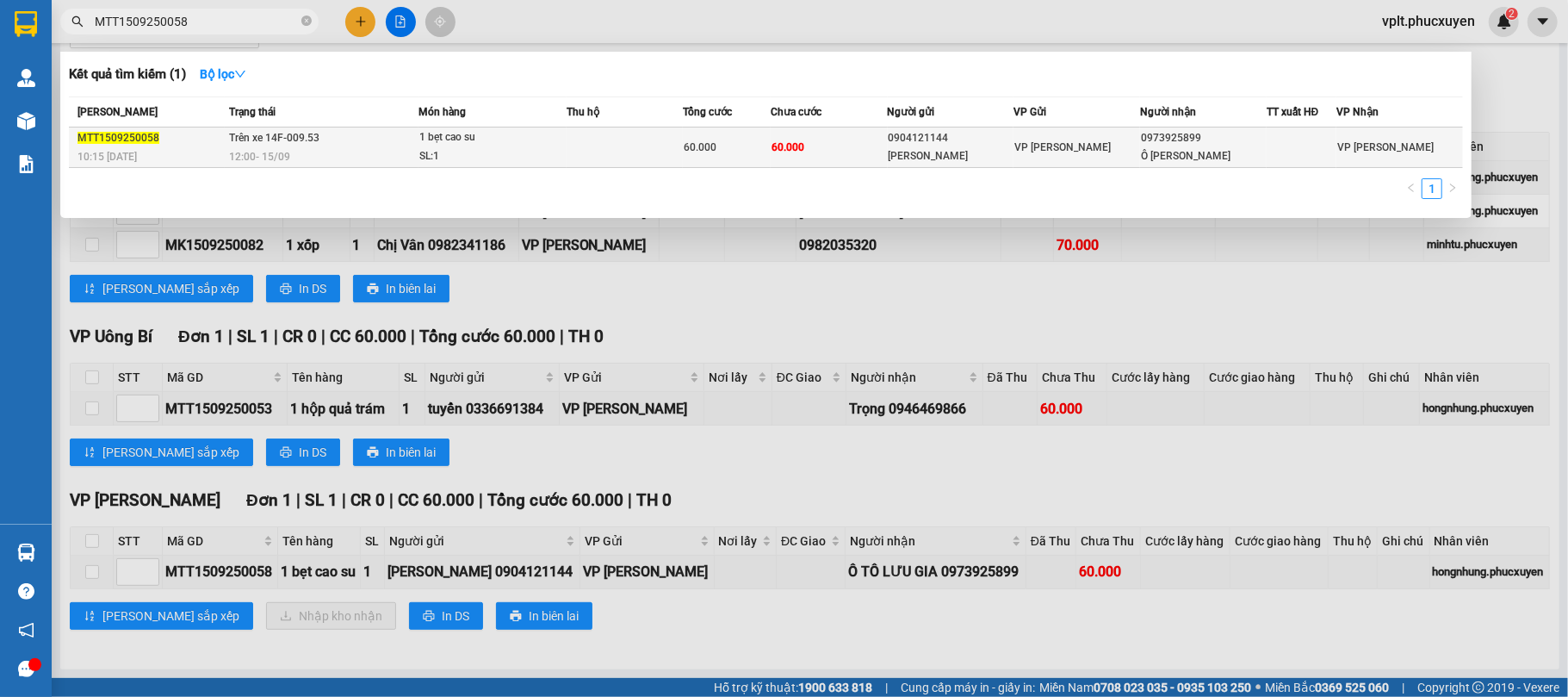
type input "MTT1509250058"
click at [606, 159] on td at bounding box center [625, 148] width 117 height 41
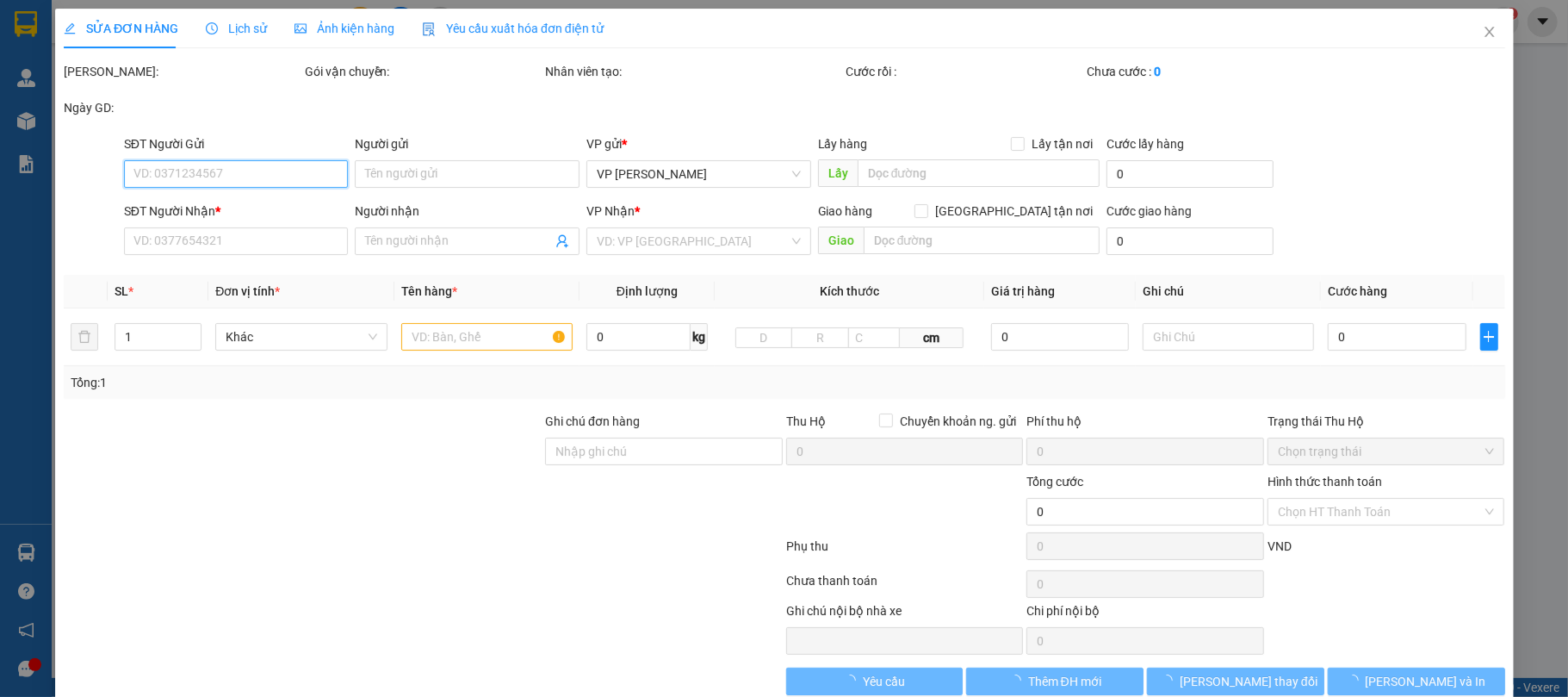
type input "0904121144"
type input "Anh Hùng"
type input "0973925899"
type input "Ô TÔ LƯU GIA"
type input "60.000"
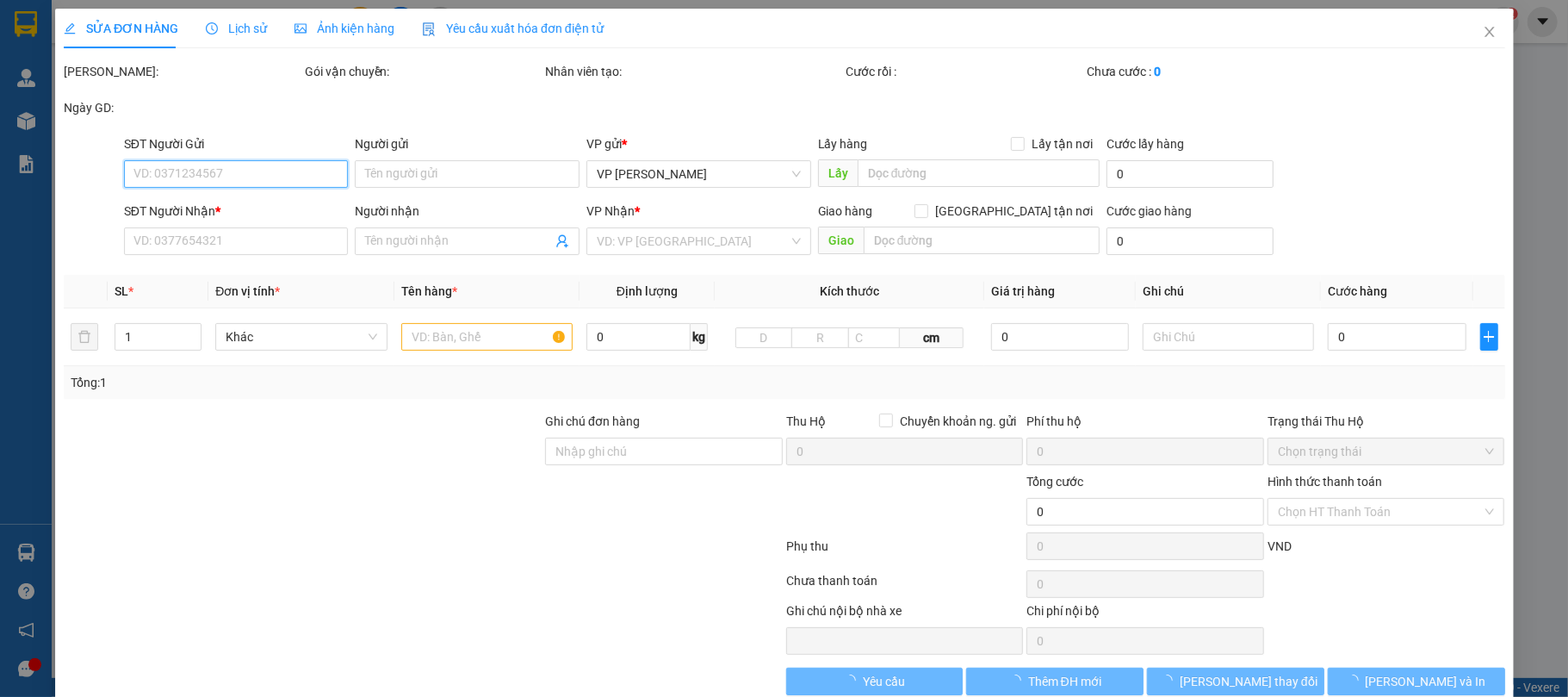
type input "60.000"
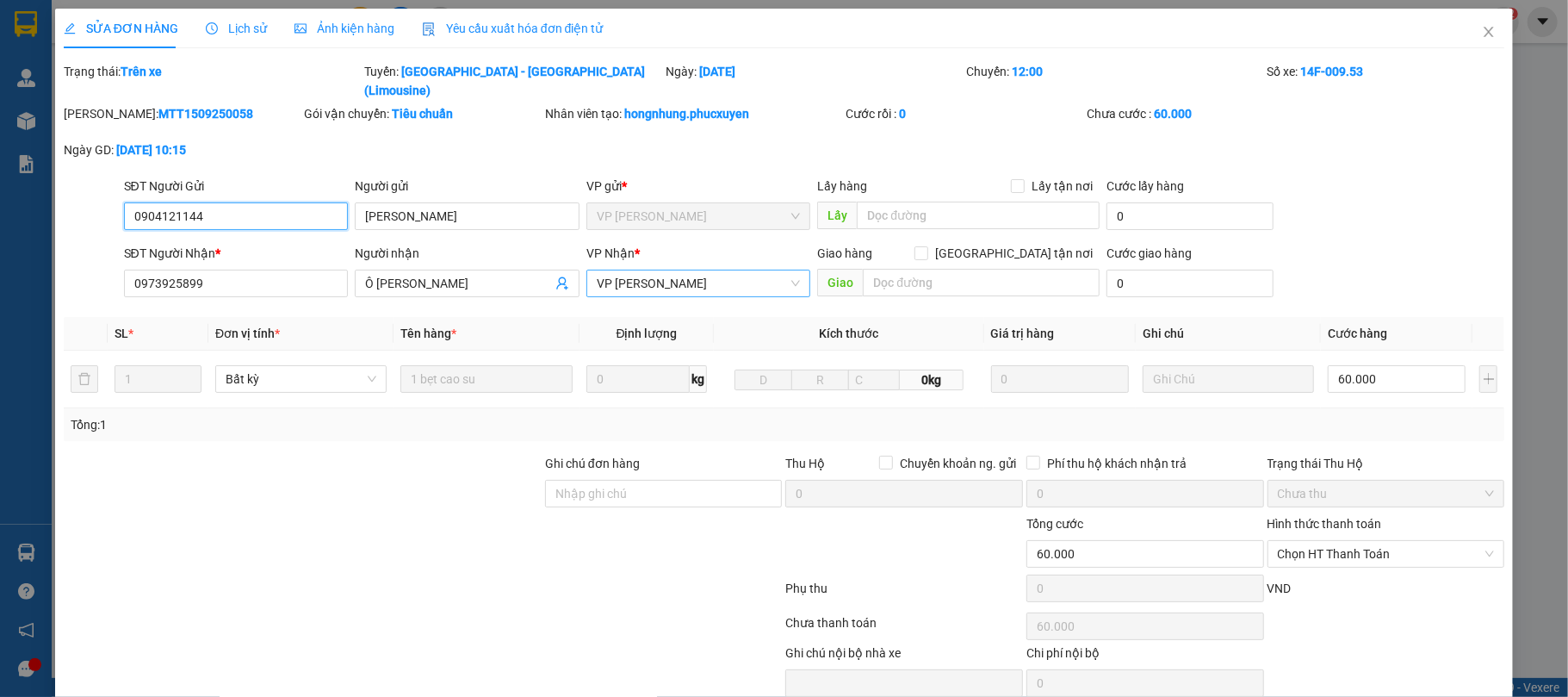
click at [713, 270] on span "VP [PERSON_NAME]" at bounding box center [699, 283] width 204 height 26
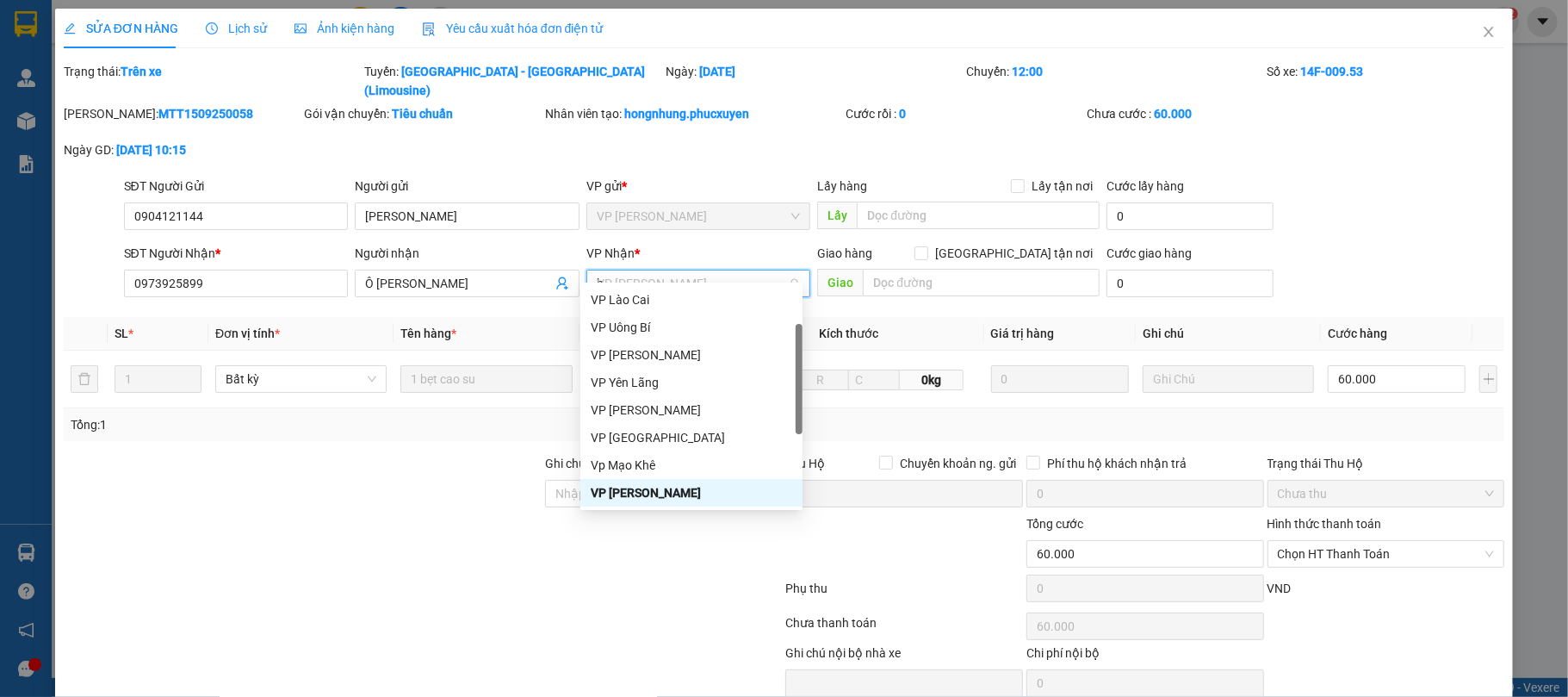
scroll to position [55, 0]
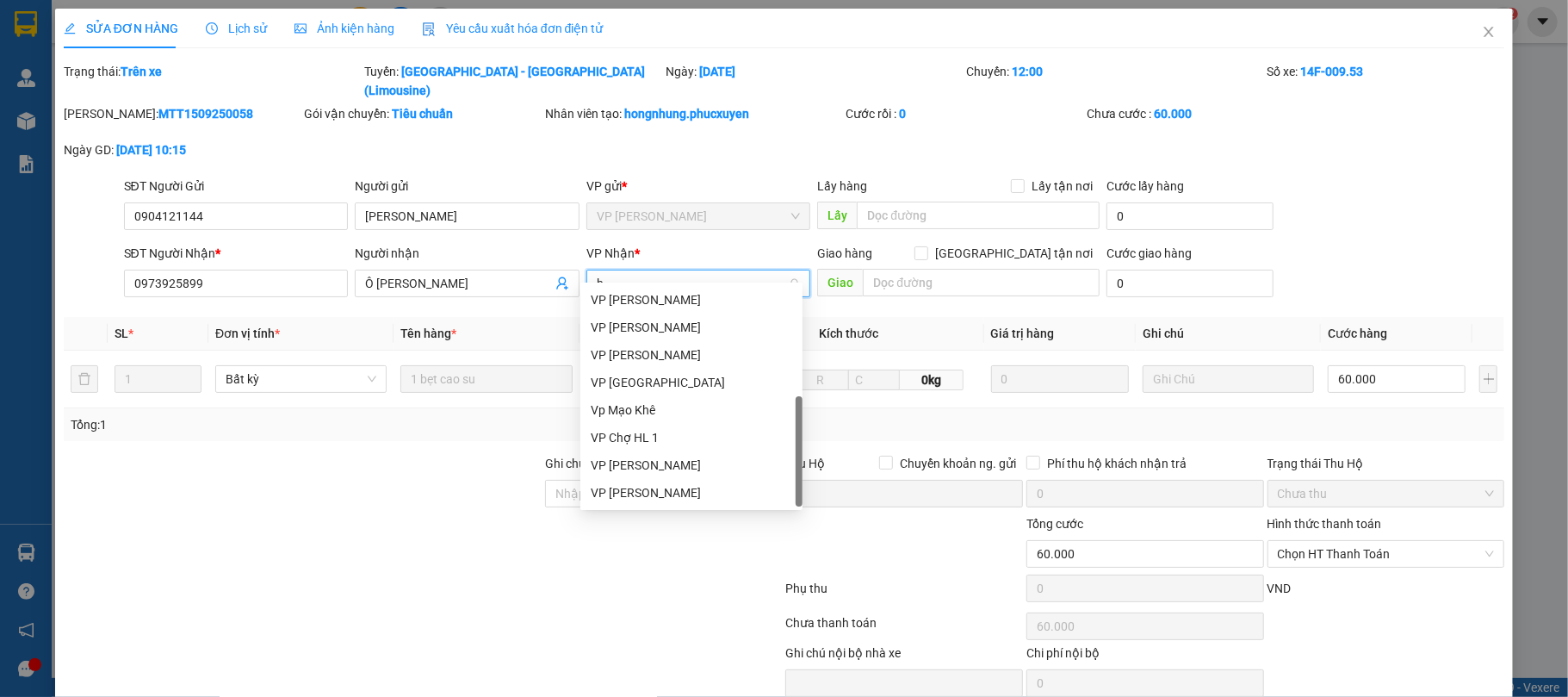
type input "ha"
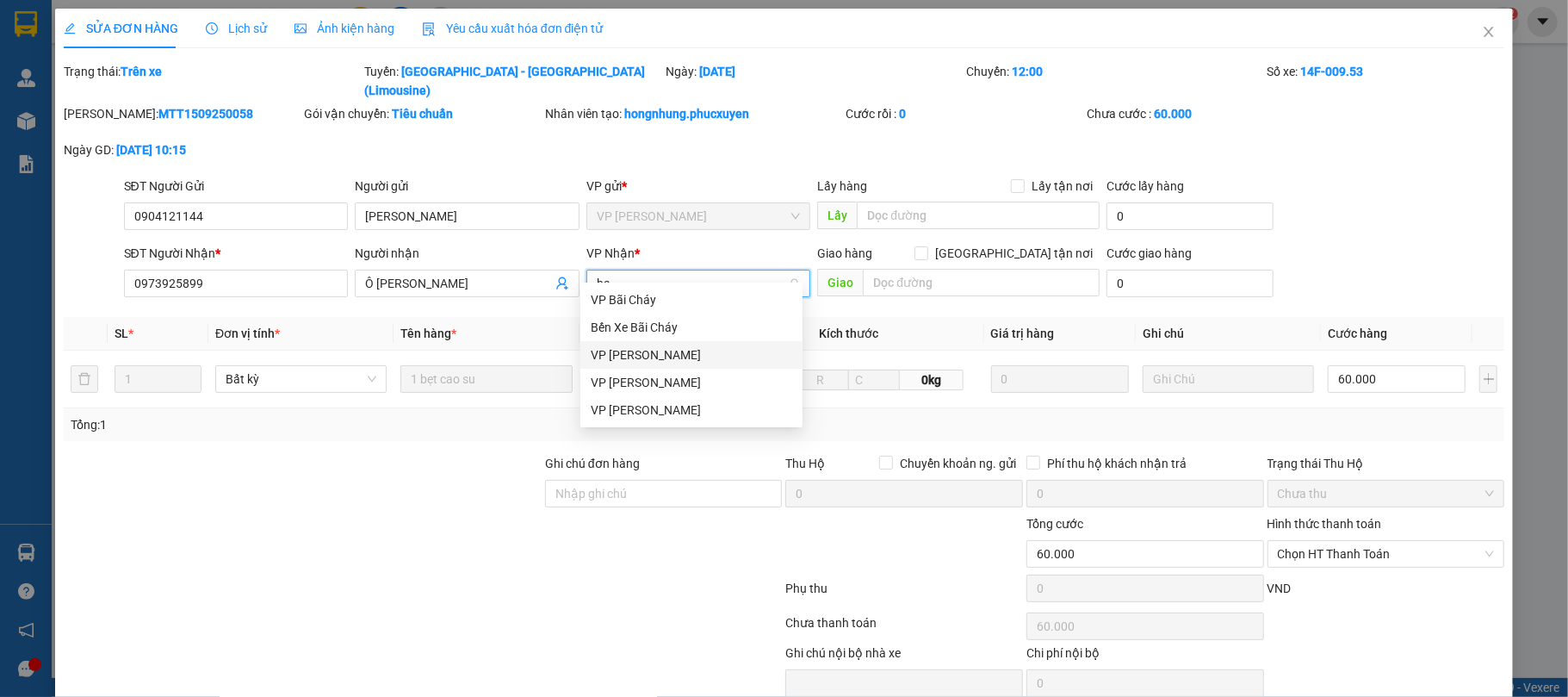
click at [715, 355] on div "VP [PERSON_NAME]" at bounding box center [692, 354] width 201 height 19
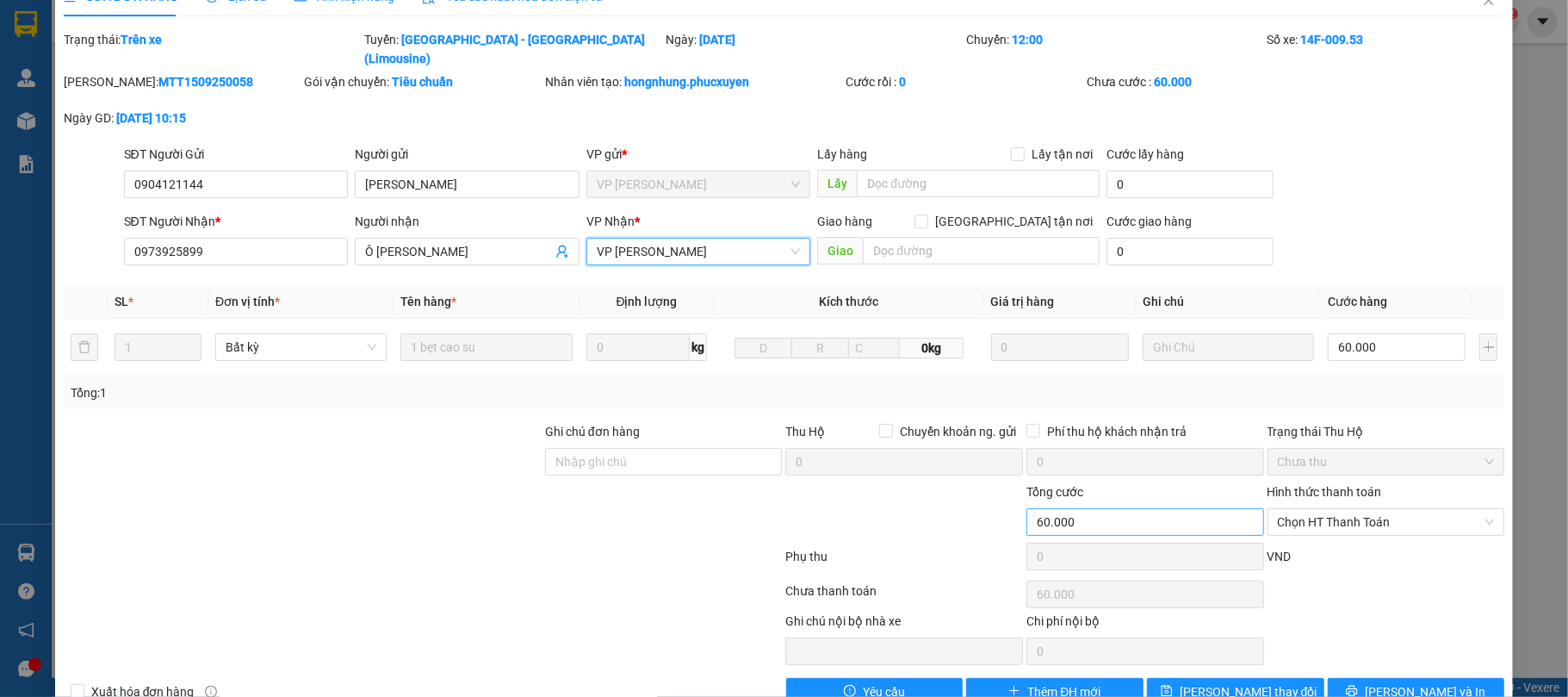
scroll to position [59, 0]
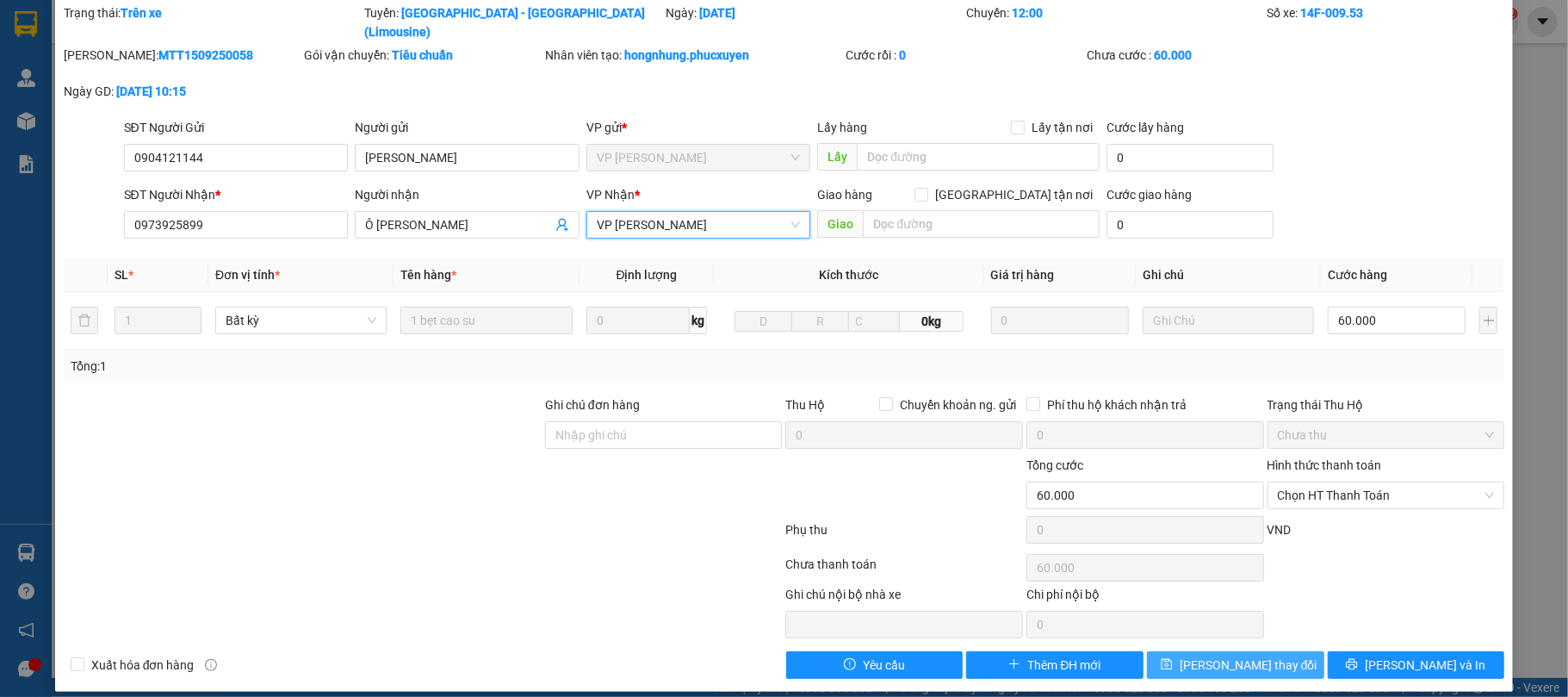
click at [1225, 656] on span "[PERSON_NAME] thay đổi" at bounding box center [1249, 665] width 138 height 19
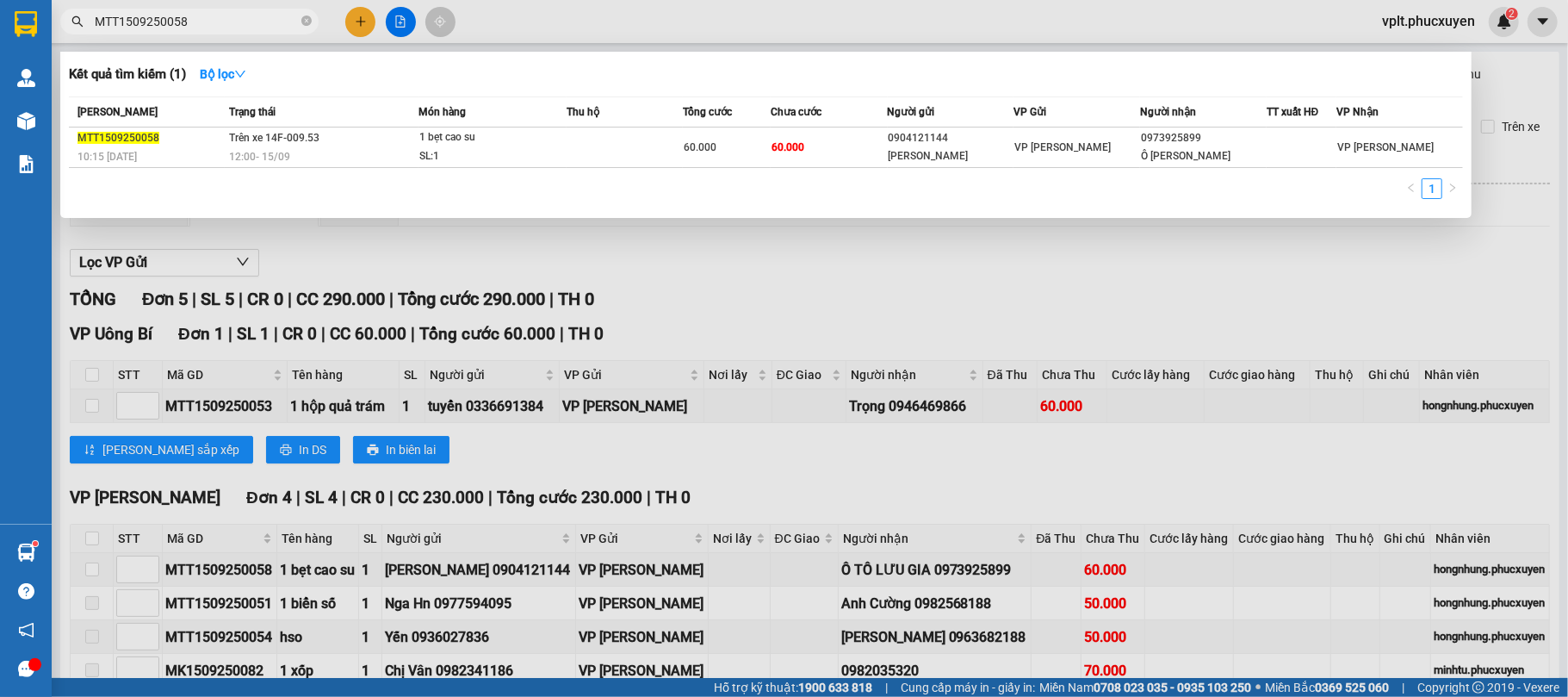
click at [235, 32] on span "MTT1509250058" at bounding box center [188, 22] width 258 height 26
click at [225, 12] on input "MTT1509250058" at bounding box center [196, 21] width 203 height 19
type input "M"
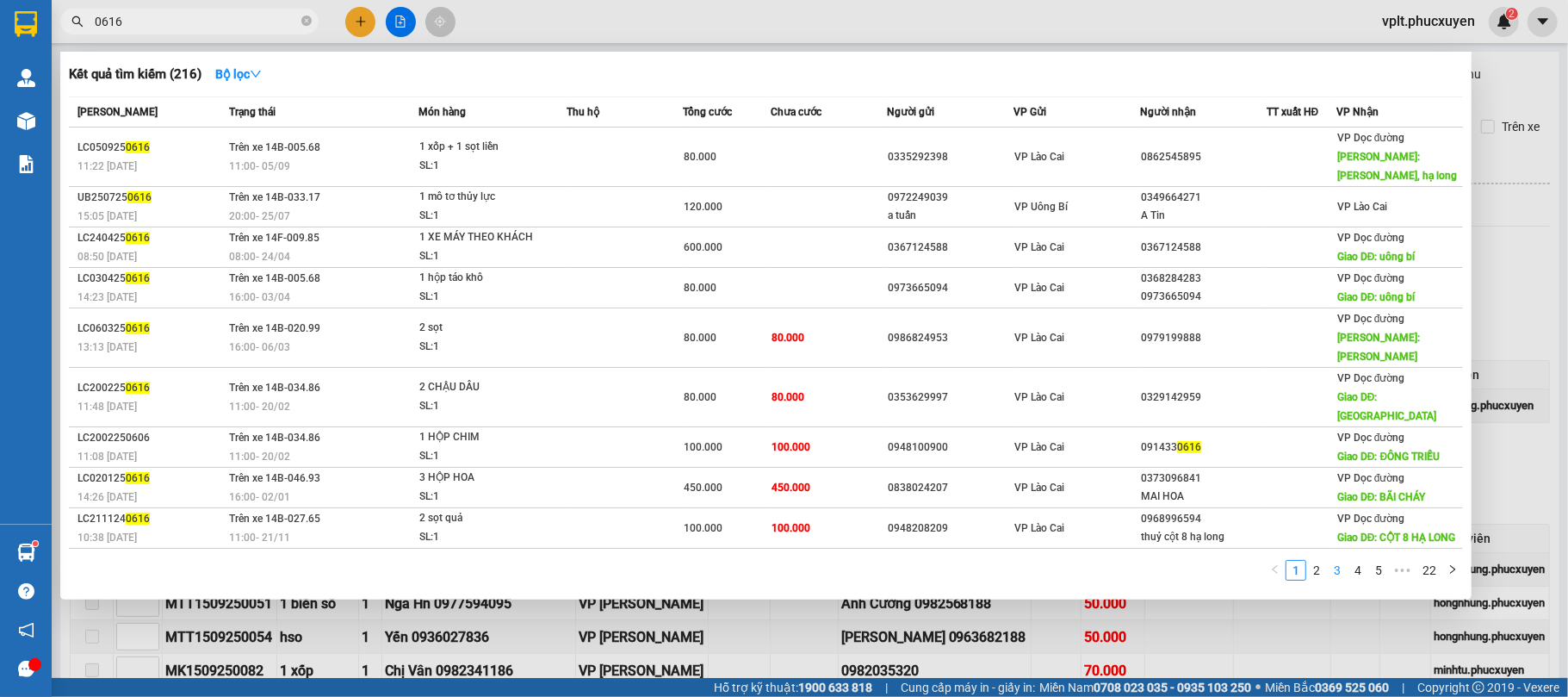
click at [1341, 561] on link "3" at bounding box center [1337, 570] width 19 height 19
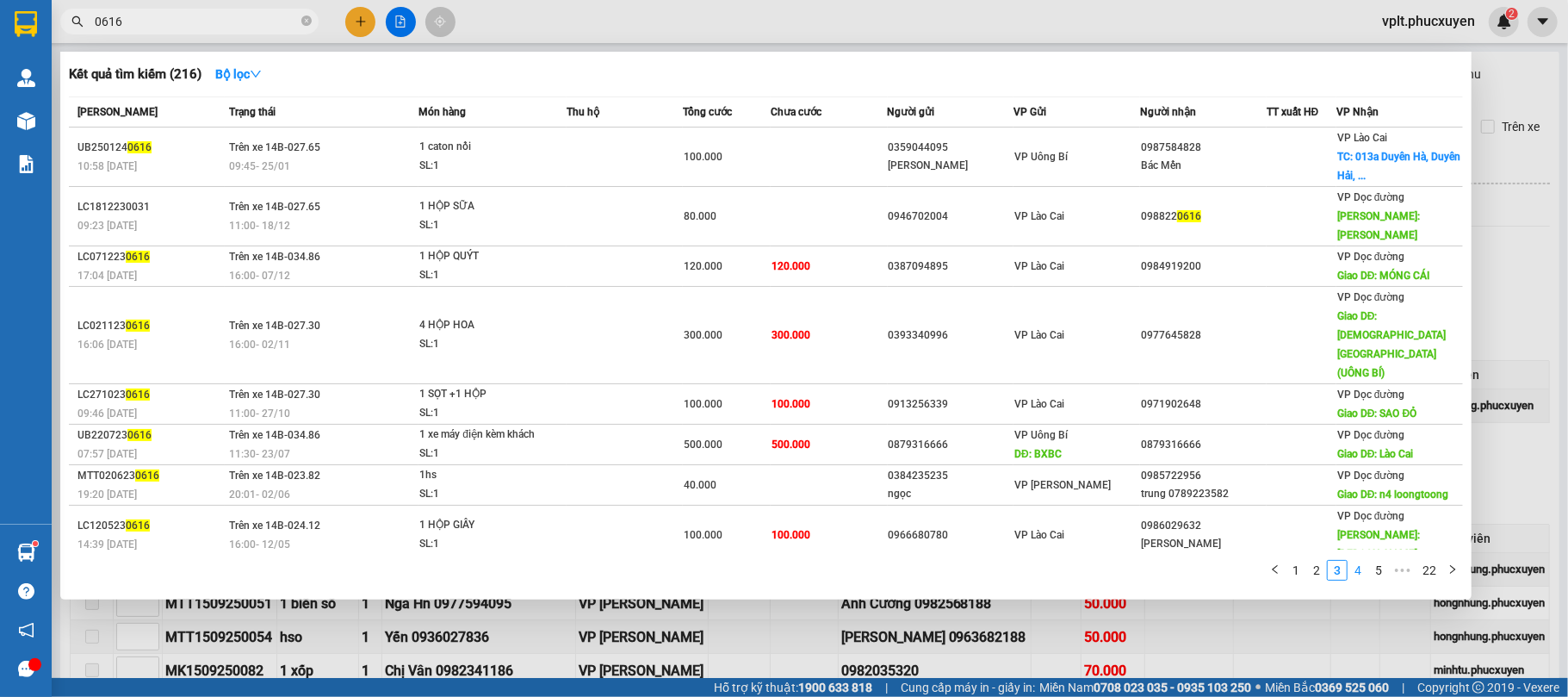
click at [1355, 569] on link "4" at bounding box center [1358, 570] width 19 height 19
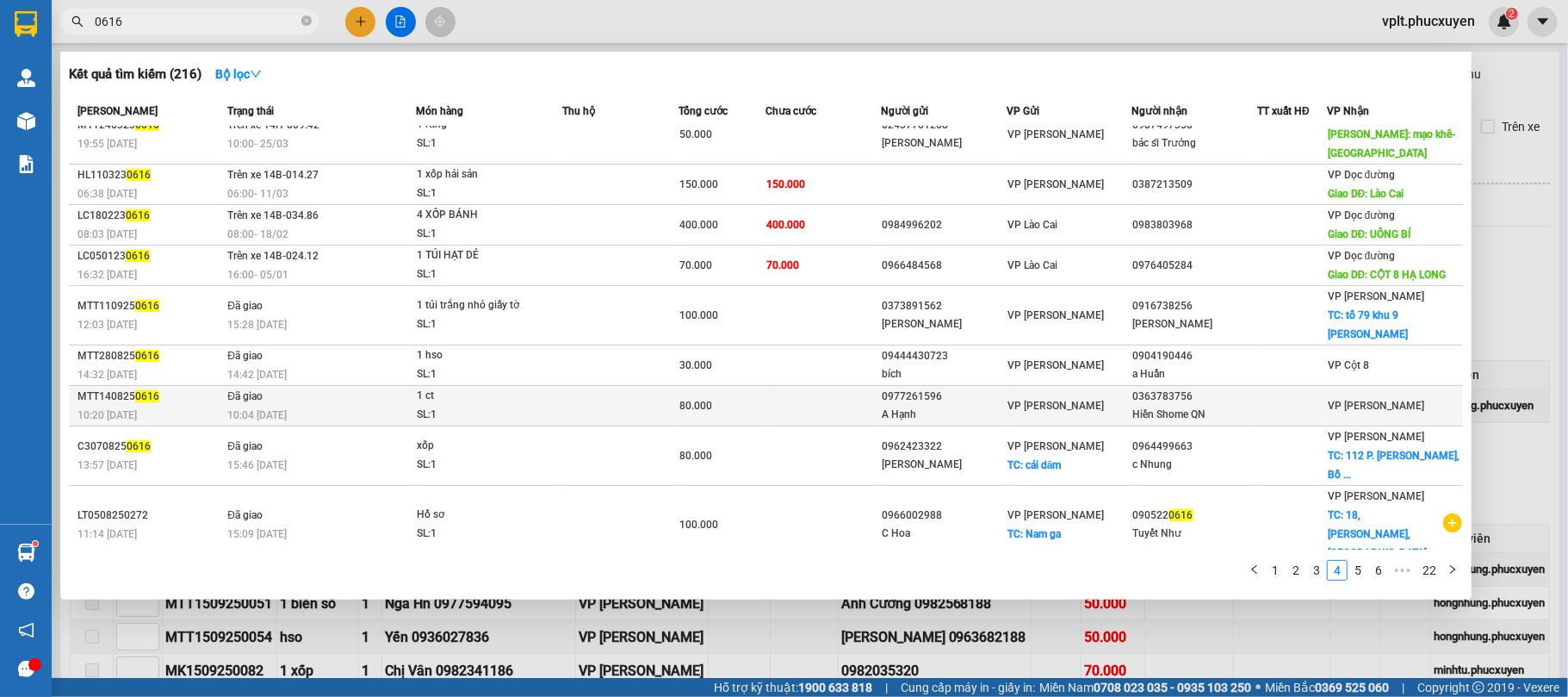
scroll to position [29, 0]
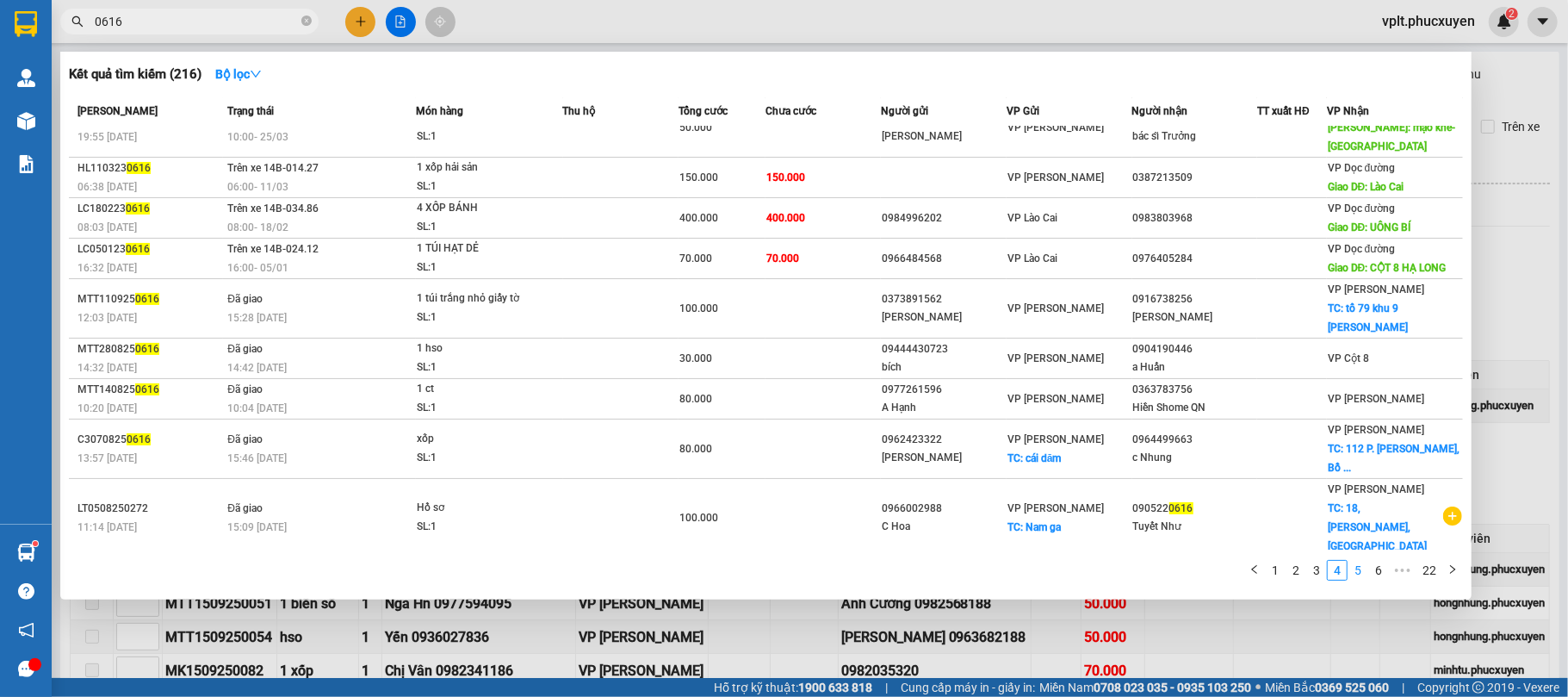
click at [1362, 570] on link "5" at bounding box center [1358, 570] width 19 height 19
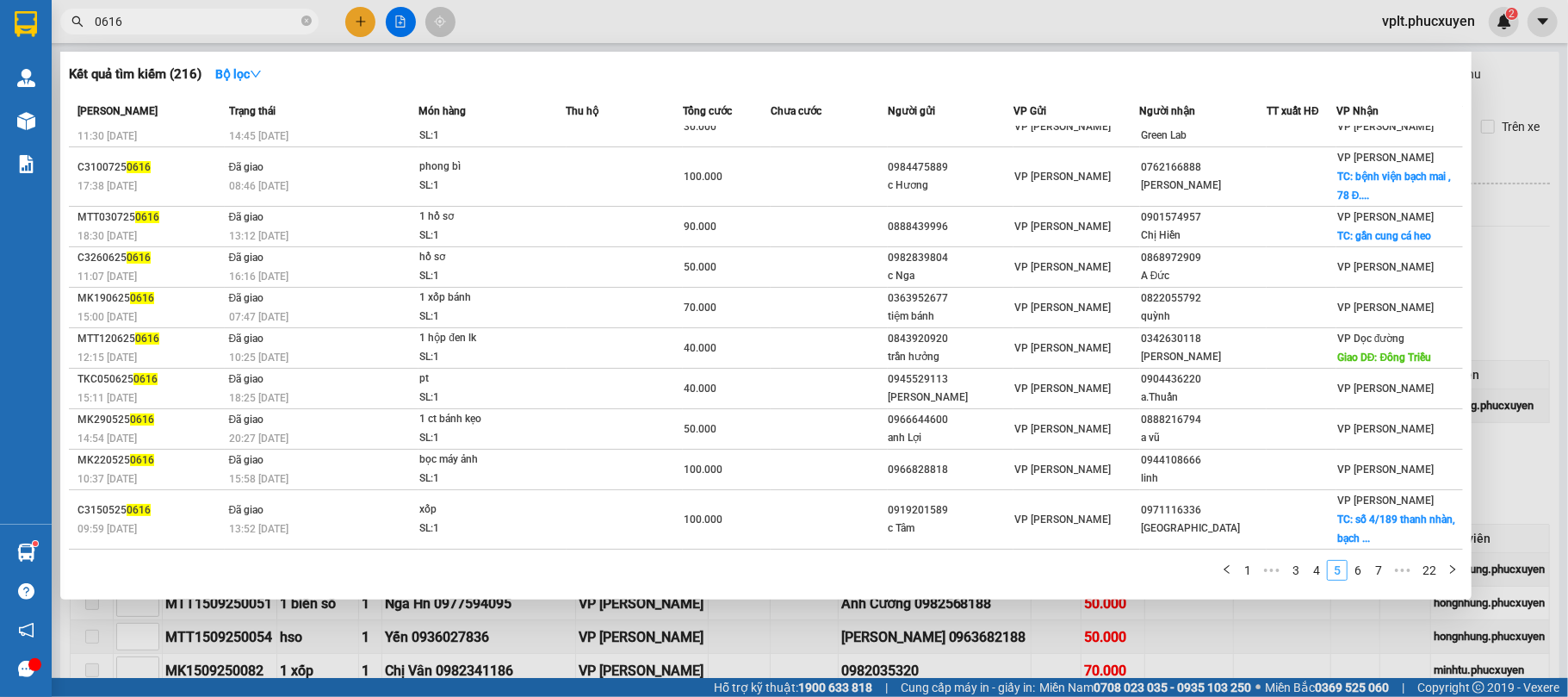
scroll to position [12, 0]
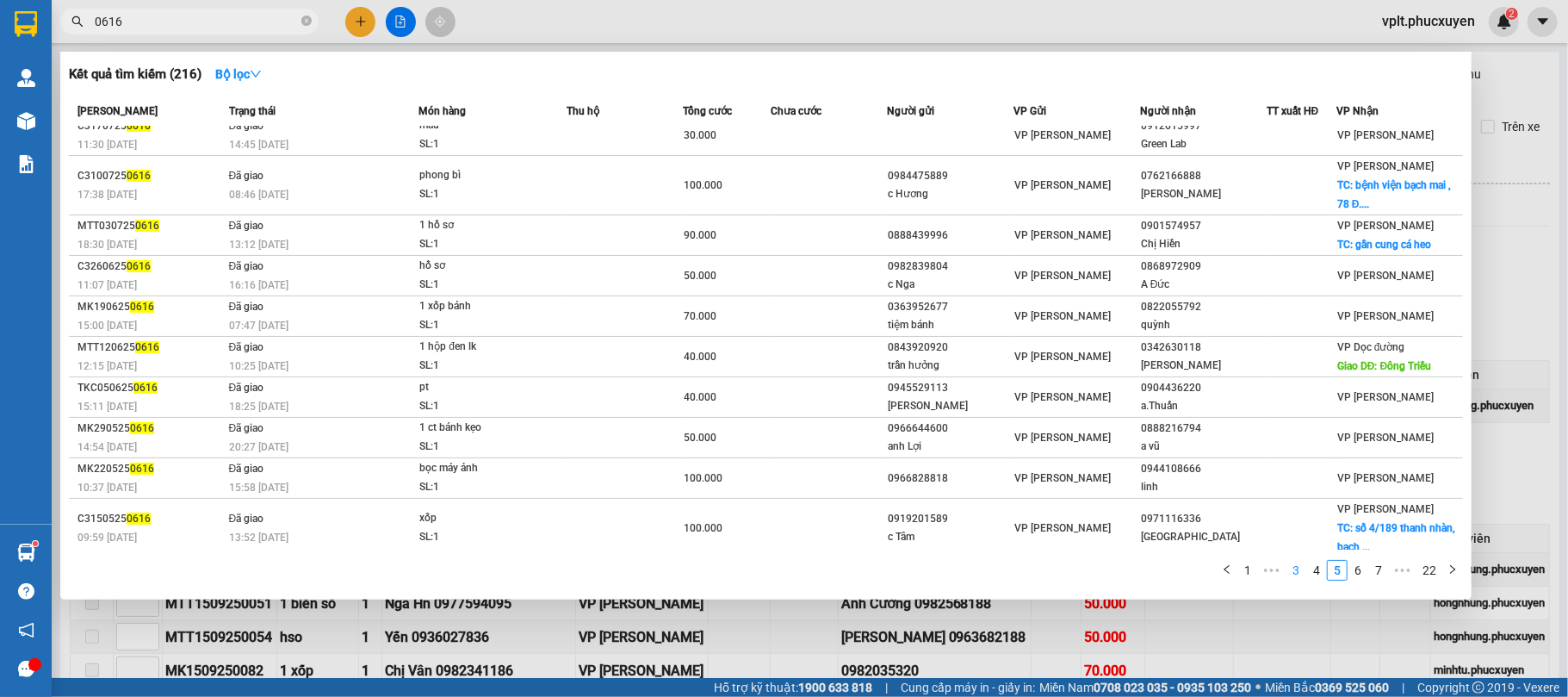
click at [1299, 572] on link "3" at bounding box center [1296, 570] width 19 height 19
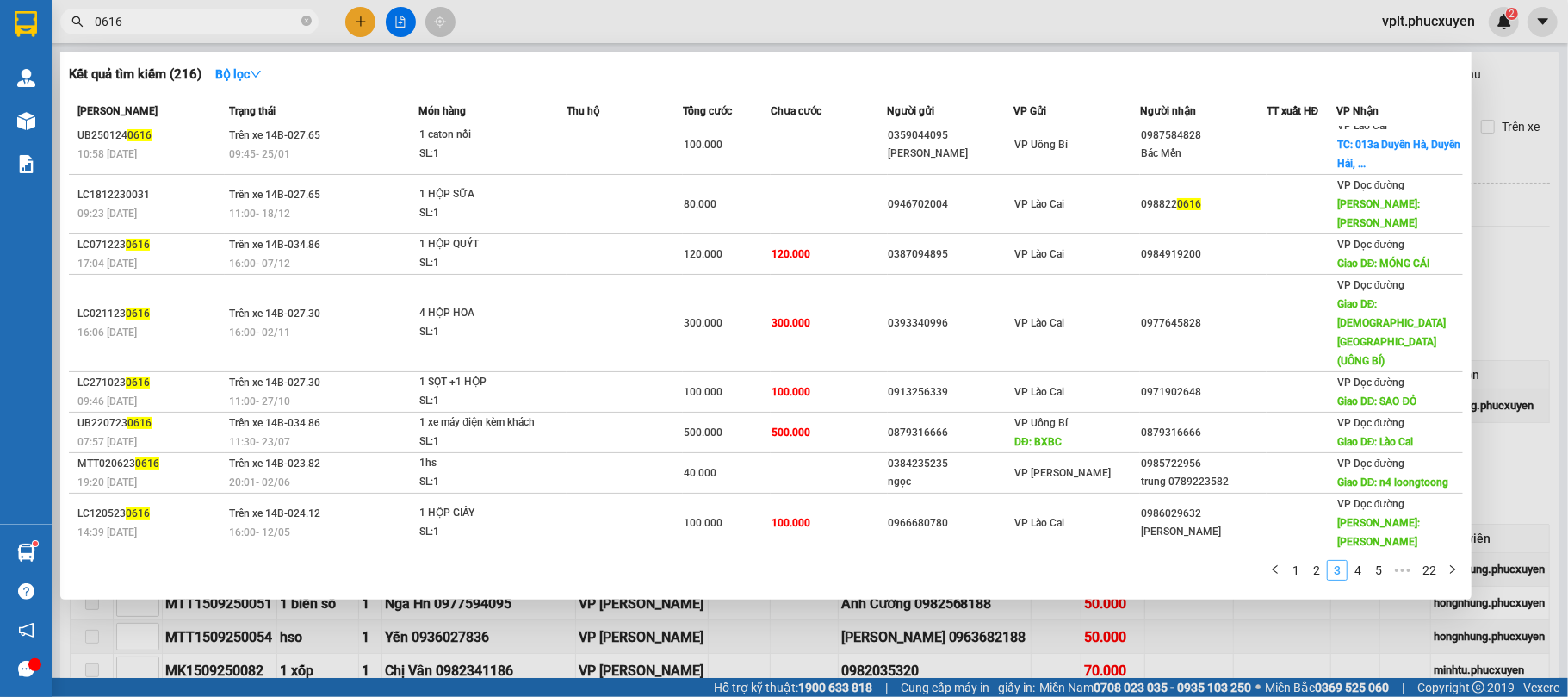
click at [1331, 569] on link "3" at bounding box center [1337, 570] width 19 height 19
click at [95, 19] on input "0616" at bounding box center [196, 21] width 203 height 19
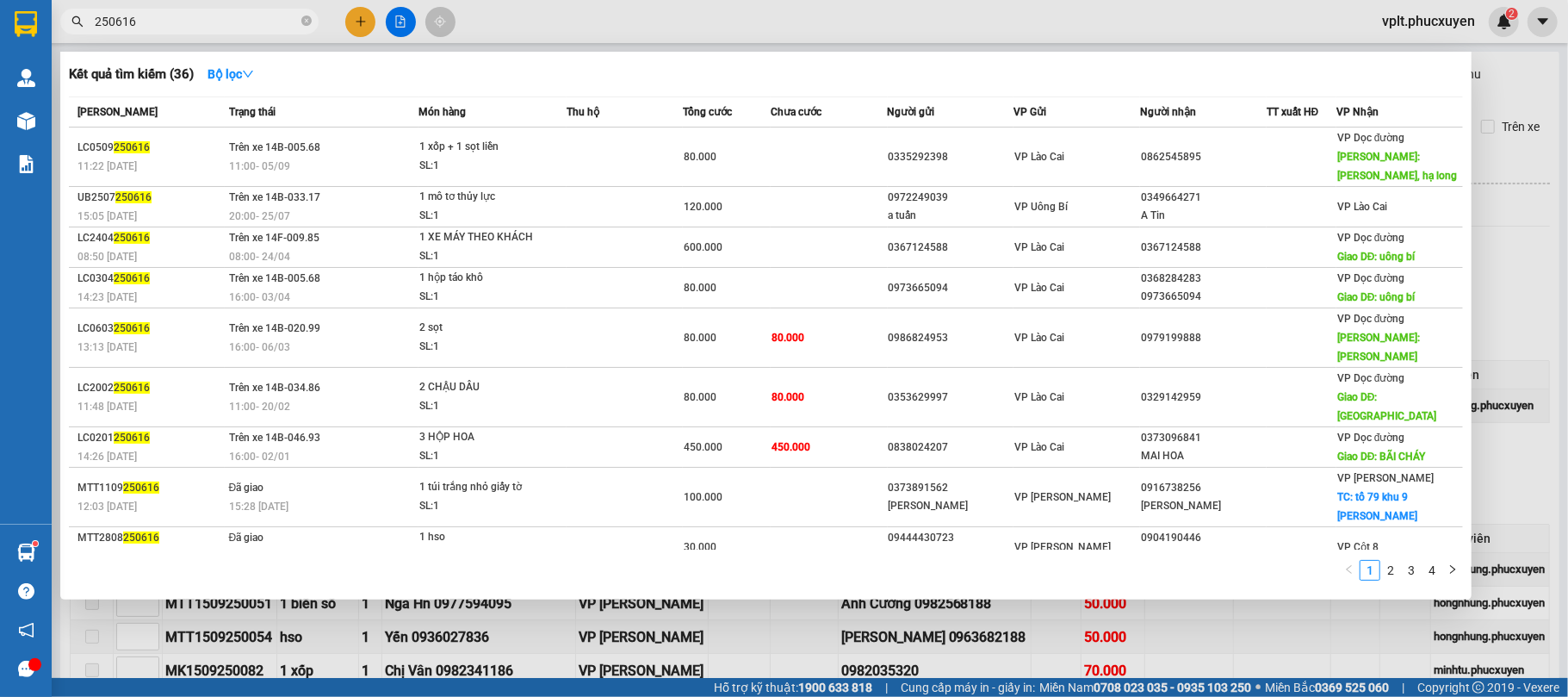
click at [203, 24] on input "250616" at bounding box center [196, 21] width 203 height 19
click at [97, 14] on input "250616" at bounding box center [196, 21] width 203 height 19
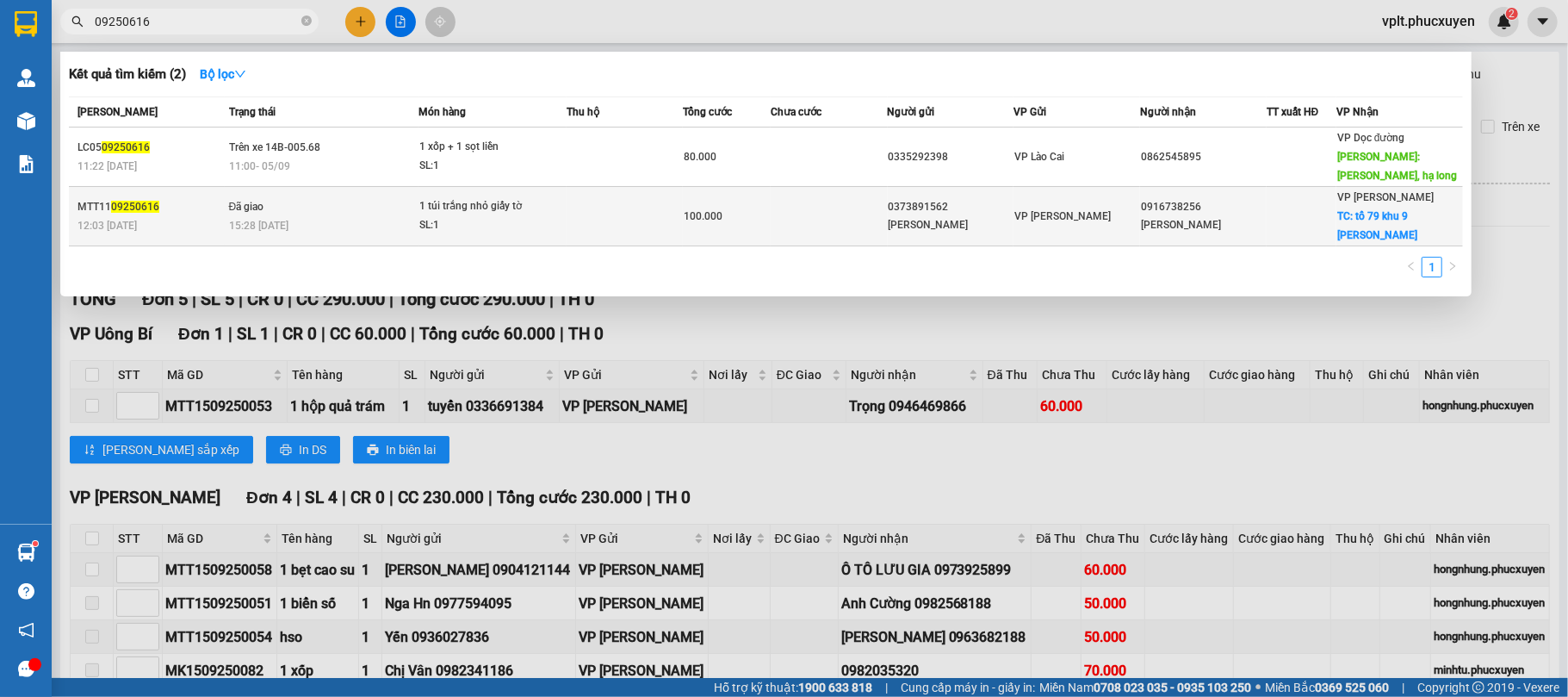
type input "09250616"
click at [211, 198] on div "MTT11 09250616" at bounding box center [151, 207] width 147 height 18
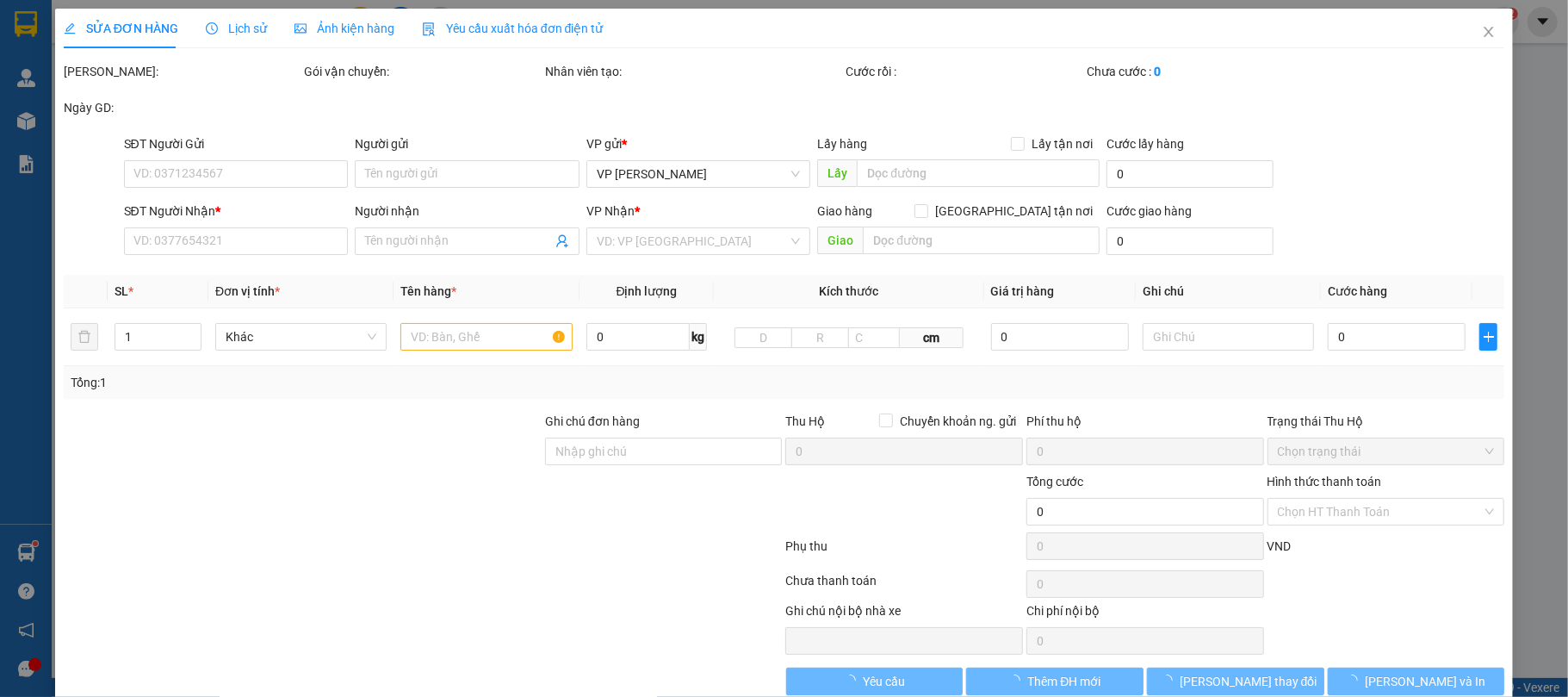
type input "0373891562"
type input "Anh Dũng"
type input "0916738256"
type input "Ngô Thị Lý"
checkbox input "true"
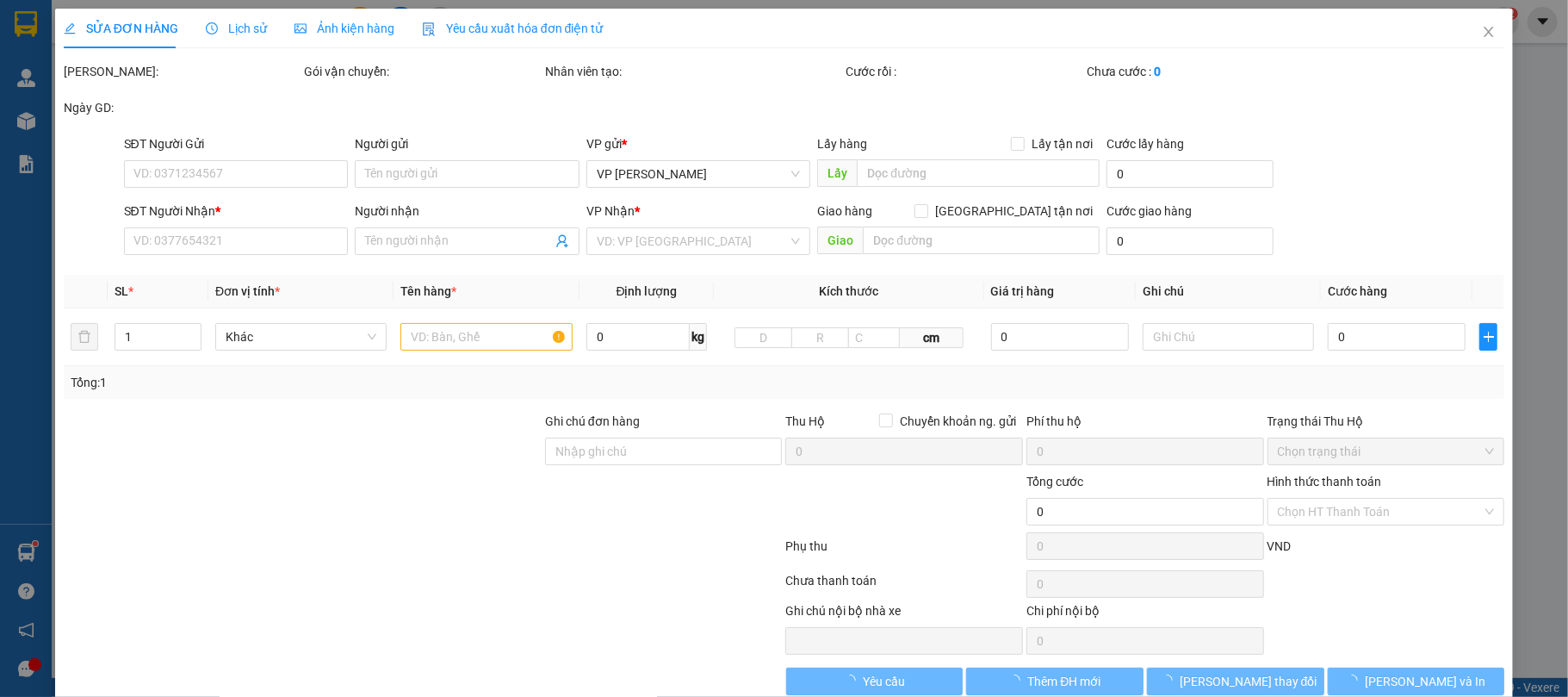
type input "tổ 79 khu 9 Cao Thắng"
type input "40.000"
type input "100.000"
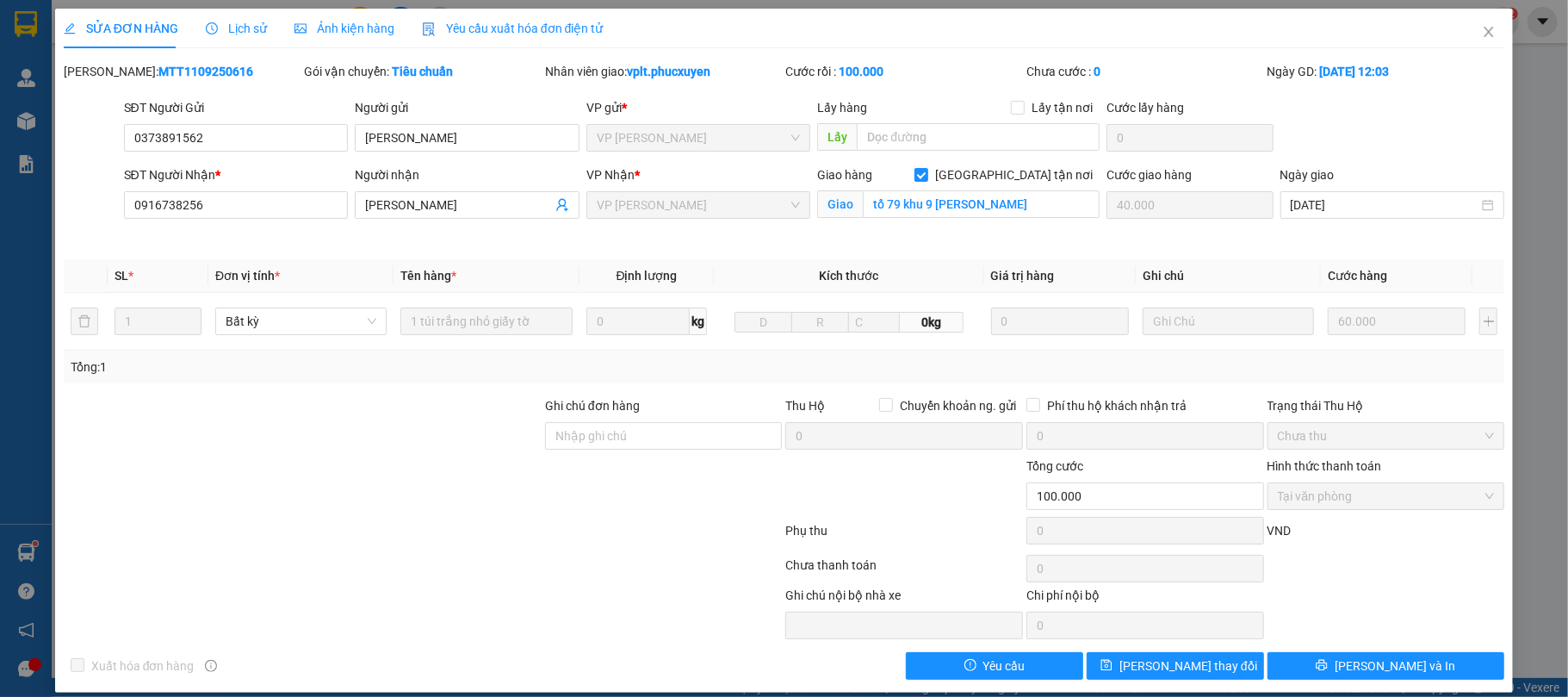
click at [251, 31] on span "Lịch sử" at bounding box center [236, 29] width 61 height 14
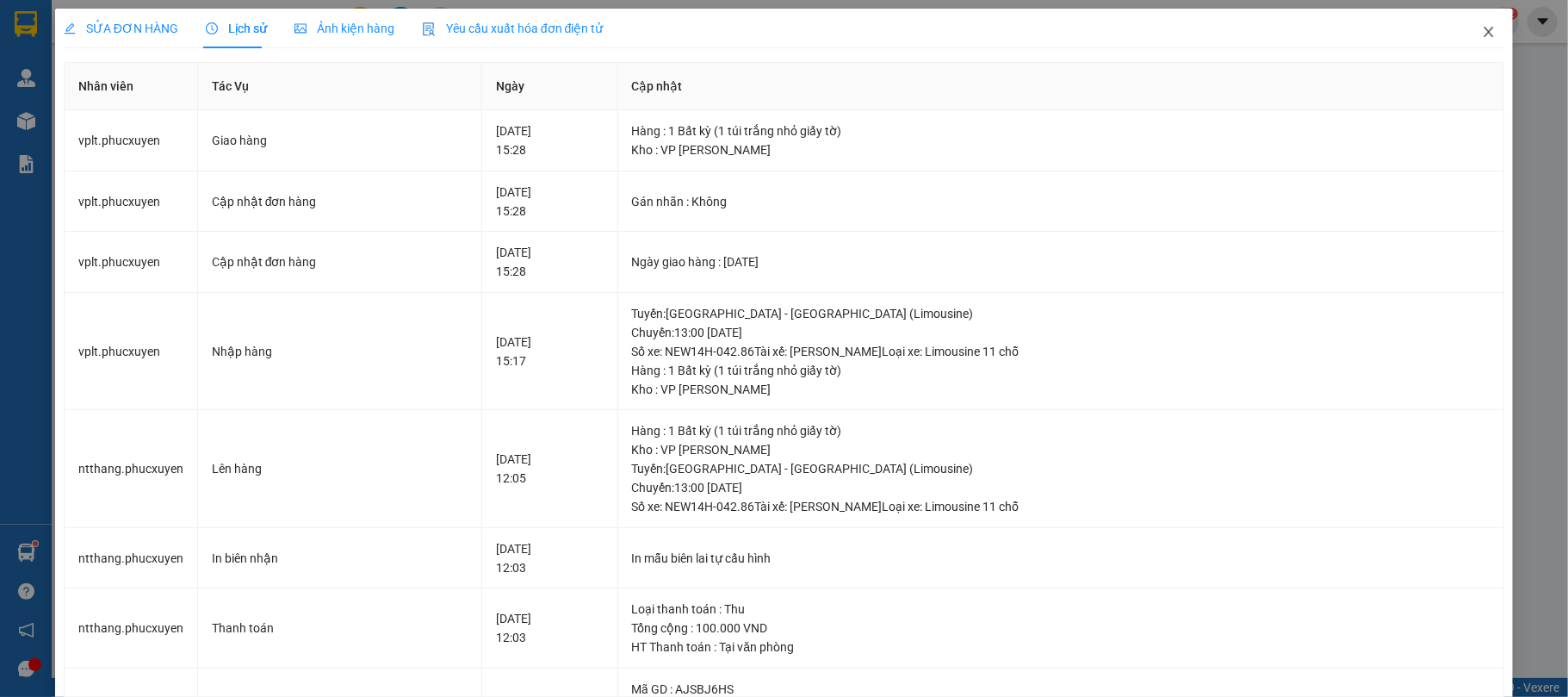
click at [1482, 31] on icon "close" at bounding box center [1489, 32] width 14 height 14
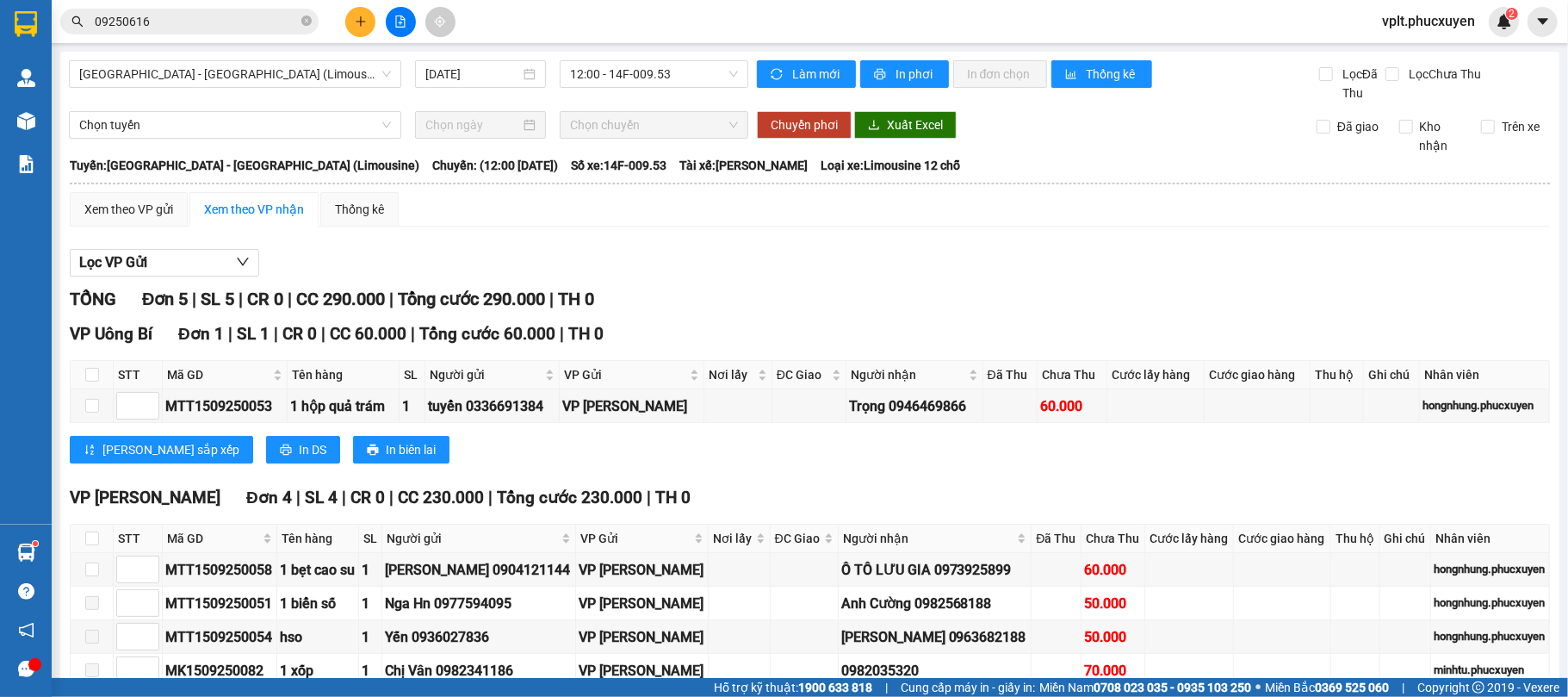
click at [244, 19] on input "09250616" at bounding box center [196, 21] width 203 height 19
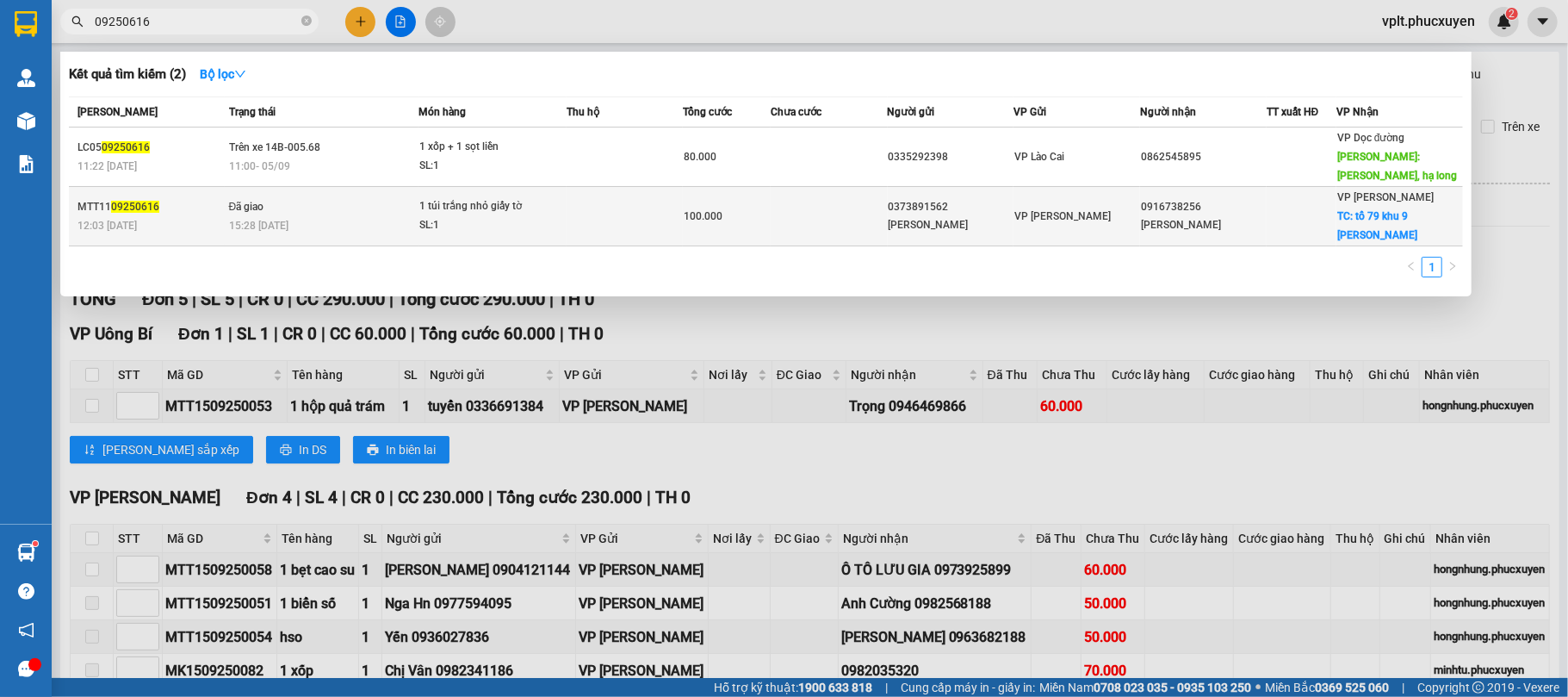
click at [213, 198] on div "MTT11 09250616" at bounding box center [151, 207] width 147 height 18
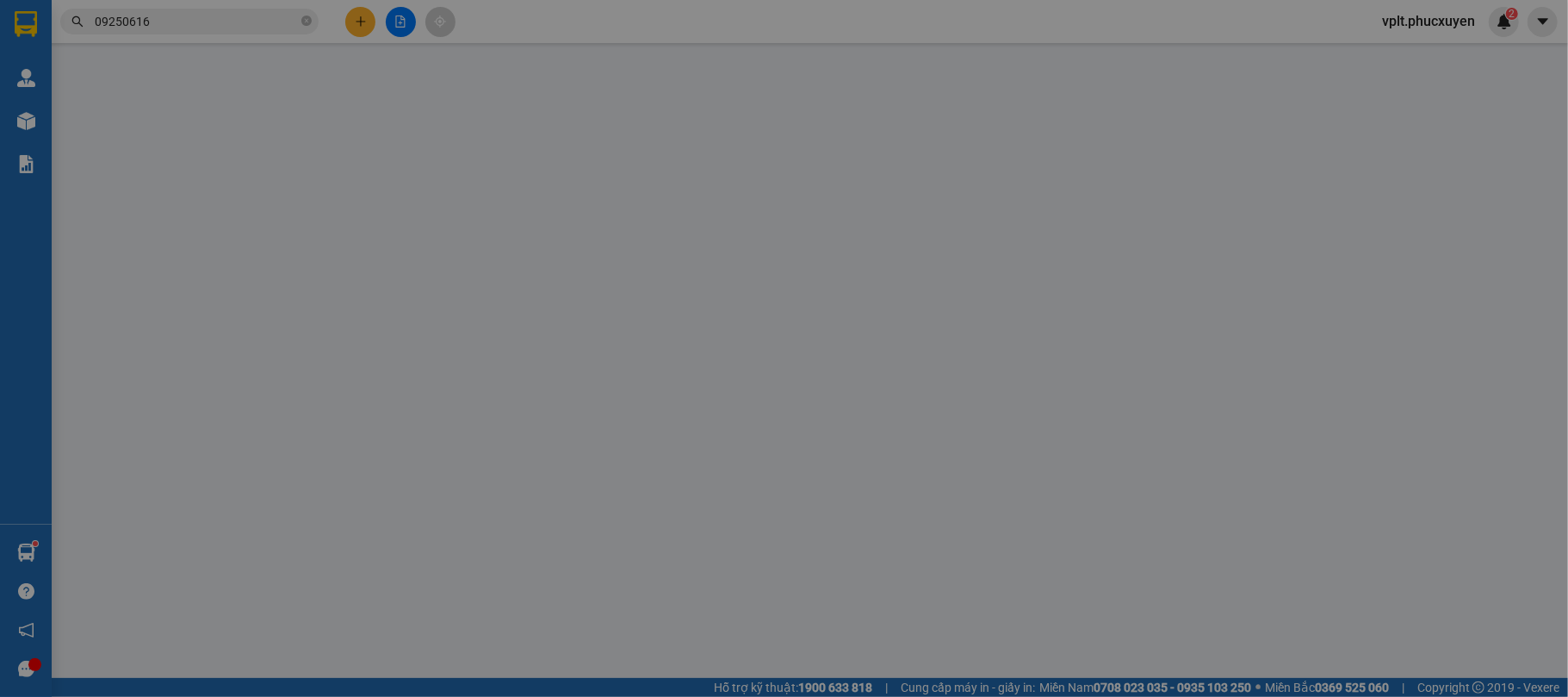
type input "0373891562"
type input "Anh Dũng"
type input "0916738256"
type input "Ngô Thị Lý"
checkbox input "true"
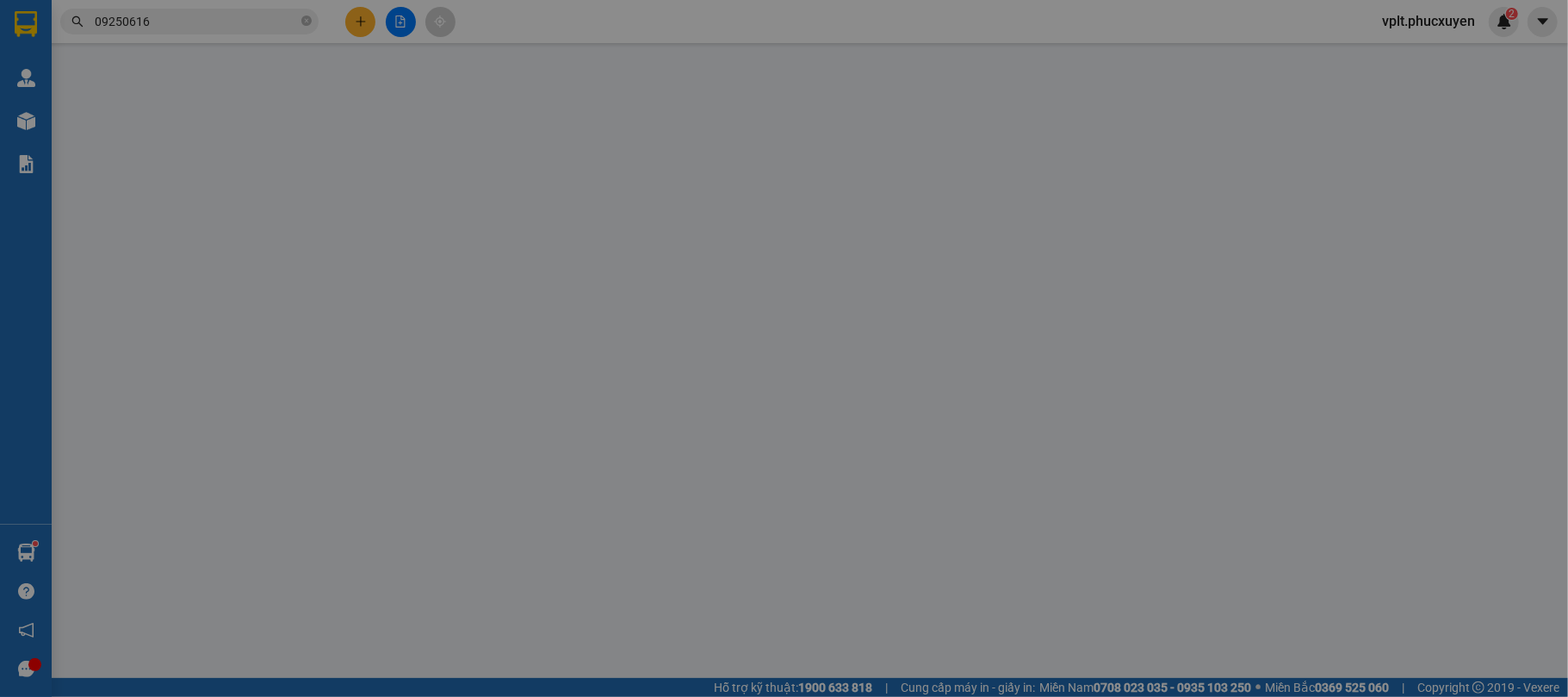
type input "tổ 79 khu 9 Cao Thắng"
type input "40.000"
type input "100.000"
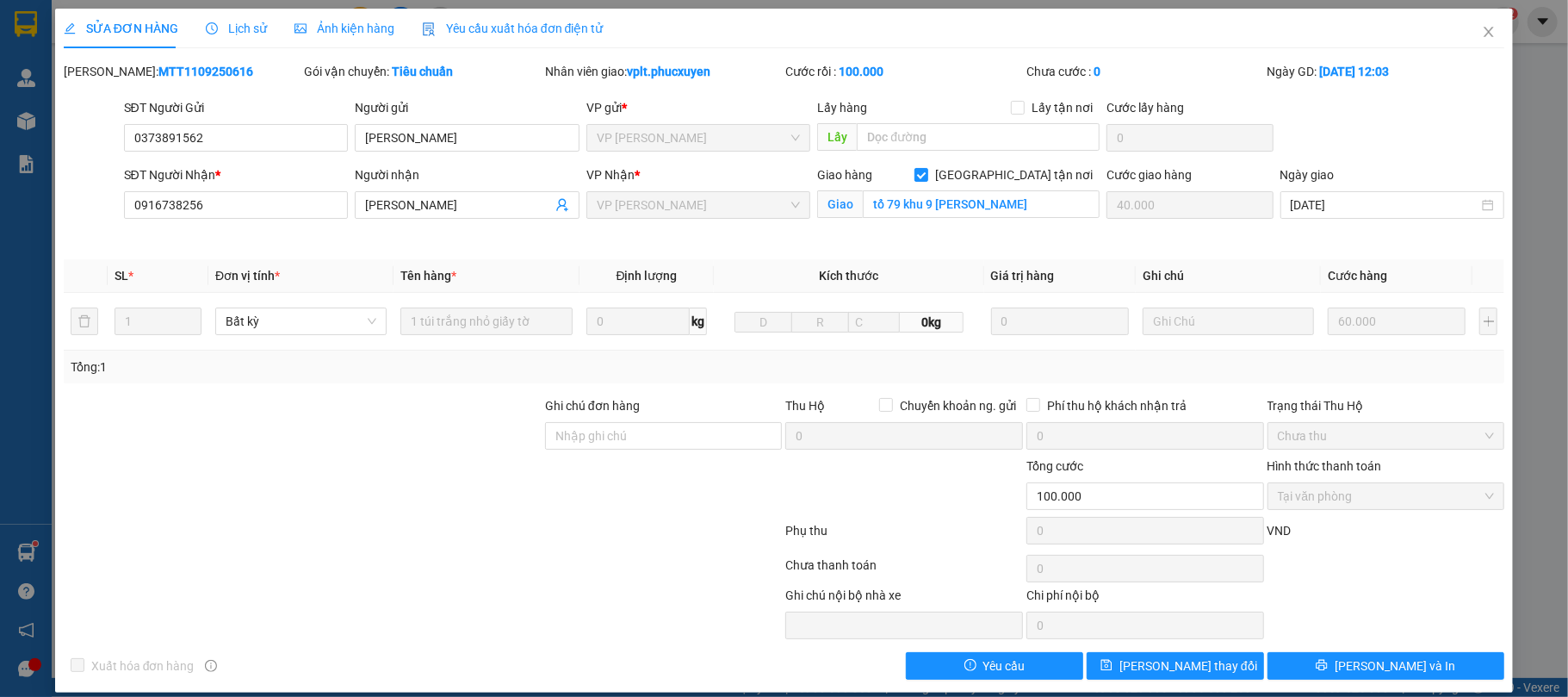
click at [252, 29] on span "Lịch sử" at bounding box center [236, 29] width 61 height 14
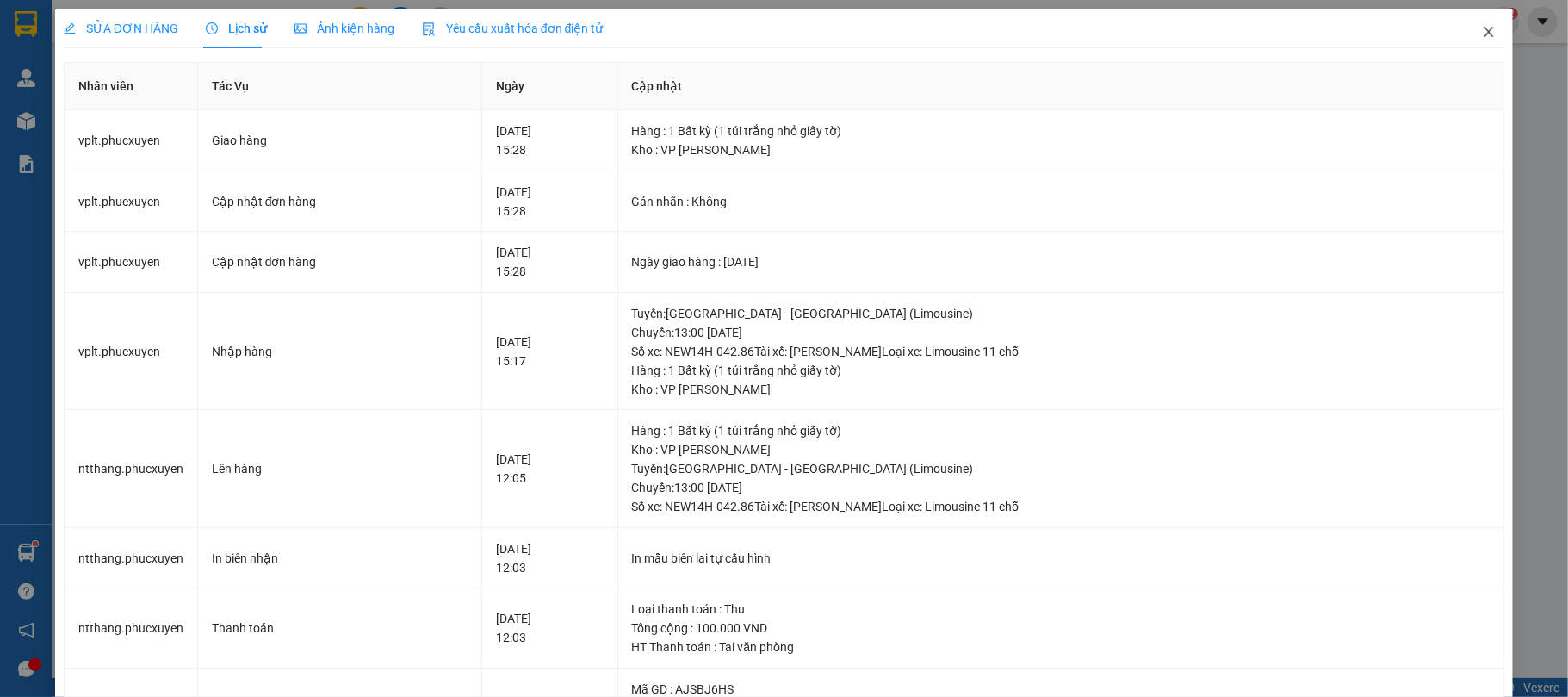
click at [1482, 35] on icon "close" at bounding box center [1489, 32] width 14 height 14
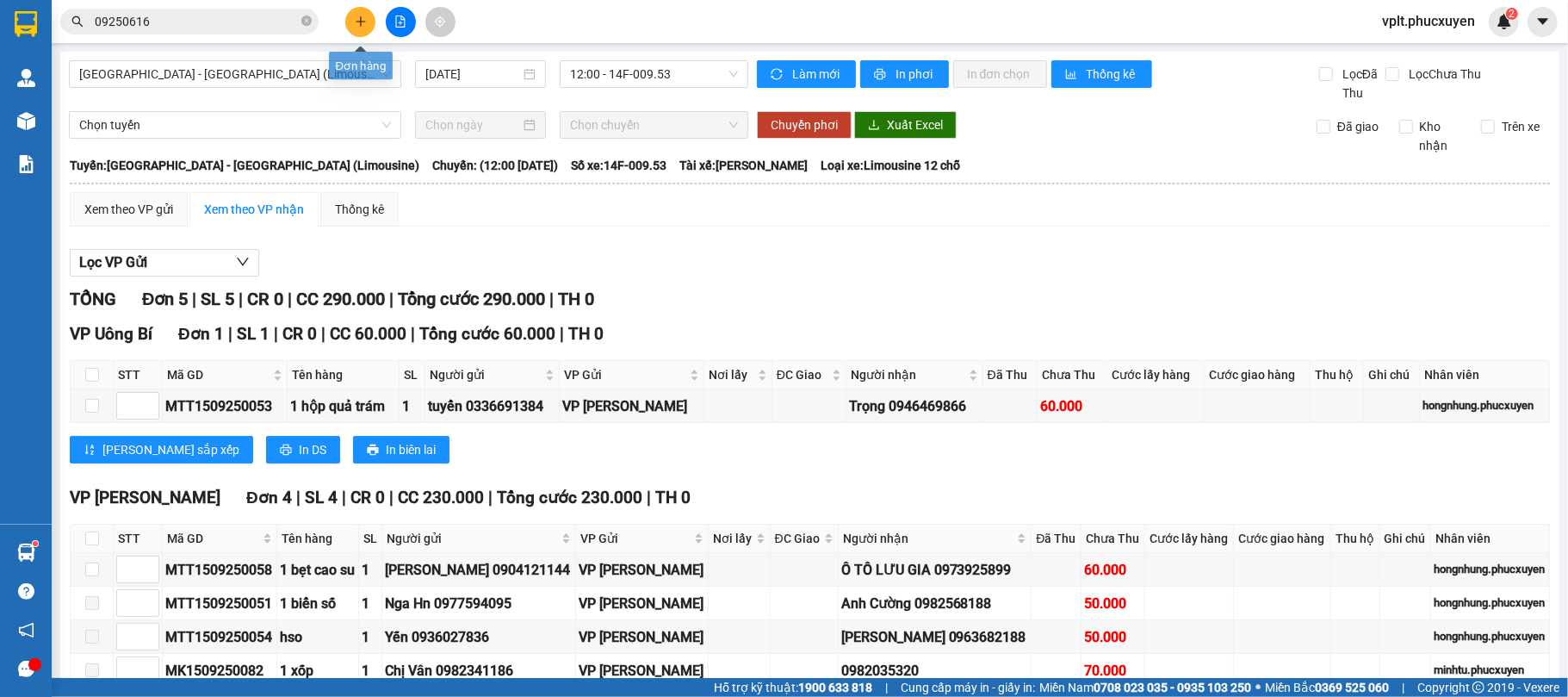
click at [371, 22] on button at bounding box center [360, 22] width 30 height 30
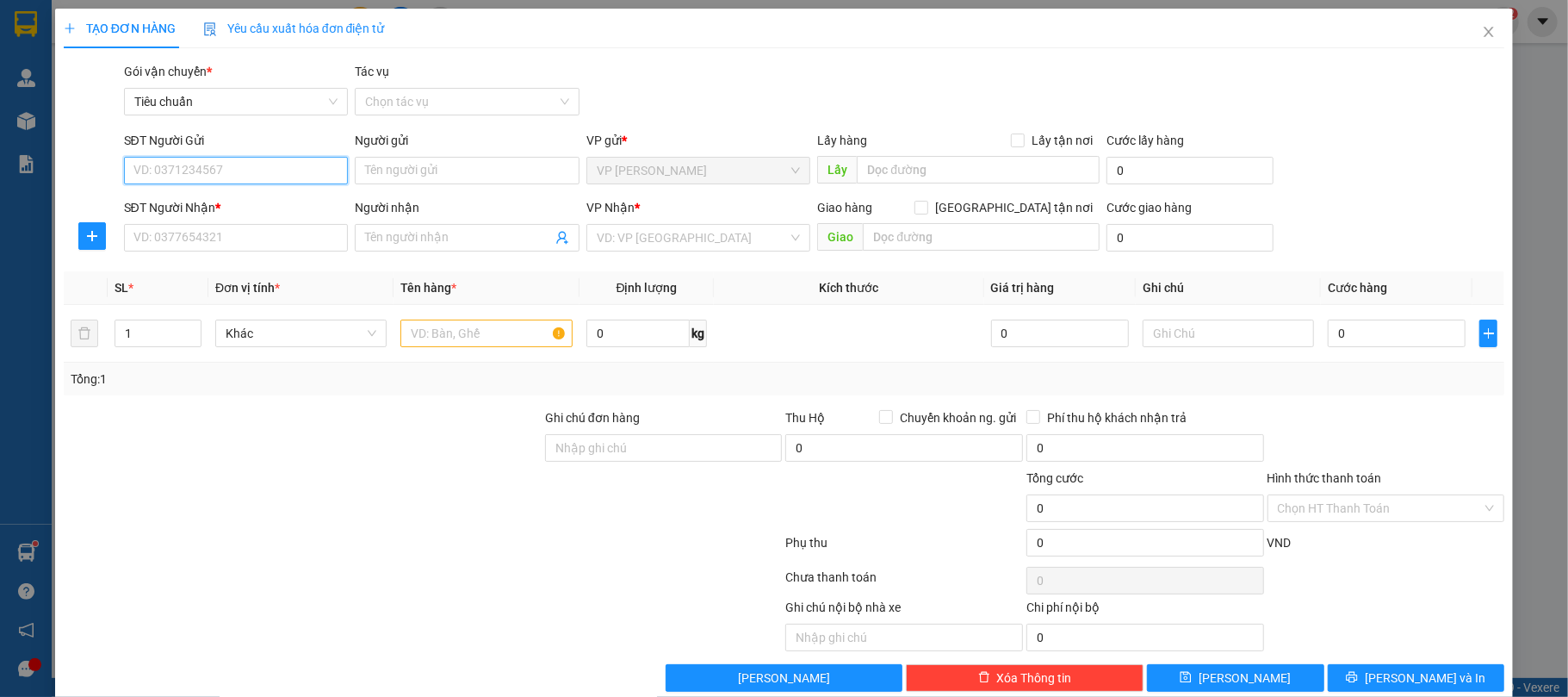
click at [229, 163] on input "SĐT Người Gửi" at bounding box center [236, 171] width 225 height 28
click at [393, 163] on input "Người gửi" at bounding box center [468, 171] width 225 height 28
type input "nk hà anh"
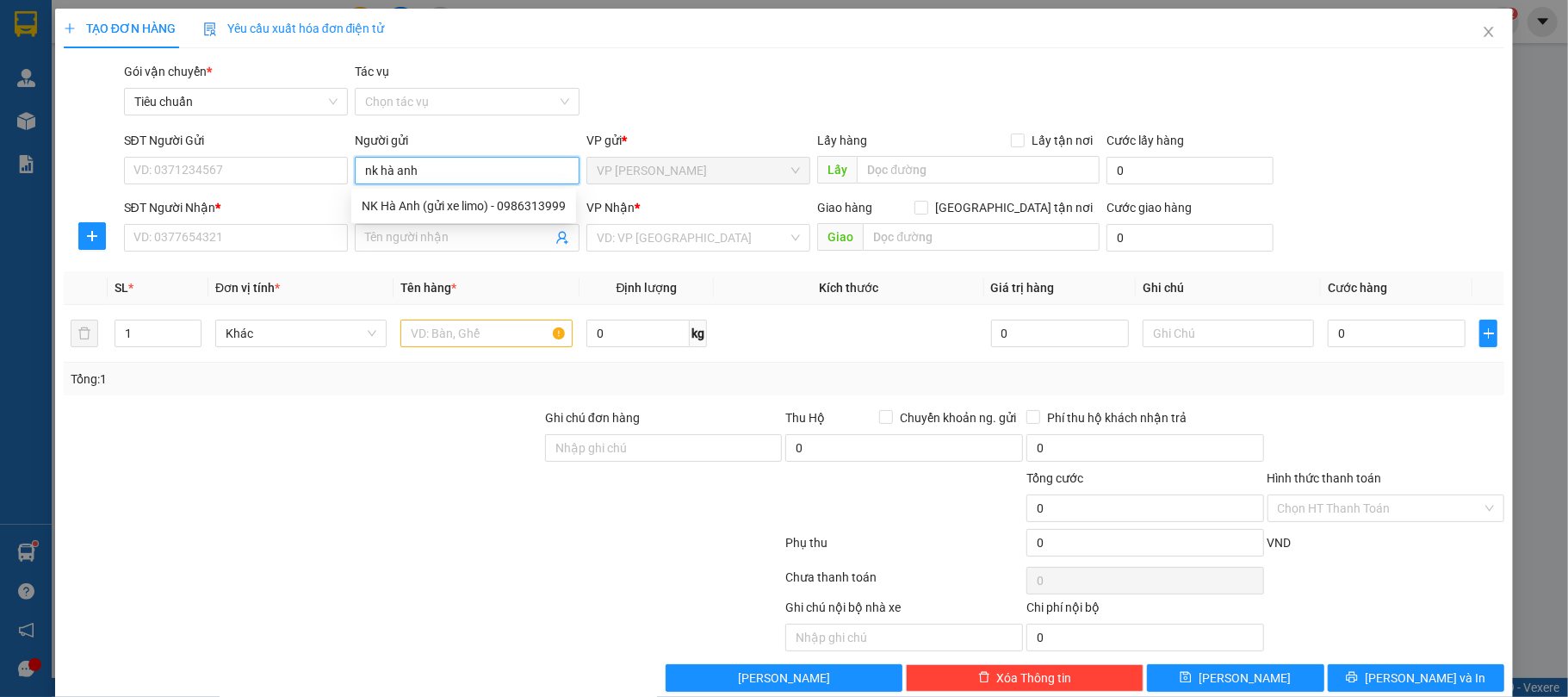
click at [464, 168] on input "nk hà anh" at bounding box center [468, 171] width 225 height 28
click at [455, 210] on div "NK Hà Anh (gửi xe limo) - 0986313999" at bounding box center [464, 205] width 204 height 19
type input "0986313999"
type input "NK Hà Anh (gửi xe limo)"
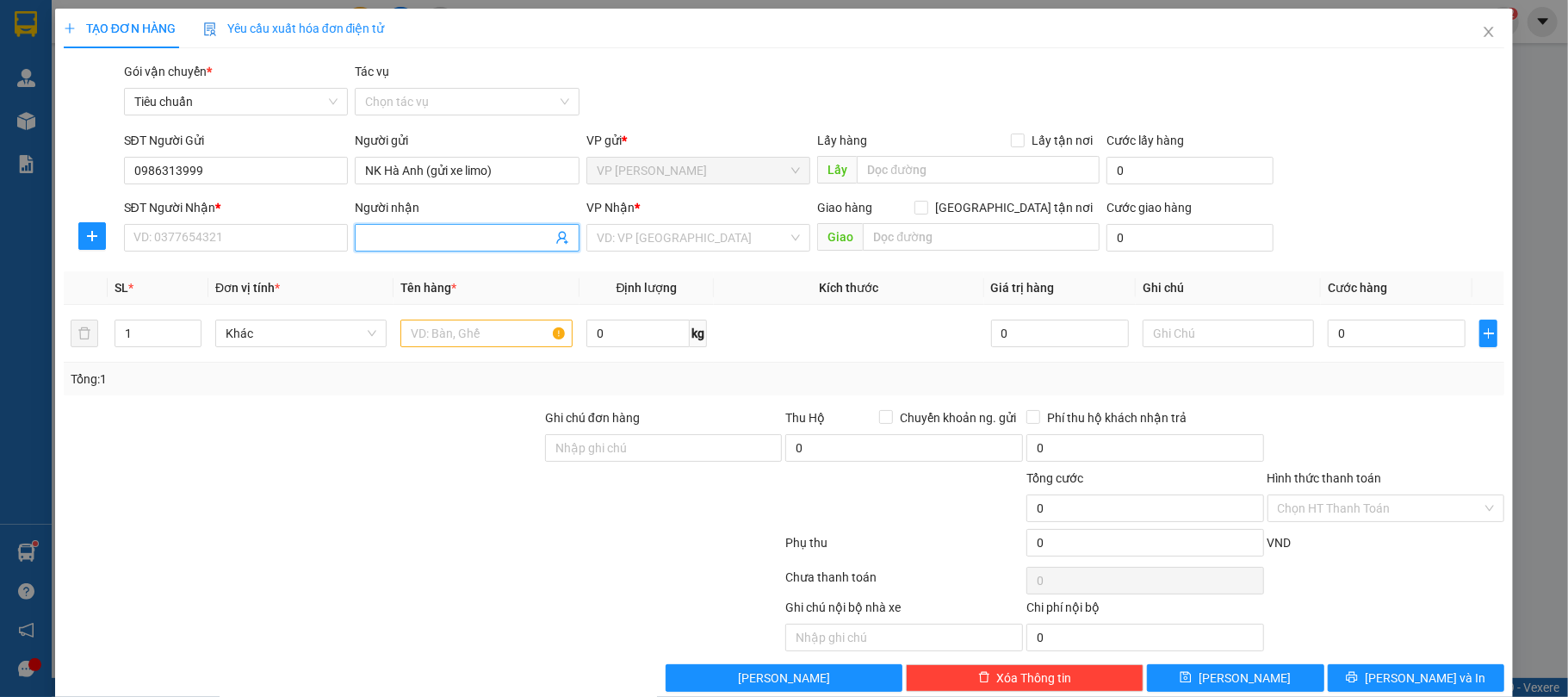
click at [555, 242] on icon "user-add" at bounding box center [562, 238] width 14 height 14
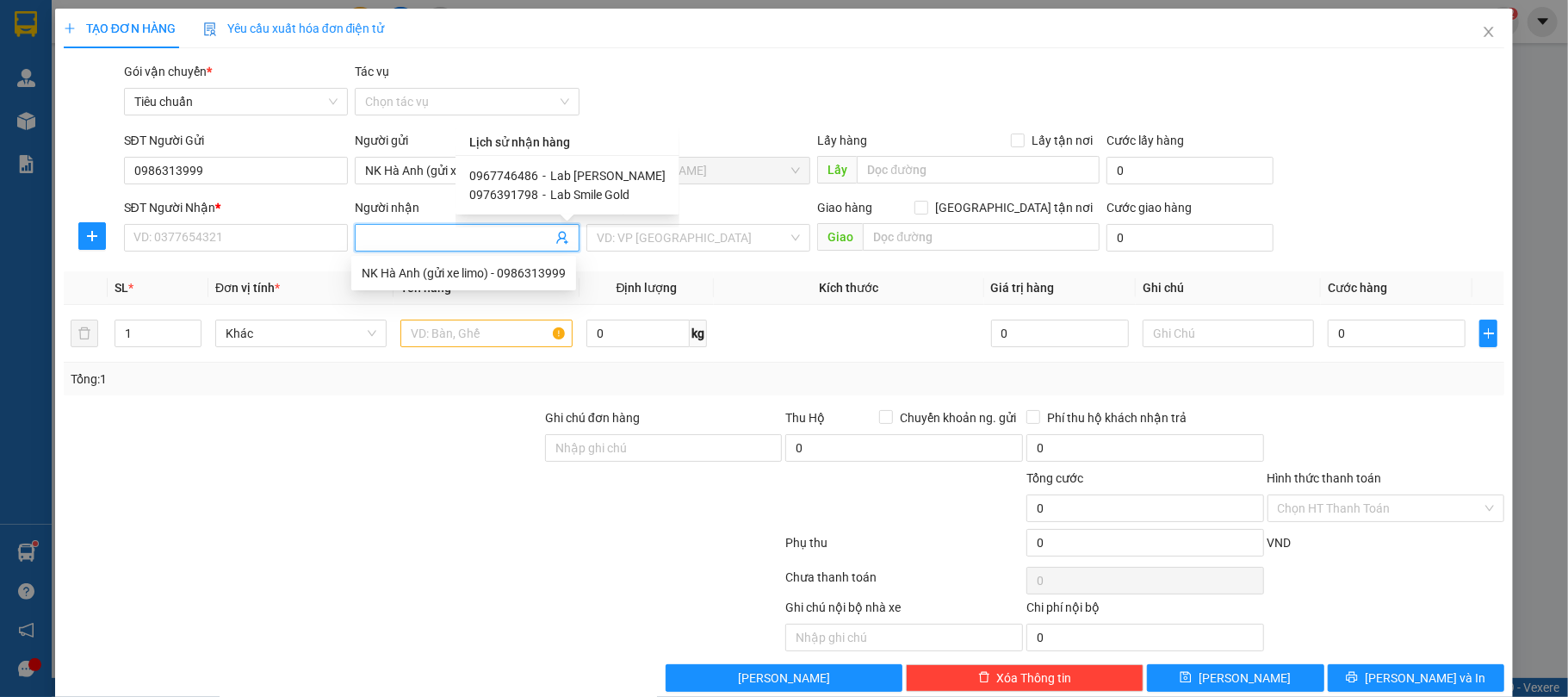
click at [568, 180] on span "Lab [PERSON_NAME]" at bounding box center [608, 175] width 116 height 14
type input "0967746486"
type input "Lab [PERSON_NAME]"
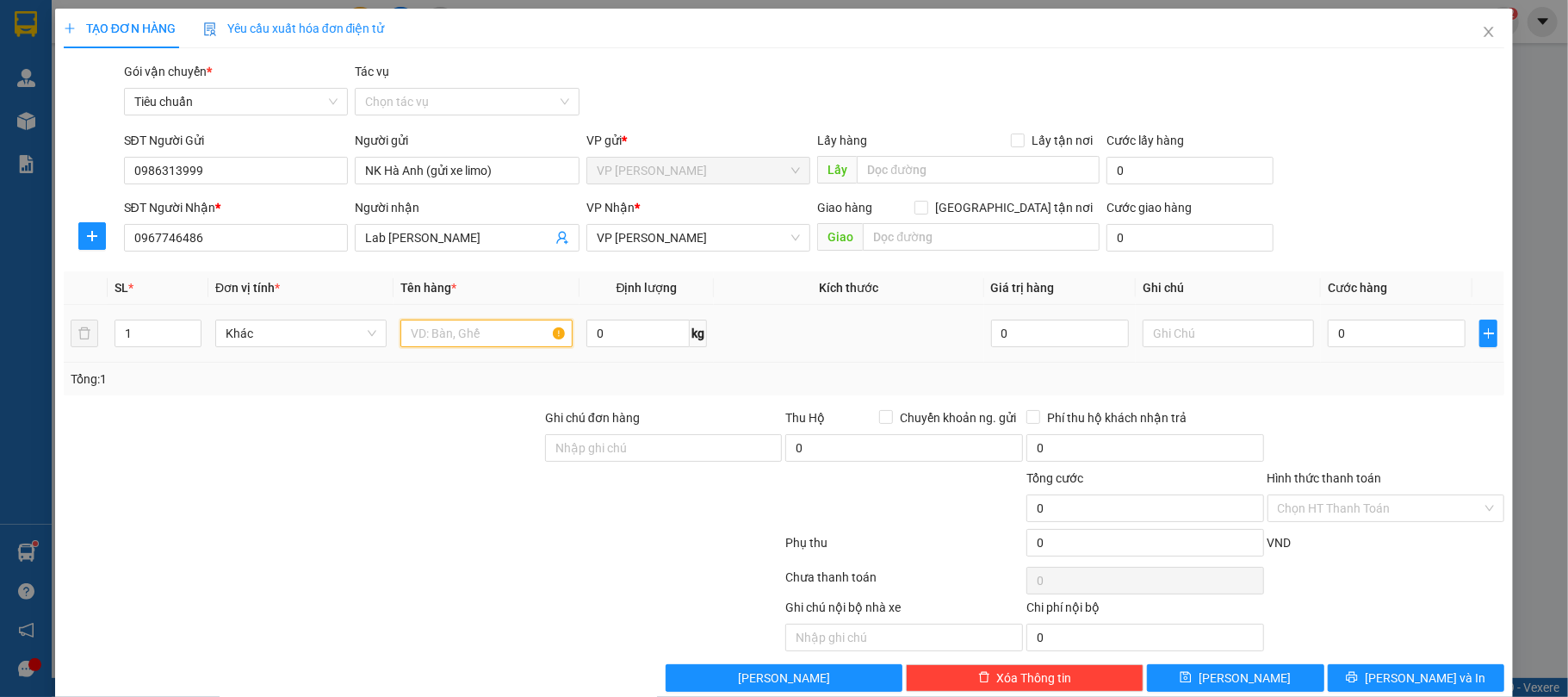
click at [457, 346] on input "text" at bounding box center [486, 334] width 171 height 28
type input "mẫu"
click at [1378, 338] on input "0" at bounding box center [1397, 334] width 138 height 28
type input "5"
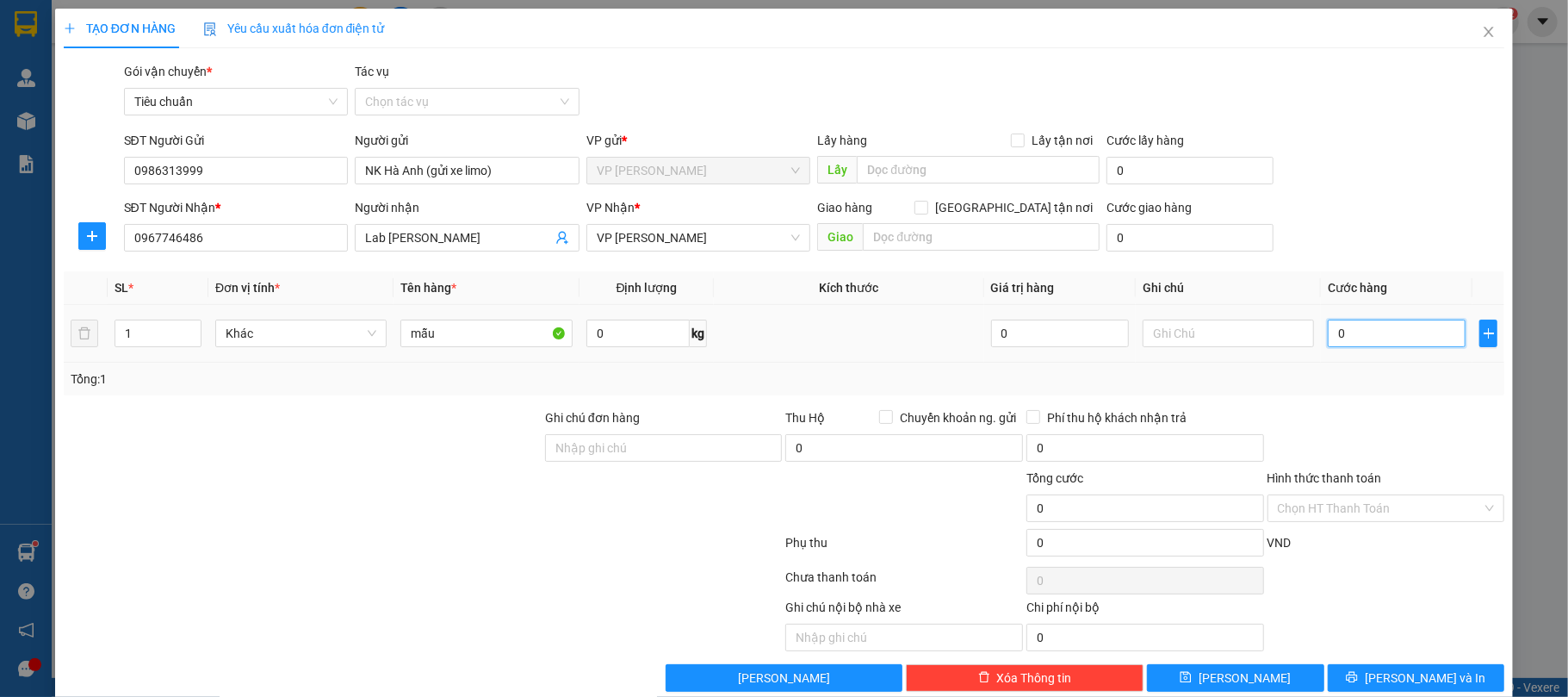
type input "5"
type input "50"
type input "50.000"
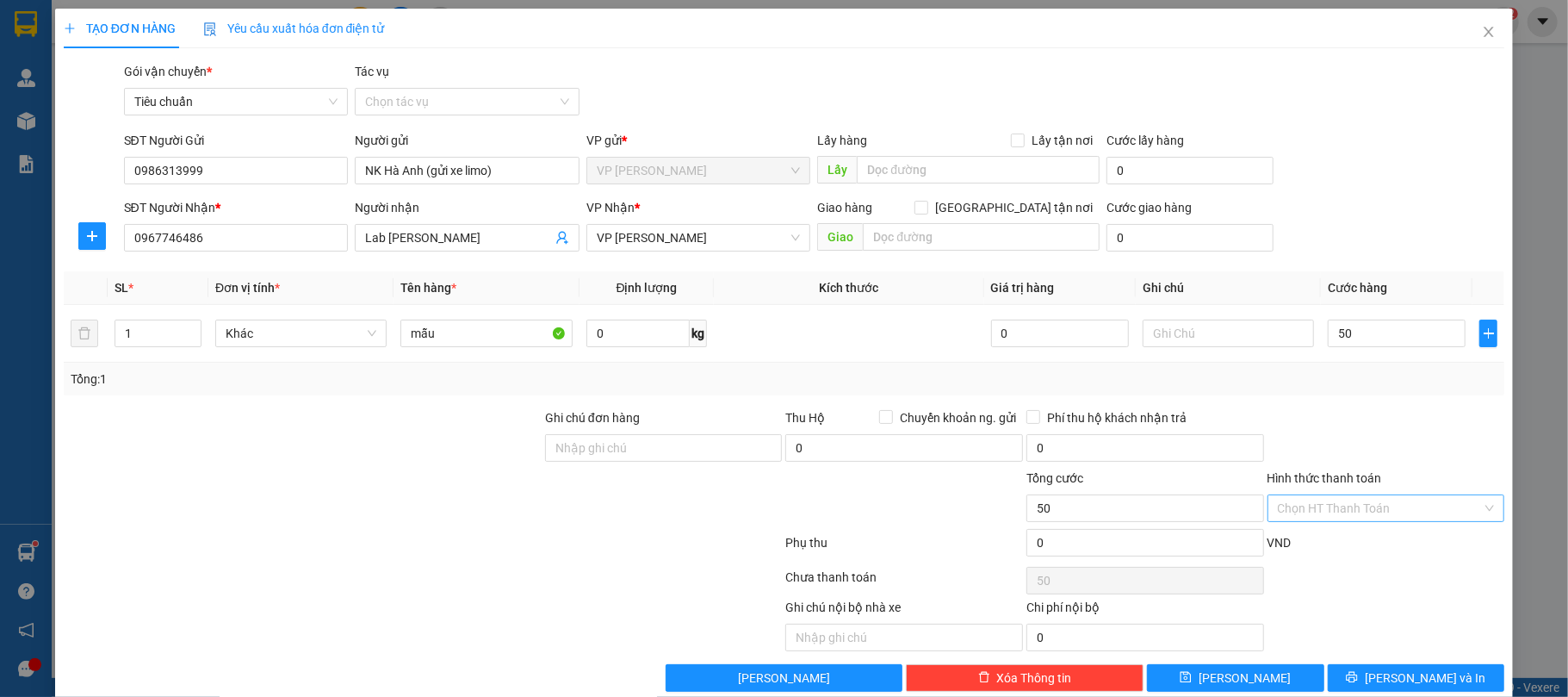
type input "50.000"
click at [1315, 498] on input "Hình thức thanh toán" at bounding box center [1381, 509] width 205 height 26
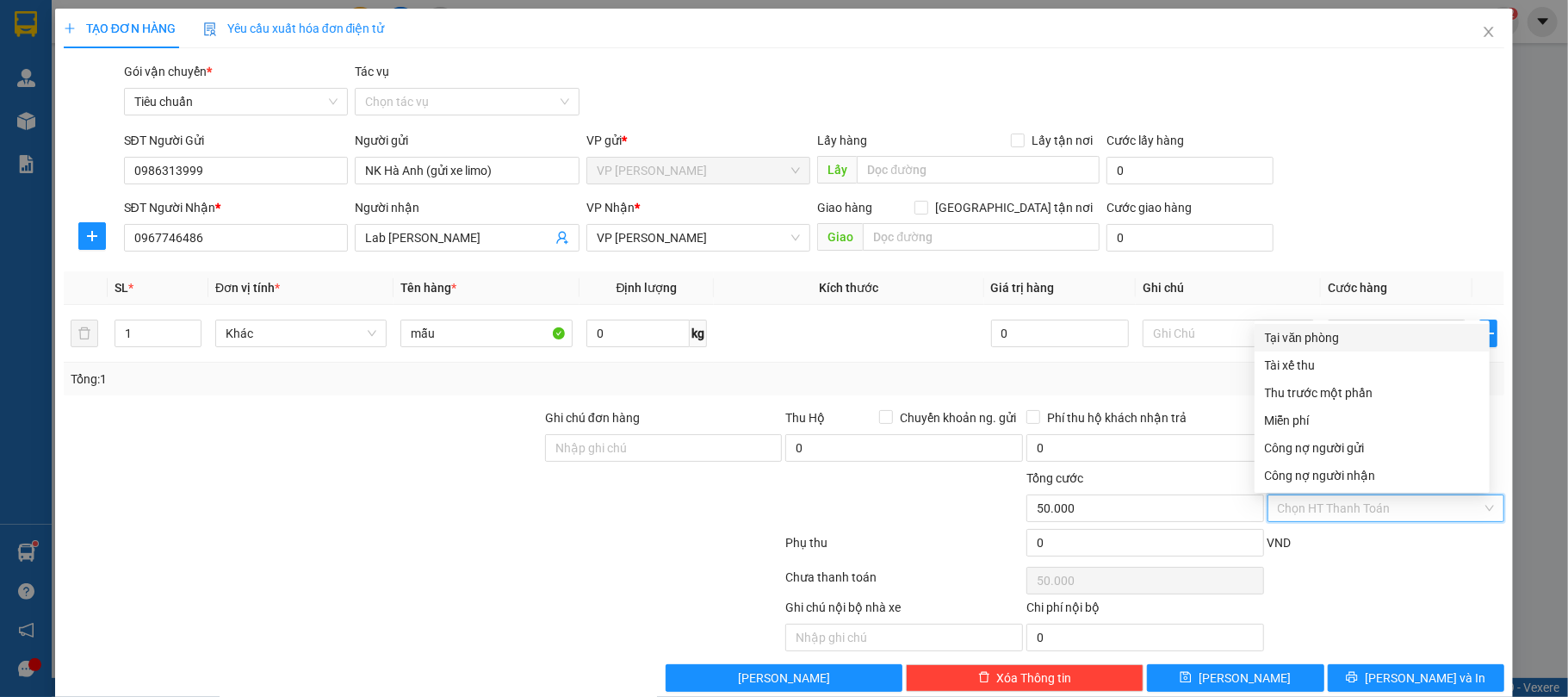
click at [1278, 328] on div "Tại văn phòng" at bounding box center [1372, 337] width 214 height 19
type input "0"
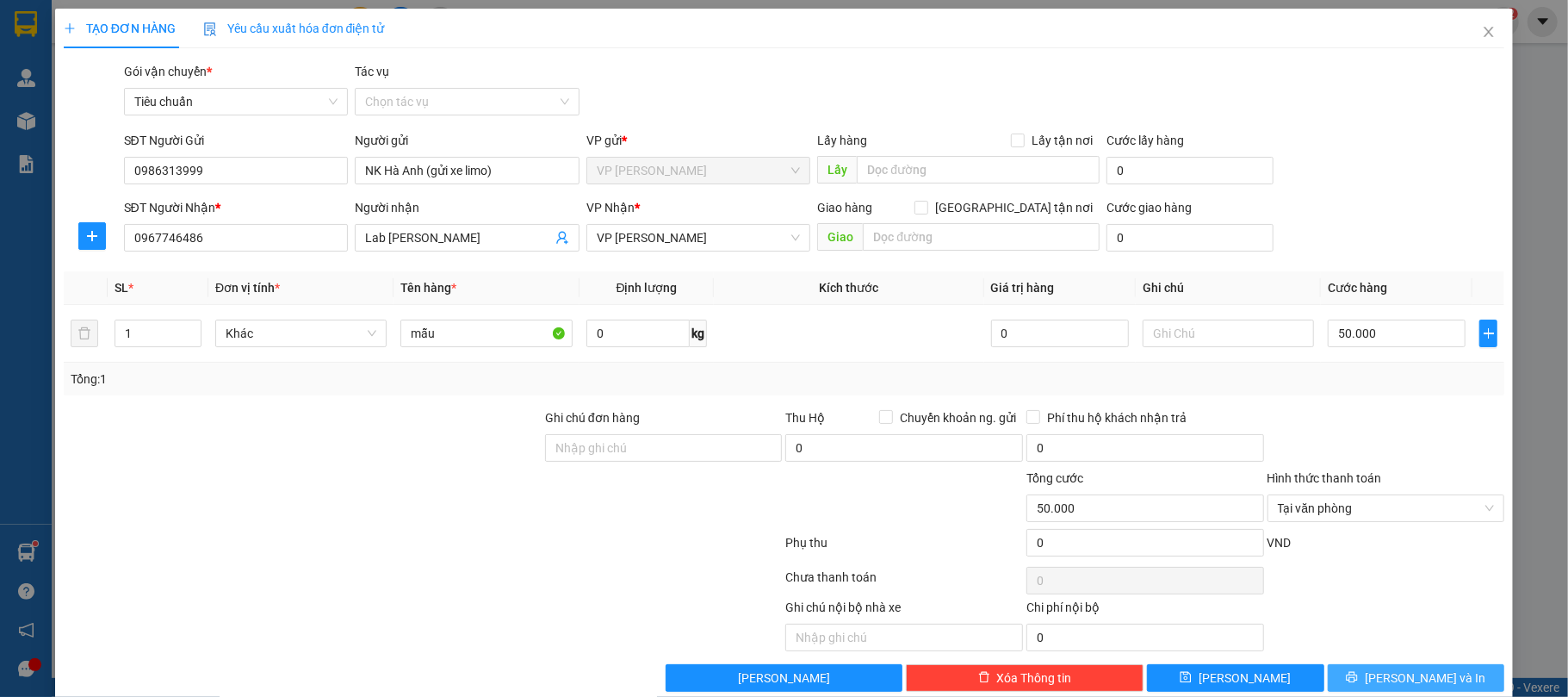
click at [1363, 689] on button "[PERSON_NAME] và In" at bounding box center [1416, 678] width 177 height 28
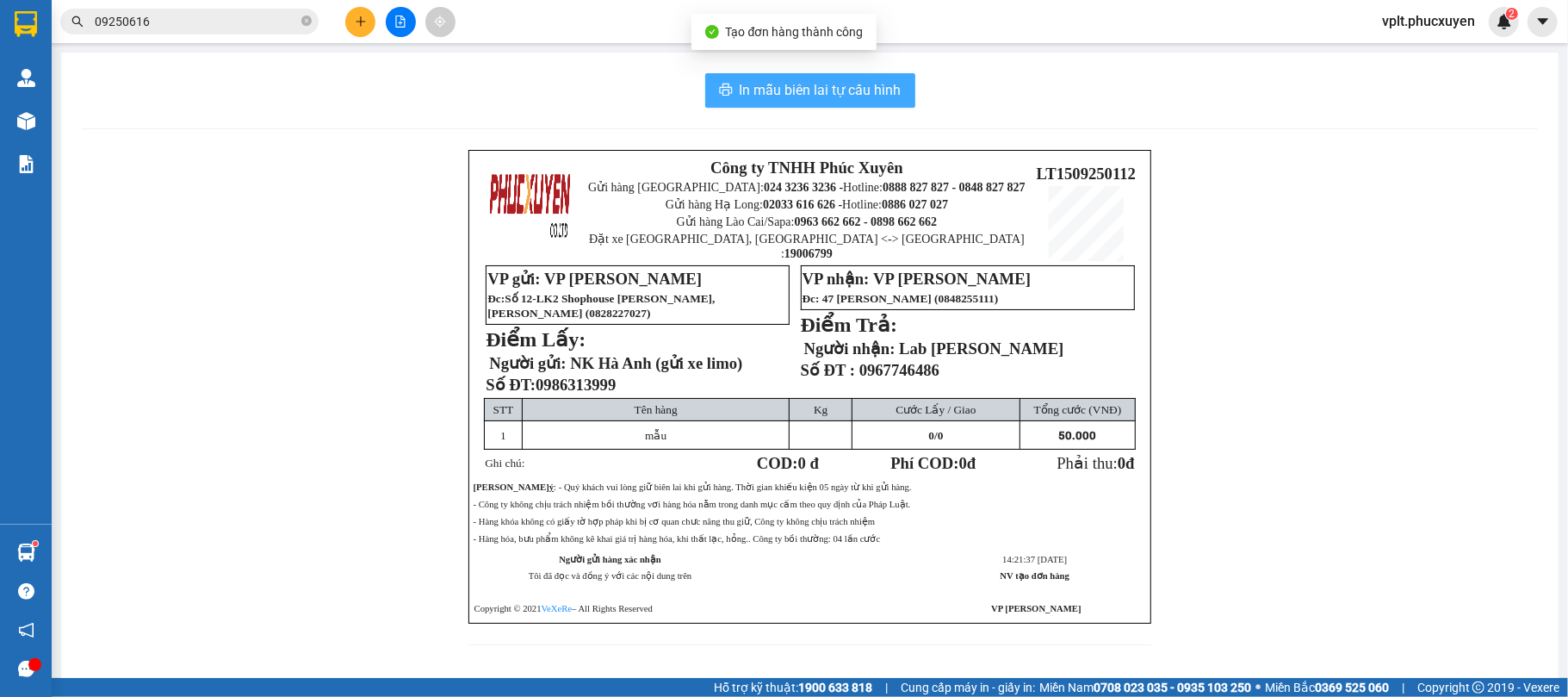
click at [760, 86] on span "In mẫu biên lai tự cấu hình" at bounding box center [820, 90] width 161 height 22
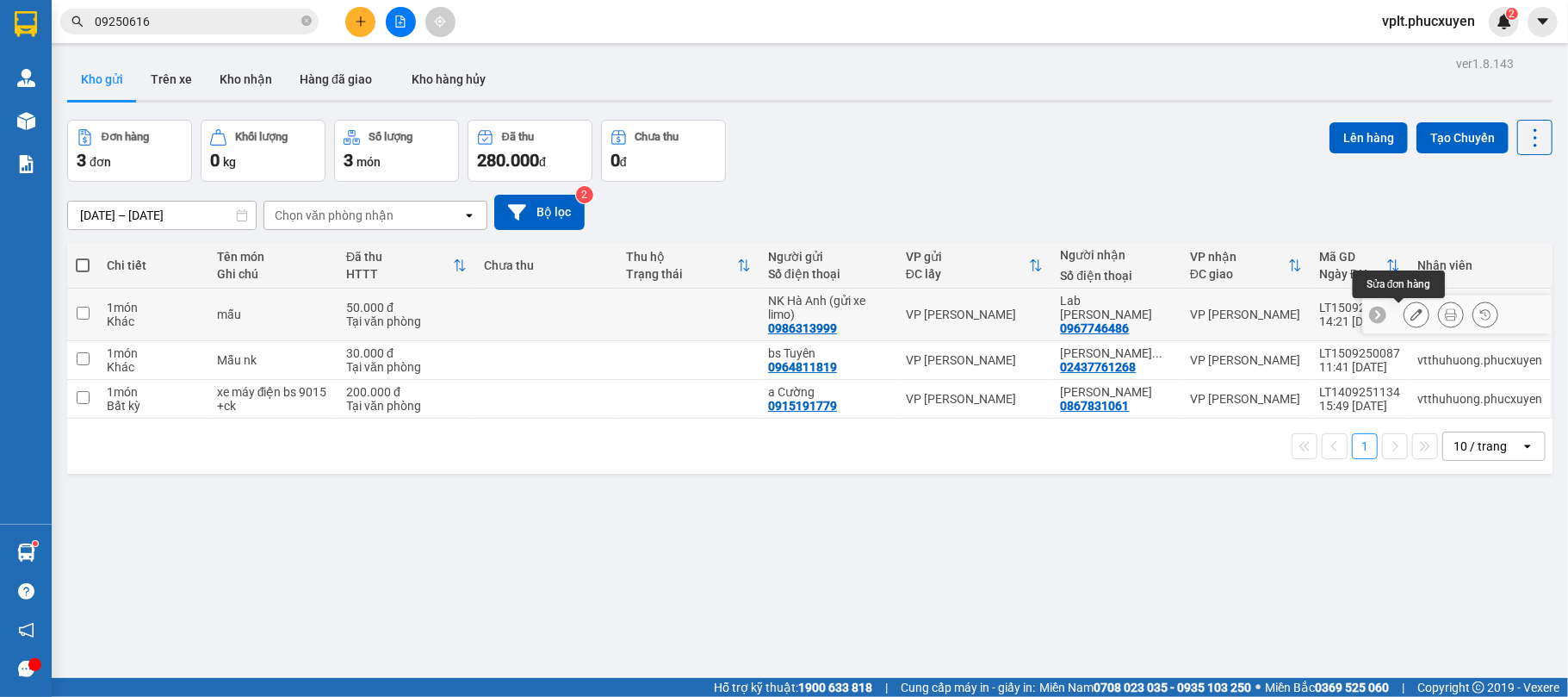
click at [1411, 314] on icon at bounding box center [1416, 314] width 12 height 12
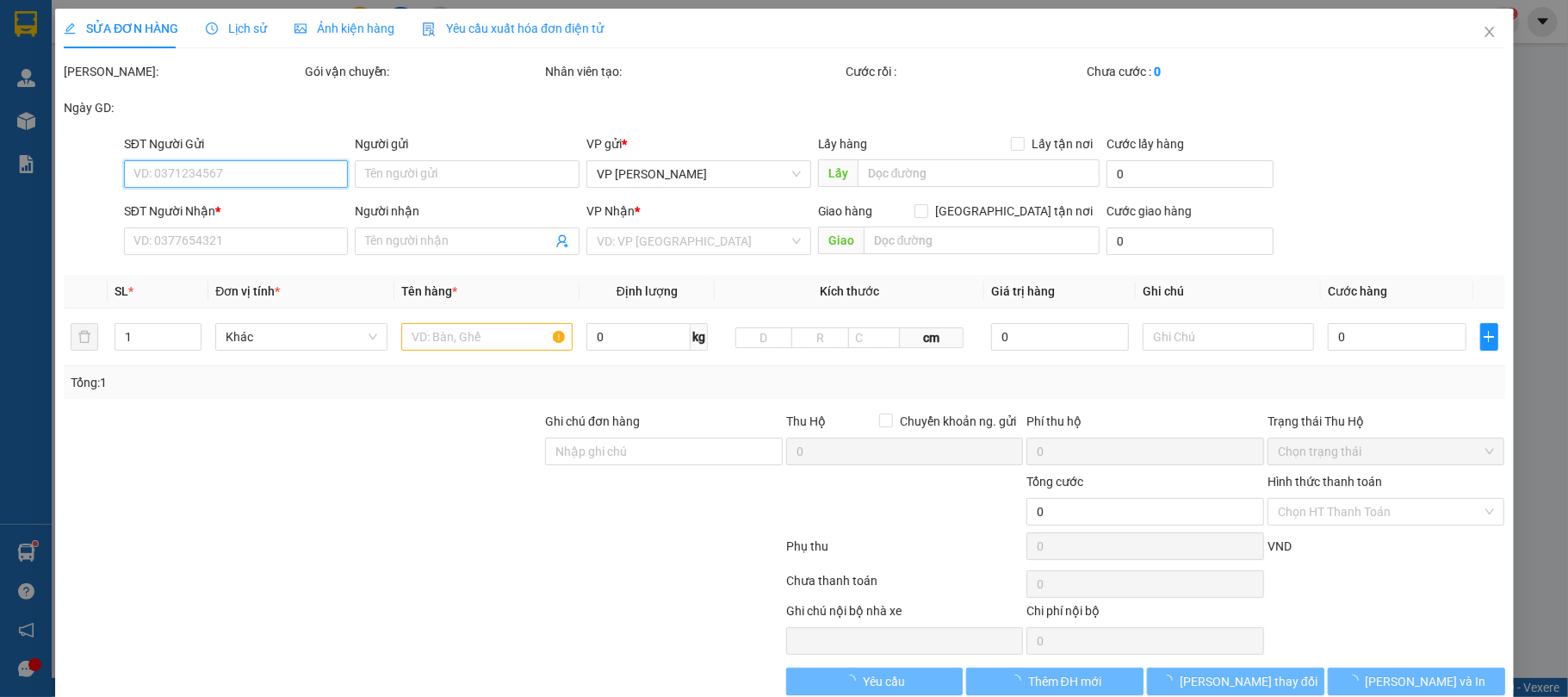
type input "0986313999"
type input "NK Hà Anh (gửi xe limo)"
type input "0967746486"
type input "Lab [PERSON_NAME]"
type input "50.000"
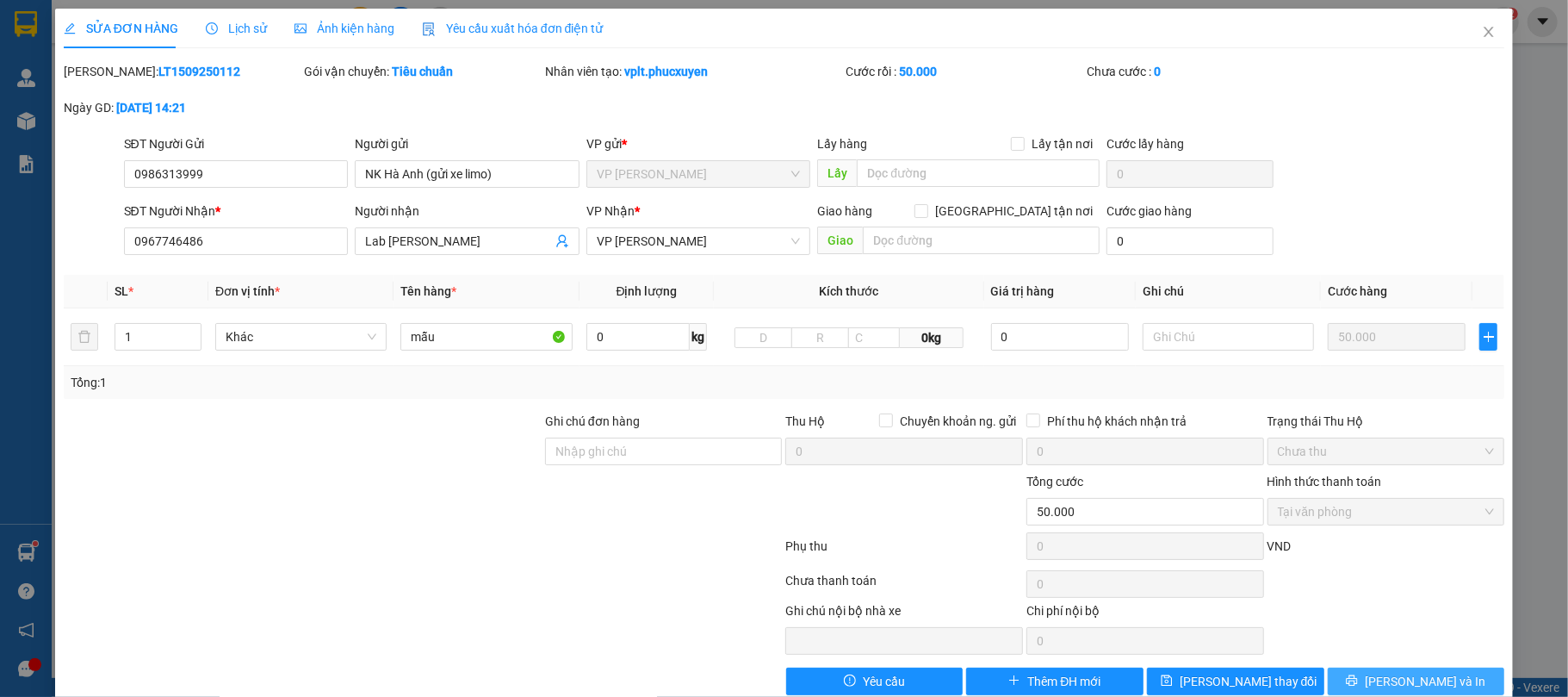
click at [1359, 679] on icon "printer" at bounding box center [1353, 681] width 12 height 12
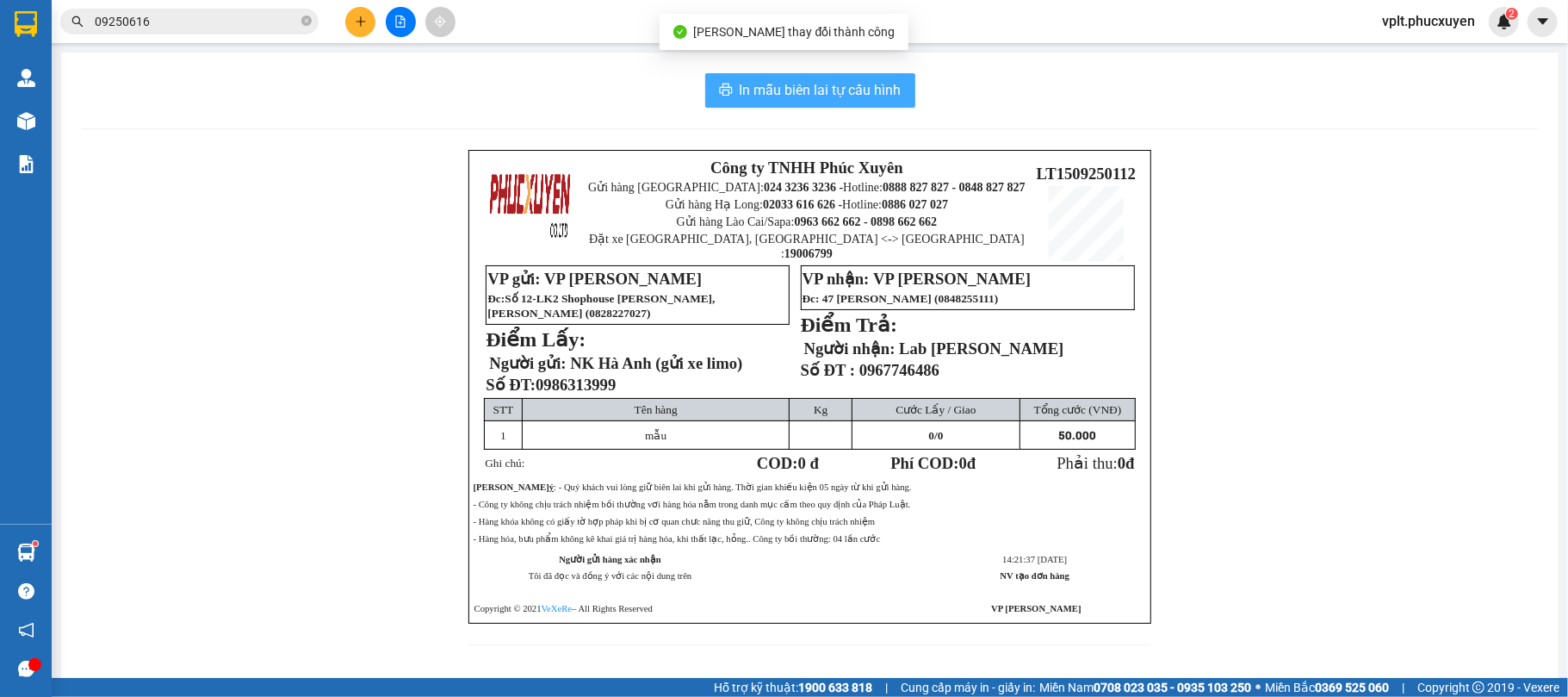
click at [792, 97] on span "In mẫu biên lai tự cấu hình" at bounding box center [820, 90] width 161 height 22
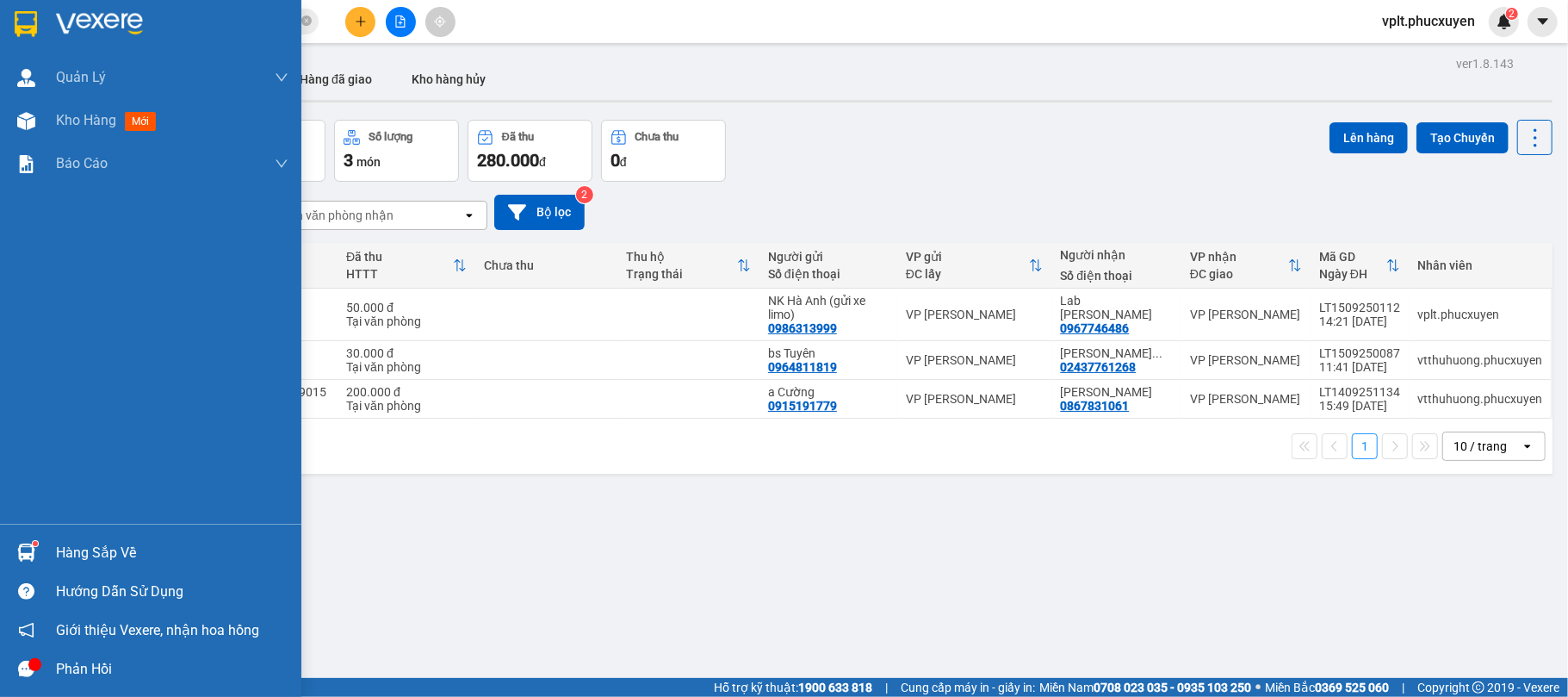
drag, startPoint x: 140, startPoint y: 558, endPoint x: 308, endPoint y: 567, distance: 168.2
click at [143, 558] on div "Hàng sắp về" at bounding box center [171, 553] width 232 height 26
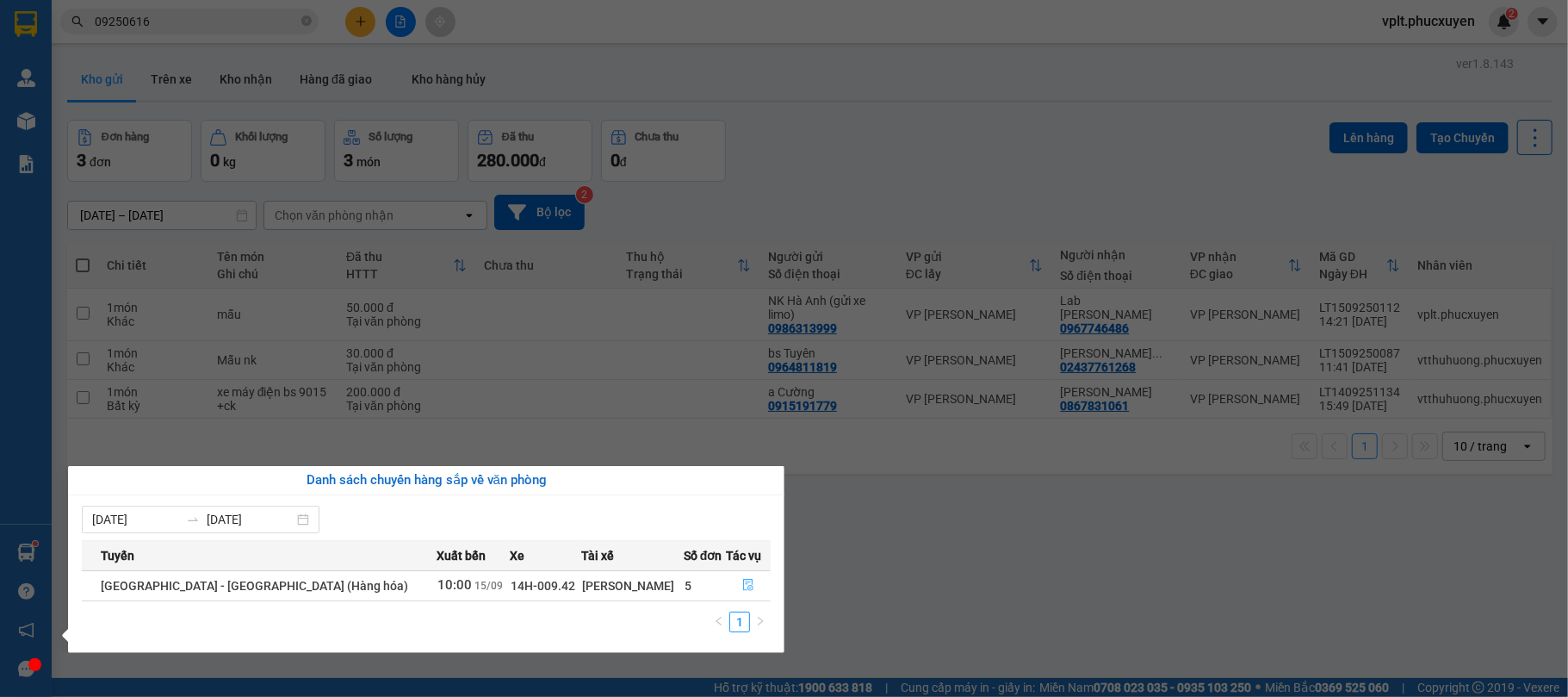
click at [744, 589] on icon "file-done" at bounding box center [749, 586] width 10 height 12
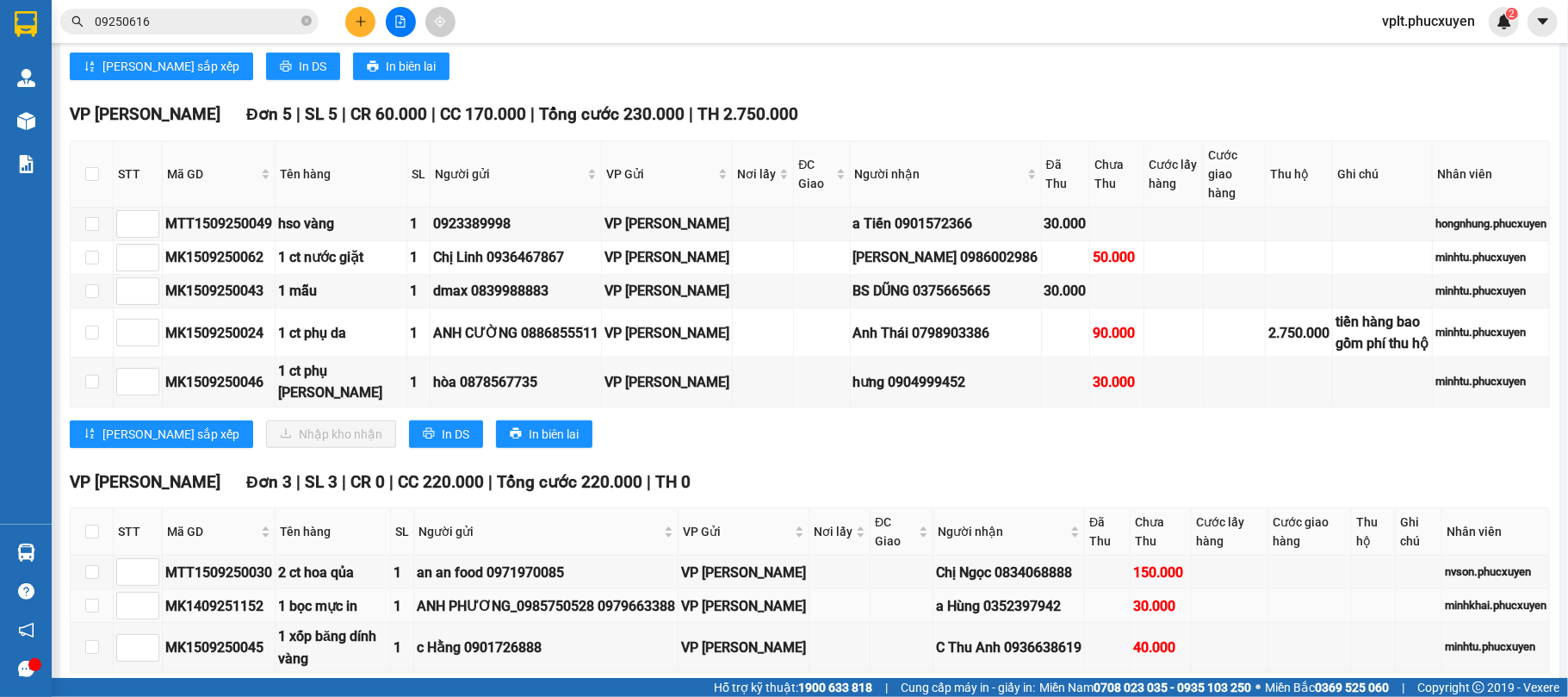
scroll to position [794, 0]
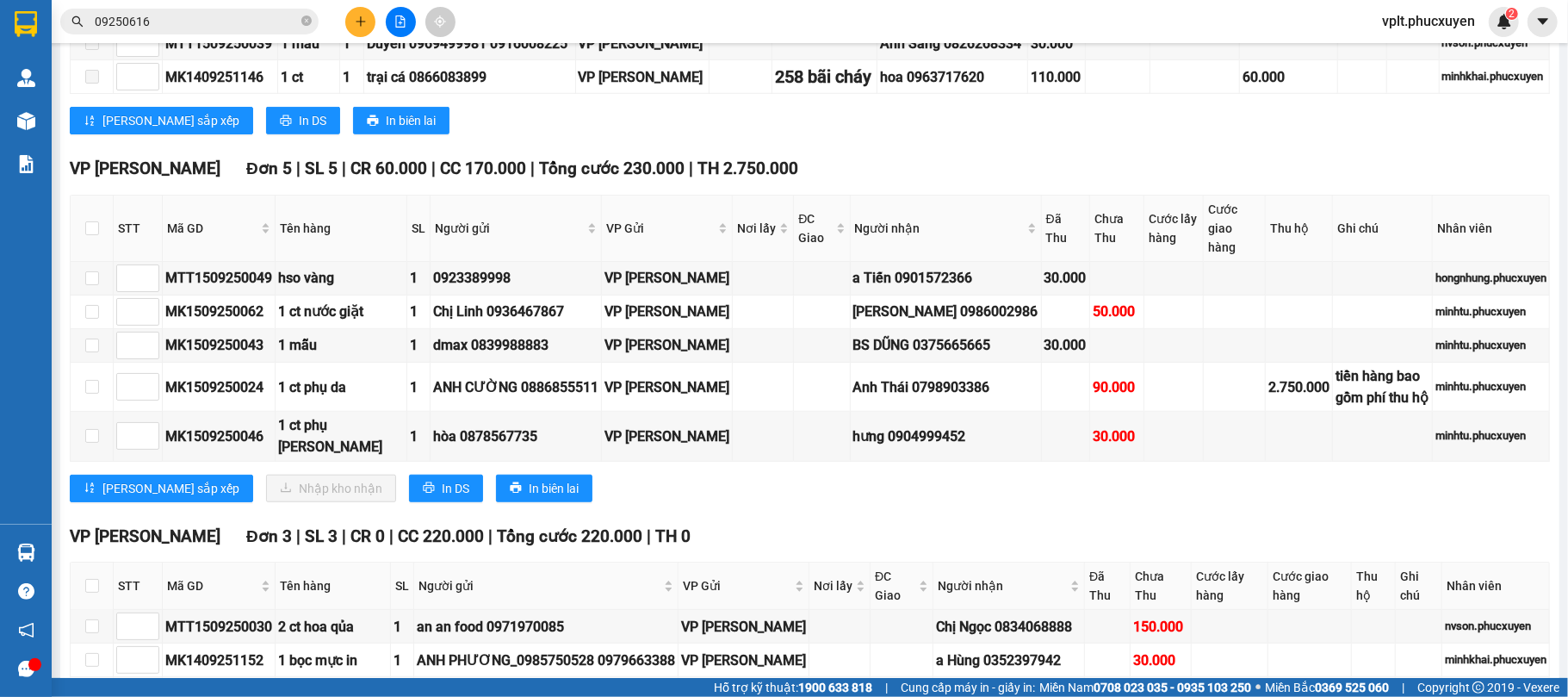
click at [77, 262] on th at bounding box center [92, 228] width 43 height 67
click at [94, 235] on input "checkbox" at bounding box center [93, 228] width 14 height 14
checkbox input "true"
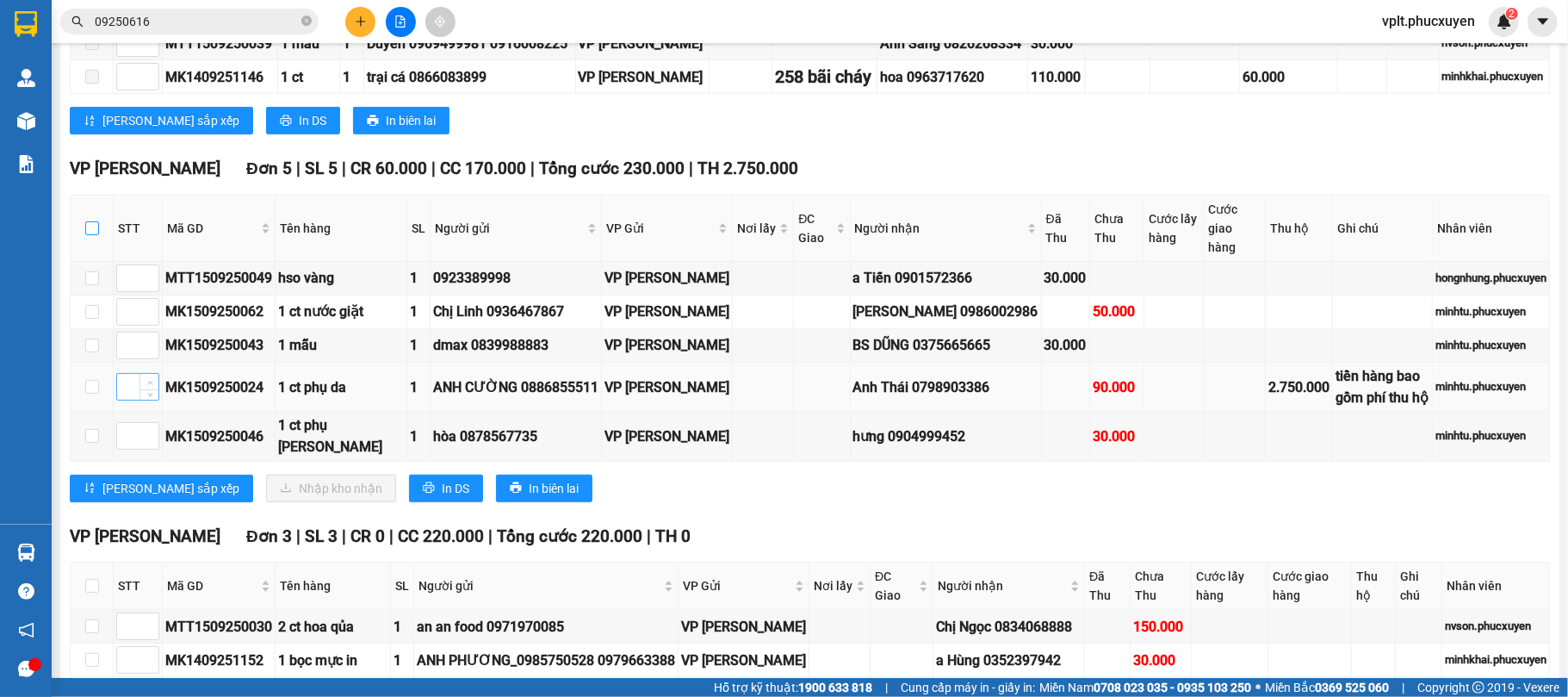
checkbox input "true"
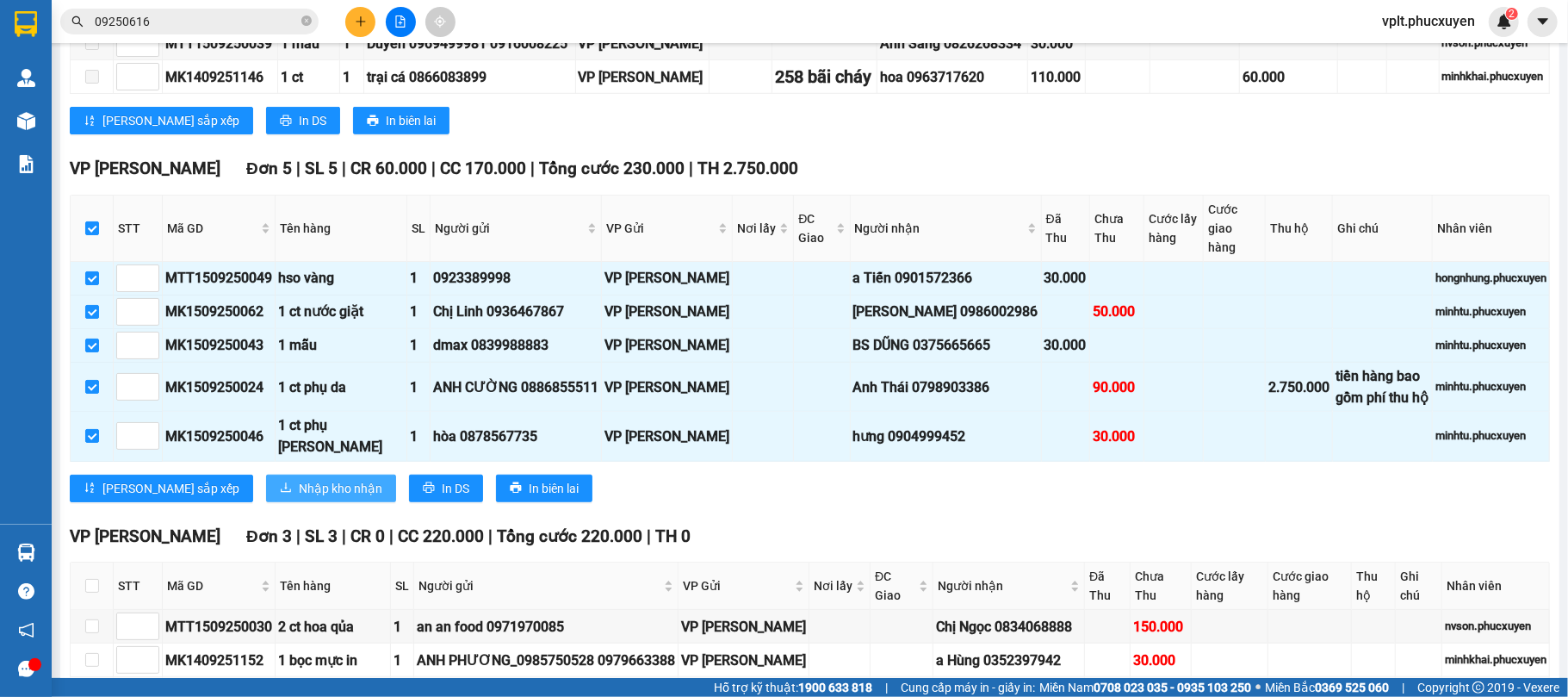
click at [299, 498] on span "Nhập kho nhận" at bounding box center [341, 488] width 84 height 19
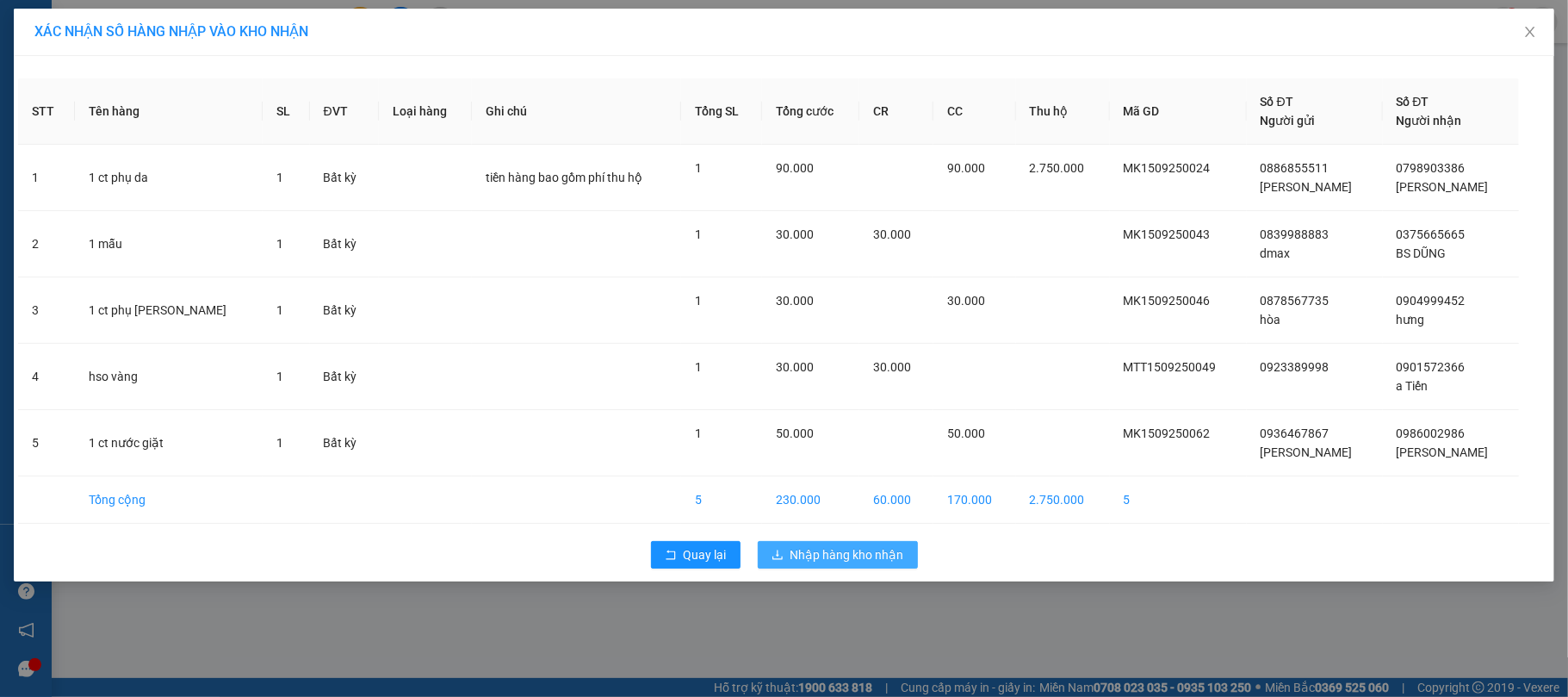
click at [844, 554] on span "Nhập hàng kho nhận" at bounding box center [847, 554] width 114 height 19
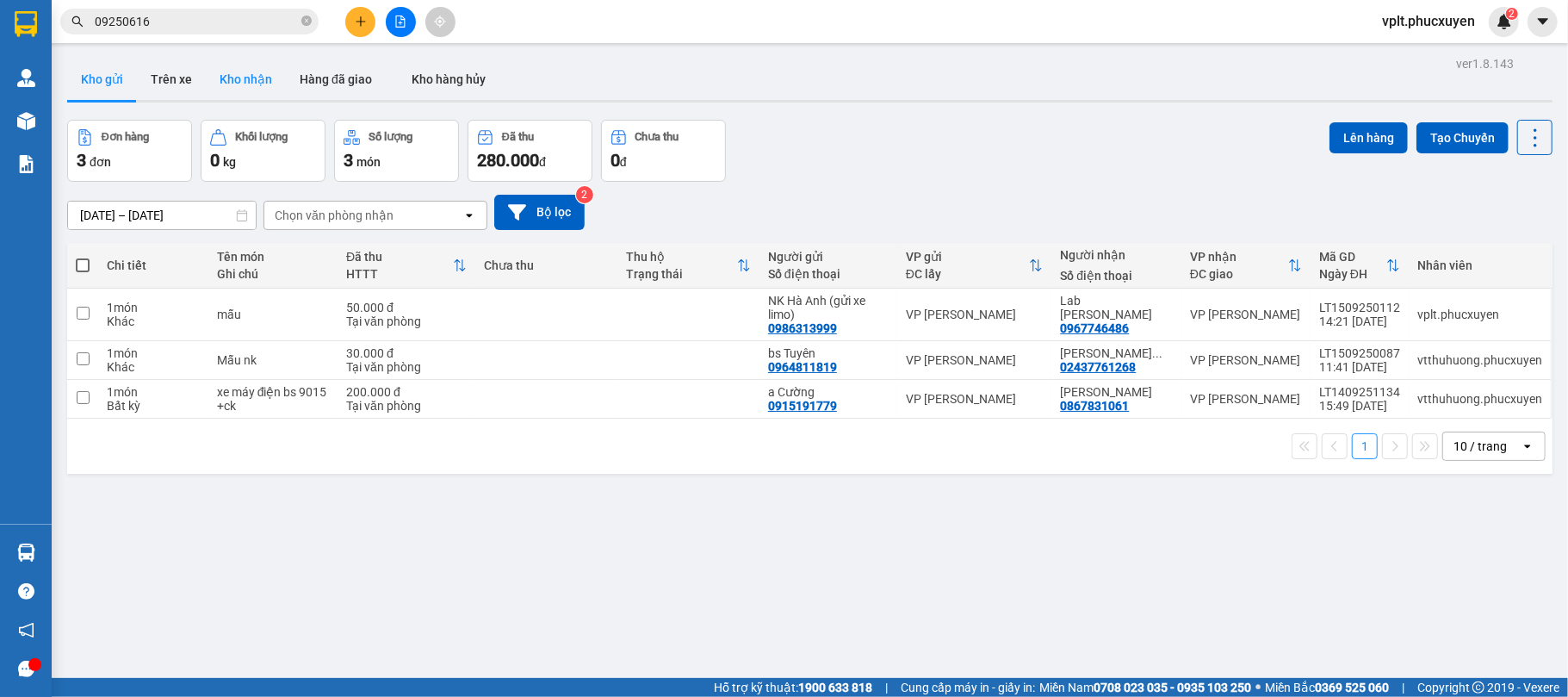
click at [212, 74] on button "Kho nhận" at bounding box center [246, 79] width 80 height 41
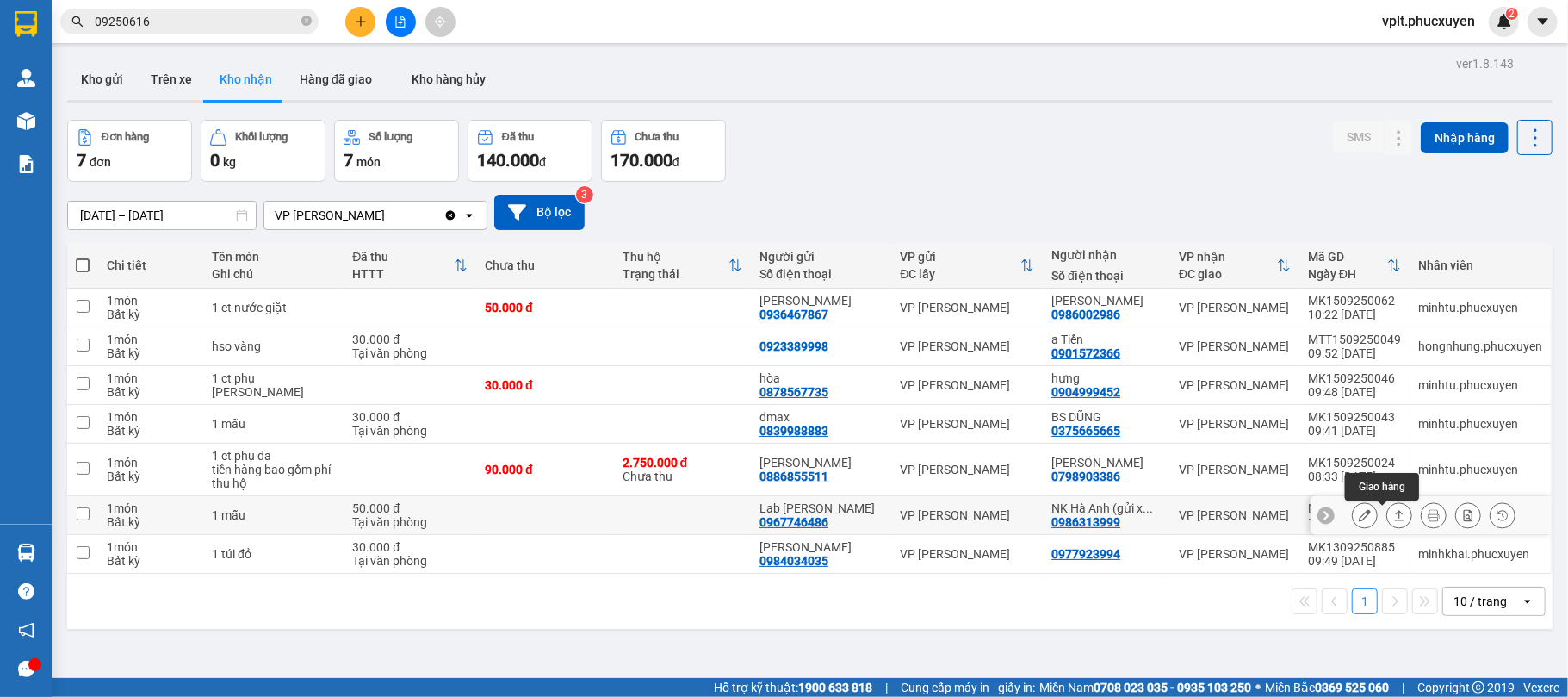
click at [1394, 518] on icon at bounding box center [1400, 516] width 12 height 12
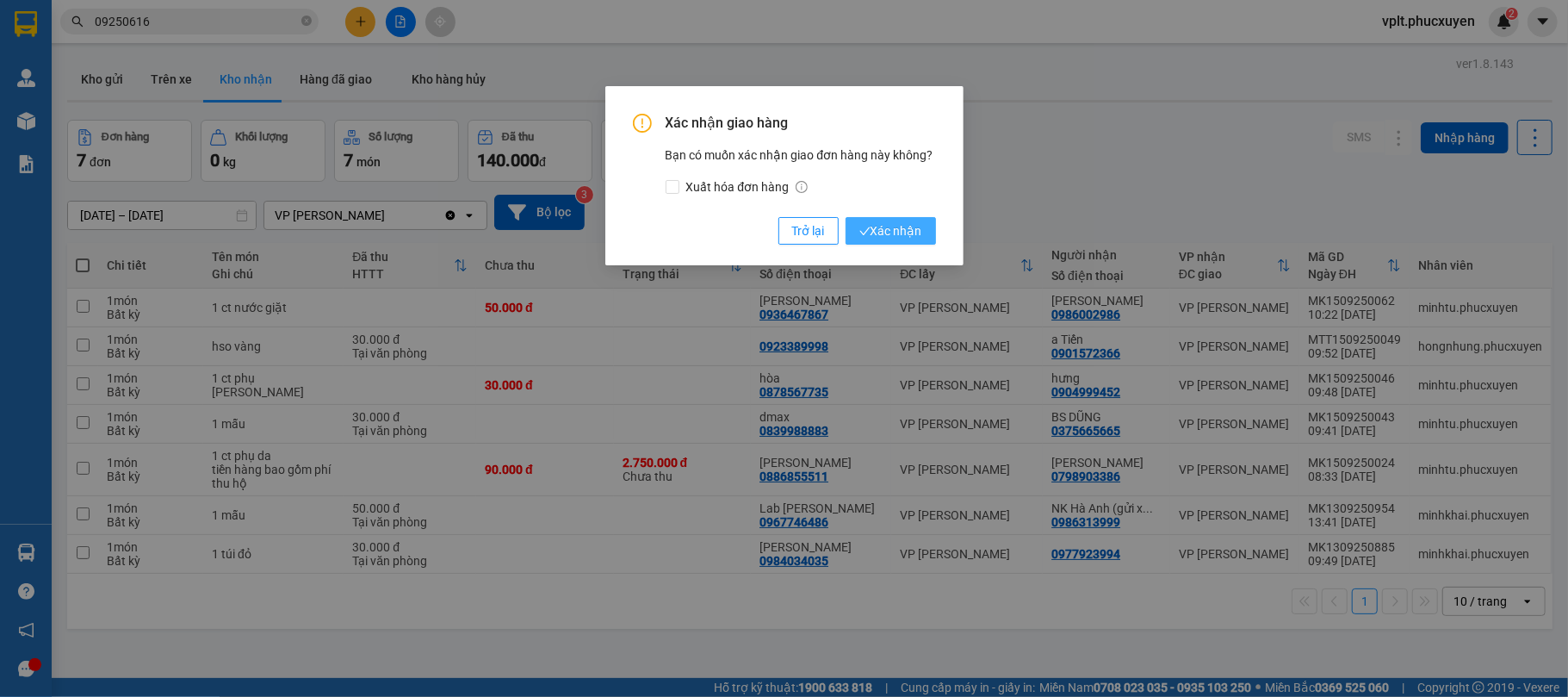
click at [899, 225] on span "Xác nhận" at bounding box center [890, 230] width 63 height 19
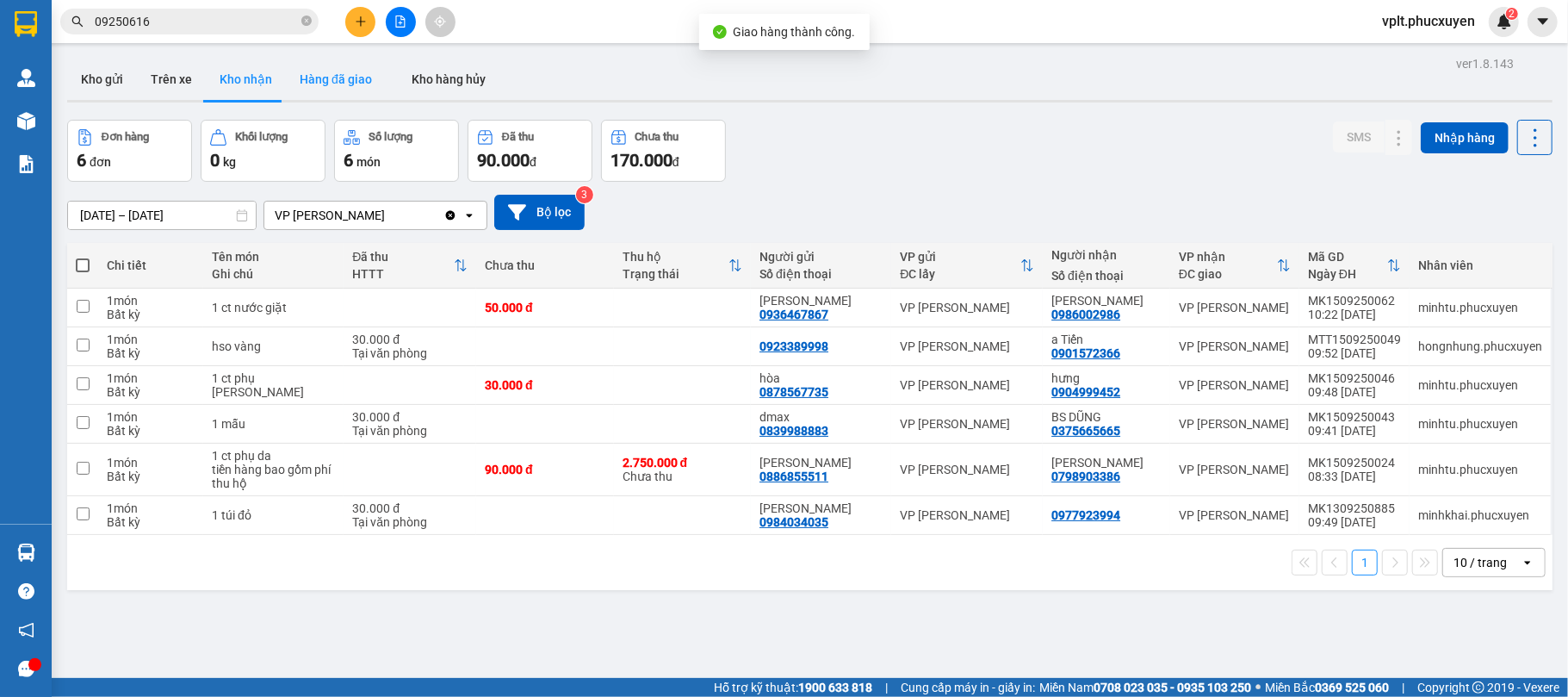
click at [311, 97] on button "Hàng đã giao" at bounding box center [336, 79] width 100 height 41
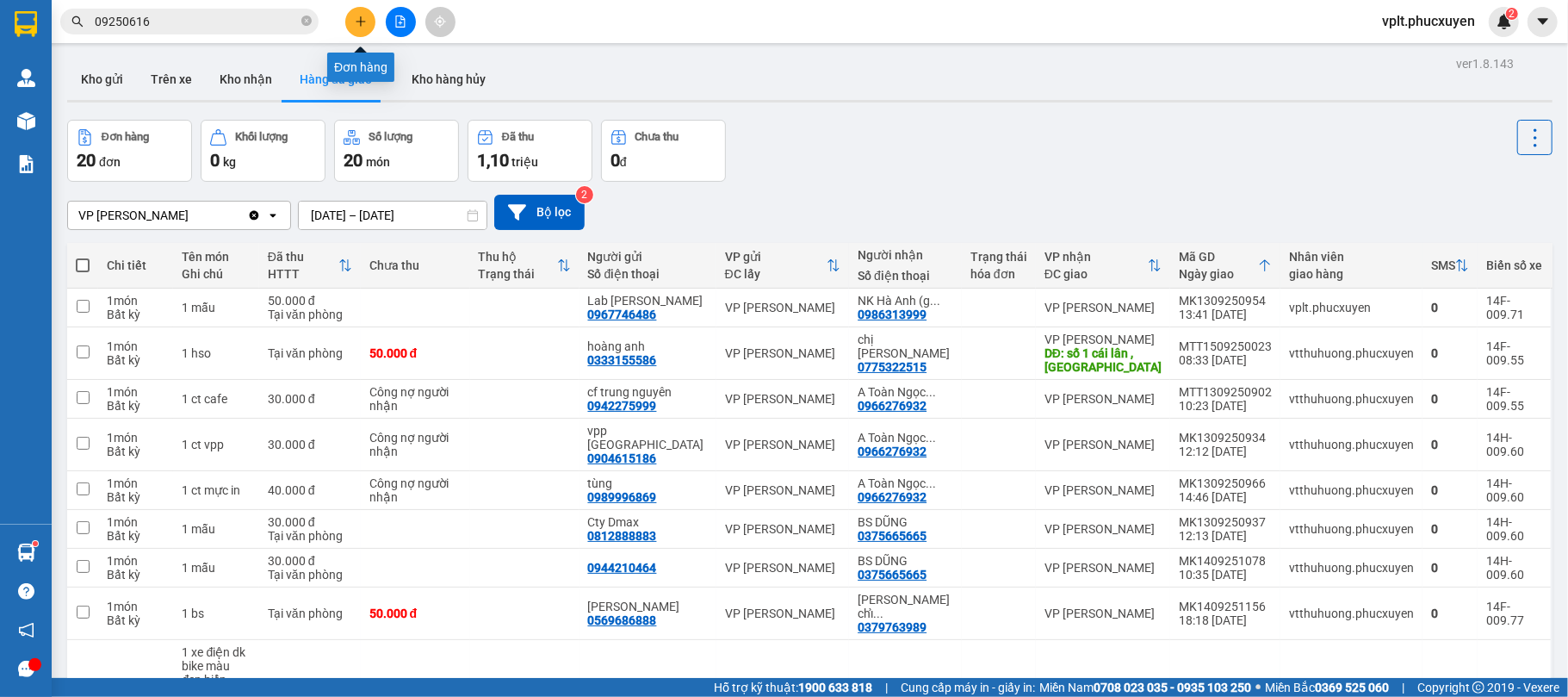
click at [360, 28] on button at bounding box center [360, 22] width 30 height 30
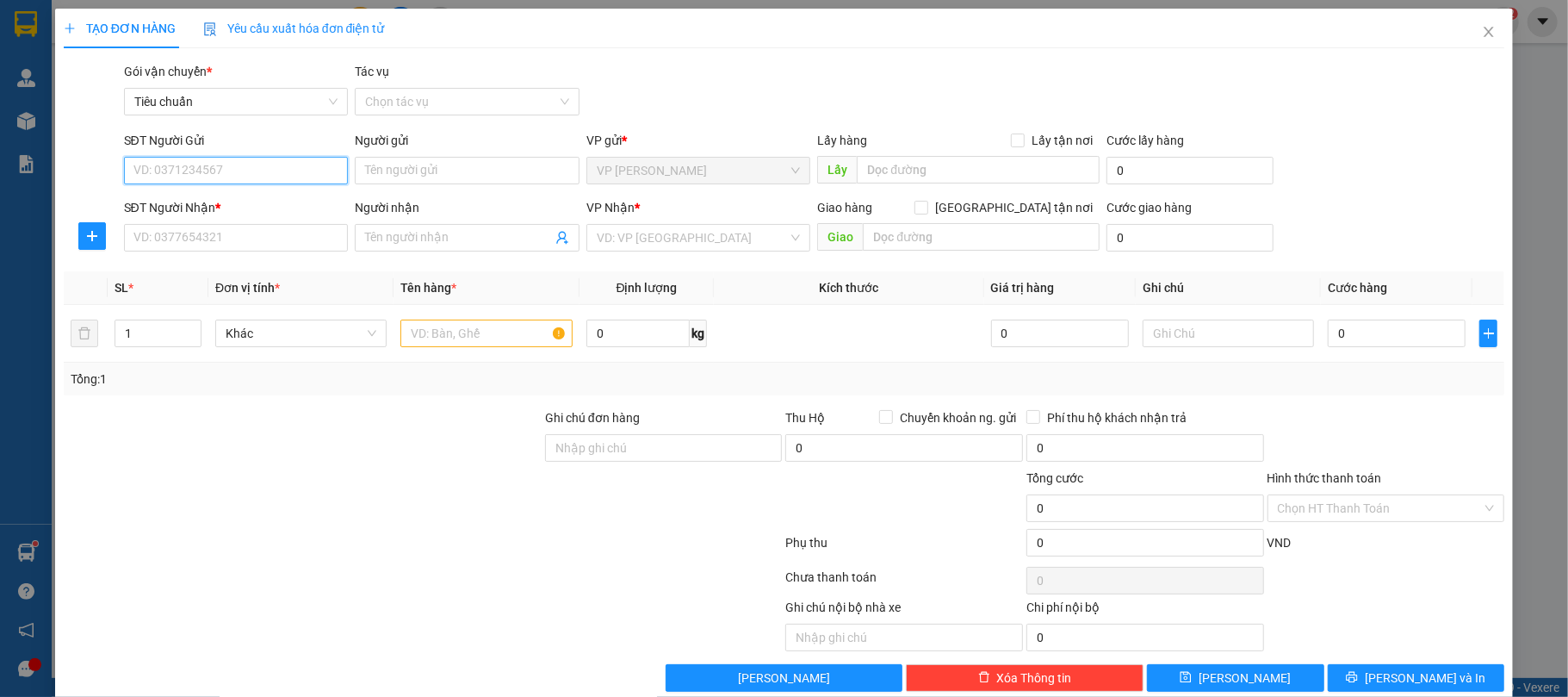
click at [180, 164] on input "SĐT Người Gửi" at bounding box center [236, 171] width 225 height 28
type input "0982075894"
click at [212, 199] on div "0982075894 - Trang" at bounding box center [233, 205] width 201 height 19
type input "Trang"
type input "0982075894"
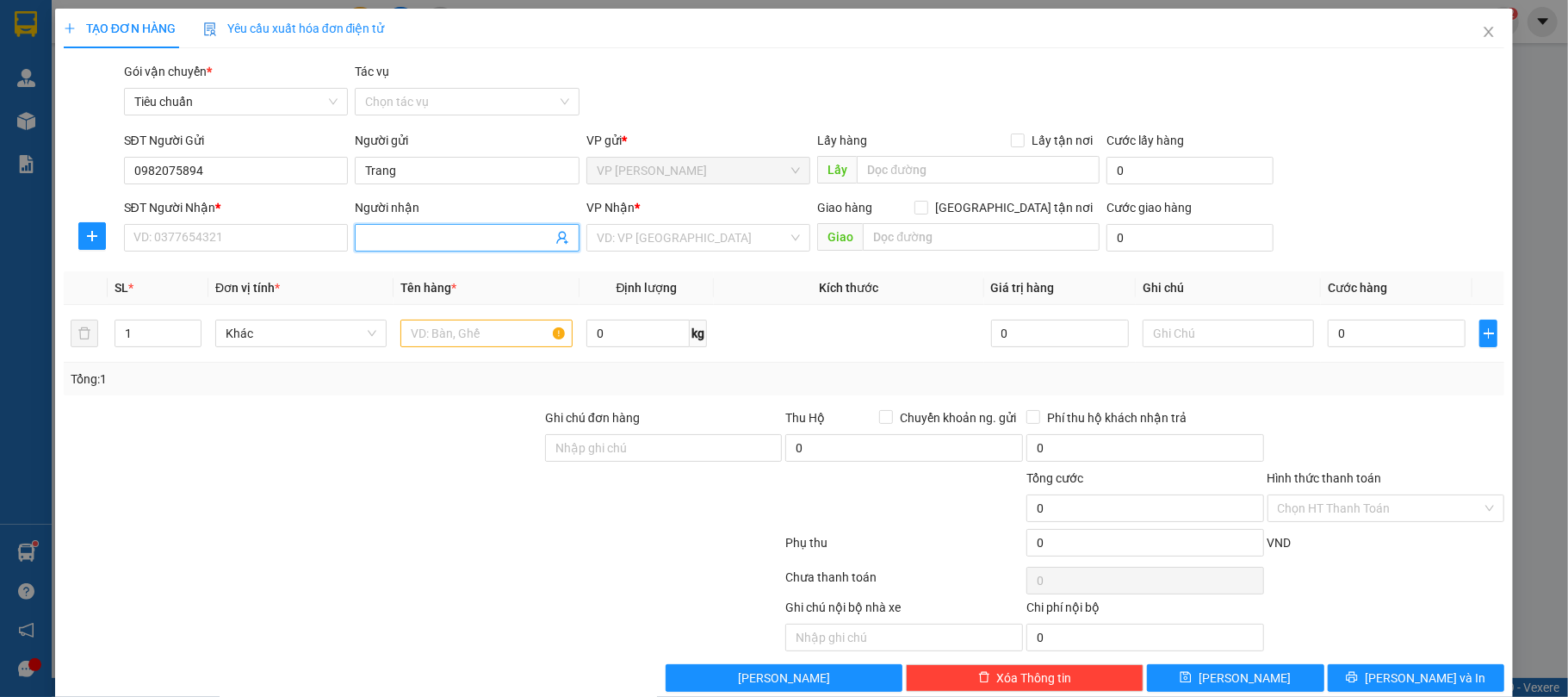
click at [555, 242] on icon "user-add" at bounding box center [562, 238] width 14 height 14
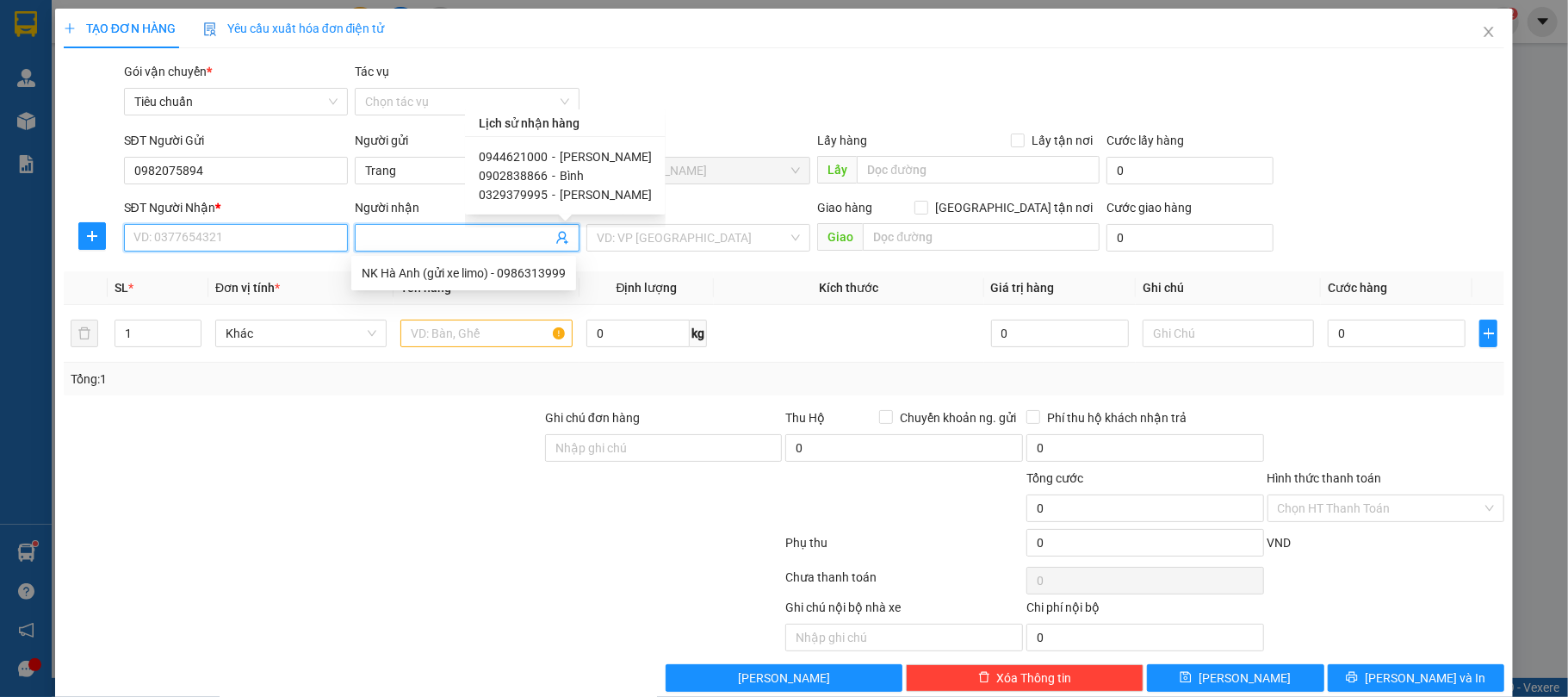
click at [275, 229] on input "SĐT Người Nhận *" at bounding box center [236, 238] width 225 height 28
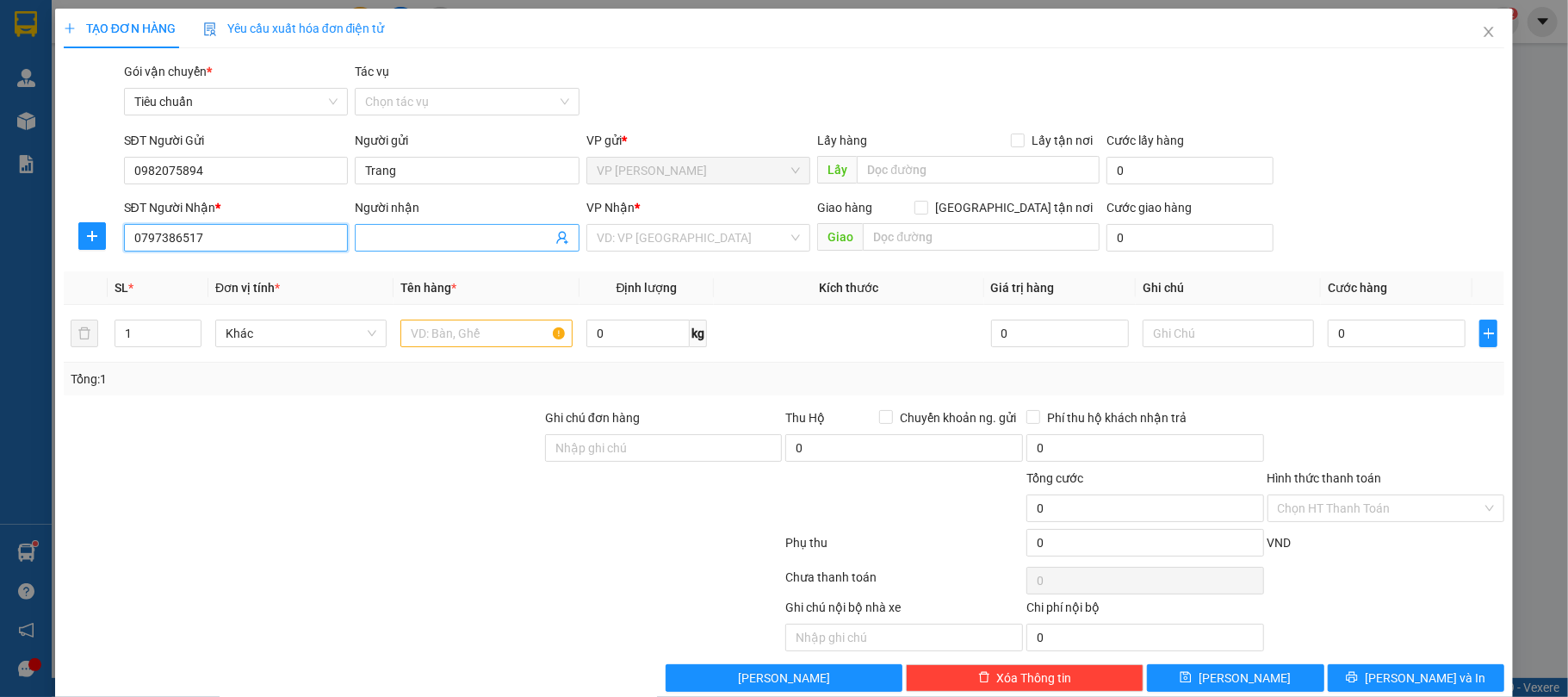
type input "0797386517"
click at [408, 229] on input "Người nhận" at bounding box center [459, 237] width 187 height 19
type input "CLick Buy"
click at [682, 244] on input "search" at bounding box center [693, 238] width 192 height 26
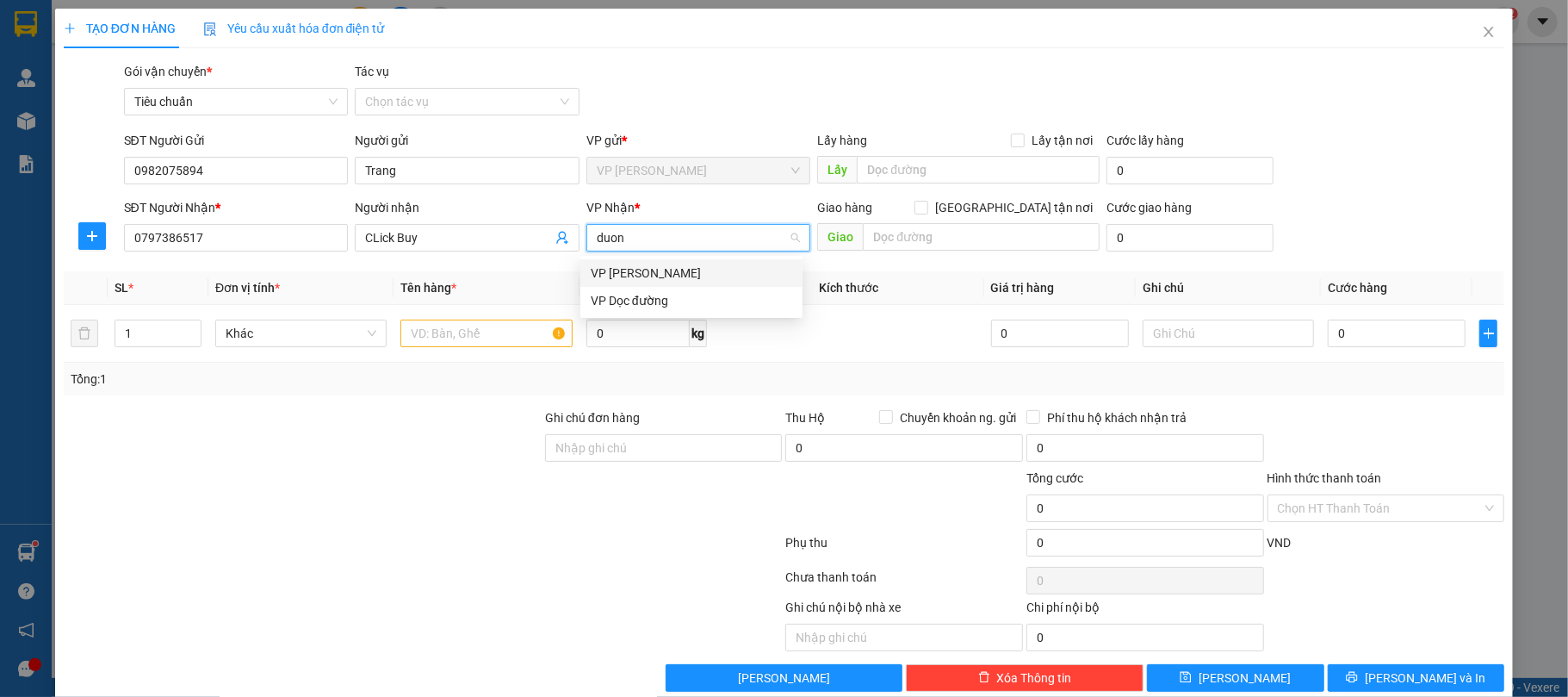
type input "duong"
click at [687, 263] on div "VP [PERSON_NAME]" at bounding box center [692, 272] width 201 height 19
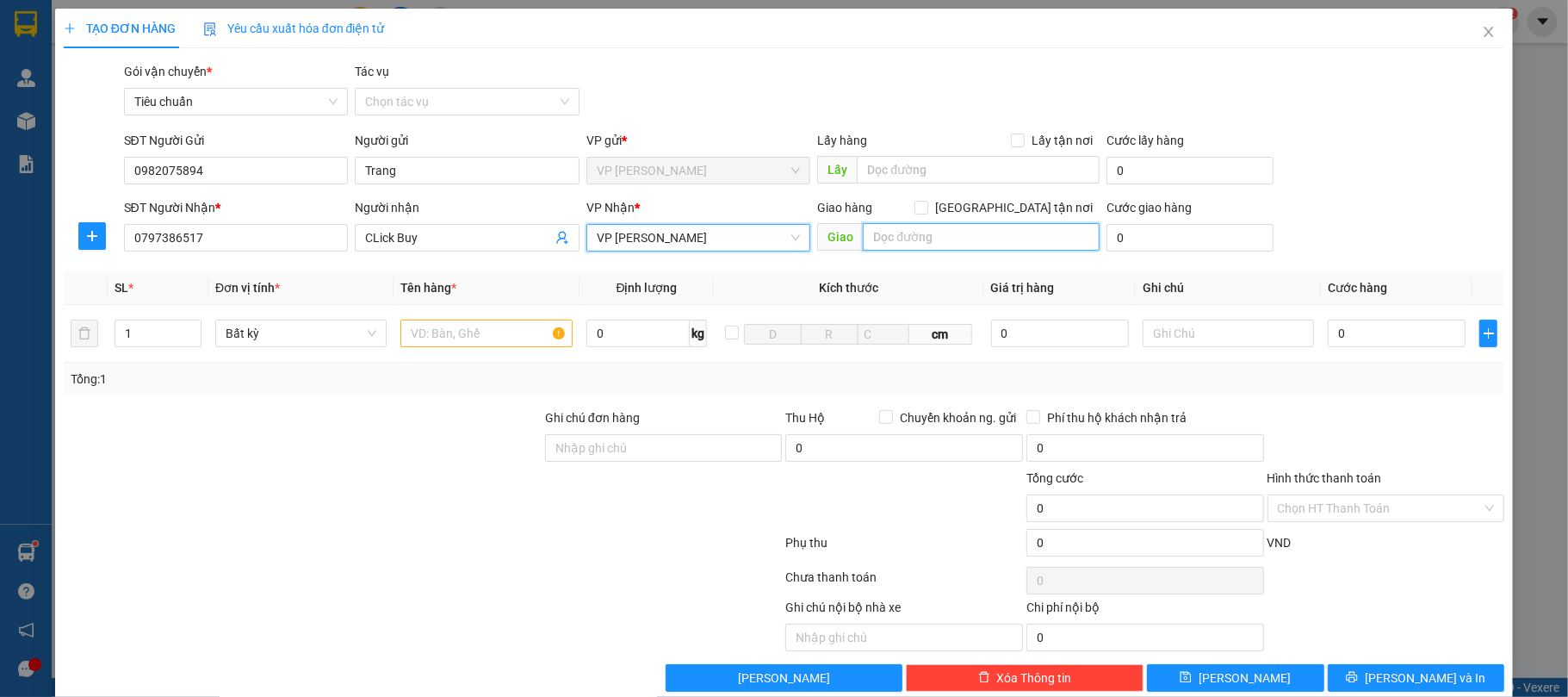
click at [892, 245] on input "text" at bounding box center [982, 237] width 237 height 28
type input "375 Cầu giấy"
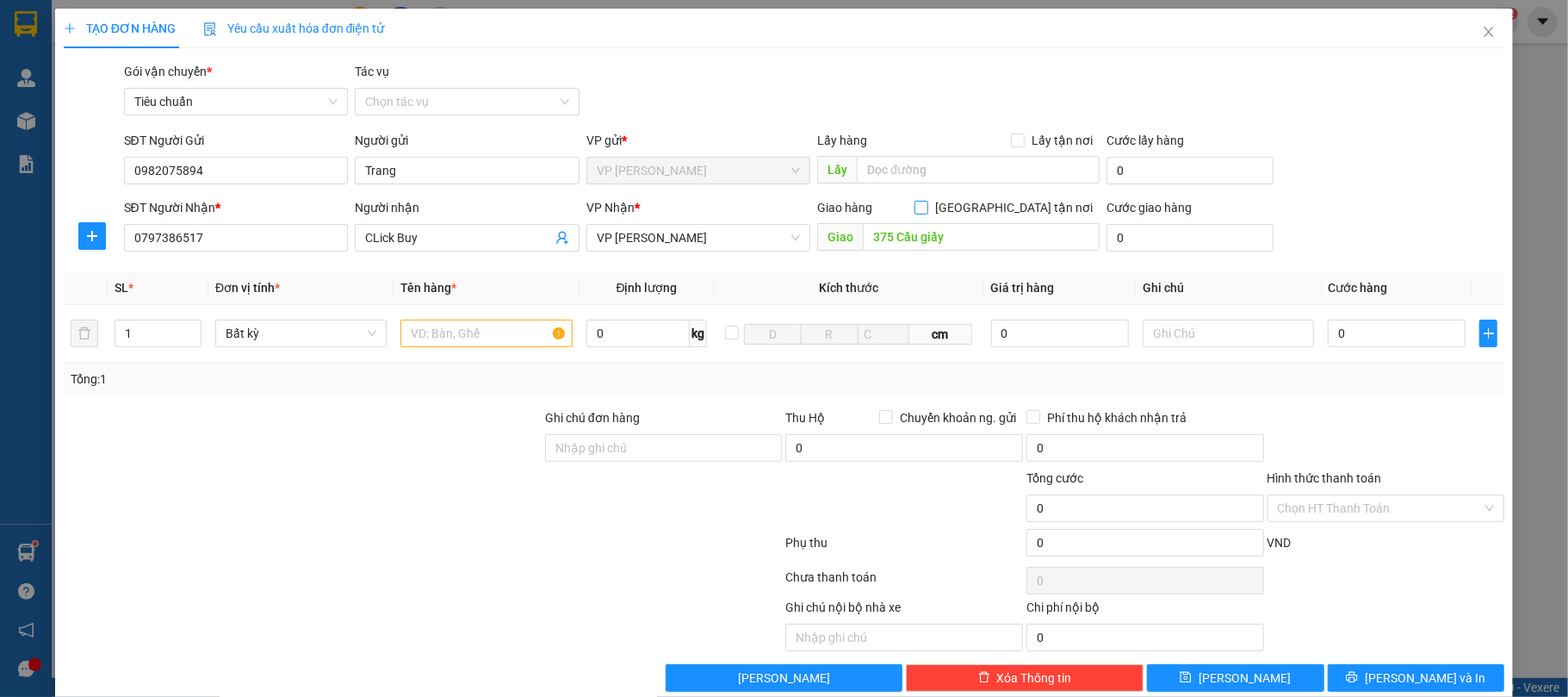
click at [927, 207] on input "[GEOGRAPHIC_DATA] tận nơi" at bounding box center [921, 206] width 12 height 12
checkbox input "true"
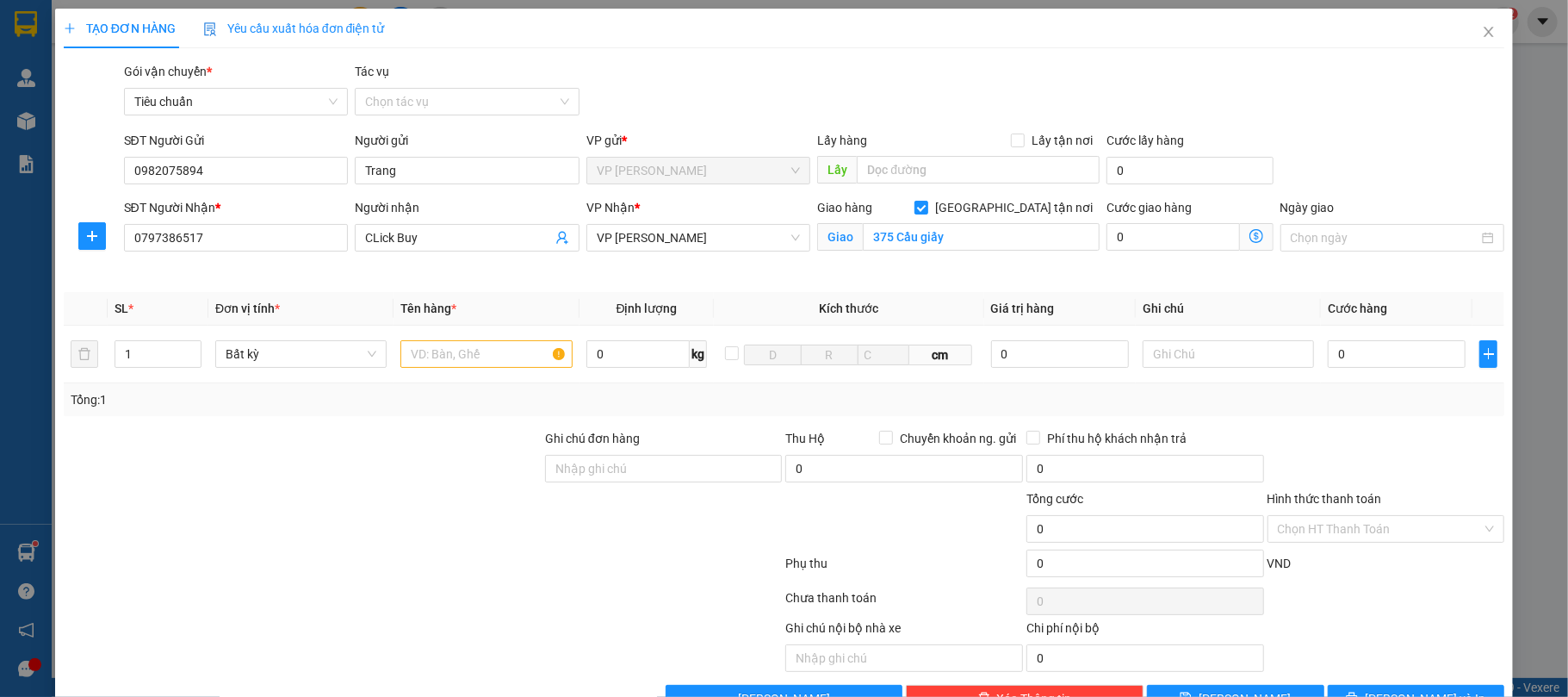
click at [1250, 235] on icon "dollar-circle" at bounding box center [1257, 236] width 14 height 14
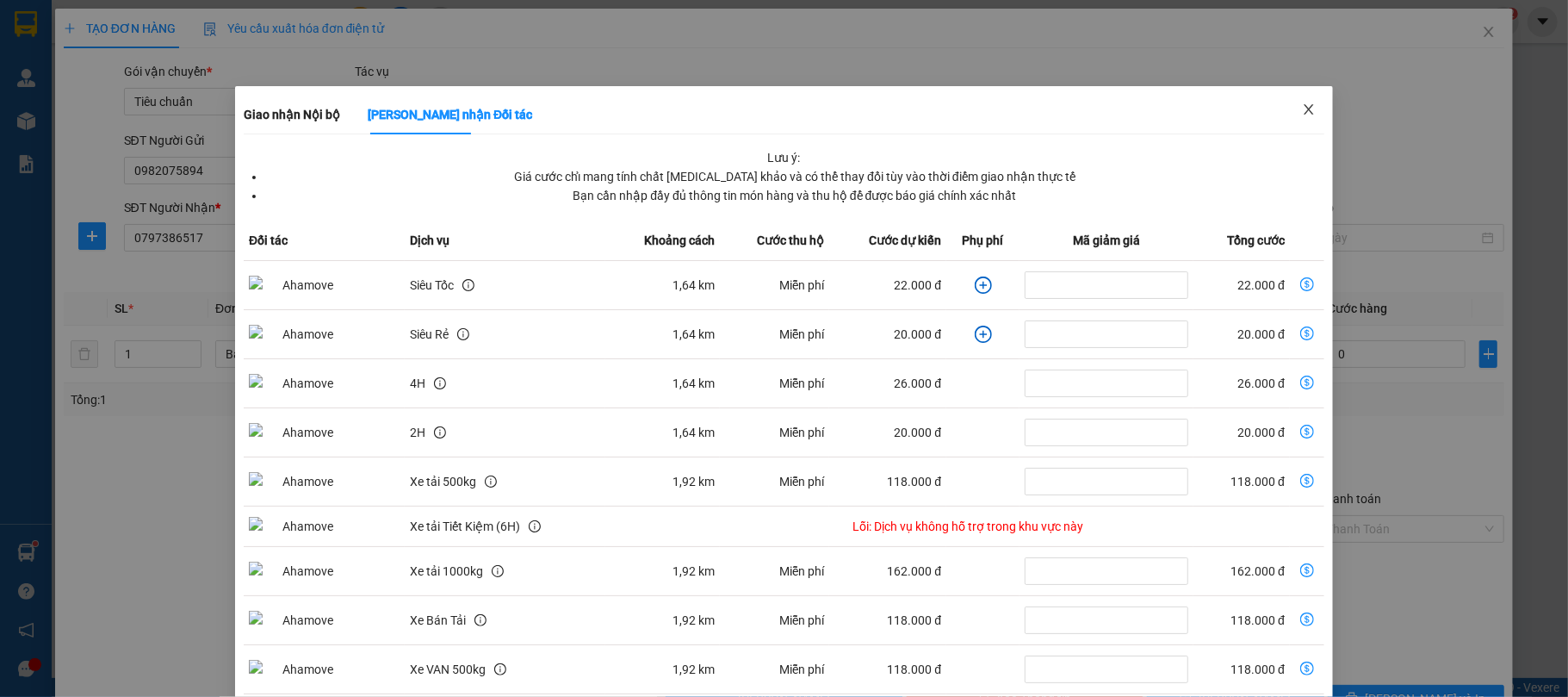
click at [1302, 111] on icon "close" at bounding box center [1309, 110] width 14 height 14
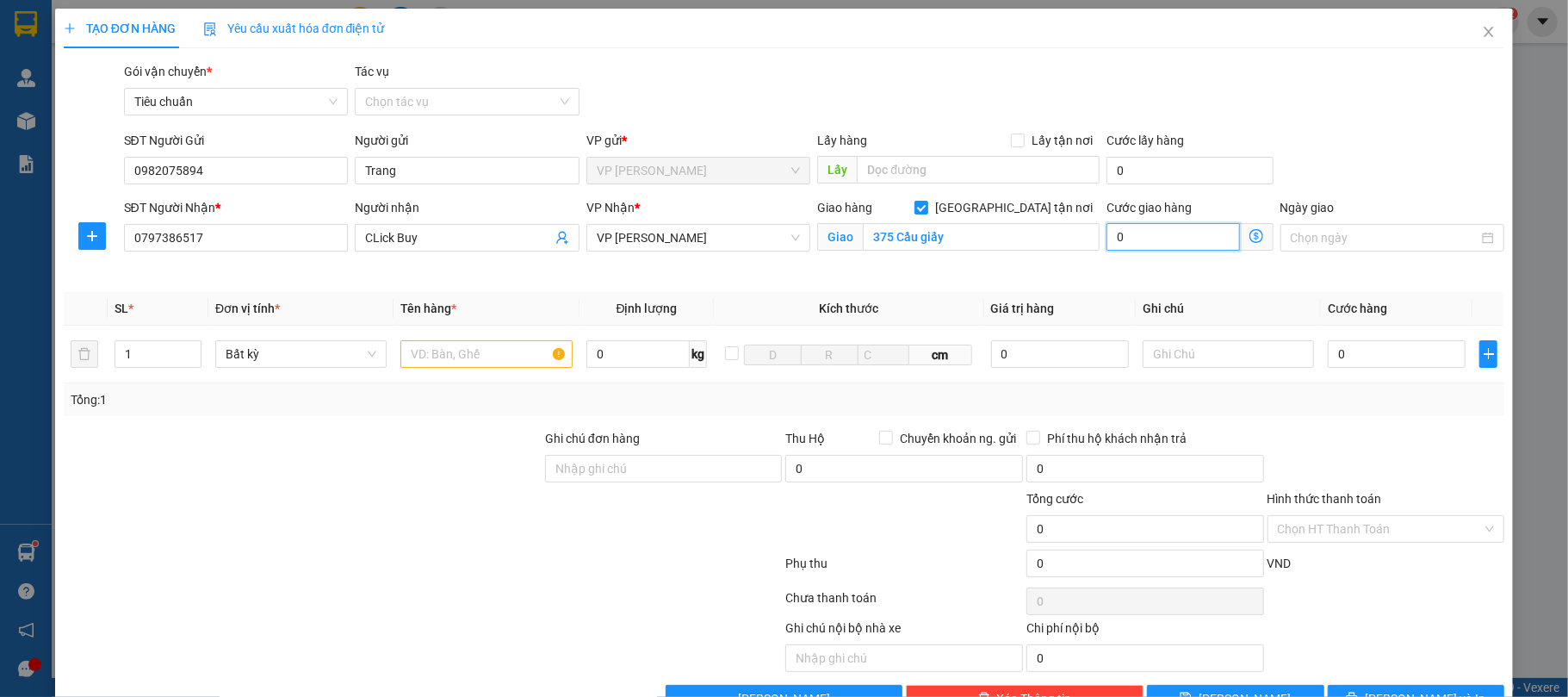
click at [1150, 249] on input "0" at bounding box center [1172, 237] width 133 height 28
type input "4"
type input "40"
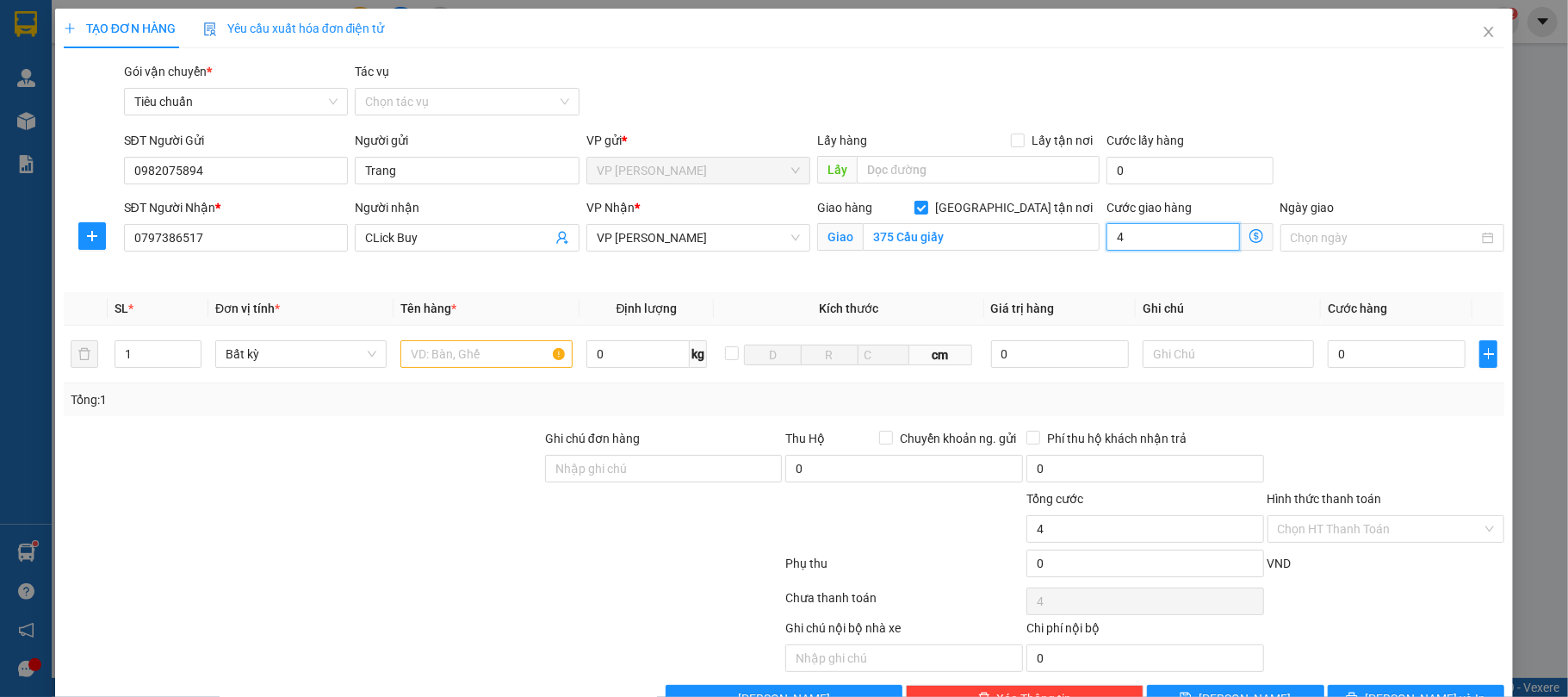
type input "40"
type input "40.000"
click at [489, 356] on input "text" at bounding box center [486, 354] width 171 height 28
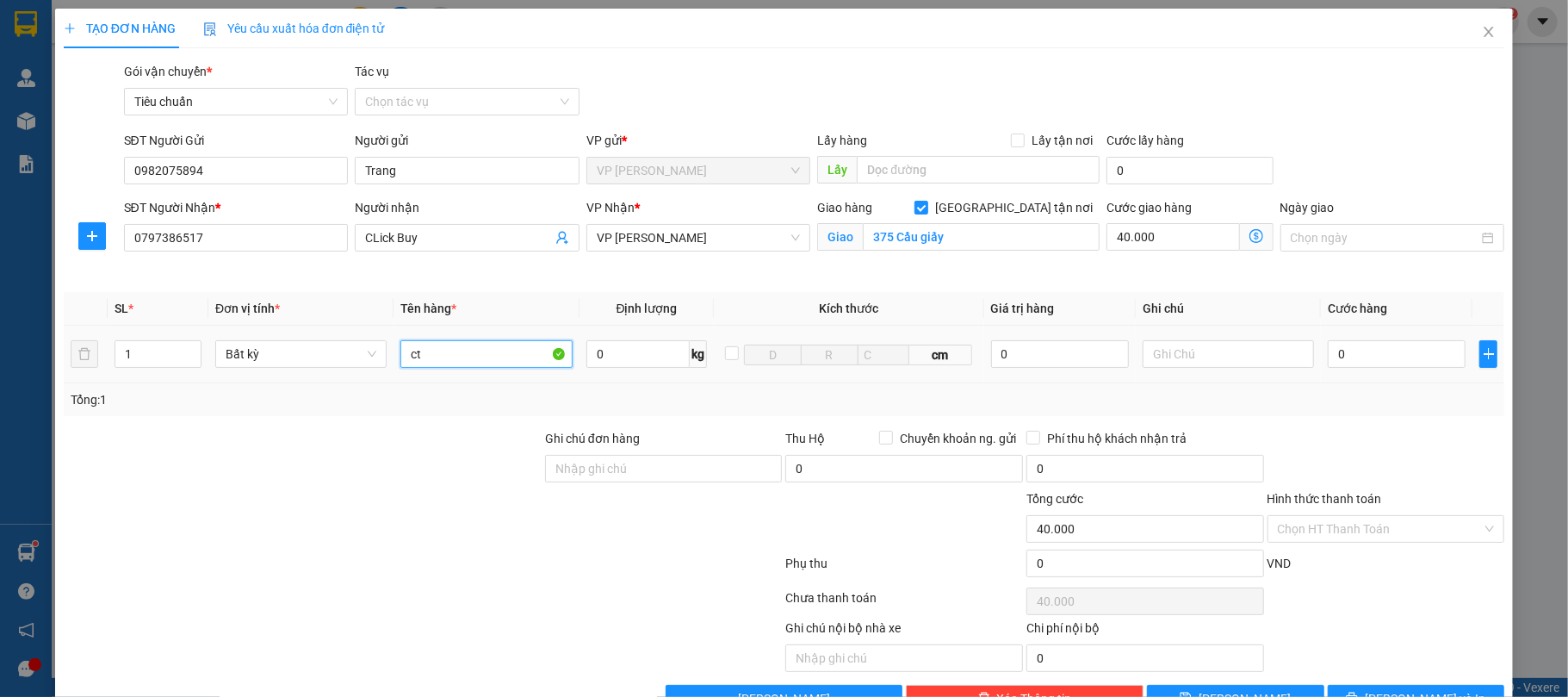
type input "c"
type input "b"
type input "ct vang linh kiện đt"
click at [1396, 363] on input "0" at bounding box center [1397, 354] width 138 height 28
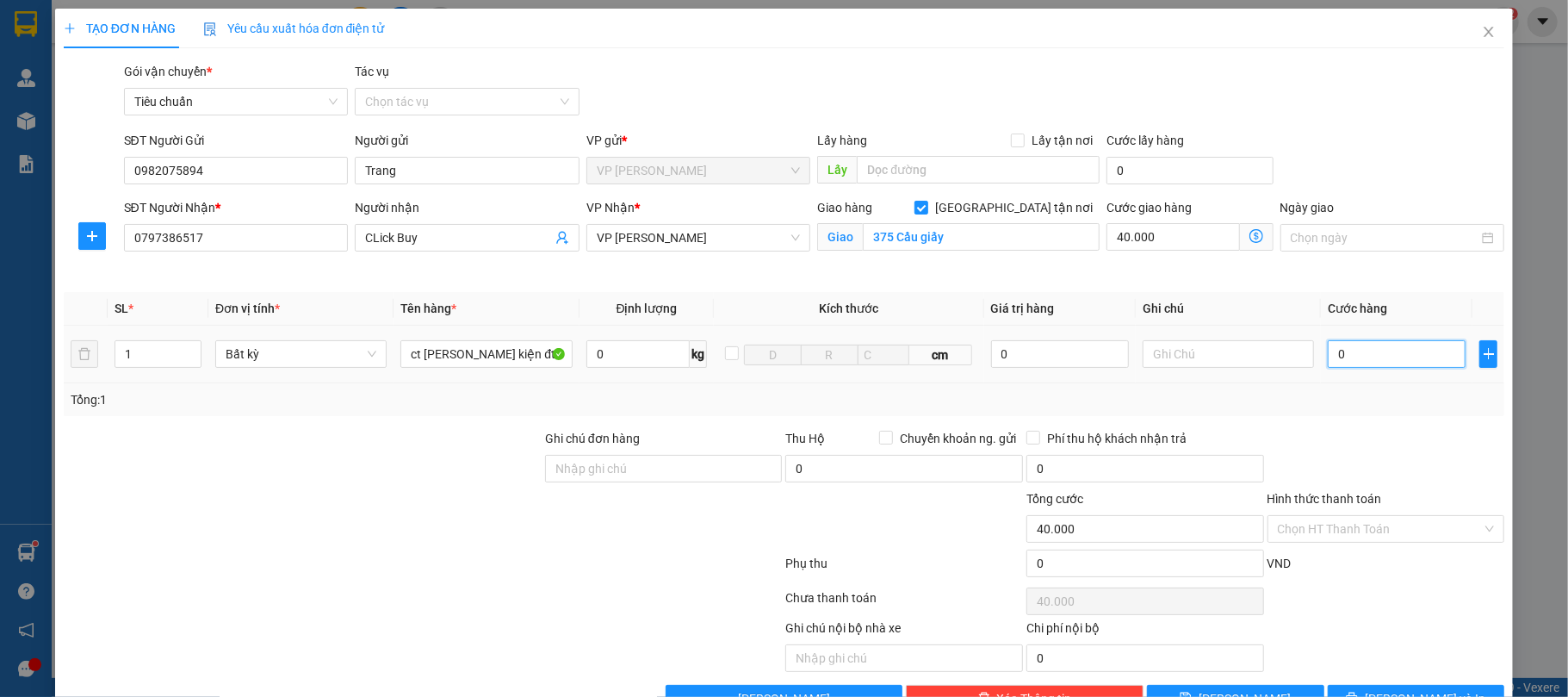
type input "1"
type input "40.001"
type input "10"
type input "40.010"
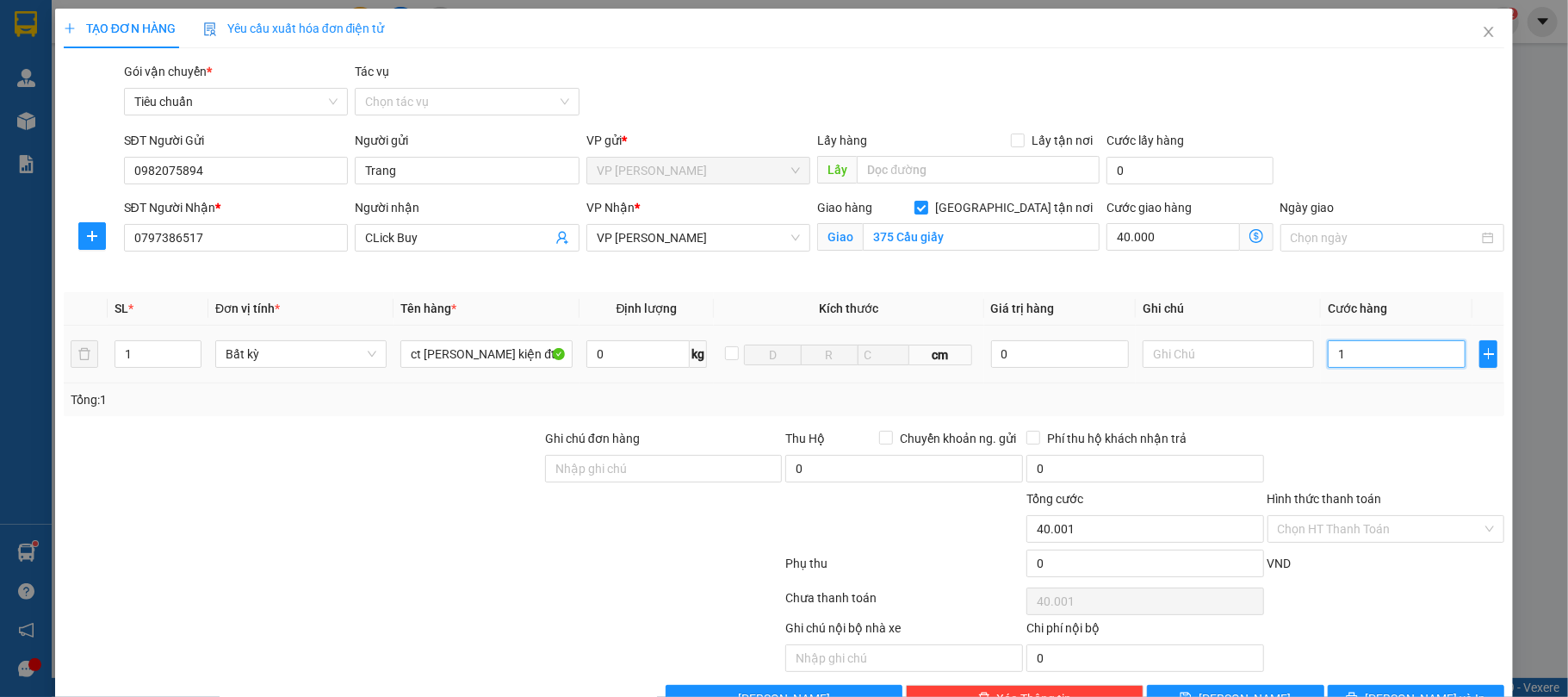
type input "40.010"
type input "100"
type input "40.100"
type input "100.000"
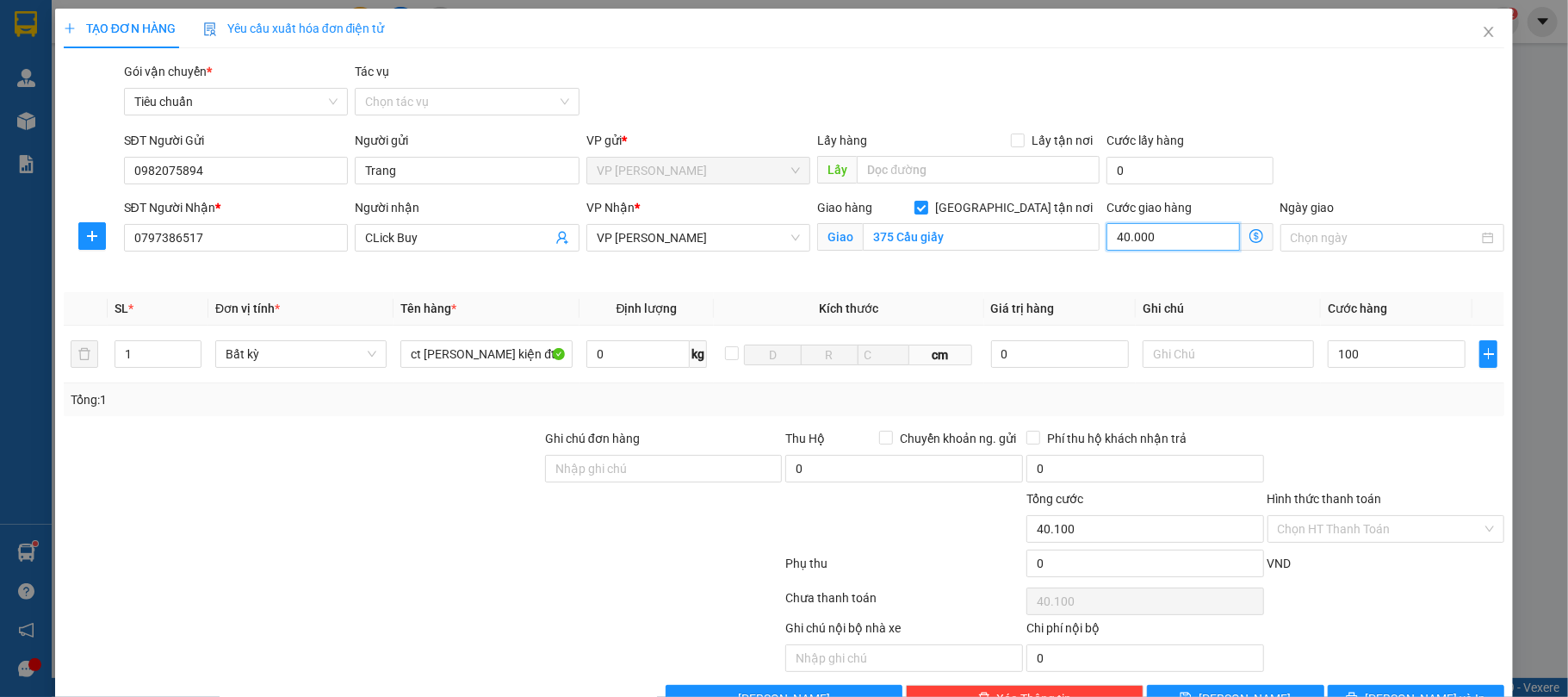
type input "140.000"
click at [1123, 225] on input "40.000" at bounding box center [1172, 237] width 133 height 28
type input "100.005"
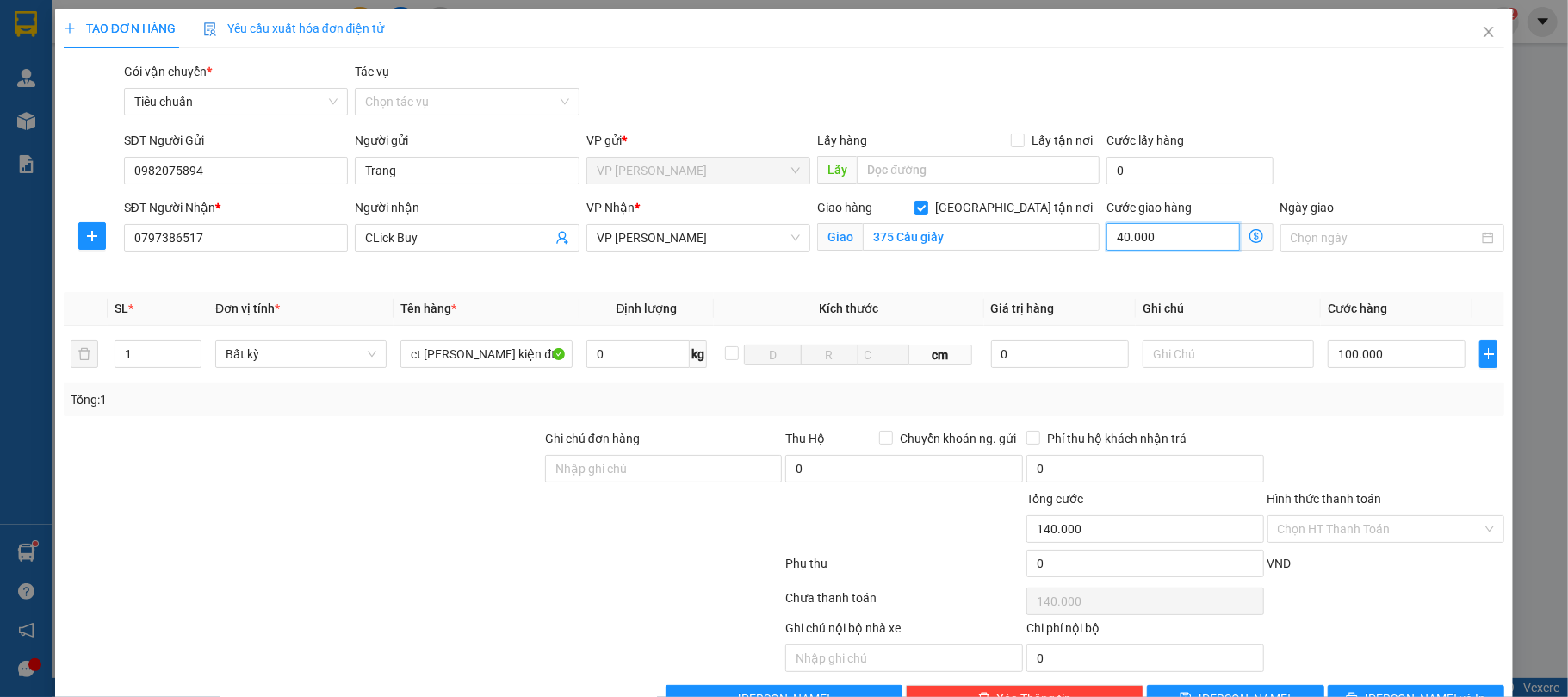
type input "5"
type input "100.050"
type input "50.000"
type input "150.000"
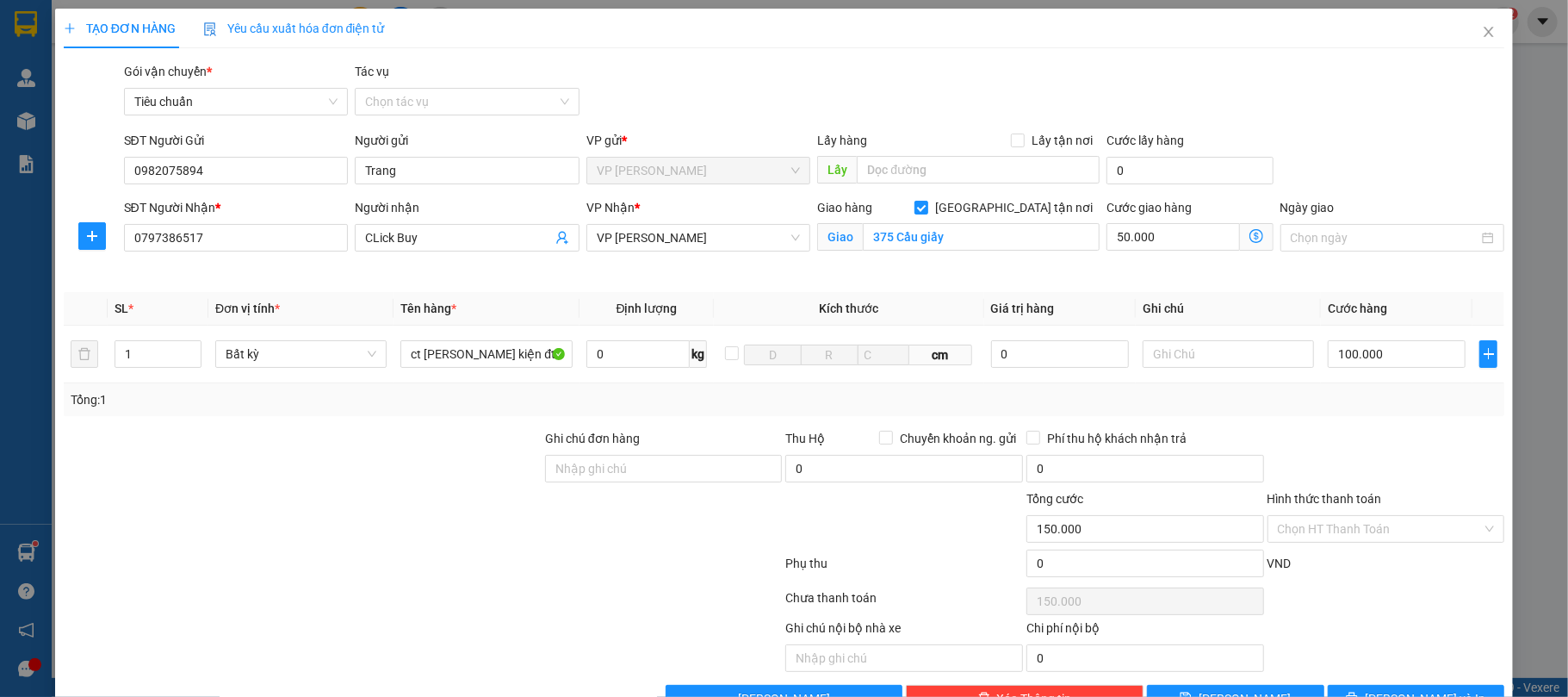
click at [1330, 440] on div at bounding box center [1387, 459] width 241 height 60
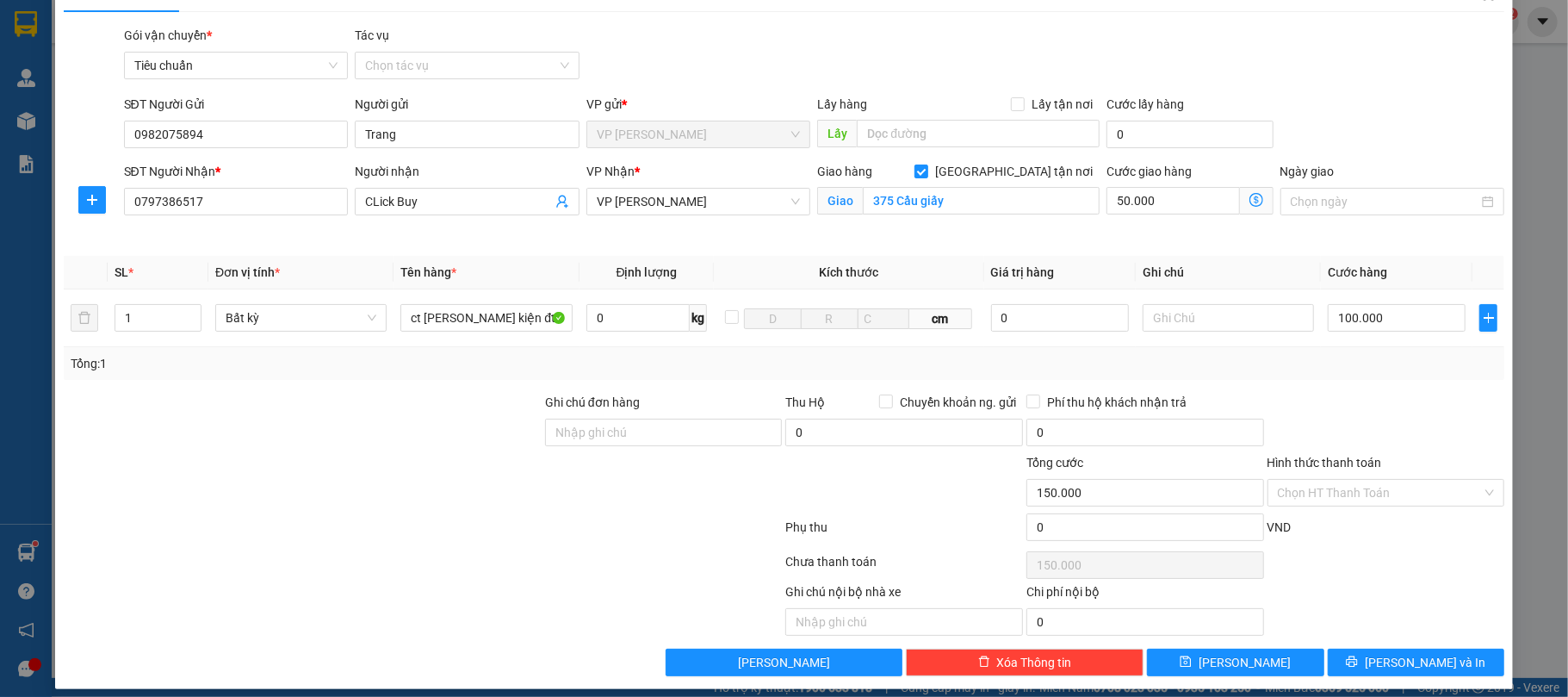
scroll to position [53, 0]
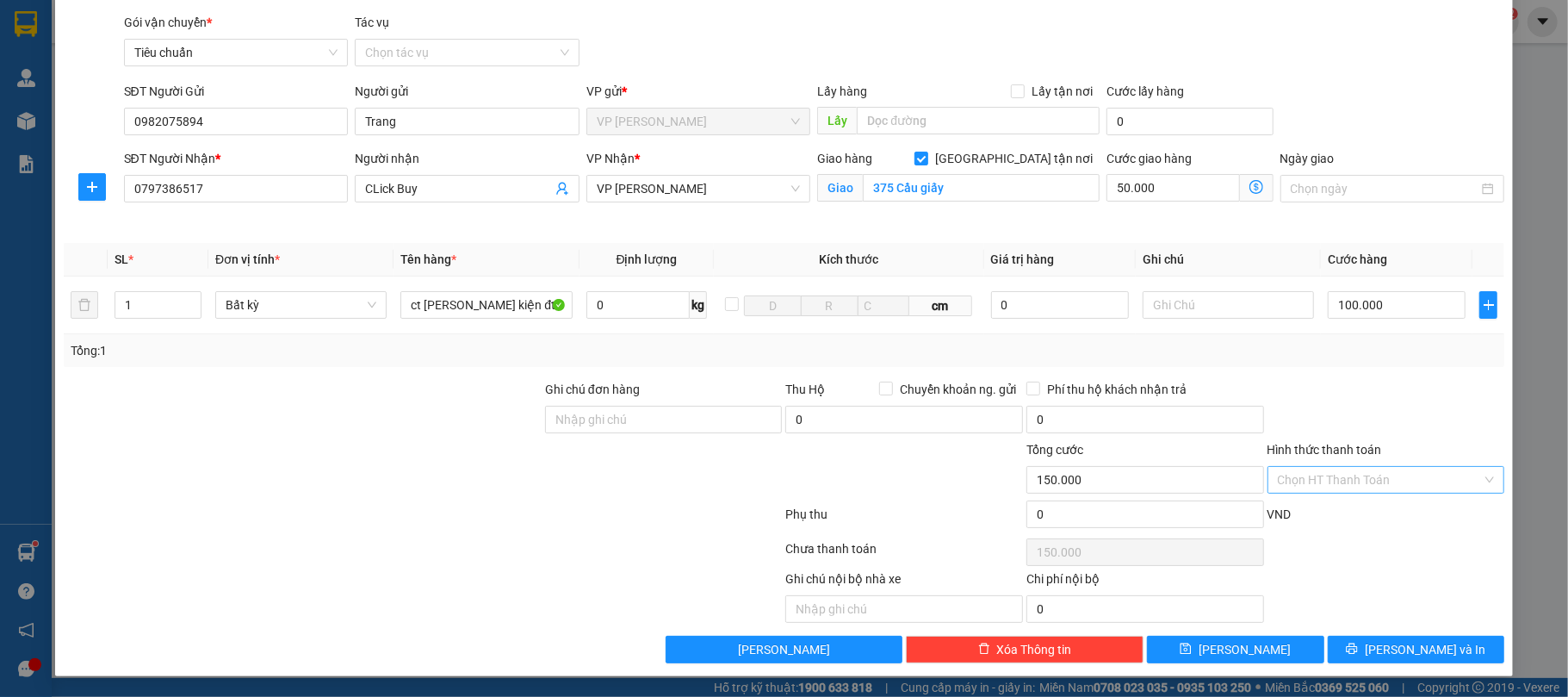
click at [1339, 486] on input "Hình thức thanh toán" at bounding box center [1381, 480] width 205 height 26
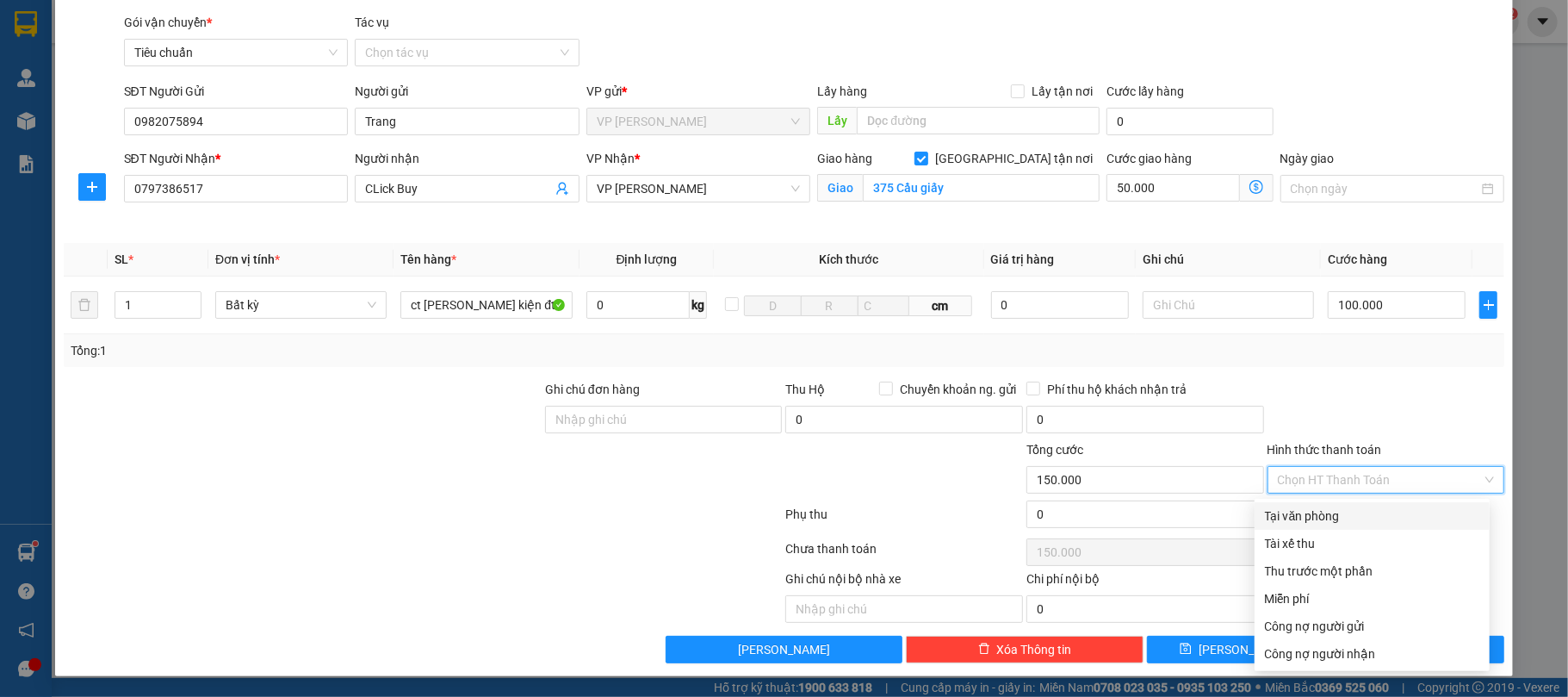
click at [1338, 516] on div "Tại văn phòng" at bounding box center [1372, 516] width 214 height 19
type input "0"
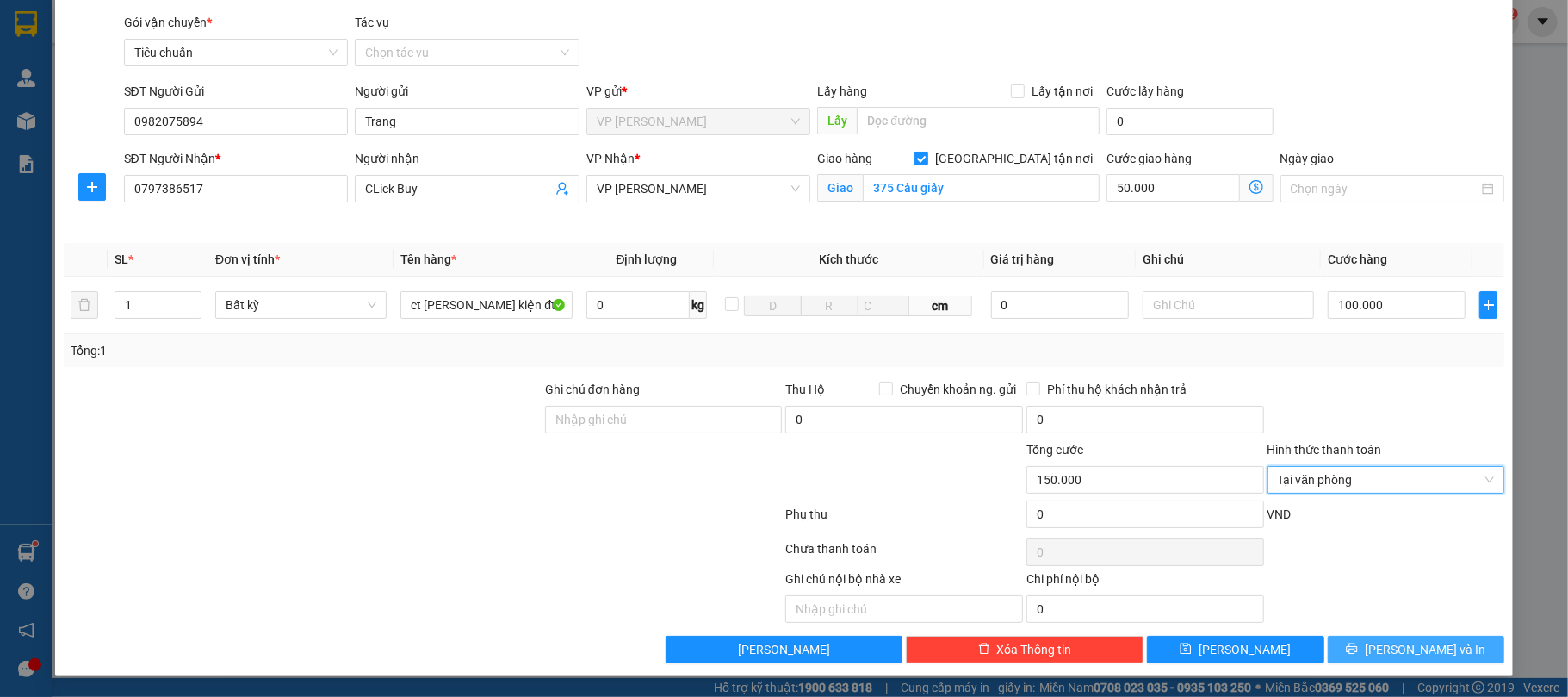
click at [1359, 641] on button "[PERSON_NAME] và In" at bounding box center [1416, 650] width 177 height 28
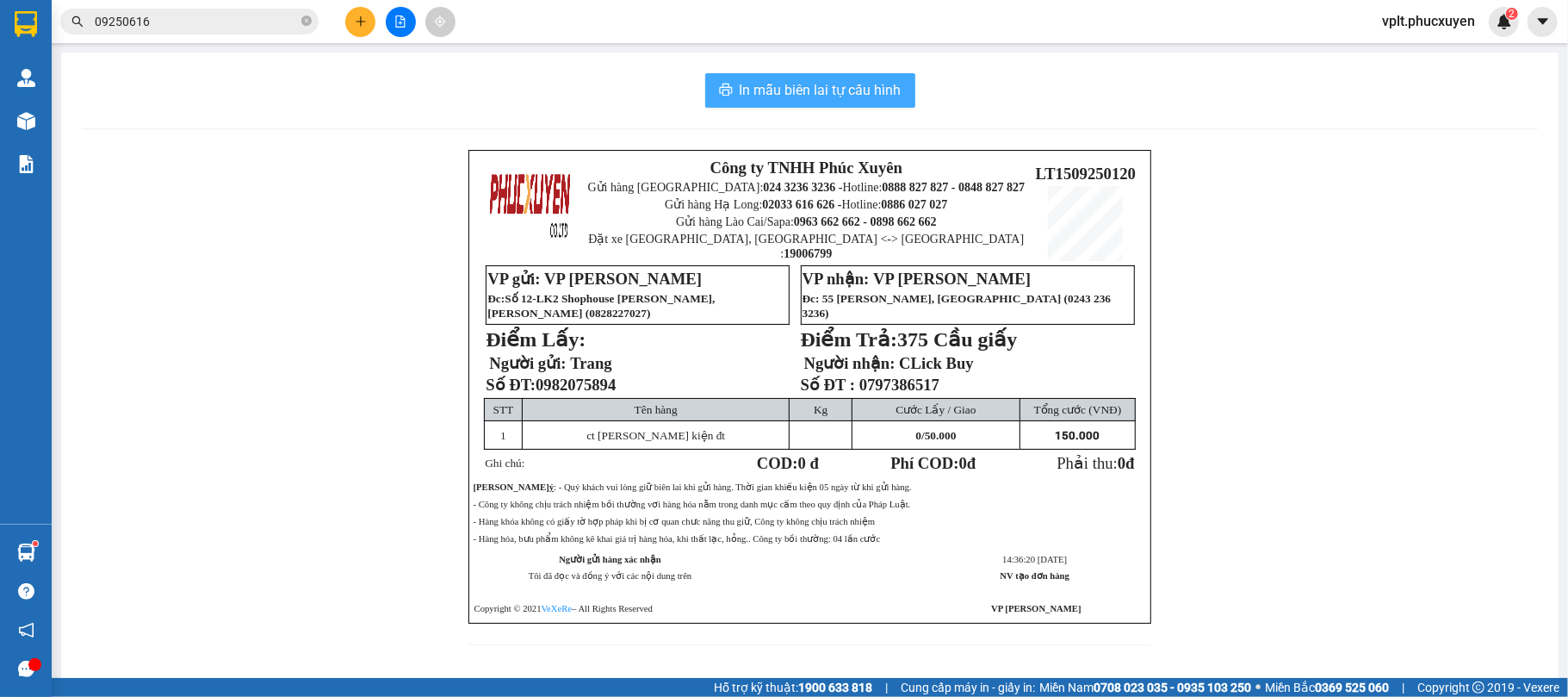
click at [814, 105] on button "In mẫu biên lai tự cấu hình" at bounding box center [810, 90] width 210 height 35
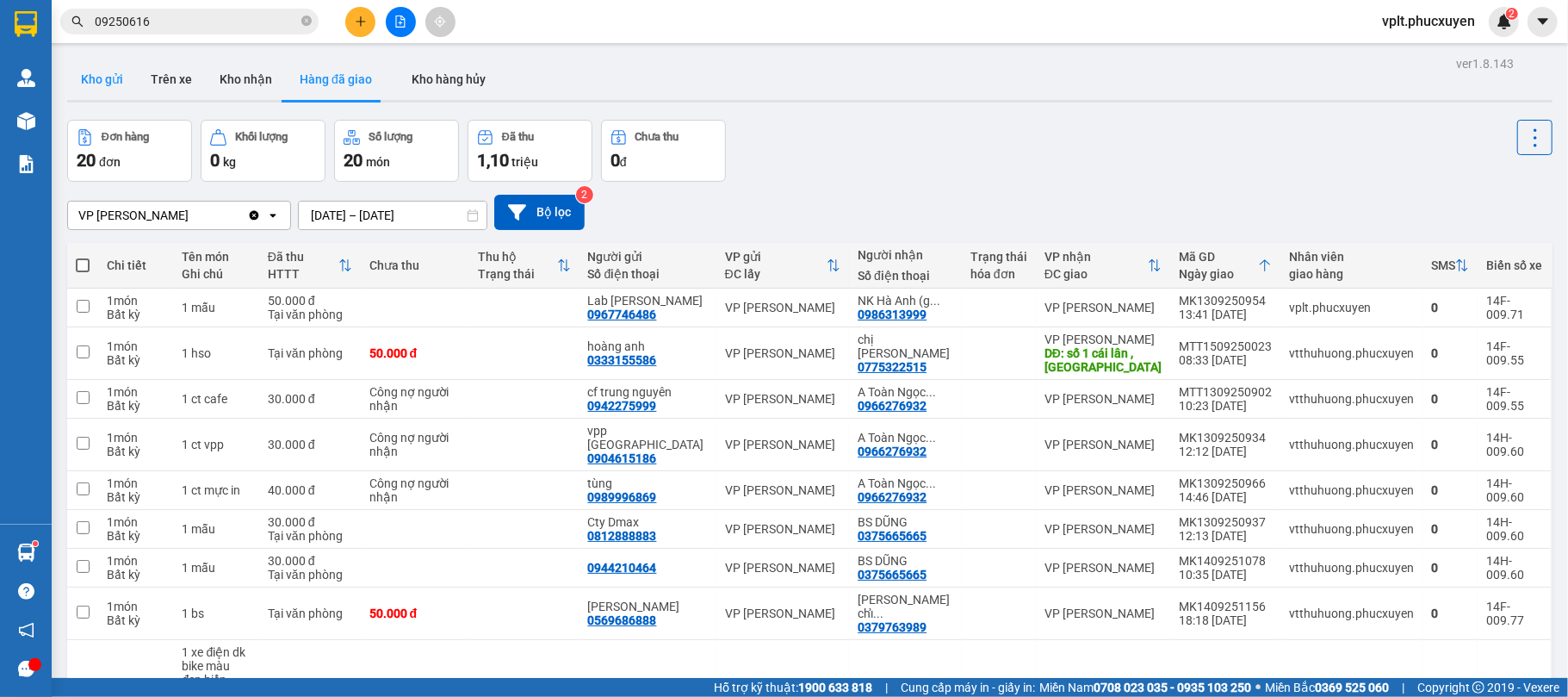
click at [97, 74] on button "Kho gửi" at bounding box center [102, 79] width 70 height 41
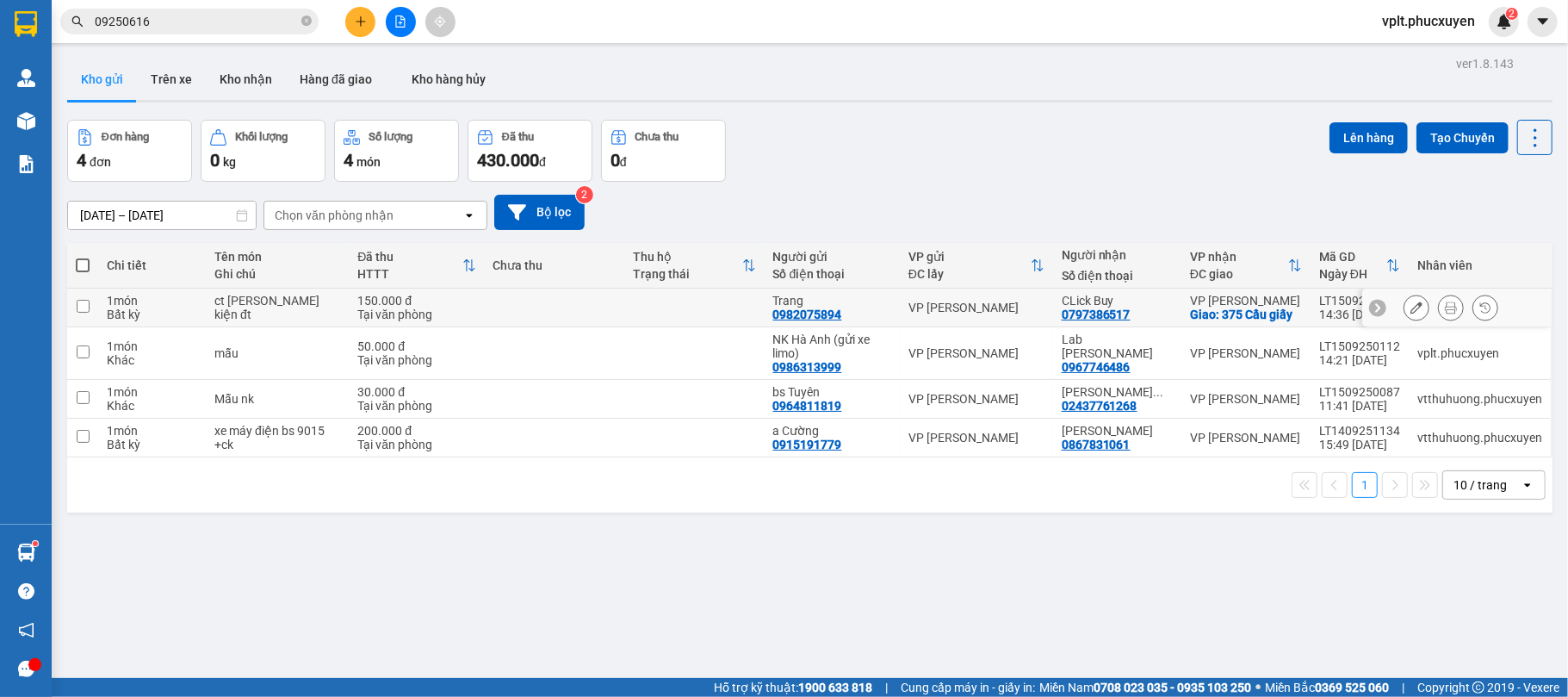
click at [1405, 317] on button at bounding box center [1416, 308] width 24 height 30
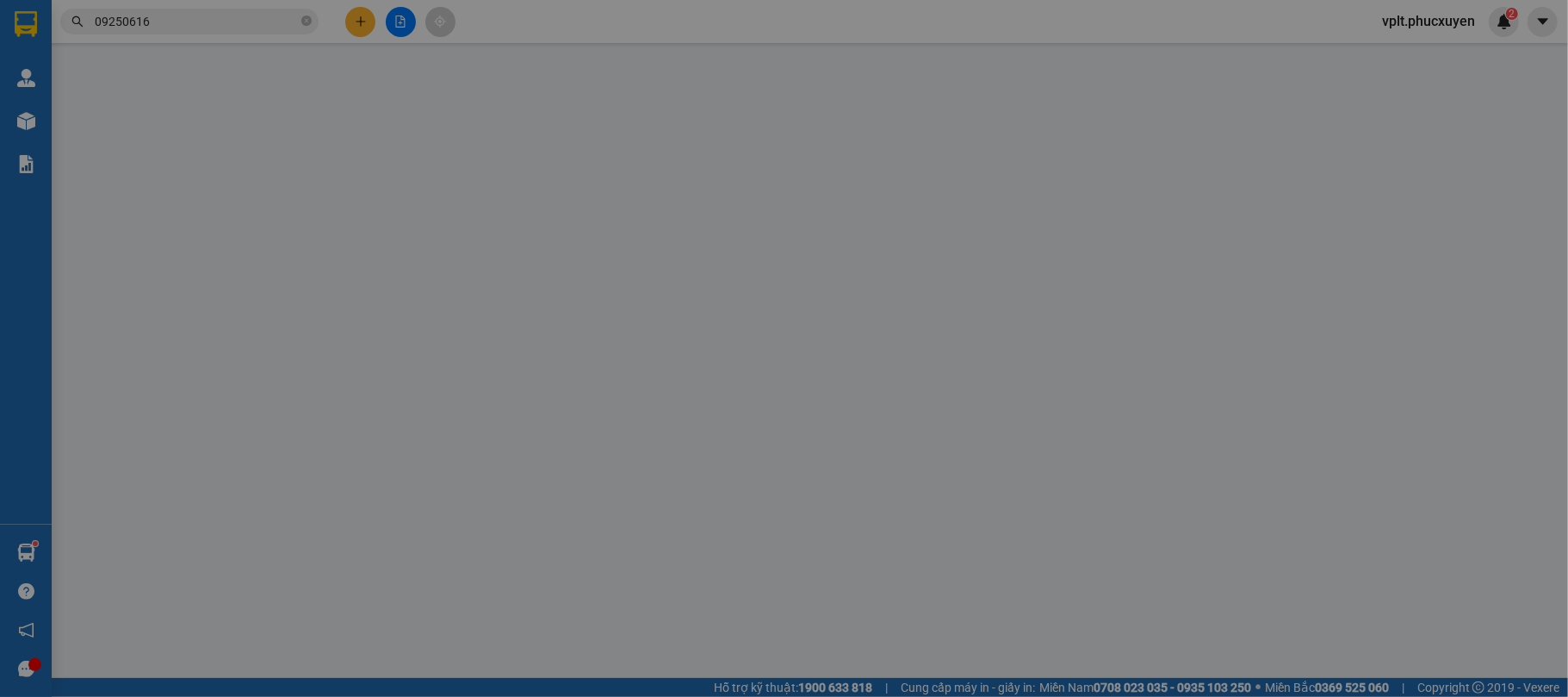
type input "0982075894"
type input "Trang"
type input "0797386517"
type input "CLick Buy"
checkbox input "true"
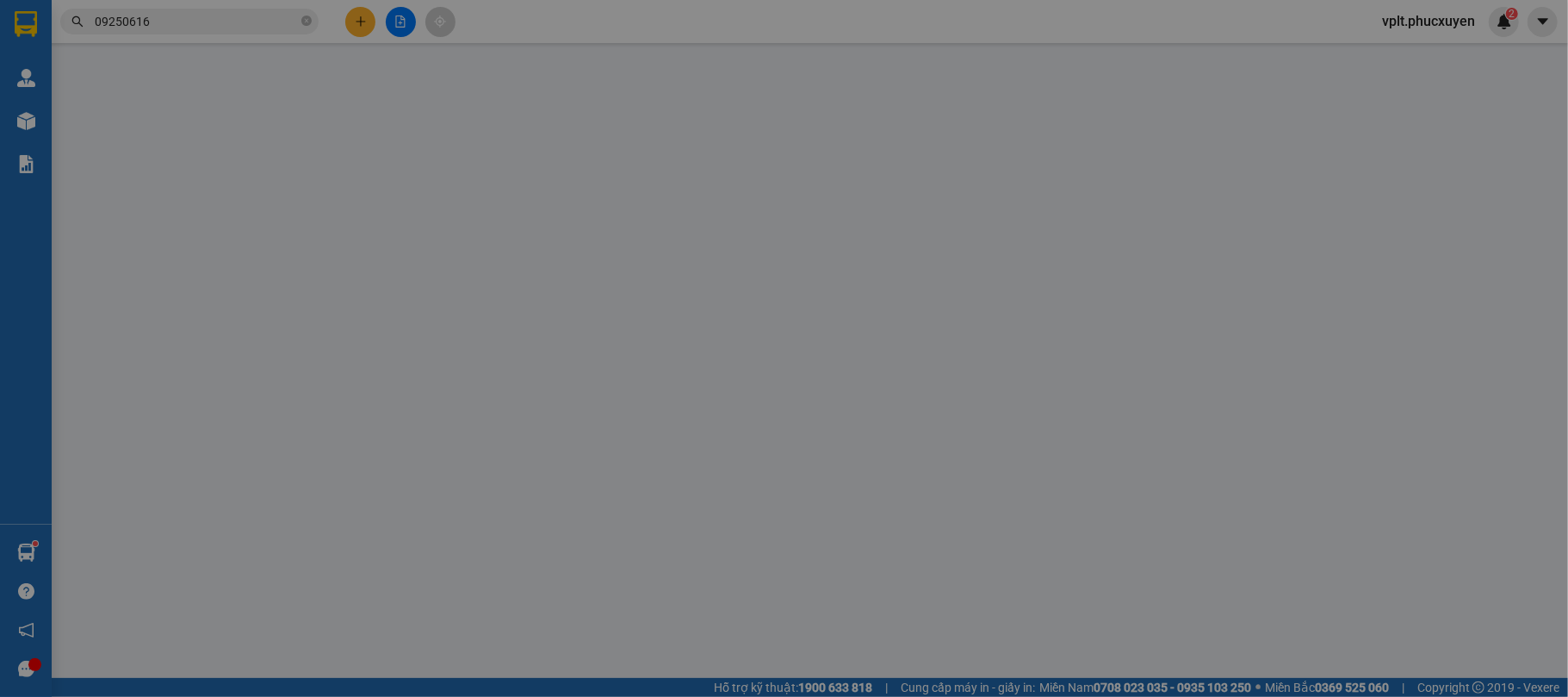
type input "375 Cầu giấy"
type input "150.000"
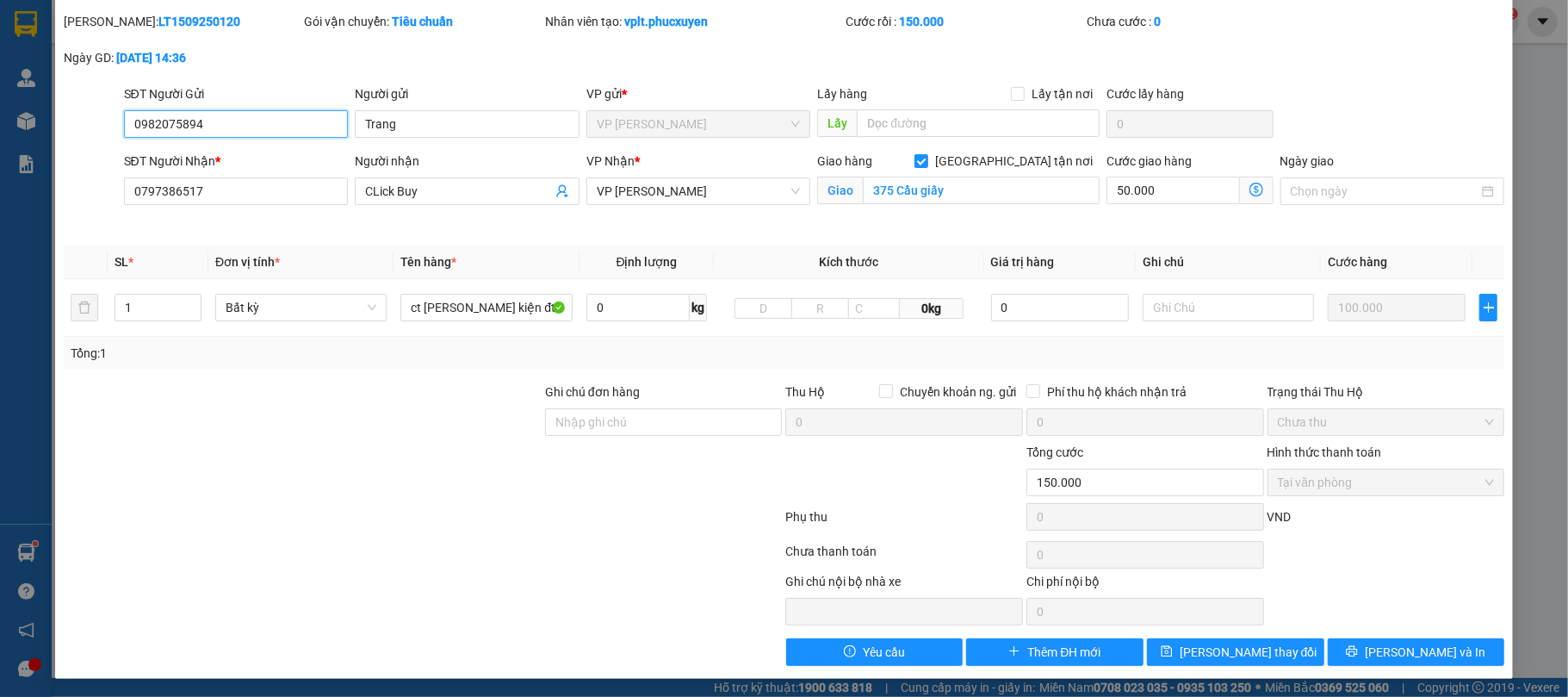
scroll to position [56, 0]
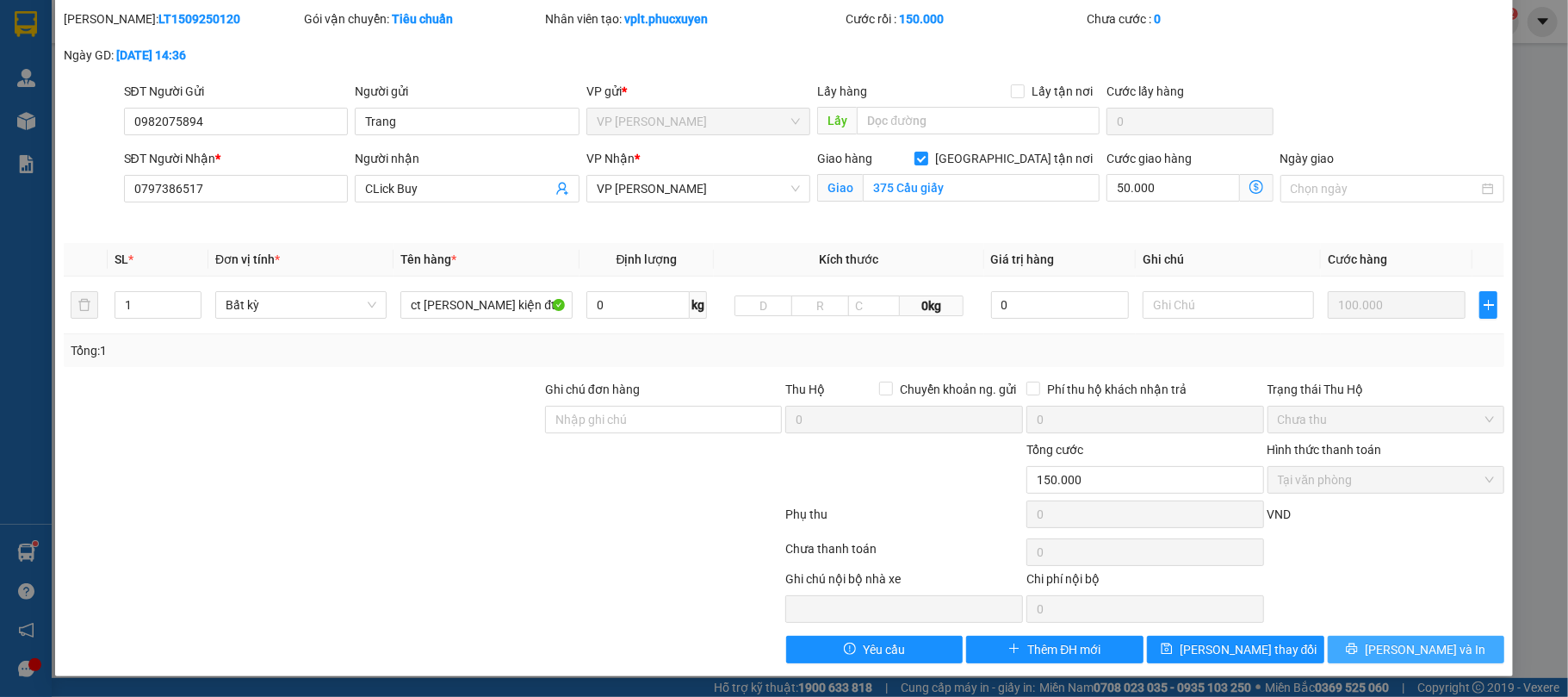
click at [1391, 649] on span "[PERSON_NAME] và In" at bounding box center [1425, 649] width 121 height 19
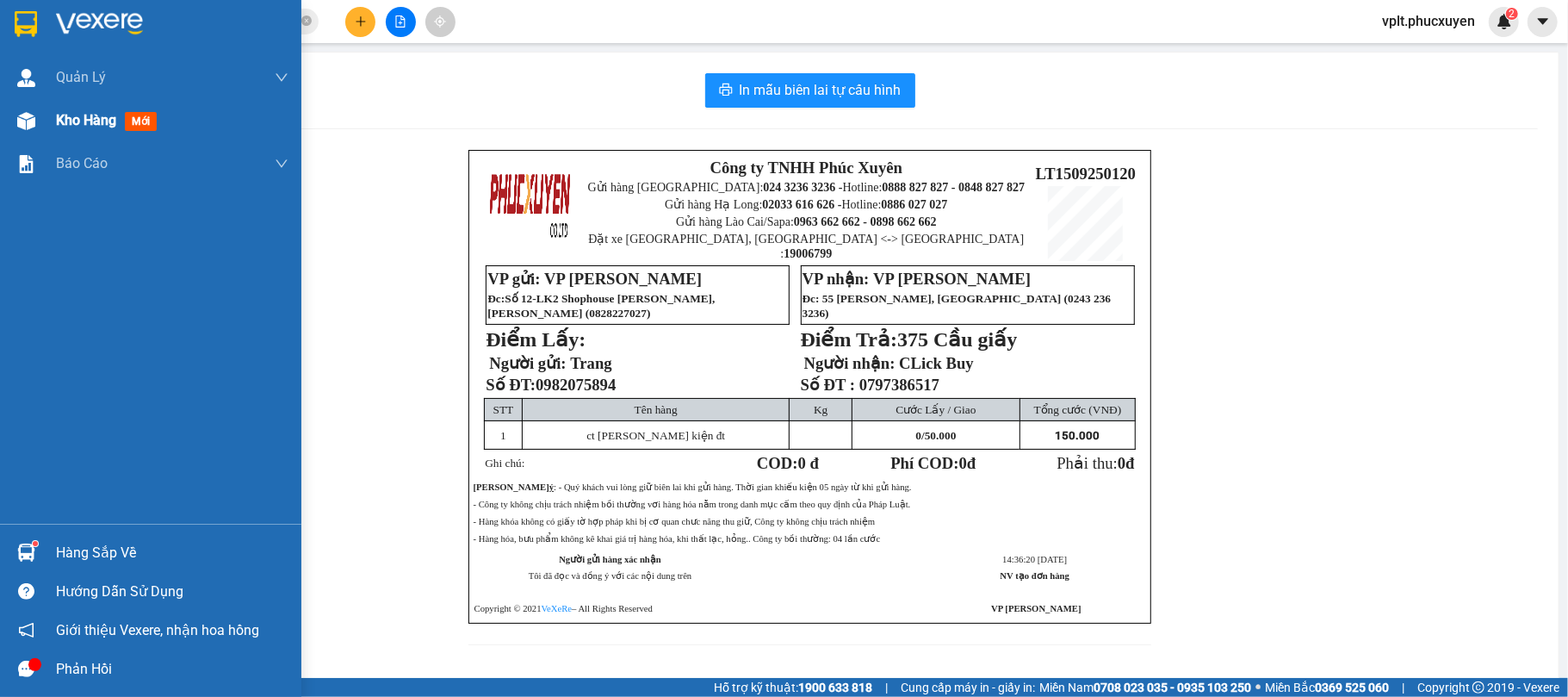
click at [70, 118] on span "Kho hàng" at bounding box center [86, 120] width 60 height 16
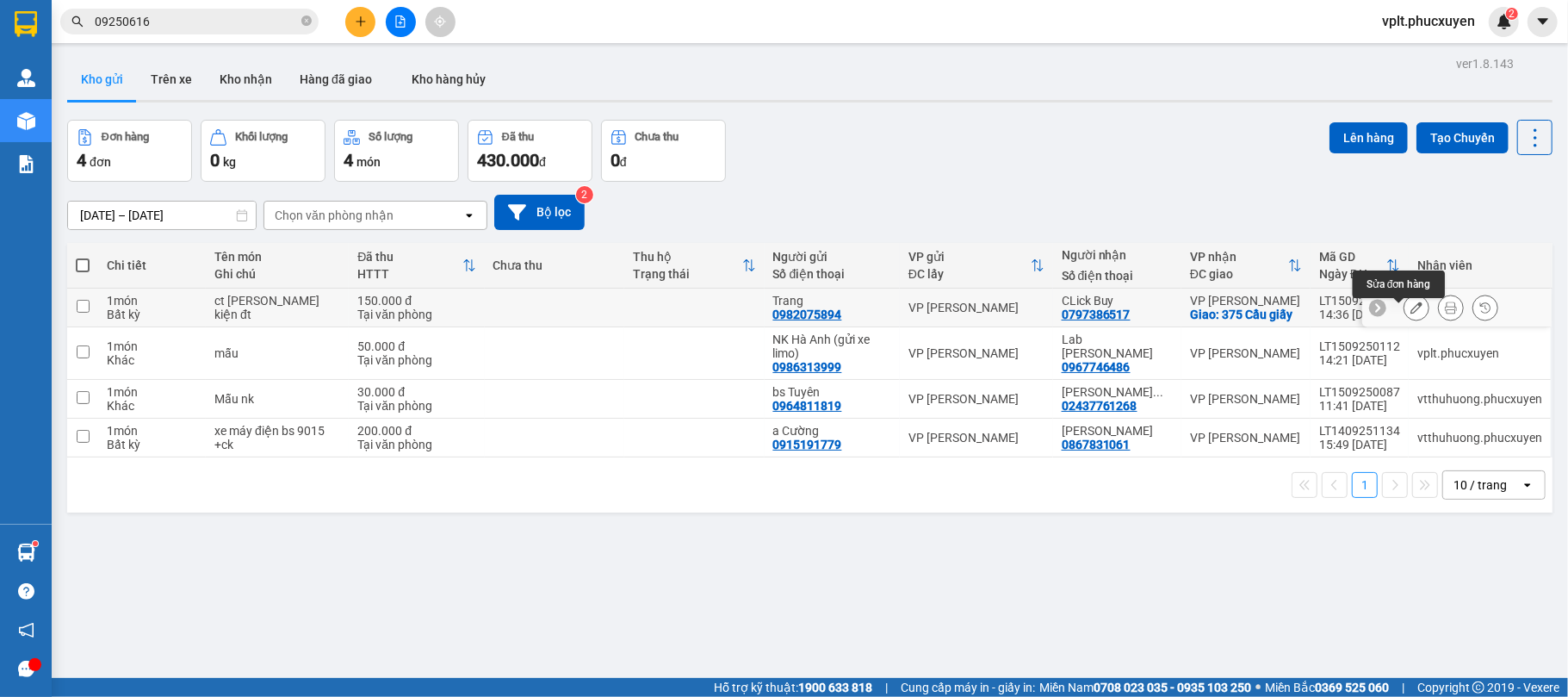
click at [1405, 308] on button at bounding box center [1416, 308] width 24 height 30
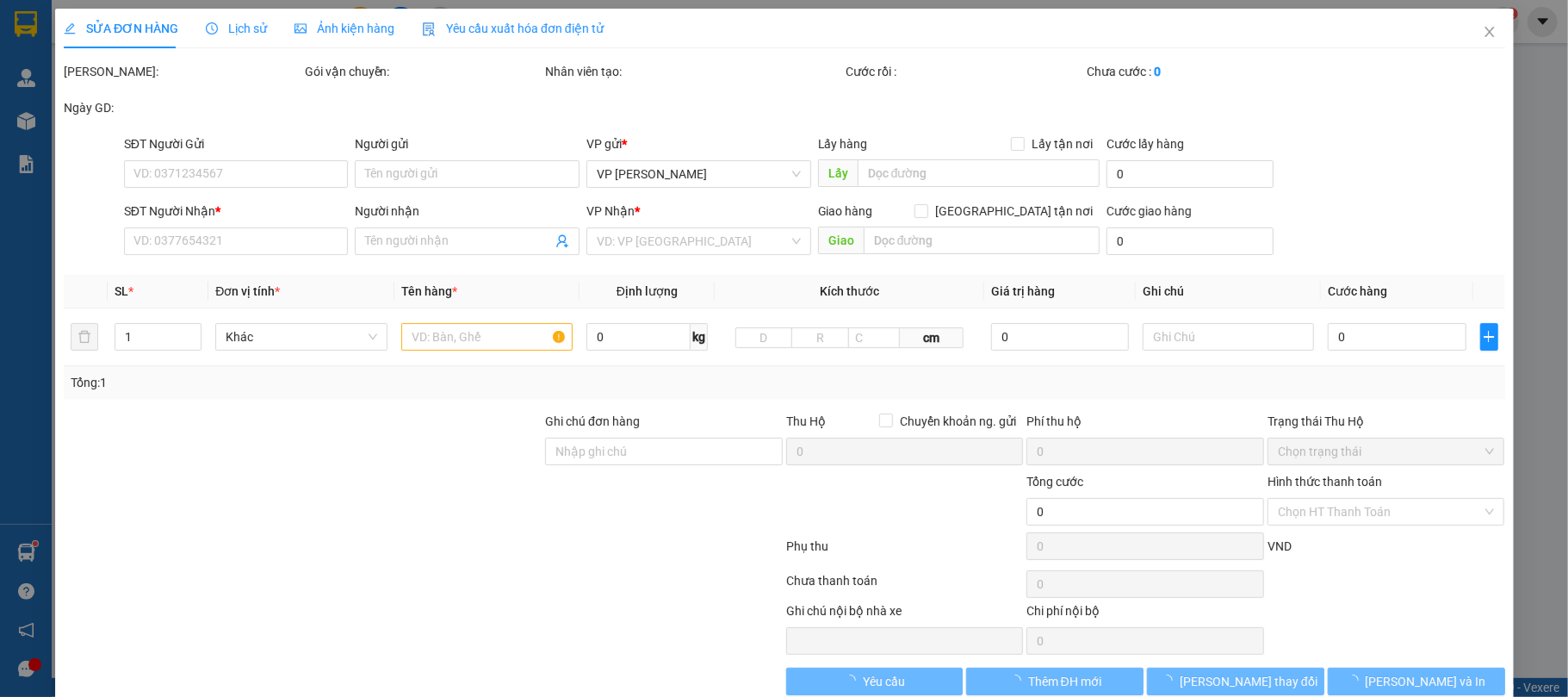
type input "0982075894"
type input "Trang"
type input "0797386517"
type input "CLick Buy"
checkbox input "true"
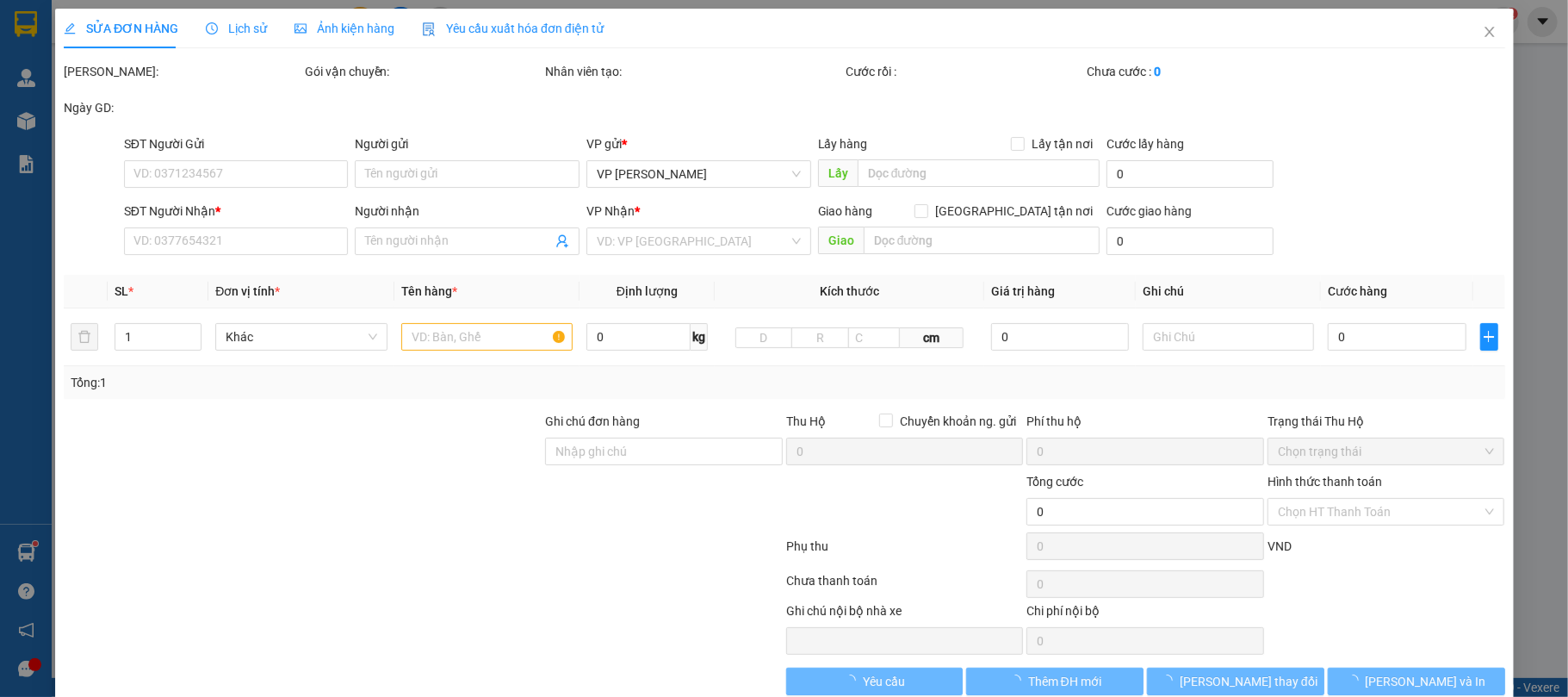
type input "375 Cầu giấy"
type input "150.000"
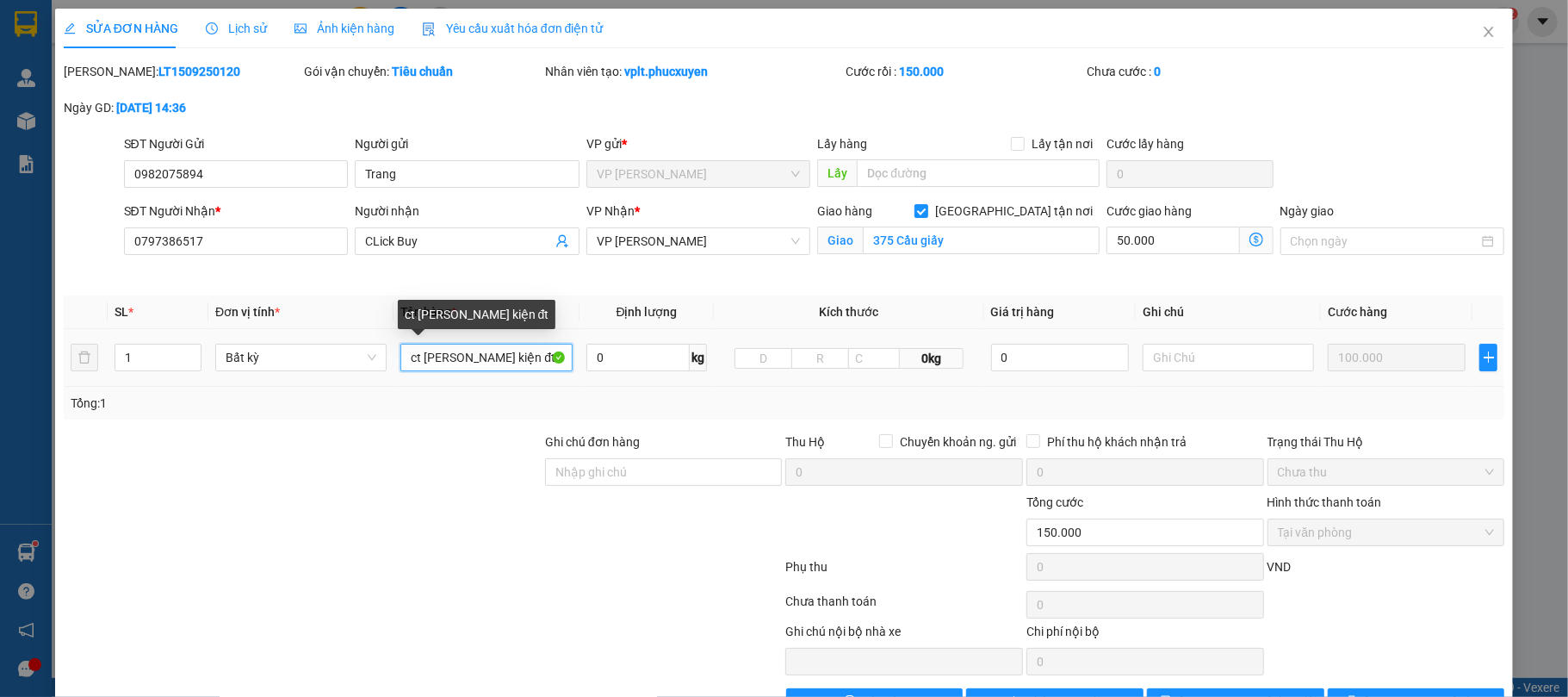
drag, startPoint x: 448, startPoint y: 364, endPoint x: 426, endPoint y: 365, distance: 22.0
click at [426, 365] on input "ct vang linh kiện đt" at bounding box center [486, 358] width 171 height 28
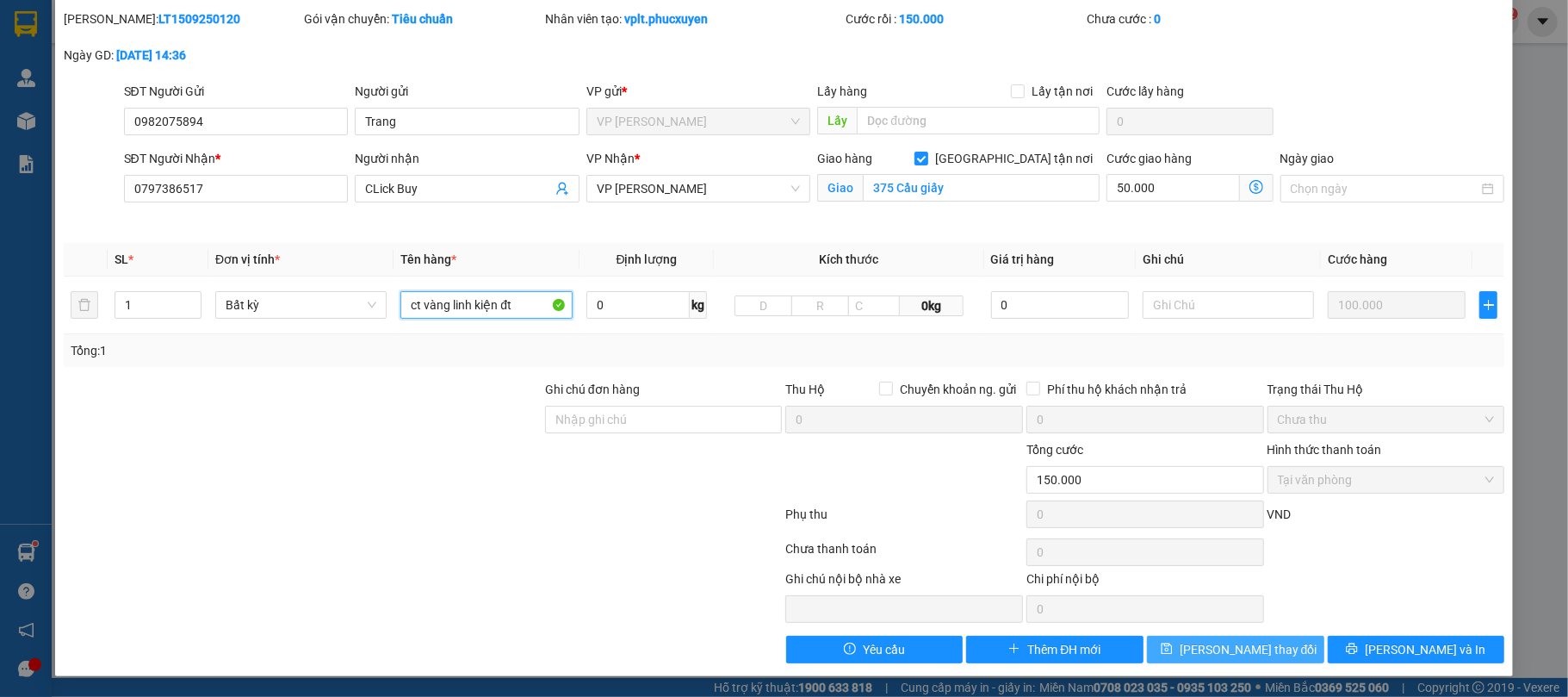
type input "ct vàng linh kiện đt"
click at [1226, 652] on span "[PERSON_NAME] thay đổi" at bounding box center [1249, 649] width 138 height 19
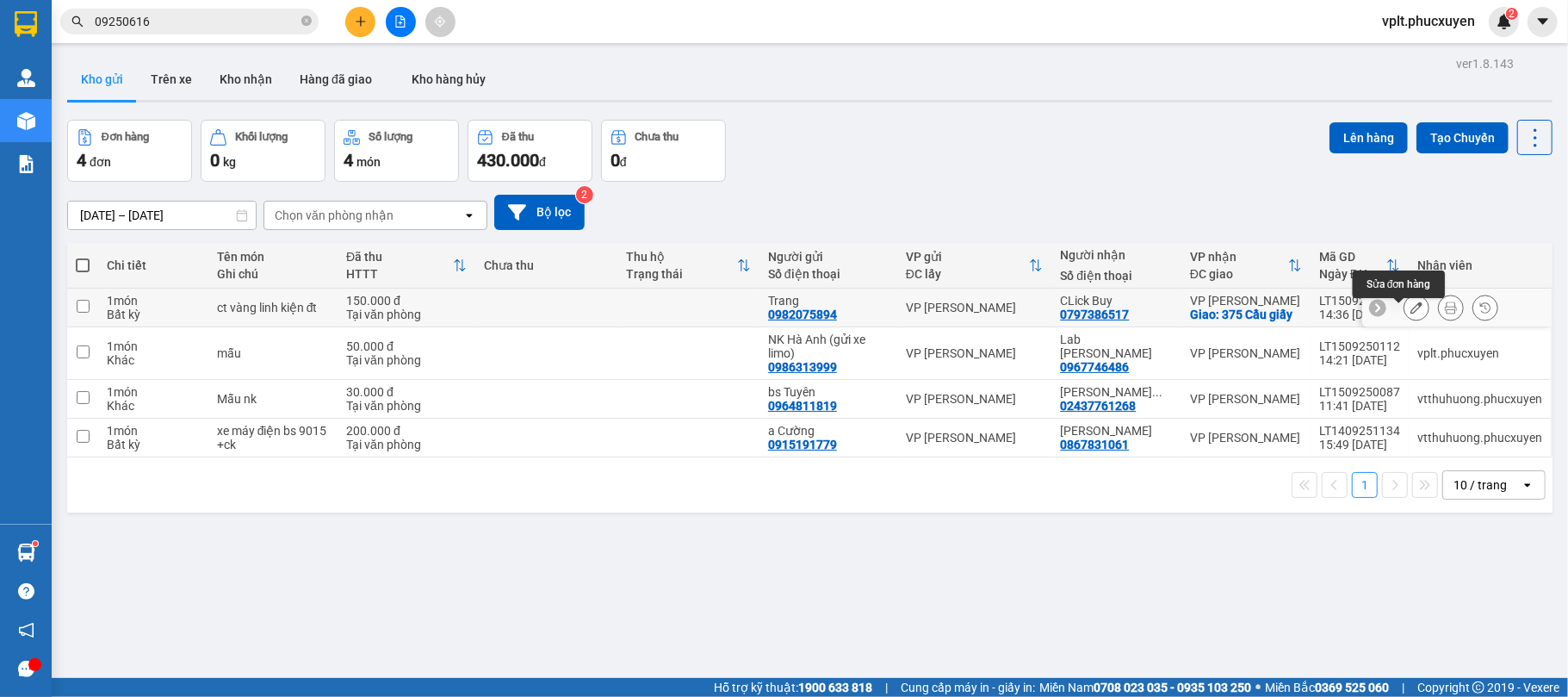
click at [1411, 314] on icon at bounding box center [1416, 307] width 12 height 12
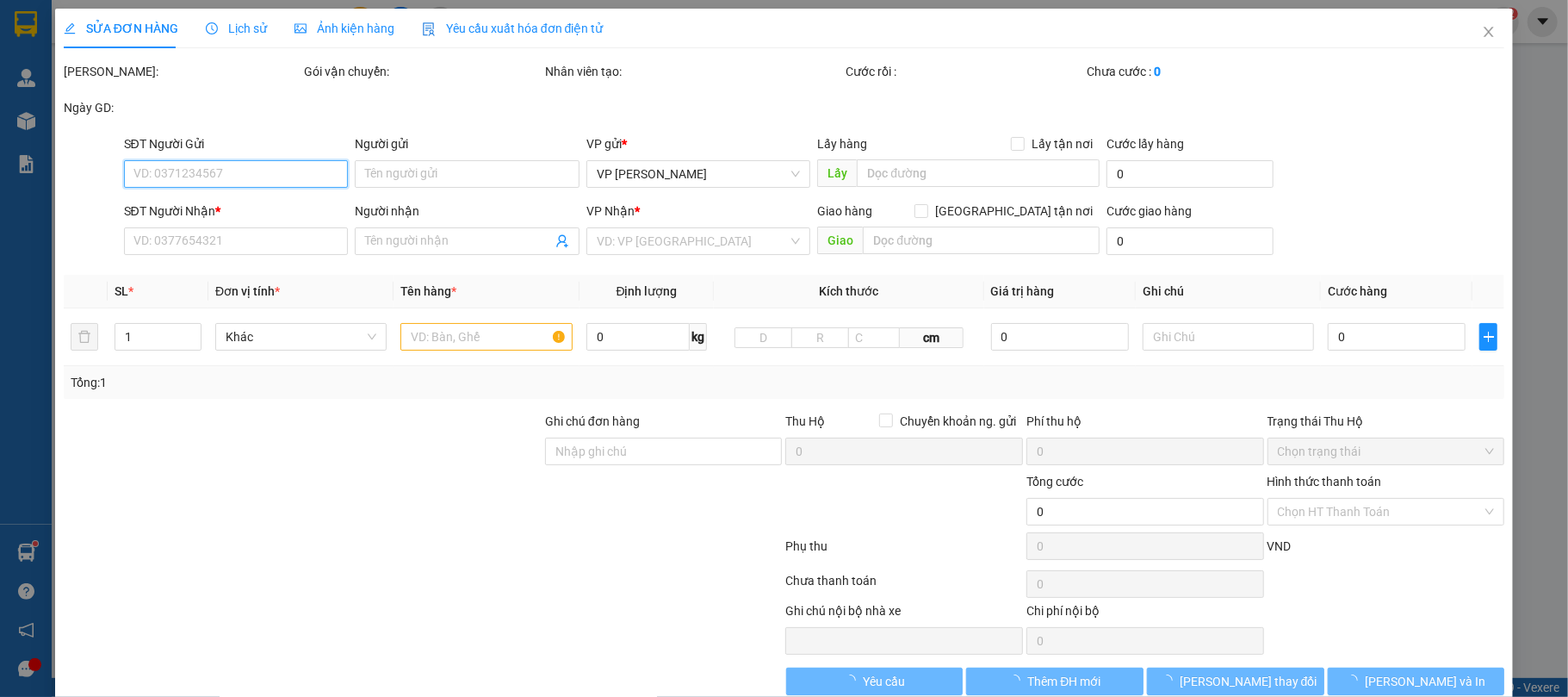
type input "0982075894"
type input "Trang"
type input "0797386517"
type input "CLick Buy"
checkbox input "true"
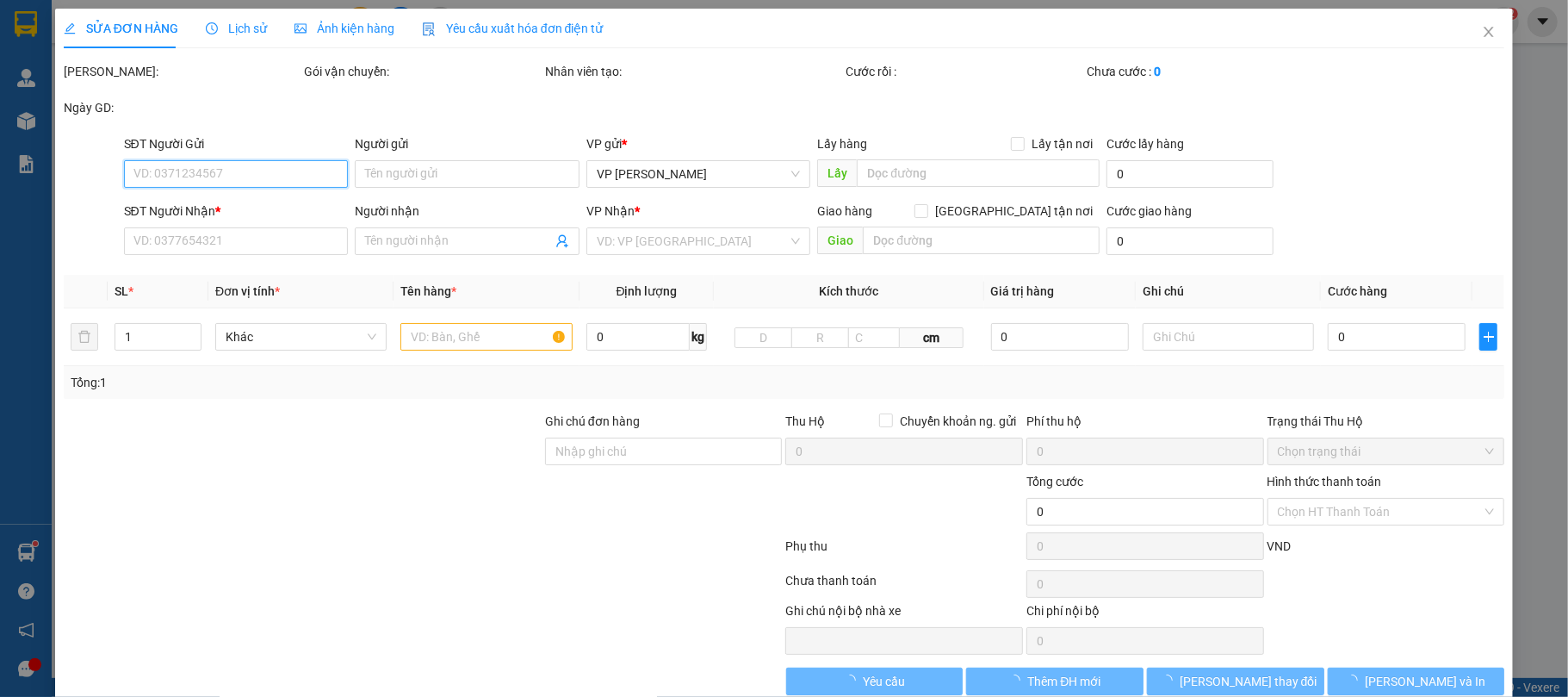
type input "375 Cầu giấy"
type input "150.000"
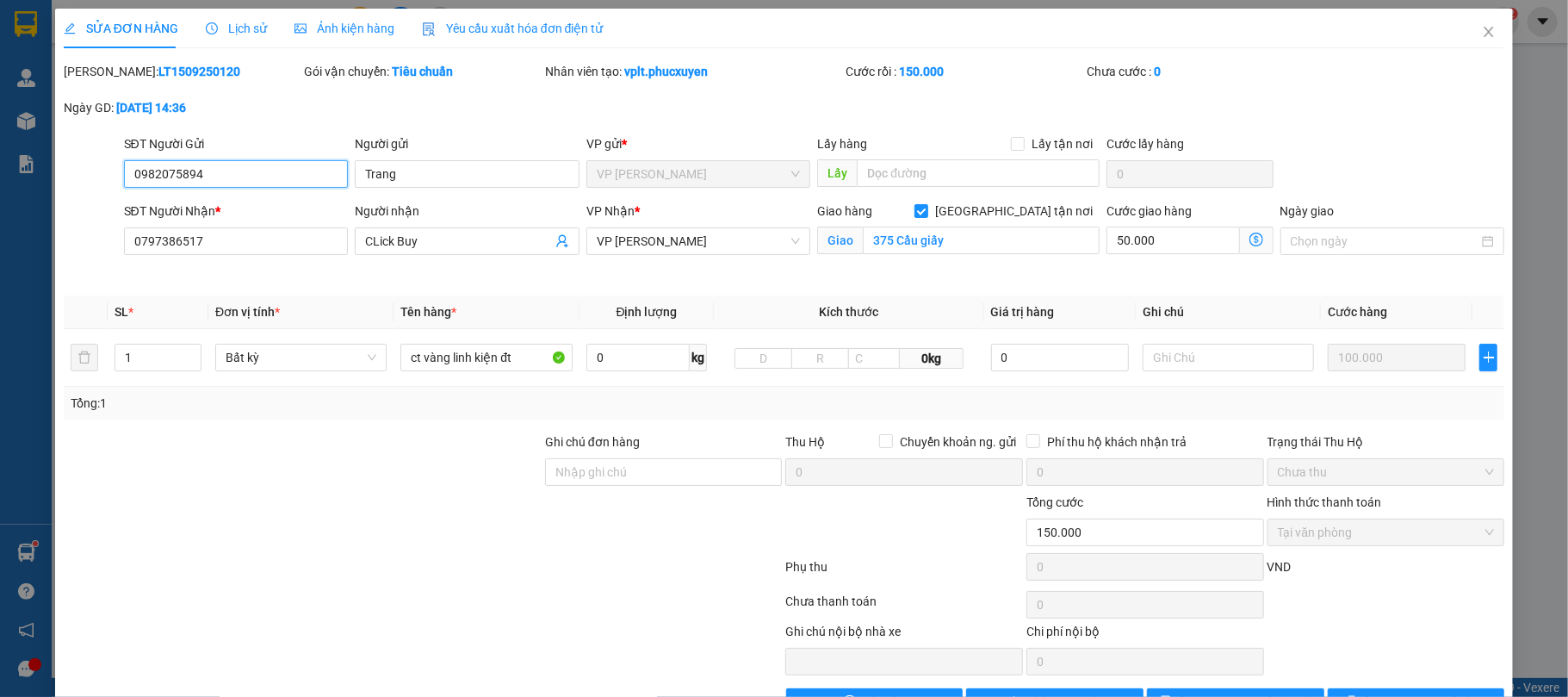
click at [167, 173] on input "0982075894" at bounding box center [236, 174] width 225 height 28
click at [1482, 31] on span "Close" at bounding box center [1489, 33] width 48 height 48
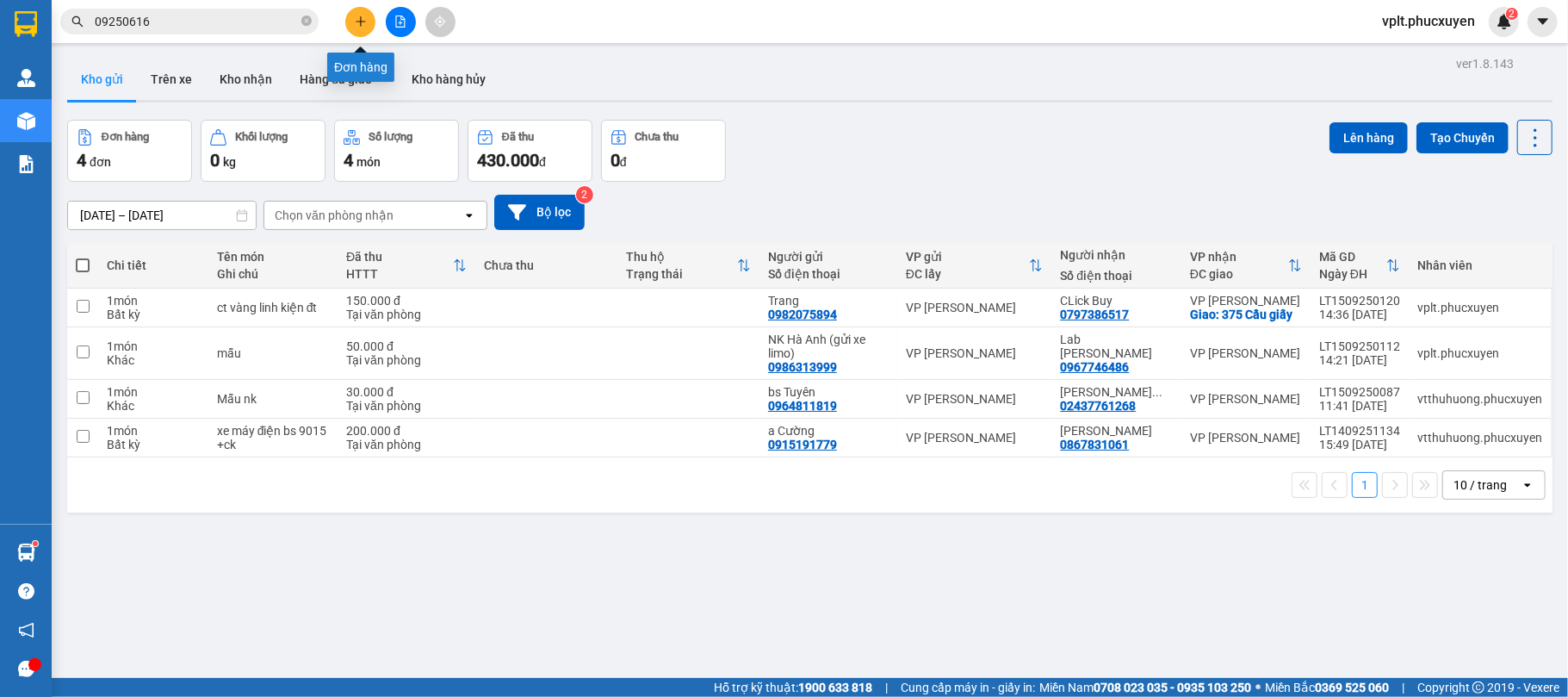
click at [363, 28] on button at bounding box center [360, 22] width 30 height 30
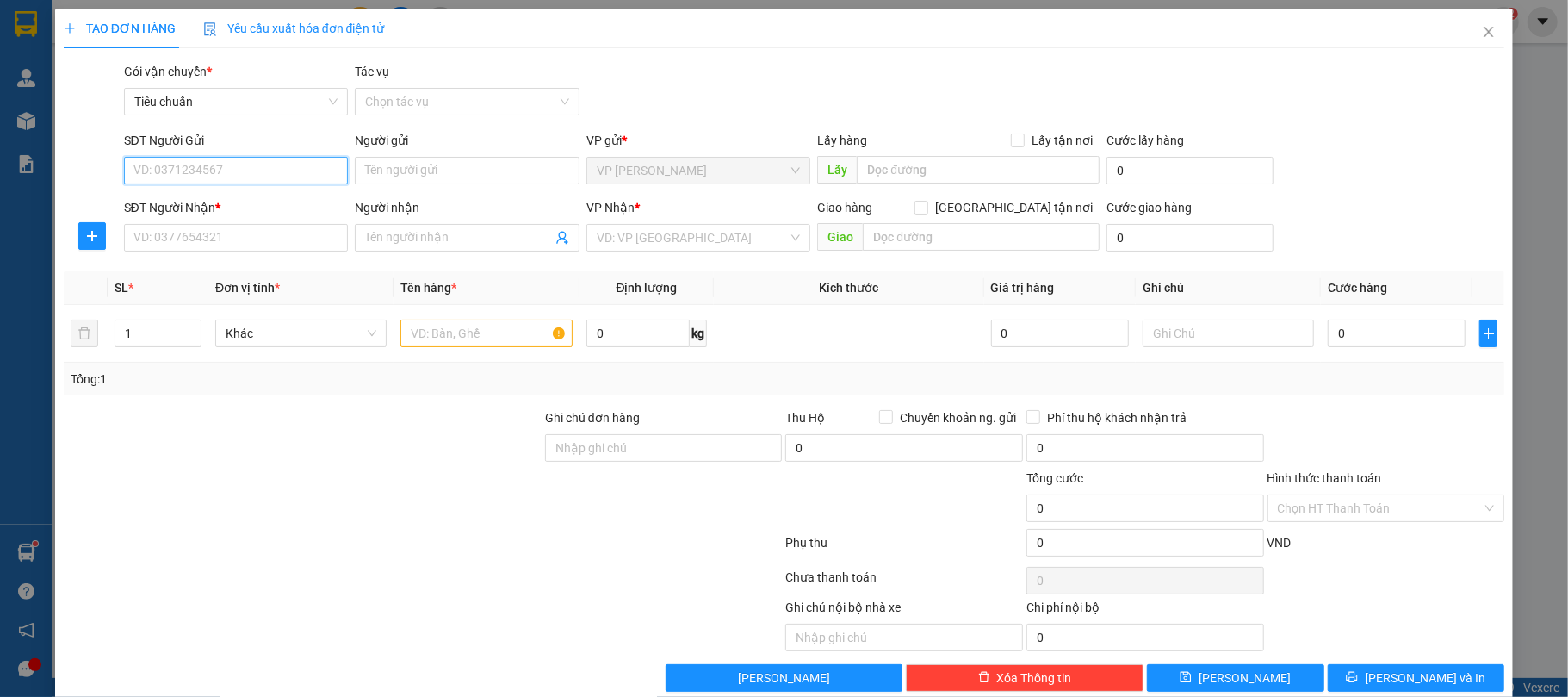
click at [194, 160] on input "SĐT Người Gửi" at bounding box center [236, 171] width 225 height 28
paste input "0982075894"
type input "0982075894"
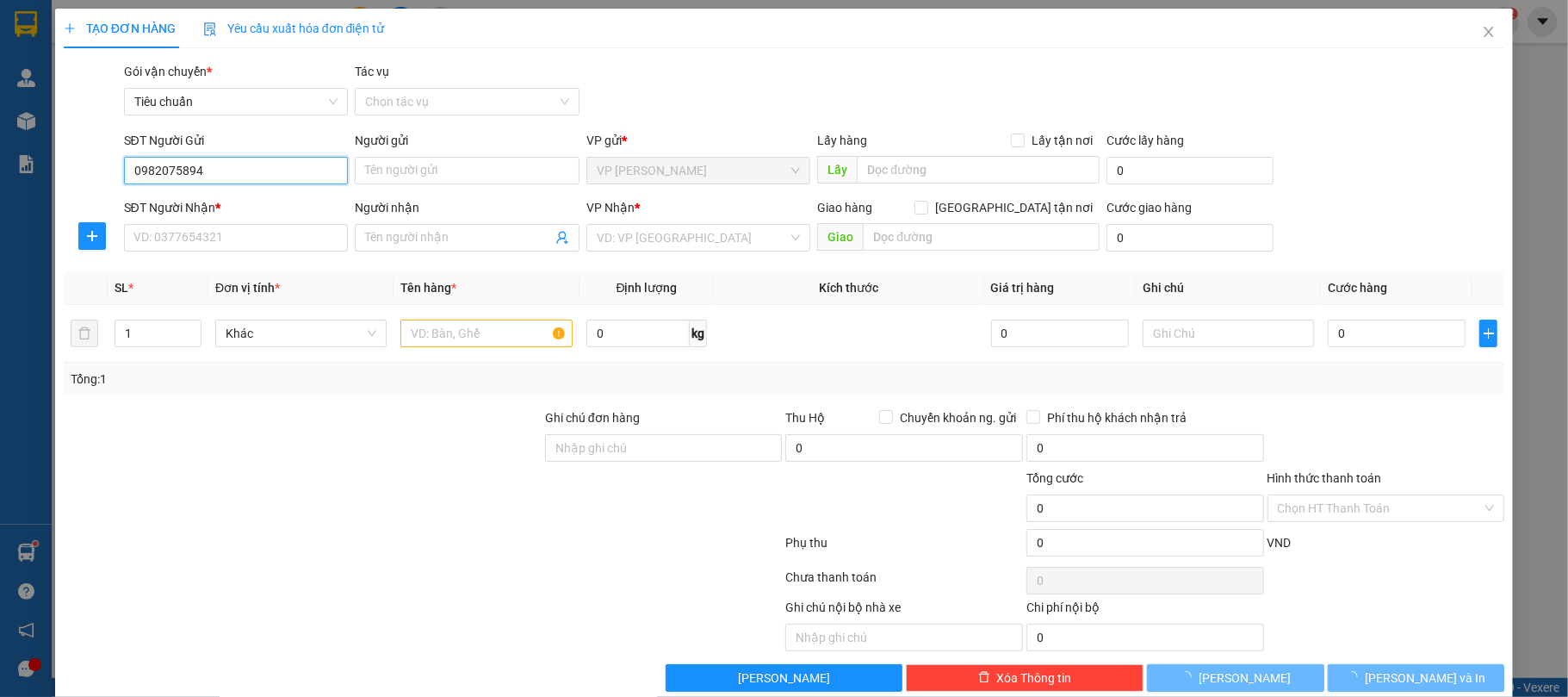
click at [234, 170] on input "0982075894" at bounding box center [236, 171] width 225 height 28
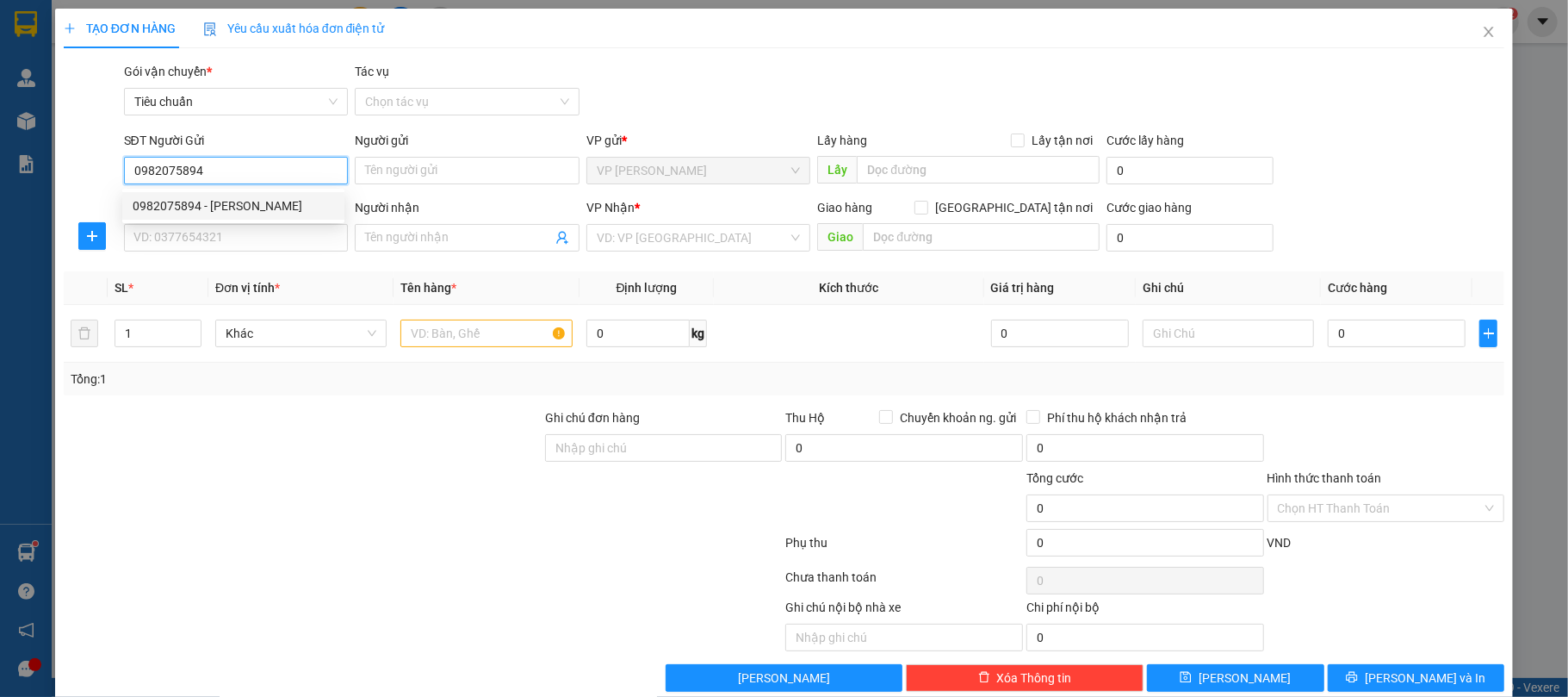
click at [231, 206] on div "0982075894 - Trang" at bounding box center [233, 205] width 201 height 19
type input "Trang"
type input "0982075894"
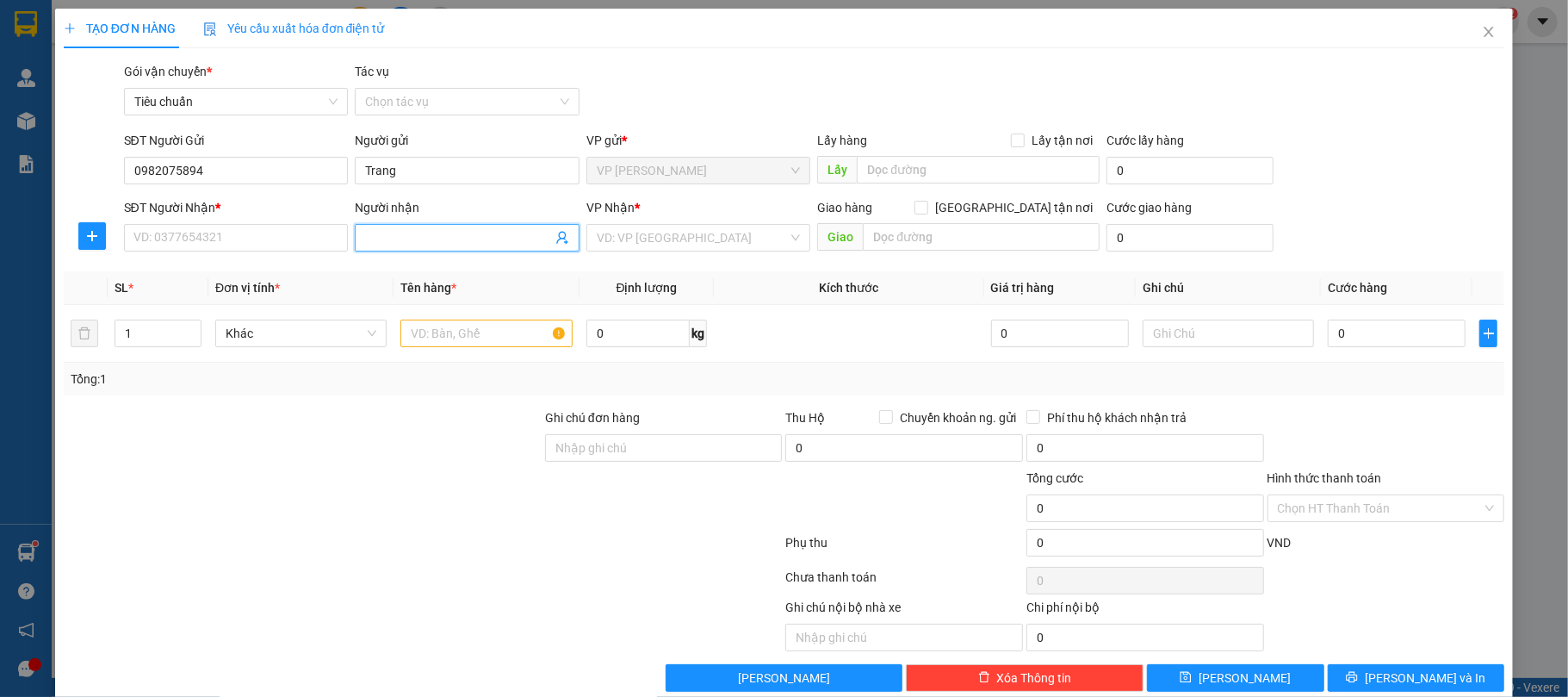
click at [555, 239] on icon "user-add" at bounding box center [562, 238] width 14 height 14
click at [584, 136] on span "CLick Buy" at bounding box center [594, 138] width 53 height 14
type input "0797386517"
type input "CLick Buy"
type input "375 Cầu giấy"
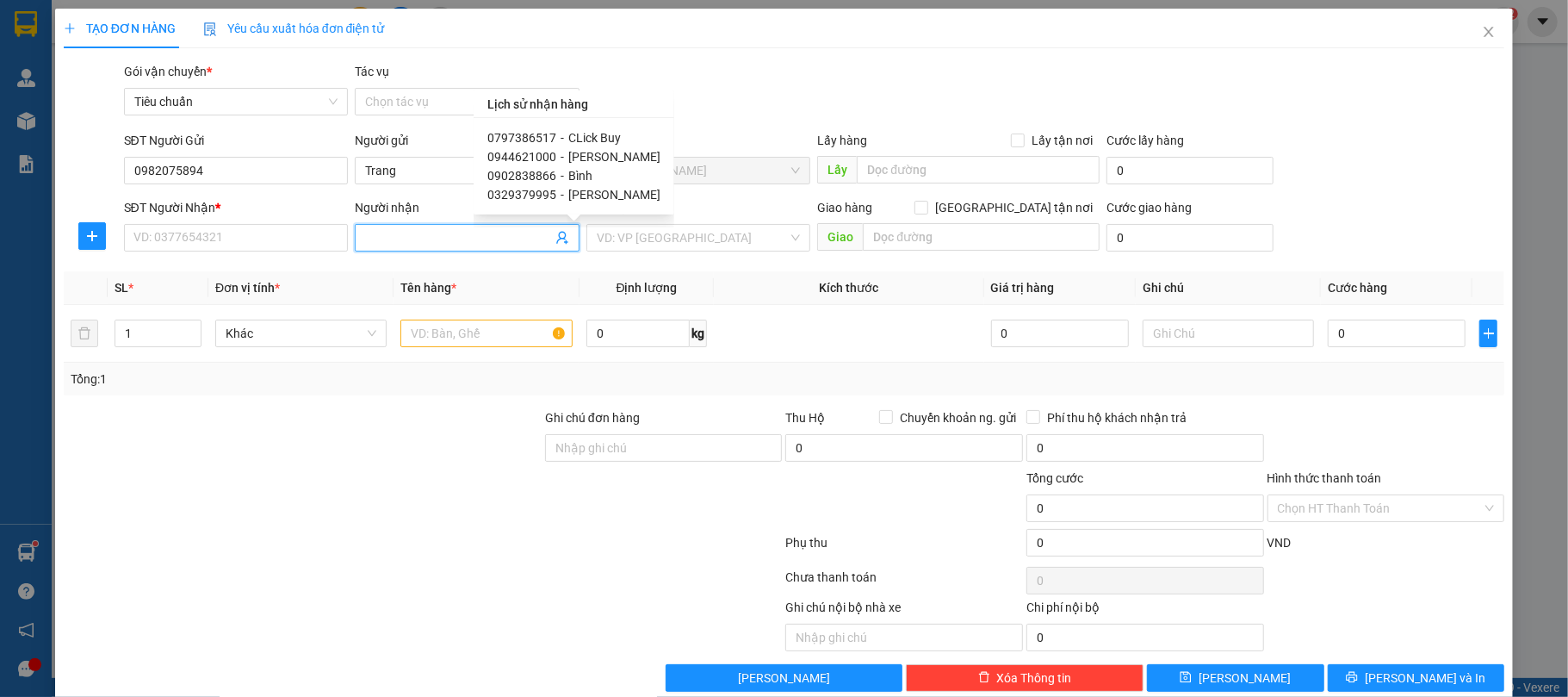
type input "50000"
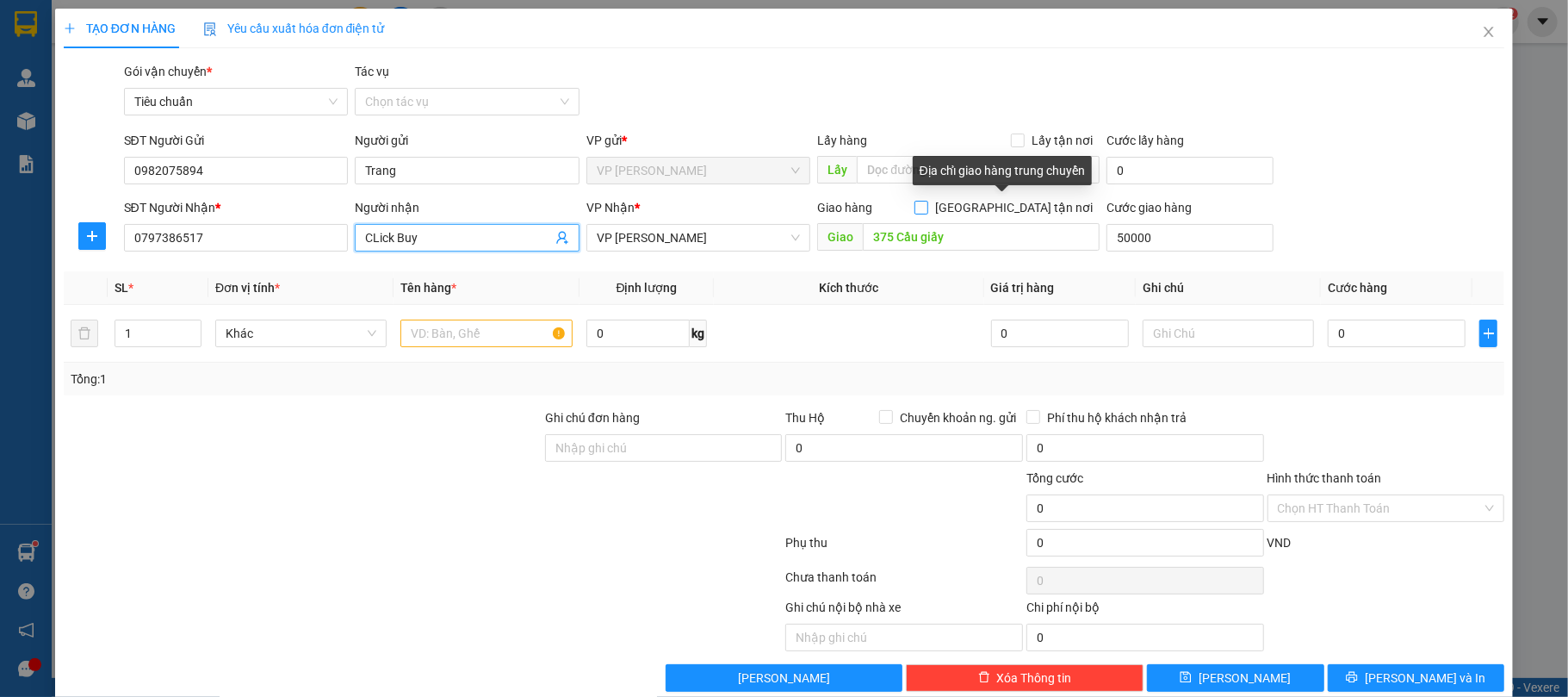
click at [927, 206] on input "[GEOGRAPHIC_DATA] tận nơi" at bounding box center [921, 206] width 12 height 12
checkbox input "true"
type input "50.000"
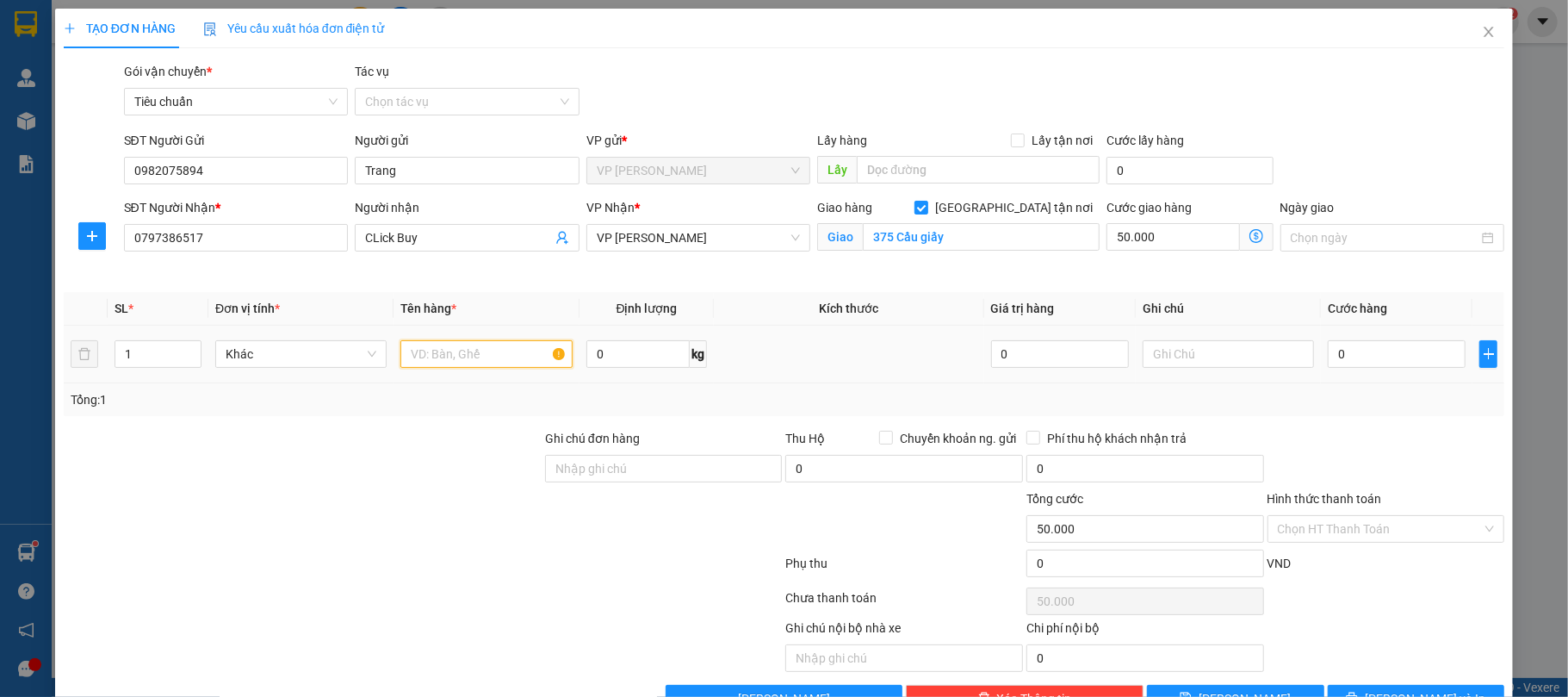
click at [425, 356] on input "text" at bounding box center [486, 354] width 171 height 28
type input "2 ct vàng linh kiện đt"
click at [1345, 352] on input "0" at bounding box center [1397, 354] width 138 height 28
type input "1"
type input "50.001"
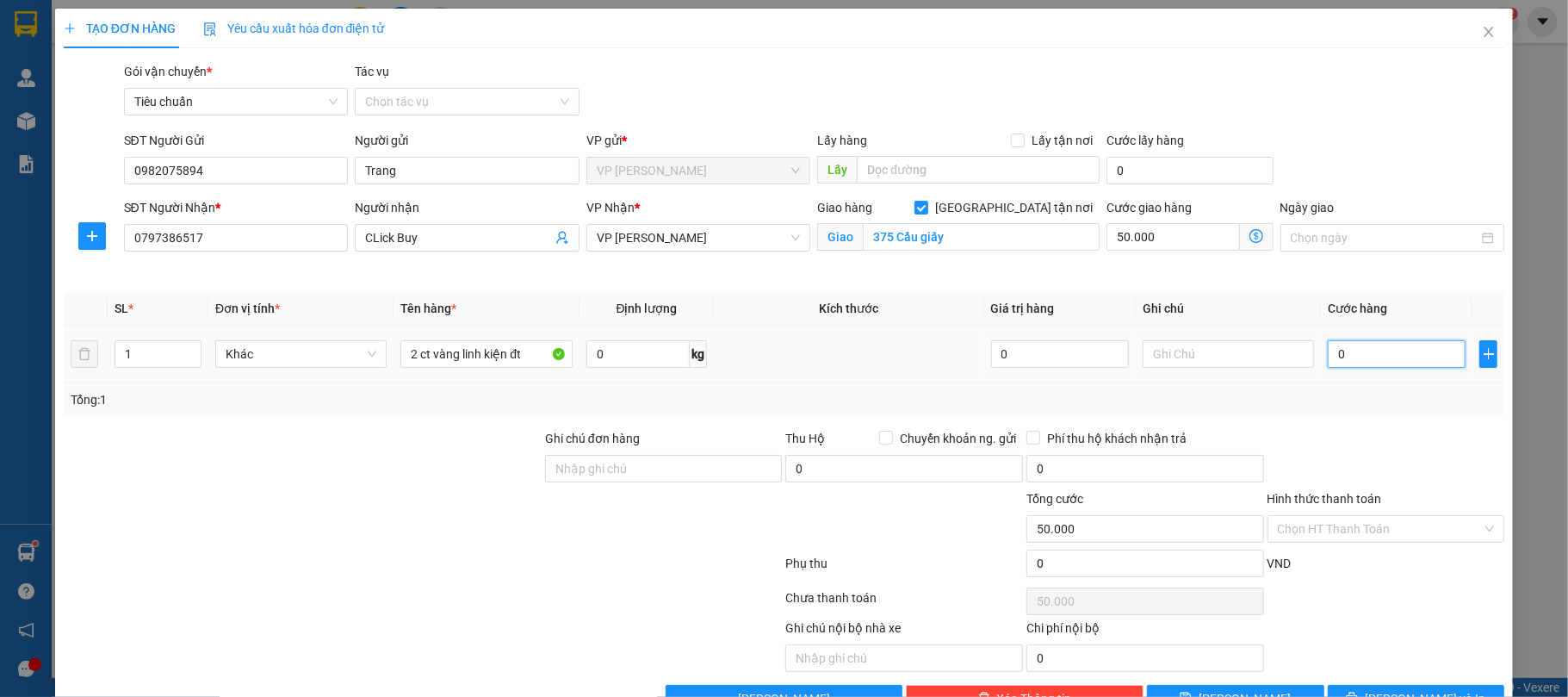
type input "50.001"
type input "15"
type input "50.015"
type input "150"
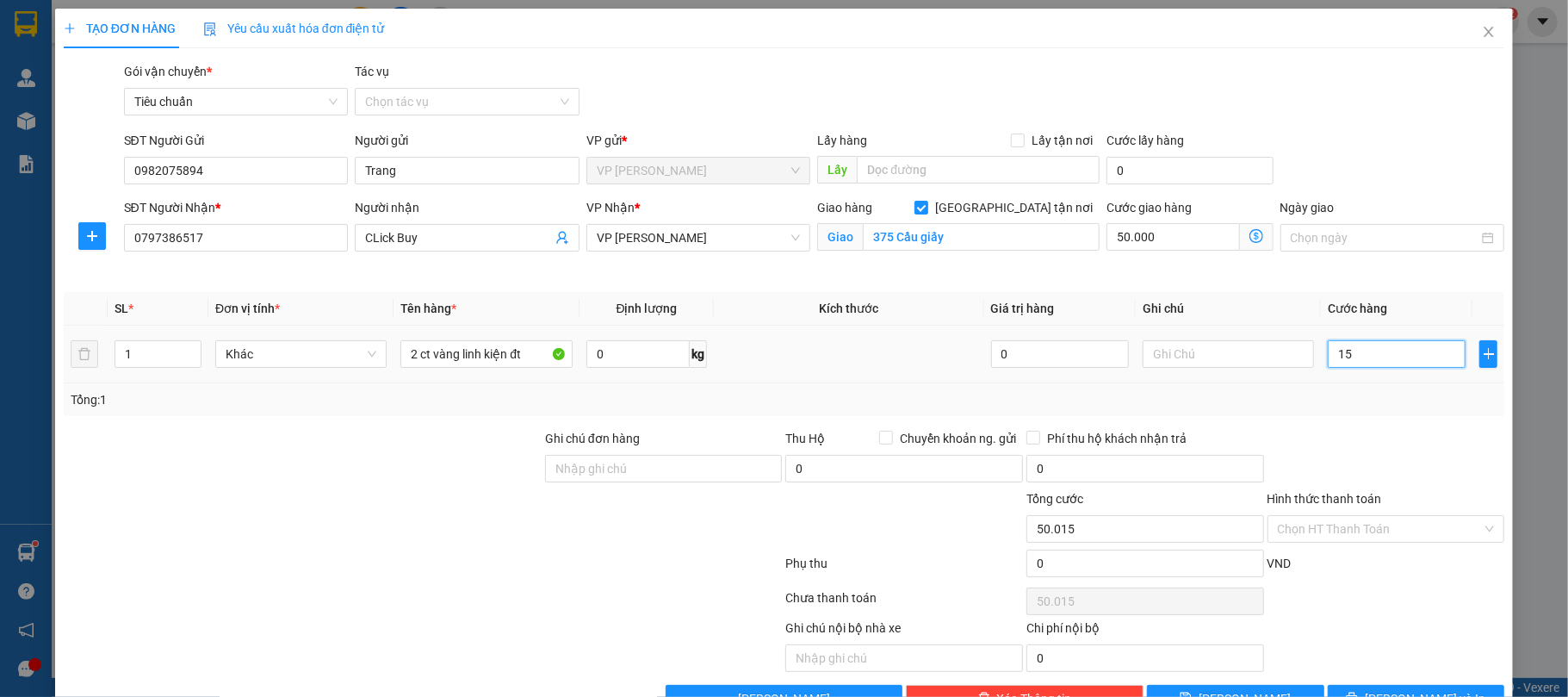
type input "50.150"
type input "150.000"
type input "200.000"
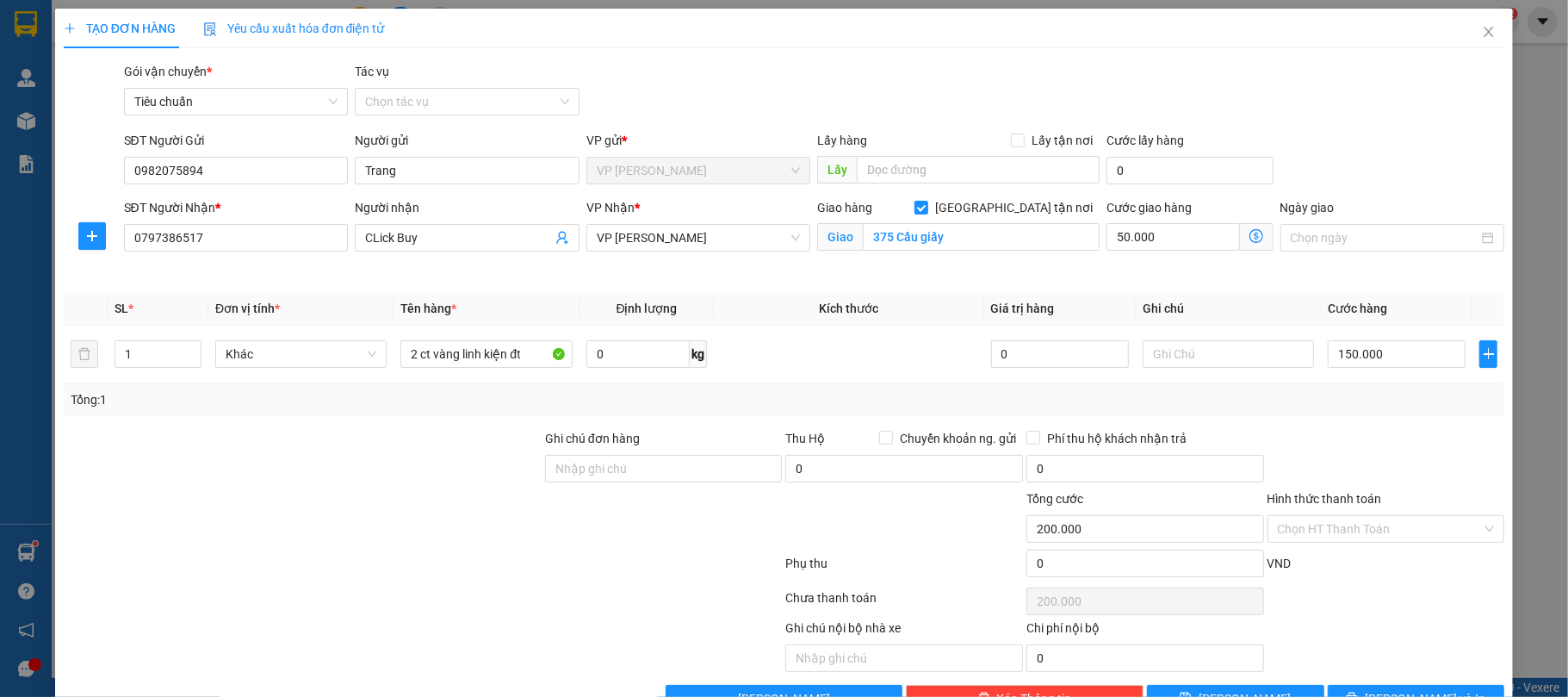
click at [1373, 402] on div "Tổng: 1" at bounding box center [784, 399] width 1428 height 19
click at [1189, 355] on input "text" at bounding box center [1229, 354] width 171 height 28
click at [1250, 241] on icon "dollar-circle" at bounding box center [1257, 236] width 14 height 14
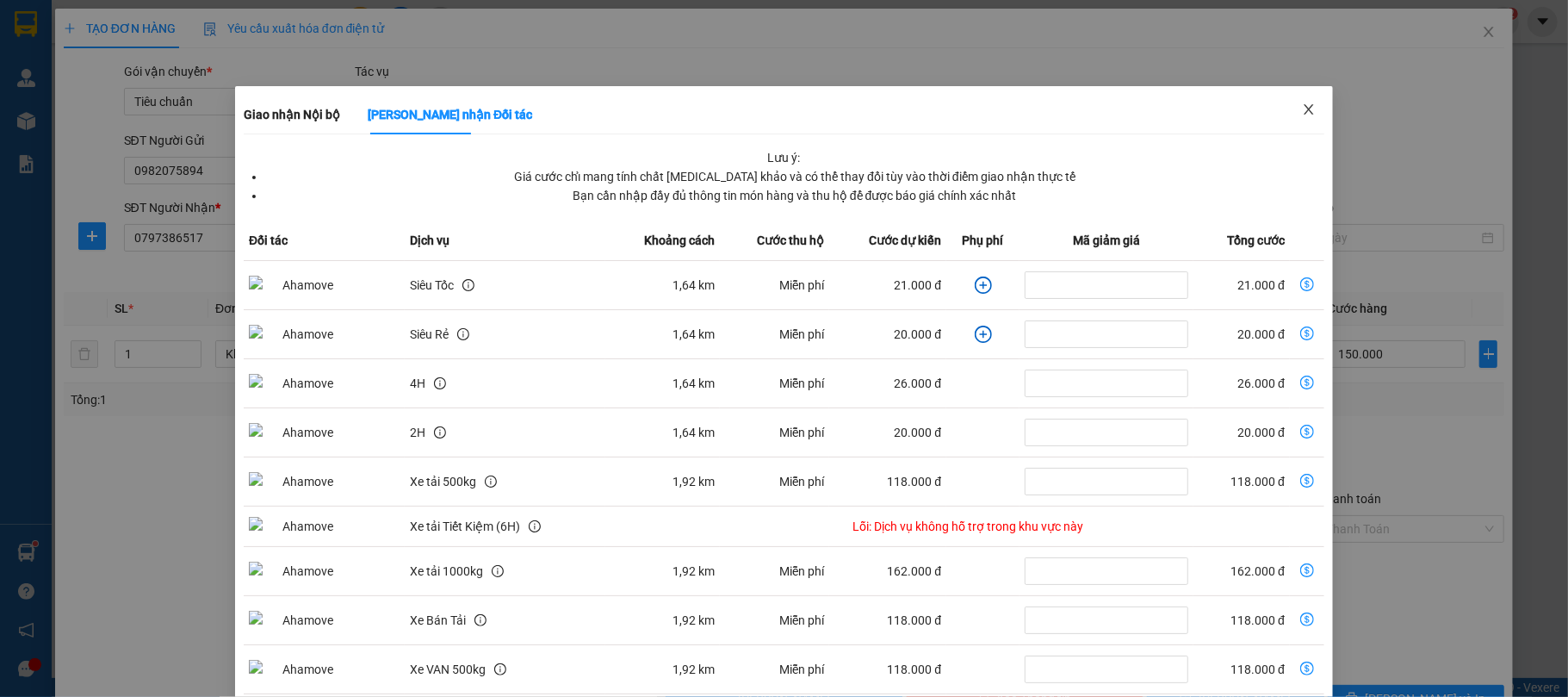
click at [1302, 114] on icon "close" at bounding box center [1309, 110] width 14 height 14
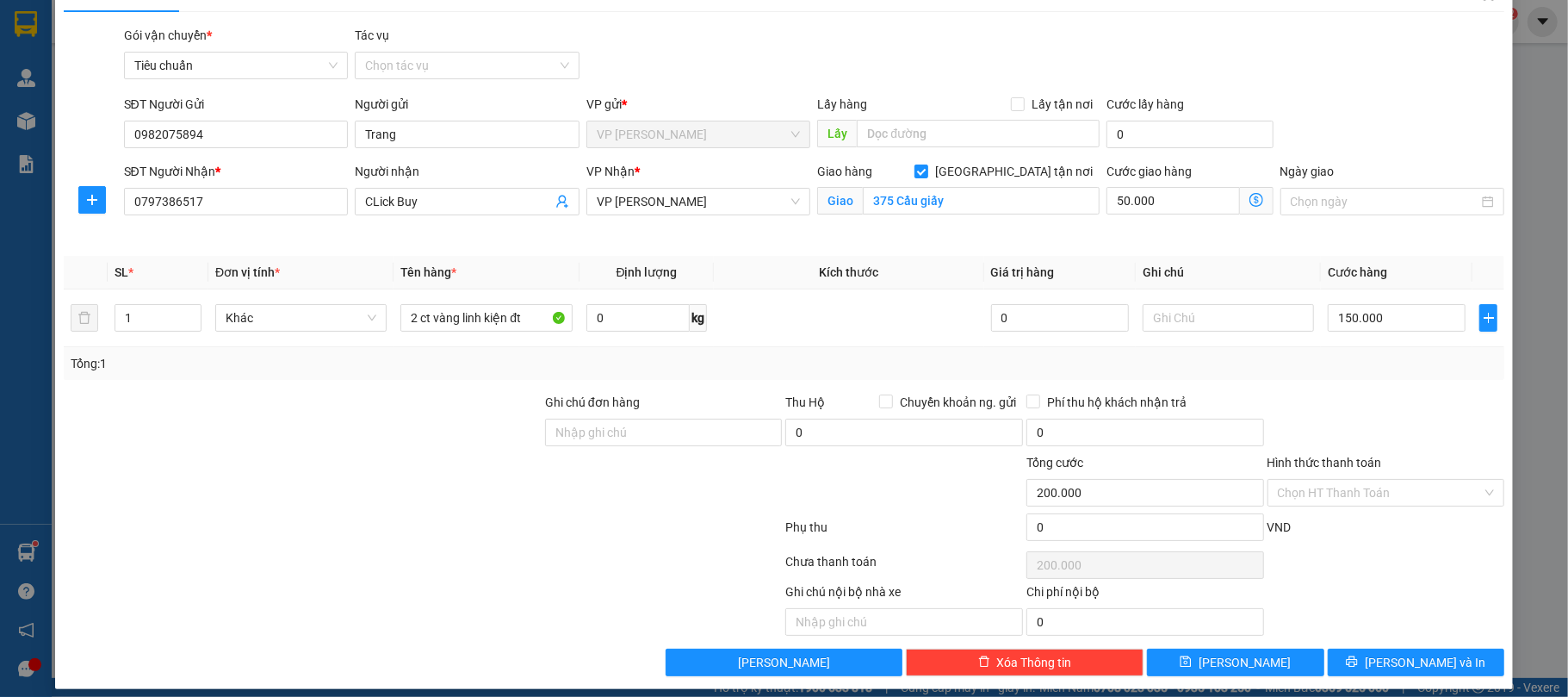
scroll to position [53, 0]
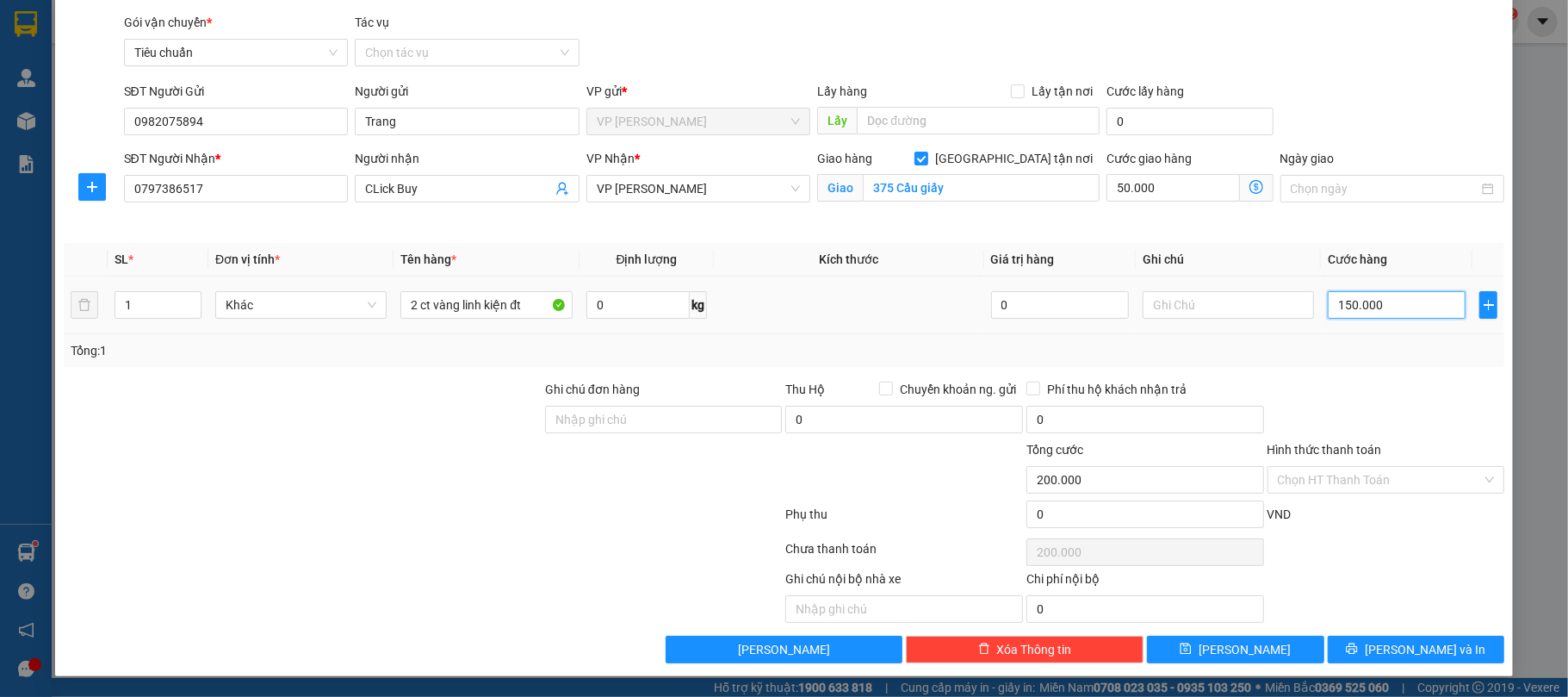
click at [1362, 300] on input "150.000" at bounding box center [1397, 305] width 138 height 28
type input "1"
type input "50.001"
type input "18"
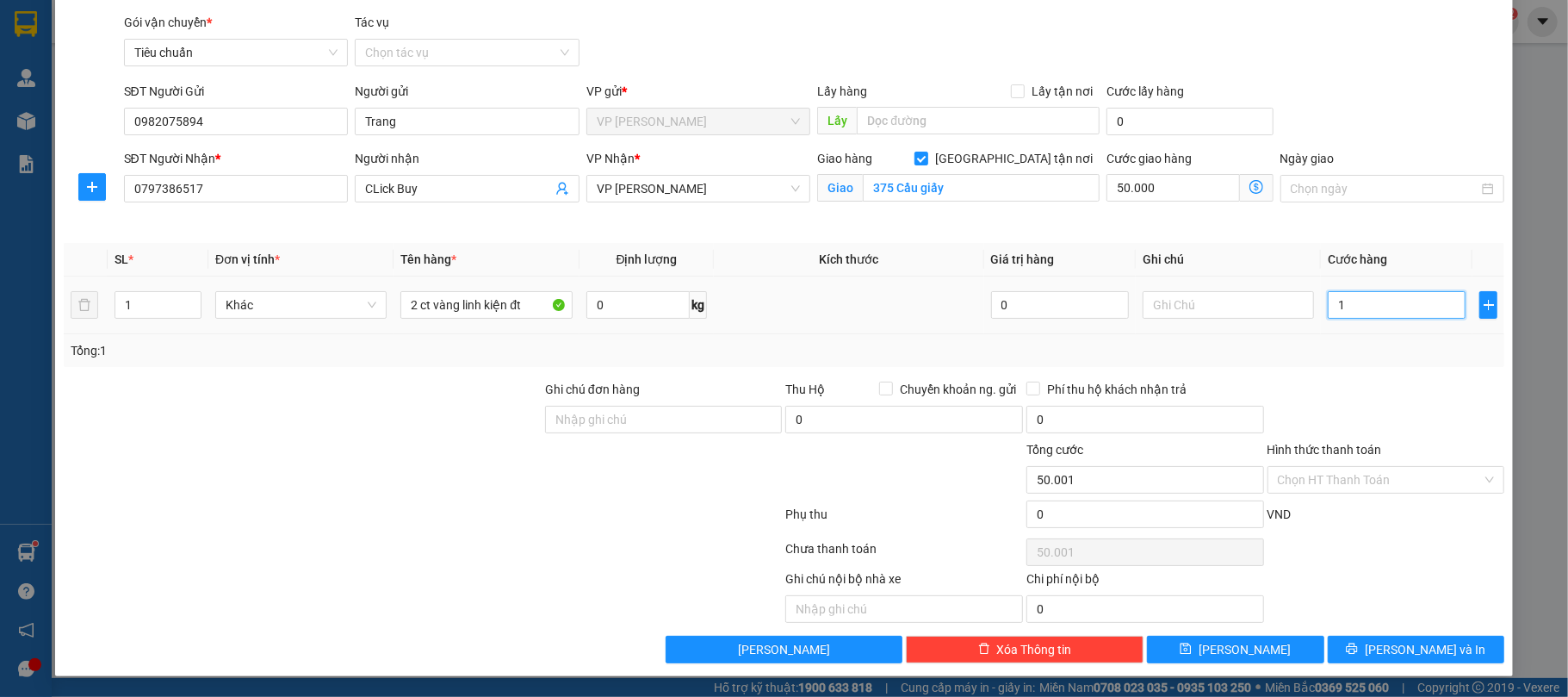
type input "50.018"
type input "180"
type input "50.180"
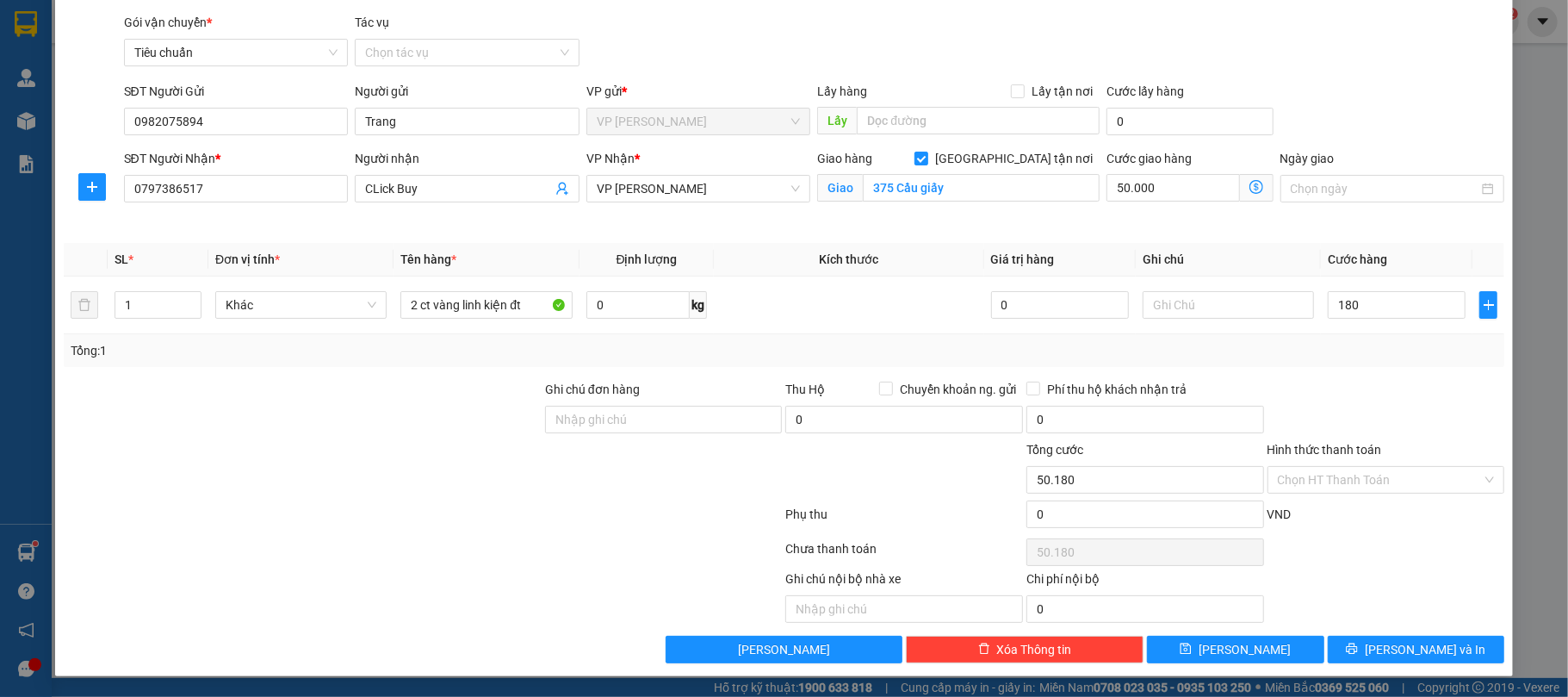
type input "180.000"
type input "230.000"
click at [1355, 349] on div "Tổng: 1" at bounding box center [784, 350] width 1428 height 19
click at [1410, 308] on input "180.000" at bounding box center [1397, 305] width 138 height 28
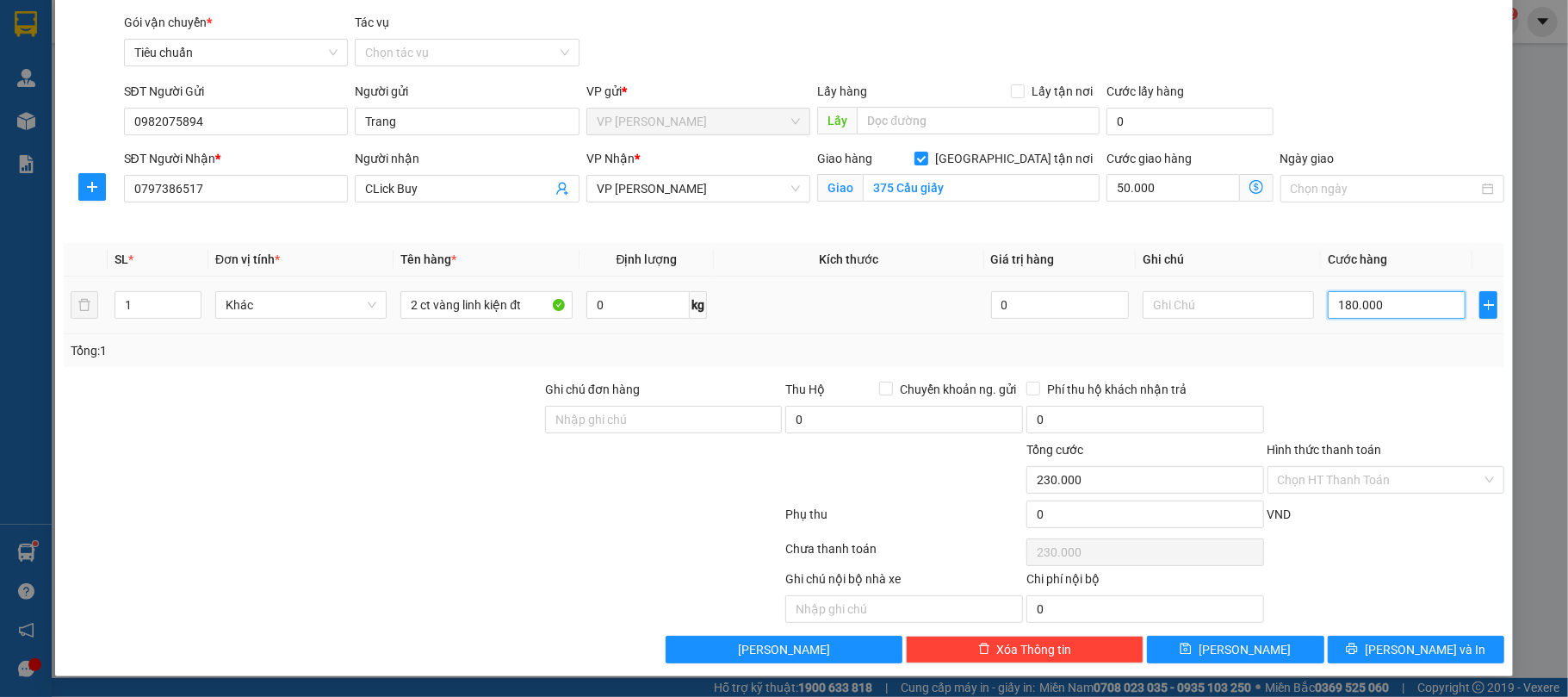
type input "2"
type input "50.002"
type input "20"
type input "50.020"
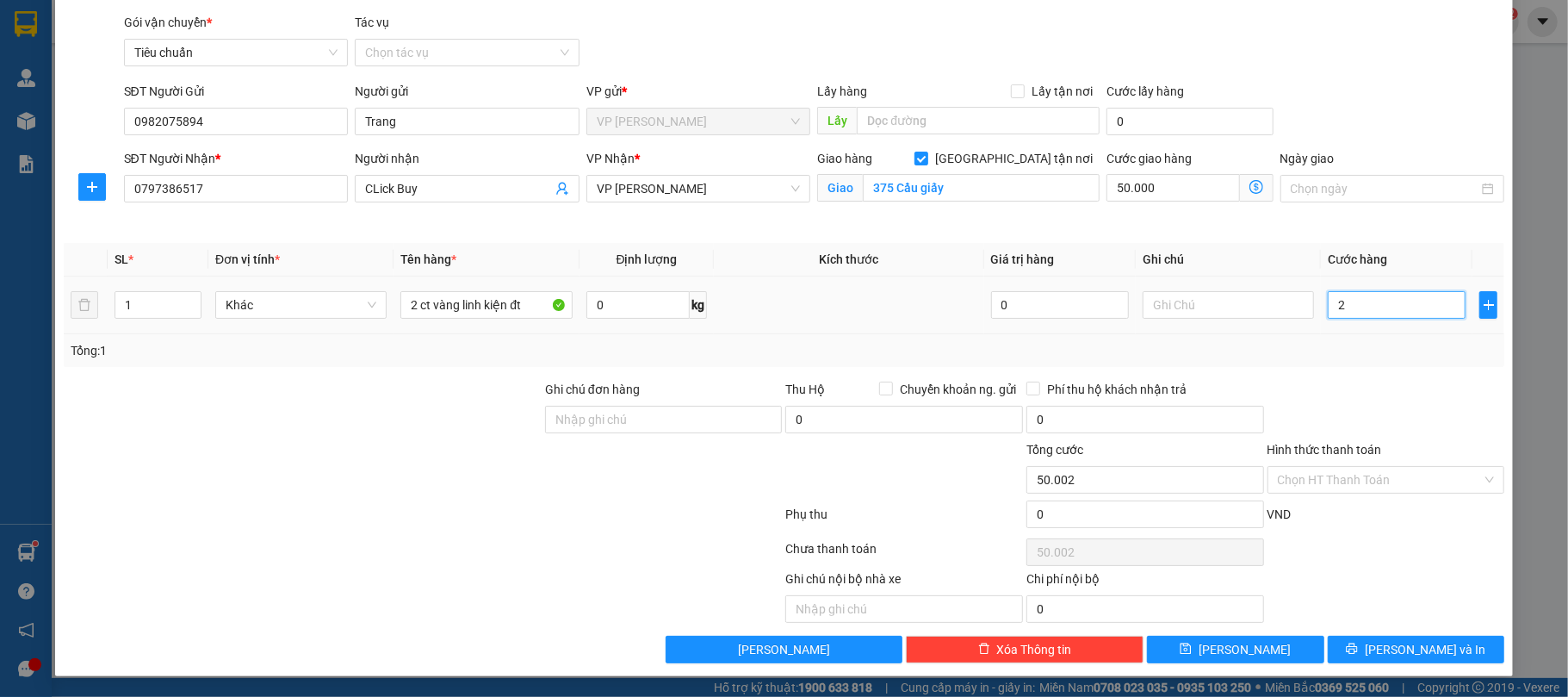
type input "50.020"
type input "200"
type input "50.200"
type input "200.000"
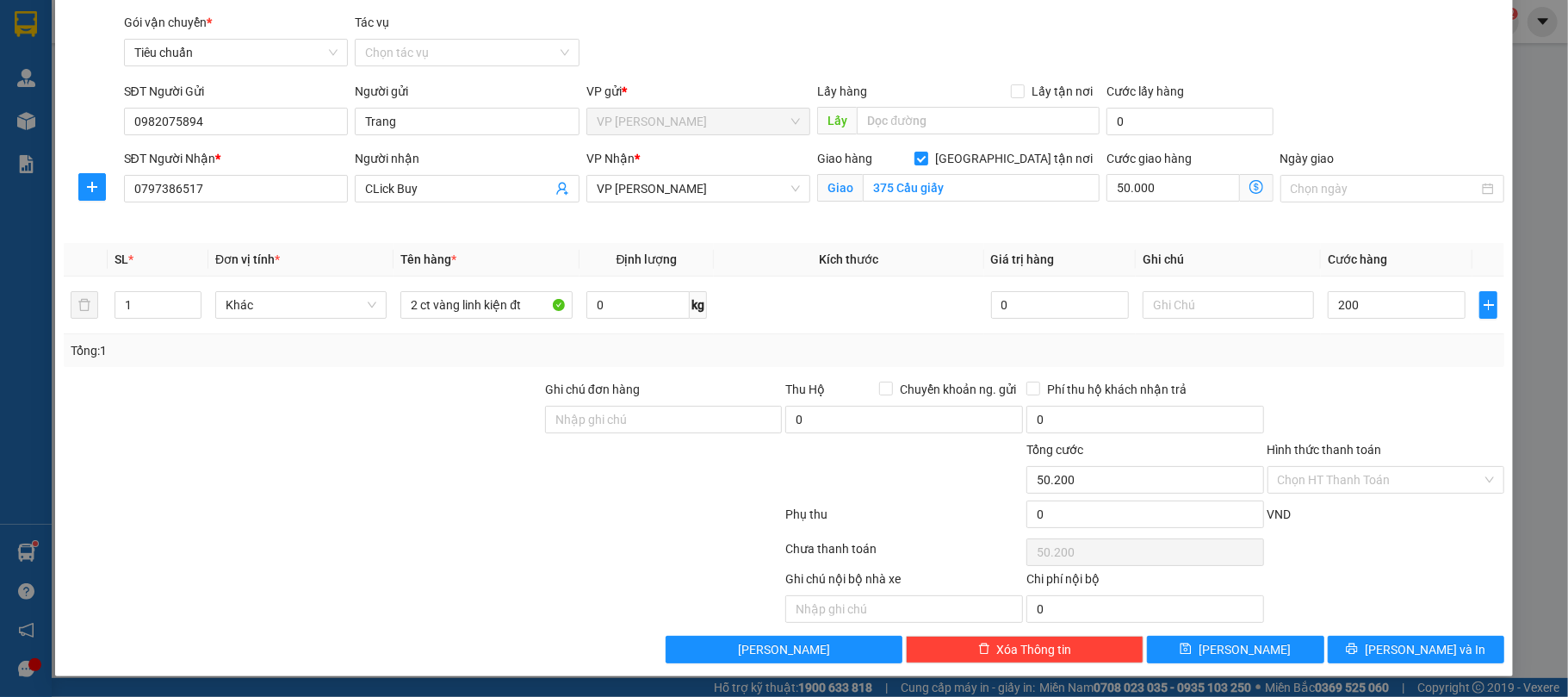
type input "250.000"
click at [1362, 356] on div "Tổng: 1" at bounding box center [784, 350] width 1428 height 19
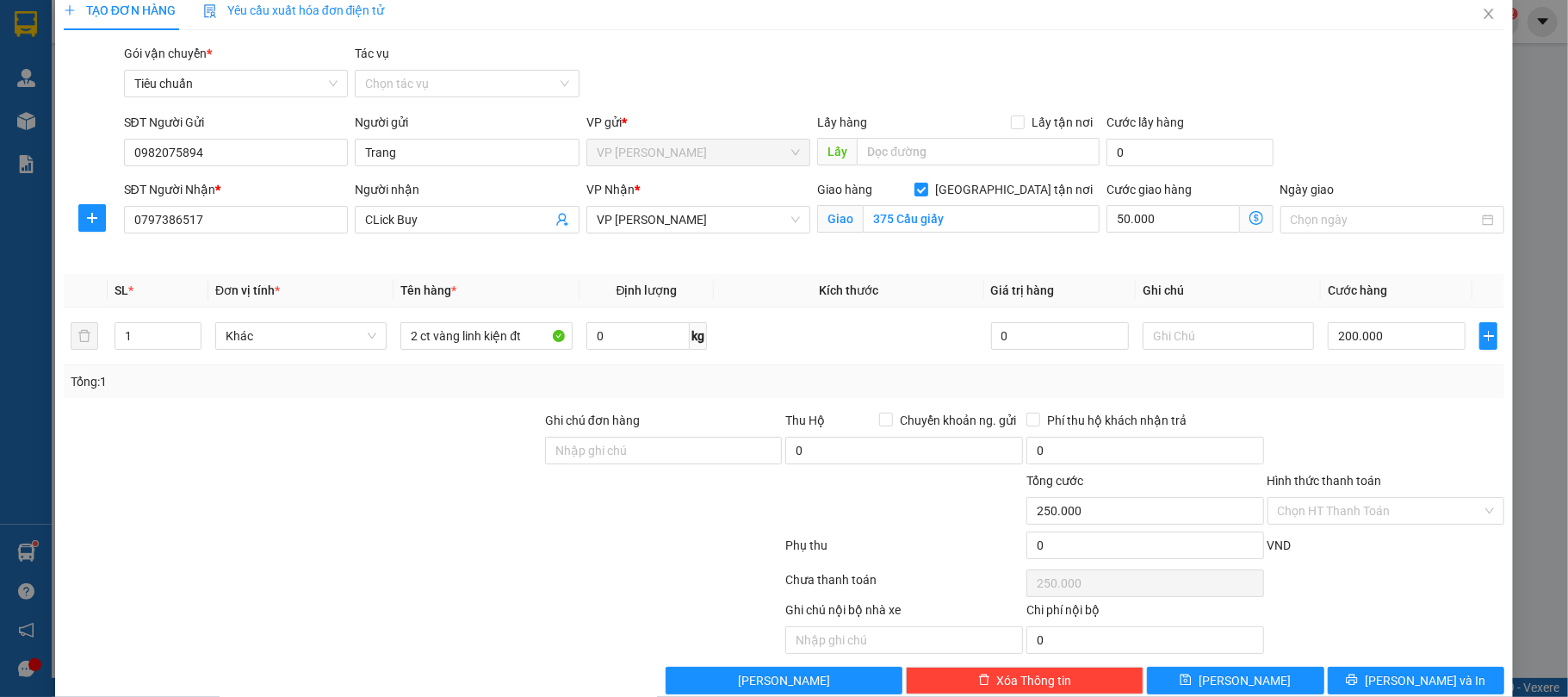
scroll to position [0, 0]
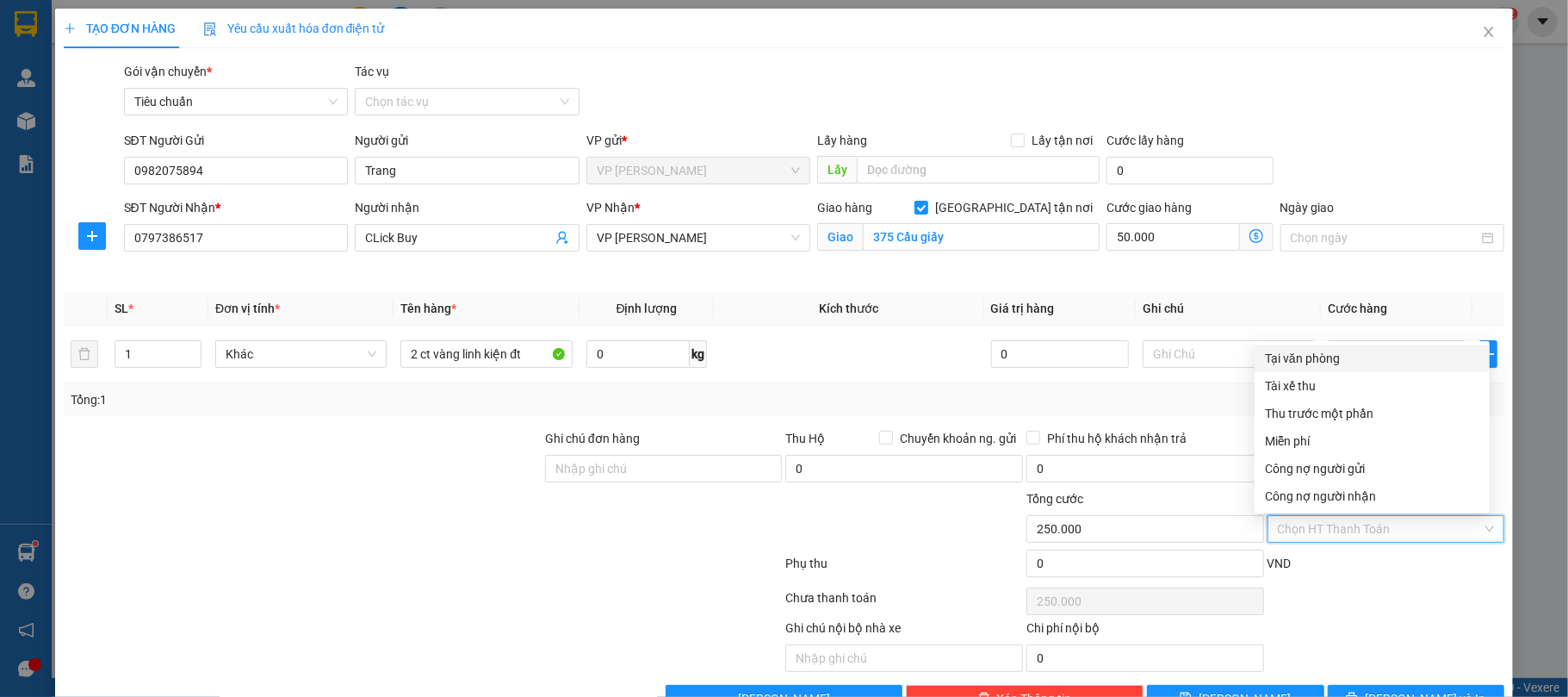
click at [1387, 525] on input "Hình thức thanh toán" at bounding box center [1381, 529] width 205 height 26
click at [1321, 355] on div "Tại văn phòng" at bounding box center [1372, 358] width 214 height 19
type input "0"
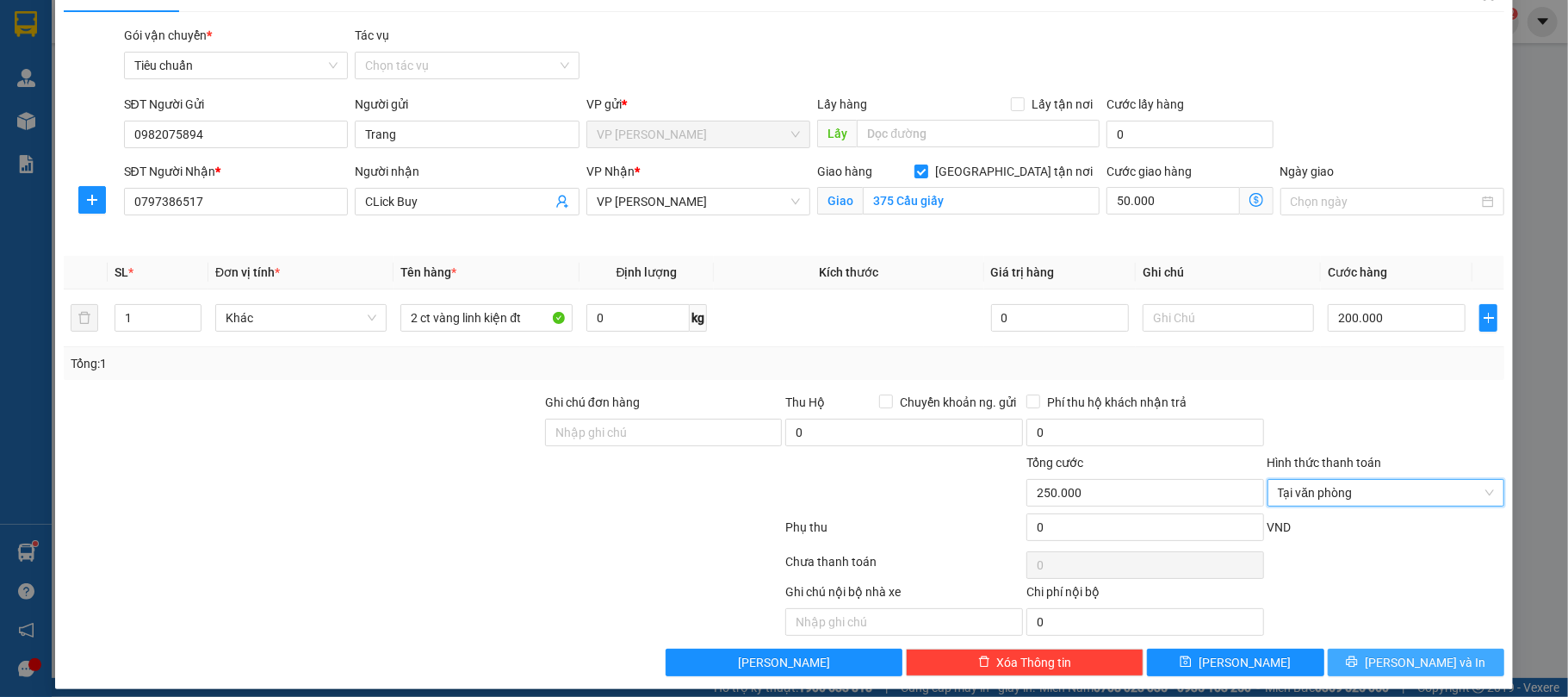
scroll to position [53, 0]
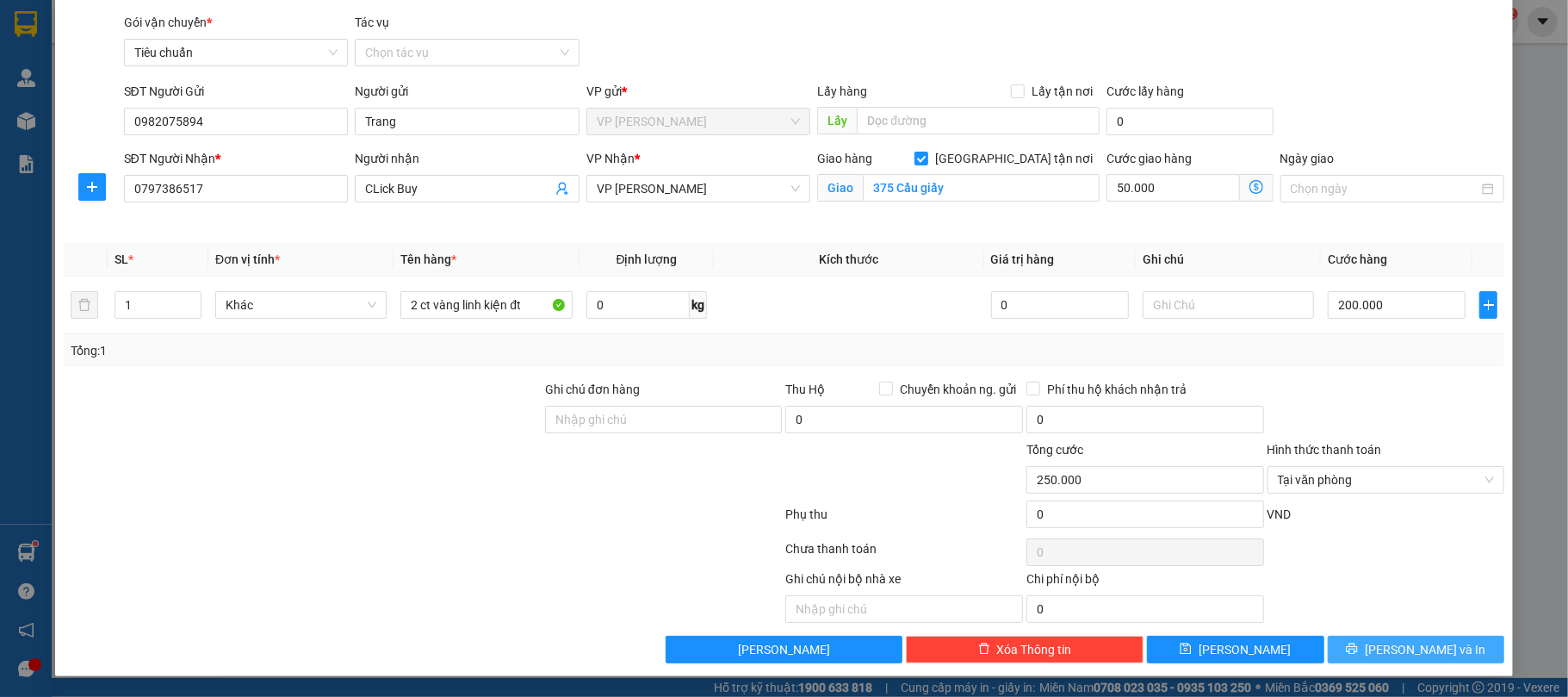
click at [1375, 658] on button "[PERSON_NAME] và In" at bounding box center [1416, 650] width 177 height 28
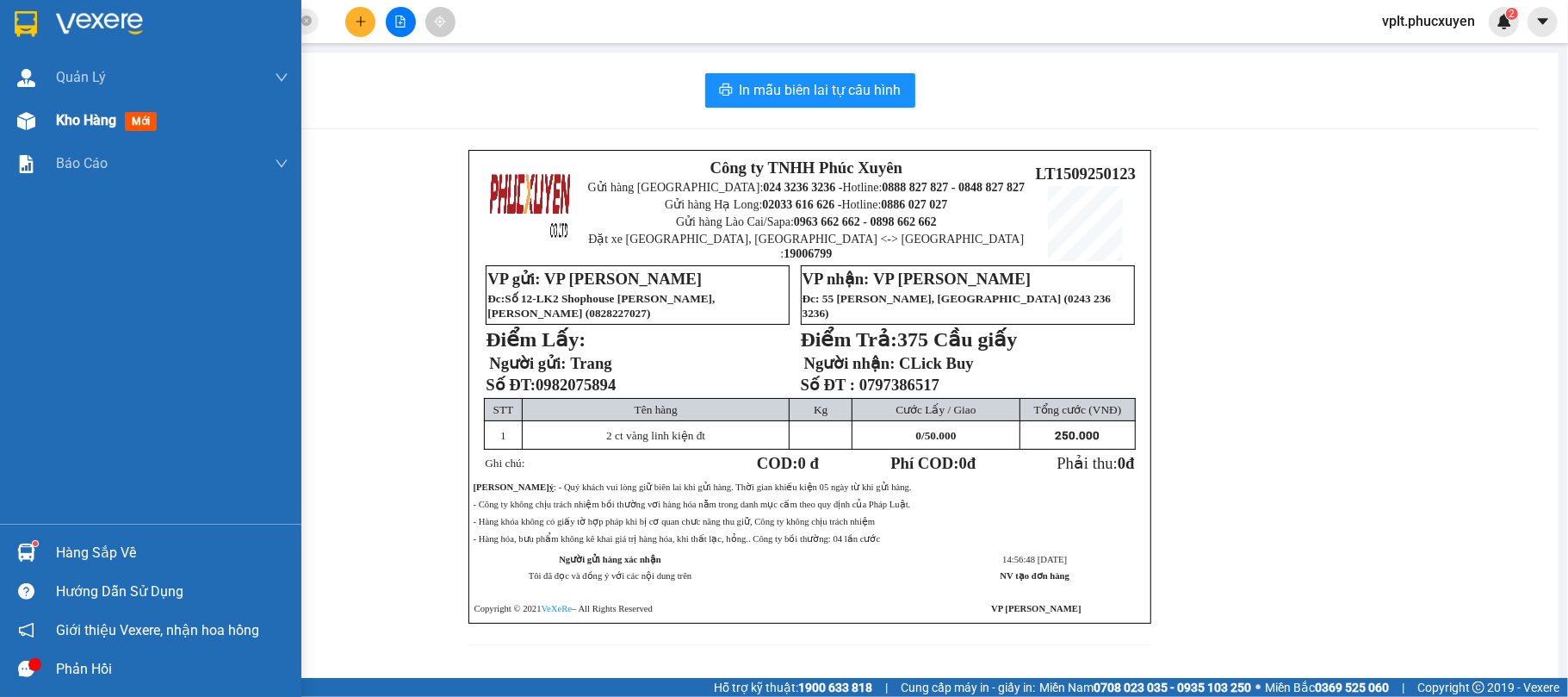
click at [86, 128] on span "Kho hàng" at bounding box center [86, 120] width 60 height 16
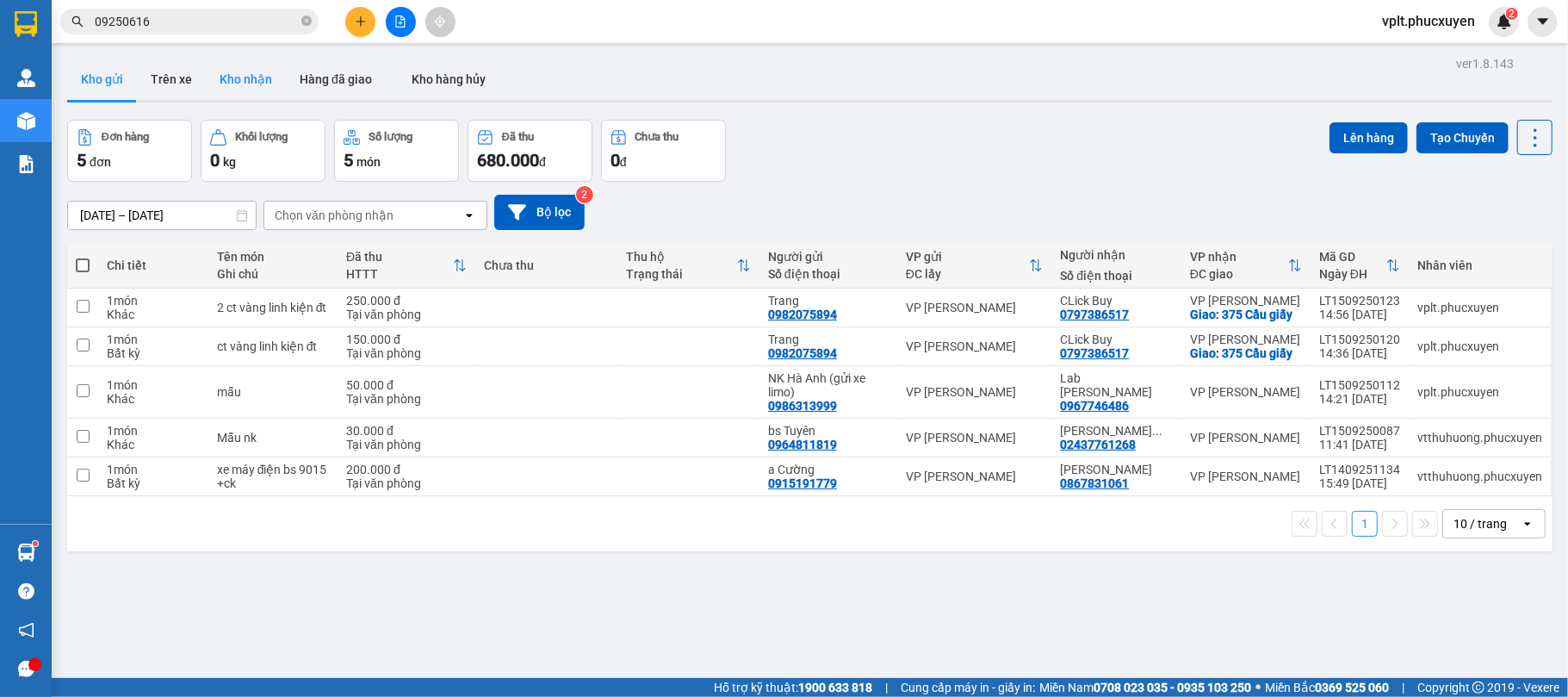
click at [243, 85] on button "Kho nhận" at bounding box center [246, 79] width 80 height 41
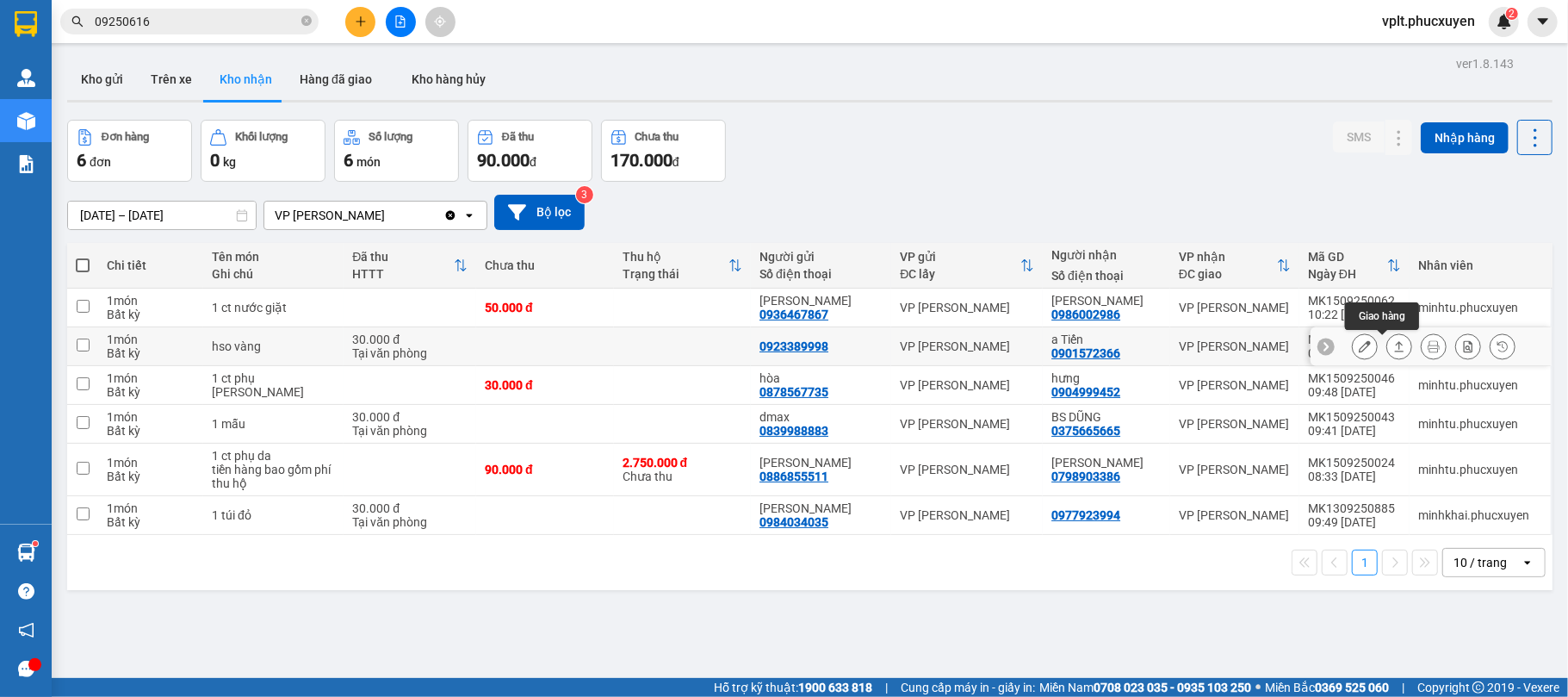
click at [1388, 350] on button at bounding box center [1400, 347] width 24 height 30
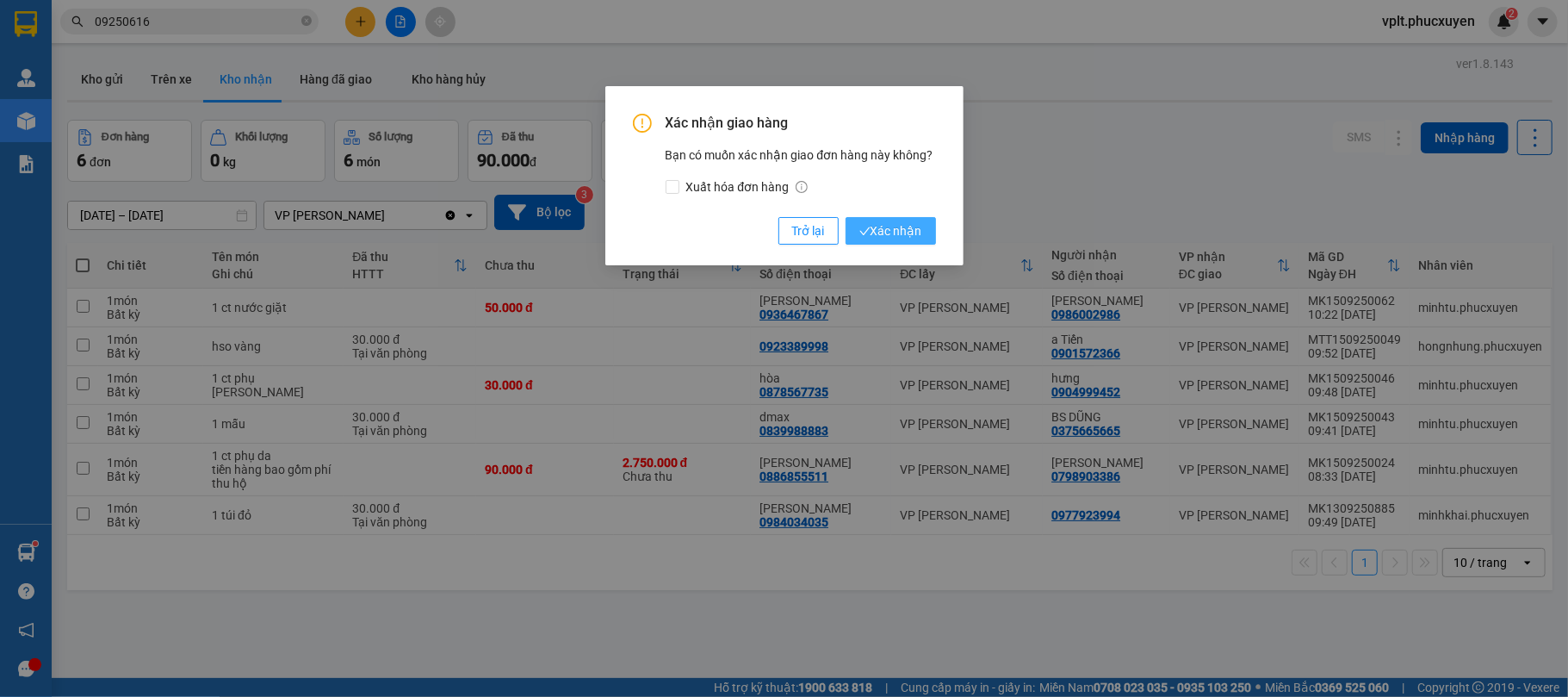
click at [897, 225] on span "Xác nhận" at bounding box center [890, 230] width 63 height 19
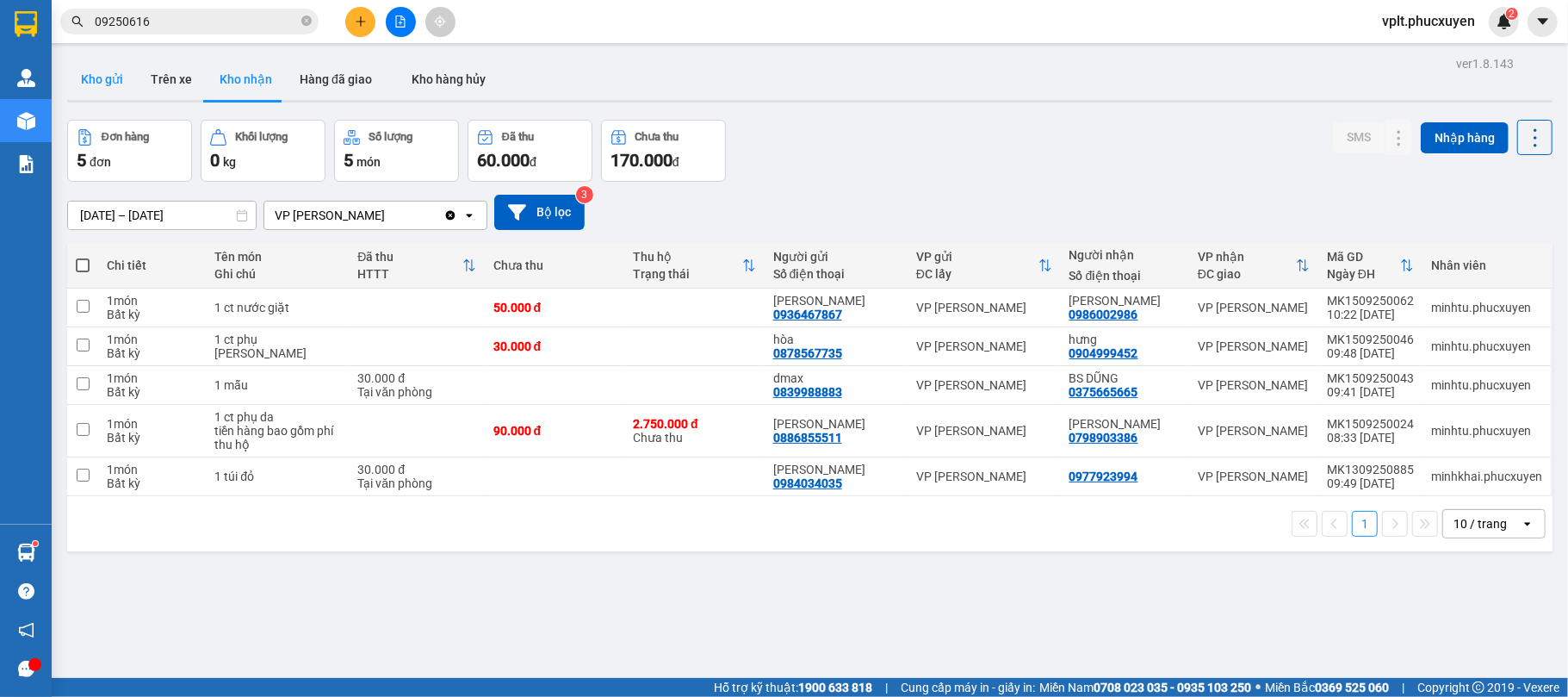
click at [76, 80] on button "Kho gửi" at bounding box center [102, 79] width 70 height 41
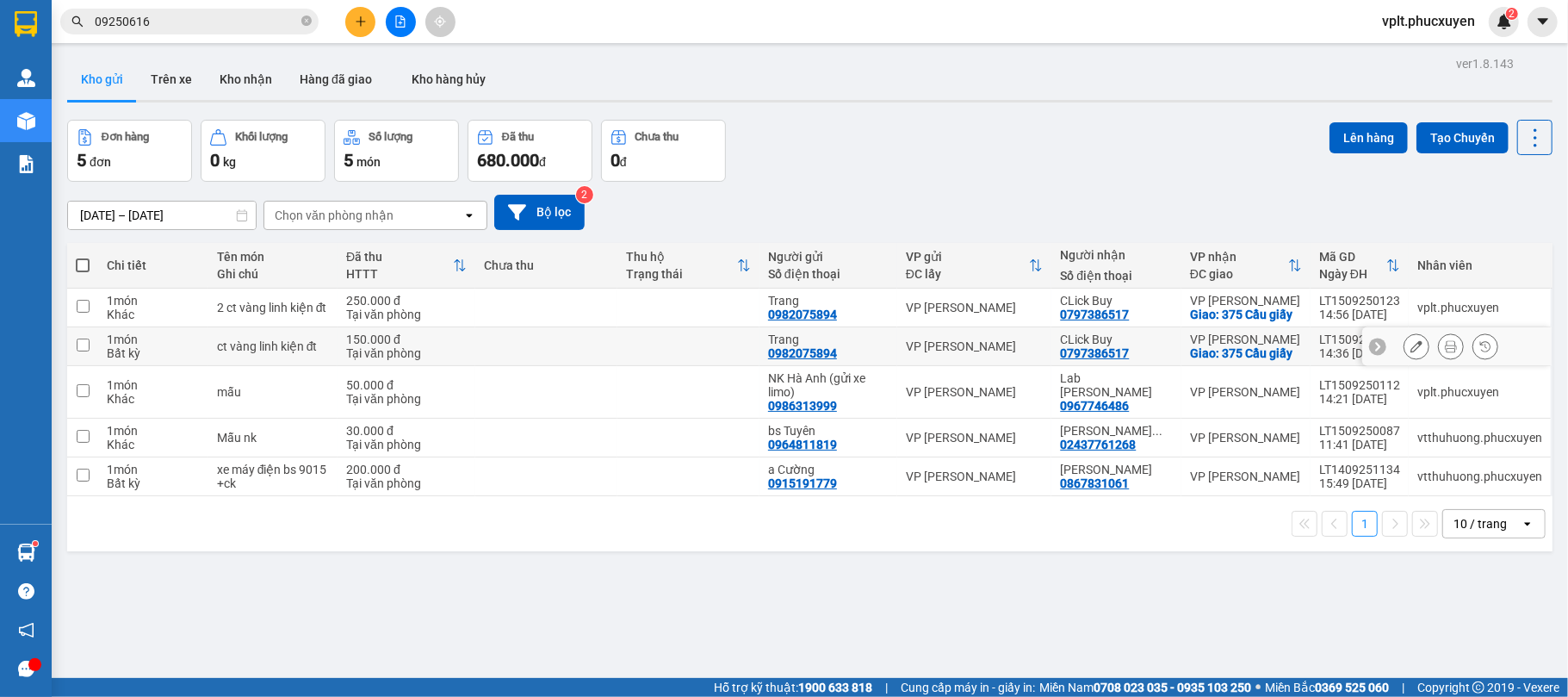
click at [1411, 352] on icon at bounding box center [1416, 346] width 12 height 12
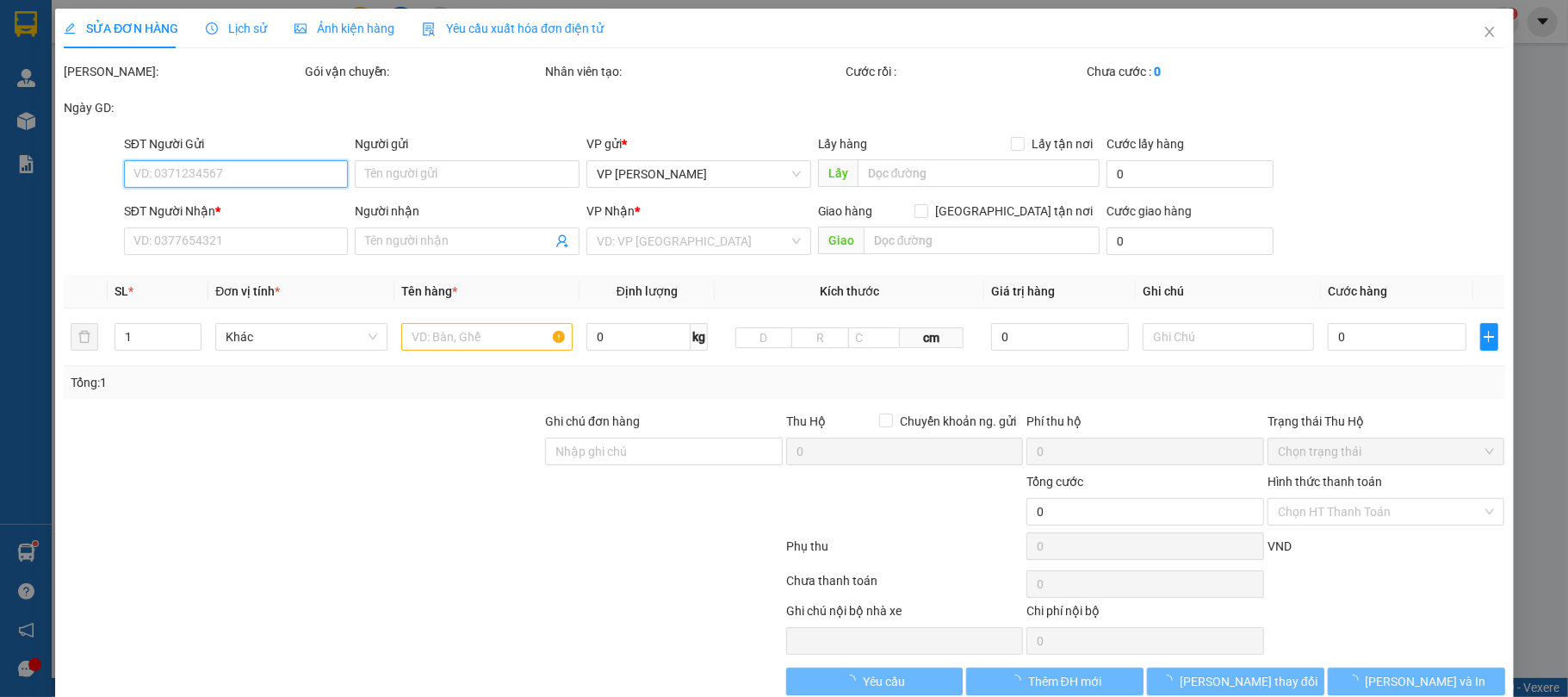
type input "0982075894"
type input "Trang"
type input "0797386517"
type input "CLick Buy"
checkbox input "true"
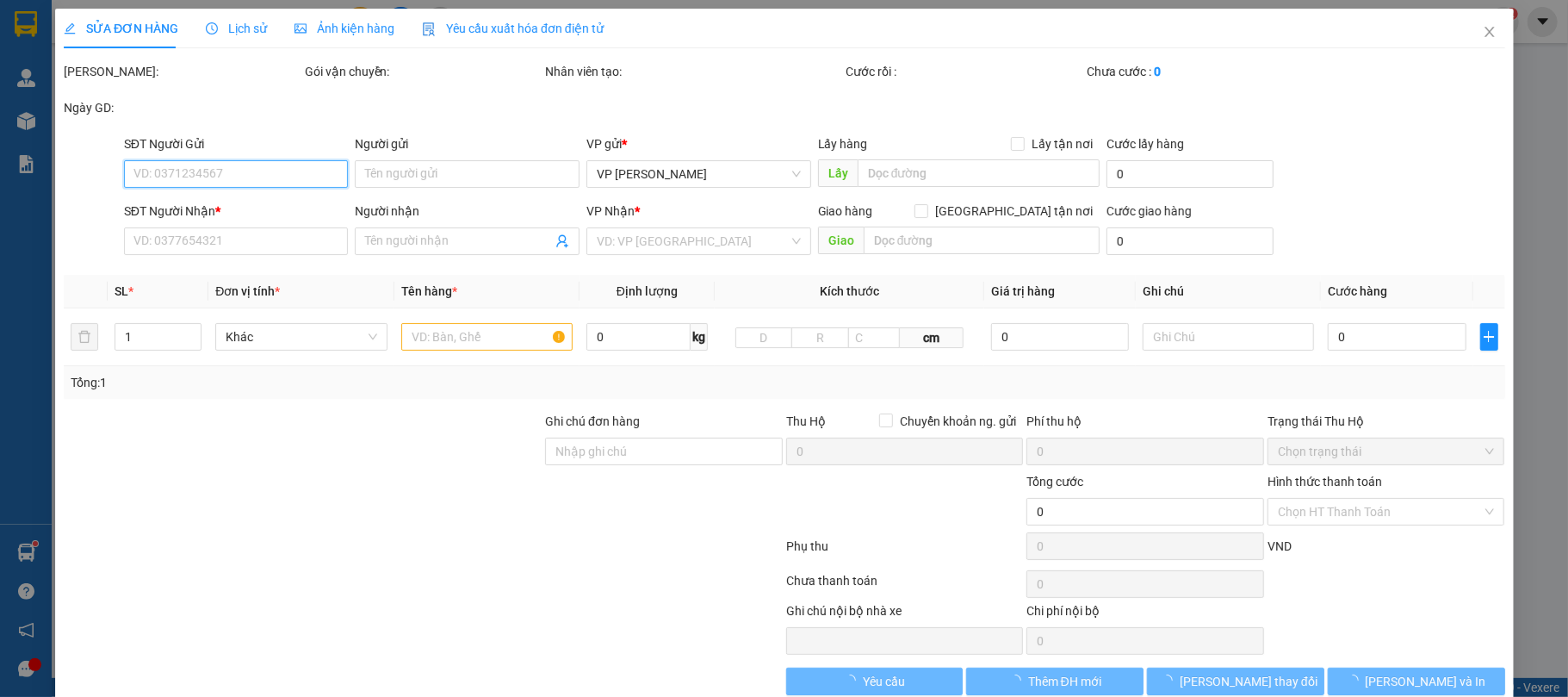
type input "375 Cầu giấy"
type input "150.000"
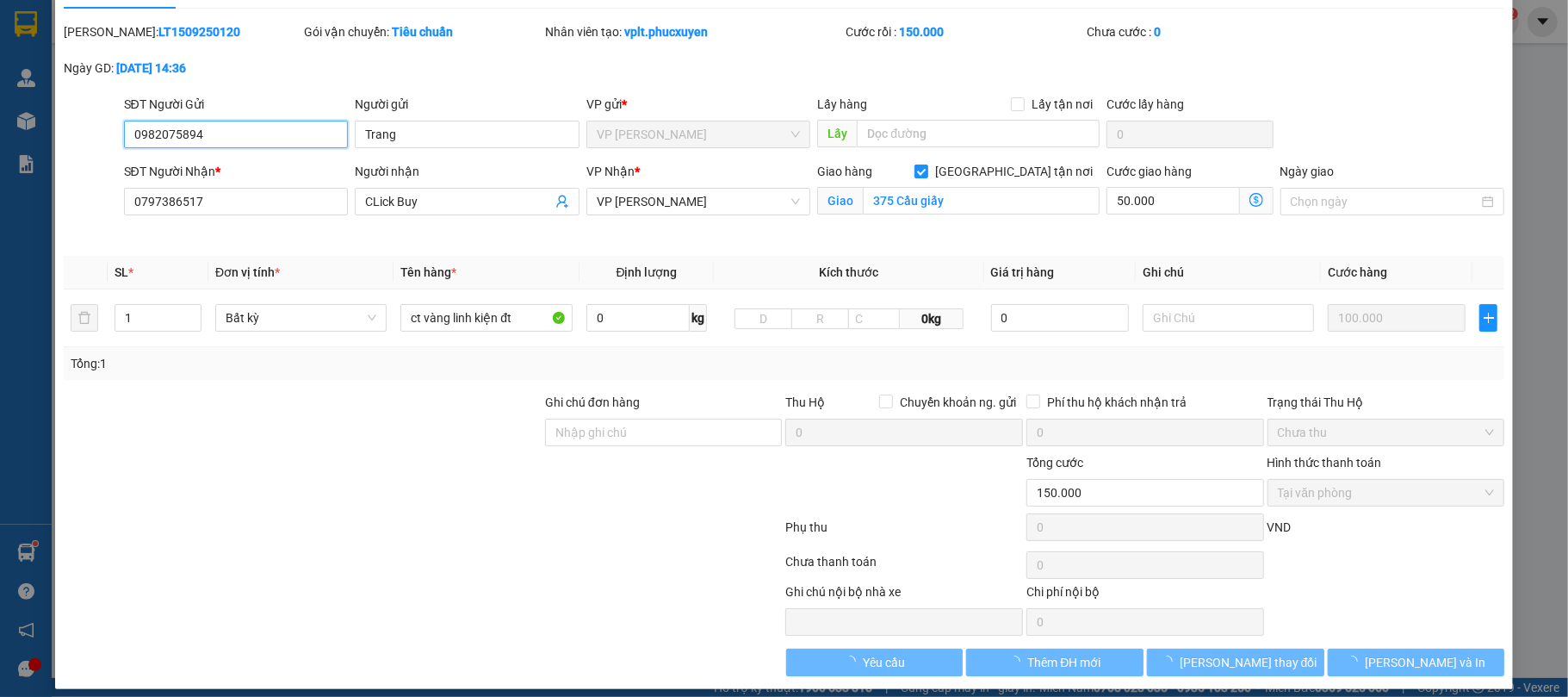
scroll to position [56, 0]
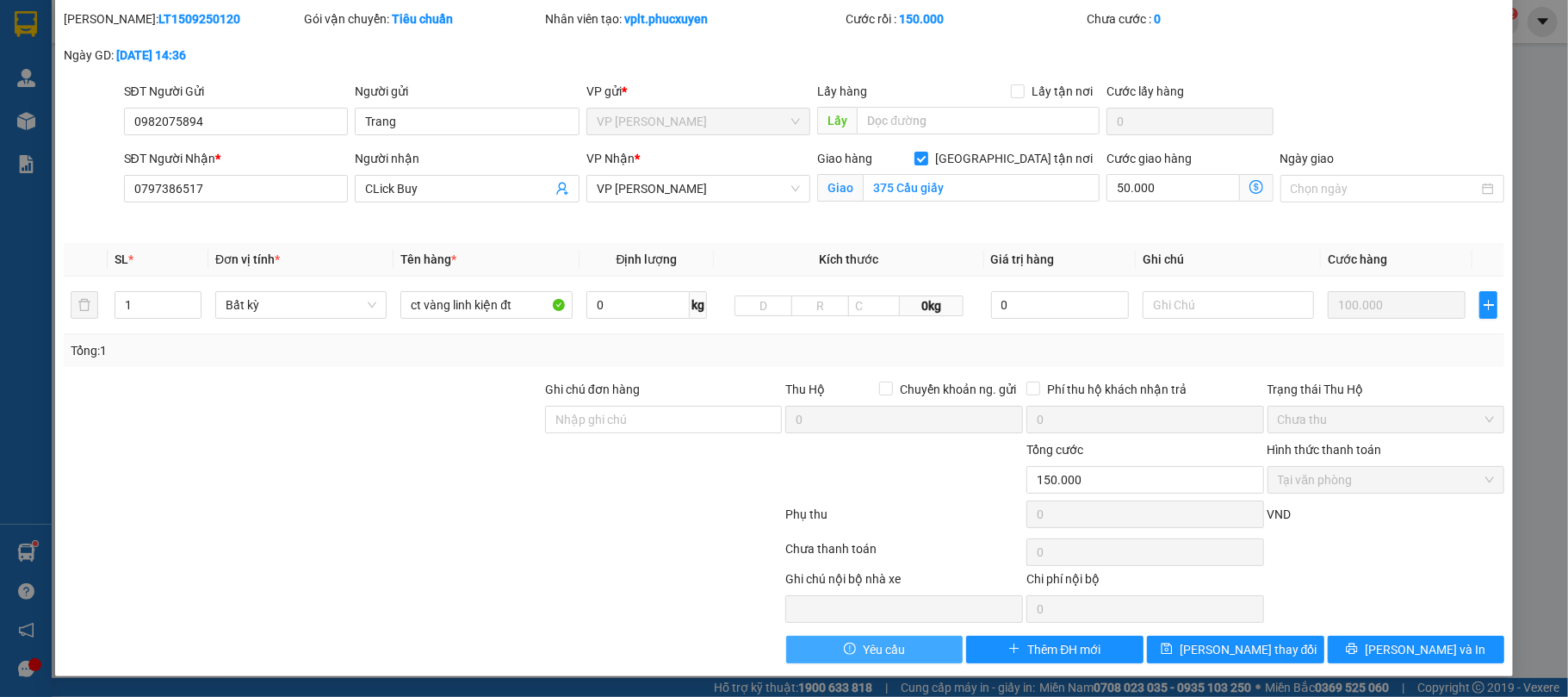
click at [863, 648] on span "Yêu cầu" at bounding box center [884, 649] width 42 height 19
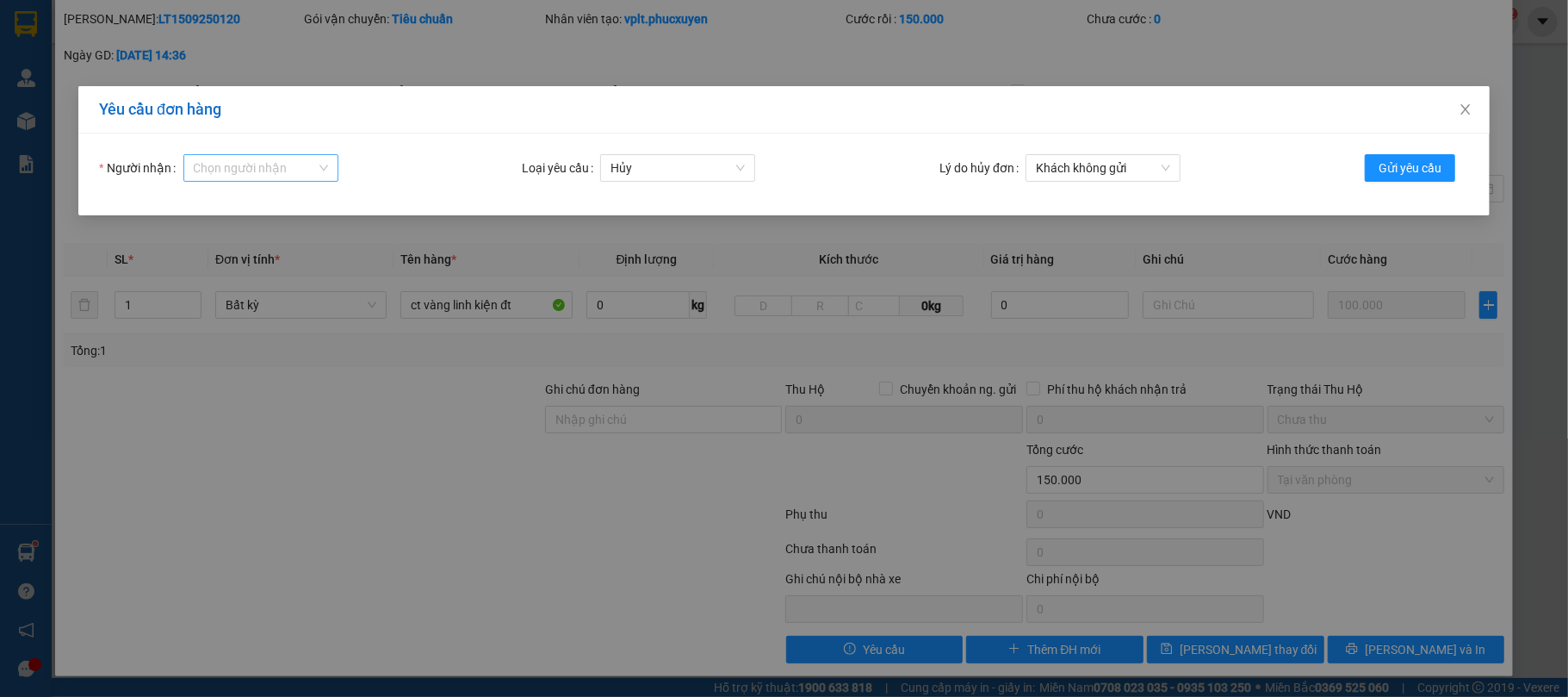
click at [281, 170] on input "Người nhận" at bounding box center [254, 169] width 123 height 26
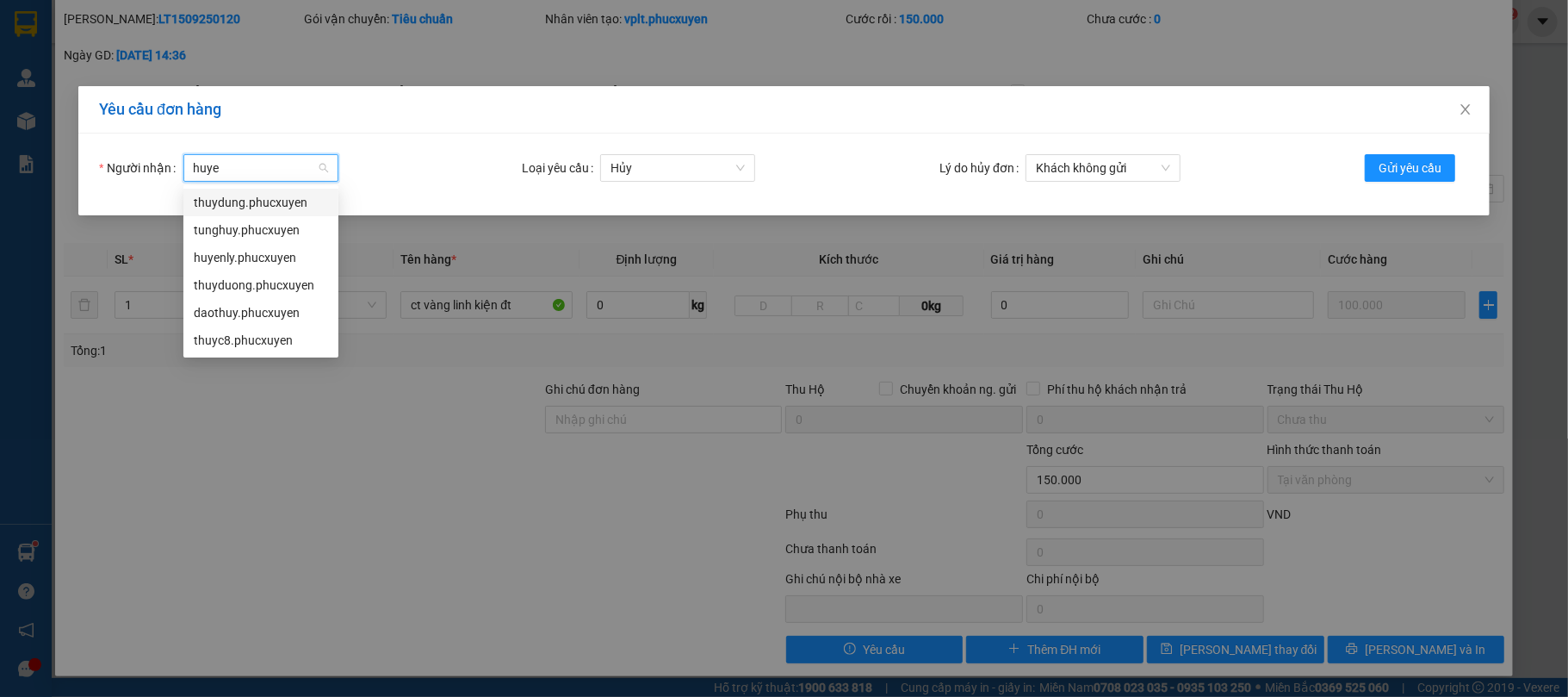
type input "huyen"
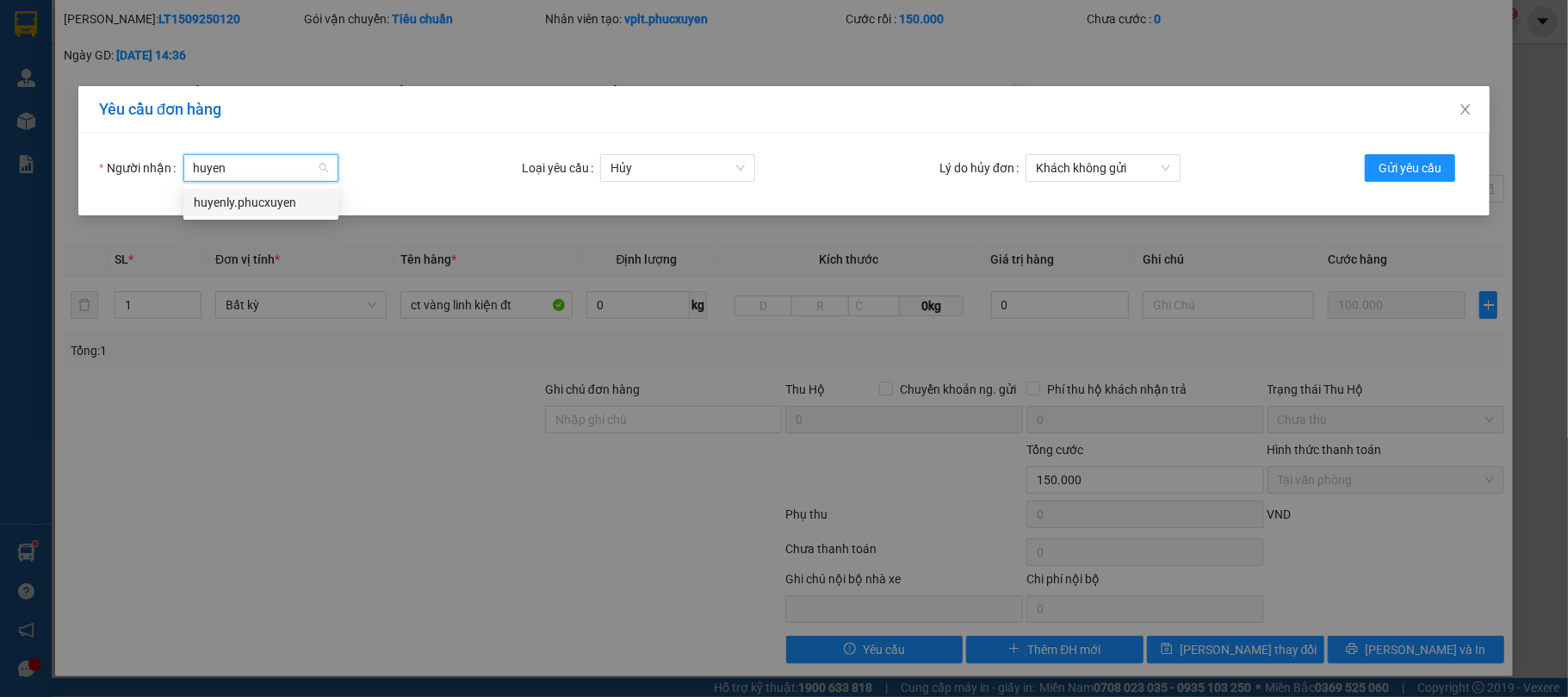
click at [289, 203] on div "huyenly.phucxuyen" at bounding box center [260, 202] width 135 height 19
click at [1424, 174] on span "Gửi yêu cầu" at bounding box center [1410, 168] width 63 height 19
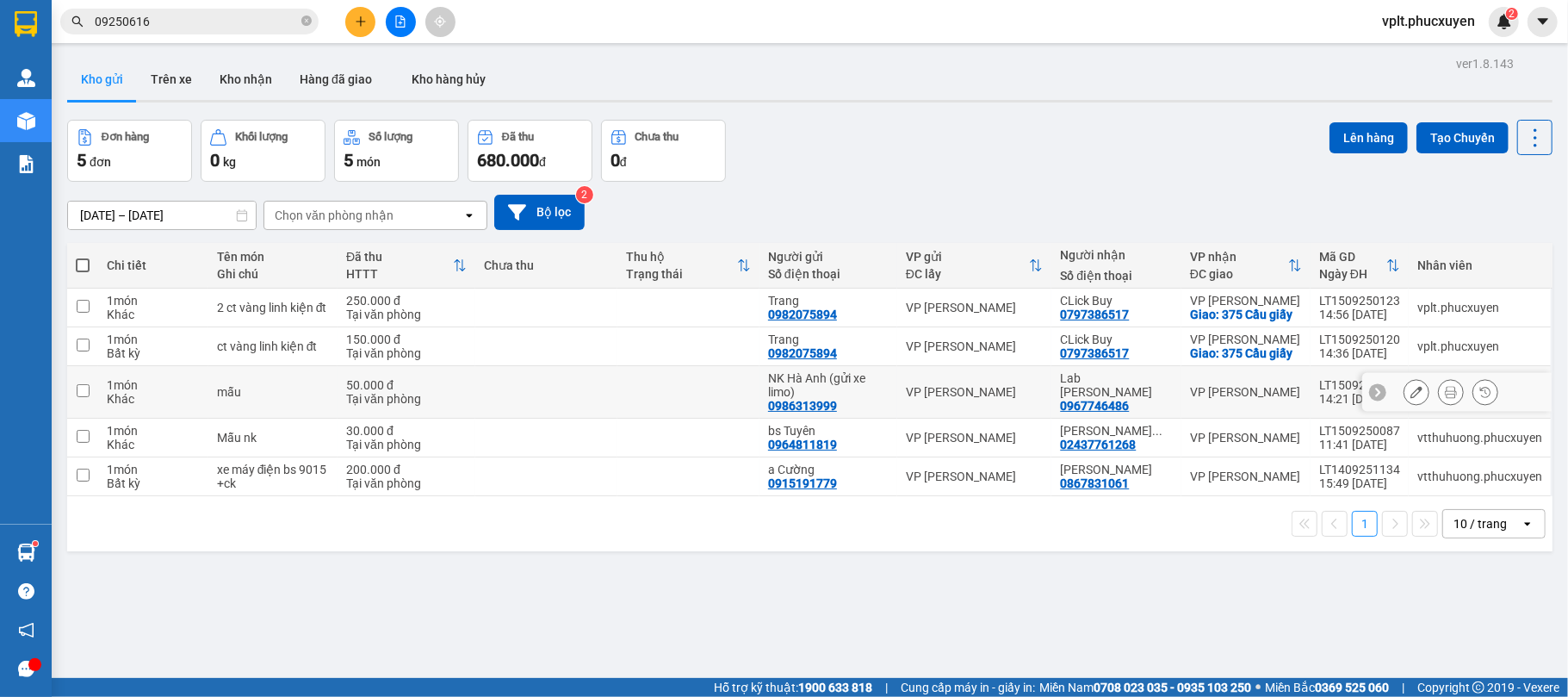
click at [603, 419] on td at bounding box center [546, 392] width 143 height 53
checkbox input "true"
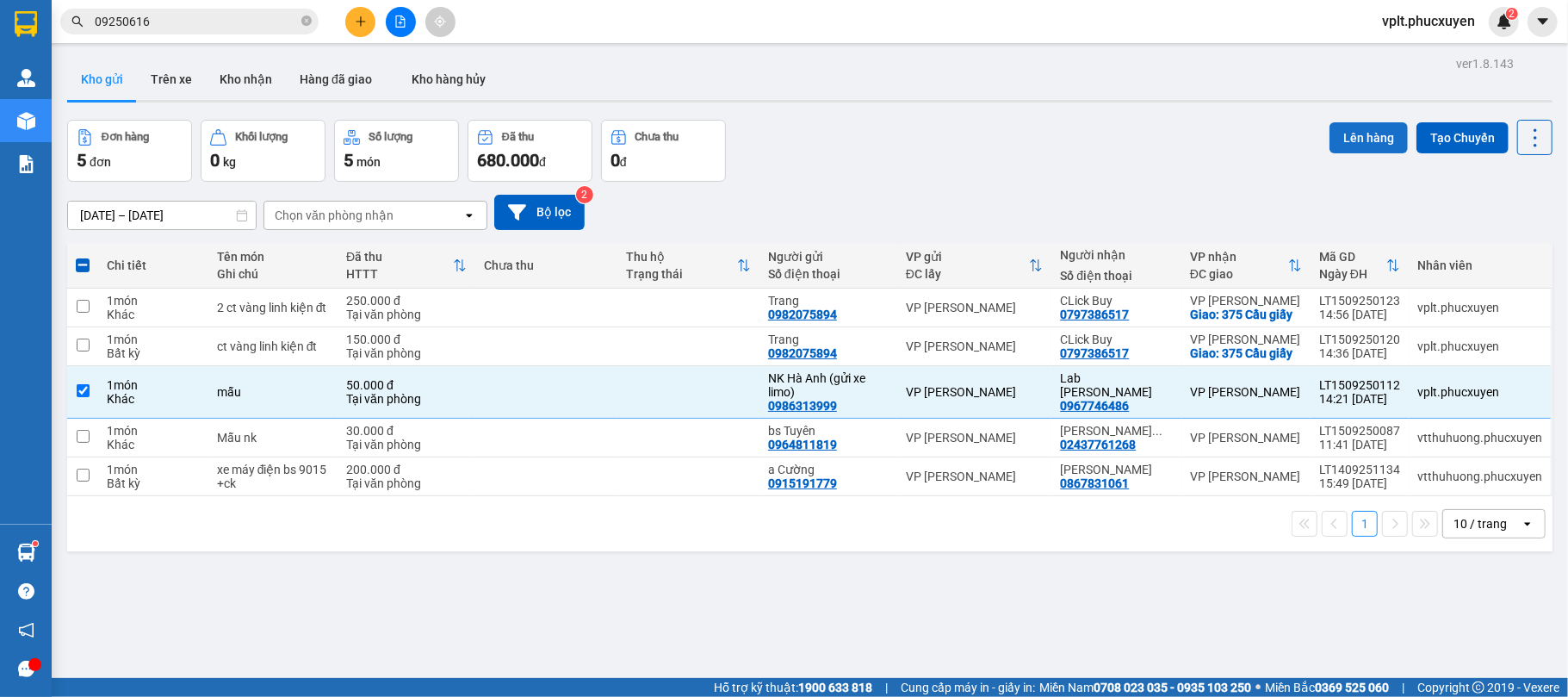
click at [1330, 143] on button "Lên hàng" at bounding box center [1369, 138] width 79 height 31
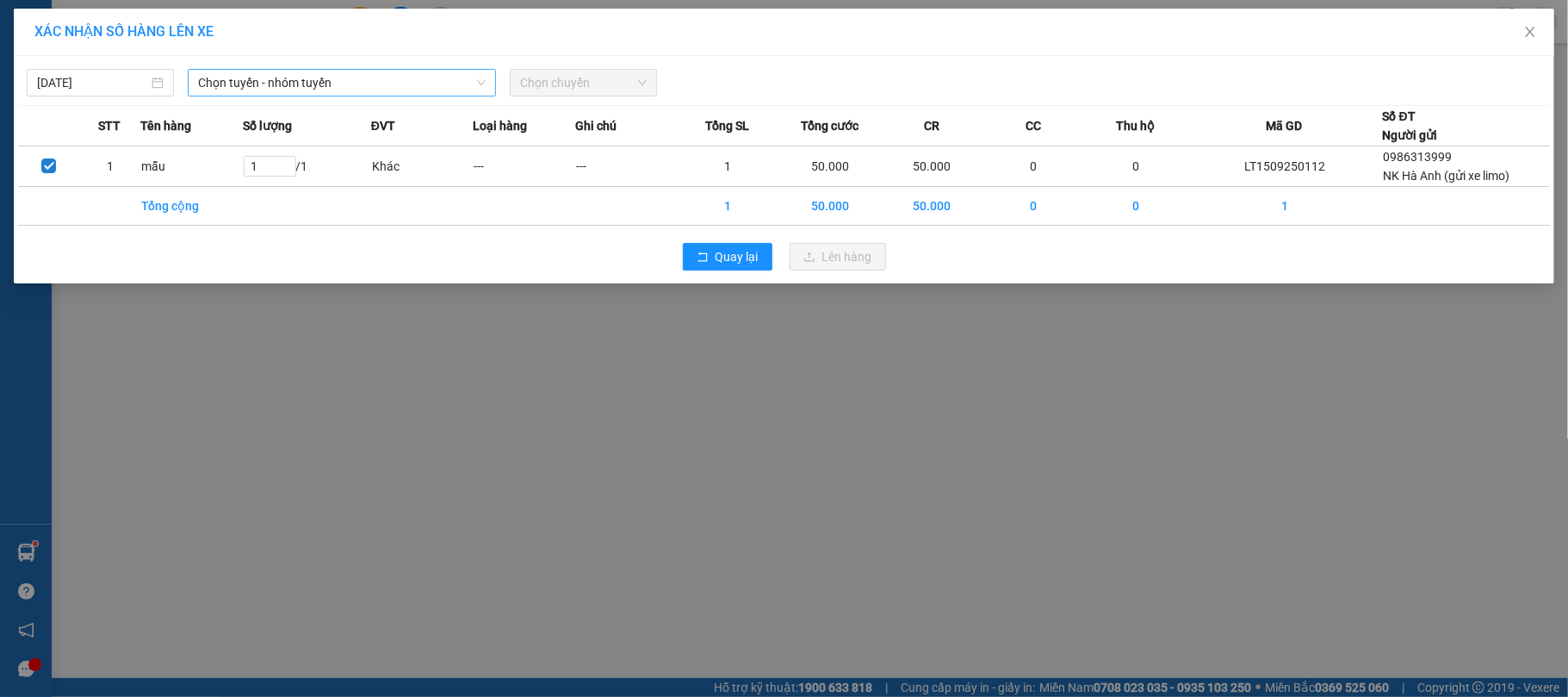
click at [297, 88] on span "Chọn tuyến - nhóm tuyến" at bounding box center [342, 83] width 288 height 26
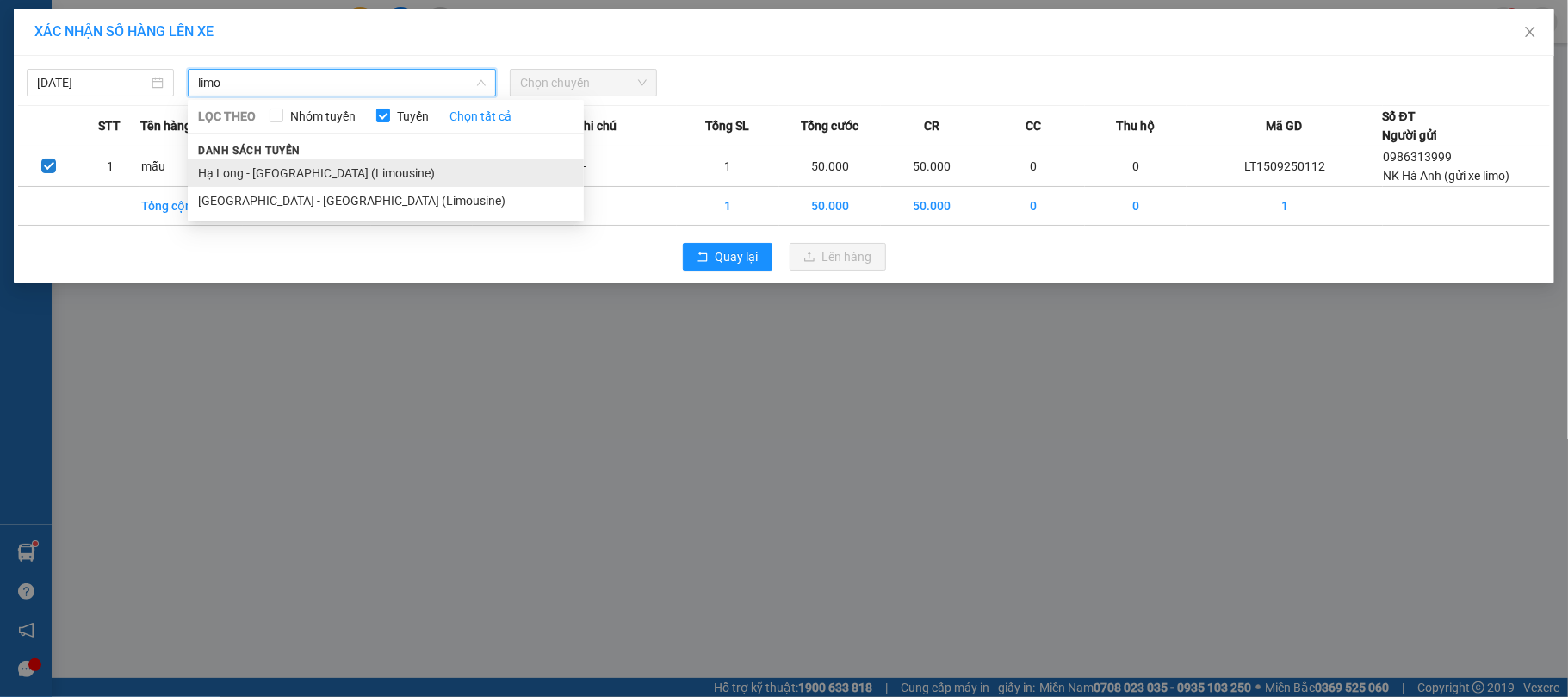
type input "limo"
click at [293, 171] on li "Hạ Long - [GEOGRAPHIC_DATA] (Limousine)" at bounding box center [385, 174] width 396 height 28
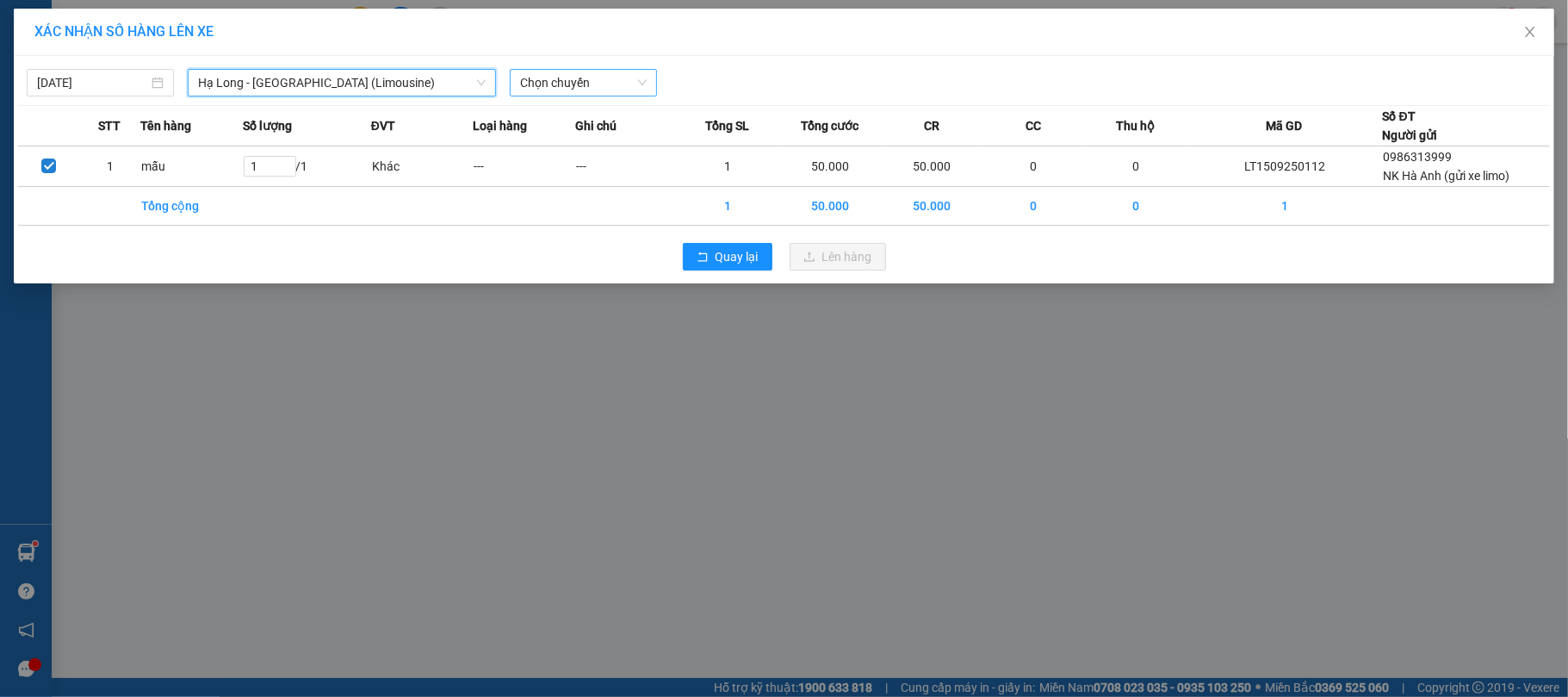
click at [599, 90] on span "Chọn chuyến" at bounding box center [583, 83] width 127 height 26
type input "978"
click at [600, 125] on div "15:00 - 14F-009.78" at bounding box center [587, 117] width 135 height 19
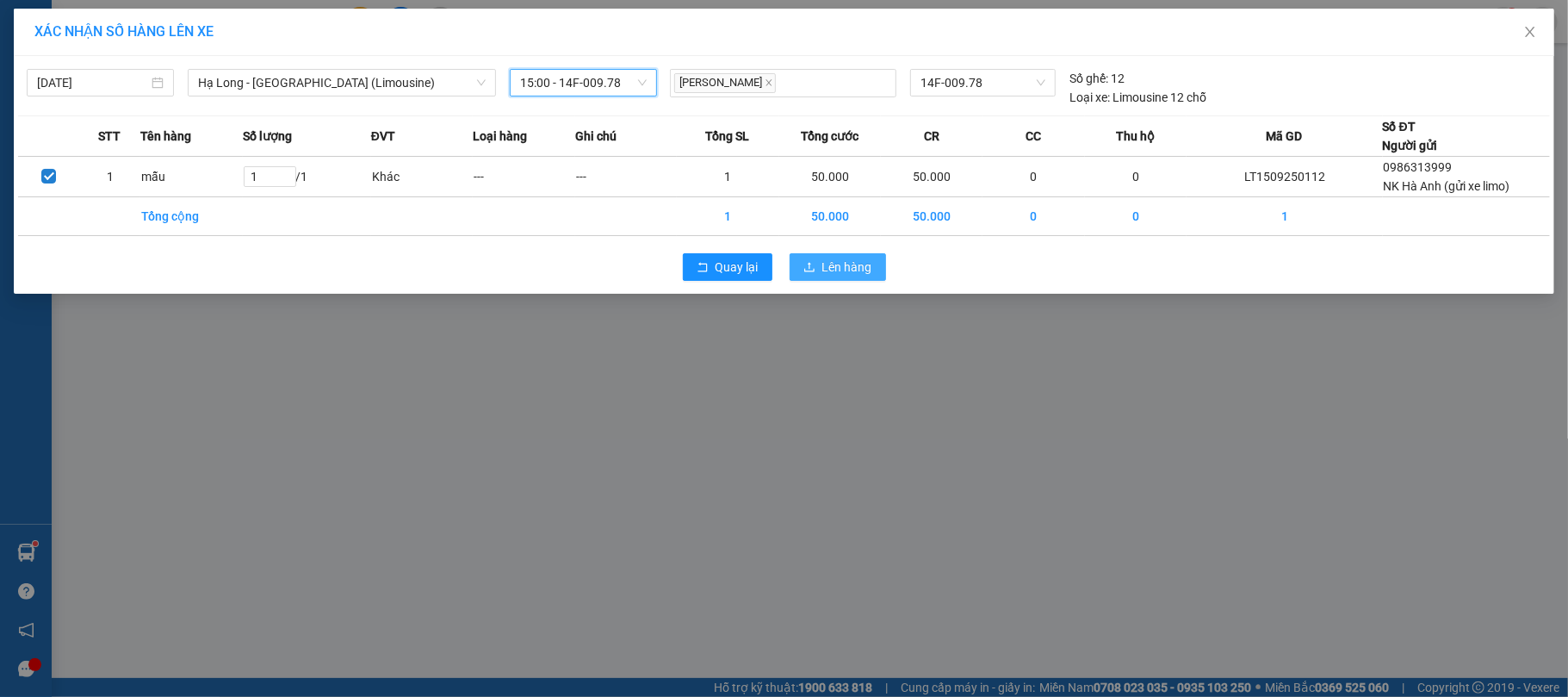
click at [828, 273] on span "Lên hàng" at bounding box center [847, 266] width 50 height 19
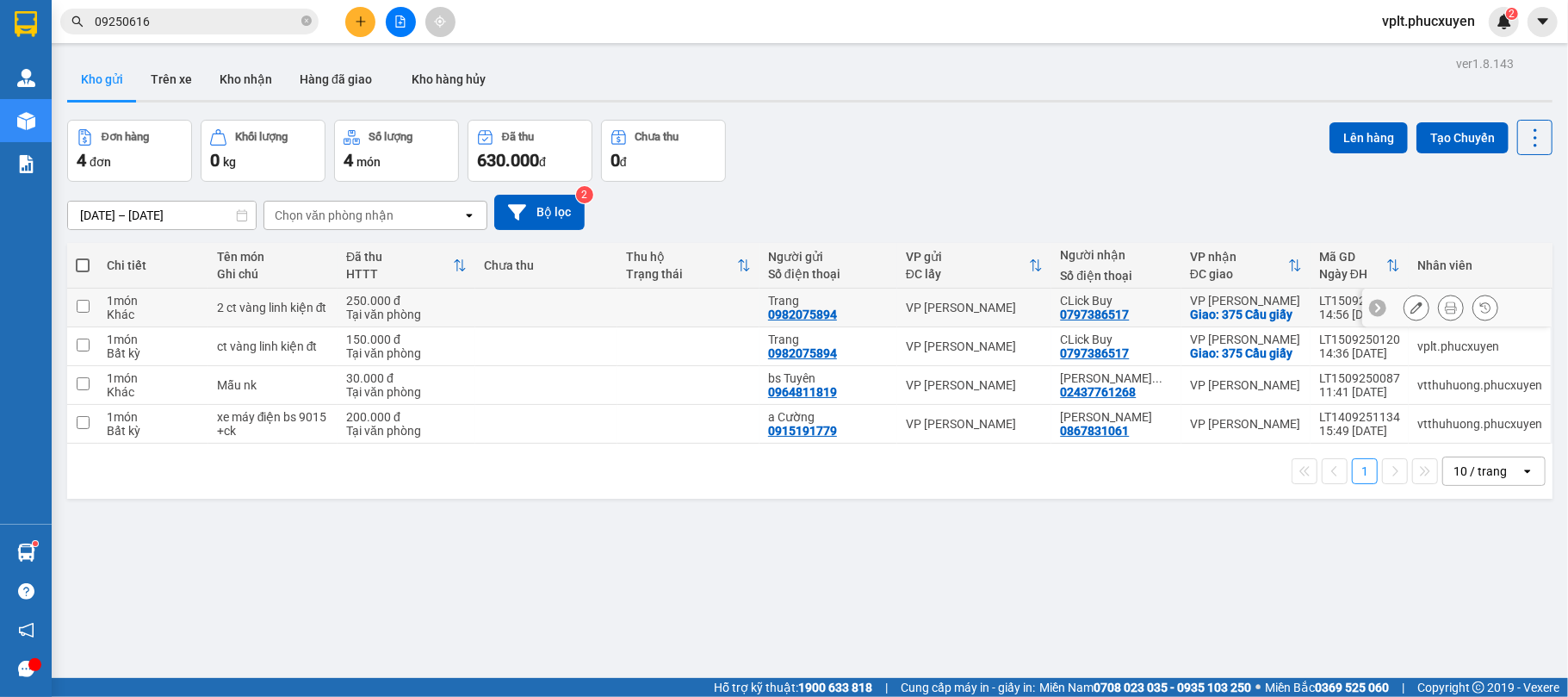
click at [1405, 319] on button at bounding box center [1416, 308] width 24 height 30
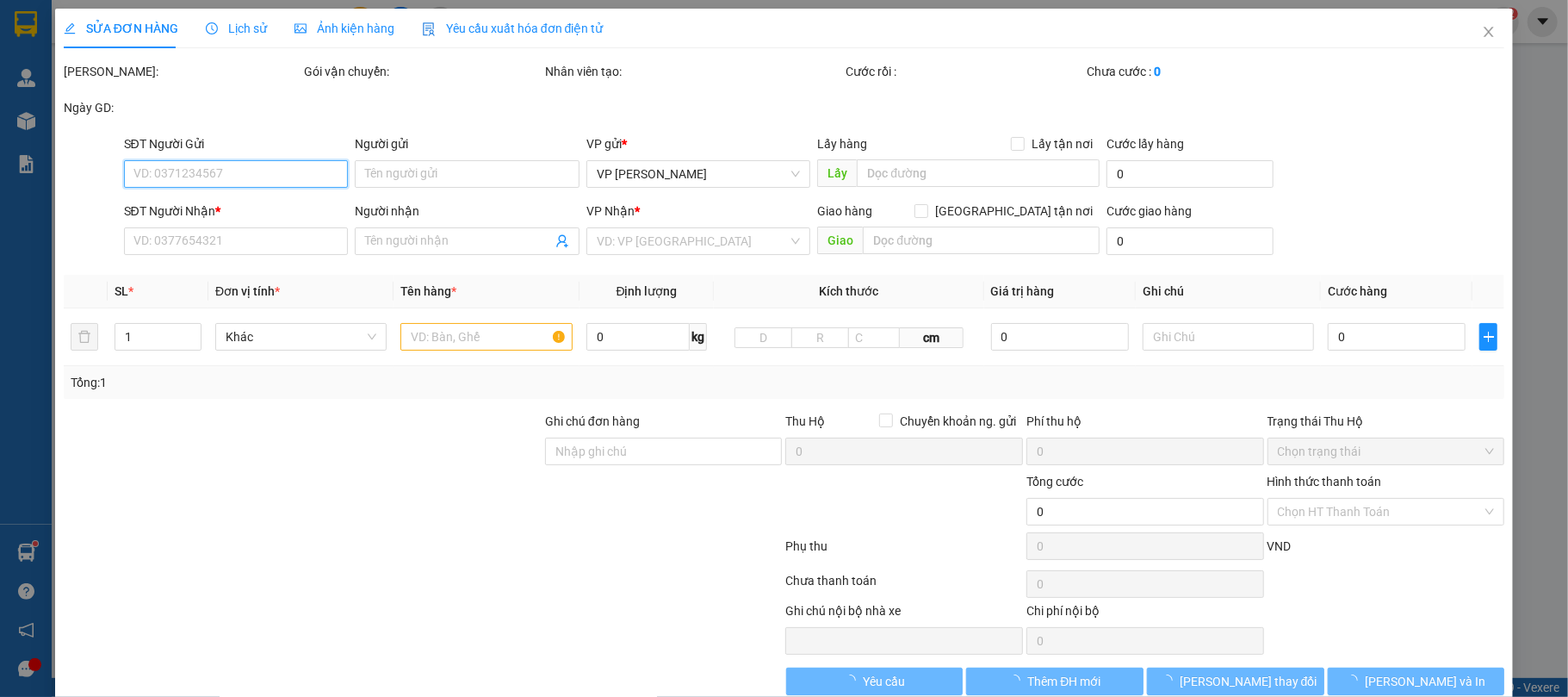
type input "0982075894"
type input "Trang"
type input "0797386517"
type input "CLick Buy"
checkbox input "true"
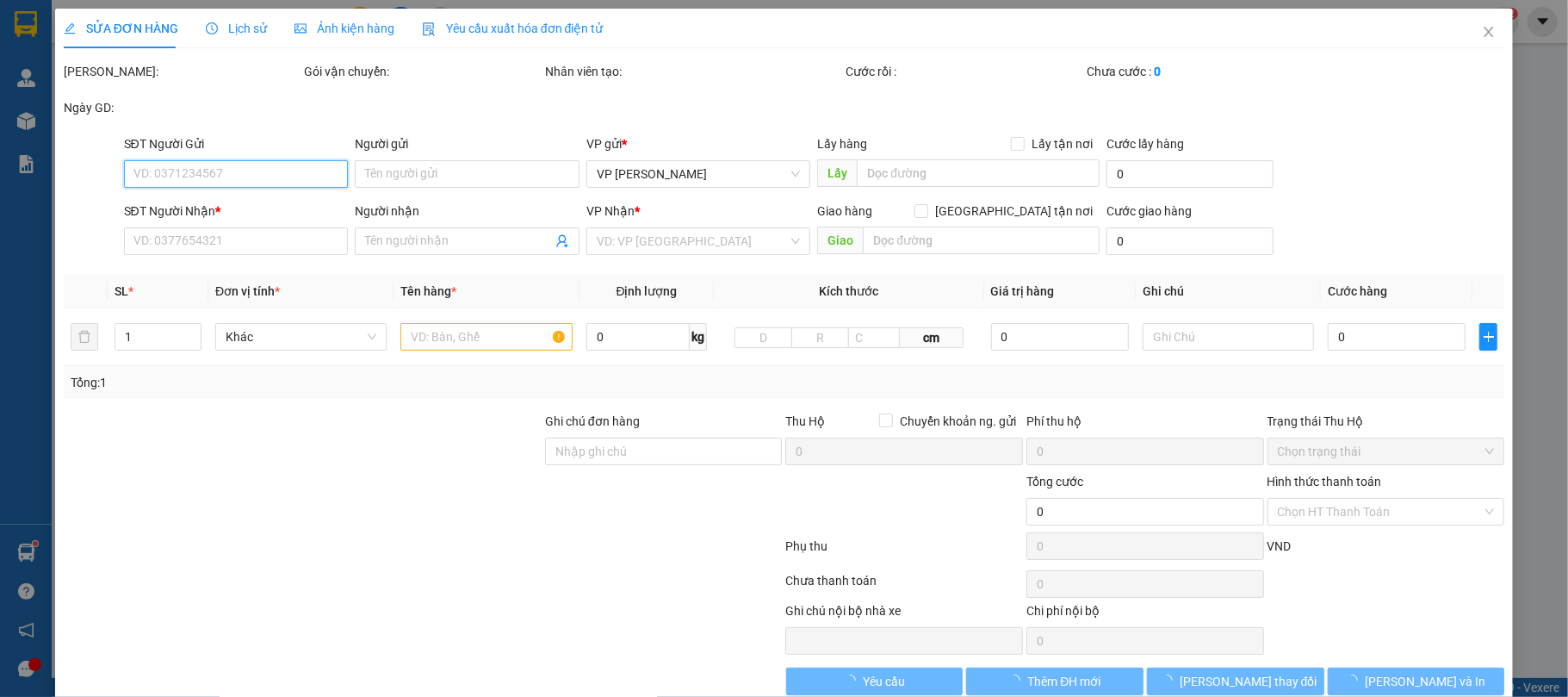
type input "375 Cầu giấy"
type input "250.000"
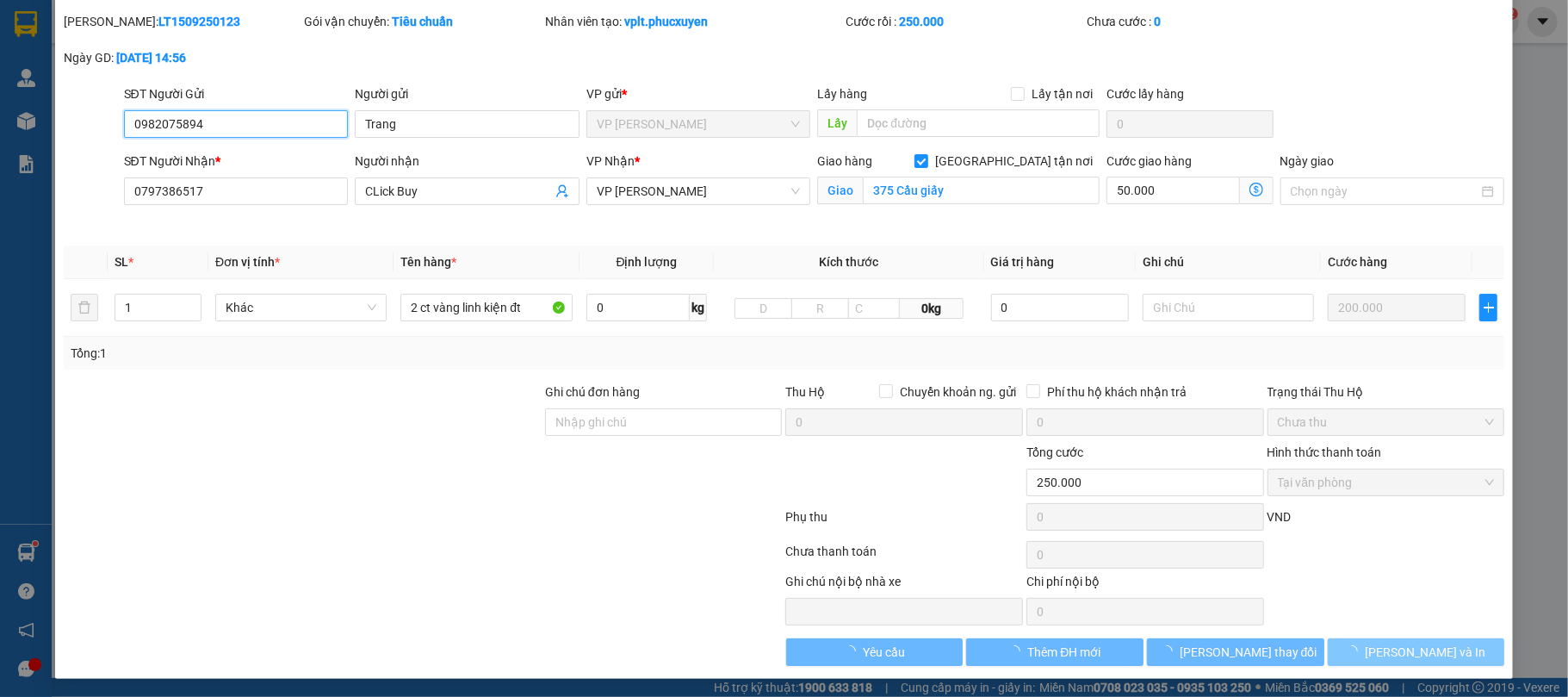
scroll to position [56, 0]
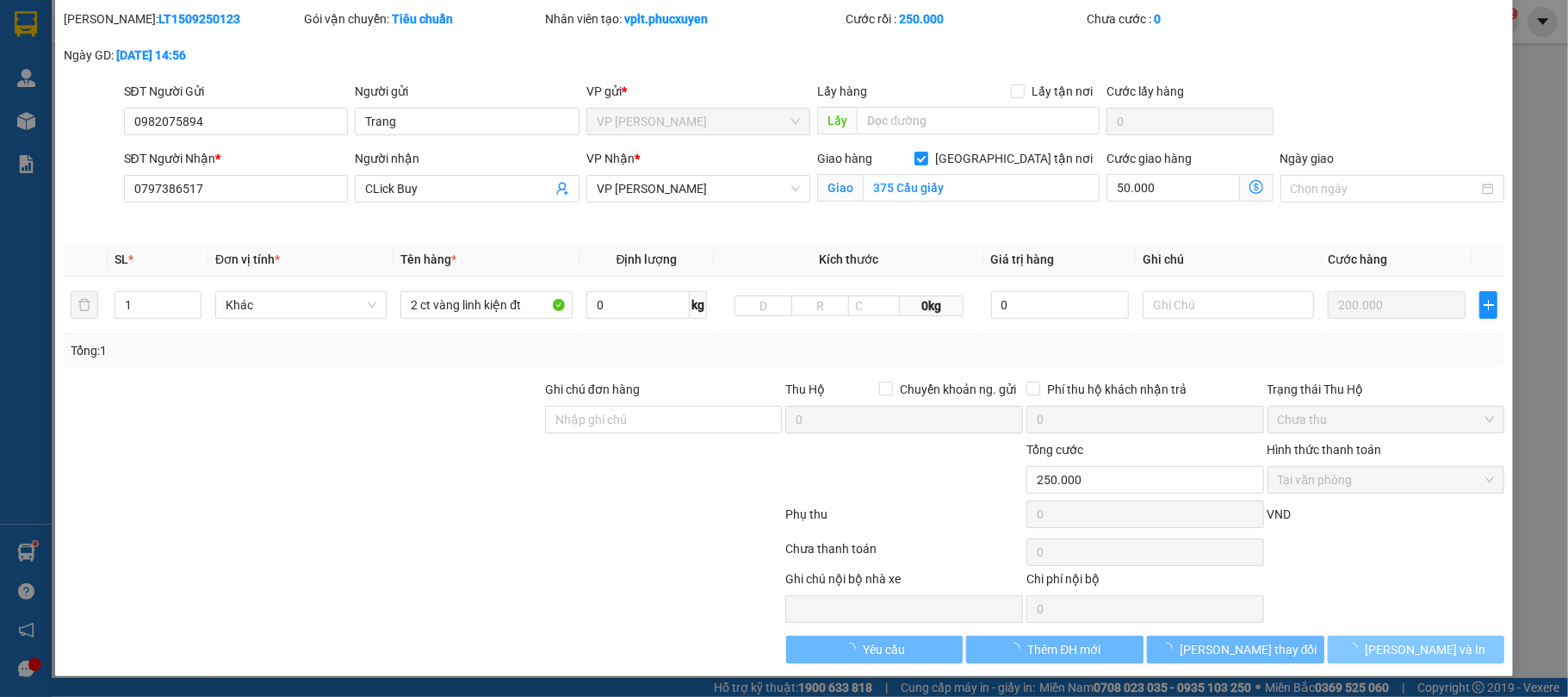
click at [1386, 652] on span "[PERSON_NAME] và In" at bounding box center [1425, 649] width 121 height 19
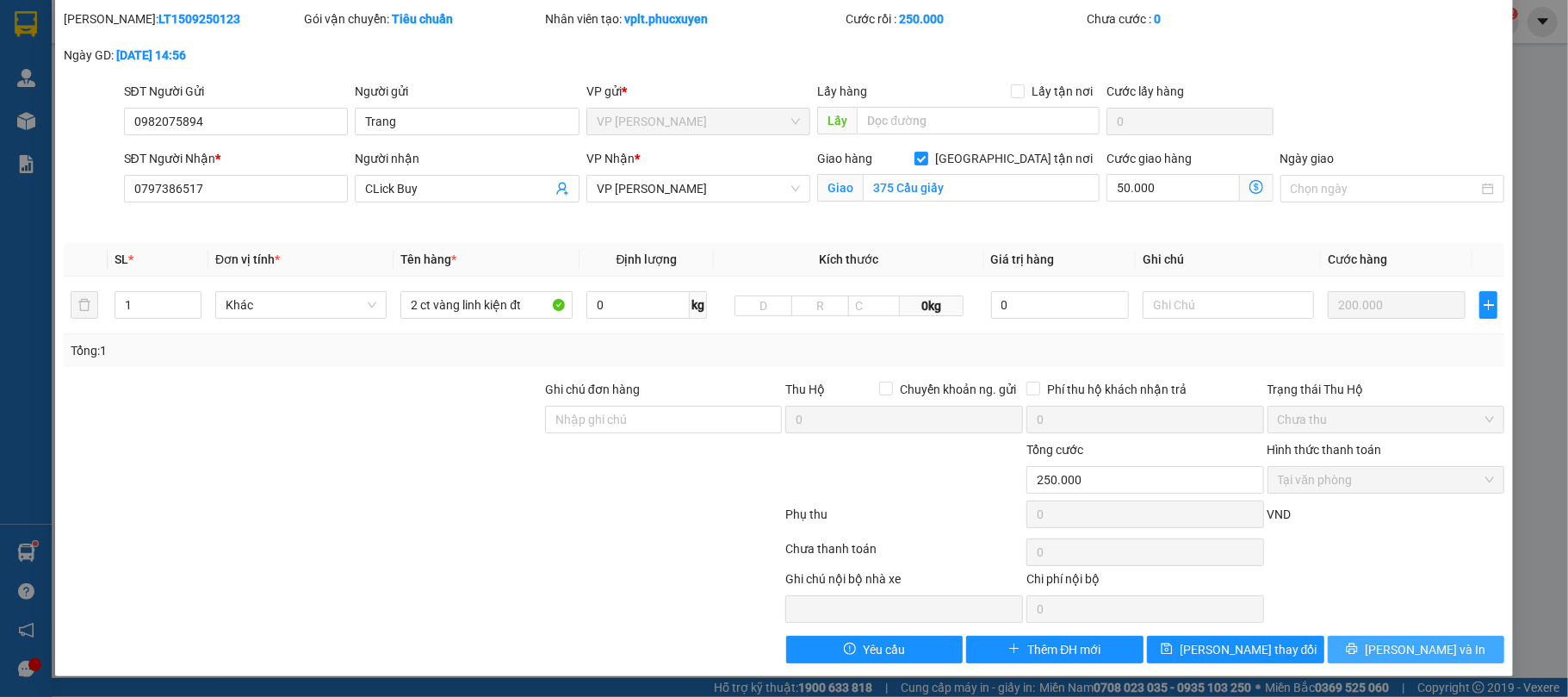
click at [1431, 641] on span "[PERSON_NAME] và In" at bounding box center [1425, 649] width 121 height 19
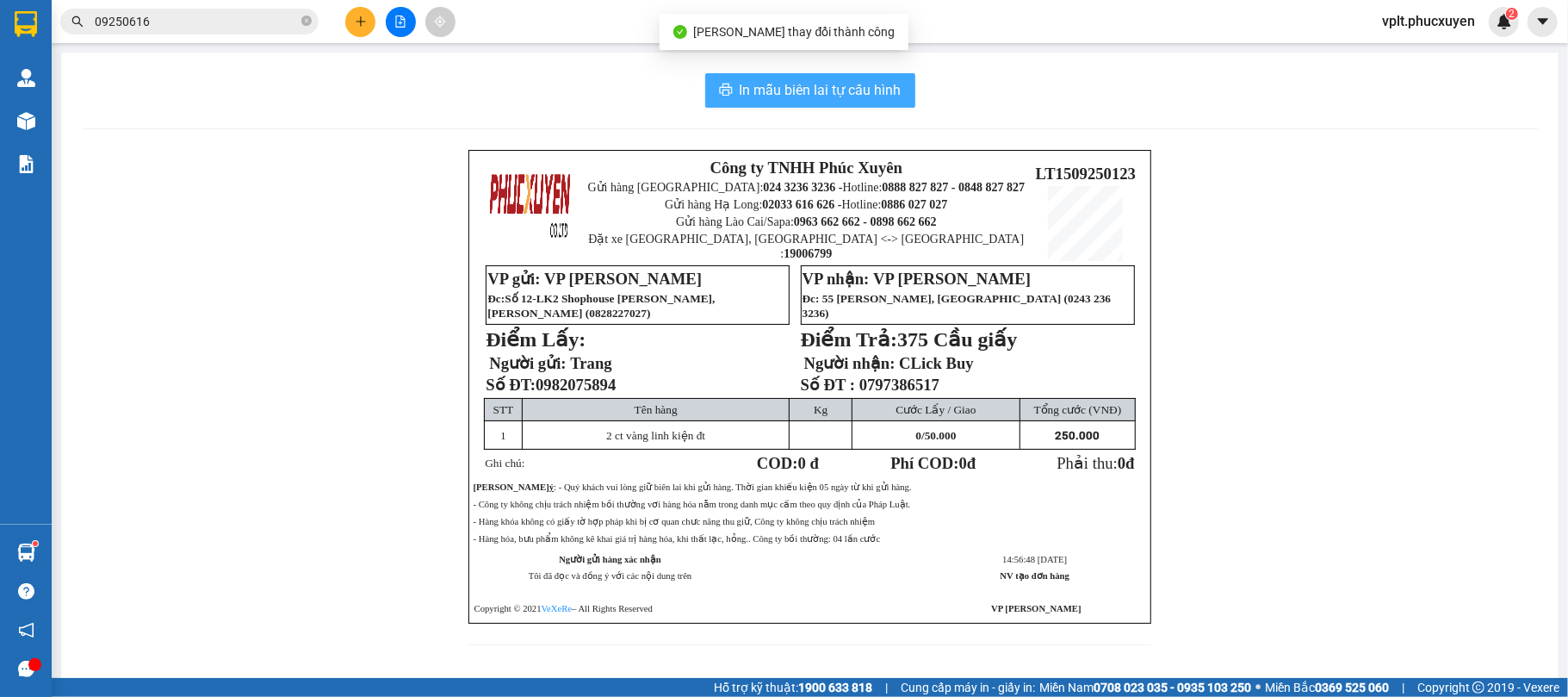
click at [811, 88] on span "In mẫu biên lai tự cấu hình" at bounding box center [820, 90] width 161 height 22
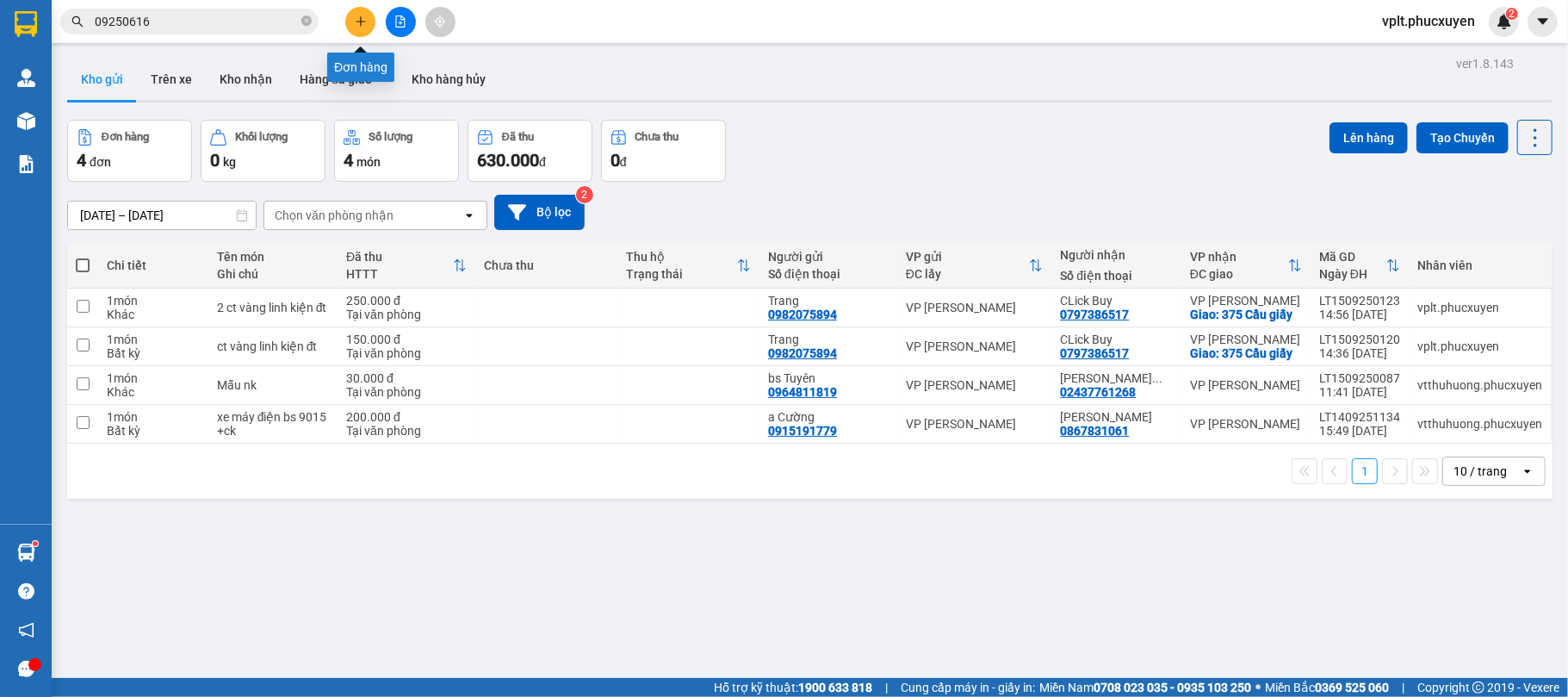
click at [360, 10] on button at bounding box center [360, 22] width 30 height 30
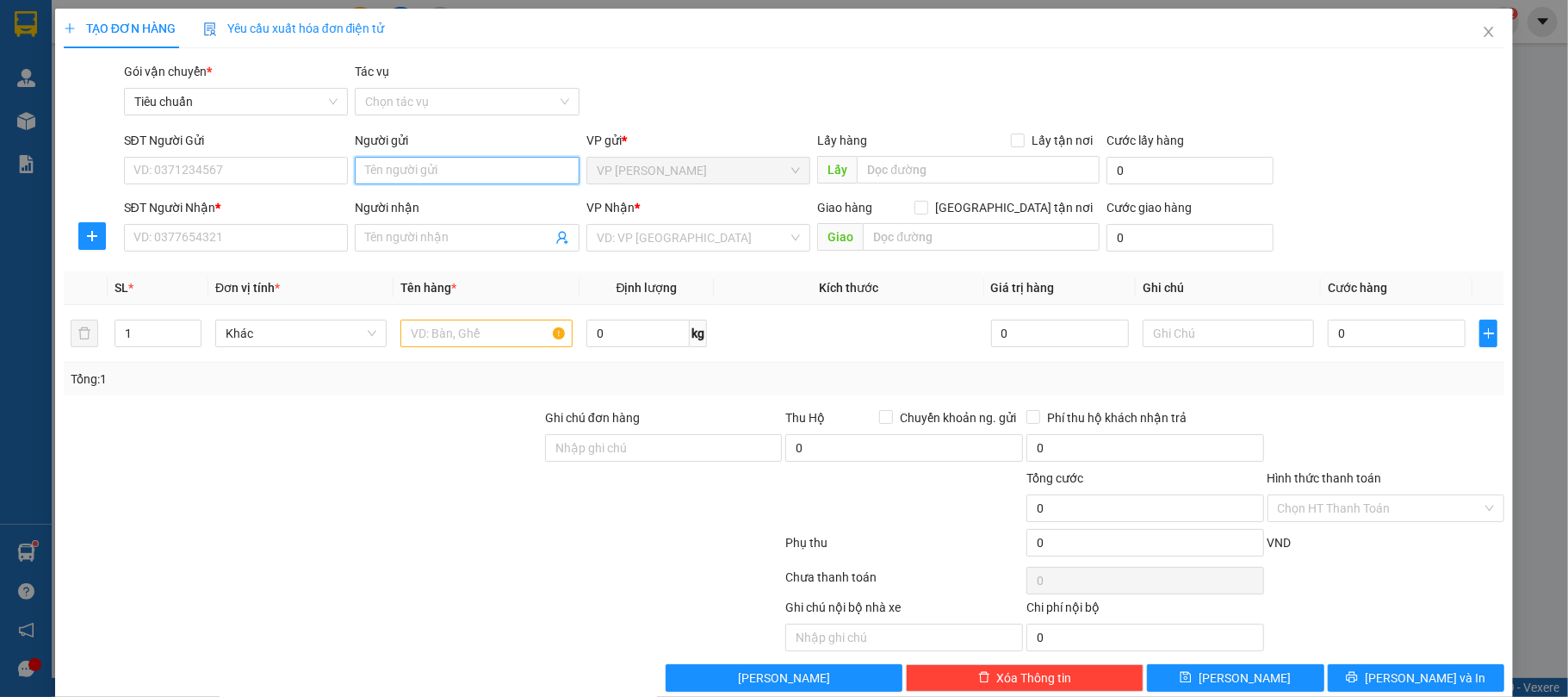
click at [403, 175] on input "Người gửi" at bounding box center [468, 171] width 225 height 28
type input "u"
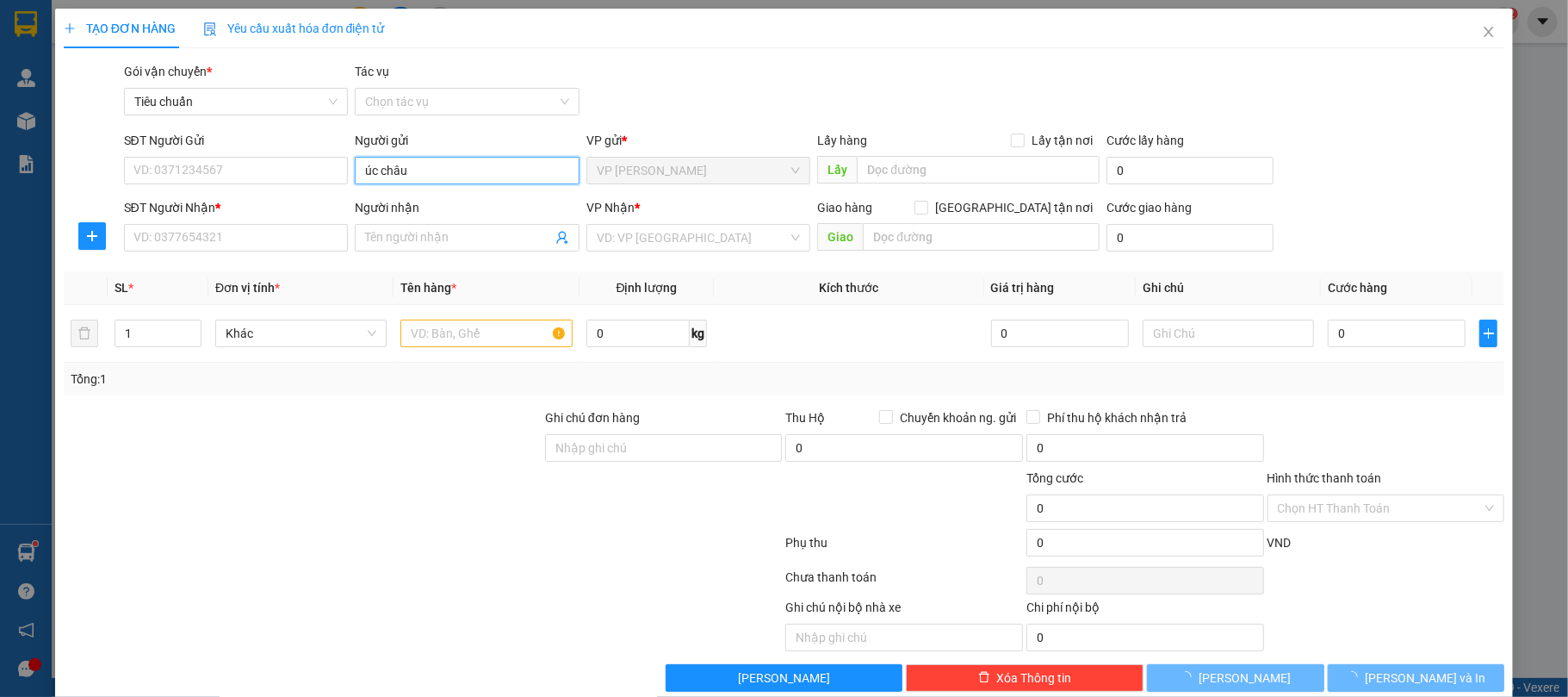
click at [415, 176] on input "úc châu" at bounding box center [468, 171] width 225 height 28
click at [452, 174] on input "úc châu" at bounding box center [468, 171] width 225 height 28
click at [466, 176] on input "úc châu" at bounding box center [468, 171] width 225 height 28
drag, startPoint x: 435, startPoint y: 166, endPoint x: 318, endPoint y: 166, distance: 117.0
click at [318, 166] on div "SĐT Người Gửi VD: 0371234567 Người gửi úc châu úc châu VP gửi * VP Loong Toòng …" at bounding box center [814, 161] width 1389 height 60
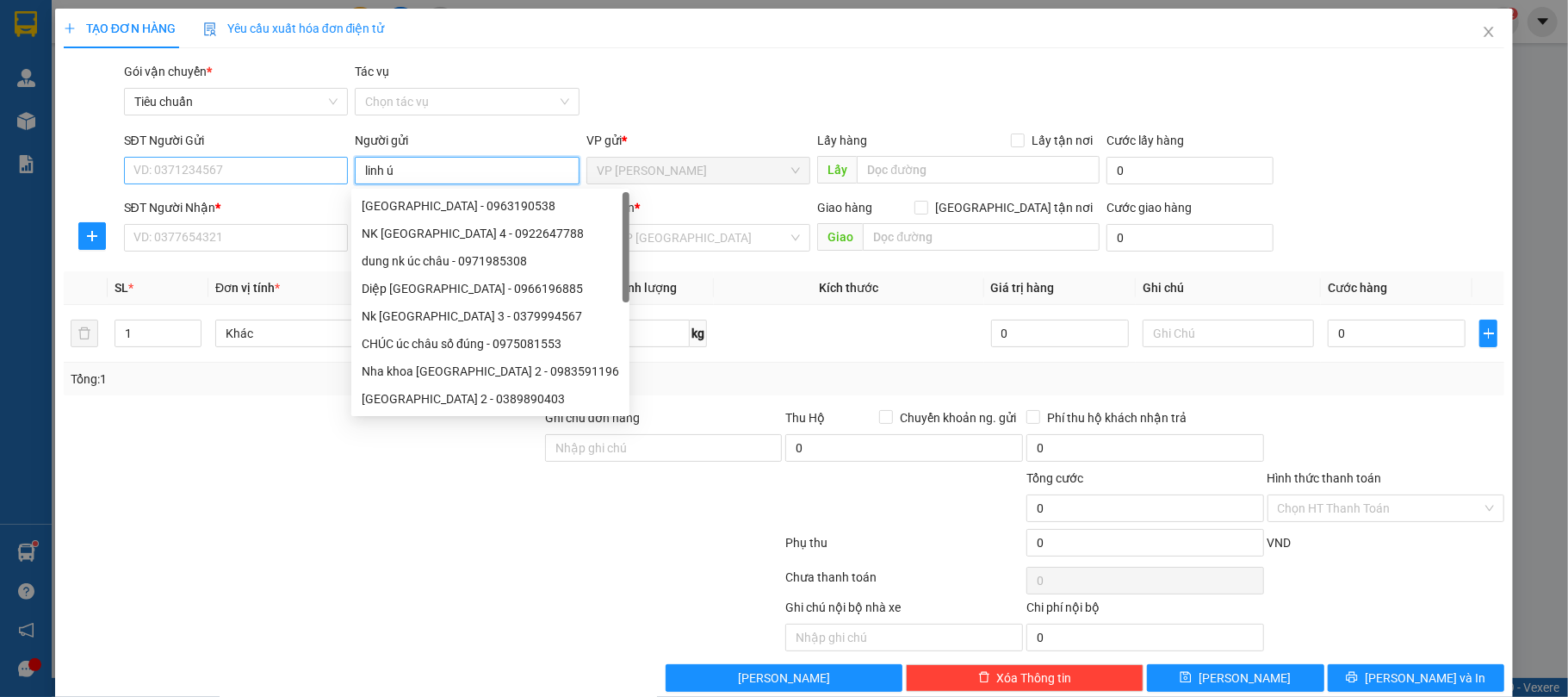
type input "linh úc"
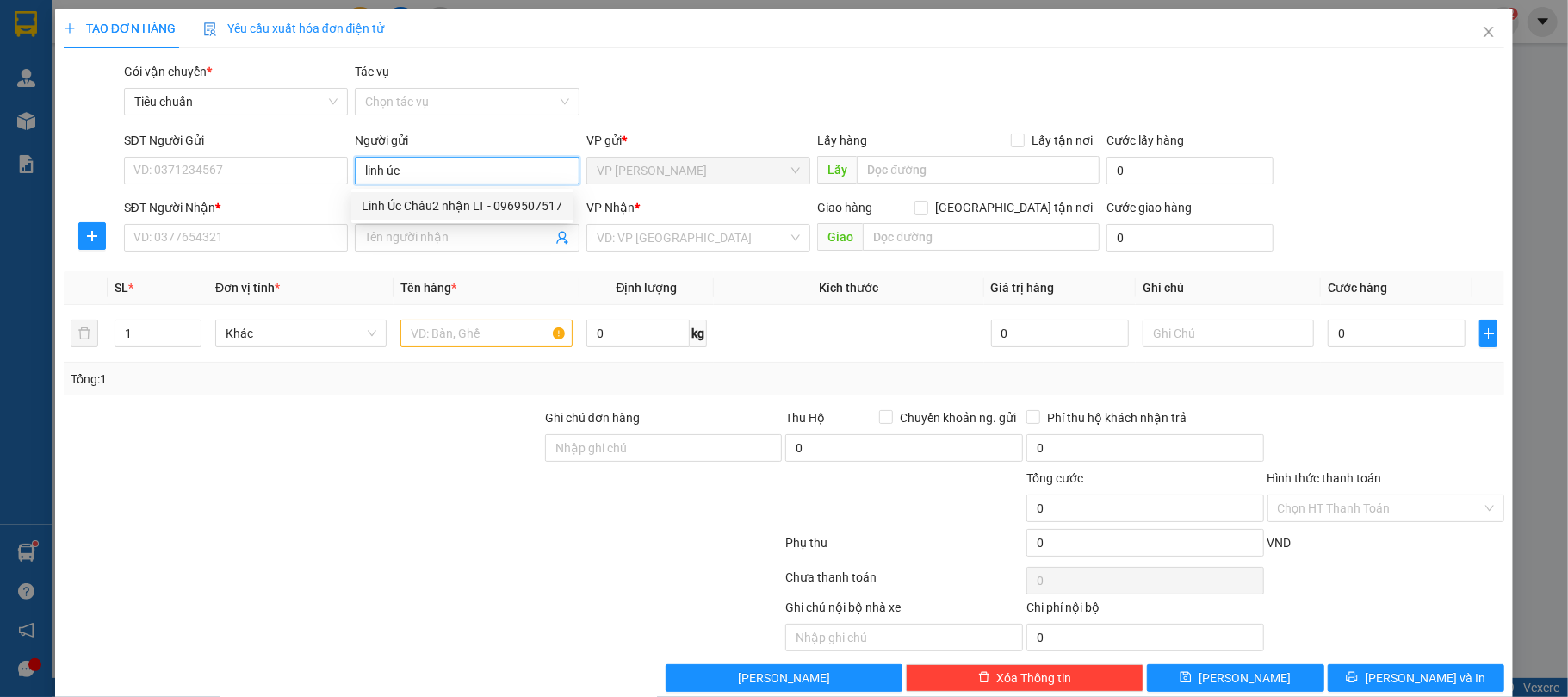
click at [422, 205] on div "Linh Úc Châu2 nhận LT - 0969507517" at bounding box center [463, 205] width 201 height 19
type input "0969507517"
type input "Linh Úc Châu2 nhận LT"
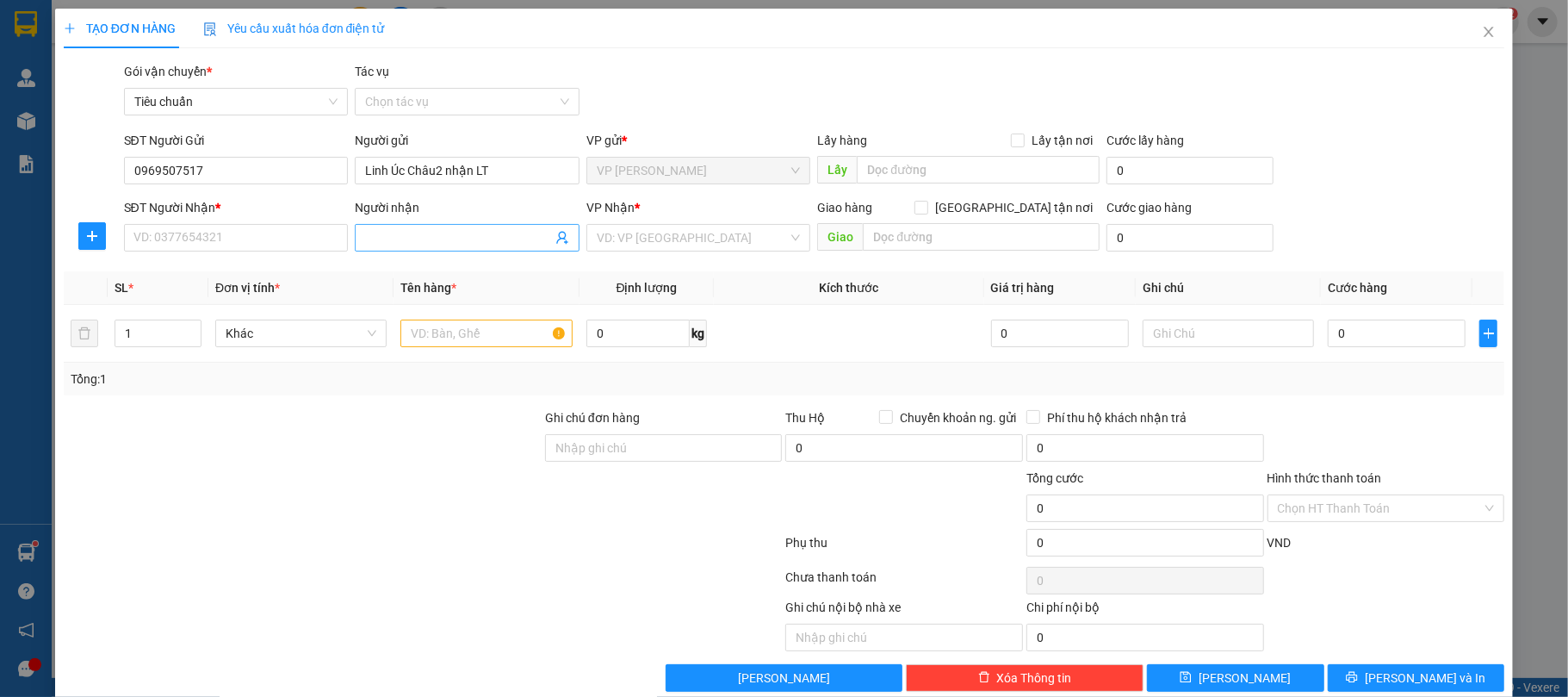
click at [555, 228] on span at bounding box center [562, 237] width 14 height 19
click at [555, 241] on icon "user-add" at bounding box center [562, 238] width 14 height 14
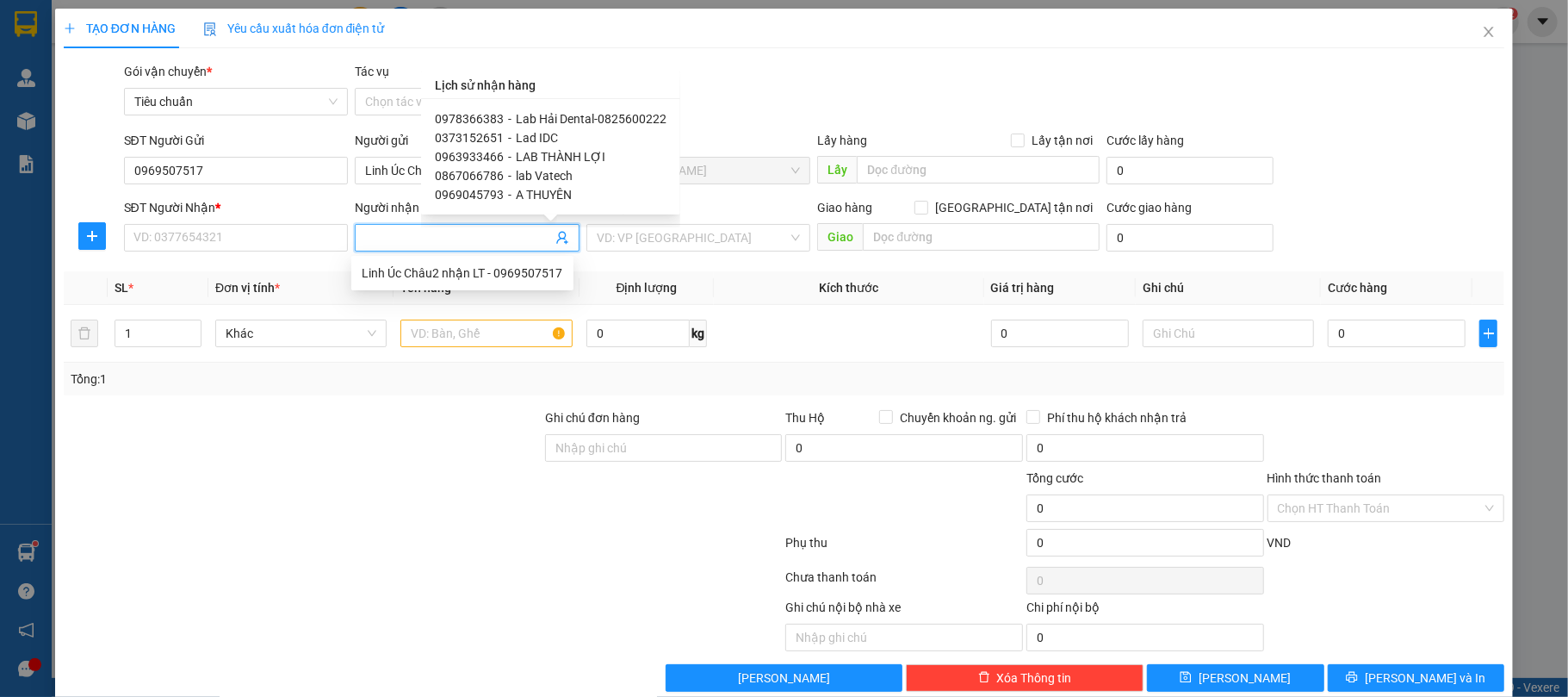
click at [565, 118] on span "Lab Hải Dental-0825600222" at bounding box center [591, 119] width 151 height 14
type input "0978366383"
type input "Lab Hải Dental-0825600222"
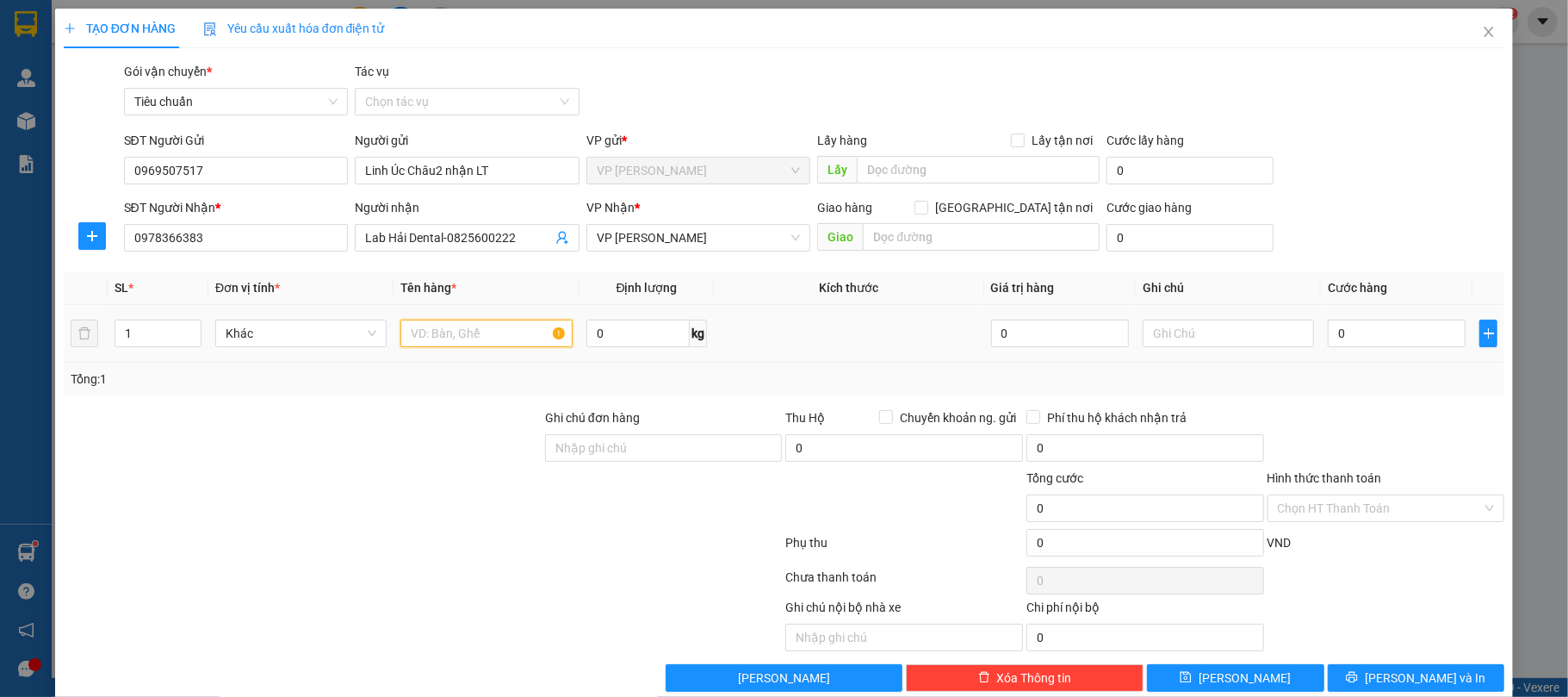
click at [438, 343] on input "text" at bounding box center [486, 334] width 171 height 28
type input "mẫu"
click at [1368, 326] on input "0" at bounding box center [1397, 334] width 138 height 28
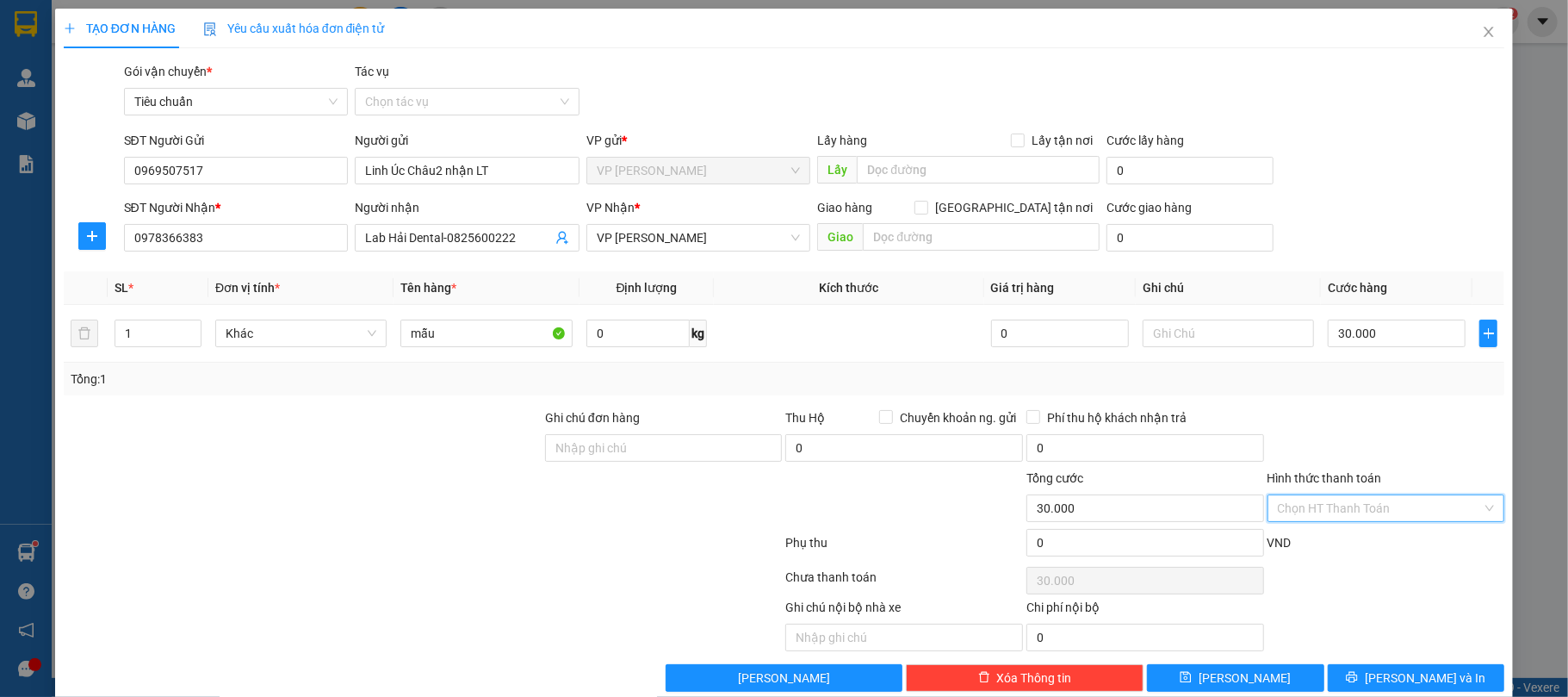
click at [1404, 504] on input "Hình thức thanh toán" at bounding box center [1381, 509] width 205 height 26
click at [1338, 334] on div "Tại văn phòng" at bounding box center [1372, 337] width 214 height 19
click at [1383, 679] on button "[PERSON_NAME] và In" at bounding box center [1416, 678] width 177 height 28
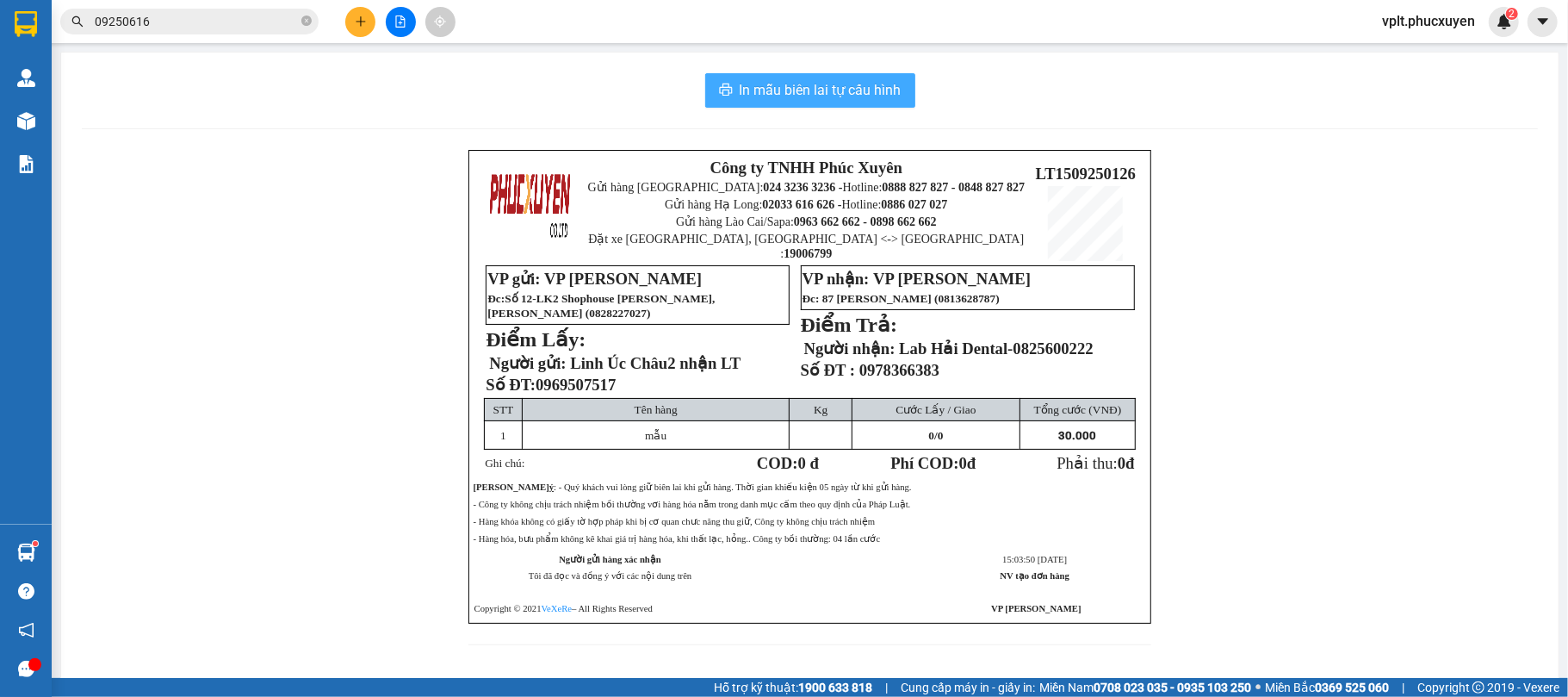
click at [797, 83] on span "In mẫu biên lai tự cấu hình" at bounding box center [820, 90] width 161 height 22
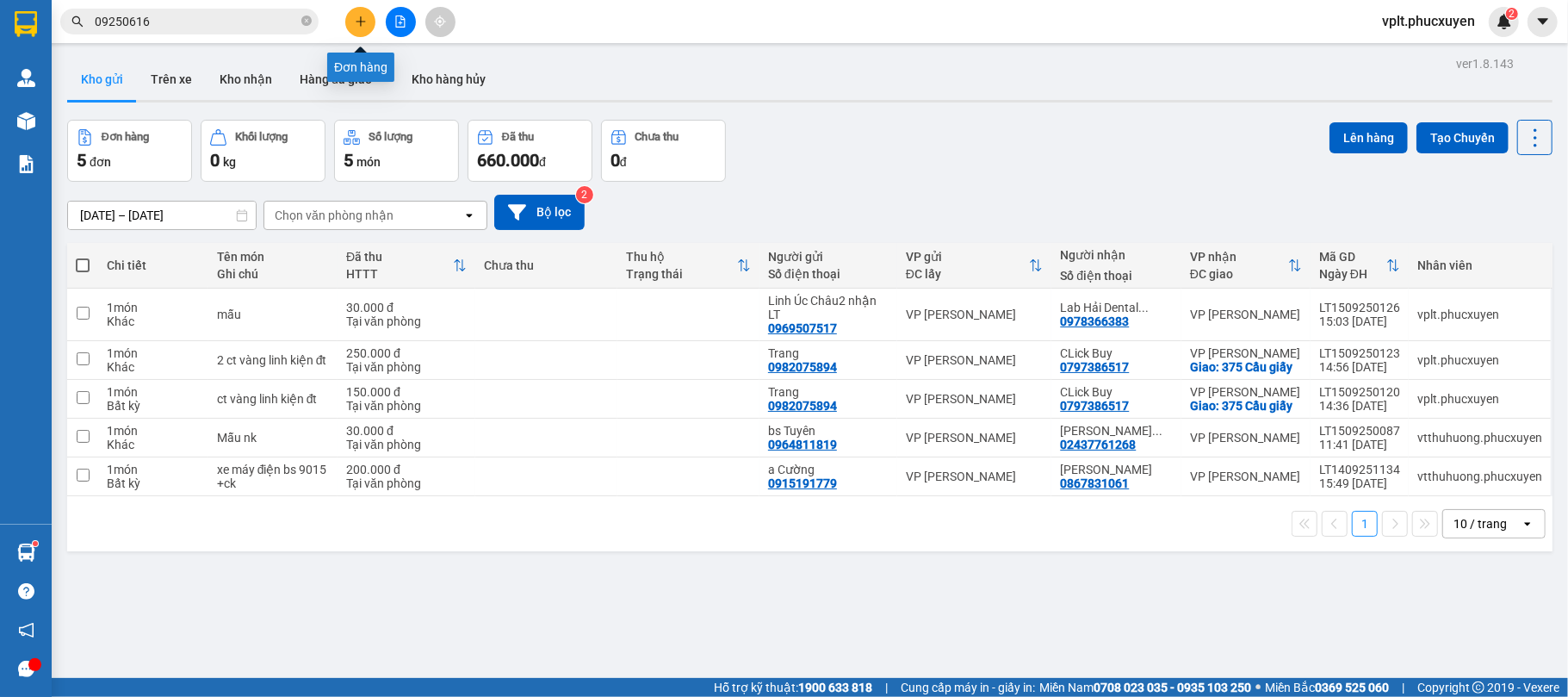
click at [356, 25] on icon "plus" at bounding box center [361, 22] width 12 height 12
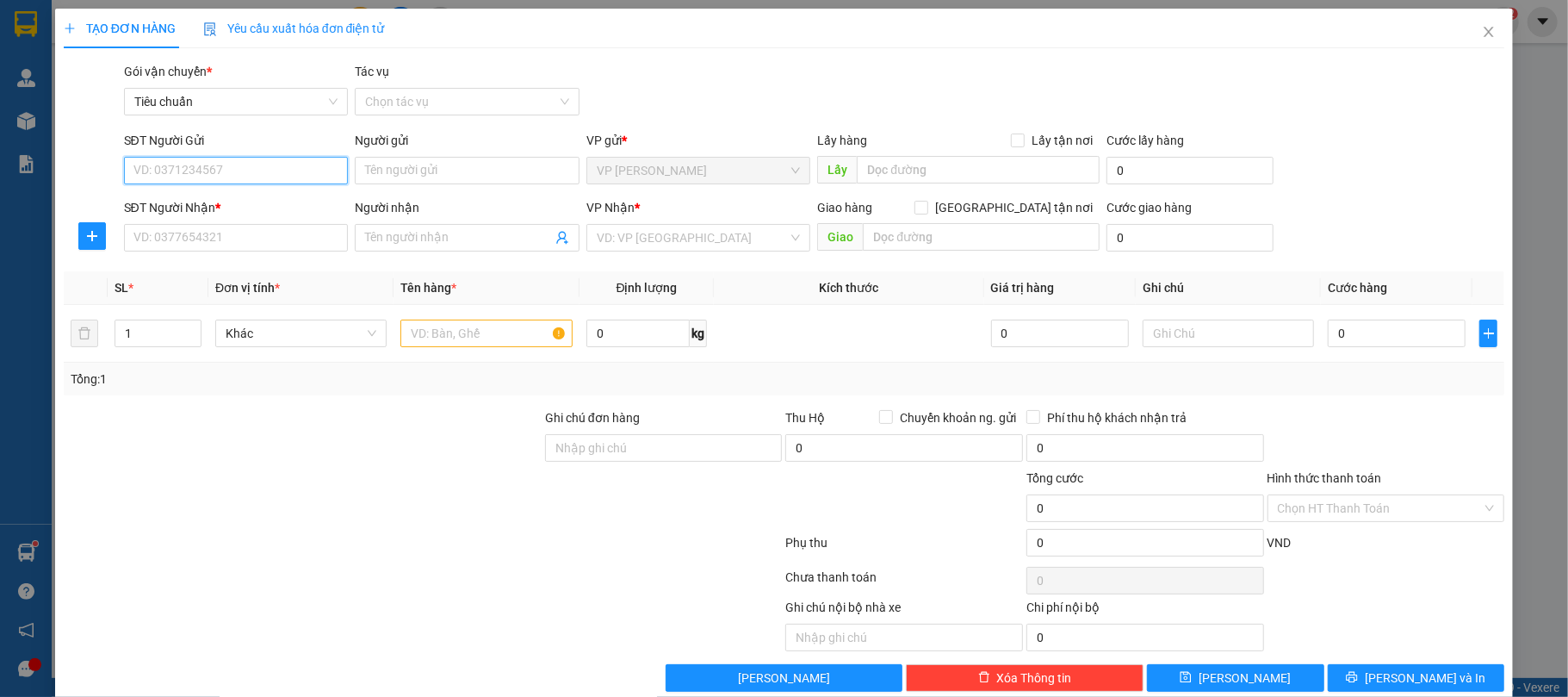
click at [204, 175] on input "SĐT Người Gửi" at bounding box center [236, 171] width 225 height 28
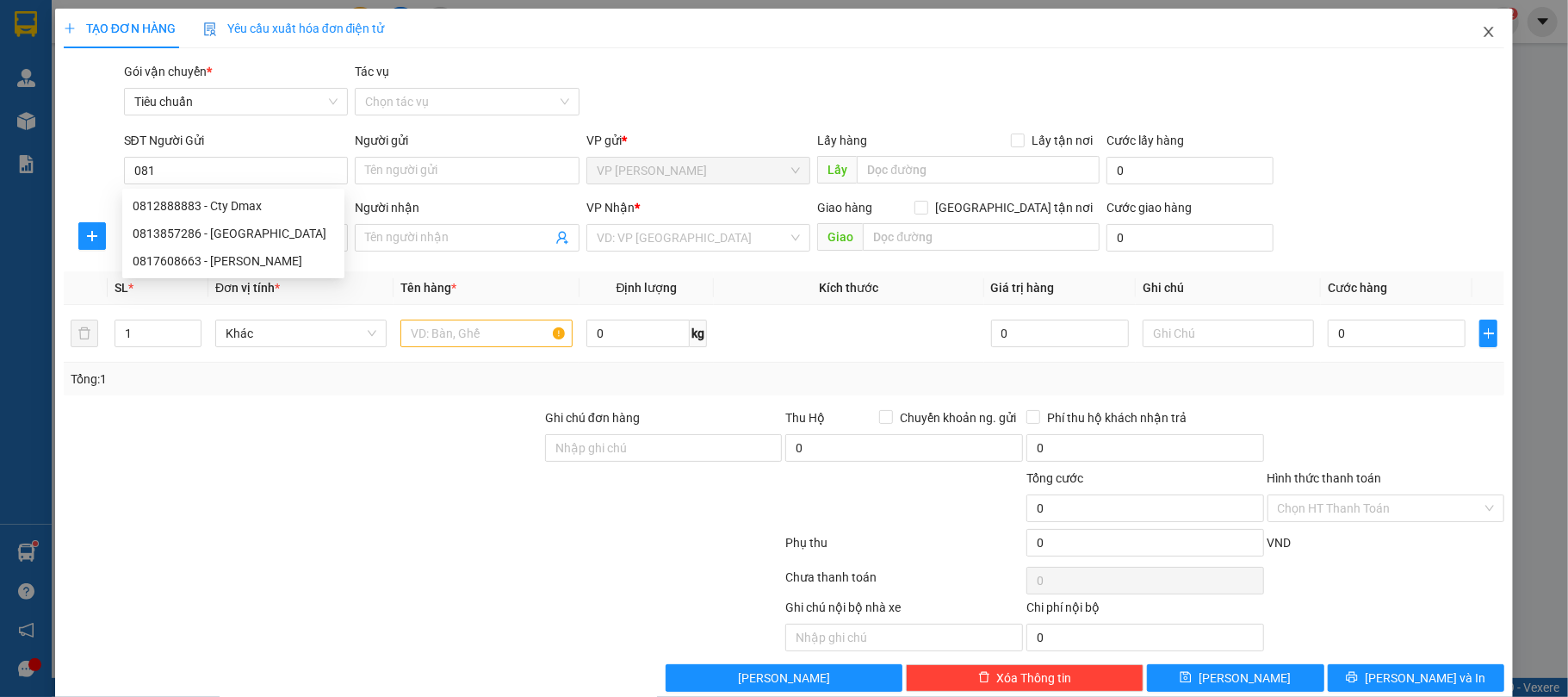
click at [1481, 43] on span "Close" at bounding box center [1489, 33] width 48 height 48
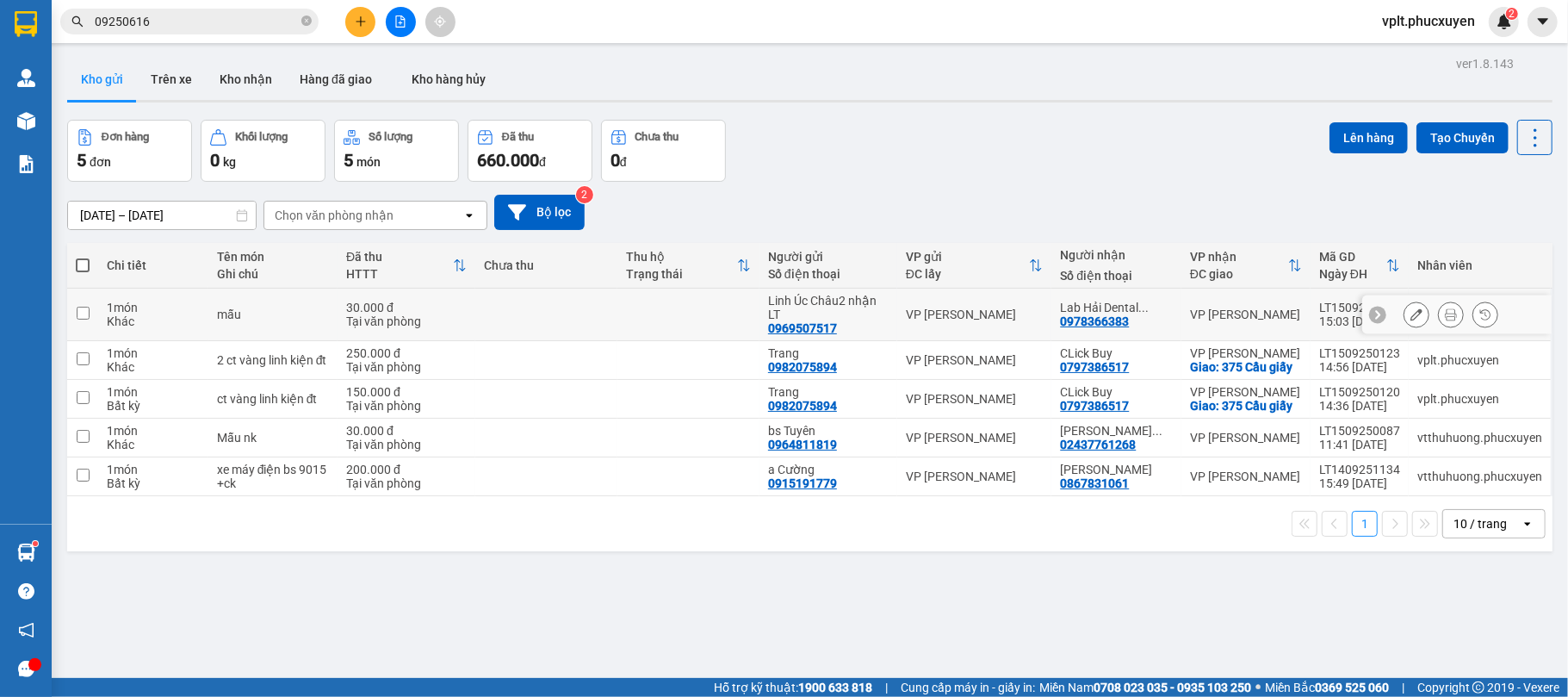
click at [1411, 314] on icon at bounding box center [1416, 314] width 12 height 12
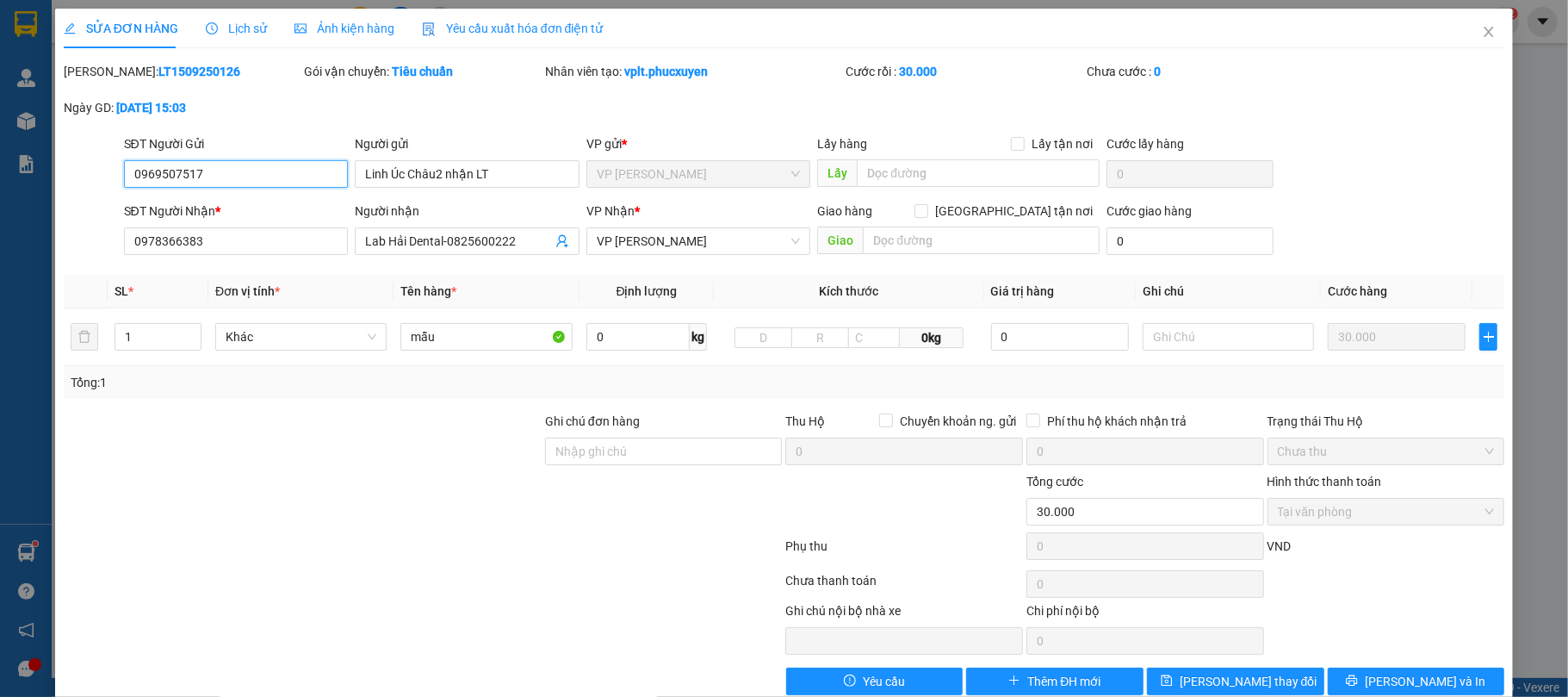
scroll to position [35, 0]
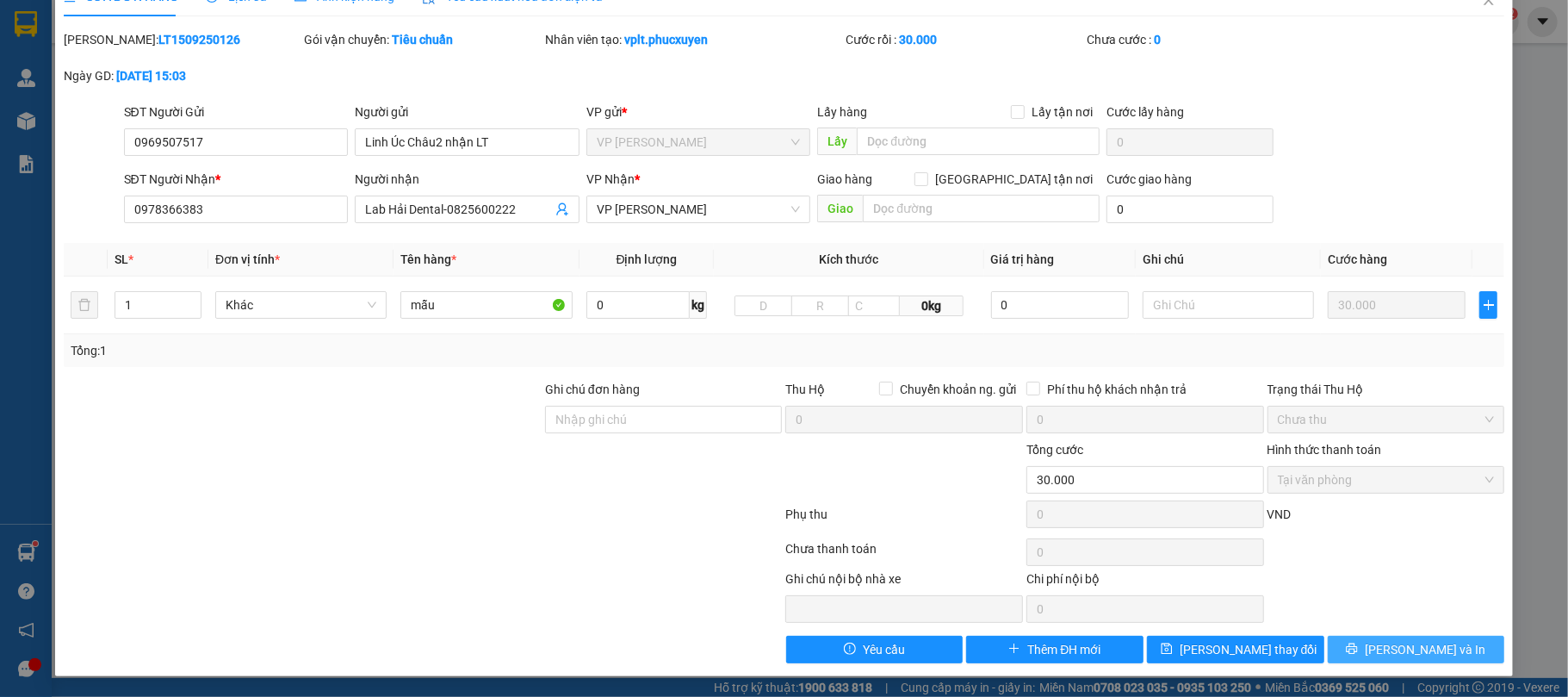
click at [1400, 651] on span "[PERSON_NAME] và In" at bounding box center [1425, 649] width 121 height 19
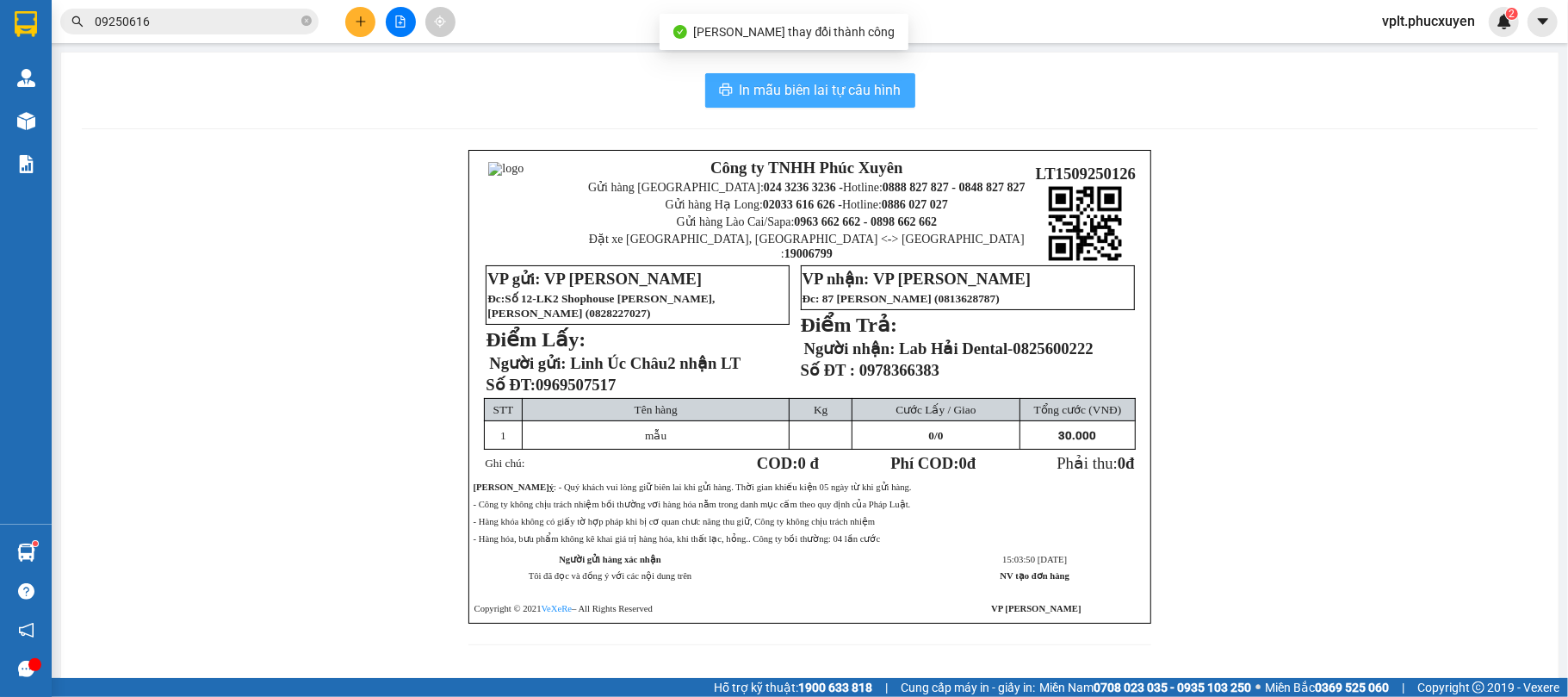
click at [779, 87] on div "In mẫu biên lai tự cấu hình Công ty TNHH Phúc Xuyên Gửi hàng Hà Nội: 024 3236 3…" at bounding box center [809, 370] width 1498 height 634
click at [779, 105] on button "In mẫu biên lai tự cấu hình" at bounding box center [810, 90] width 210 height 35
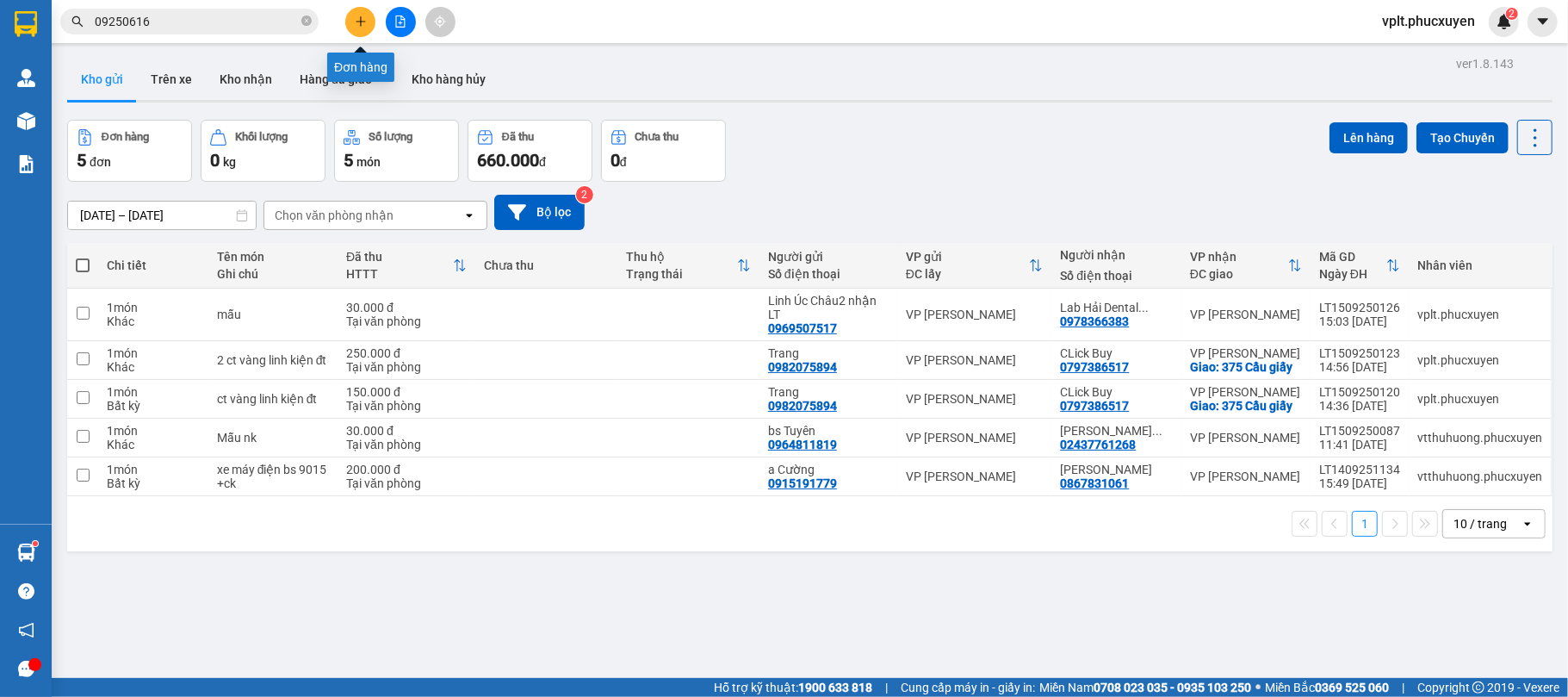
click at [352, 31] on button at bounding box center [360, 22] width 30 height 30
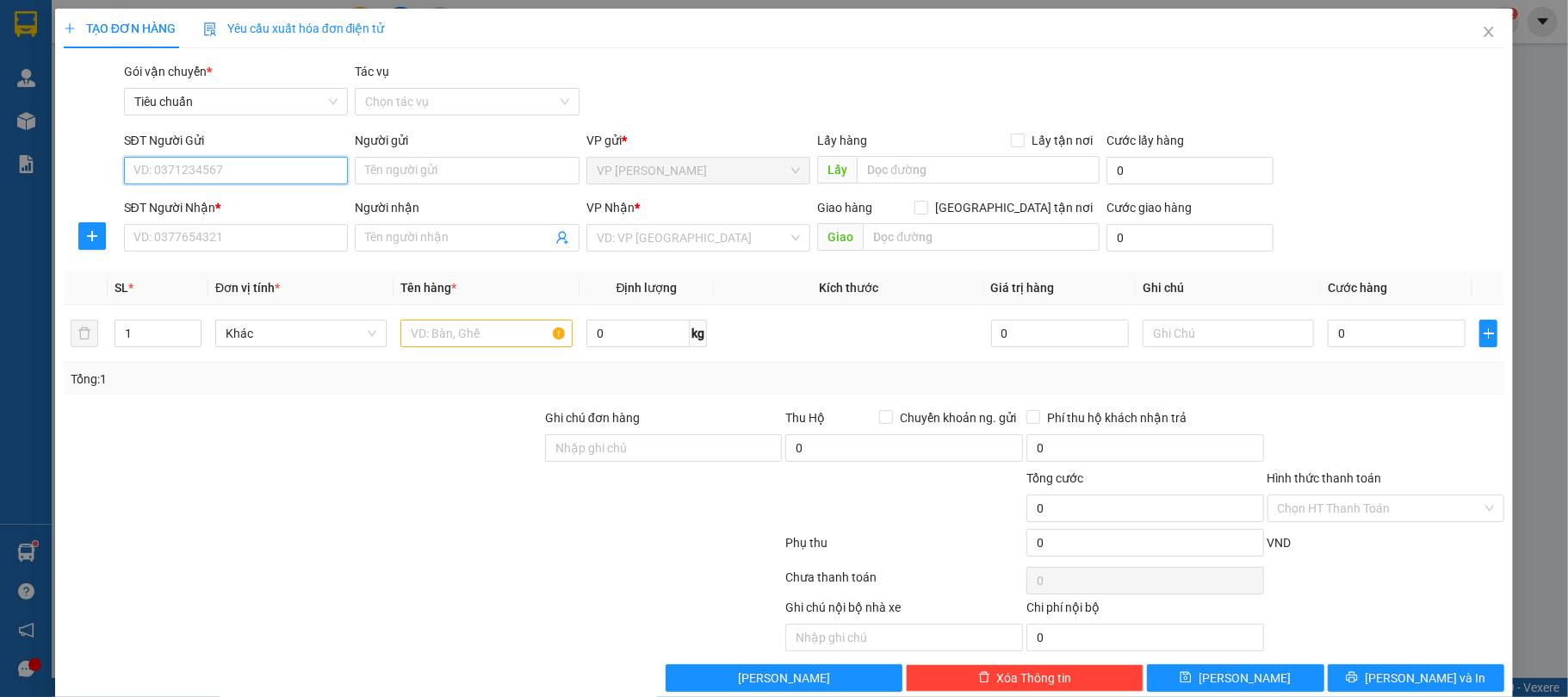
click at [199, 168] on input "SĐT Người Gửi" at bounding box center [236, 171] width 225 height 28
click at [387, 183] on input "Người gửi" at bounding box center [468, 171] width 225 height 28
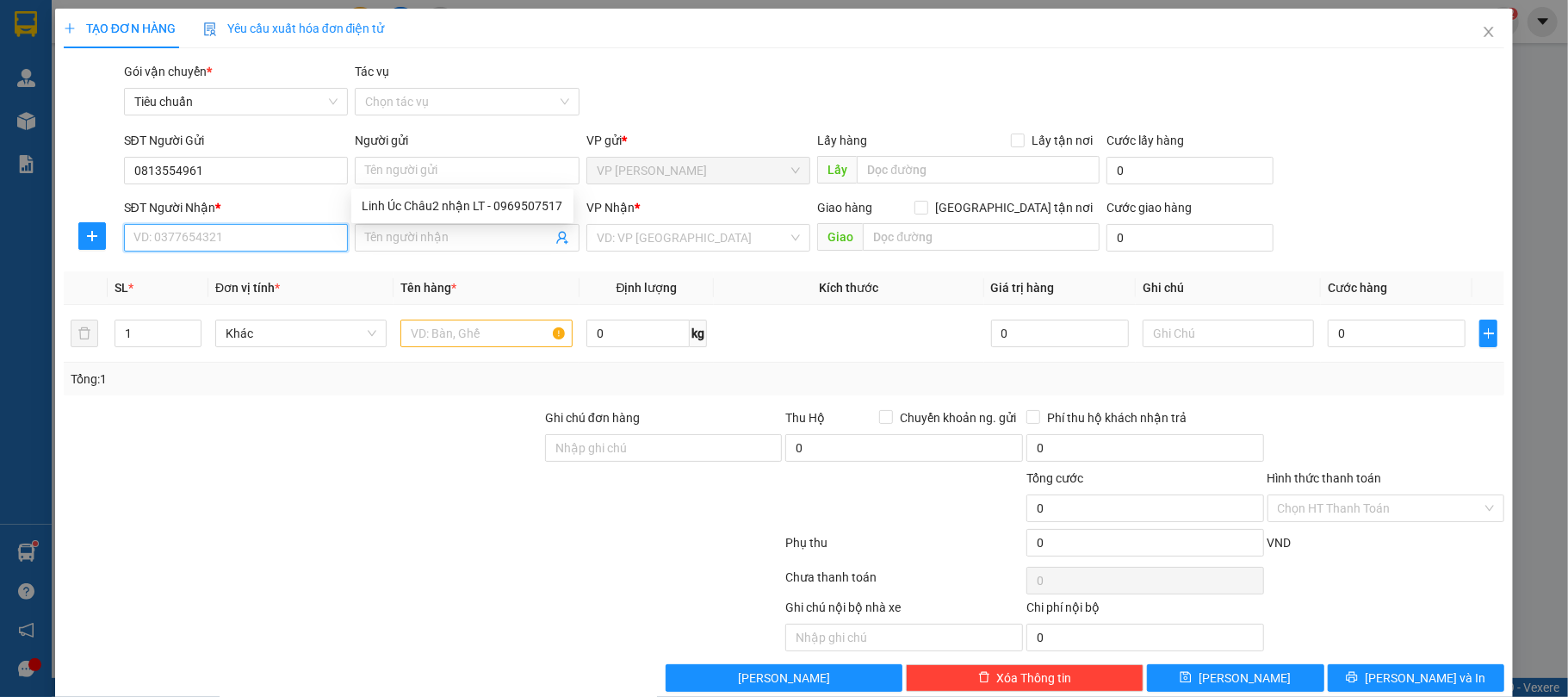
click at [262, 245] on input "SĐT Người Nhận *" at bounding box center [236, 238] width 225 height 28
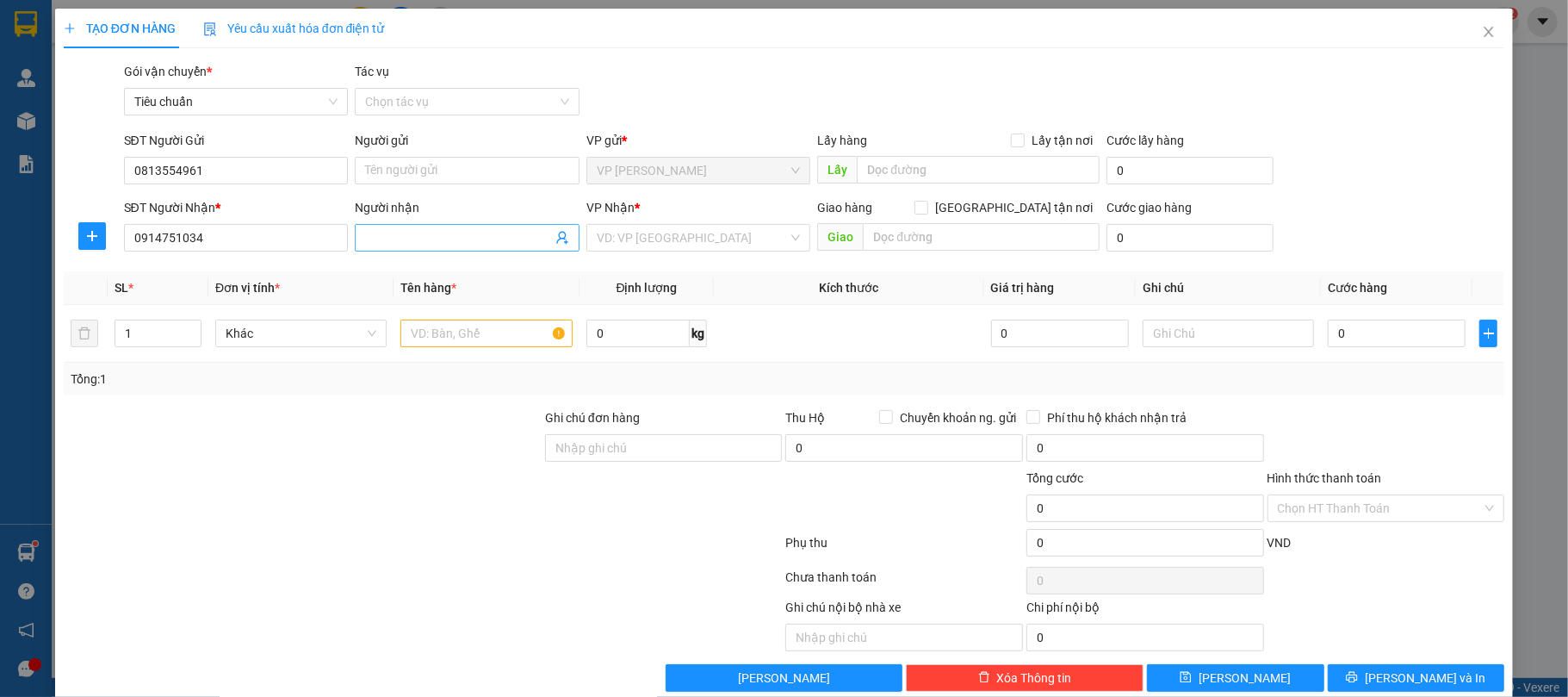
click at [460, 232] on input "Người nhận" at bounding box center [459, 237] width 187 height 19
click at [628, 236] on input "search" at bounding box center [693, 238] width 192 height 26
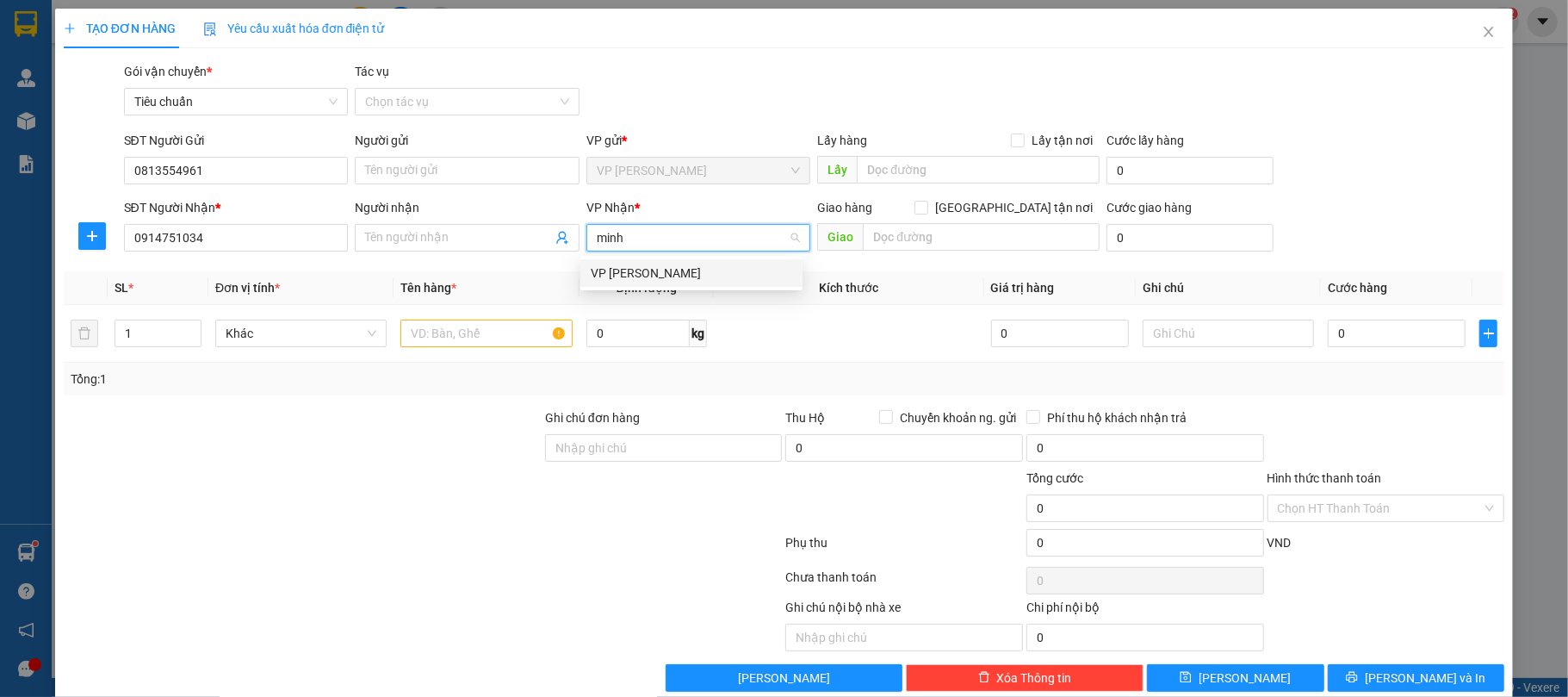
click at [670, 279] on div "VP [PERSON_NAME]" at bounding box center [692, 272] width 201 height 19
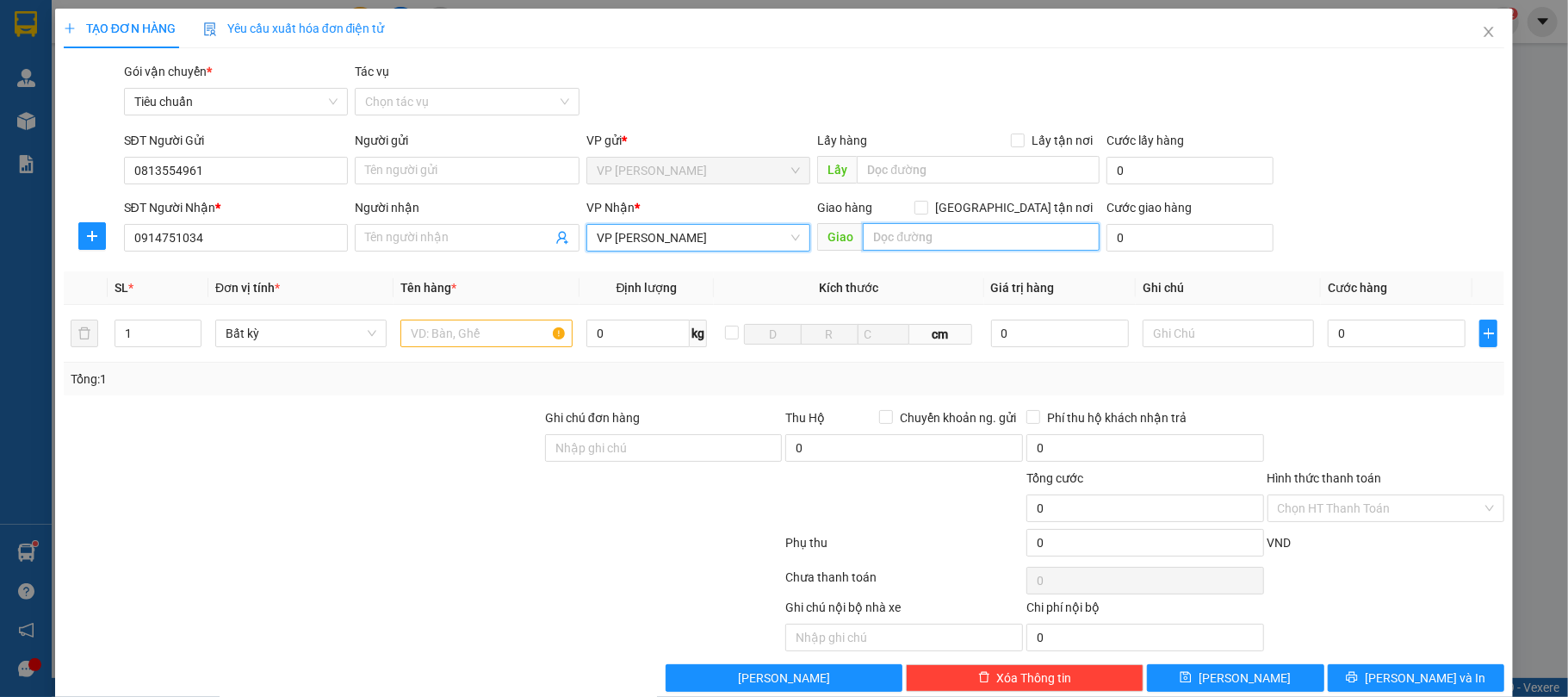
click at [930, 243] on input "text" at bounding box center [982, 237] width 237 height 28
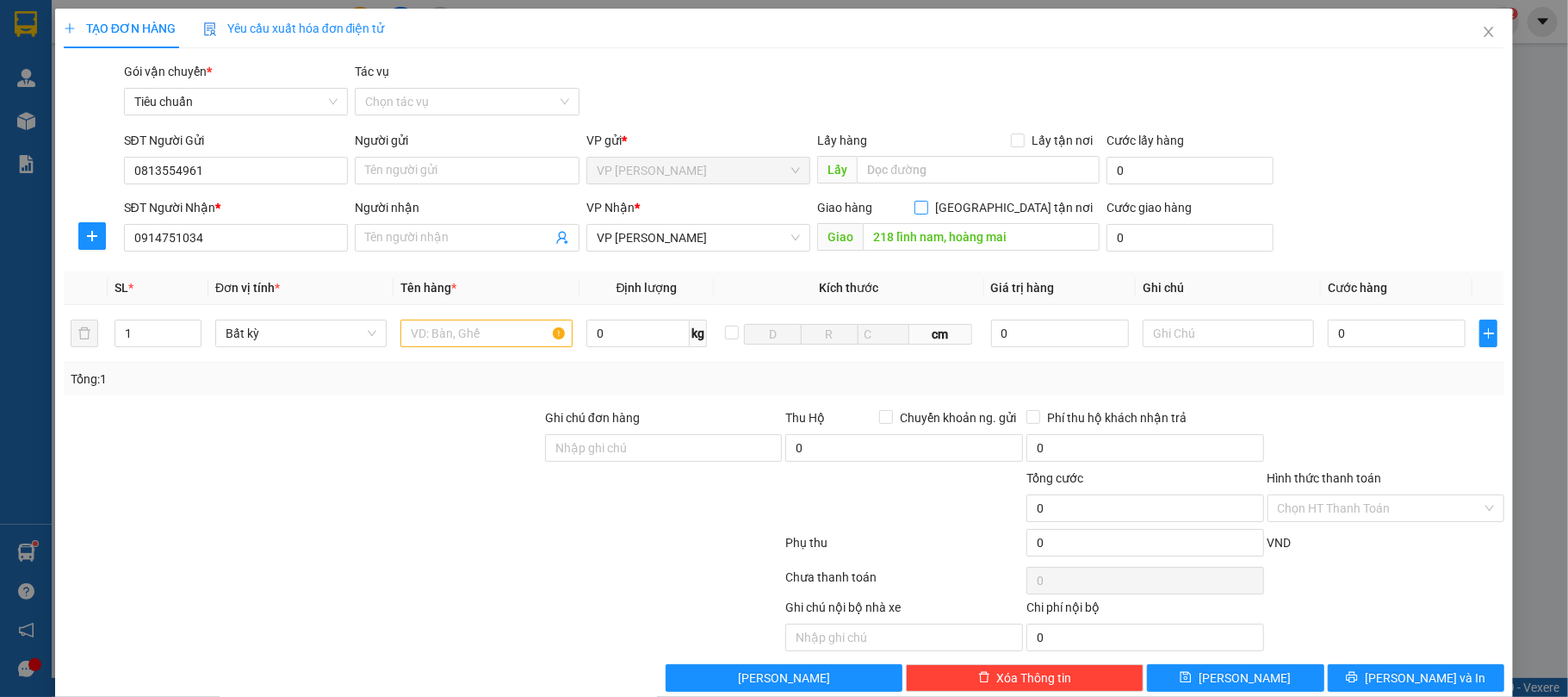
click at [927, 206] on input "[GEOGRAPHIC_DATA] tận nơi" at bounding box center [921, 206] width 12 height 12
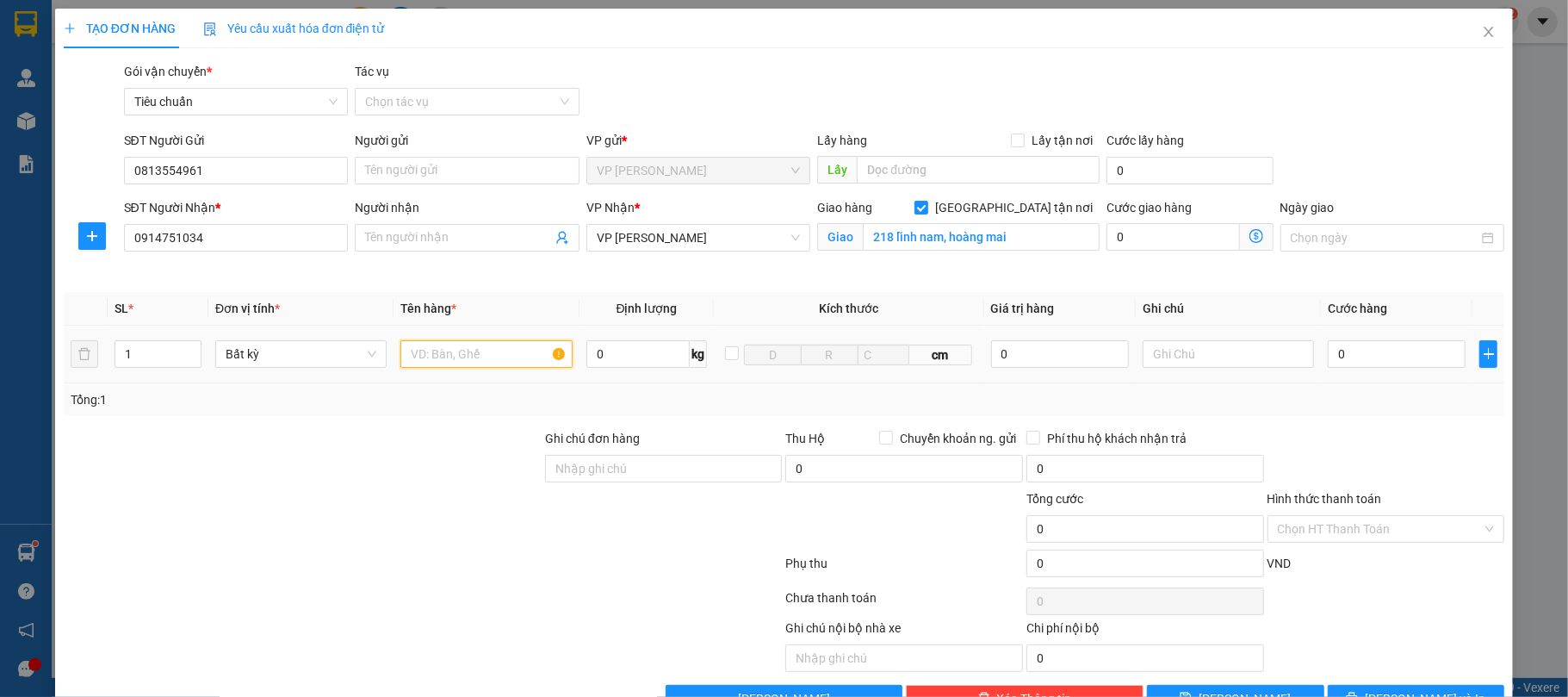
click at [460, 352] on input "text" at bounding box center [486, 354] width 171 height 28
click at [1250, 237] on icon "dollar-circle" at bounding box center [1257, 236] width 14 height 14
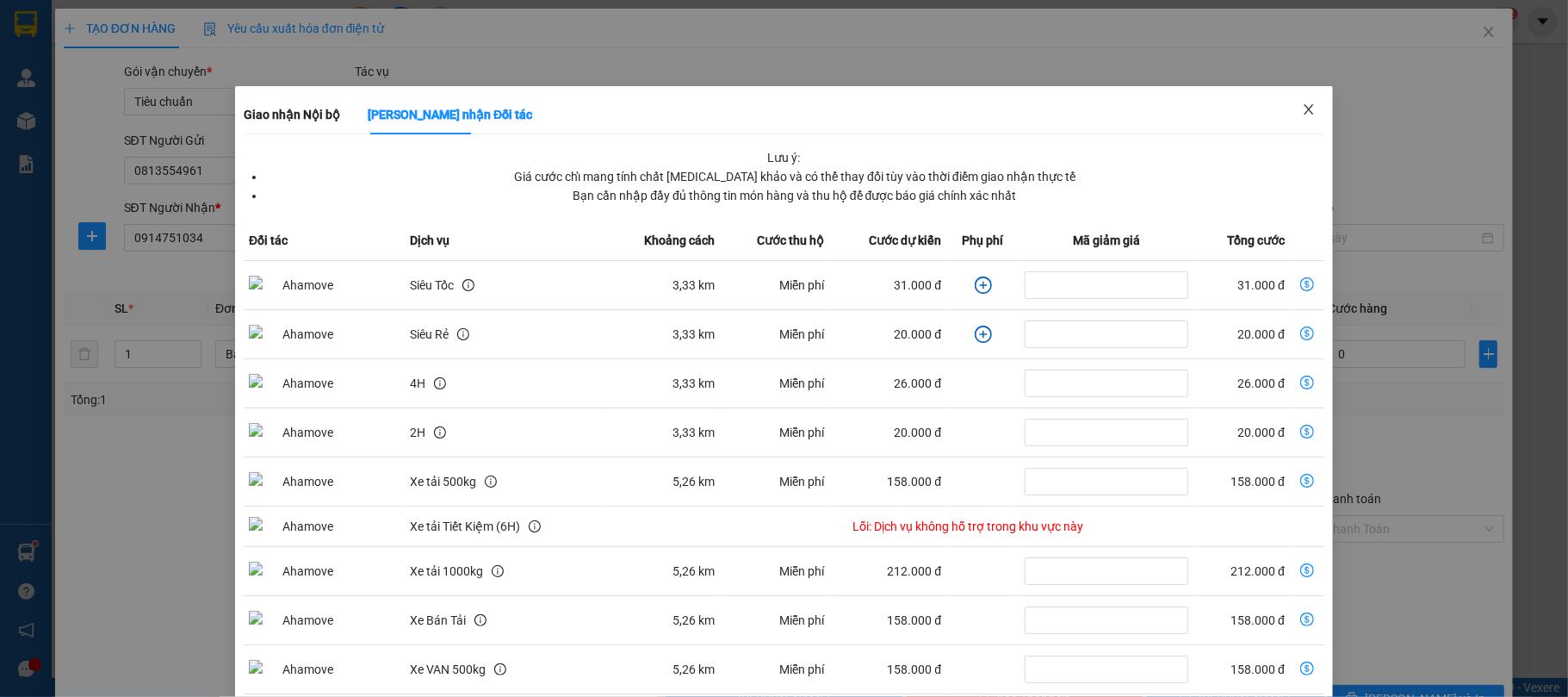
click at [1300, 98] on span "Close" at bounding box center [1309, 110] width 48 height 48
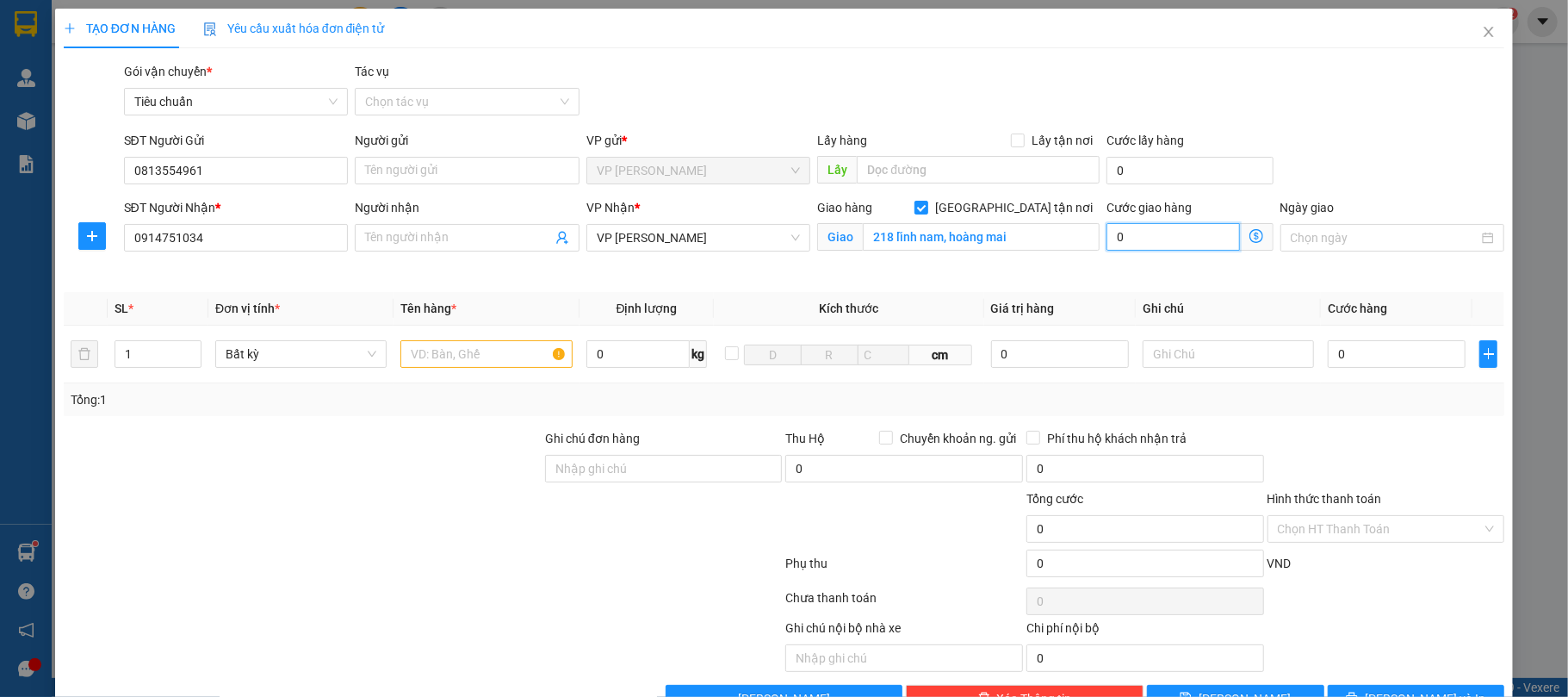
click at [1173, 236] on input "0" at bounding box center [1172, 237] width 133 height 28
click at [476, 355] on input "text" at bounding box center [486, 354] width 171 height 28
click at [410, 358] on input "vợt pịc" at bounding box center [486, 354] width 171 height 28
click at [1339, 350] on input "0" at bounding box center [1397, 354] width 138 height 28
click at [1324, 419] on div "Transit Pickup Surcharge Ids Transit Deliver Surcharge Ids Transit Deliver Surc…" at bounding box center [784, 387] width 1441 height 650
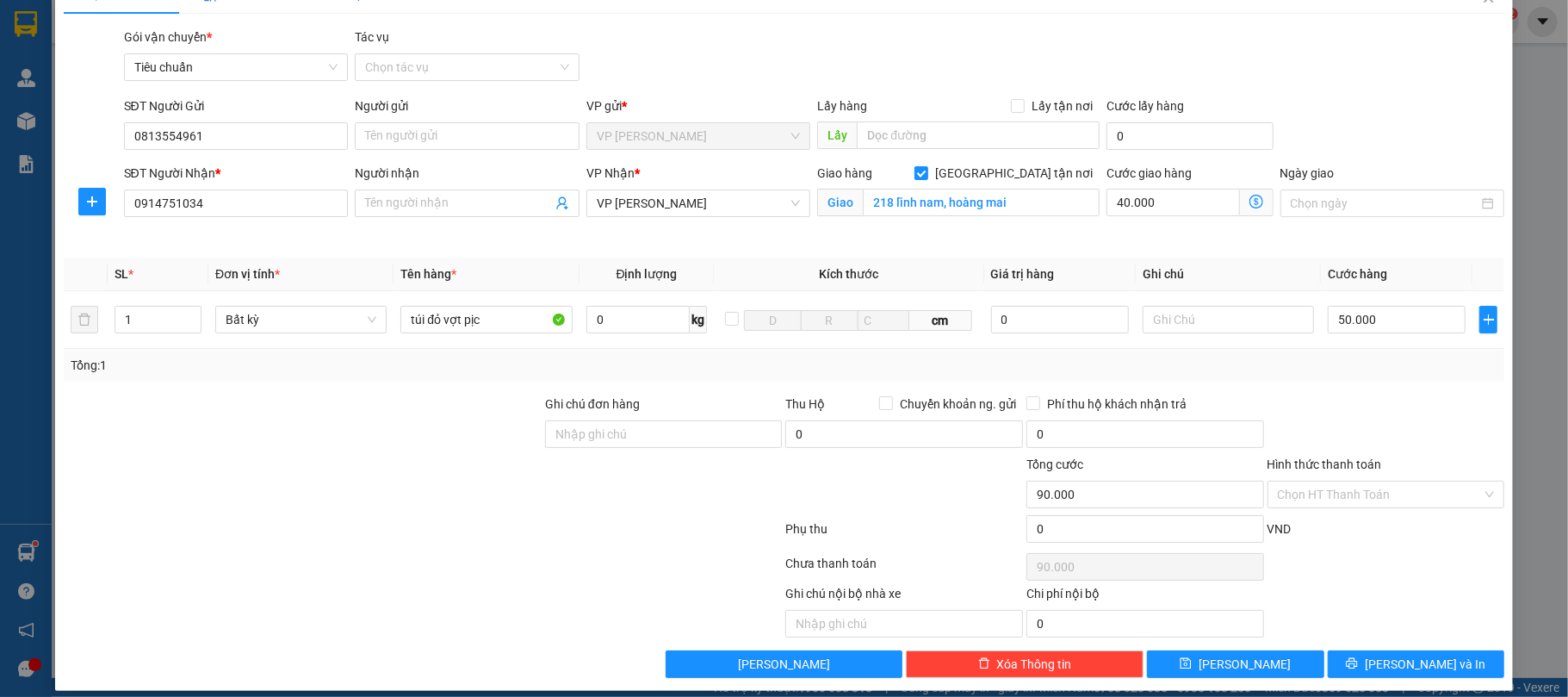
scroll to position [53, 0]
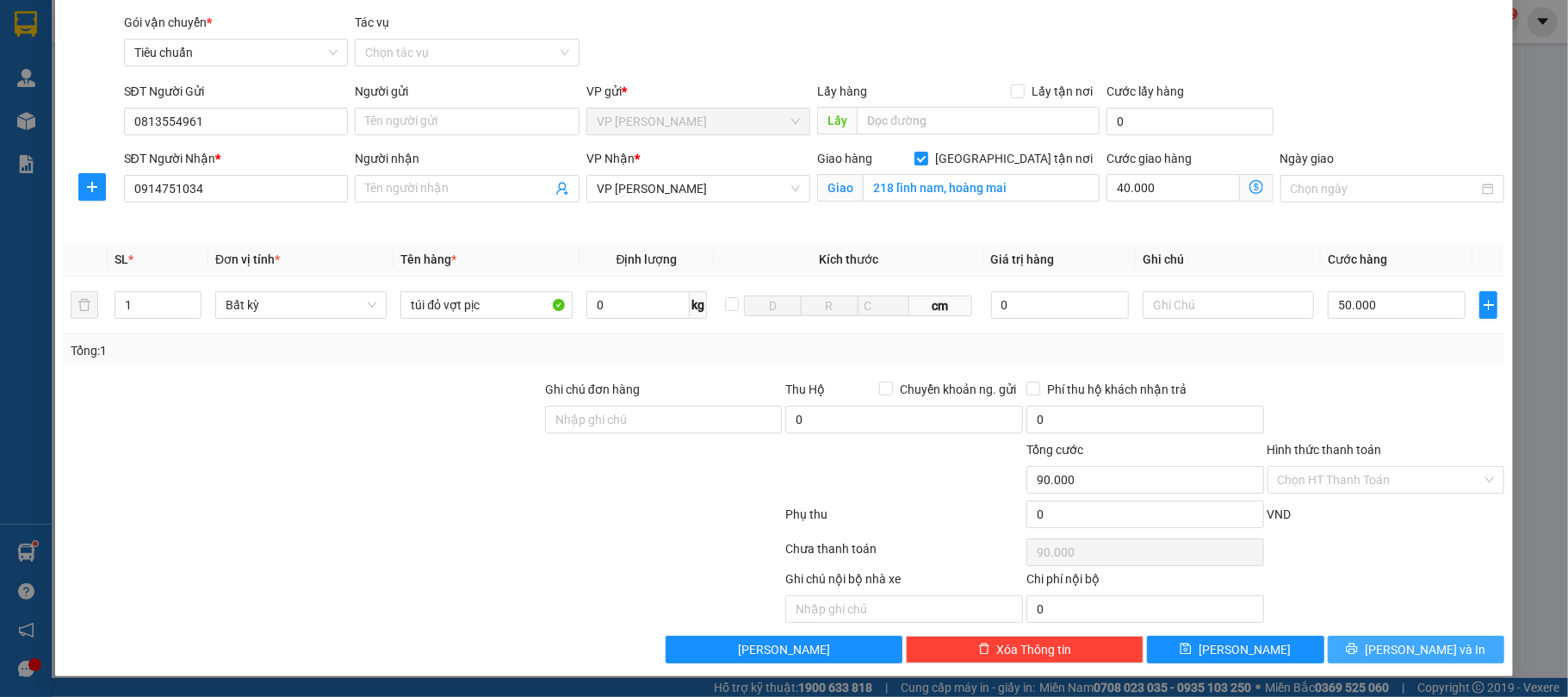
click at [1365, 636] on button "[PERSON_NAME] và In" at bounding box center [1416, 650] width 177 height 28
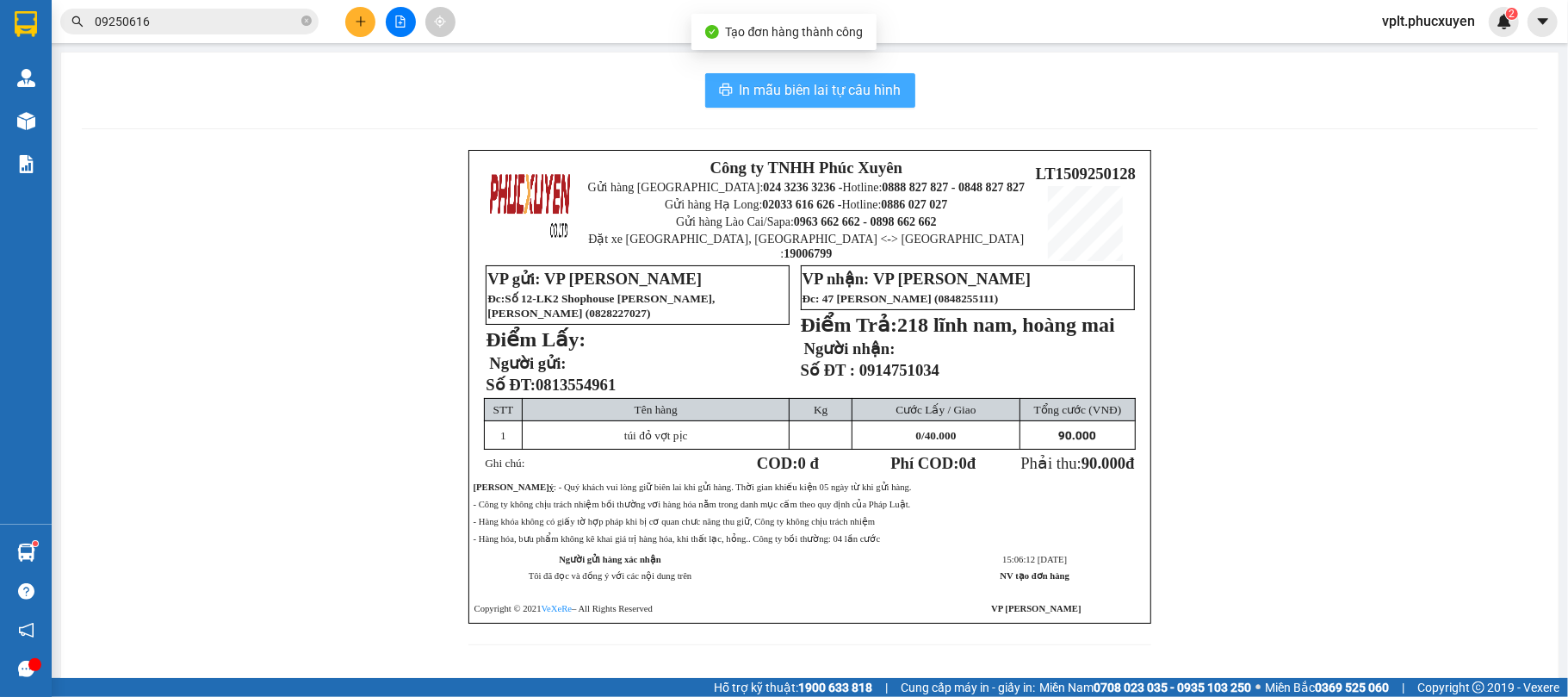
click at [833, 107] on button "In mẫu biên lai tự cấu hình" at bounding box center [810, 90] width 210 height 35
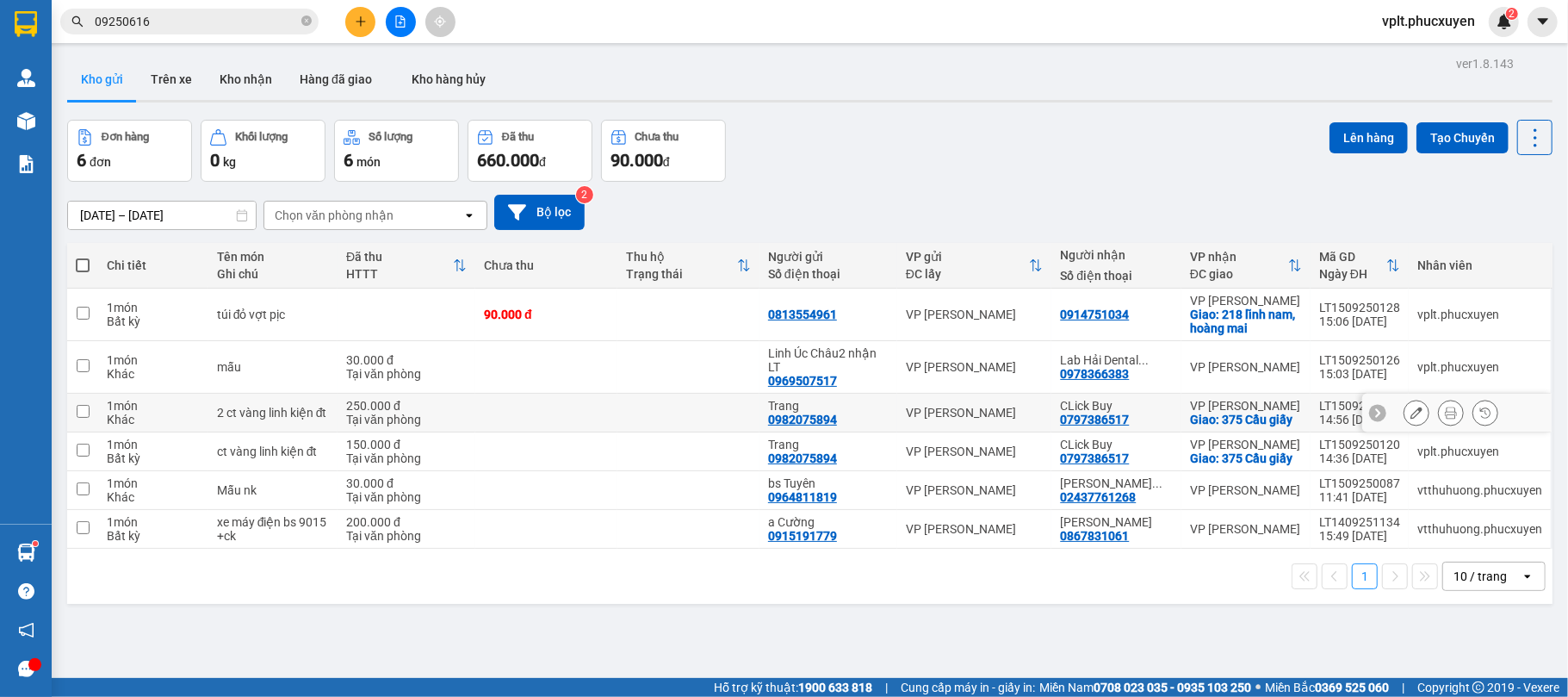
drag, startPoint x: 816, startPoint y: 426, endPoint x: 806, endPoint y: 429, distance: 10.4
click at [806, 427] on div "0982075894" at bounding box center [802, 420] width 69 height 14
copy div "0982075894"
click at [310, 25] on icon "close-circle" at bounding box center [306, 21] width 10 height 10
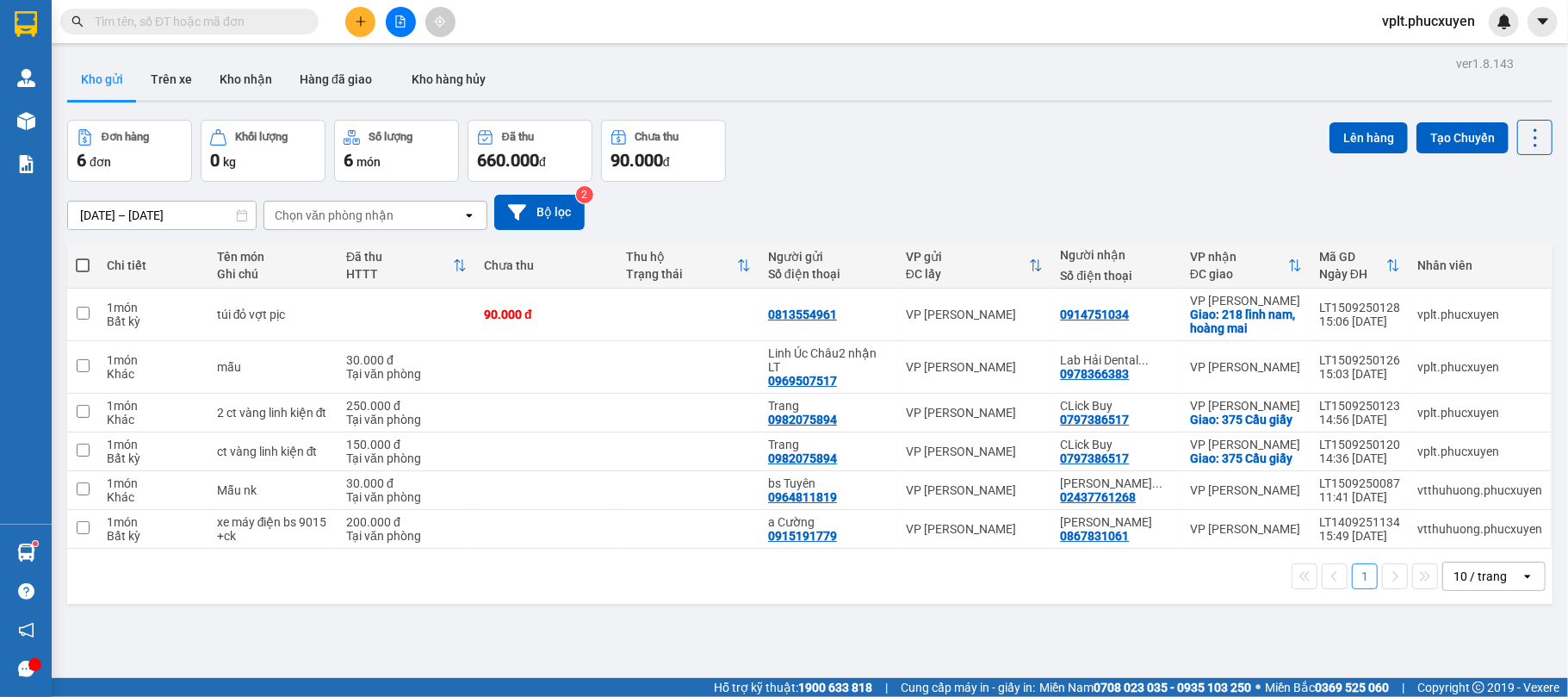
click at [212, 26] on input "text" at bounding box center [196, 21] width 203 height 19
paste input "0982075894"
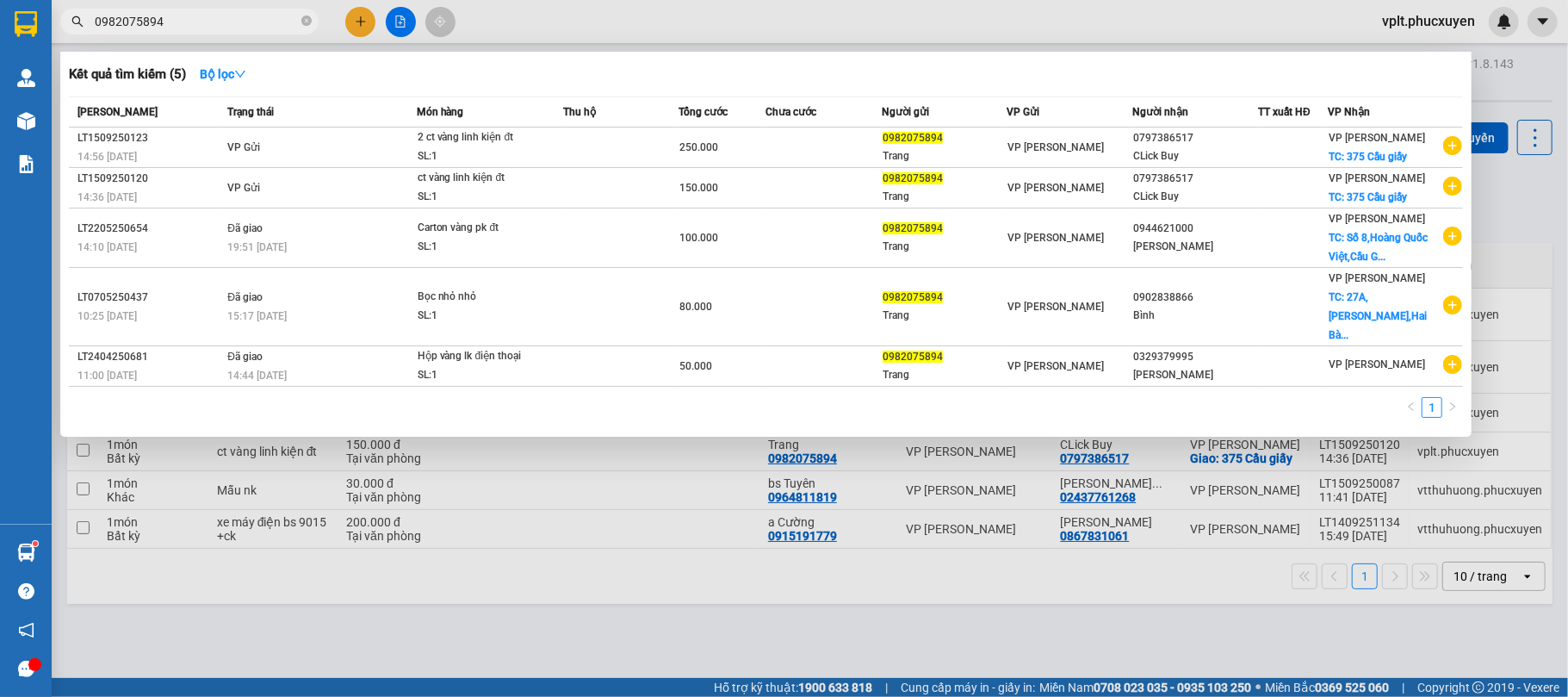
click at [527, 665] on div at bounding box center [784, 348] width 1568 height 697
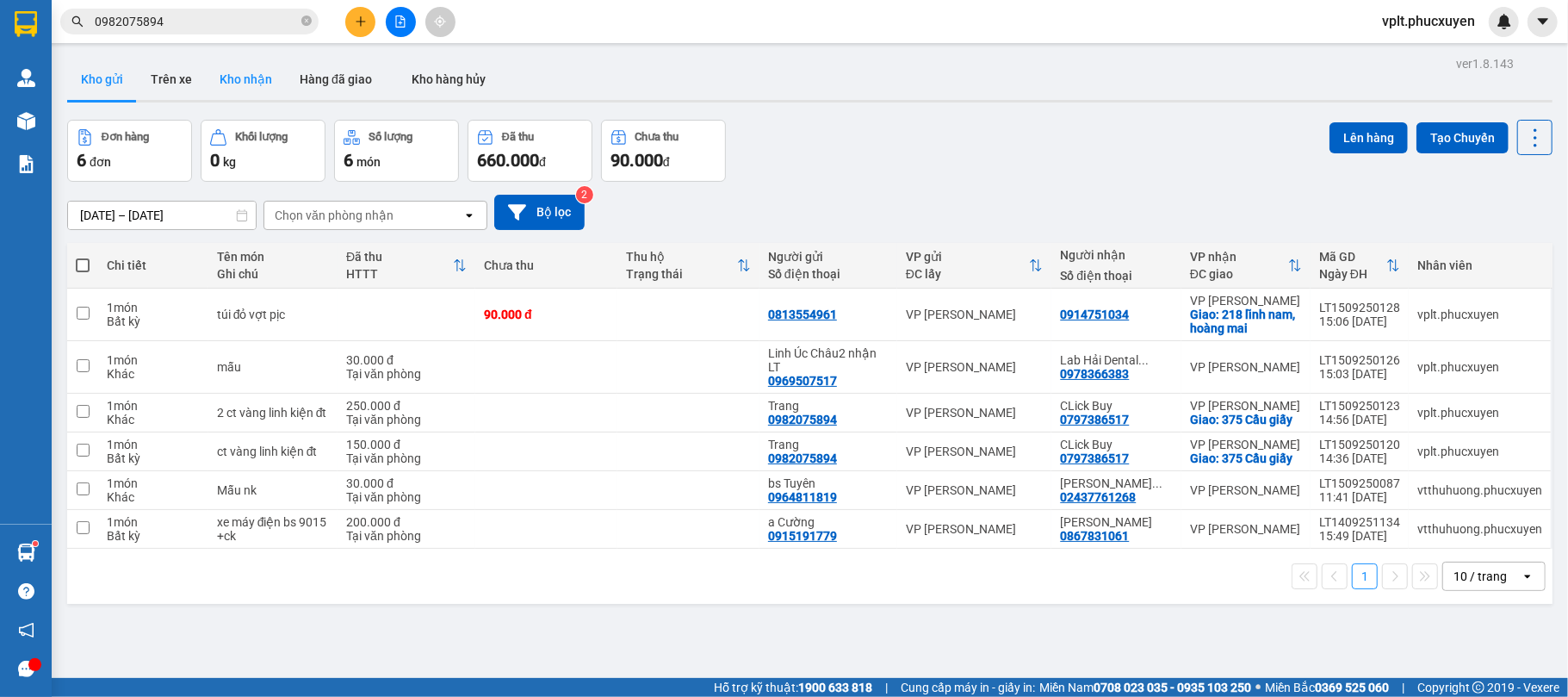
click at [242, 73] on button "Kho nhận" at bounding box center [246, 79] width 80 height 41
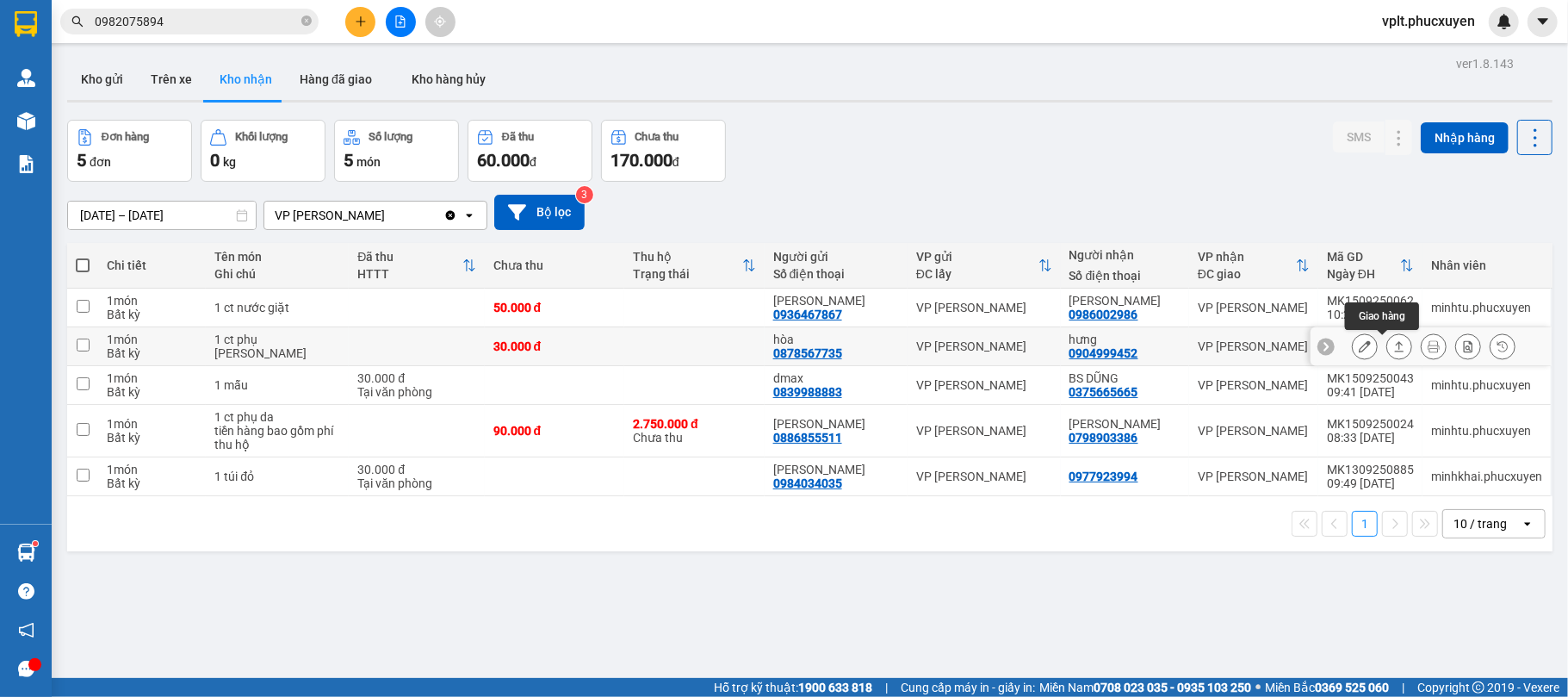
click at [1396, 352] on icon at bounding box center [1401, 346] width 10 height 10
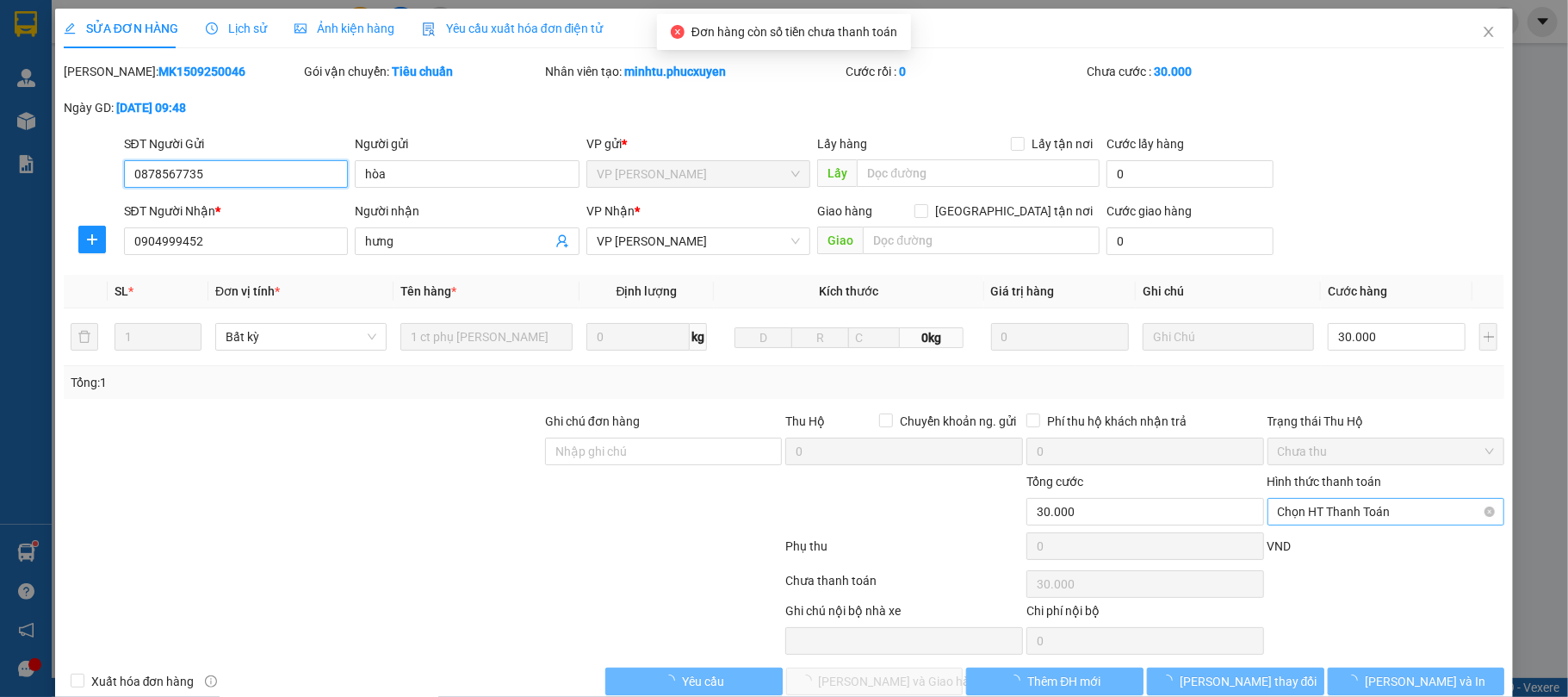
click at [1363, 518] on span "Chọn HT Thanh Toán" at bounding box center [1387, 512] width 217 height 26
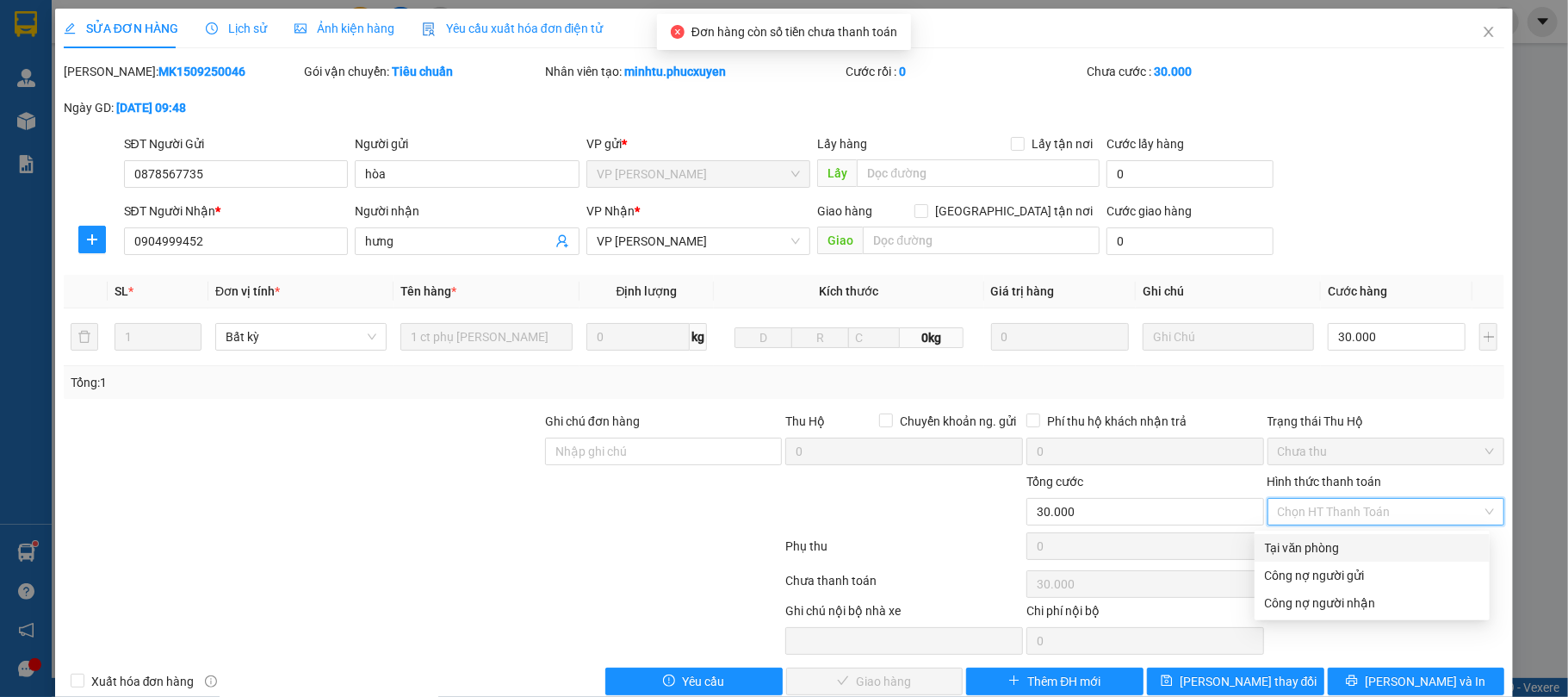
click at [1330, 549] on div "Tại văn phòng" at bounding box center [1372, 547] width 214 height 19
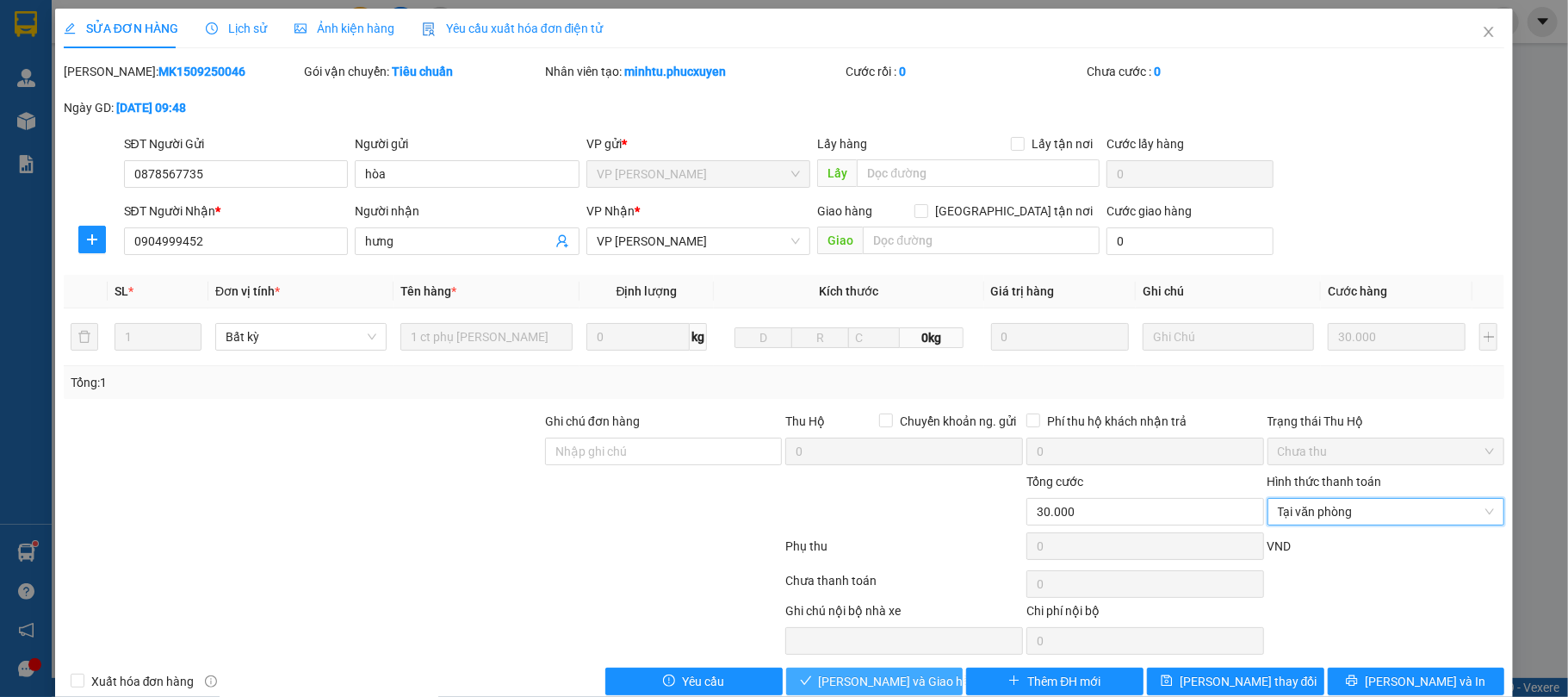
click at [923, 677] on button "[PERSON_NAME] và Giao hàng" at bounding box center [875, 682] width 177 height 28
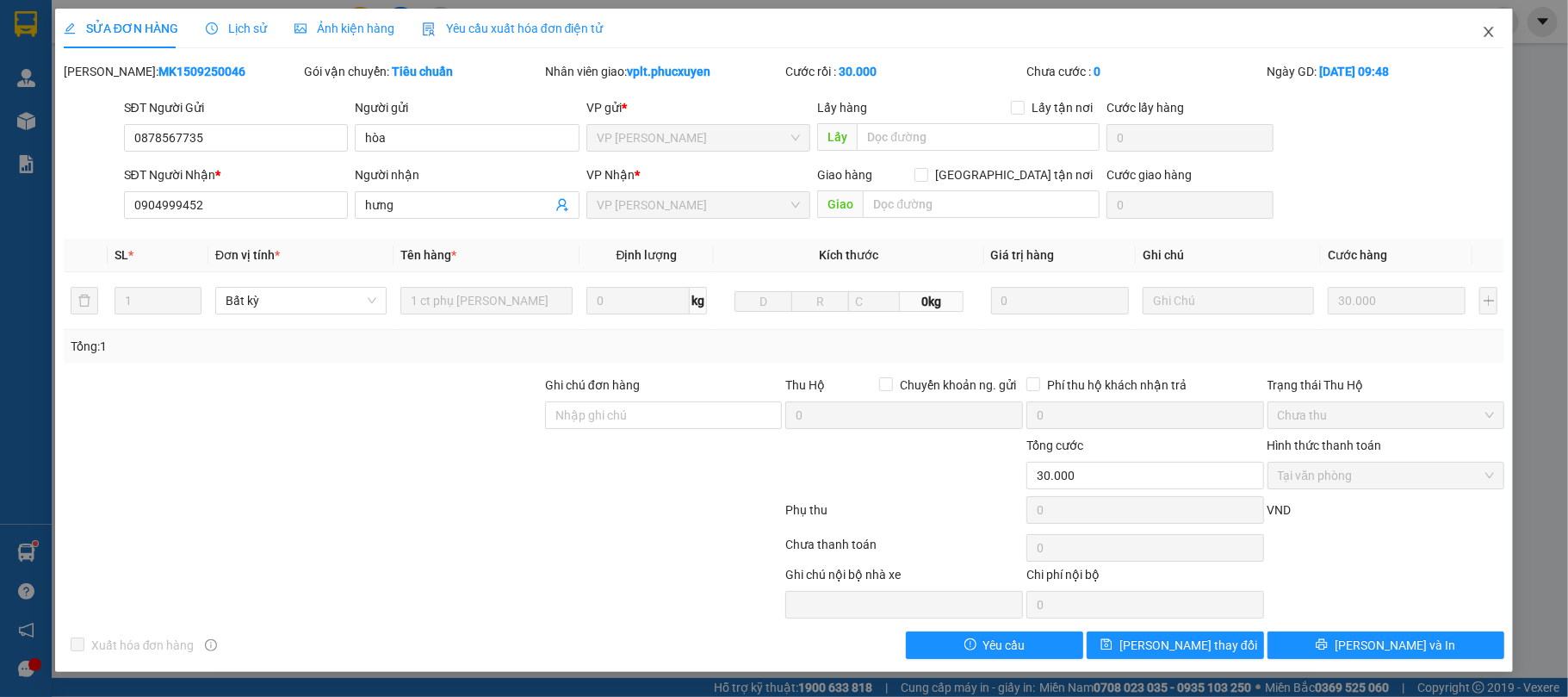
click at [1490, 33] on icon "close" at bounding box center [1489, 32] width 14 height 14
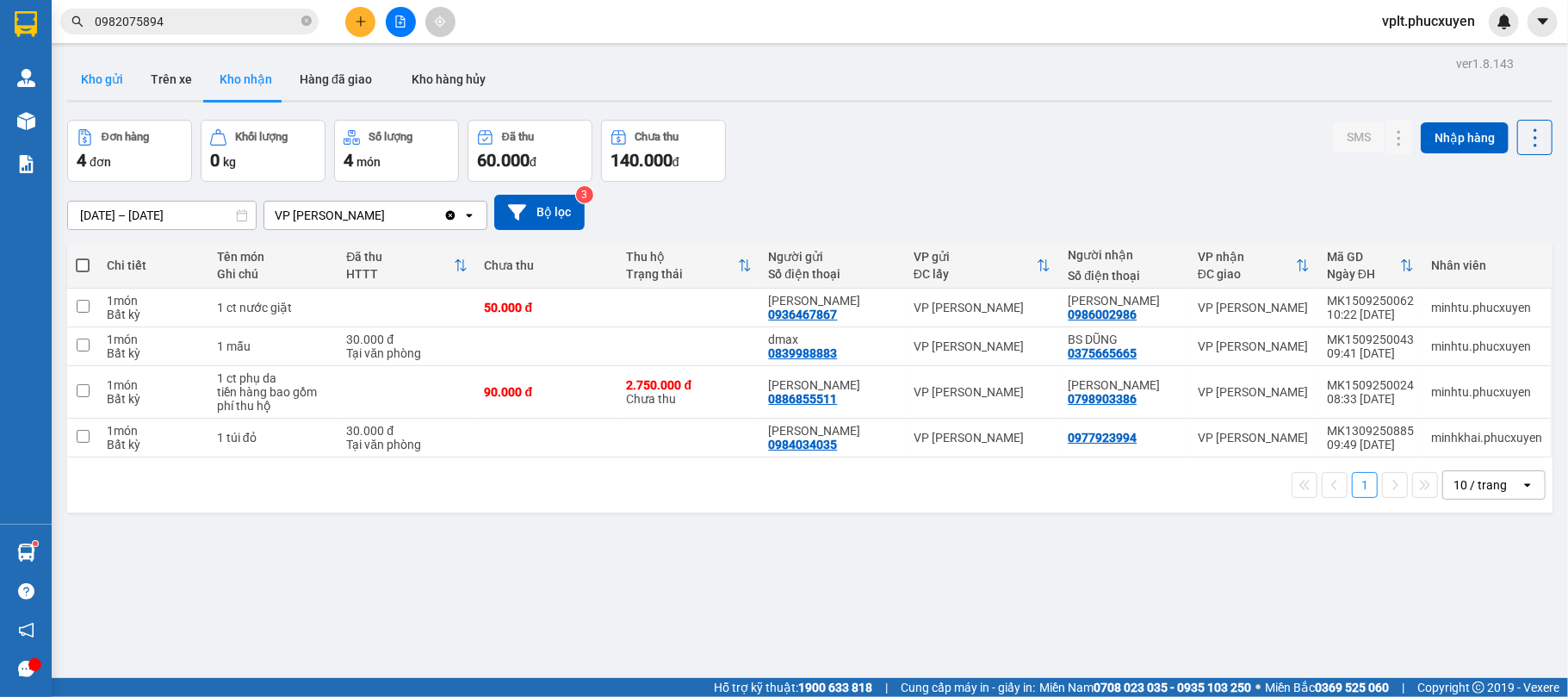
click at [81, 81] on button "Kho gửi" at bounding box center [102, 79] width 70 height 41
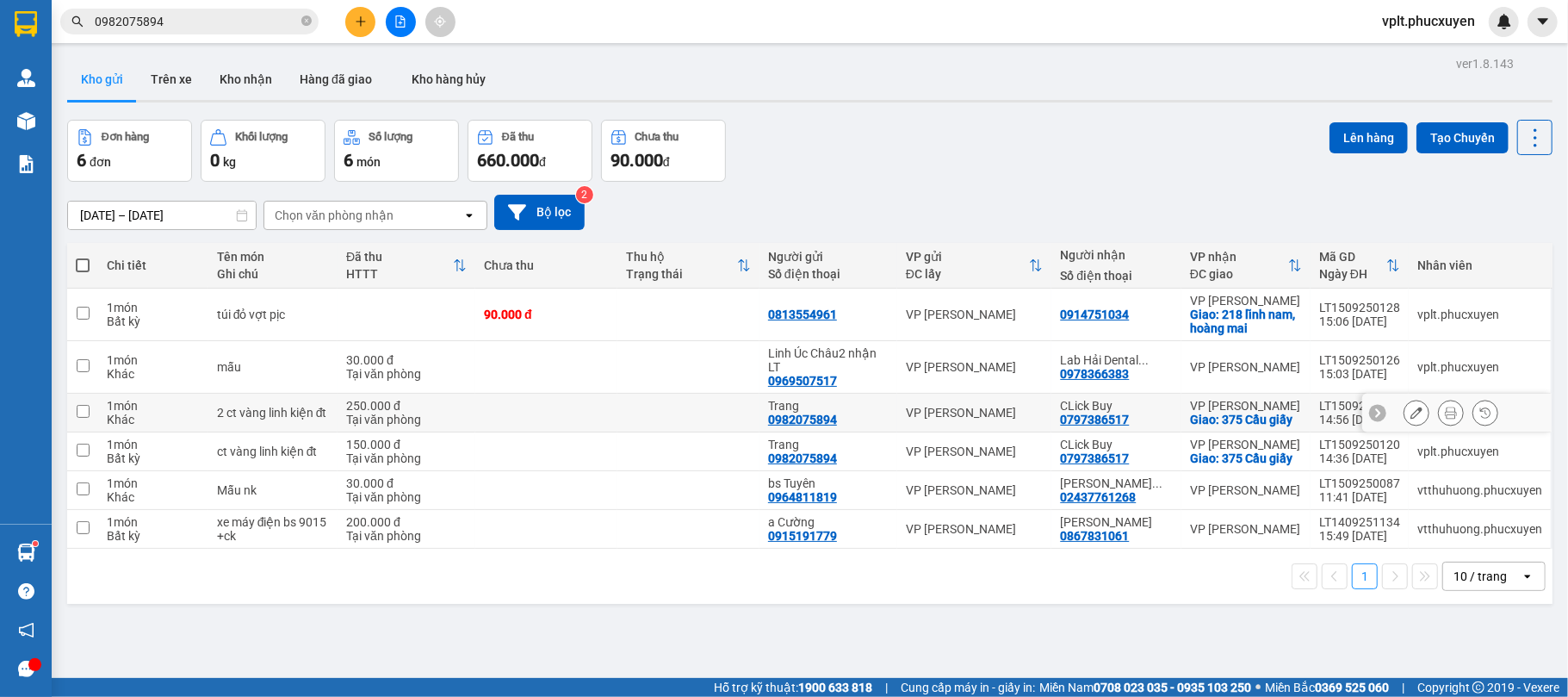
click at [520, 418] on td at bounding box center [546, 413] width 143 height 39
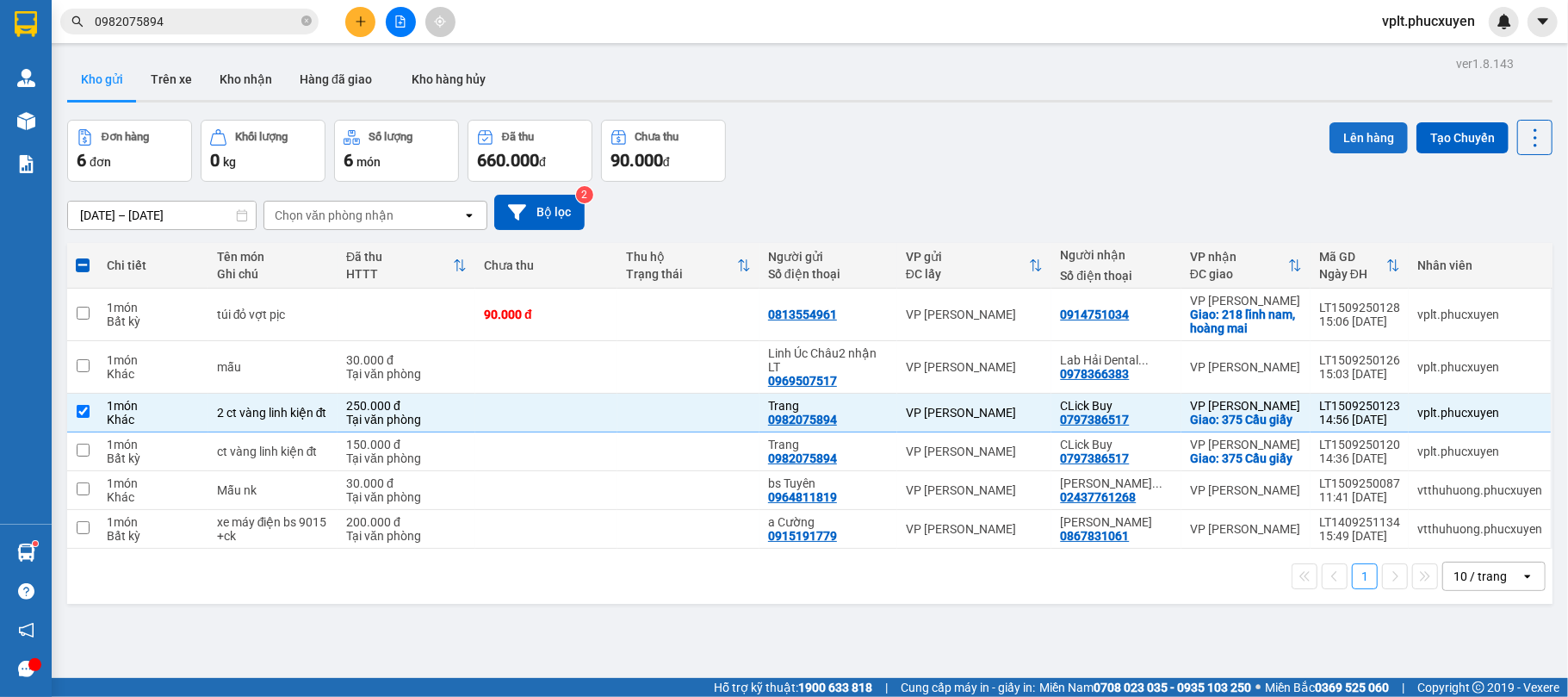
click at [1344, 143] on button "Lên hàng" at bounding box center [1369, 138] width 79 height 31
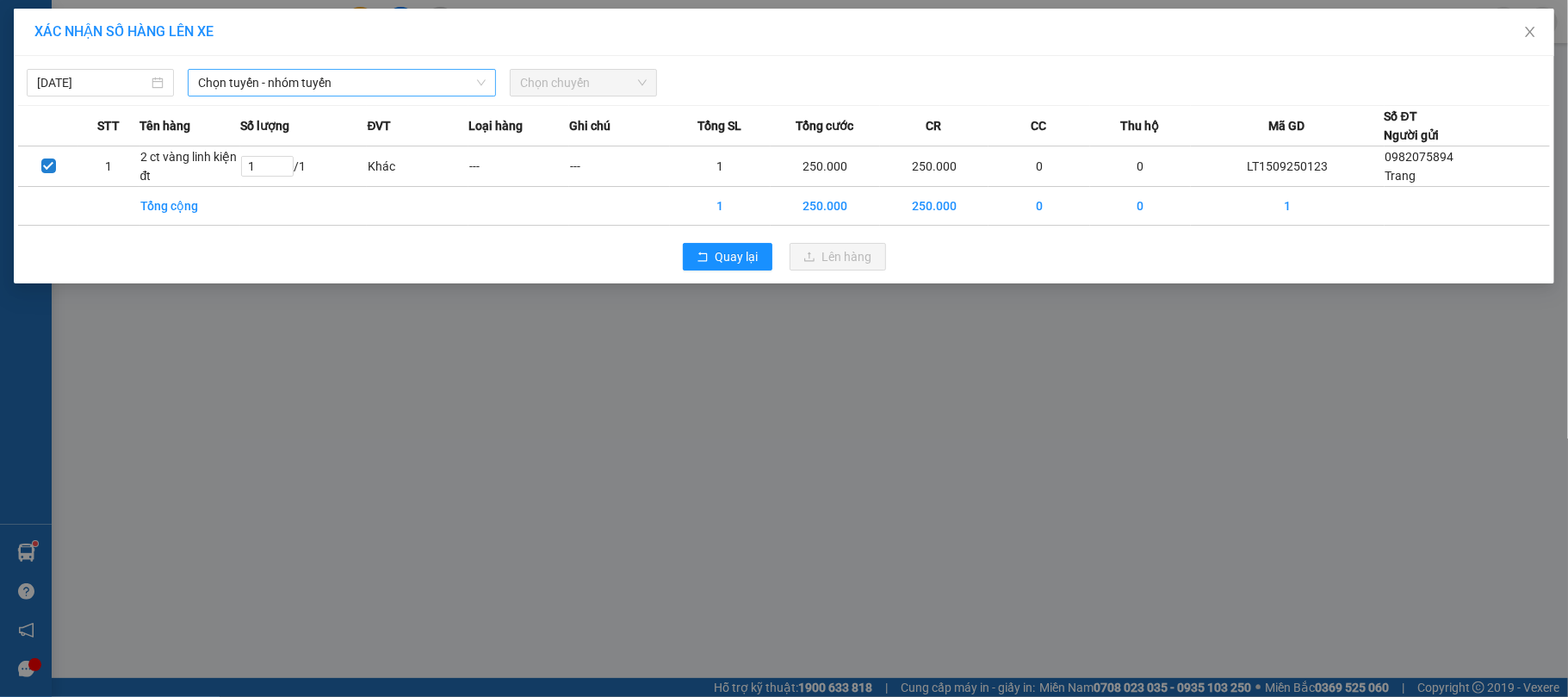
click at [370, 83] on span "Chọn tuyến - nhóm tuyến" at bounding box center [342, 83] width 288 height 26
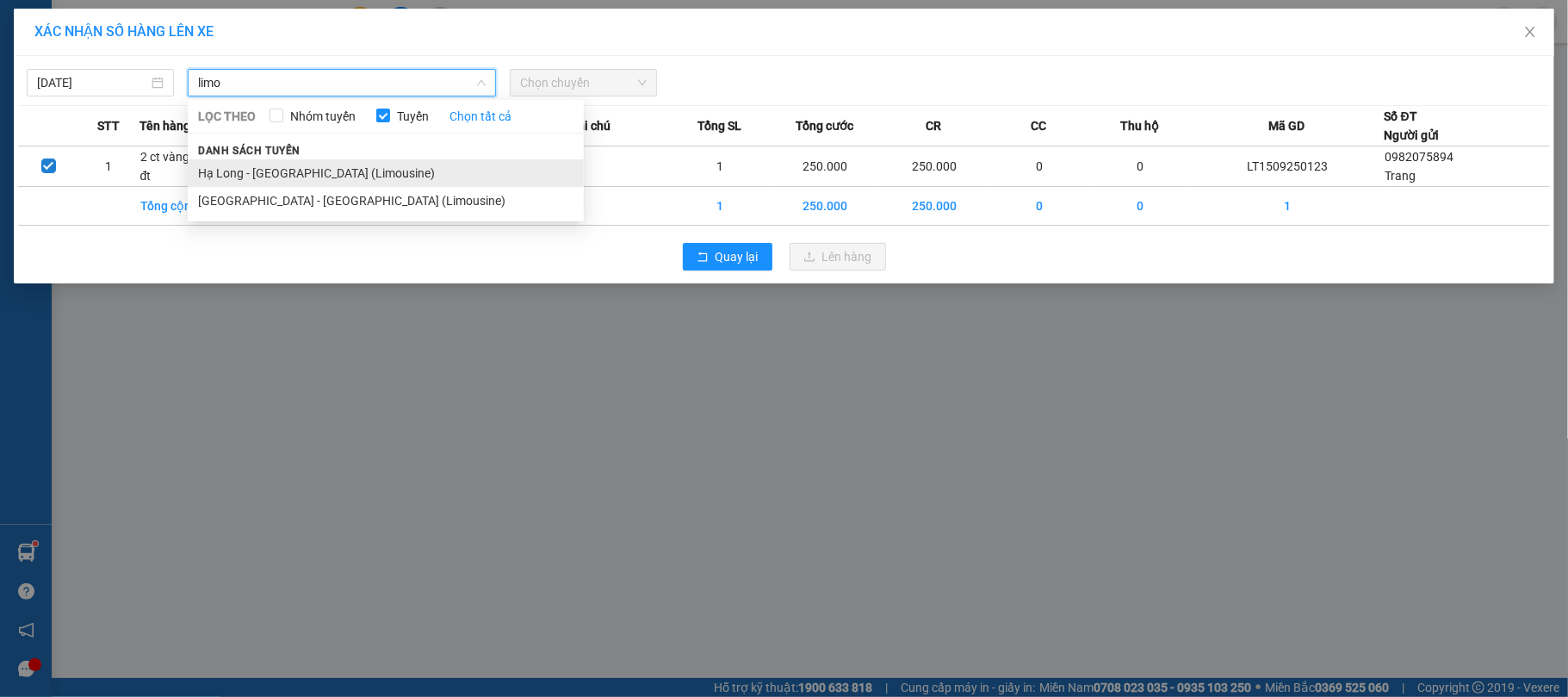
click at [374, 163] on li "Hạ Long - [GEOGRAPHIC_DATA] (Limousine)" at bounding box center [385, 174] width 396 height 28
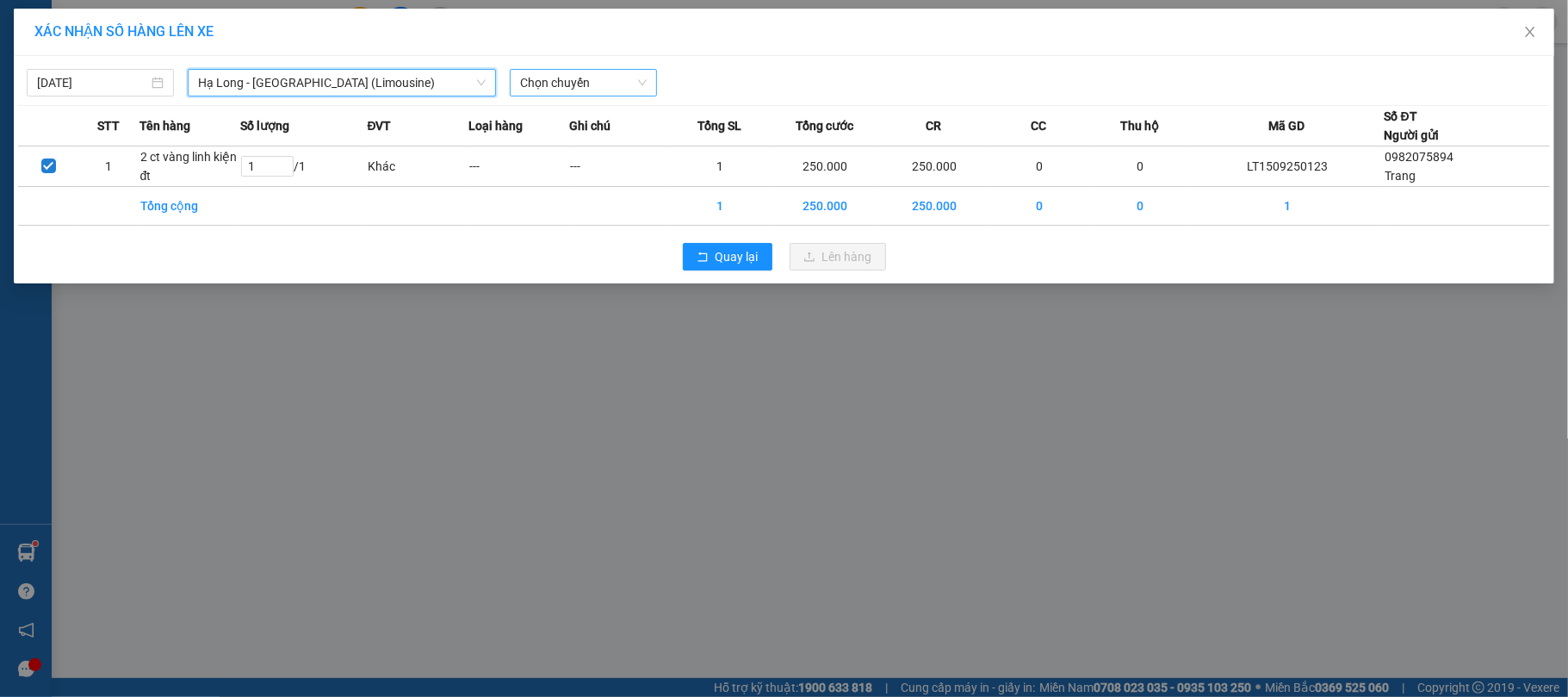
click at [539, 76] on span "Chọn chuyến" at bounding box center [583, 83] width 127 height 26
click at [537, 80] on span "Chọn chuyến" at bounding box center [583, 83] width 127 height 26
click at [583, 147] on div "15:30 - 14G-007.81" at bounding box center [587, 145] width 135 height 19
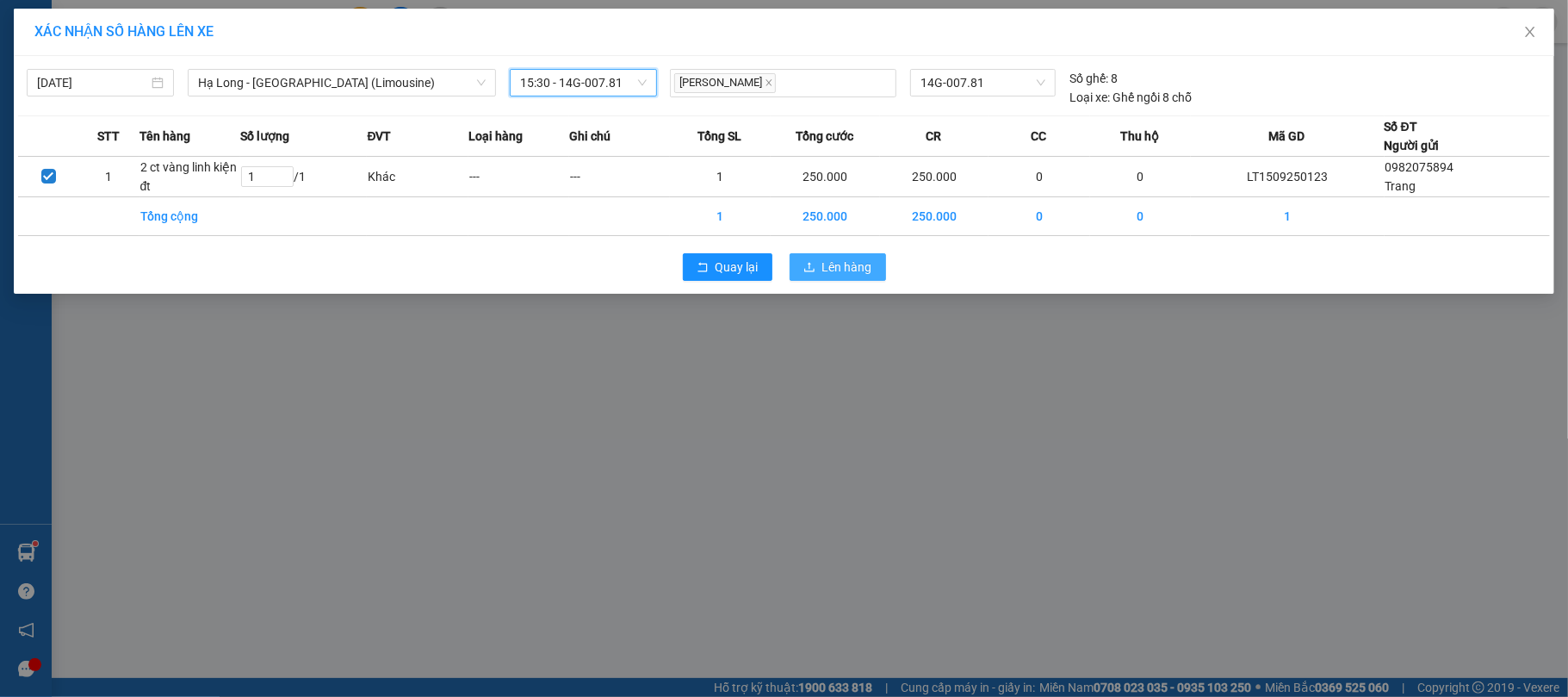
click at [820, 270] on button "Lên hàng" at bounding box center [837, 267] width 97 height 28
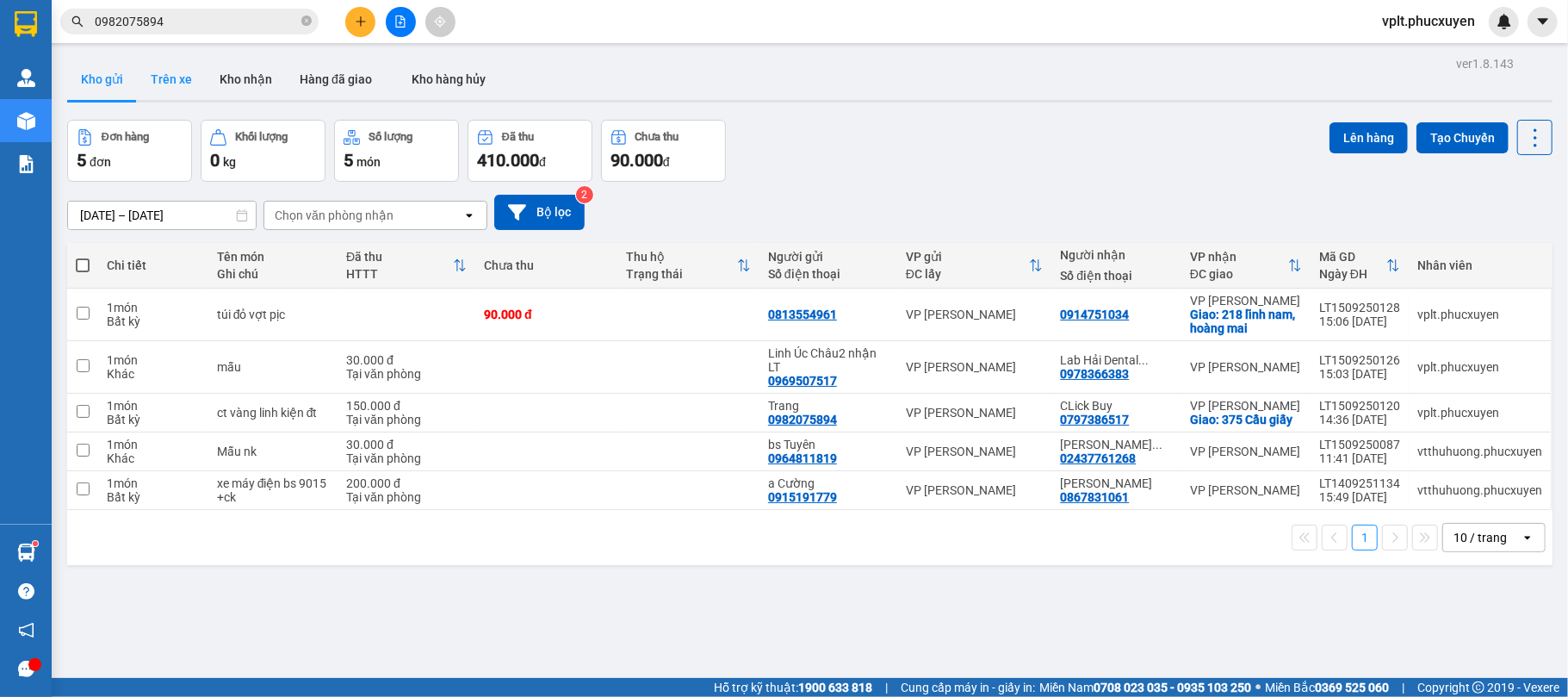
click at [182, 74] on button "Trên xe" at bounding box center [170, 79] width 69 height 41
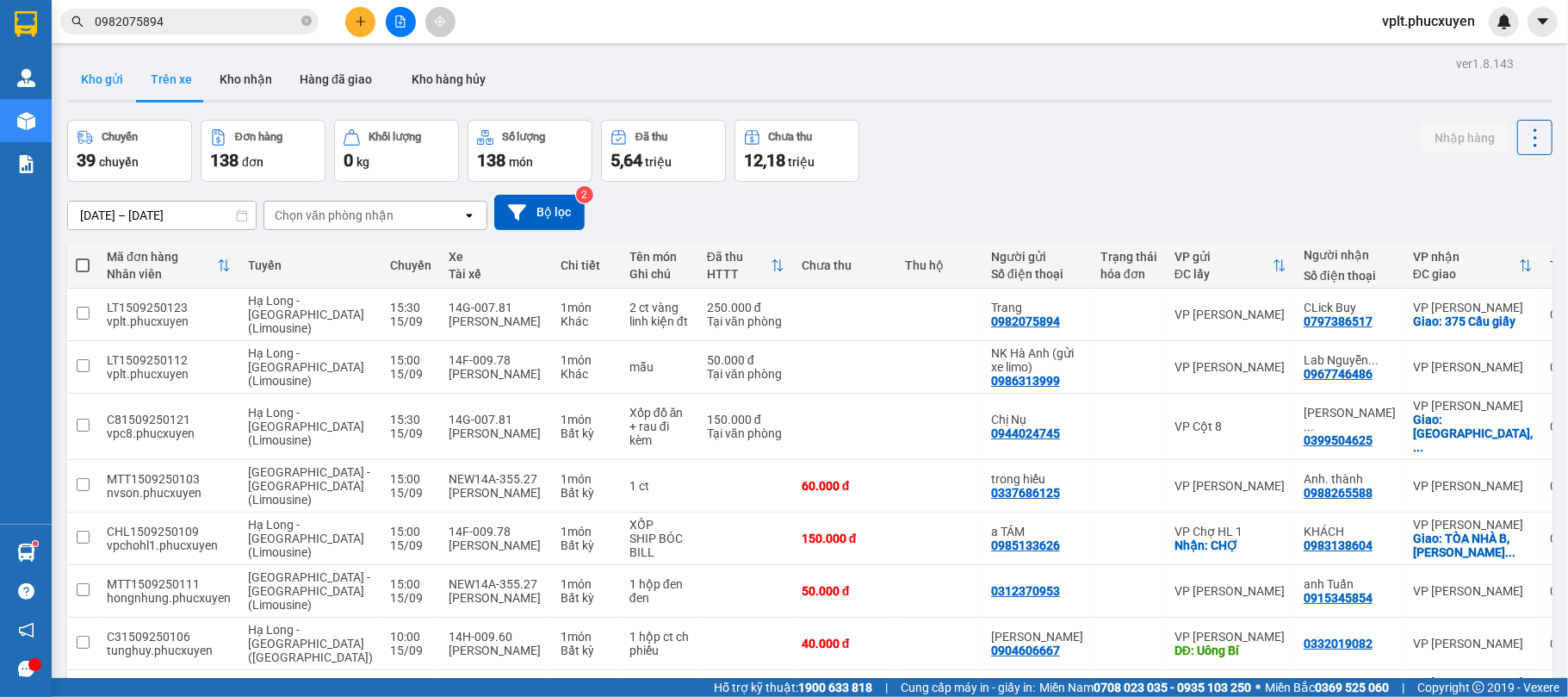
click at [90, 86] on button "Kho gửi" at bounding box center [102, 79] width 70 height 41
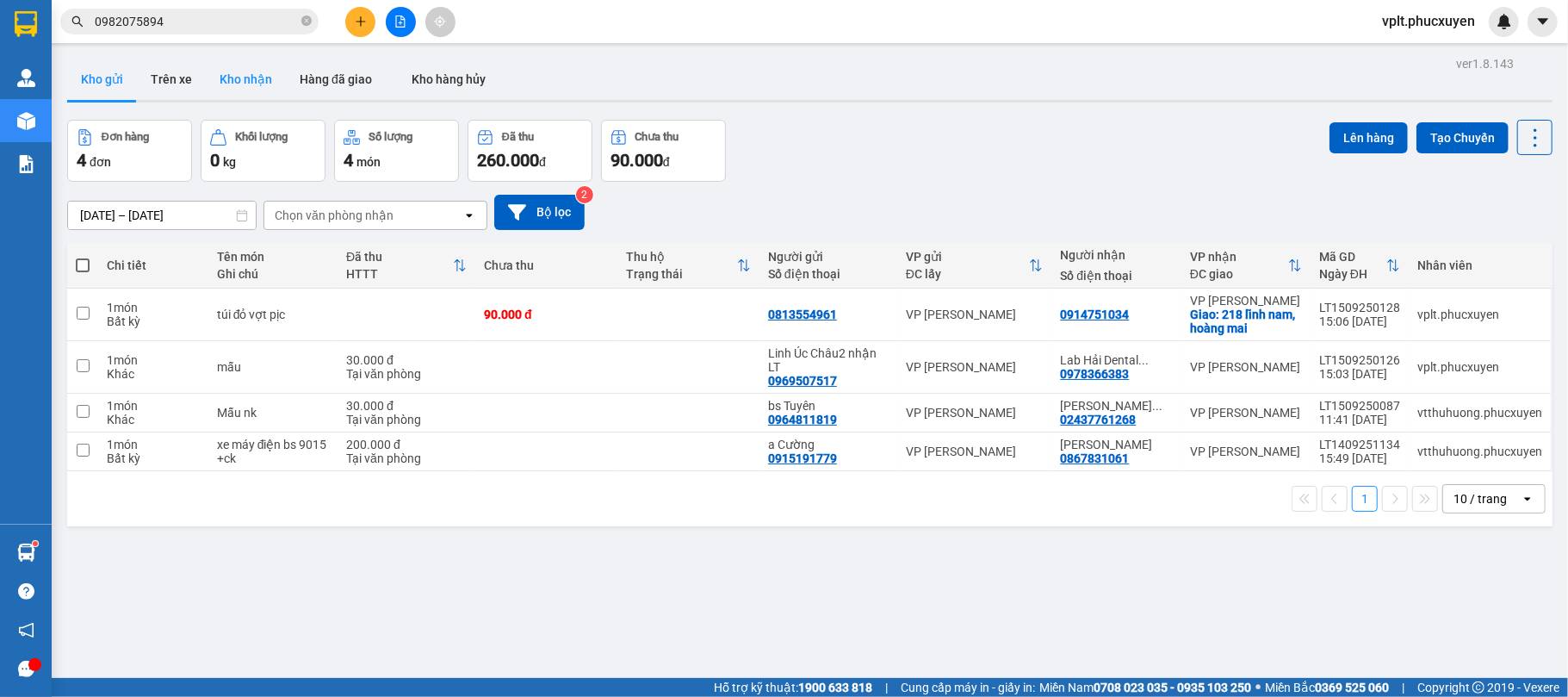
click at [248, 87] on button "Kho nhận" at bounding box center [246, 79] width 80 height 41
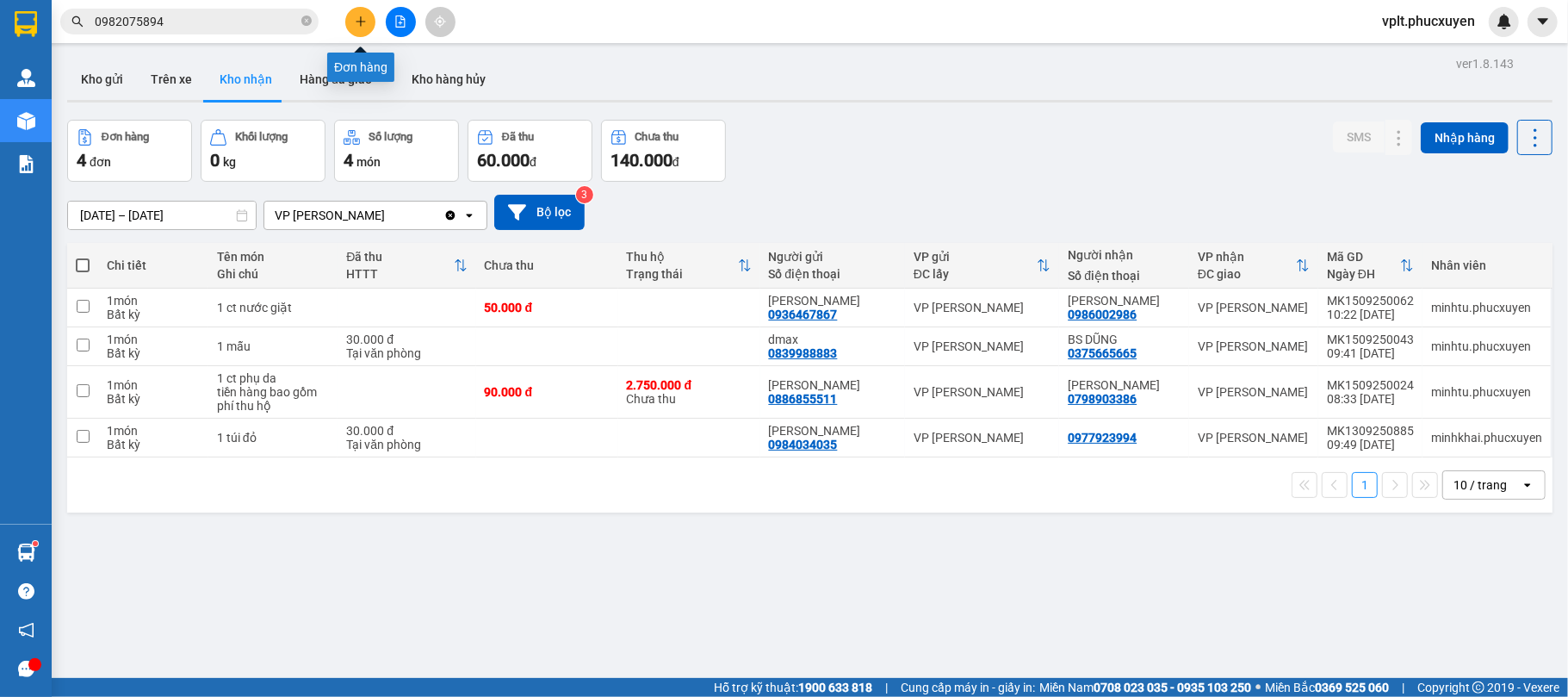
click at [352, 29] on button at bounding box center [360, 22] width 30 height 30
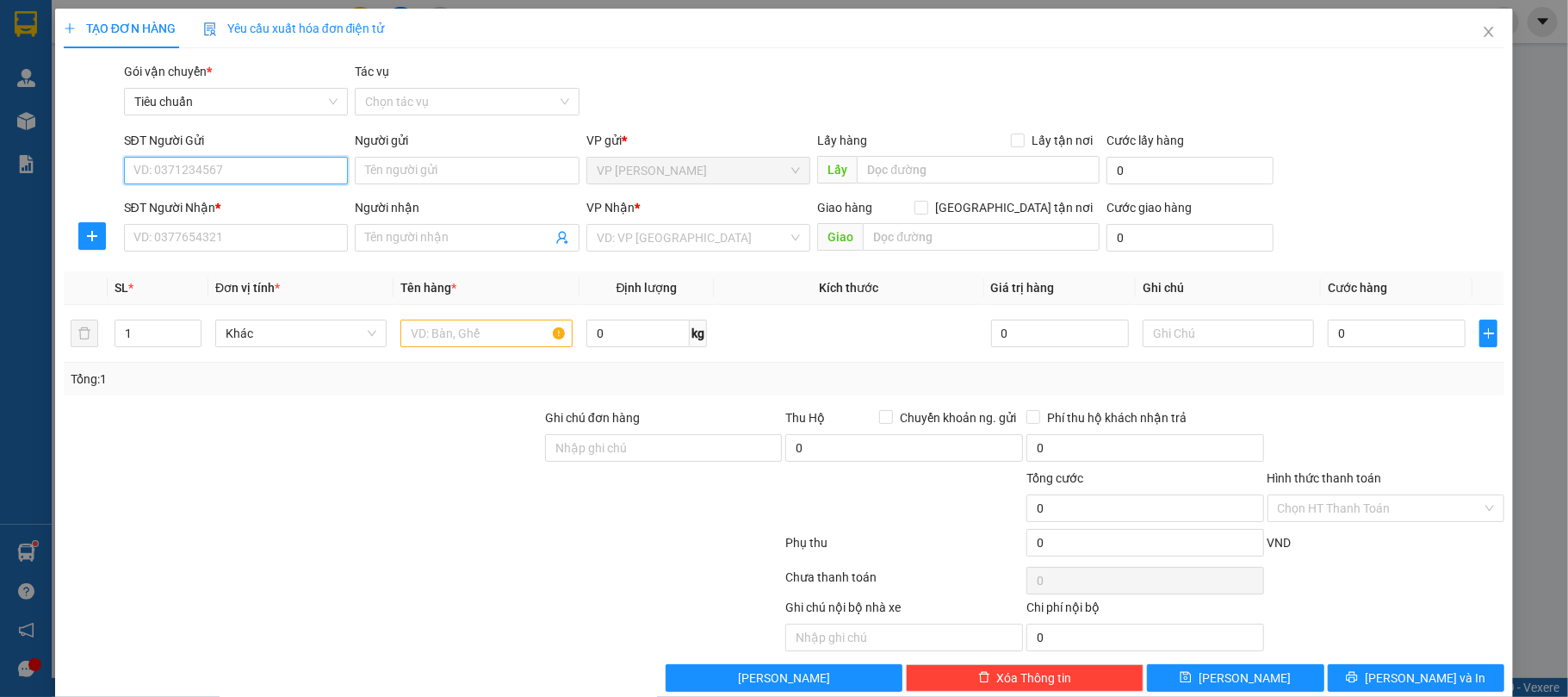
click at [187, 168] on input "SĐT Người Gửi" at bounding box center [236, 171] width 225 height 28
click at [187, 250] on input "SĐT Người Nhận *" at bounding box center [236, 238] width 225 height 28
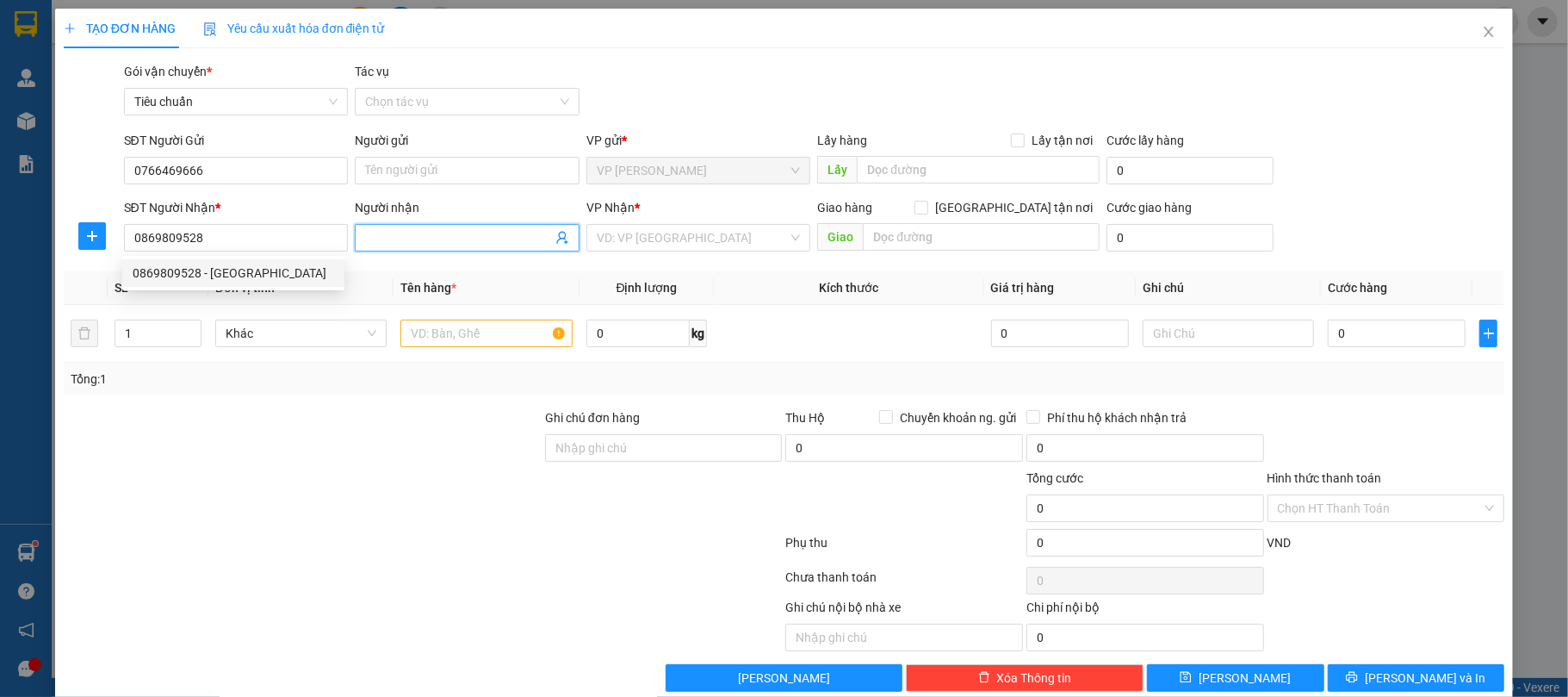
click at [396, 248] on span at bounding box center [468, 238] width 225 height 28
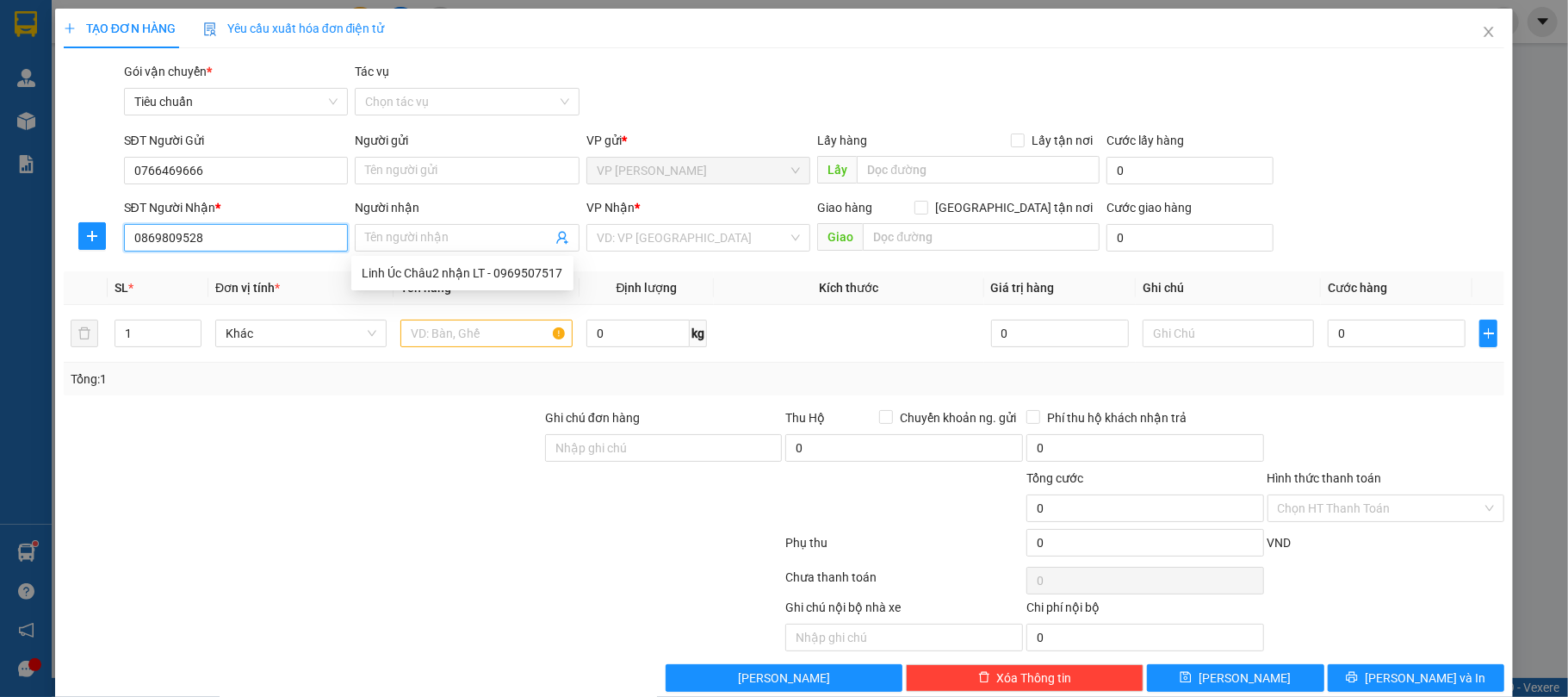
click at [232, 243] on input "0869809528" at bounding box center [236, 238] width 225 height 28
click at [224, 274] on div "0869809528 - Đức" at bounding box center [233, 272] width 201 height 19
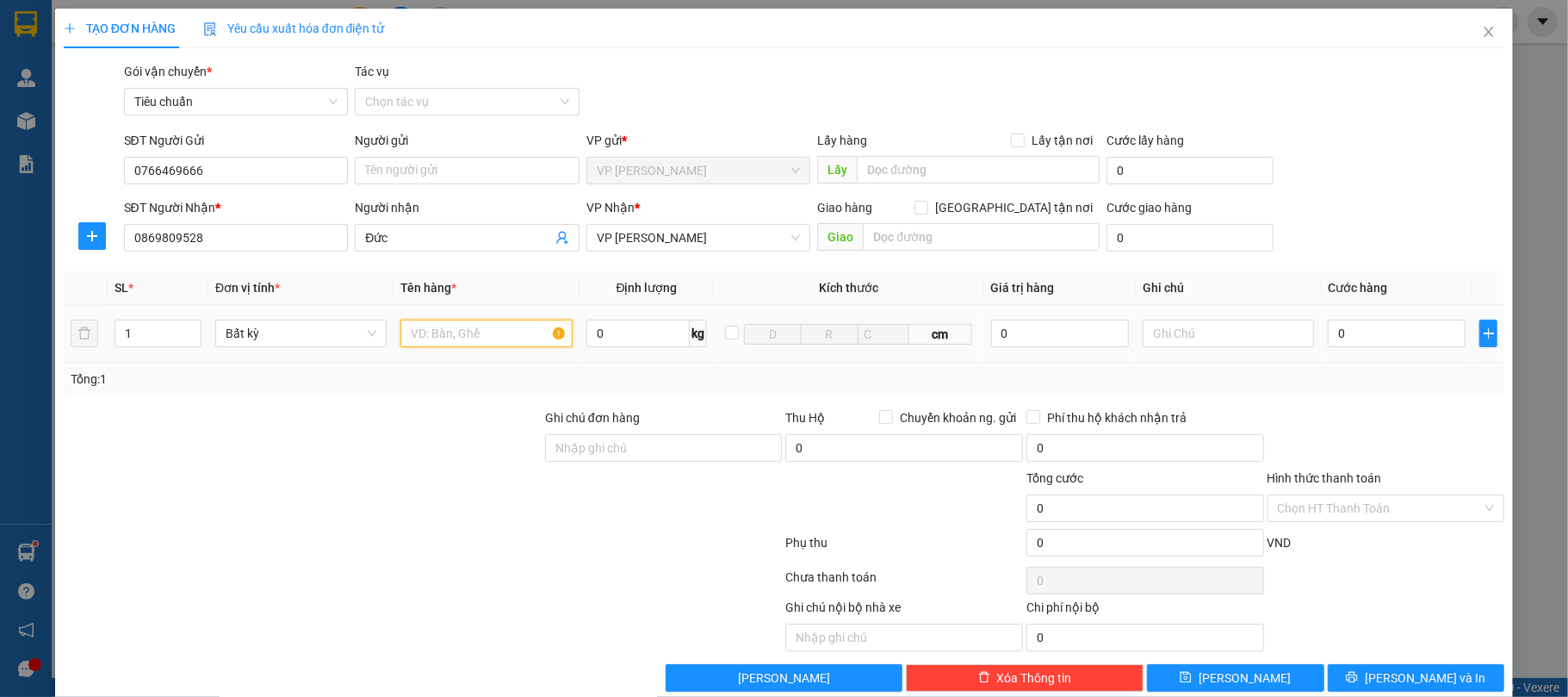
click at [477, 339] on input "text" at bounding box center [486, 334] width 171 height 28
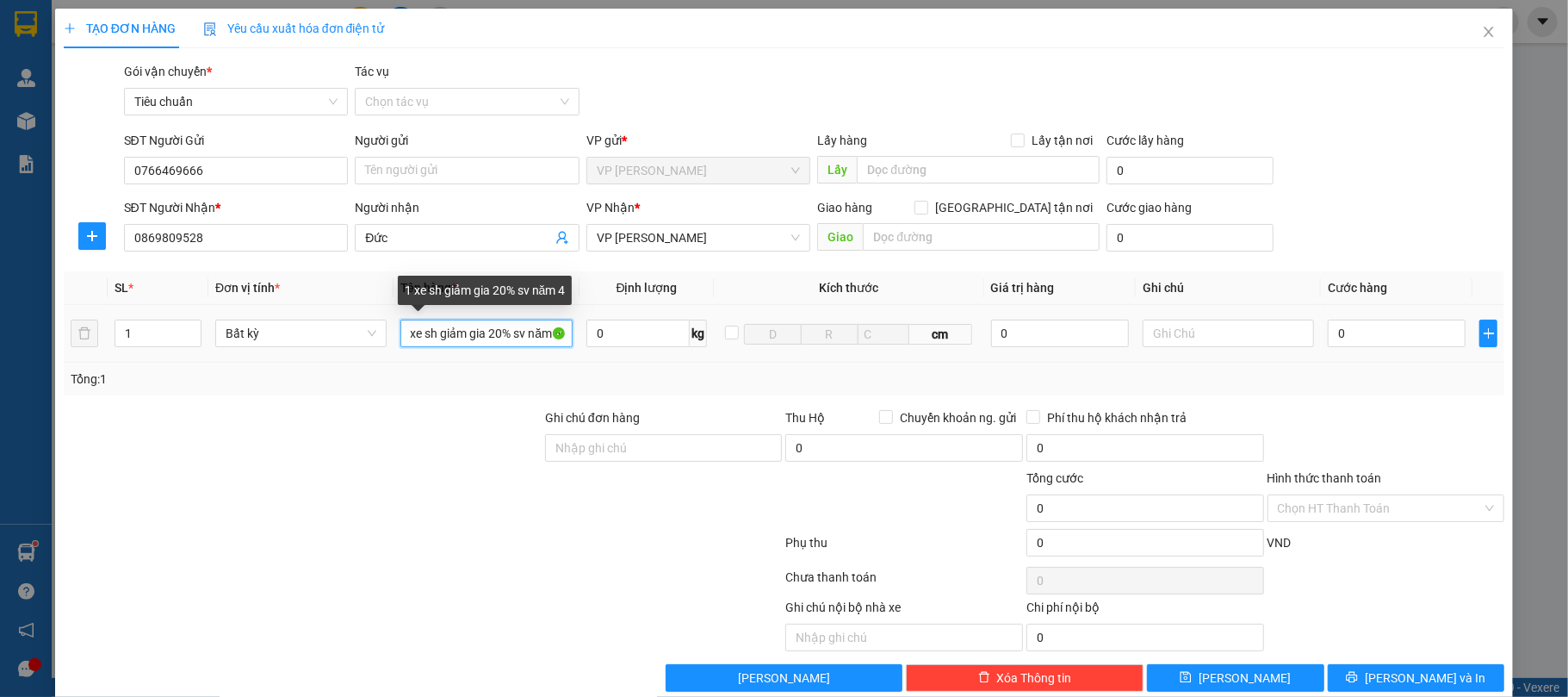
click at [472, 339] on input "1 xe sh giảm gia 20% sv năm 4" at bounding box center [486, 334] width 171 height 28
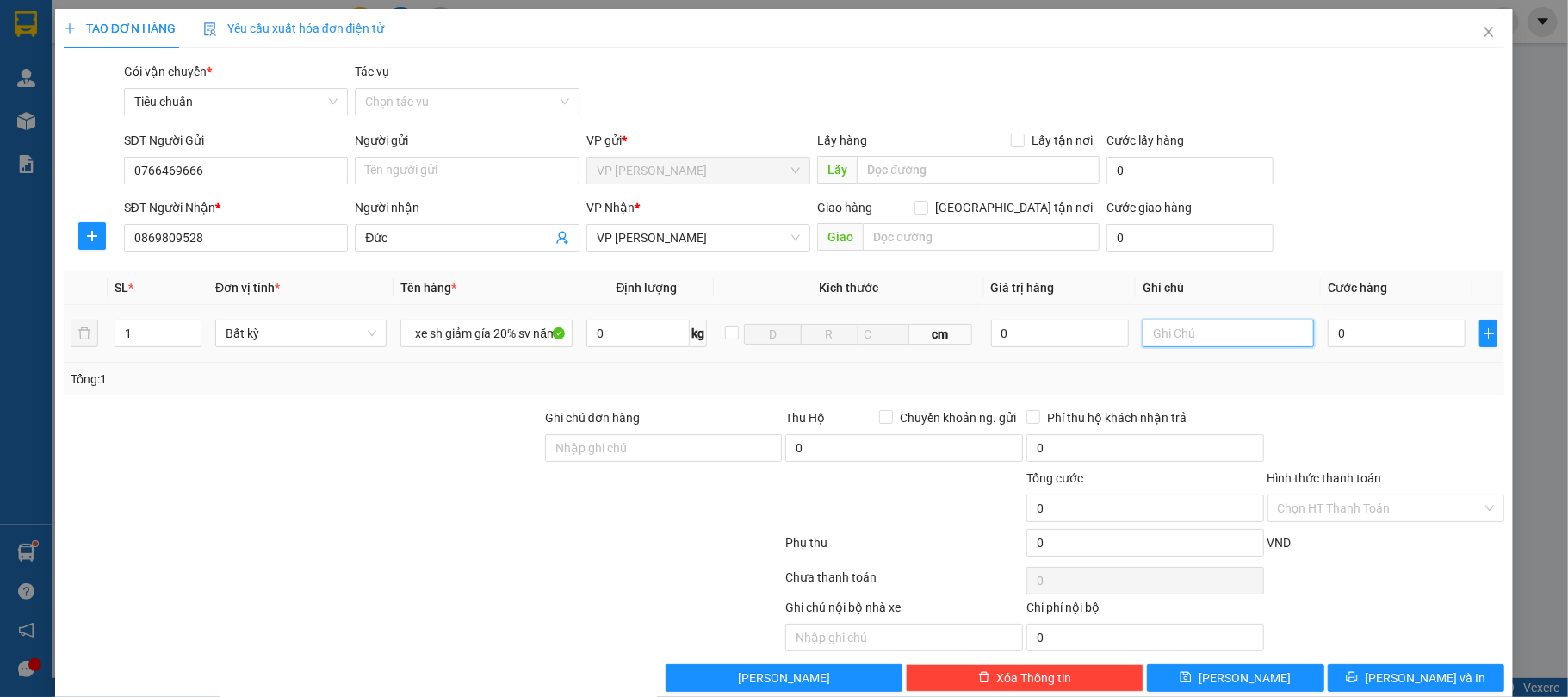
click at [1176, 336] on input "text" at bounding box center [1229, 334] width 171 height 28
click at [1328, 327] on input "0" at bounding box center [1397, 334] width 138 height 28
click at [1366, 460] on div at bounding box center [1387, 439] width 241 height 60
click at [1353, 421] on div at bounding box center [1387, 439] width 241 height 60
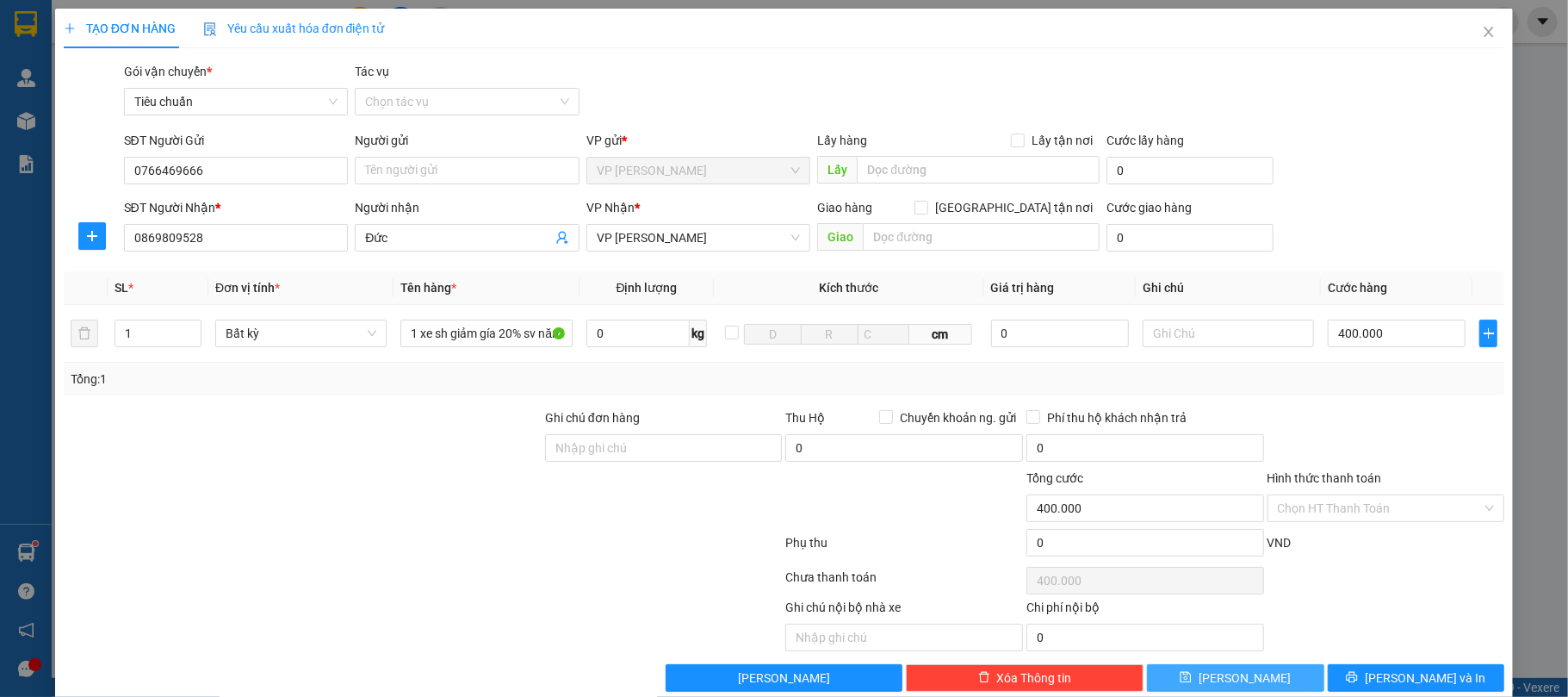
click at [1192, 676] on icon "save" at bounding box center [1186, 677] width 11 height 11
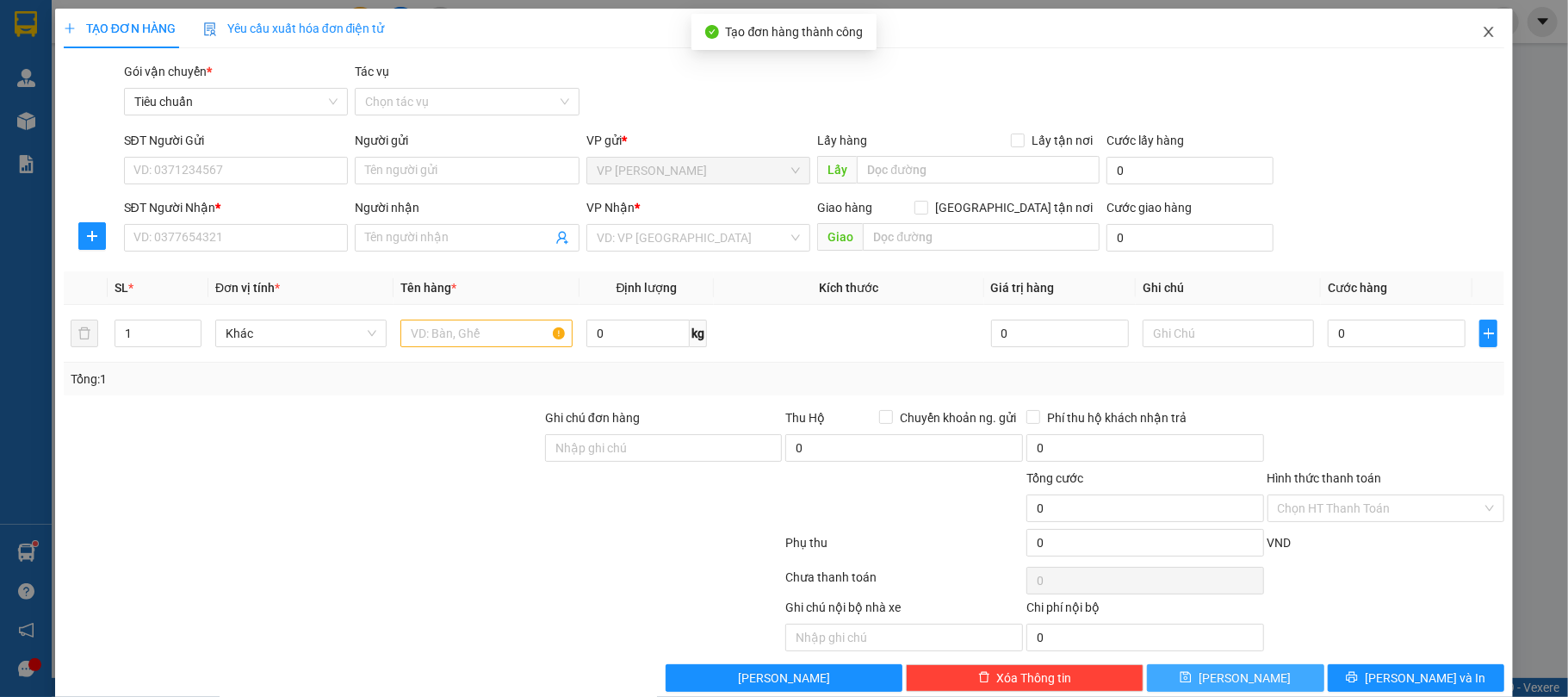
click at [1482, 36] on icon "close" at bounding box center [1489, 32] width 14 height 14
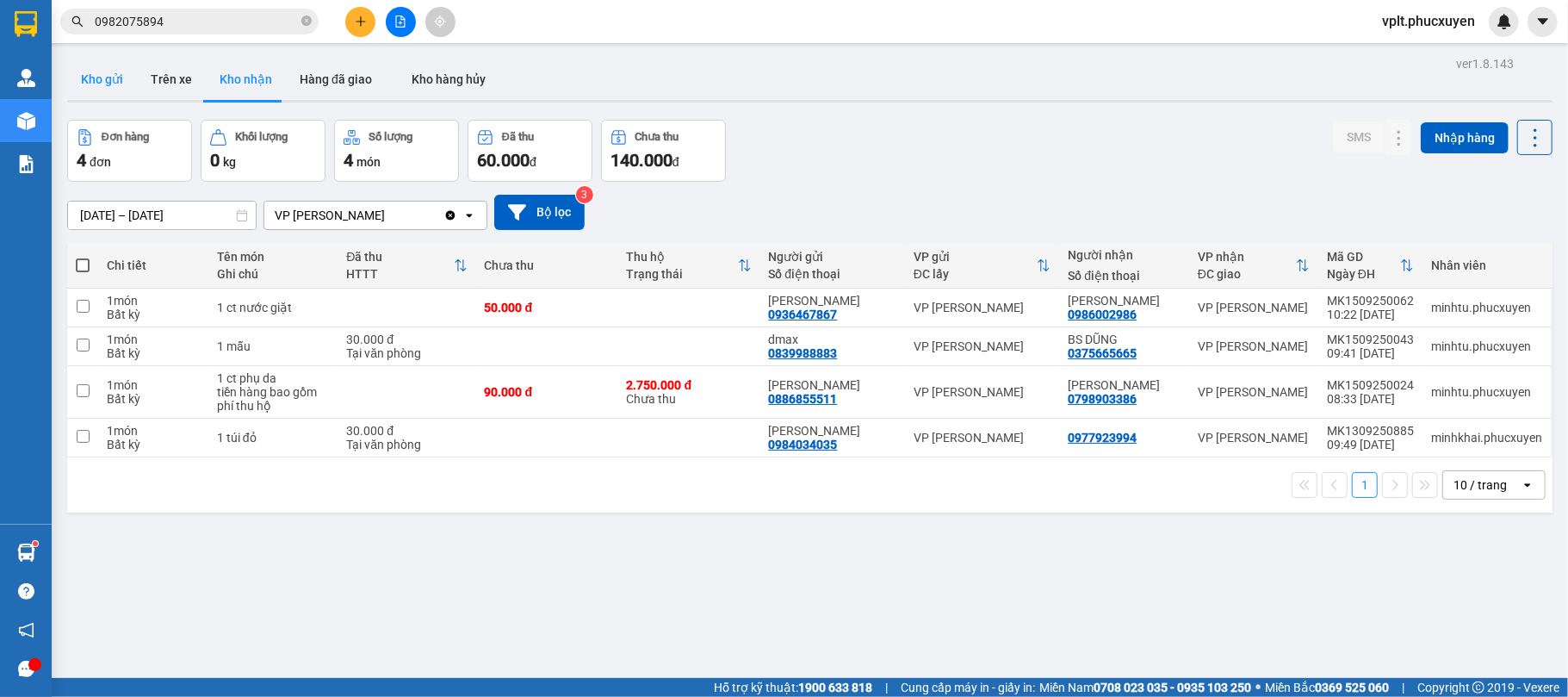
click at [97, 80] on button "Kho gửi" at bounding box center [102, 79] width 70 height 41
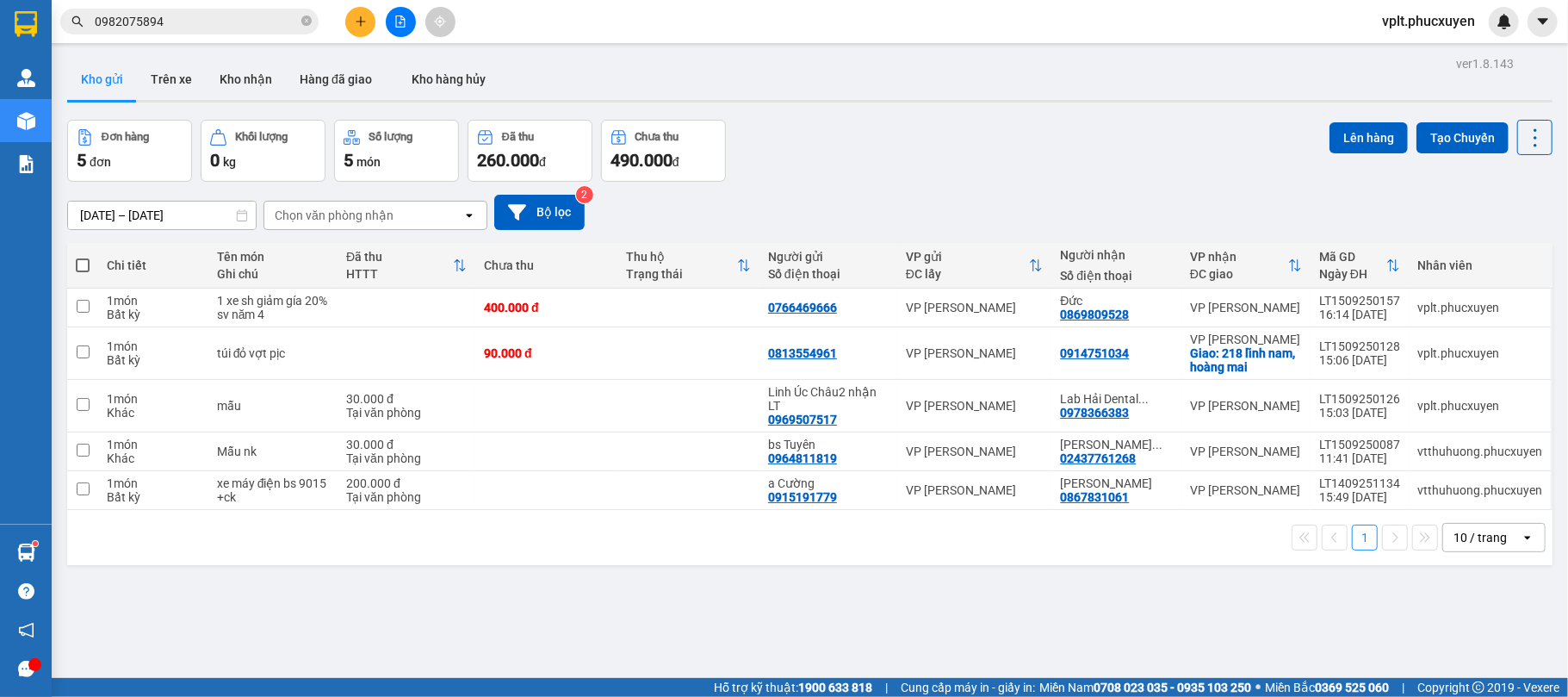
click at [87, 265] on span at bounding box center [83, 265] width 14 height 14
click at [83, 256] on input "checkbox" at bounding box center [83, 256] width 0 height 0
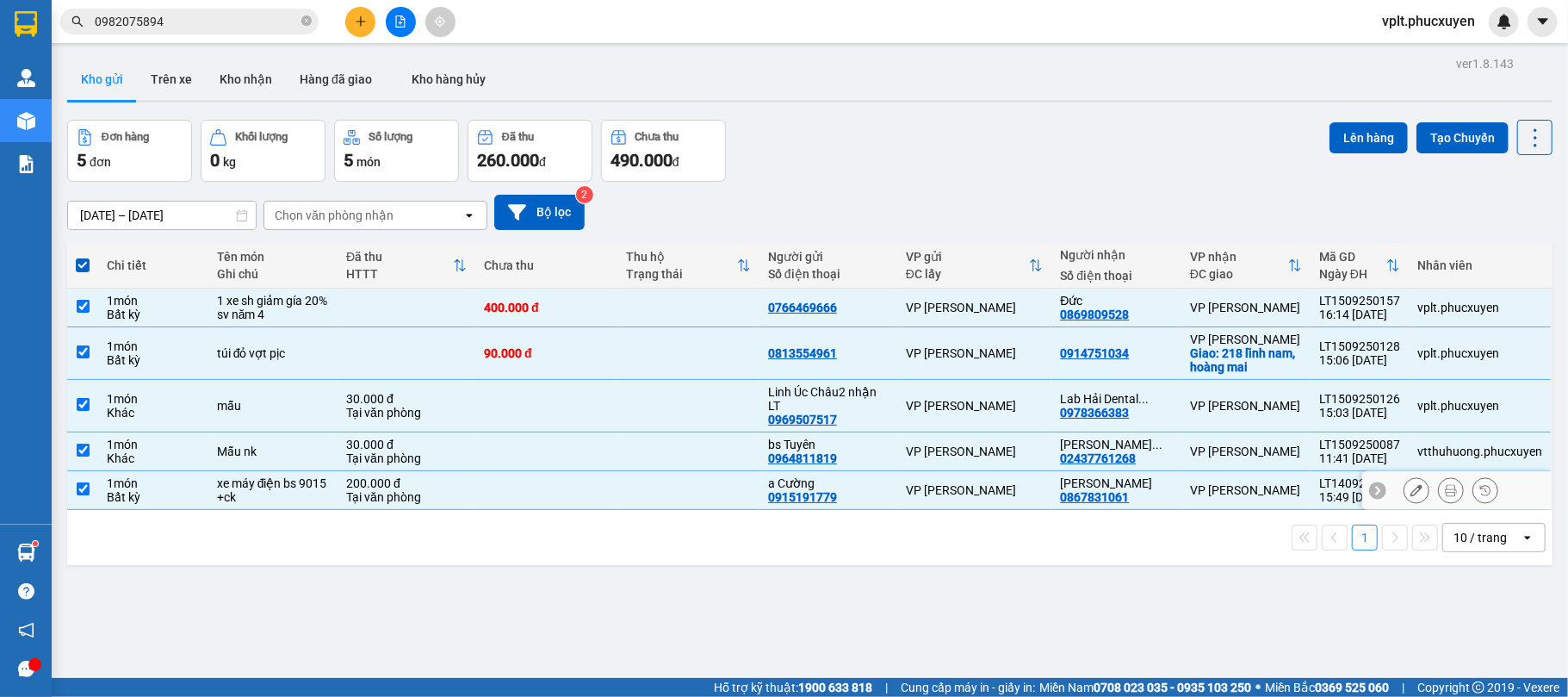
click at [74, 497] on td at bounding box center [82, 491] width 31 height 39
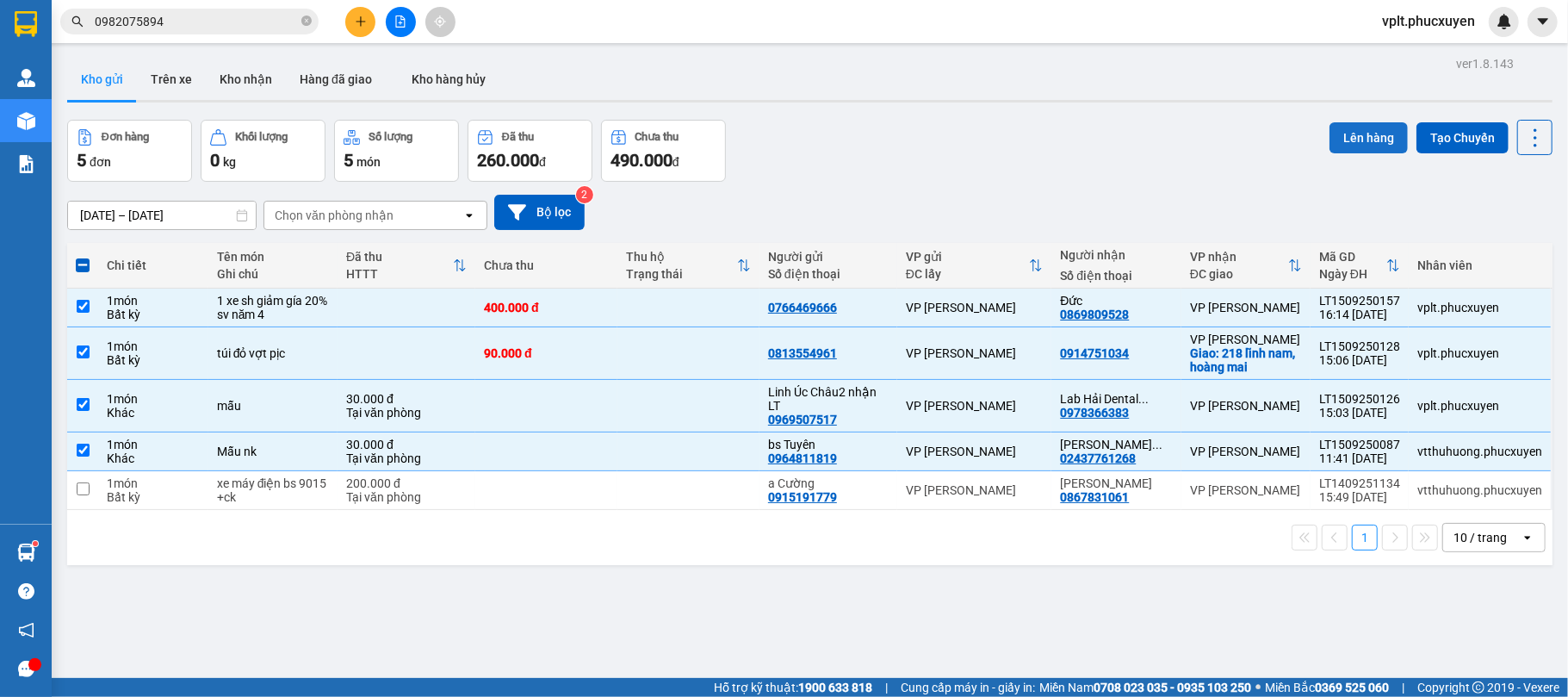
click at [1334, 139] on button "Lên hàng" at bounding box center [1369, 138] width 79 height 31
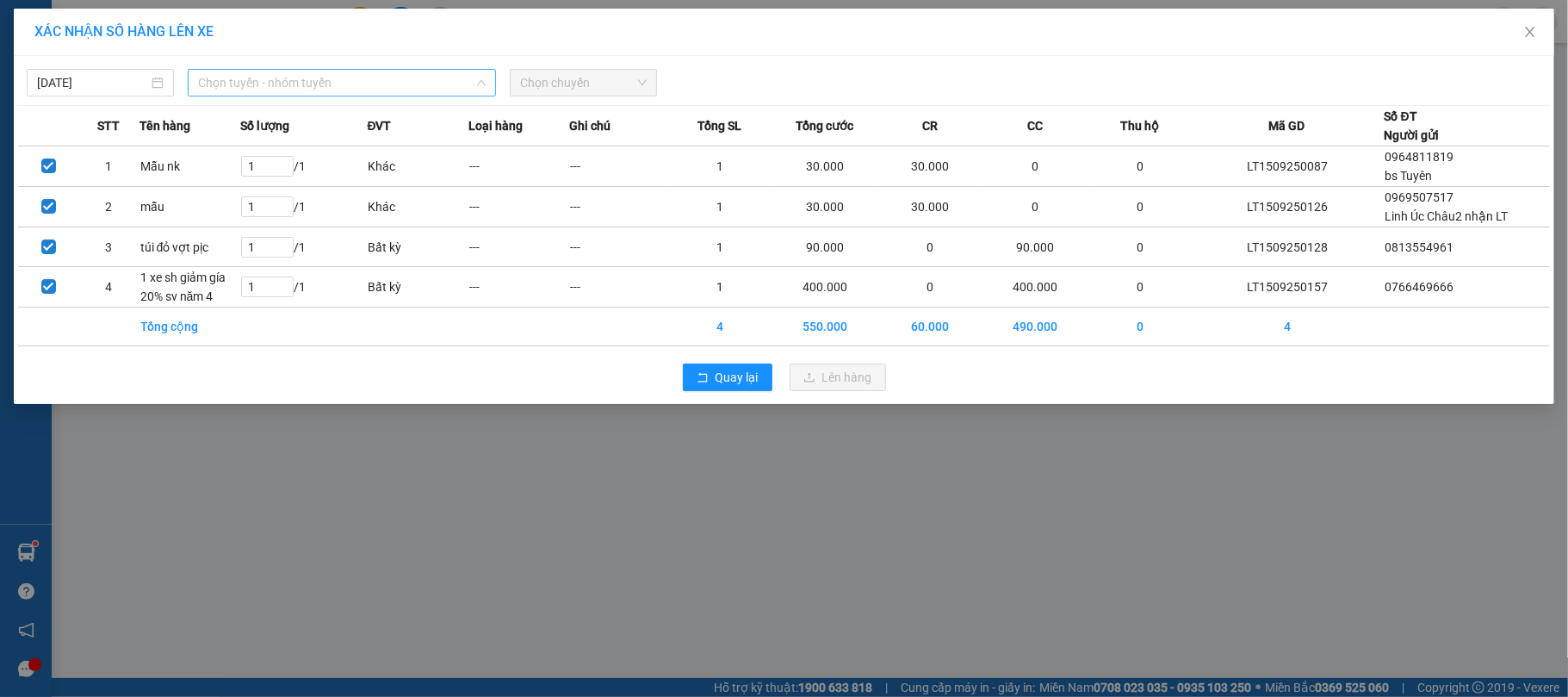
click at [356, 85] on span "Chọn tuyến - nhóm tuyến" at bounding box center [342, 83] width 288 height 26
click at [370, 516] on div "XÁC NHẬN SỐ HÀNG LÊN XE 15/09/2025 Chọn tuyến - nhóm tuyến LỌC THEO Nhóm tuyến …" at bounding box center [784, 348] width 1568 height 697
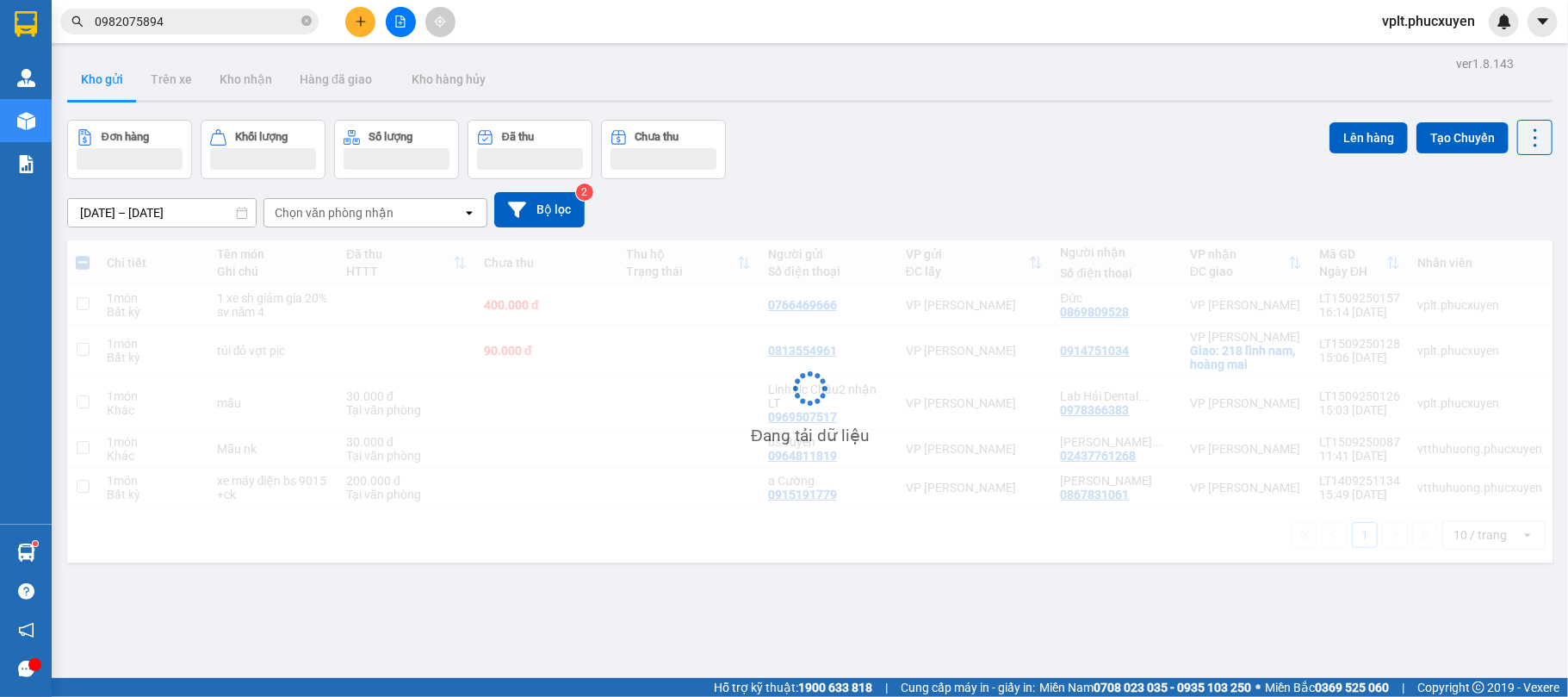
click at [370, 516] on div "Đang tải dữ liệu" at bounding box center [809, 401] width 1485 height 322
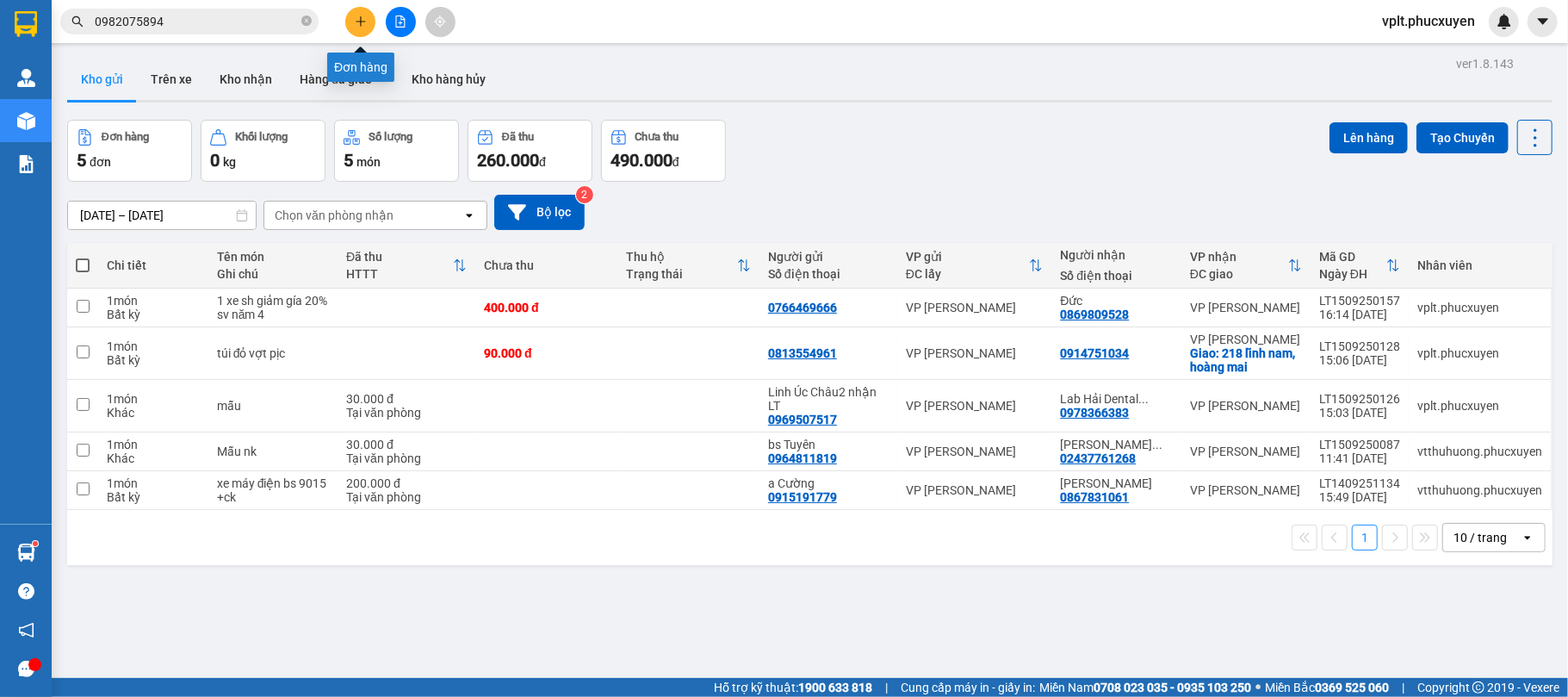
click at [366, 26] on icon "plus" at bounding box center [361, 22] width 12 height 12
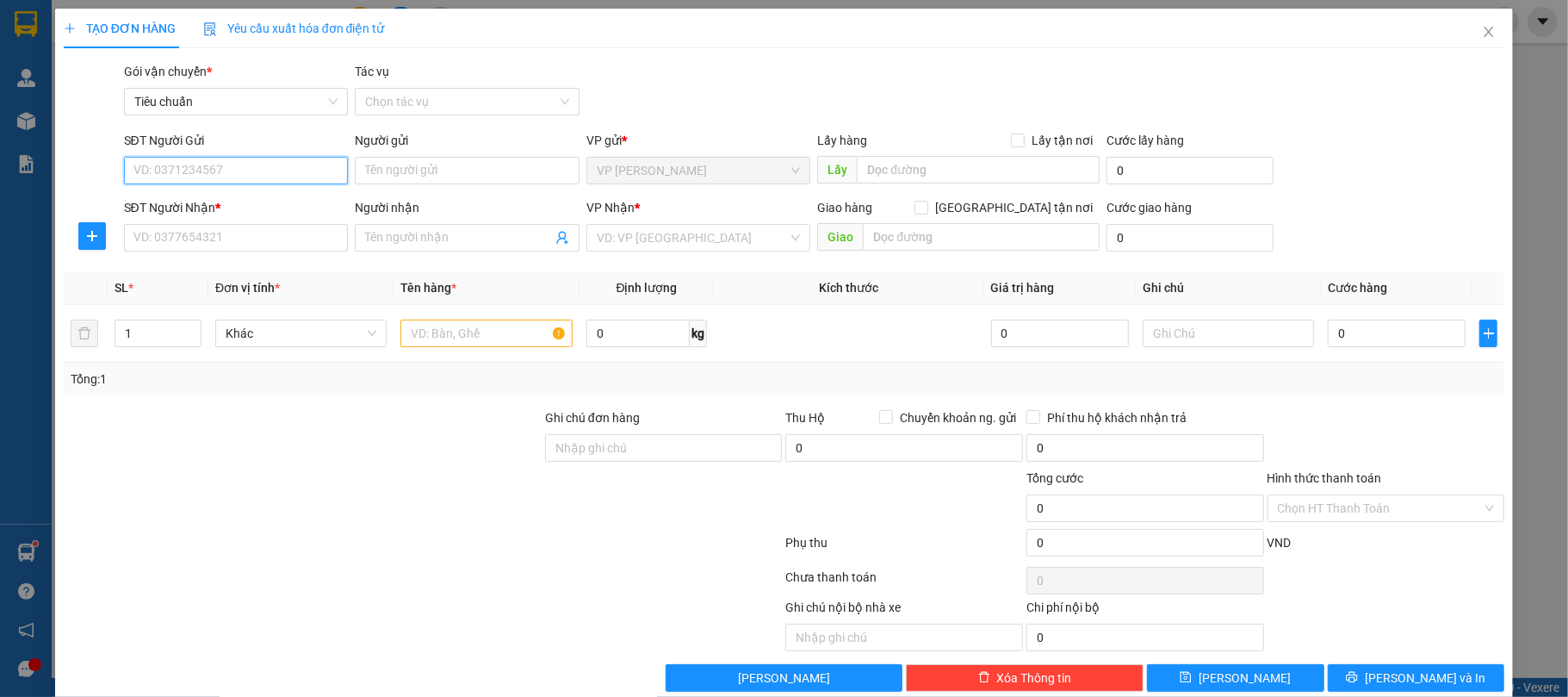
click at [235, 170] on input "SĐT Người Gửi" at bounding box center [236, 171] width 225 height 28
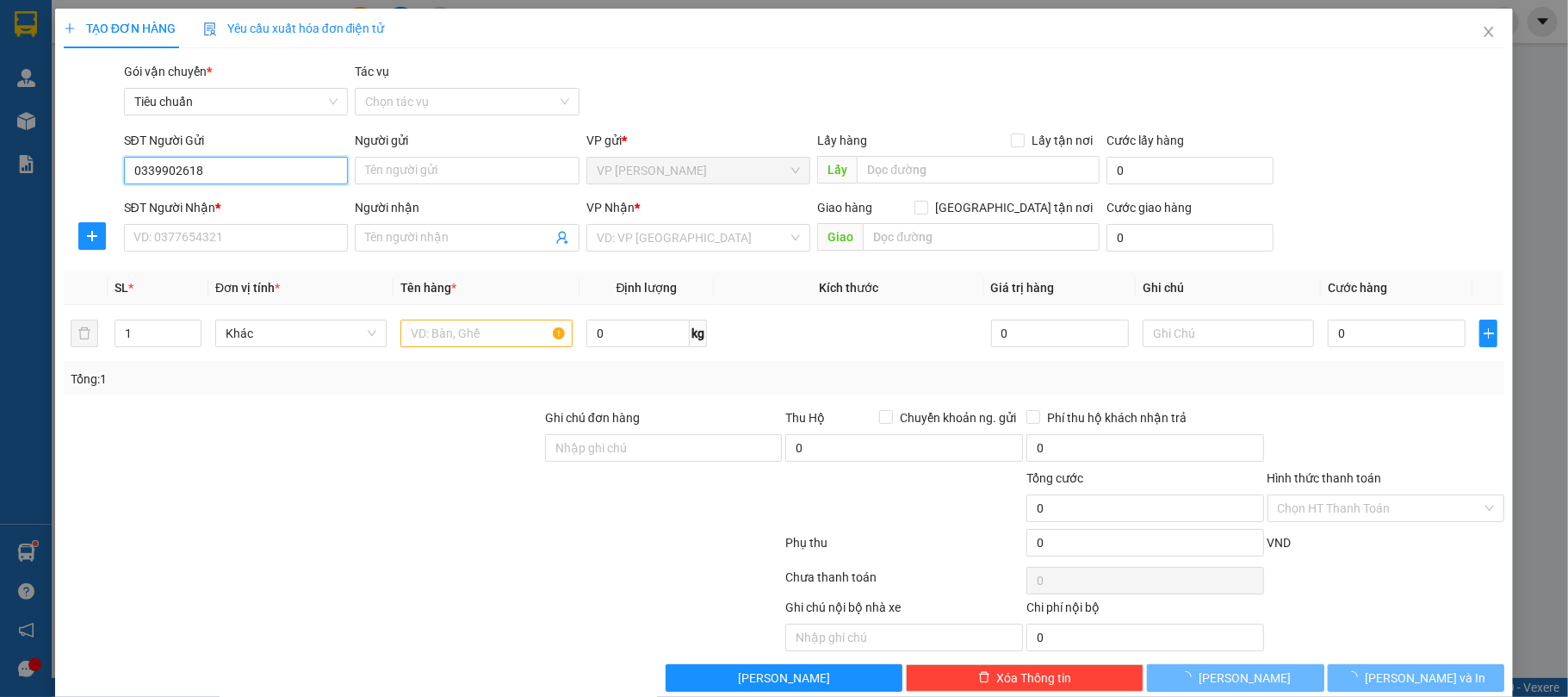
click at [235, 170] on input "0339902618" at bounding box center [236, 171] width 225 height 28
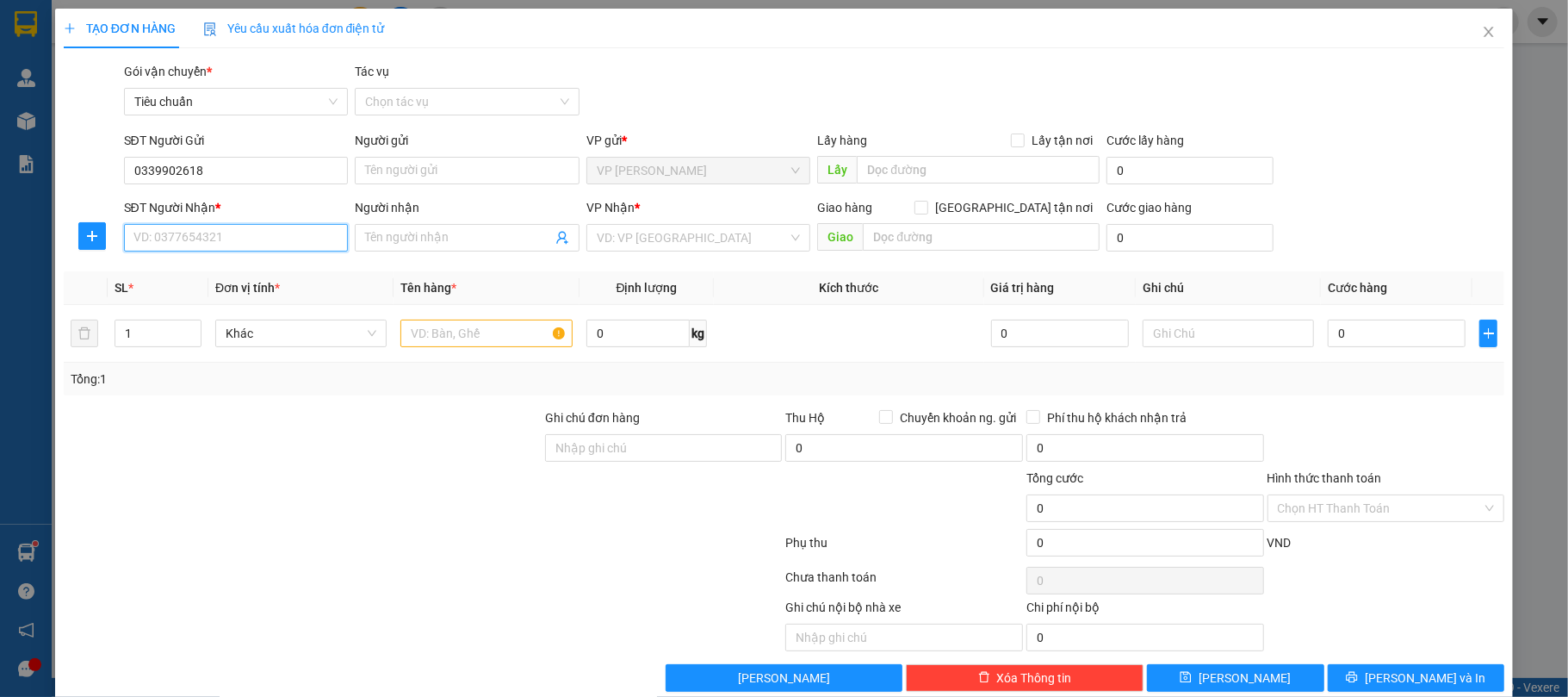
click at [218, 237] on input "SĐT Người Nhận *" at bounding box center [236, 238] width 225 height 28
click at [231, 239] on input "SĐT Người Nhận *" at bounding box center [236, 238] width 225 height 28
click at [143, 239] on input "SĐT Người Nhận *" at bounding box center [236, 238] width 225 height 28
paste input "086.979.5516"
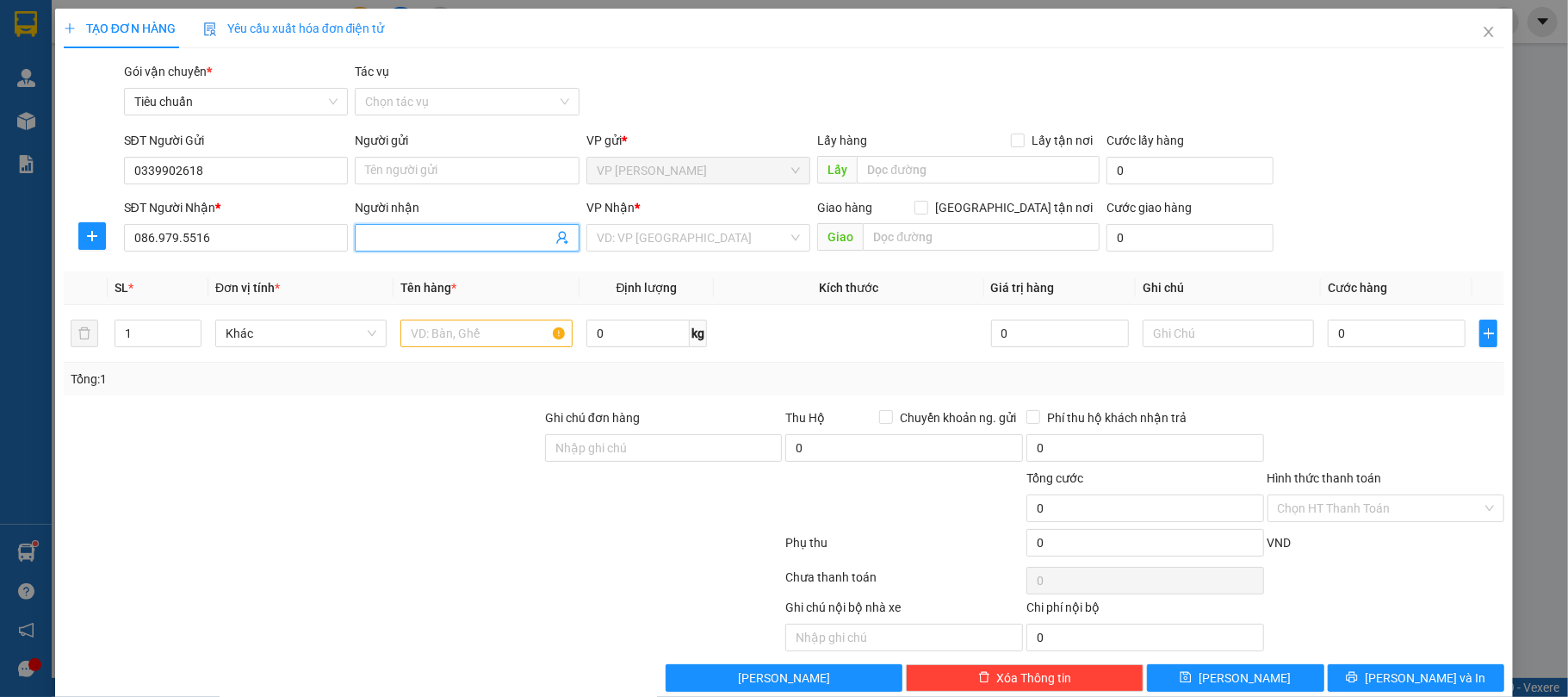
click at [466, 248] on span at bounding box center [468, 238] width 225 height 28
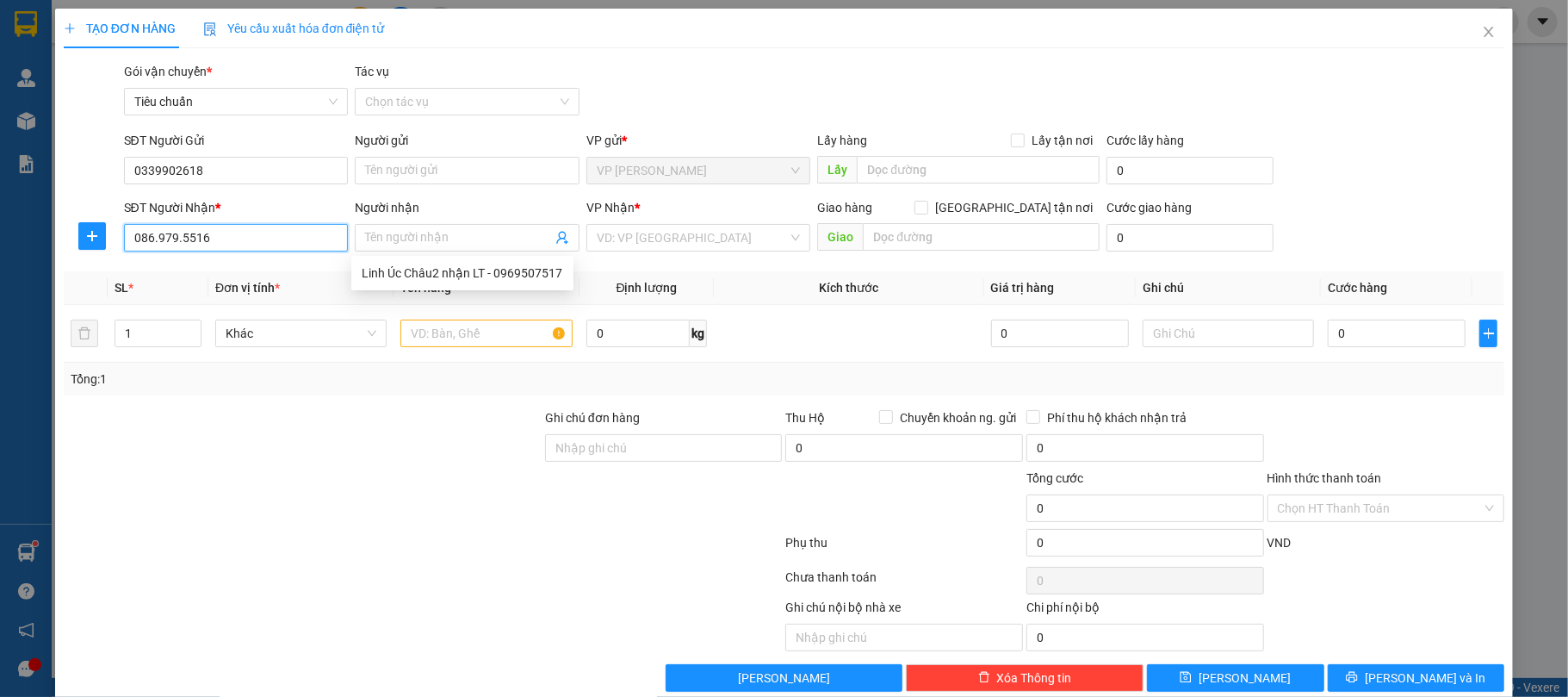
click at [156, 242] on input "086.979.5516" at bounding box center [236, 238] width 225 height 28
click at [174, 238] on input "086979.5516" at bounding box center [236, 238] width 225 height 28
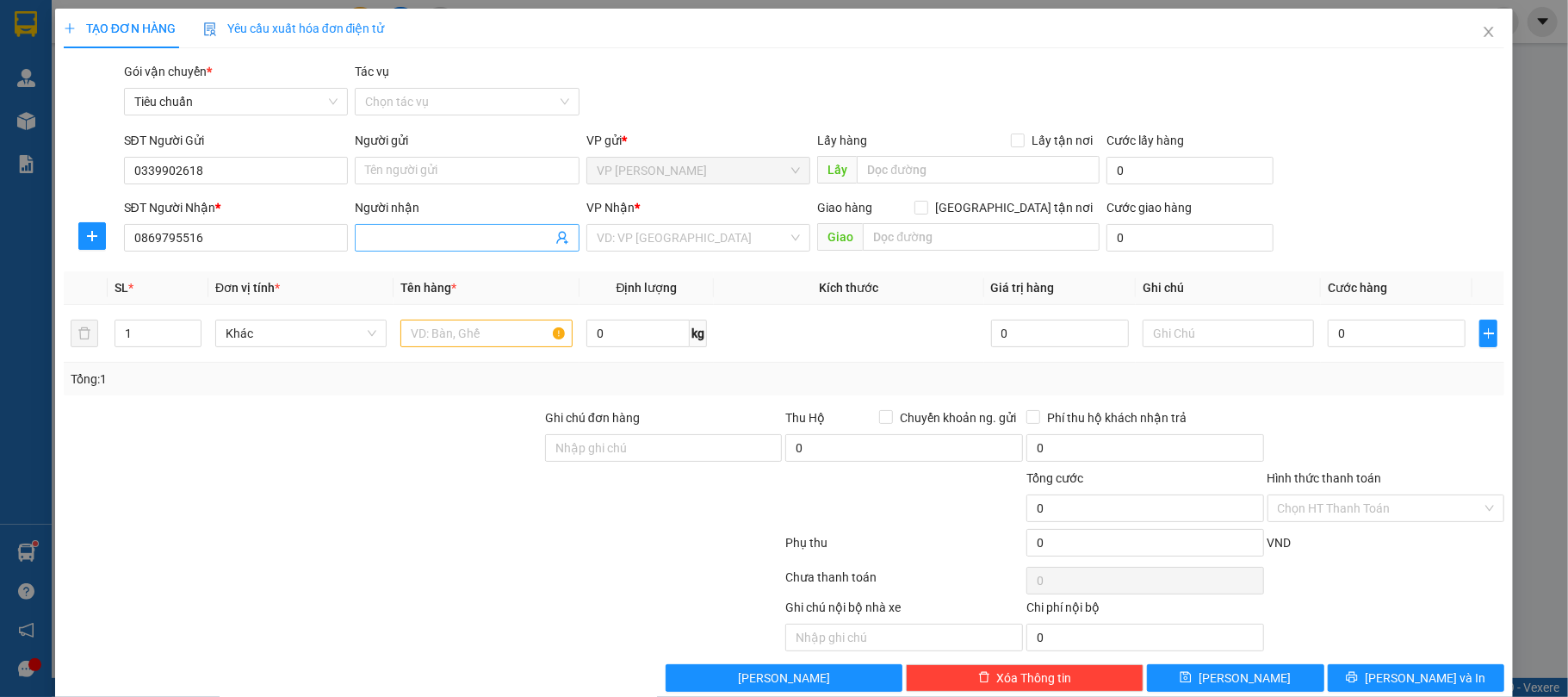
click at [417, 234] on input "Người nhận" at bounding box center [459, 237] width 187 height 19
click at [649, 237] on input "search" at bounding box center [693, 238] width 192 height 26
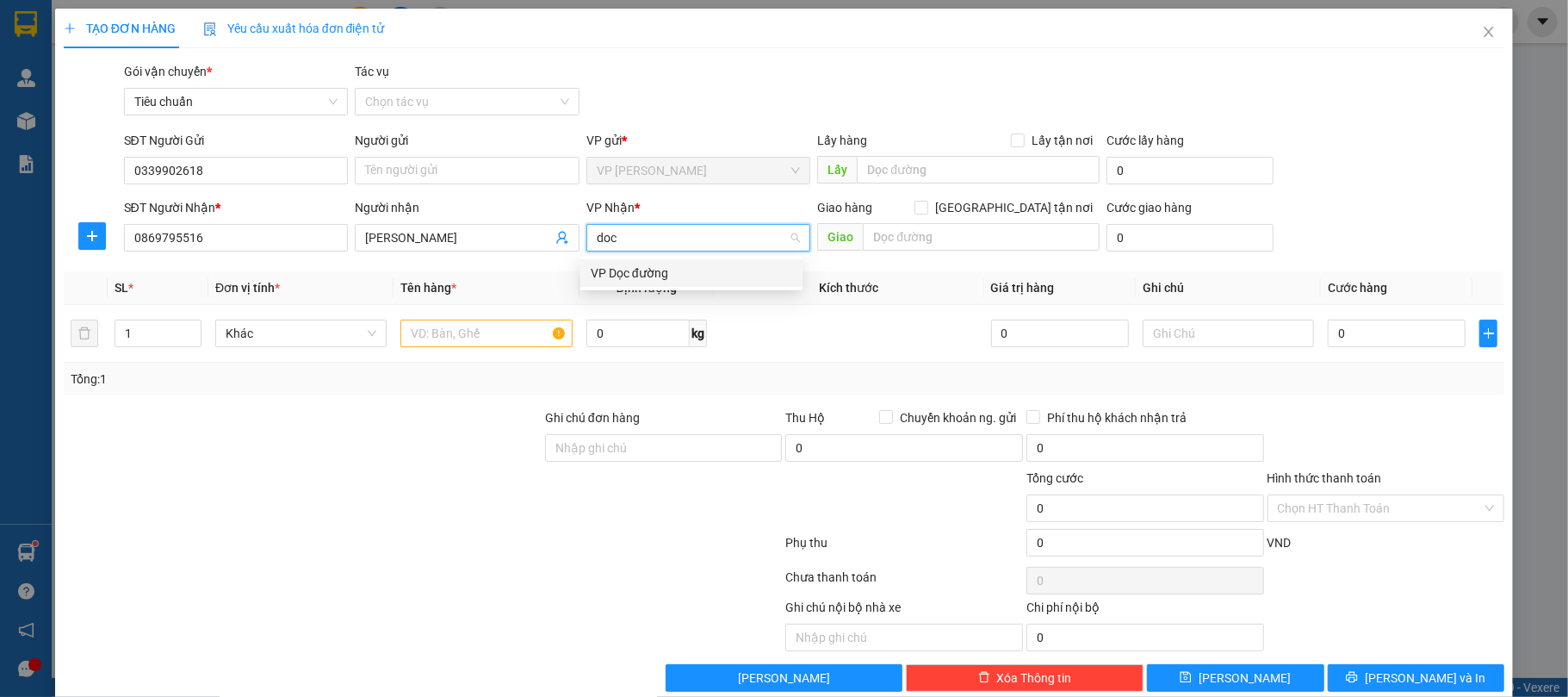
click at [666, 286] on div "VP Dọc đường" at bounding box center [691, 273] width 222 height 28
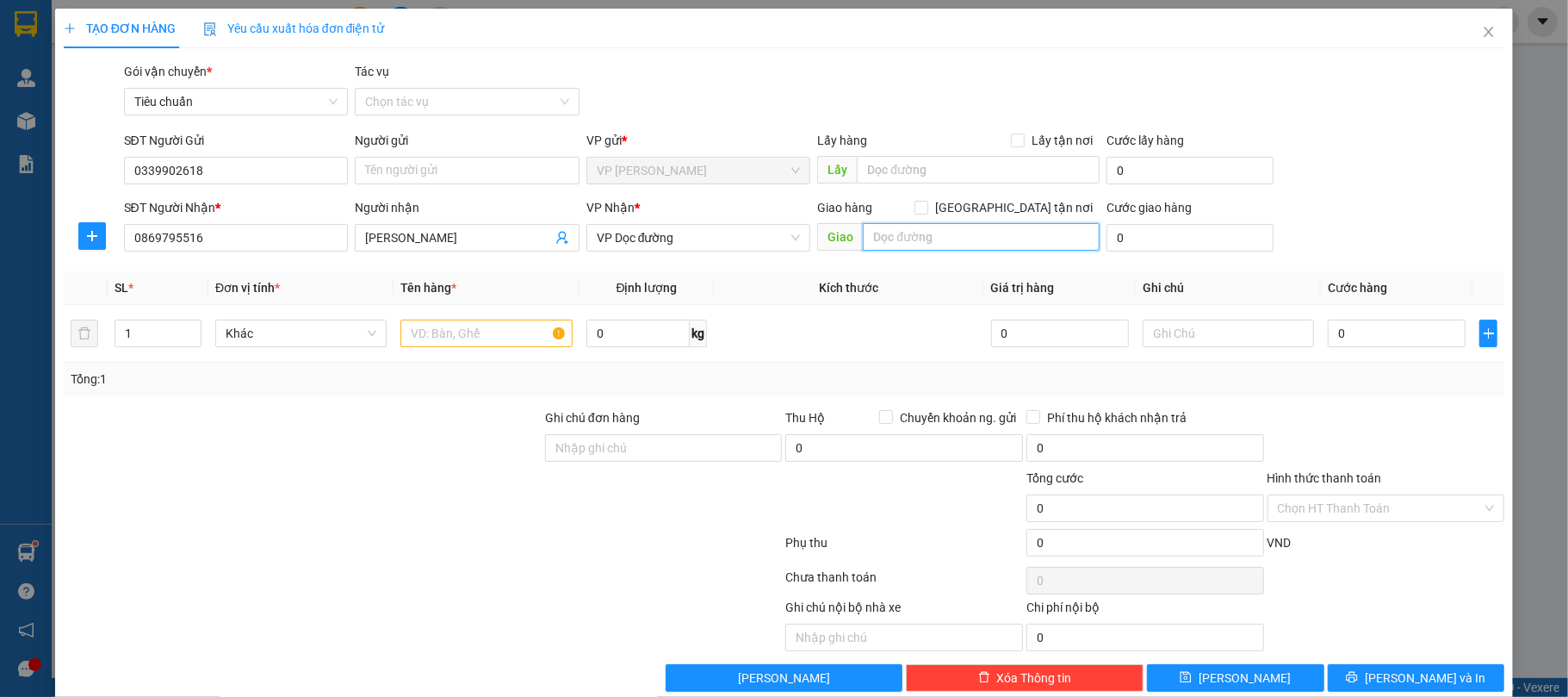
click at [918, 232] on input "text" at bounding box center [982, 237] width 237 height 28
click at [927, 205] on input "[GEOGRAPHIC_DATA] tận nơi" at bounding box center [921, 206] width 12 height 12
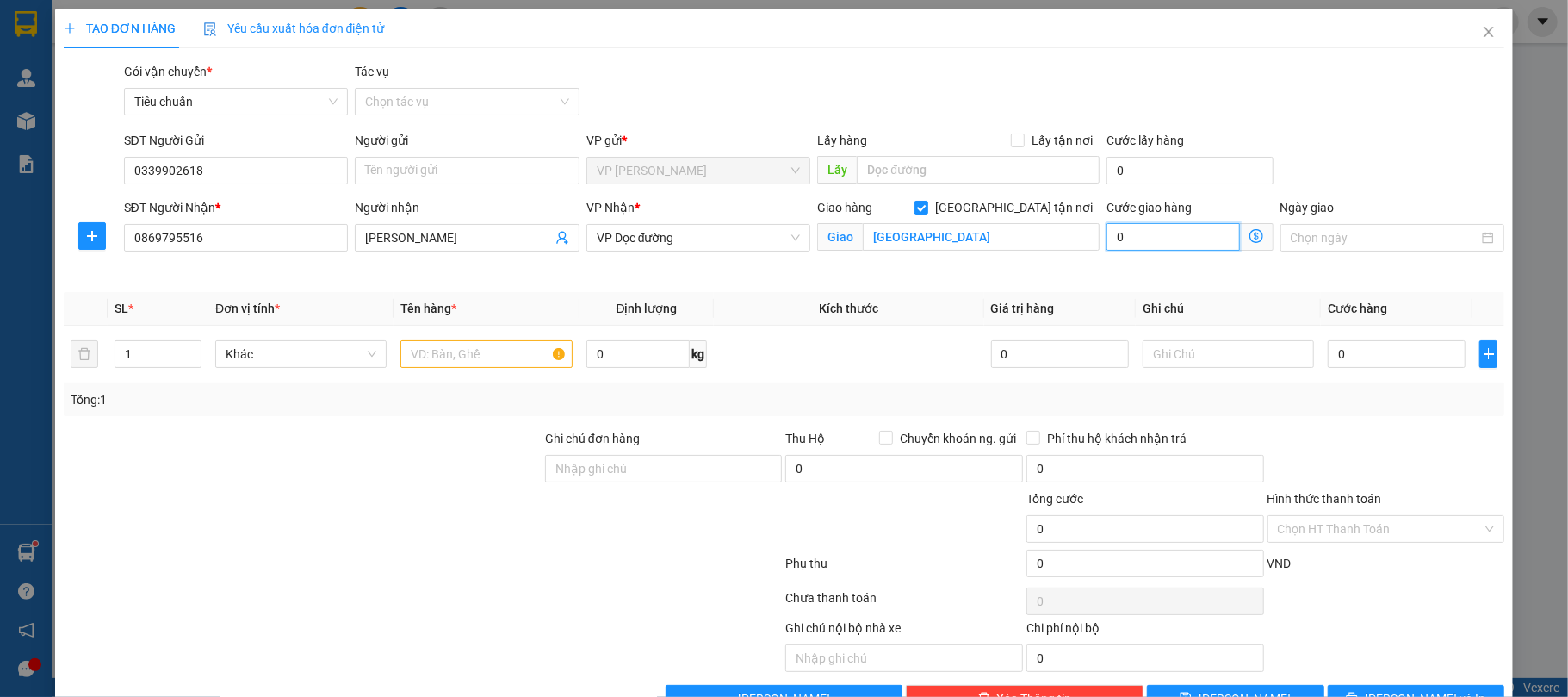
click at [1152, 243] on input "0" at bounding box center [1172, 237] width 133 height 28
click at [916, 160] on input "text" at bounding box center [979, 170] width 243 height 28
click at [1176, 239] on input "0" at bounding box center [1172, 237] width 133 height 28
click at [1017, 273] on div "Giao hàng Giao tận nơi Giao đại học Đại Nam" at bounding box center [959, 238] width 289 height 81
click at [447, 359] on input "text" at bounding box center [486, 354] width 171 height 28
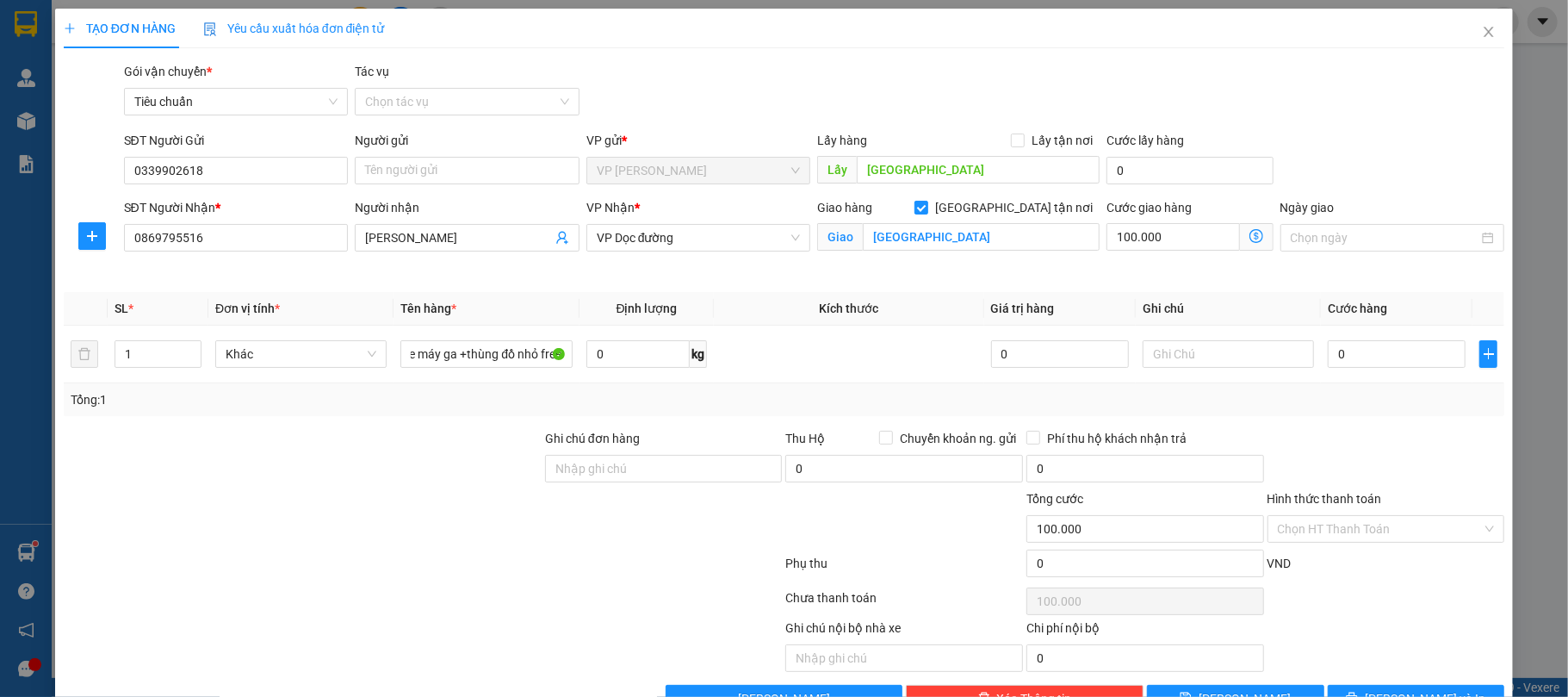
scroll to position [0, 14]
type input "xe máy ga +thùng đồ nhỏ free"
click at [1353, 358] on input "0" at bounding box center [1397, 354] width 138 height 28
type input "2"
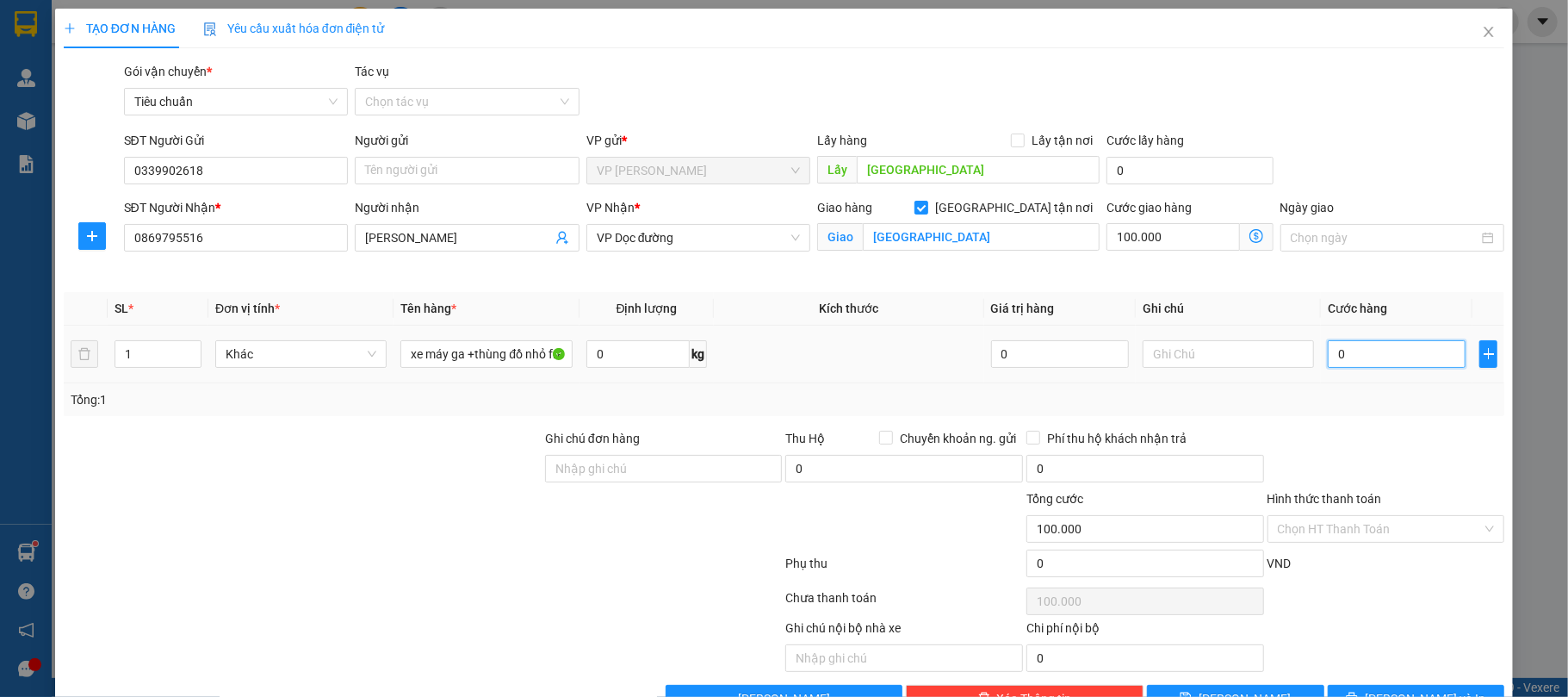
type input "100.002"
type input "20"
type input "100.020"
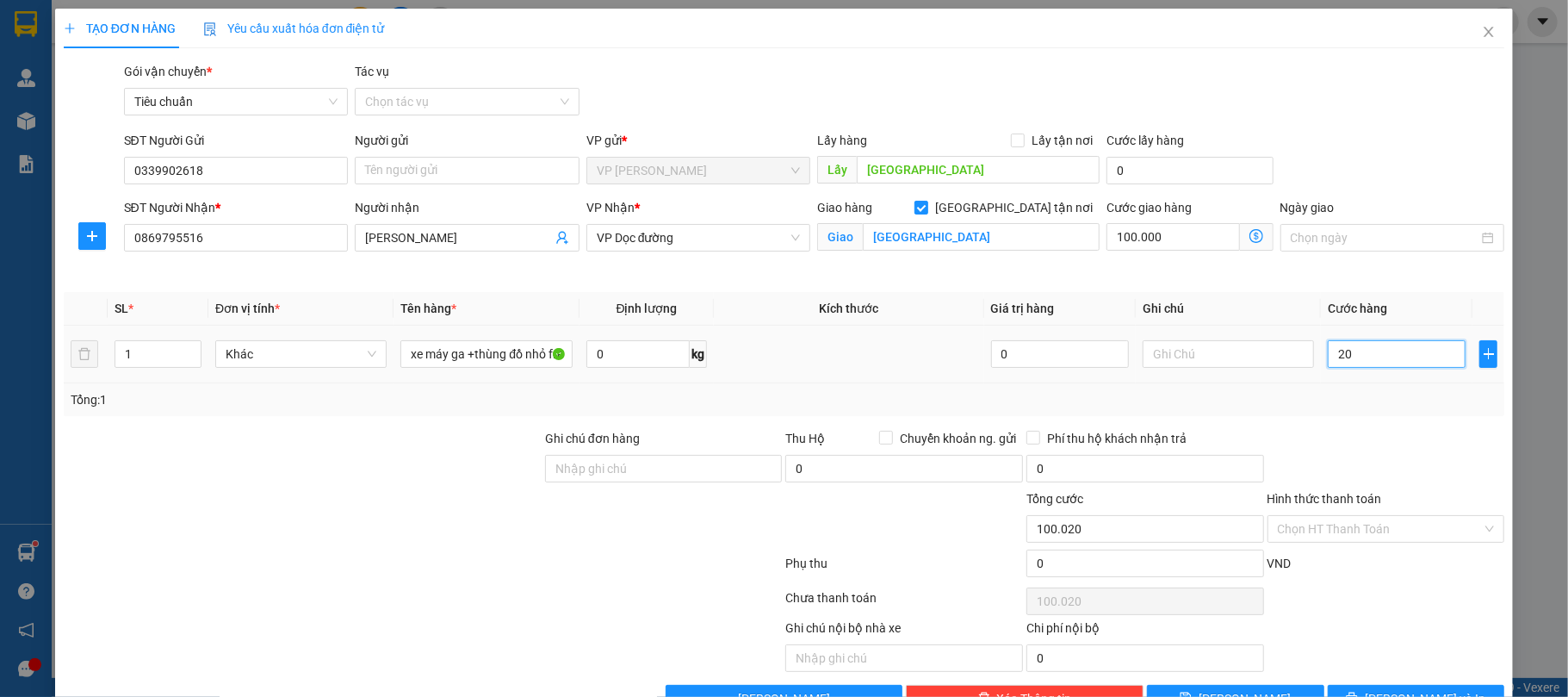
type input "200"
type input "100.200"
type input "200.000"
type input "300.000"
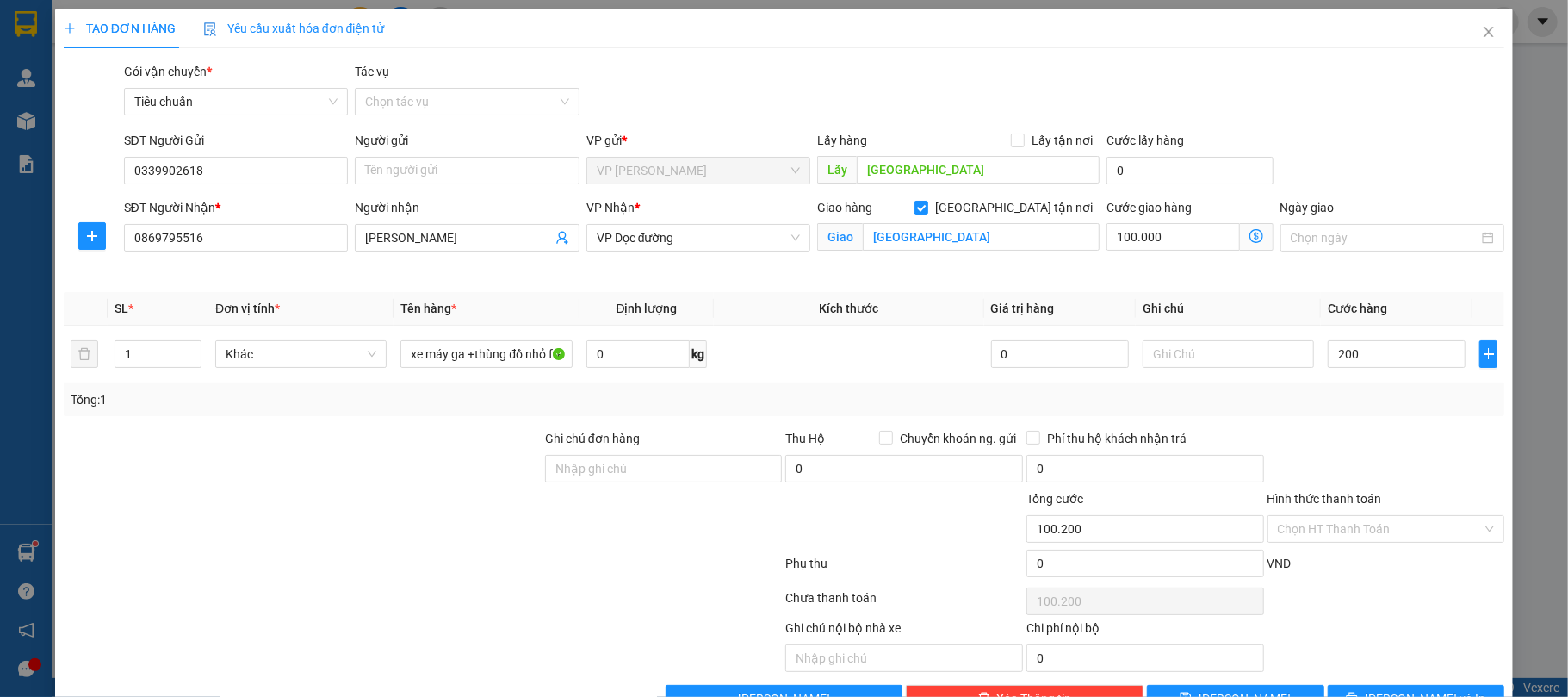
type input "300.000"
click at [1328, 450] on div at bounding box center [1387, 459] width 241 height 60
click at [1213, 356] on input "text" at bounding box center [1229, 354] width 171 height 28
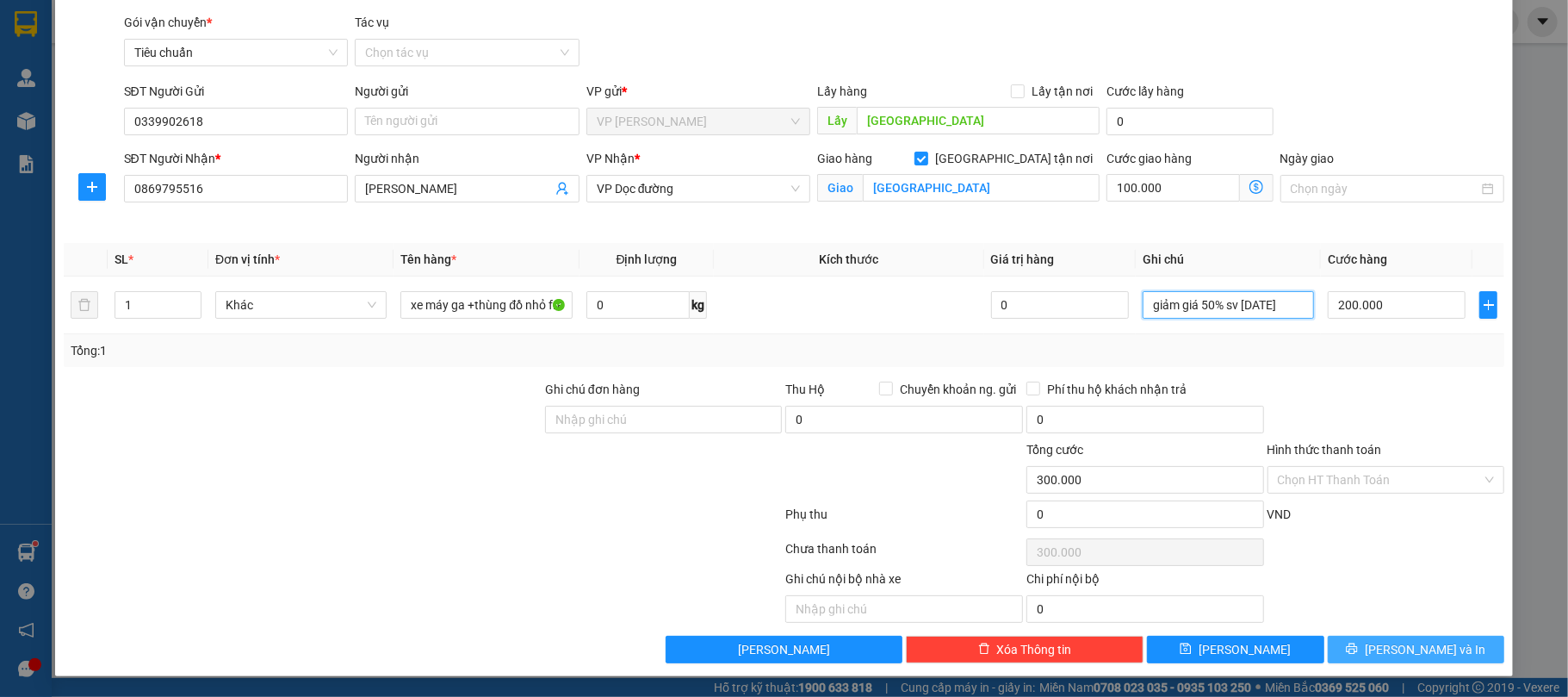
type input "giảm giá 50% sv năm1"
click at [1363, 651] on button "[PERSON_NAME] và In" at bounding box center [1416, 650] width 177 height 28
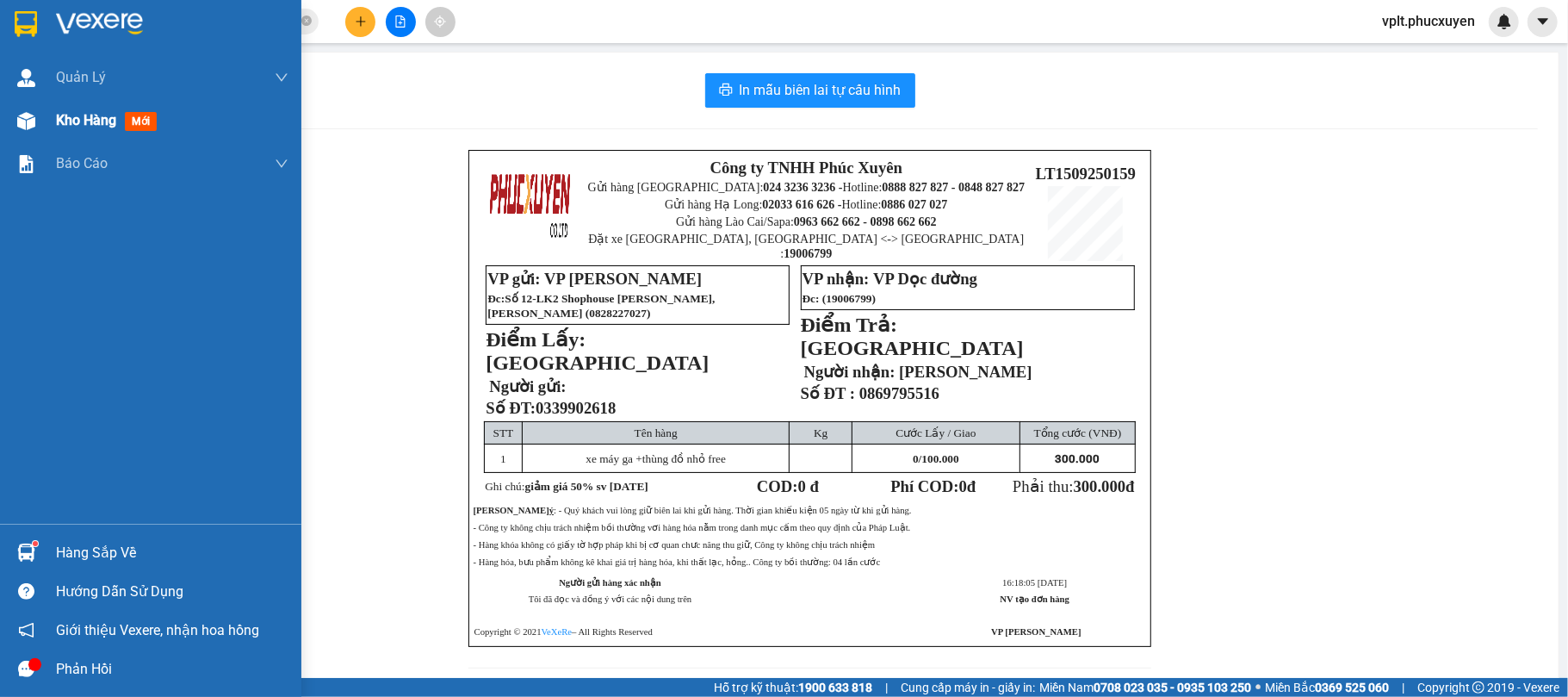
click at [64, 125] on span "Kho hàng" at bounding box center [86, 120] width 60 height 16
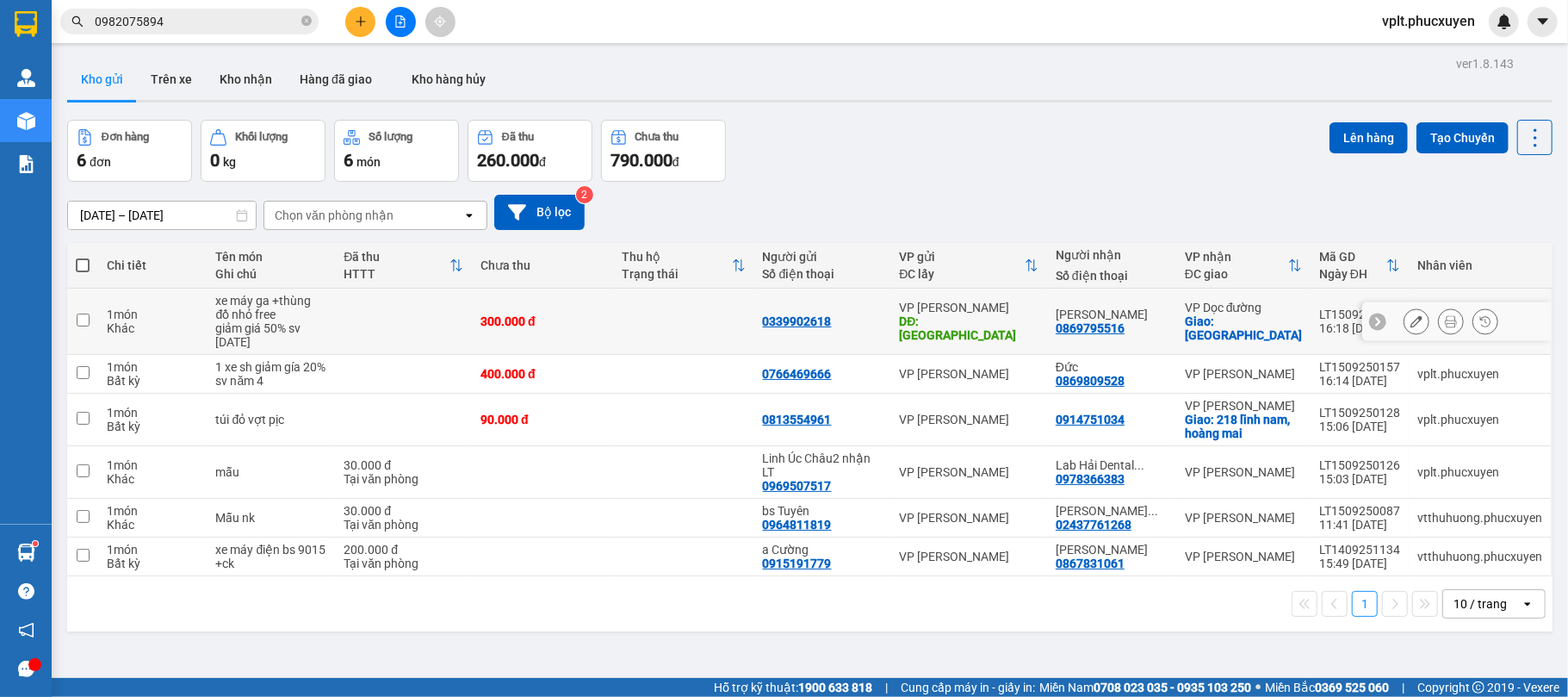
click at [1411, 325] on icon at bounding box center [1416, 321] width 12 height 12
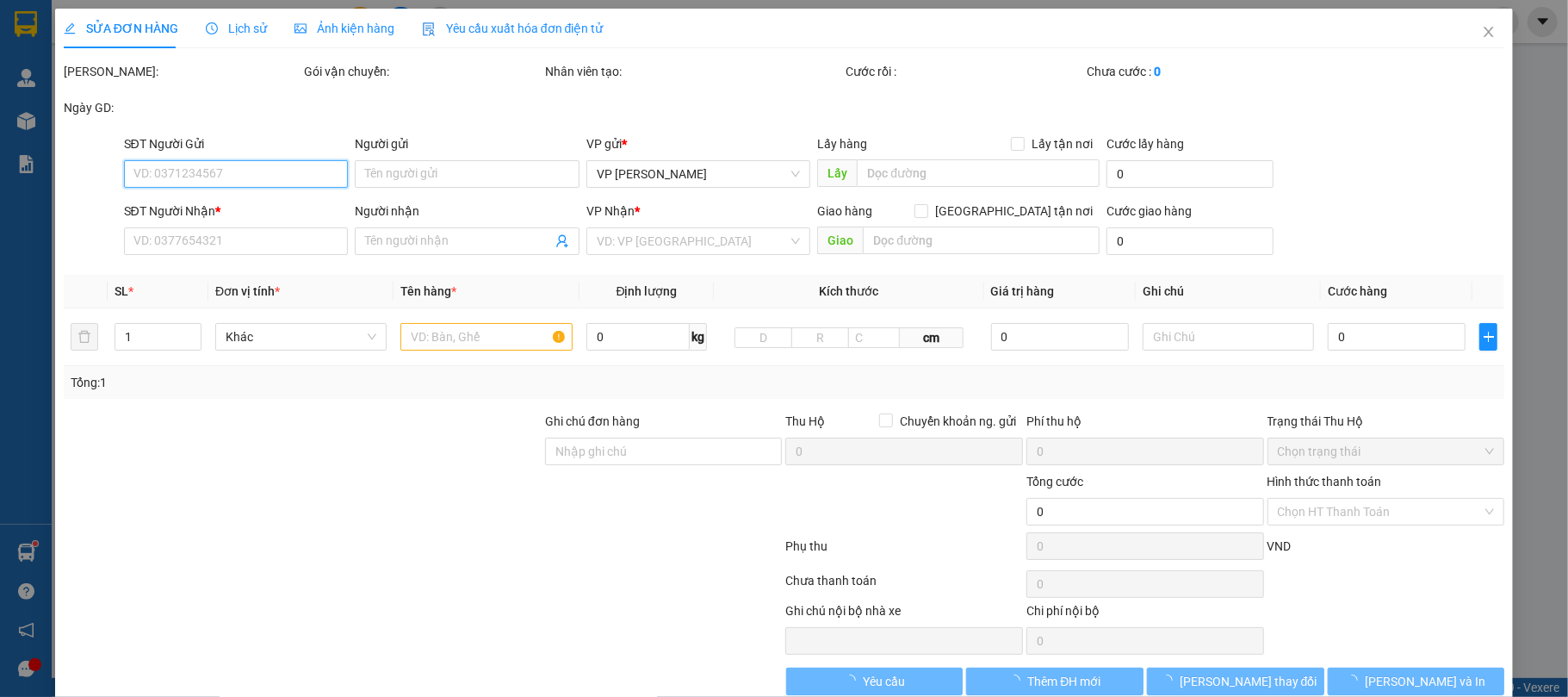
type input "0339902618"
type input "hà trung"
type input "0869795516"
type input "Ngô Ý An"
checkbox input "true"
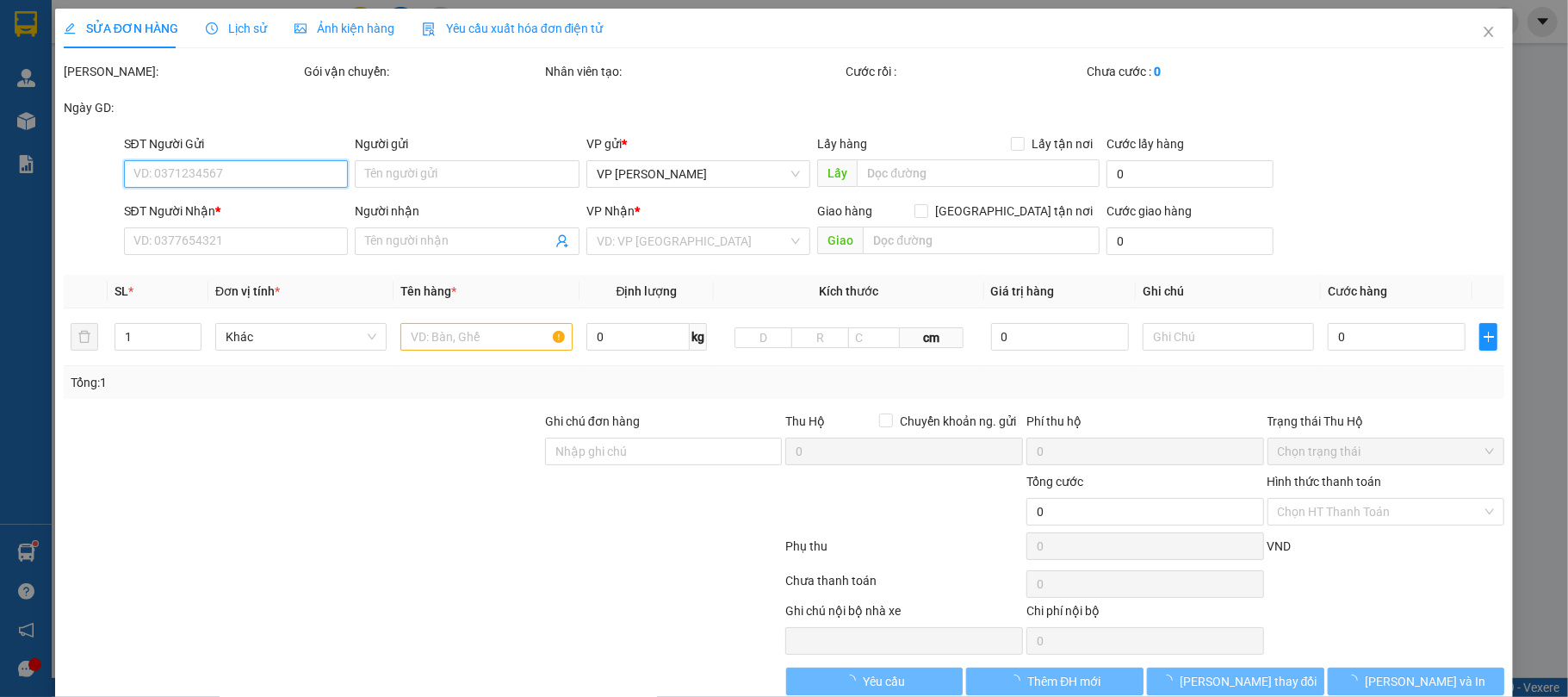
type input "đại học Đại Nam"
type input "300.000"
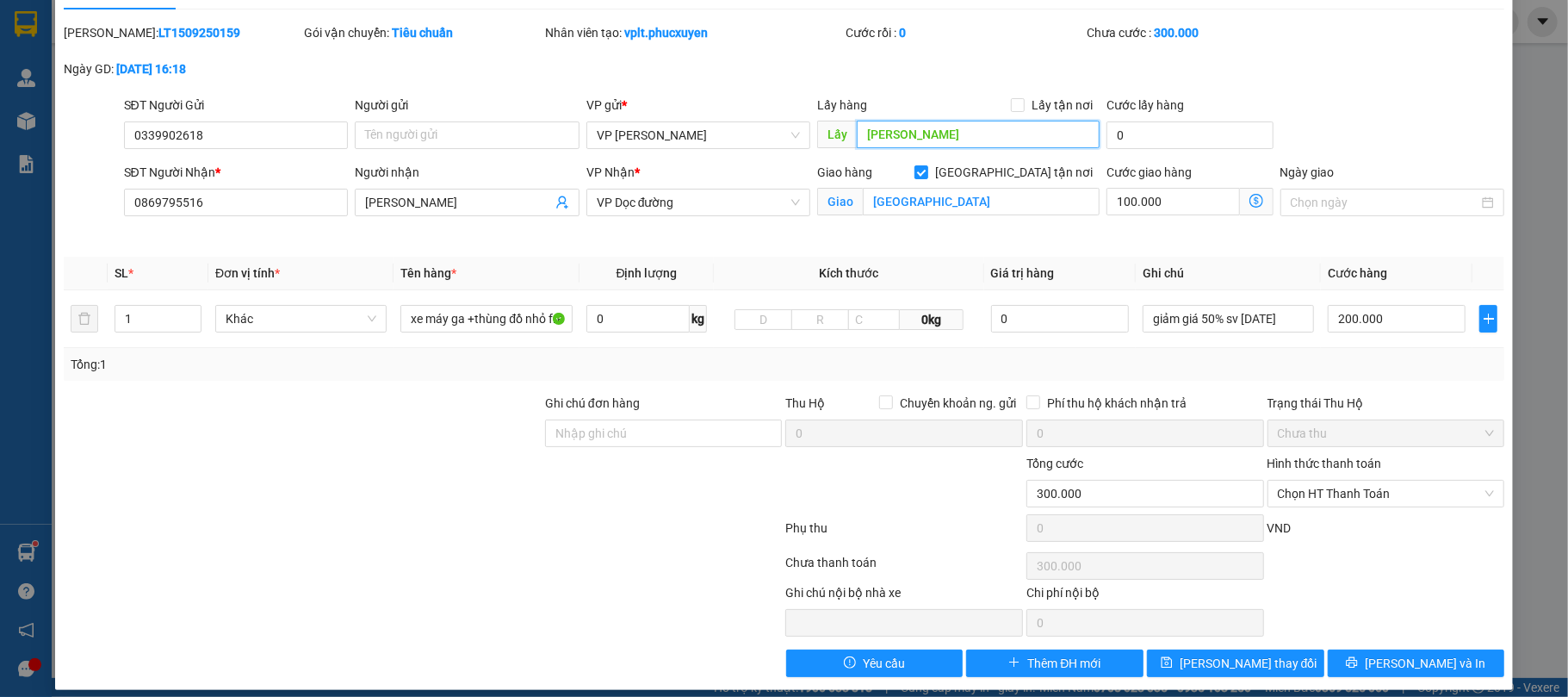
scroll to position [56, 0]
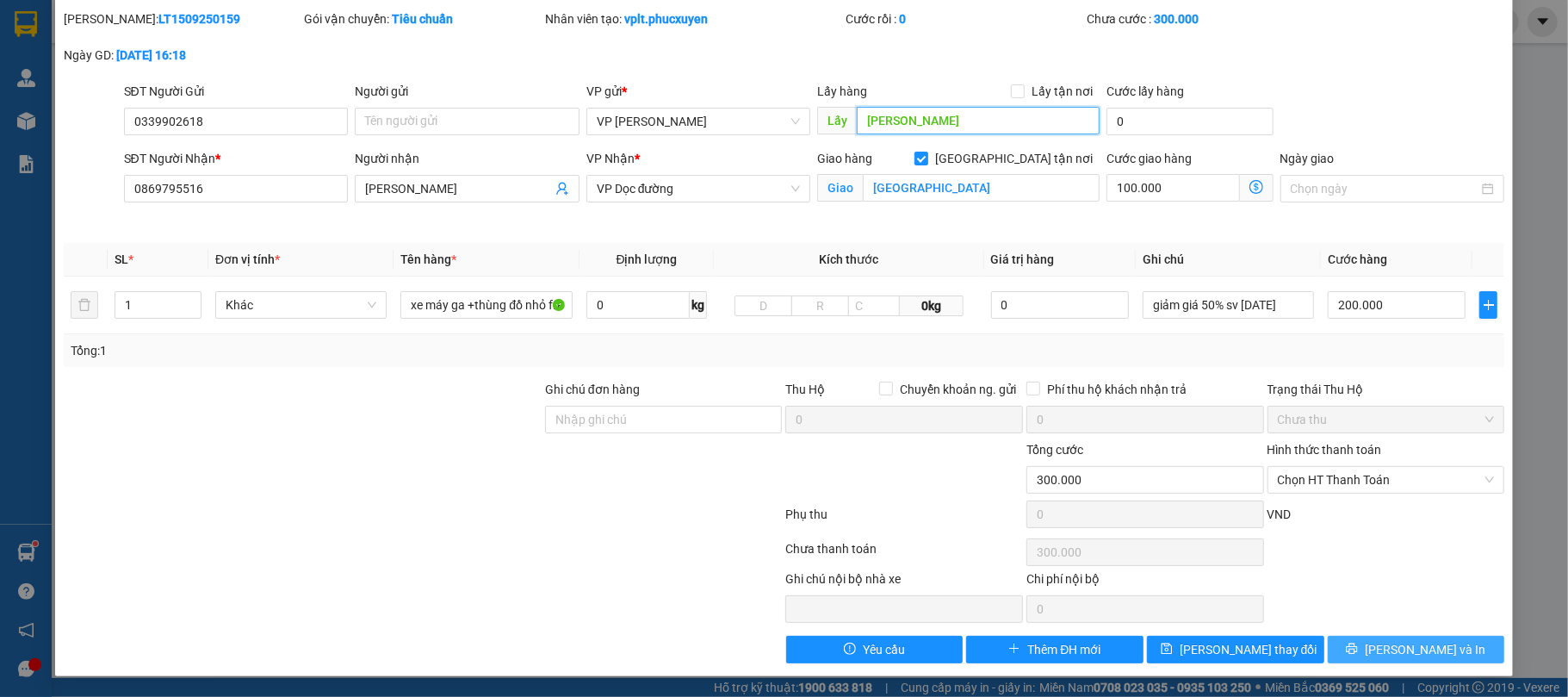
type input "Hà Trung"
click at [1359, 648] on icon "printer" at bounding box center [1352, 648] width 11 height 11
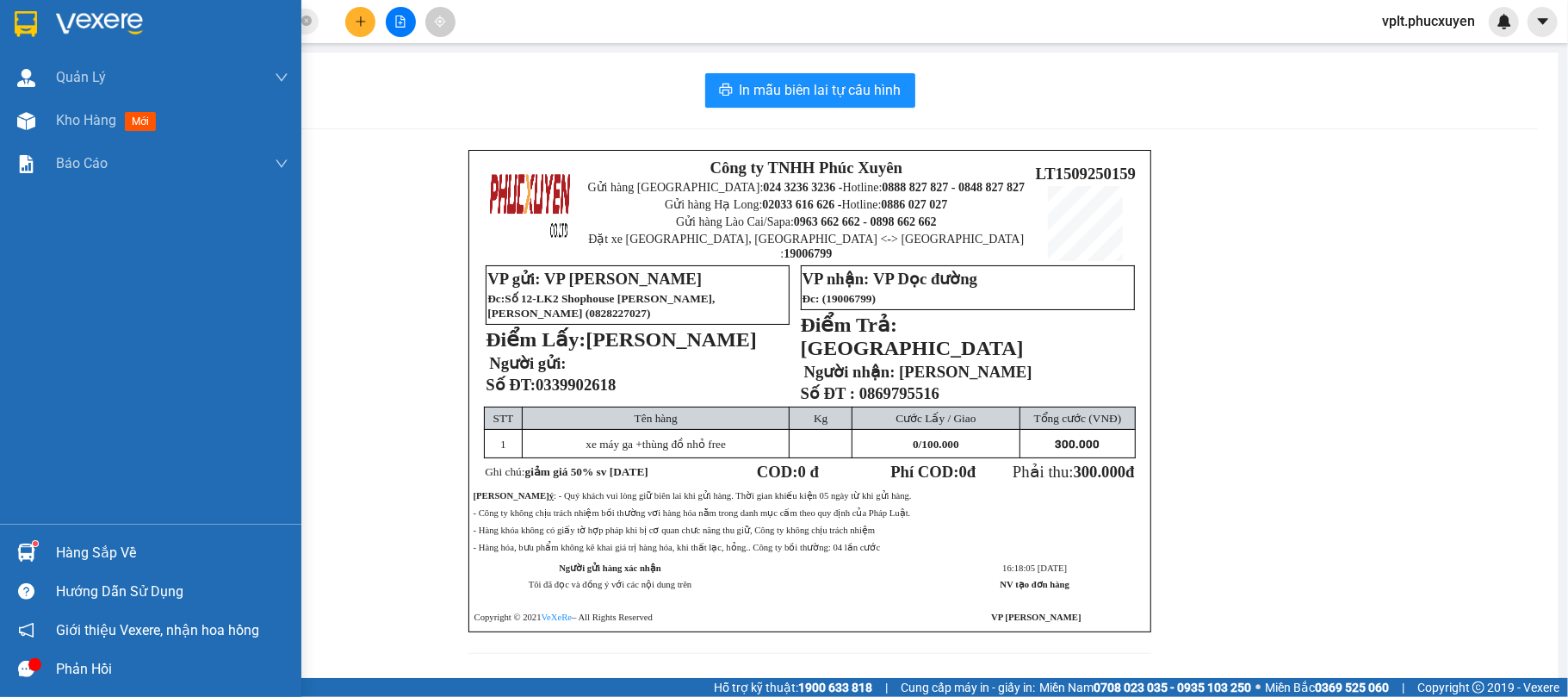
click at [74, 551] on div "Hàng sắp về" at bounding box center [171, 553] width 232 height 26
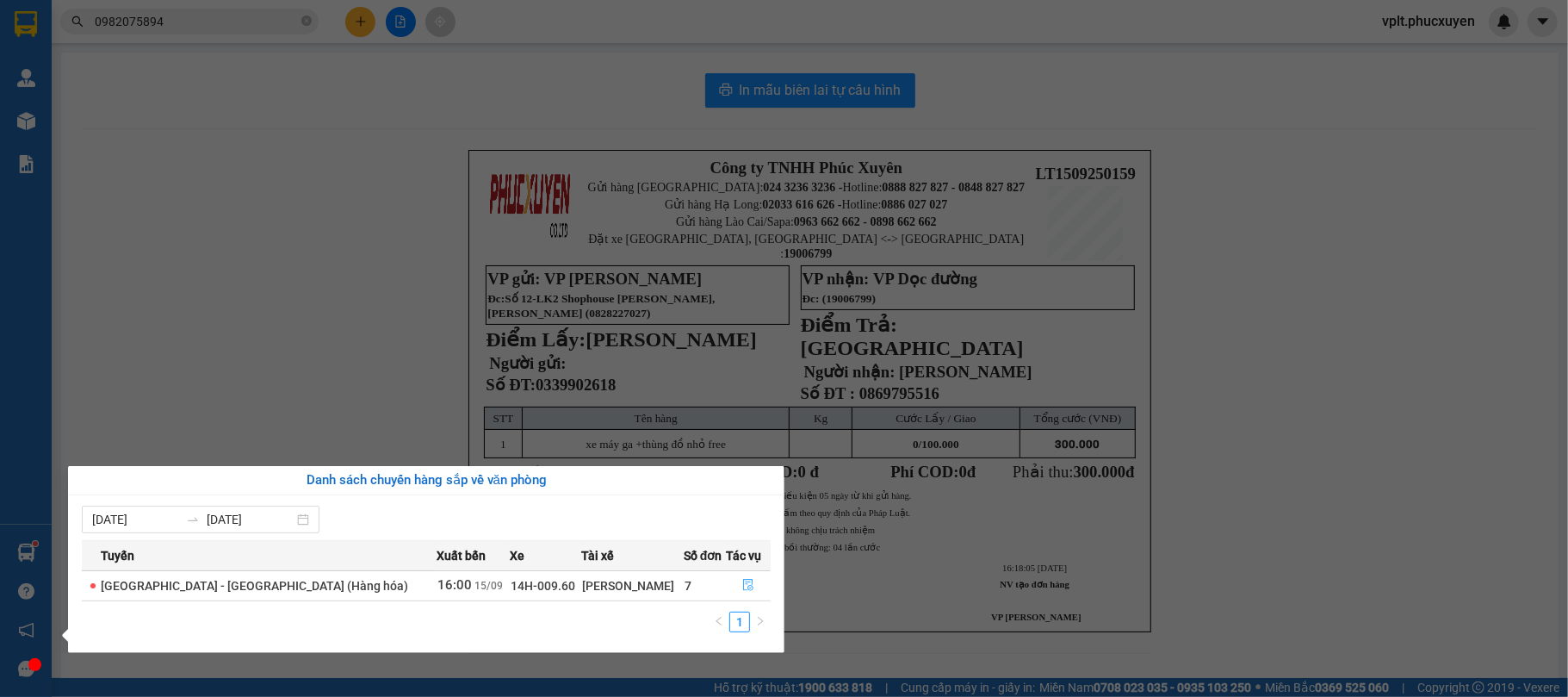
click at [744, 580] on icon "file-done" at bounding box center [749, 586] width 10 height 12
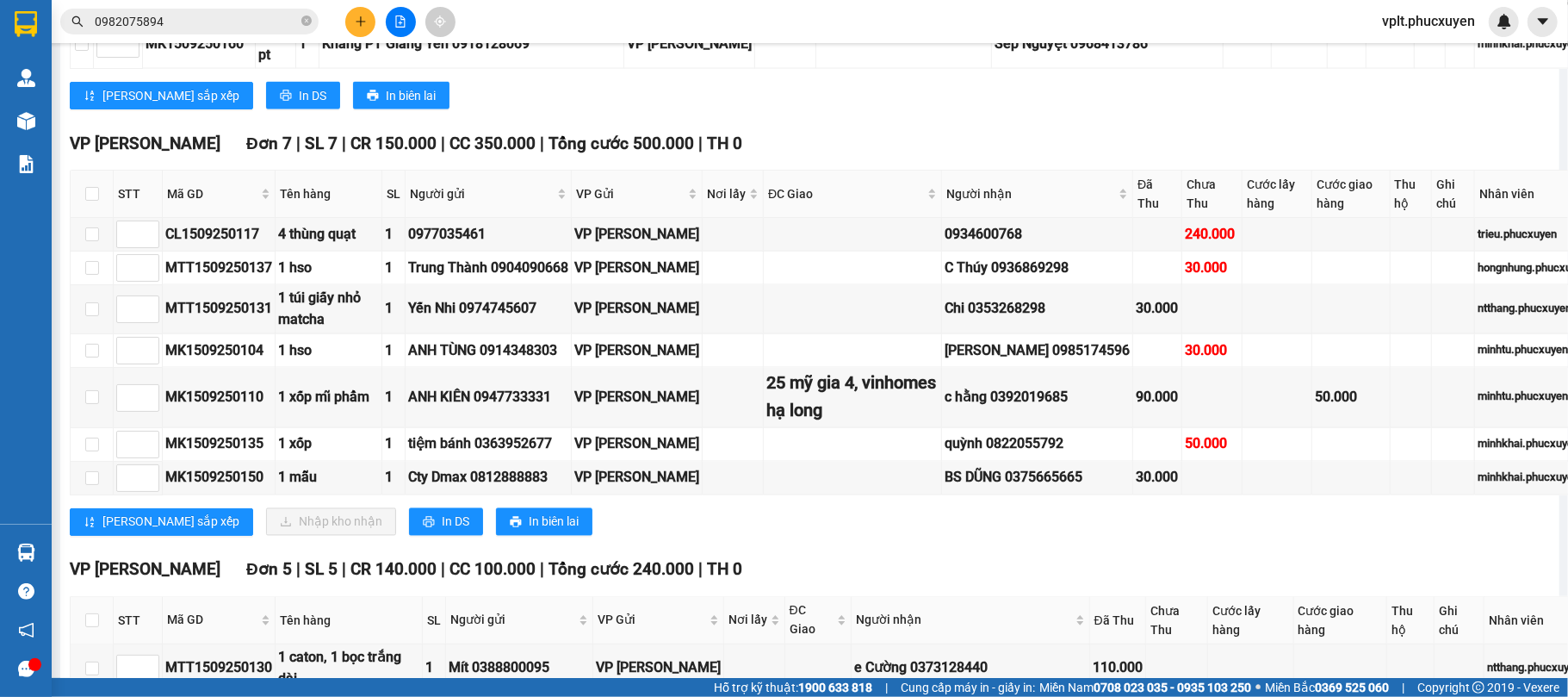
scroll to position [2726, 0]
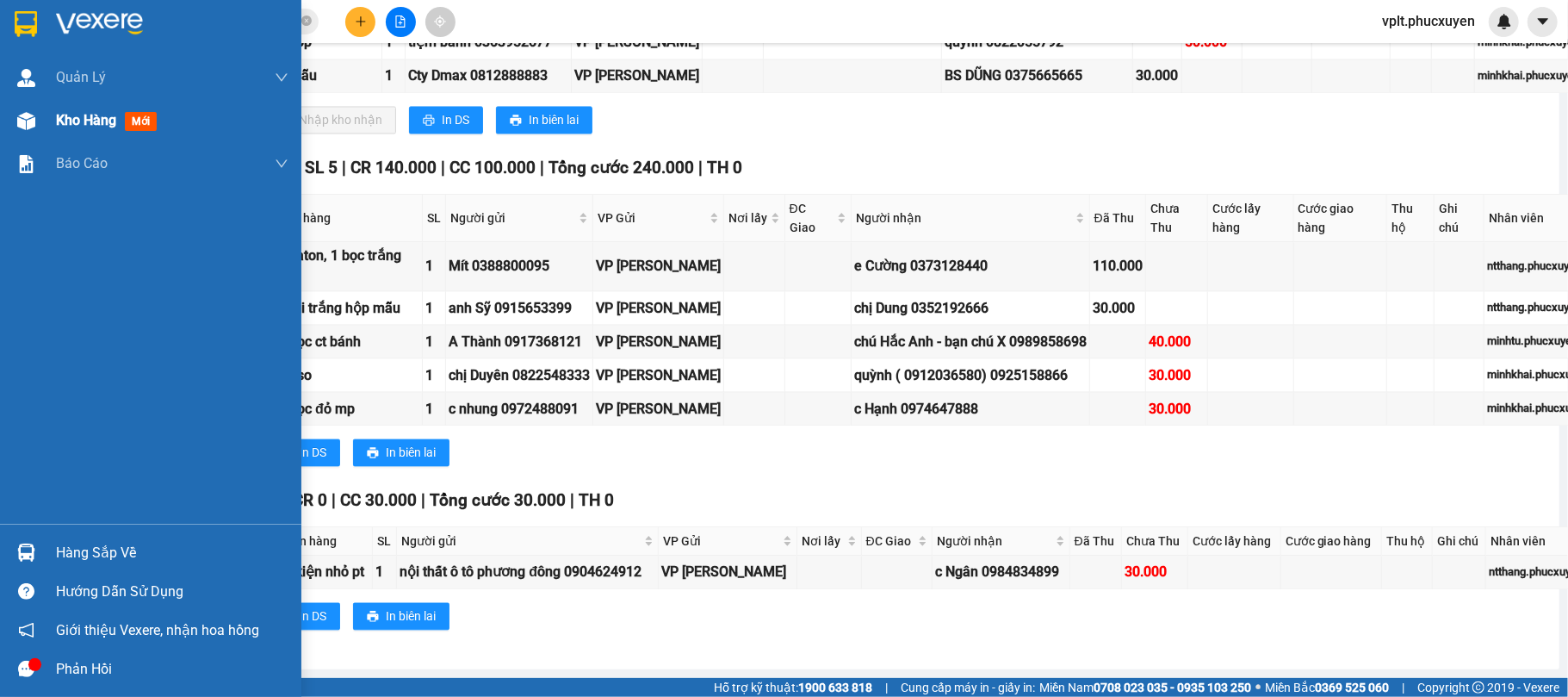
click at [59, 105] on div "Kho hàng mới" at bounding box center [171, 120] width 232 height 43
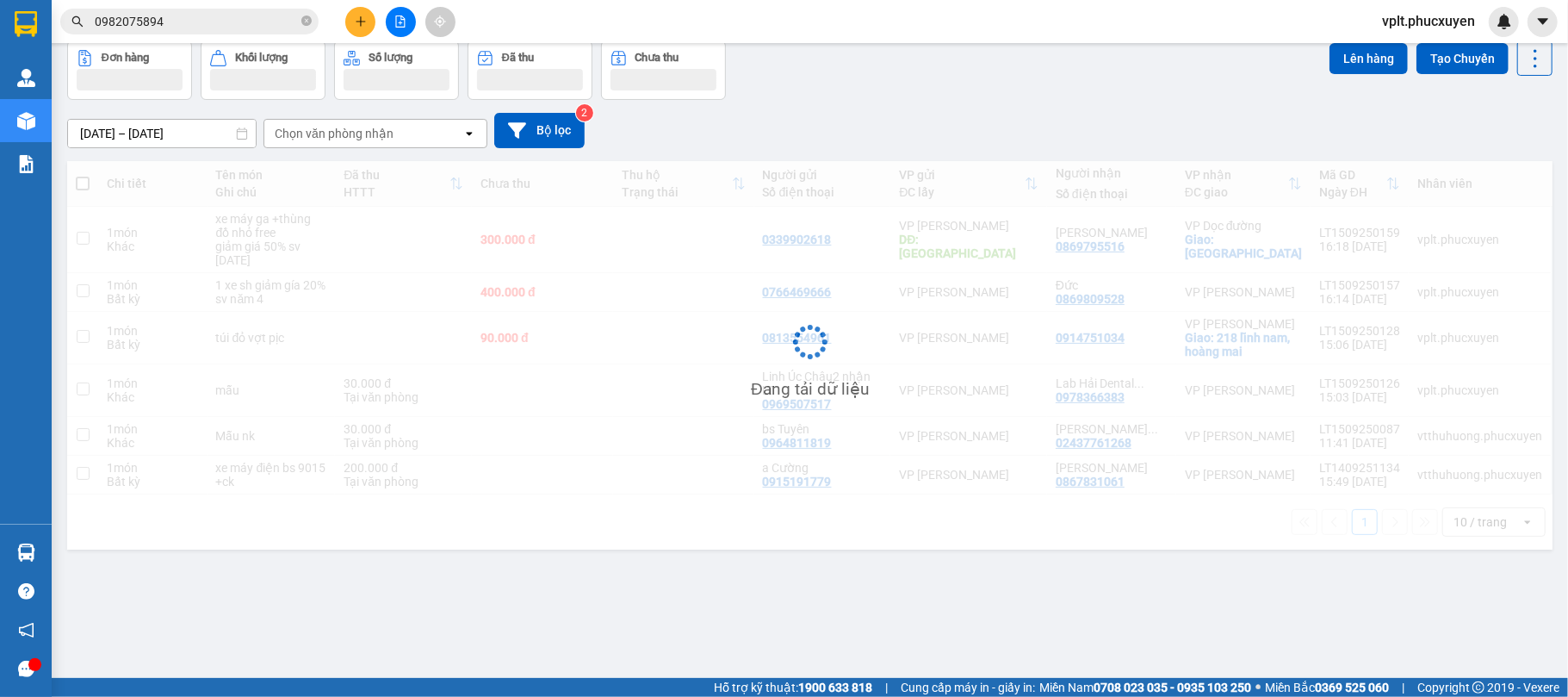
scroll to position [79, 0]
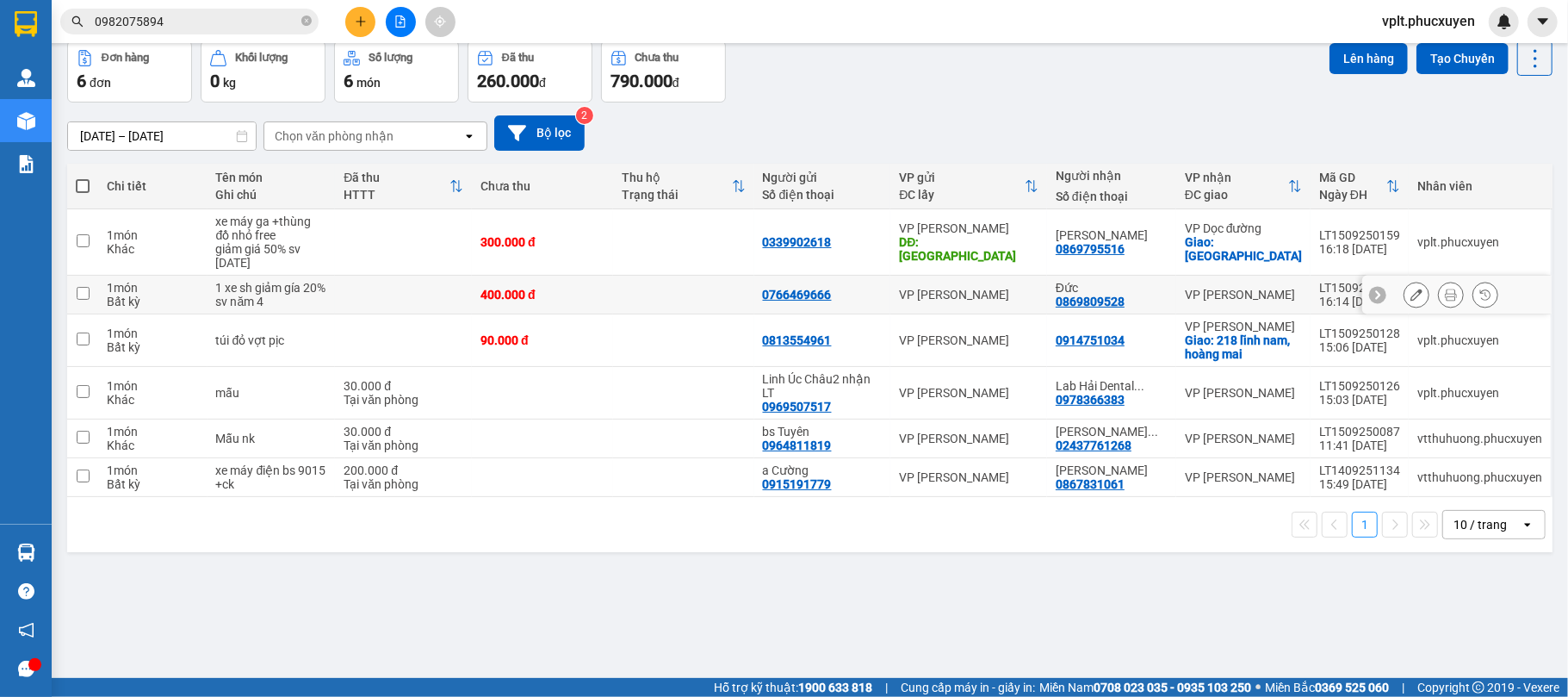
click at [345, 295] on td at bounding box center [403, 294] width 137 height 39
checkbox input "true"
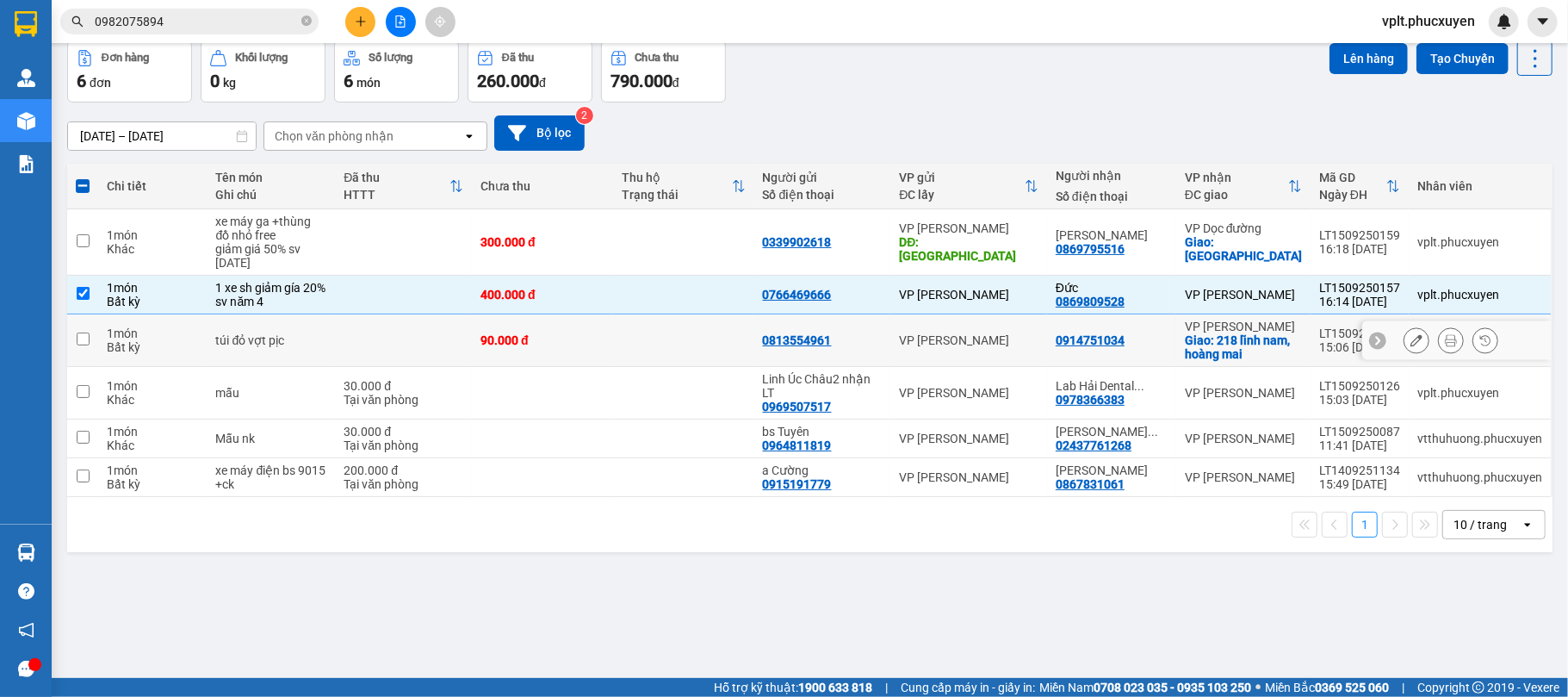
click at [346, 342] on td at bounding box center [403, 340] width 137 height 53
checkbox input "true"
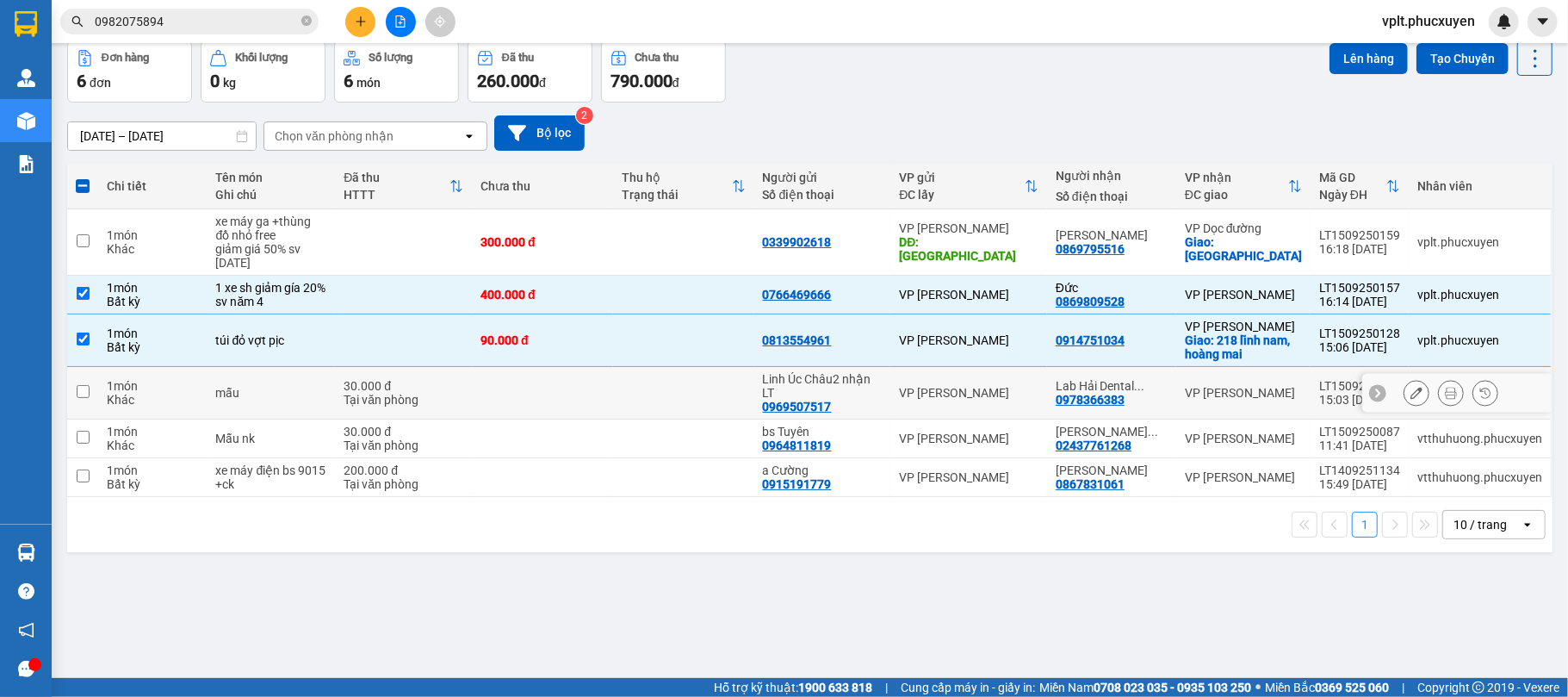
click at [342, 397] on td "30.000 đ Tại văn phòng" at bounding box center [403, 393] width 137 height 53
checkbox input "true"
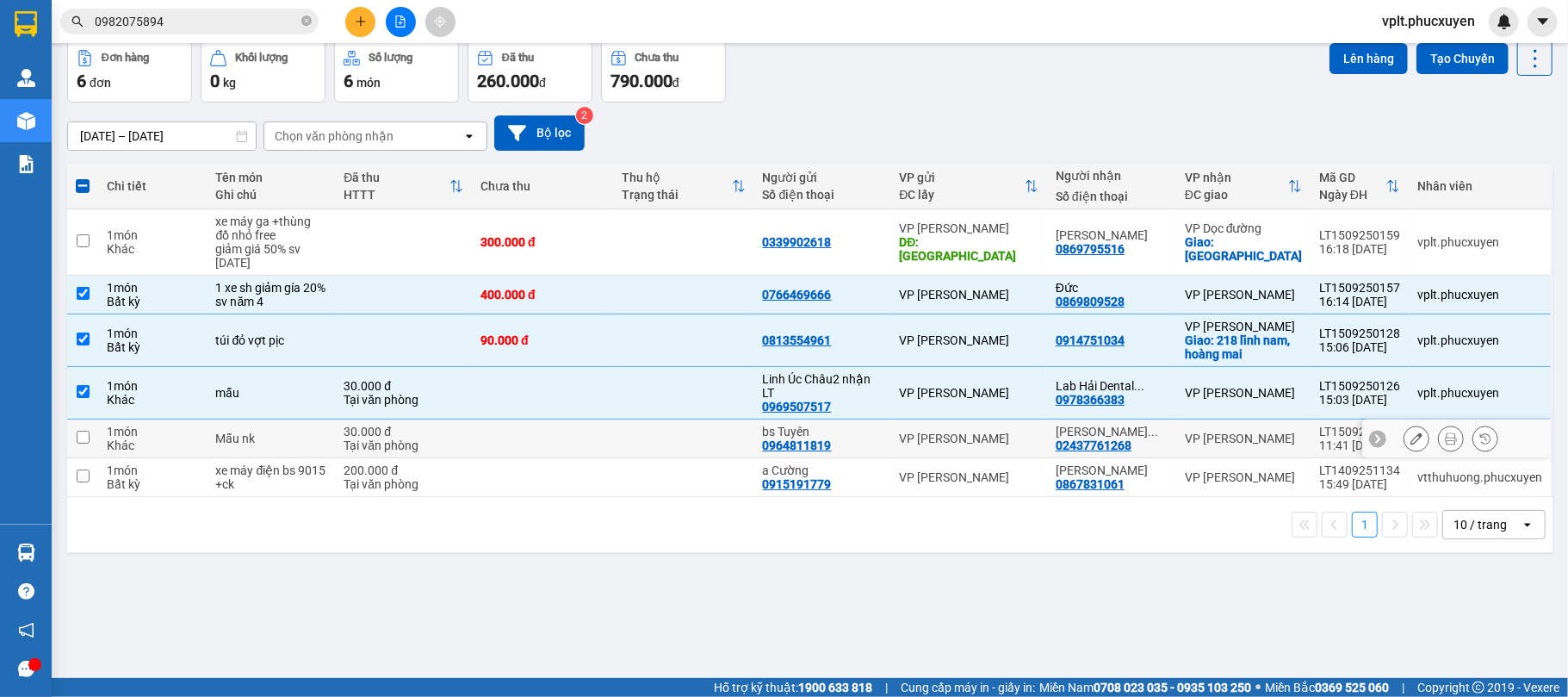
click at [346, 449] on div "Tại văn phòng" at bounding box center [404, 446] width 120 height 14
checkbox input "true"
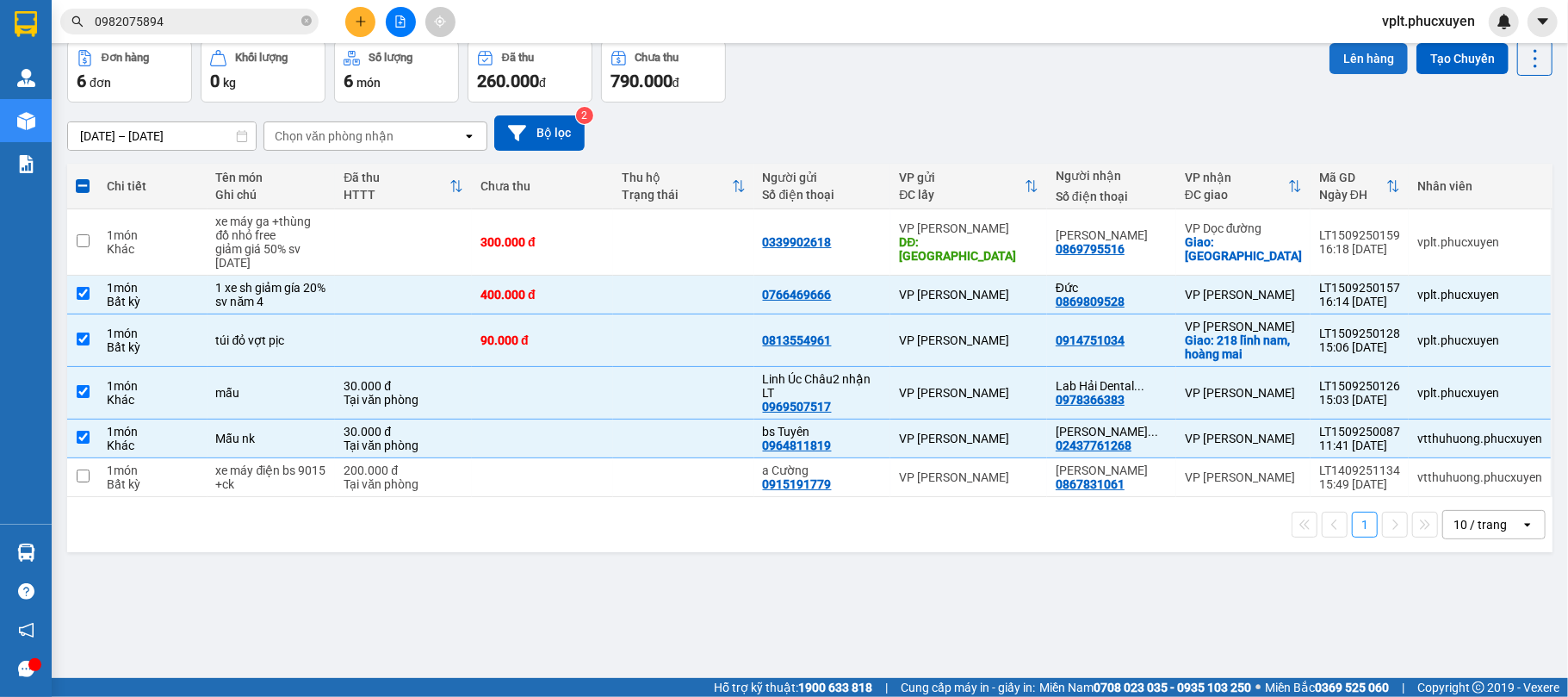
click at [1347, 67] on button "Lên hàng" at bounding box center [1369, 58] width 79 height 31
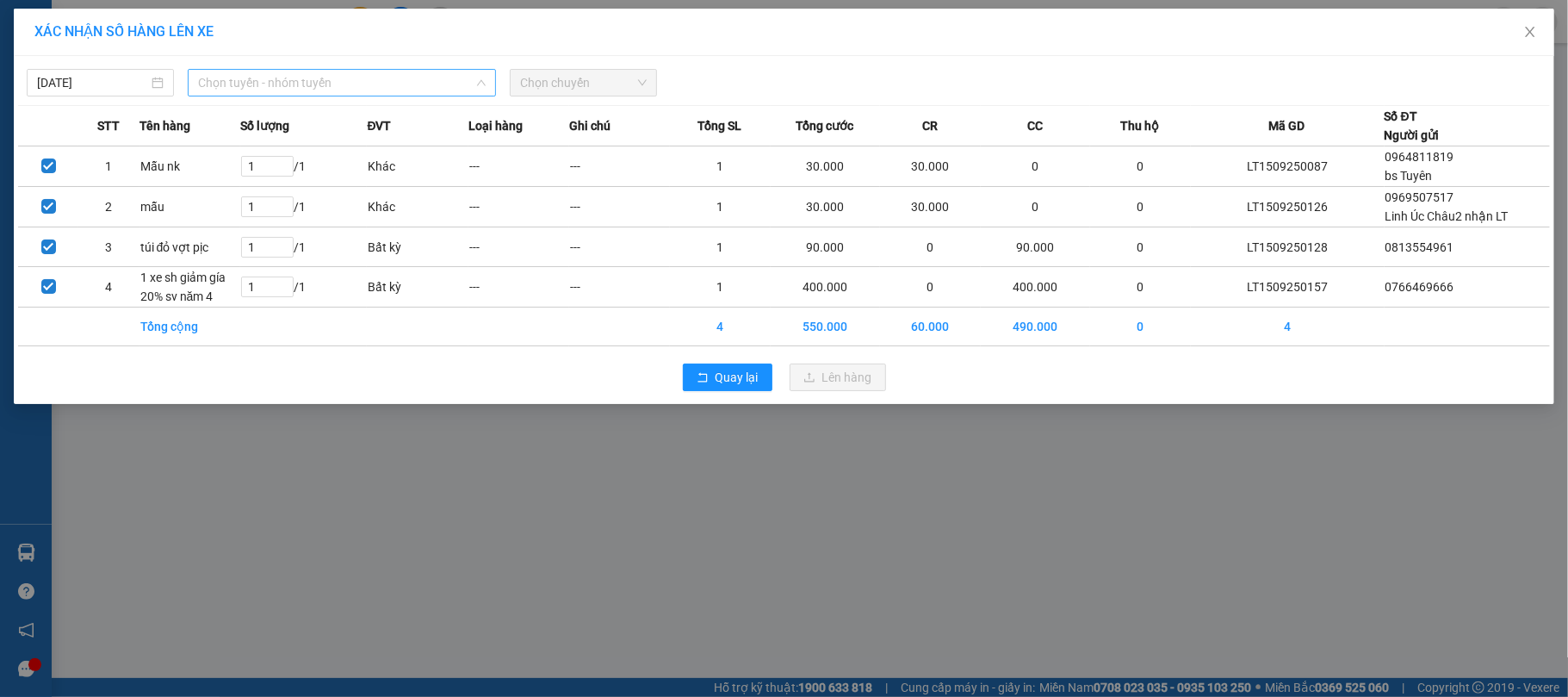
click at [272, 73] on span "Chọn tuyến - nhóm tuyến" at bounding box center [342, 83] width 288 height 26
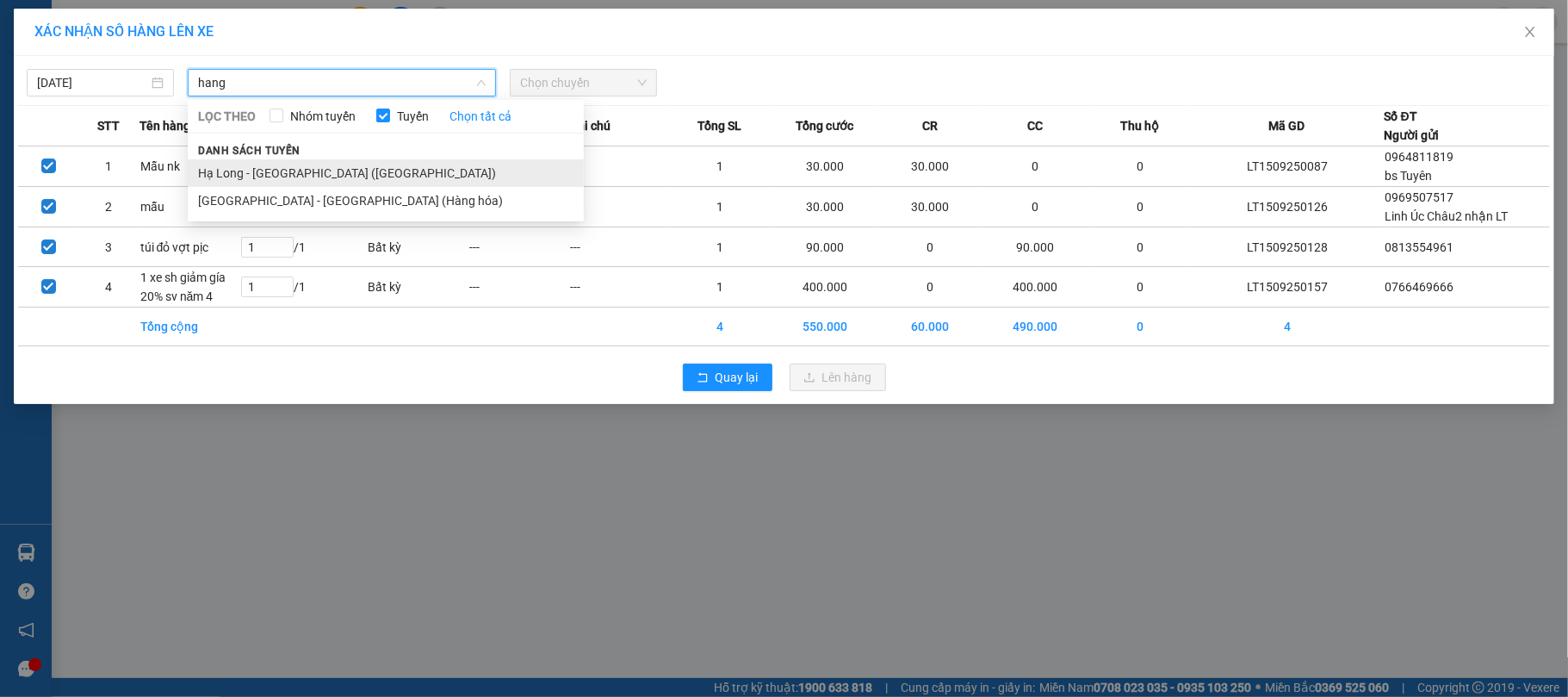
type input "hang"
click at [318, 171] on li "Hạ Long - [GEOGRAPHIC_DATA] ([GEOGRAPHIC_DATA])" at bounding box center [385, 174] width 396 height 28
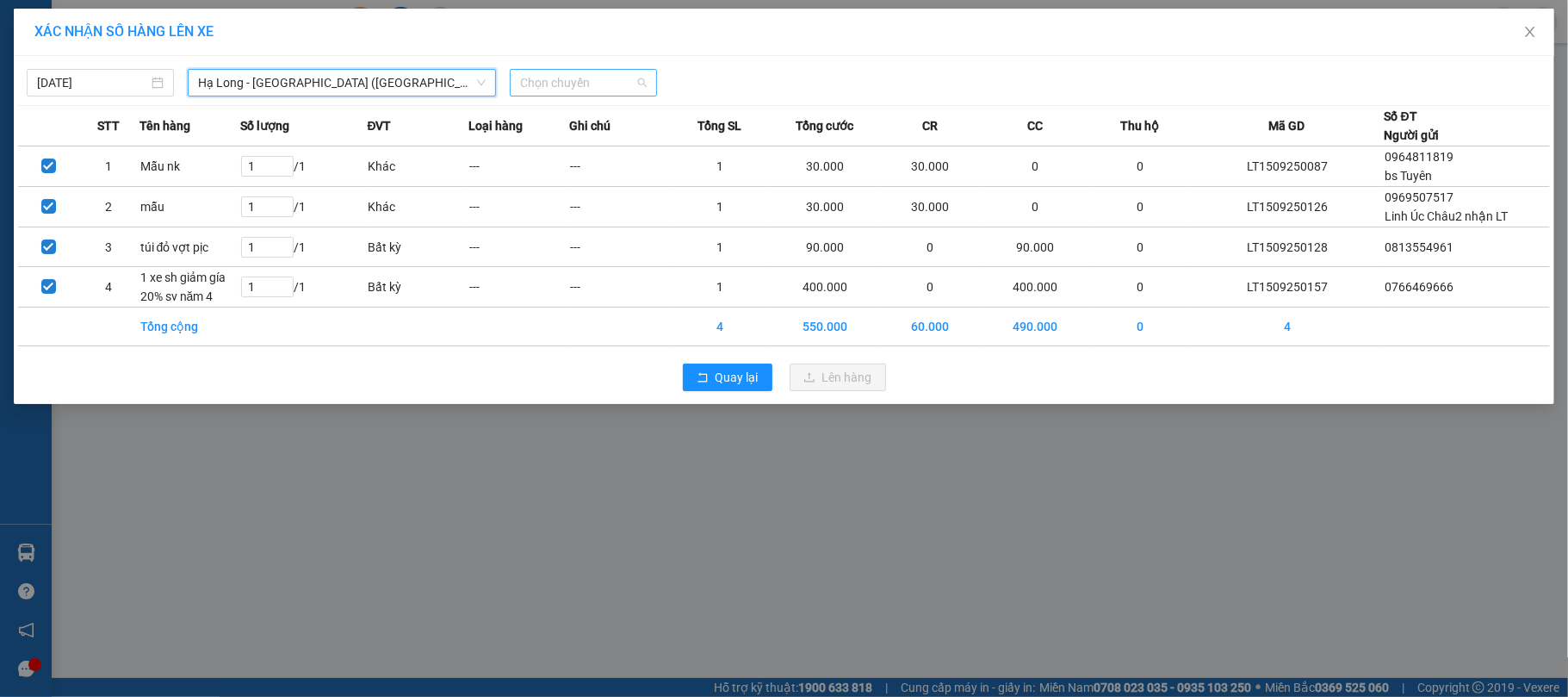
click at [573, 79] on span "Chọn chuyến" at bounding box center [583, 83] width 127 height 26
type input "942"
click at [579, 116] on div "16:00 - 14H-009.42" at bounding box center [587, 117] width 135 height 19
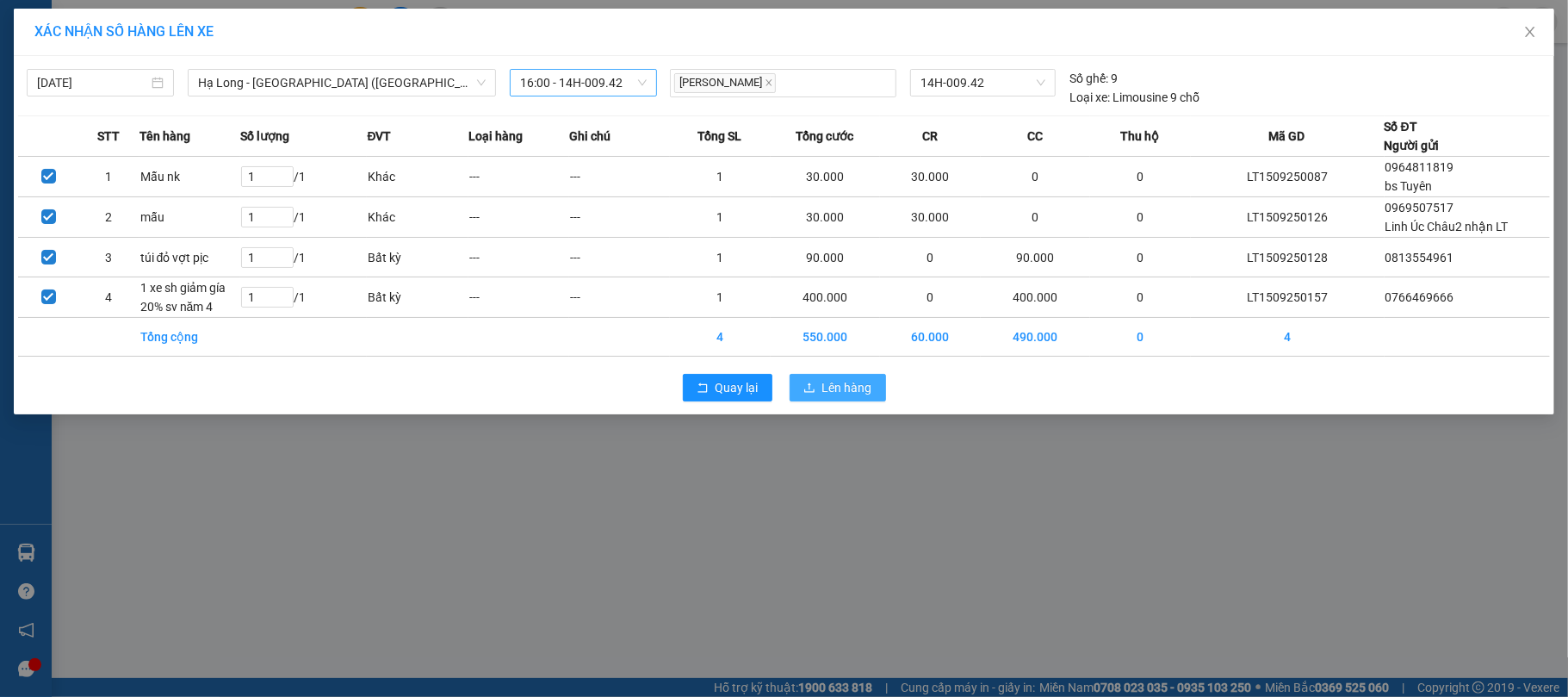
click at [834, 395] on span "Lên hàng" at bounding box center [847, 387] width 50 height 19
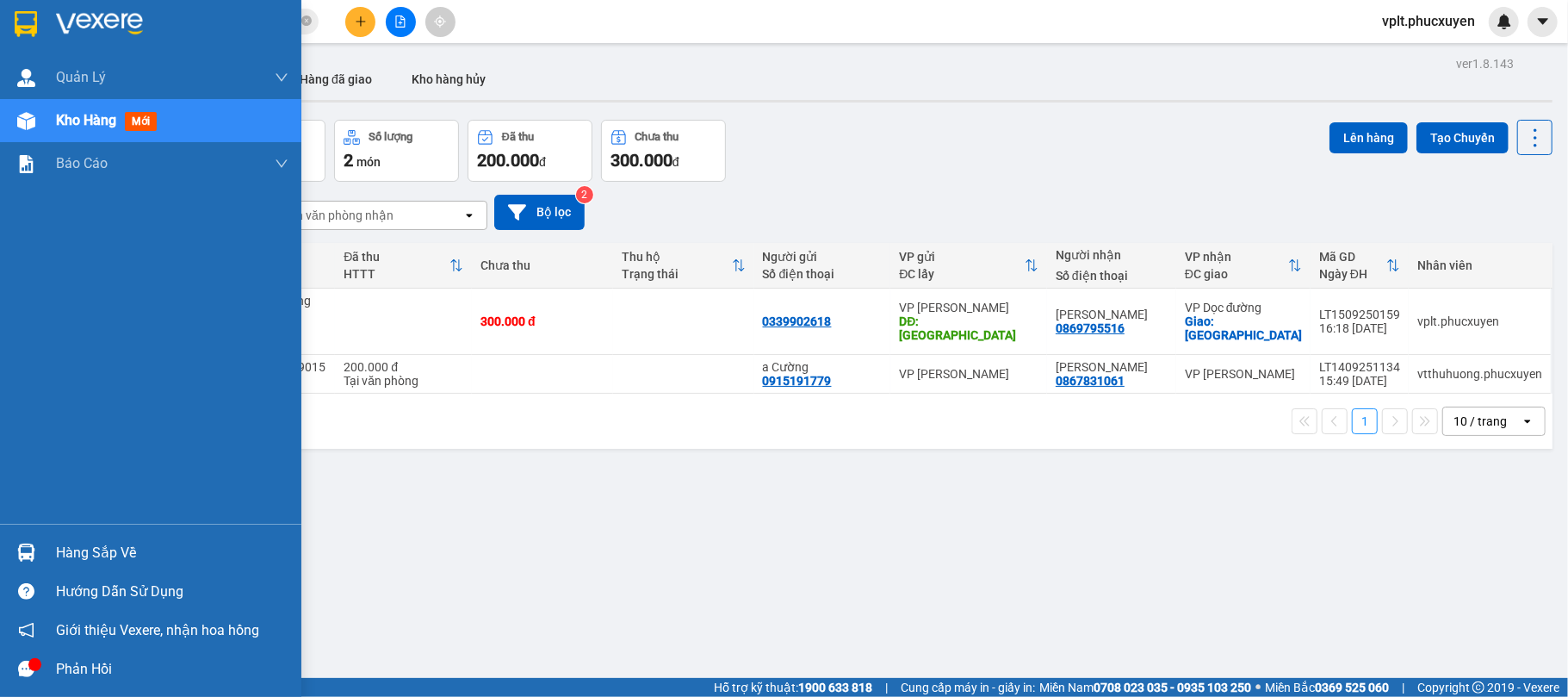
click at [91, 542] on div "Hàng sắp về" at bounding box center [171, 553] width 232 height 26
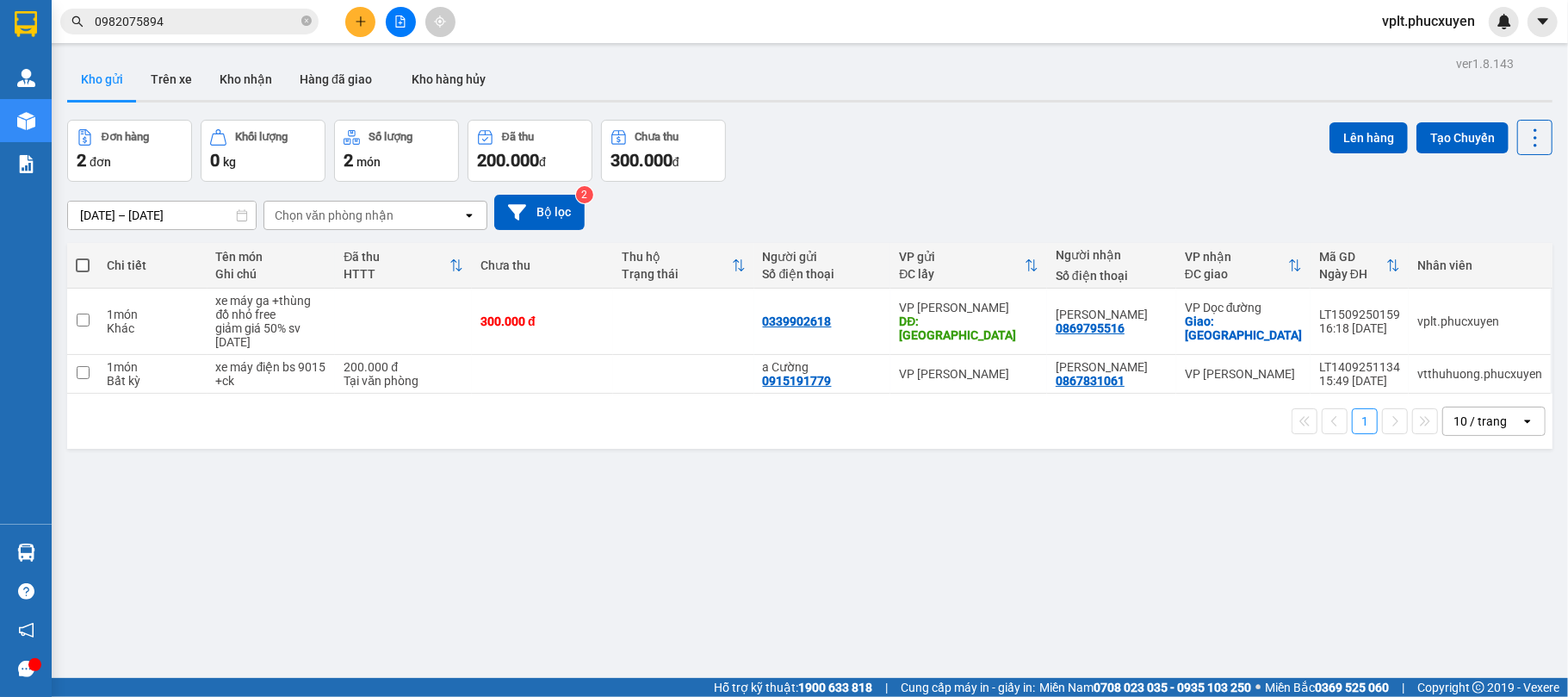
click at [966, 605] on section "Kết quả tìm kiếm ( 5 ) Bộ lọc Mã ĐH Trạng thái Món hàng Thu hộ Tổng cước Chưa c…" at bounding box center [784, 348] width 1568 height 697
click at [395, 26] on icon "file-add" at bounding box center [401, 22] width 12 height 12
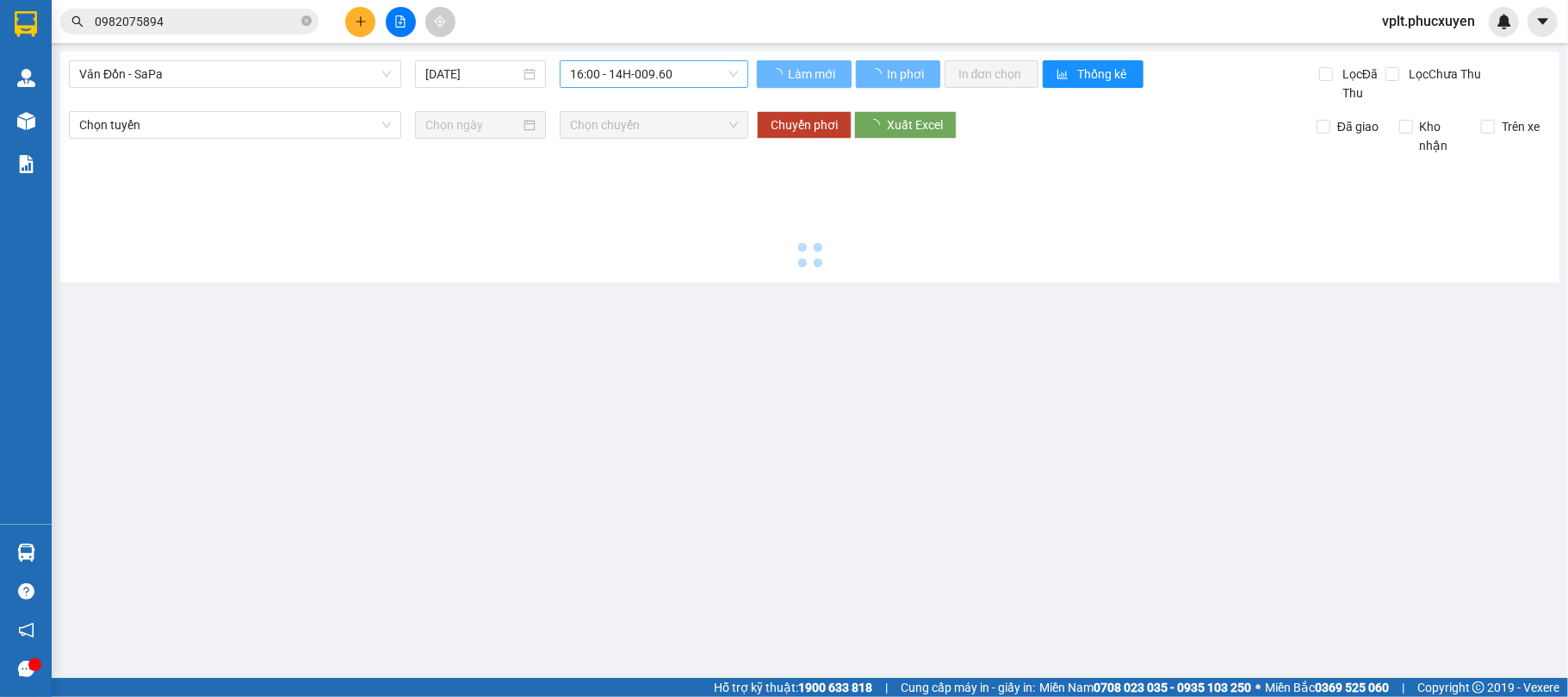
click at [583, 73] on span "16:00 - 14H-009.60" at bounding box center [654, 74] width 167 height 26
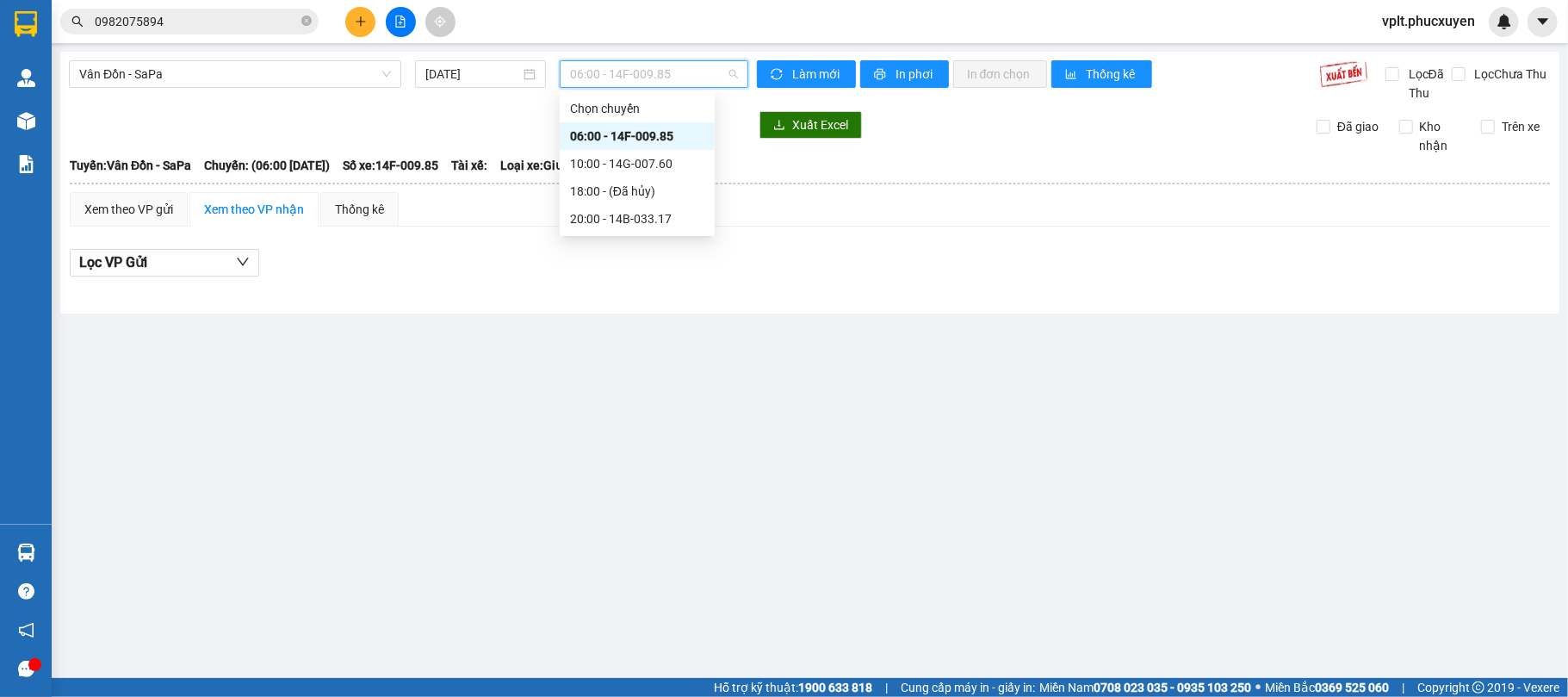
click at [621, 131] on div "06:00 - 14F-009.85" at bounding box center [637, 136] width 135 height 19
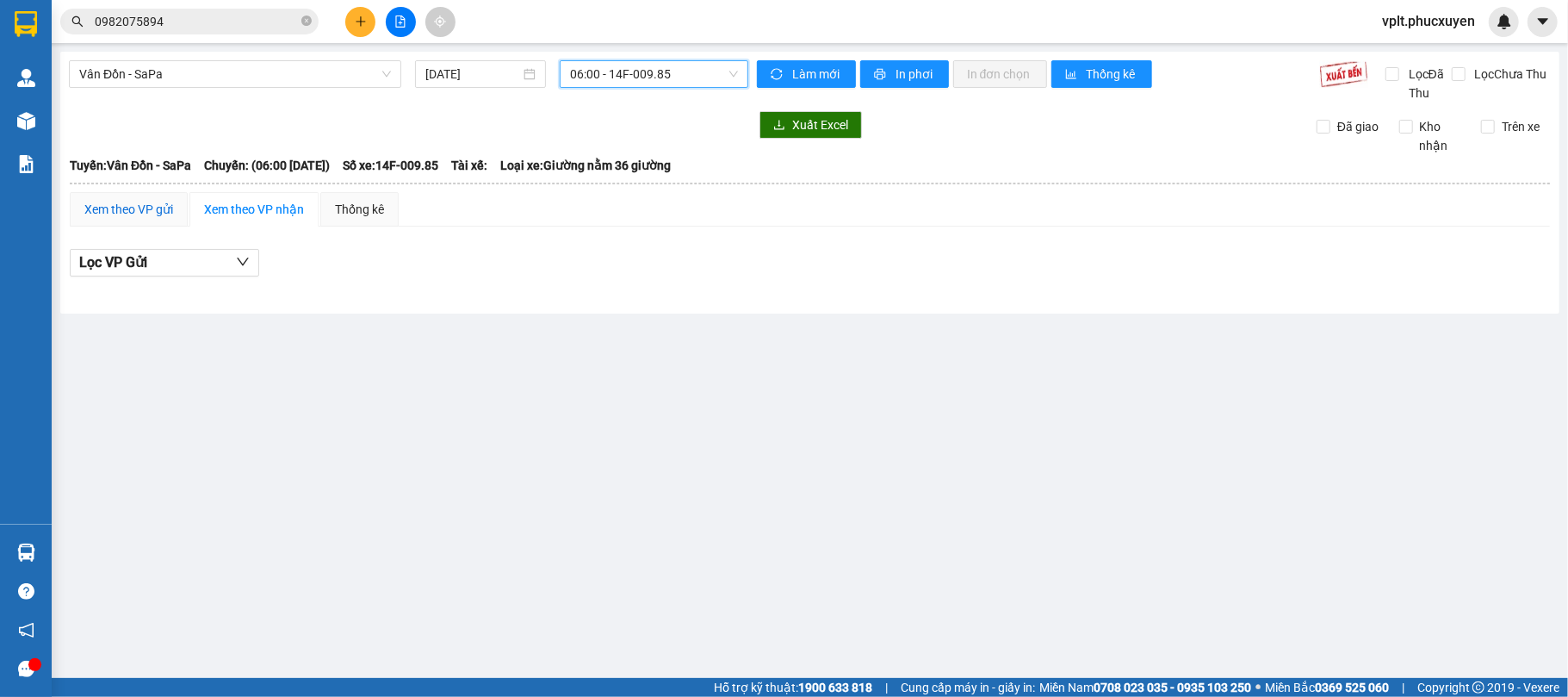
click at [122, 205] on div "Xem theo VP gửi" at bounding box center [129, 208] width 89 height 19
click at [611, 76] on span "06:00 - 14F-009.85" at bounding box center [654, 74] width 167 height 26
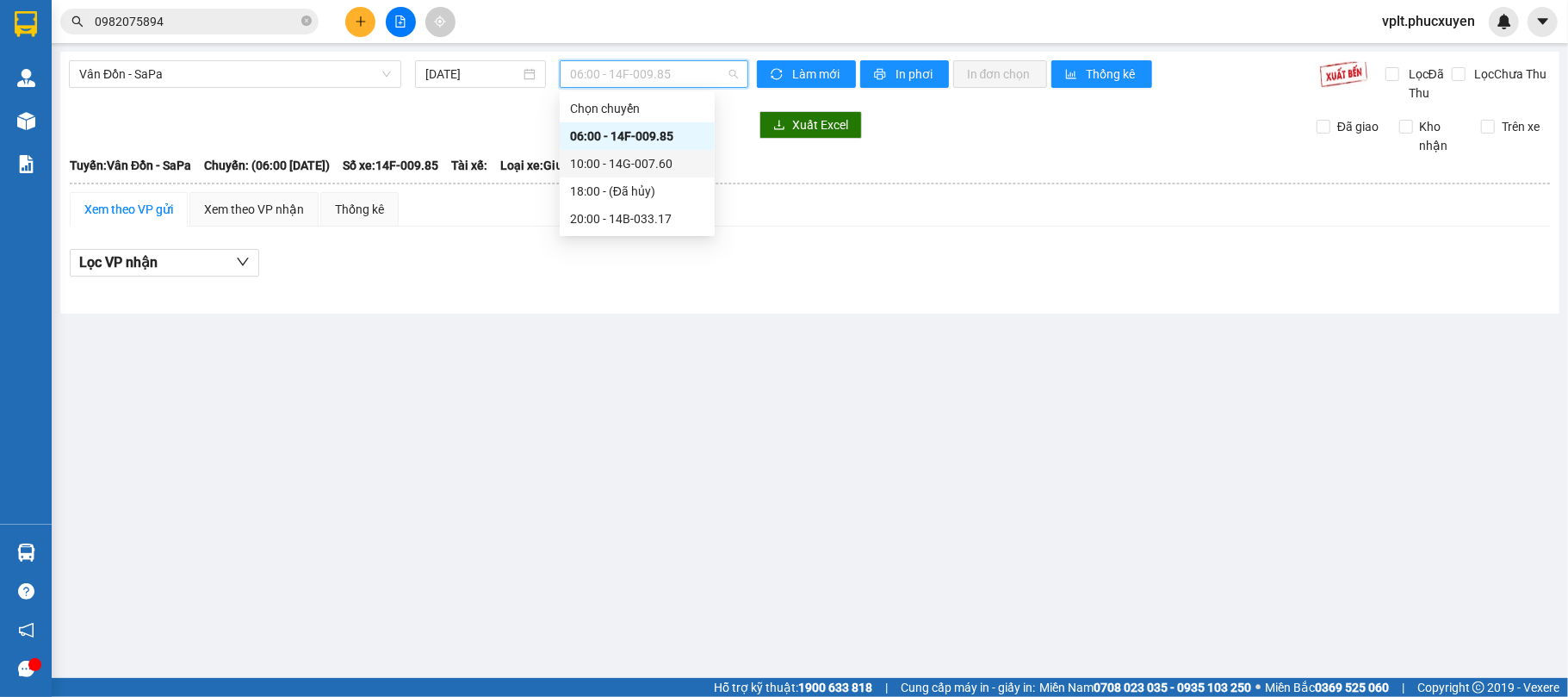
click at [608, 154] on div "10:00 - 14G-007.60" at bounding box center [638, 164] width 156 height 28
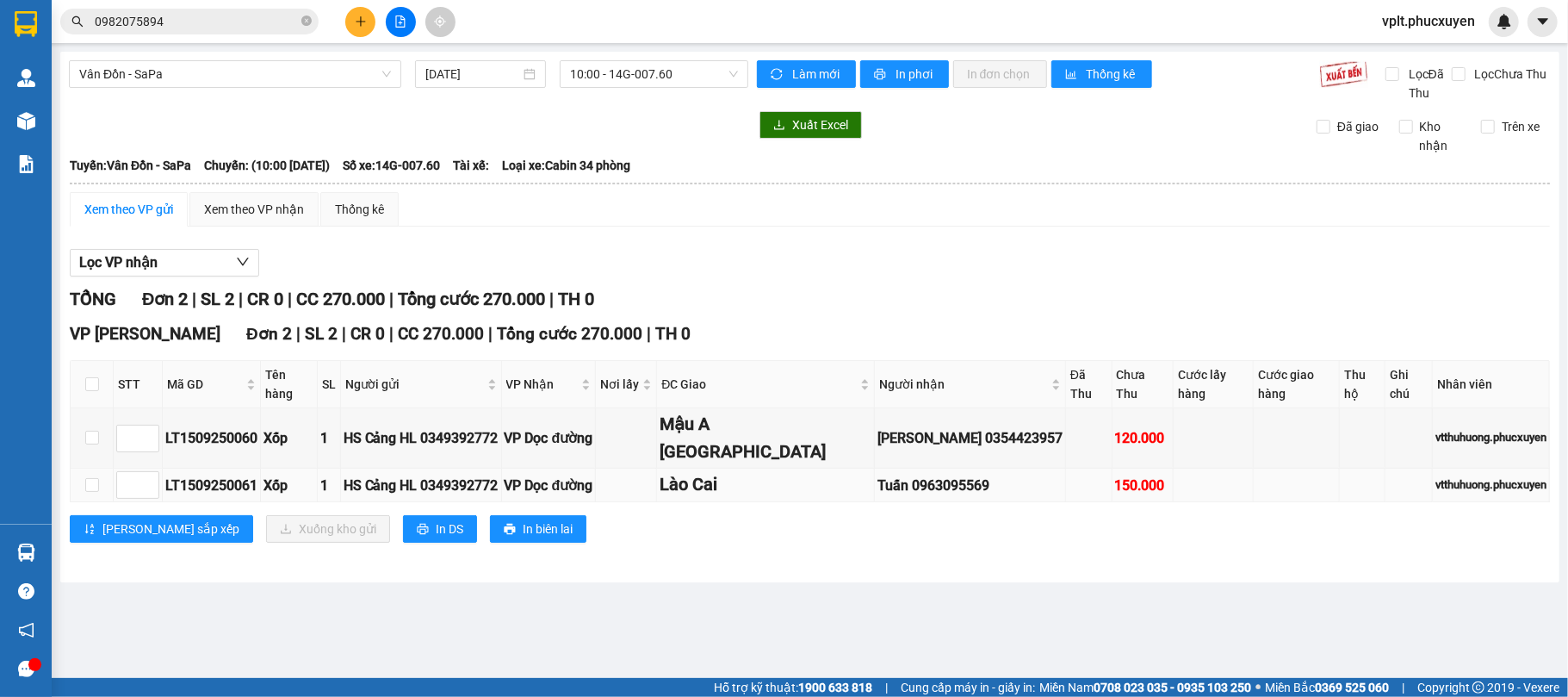
click at [212, 475] on div "LT1509250061" at bounding box center [211, 486] width 92 height 22
copy div "LT1509250061"
click at [307, 24] on icon "close-circle" at bounding box center [306, 21] width 10 height 10
click at [224, 29] on input "text" at bounding box center [196, 21] width 203 height 19
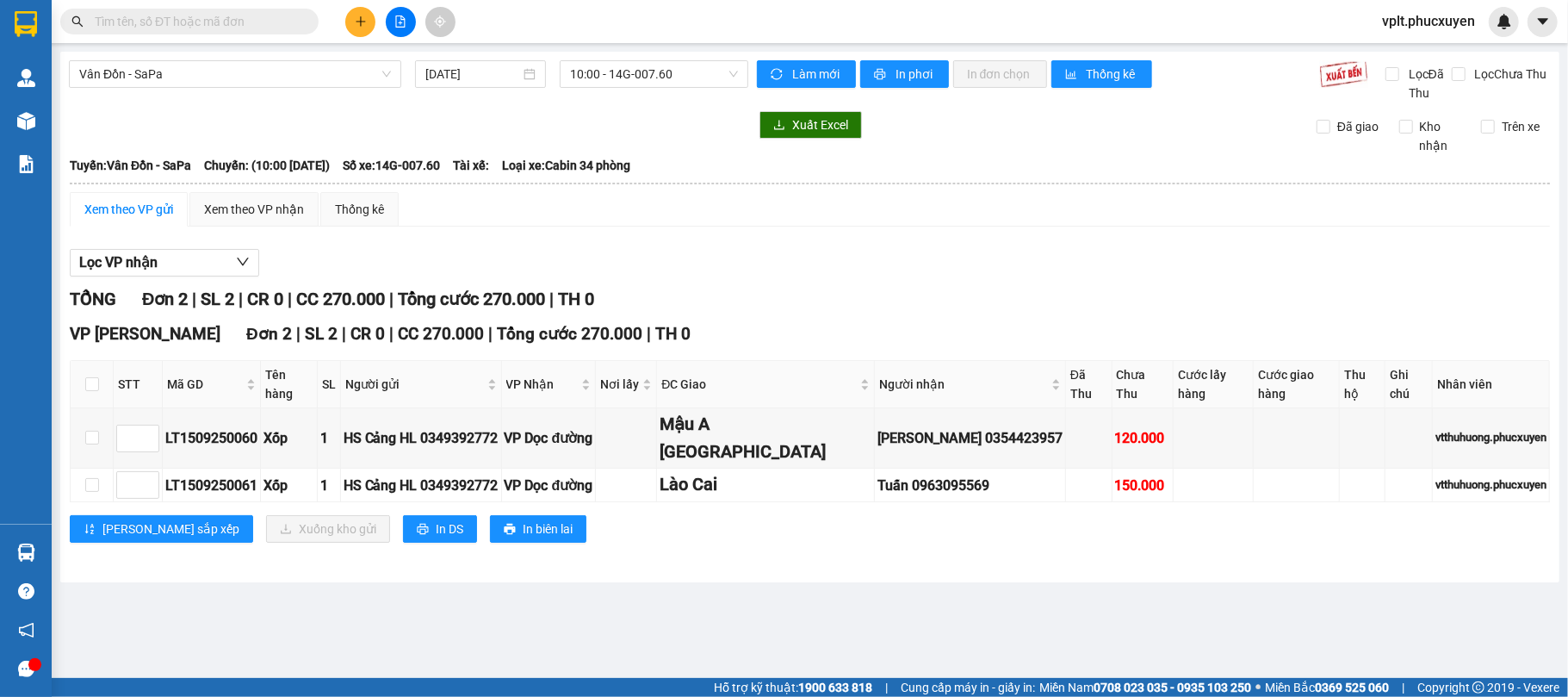
paste input "LT1509250061"
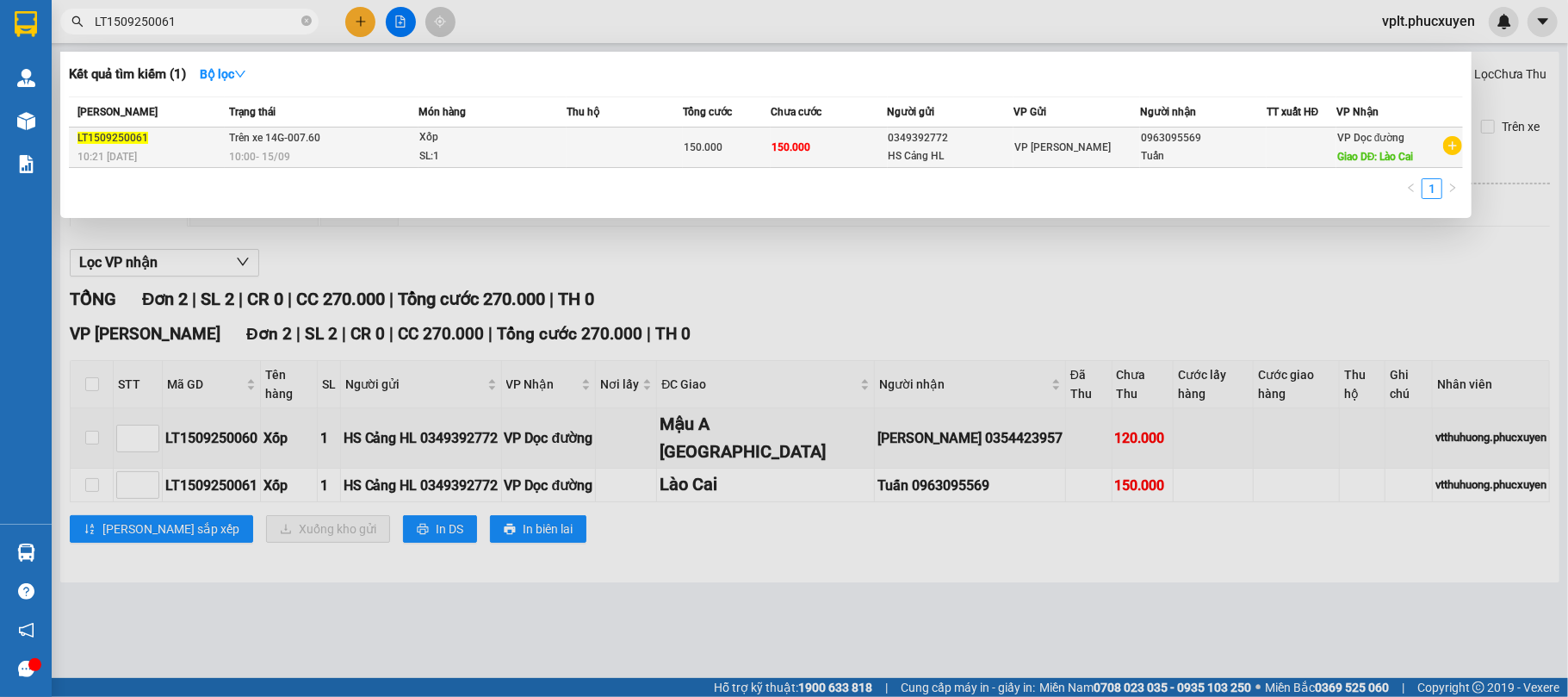
type input "LT1509250061"
click at [501, 139] on div "Xốp" at bounding box center [484, 138] width 130 height 19
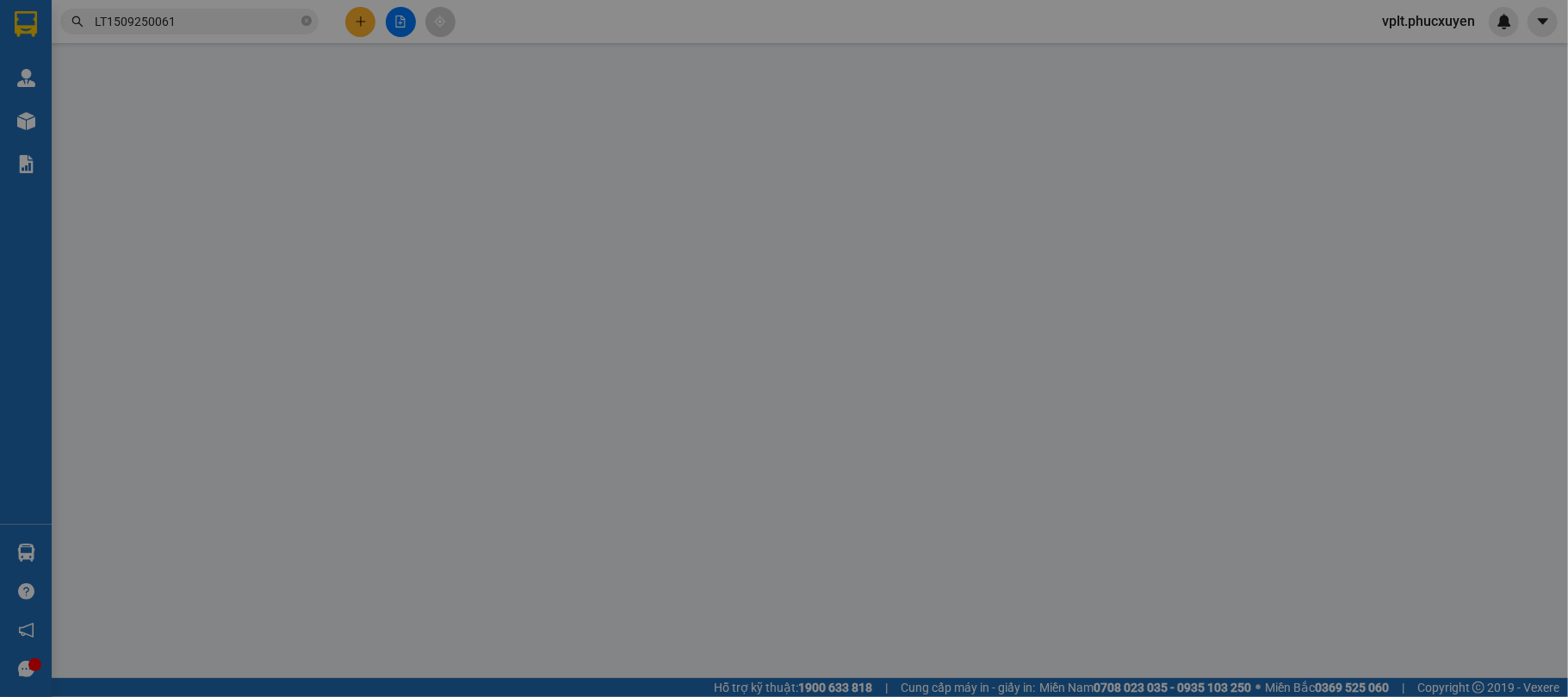
click at [501, 139] on div "Người gửi" at bounding box center [468, 144] width 225 height 19
click at [501, 161] on input "Người gửi" at bounding box center [468, 174] width 225 height 28
type input "0349392772"
type input "HS Cảng HL"
type input "0963095569"
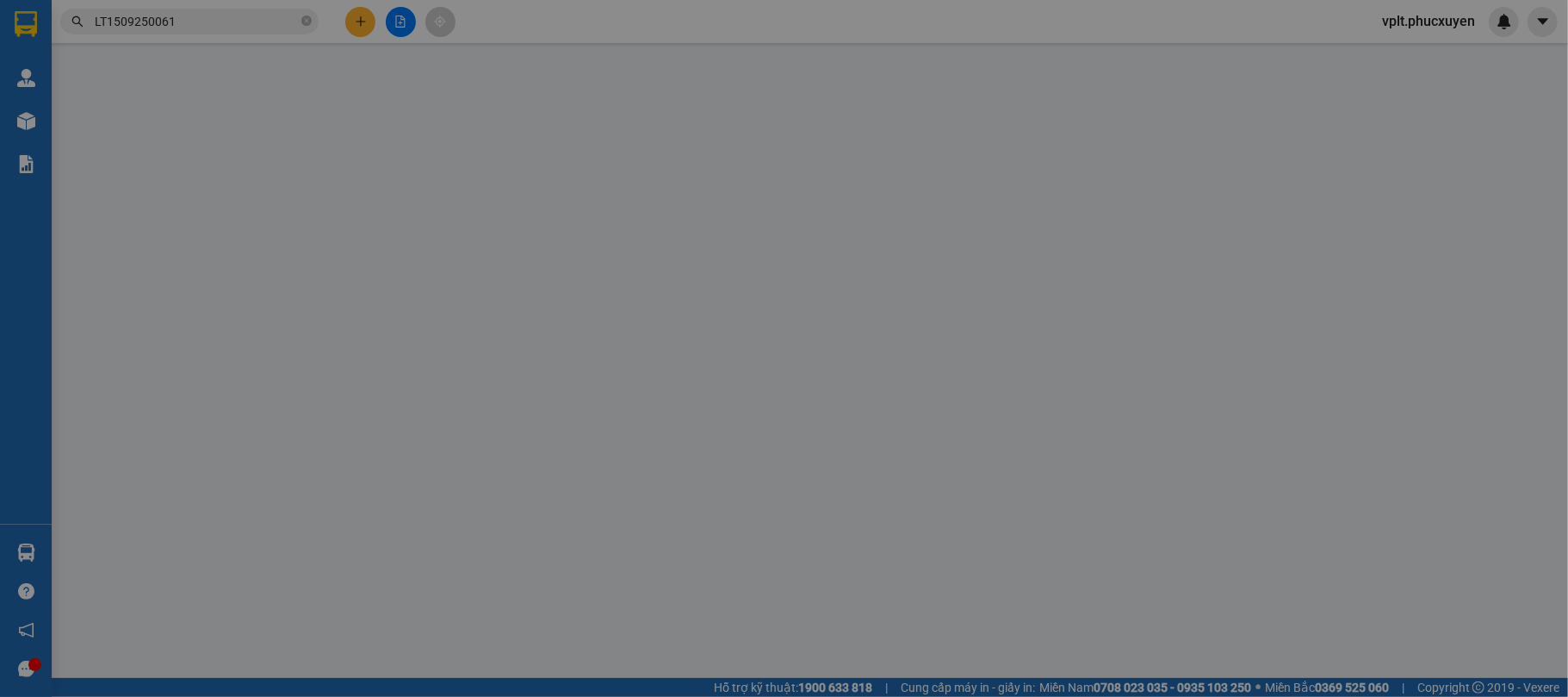
type input "Tuấn"
type input "Lào Cai"
type input "150.000"
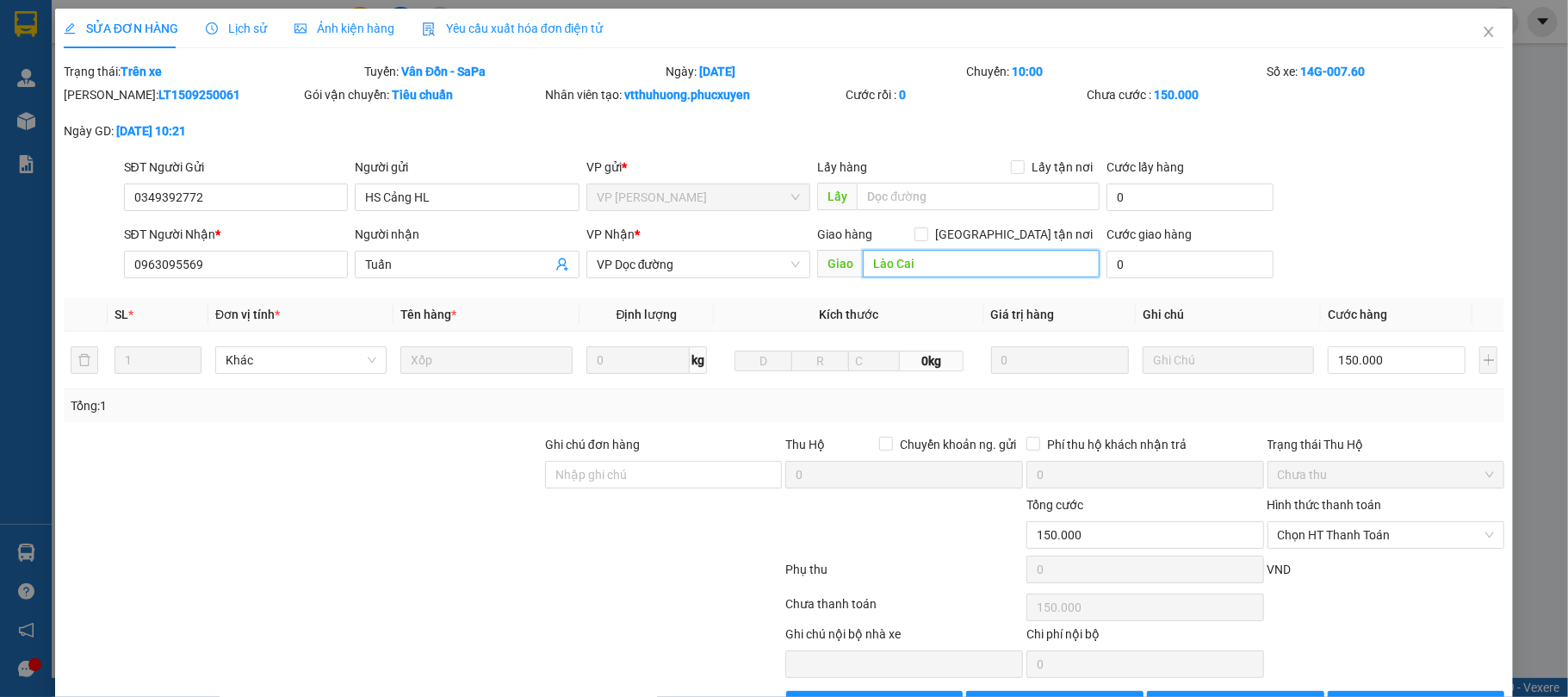
click at [935, 256] on input "Lào Cai" at bounding box center [982, 264] width 237 height 28
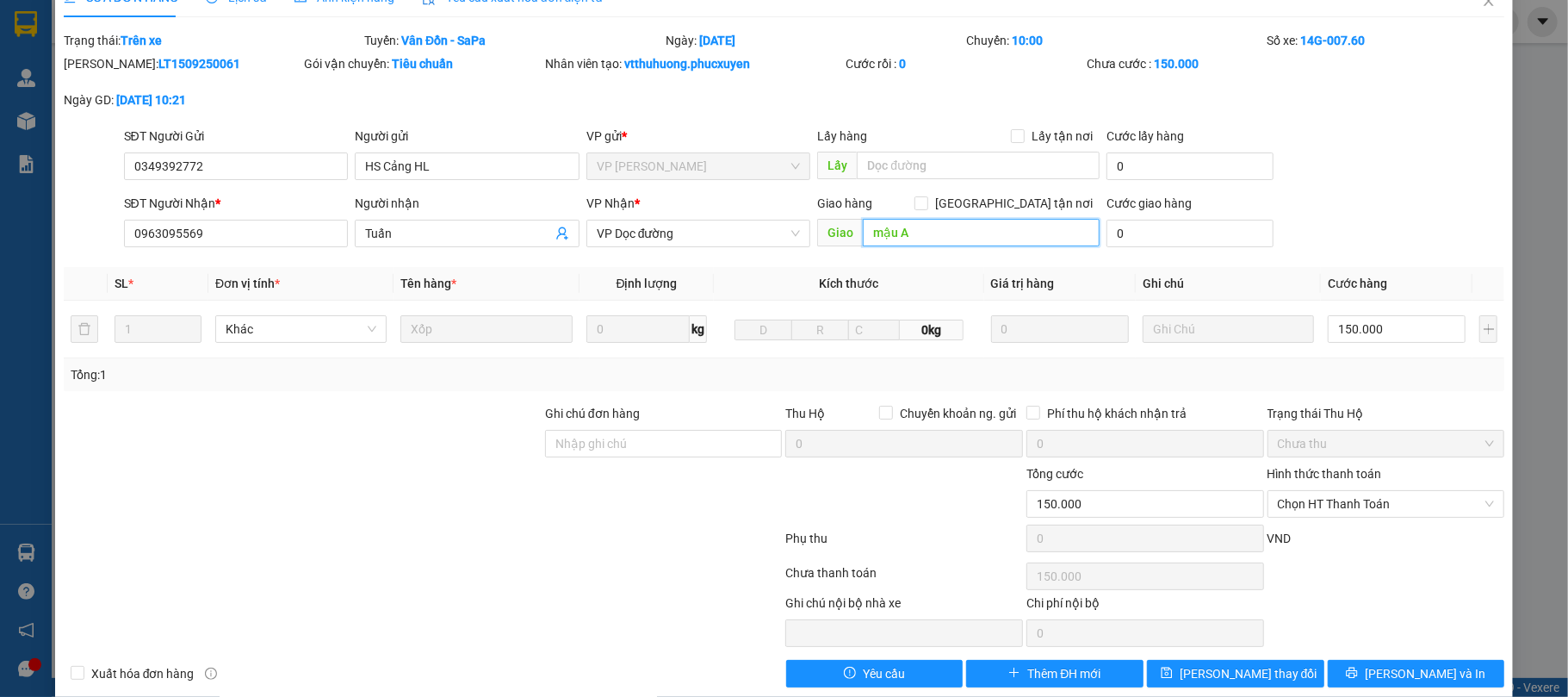
scroll to position [59, 0]
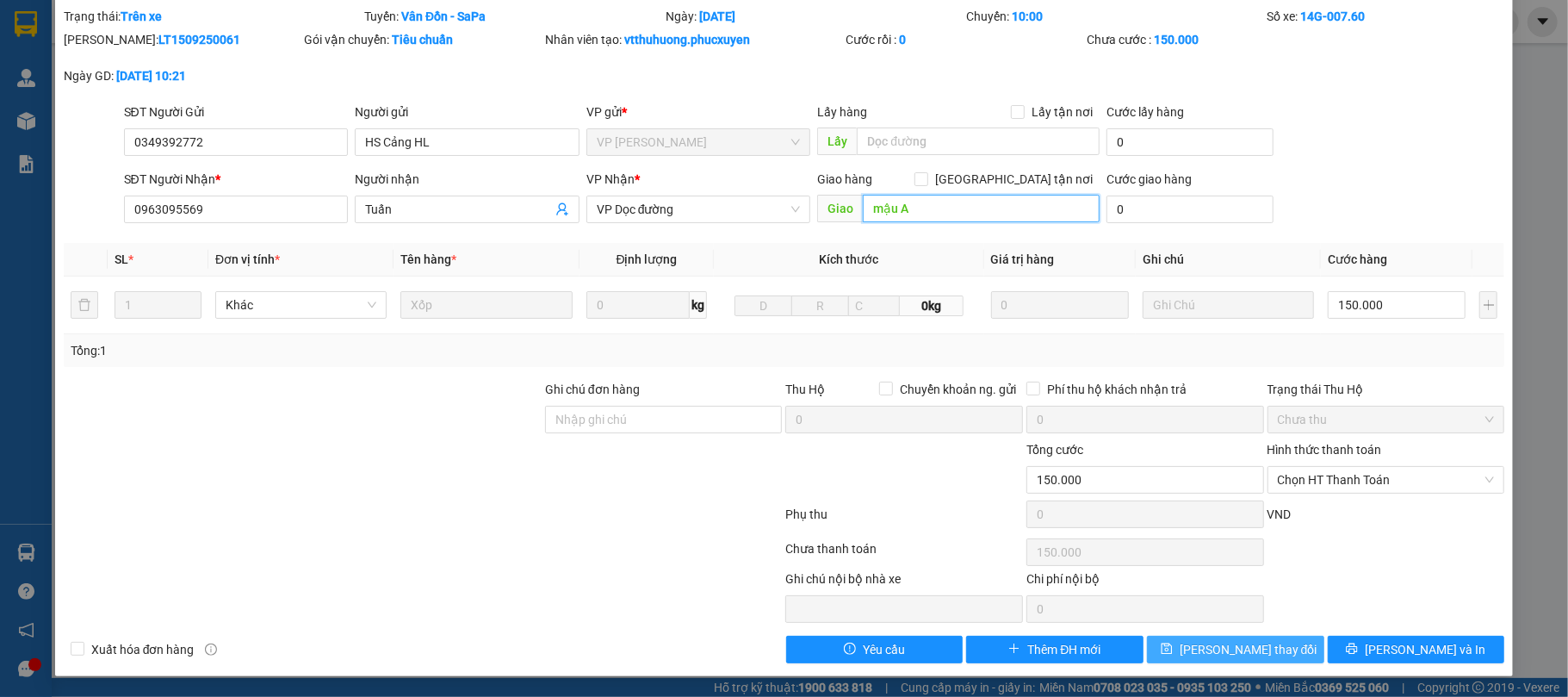
type input "mậu A"
click at [1218, 659] on span "[PERSON_NAME] thay đổi" at bounding box center [1249, 649] width 138 height 19
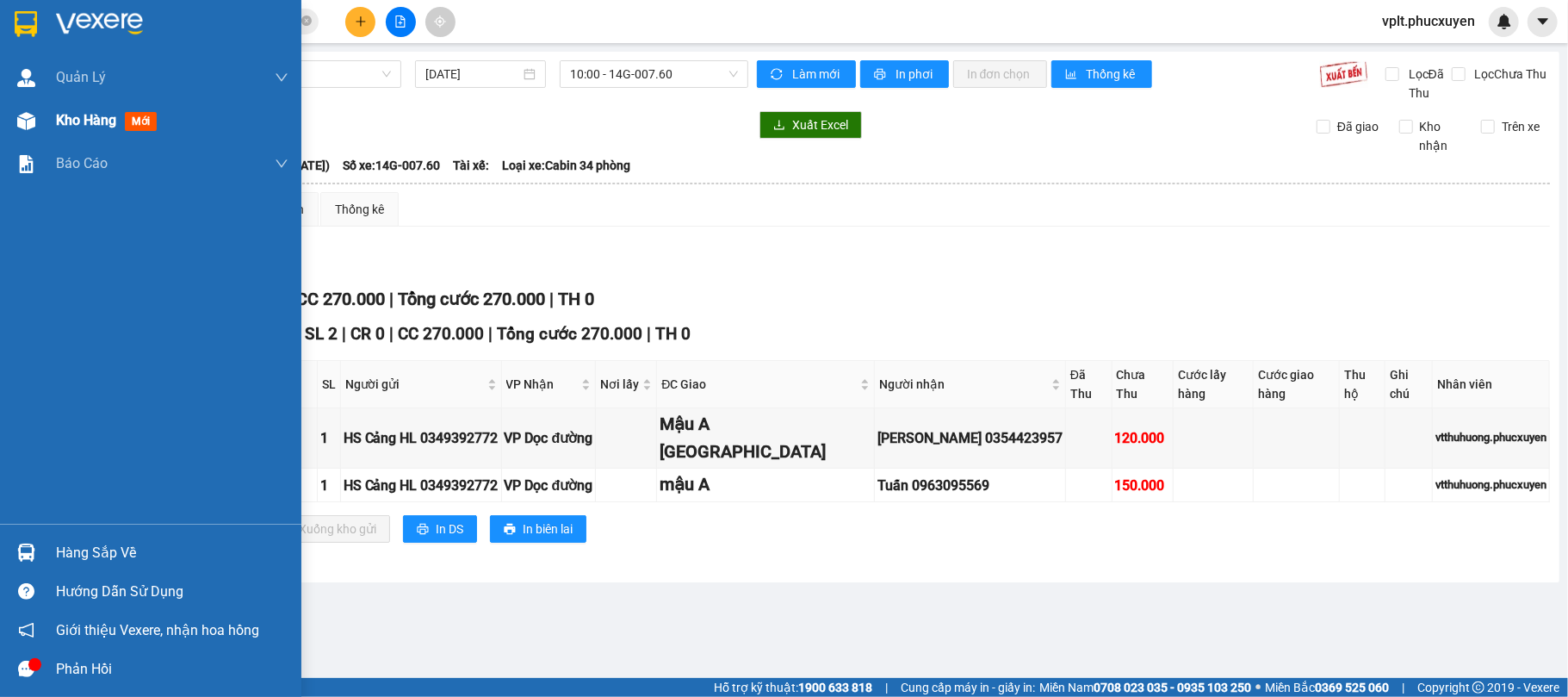
click at [81, 121] on span "Kho hàng" at bounding box center [86, 120] width 60 height 16
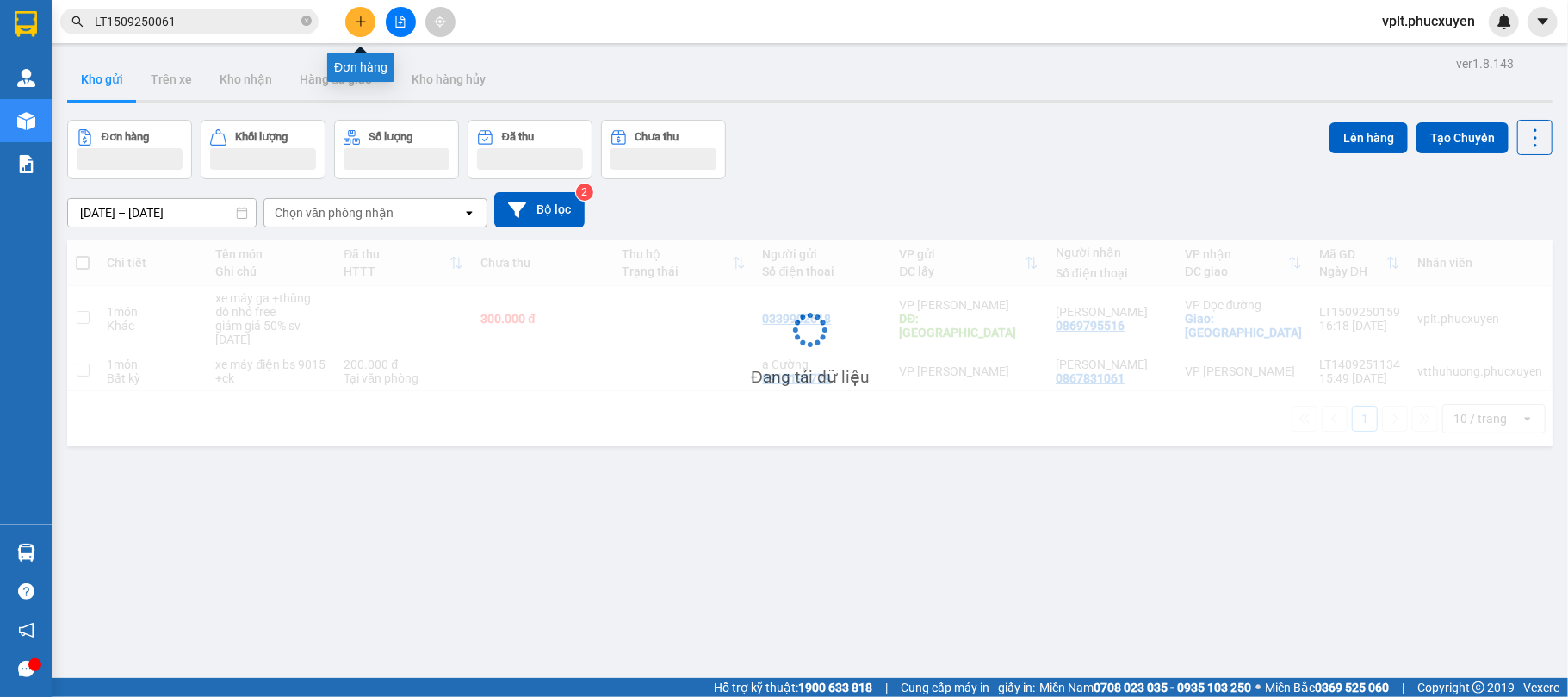
click at [358, 16] on icon "plus" at bounding box center [361, 22] width 12 height 12
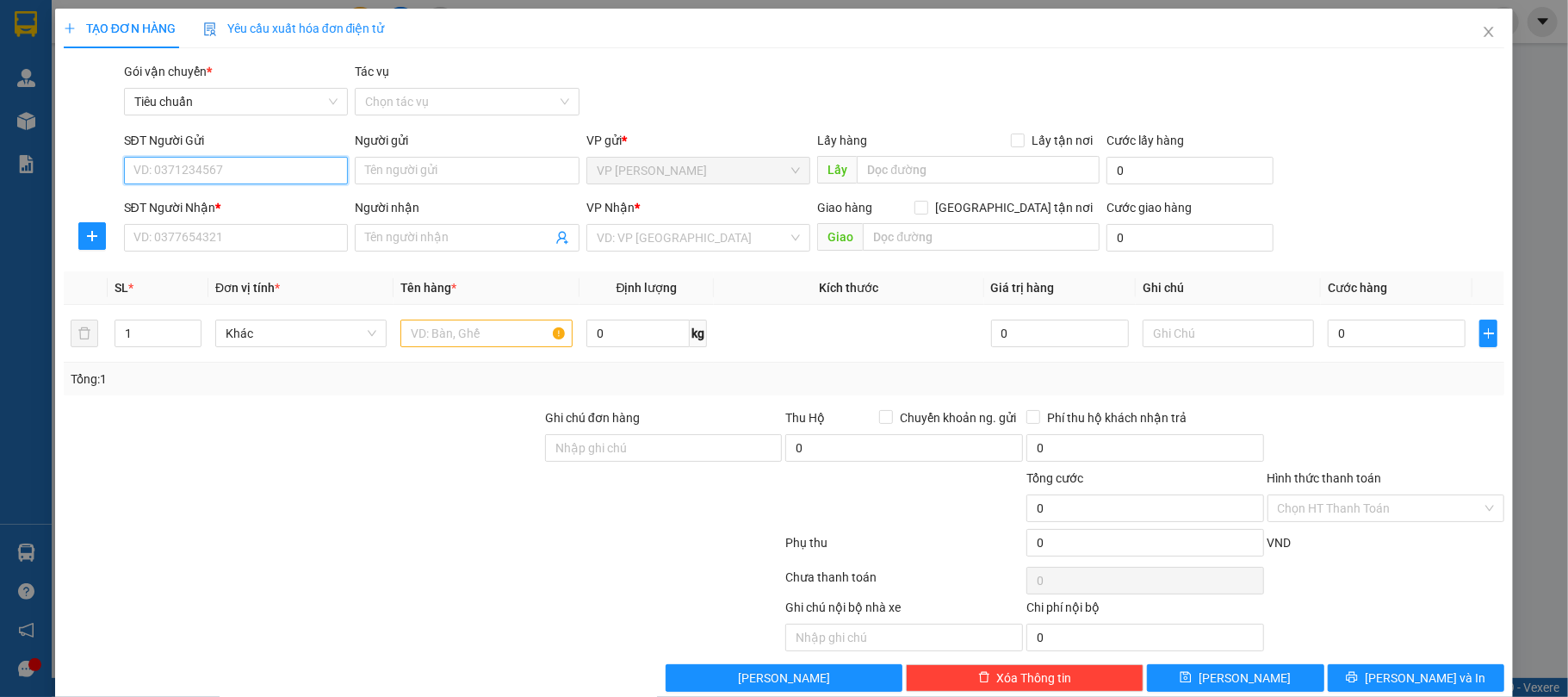
click at [284, 167] on input "SĐT Người Gửi" at bounding box center [236, 171] width 225 height 28
click at [376, 174] on input "Người gửi" at bounding box center [468, 171] width 225 height 28
type input "chi med"
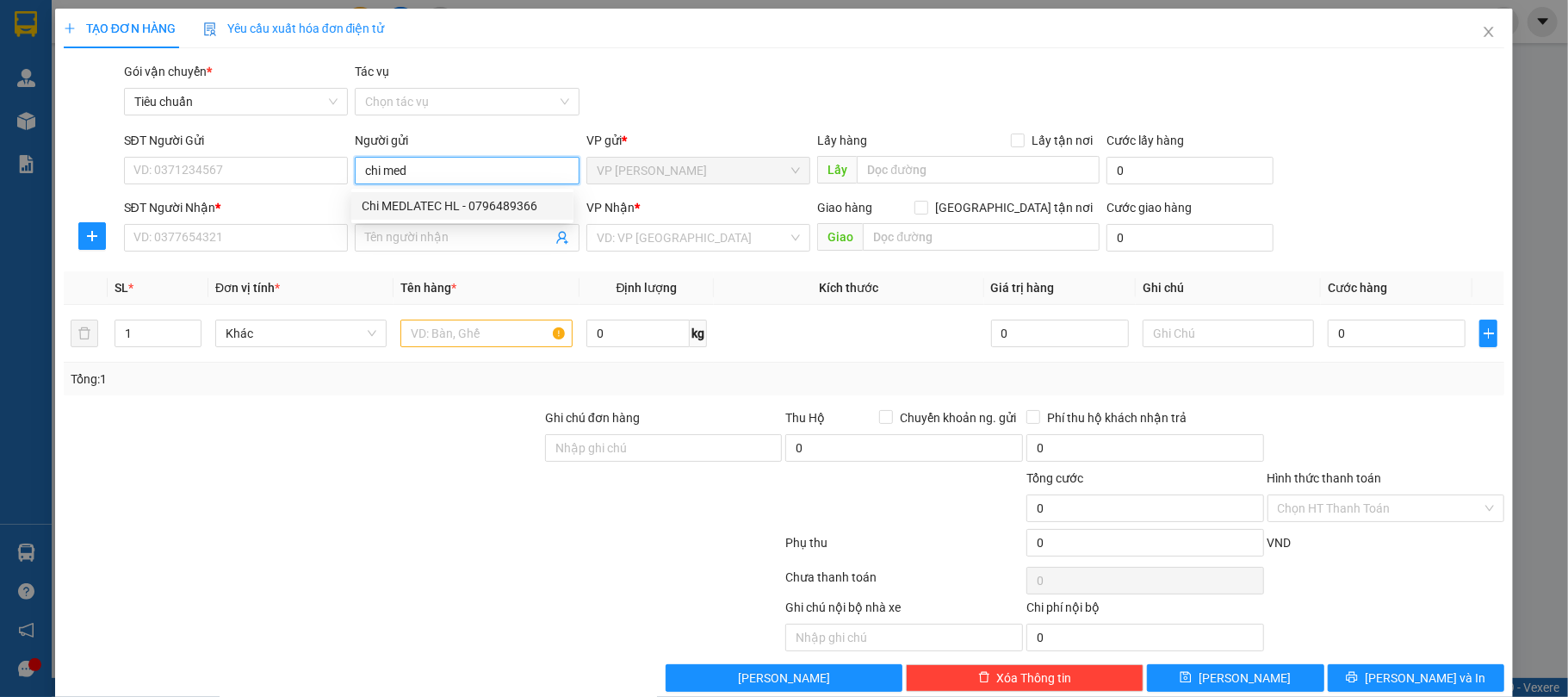
drag, startPoint x: 432, startPoint y: 198, endPoint x: 473, endPoint y: 221, distance: 47.0
click at [432, 199] on div "Chi MEDLATEC HL - 0796489366" at bounding box center [463, 205] width 201 height 19
type input "0796489366"
type input "Chi MEDLATEC HL"
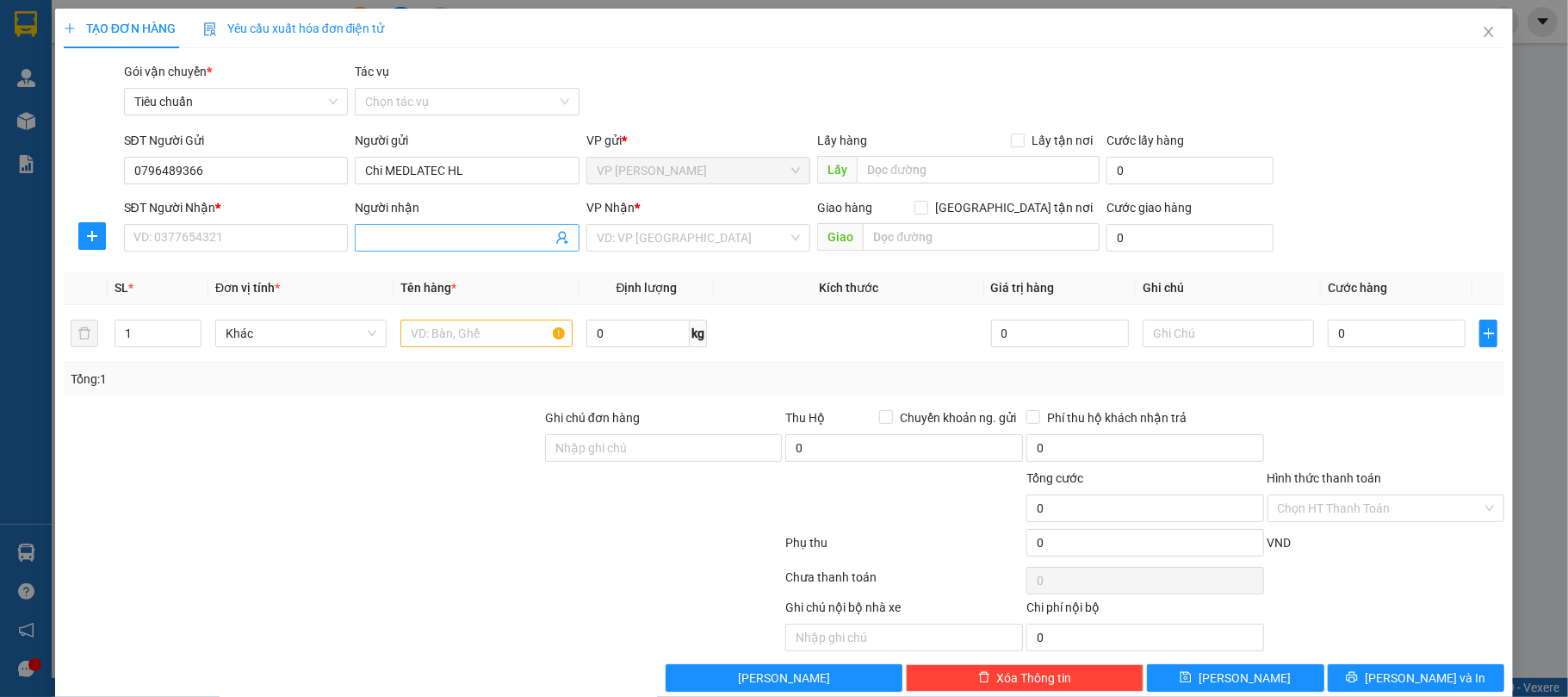
click at [556, 235] on icon "user-add" at bounding box center [562, 238] width 14 height 14
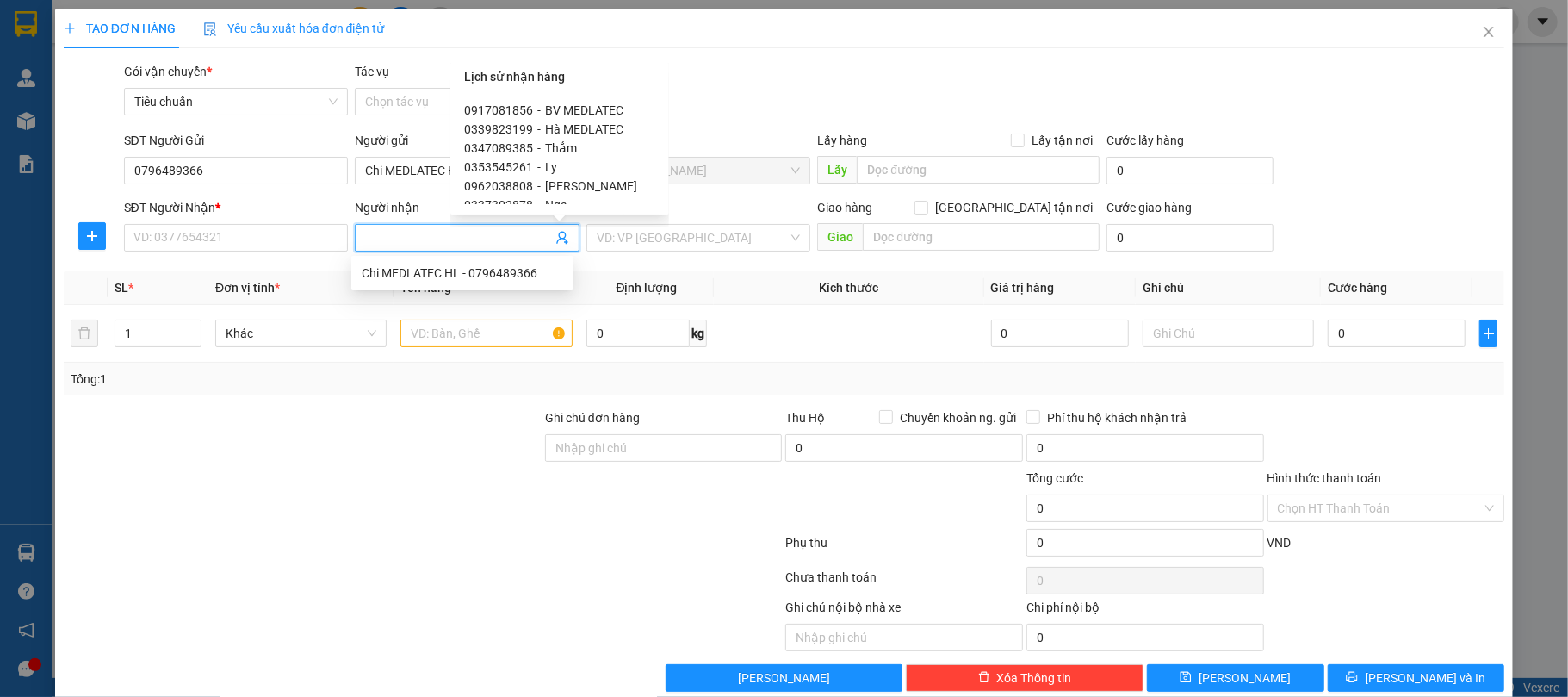
click at [610, 108] on span "BV MEDLATEC" at bounding box center [584, 111] width 79 height 14
type input "0917081856"
type input "BV MEDLATEC"
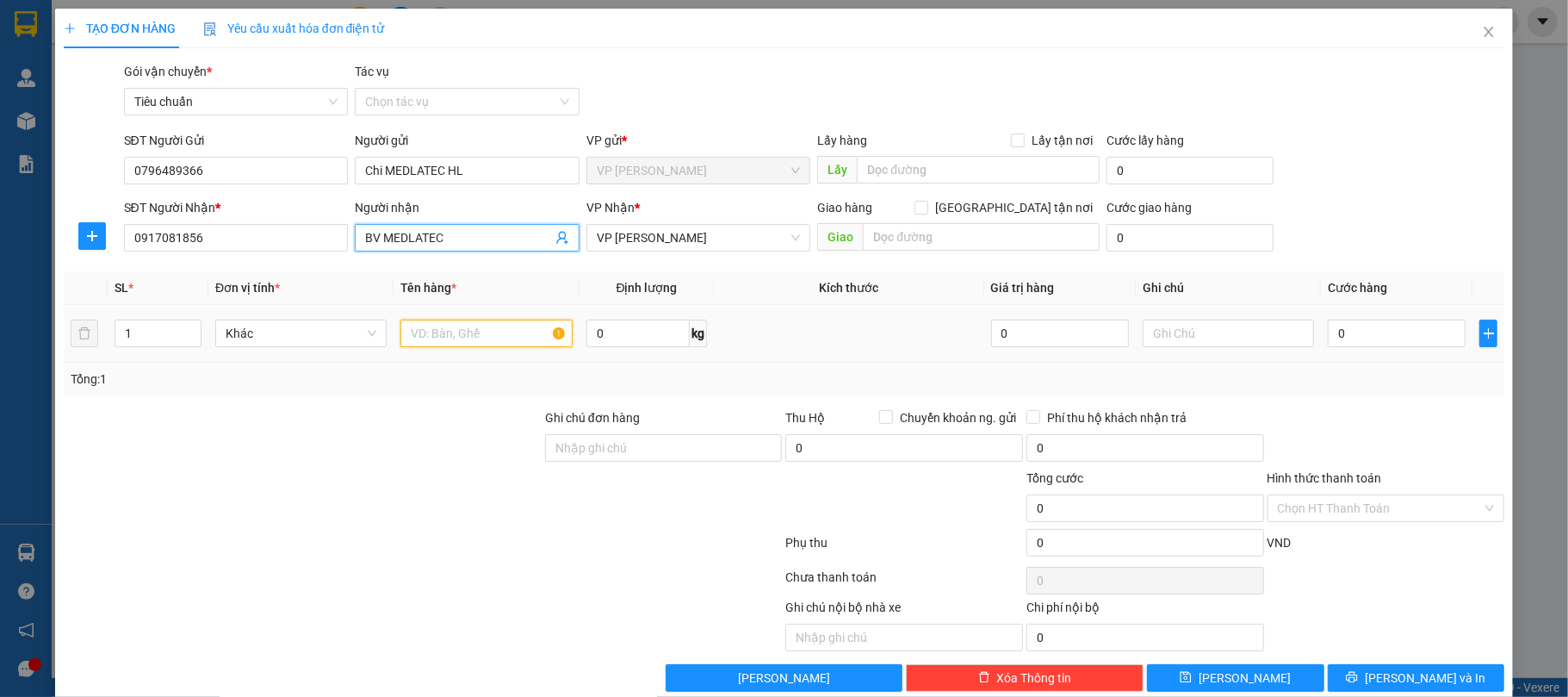
click at [525, 345] on input "text" at bounding box center [486, 334] width 171 height 28
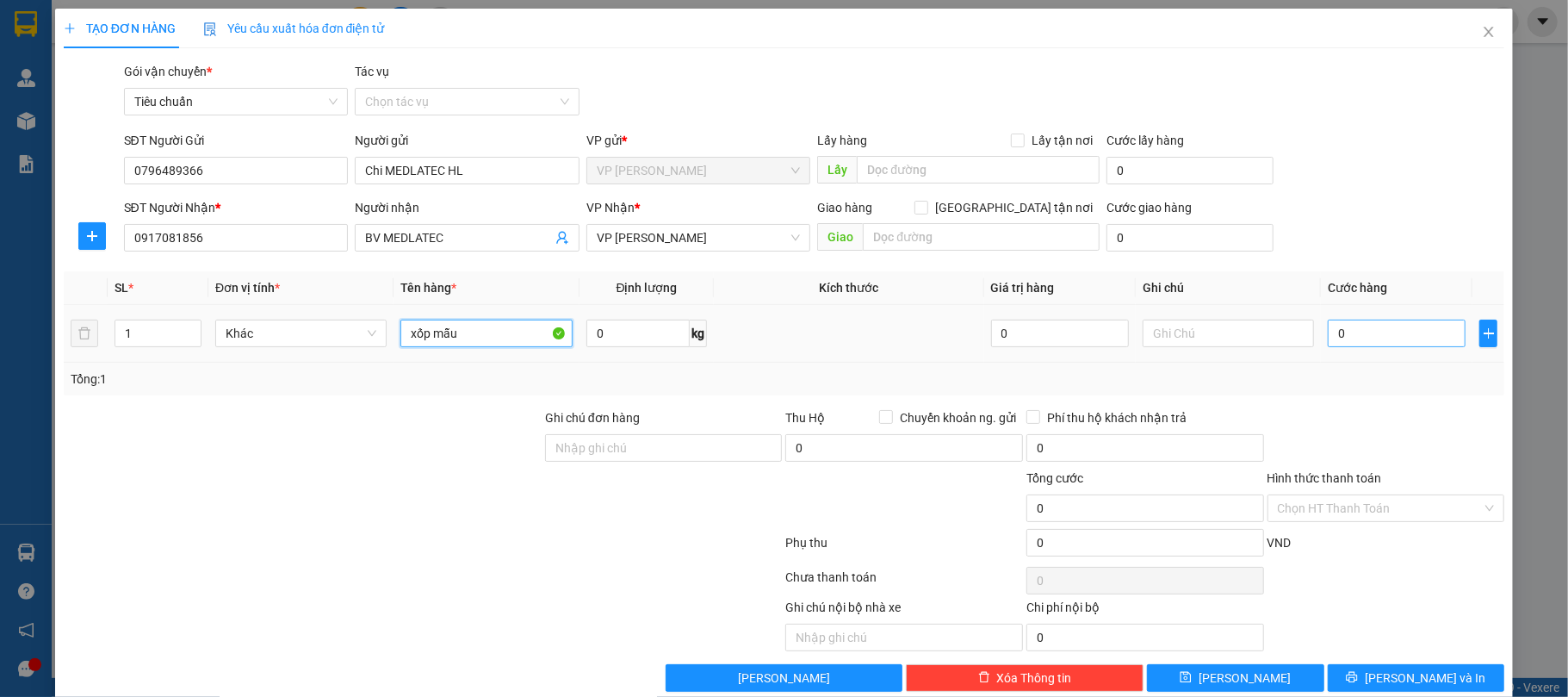
type input "xốp mẫu"
click at [1352, 329] on input "0" at bounding box center [1397, 334] width 138 height 28
type input "5"
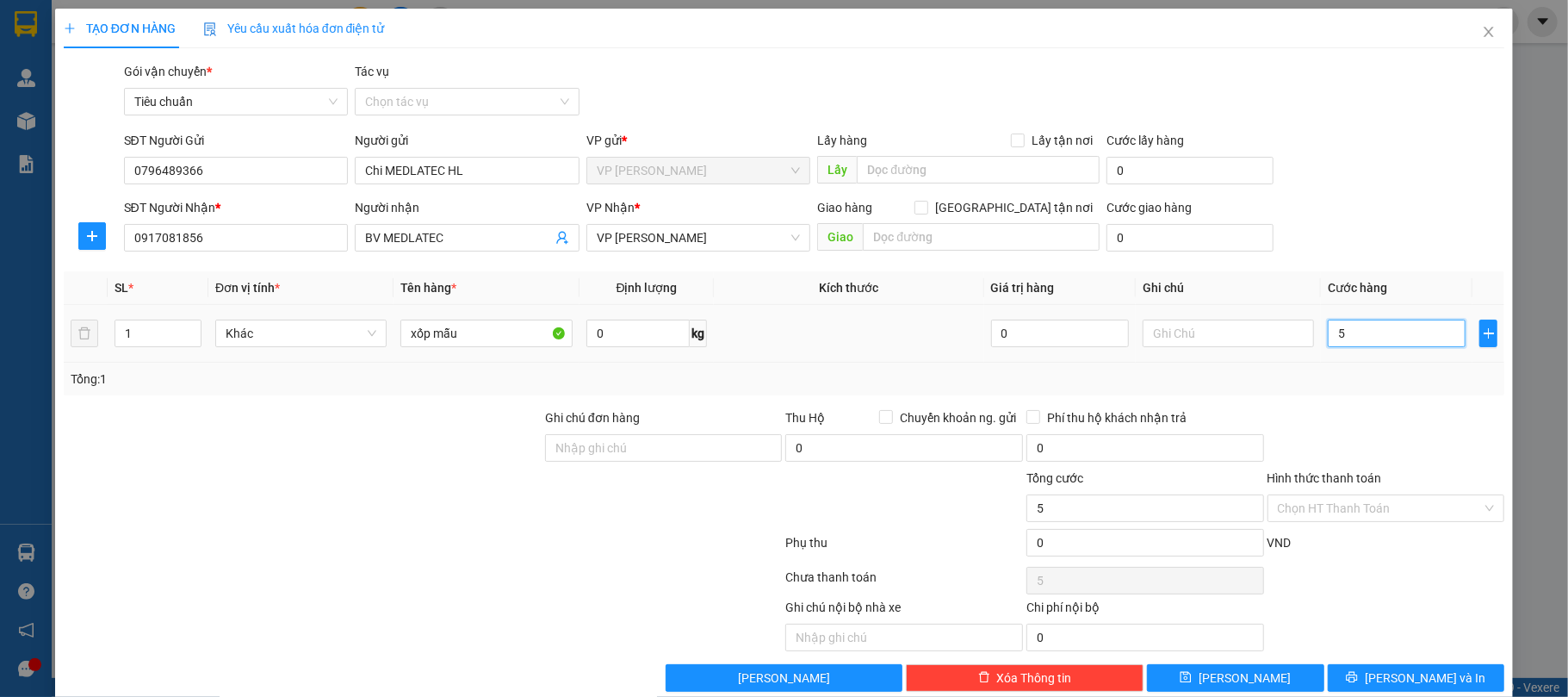
type input "50"
type input "50.000"
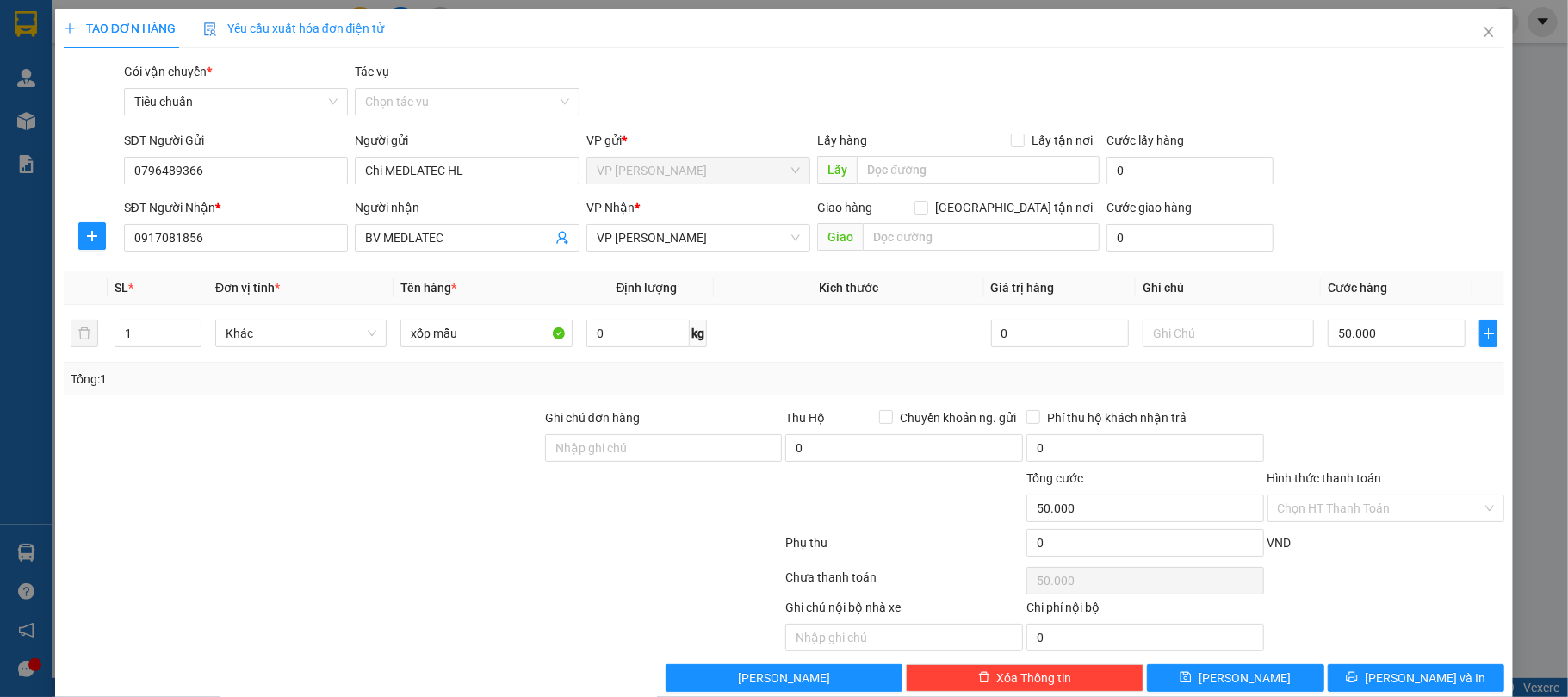
click at [1287, 410] on div at bounding box center [1387, 439] width 241 height 60
click at [1315, 523] on div "Chọn HT Thanh Toán" at bounding box center [1387, 509] width 237 height 28
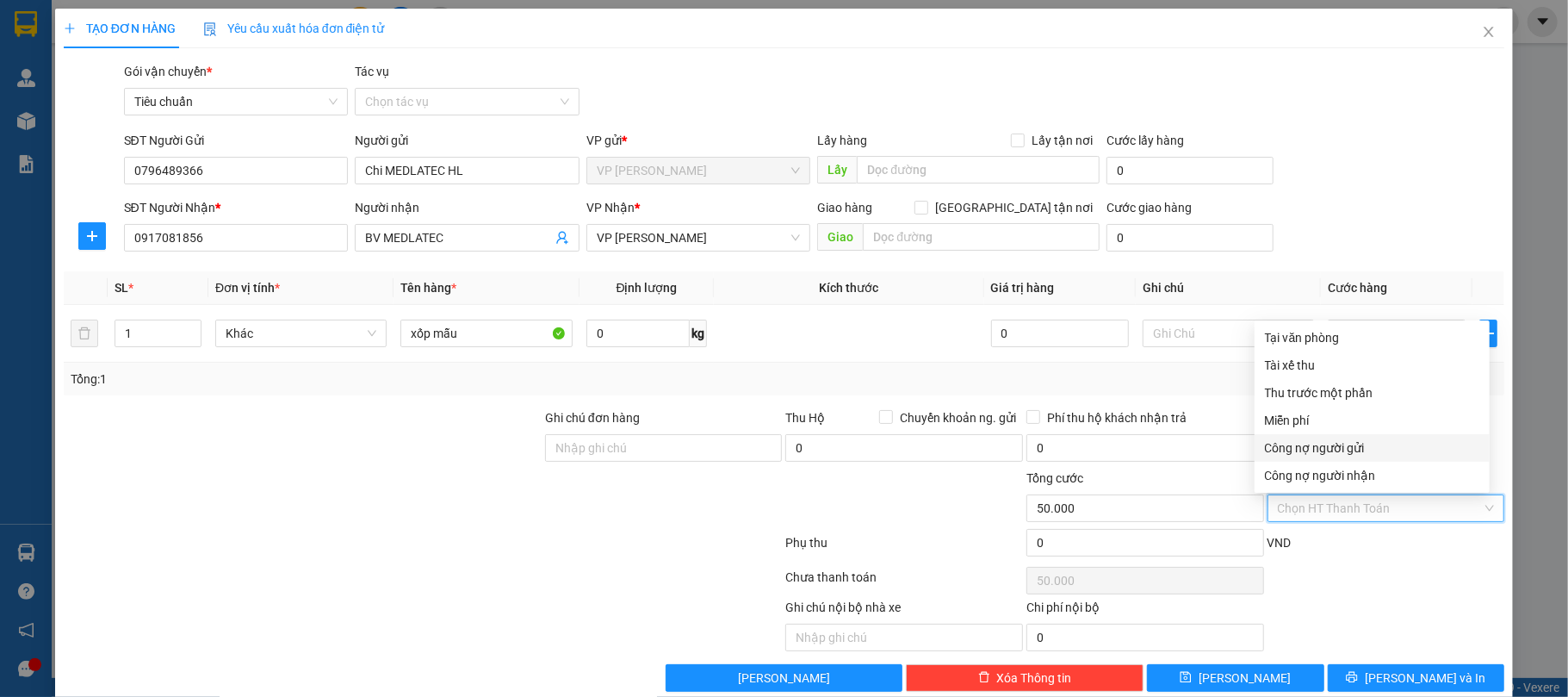
click at [1314, 453] on div "Công nợ người gửi" at bounding box center [1372, 448] width 214 height 19
type input "0"
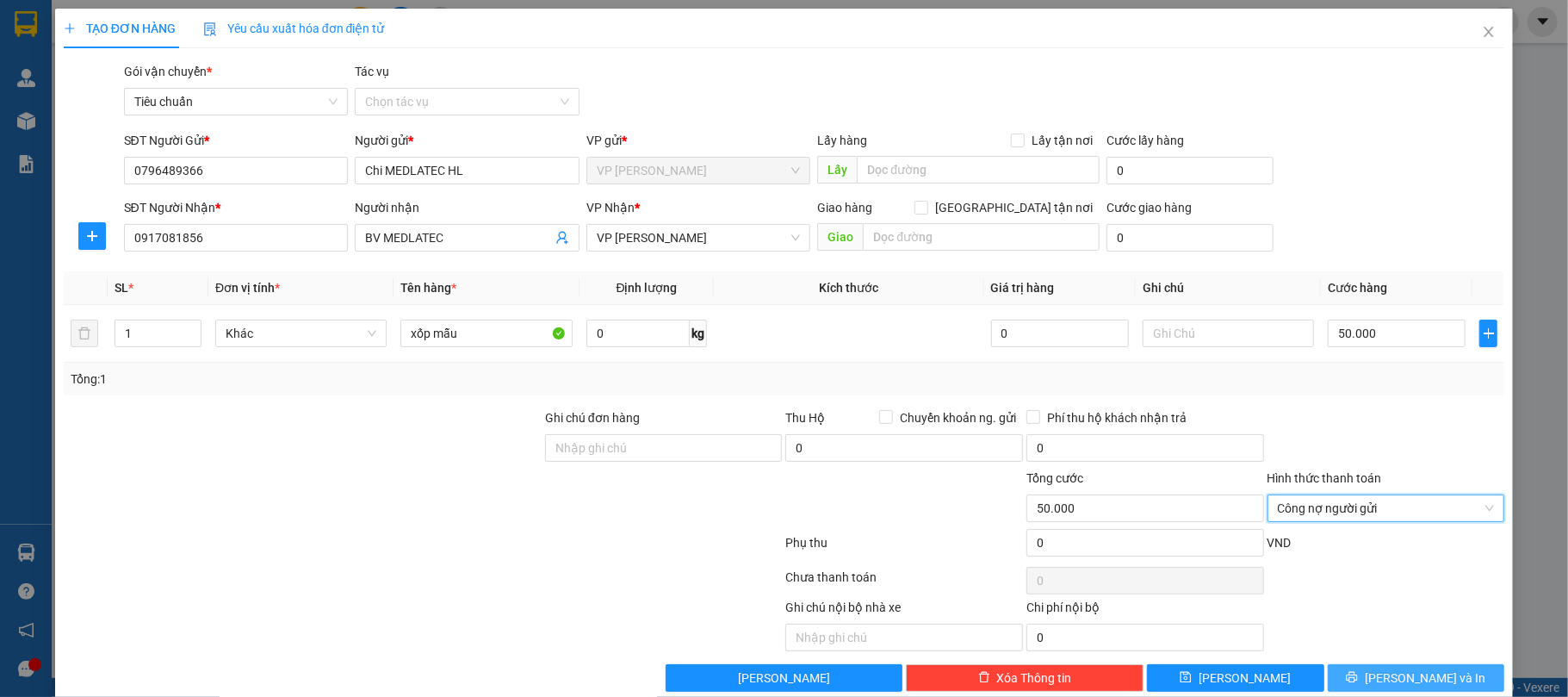
click at [1359, 682] on icon "printer" at bounding box center [1353, 677] width 12 height 12
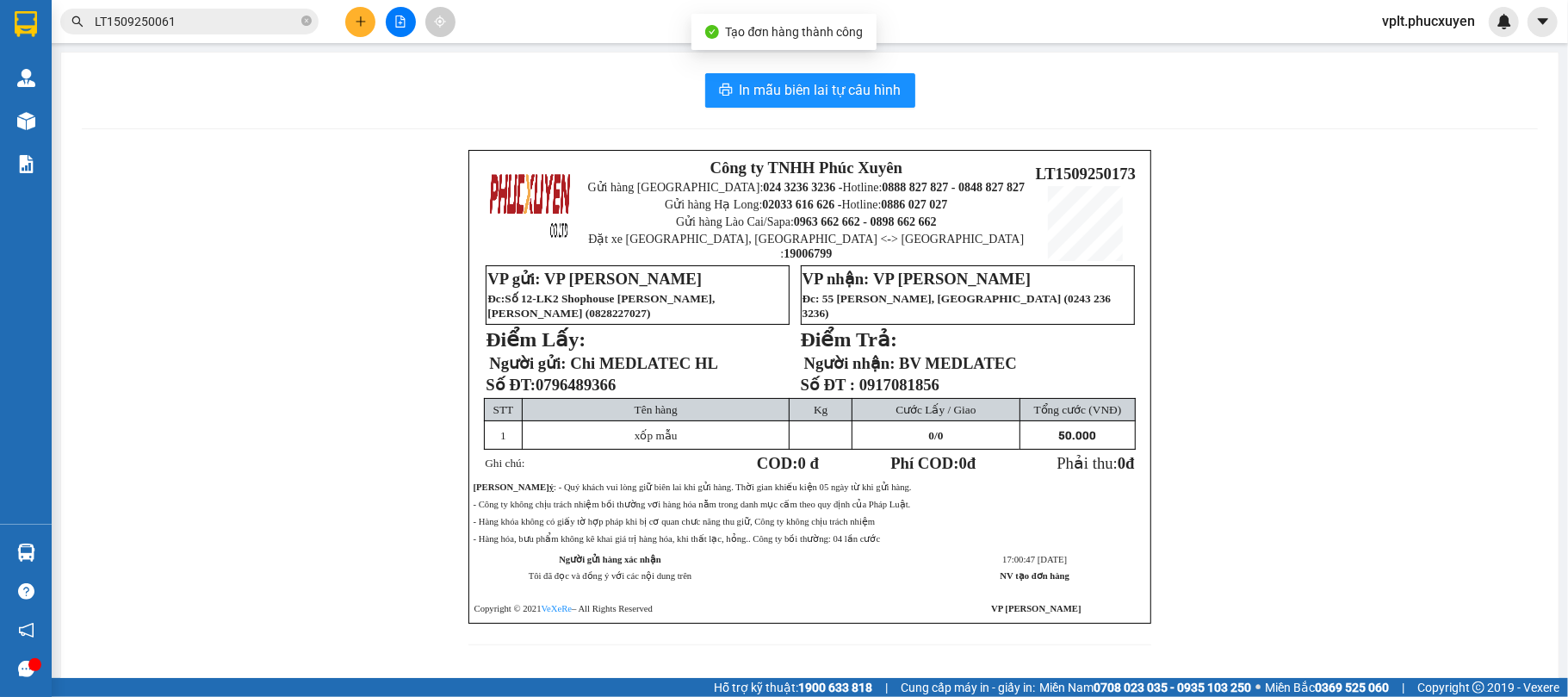
click at [896, 111] on div "In mẫu biên lai tự cấu hình Công ty TNHH Phúc Xuyên Gửi hàng Hà Nội: 024 3236 3…" at bounding box center [809, 370] width 1498 height 634
click at [854, 85] on span "In mẫu biên lai tự cấu hình" at bounding box center [820, 90] width 161 height 22
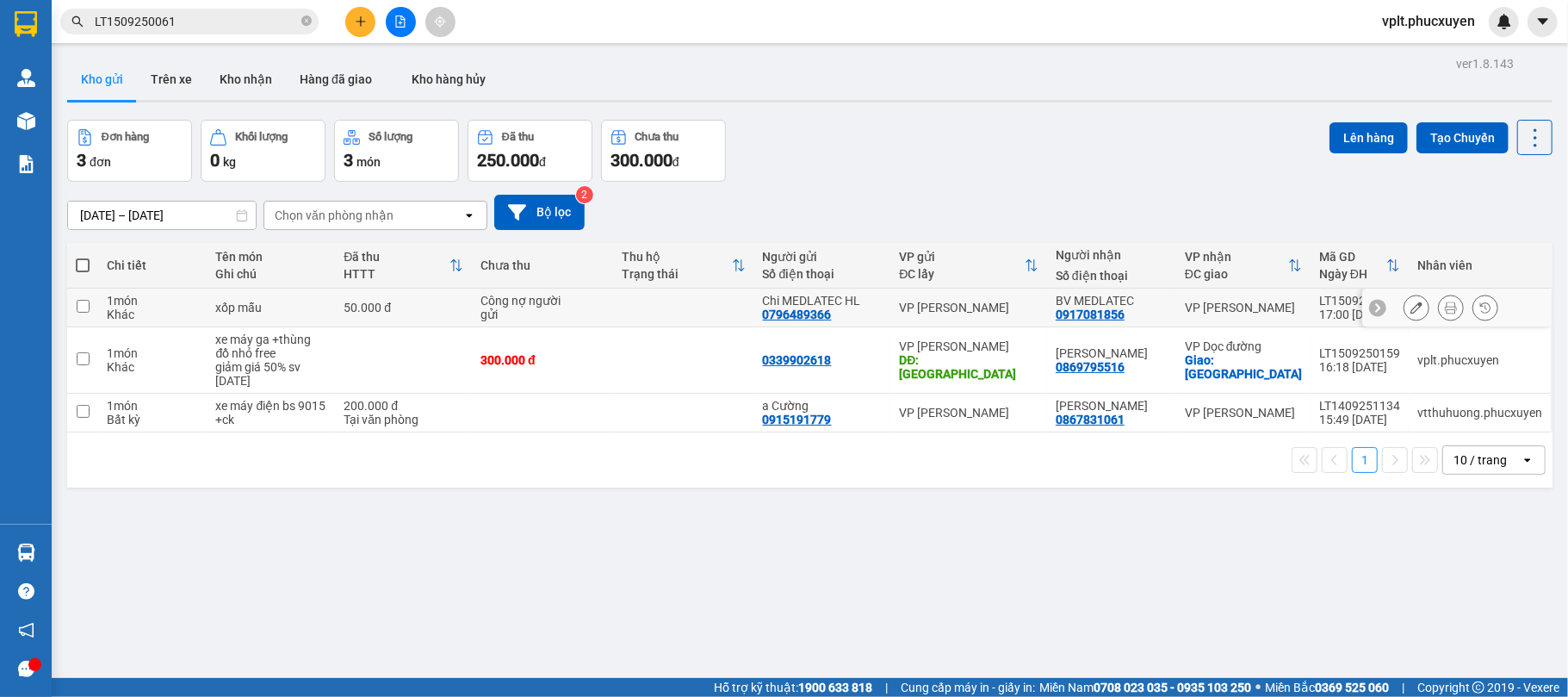
click at [821, 318] on div "0796489366" at bounding box center [797, 314] width 69 height 14
copy div "0796489366"
click at [307, 26] on icon "close-circle" at bounding box center [306, 21] width 10 height 10
paste input "0796489366"
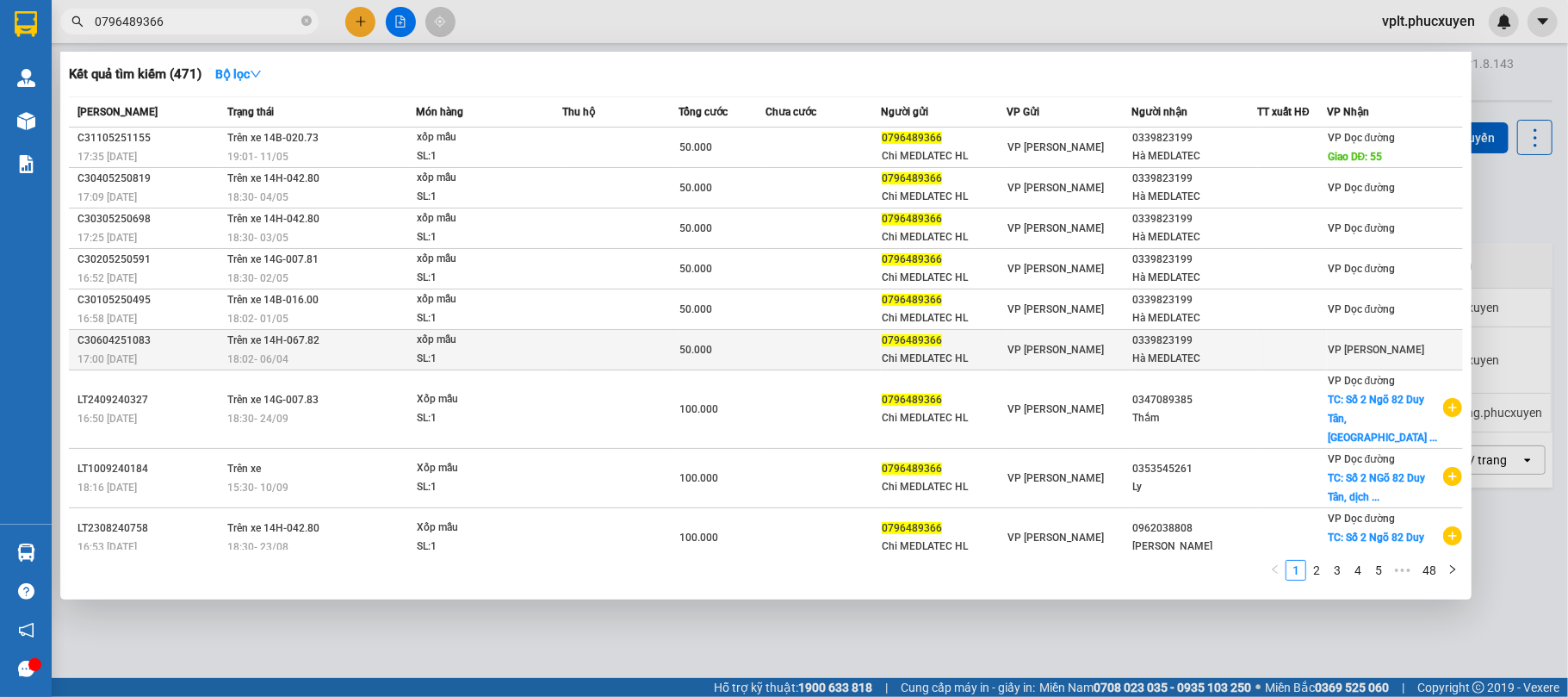
scroll to position [47, 0]
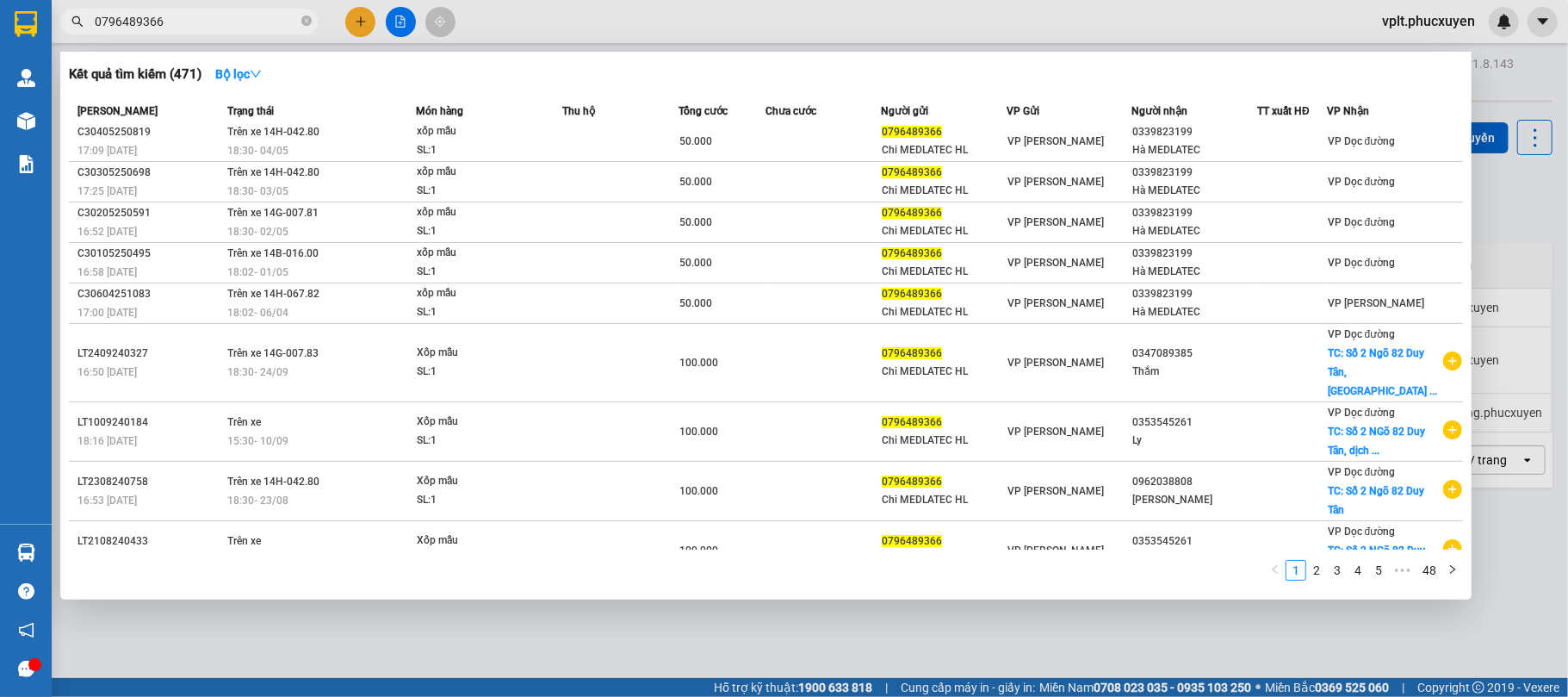
type input "0796489366"
click at [546, 638] on div at bounding box center [784, 348] width 1568 height 697
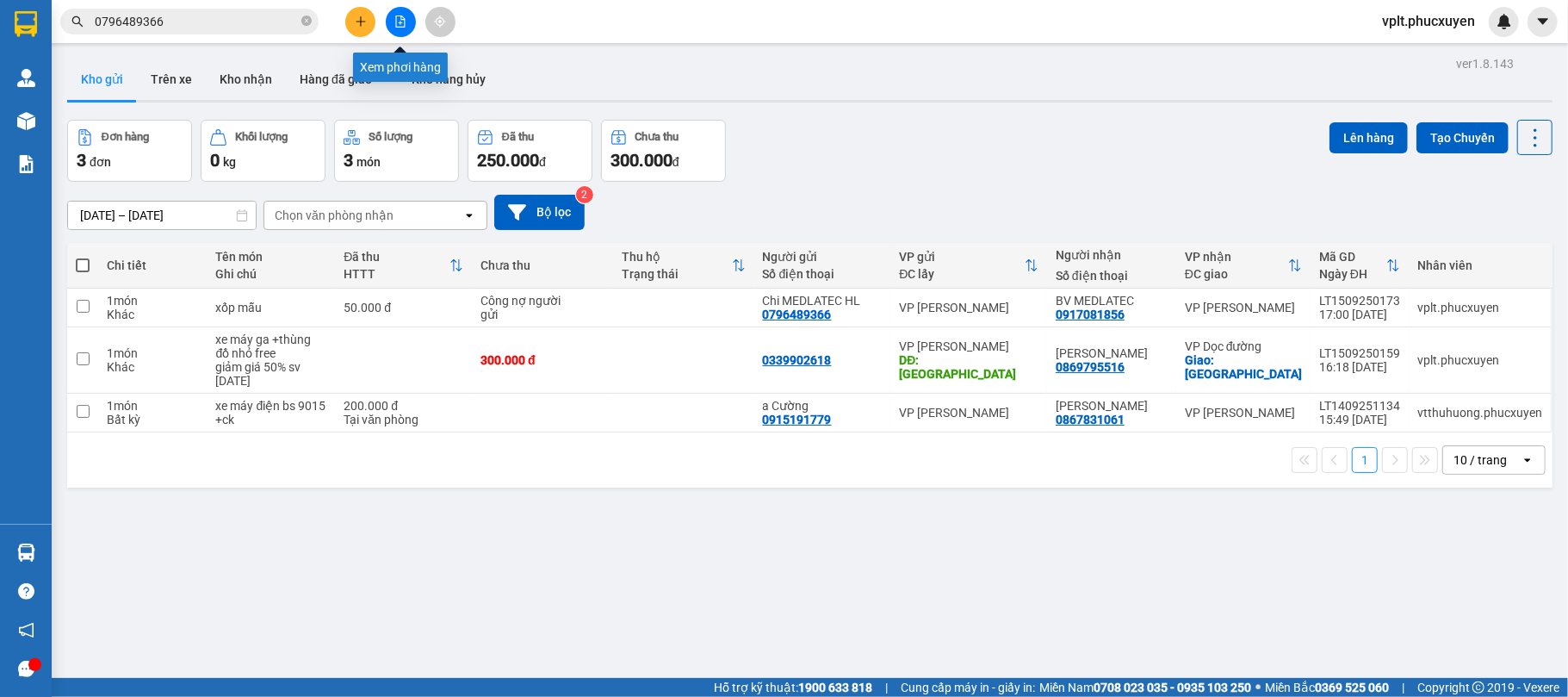
click at [394, 29] on button at bounding box center [401, 22] width 30 height 30
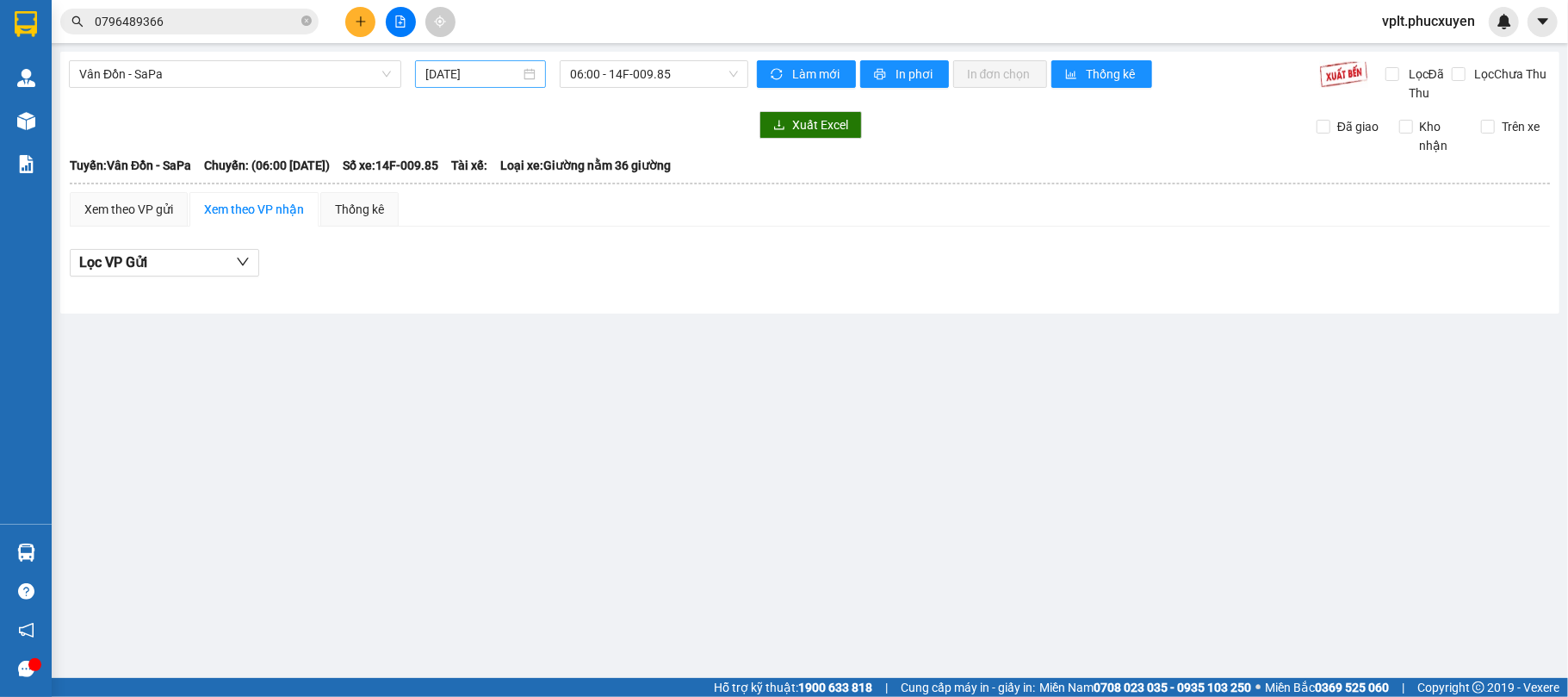
click at [469, 70] on input "[DATE]" at bounding box center [472, 74] width 95 height 19
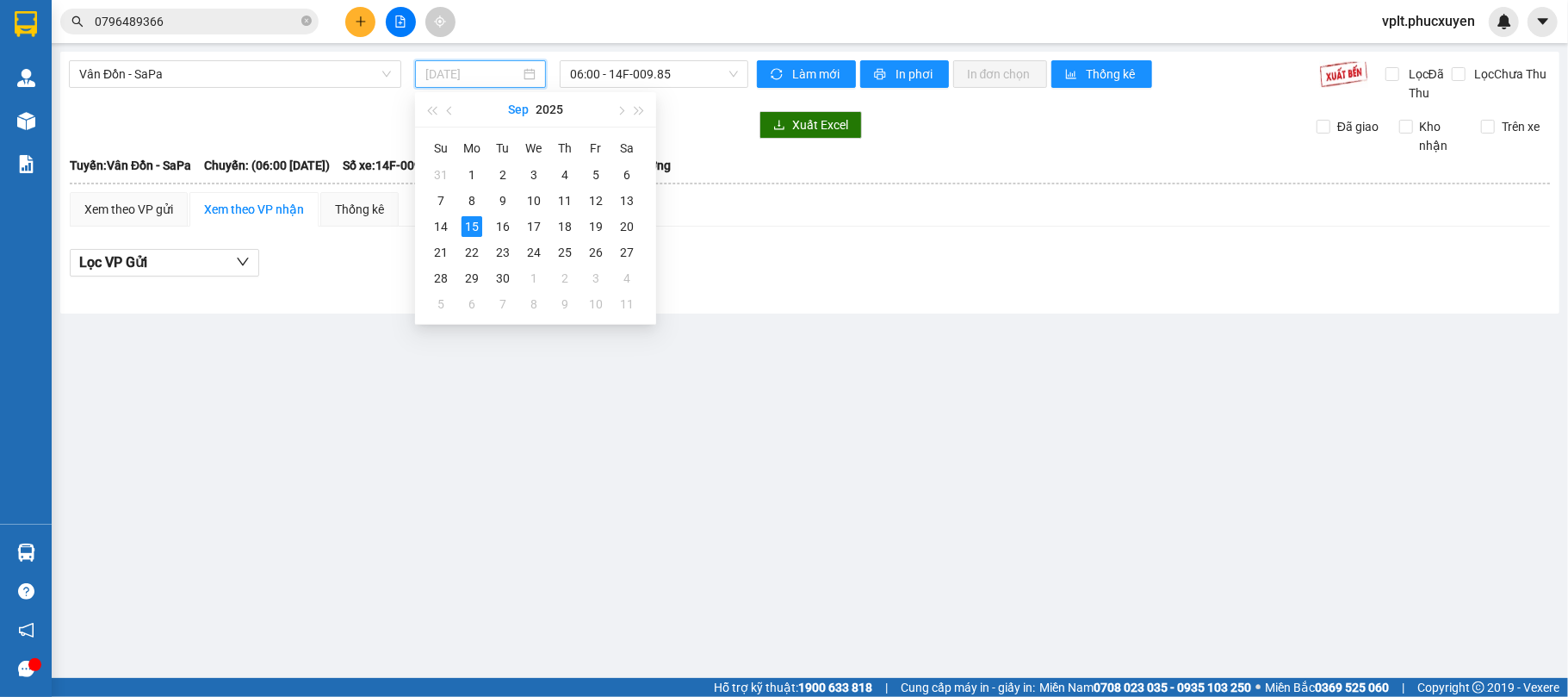
type input "[DATE]"
click at [266, 62] on span "Vân Đồn - SaPa" at bounding box center [234, 74] width 312 height 26
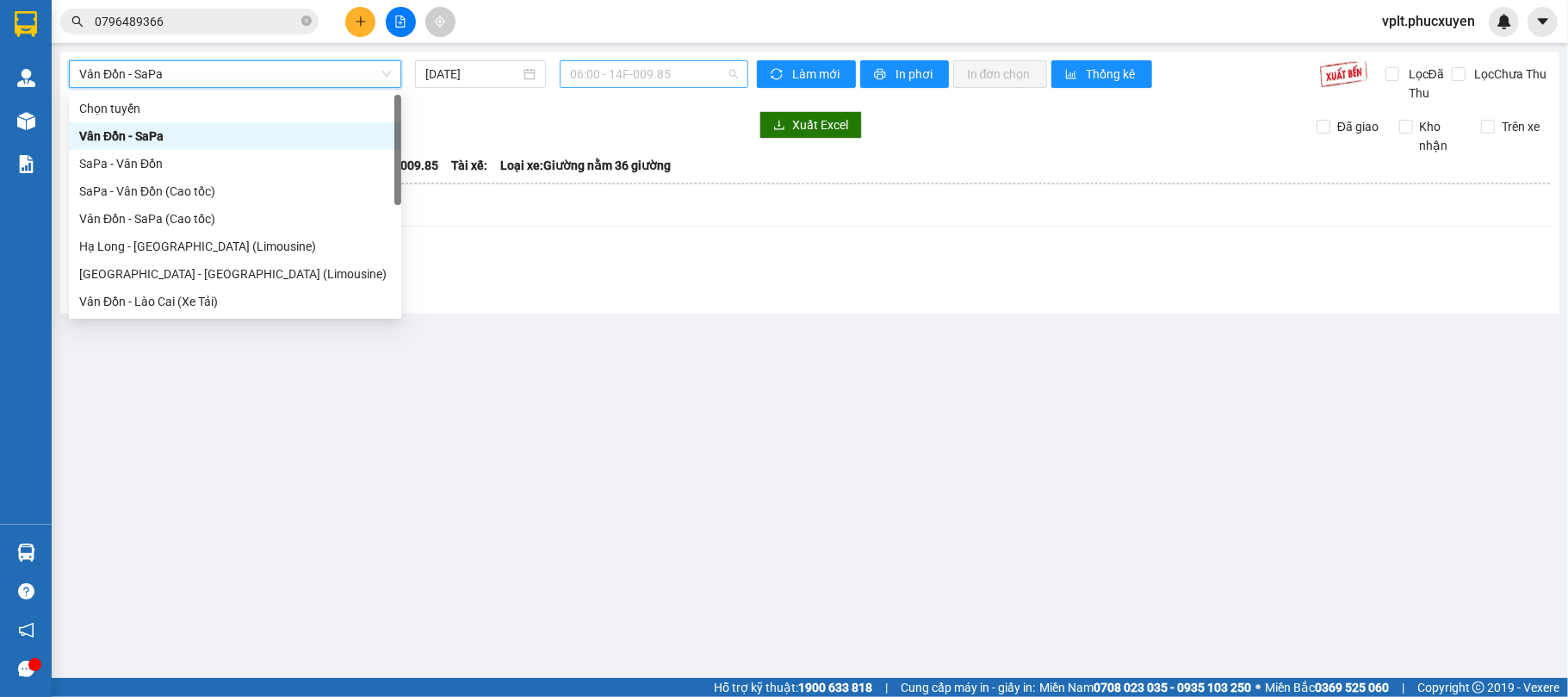
click at [584, 80] on span "06:00 - 14F-009.85" at bounding box center [654, 74] width 167 height 26
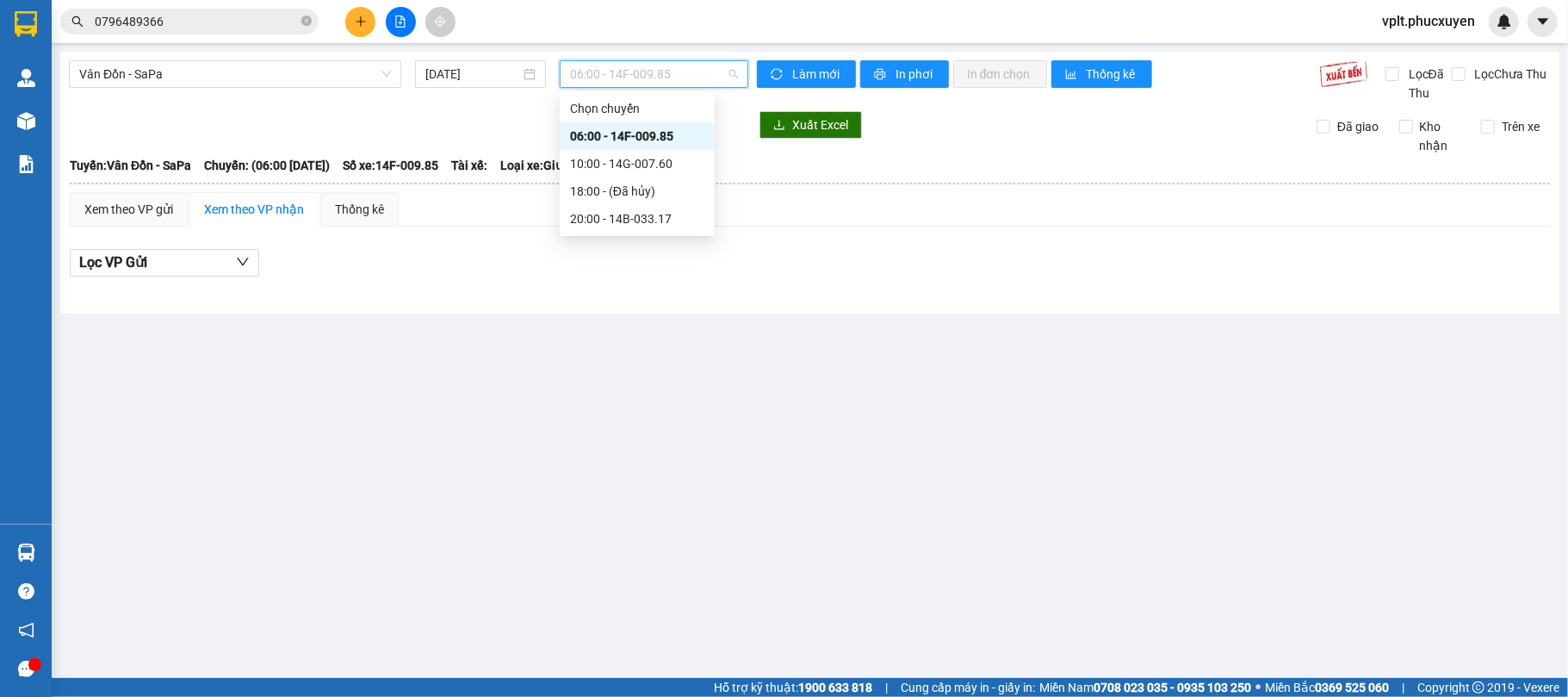
click at [596, 136] on div "06:00 - 14F-009.85" at bounding box center [637, 136] width 135 height 19
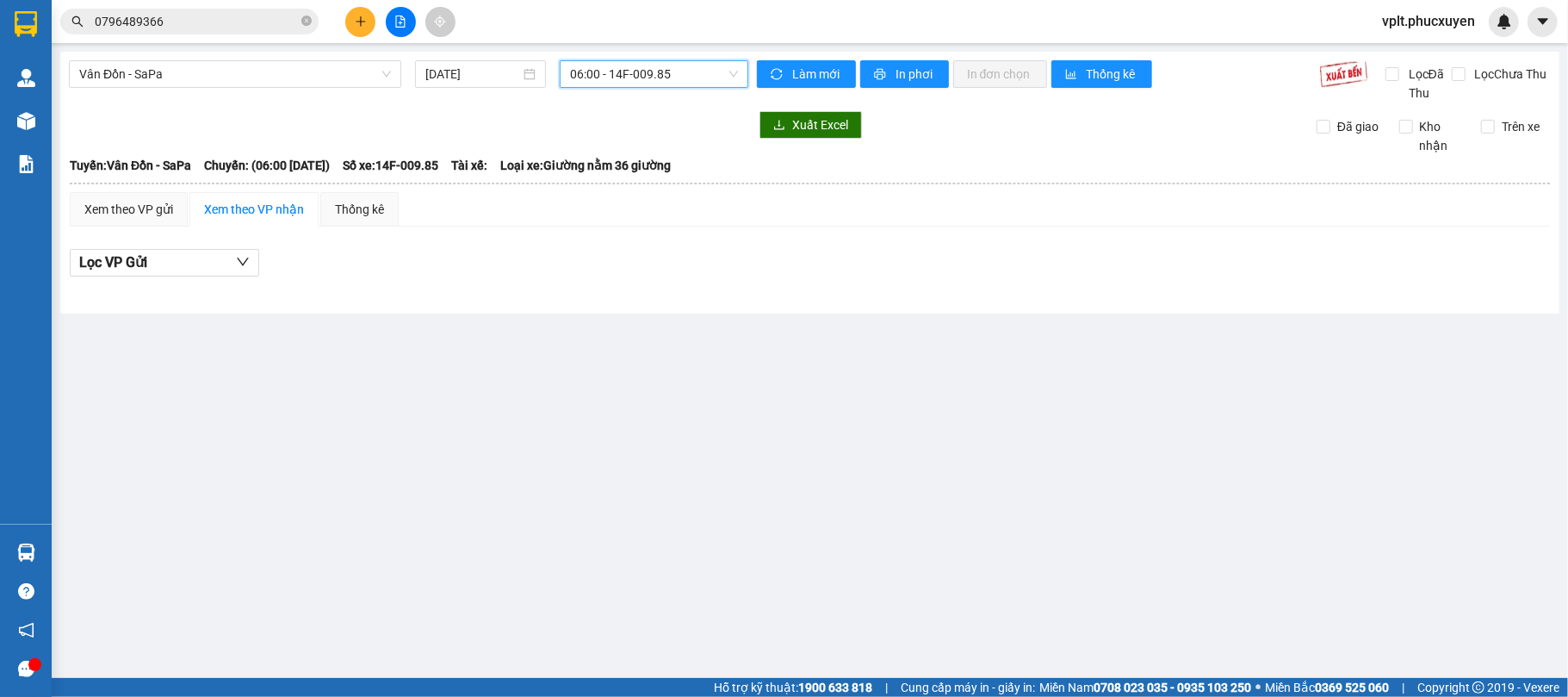
click at [600, 76] on span "06:00 - 14F-009.85" at bounding box center [654, 74] width 167 height 26
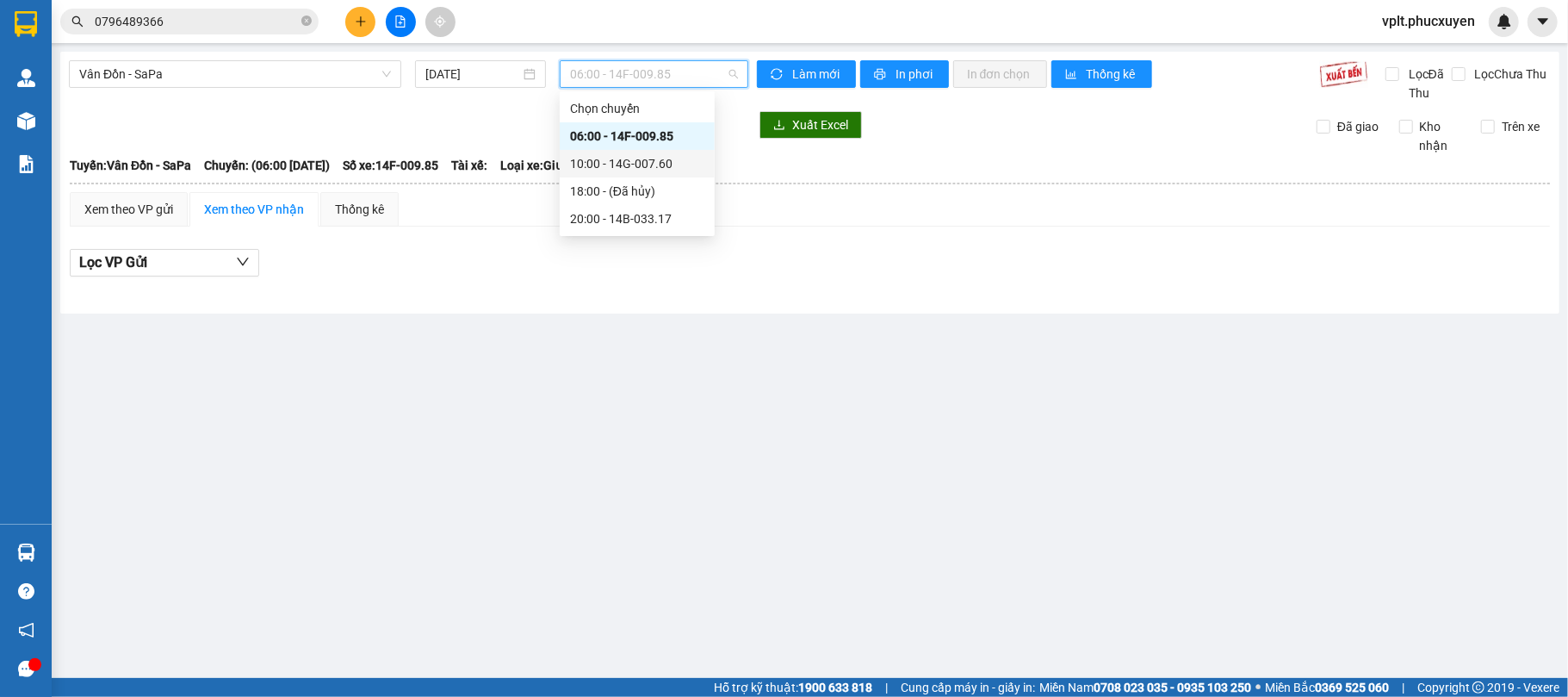
click at [613, 161] on div "10:00 - 14G-007.60" at bounding box center [637, 164] width 135 height 19
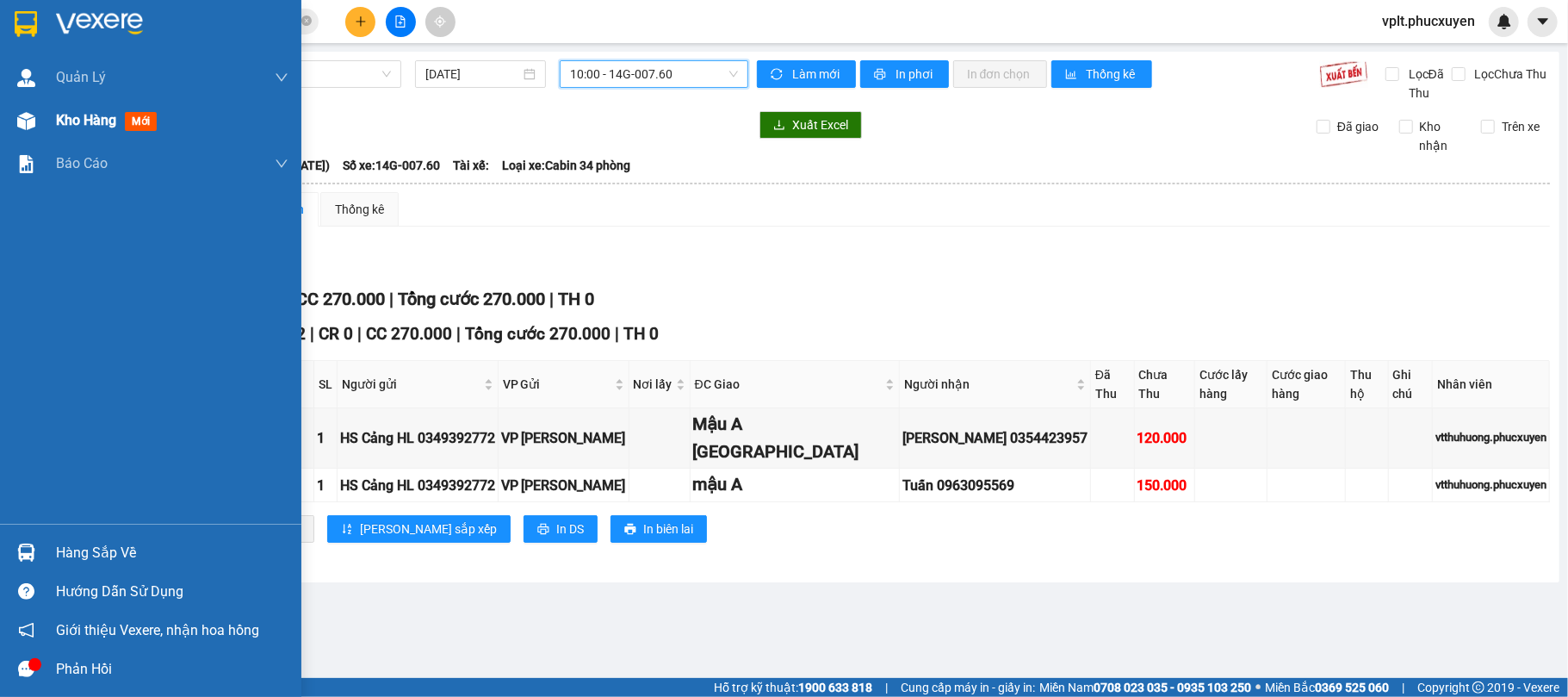
click at [73, 110] on div "Kho hàng mới" at bounding box center [110, 121] width 108 height 22
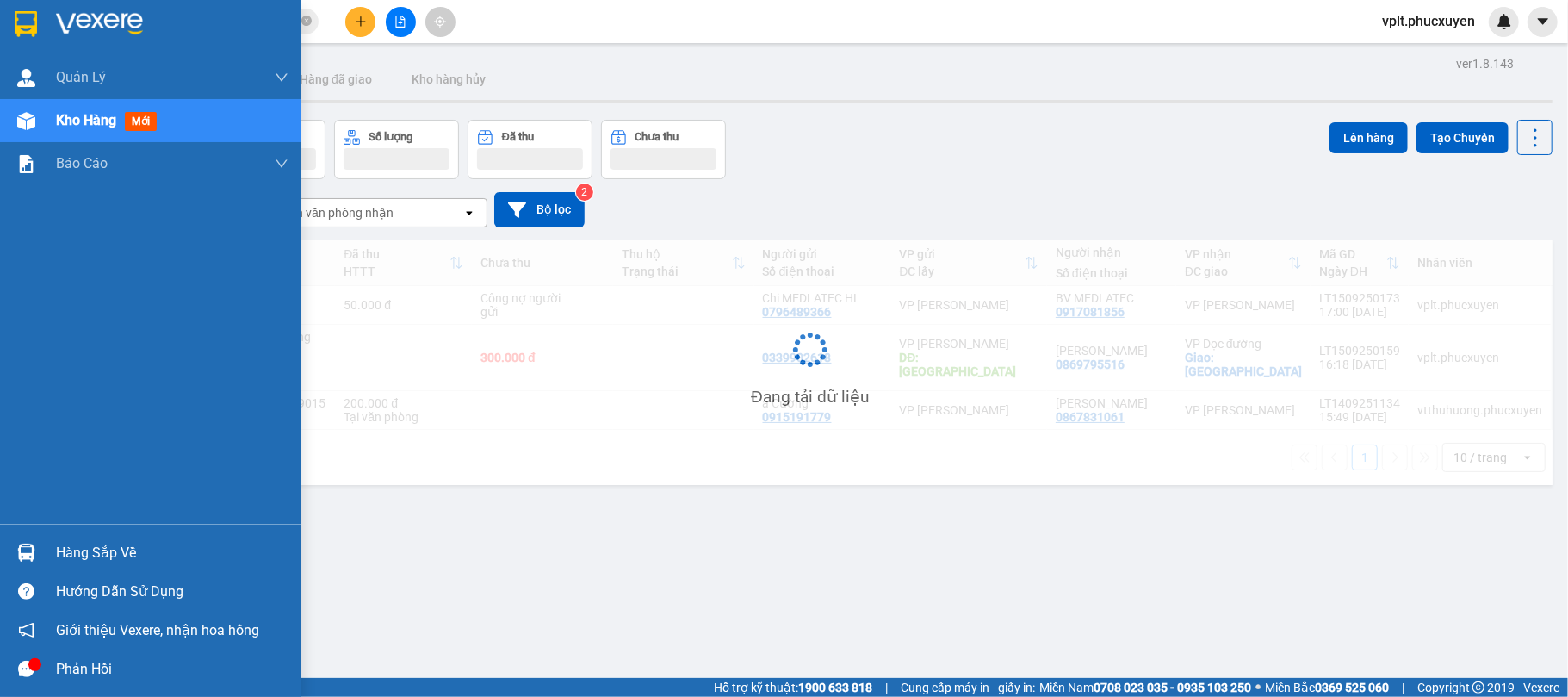
click at [180, 545] on div "Hàng sắp về" at bounding box center [171, 553] width 232 height 26
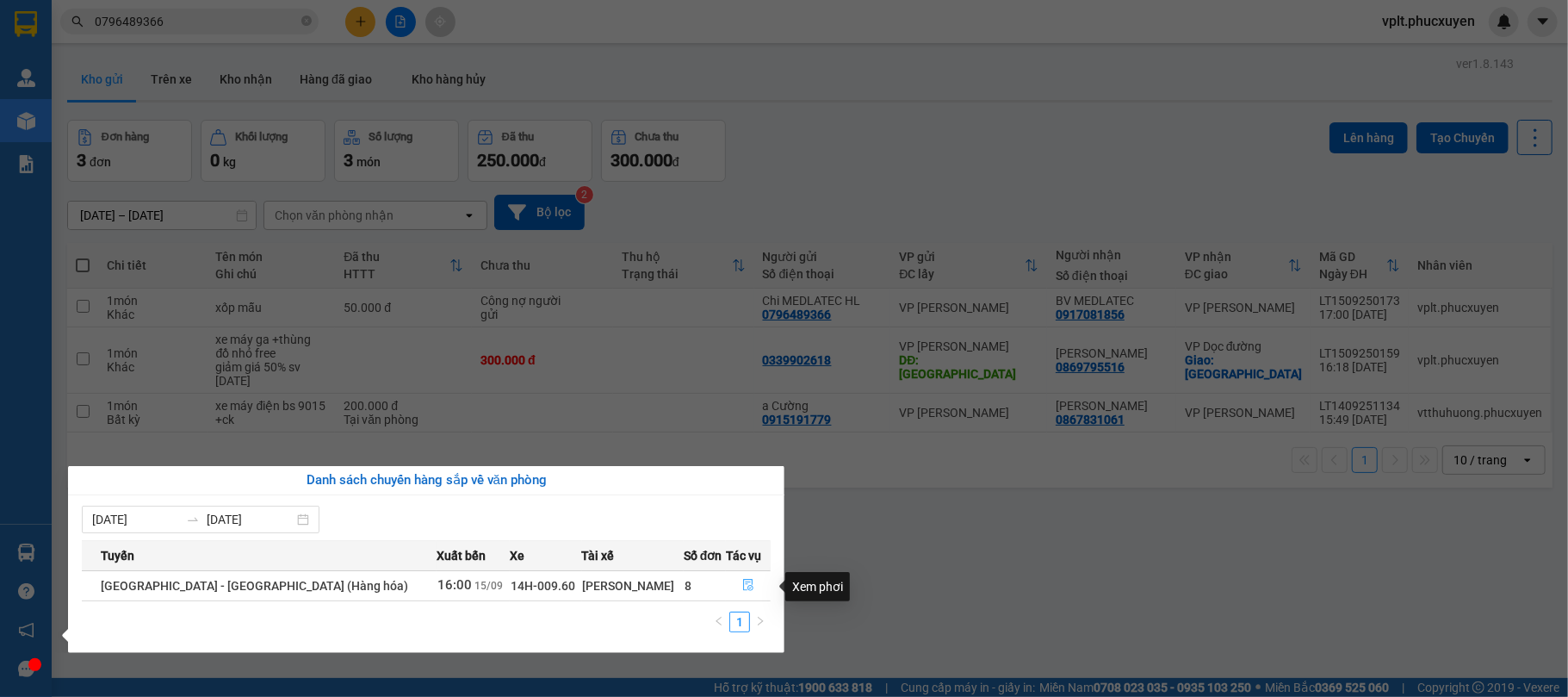
click at [743, 586] on icon "file-done" at bounding box center [749, 585] width 12 height 12
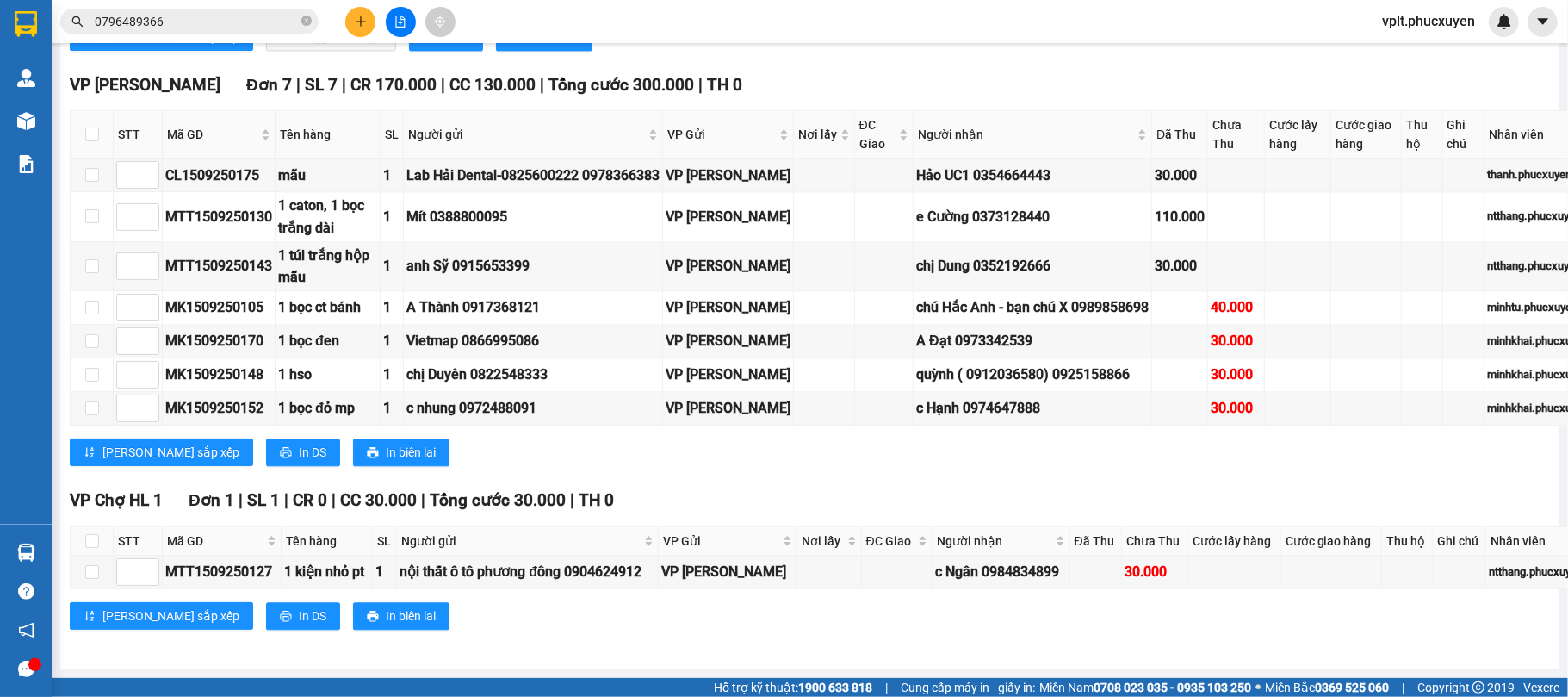
scroll to position [2757, 0]
copy div "0973265042"
click at [307, 22] on icon "close-circle" at bounding box center [306, 21] width 10 height 10
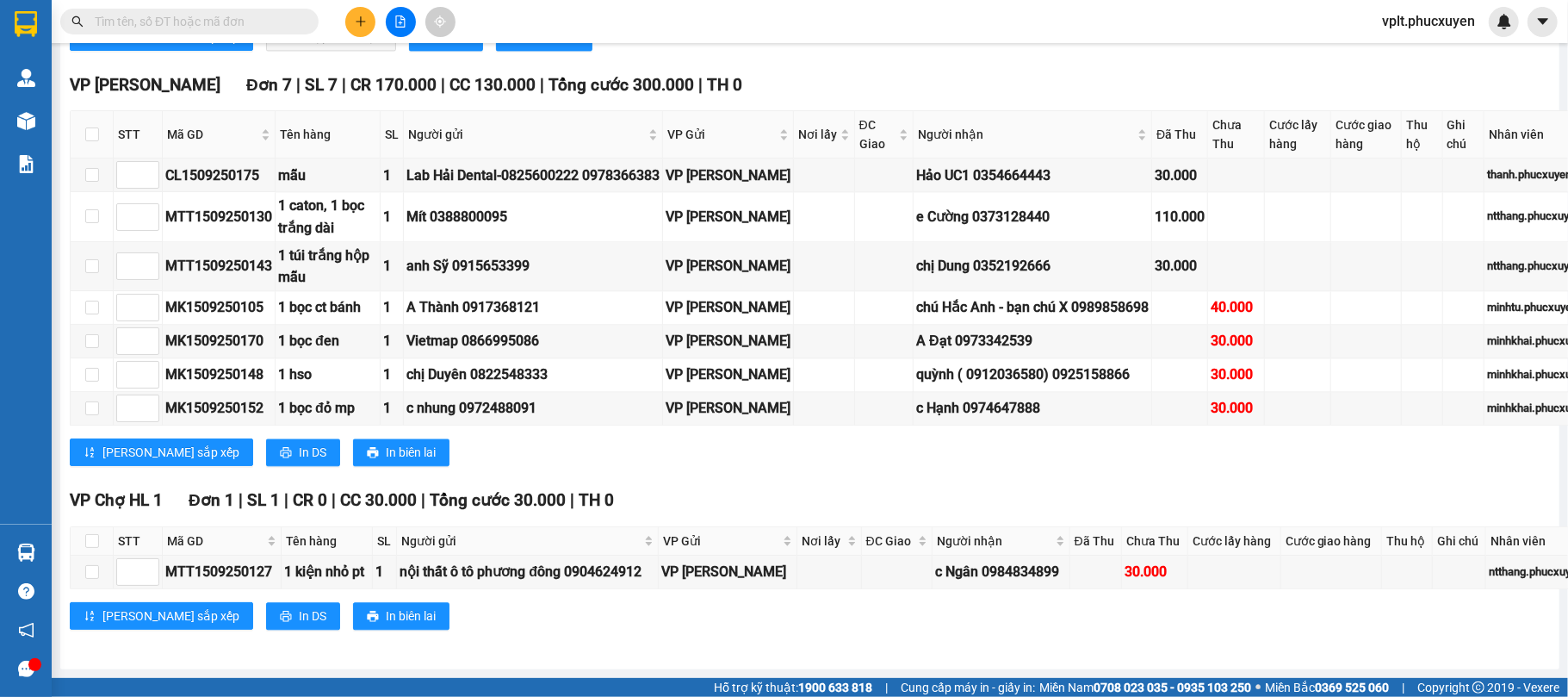
click at [218, 22] on input "text" at bounding box center [196, 21] width 203 height 19
paste input "0973265042"
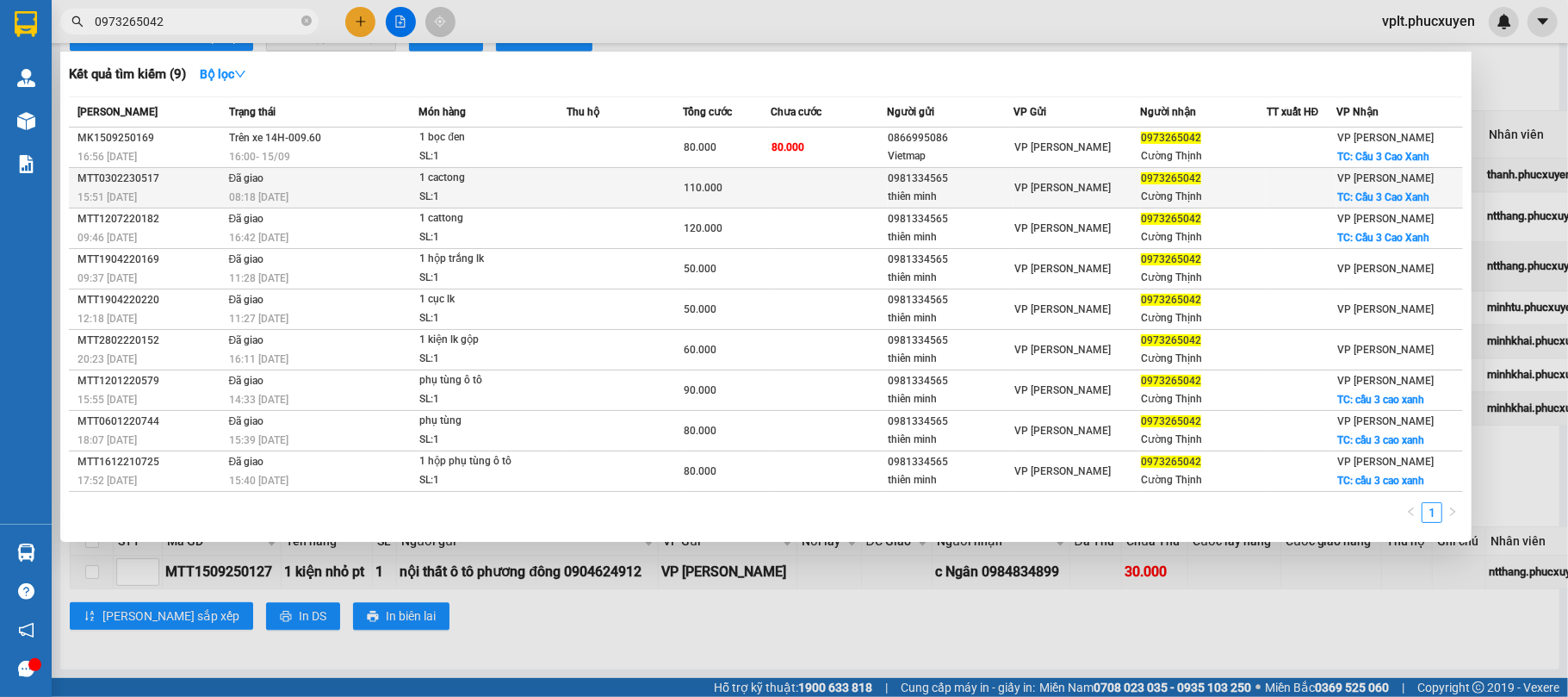
type input "0973265042"
click at [712, 189] on span "110.000" at bounding box center [703, 187] width 39 height 12
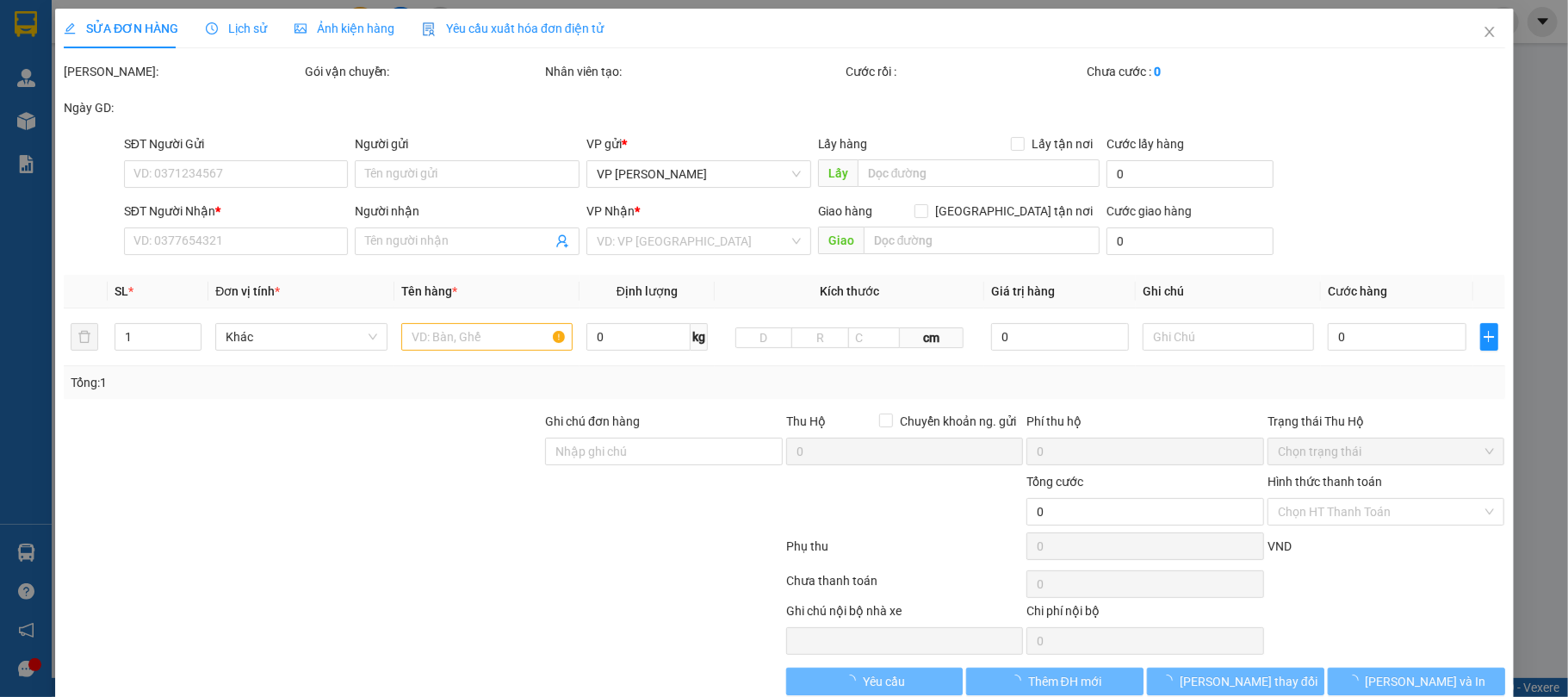
type input "0981334565"
type input "thiên minh"
type input "0973265042"
type input "Cường Thịnh"
checkbox input "true"
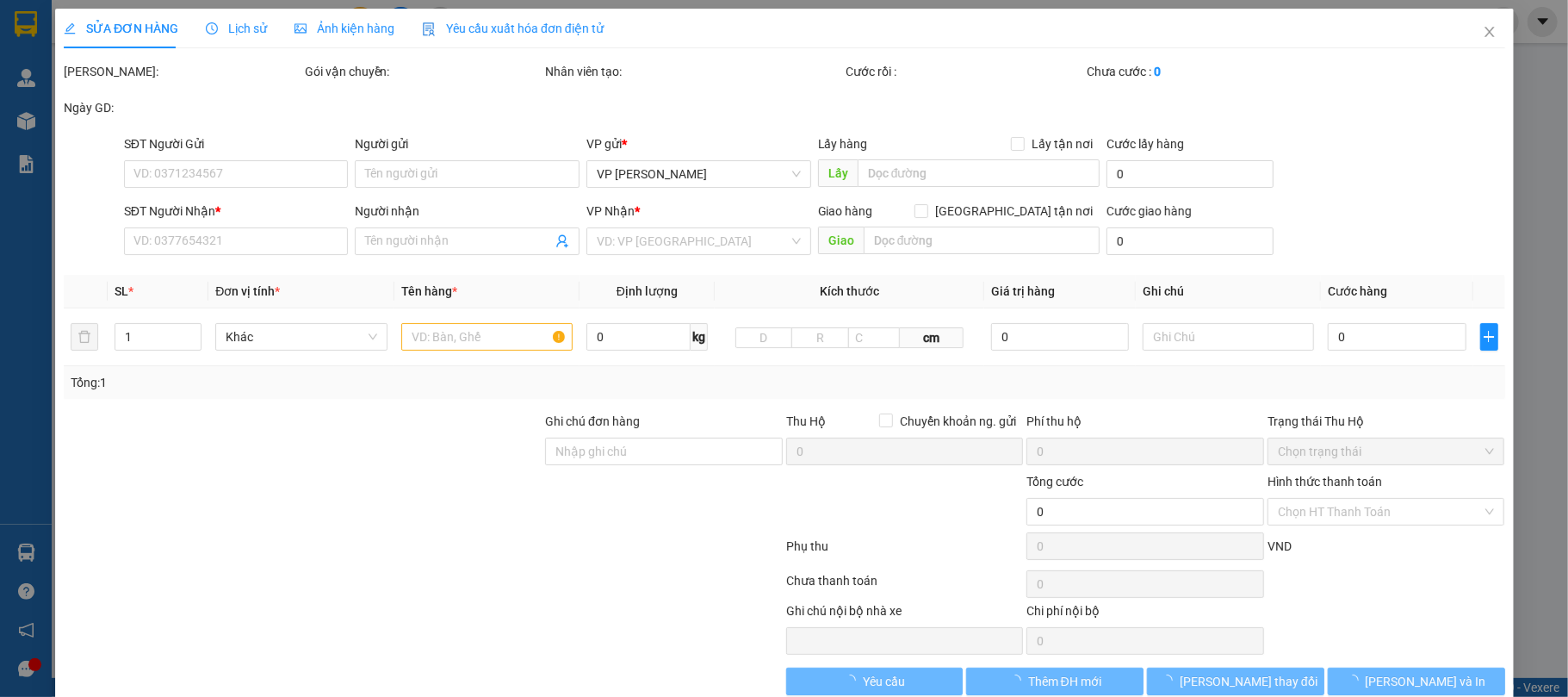
type input "Cầu 3 Cao Xanh"
type input "50.000"
type input "110.000"
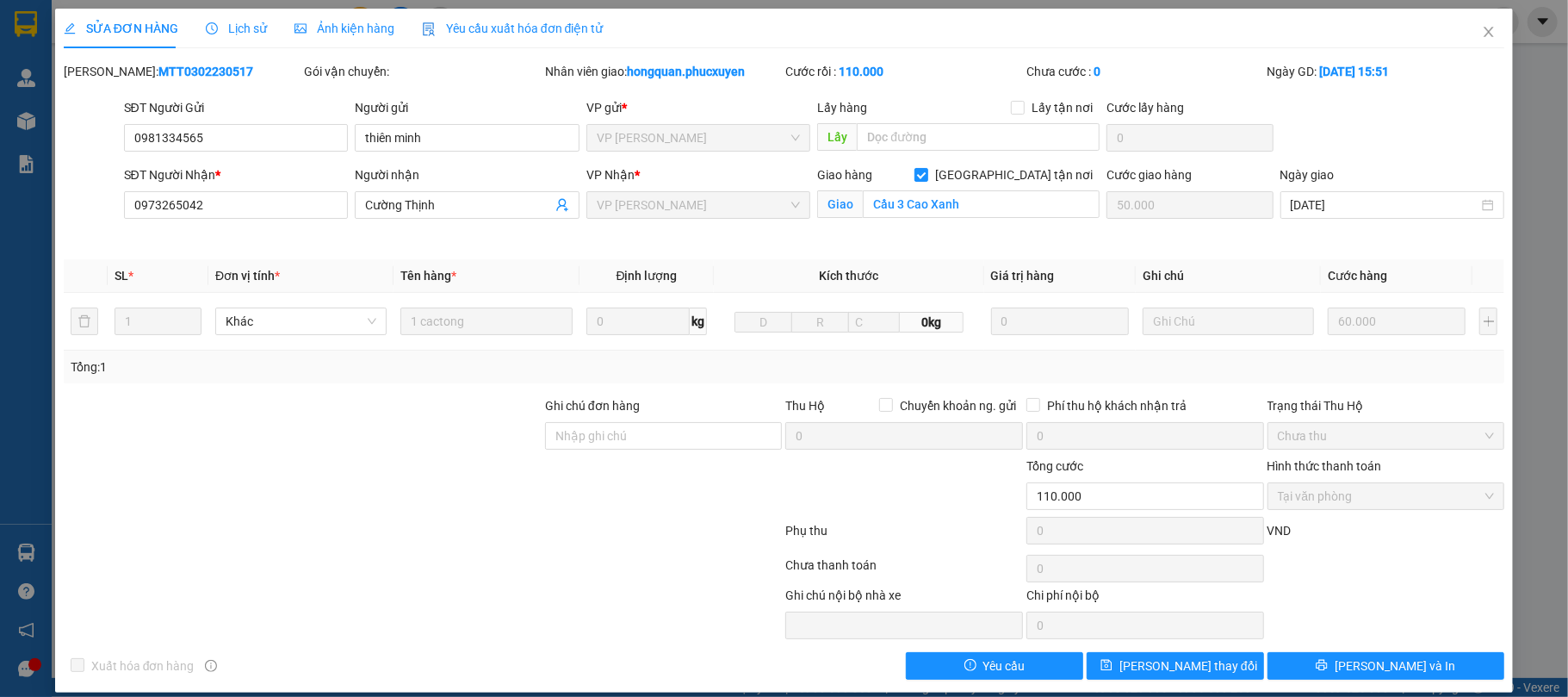
click at [238, 38] on div "Lịch sử" at bounding box center [236, 29] width 61 height 40
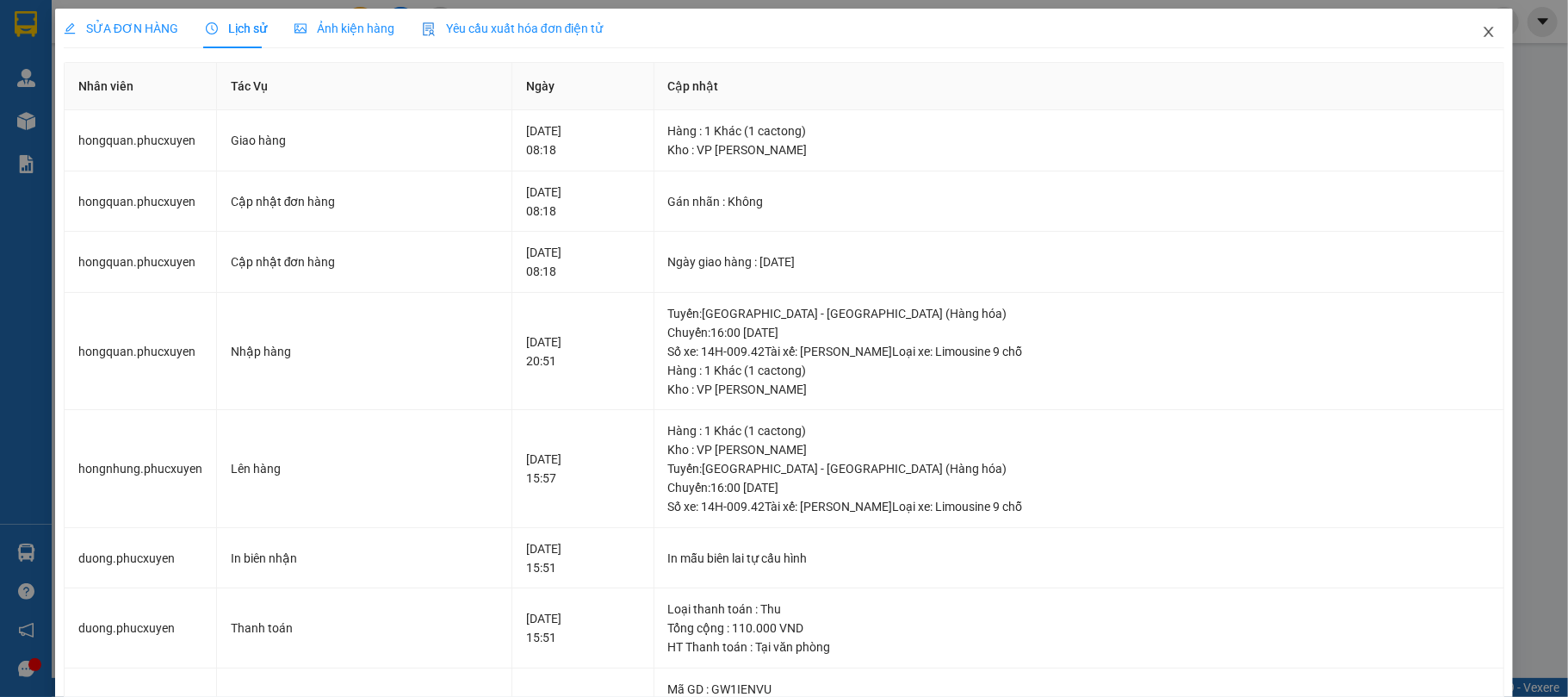
click at [1485, 37] on icon "close" at bounding box center [1490, 32] width 10 height 10
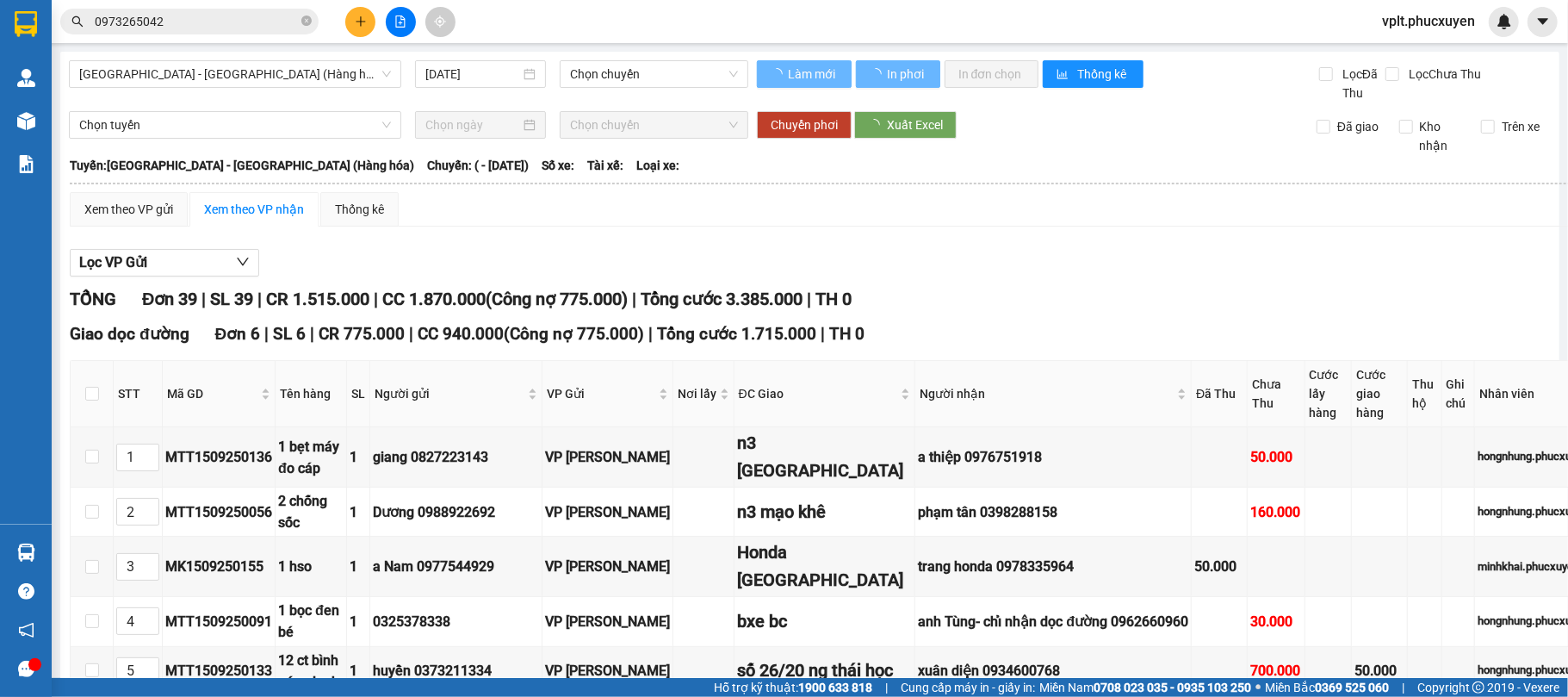
click at [196, 18] on input "0973265042" at bounding box center [196, 21] width 203 height 19
click at [193, 12] on input "0973265042" at bounding box center [196, 21] width 203 height 19
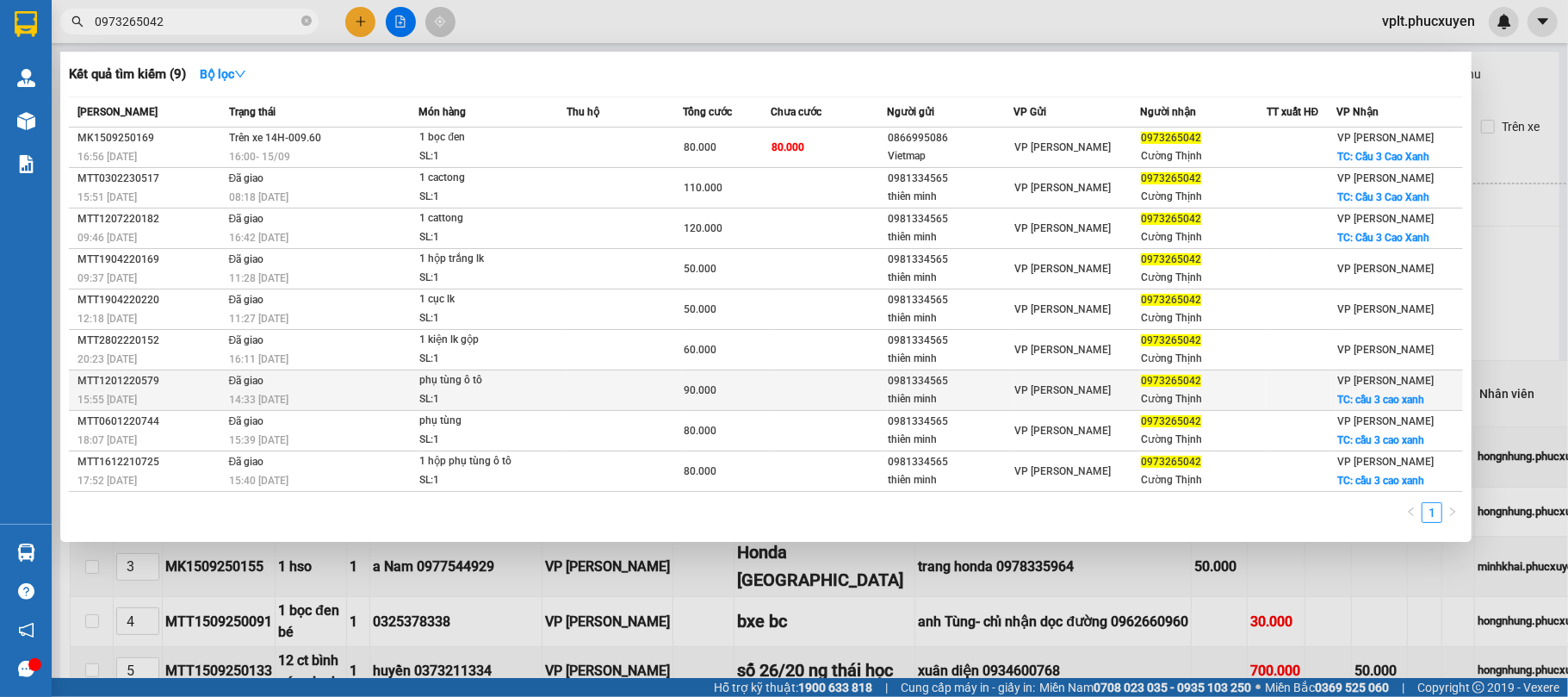
click at [624, 383] on td at bounding box center [625, 391] width 117 height 41
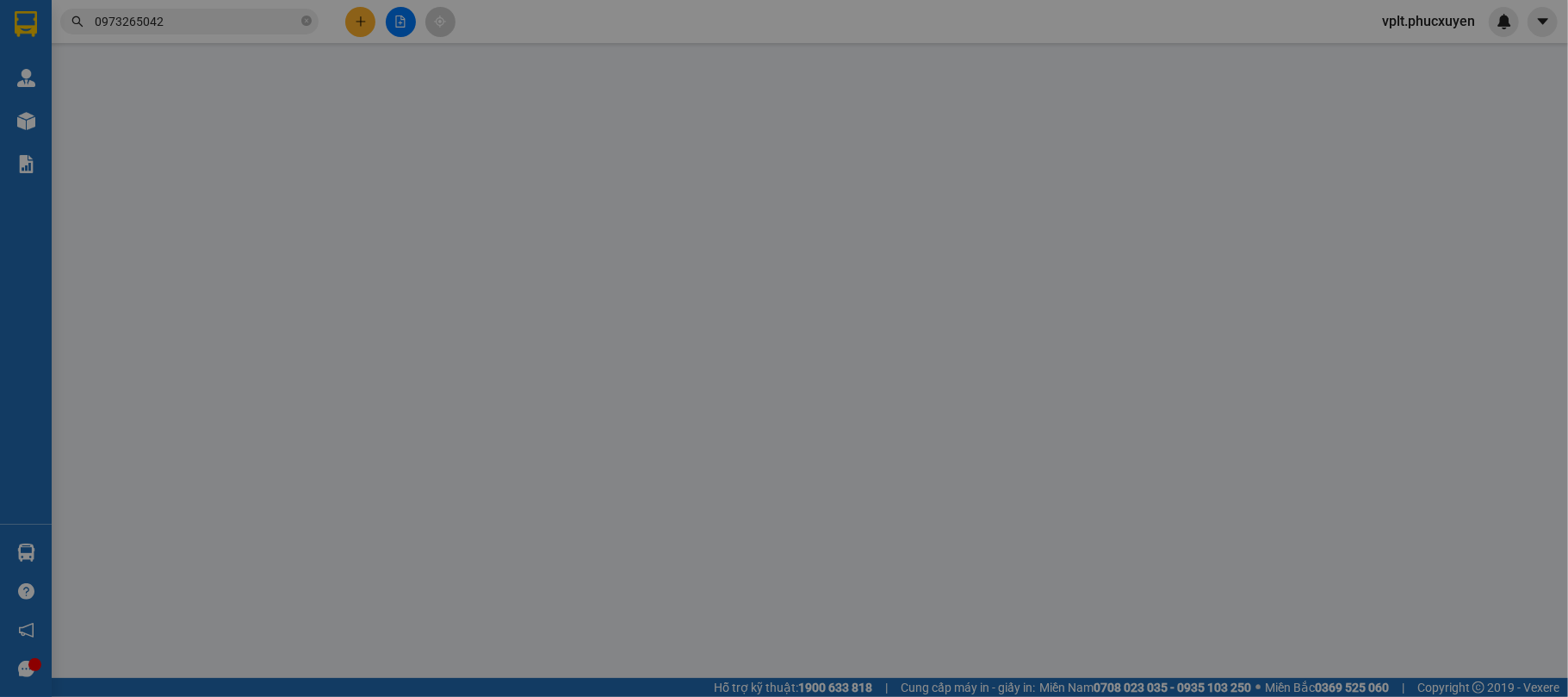
type input "0981334565"
type input "thiên minh"
type input "0973265042"
type input "Cường Thịnh"
checkbox input "true"
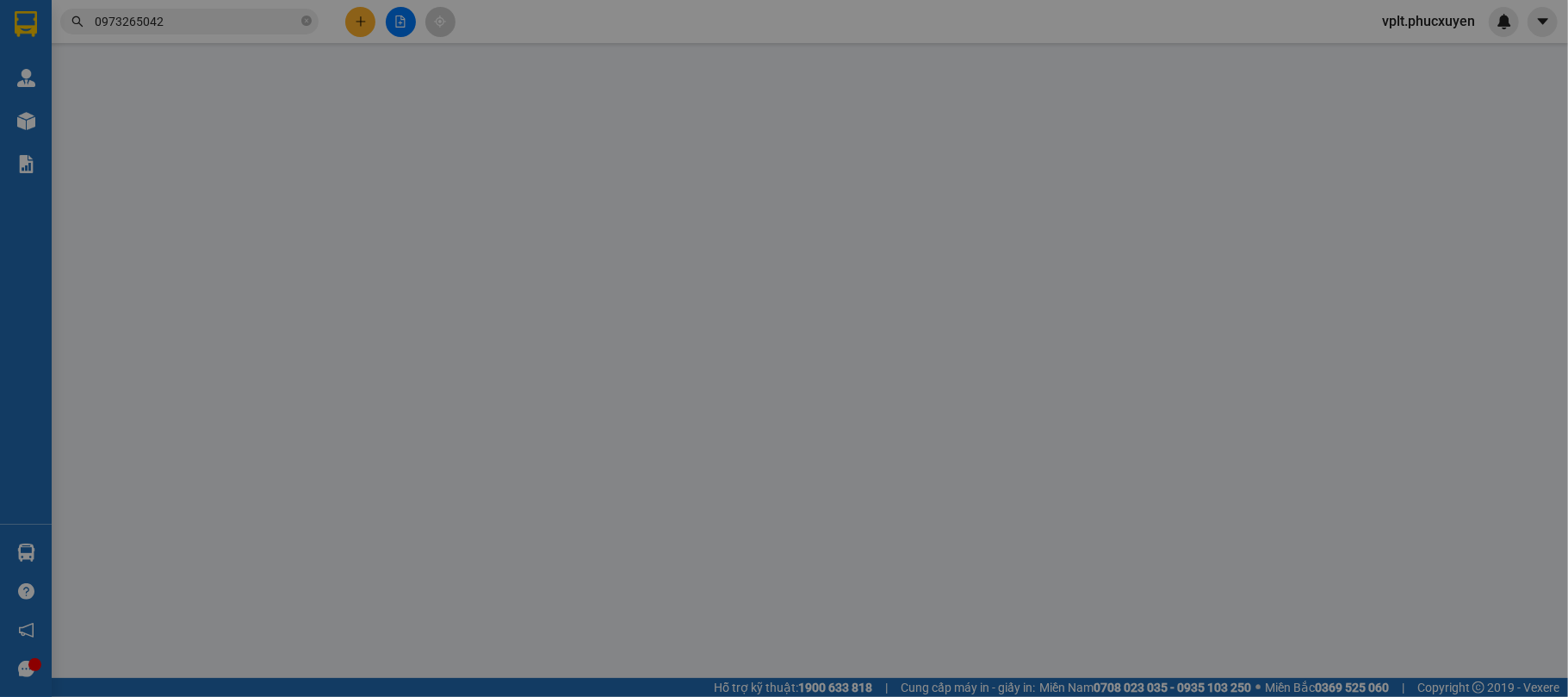
type input "cầu 3 cao xanh"
type input "30.000"
type input "90.000"
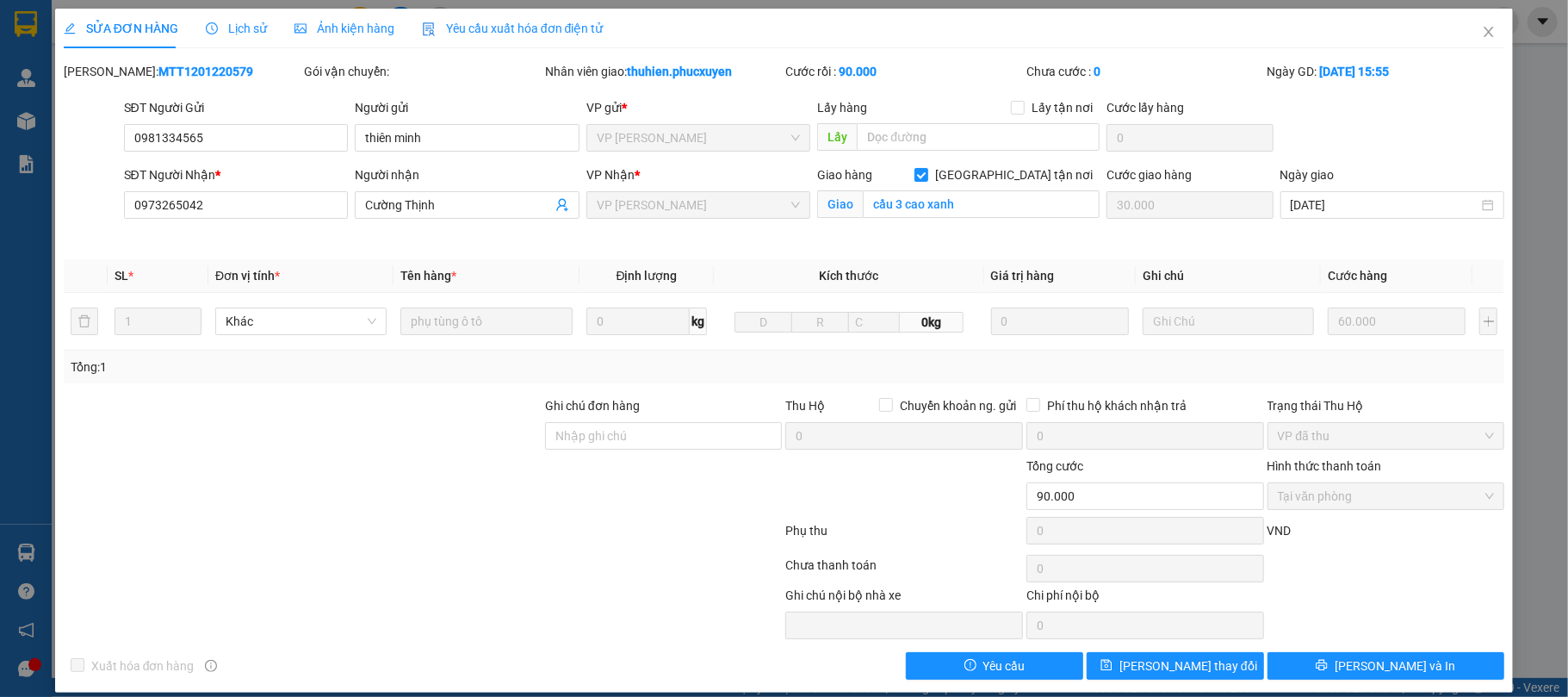
click at [236, 35] on span "Lịch sử" at bounding box center [236, 29] width 61 height 14
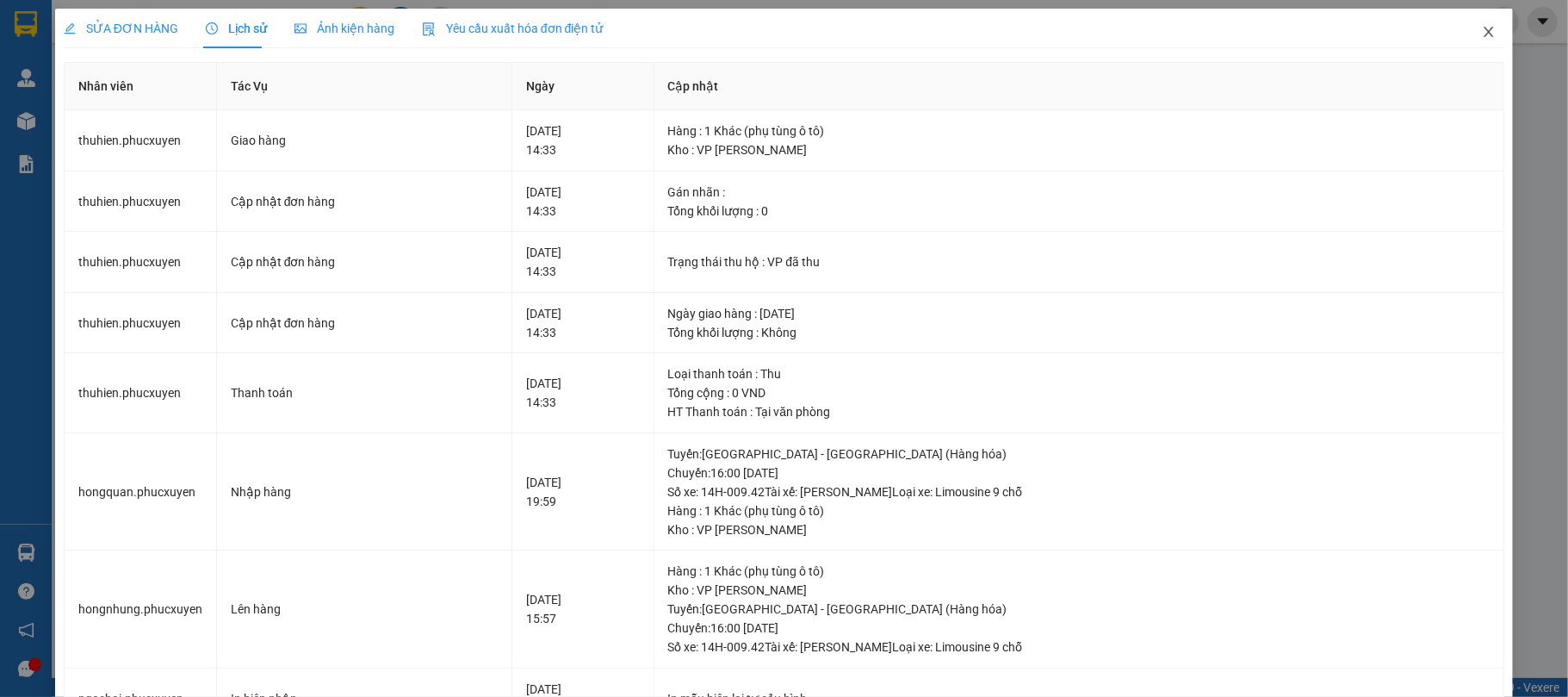
click at [1482, 29] on icon "close" at bounding box center [1489, 32] width 14 height 14
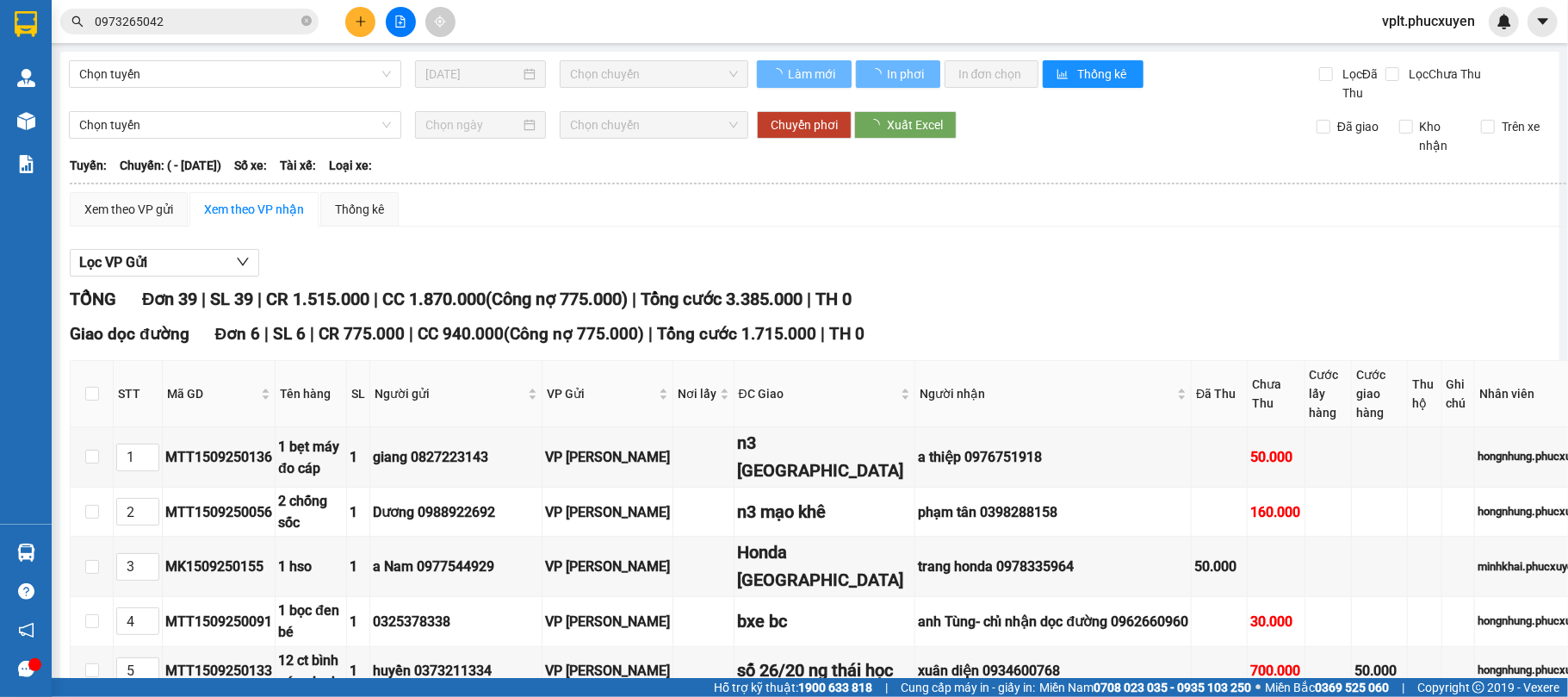
click at [255, 21] on input "0973265042" at bounding box center [196, 21] width 203 height 19
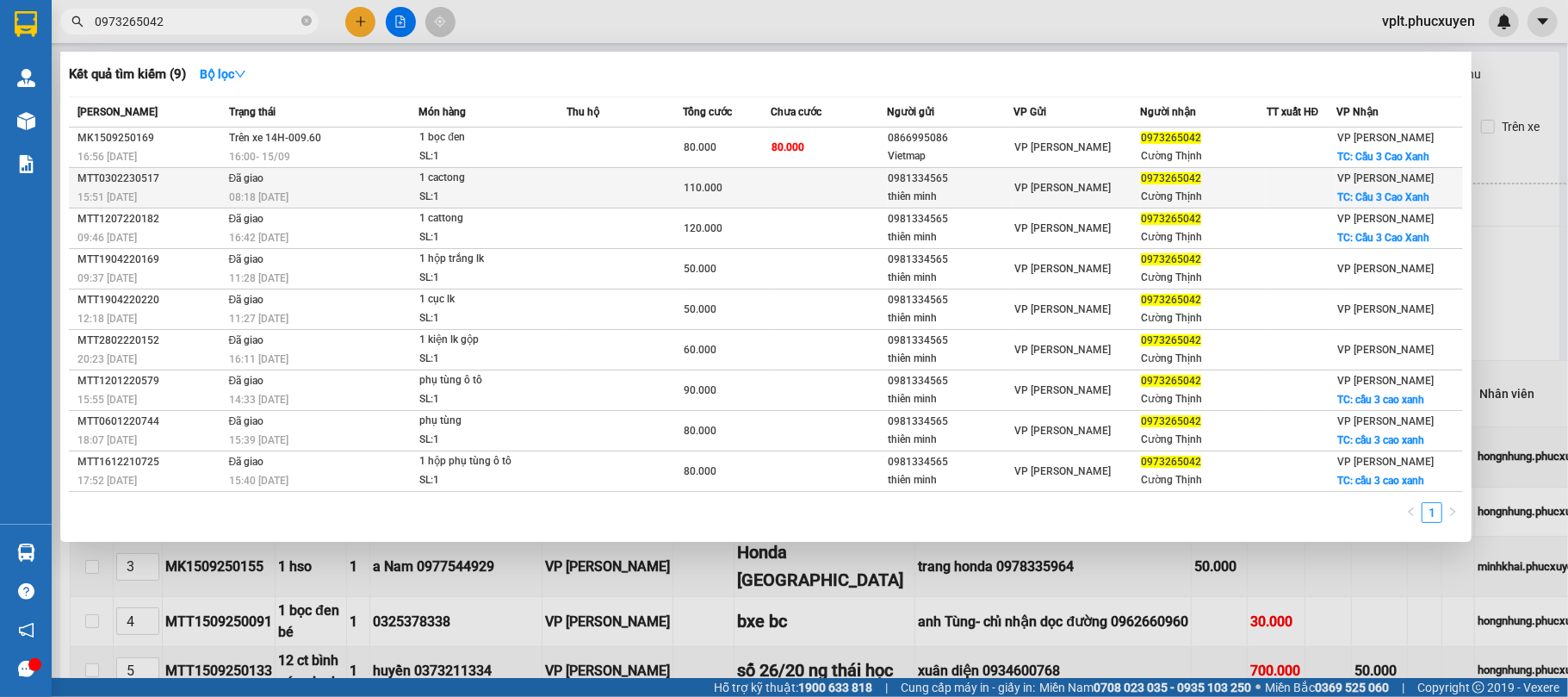
click at [764, 183] on div "110.000" at bounding box center [727, 187] width 86 height 19
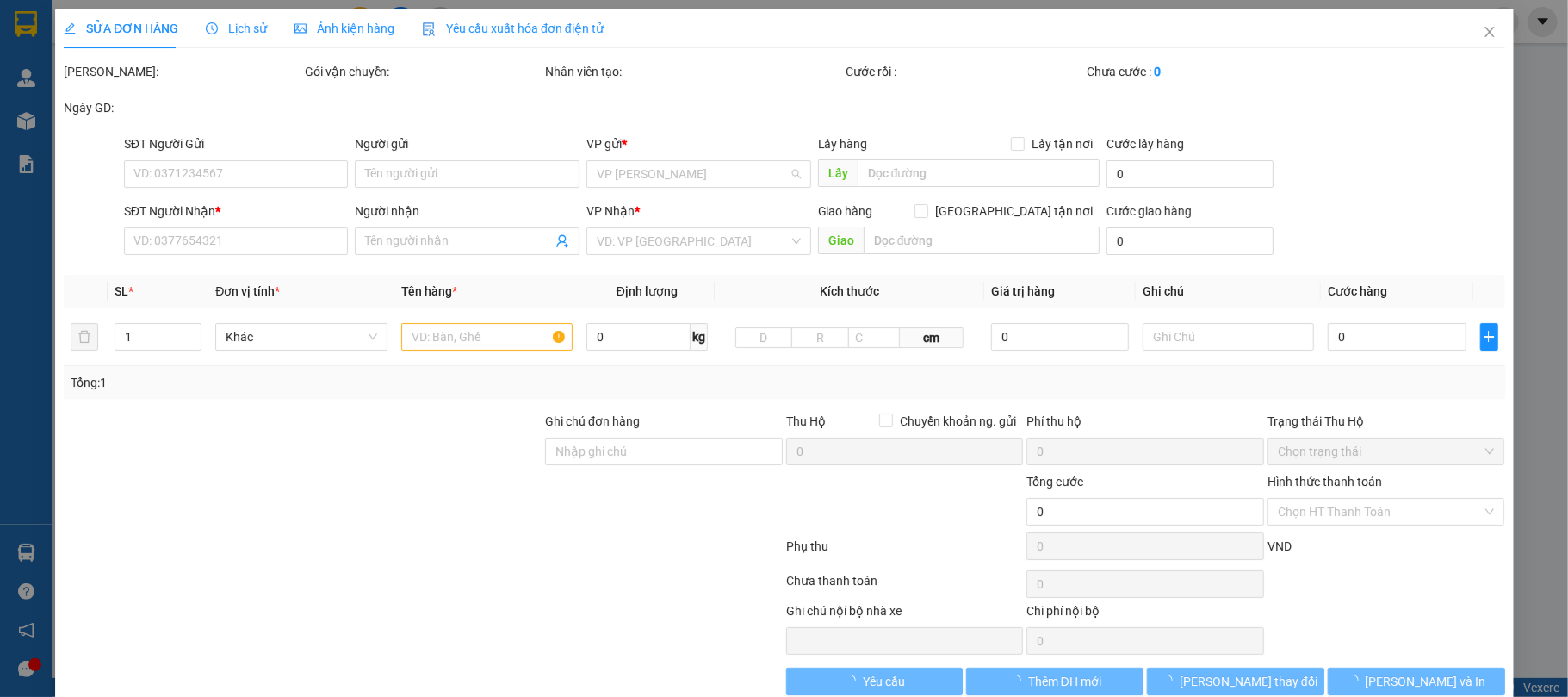
type input "0981334565"
type input "thiên minh"
type input "0973265042"
type input "Cường Thịnh"
checkbox input "true"
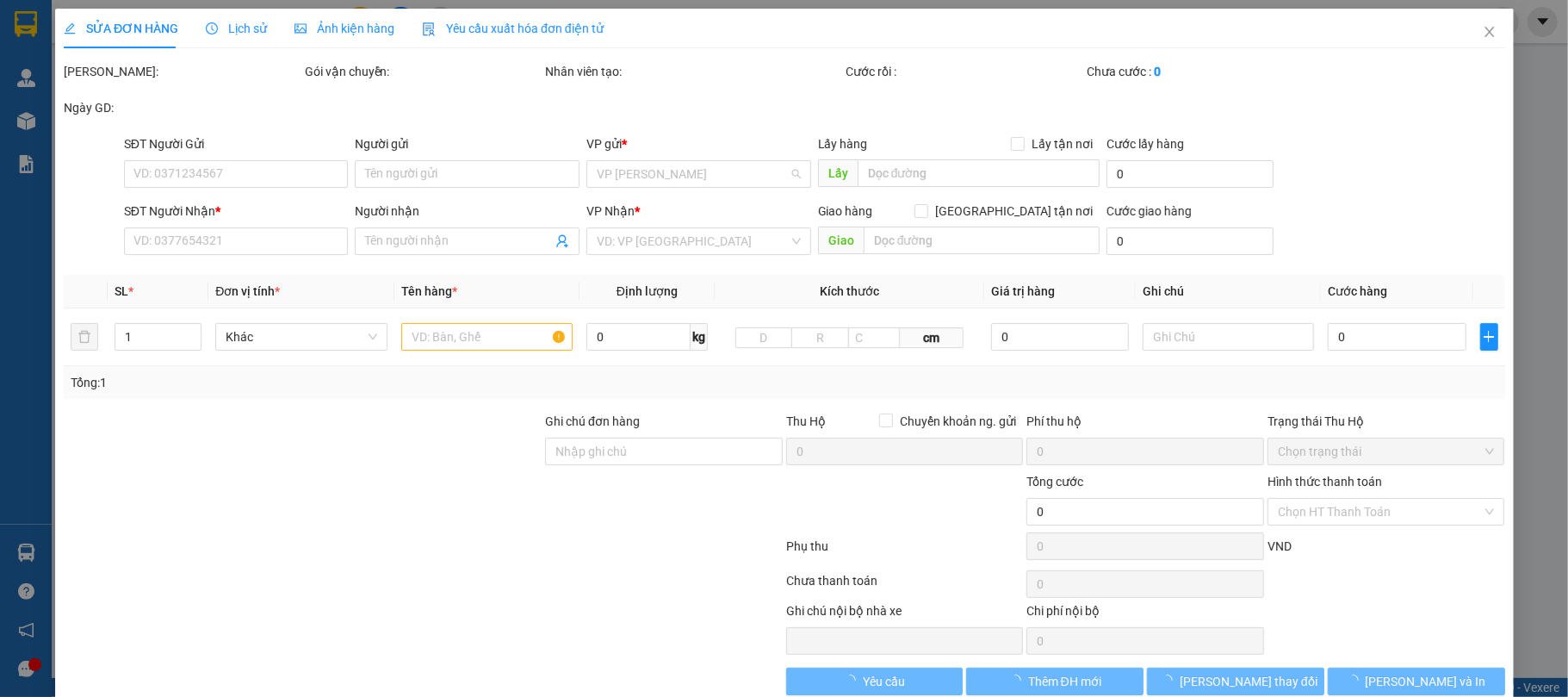
type input "Cầu 3 Cao Xanh"
type input "50.000"
type input "110.000"
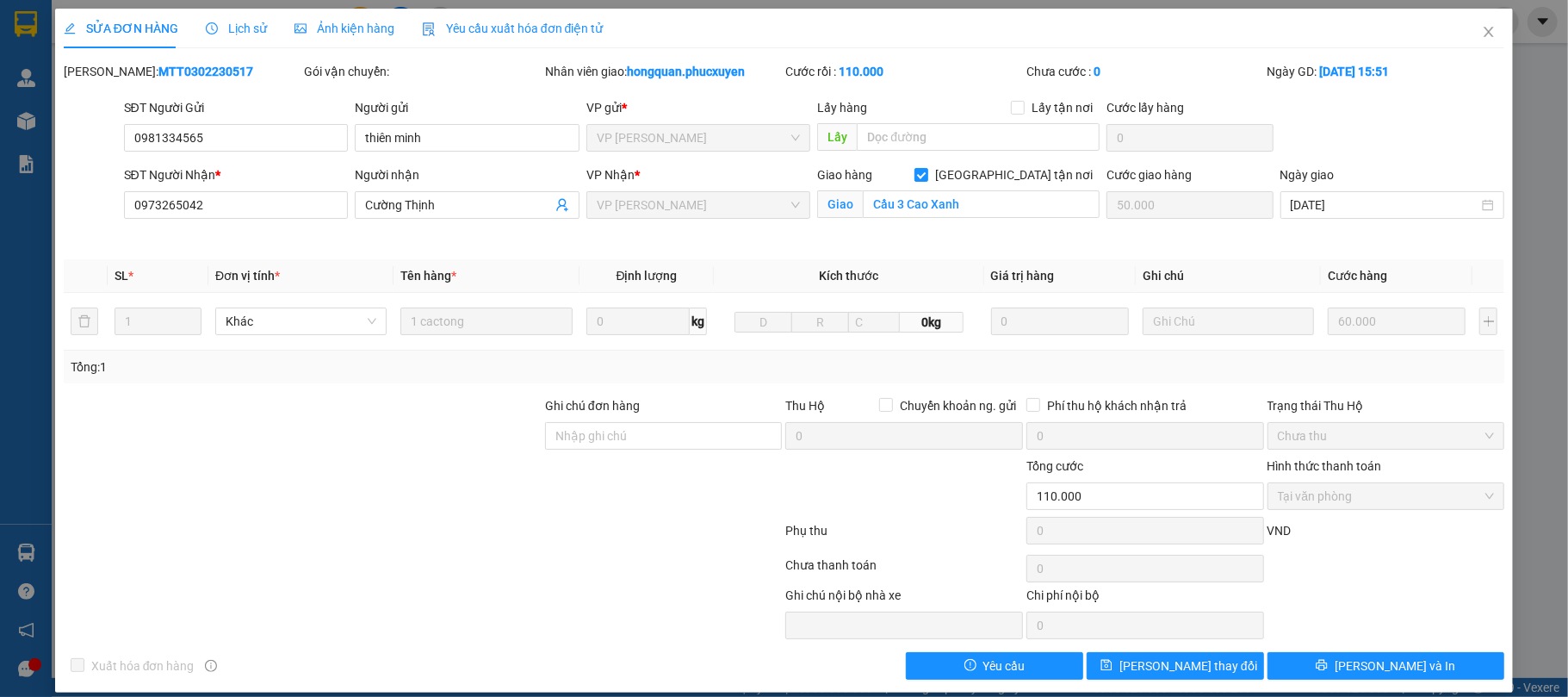
click at [238, 22] on span "Lịch sử" at bounding box center [236, 29] width 61 height 14
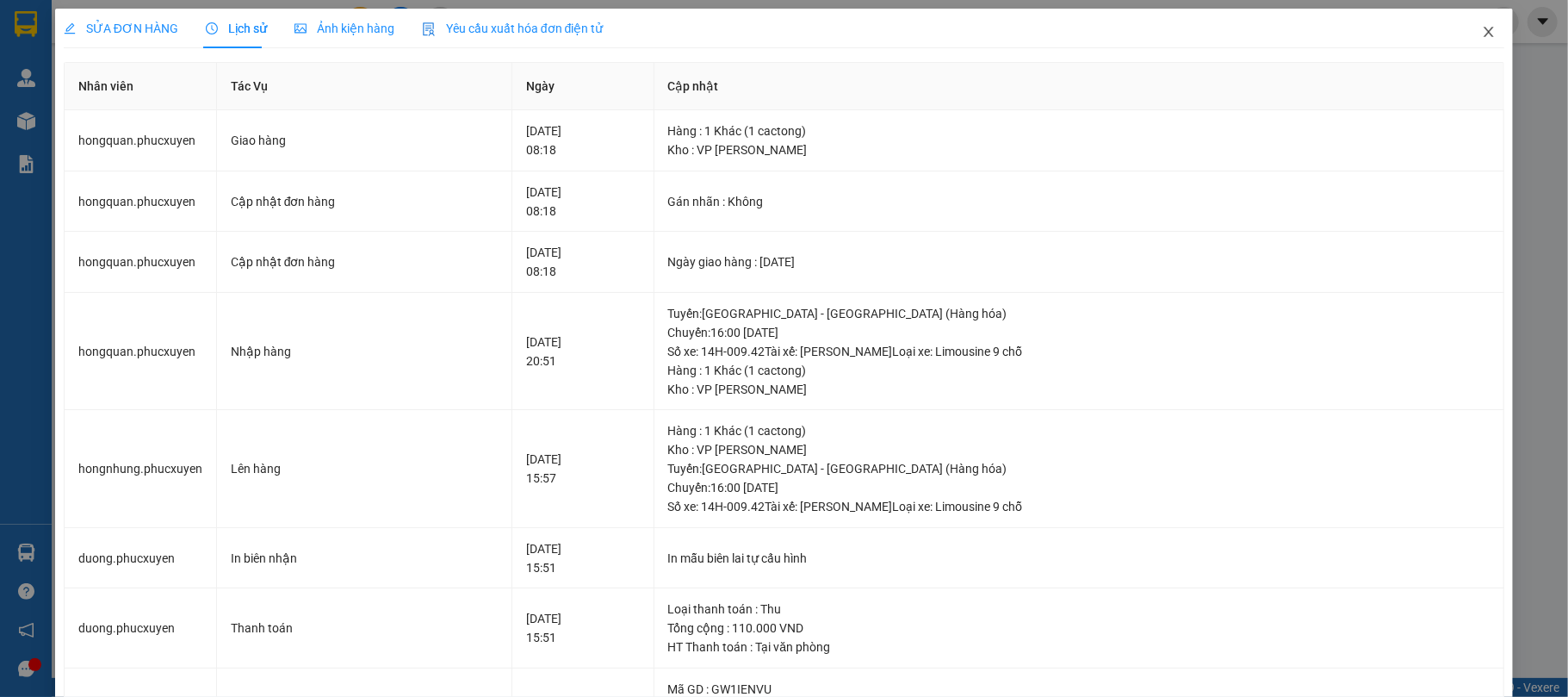
click at [1482, 33] on icon "close" at bounding box center [1489, 32] width 14 height 14
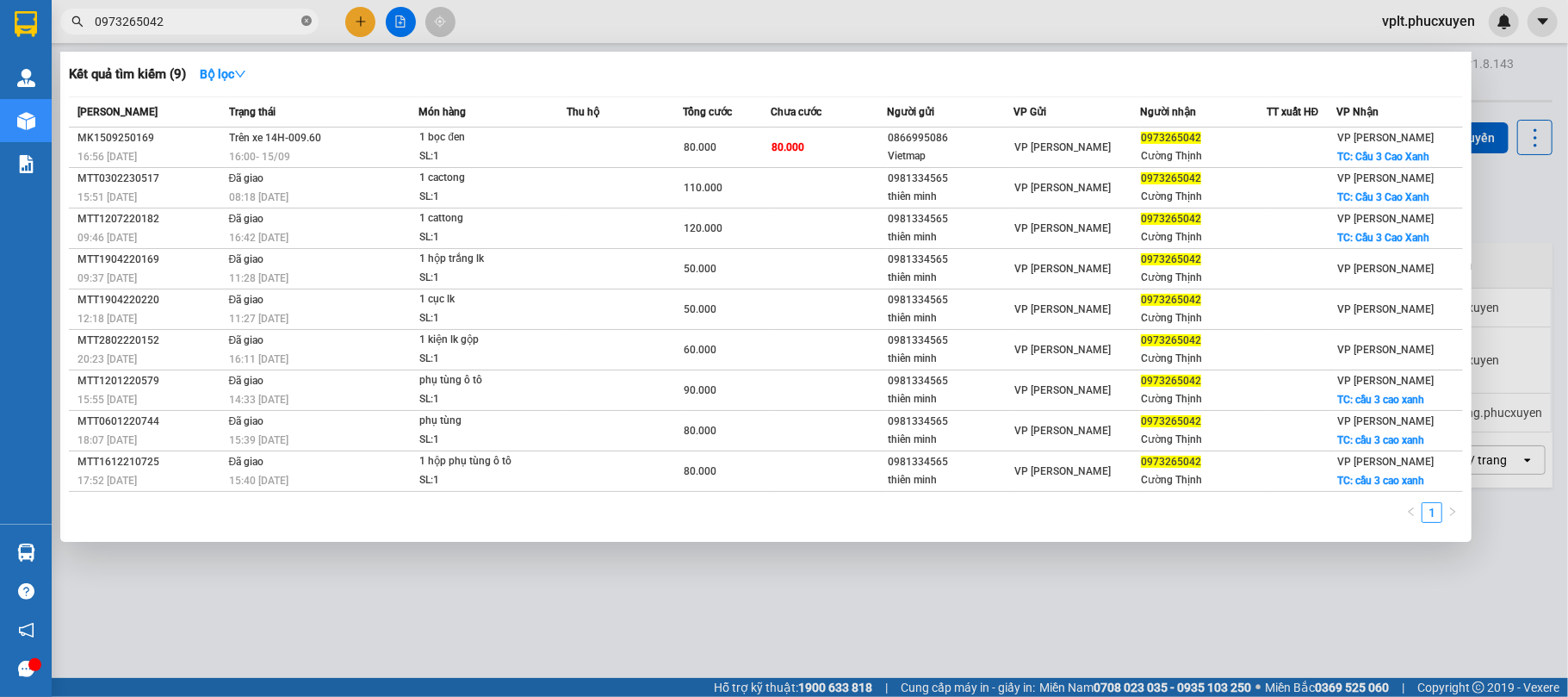
click at [310, 22] on icon "close-circle" at bounding box center [306, 21] width 10 height 10
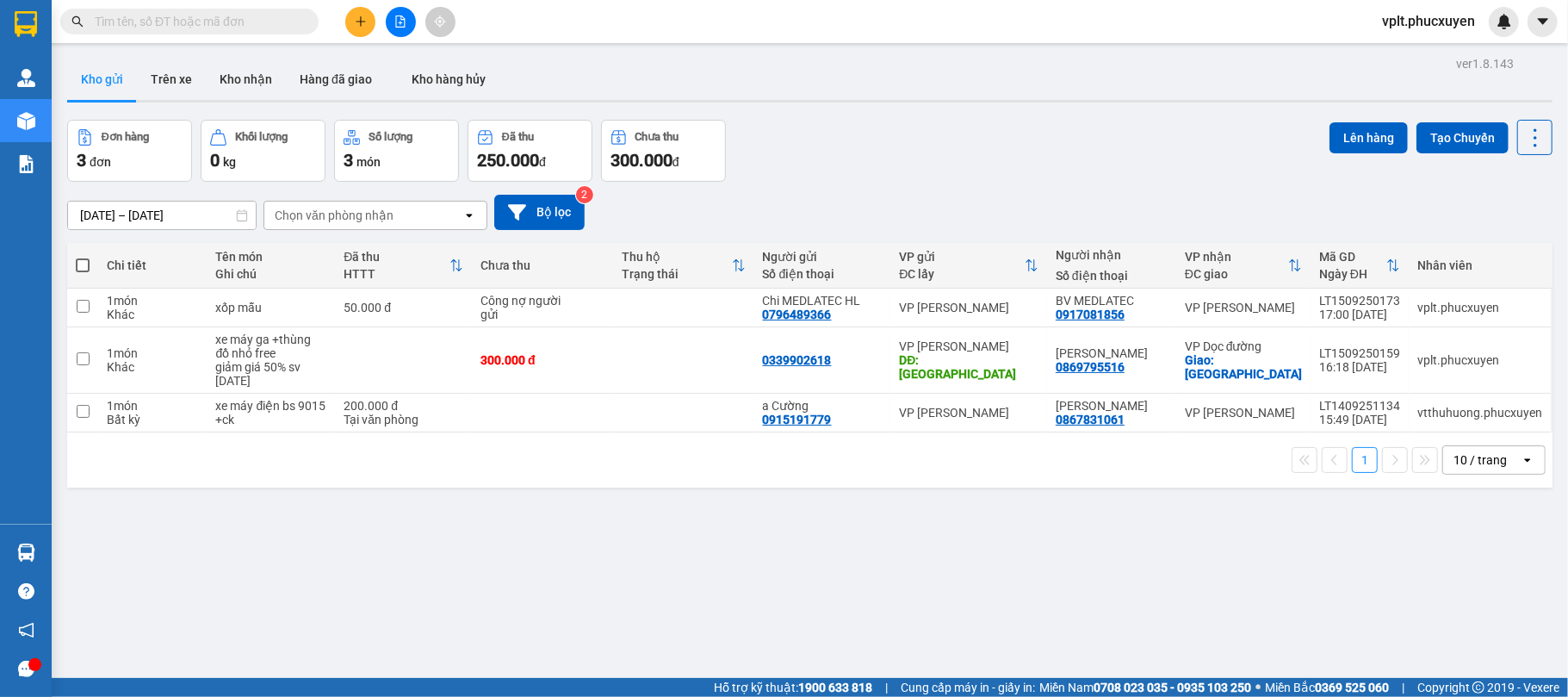
click at [208, 17] on input "text" at bounding box center [196, 21] width 203 height 19
click at [174, 84] on button "Trên xe" at bounding box center [170, 79] width 69 height 41
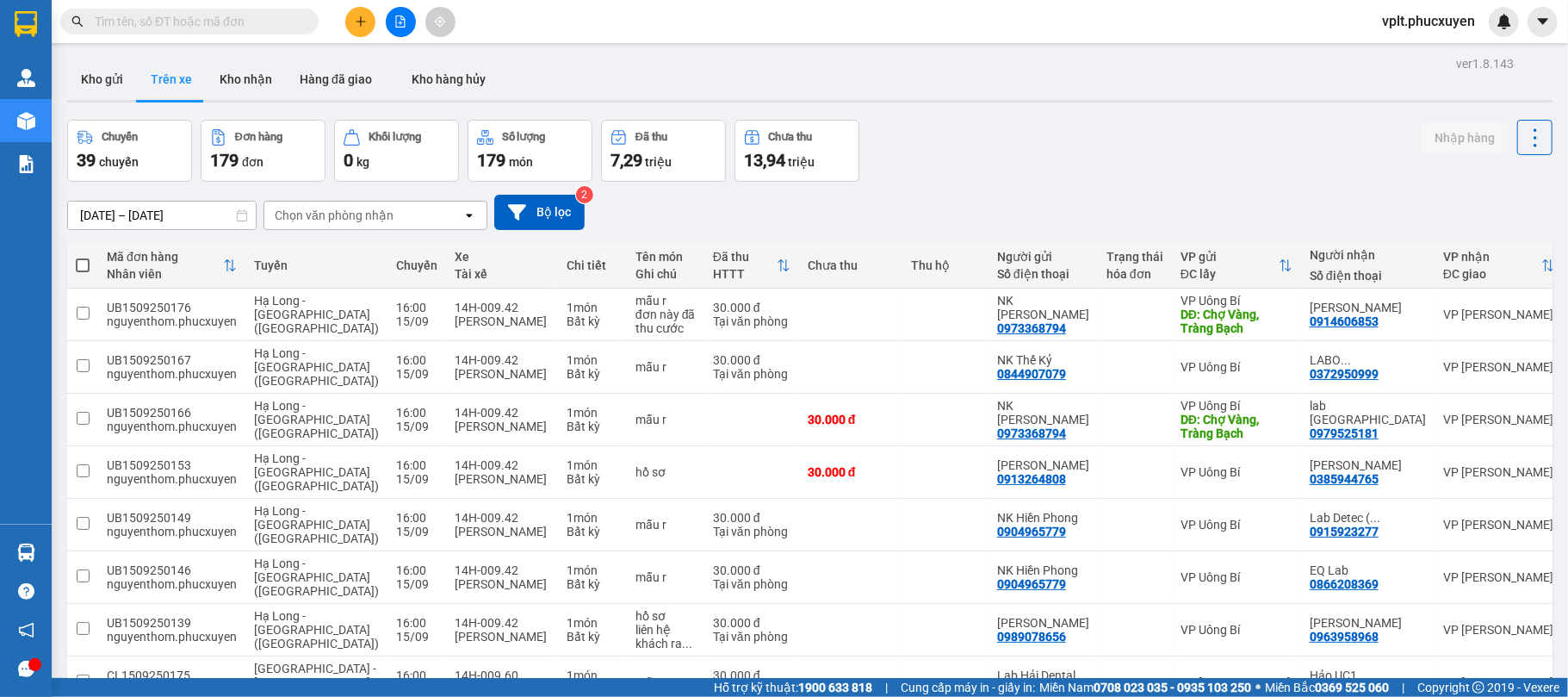
click at [220, 28] on input "text" at bounding box center [196, 21] width 203 height 19
click at [390, 26] on button at bounding box center [401, 22] width 30 height 30
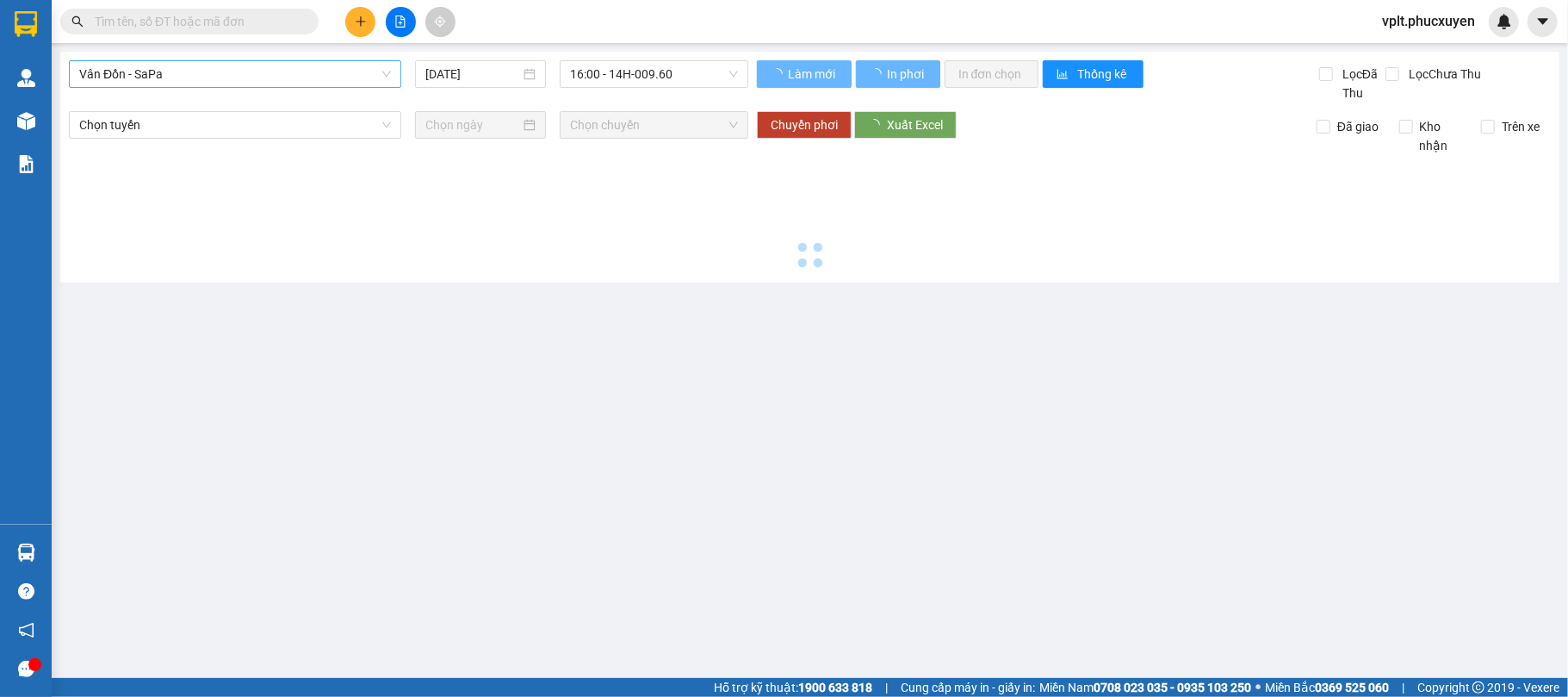
click at [334, 73] on span "Vân Đồn - SaPa" at bounding box center [234, 74] width 312 height 26
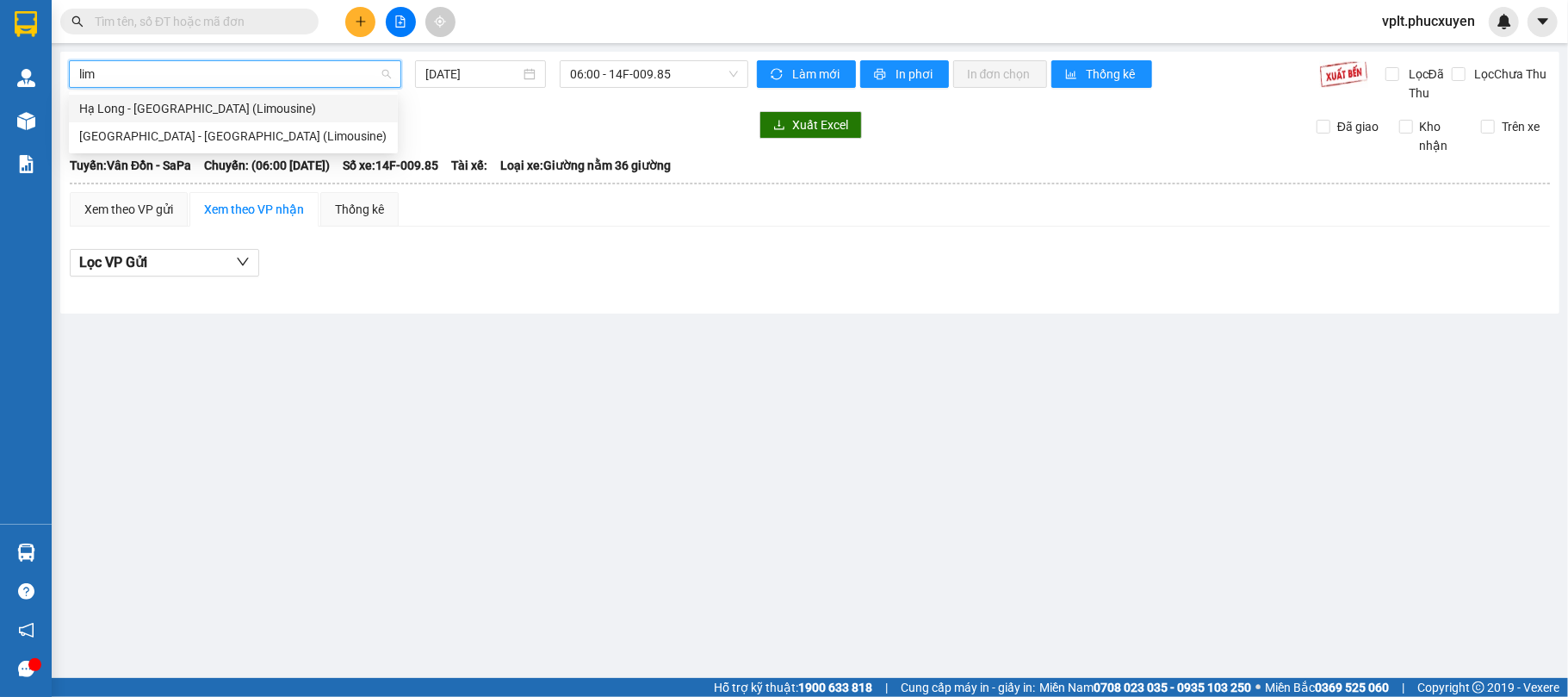
type input "limo"
click at [307, 101] on div "Hạ Long - [GEOGRAPHIC_DATA] (Limousine)" at bounding box center [232, 108] width 308 height 19
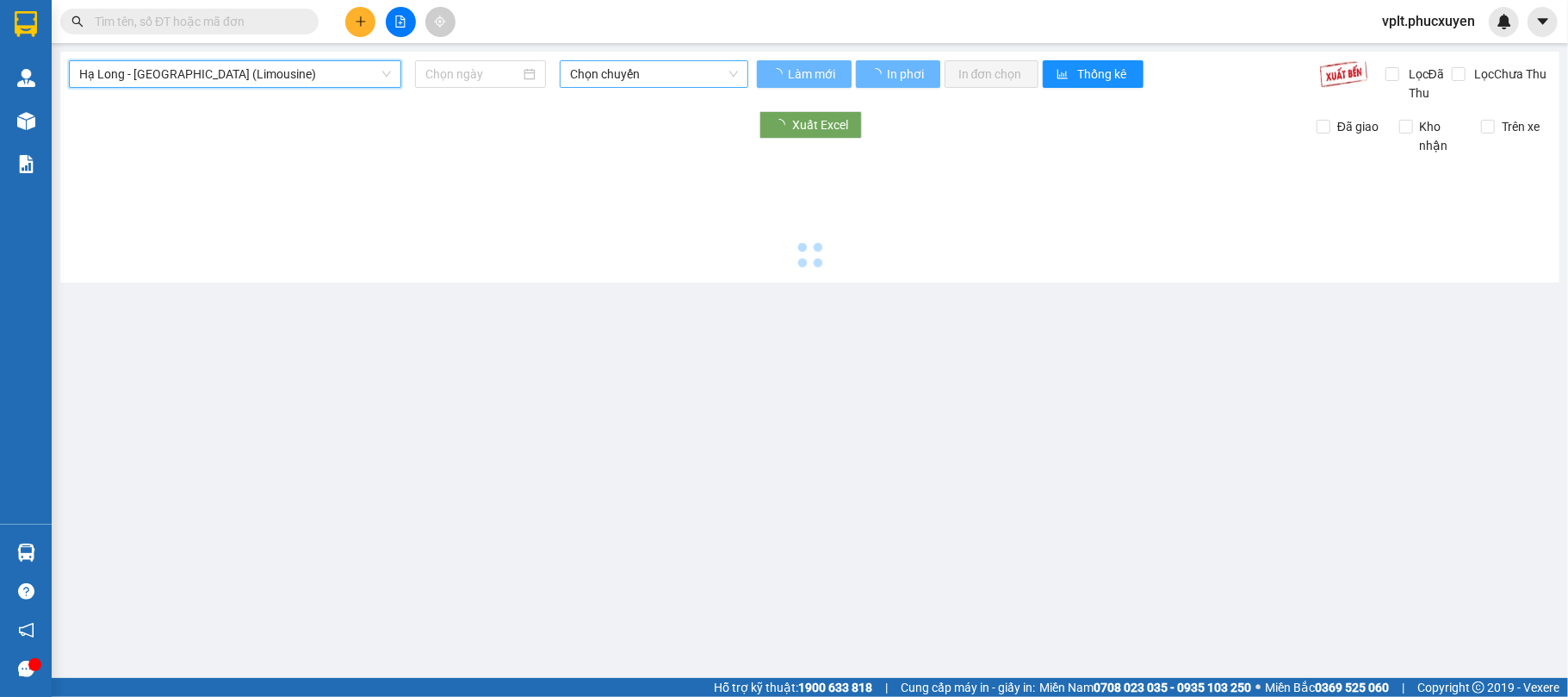
type input "[DATE]"
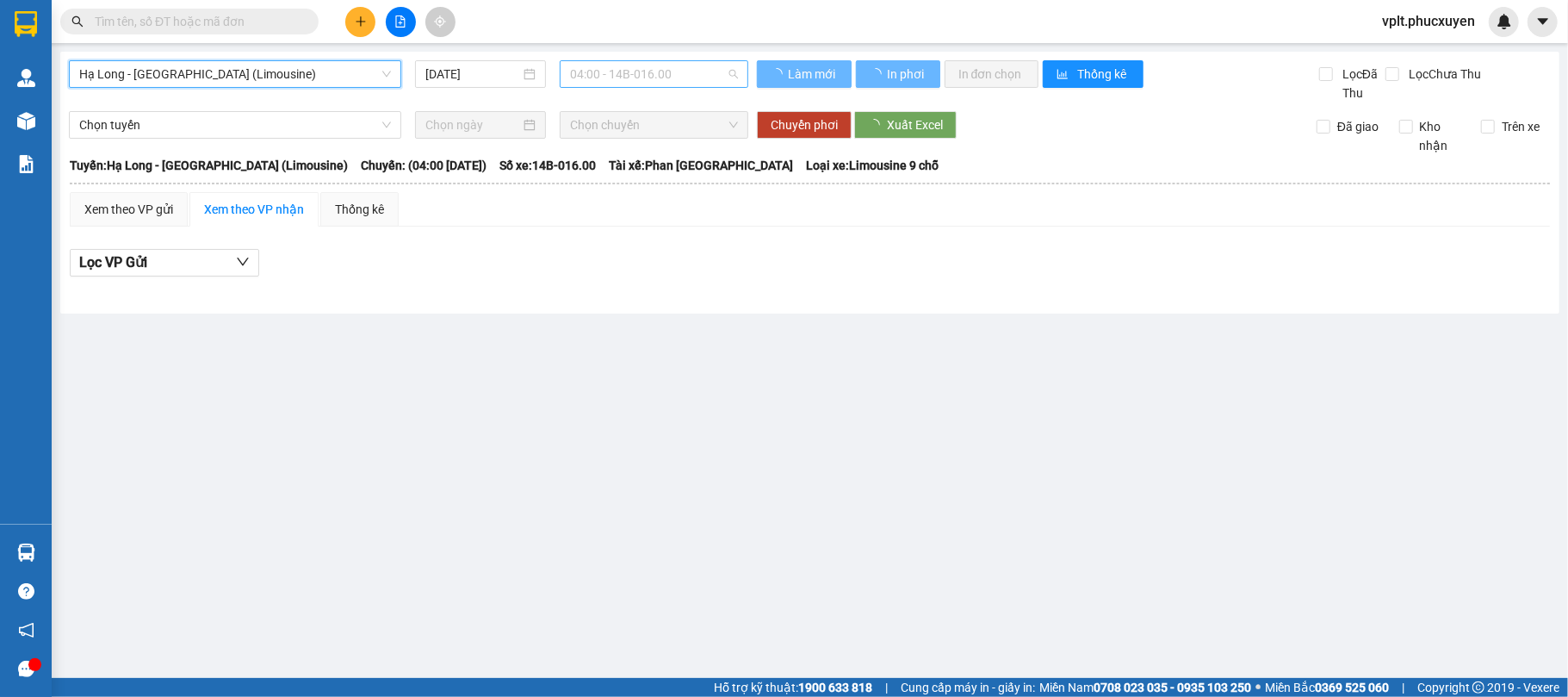
click at [653, 66] on span "04:00 - 14B-016.00" at bounding box center [654, 74] width 167 height 26
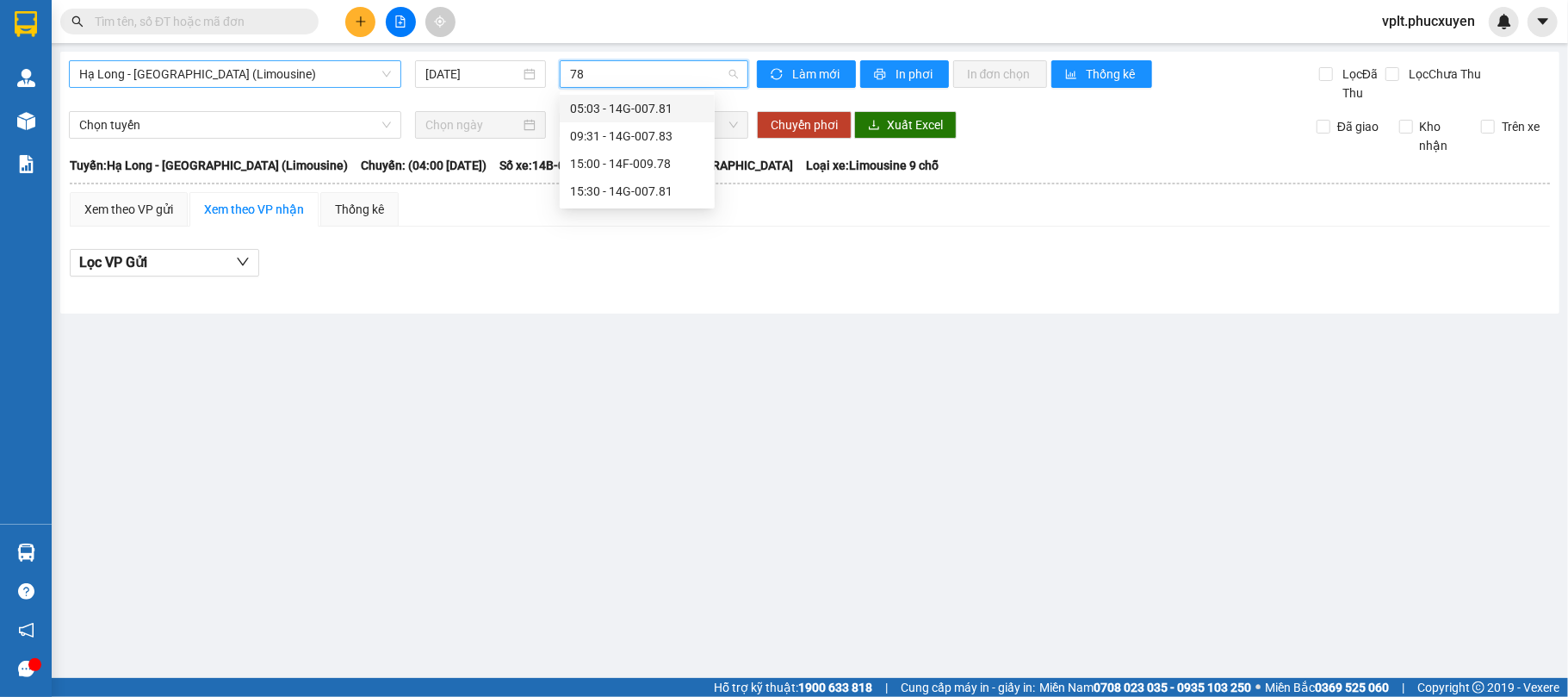
type input "781"
click at [611, 133] on div "15:30 - 14G-007.81" at bounding box center [637, 136] width 135 height 19
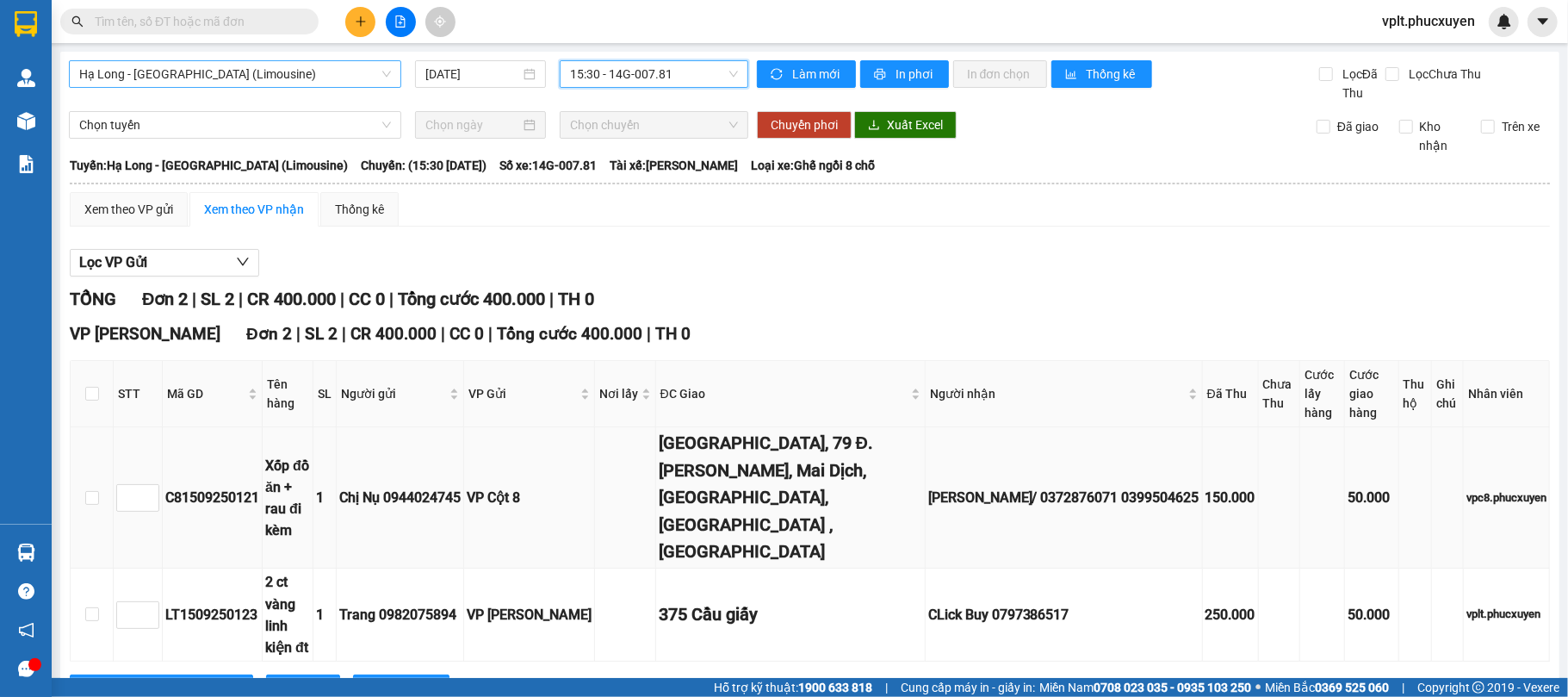
scroll to position [47, 0]
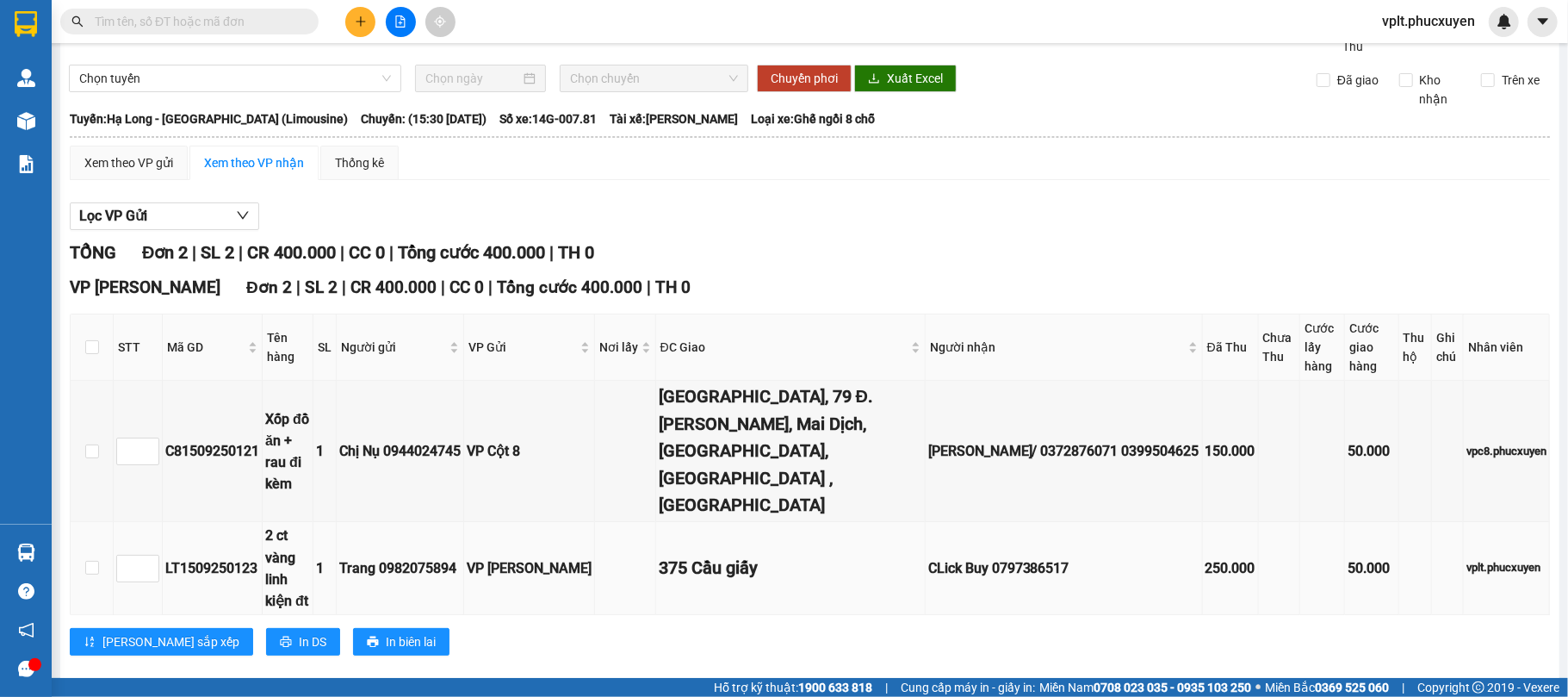
click at [220, 557] on div "LT1509250123" at bounding box center [212, 568] width 94 height 22
copy div "LT1509250123"
click at [174, 16] on input "text" at bounding box center [196, 21] width 203 height 19
paste input "LT1509250123"
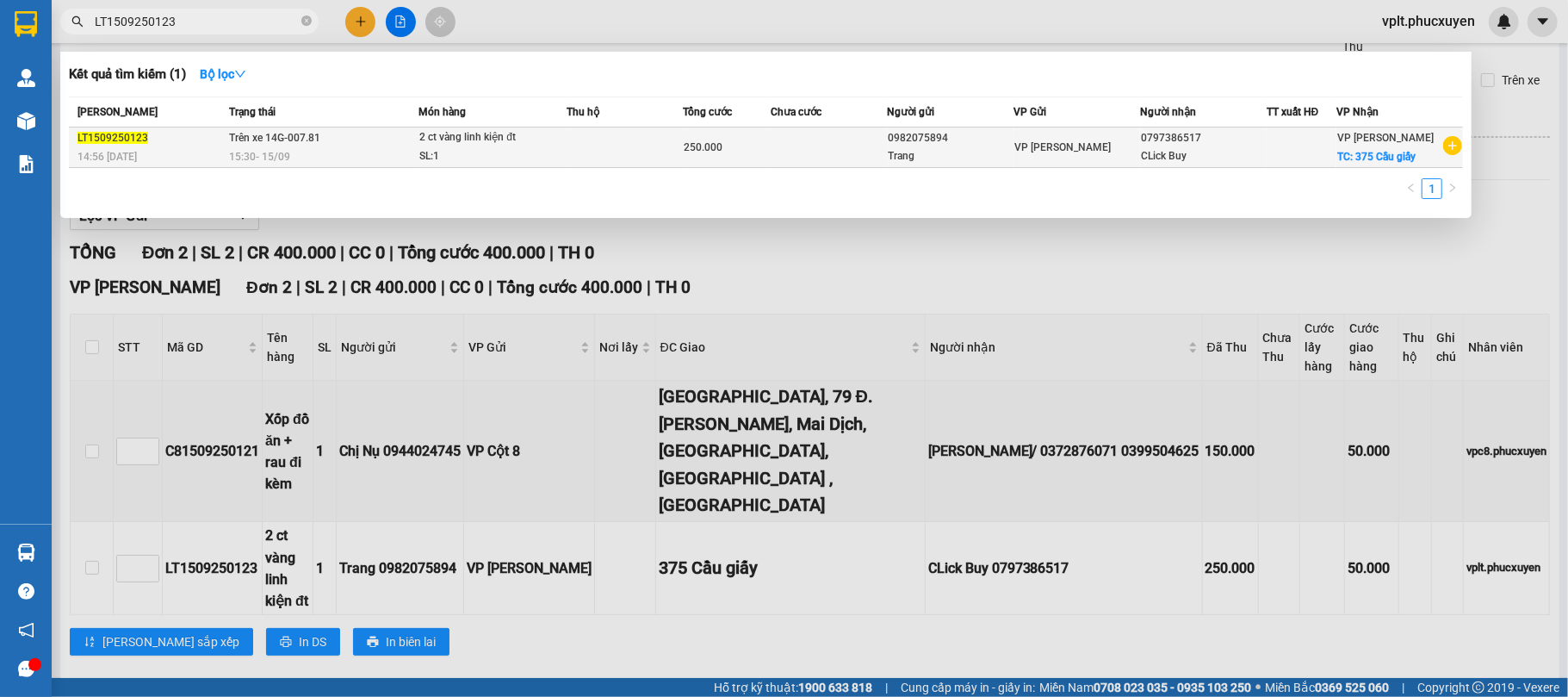
type input "LT1509250123"
click at [358, 161] on div "15:30 - 15/09" at bounding box center [324, 157] width 189 height 19
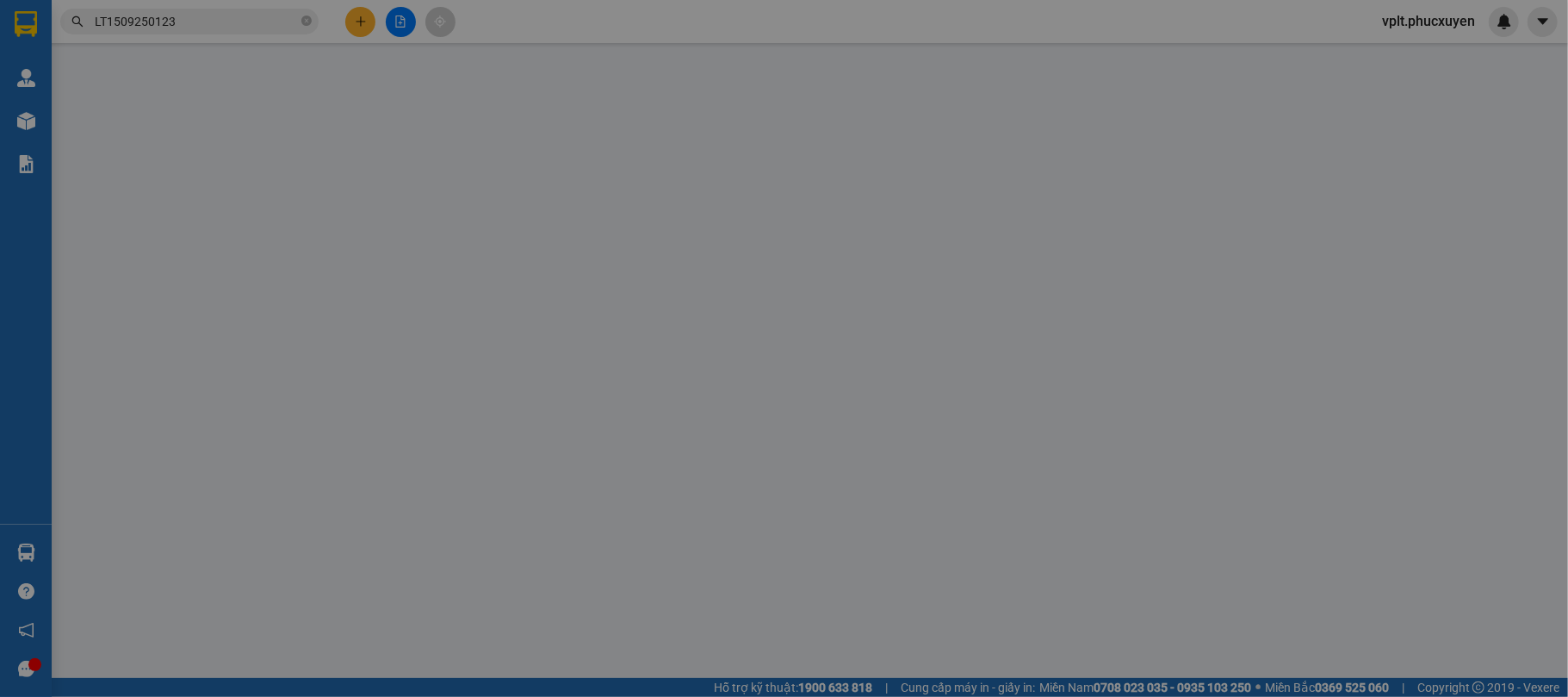
click at [358, 161] on input "Người gửi" at bounding box center [468, 174] width 225 height 28
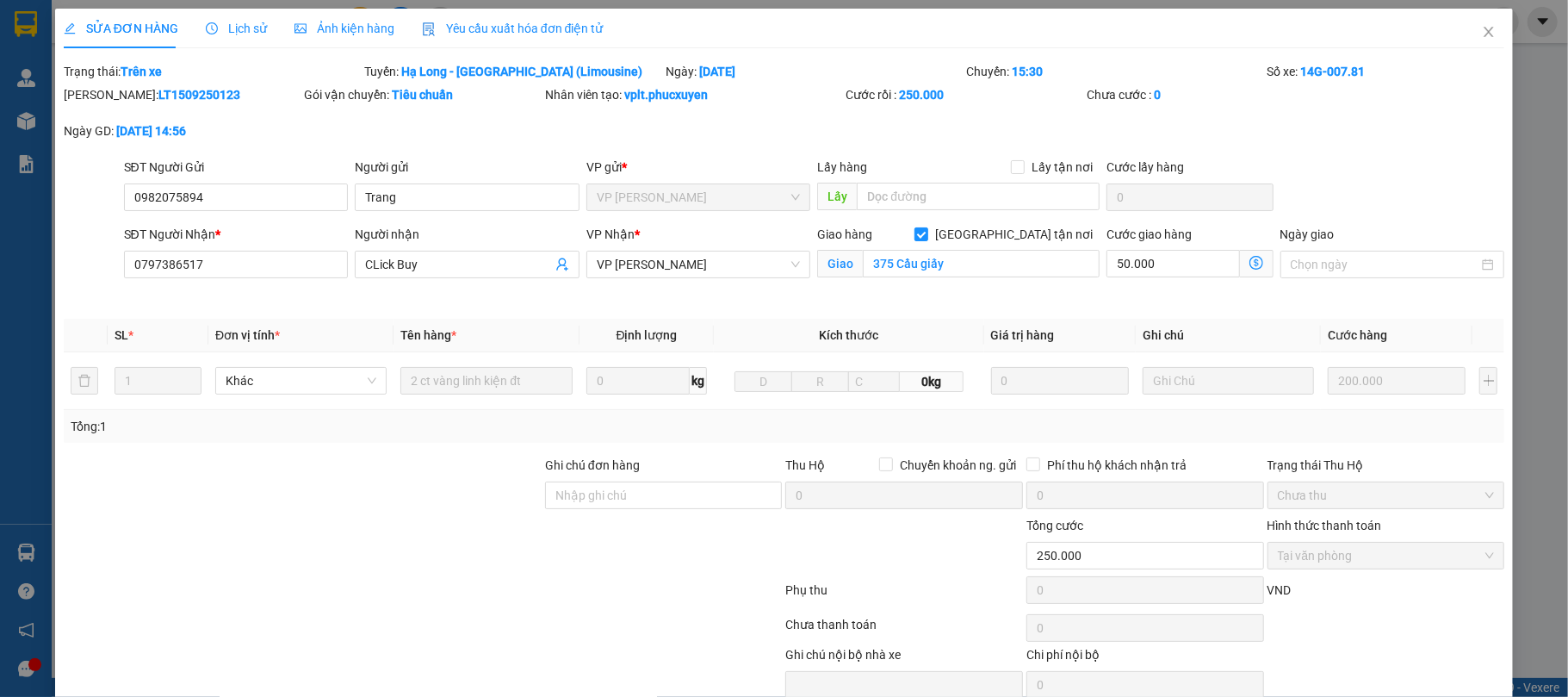
type input "0982075894"
type input "Trang"
type input "0797386517"
type input "CLick Buy"
checkbox input "true"
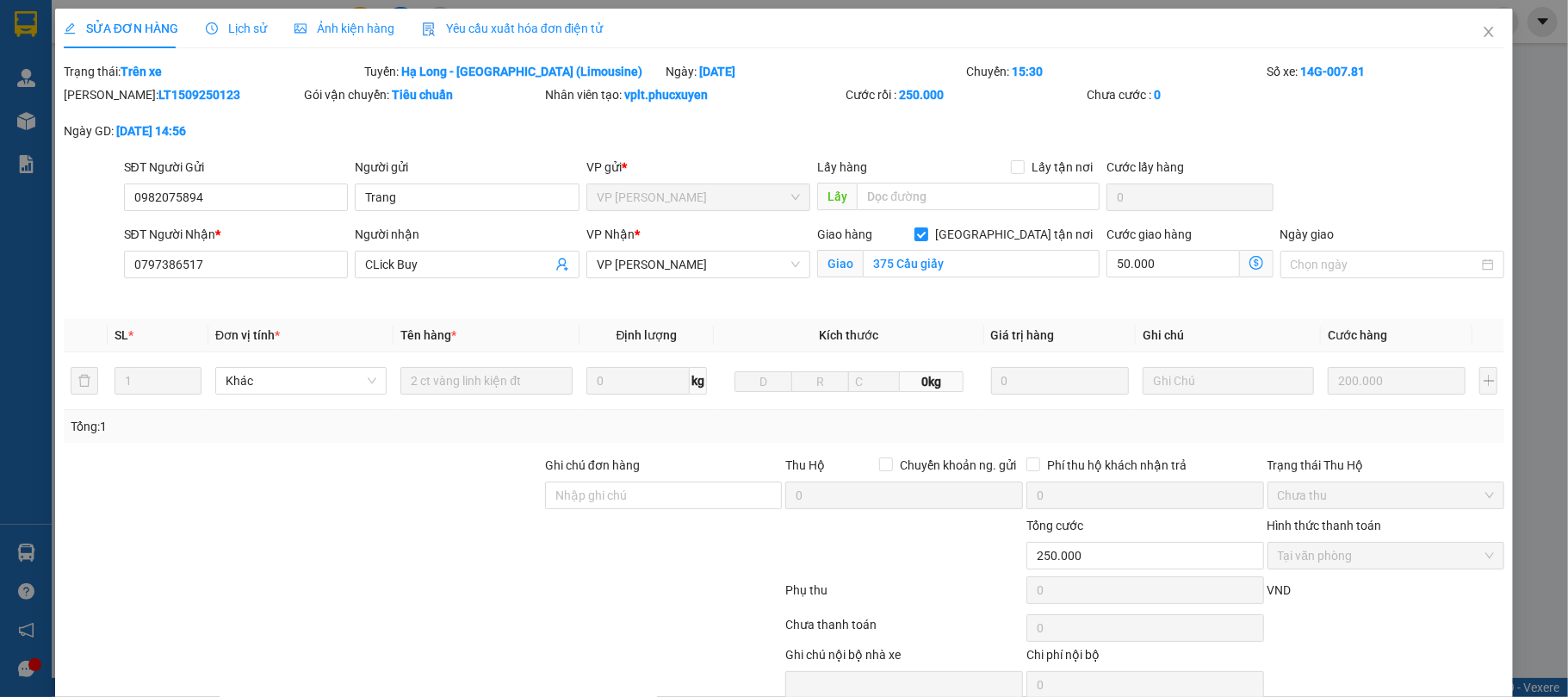
type input "375 Cầu giấy"
type input "250.000"
type input "2"
click at [1250, 263] on icon "dollar-circle" at bounding box center [1257, 263] width 14 height 14
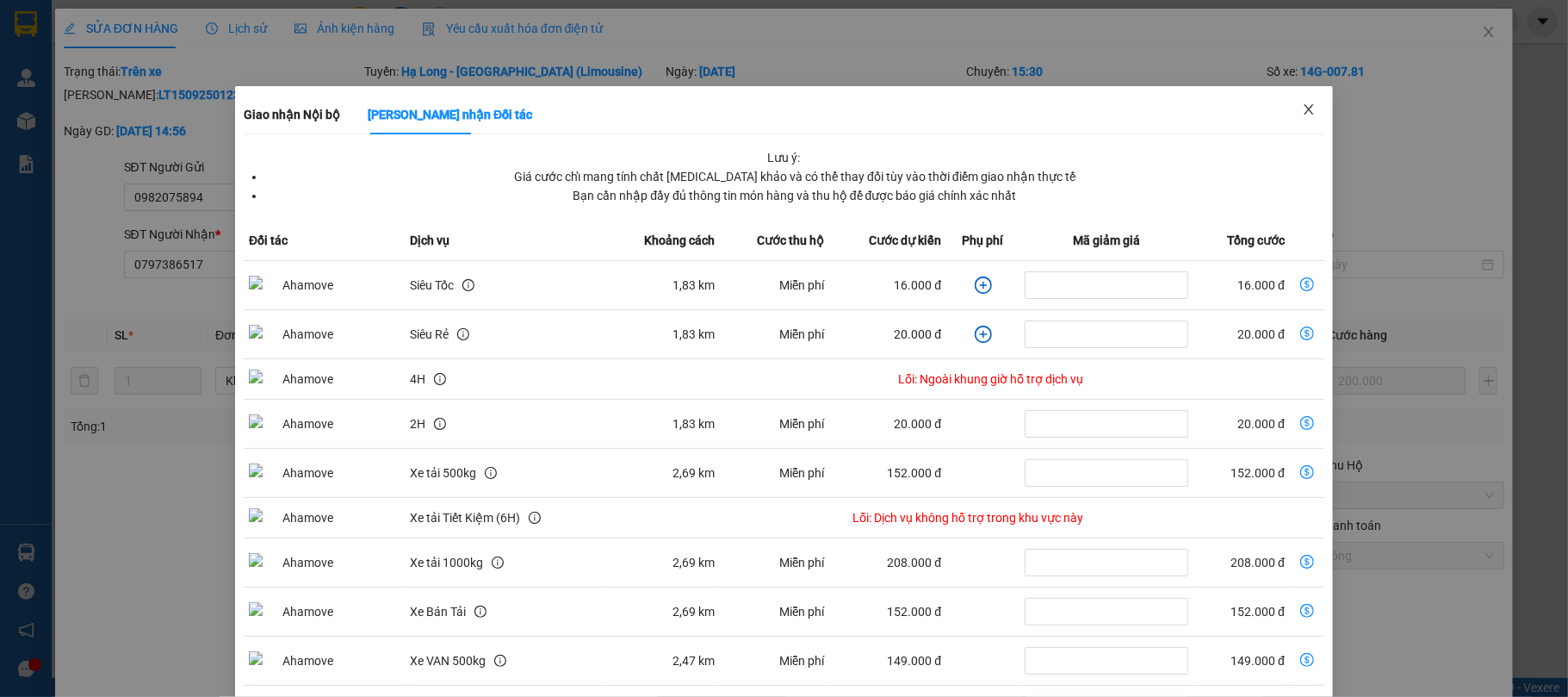
click at [1304, 107] on icon "close" at bounding box center [1309, 110] width 10 height 10
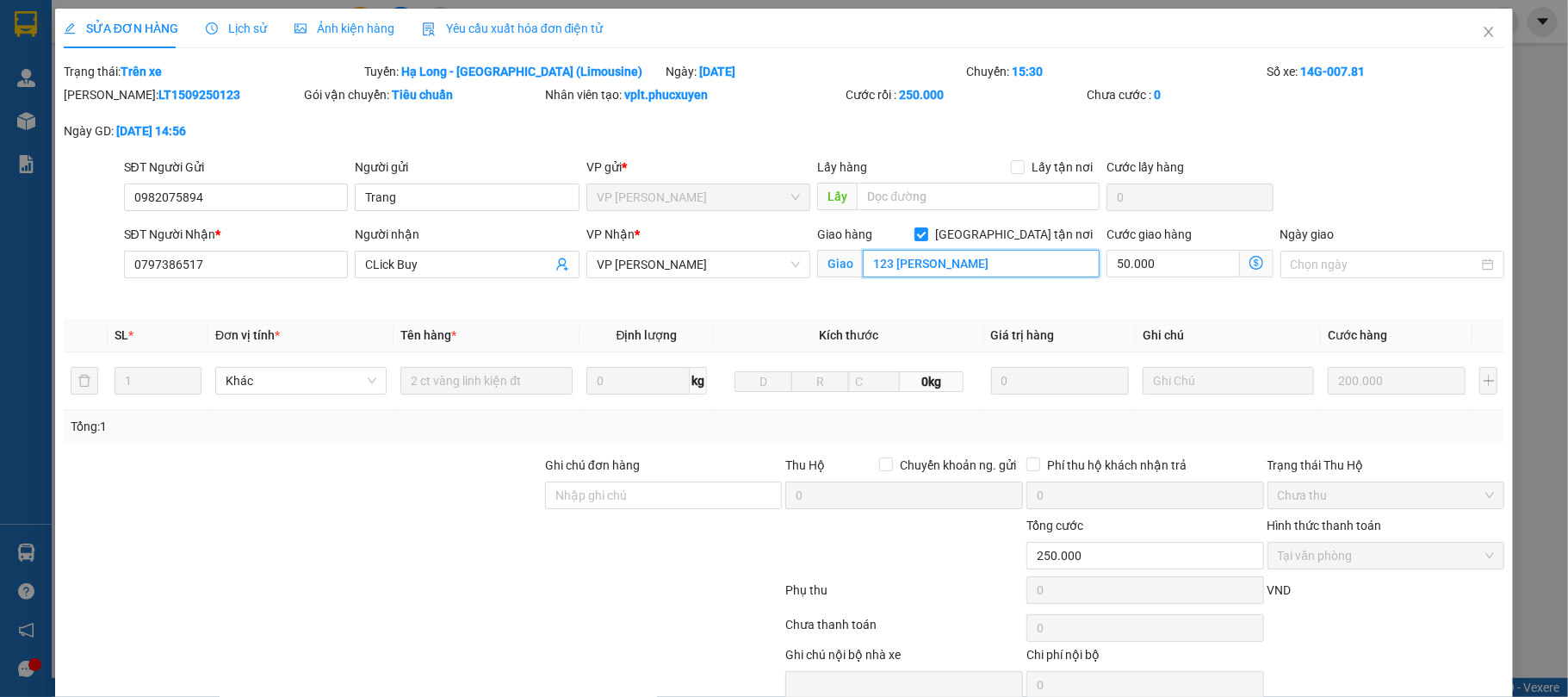
click at [1022, 277] on input "123 trần đăng ninh" at bounding box center [982, 264] width 237 height 28
click at [1013, 266] on input "123 trần đăng ninh" at bounding box center [982, 264] width 237 height 28
type input "123 trần đăng ninh, cầu giấy"
drag, startPoint x: 242, startPoint y: 262, endPoint x: 140, endPoint y: 263, distance: 102.0
click at [140, 263] on input "0797386517" at bounding box center [236, 264] width 225 height 28
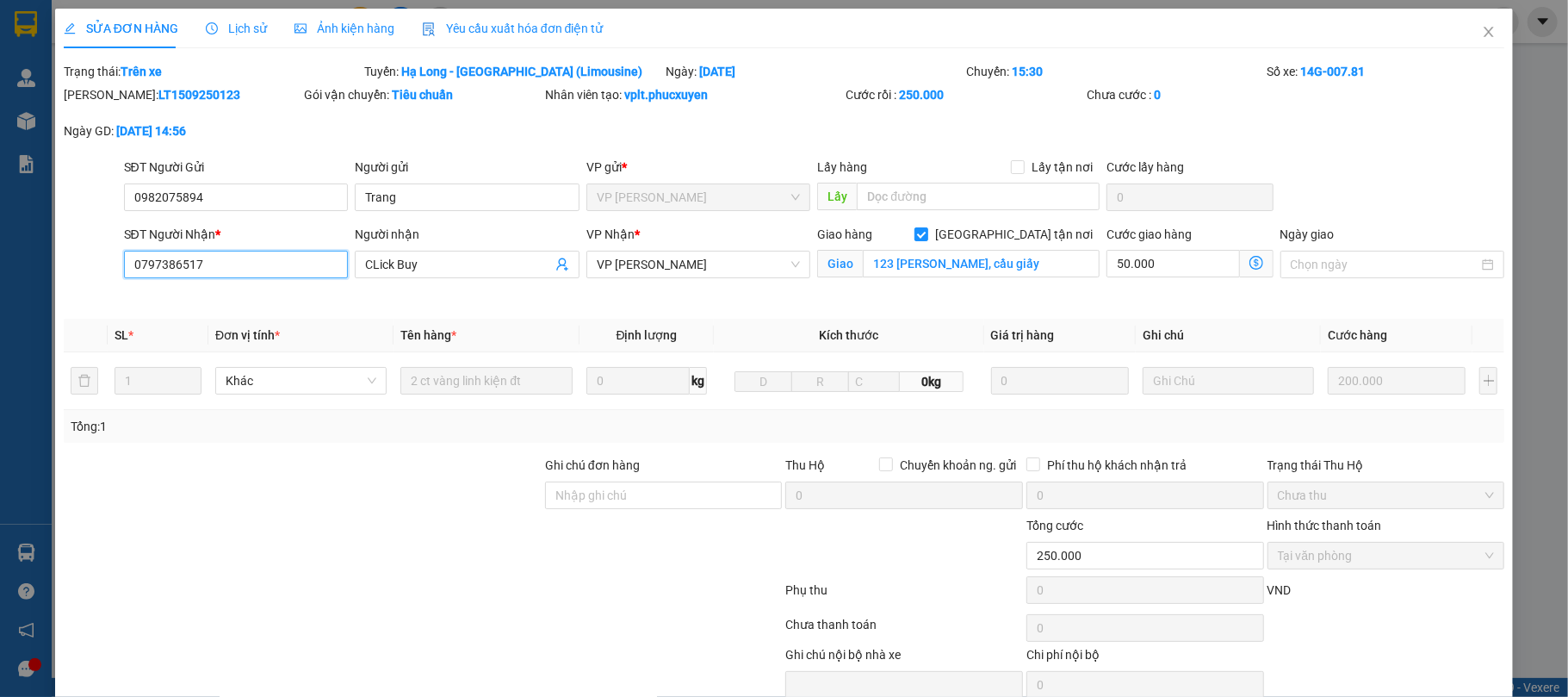
click at [224, 267] on input "0797386517" at bounding box center [236, 264] width 225 height 28
drag, startPoint x: 224, startPoint y: 267, endPoint x: 136, endPoint y: 269, distance: 88.0
click at [136, 269] on input "0797386517" at bounding box center [236, 264] width 225 height 28
type input "0348087387"
click at [432, 269] on input "CLick Buy" at bounding box center [459, 264] width 187 height 19
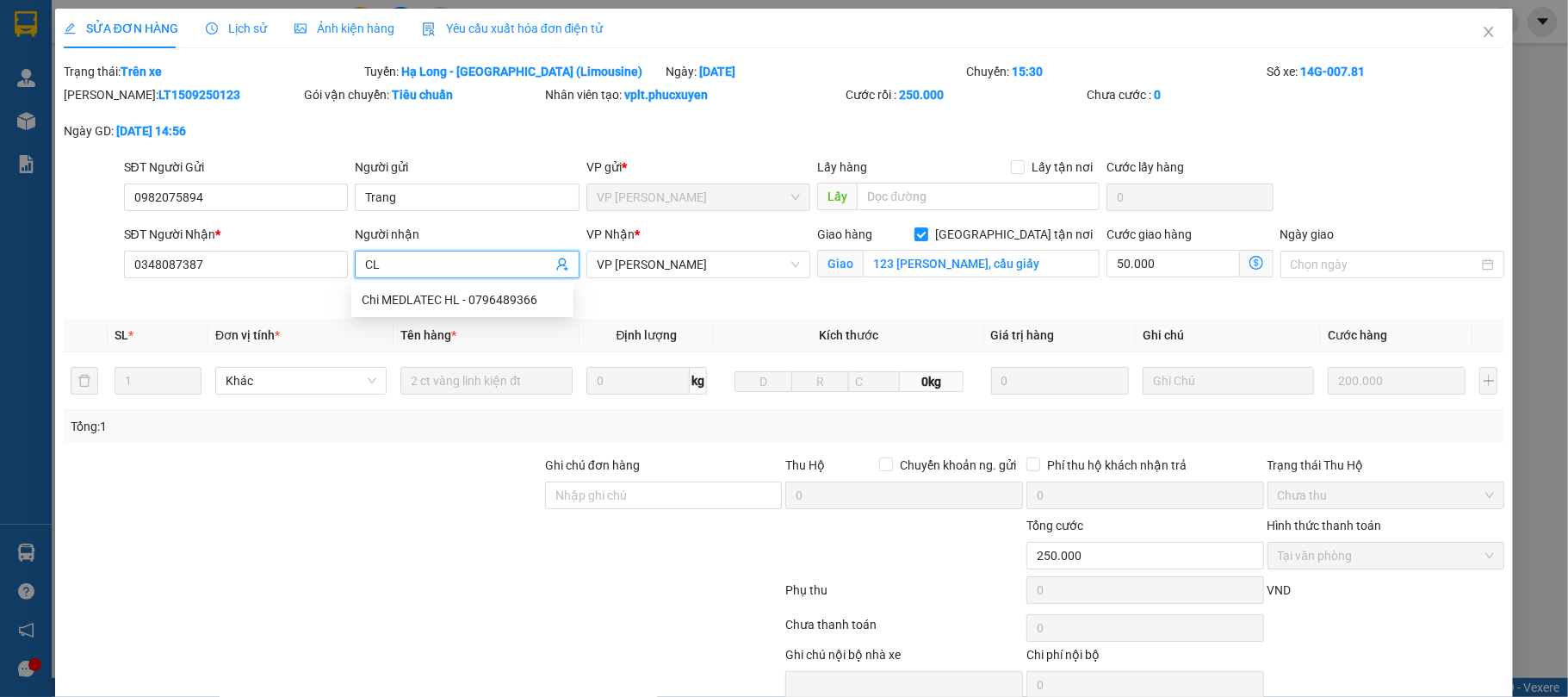
type input "C"
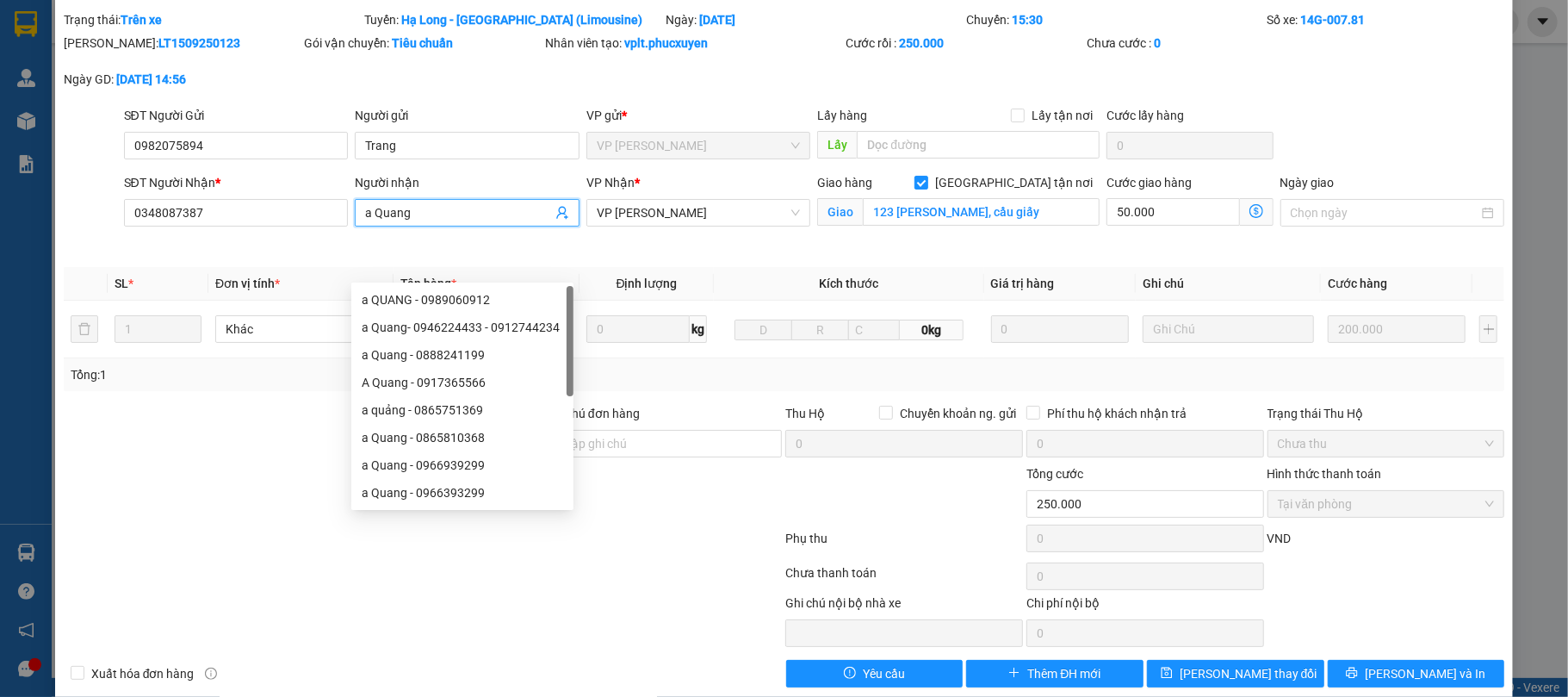
scroll to position [79, 0]
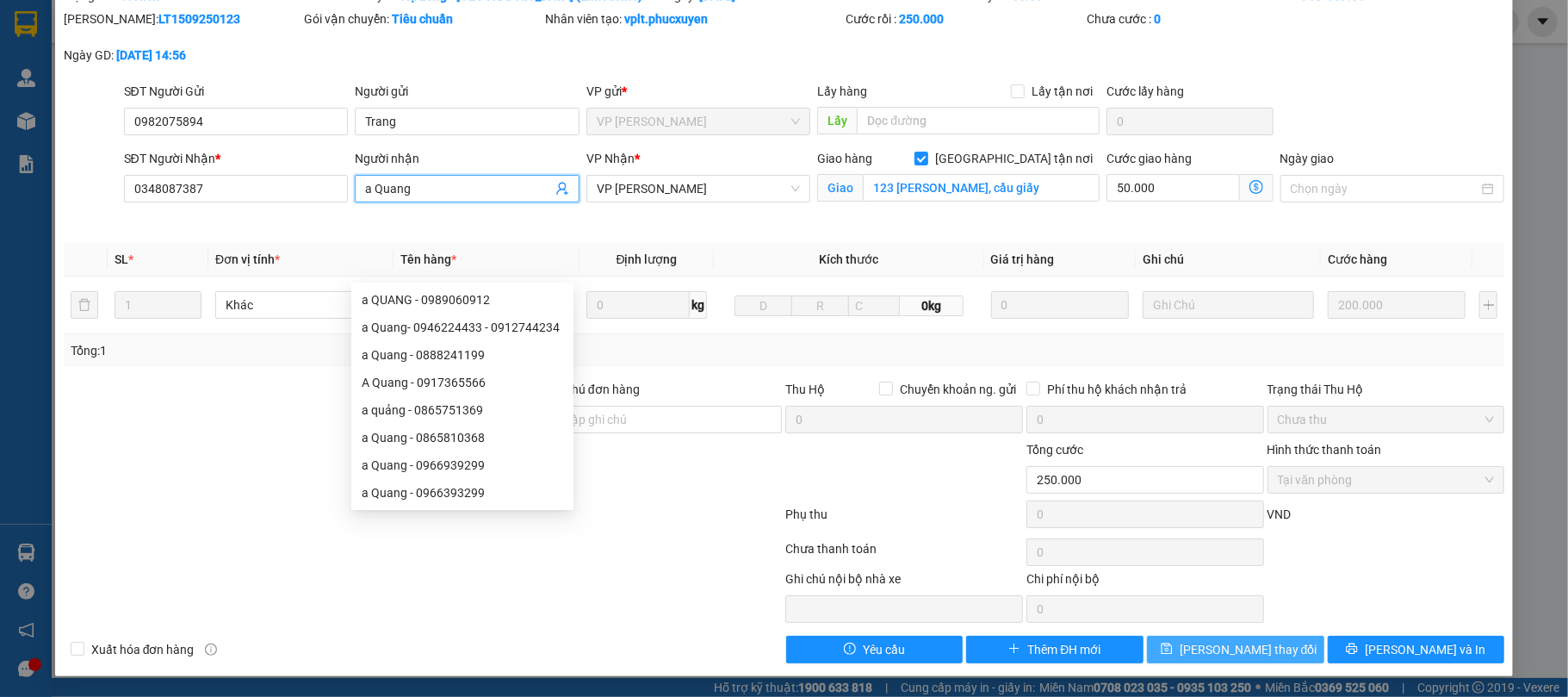
type input "a Quang"
click at [1199, 642] on span "[PERSON_NAME] thay đổi" at bounding box center [1249, 649] width 138 height 19
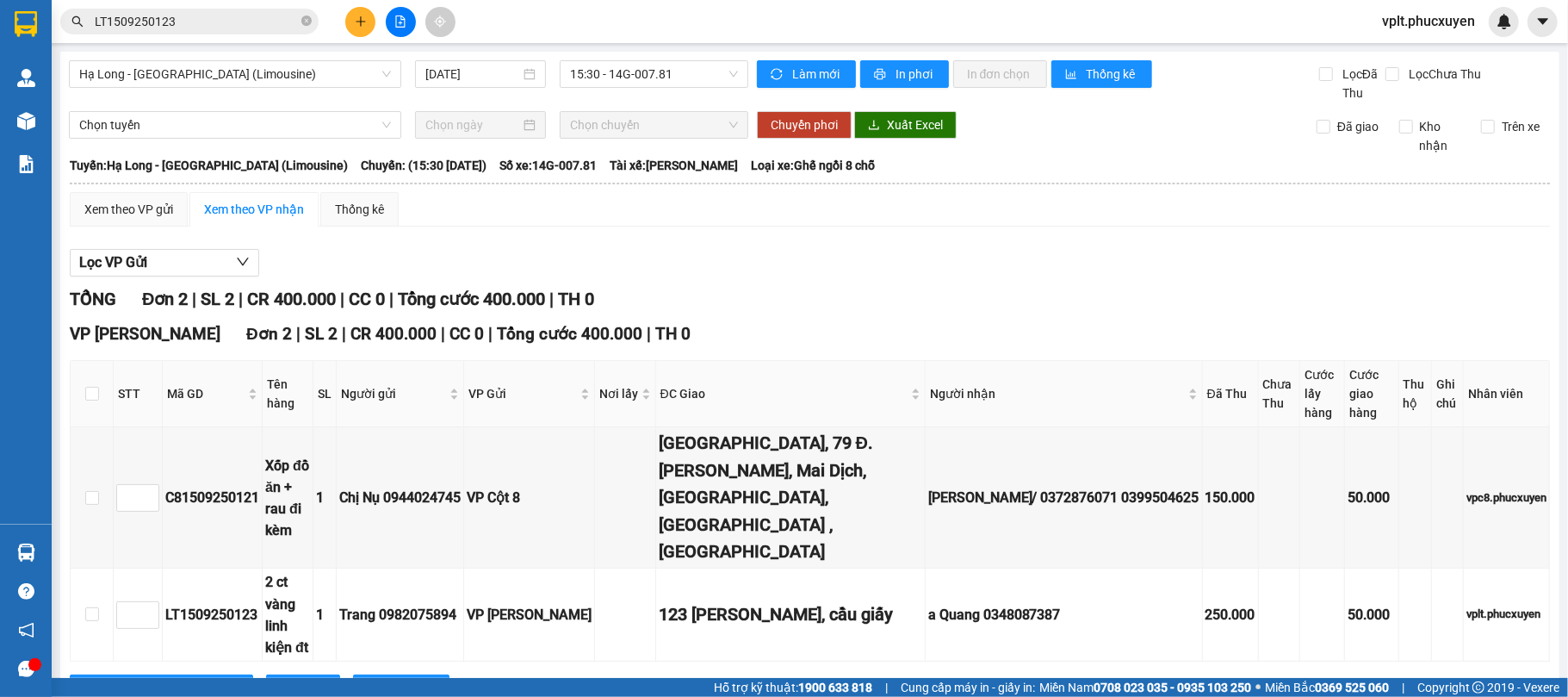
click at [225, 28] on input "LT1509250123" at bounding box center [196, 21] width 203 height 19
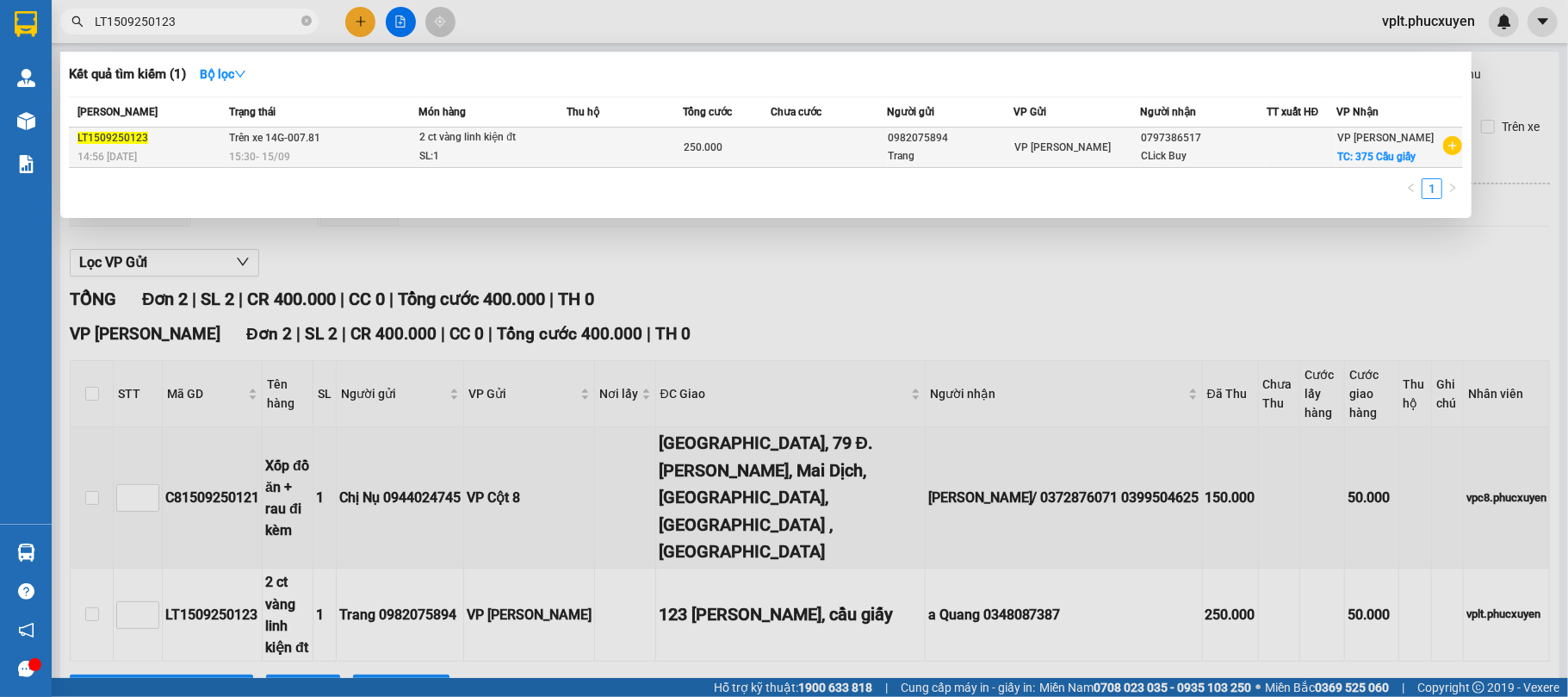
click at [187, 153] on div "14:56 - 15/09" at bounding box center [151, 157] width 147 height 19
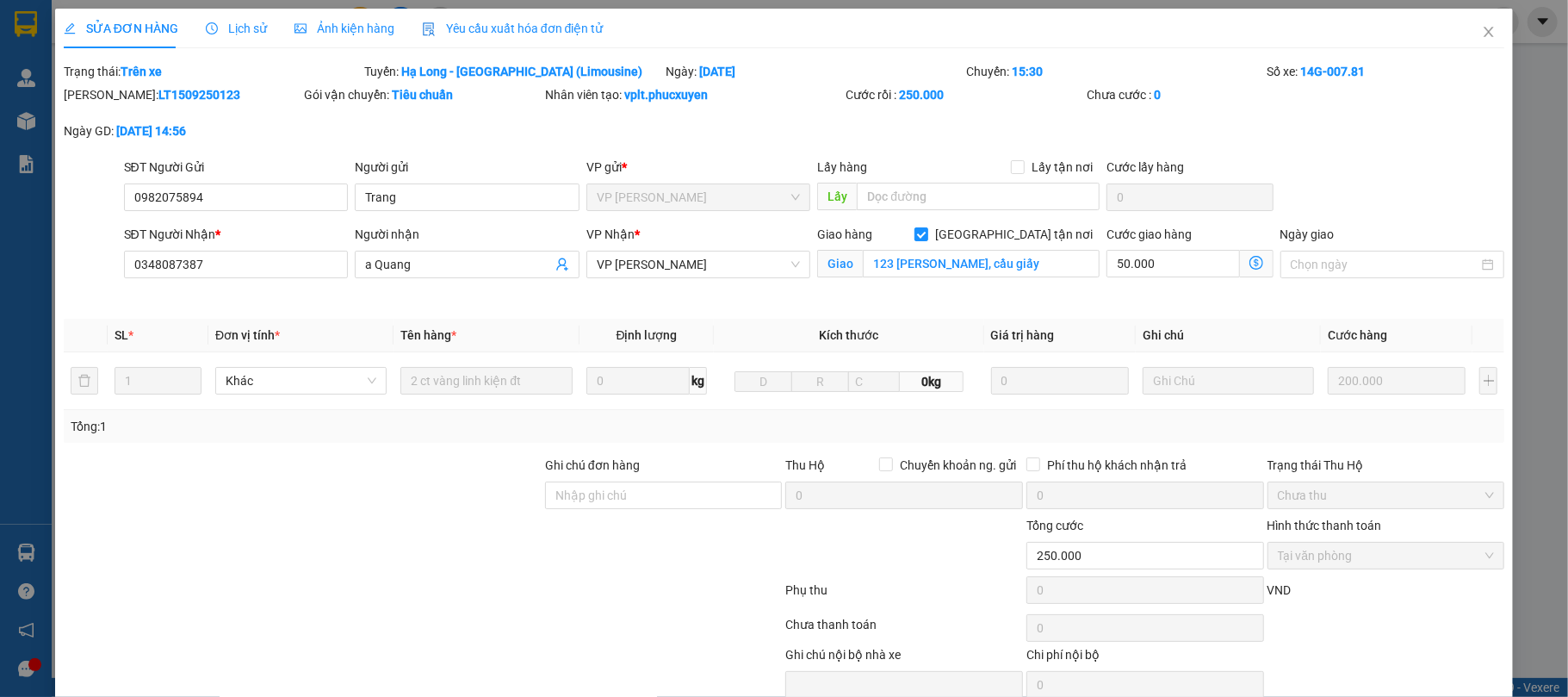
type input "0982075894"
type input "Trang"
type input "0348087387"
type input "a Quang"
checkbox input "true"
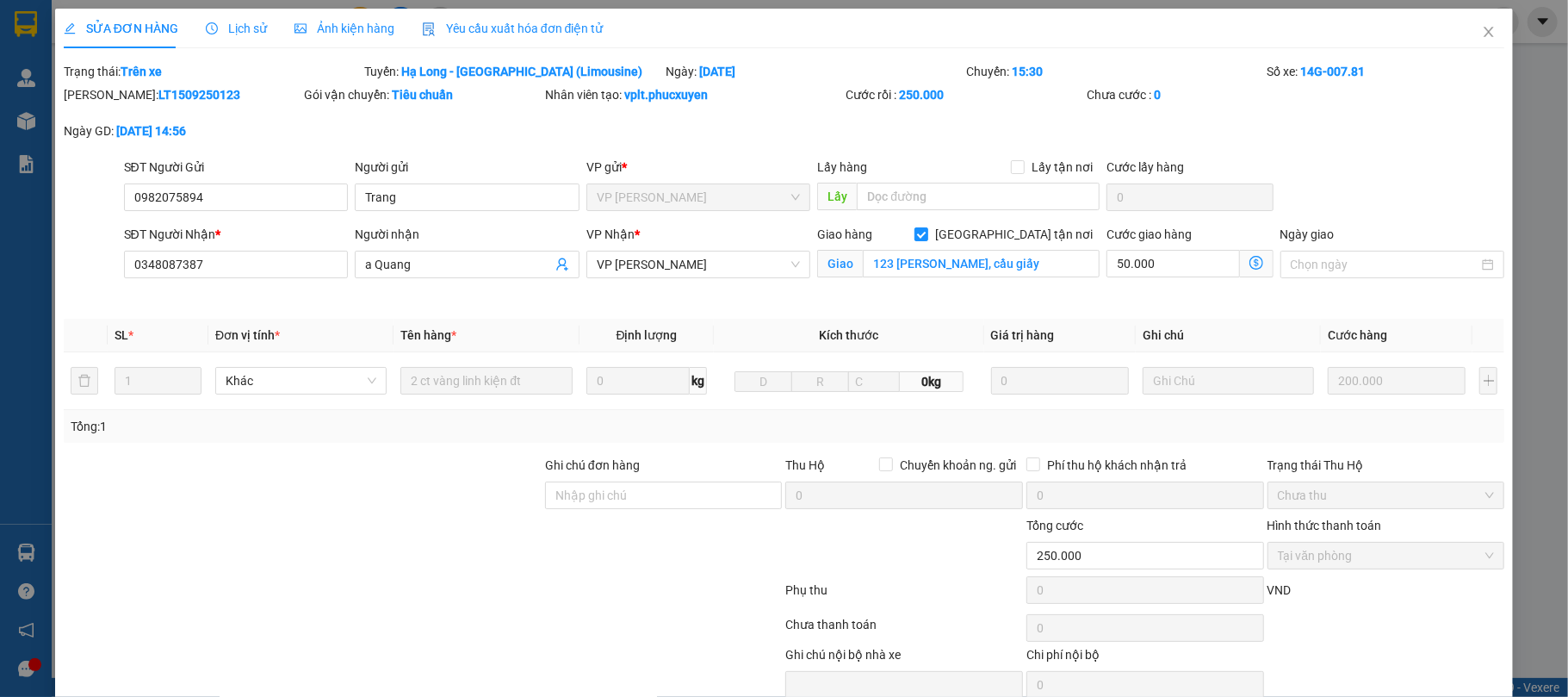
type input "123 trần đăng ninh, cầu giấy"
type input "250.000"
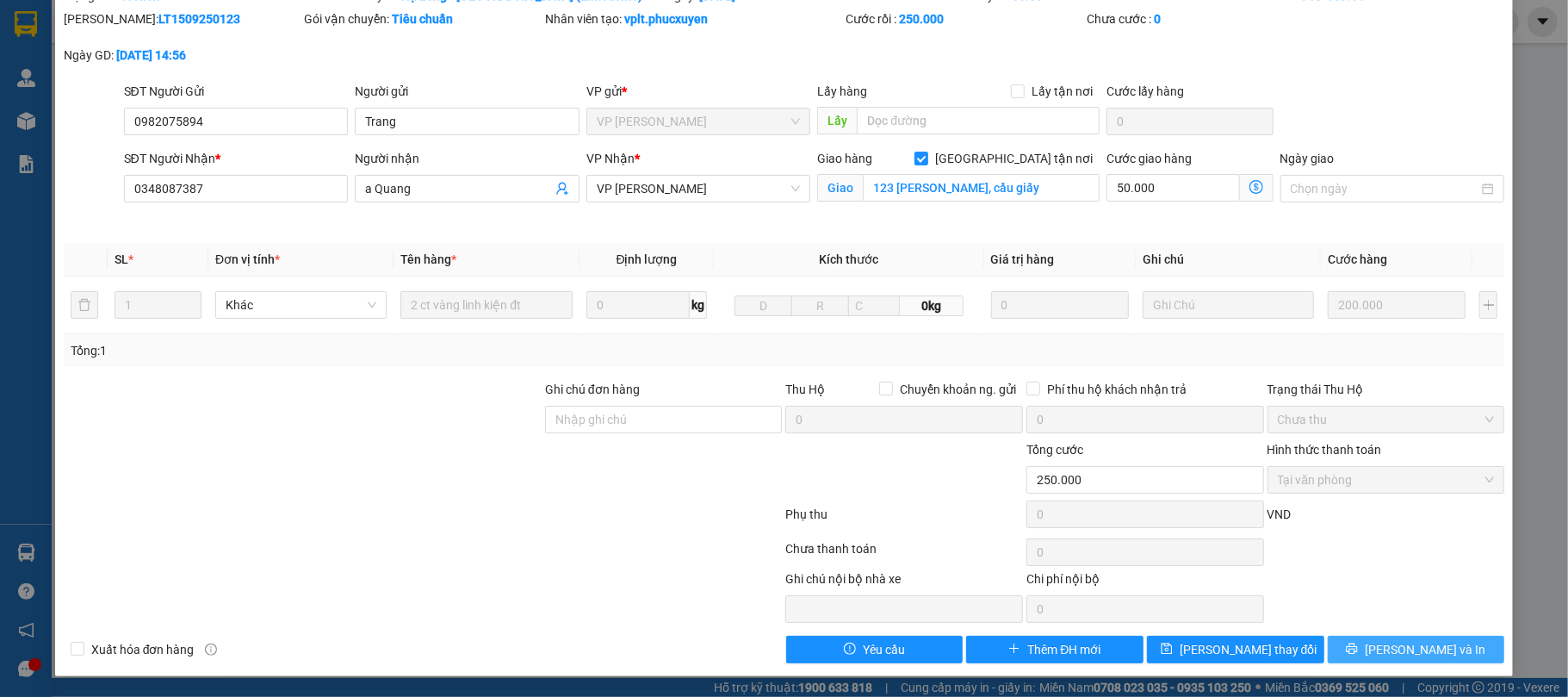
click at [1359, 649] on icon "printer" at bounding box center [1353, 649] width 12 height 12
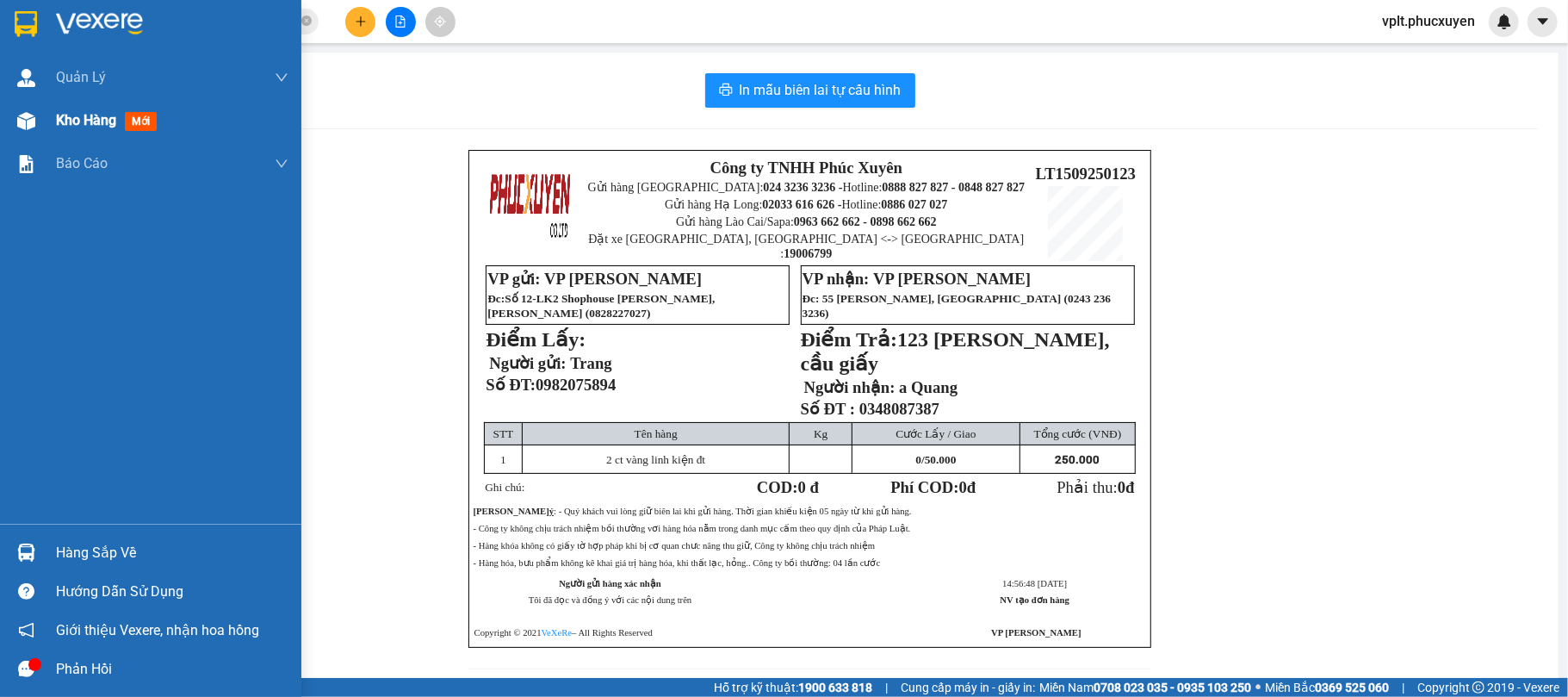
click at [81, 129] on span "Kho hàng" at bounding box center [86, 120] width 60 height 16
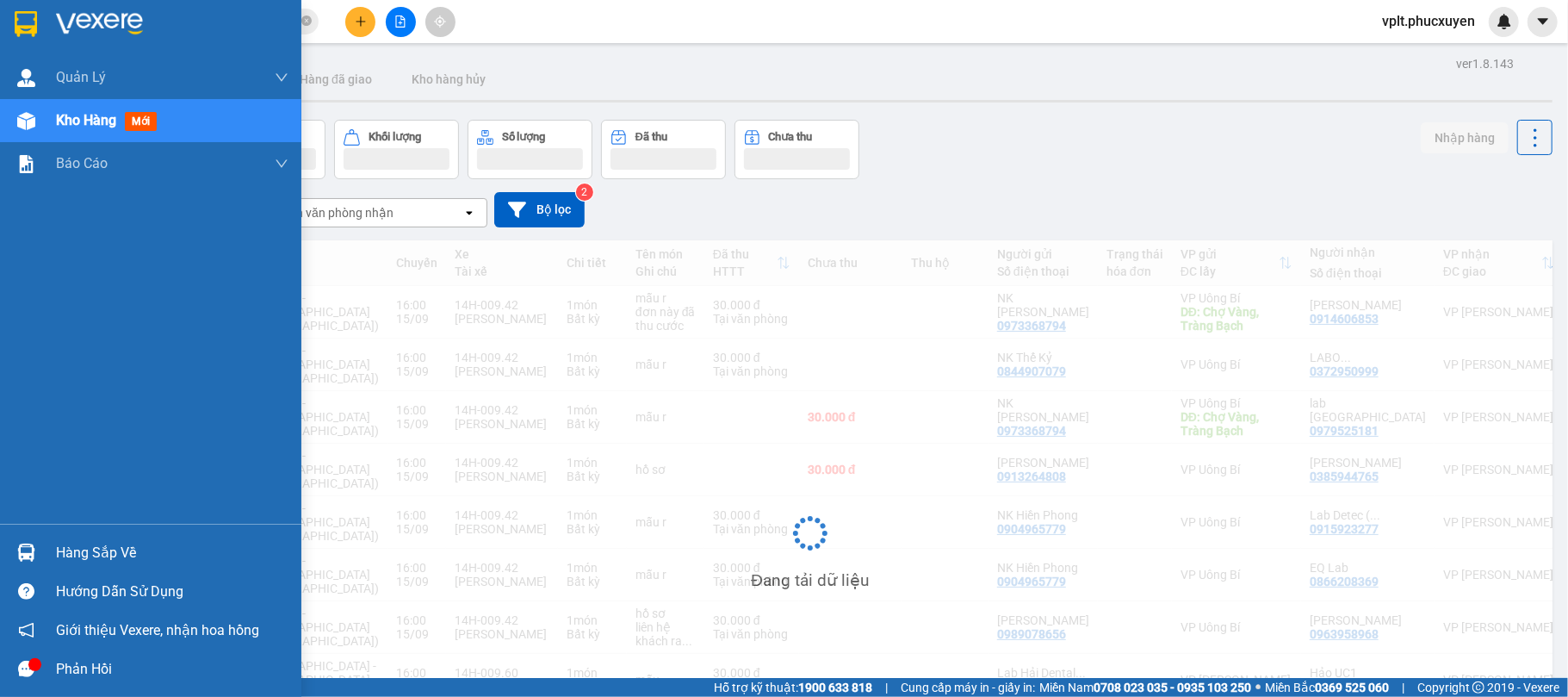
click at [81, 122] on span "Kho hàng" at bounding box center [86, 120] width 60 height 16
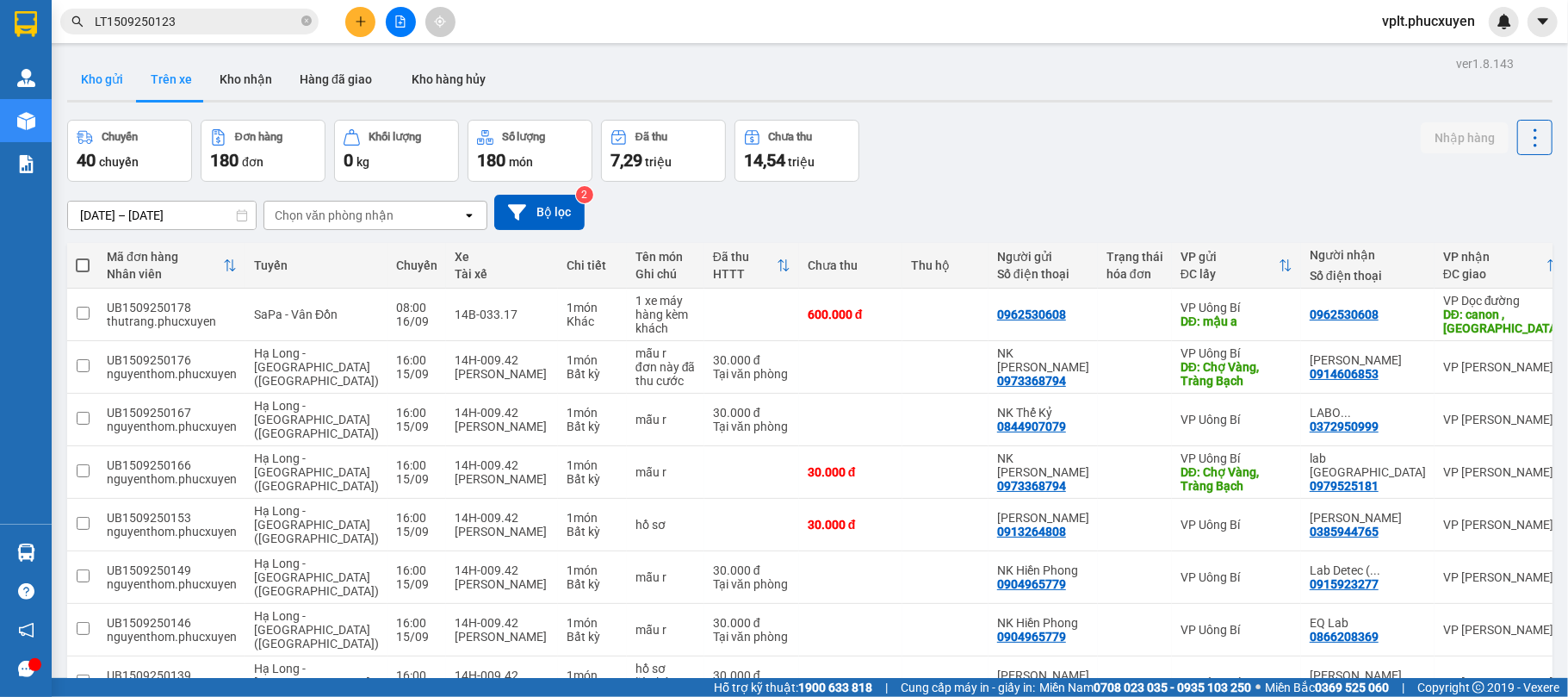
click at [99, 86] on button "Kho gửi" at bounding box center [102, 79] width 70 height 41
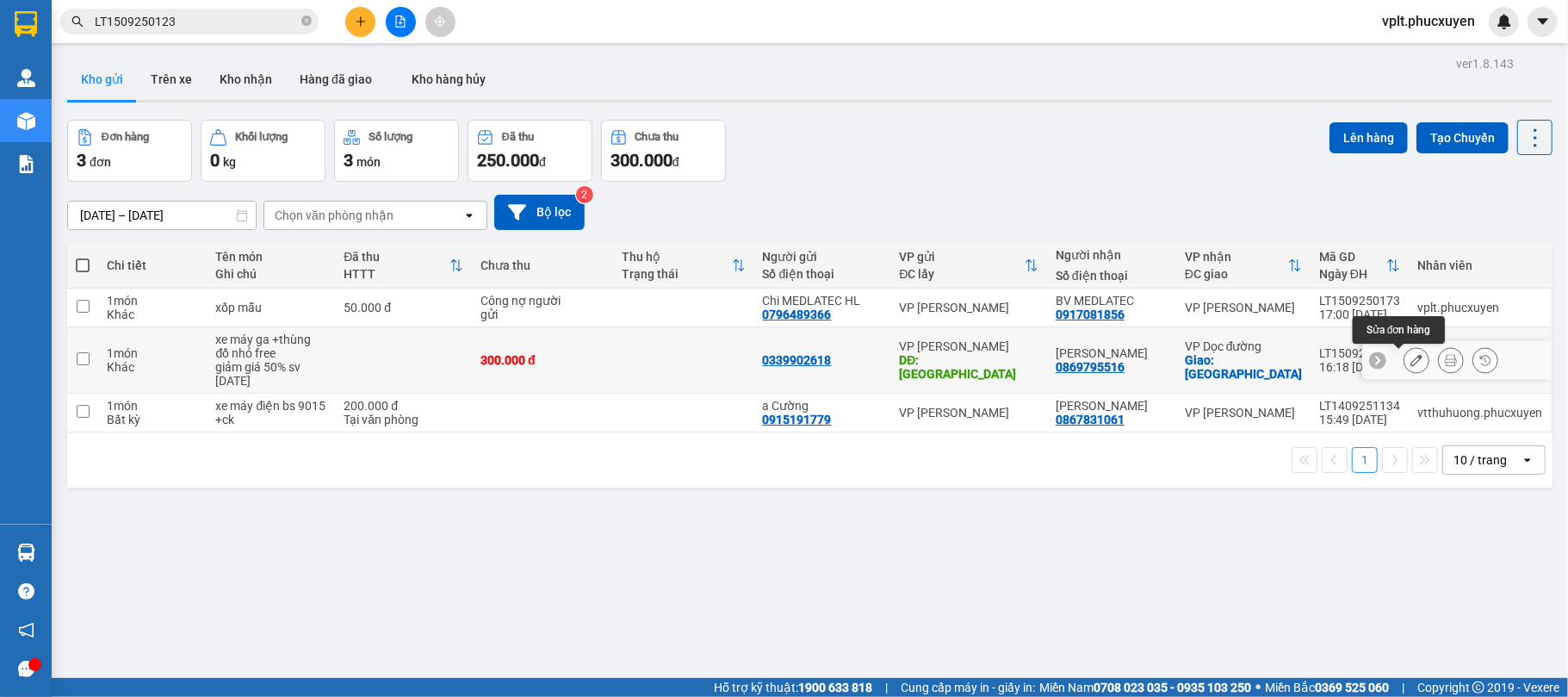
click at [1411, 364] on icon at bounding box center [1416, 360] width 12 height 12
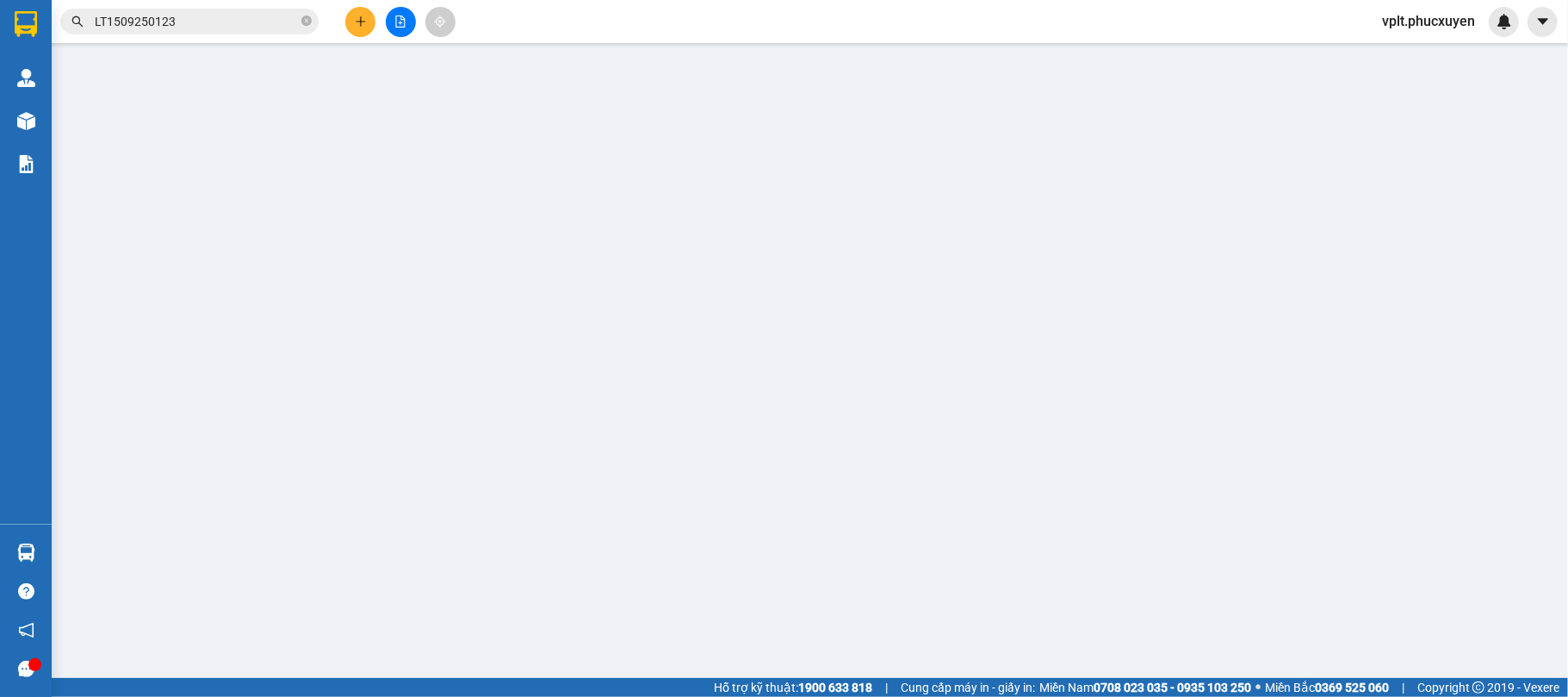
type input "0339902618"
type input "Hà Trung"
type input "0869795516"
type input "Ngô Ý An"
checkbox input "true"
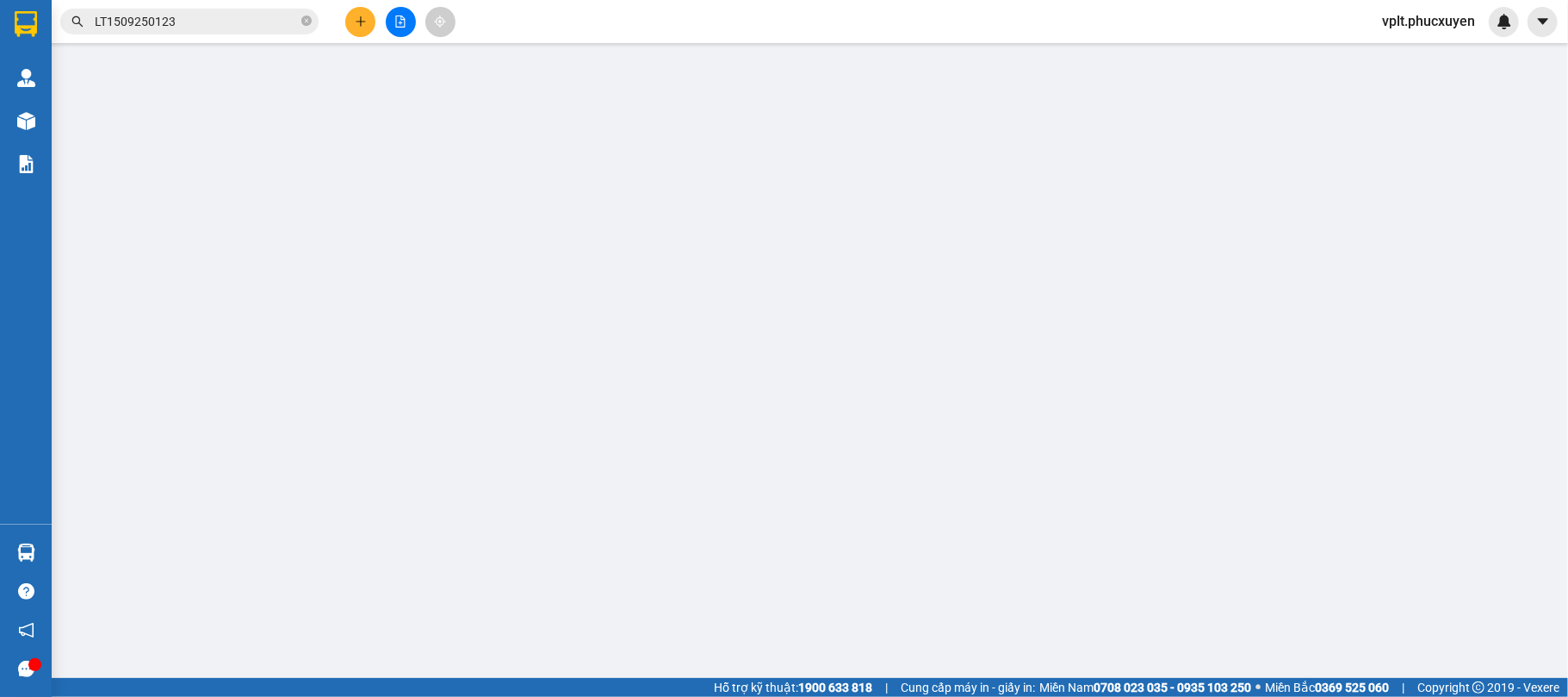
type input "đại học Đại Nam"
type input "300.000"
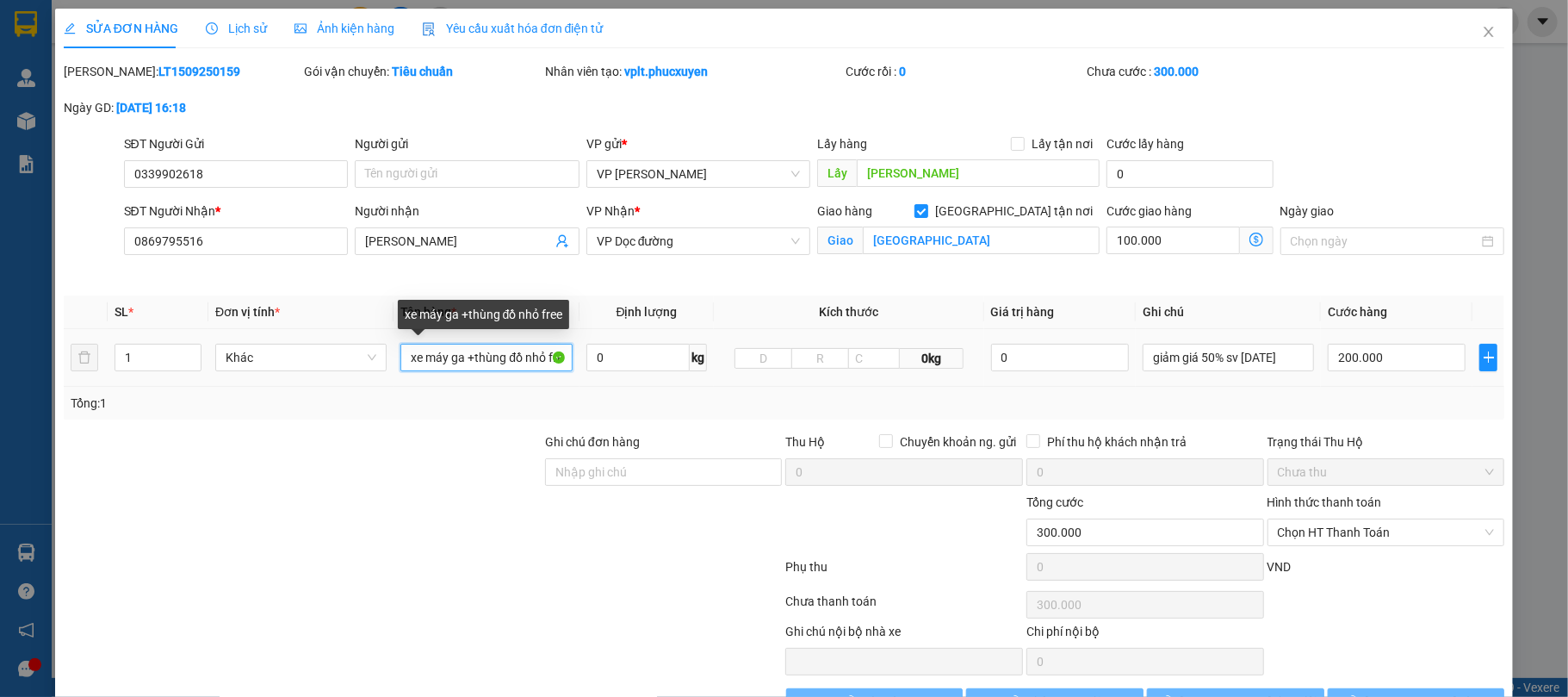
click at [462, 359] on input "xe máy ga +thùng đồ nhỏ free" at bounding box center [486, 358] width 171 height 28
click at [499, 364] on input "xe máy ga+mbh +thùng đồ nhỏ free" at bounding box center [486, 358] width 171 height 28
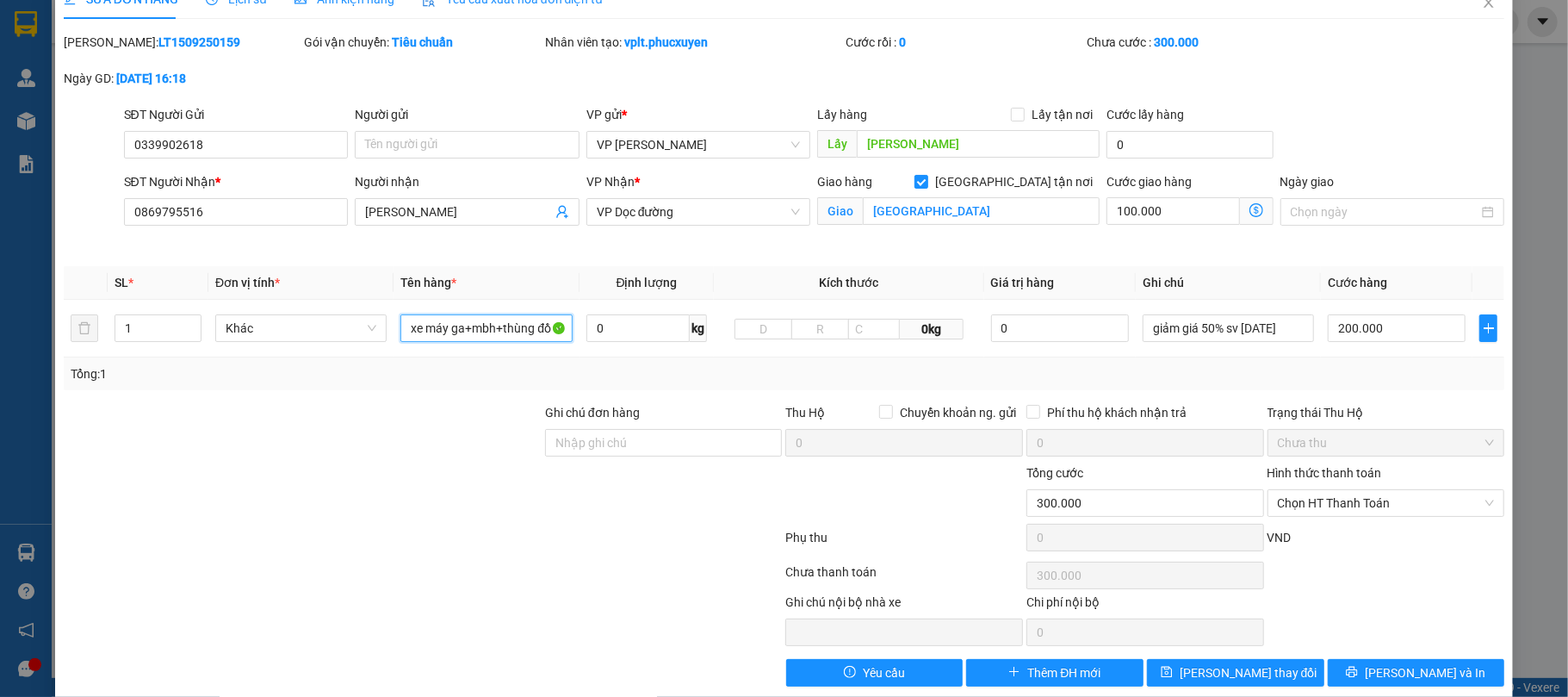
scroll to position [56, 0]
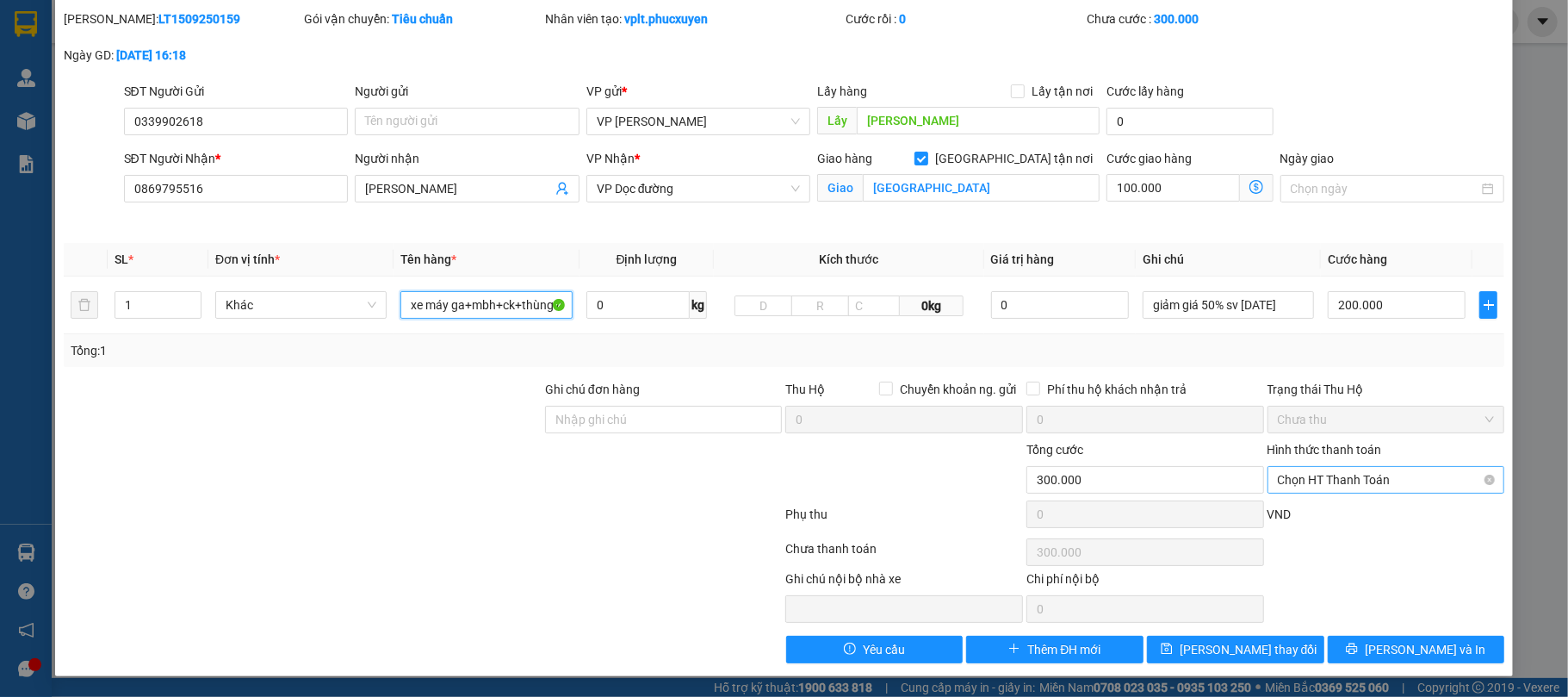
click at [1334, 478] on span "Chọn HT Thanh Toán" at bounding box center [1387, 480] width 217 height 26
type input "xe máy ga+mbh+ck+thùng đồ nhỏ free"
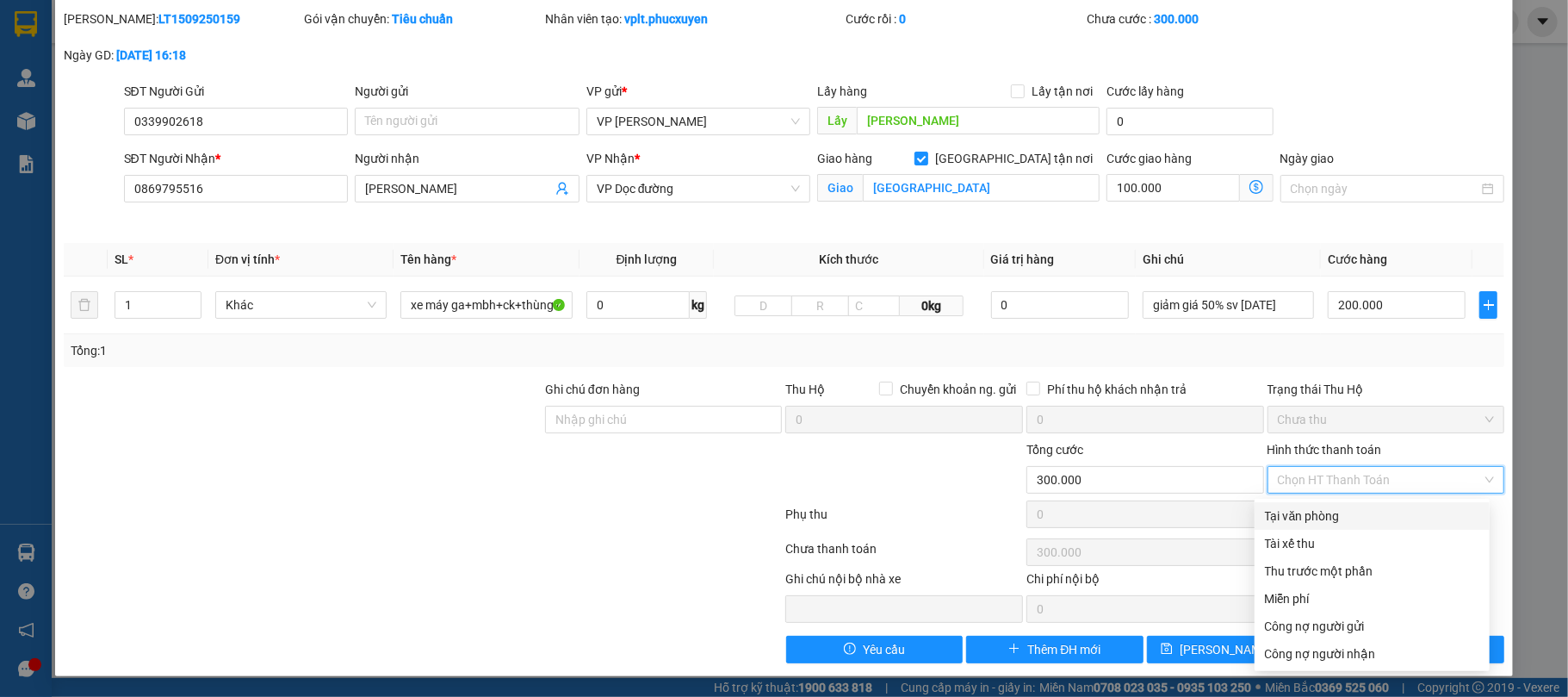
click at [1335, 514] on div "Tại văn phòng" at bounding box center [1372, 516] width 214 height 19
type input "0"
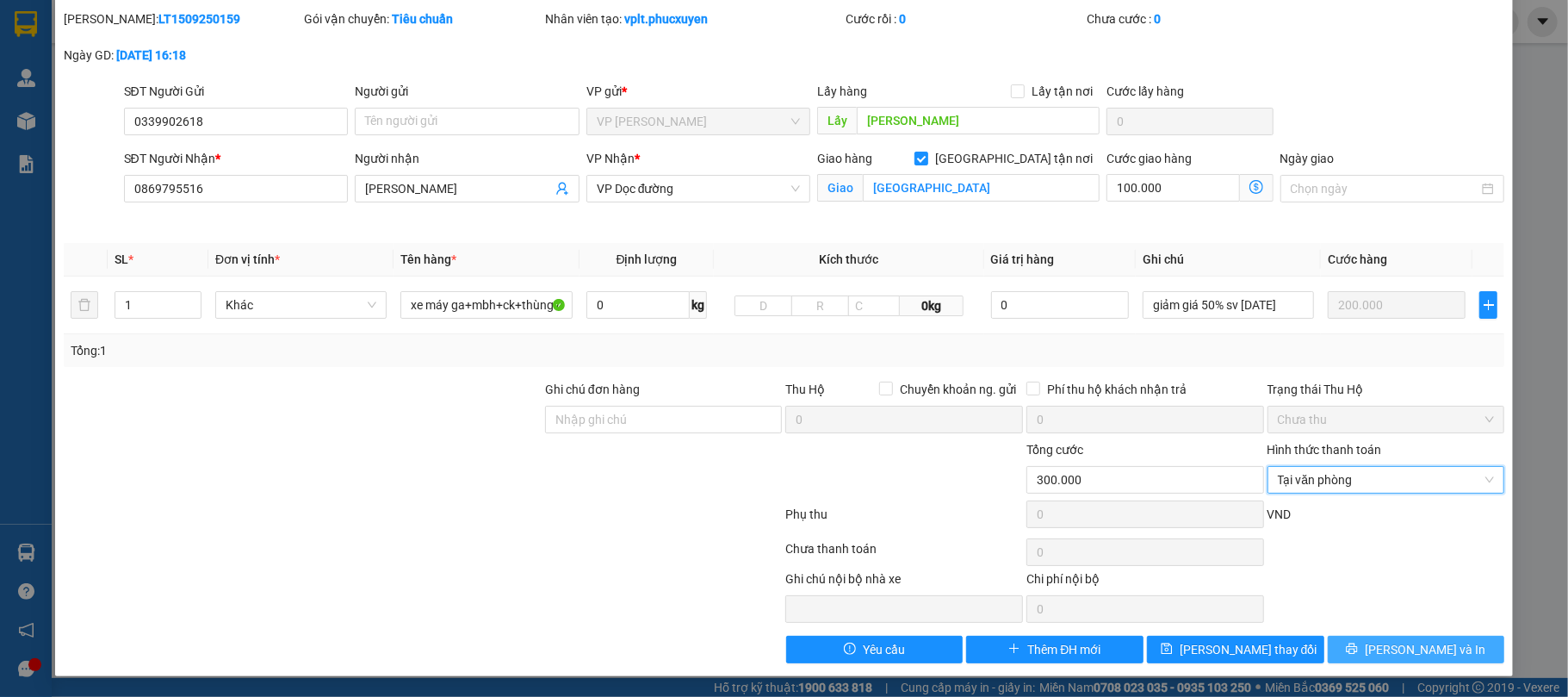
click at [1386, 641] on span "[PERSON_NAME] và In" at bounding box center [1425, 649] width 121 height 19
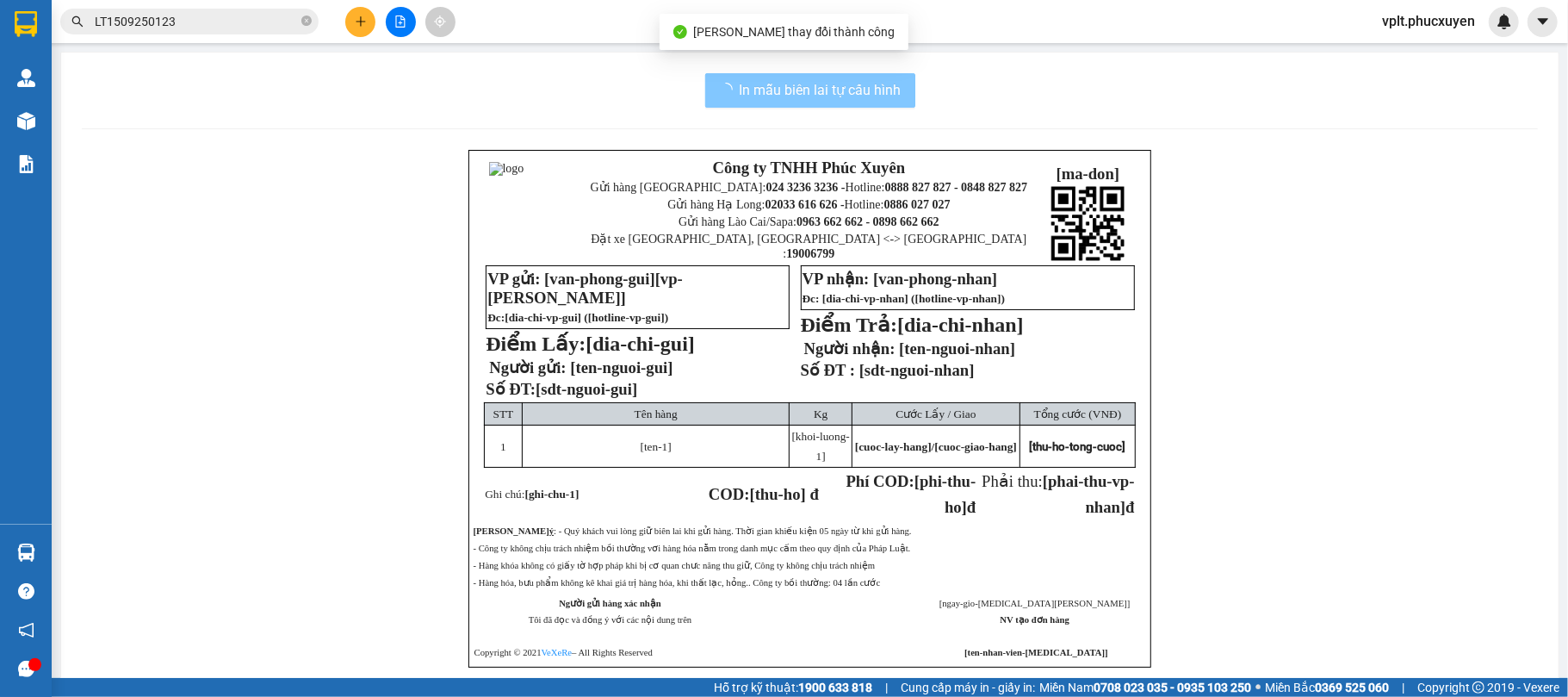
click at [841, 78] on button "In mẫu biên lai tự cấu hình" at bounding box center [810, 90] width 210 height 35
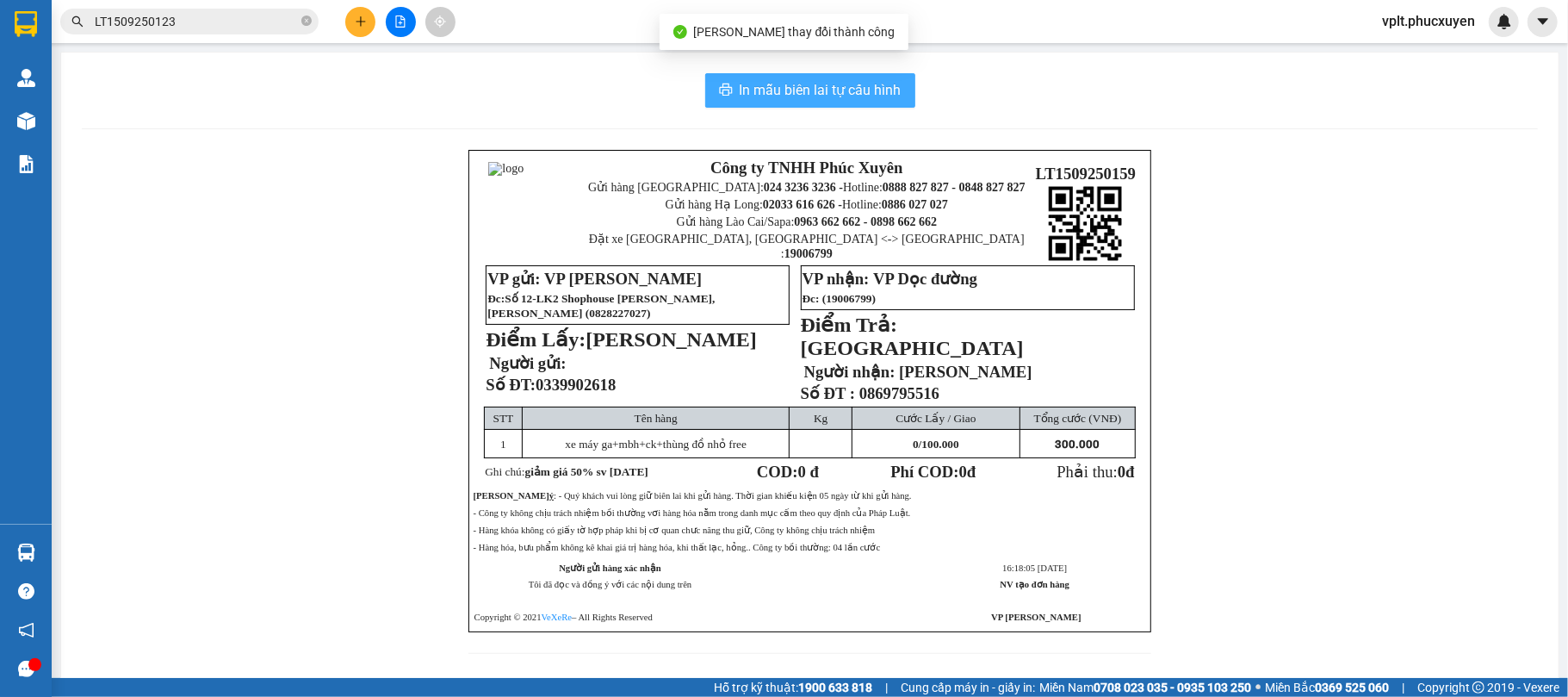
click at [841, 85] on span "In mẫu biên lai tự cấu hình" at bounding box center [820, 90] width 161 height 22
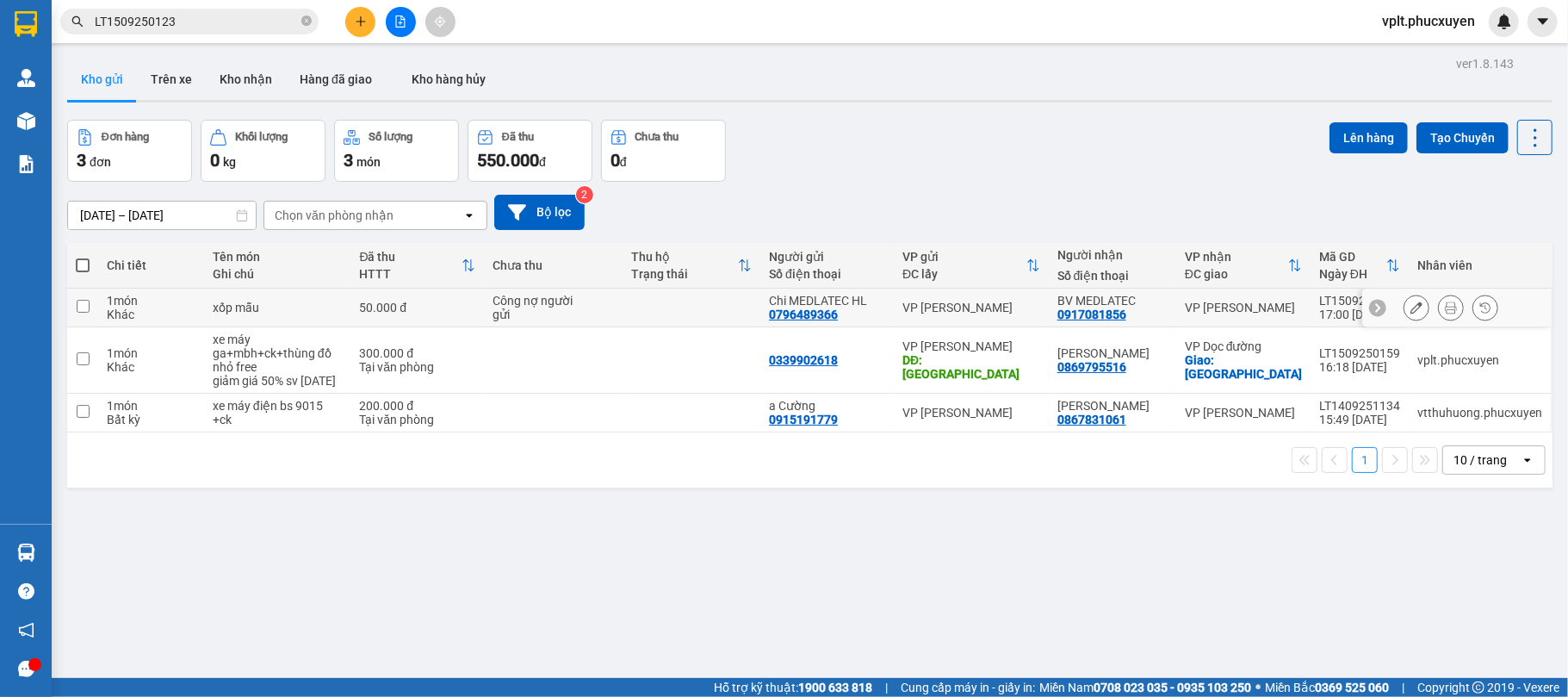
click at [357, 318] on td "50.000 đ" at bounding box center [418, 307] width 134 height 39
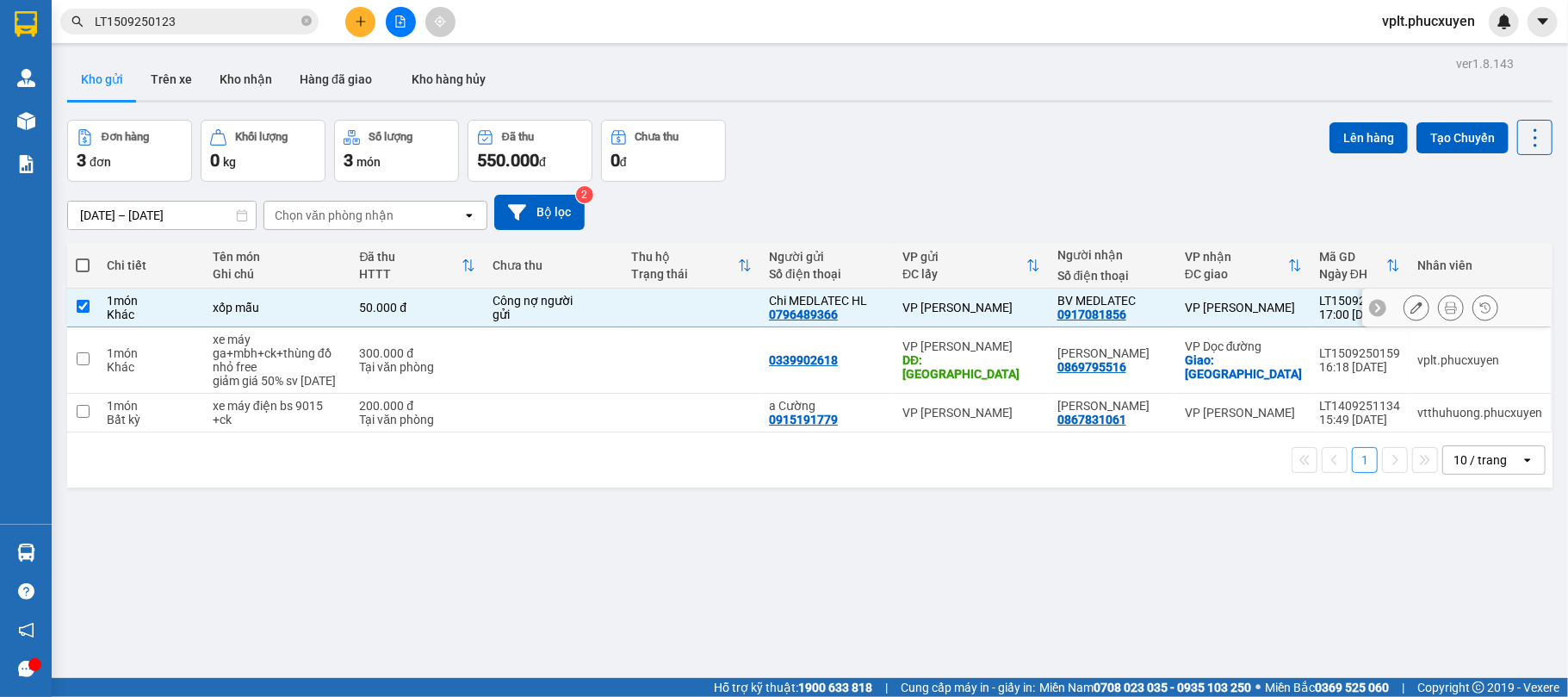
checkbox input "true"
click at [1339, 143] on button "Lên hàng" at bounding box center [1369, 138] width 79 height 31
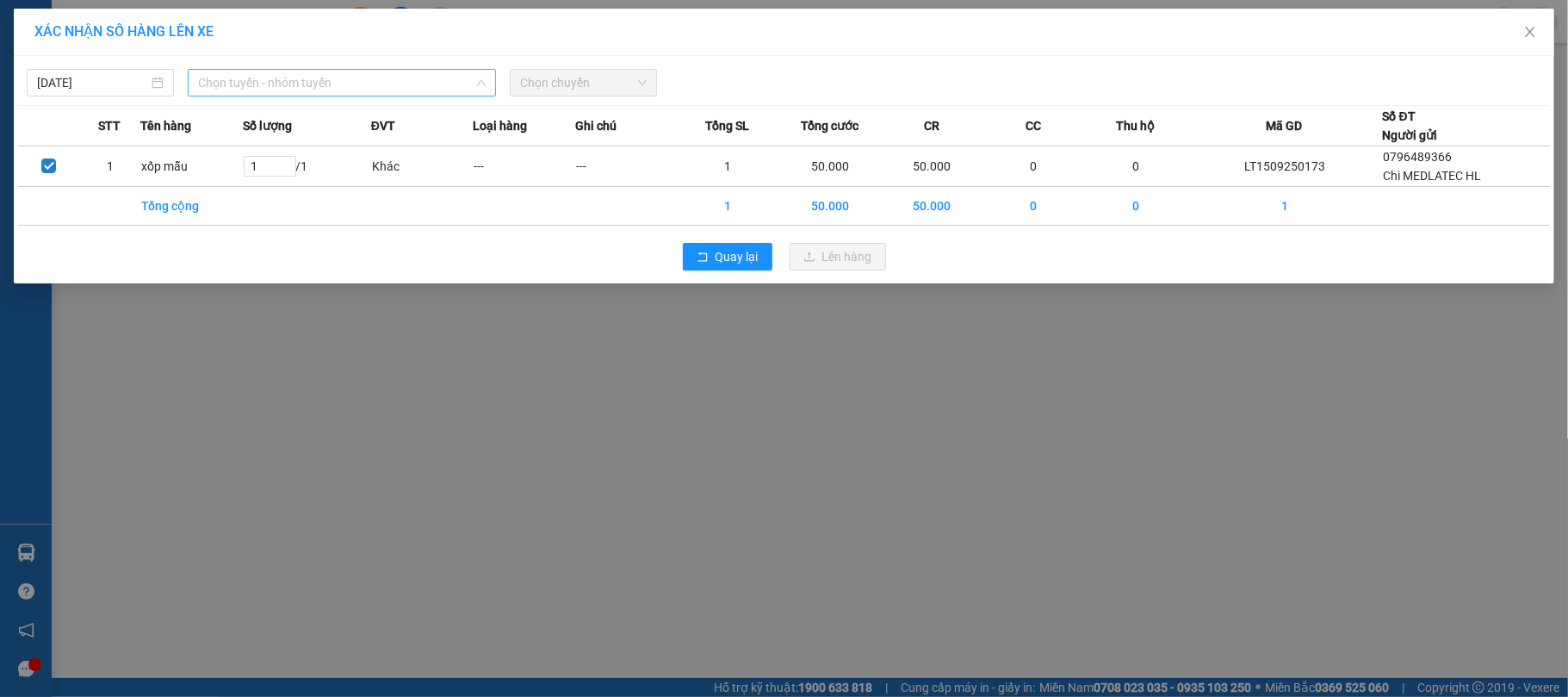
click at [314, 80] on span "Chọn tuyến - nhóm tuyến" at bounding box center [342, 83] width 288 height 26
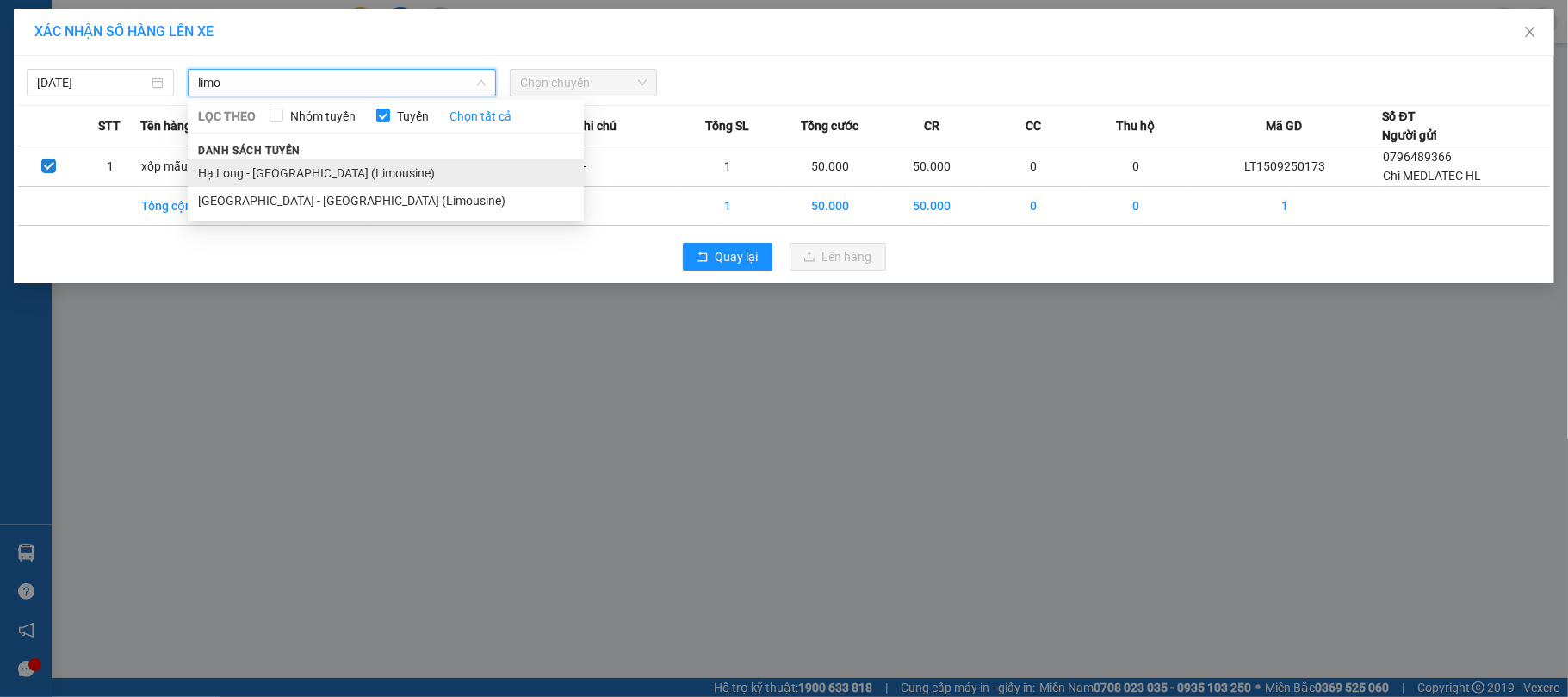
type input "limo"
click at [276, 171] on li "Hạ Long - [GEOGRAPHIC_DATA] (Limousine)" at bounding box center [385, 174] width 396 height 28
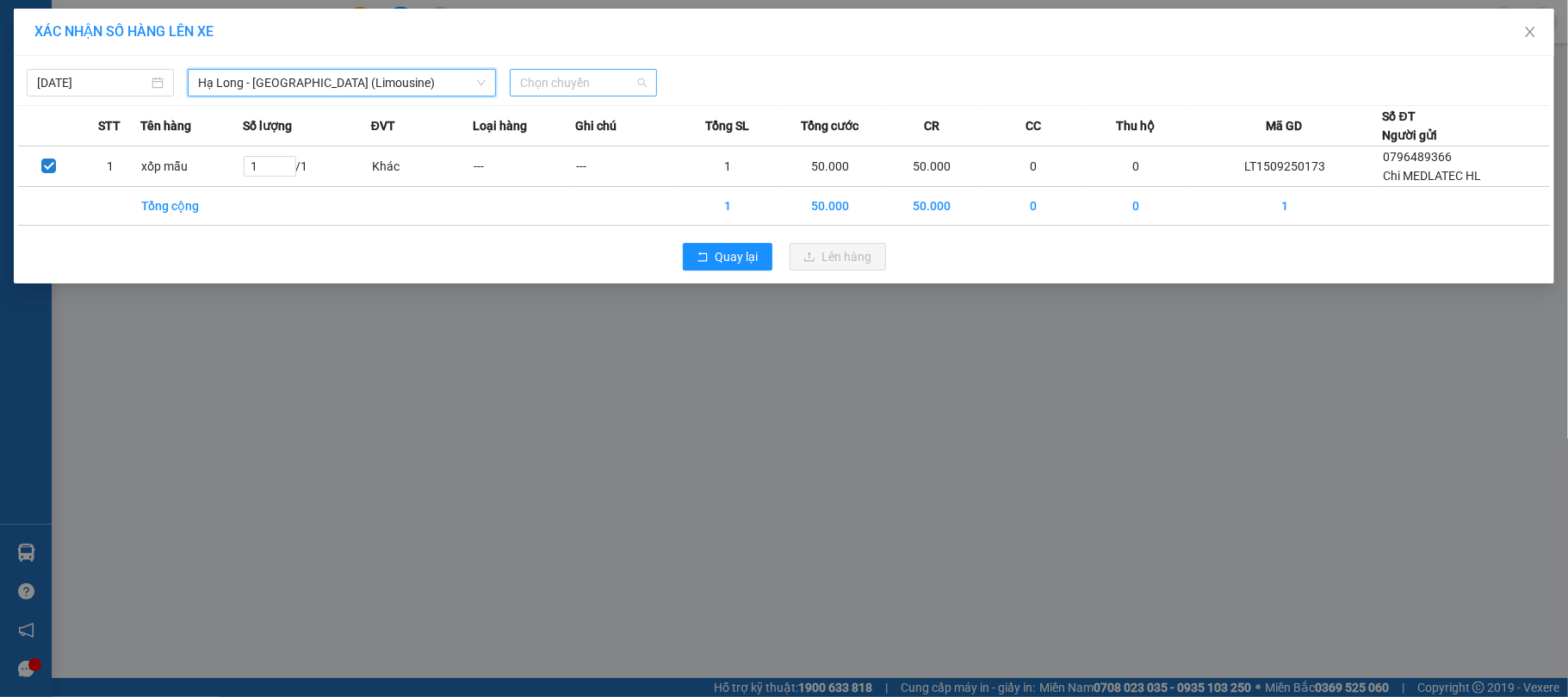
click at [541, 76] on span "Chọn chuyến" at bounding box center [583, 83] width 127 height 26
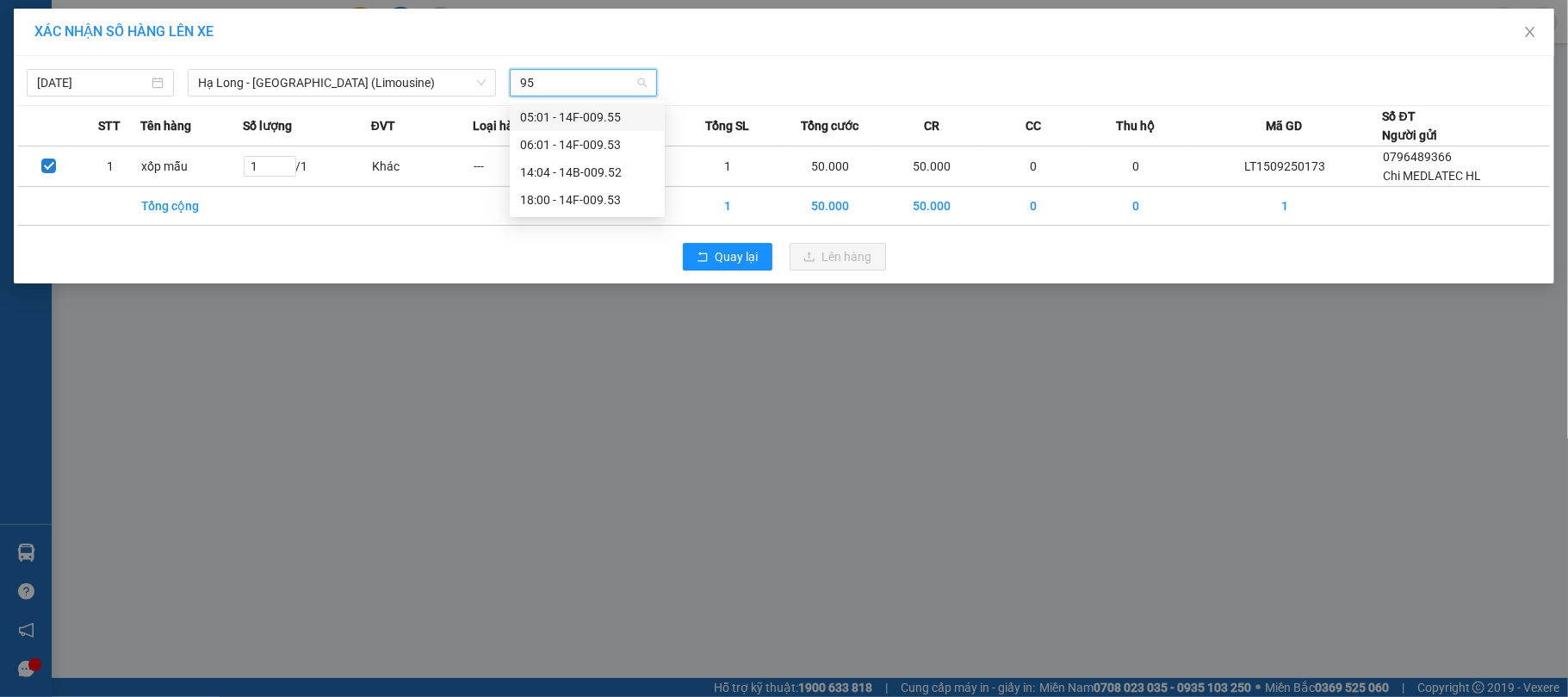
type input "953"
click at [576, 145] on div "18:00 - 14F-009.53" at bounding box center [587, 145] width 135 height 19
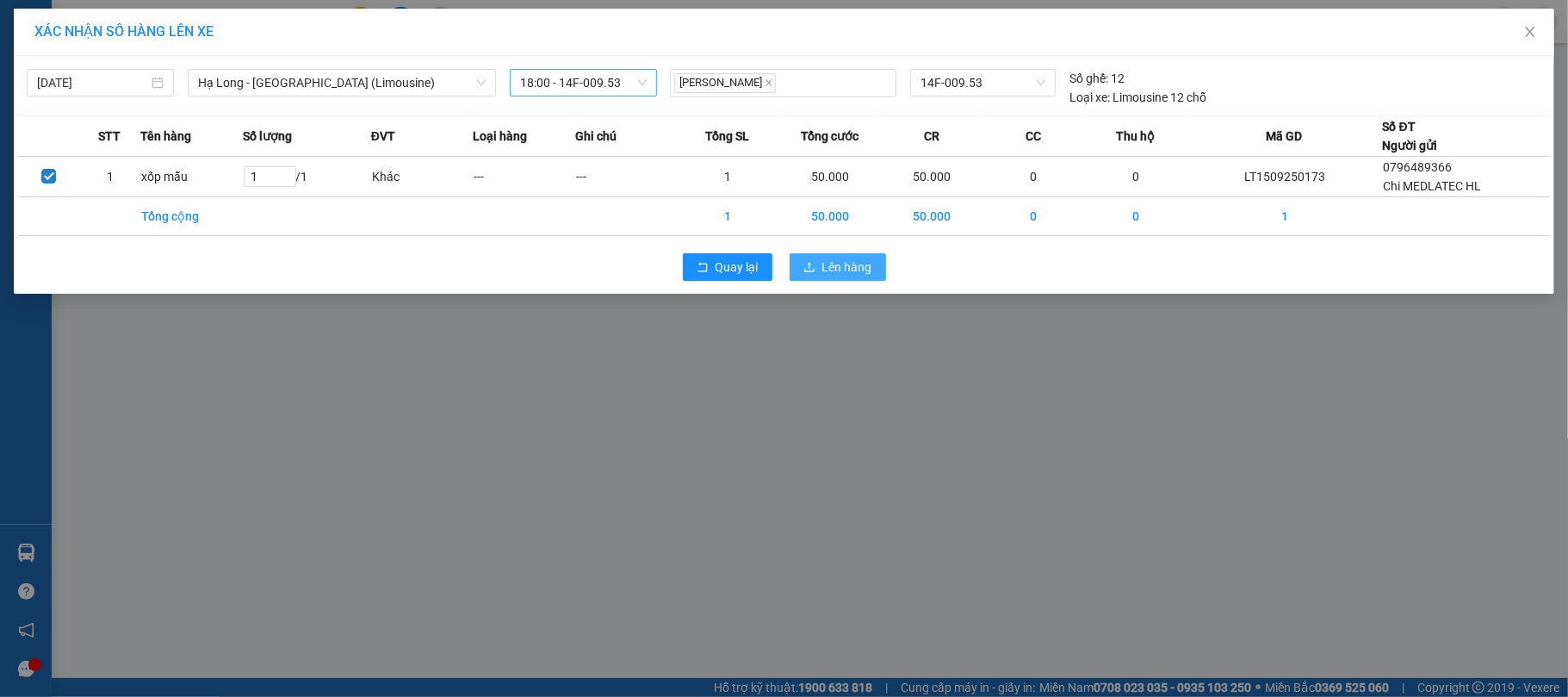
click at [828, 266] on span "Lên hàng" at bounding box center [847, 266] width 50 height 19
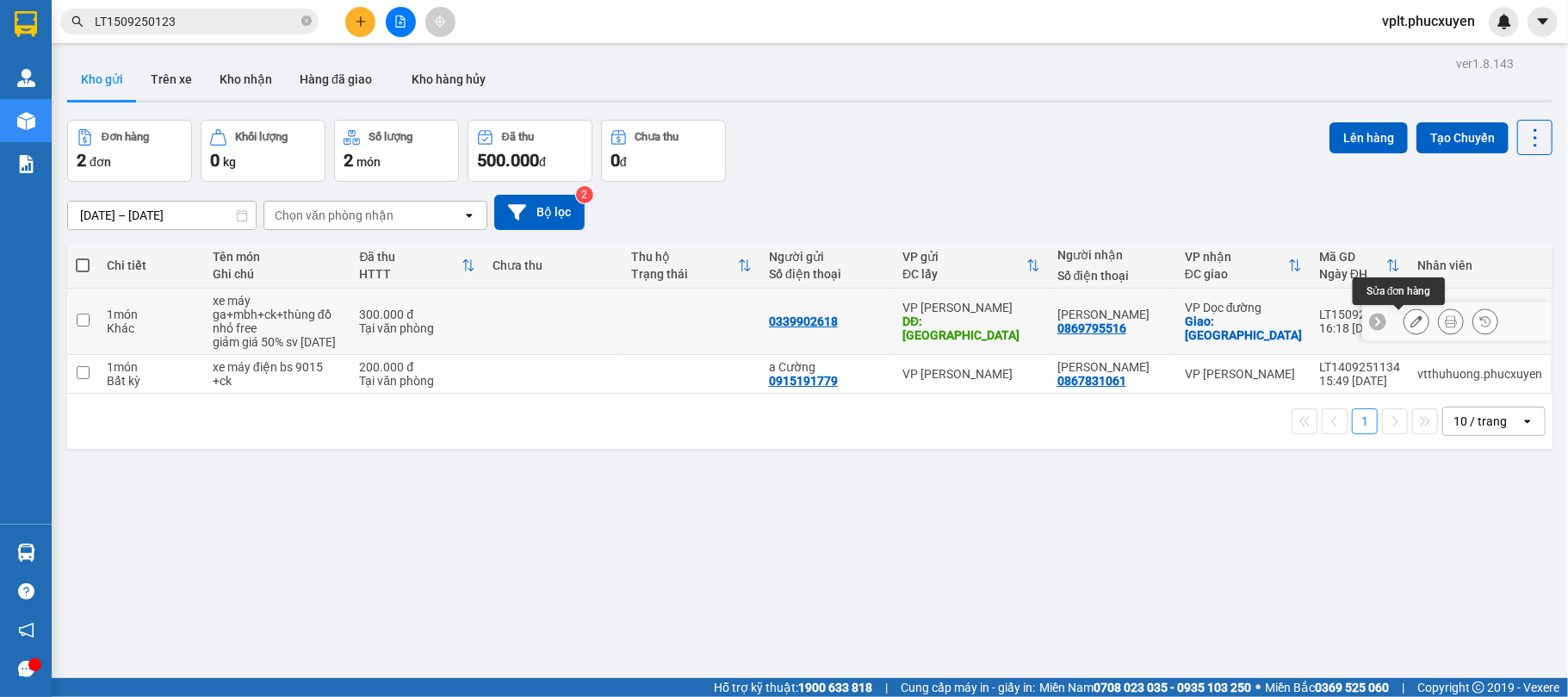
click at [1407, 325] on button at bounding box center [1416, 322] width 24 height 30
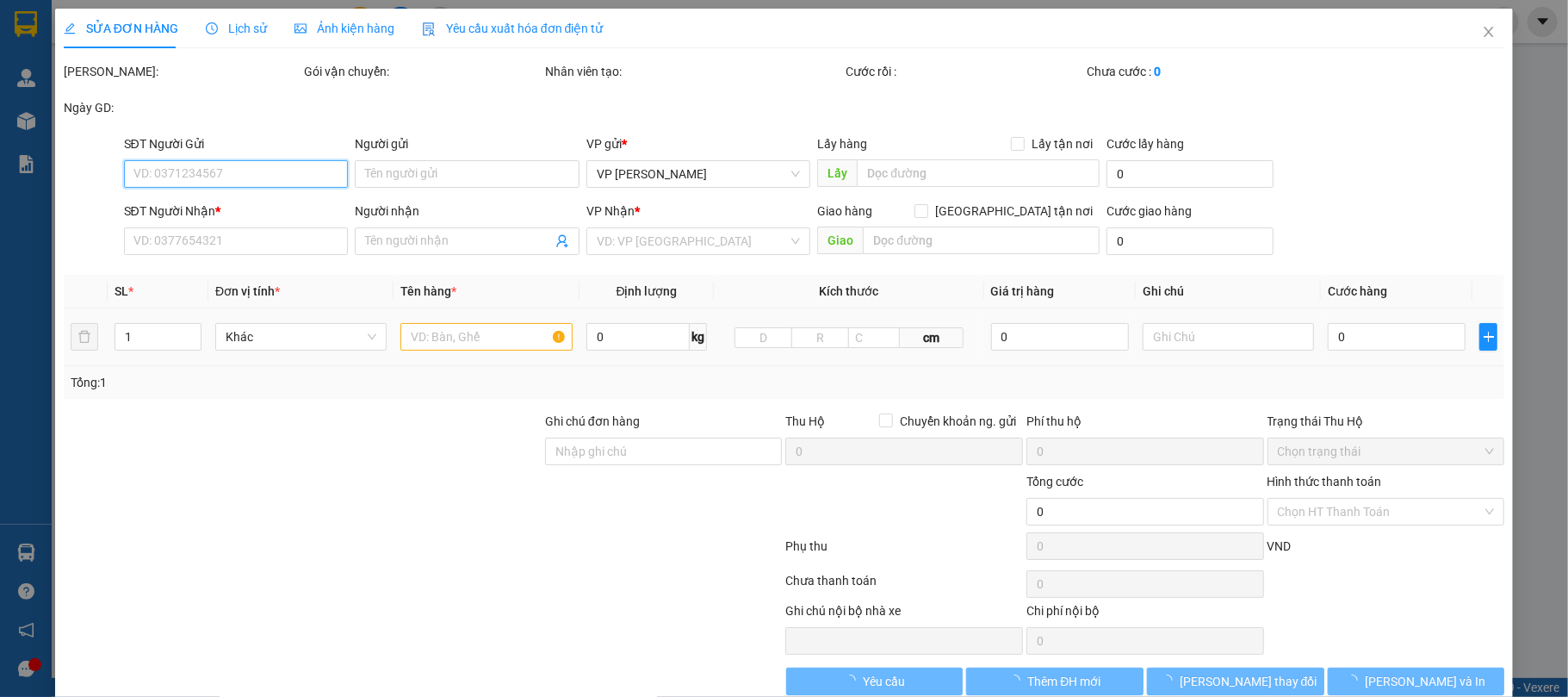
type input "0339902618"
type input "Hà Trung"
type input "0869795516"
type input "Ngô Ý An"
checkbox input "true"
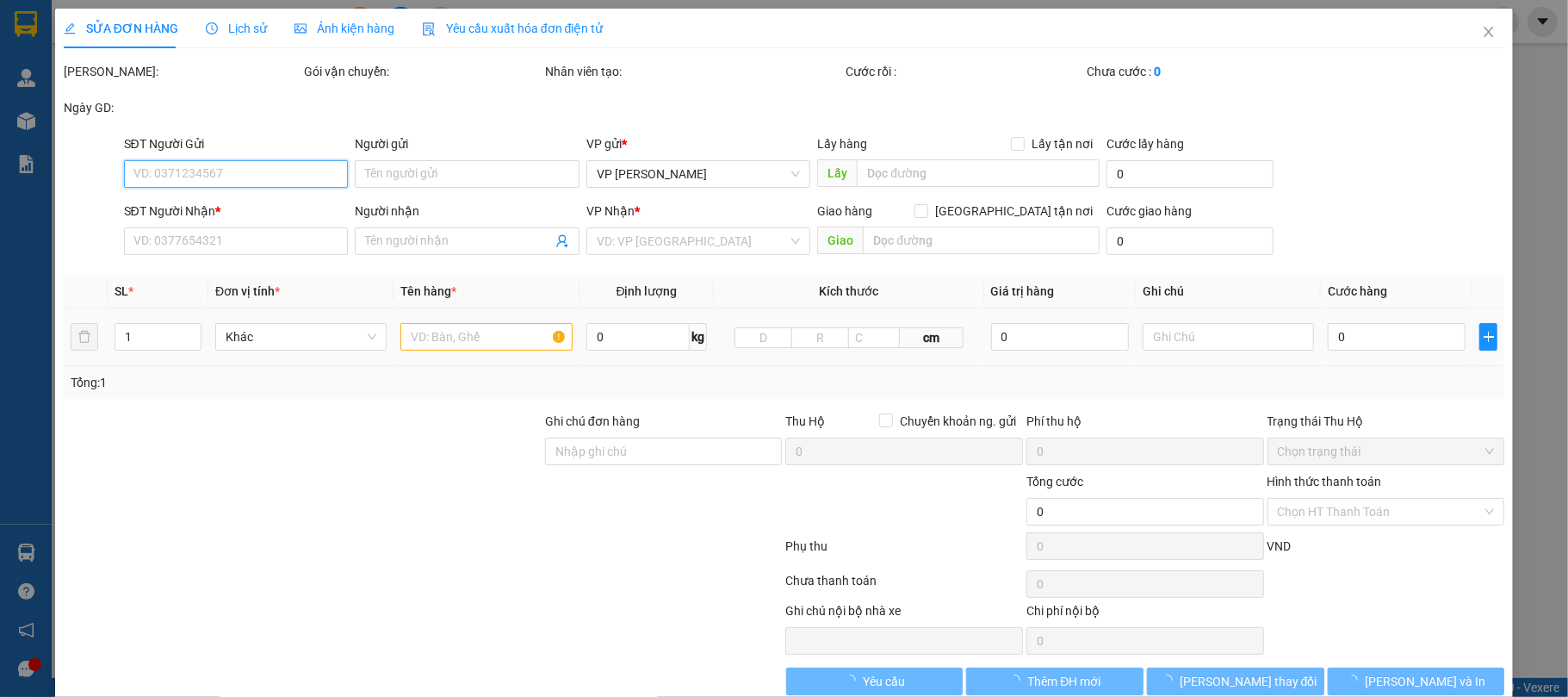
type input "đại học Đại Nam"
type input "300.000"
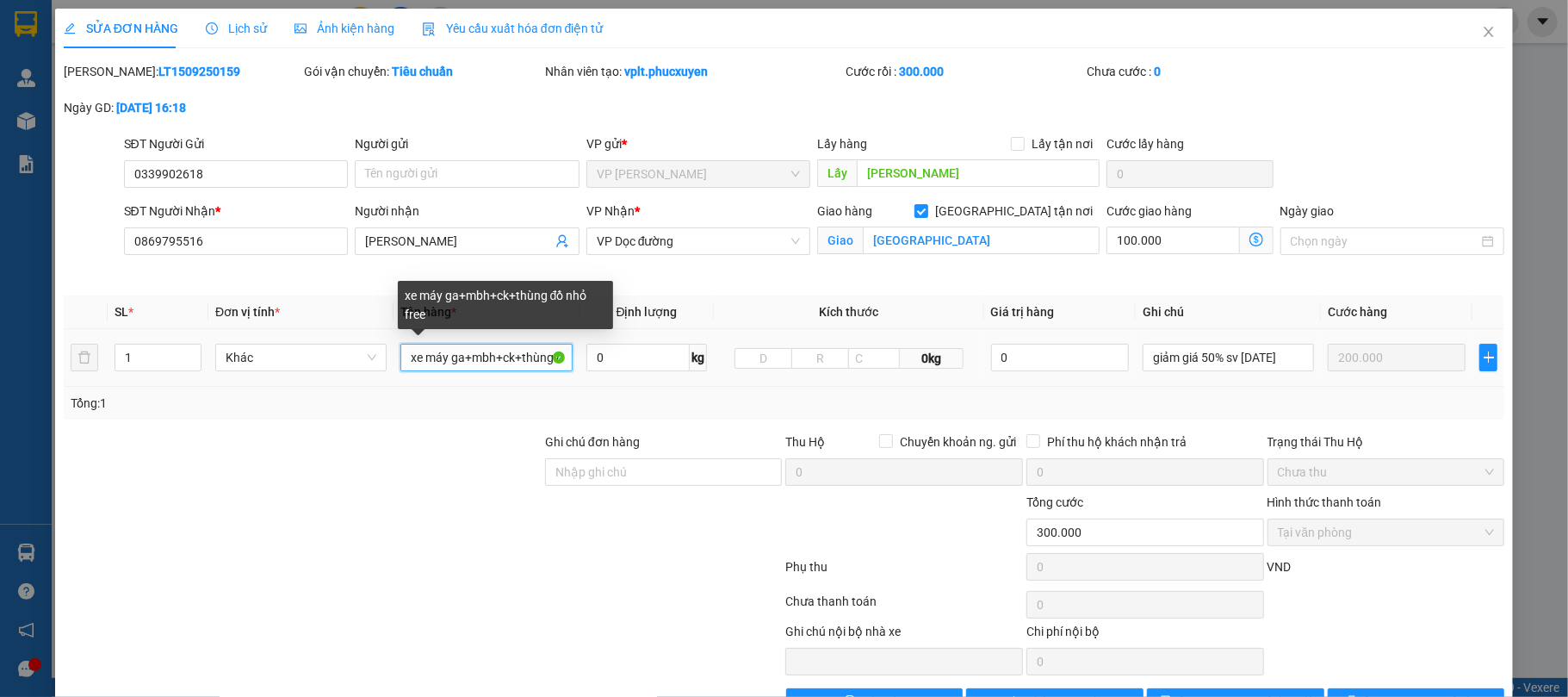
click at [494, 362] on input "xe máy ga+mbh+ck+thùng đồ nhỏ free" at bounding box center [486, 358] width 171 height 28
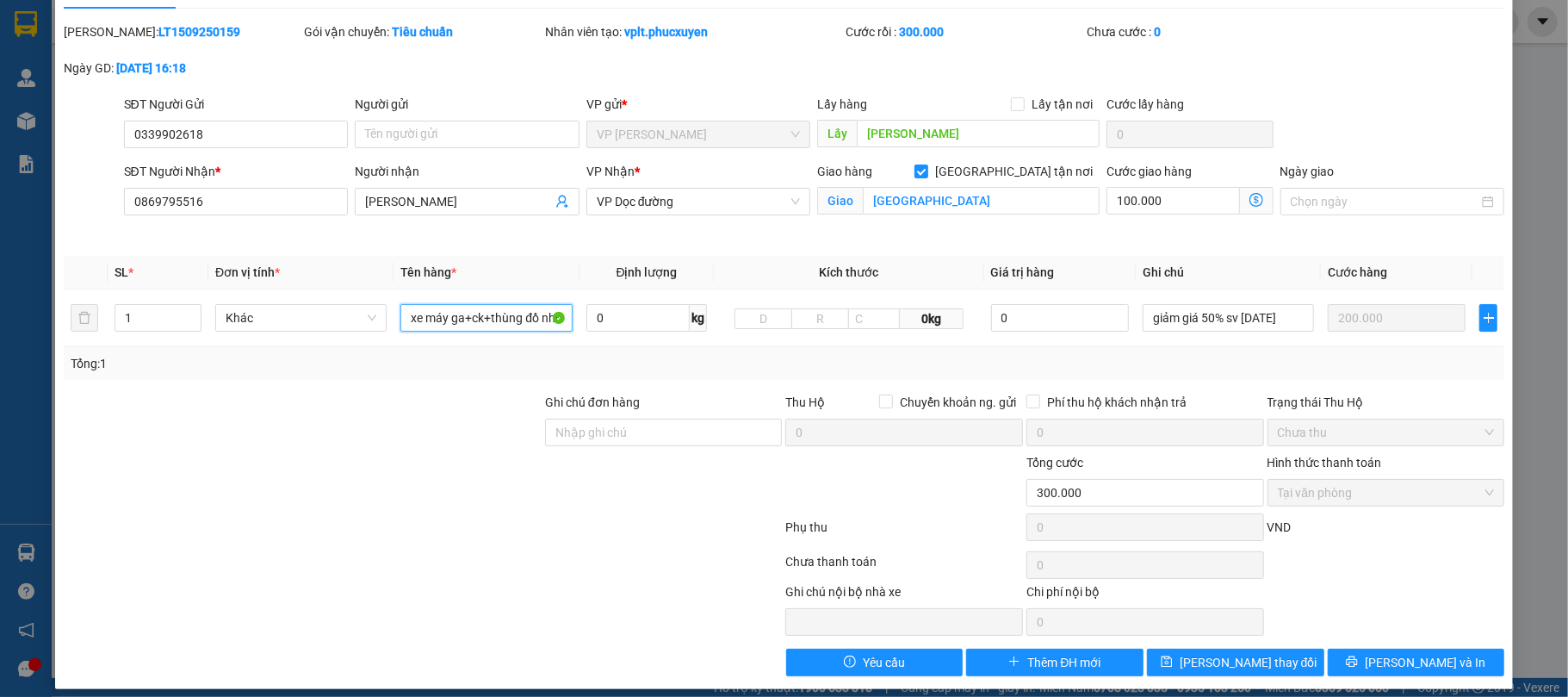
scroll to position [56, 0]
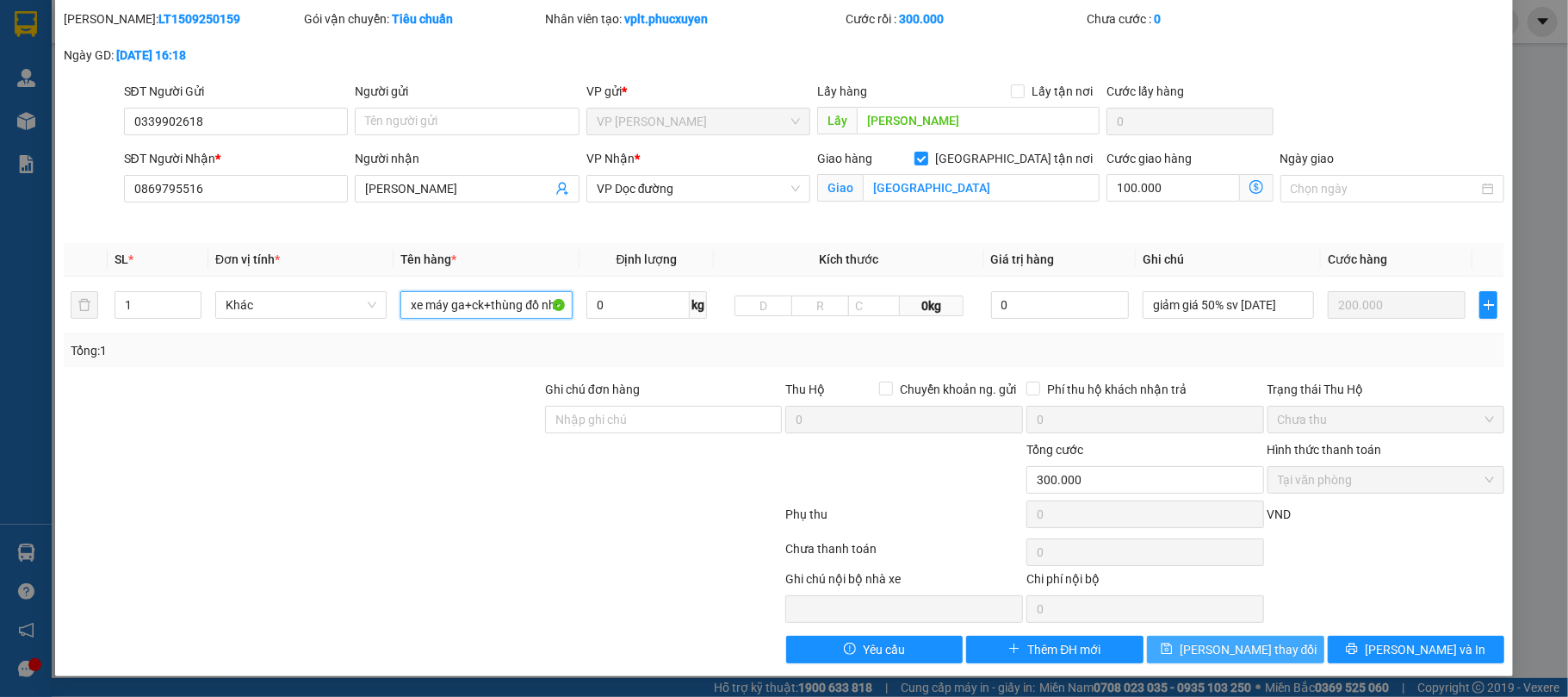
type input "xe máy ga+ck+thùng đồ nhỏ free"
click at [1213, 655] on span "[PERSON_NAME] thay đổi" at bounding box center [1249, 649] width 138 height 19
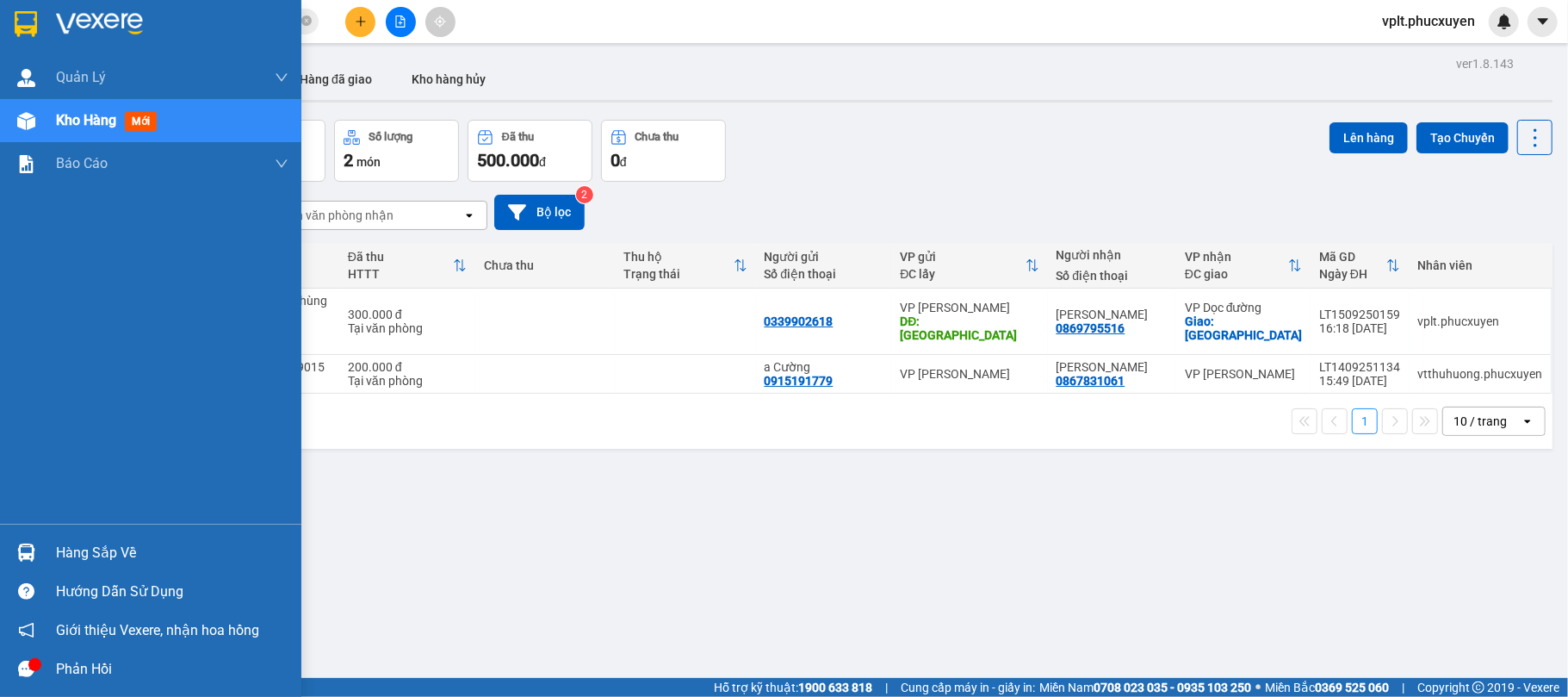
click at [101, 542] on div "Hàng sắp về" at bounding box center [171, 553] width 232 height 26
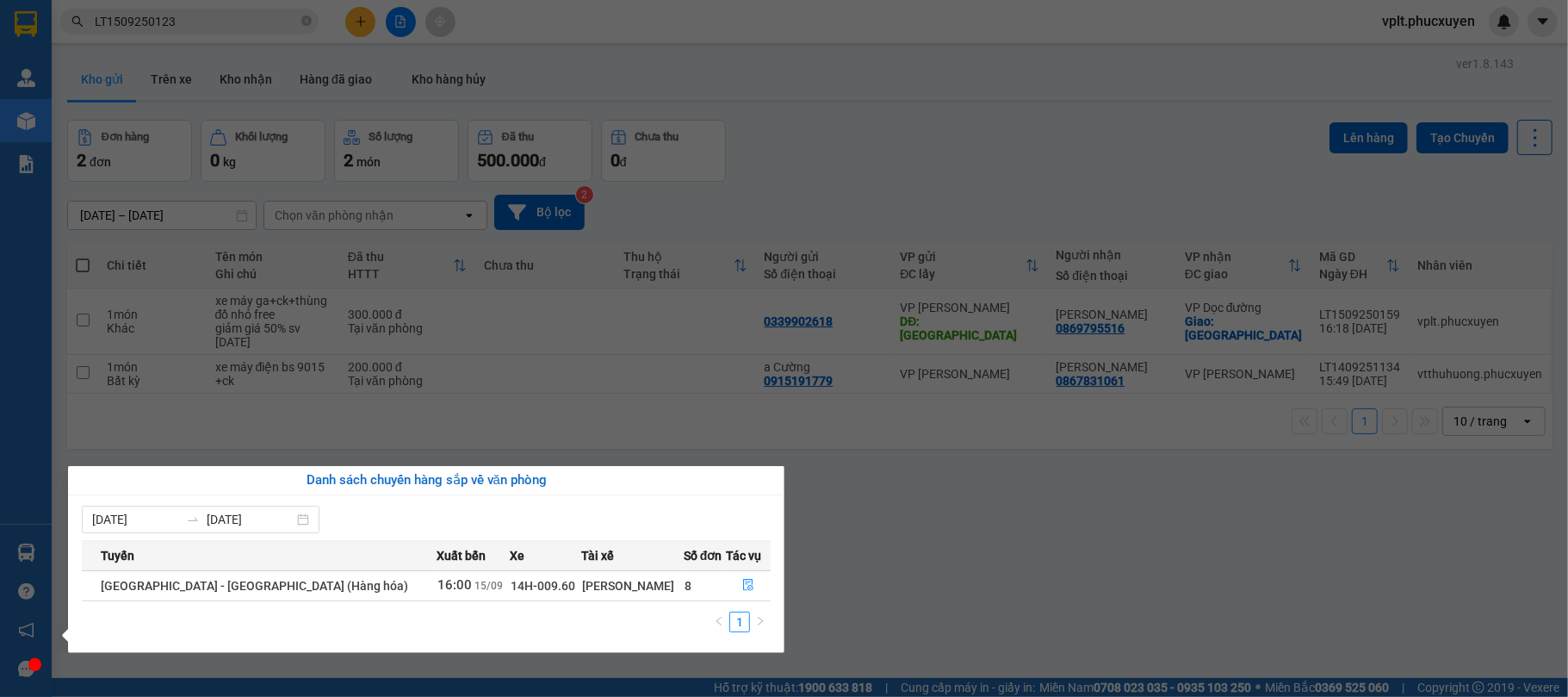
click at [773, 567] on div "09/09/2025 15/09/2025 Tuyến Xuất bến Xe Tài xế Số đơn Tác vụ Hà Nội - Hạ Long (…" at bounding box center [426, 574] width 717 height 158
click at [1010, 538] on section "Kết quả tìm kiếm ( 1 ) Bộ lọc Mã ĐH Trạng thái Món hàng Thu hộ Tổng cước Chưa c…" at bounding box center [784, 348] width 1568 height 697
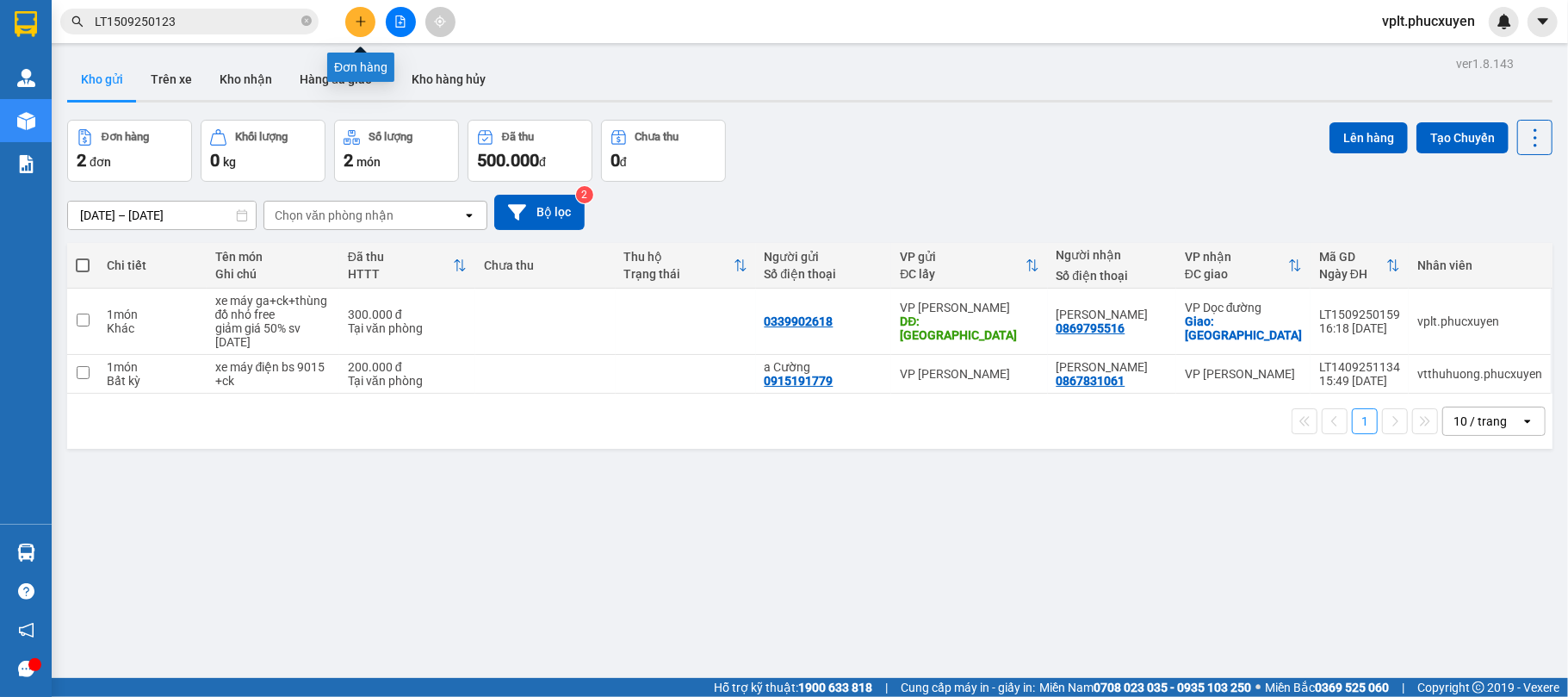
click at [357, 35] on button at bounding box center [360, 22] width 30 height 30
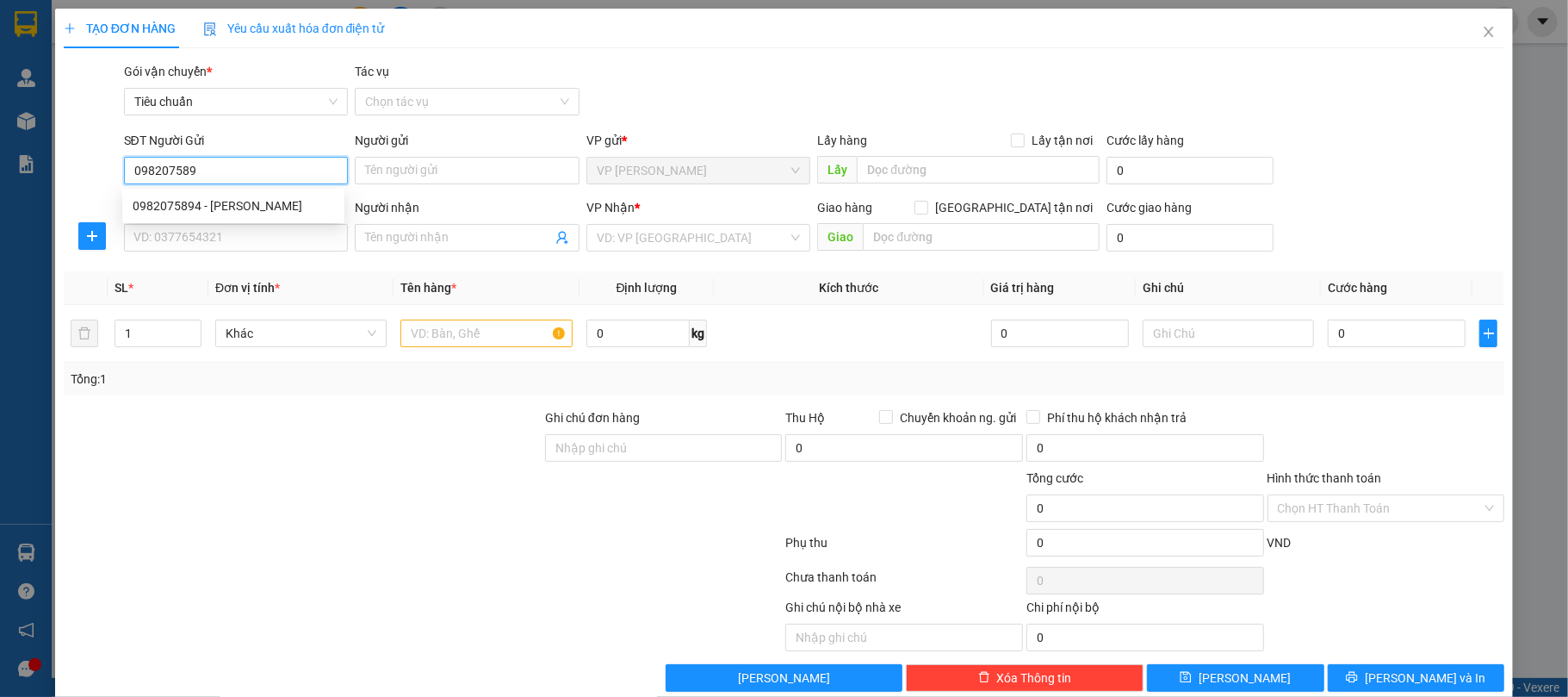
type input "0982075894"
click at [266, 217] on div "0982075894 - Trang" at bounding box center [233, 206] width 222 height 28
type input "Trang"
type input "0982075894"
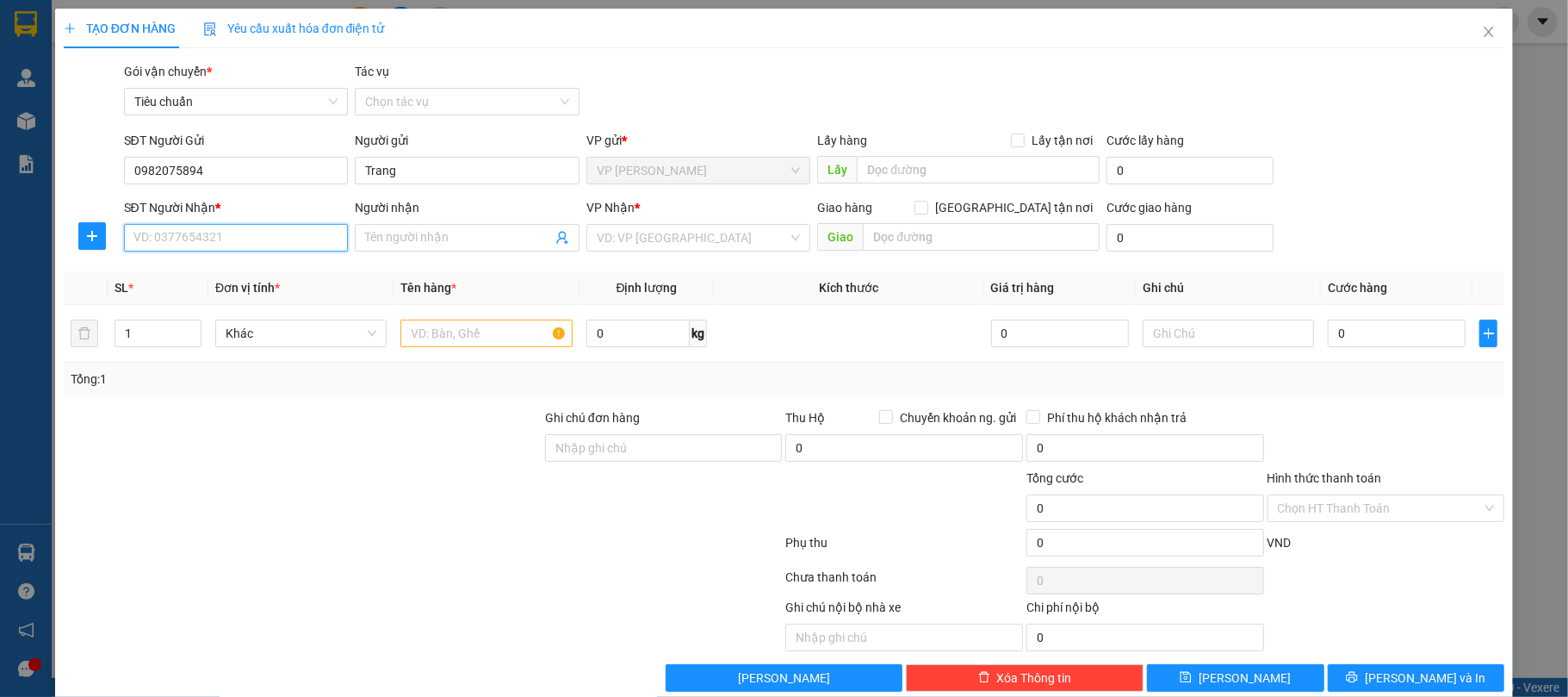
click at [265, 238] on input "SĐT Người Nhận *" at bounding box center [236, 238] width 225 height 28
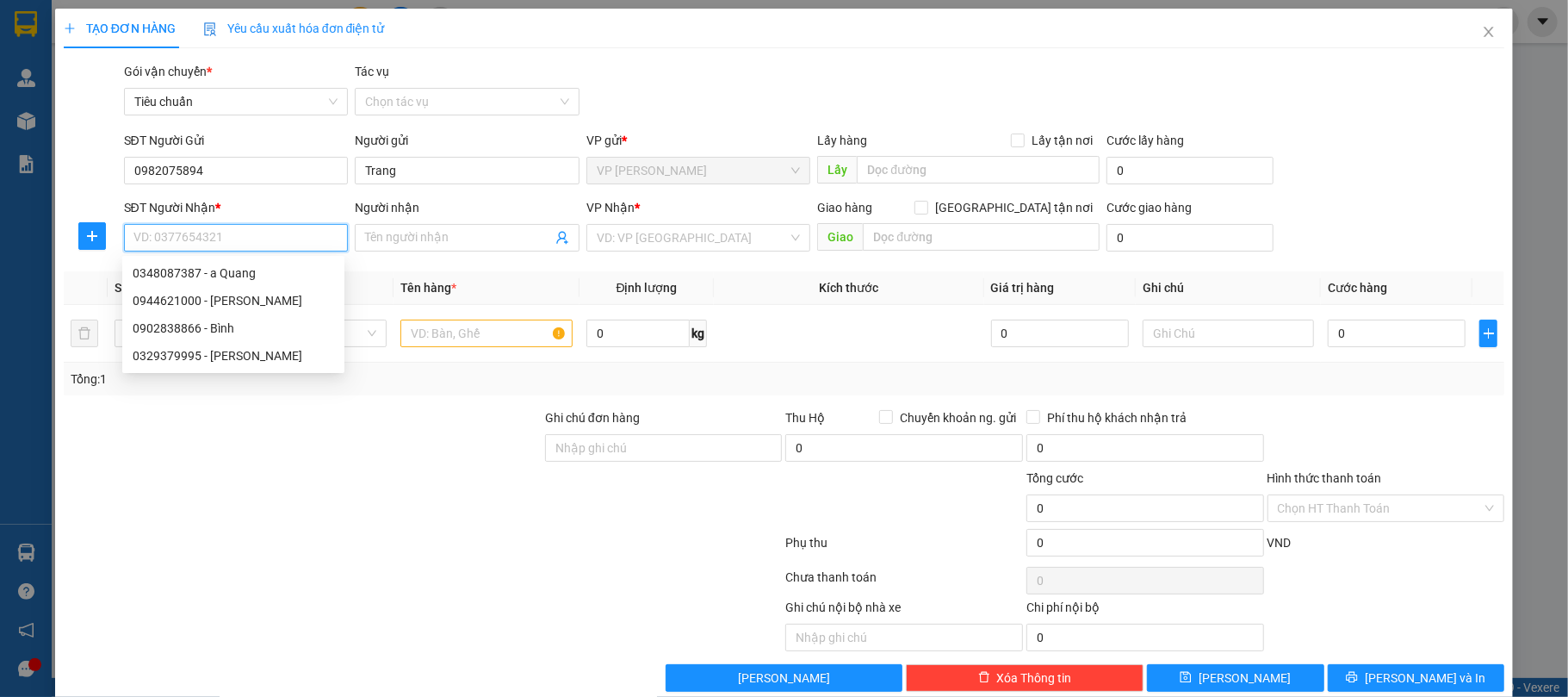
click at [265, 238] on input "SĐT Người Nhận *" at bounding box center [236, 238] width 225 height 28
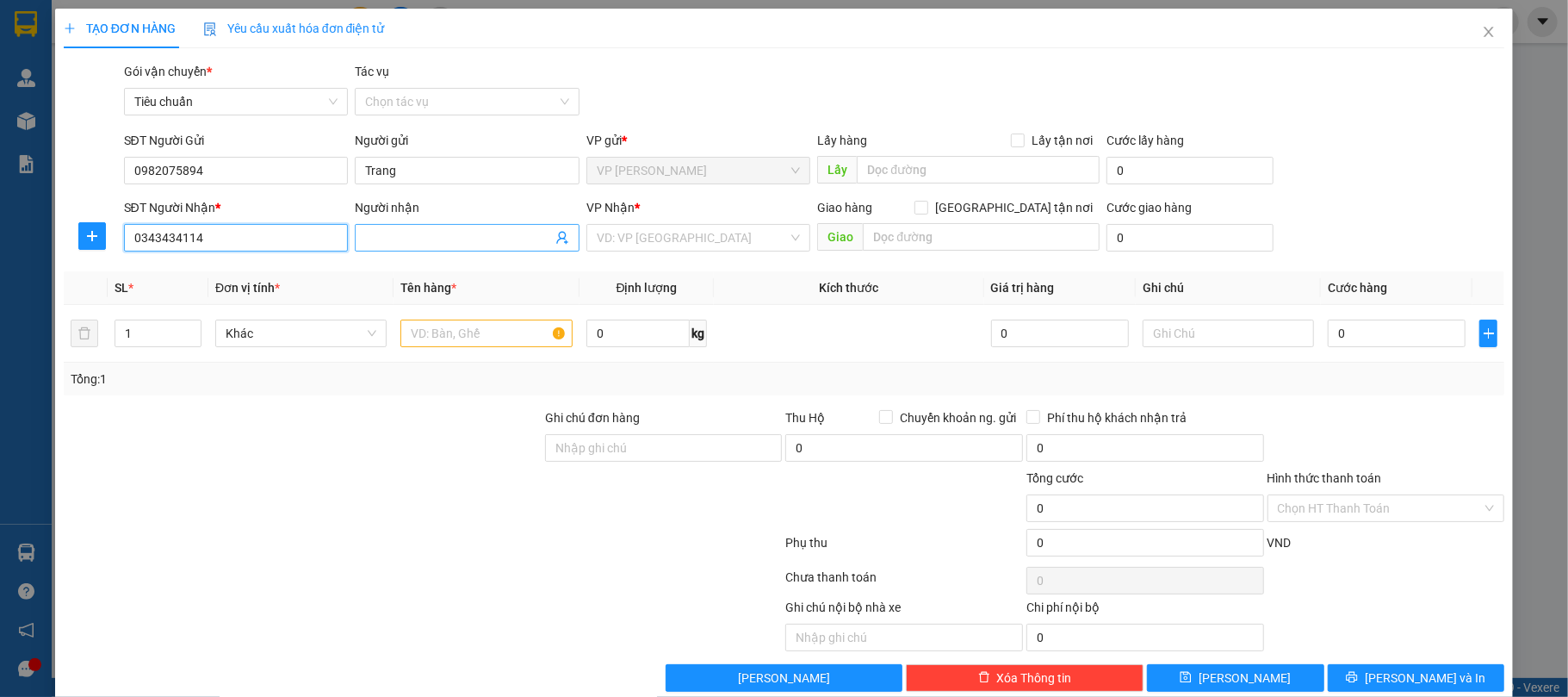
type input "0343434114"
click at [415, 239] on input "Người nhận" at bounding box center [459, 237] width 187 height 19
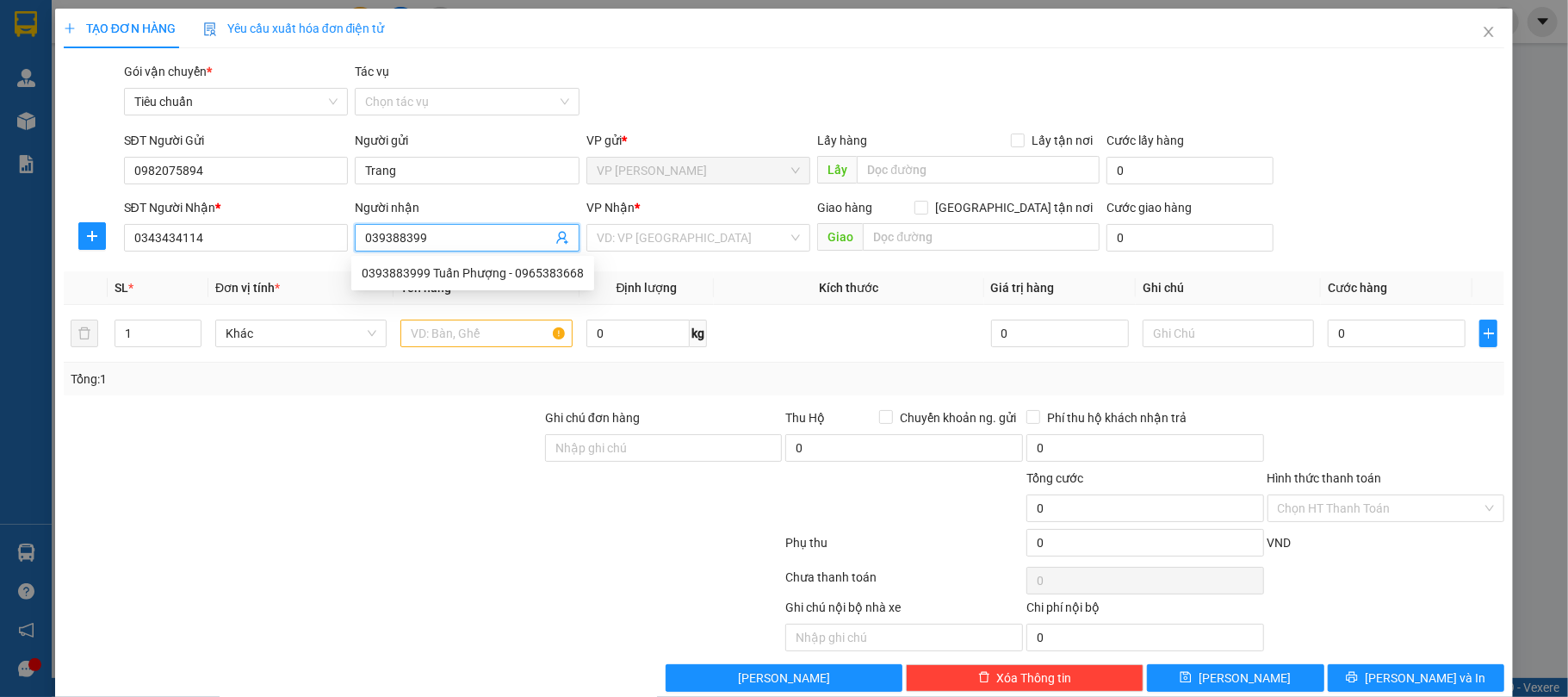
type input "0393883999"
click at [443, 265] on div "0393883999 Tuấn Phượng - 0965383668" at bounding box center [472, 272] width 222 height 19
type input "0965383668"
type input "0393883999 Tuấn Phượng"
click at [478, 343] on input "text" at bounding box center [486, 334] width 171 height 28
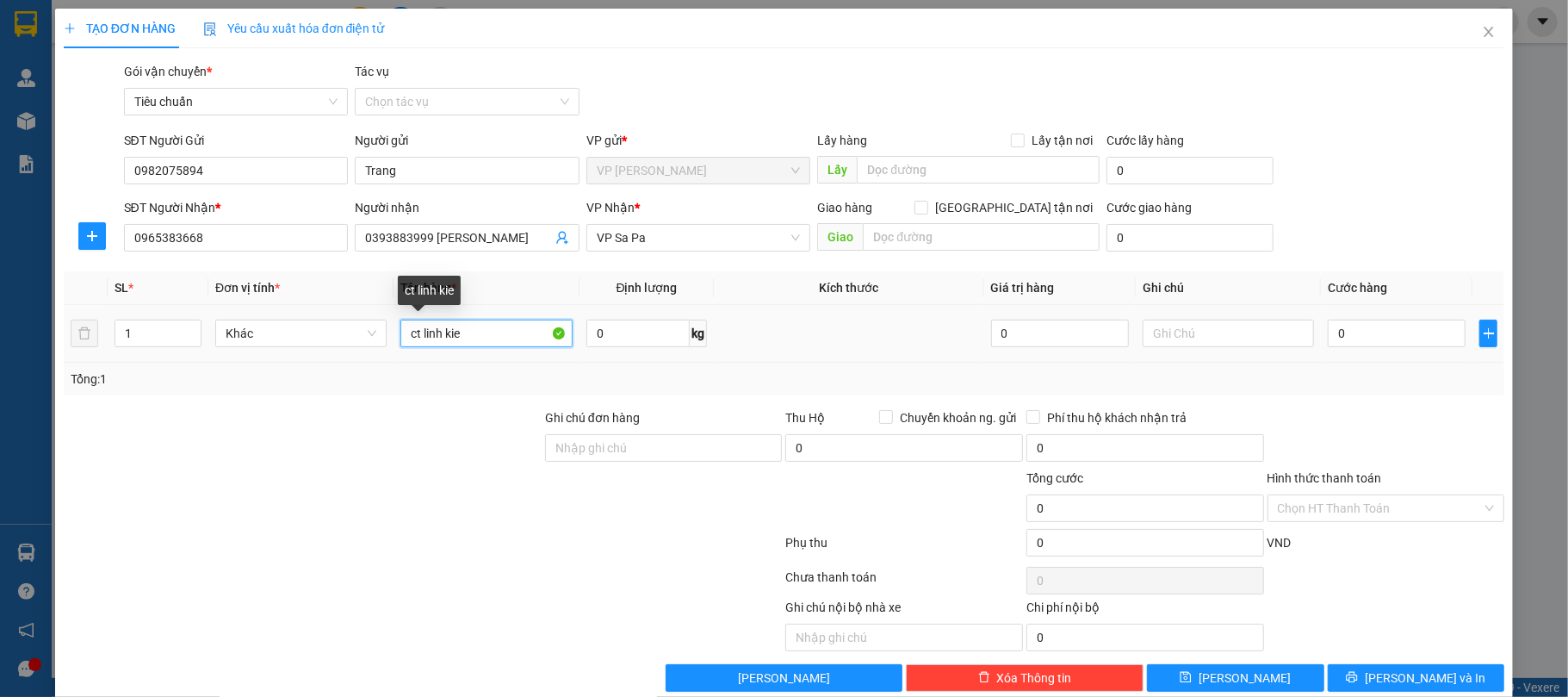
click at [497, 325] on input "ct linh kie" at bounding box center [486, 334] width 171 height 28
type input "ct linh kiện"
click at [1331, 338] on input "0" at bounding box center [1397, 334] width 138 height 28
type input "1"
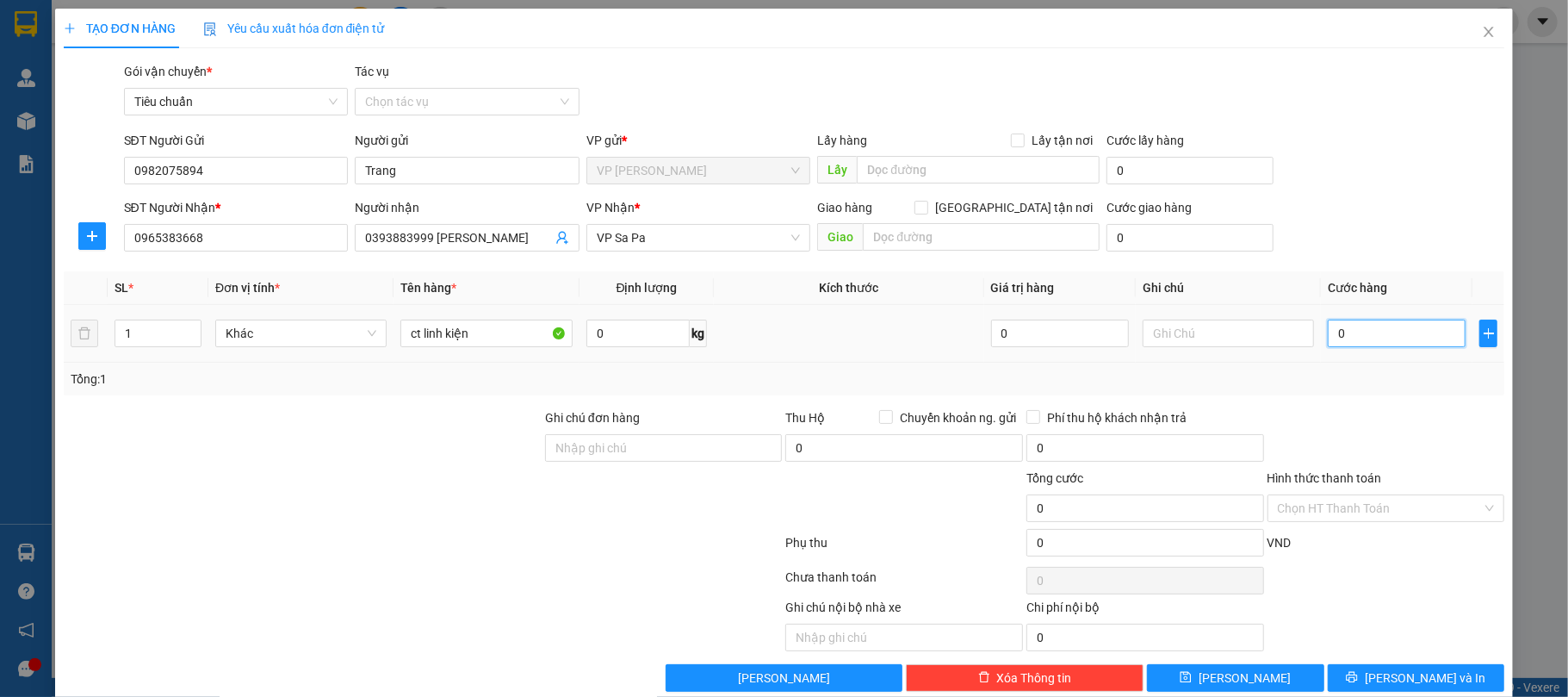
type input "1"
type input "12"
type input "120"
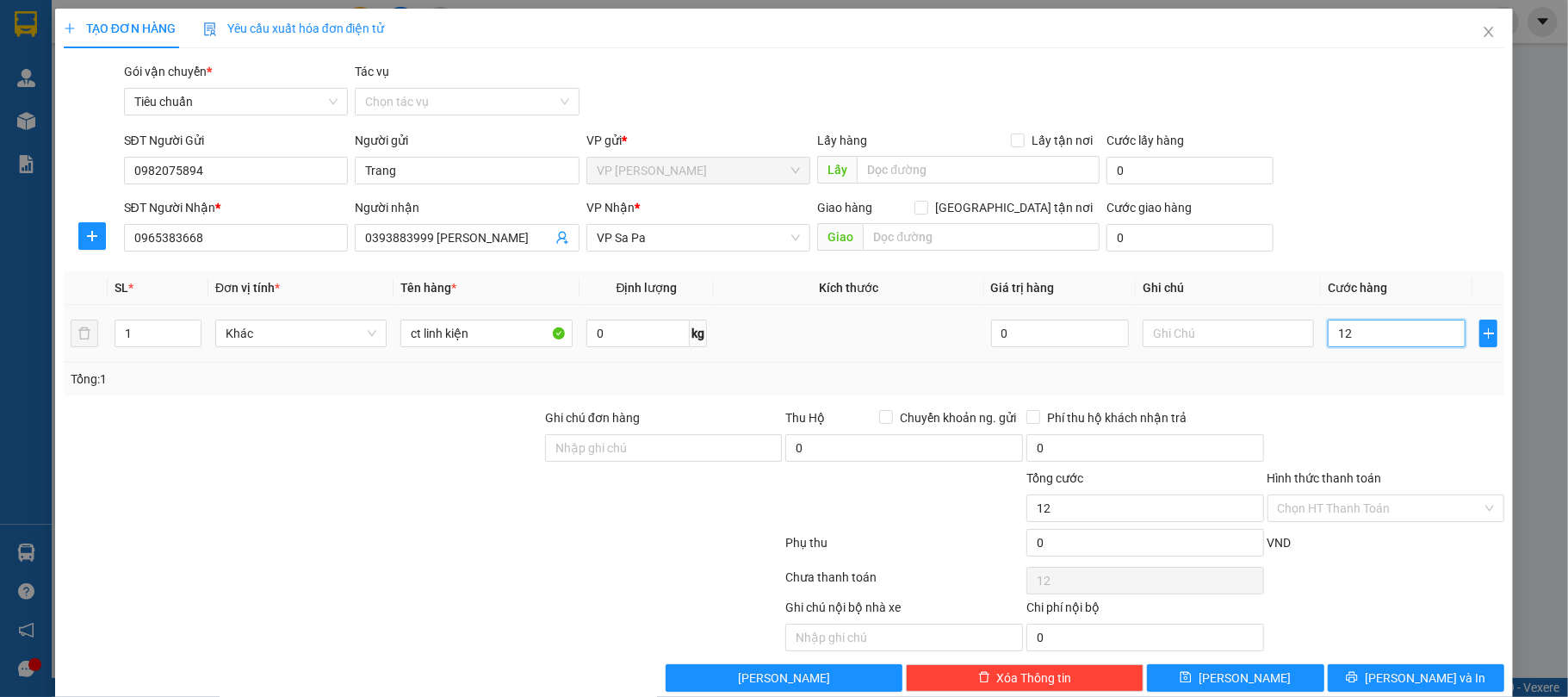
type input "120"
click at [1413, 387] on div "Tổng: 1" at bounding box center [784, 379] width 1428 height 19
type input "120.000"
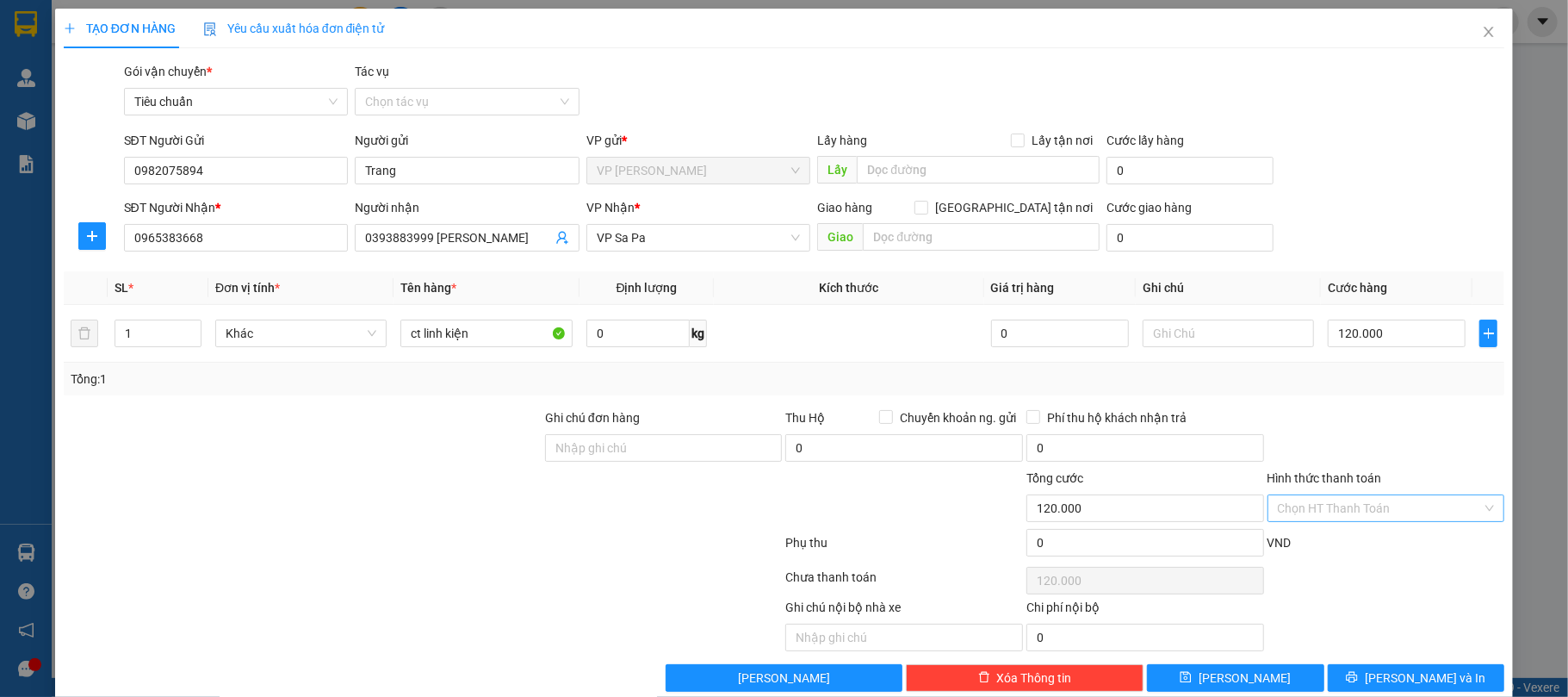
click at [1316, 521] on input "Hình thức thanh toán" at bounding box center [1381, 509] width 205 height 26
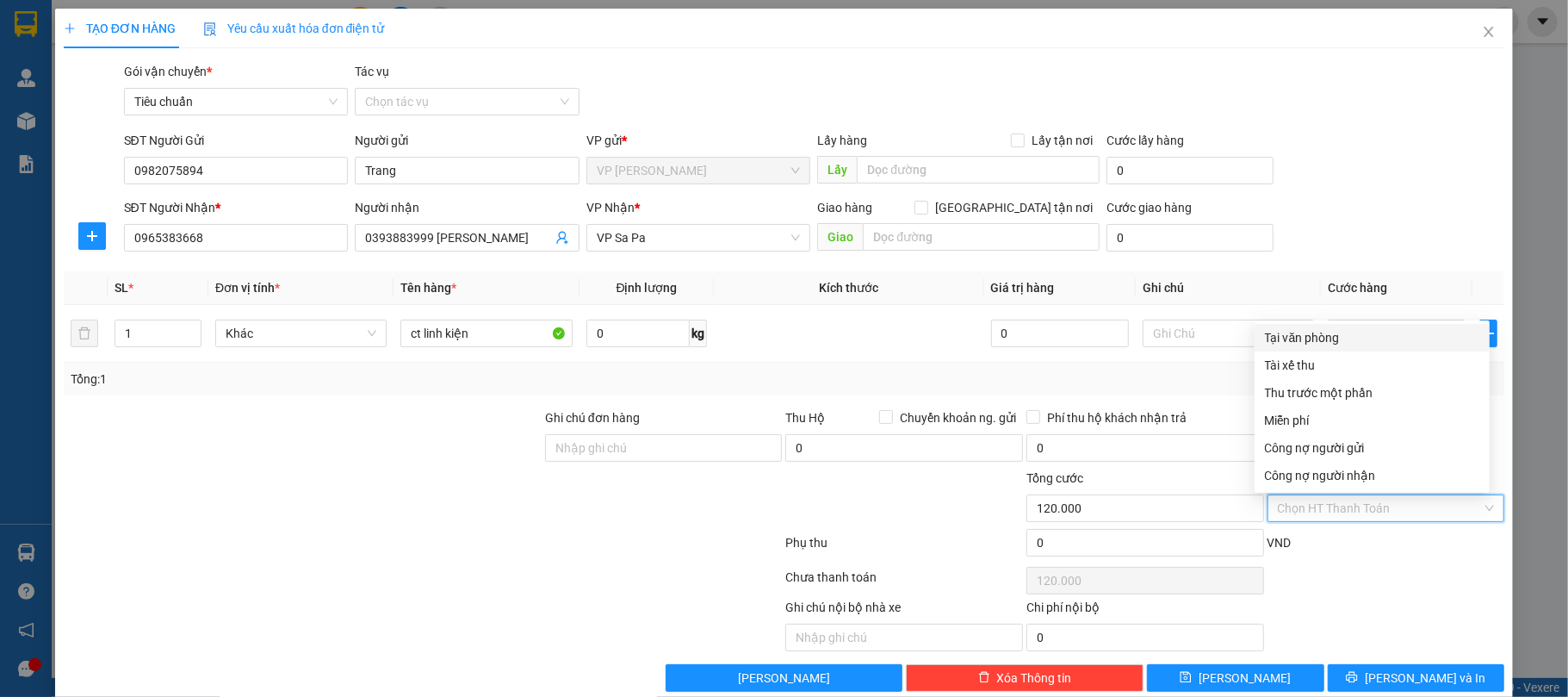
click at [1297, 345] on div "Tại văn phòng" at bounding box center [1372, 337] width 214 height 19
type input "0"
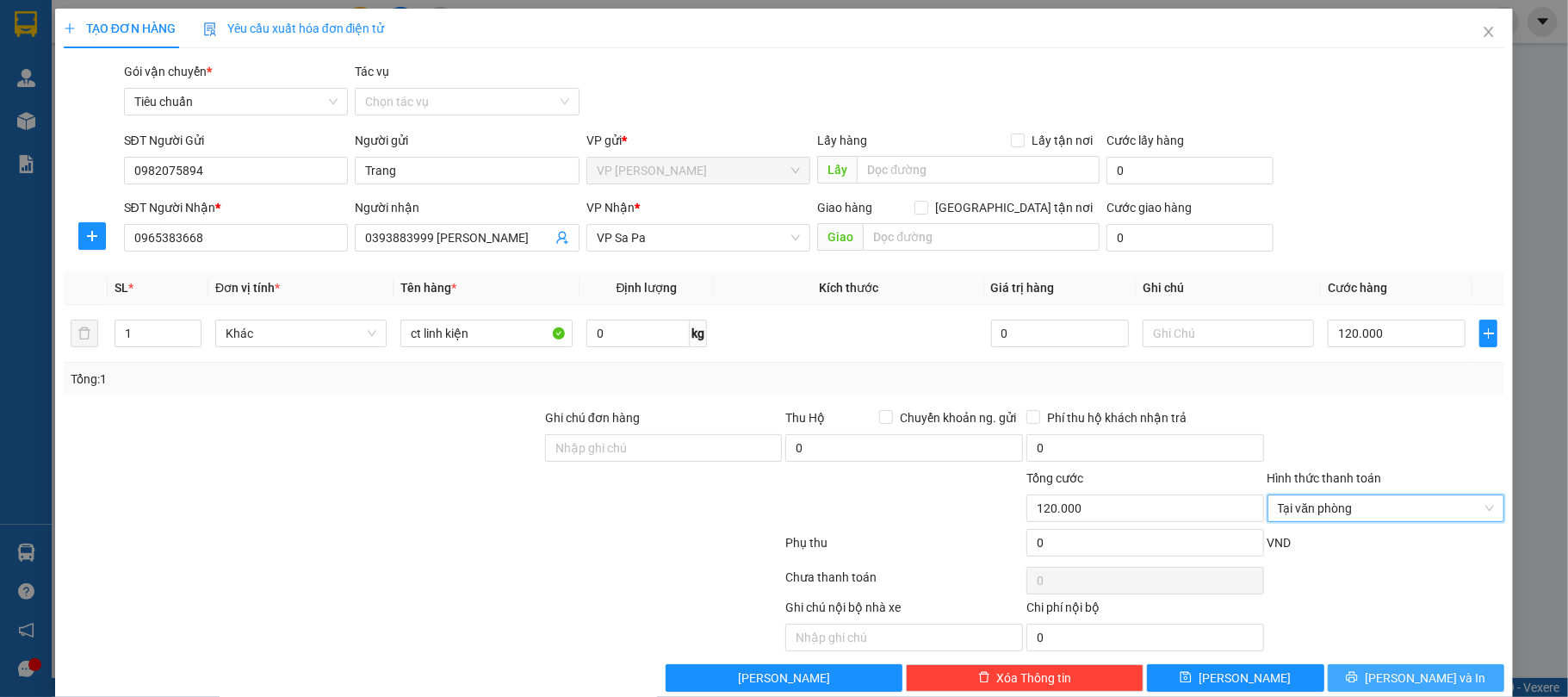
click at [1361, 676] on button "[PERSON_NAME] và In" at bounding box center [1416, 678] width 177 height 28
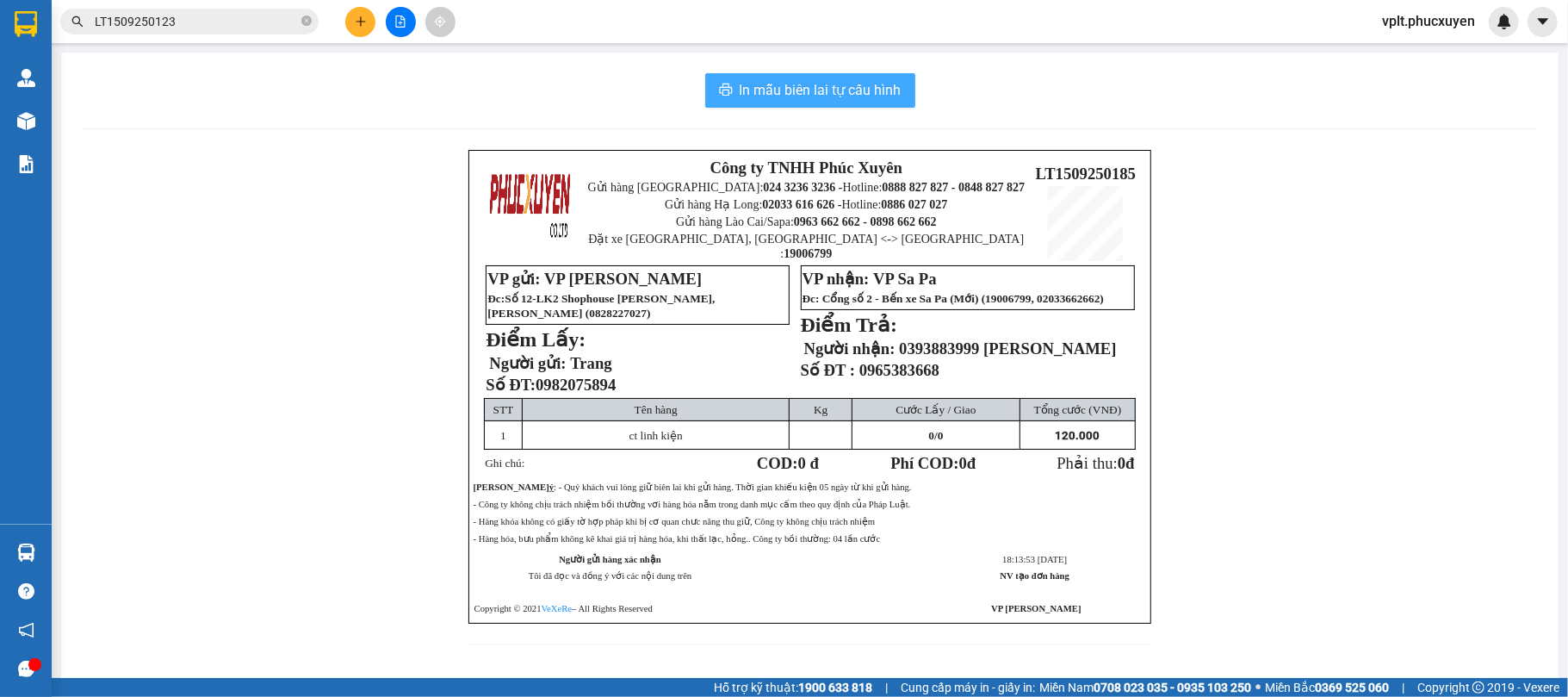
click at [795, 99] on span "In mẫu biên lai tự cấu hình" at bounding box center [820, 90] width 161 height 22
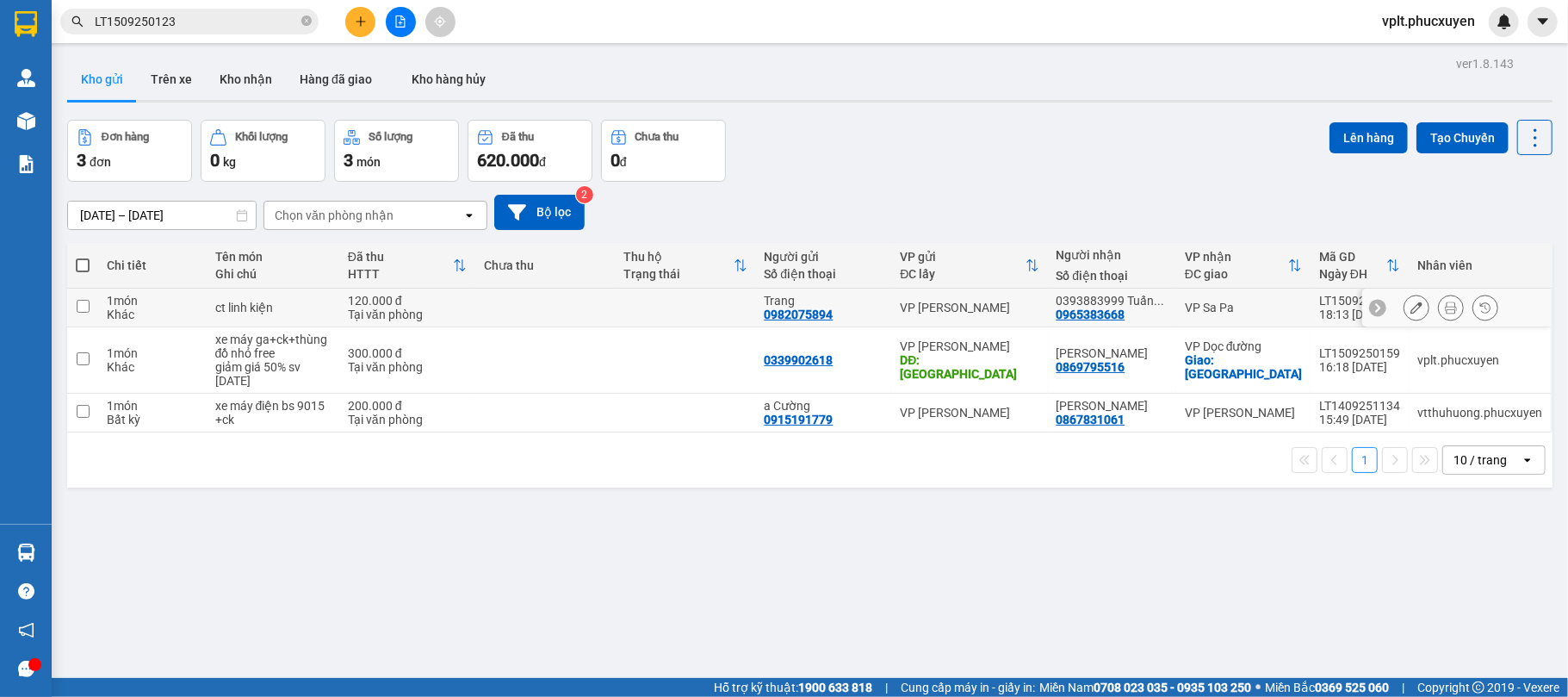
click at [797, 317] on div "0982075894" at bounding box center [798, 314] width 69 height 14
drag, startPoint x: 797, startPoint y: 317, endPoint x: 1162, endPoint y: 159, distance: 397.7
click at [1162, 159] on div "Đơn hàng 3 đơn Khối lượng 0 kg Số lượng 3 món Đã thu 620.000 đ Chưa thu 0 đ Lên…" at bounding box center [809, 151] width 1485 height 62
click at [1099, 315] on div "0965383668" at bounding box center [1091, 314] width 69 height 14
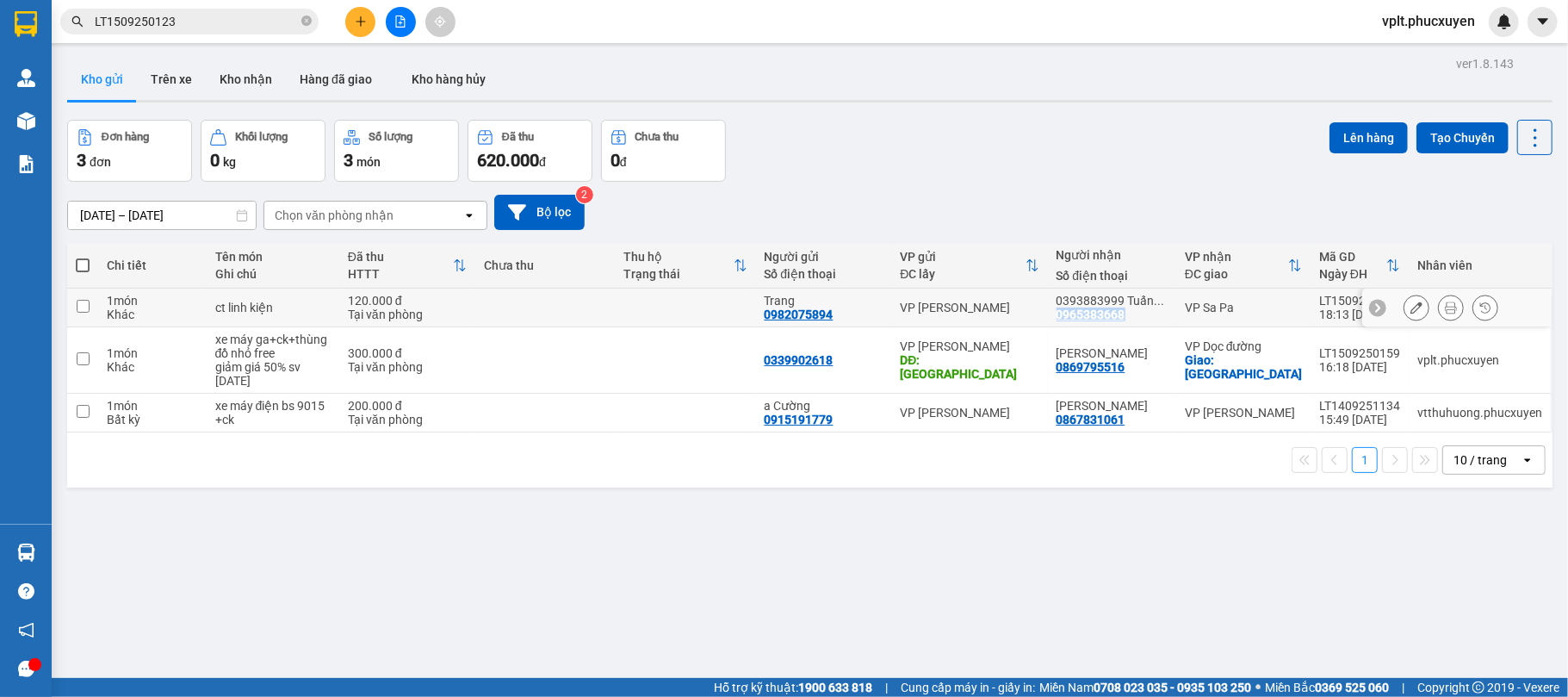
click at [1099, 315] on div "0965383668" at bounding box center [1091, 314] width 69 height 14
copy div "0965383668"
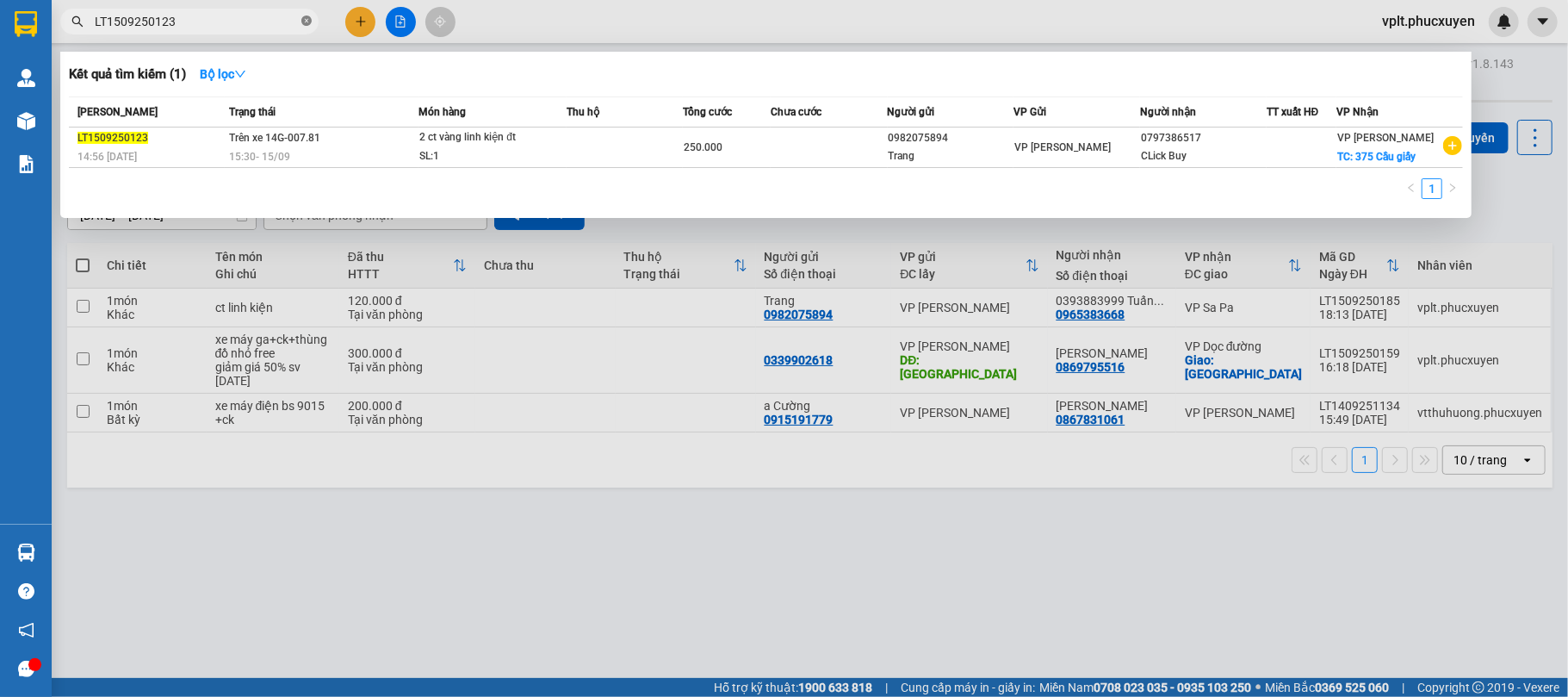
click at [307, 21] on icon "close-circle" at bounding box center [306, 21] width 10 height 10
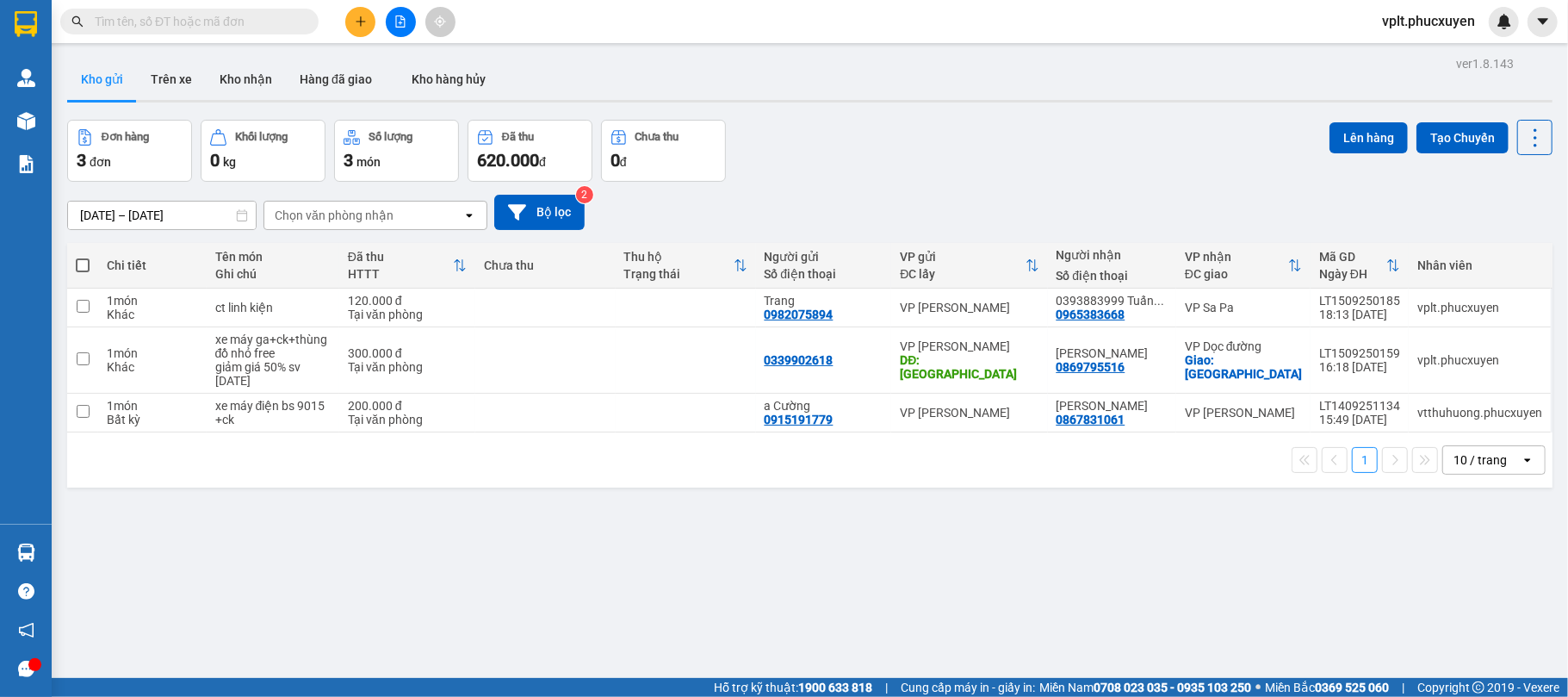
click at [204, 21] on input "text" at bounding box center [196, 21] width 203 height 19
paste input "0965383668"
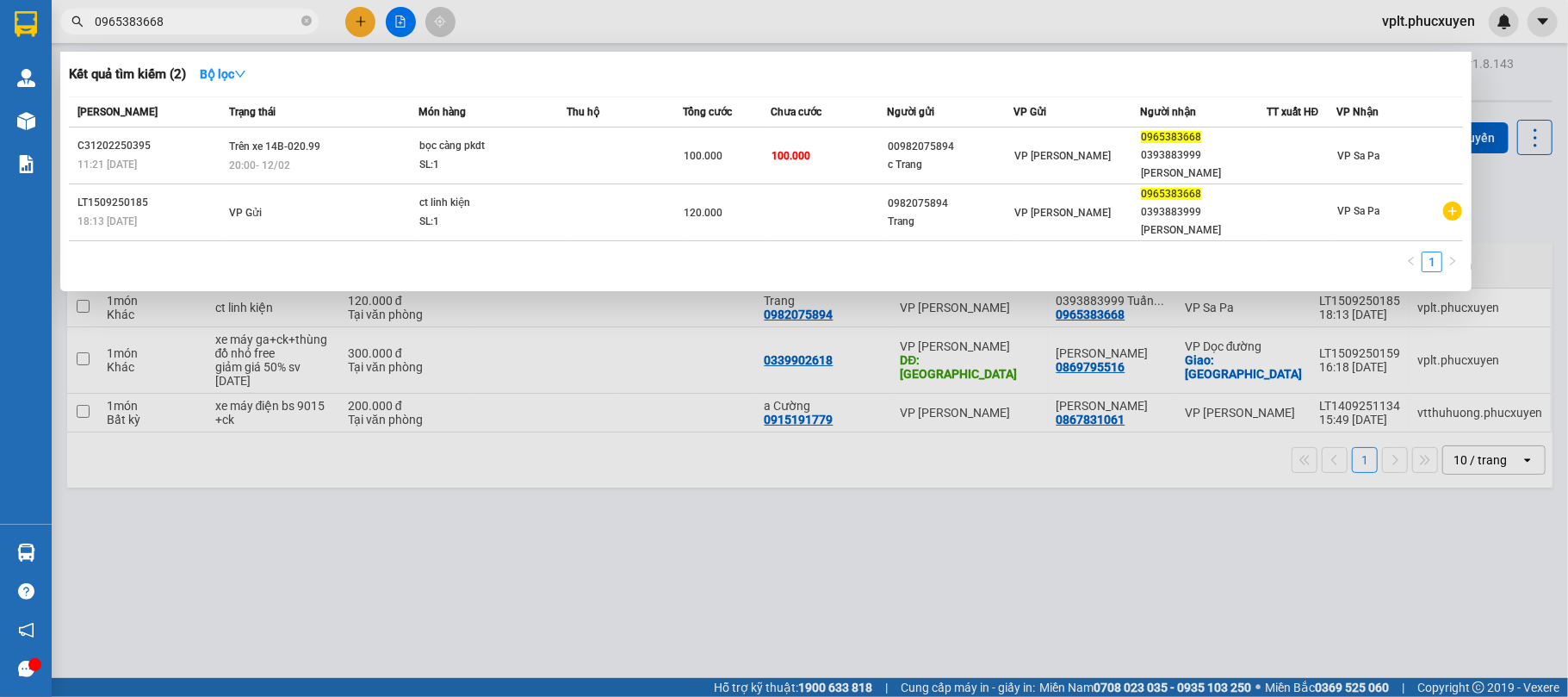
type input "0965383668"
click at [441, 651] on div at bounding box center [784, 348] width 1568 height 697
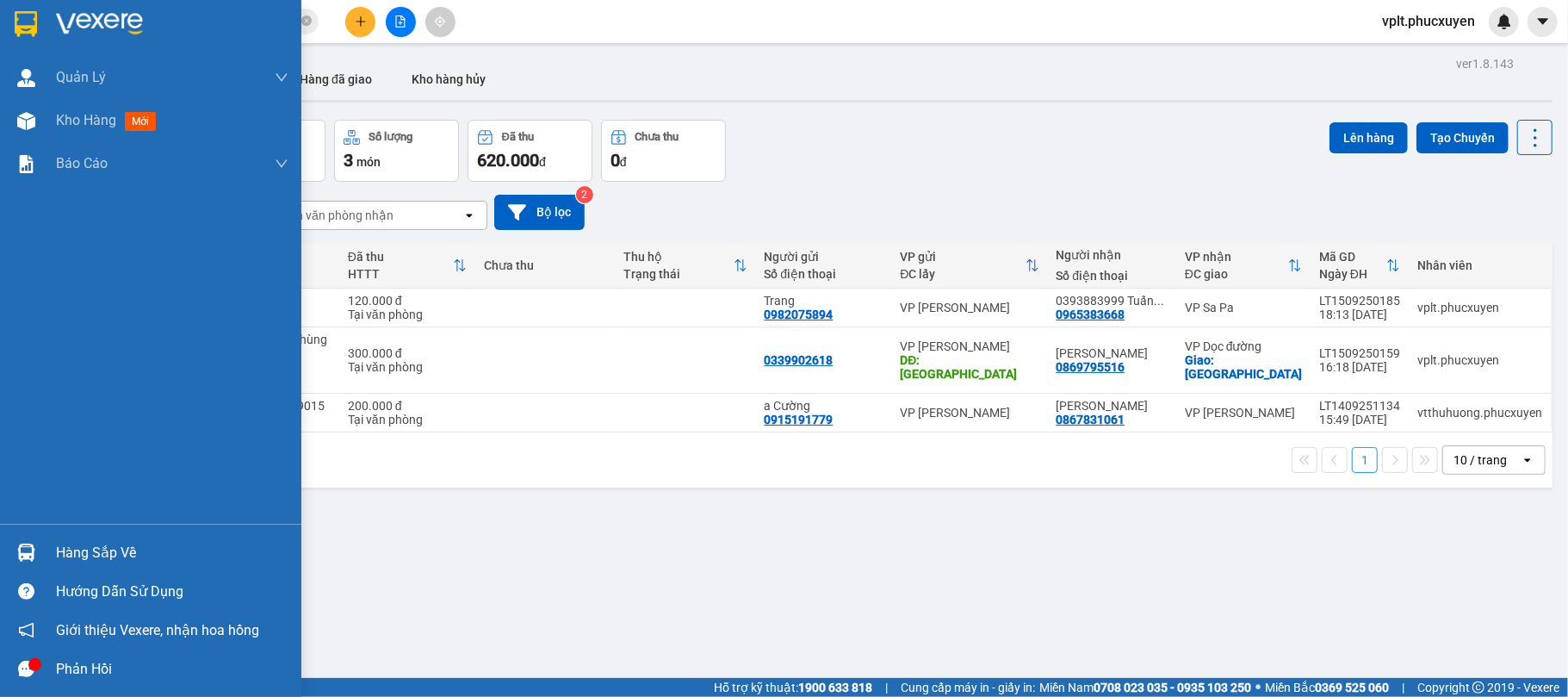
click at [145, 555] on div "Hàng sắp về" at bounding box center [171, 553] width 232 height 26
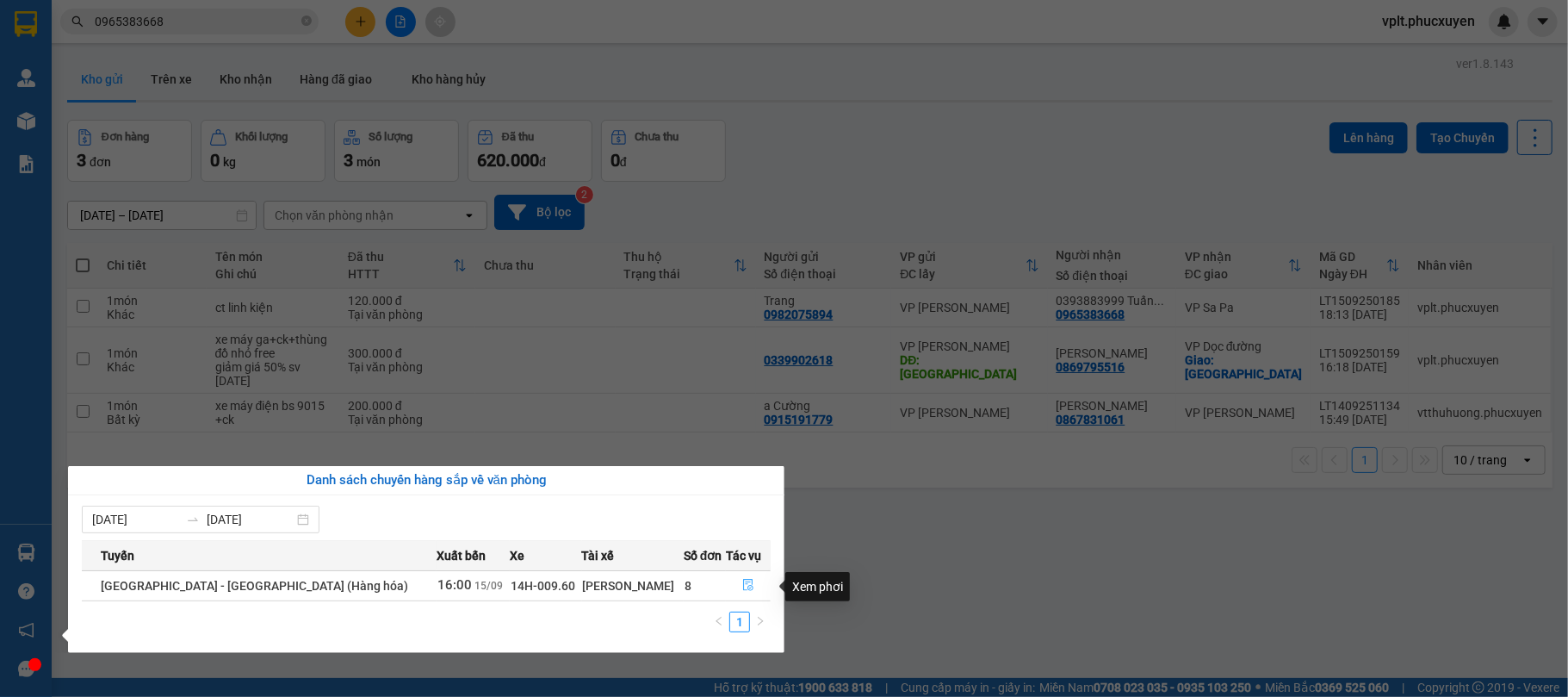
click at [745, 586] on icon "file-done" at bounding box center [749, 585] width 12 height 12
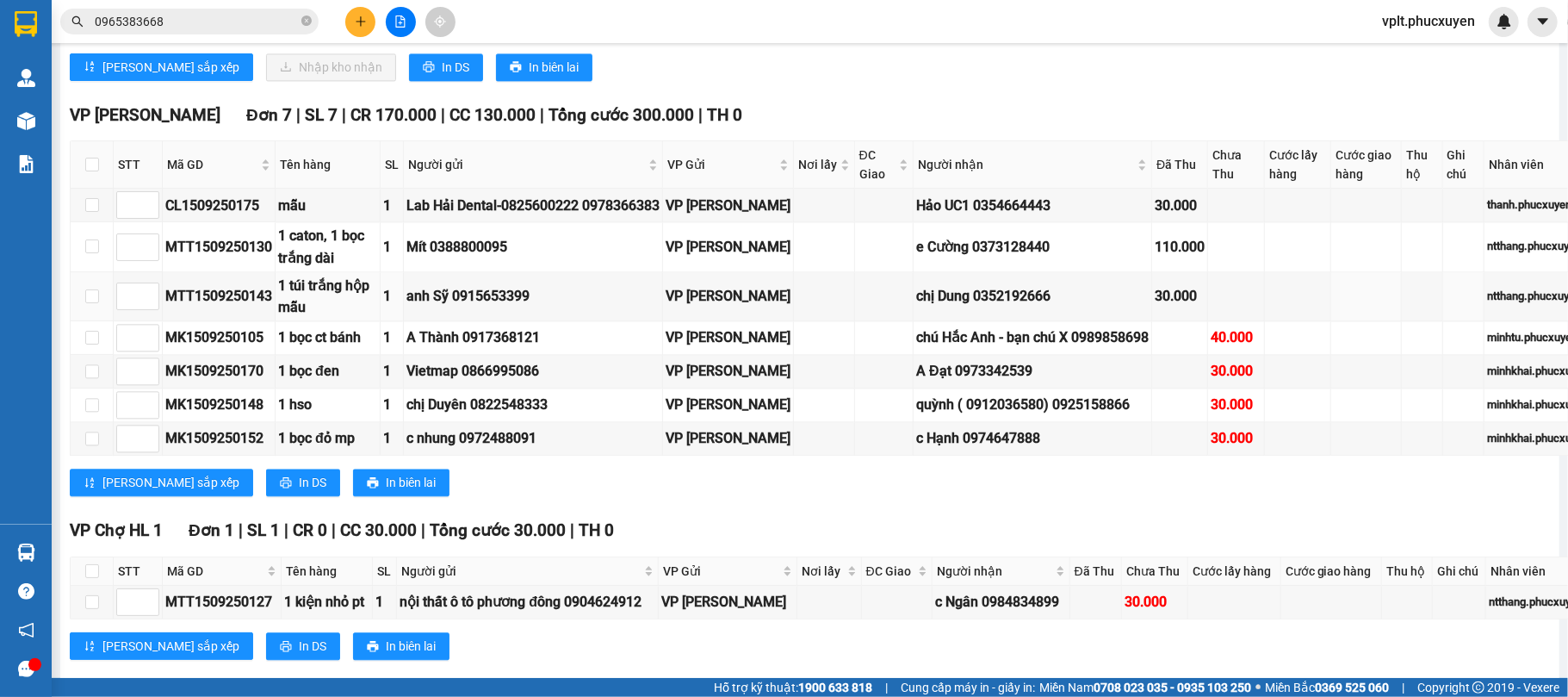
scroll to position [2438, 0]
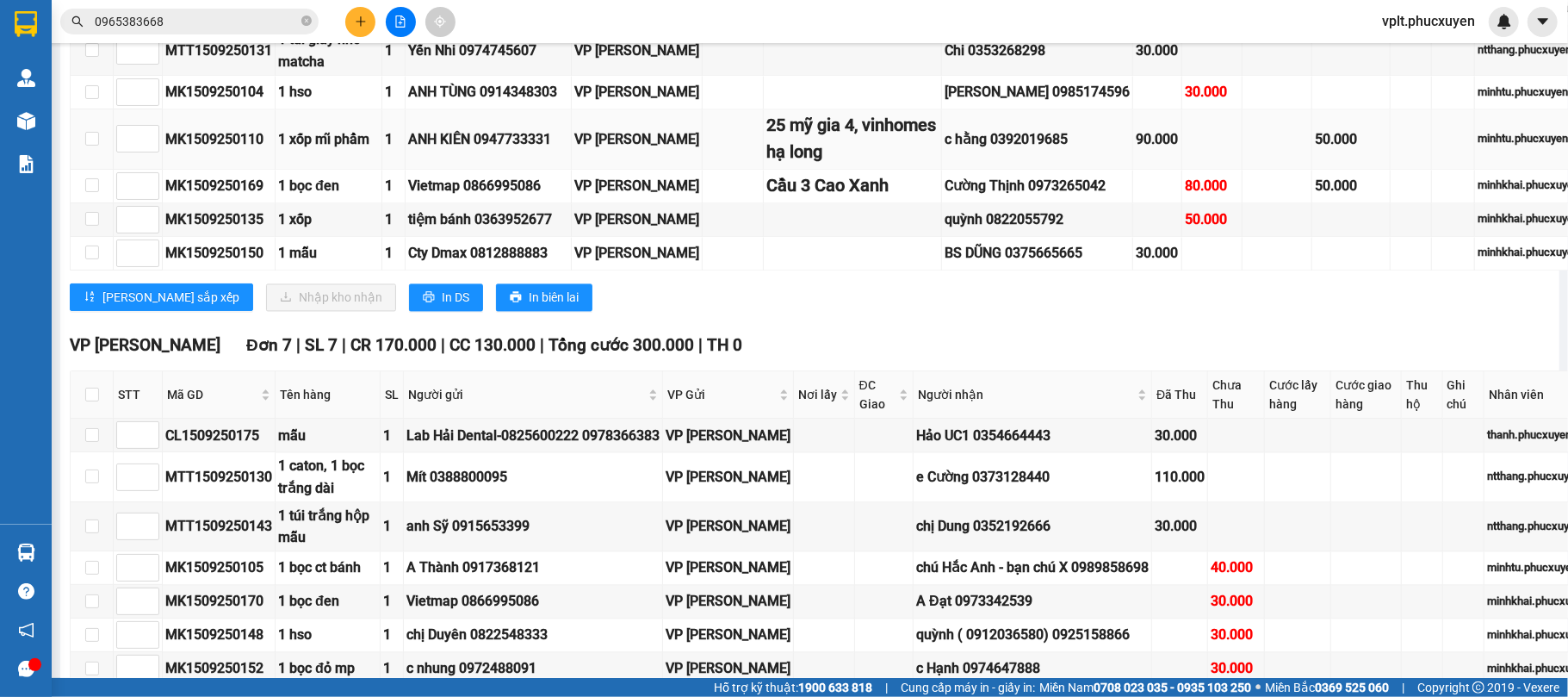
click at [1018, 150] on div "c hằng 0392019685" at bounding box center [1038, 140] width 185 height 22
